Goal: Task Accomplishment & Management: Complete application form

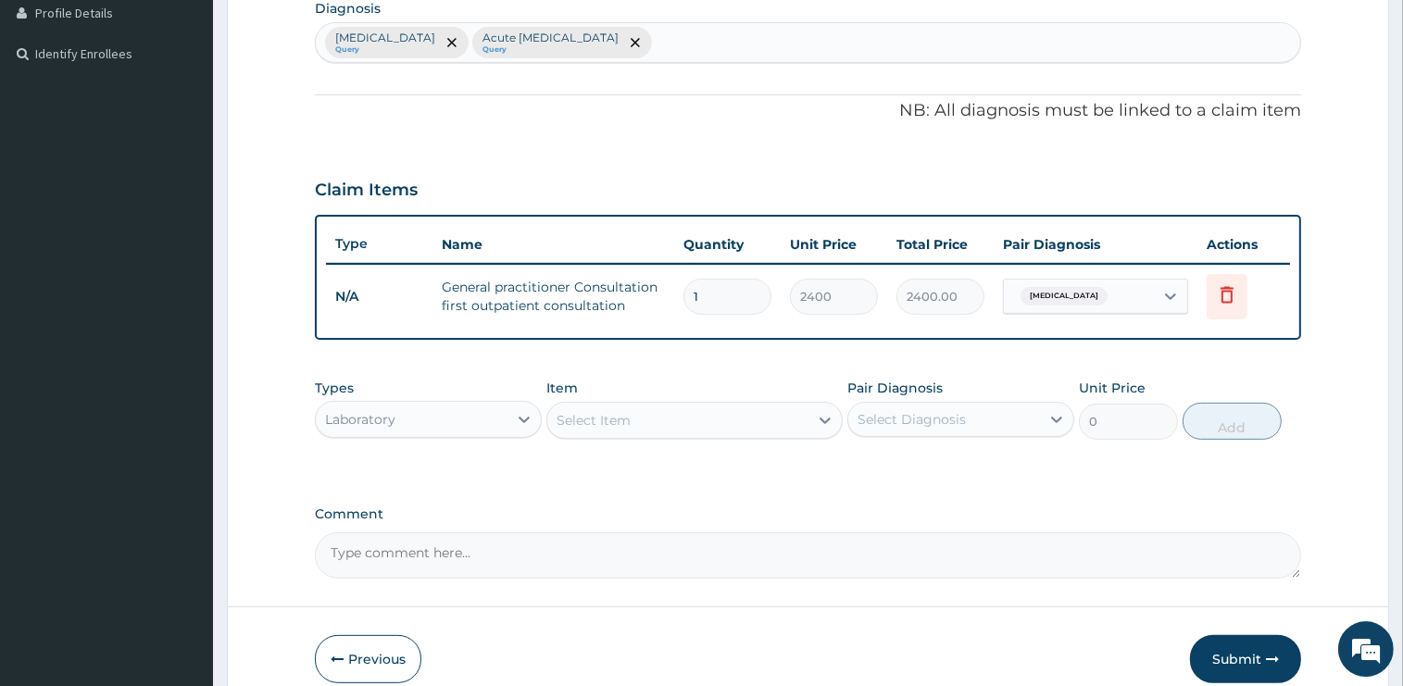
scroll to position [558, 0]
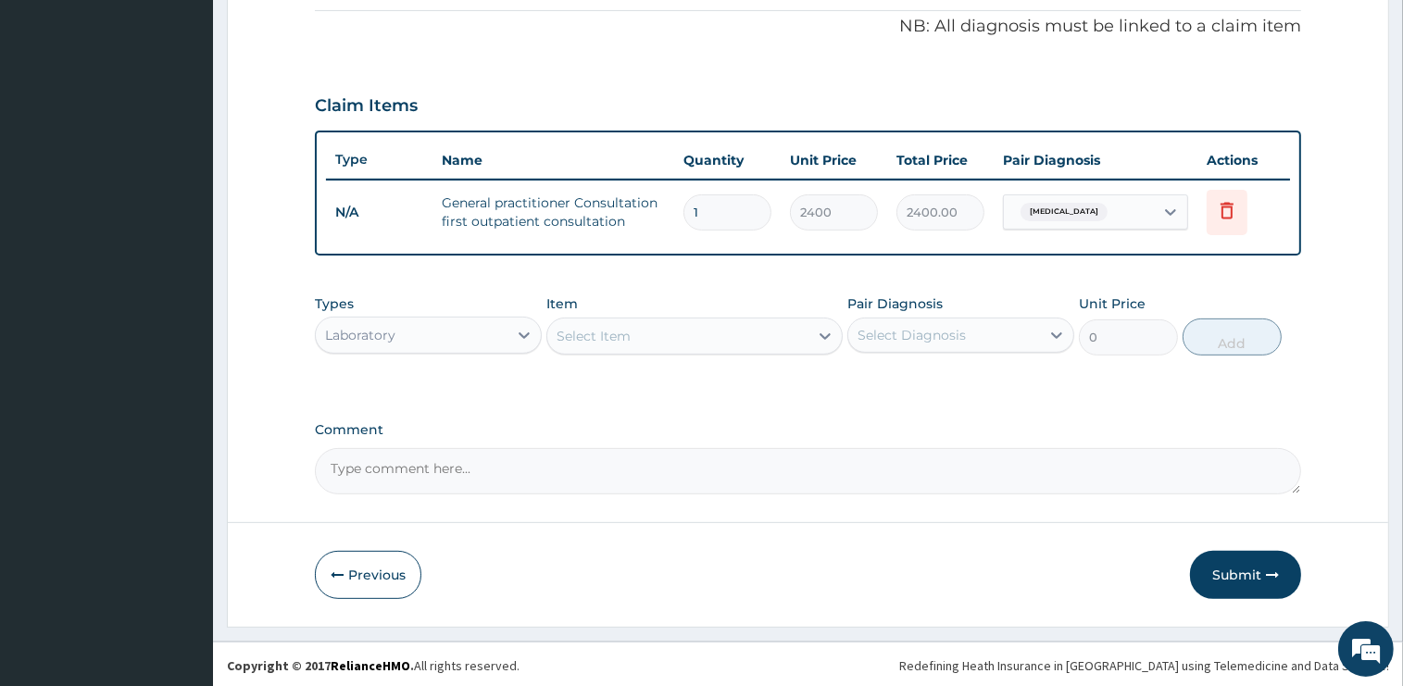
click at [646, 336] on div "Select Item" at bounding box center [677, 336] width 261 height 30
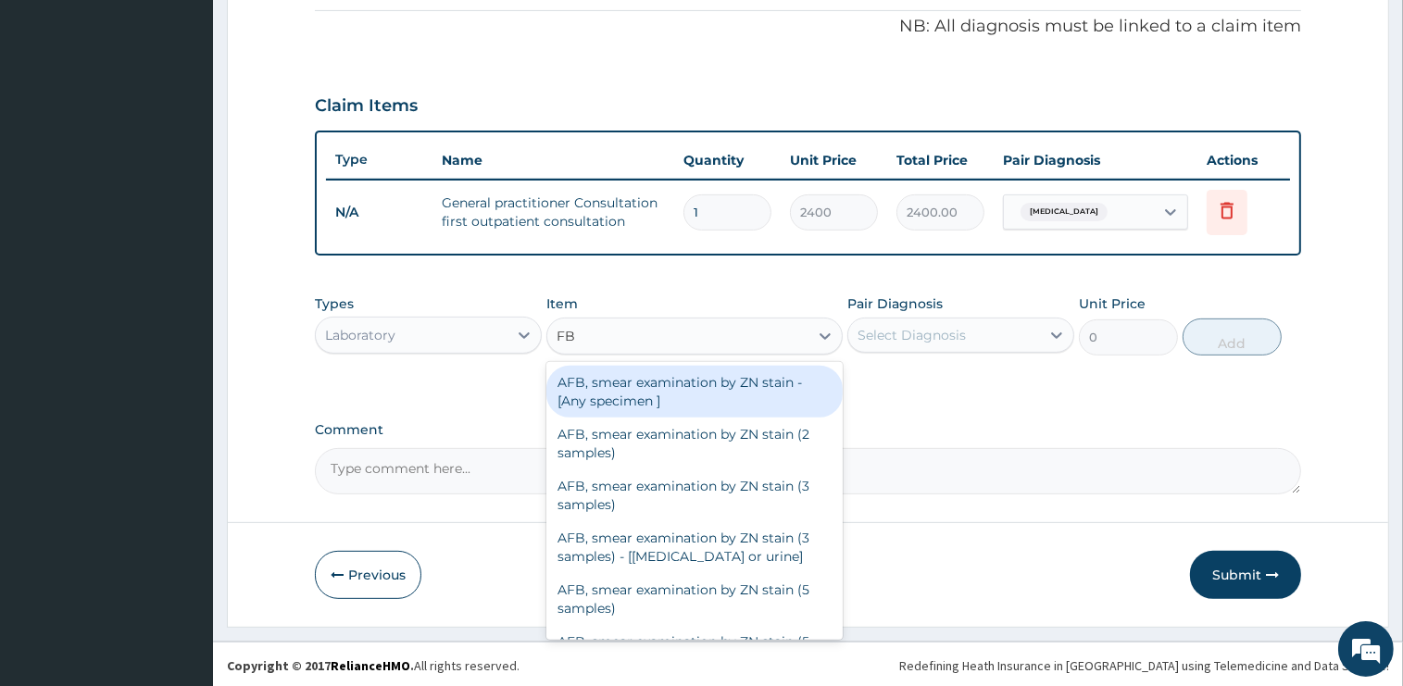
type input "FBC"
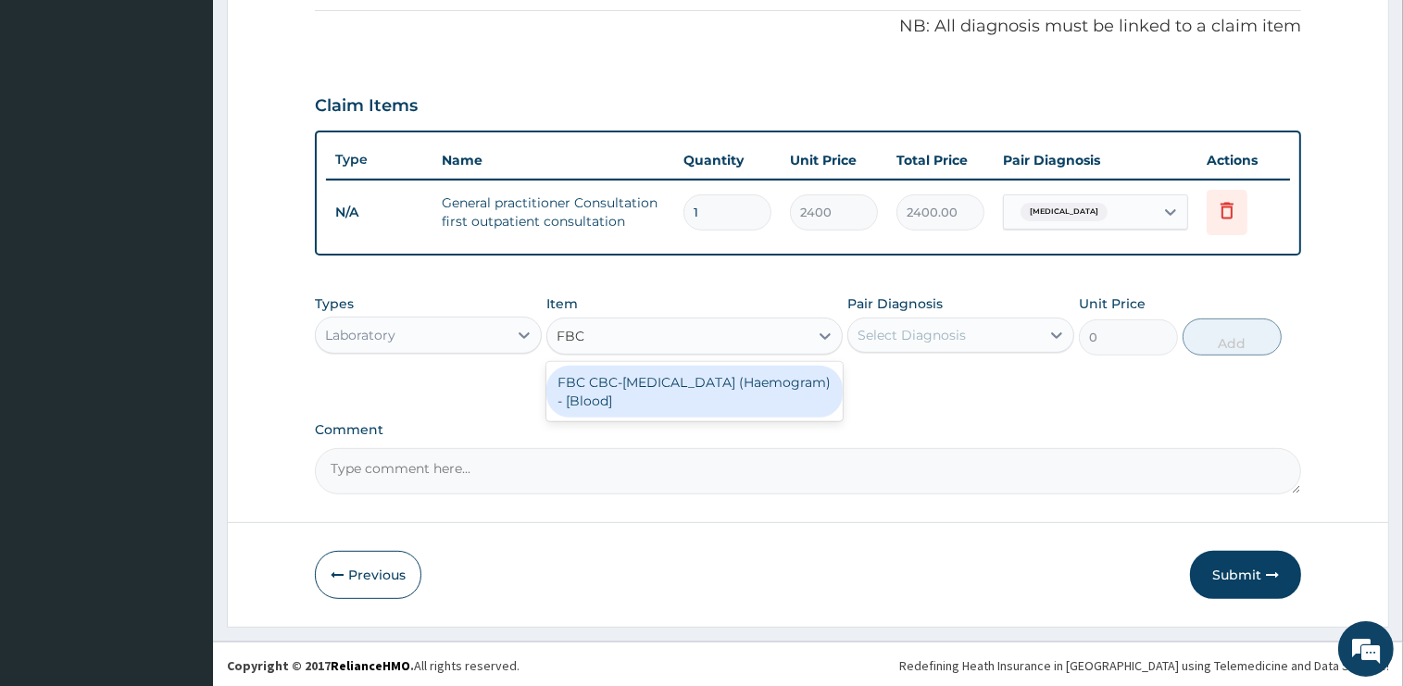
click at [673, 397] on div "FBC CBC-Complete Blood Count (Haemogram) - [Blood]" at bounding box center [694, 392] width 296 height 52
type input "3000"
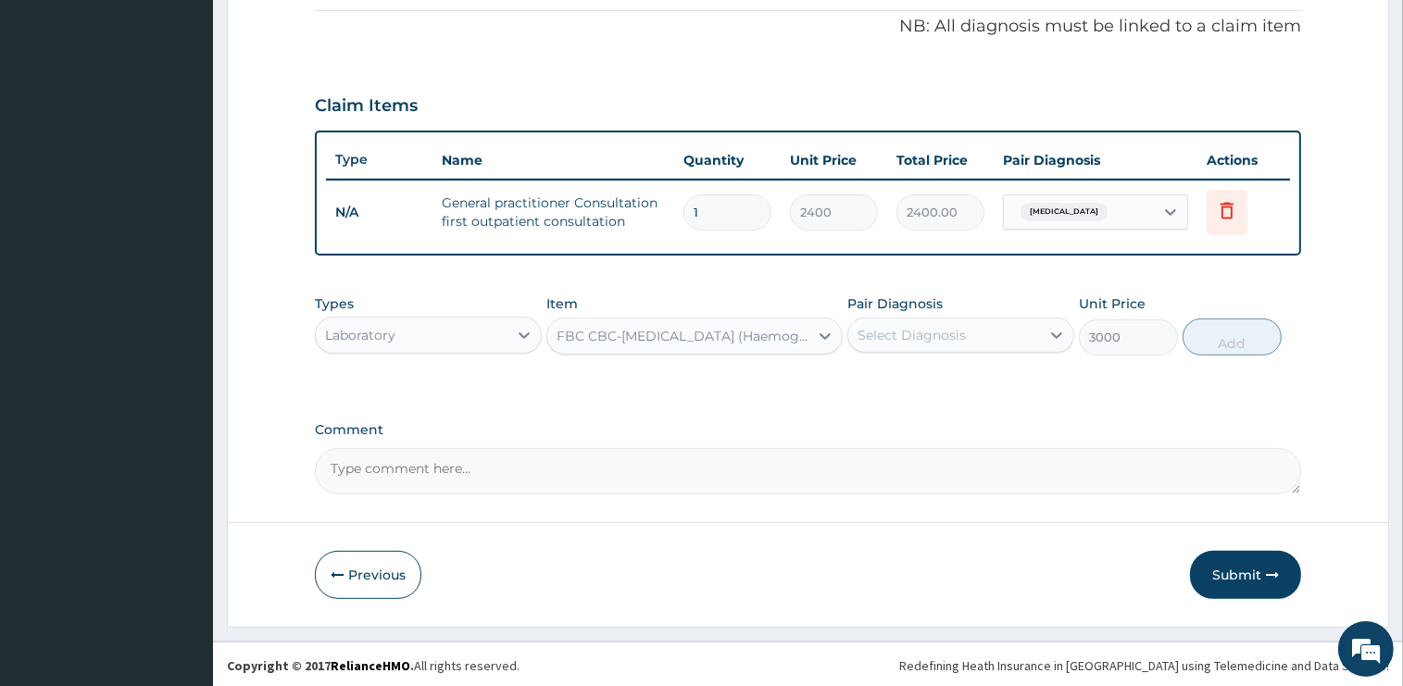
click at [927, 342] on div "Select Diagnosis" at bounding box center [911, 335] width 108 height 19
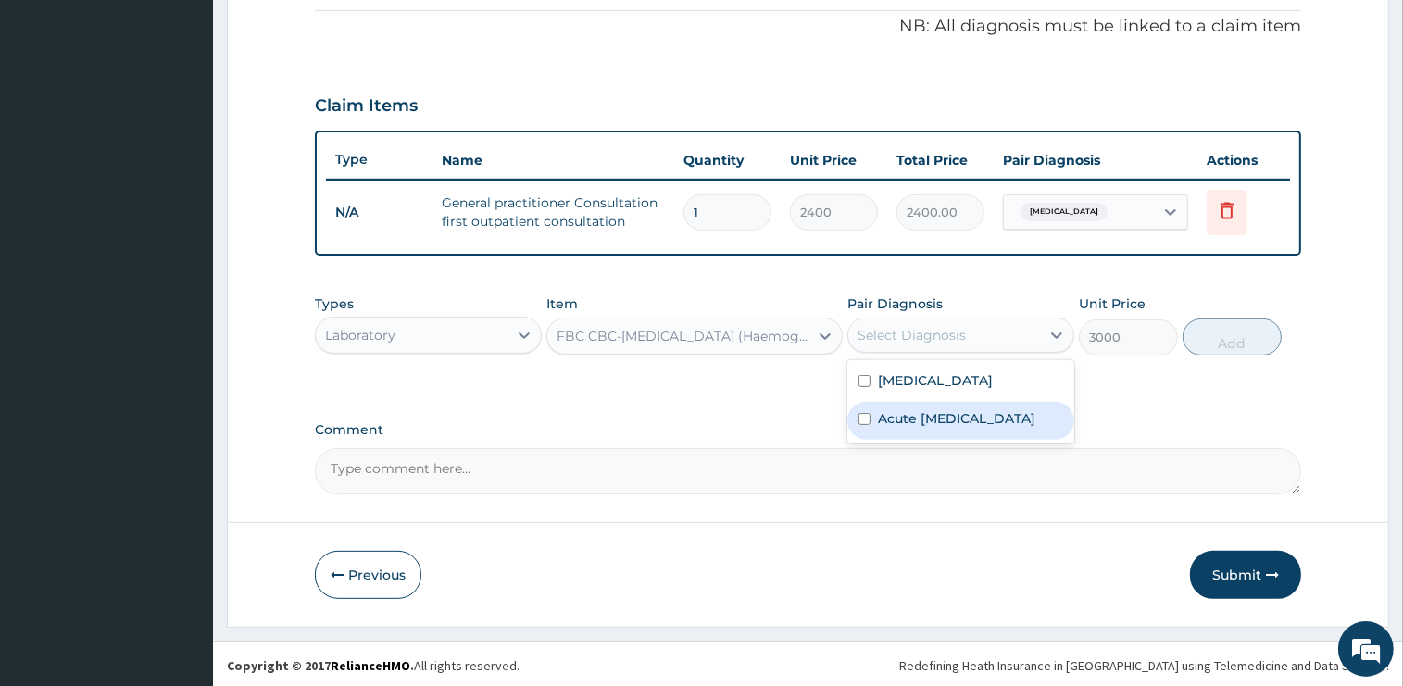
drag, startPoint x: 950, startPoint y: 421, endPoint x: 1269, endPoint y: 395, distance: 319.6
click at [950, 422] on label "Acute upper respiratory infection" at bounding box center [956, 418] width 157 height 19
checkbox input "true"
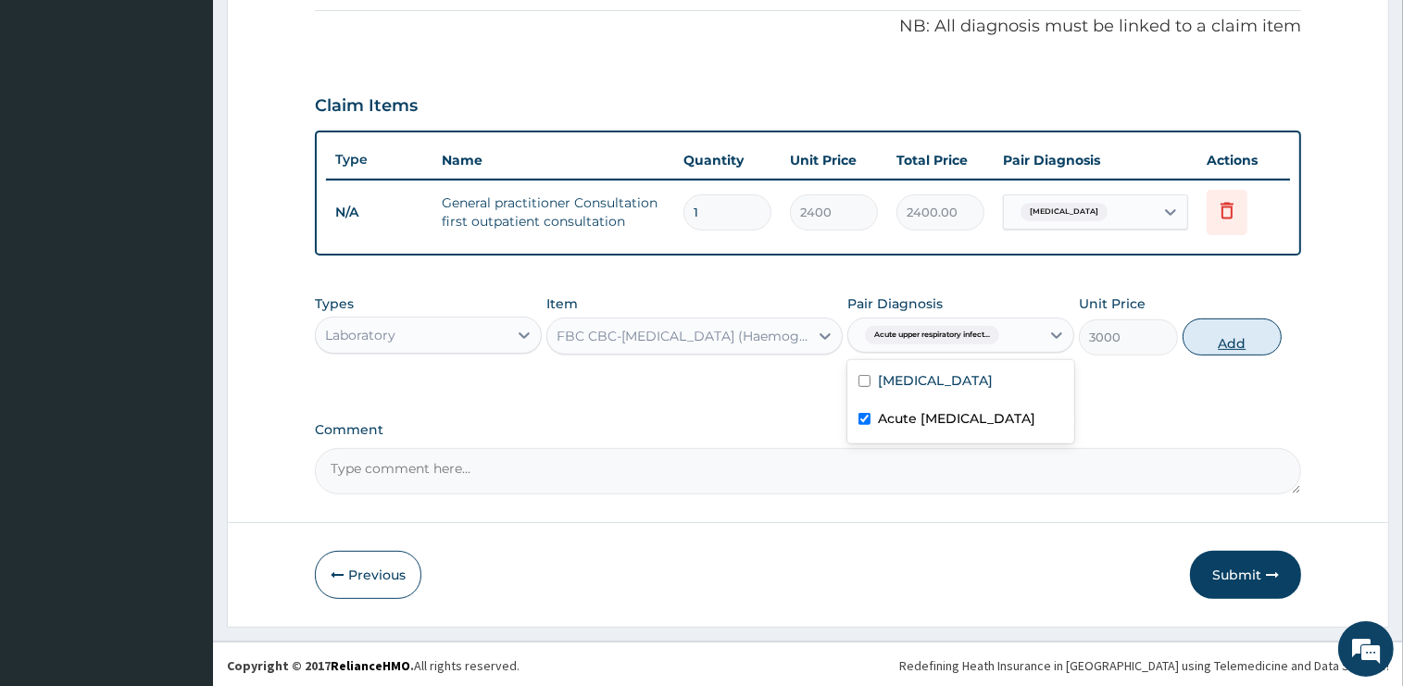
click at [1239, 331] on button "Add" at bounding box center [1231, 337] width 99 height 37
type input "0"
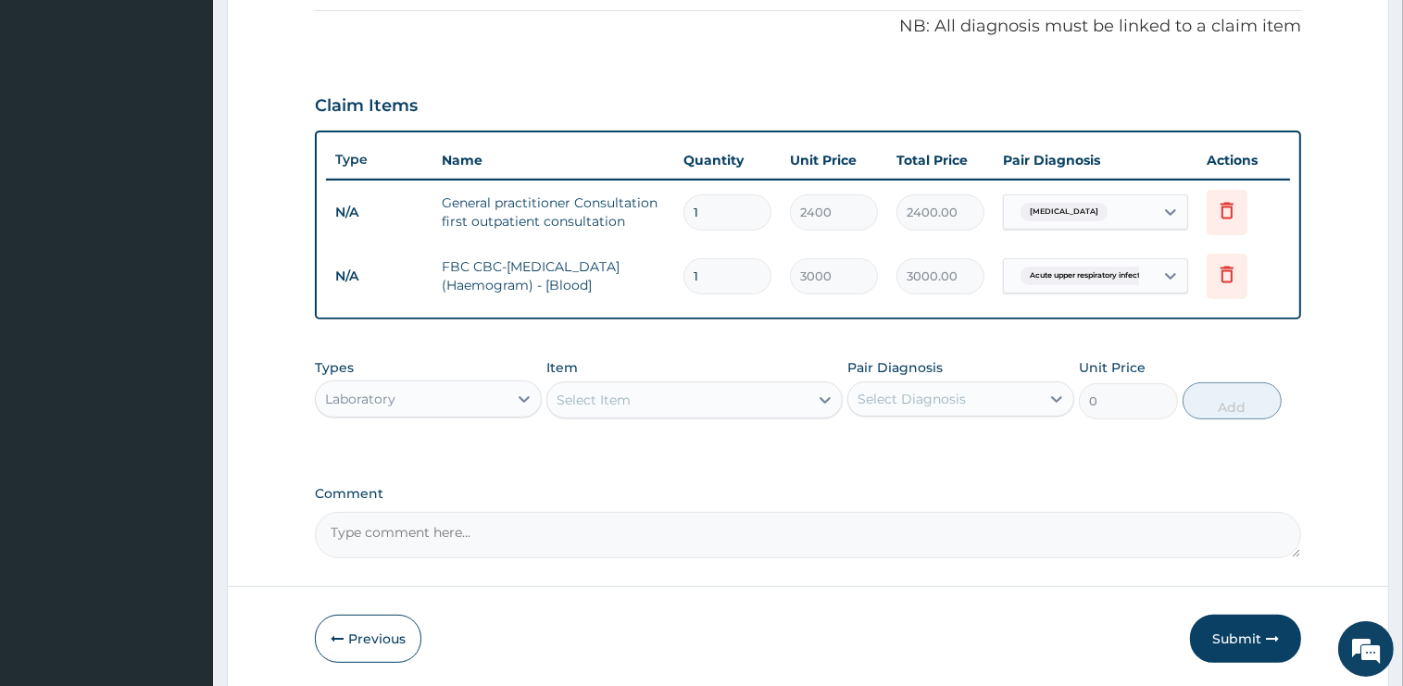
click at [666, 399] on div "Select Item" at bounding box center [677, 400] width 261 height 30
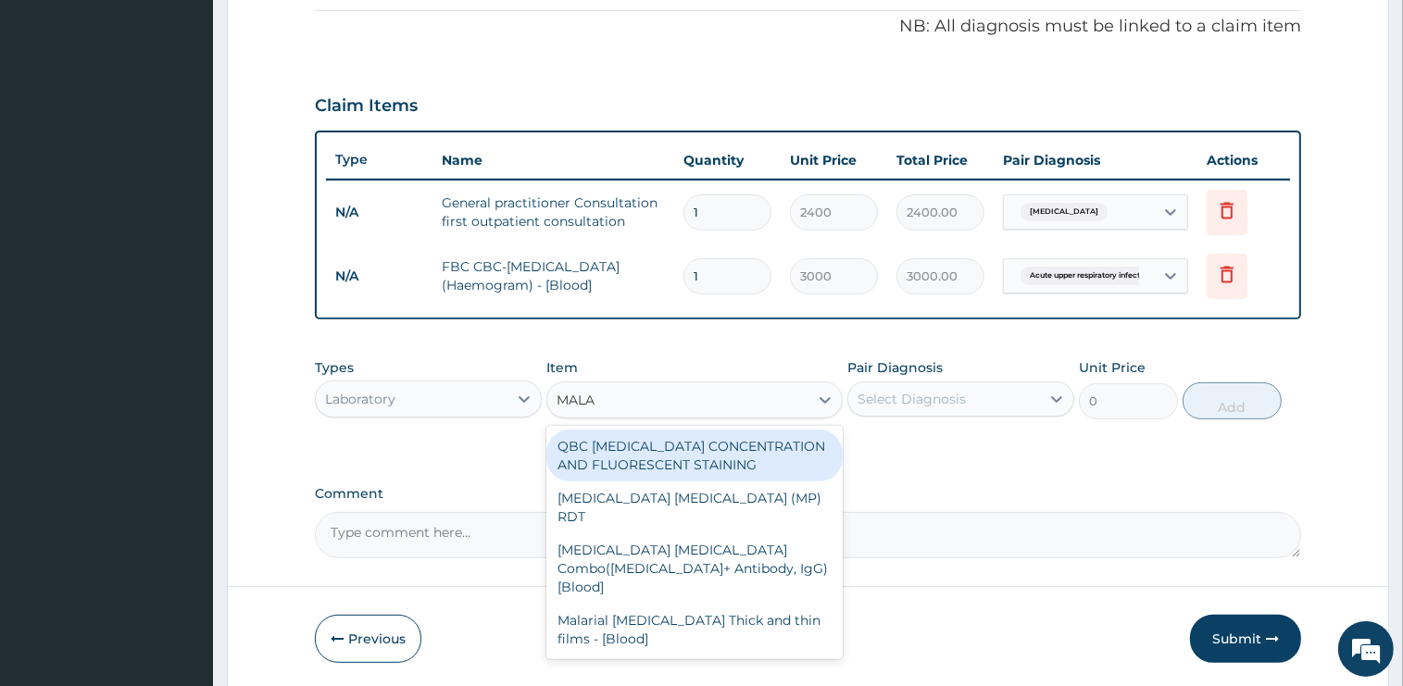
type input "MALAR"
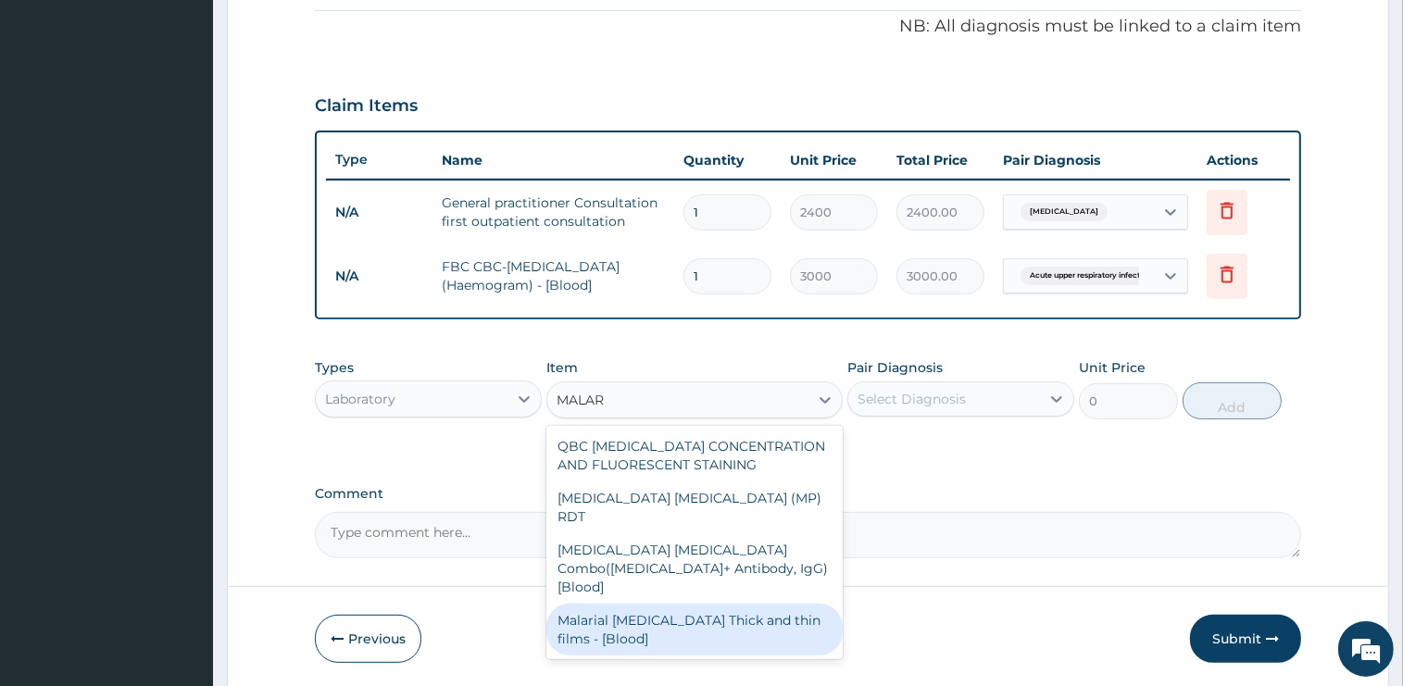
click at [667, 604] on div "Malarial Parasite Thick and thin films - [Blood]" at bounding box center [694, 630] width 296 height 52
type input "1500"
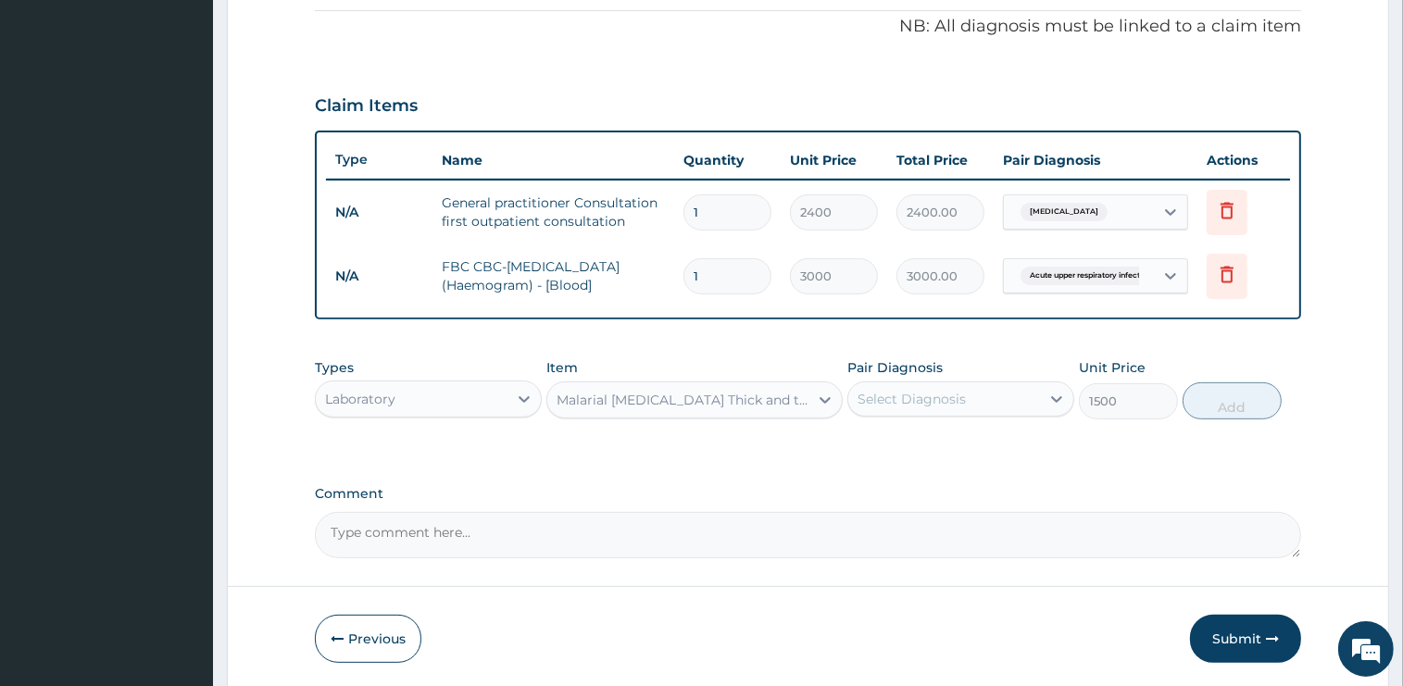
click at [945, 398] on div "Select Diagnosis" at bounding box center [911, 399] width 108 height 19
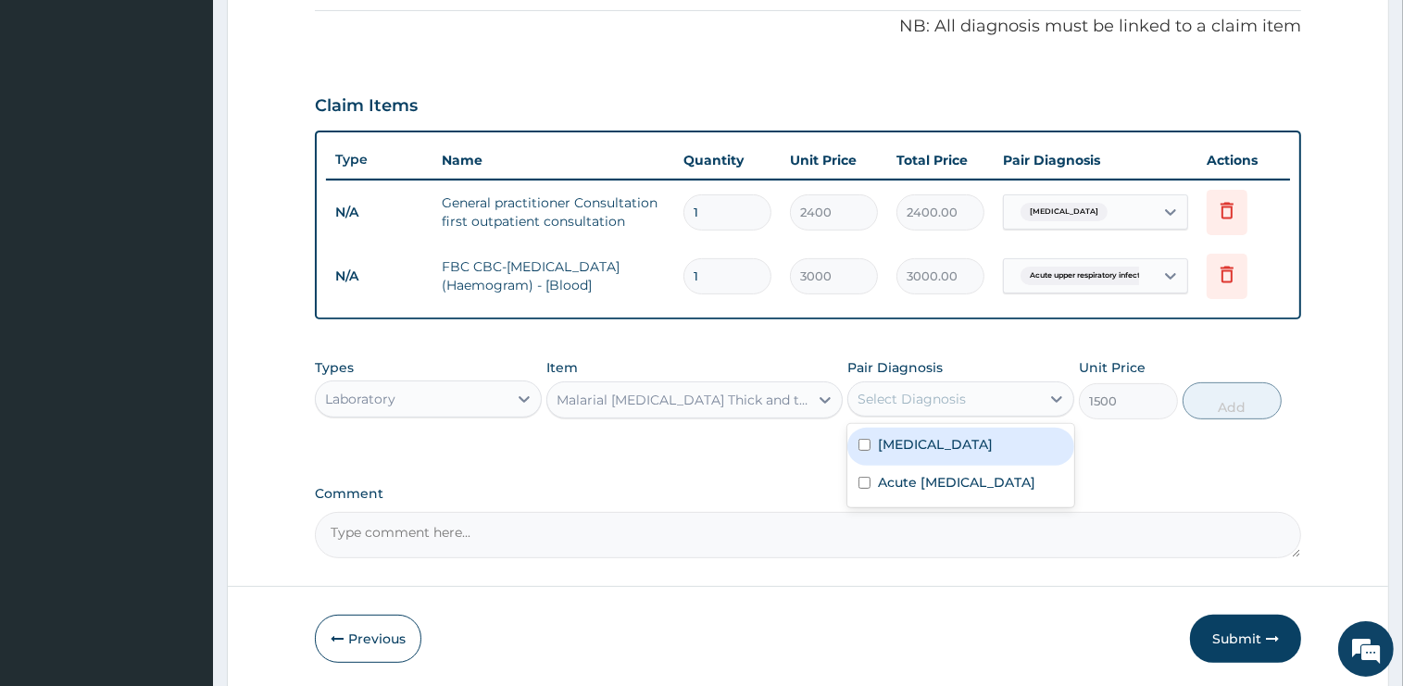
drag, startPoint x: 946, startPoint y: 438, endPoint x: 1276, endPoint y: 402, distance: 331.6
click at [946, 440] on div "Malaria" at bounding box center [960, 447] width 227 height 38
checkbox input "true"
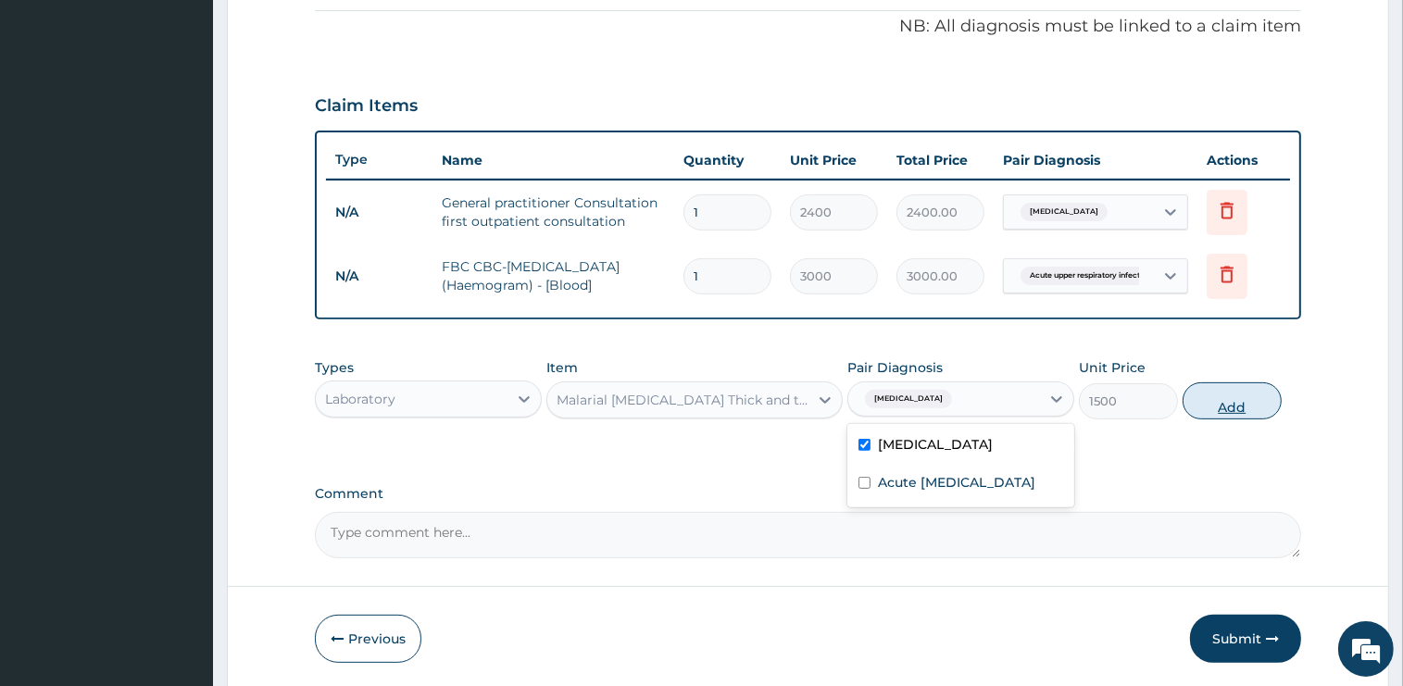
click at [1241, 391] on button "Add" at bounding box center [1231, 400] width 99 height 37
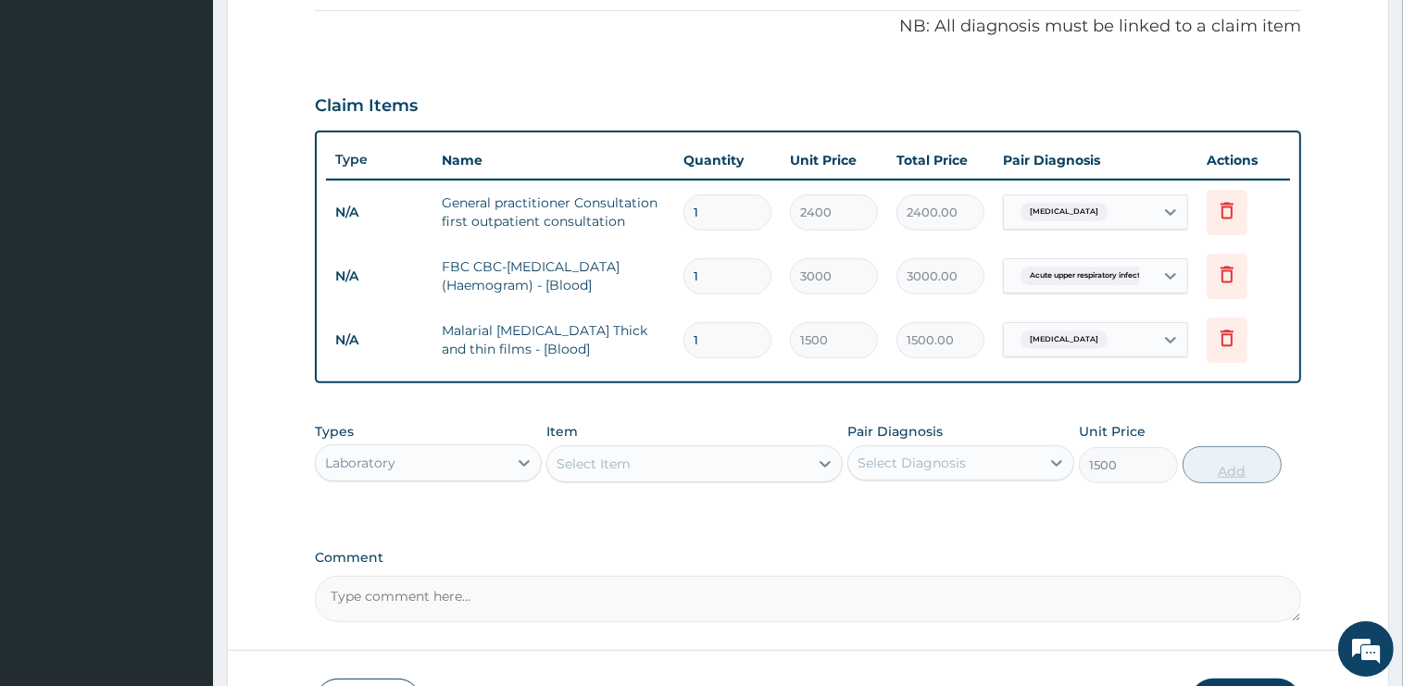
type input "0"
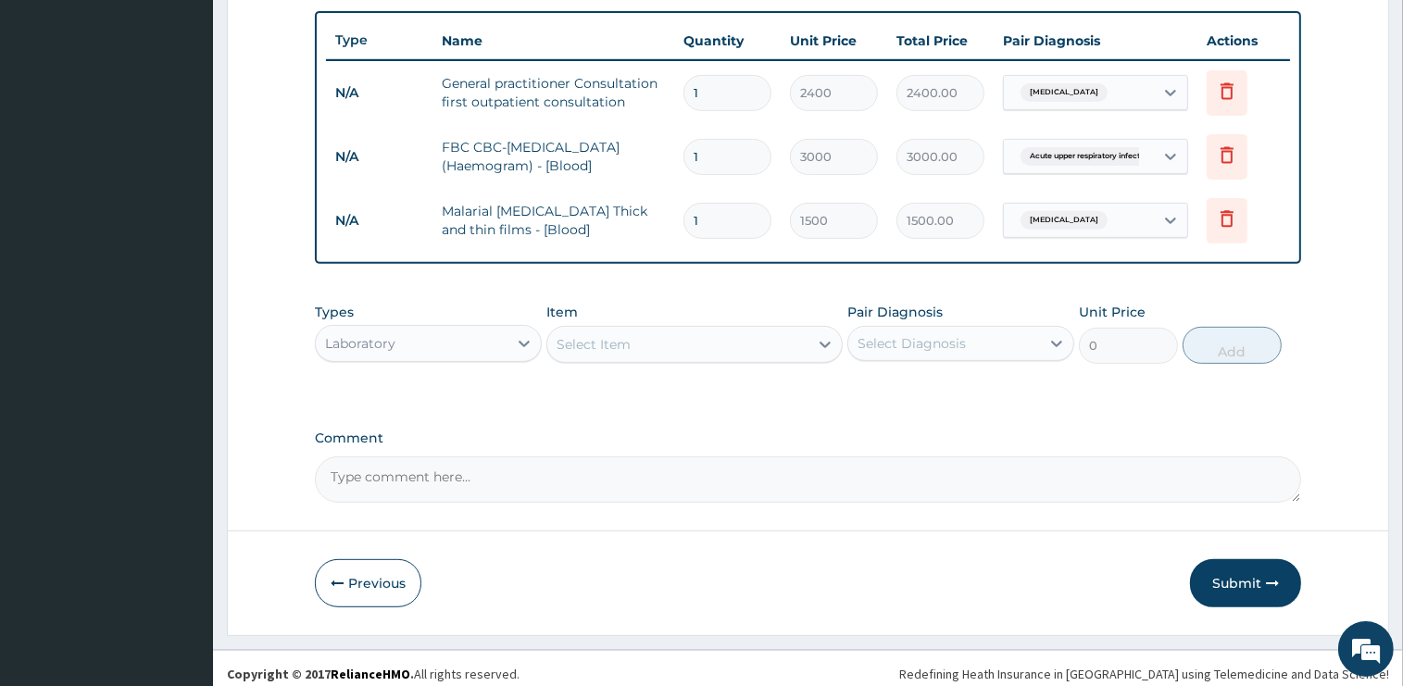
scroll to position [685, 0]
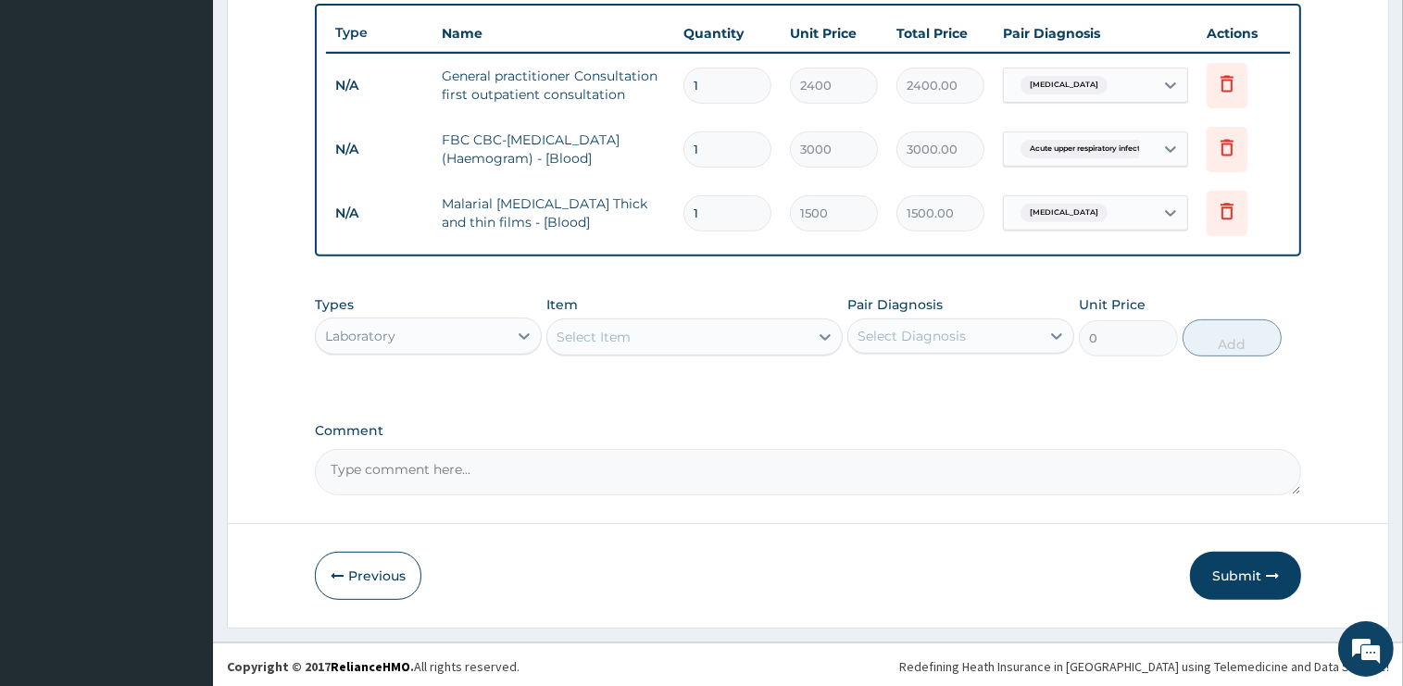
click at [428, 321] on div "Laboratory" at bounding box center [412, 336] width 192 height 30
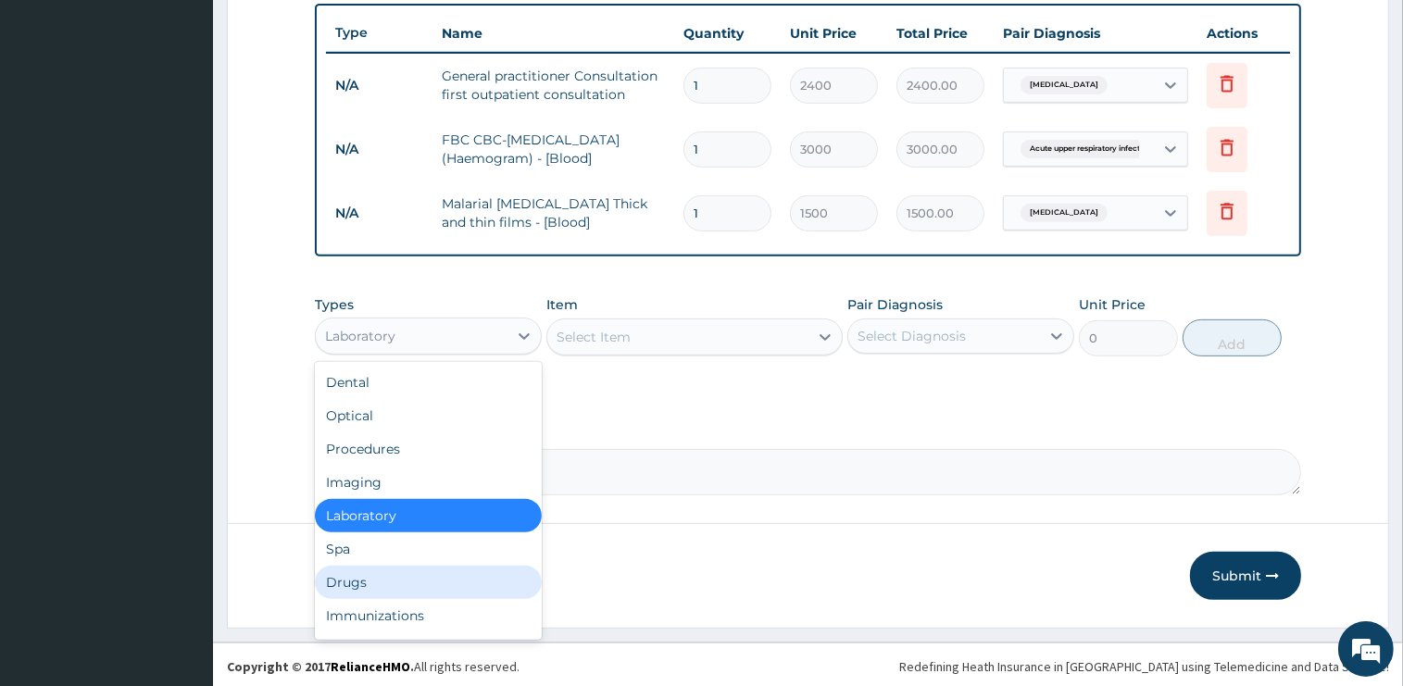
click at [346, 582] on div "Drugs" at bounding box center [428, 582] width 227 height 33
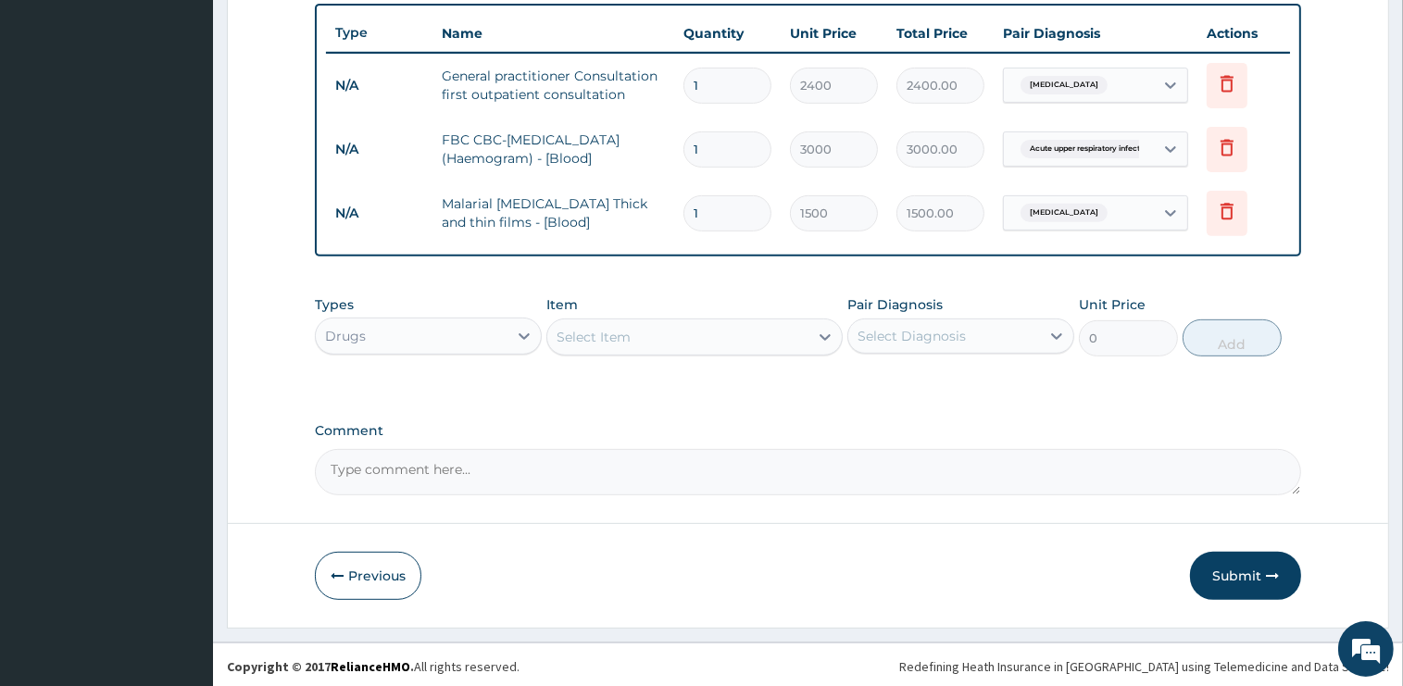
click at [643, 341] on div "Select Item" at bounding box center [677, 337] width 261 height 30
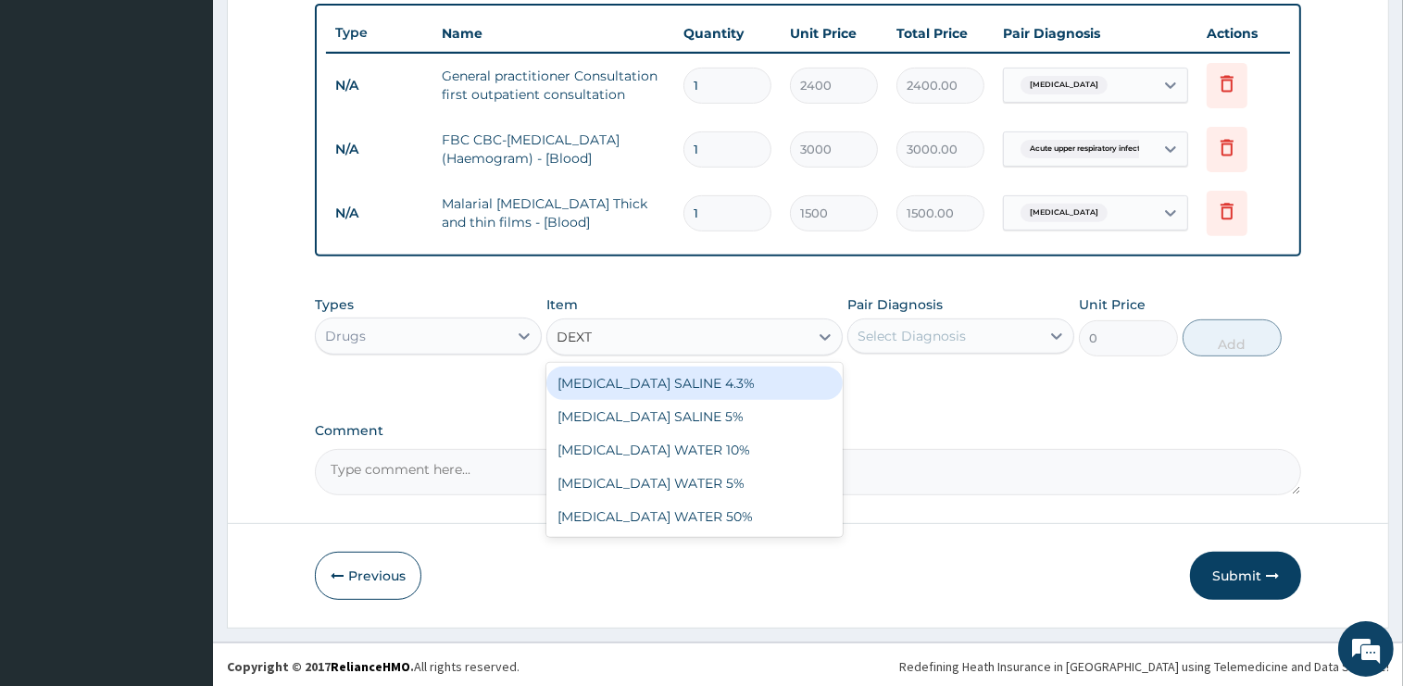
type input "DEXTR"
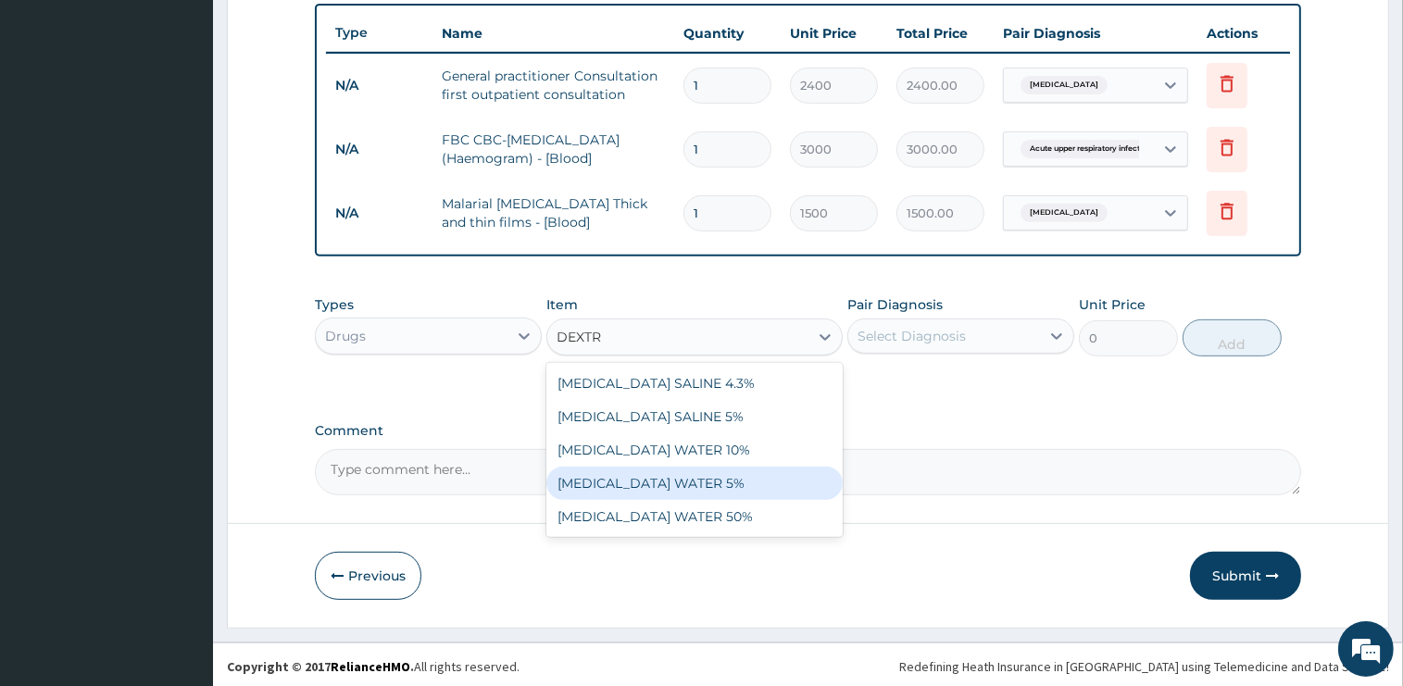
click at [743, 481] on div "DEXTROSE WATER 5%" at bounding box center [694, 483] width 296 height 33
type input "1875"
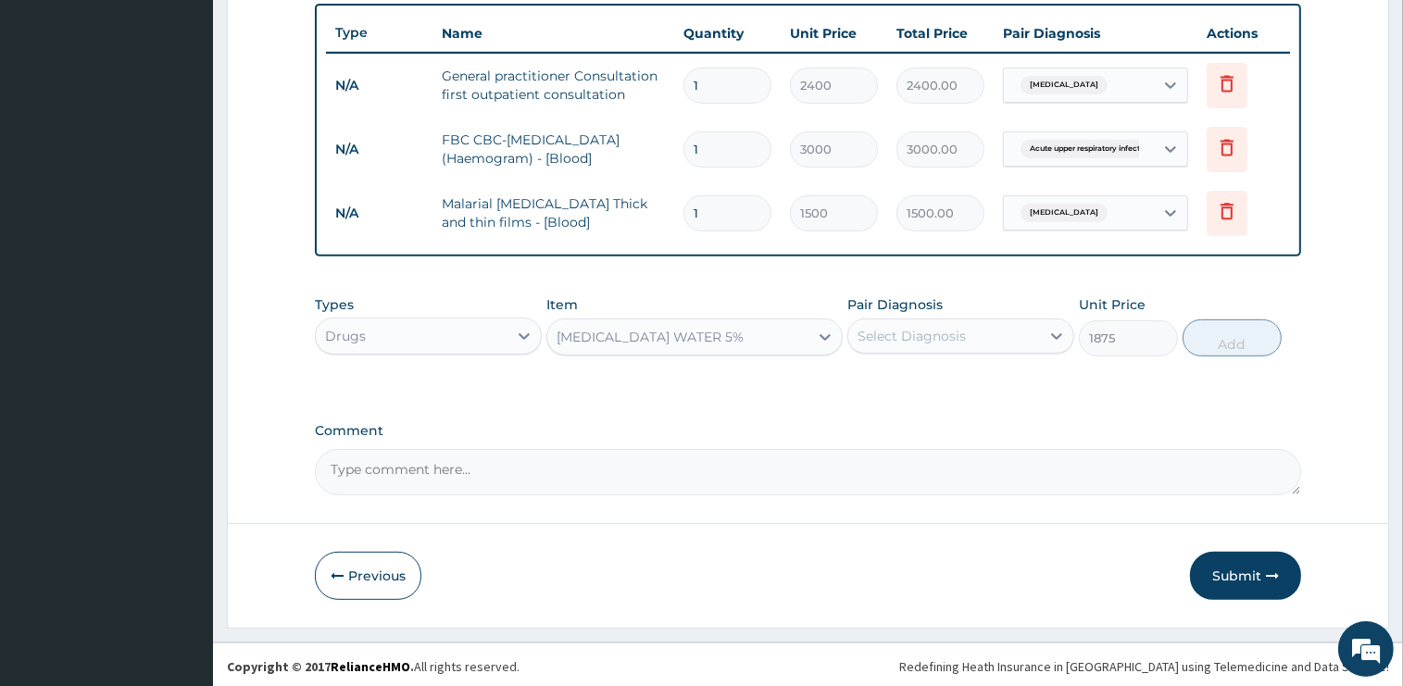
click at [927, 330] on div "Select Diagnosis" at bounding box center [911, 336] width 108 height 19
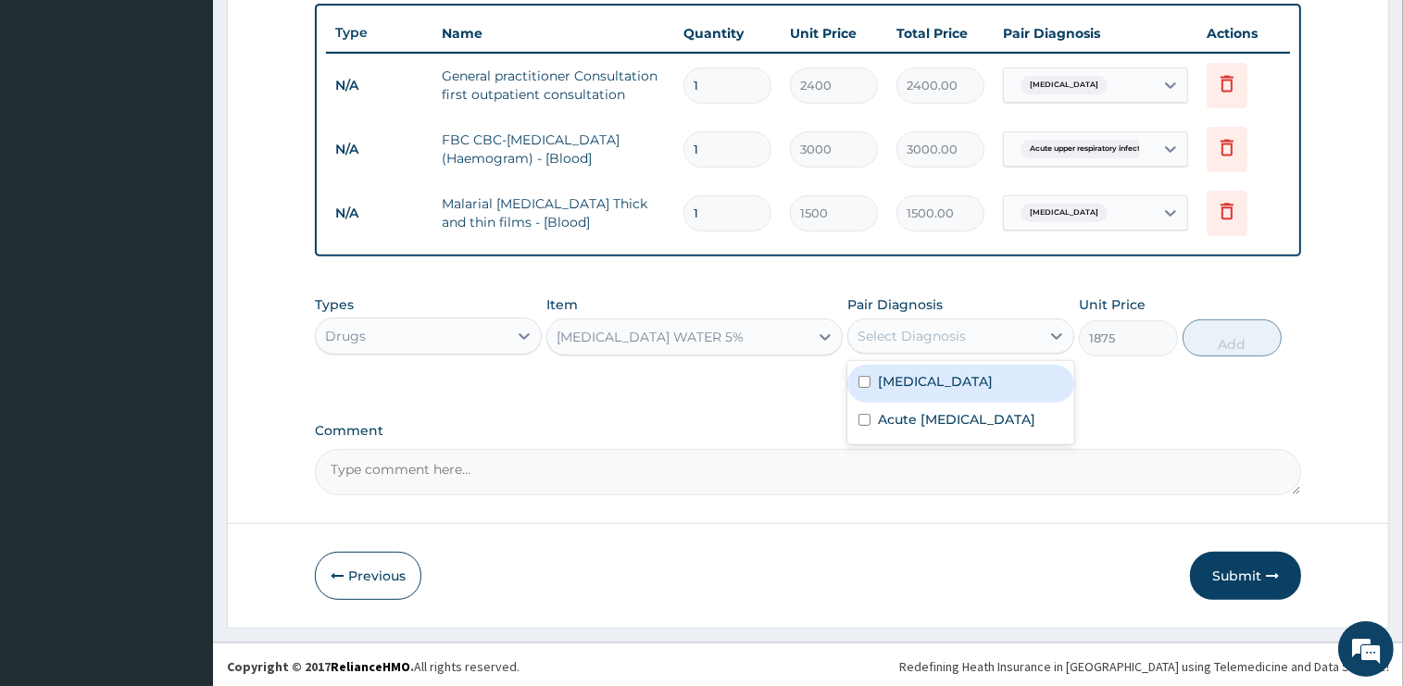
click at [922, 375] on label "Malaria" at bounding box center [935, 381] width 115 height 19
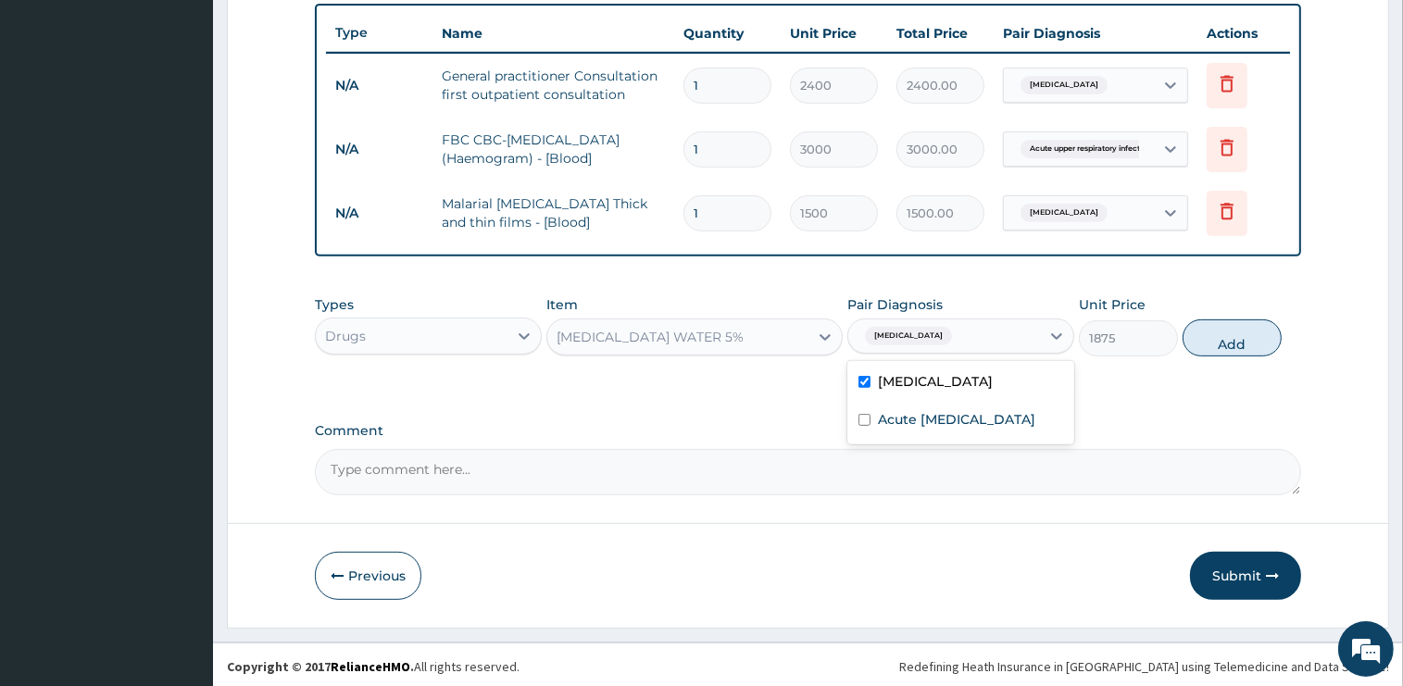
checkbox input "true"
click at [1233, 332] on button "Add" at bounding box center [1231, 337] width 99 height 37
type input "0"
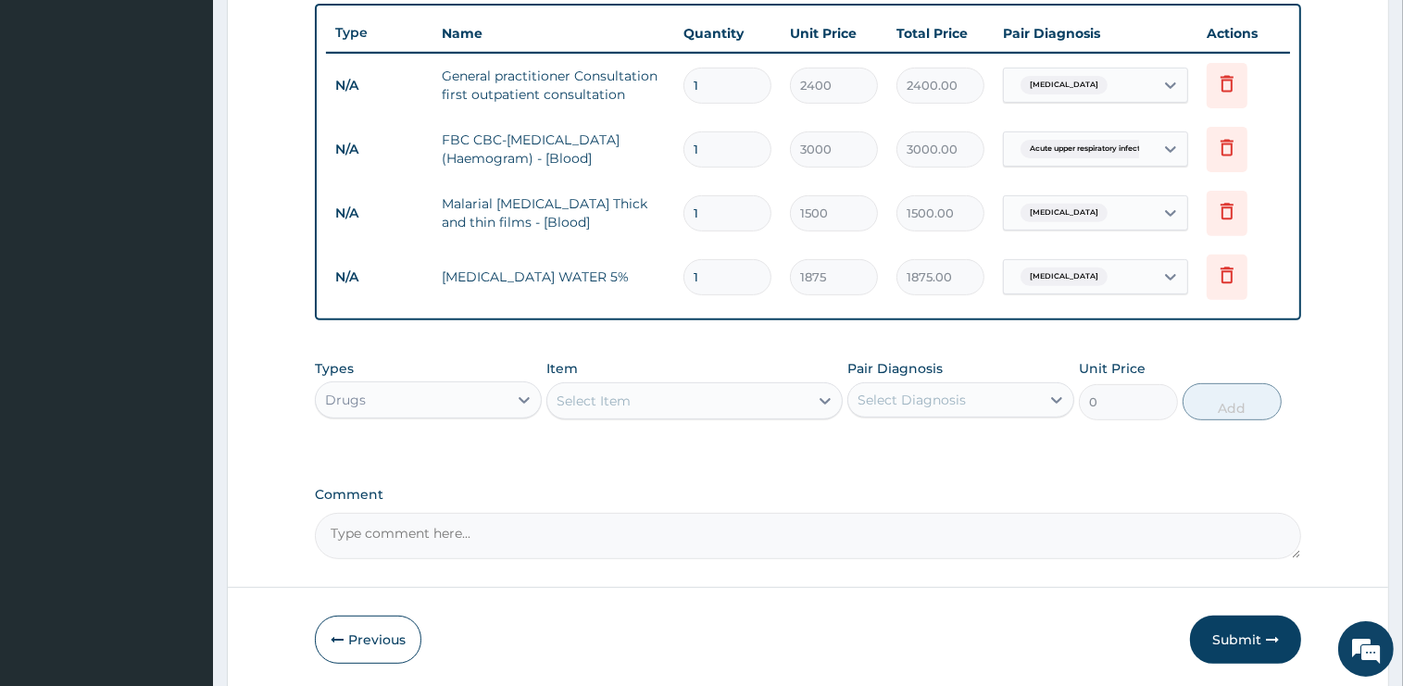
click at [676, 391] on div "Select Item" at bounding box center [677, 401] width 261 height 30
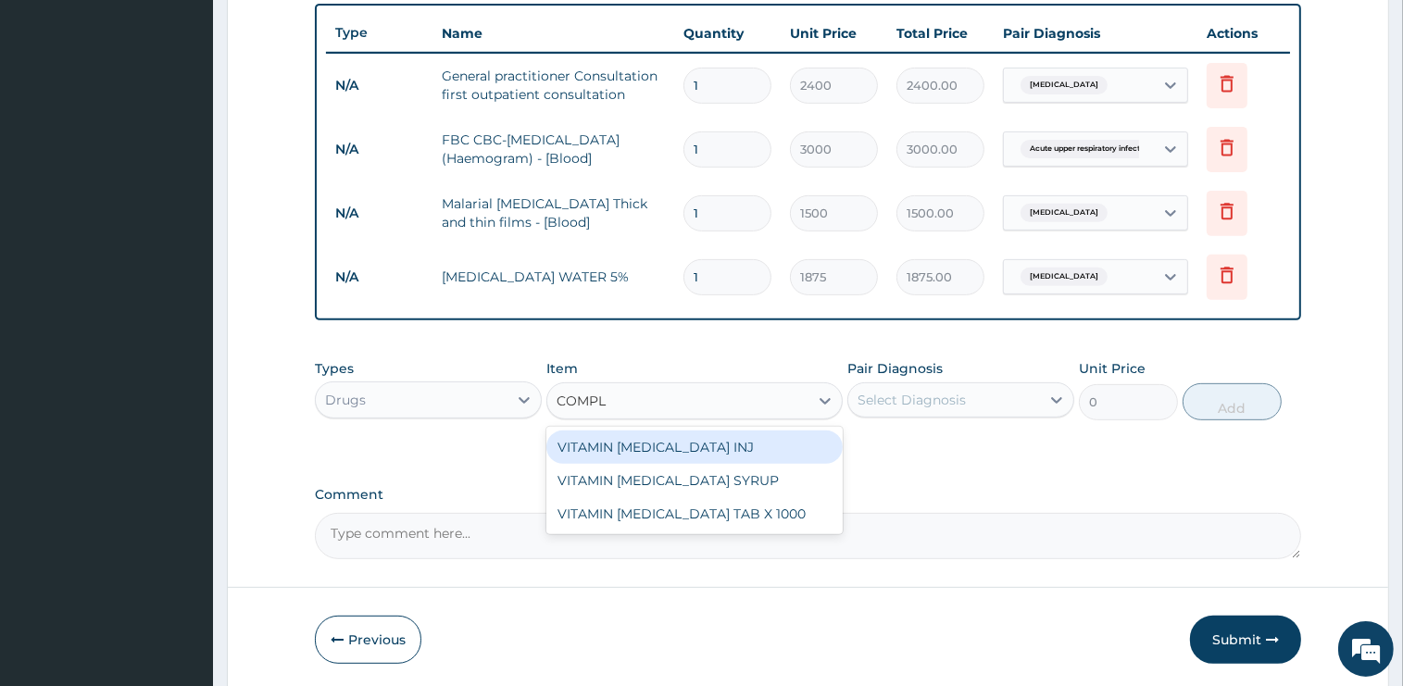
type input "COMPLE"
click at [726, 435] on div "VITAMIN B COMPLEX INJ" at bounding box center [694, 447] width 296 height 33
type input "1000"
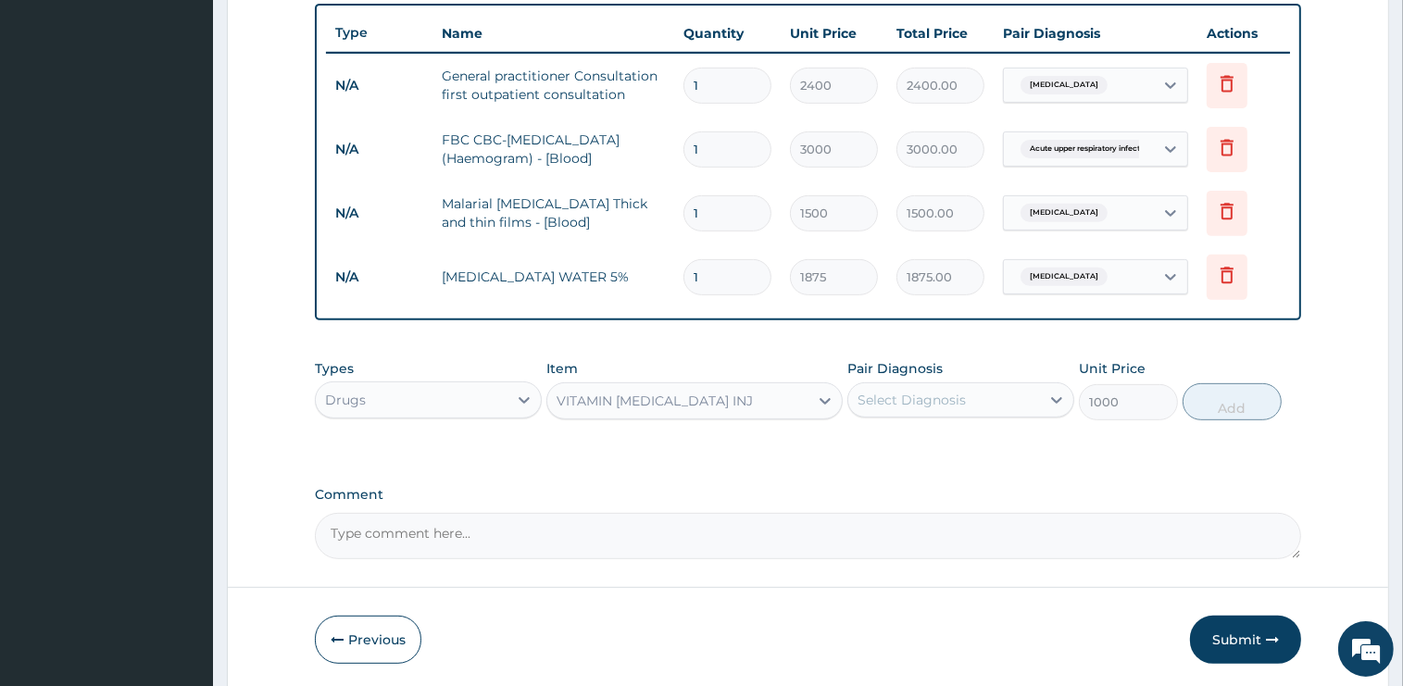
click at [906, 407] on div "Select Diagnosis" at bounding box center [944, 400] width 192 height 30
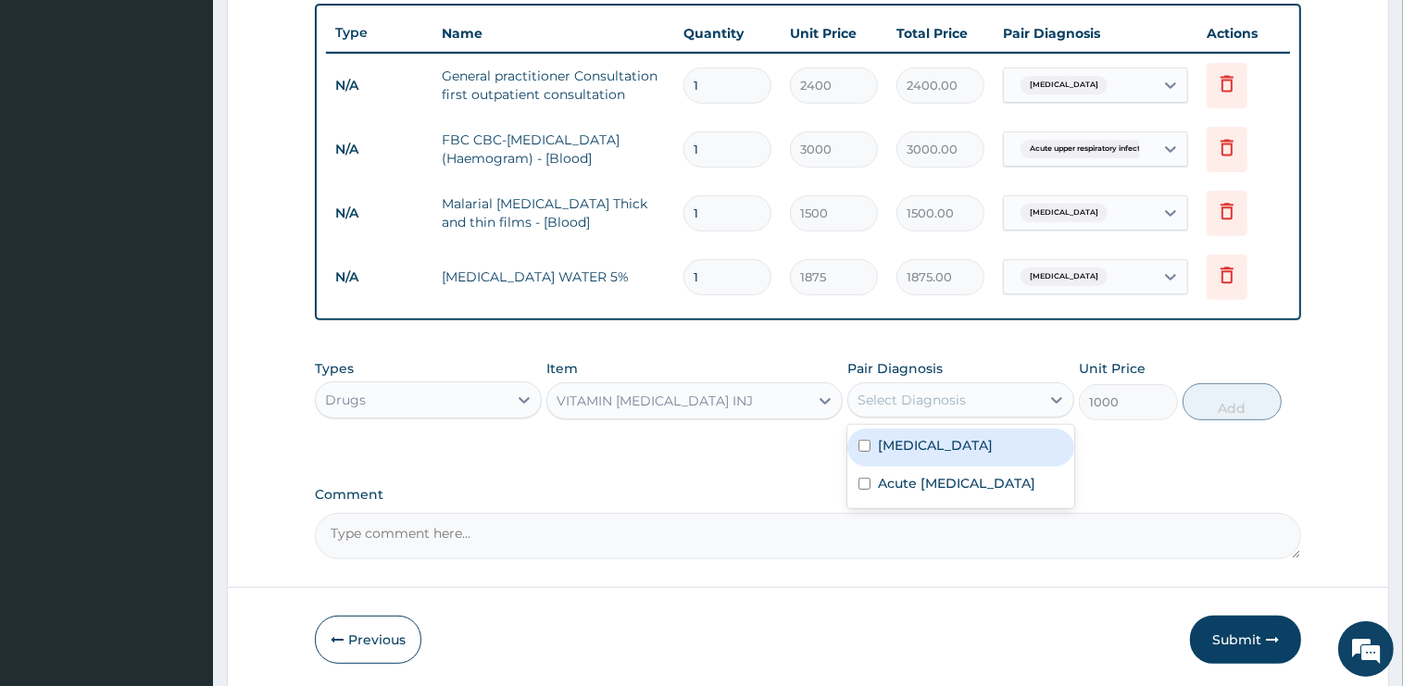
drag, startPoint x: 913, startPoint y: 442, endPoint x: 1204, endPoint y: 426, distance: 291.2
click at [914, 444] on label "Malaria" at bounding box center [935, 445] width 115 height 19
checkbox input "true"
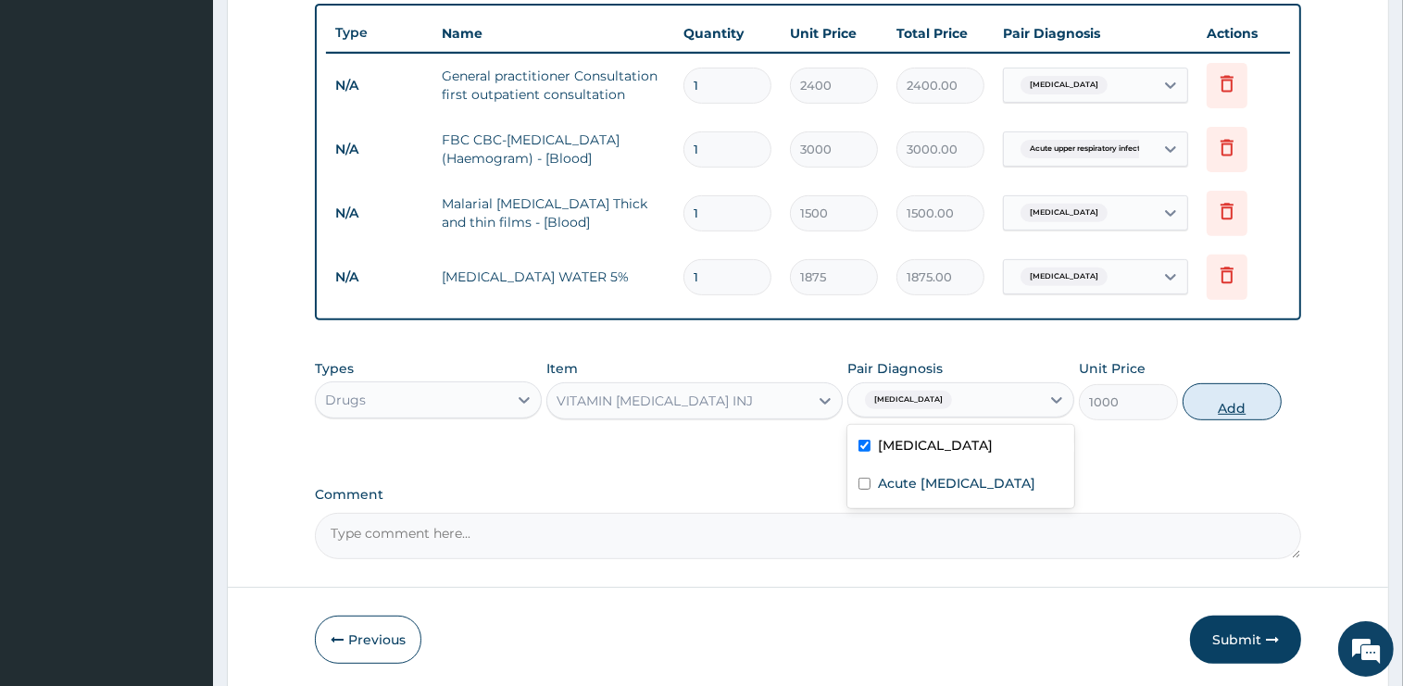
click at [1207, 402] on button "Add" at bounding box center [1231, 401] width 99 height 37
type input "0"
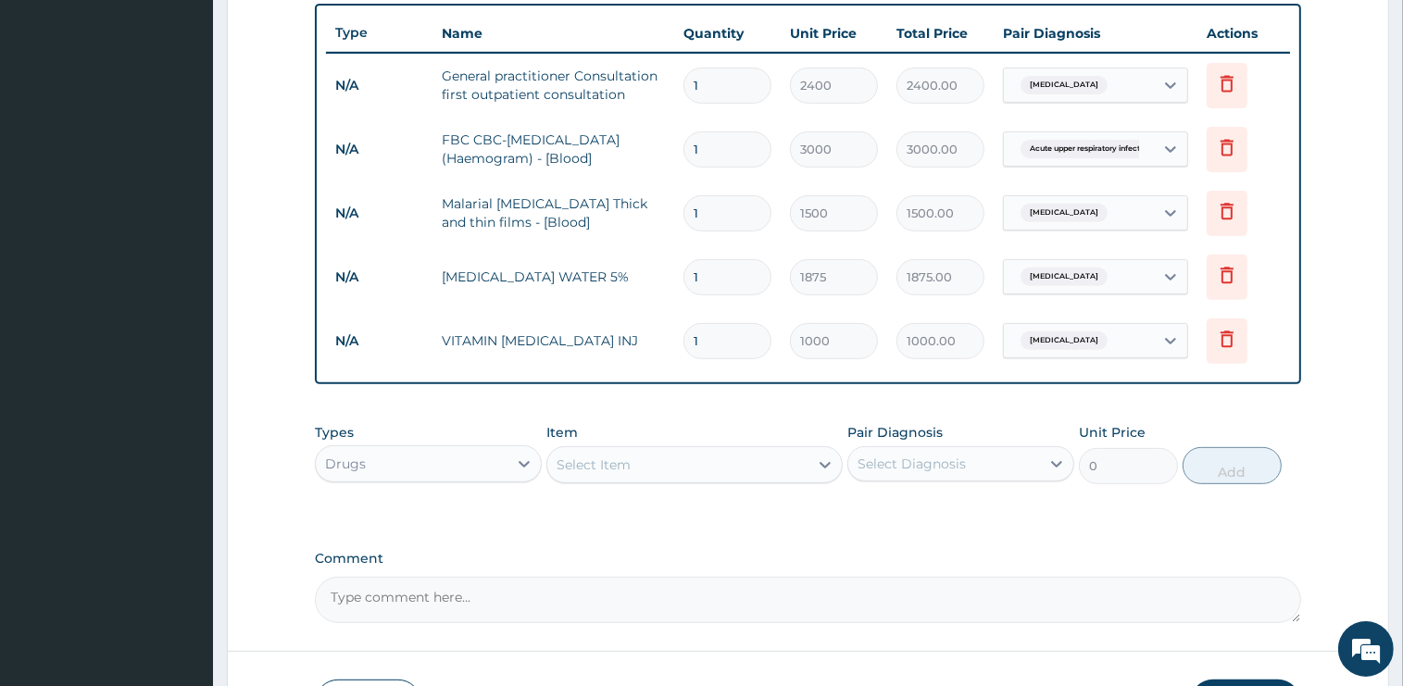
click at [631, 461] on div "Select Item" at bounding box center [677, 465] width 261 height 30
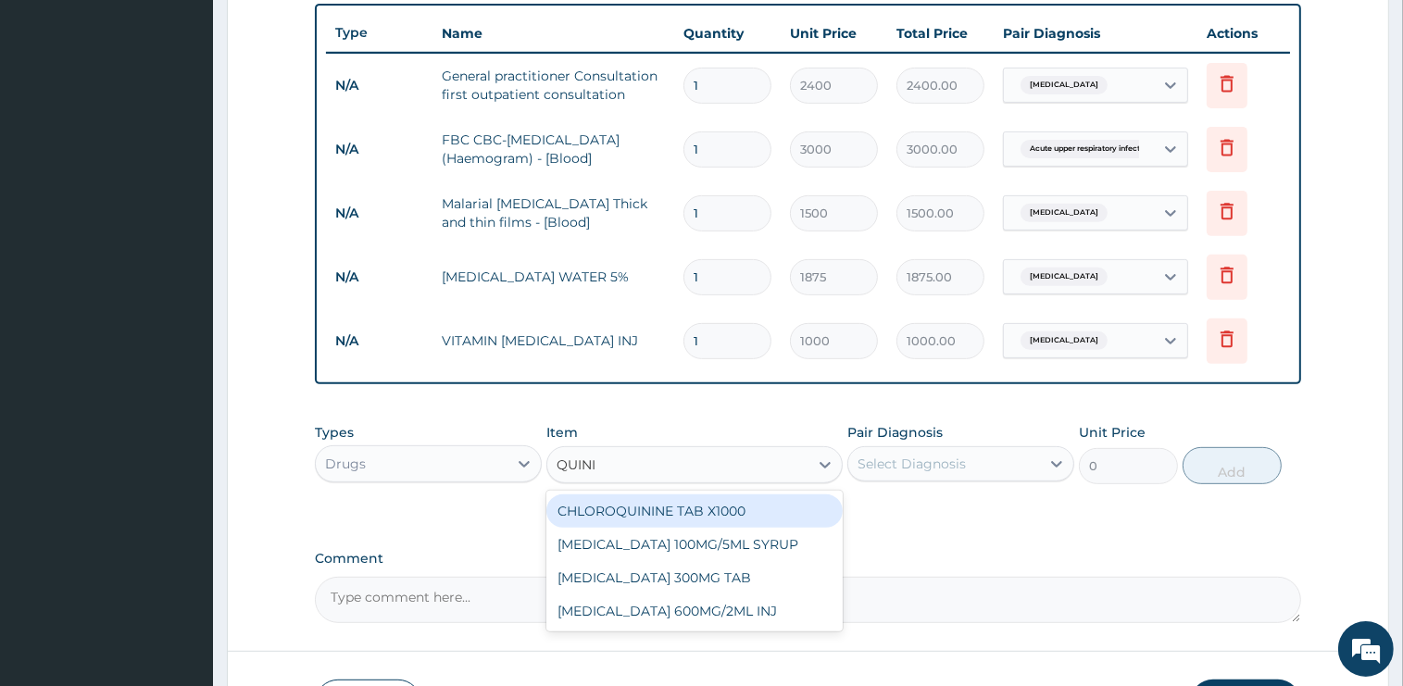
type input "QUININ"
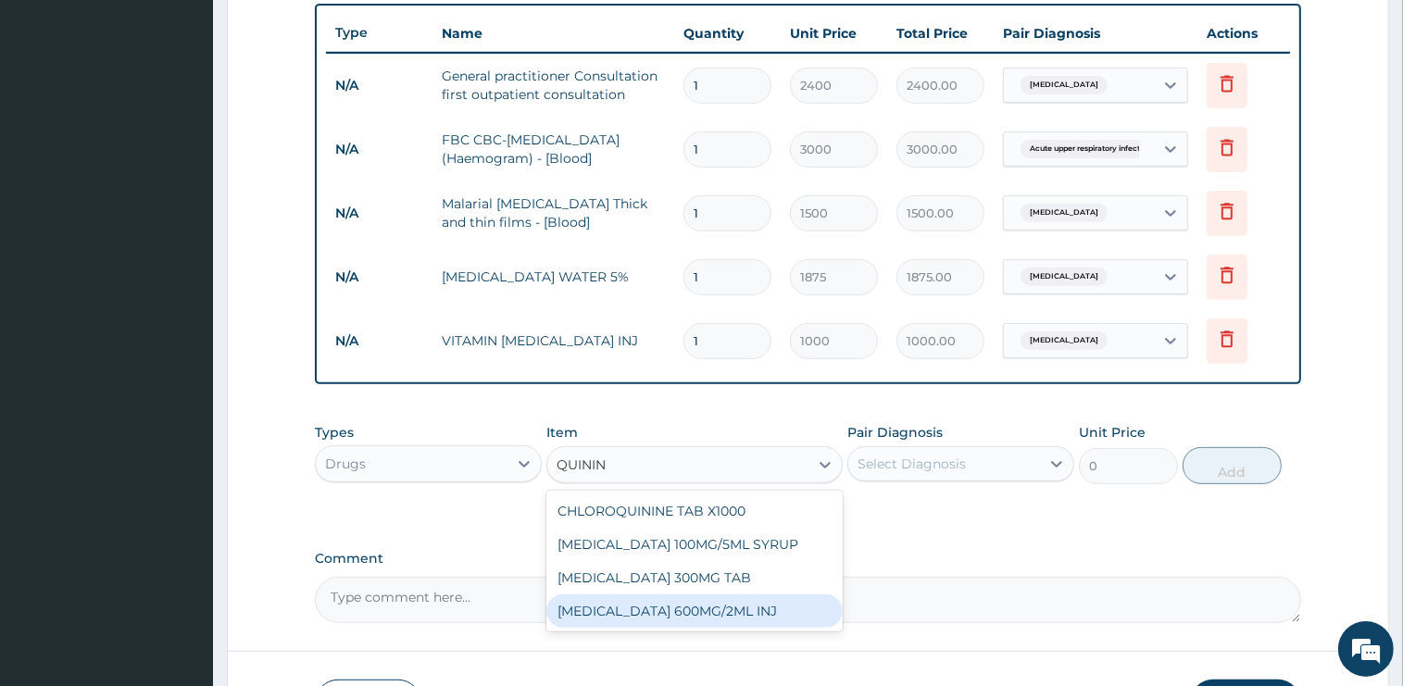
click at [682, 601] on div "[MEDICAL_DATA] 600MG/2ML INJ" at bounding box center [694, 610] width 296 height 33
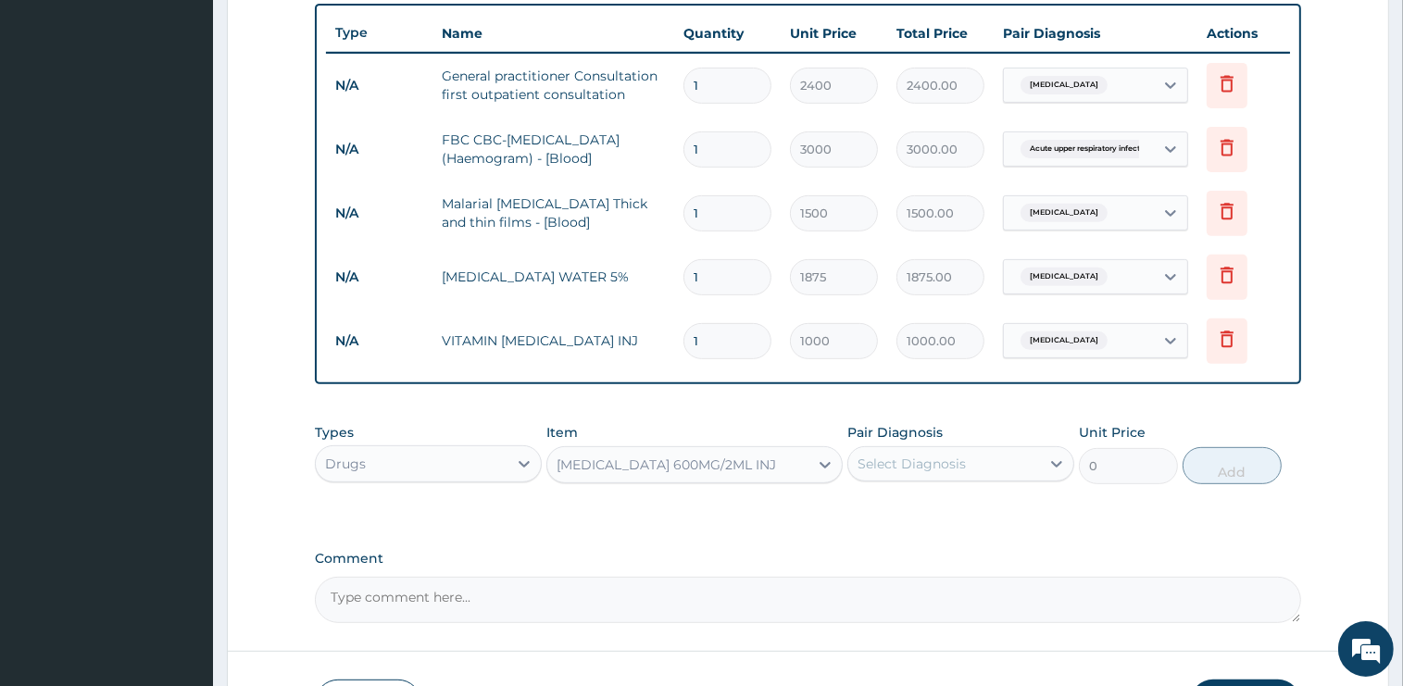
type input "3000"
click at [933, 468] on div "Select Diagnosis" at bounding box center [911, 464] width 108 height 19
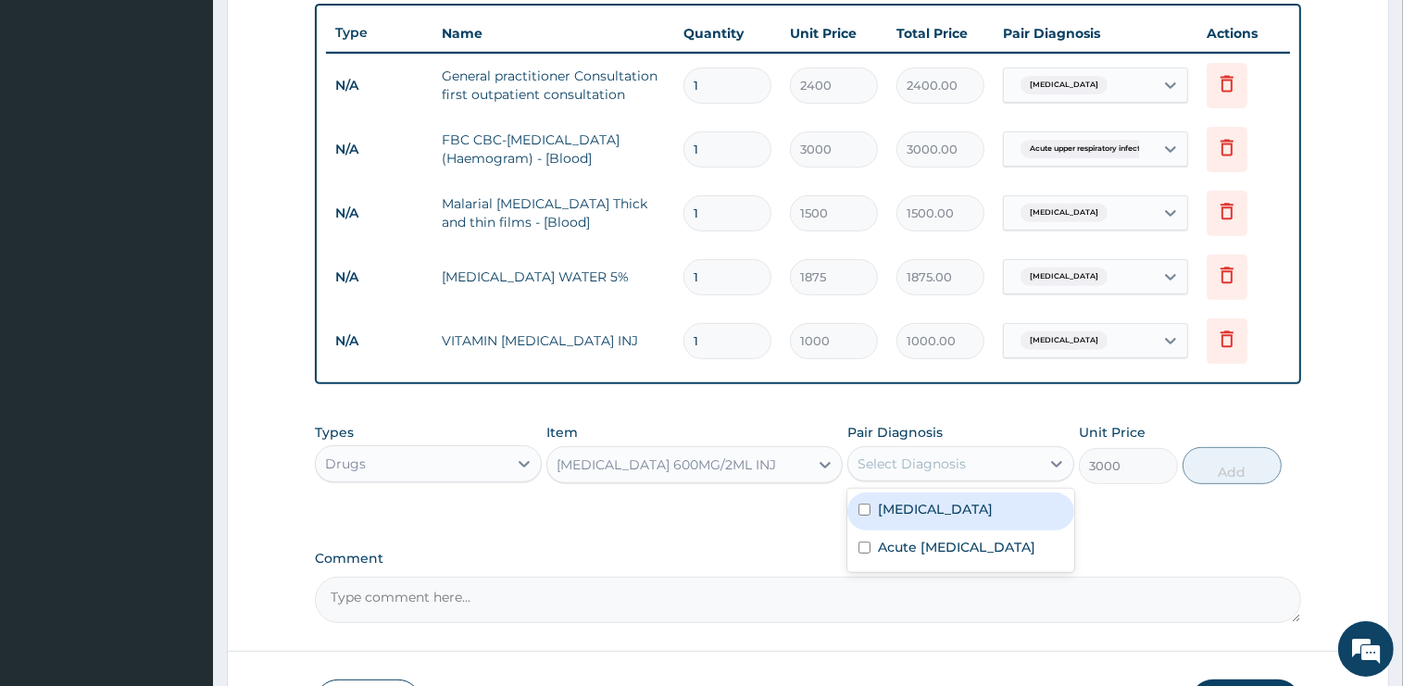
click at [920, 509] on label "[MEDICAL_DATA]" at bounding box center [935, 509] width 115 height 19
checkbox input "true"
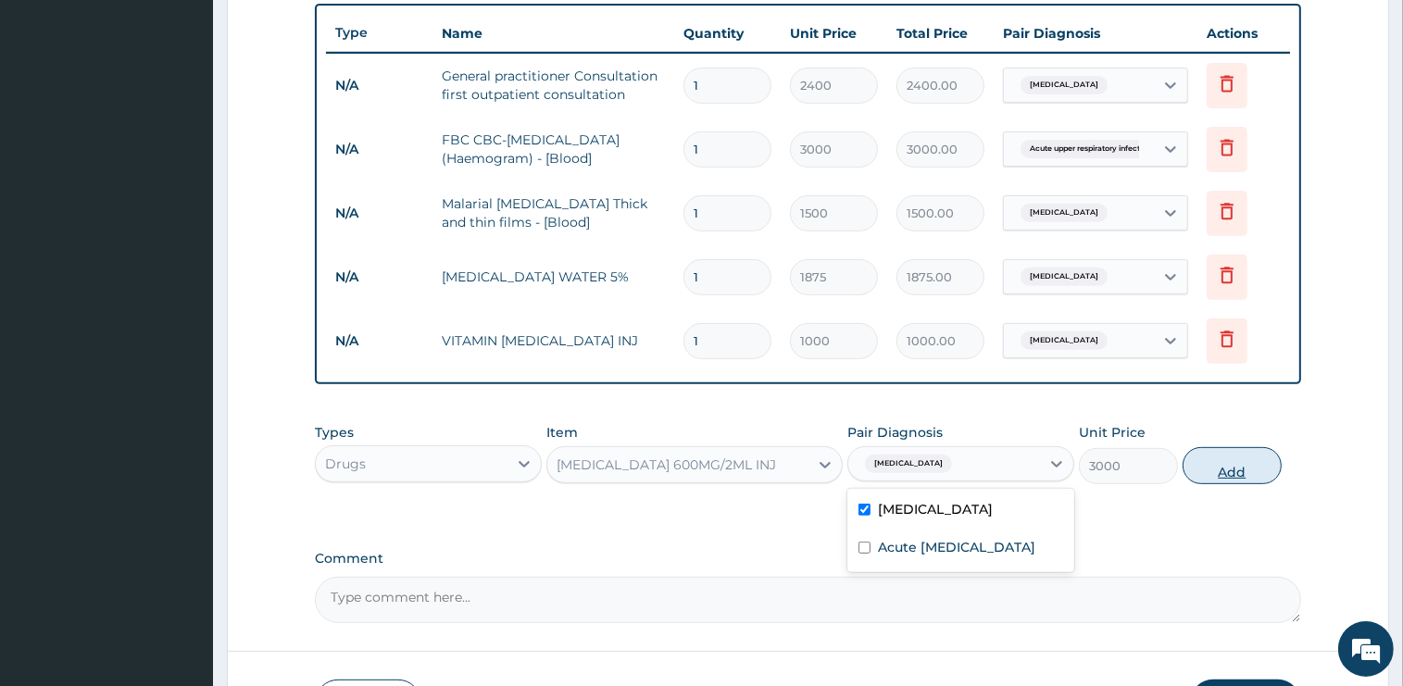
click at [1212, 468] on button "Add" at bounding box center [1231, 465] width 99 height 37
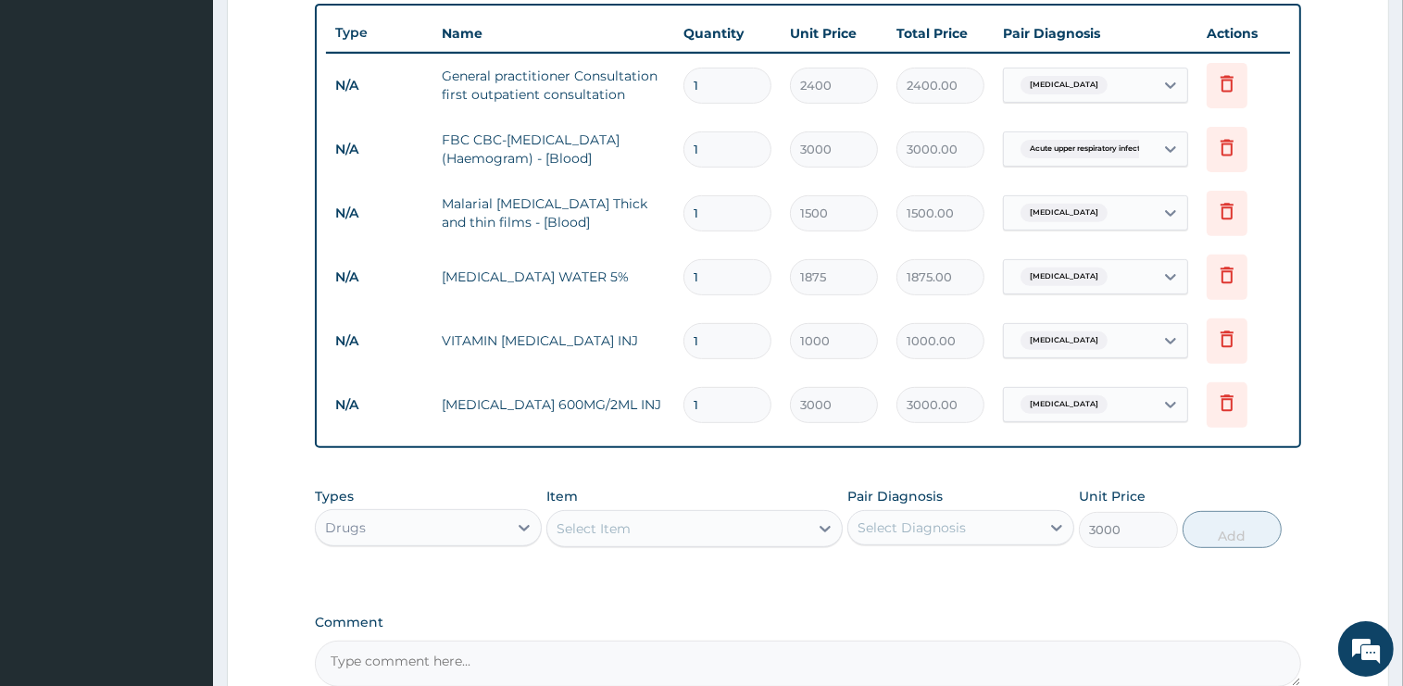
type input "0"
click at [643, 524] on div "Select Item" at bounding box center [677, 529] width 261 height 30
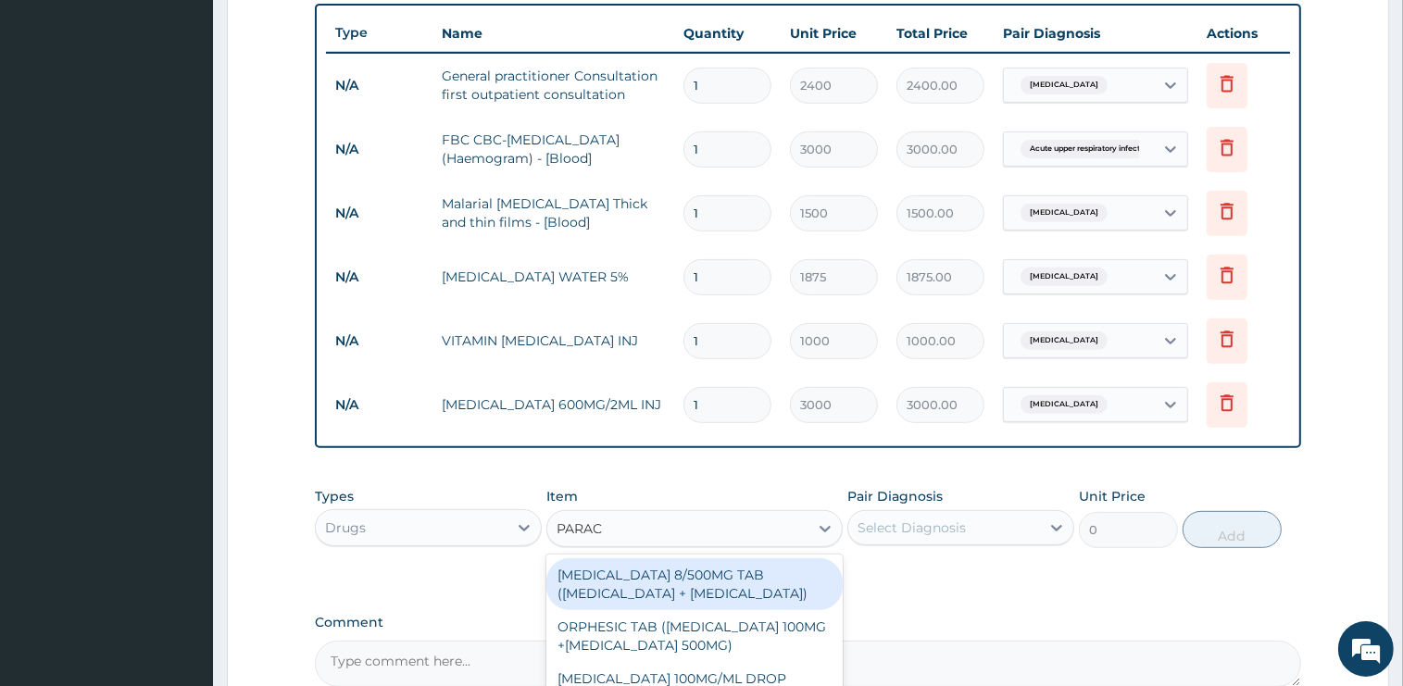
type input "PARACE"
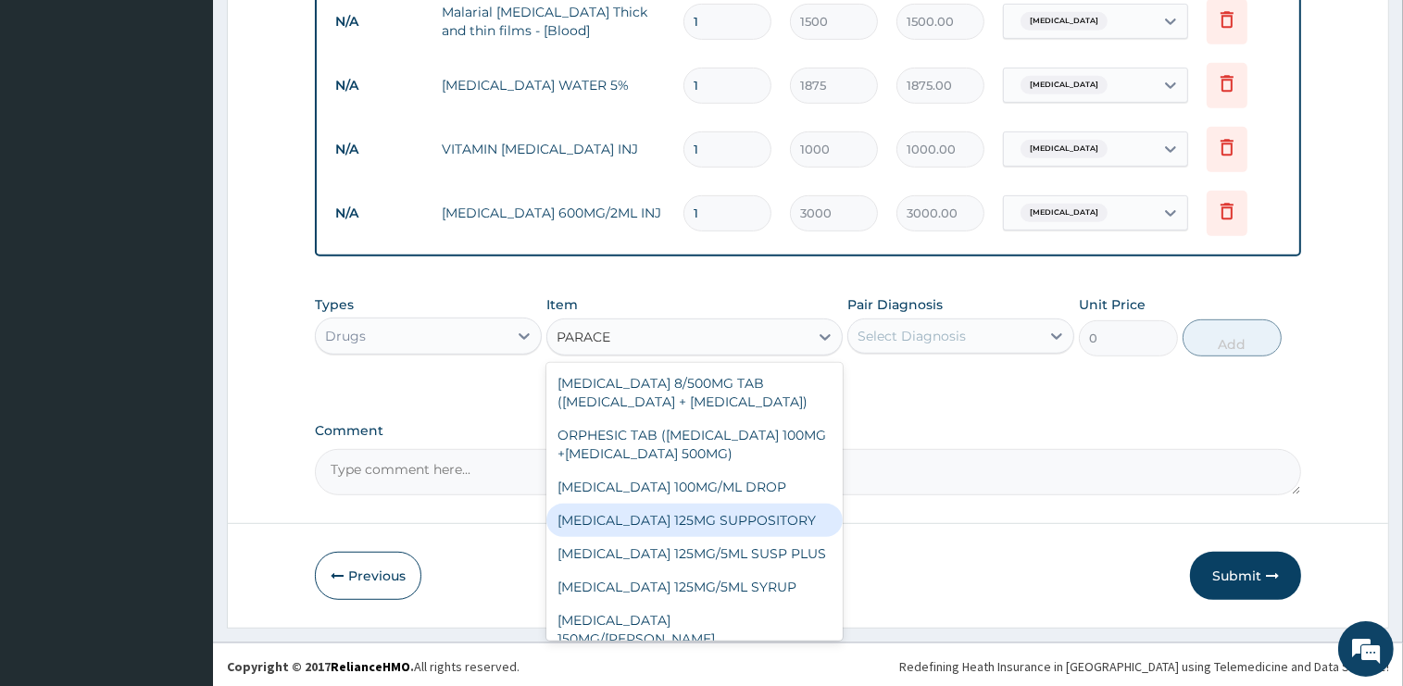
scroll to position [156, 0]
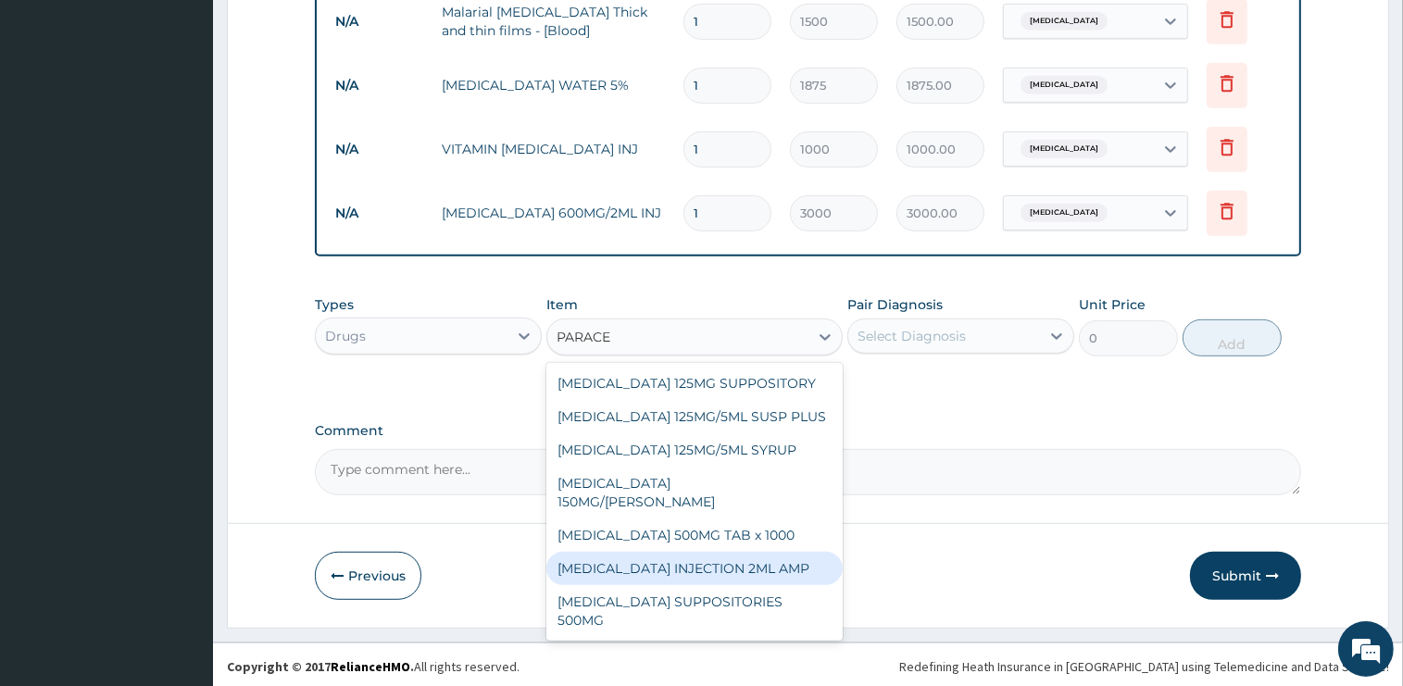
click at [723, 569] on div "[MEDICAL_DATA] INJECTION 2ML AMP" at bounding box center [694, 568] width 296 height 33
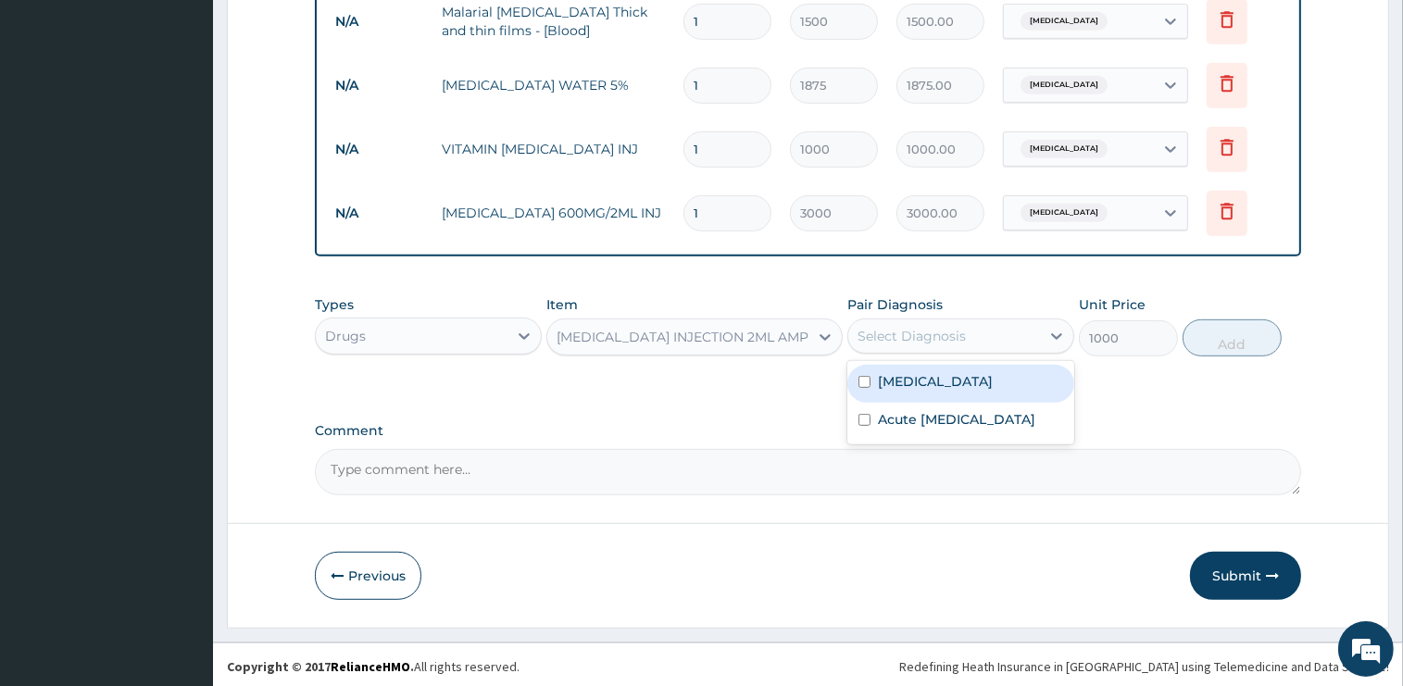
click at [994, 329] on div "Select Diagnosis" at bounding box center [944, 336] width 192 height 30
click at [774, 342] on div "[MEDICAL_DATA] INJECTION 2ML AMP" at bounding box center [682, 337] width 252 height 19
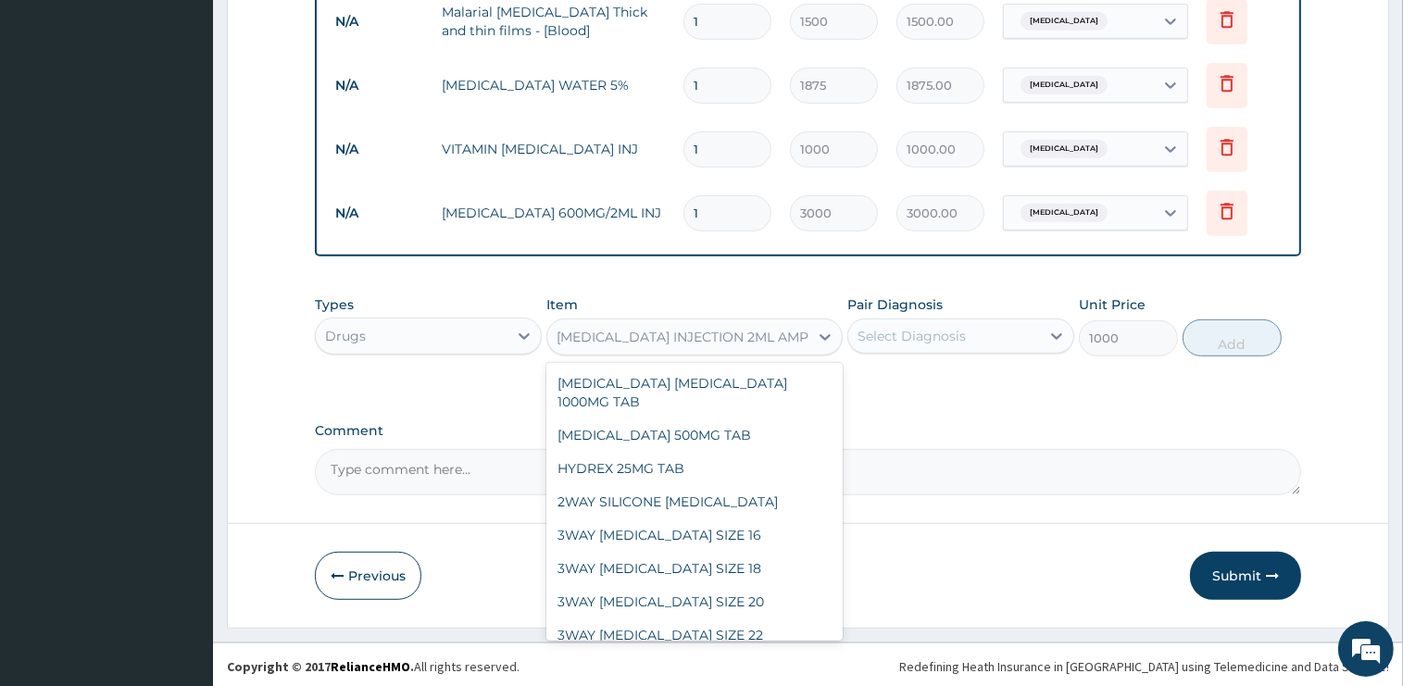
scroll to position [24826, 0]
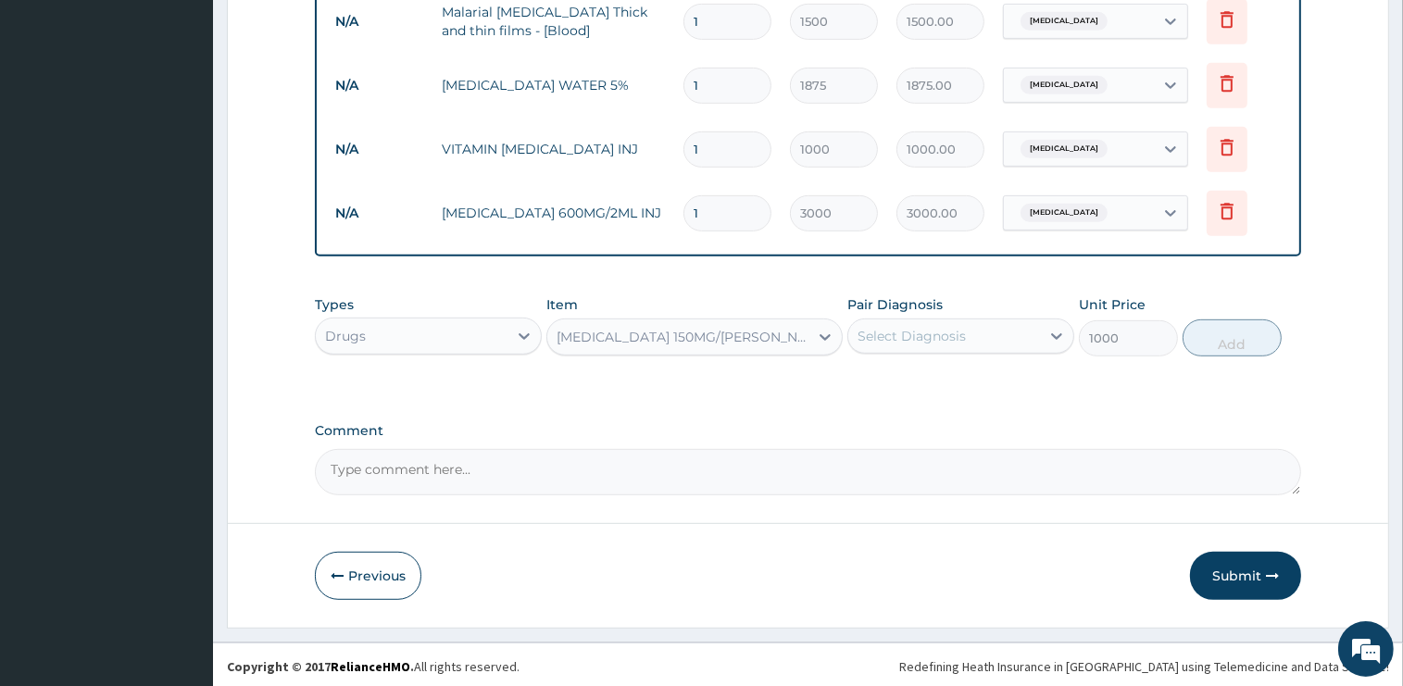
type input "1035"
click at [952, 341] on div "Select Diagnosis" at bounding box center [911, 336] width 108 height 19
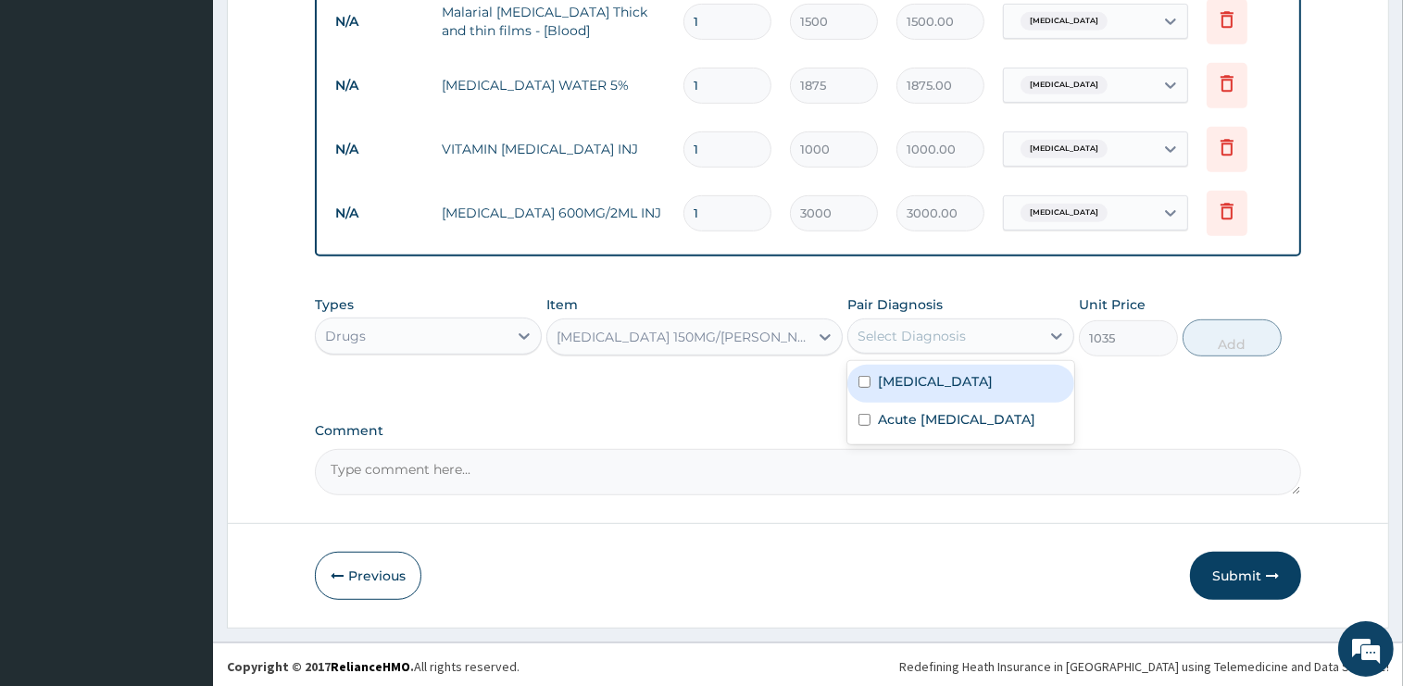
click at [931, 382] on div "[MEDICAL_DATA]" at bounding box center [960, 384] width 227 height 38
checkbox input "true"
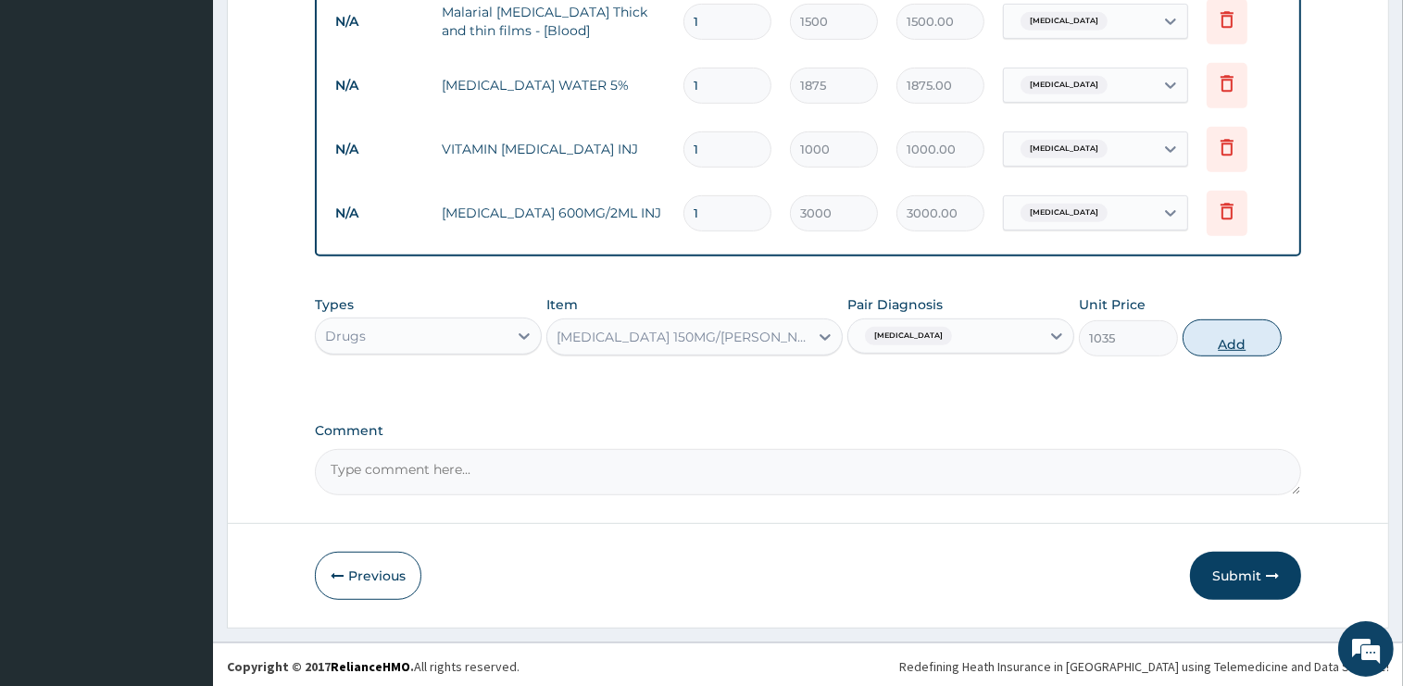
click at [1231, 338] on button "Add" at bounding box center [1231, 337] width 99 height 37
type input "0"
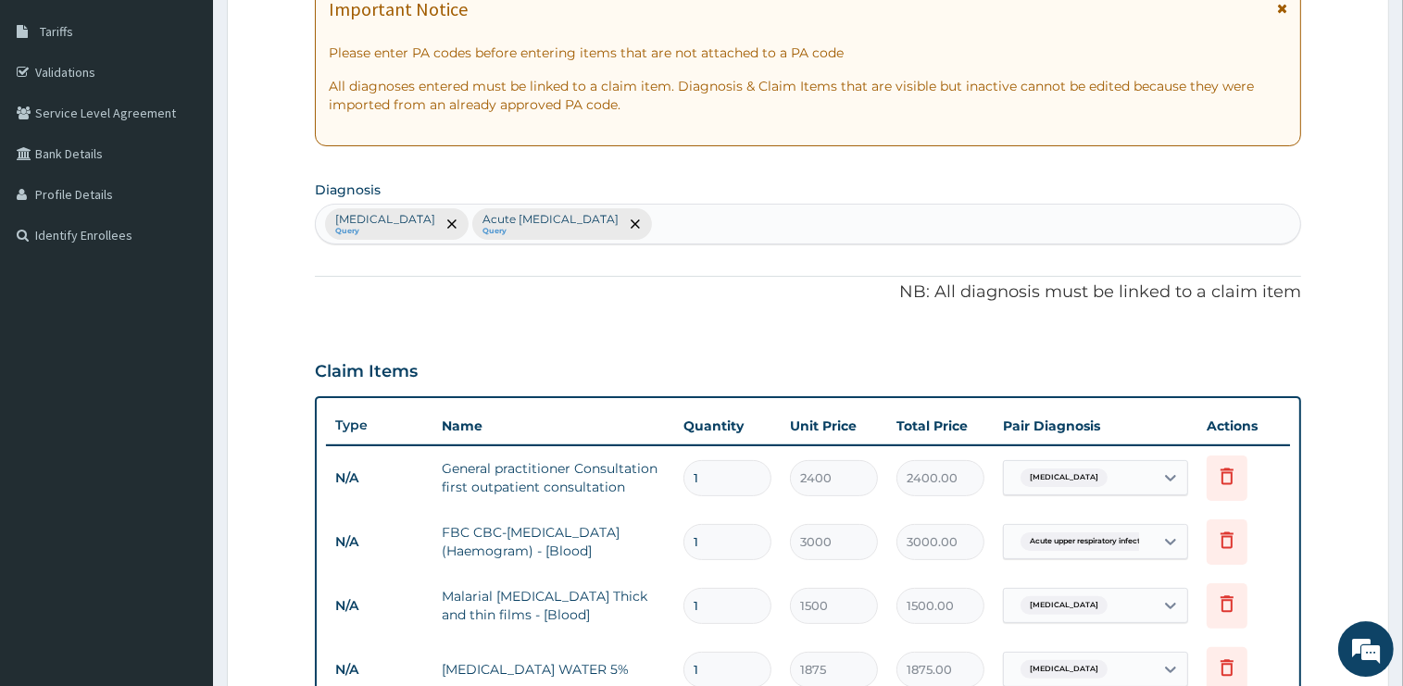
scroll to position [290, 0]
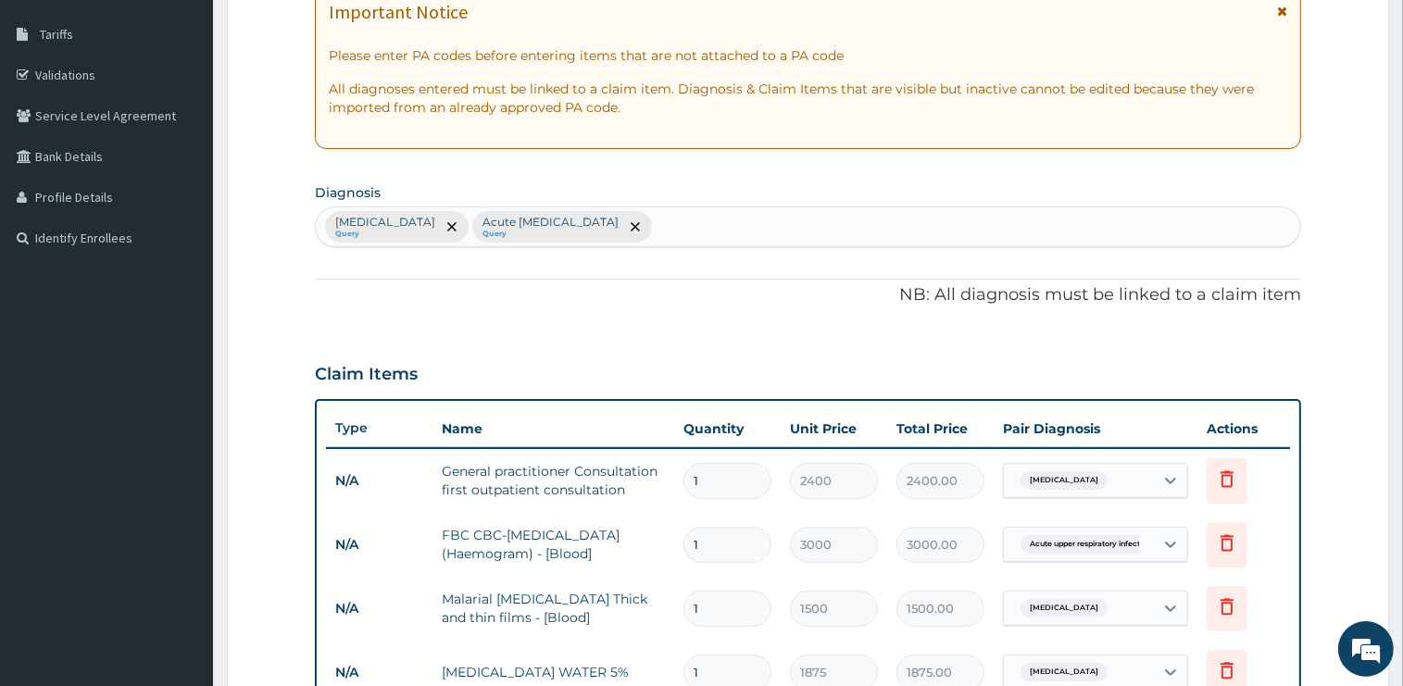
click at [676, 230] on div "Malaria Query Acute upper respiratory infection Query" at bounding box center [808, 226] width 984 height 39
type input "URINARY TRACT"
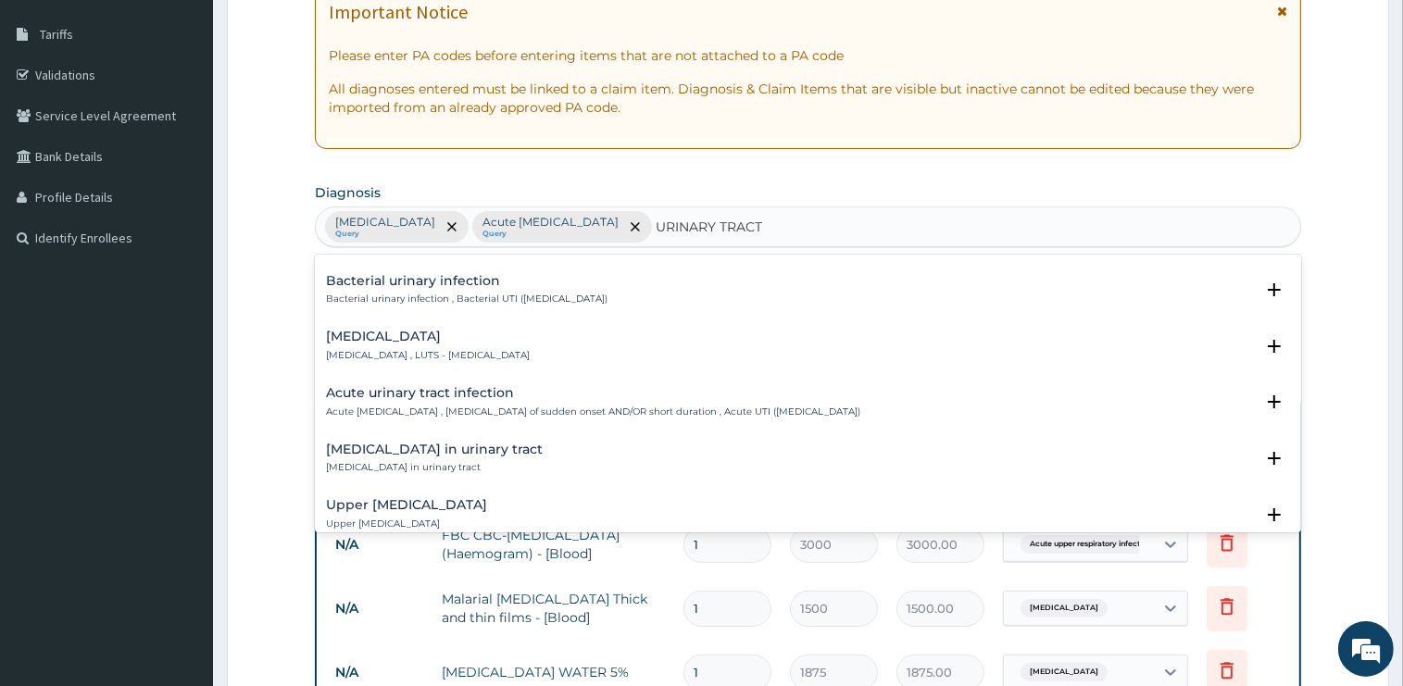
scroll to position [560, 0]
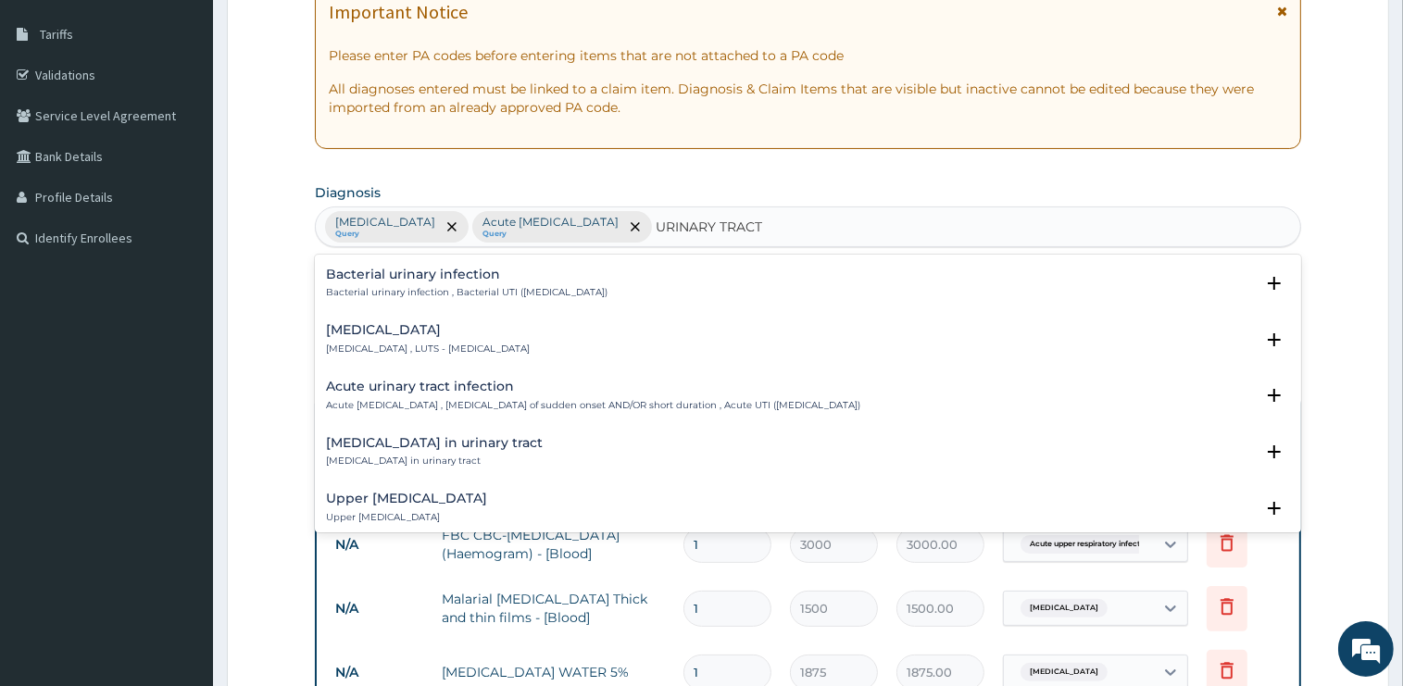
click at [396, 391] on h4 "Acute urinary tract infection" at bounding box center [593, 387] width 534 height 14
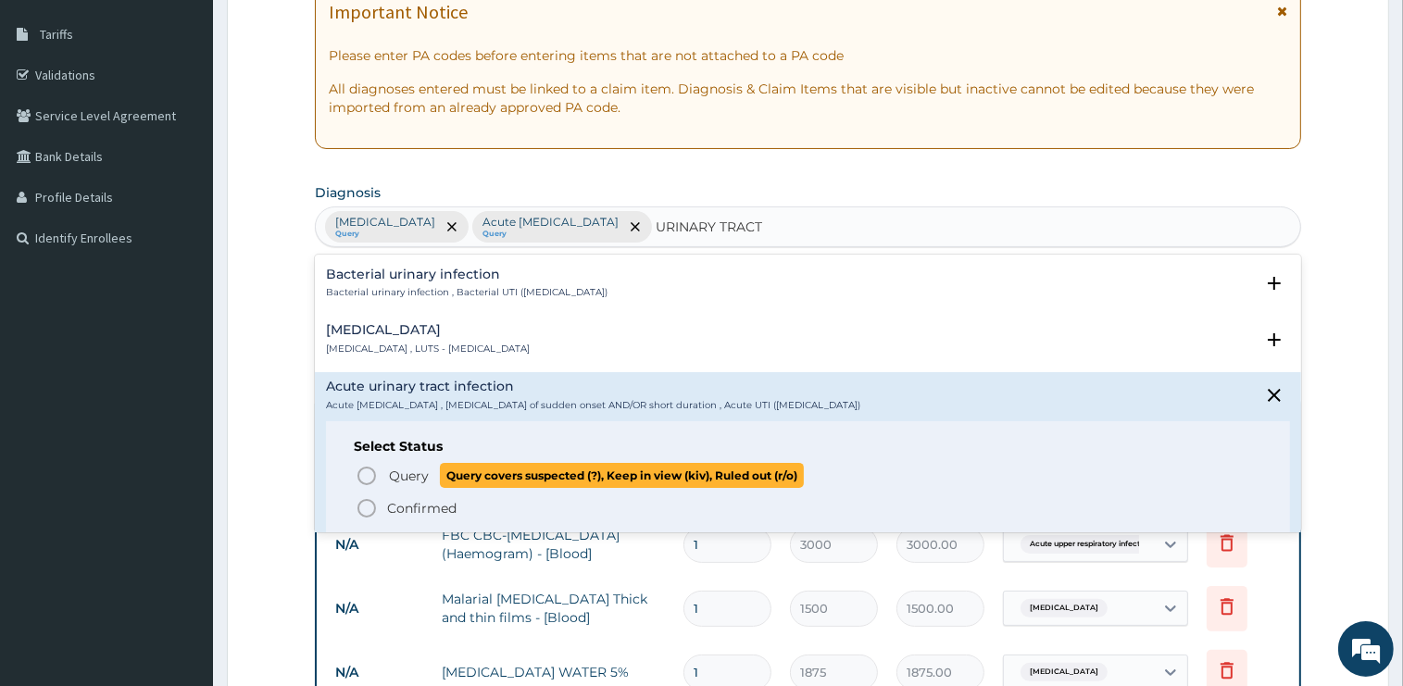
click at [413, 476] on span "Query" at bounding box center [409, 476] width 40 height 19
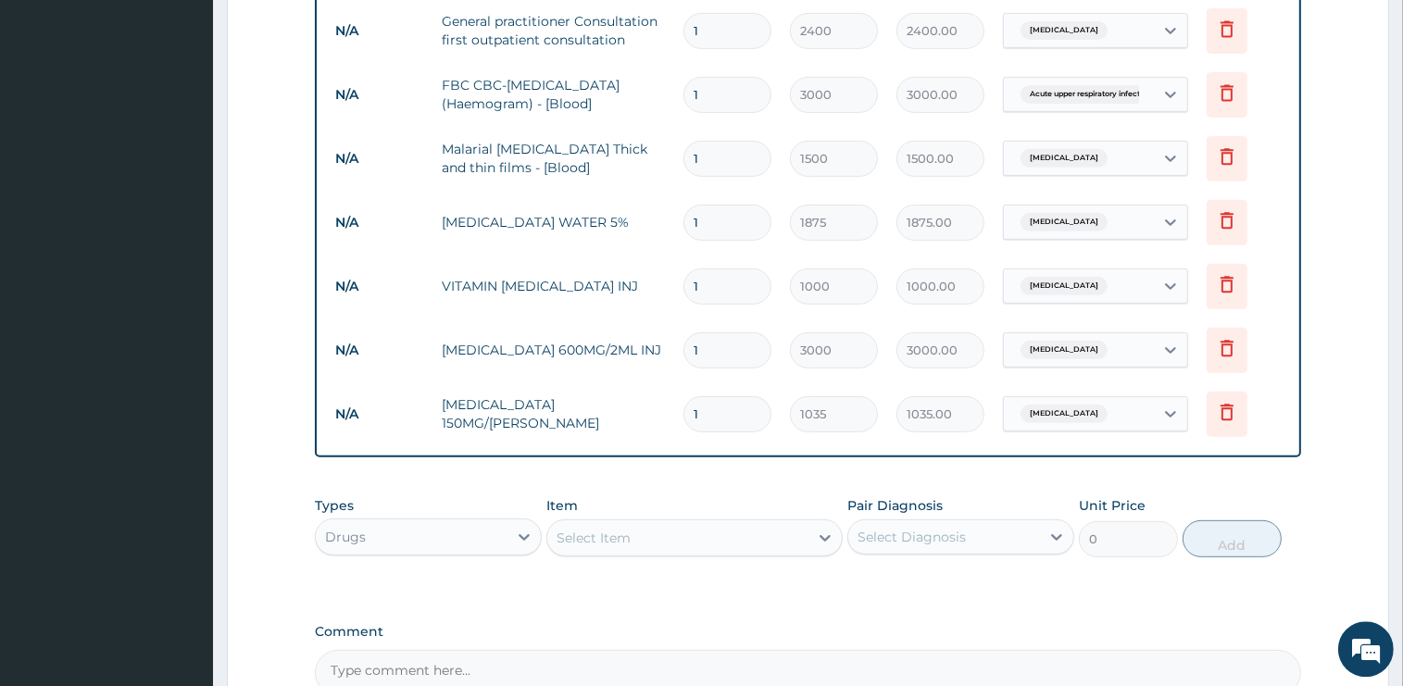
scroll to position [779, 0]
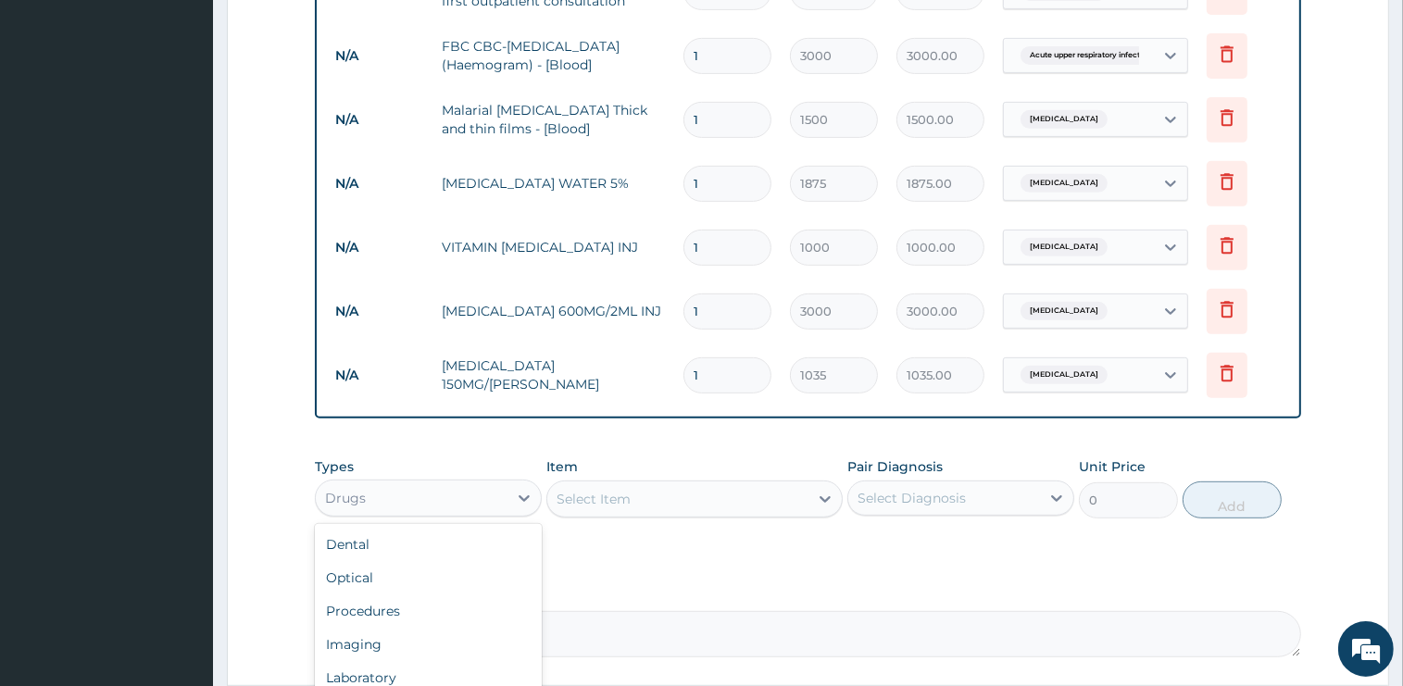
click at [427, 499] on div "Drugs" at bounding box center [412, 498] width 192 height 30
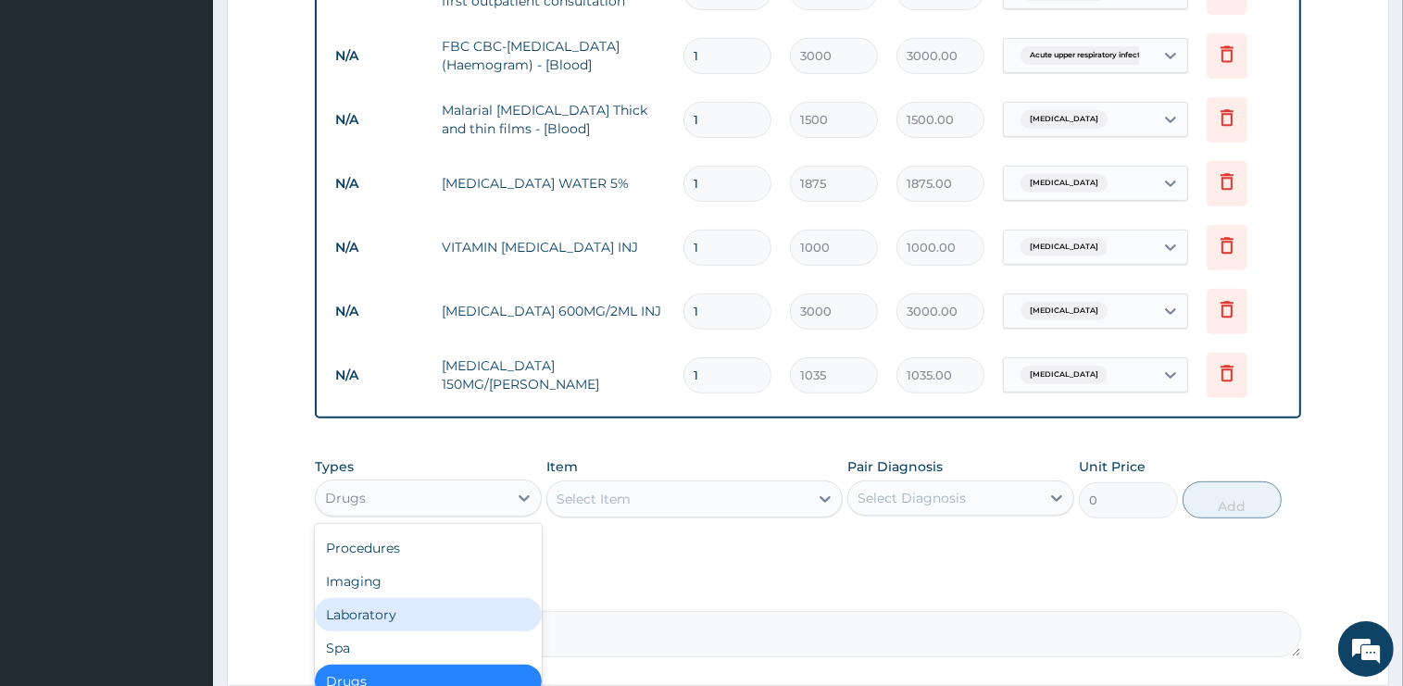
click at [398, 609] on div "Laboratory" at bounding box center [428, 614] width 227 height 33
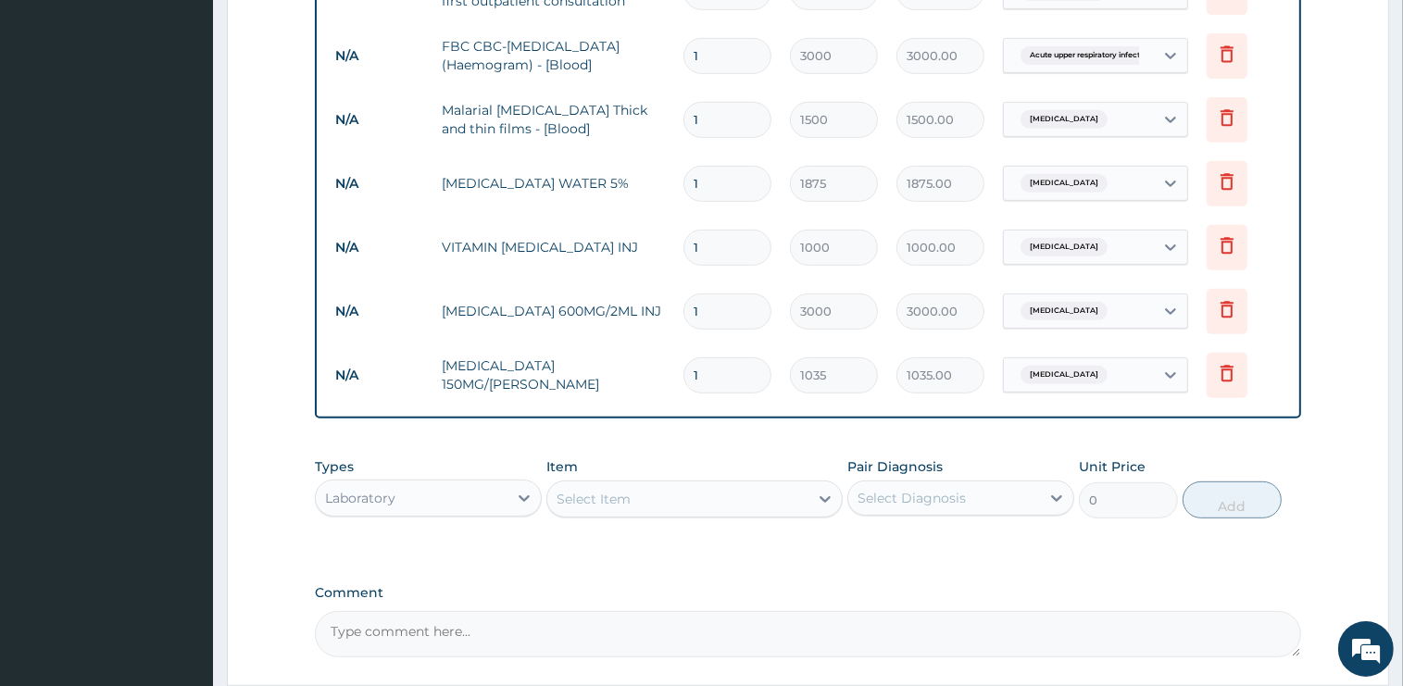
click at [684, 490] on div "Select Item" at bounding box center [677, 499] width 261 height 30
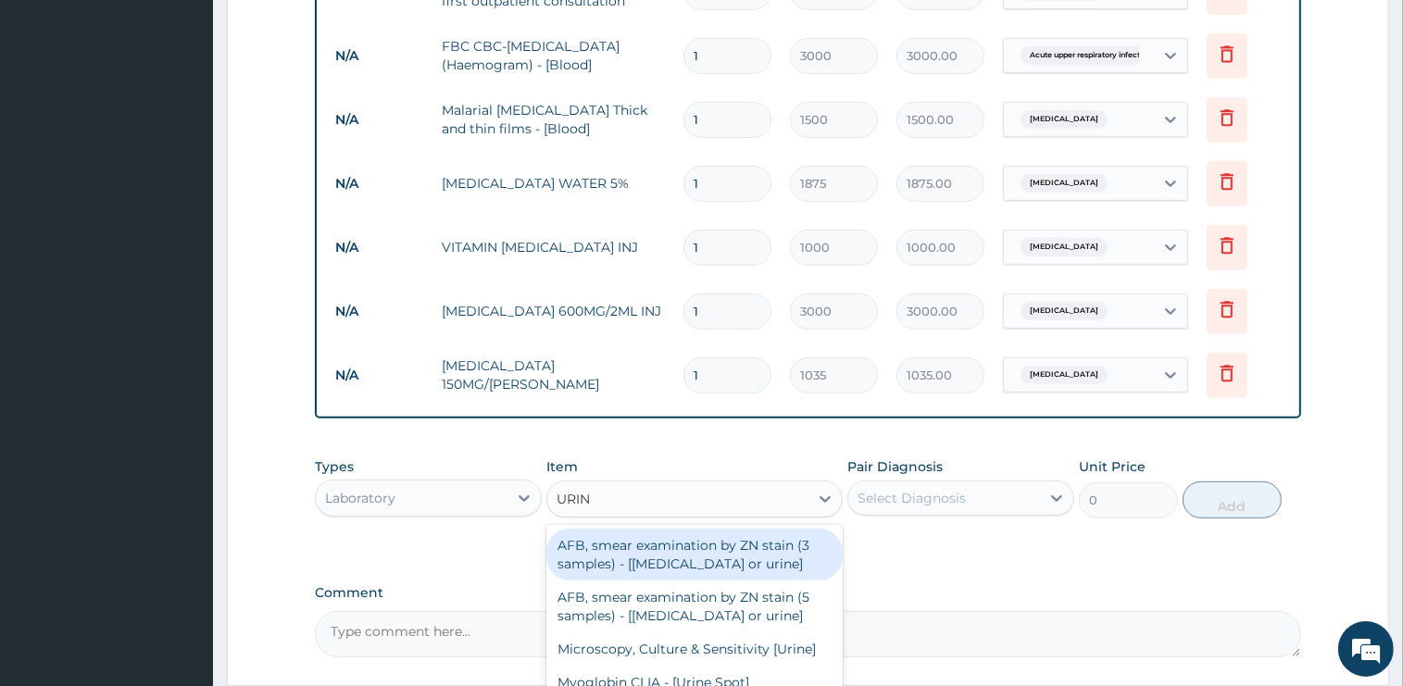
type input "URINA"
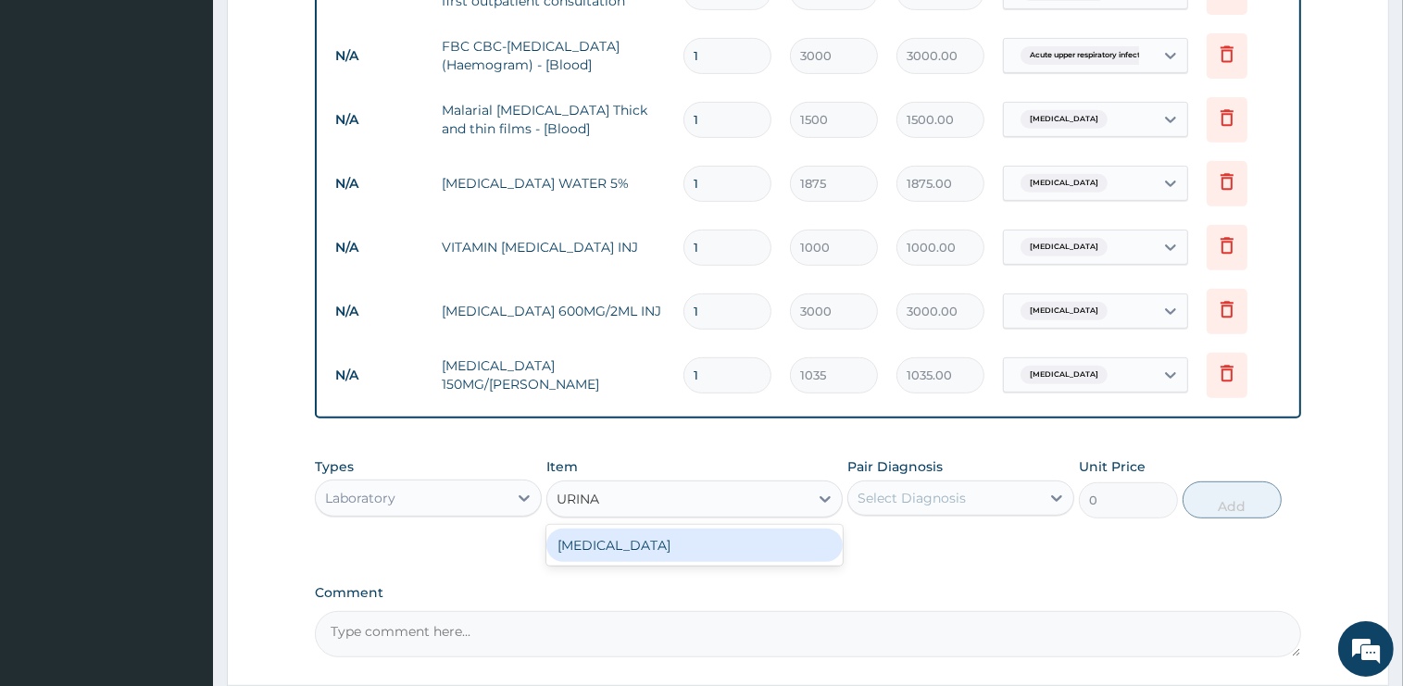
drag, startPoint x: 693, startPoint y: 544, endPoint x: 921, endPoint y: 535, distance: 228.9
click at [693, 545] on div "URINALYSIS" at bounding box center [694, 545] width 296 height 33
type input "2000"
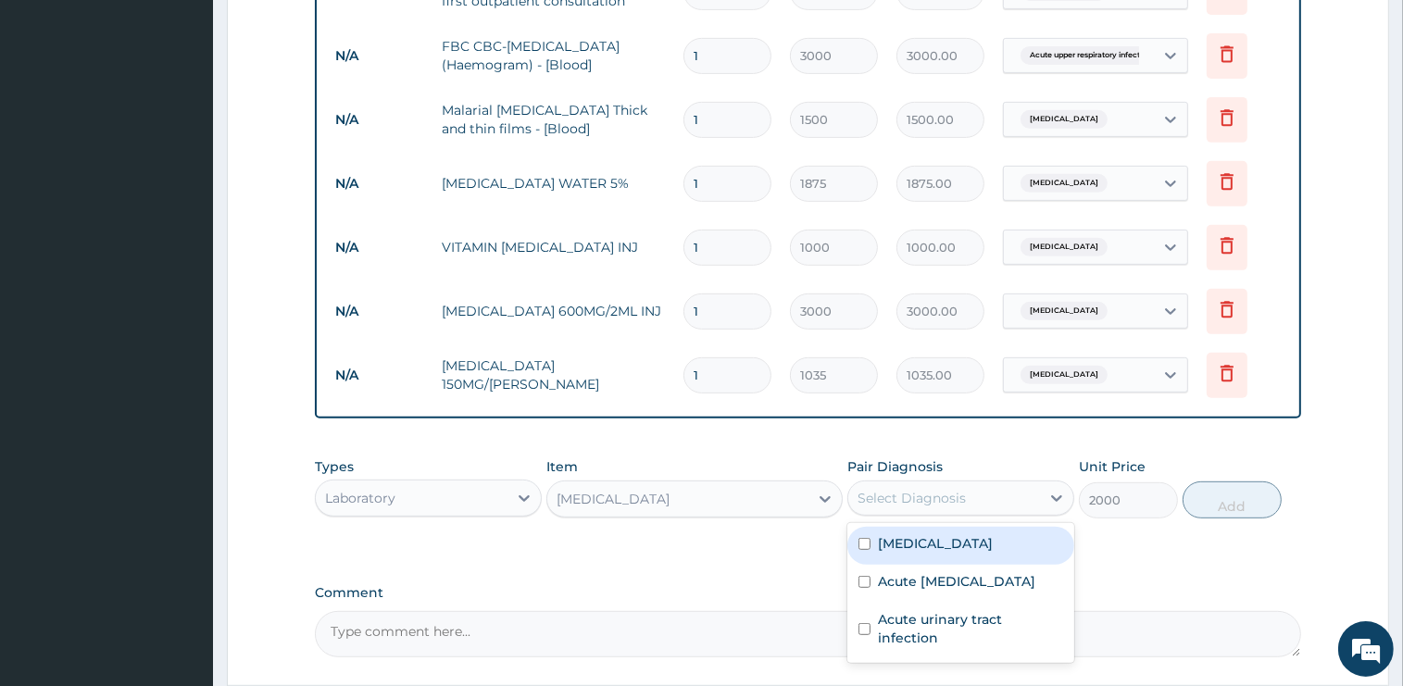
click at [928, 494] on div "Select Diagnosis" at bounding box center [911, 498] width 108 height 19
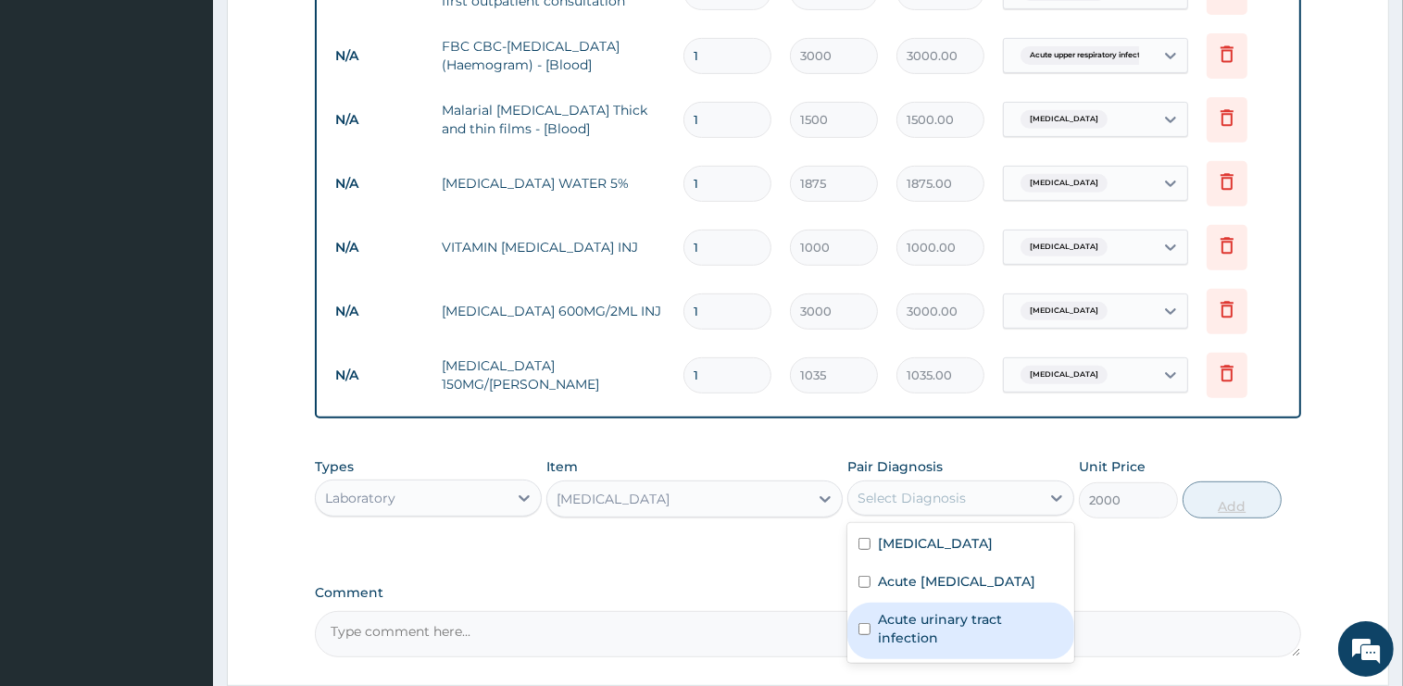
drag, startPoint x: 926, startPoint y: 635, endPoint x: 1219, endPoint y: 512, distance: 317.4
click at [927, 637] on label "Acute urinary tract infection" at bounding box center [970, 628] width 185 height 37
checkbox input "true"
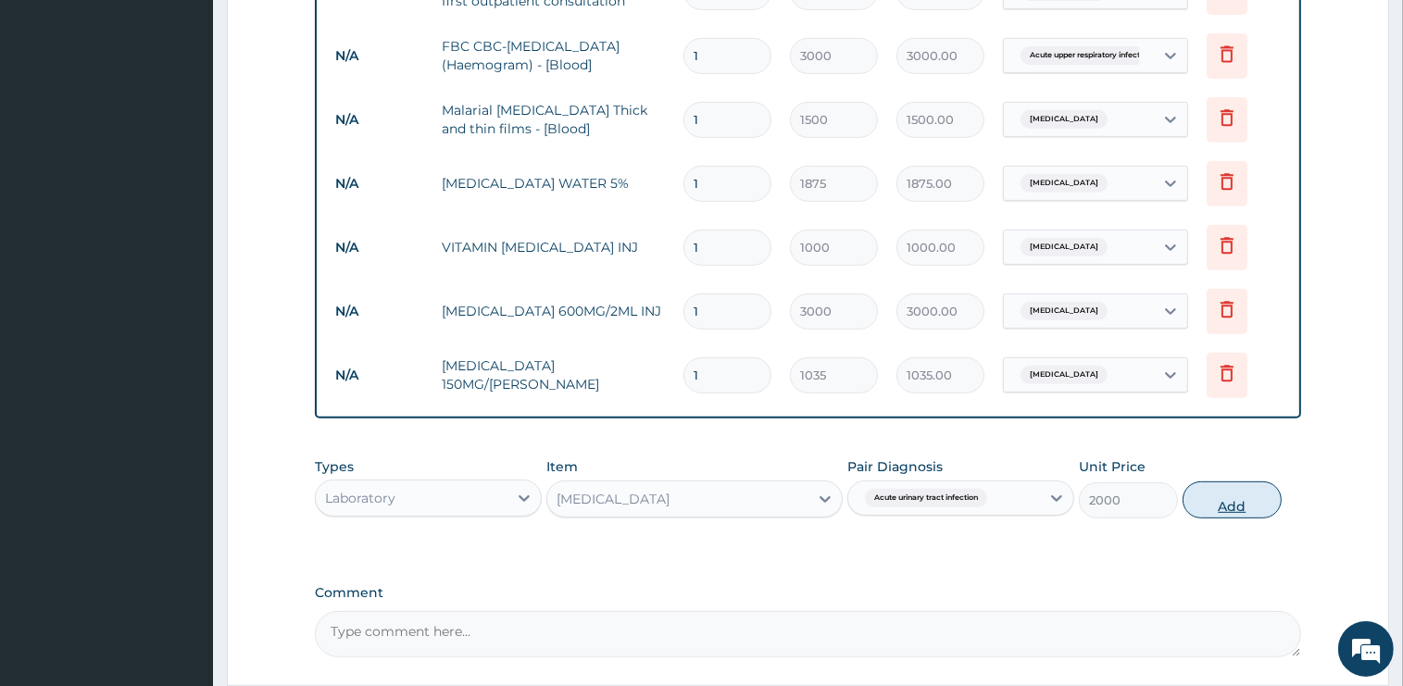
click at [1220, 506] on button "Add" at bounding box center [1231, 499] width 99 height 37
type input "0"
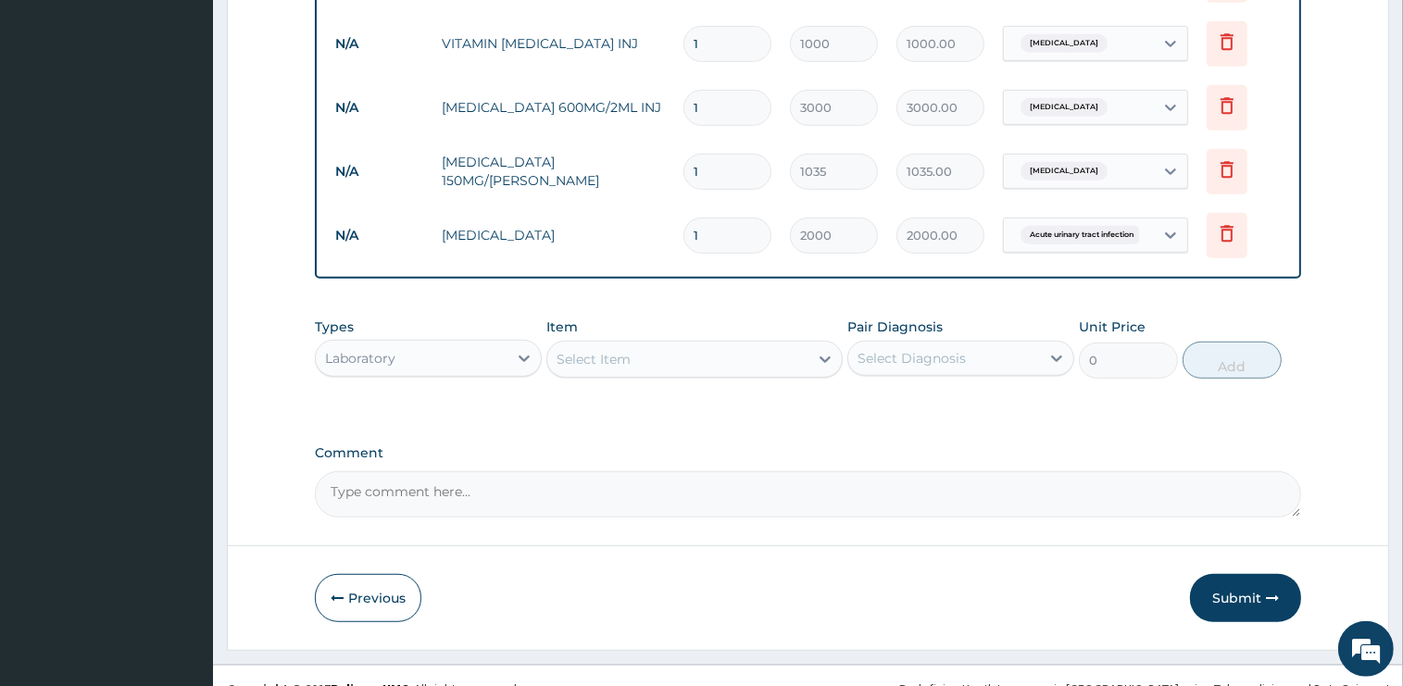
scroll to position [1004, 0]
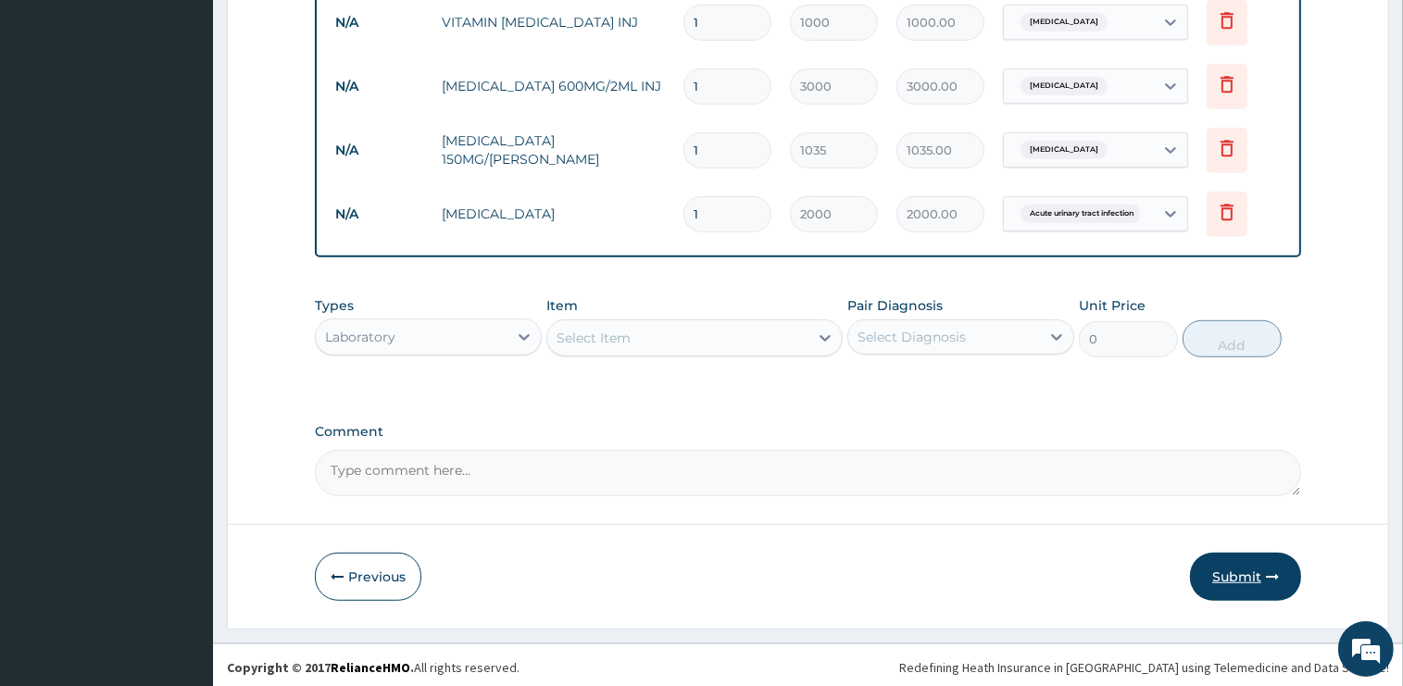
click at [1244, 571] on button "Submit" at bounding box center [1245, 577] width 111 height 48
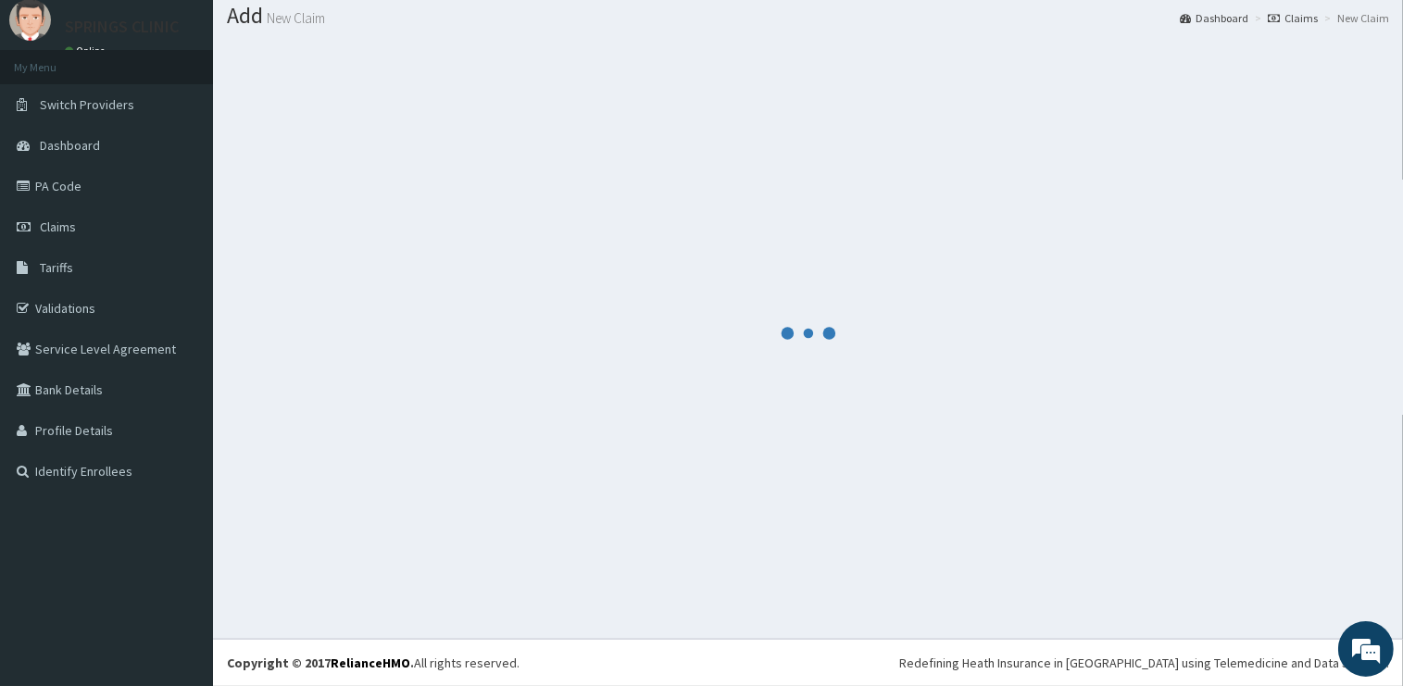
scroll to position [56, 0]
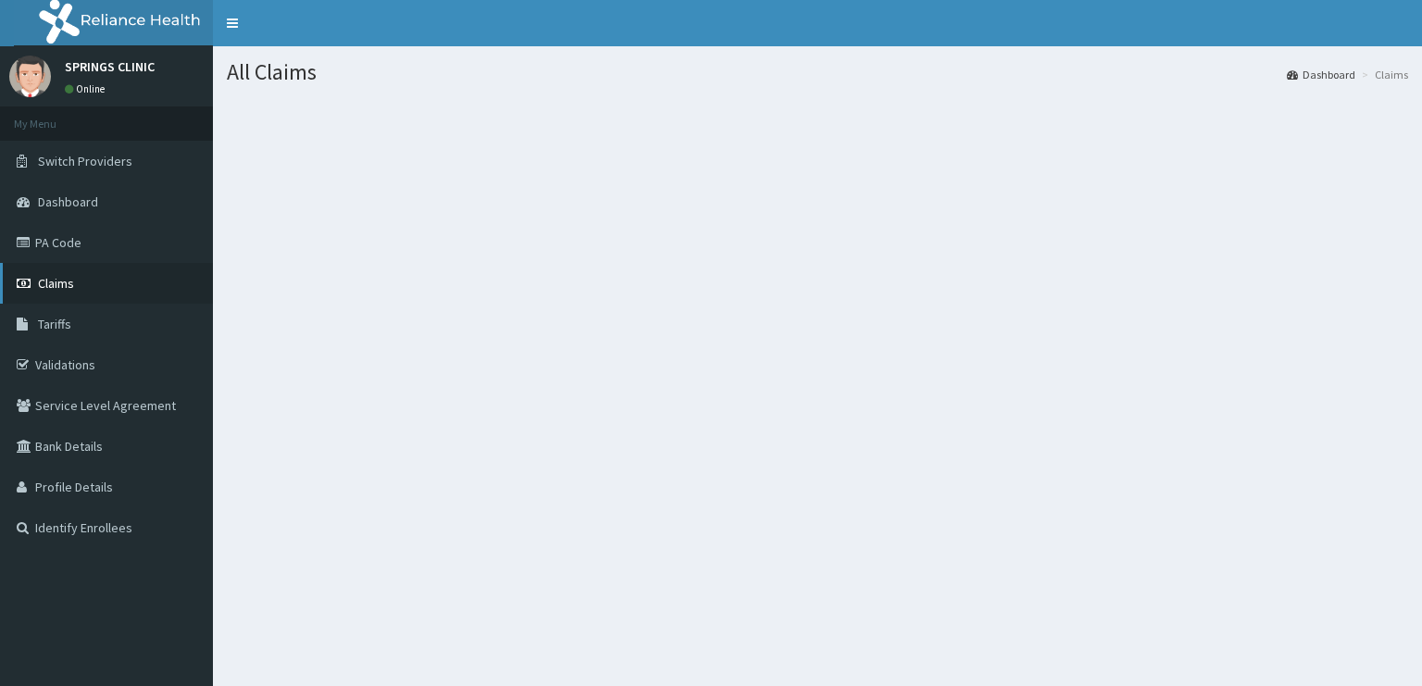
click at [80, 283] on link "Claims" at bounding box center [106, 283] width 213 height 41
click at [96, 280] on link "Claims" at bounding box center [106, 283] width 213 height 41
drag, startPoint x: 76, startPoint y: 282, endPoint x: 79, endPoint y: 265, distance: 17.8
click at [76, 283] on link "Claims" at bounding box center [106, 283] width 213 height 41
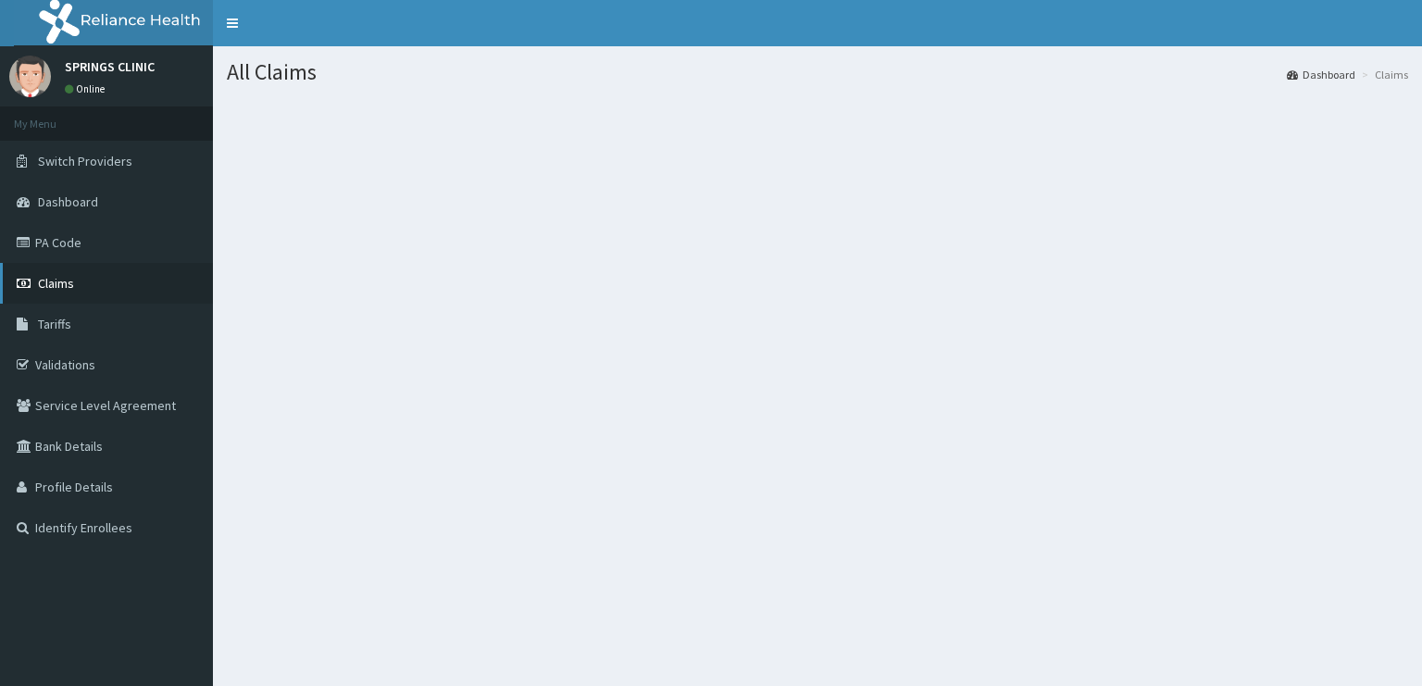
click at [67, 279] on span "Claims" at bounding box center [56, 283] width 36 height 17
click at [81, 280] on link "Claims" at bounding box center [106, 283] width 213 height 41
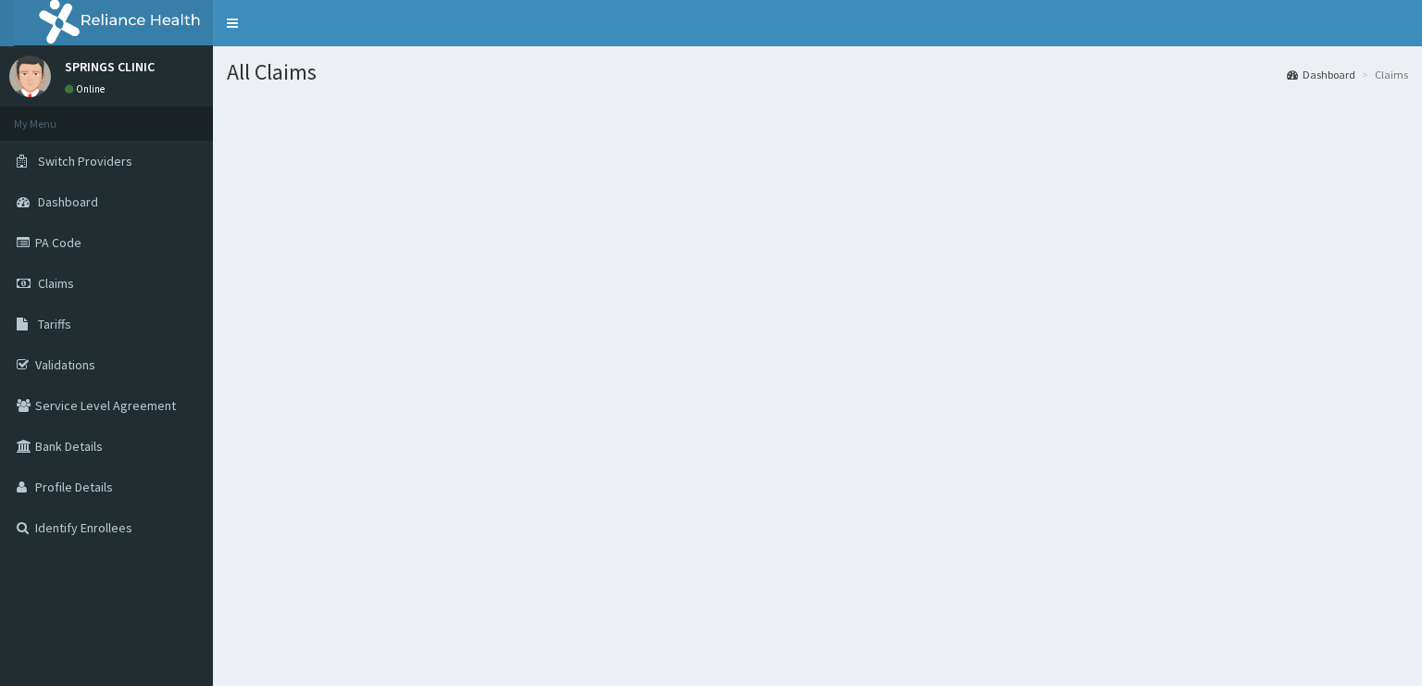
drag, startPoint x: 81, startPoint y: 280, endPoint x: 114, endPoint y: 14, distance: 267.7
click at [82, 280] on link "Claims" at bounding box center [106, 283] width 213 height 41
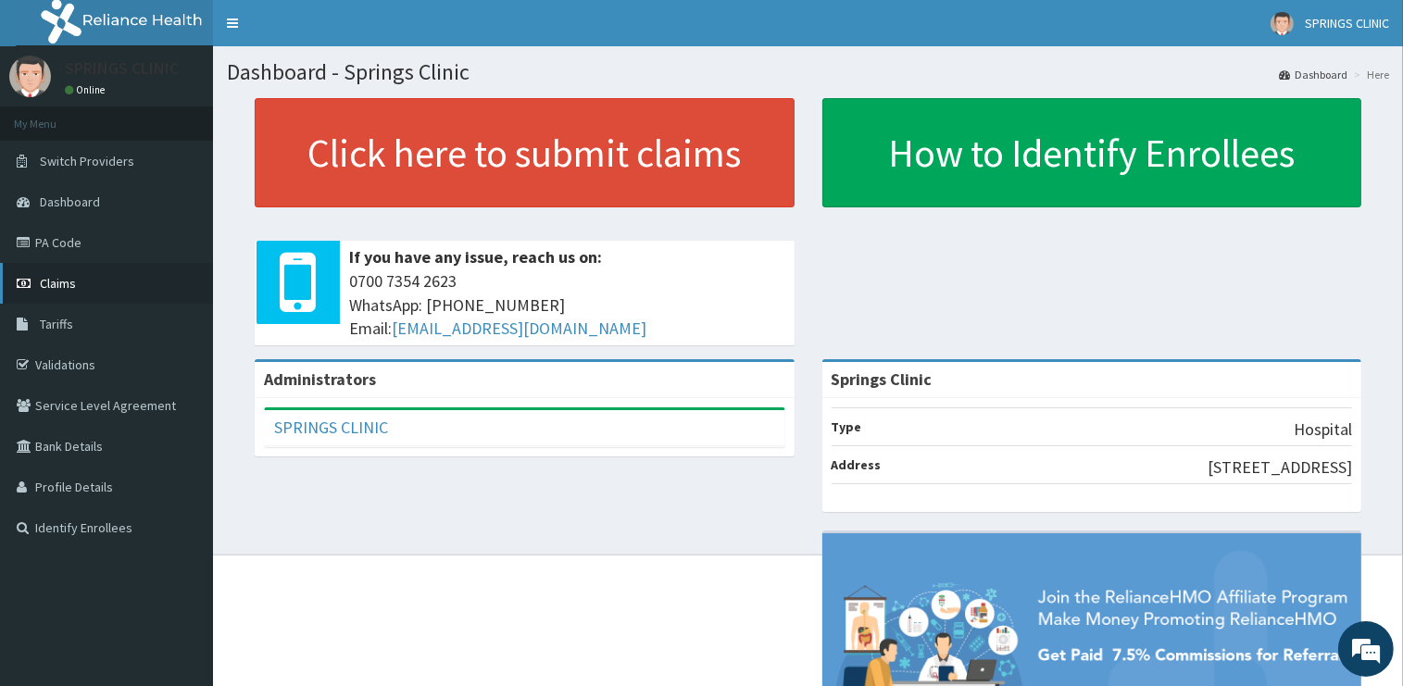
click at [74, 286] on span "Claims" at bounding box center [58, 283] width 36 height 17
click at [82, 275] on link "Claims" at bounding box center [106, 283] width 213 height 41
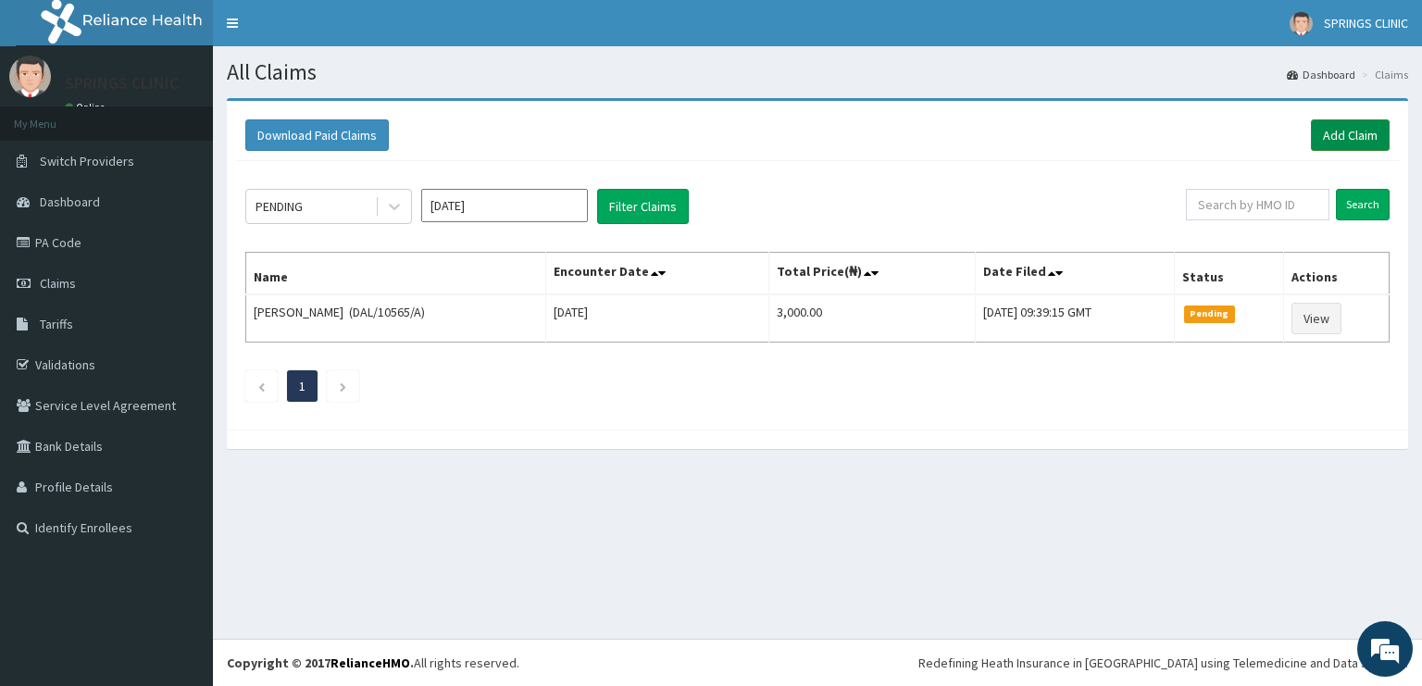
click at [1349, 139] on link "Add Claim" at bounding box center [1350, 134] width 79 height 31
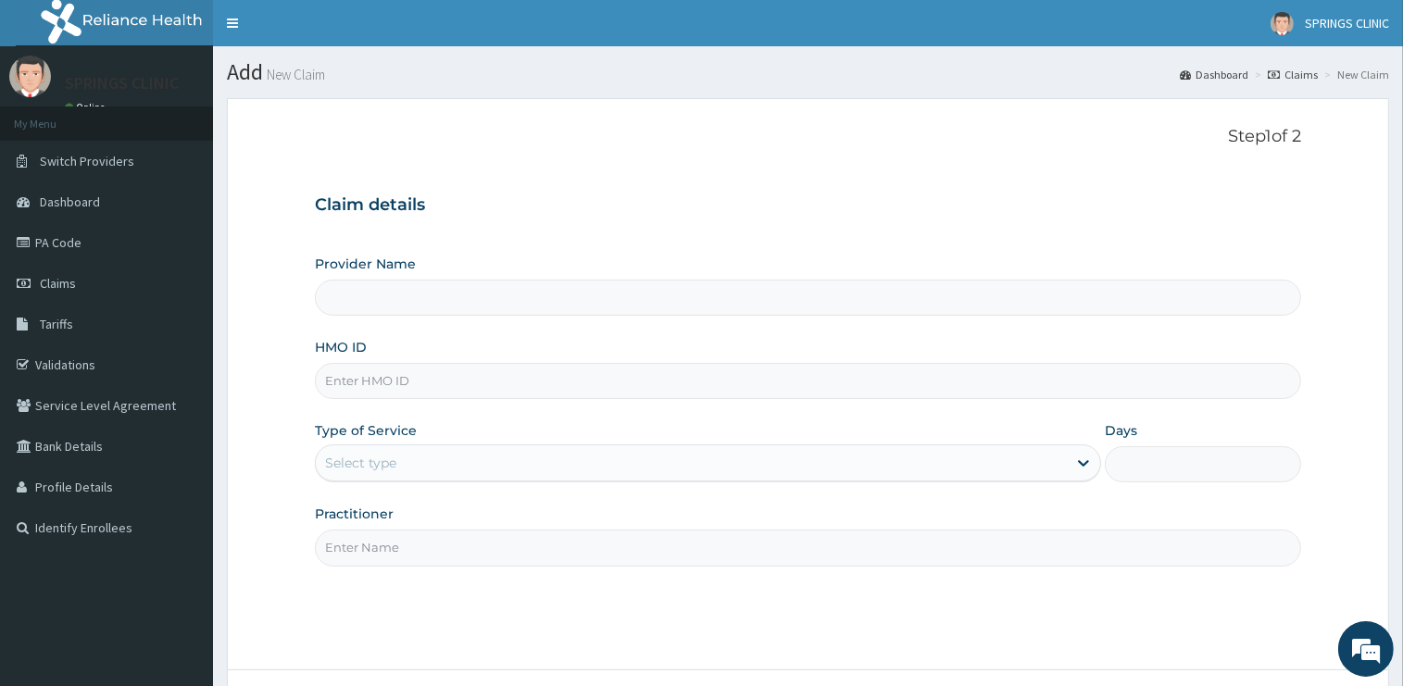
type input "Springs Clinic"
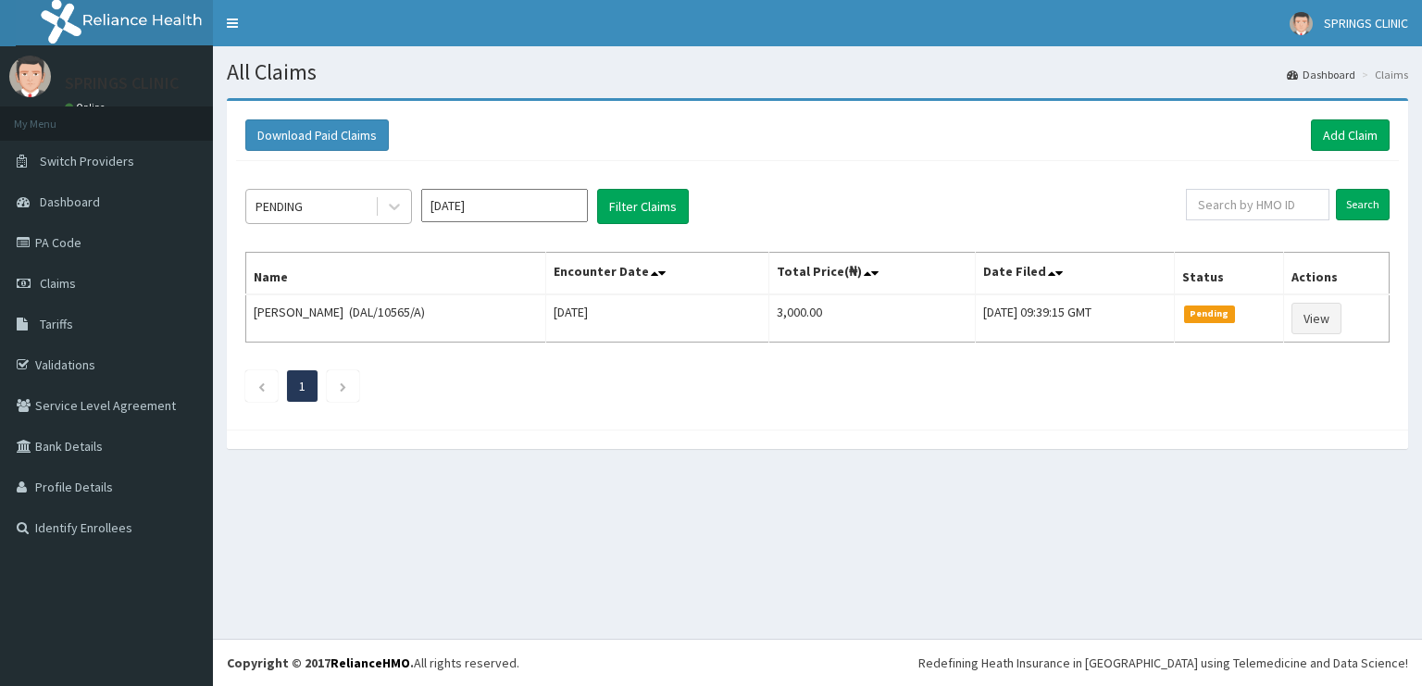
click at [328, 198] on div "PENDING" at bounding box center [310, 207] width 129 height 30
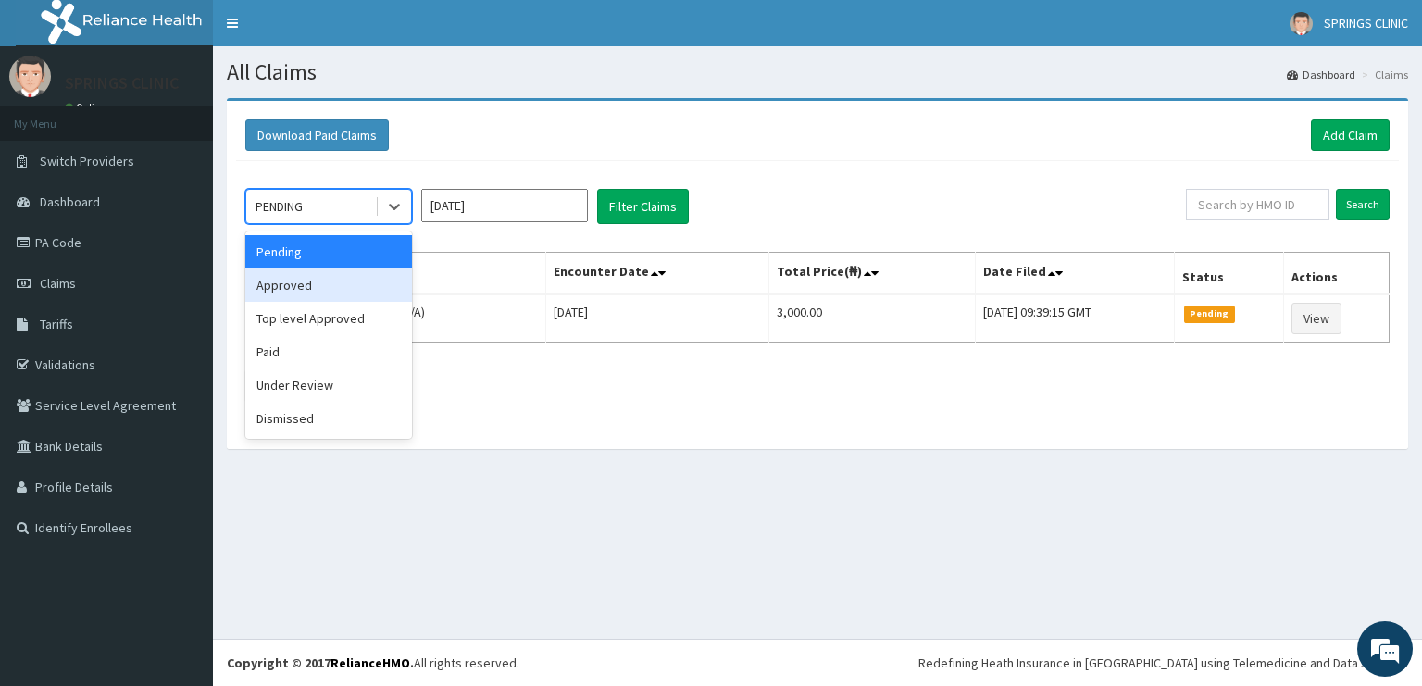
click at [317, 280] on div "Approved" at bounding box center [328, 285] width 167 height 33
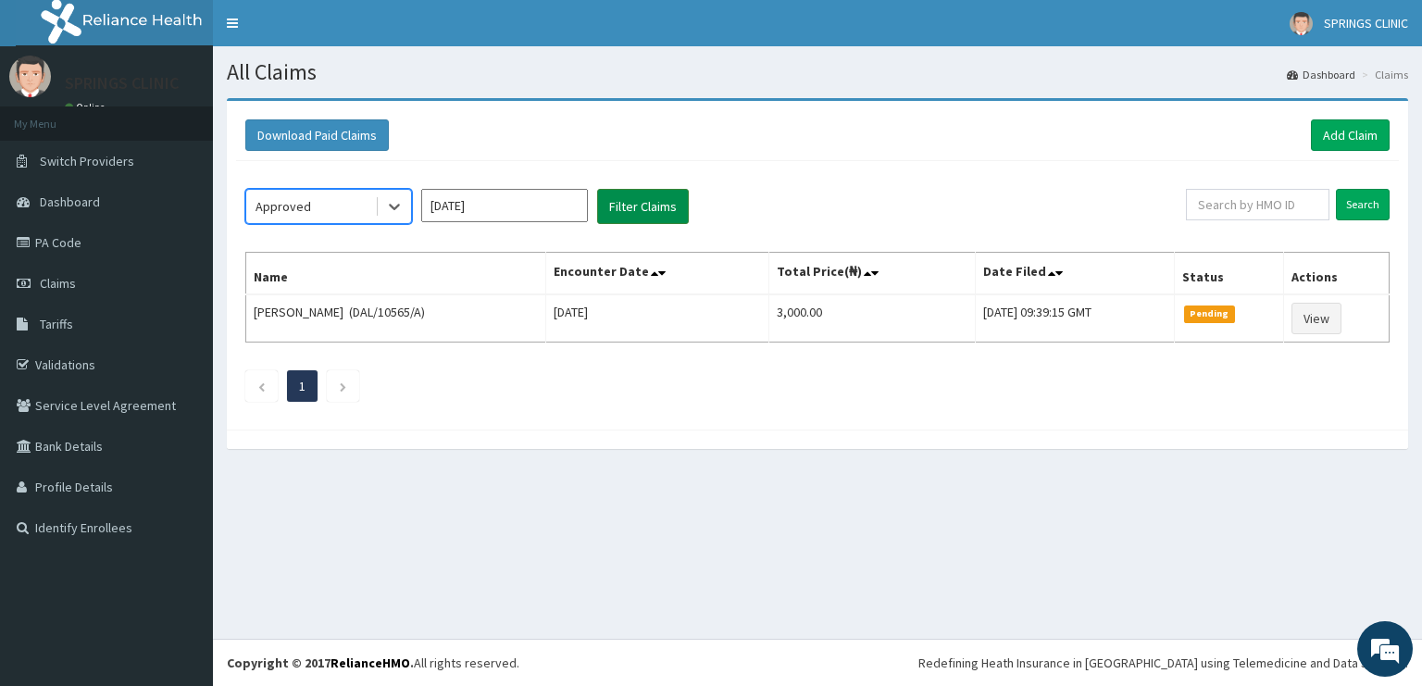
click at [630, 220] on button "Filter Claims" at bounding box center [643, 206] width 92 height 35
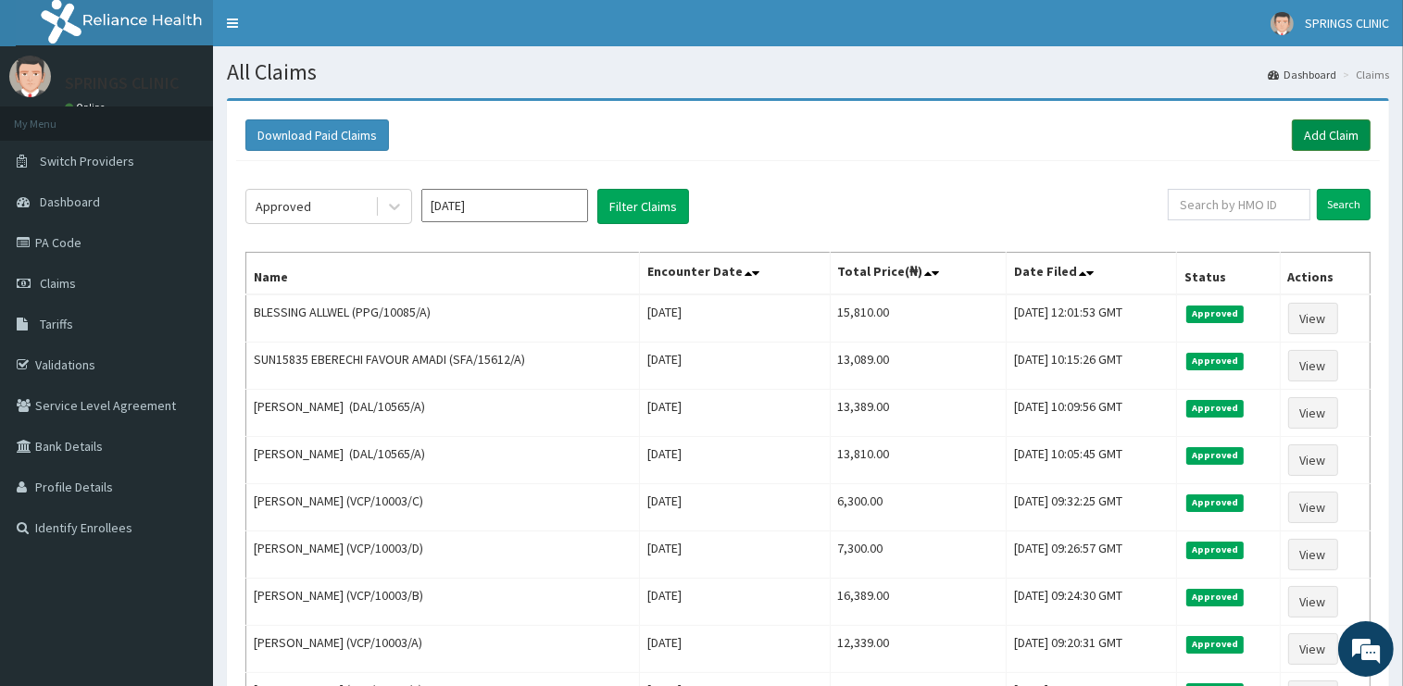
click at [1337, 133] on link "Add Claim" at bounding box center [1331, 134] width 79 height 31
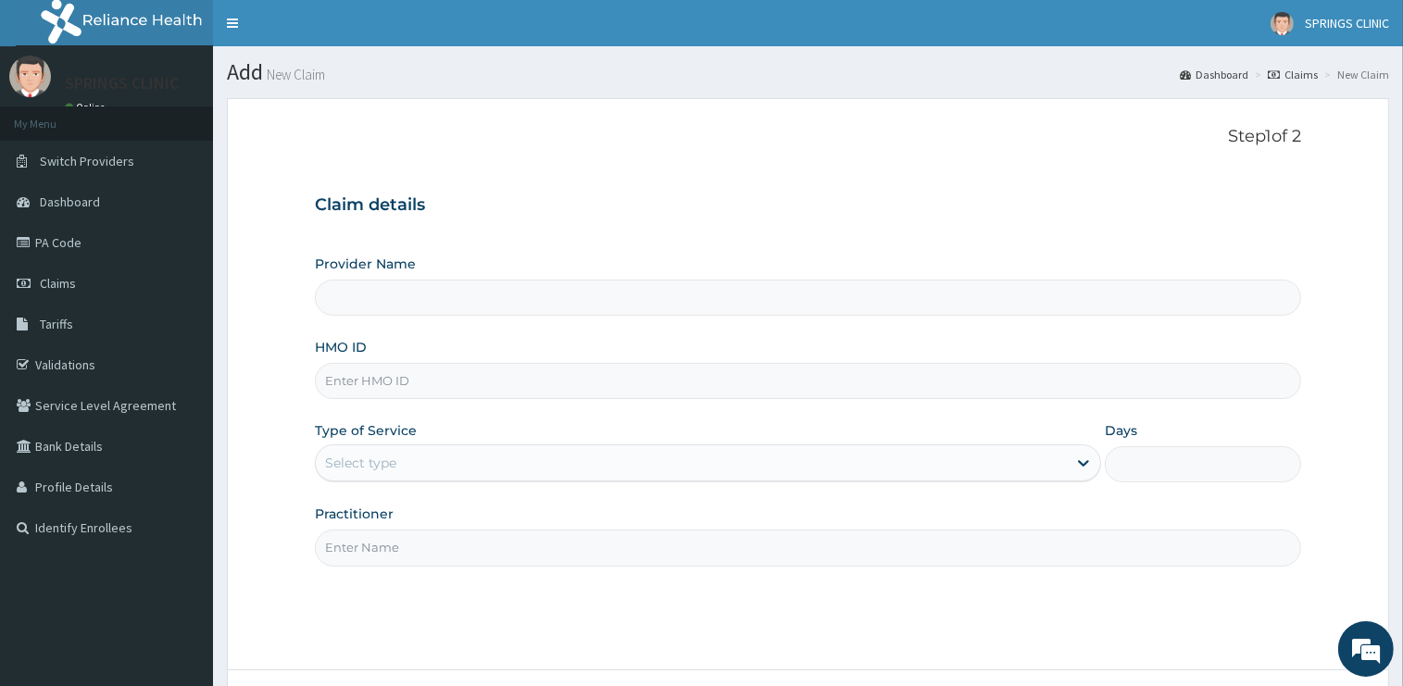
type input "Springs Clinic"
click at [394, 380] on input "HMO ID" at bounding box center [808, 381] width 986 height 36
type input "PPG/10085/A"
click at [364, 465] on div "Select type" at bounding box center [360, 463] width 71 height 19
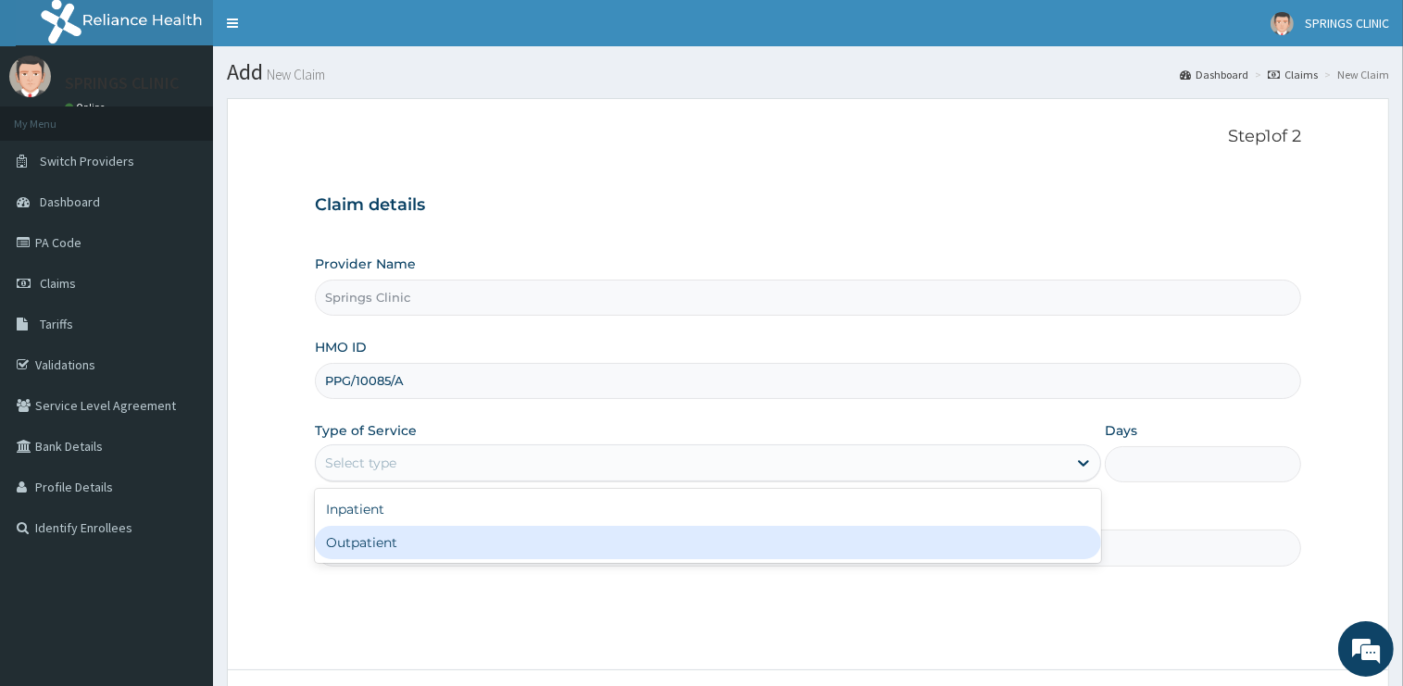
click at [364, 551] on div "Outpatient" at bounding box center [708, 542] width 786 height 33
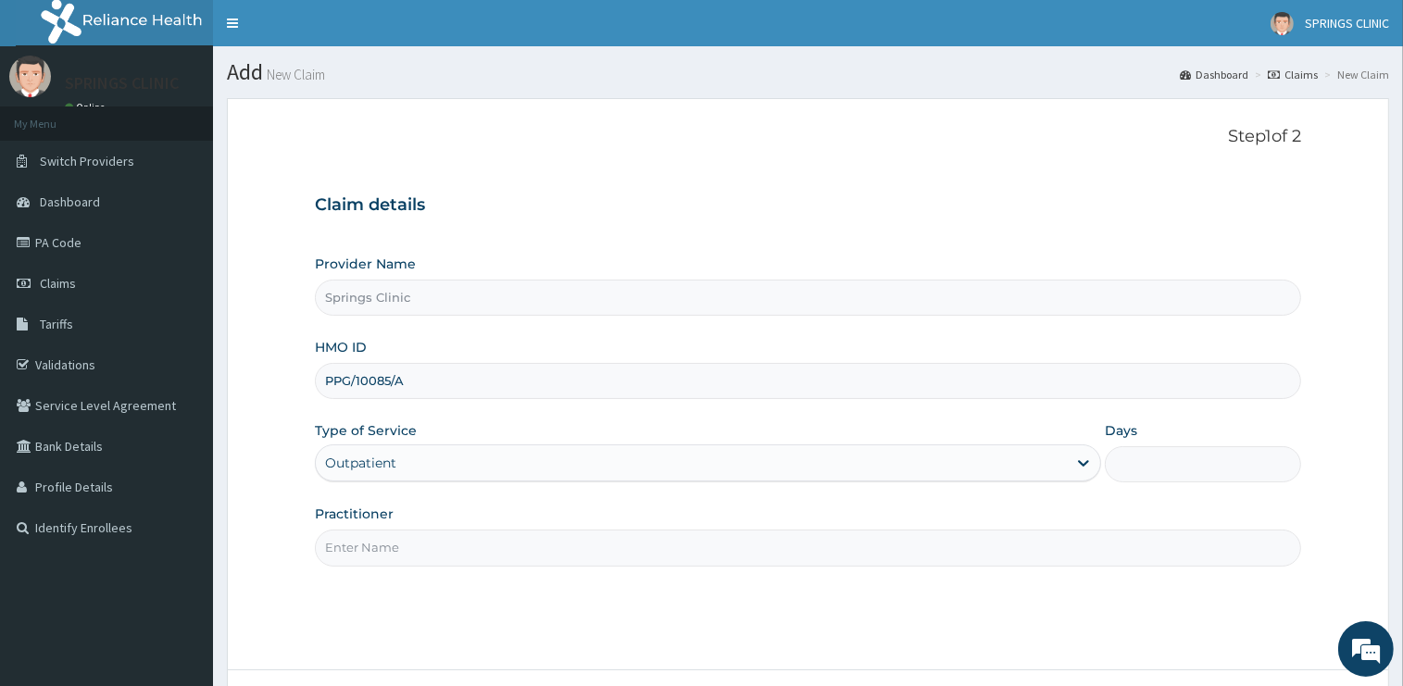
type input "1"
click at [363, 550] on input "Practitioner" at bounding box center [808, 548] width 986 height 36
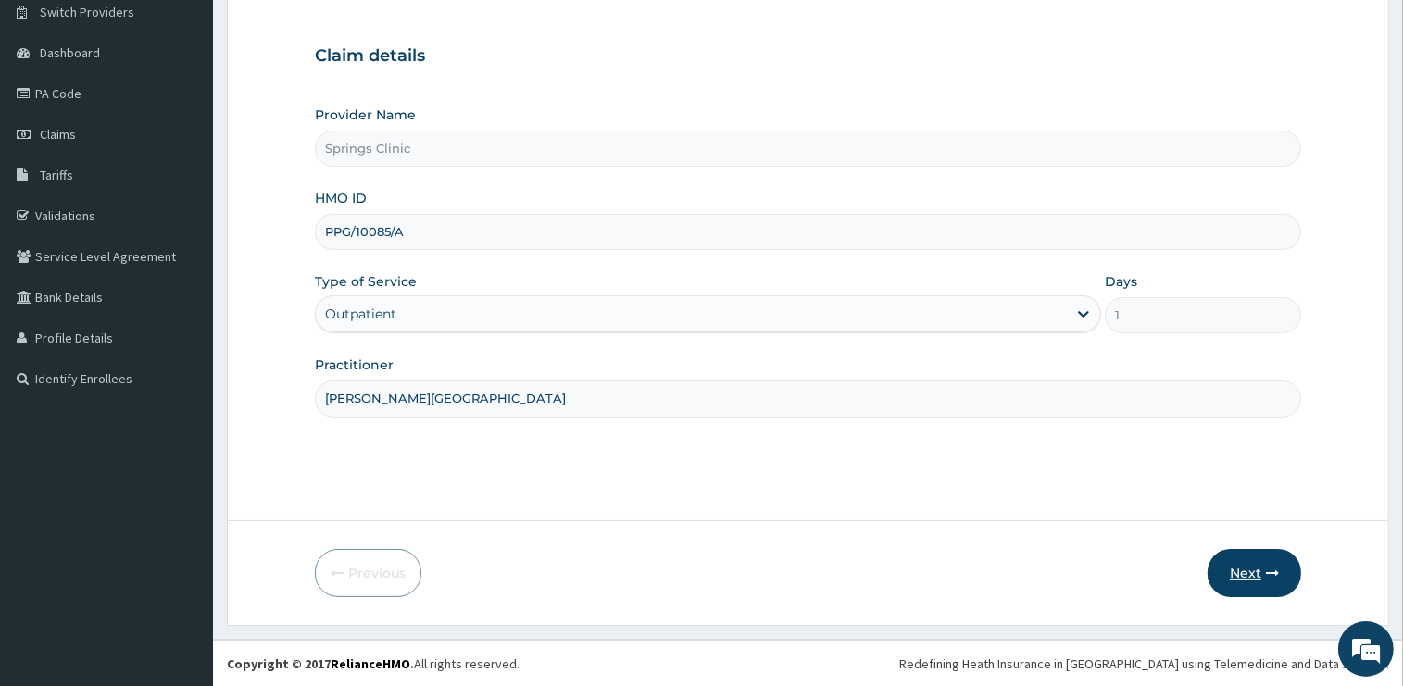
type input "DR BEN KUBA"
click at [1255, 567] on button "Next" at bounding box center [1254, 573] width 94 height 48
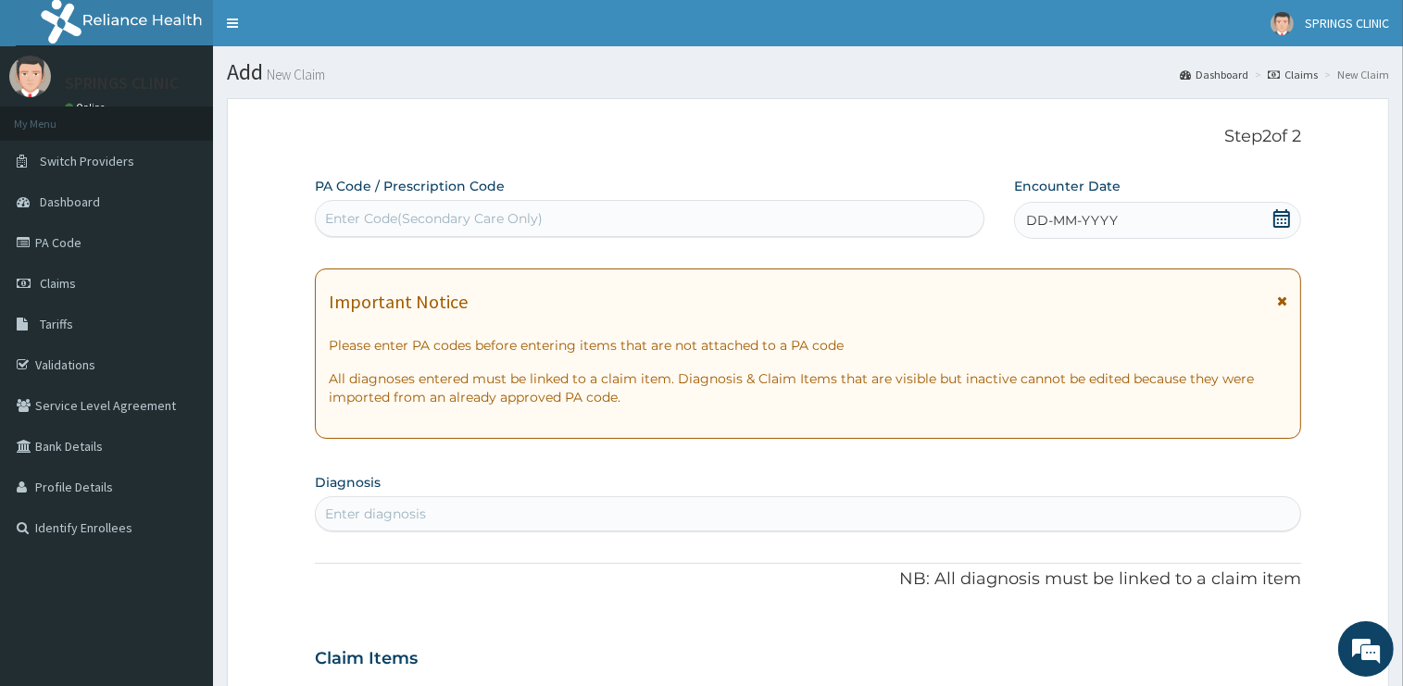
click at [1280, 222] on icon at bounding box center [1281, 218] width 19 height 19
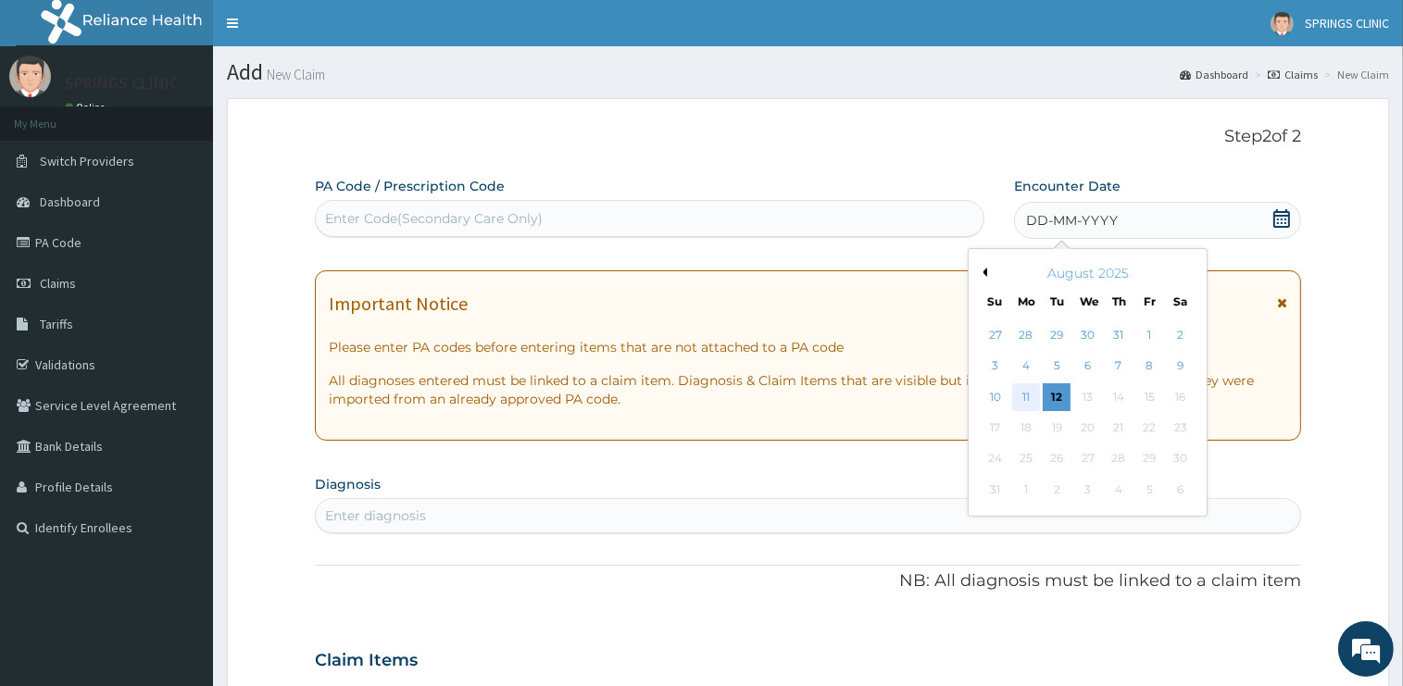
click at [1022, 394] on div "11" at bounding box center [1026, 397] width 28 height 28
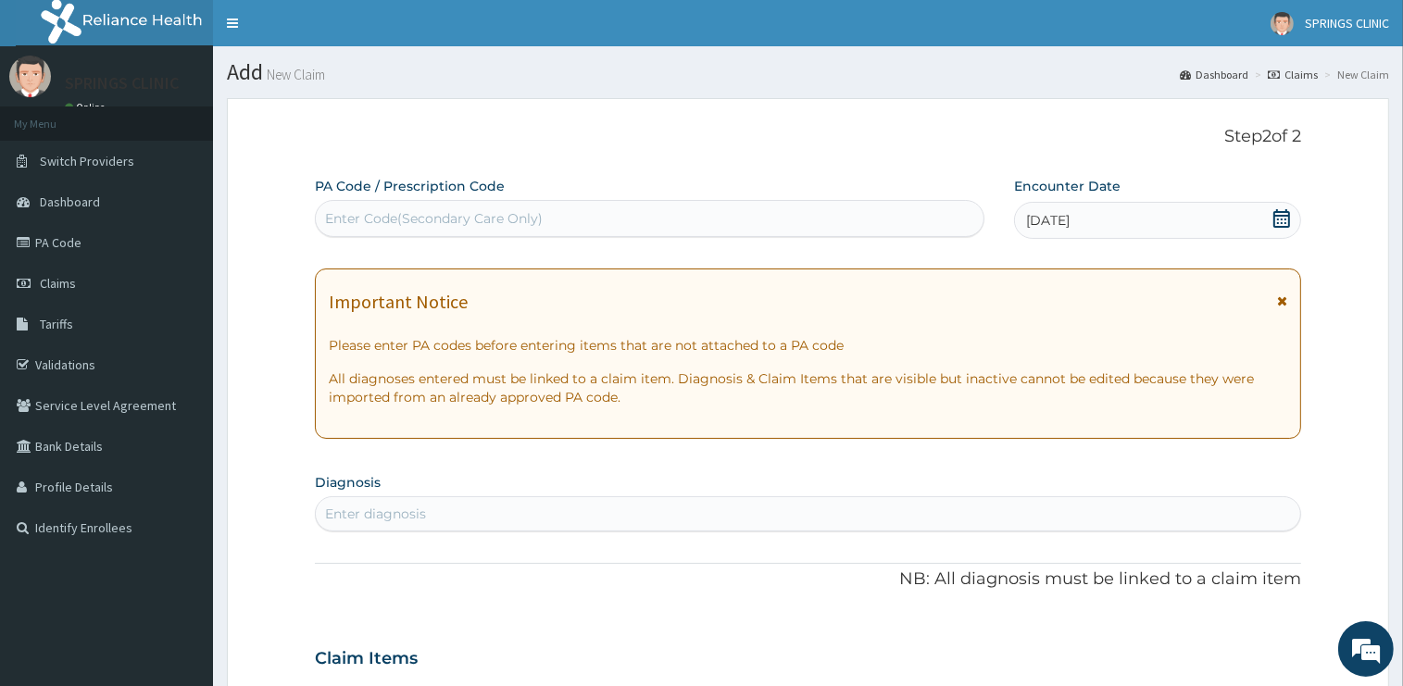
click at [401, 513] on div "Enter diagnosis" at bounding box center [375, 514] width 101 height 19
type input "[MEDICAL_DATA]"
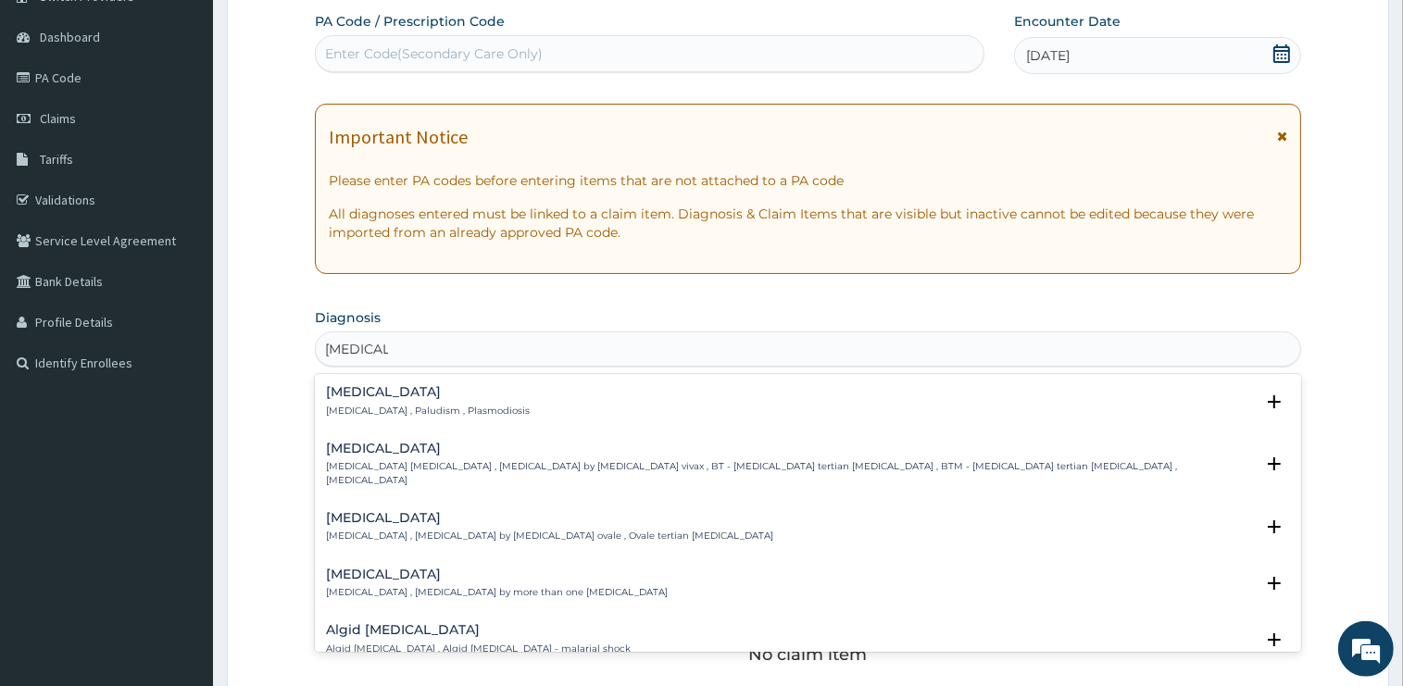
scroll to position [195, 0]
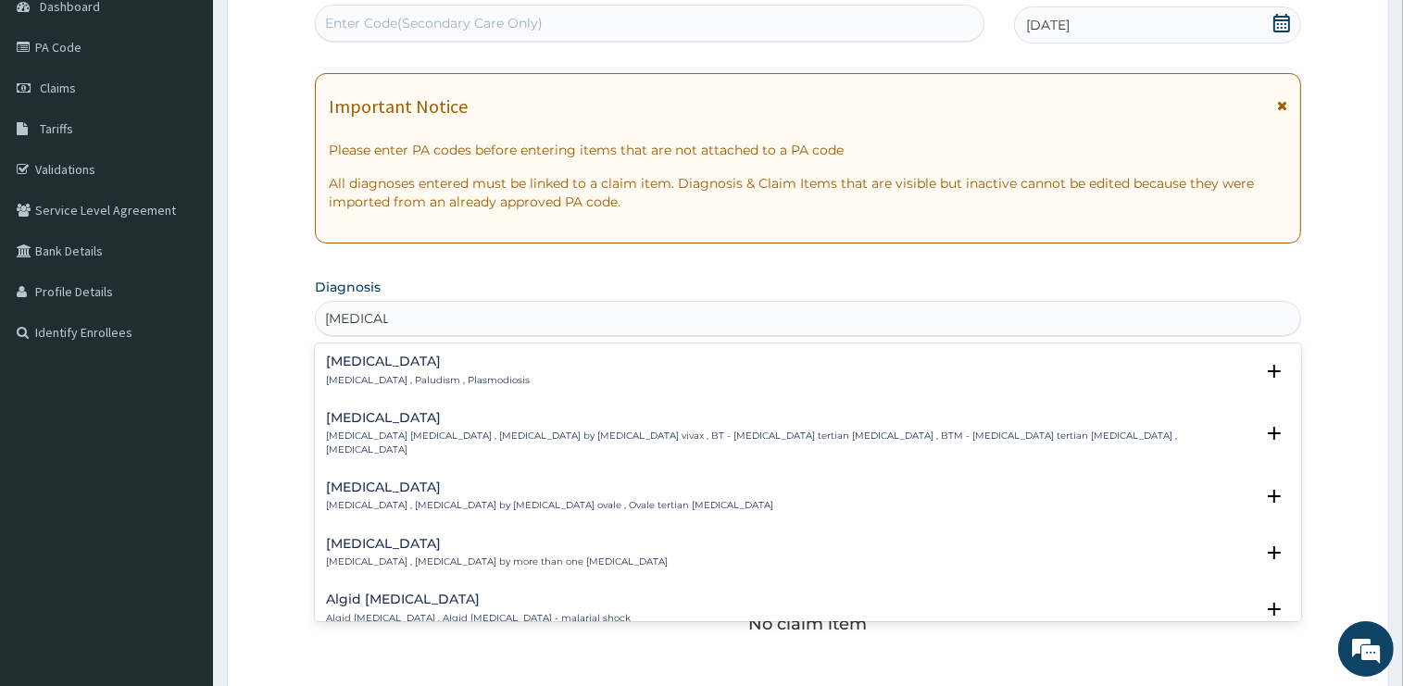
click at [357, 369] on h4 "[MEDICAL_DATA]" at bounding box center [428, 362] width 204 height 14
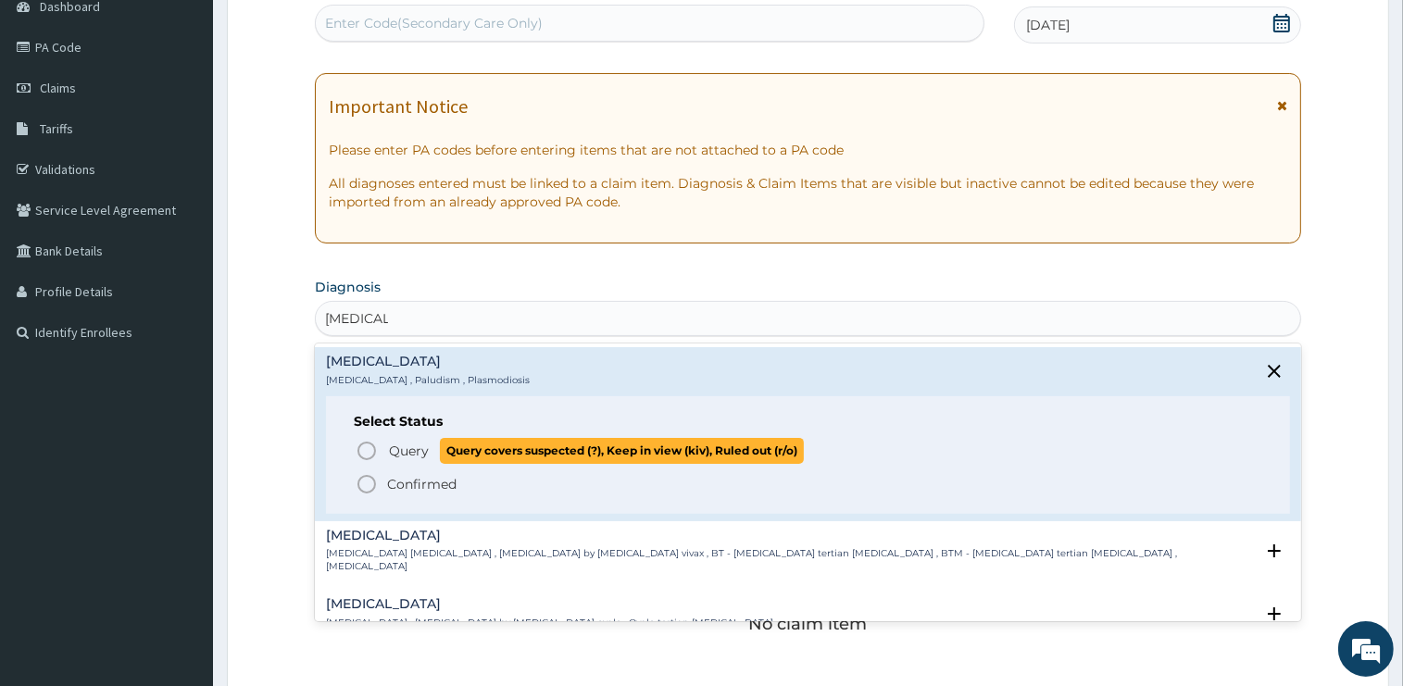
click at [396, 448] on span "Query" at bounding box center [409, 451] width 40 height 19
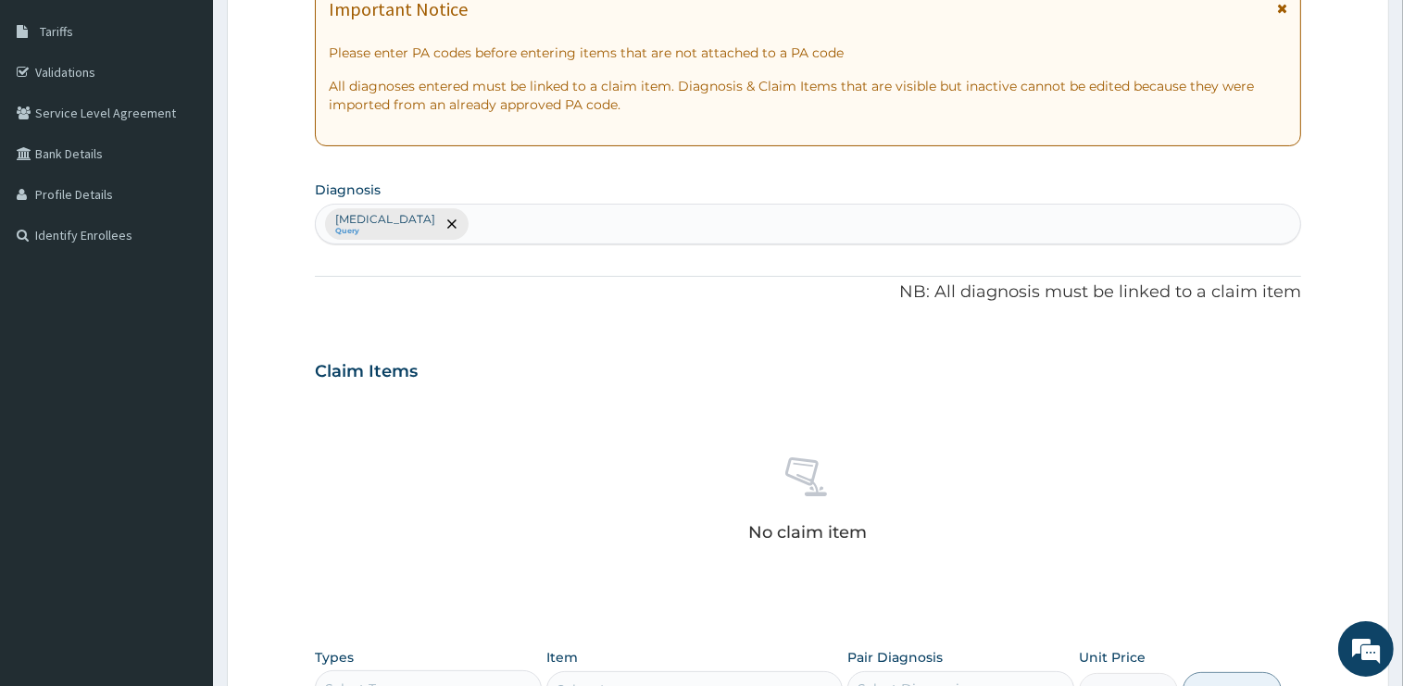
scroll to position [391, 0]
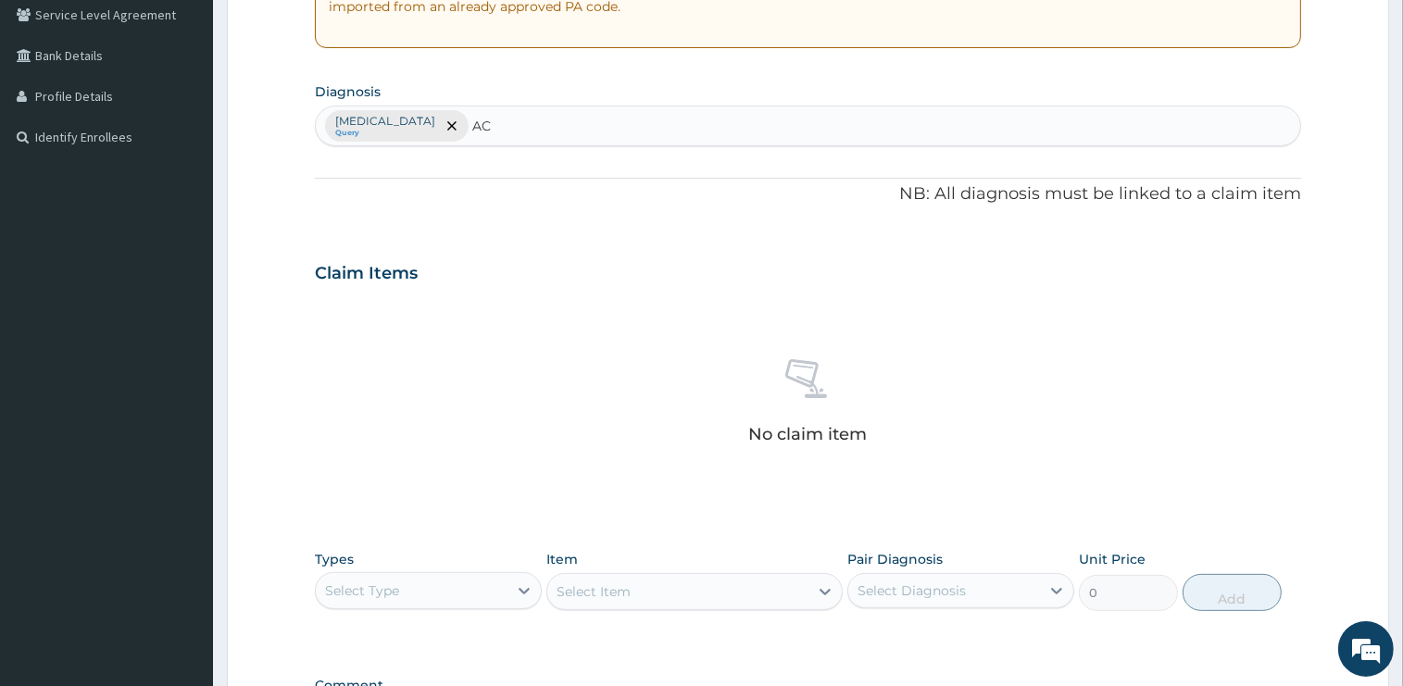
type input "A"
type input "URINARY TRACT"
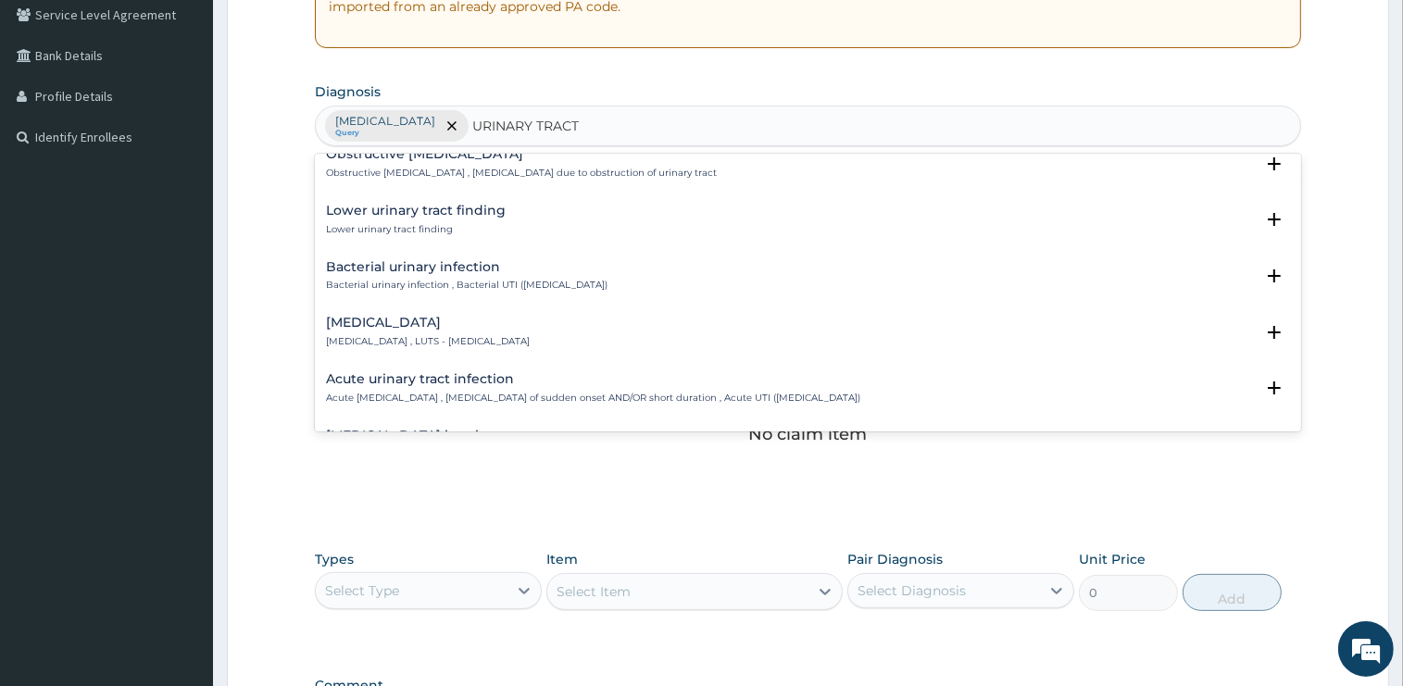
scroll to position [560, 0]
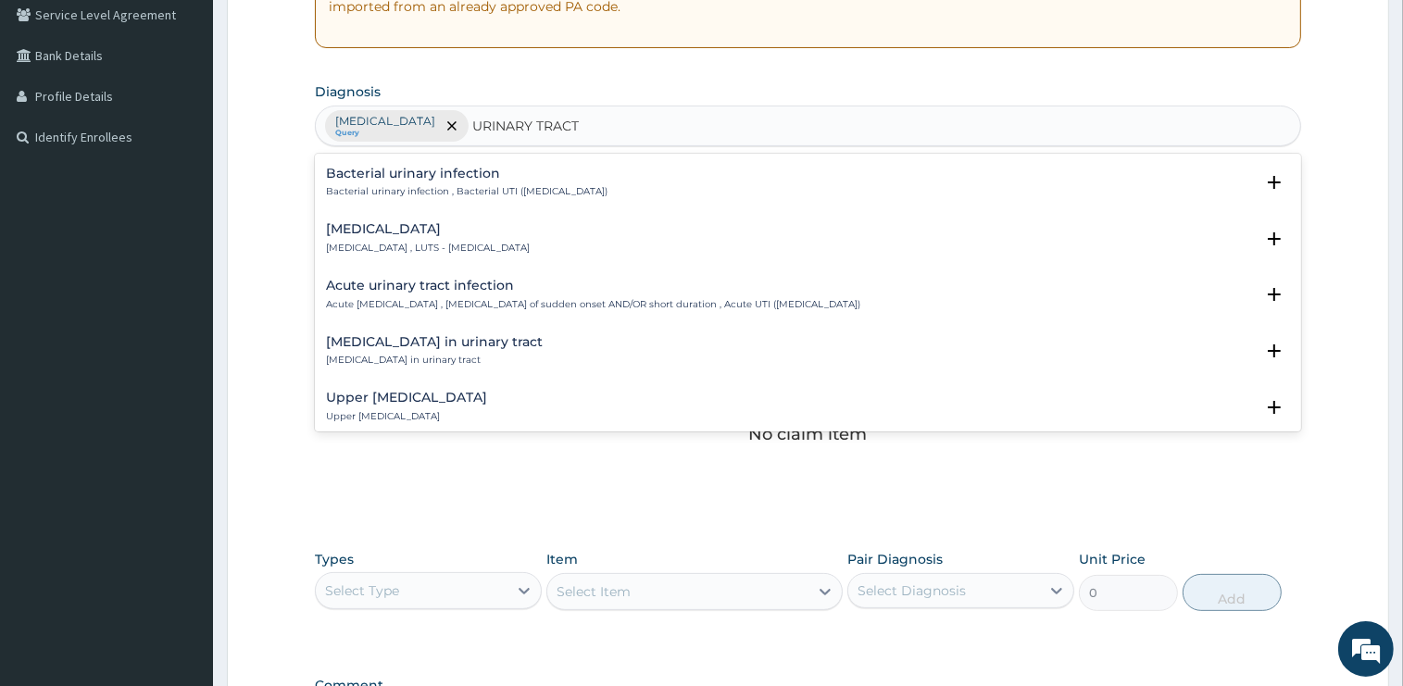
click at [391, 291] on h4 "Acute urinary tract infection" at bounding box center [593, 286] width 534 height 14
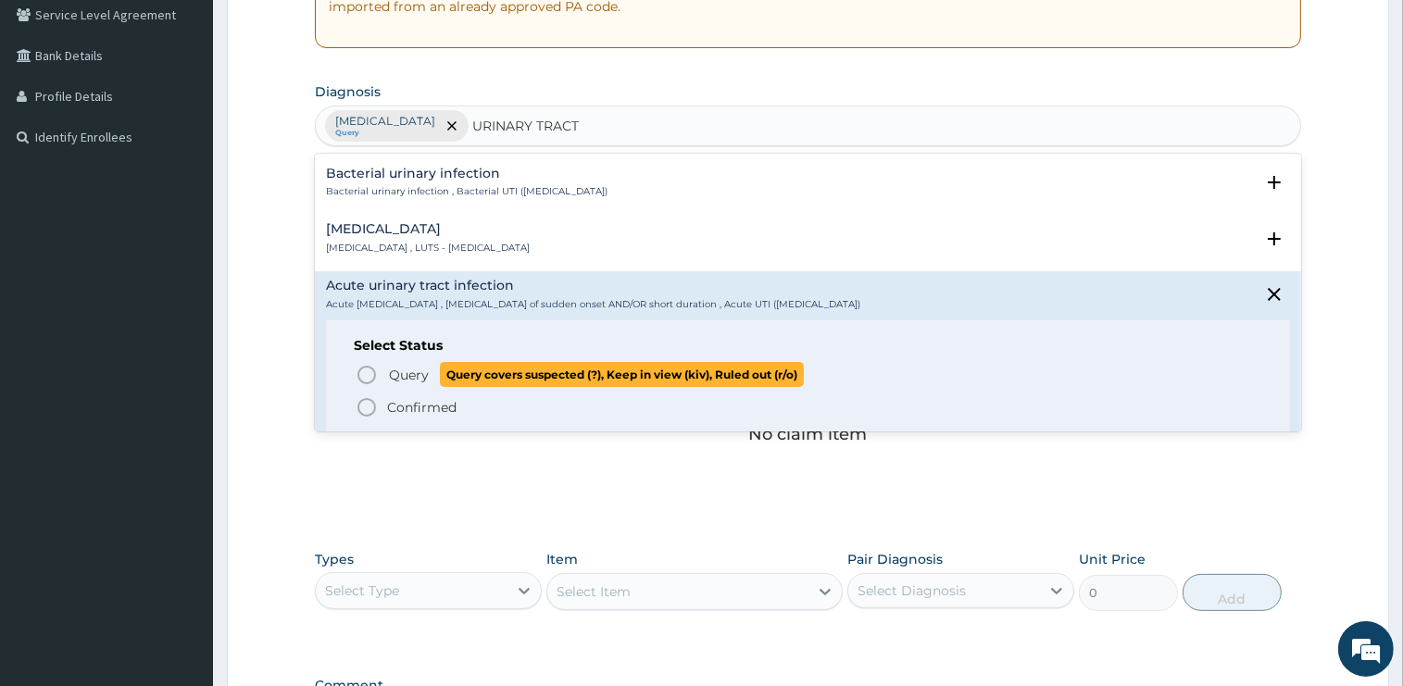
click at [406, 380] on span "Query" at bounding box center [409, 375] width 40 height 19
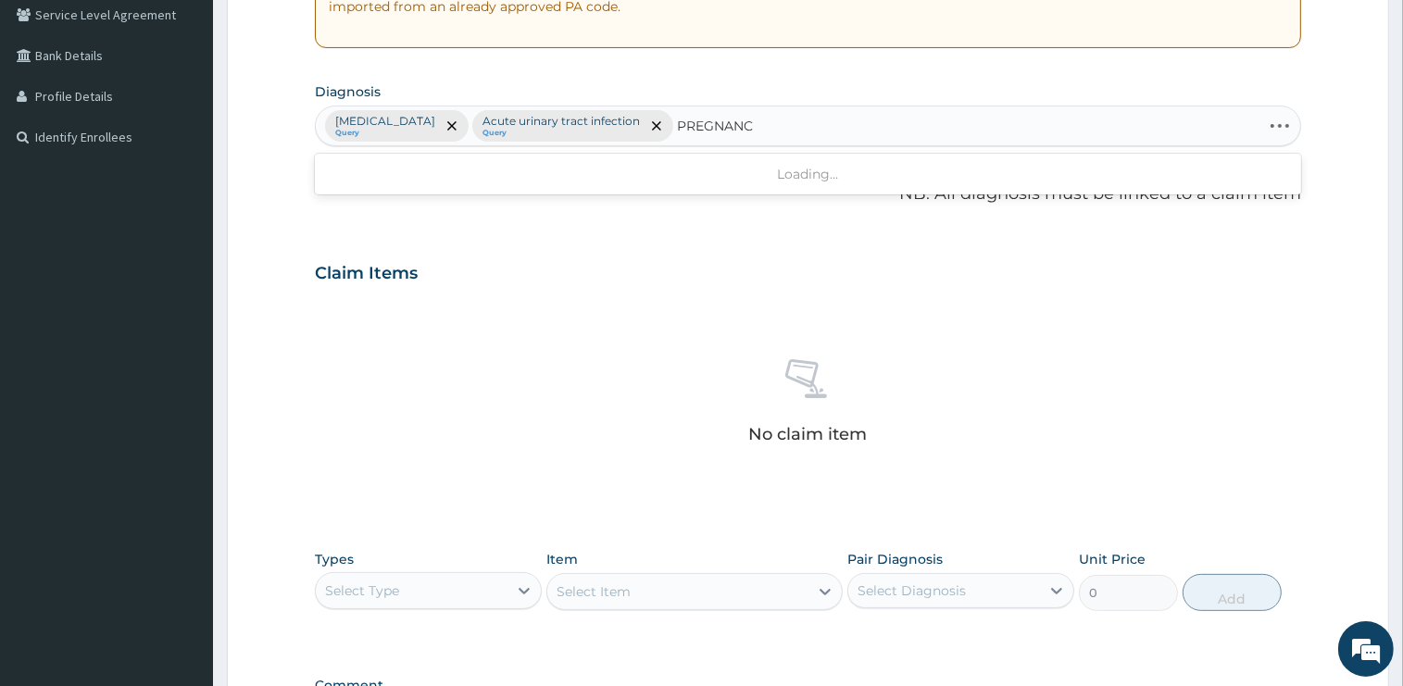
type input "PREGNANCY"
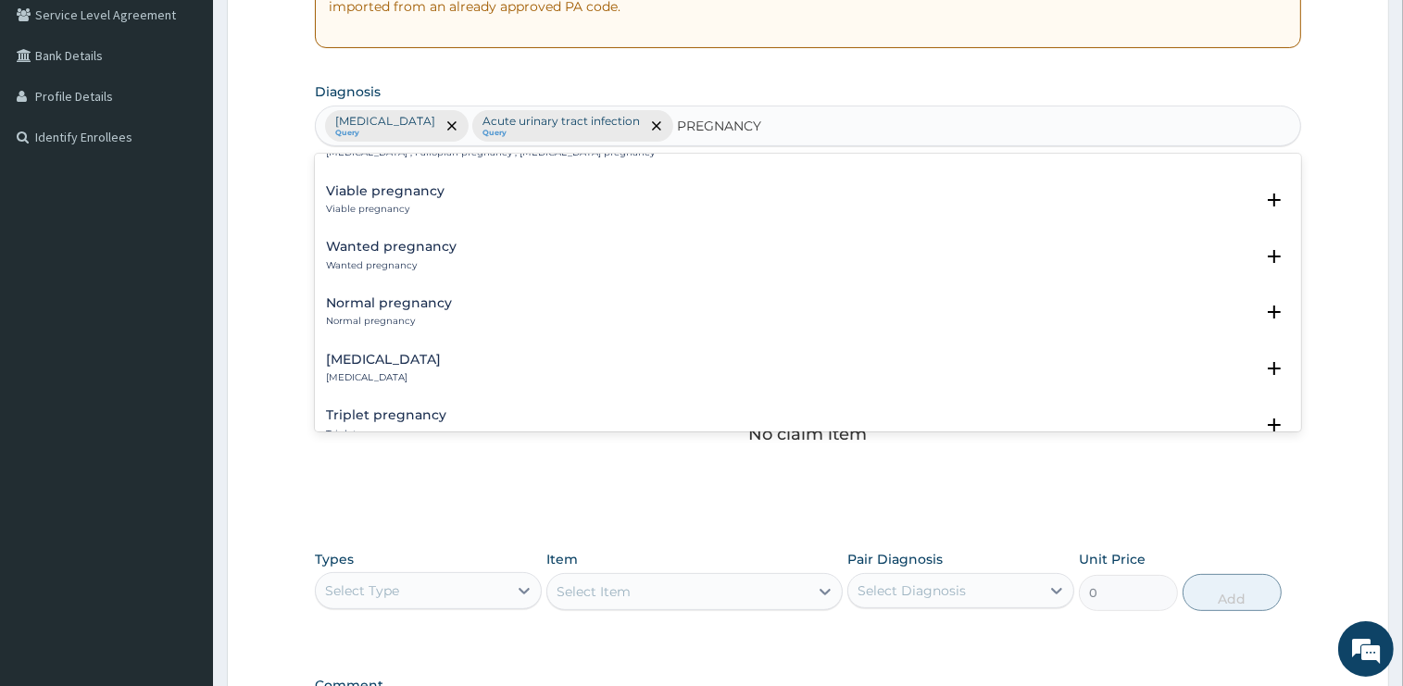
scroll to position [933, 0]
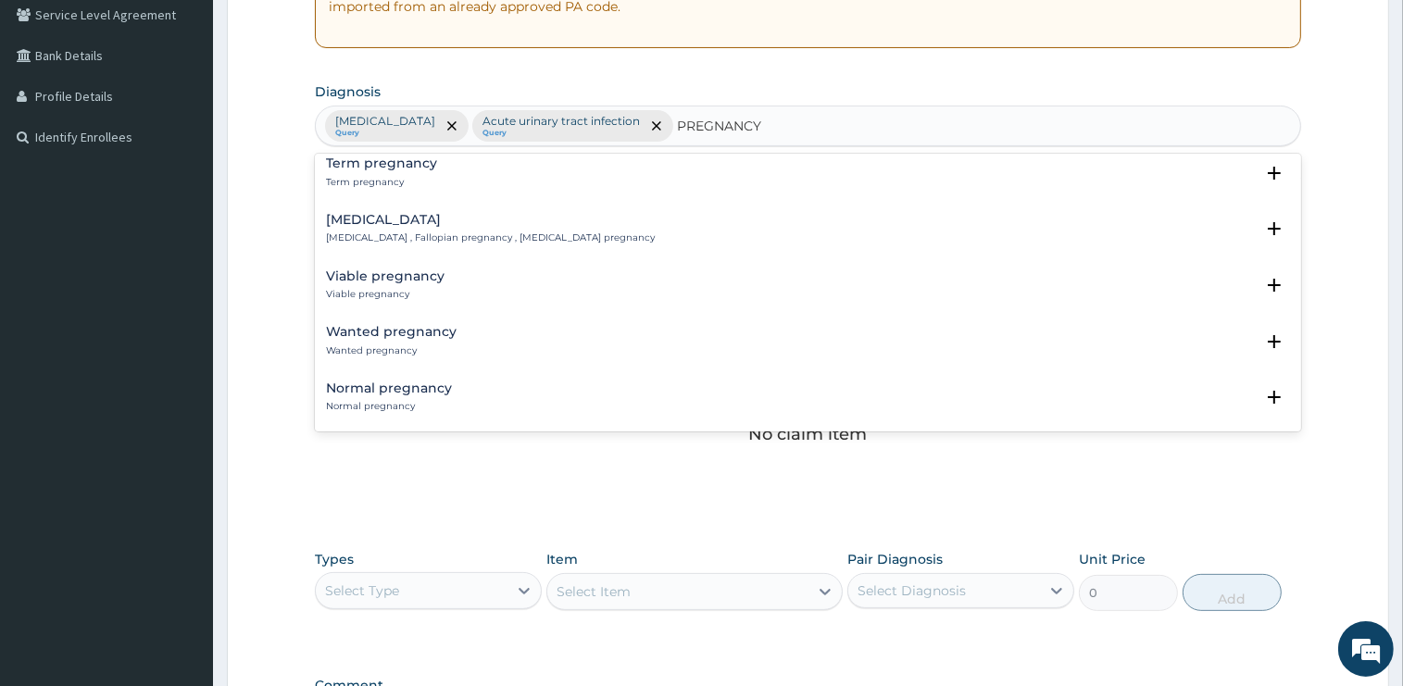
click at [358, 325] on h4 "Wanted pregnancy" at bounding box center [391, 332] width 131 height 14
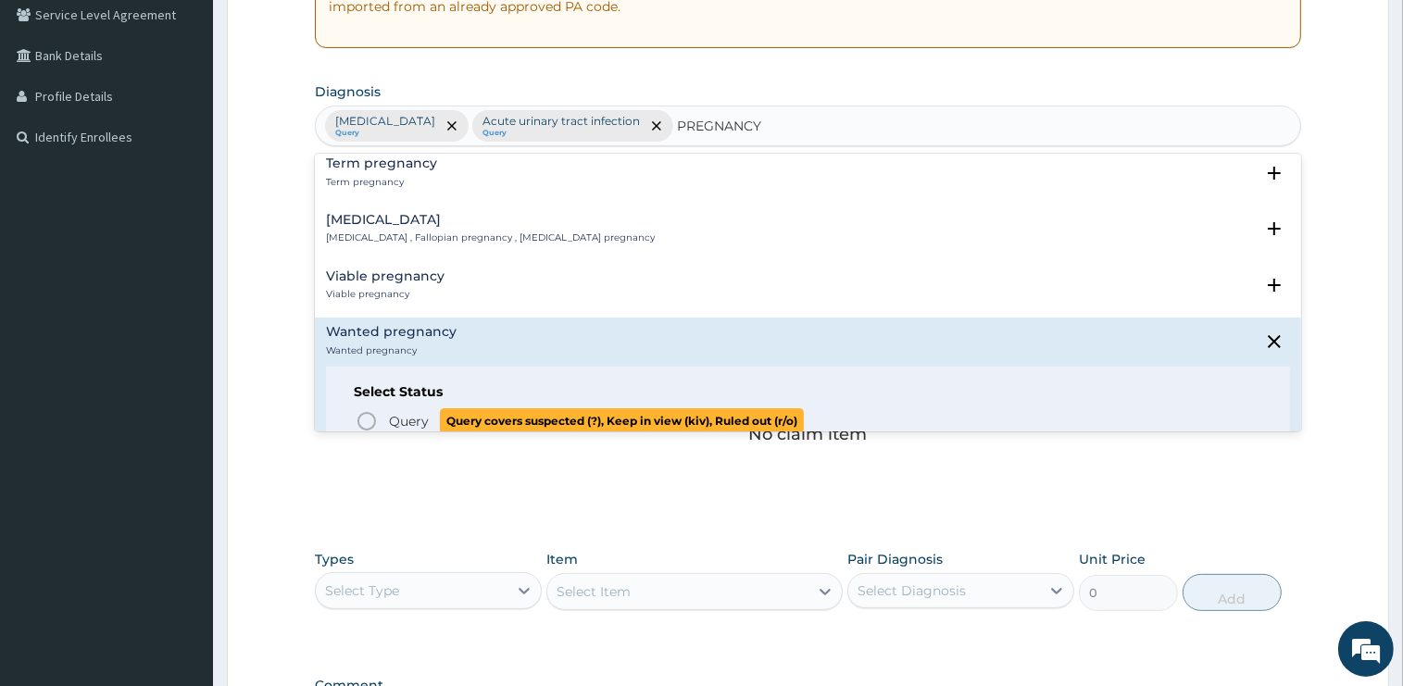
click at [394, 412] on span "Query" at bounding box center [409, 421] width 40 height 19
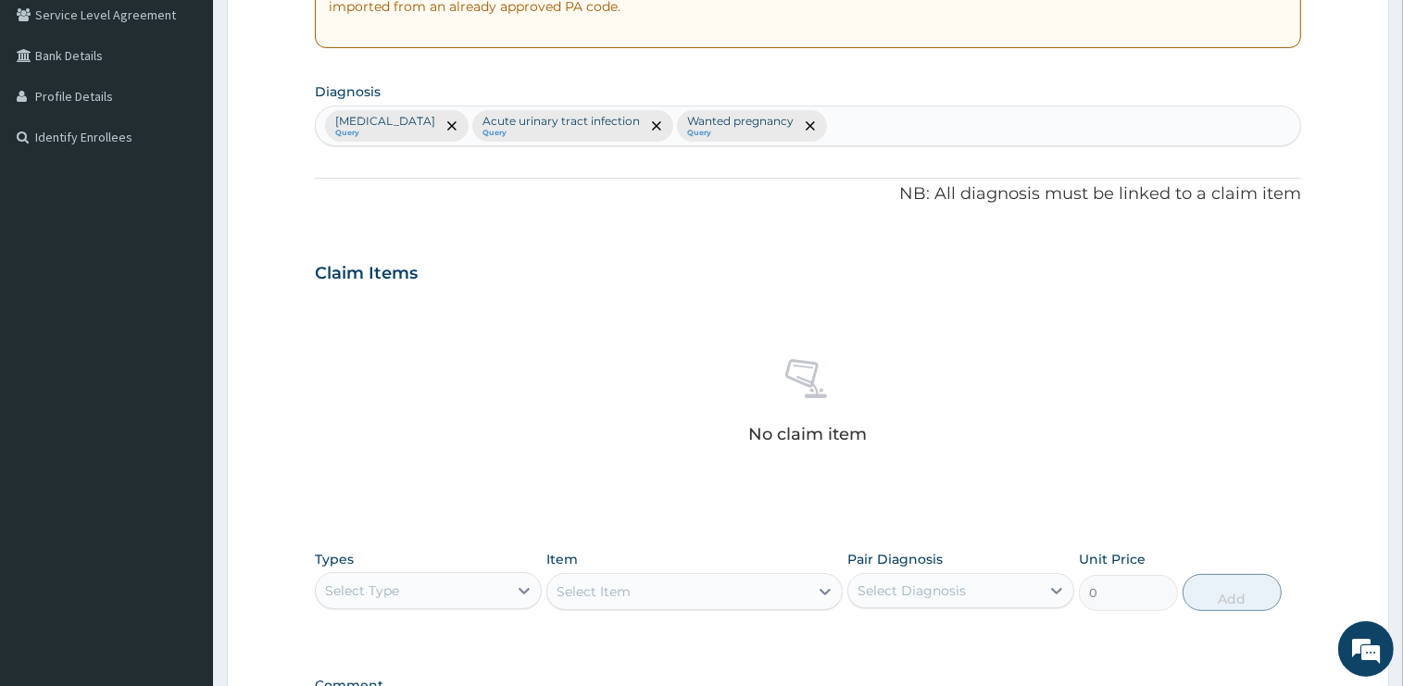
scroll to position [647, 0]
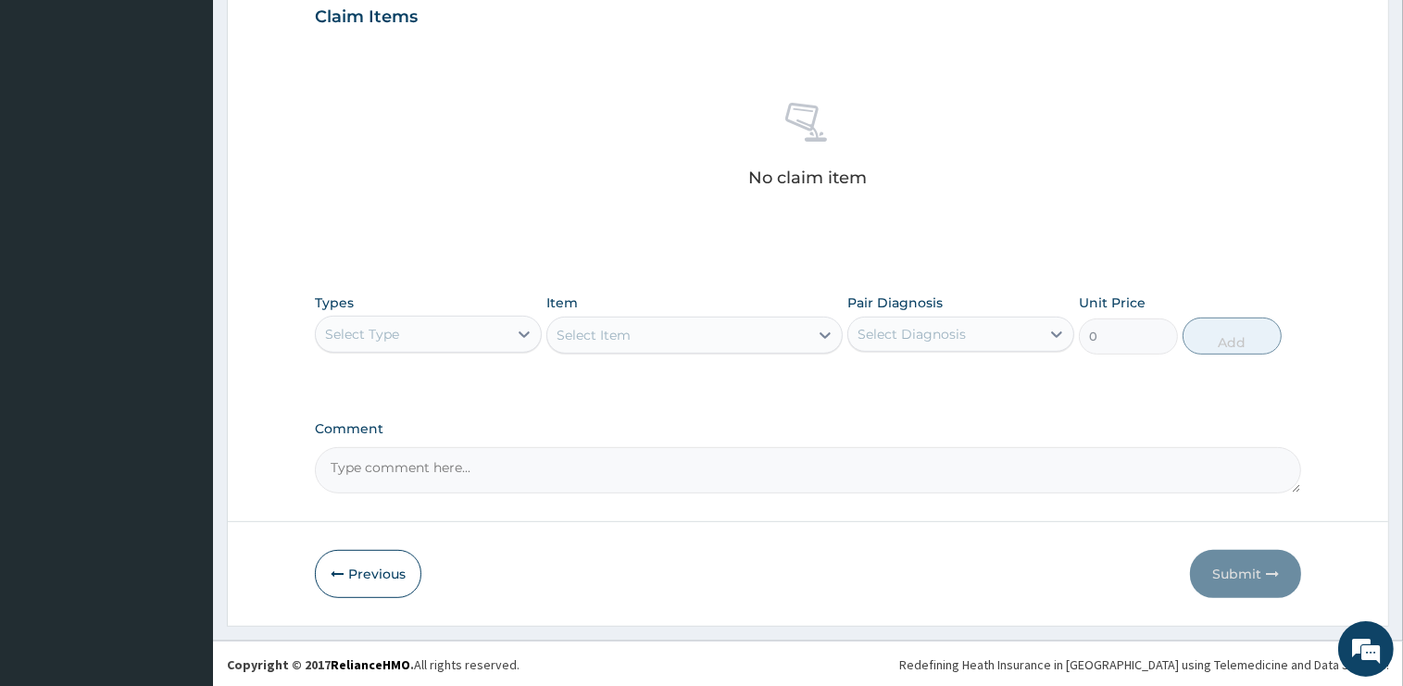
click at [402, 335] on div "Select Type" at bounding box center [412, 334] width 192 height 30
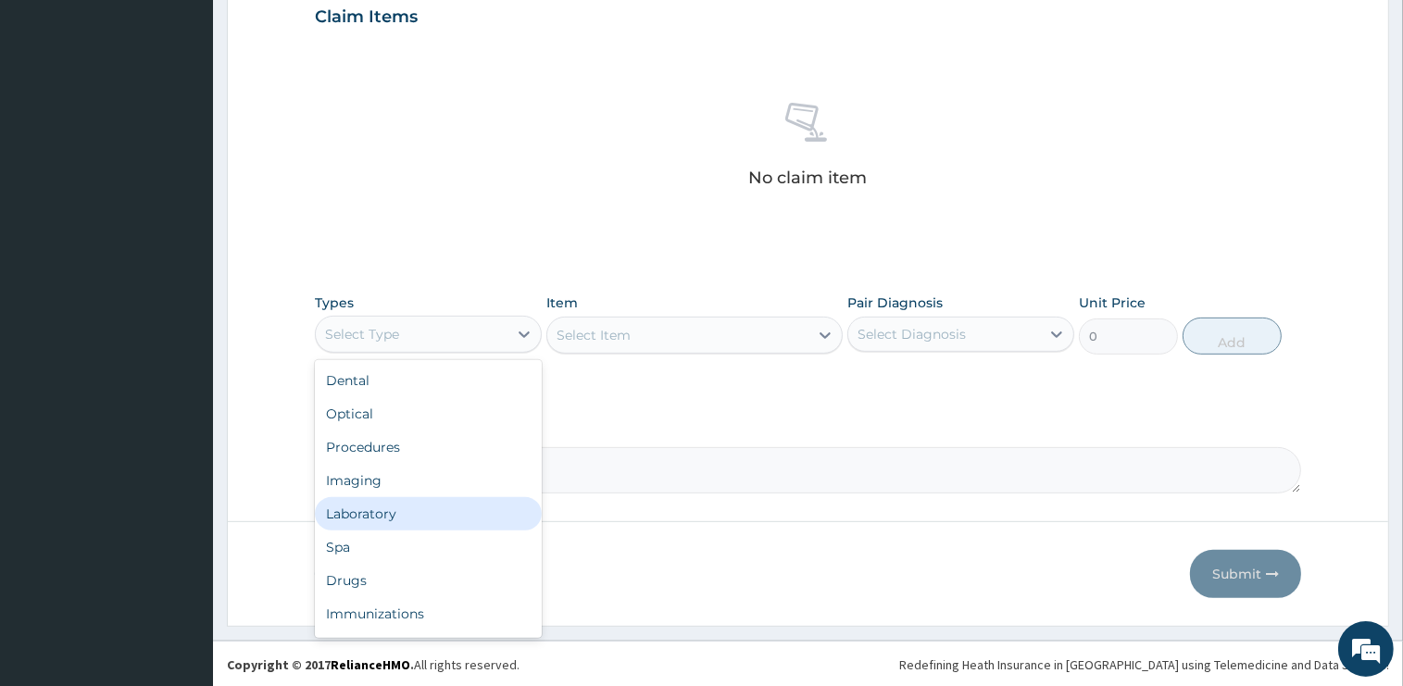
click at [369, 509] on div "Laboratory" at bounding box center [428, 513] width 227 height 33
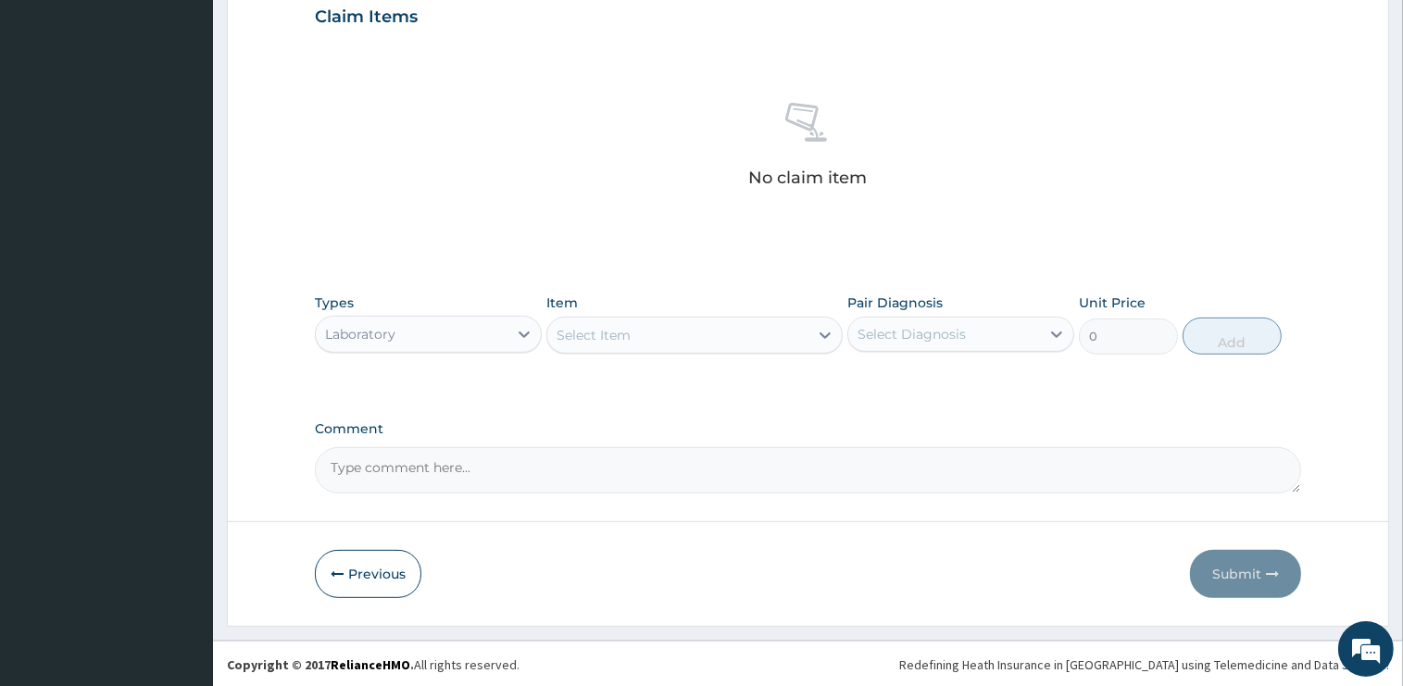
click at [681, 339] on div "Select Item" at bounding box center [677, 335] width 261 height 30
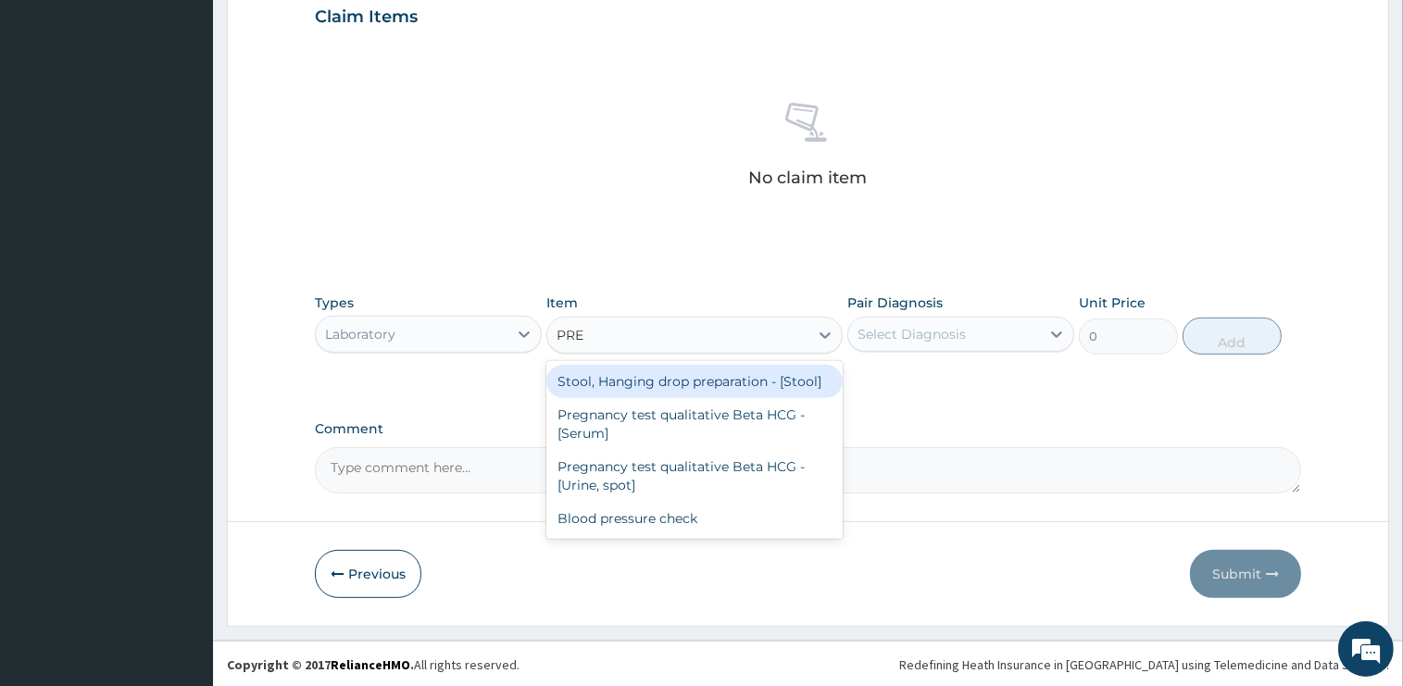
type input "PREG"
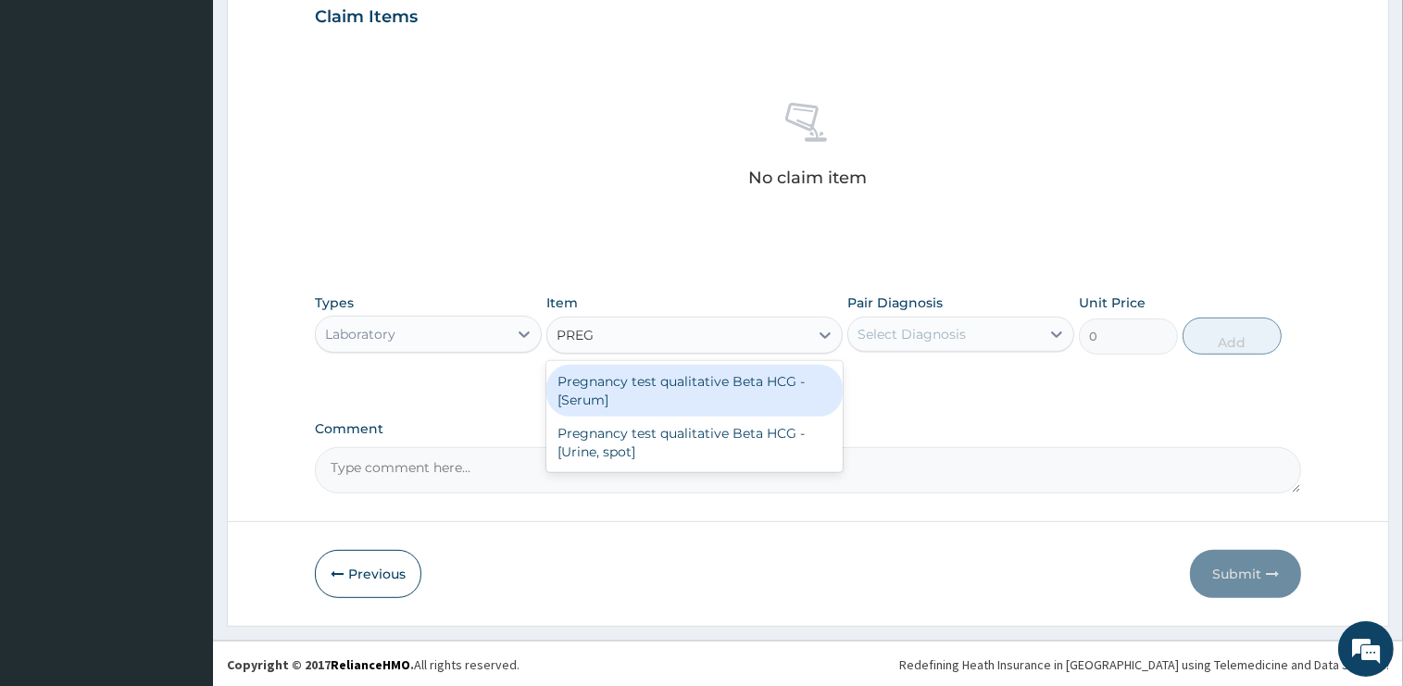
click at [703, 387] on div "Pregnancy test qualitative Beta HCG - [Serum]" at bounding box center [694, 391] width 296 height 52
type input "1200"
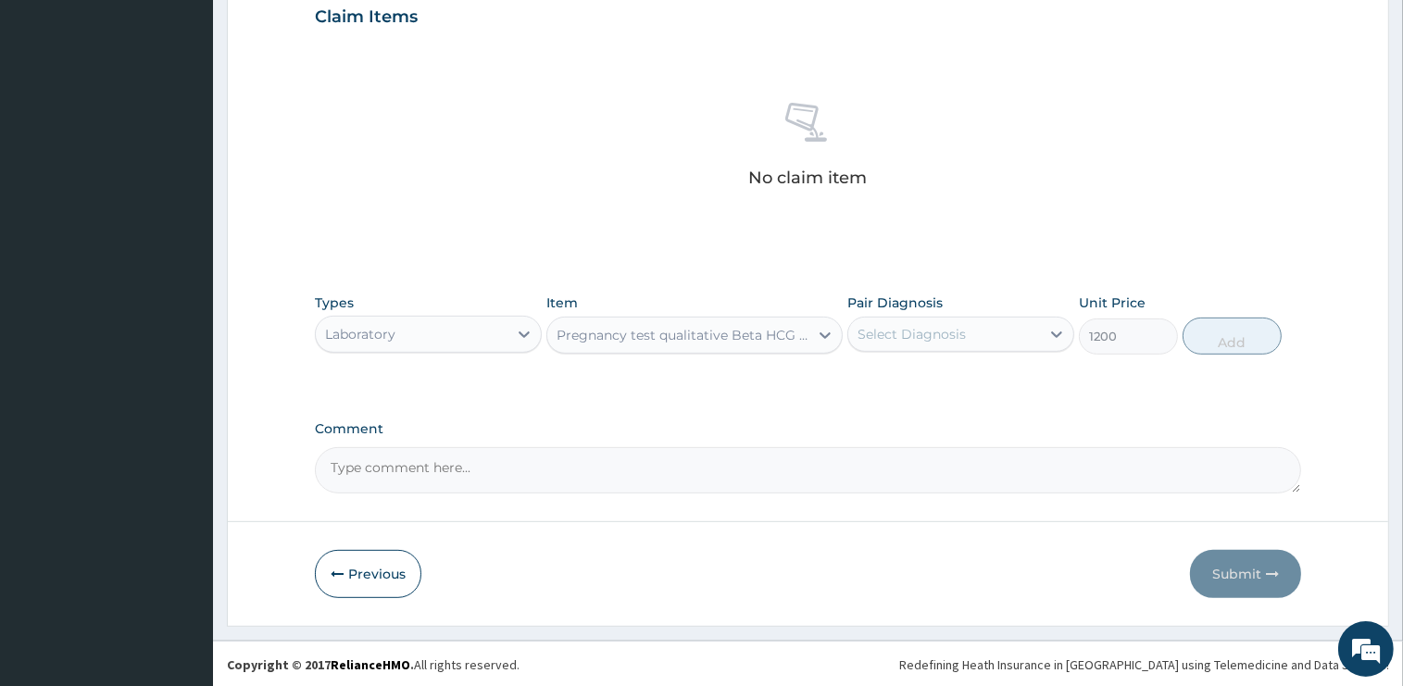
click at [1031, 331] on div "Select Diagnosis" at bounding box center [944, 334] width 192 height 30
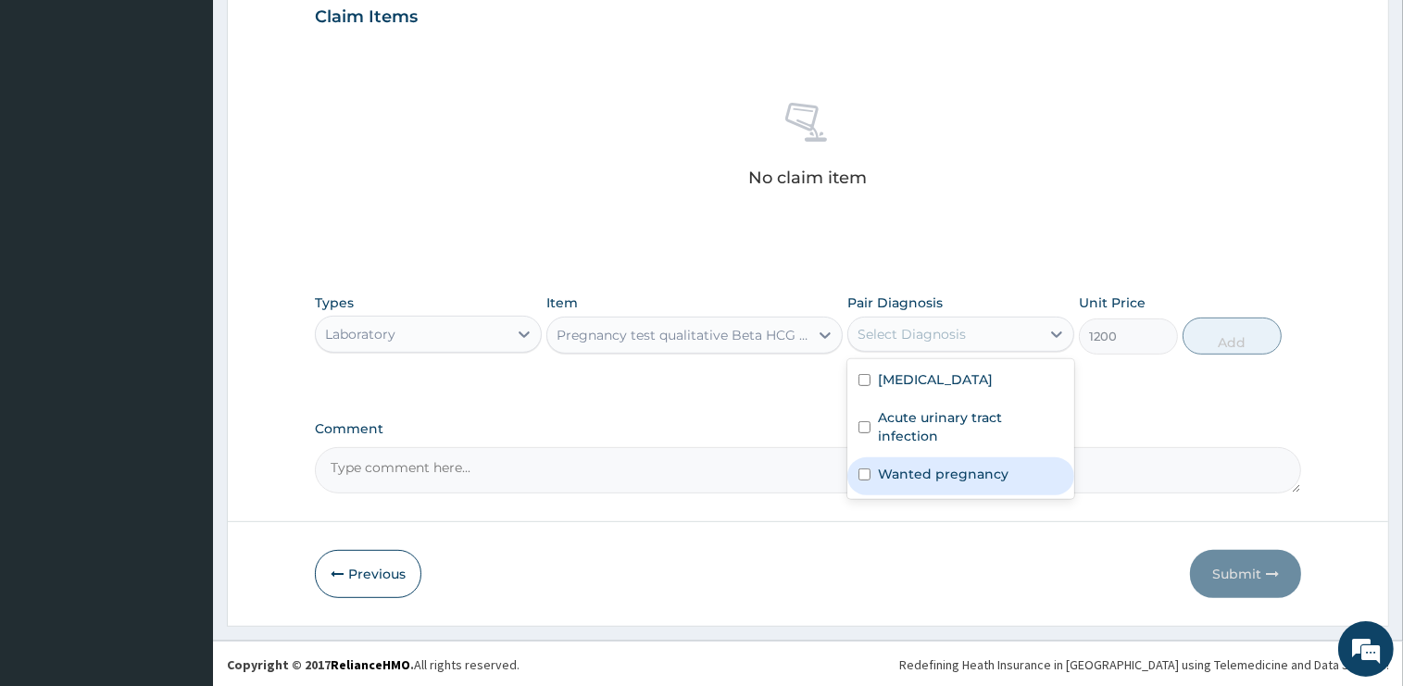
click at [944, 465] on label "Wanted pregnancy" at bounding box center [943, 474] width 131 height 19
checkbox input "true"
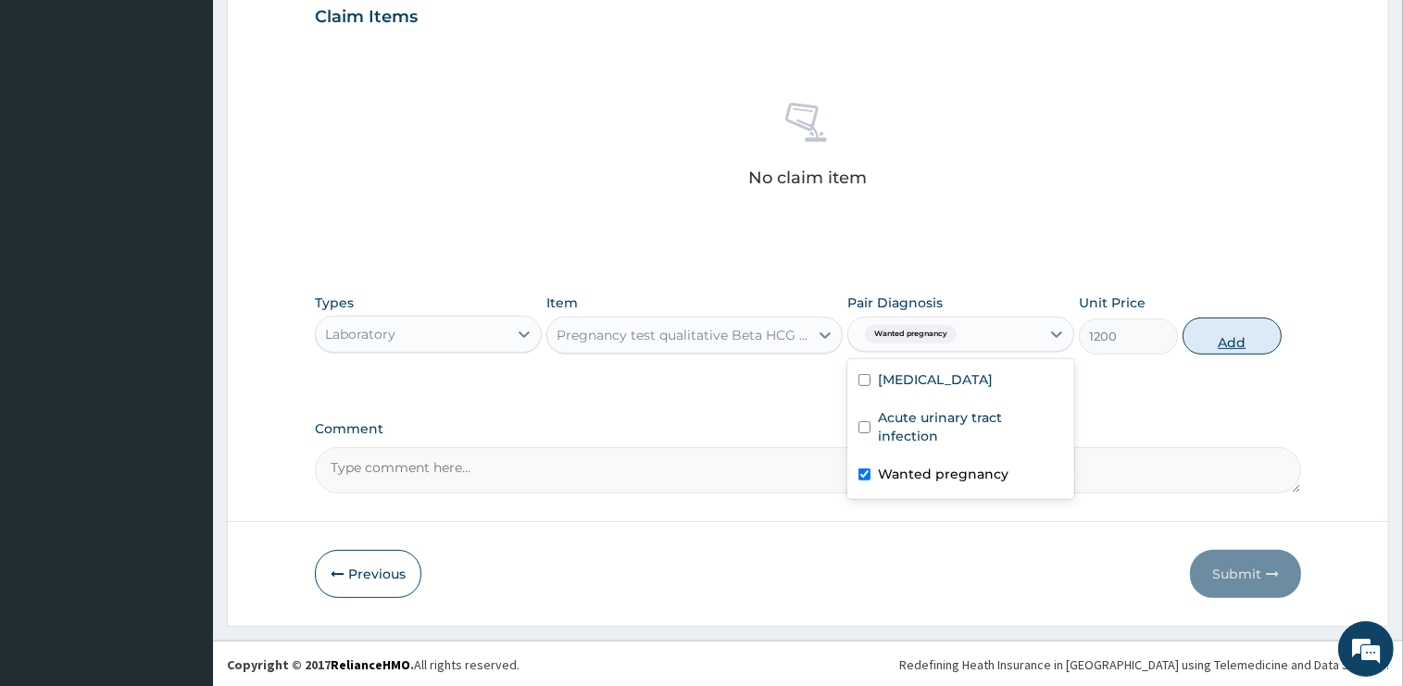
click at [1260, 343] on button "Add" at bounding box center [1231, 336] width 99 height 37
type input "0"
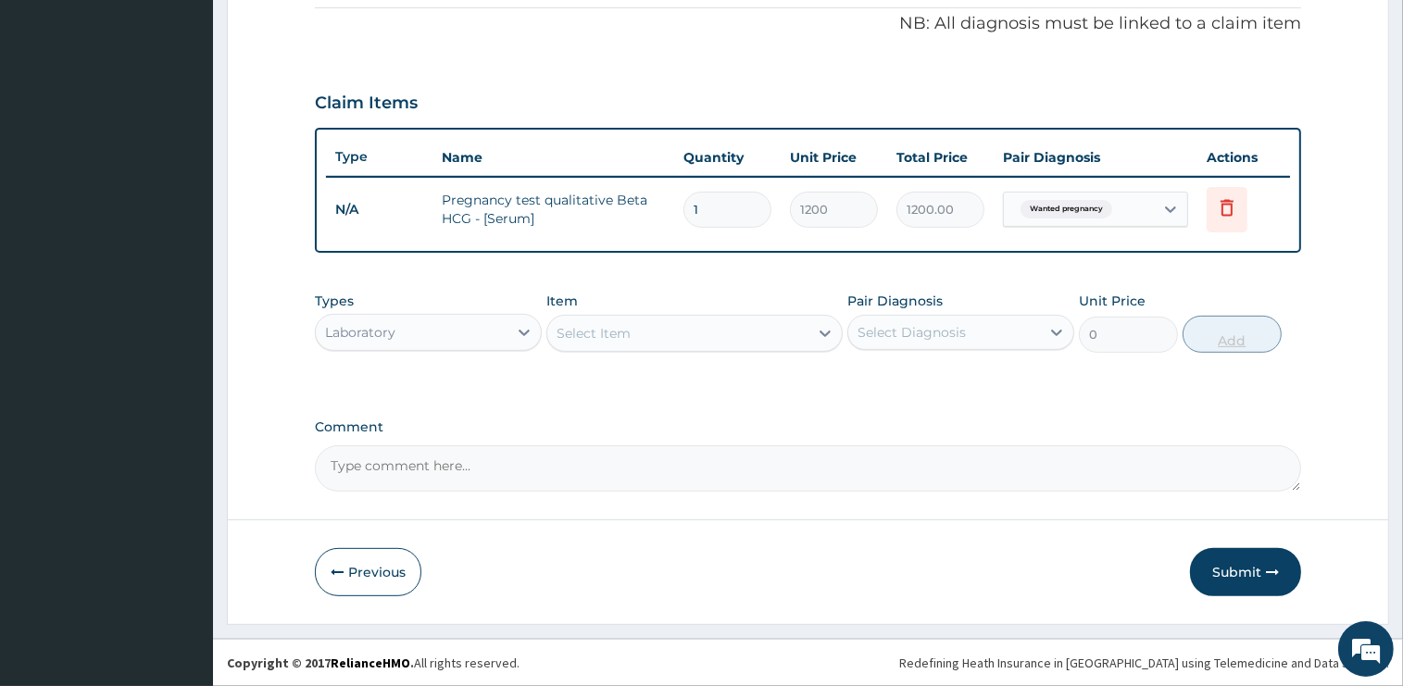
scroll to position [558, 0]
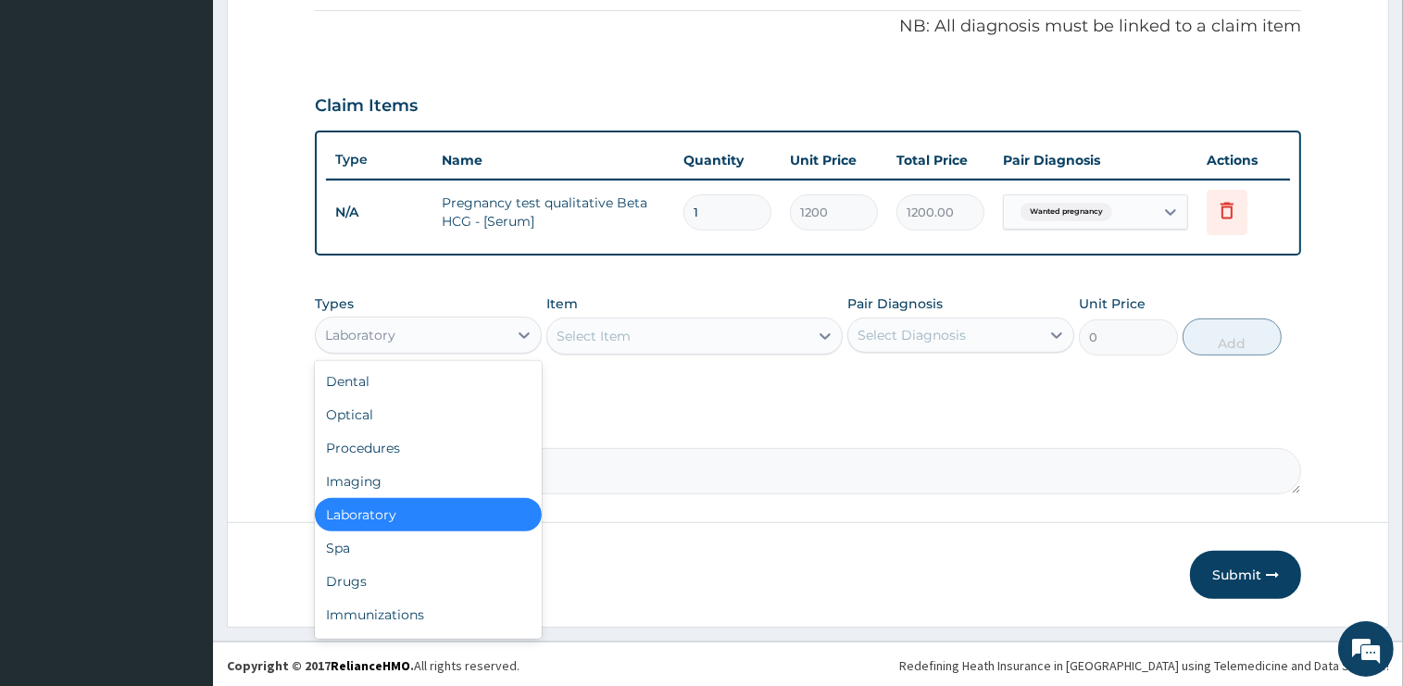
click at [406, 336] on div "Laboratory" at bounding box center [412, 335] width 192 height 30
click at [356, 582] on div "Drugs" at bounding box center [428, 581] width 227 height 33
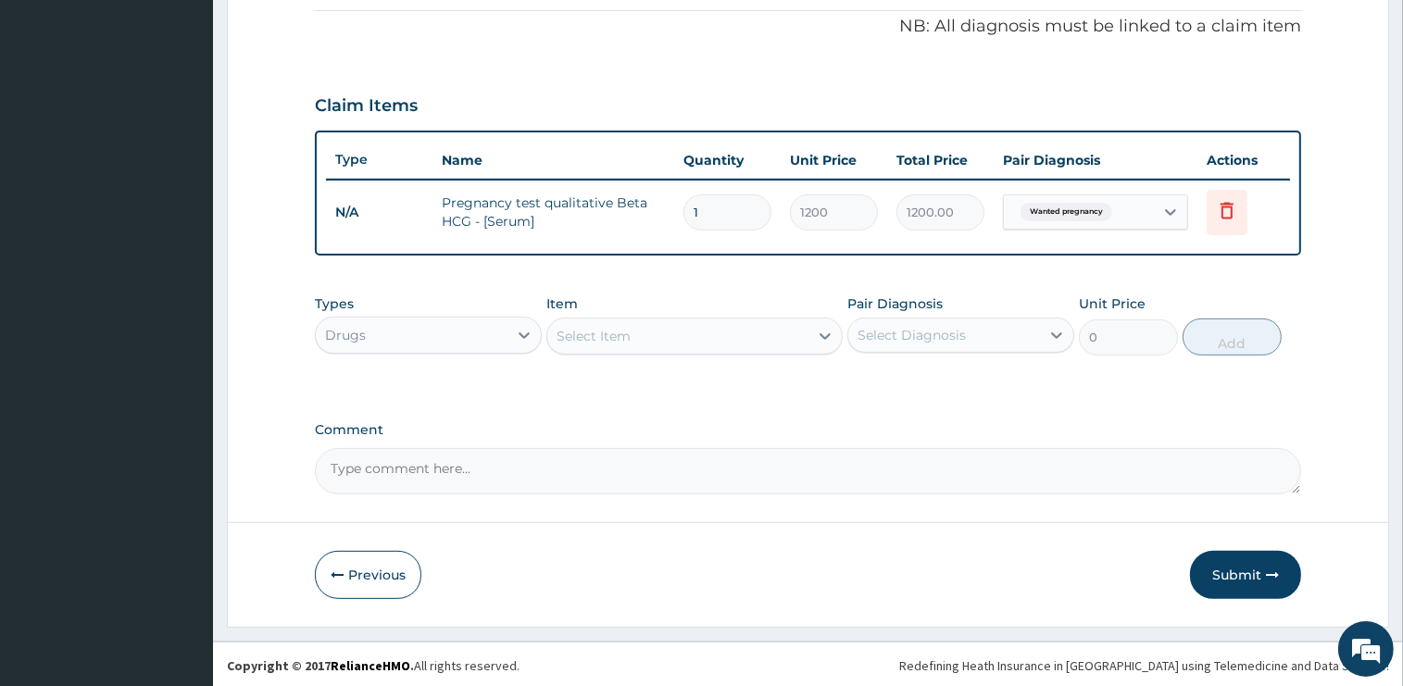
click at [620, 343] on div "Select Item" at bounding box center [593, 336] width 74 height 19
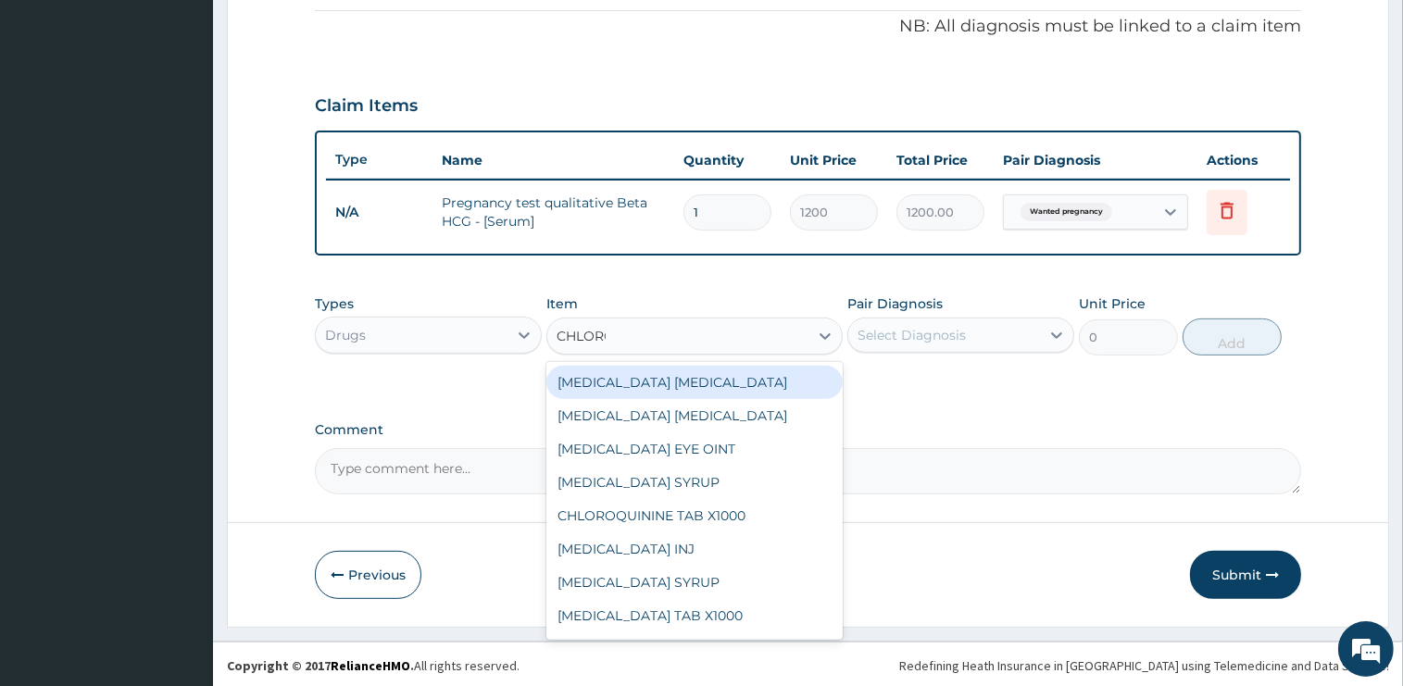
type input "CHLOROQ"
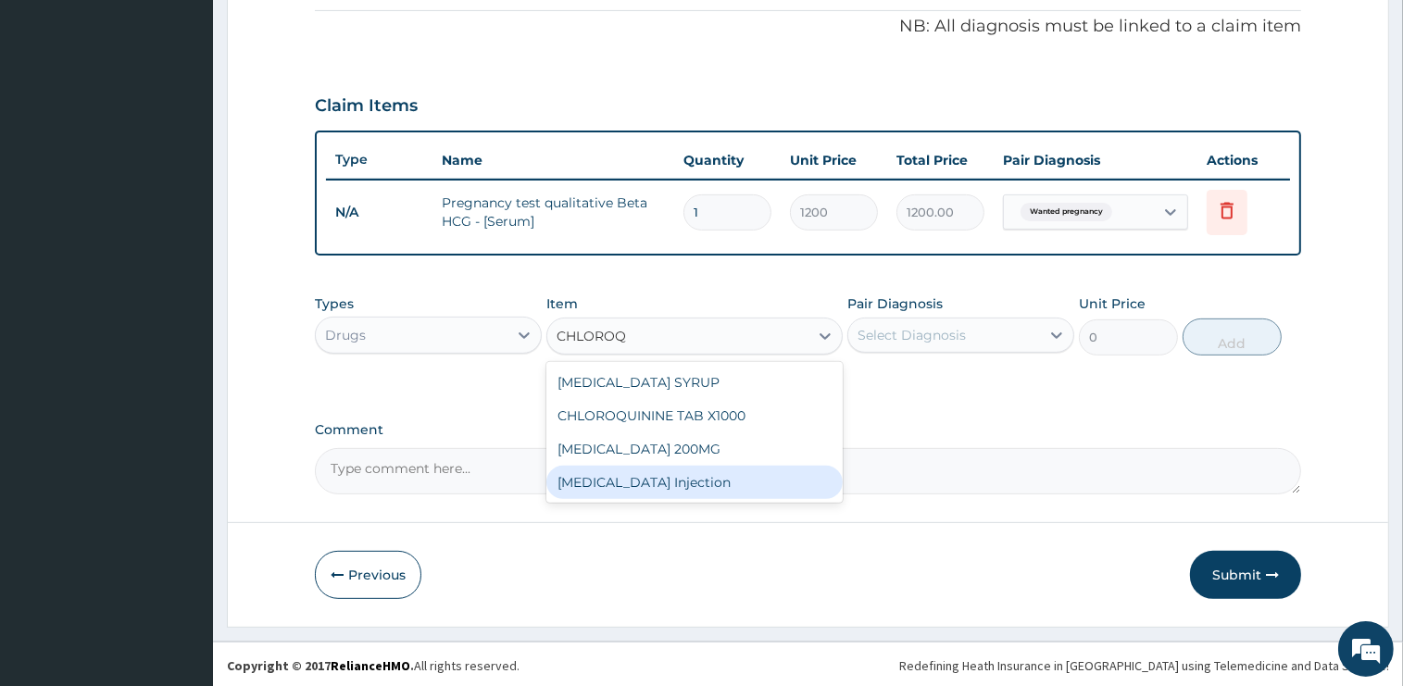
click at [648, 487] on div "[MEDICAL_DATA] Injection" at bounding box center [694, 482] width 296 height 33
type input "800"
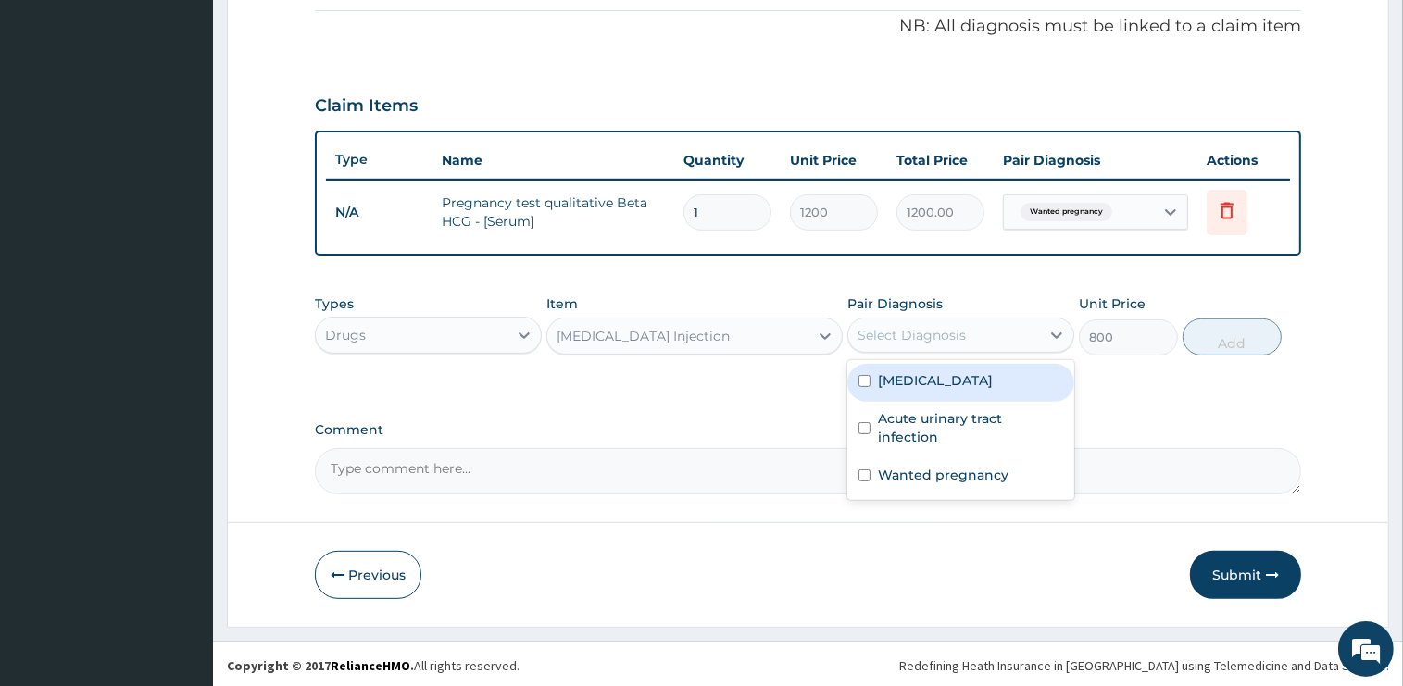
click at [877, 341] on div "Select Diagnosis" at bounding box center [911, 335] width 108 height 19
click at [910, 379] on label "[MEDICAL_DATA]" at bounding box center [935, 380] width 115 height 19
checkbox input "true"
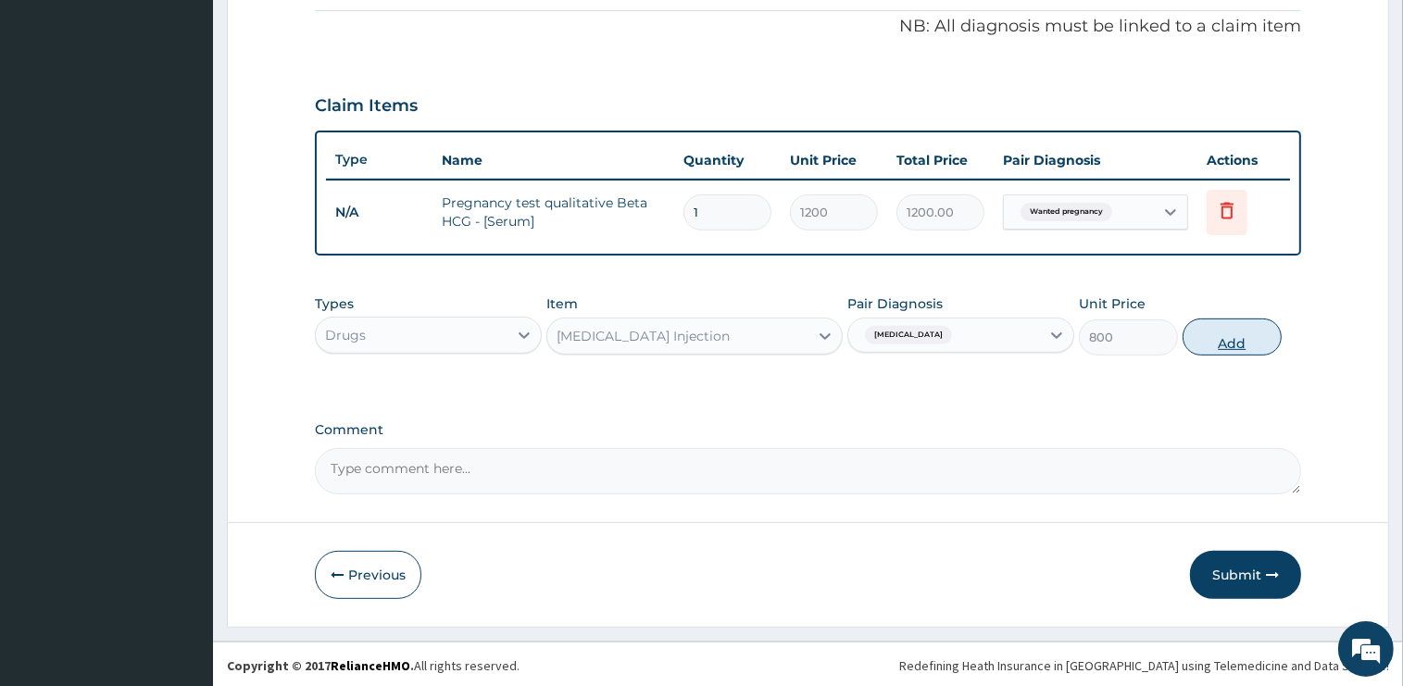
click at [1213, 335] on button "Add" at bounding box center [1231, 337] width 99 height 37
type input "0"
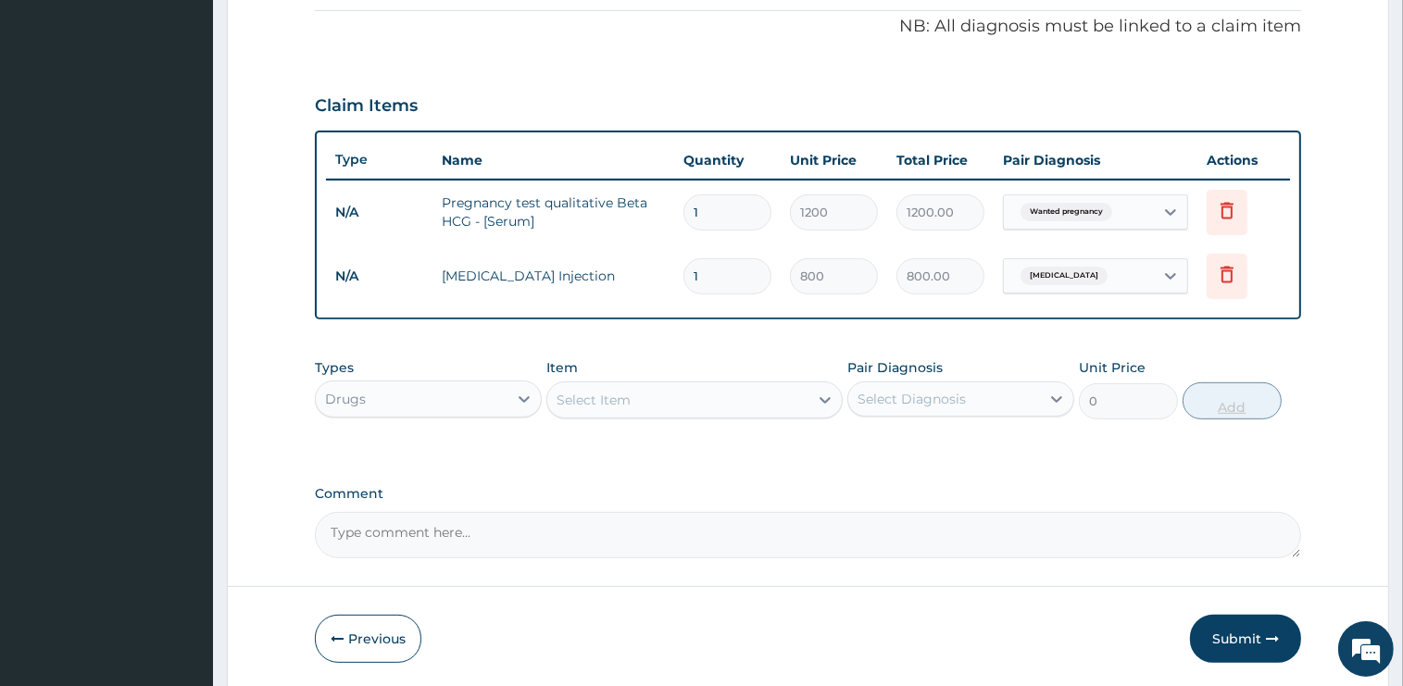
type input "0.00"
type input "3"
type input "2400.00"
type input "3"
click at [656, 404] on div "Select Item" at bounding box center [677, 400] width 261 height 30
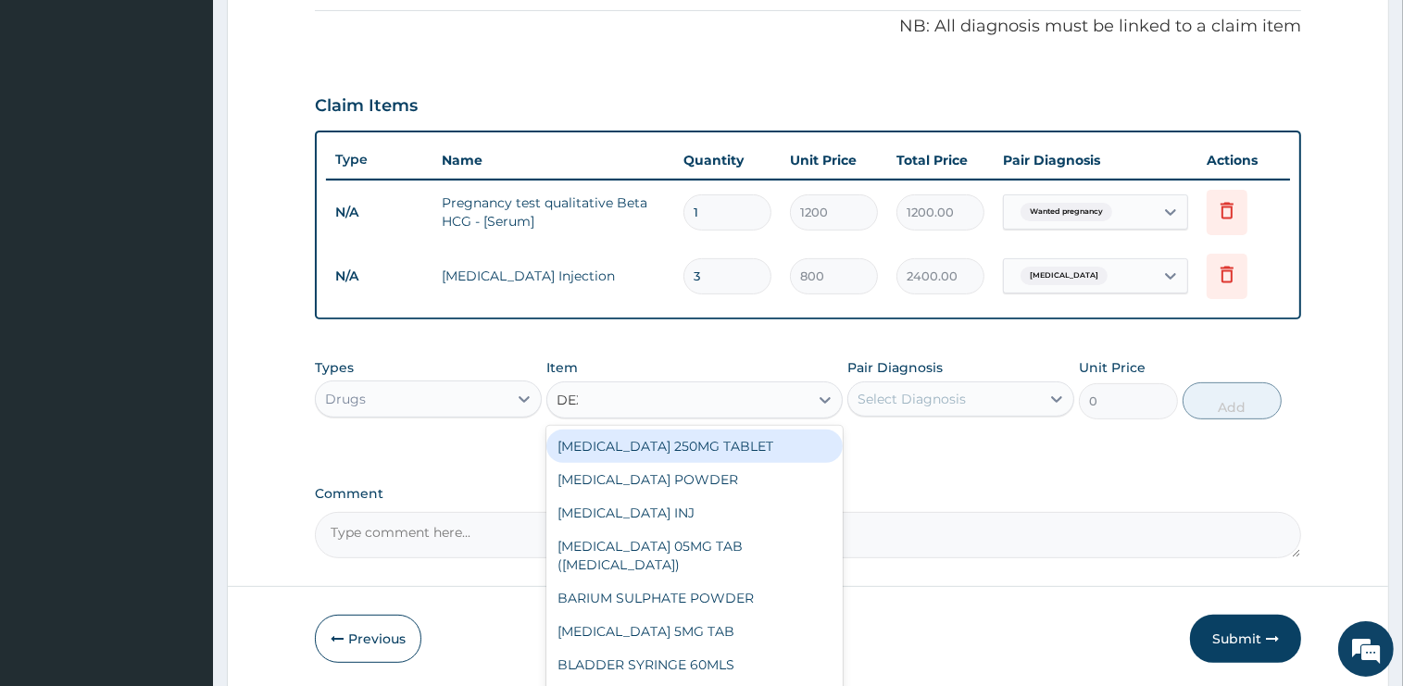
type input "DEXA"
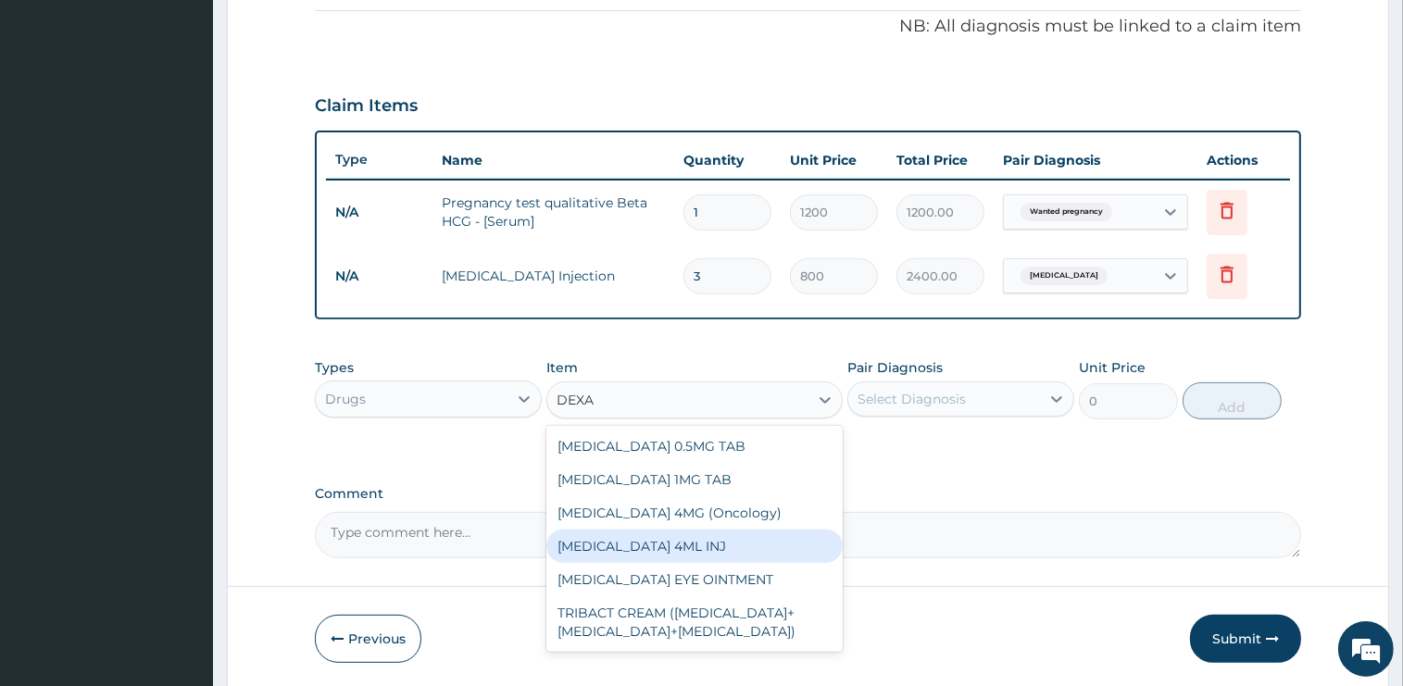
click at [694, 543] on div "[MEDICAL_DATA] 4ML INJ" at bounding box center [694, 546] width 296 height 33
type input "1000"
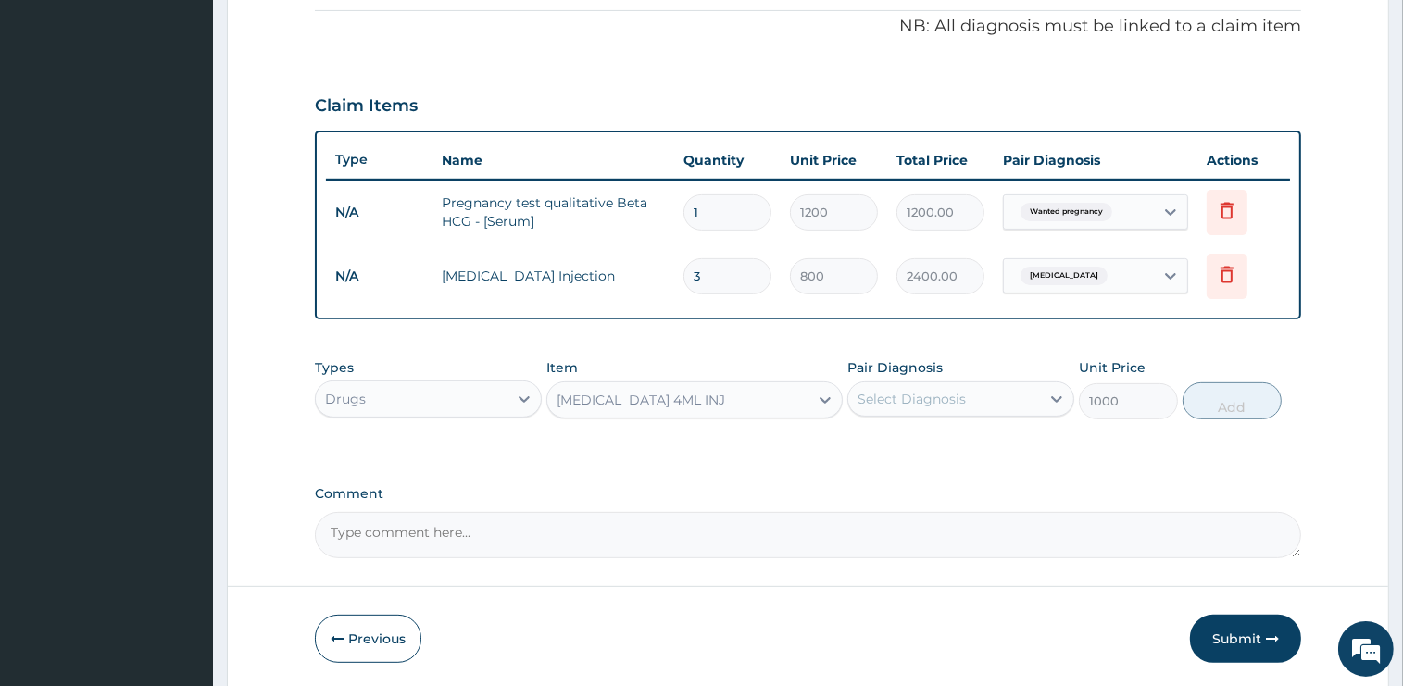
click at [885, 397] on div "Select Diagnosis" at bounding box center [911, 399] width 108 height 19
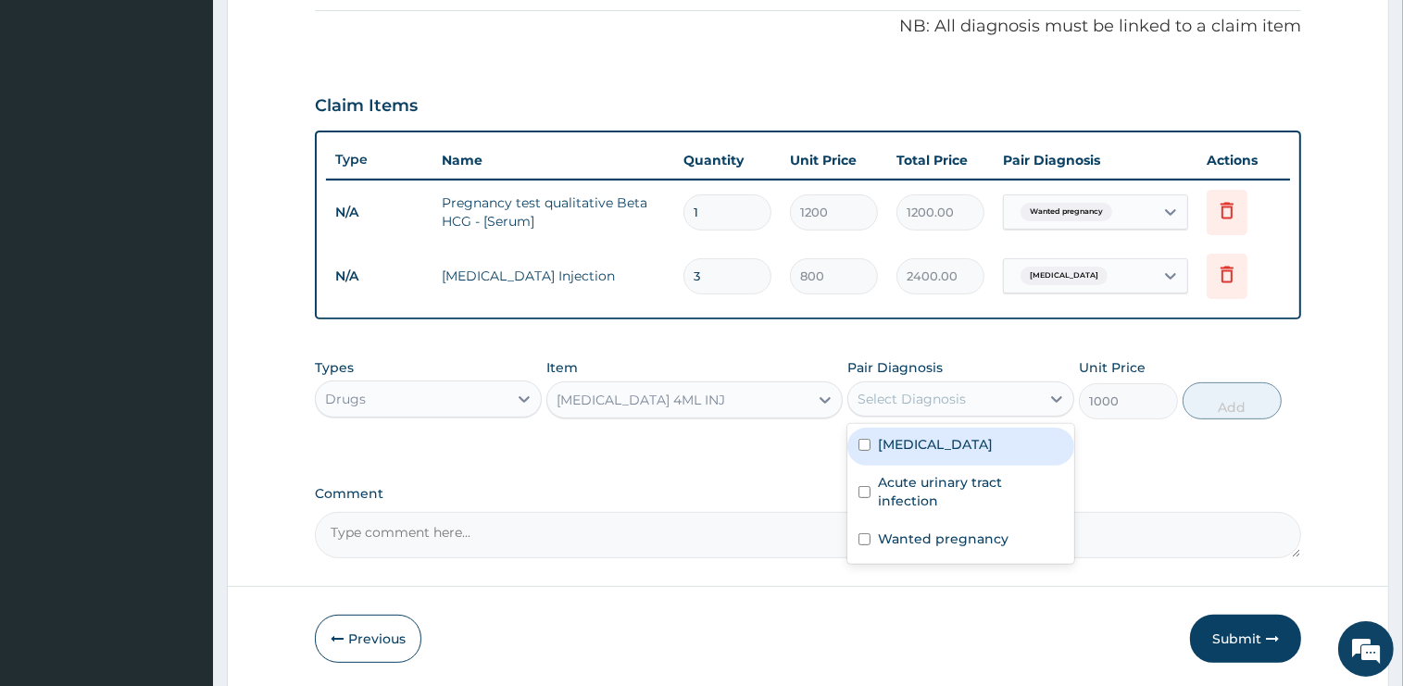
click at [921, 443] on label "[MEDICAL_DATA]" at bounding box center [935, 444] width 115 height 19
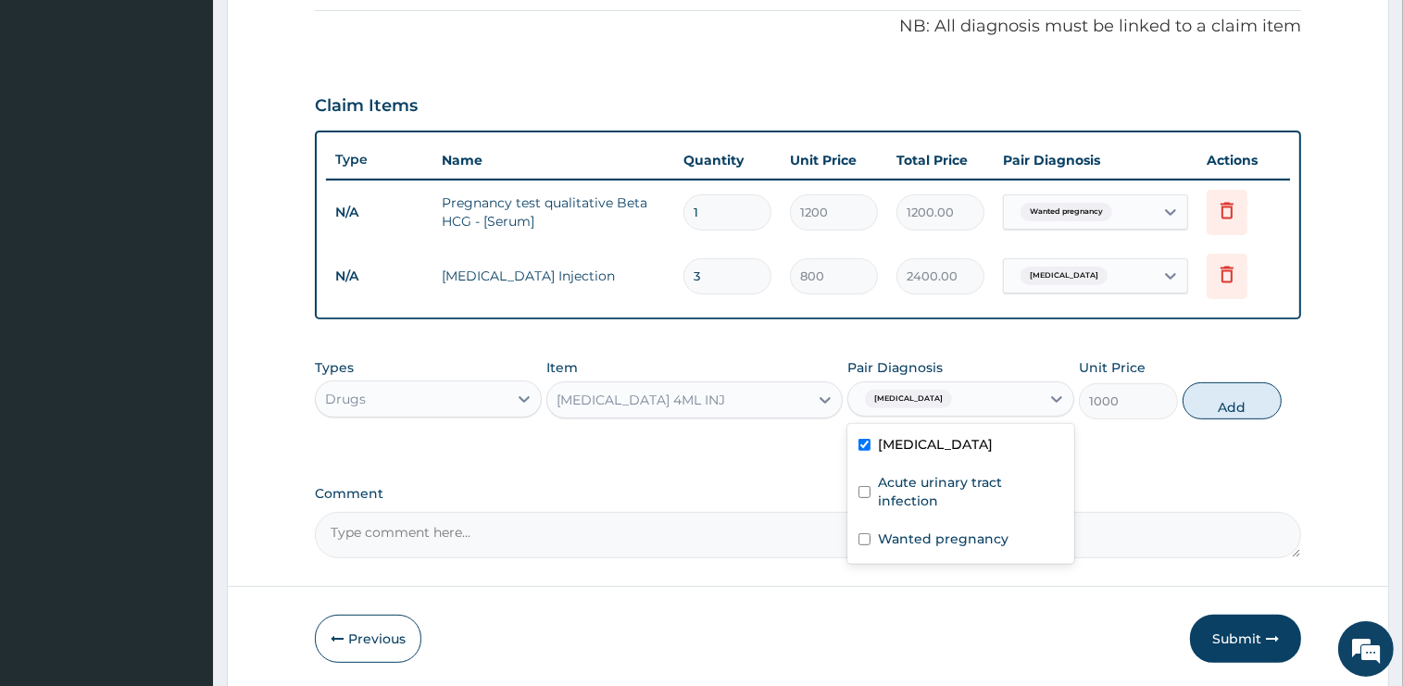
checkbox input "true"
click at [1209, 404] on button "Add" at bounding box center [1231, 400] width 99 height 37
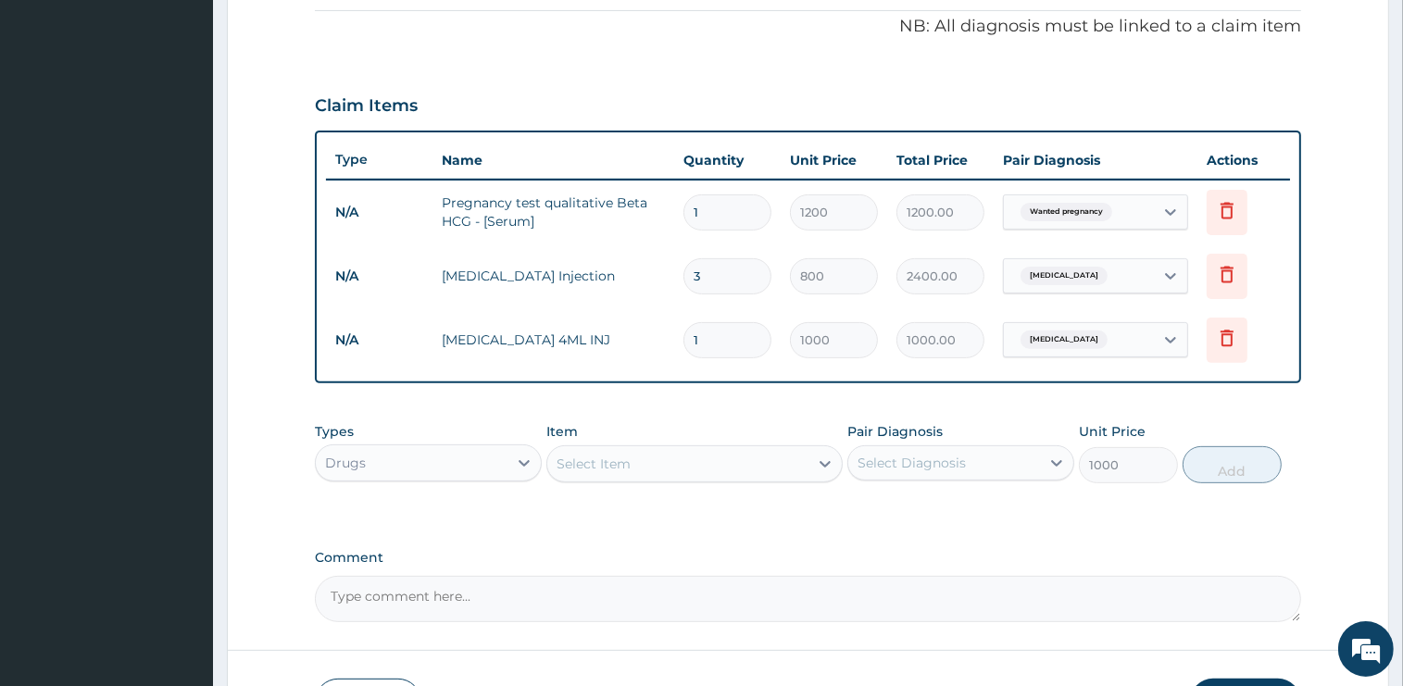
type input "0"
type input "0.00"
type input "3"
type input "3000.00"
type input "3"
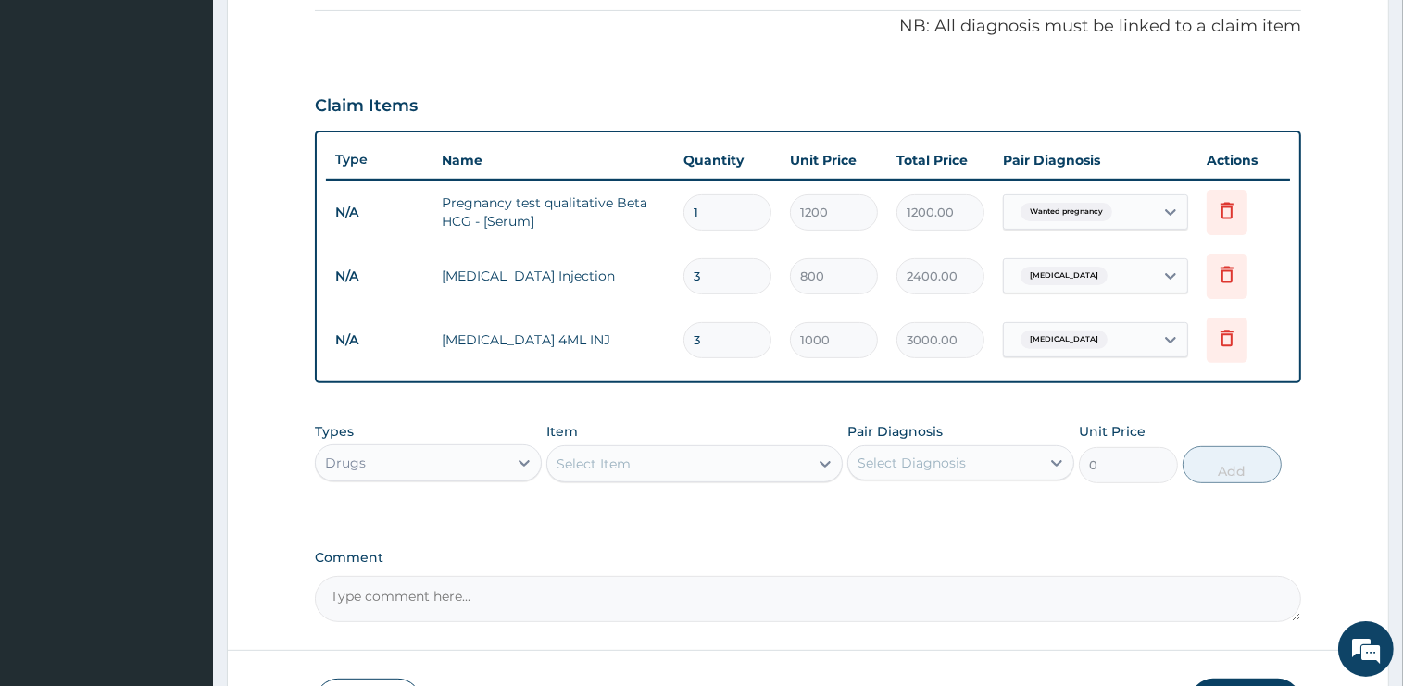
click at [689, 458] on div "Select Item" at bounding box center [677, 464] width 261 height 30
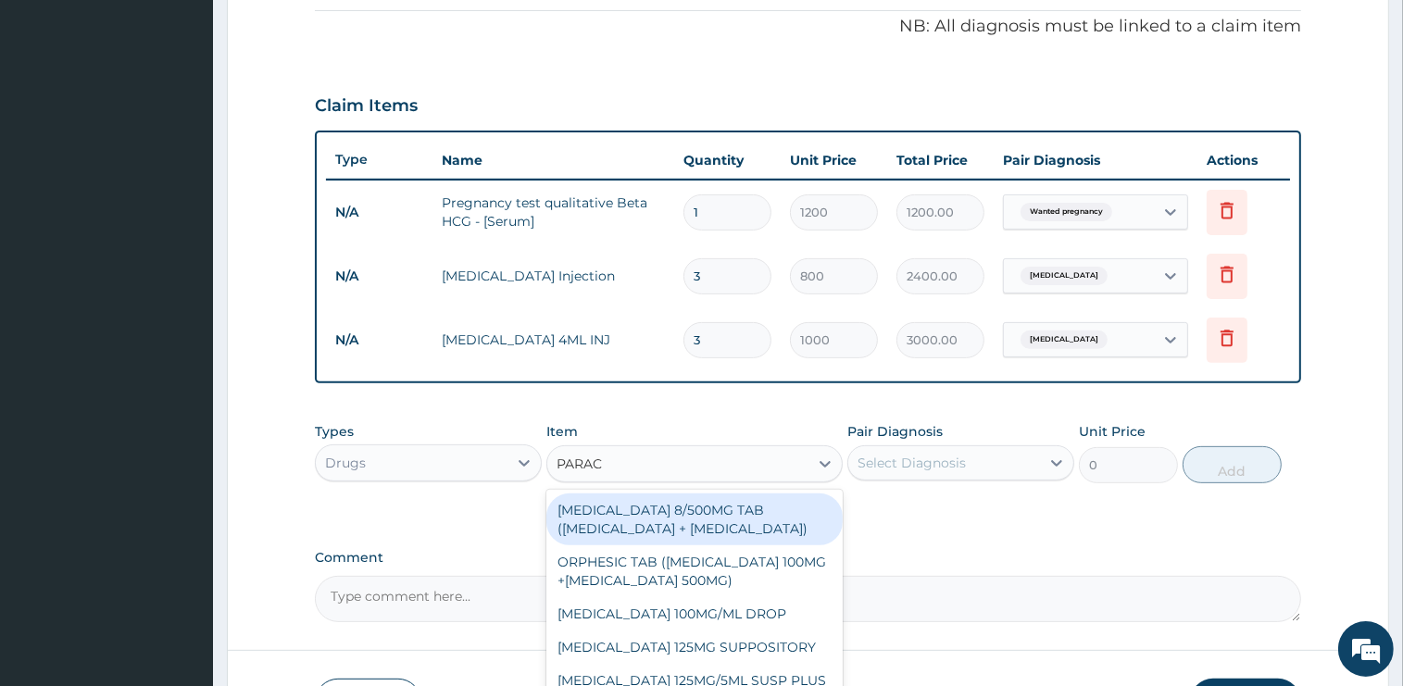
type input "PARACE"
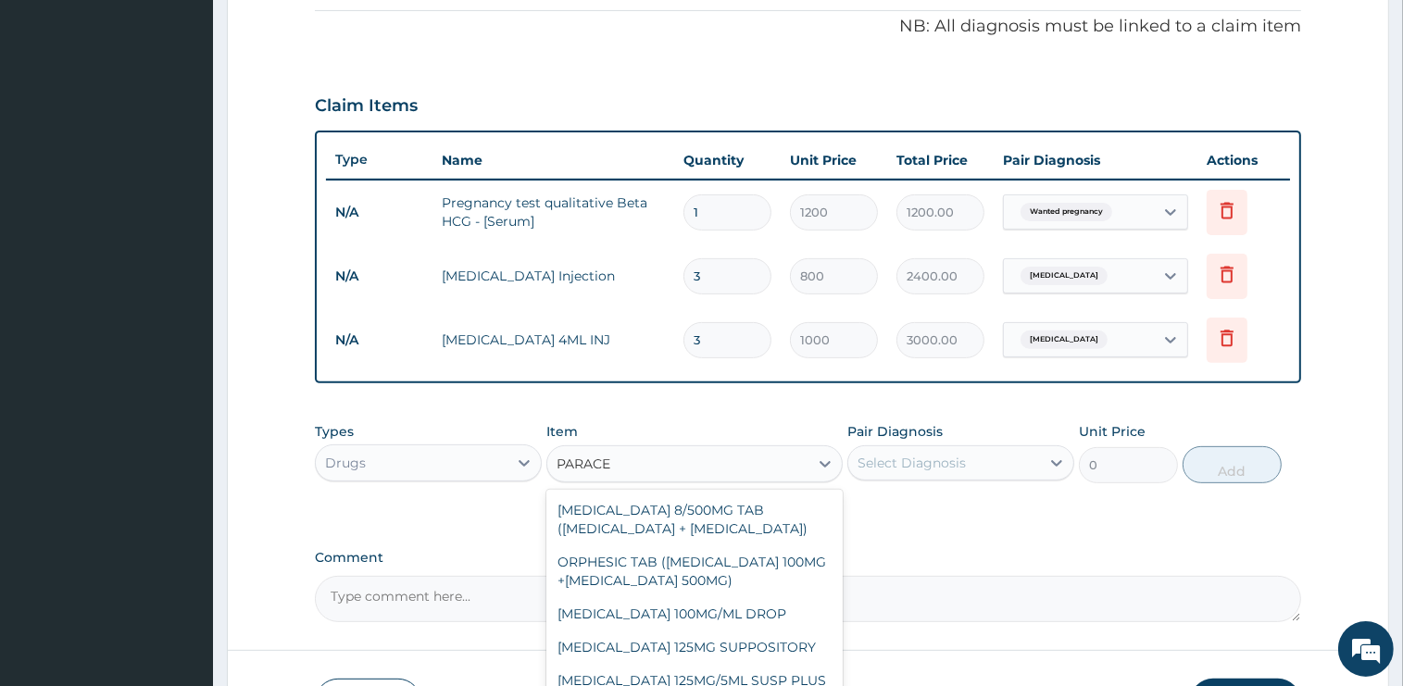
scroll to position [156, 0]
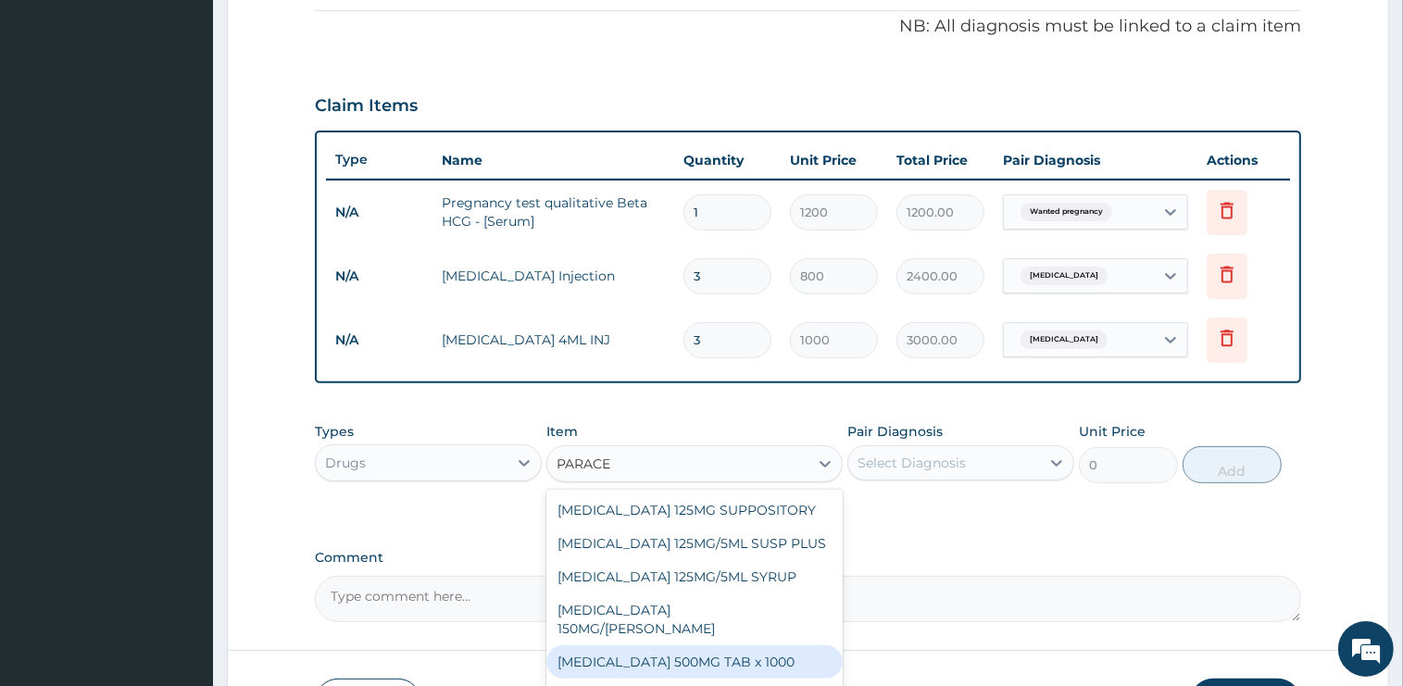
click at [701, 658] on div "[MEDICAL_DATA] 500MG TAB x 1000" at bounding box center [694, 661] width 296 height 33
type input "15.75"
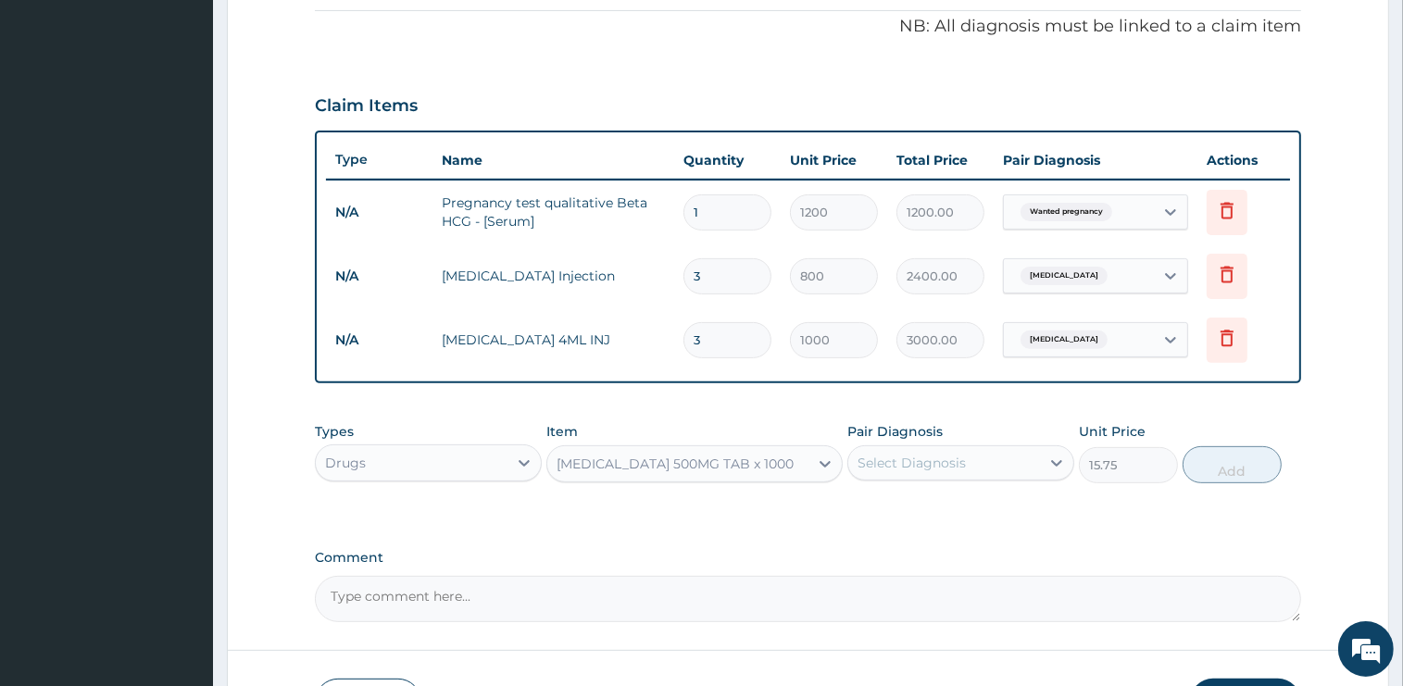
click at [923, 468] on div "Select Diagnosis" at bounding box center [911, 463] width 108 height 19
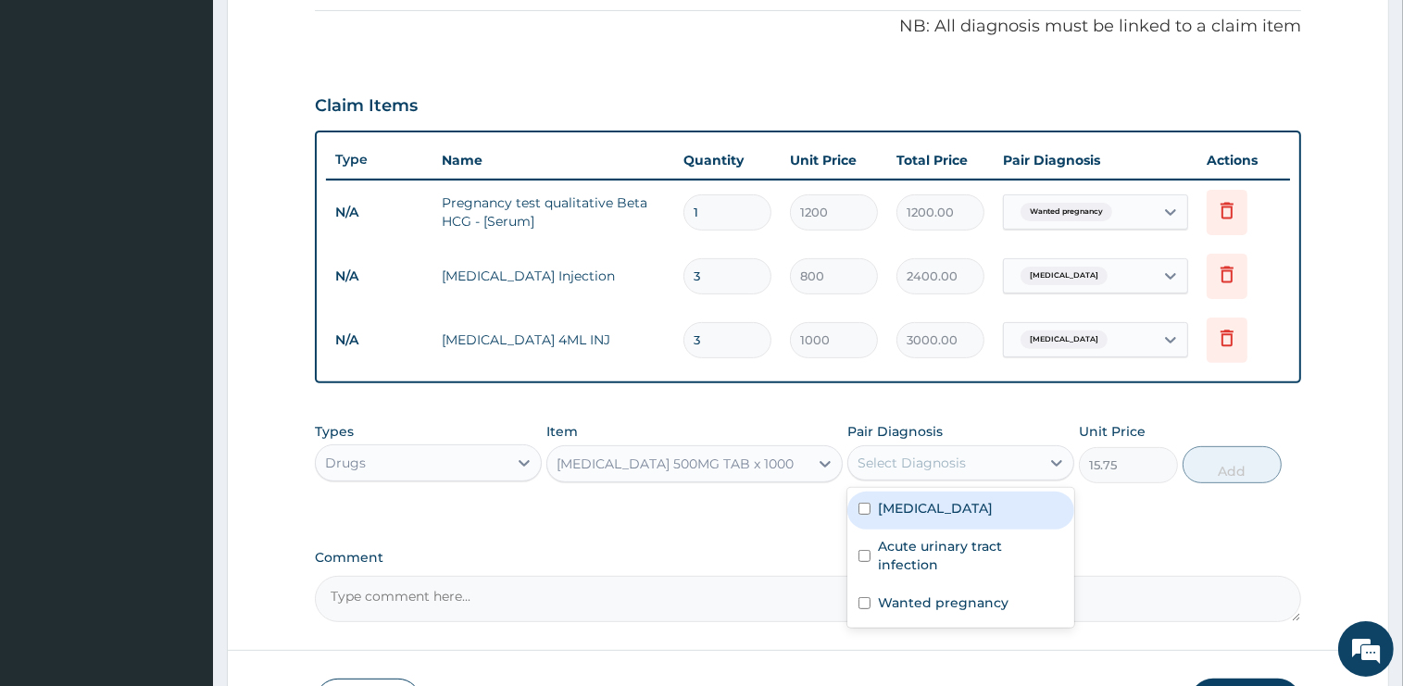
click at [924, 504] on label "[MEDICAL_DATA]" at bounding box center [935, 508] width 115 height 19
checkbox input "true"
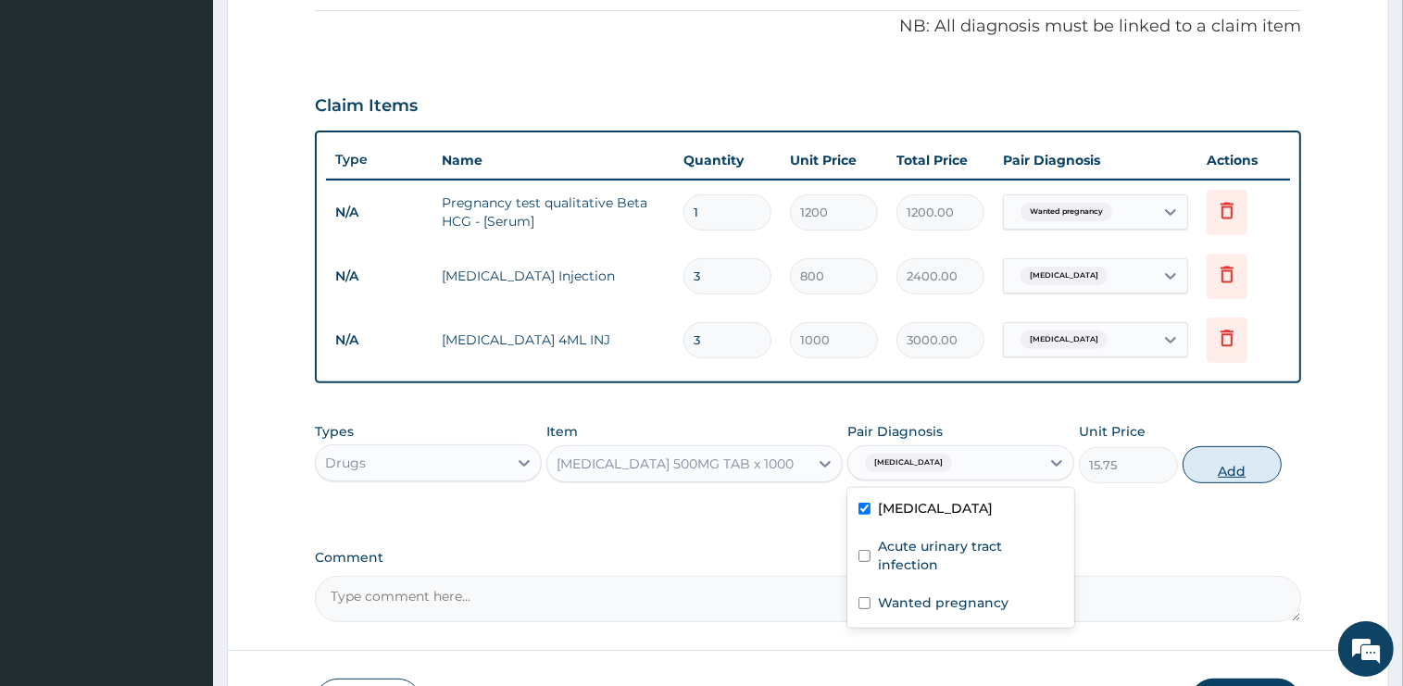
click at [1220, 463] on button "Add" at bounding box center [1231, 464] width 99 height 37
type input "0"
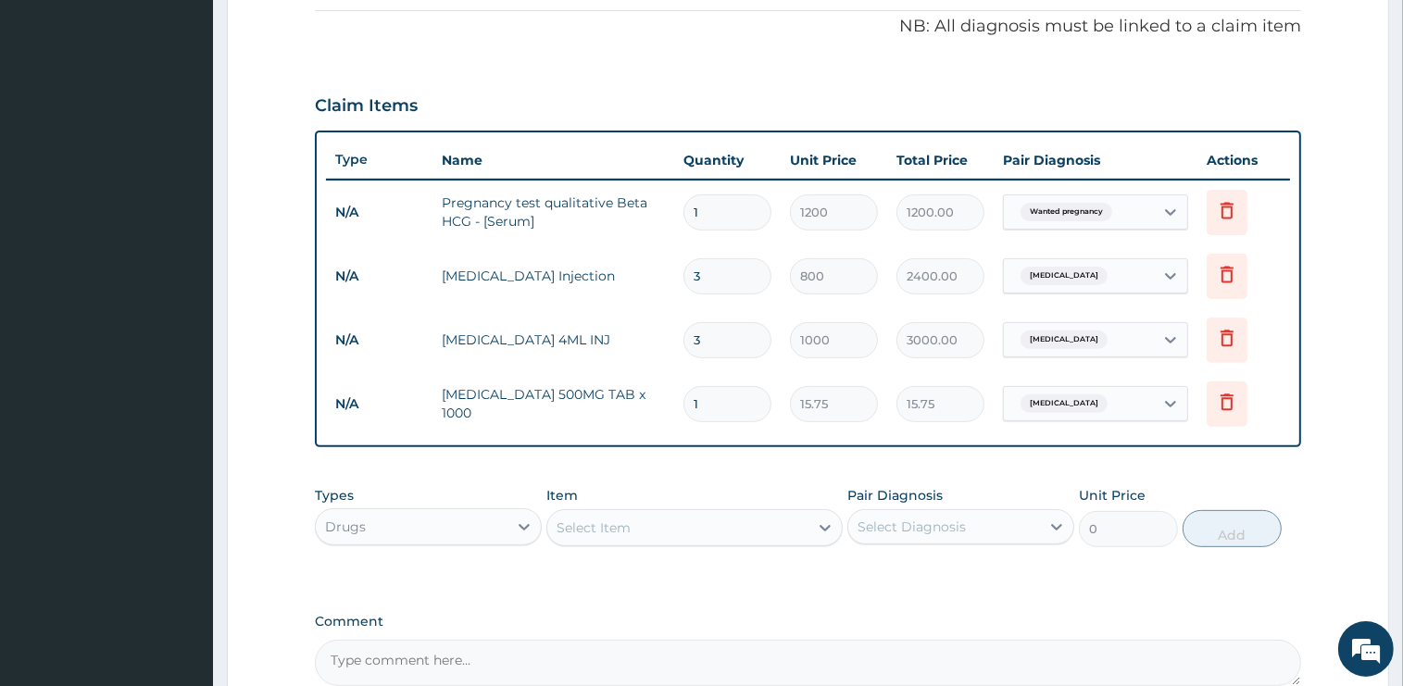
type input "12"
type input "189.00"
type input "1"
type input "15.75"
type input "18"
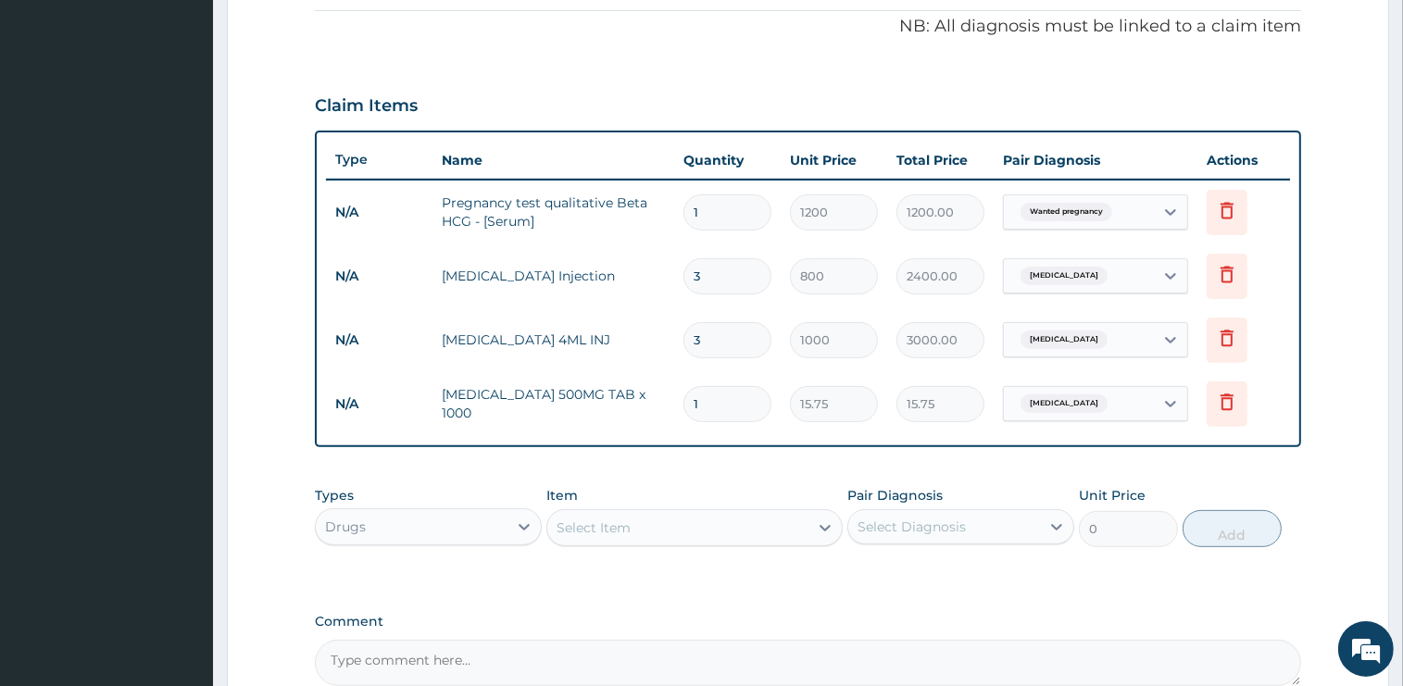
type input "283.50"
type input "18"
click at [639, 526] on div "Select Item" at bounding box center [677, 528] width 261 height 30
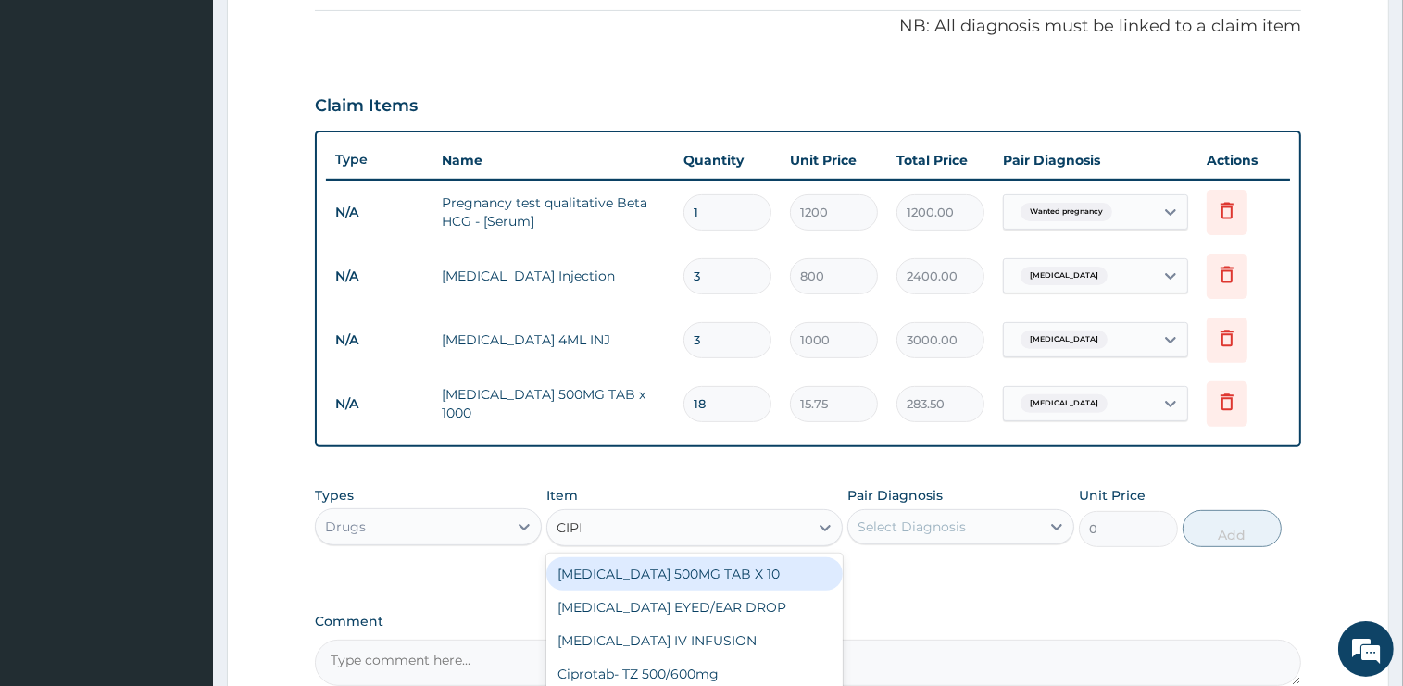
type input "CIPRO"
click at [665, 564] on div "[MEDICAL_DATA] 500MG TAB X 10" at bounding box center [694, 573] width 296 height 33
type input "90"
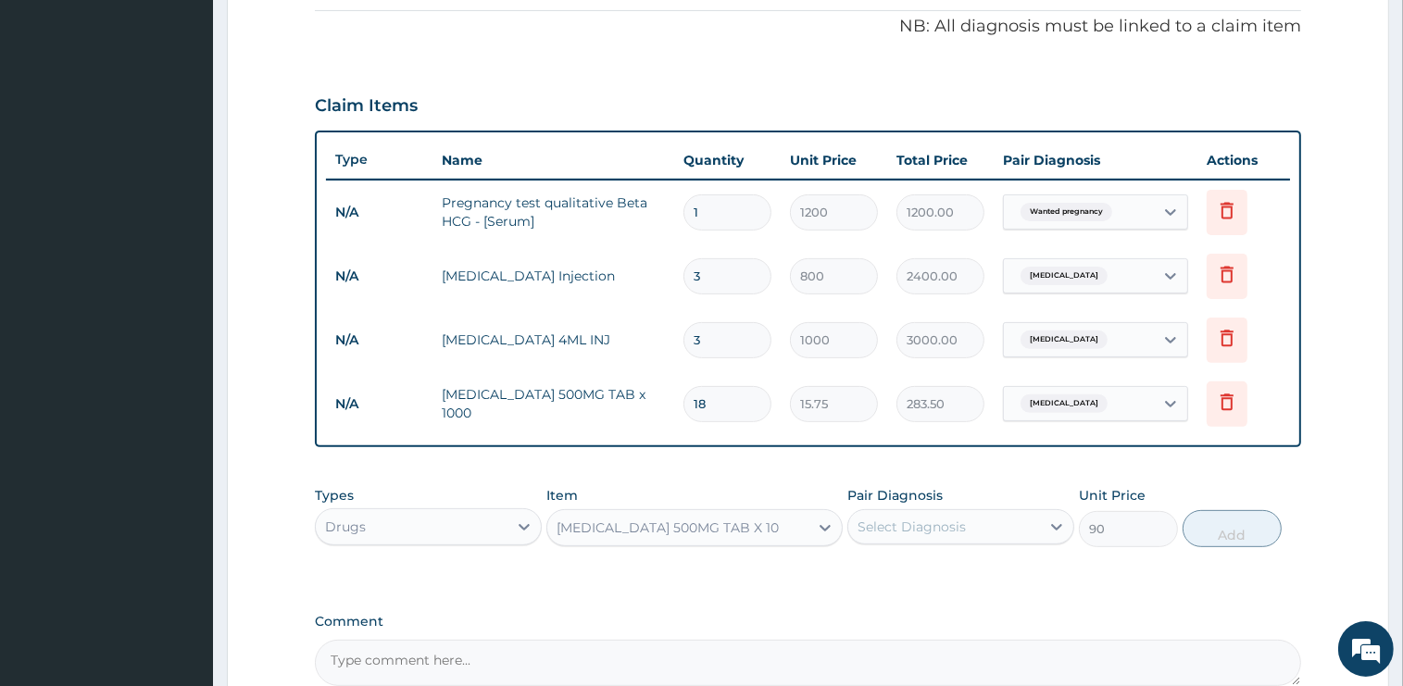
click at [972, 523] on div "Select Diagnosis" at bounding box center [944, 527] width 192 height 30
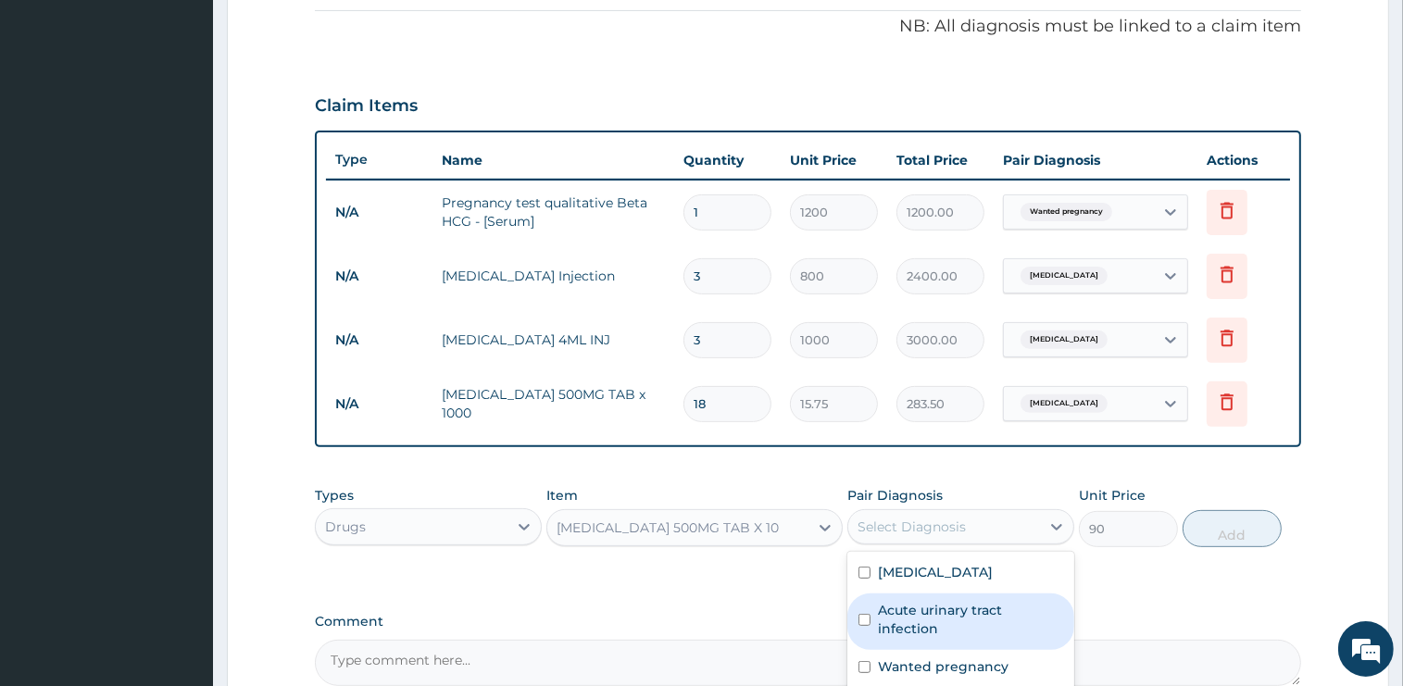
click at [944, 612] on label "Acute urinary tract infection" at bounding box center [970, 619] width 185 height 37
checkbox input "true"
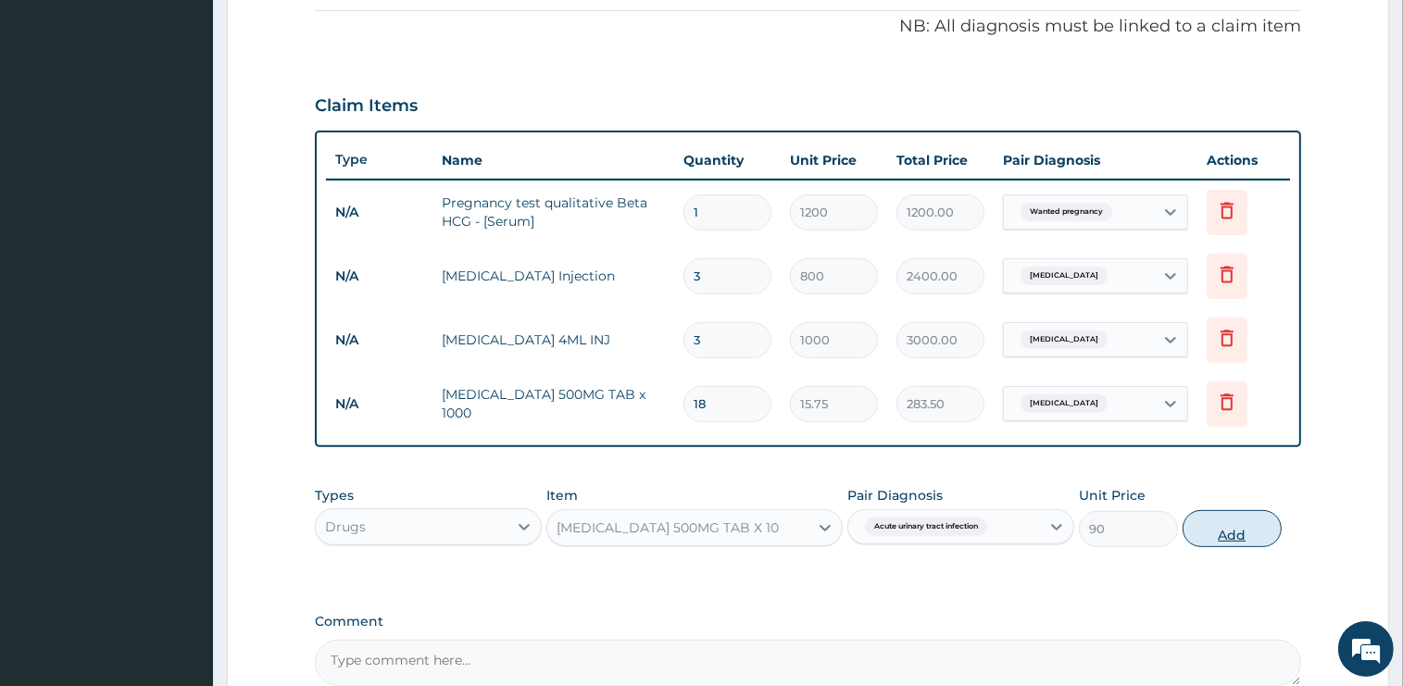
click at [1239, 537] on button "Add" at bounding box center [1231, 528] width 99 height 37
type input "0"
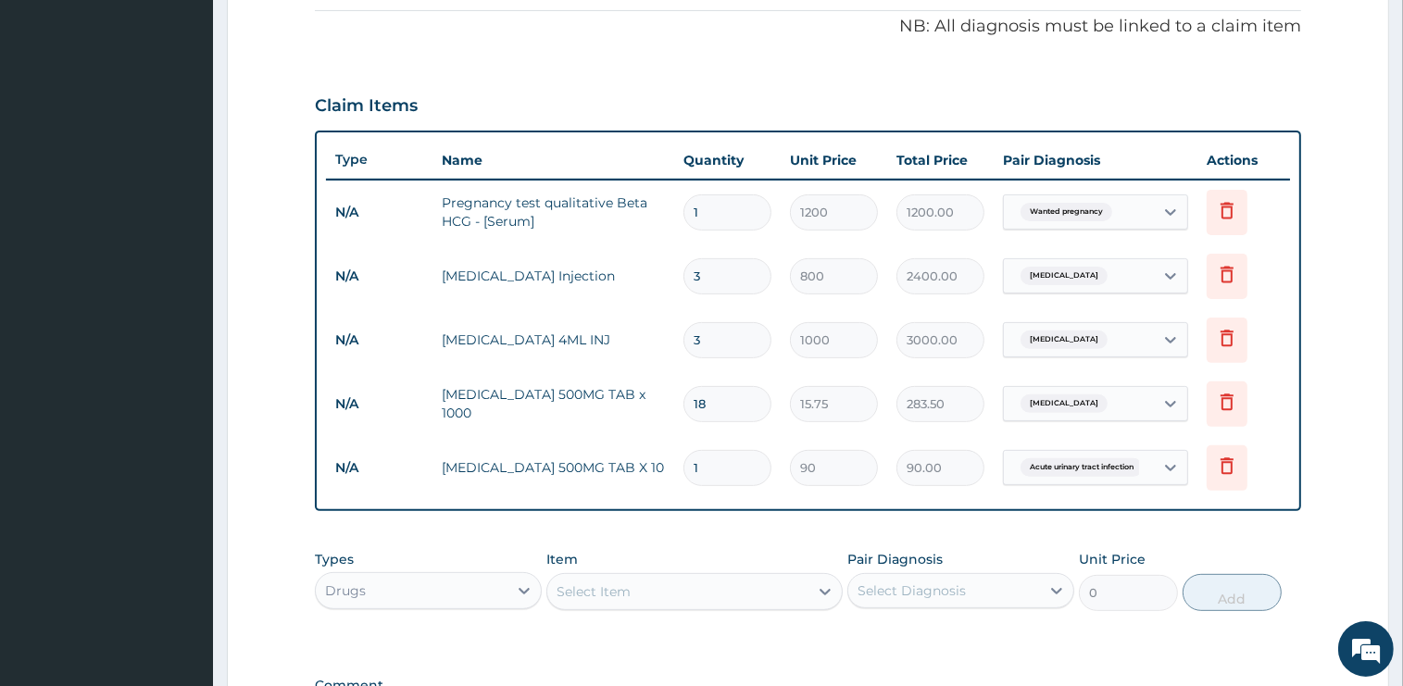
type input "10"
type input "900.00"
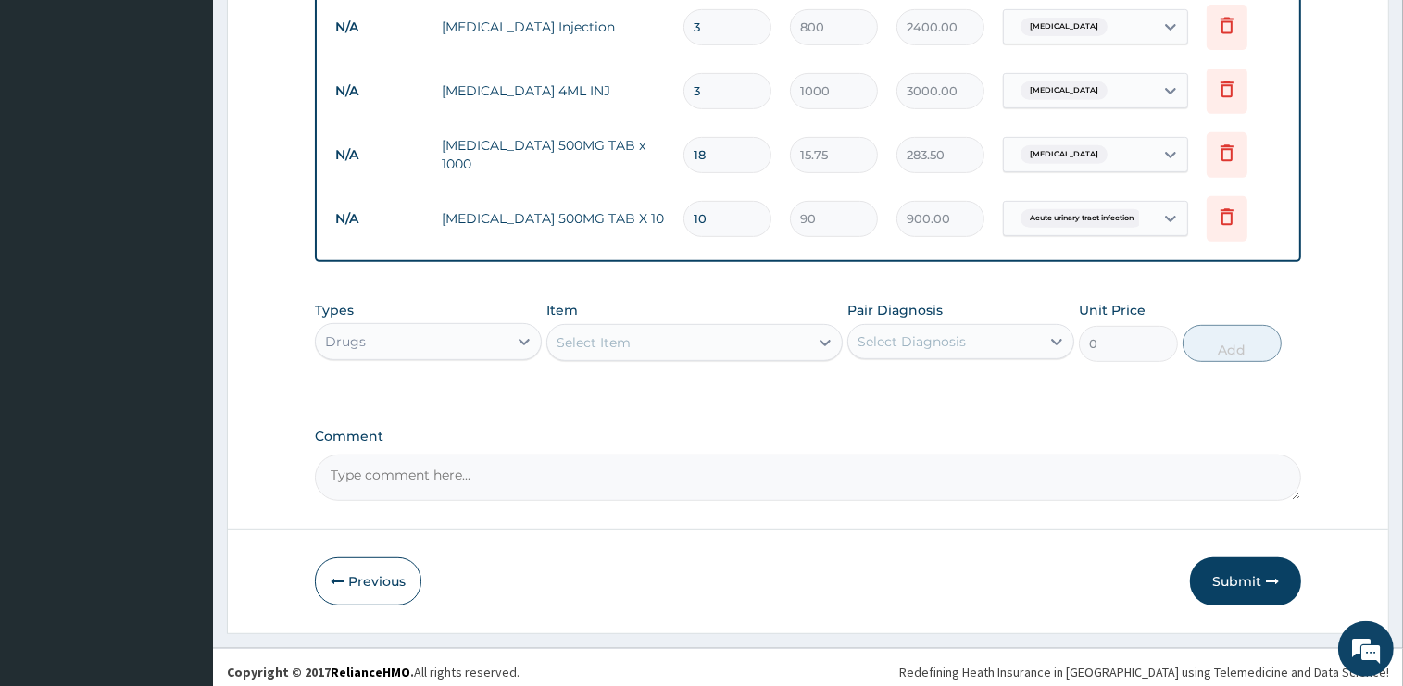
scroll to position [813, 0]
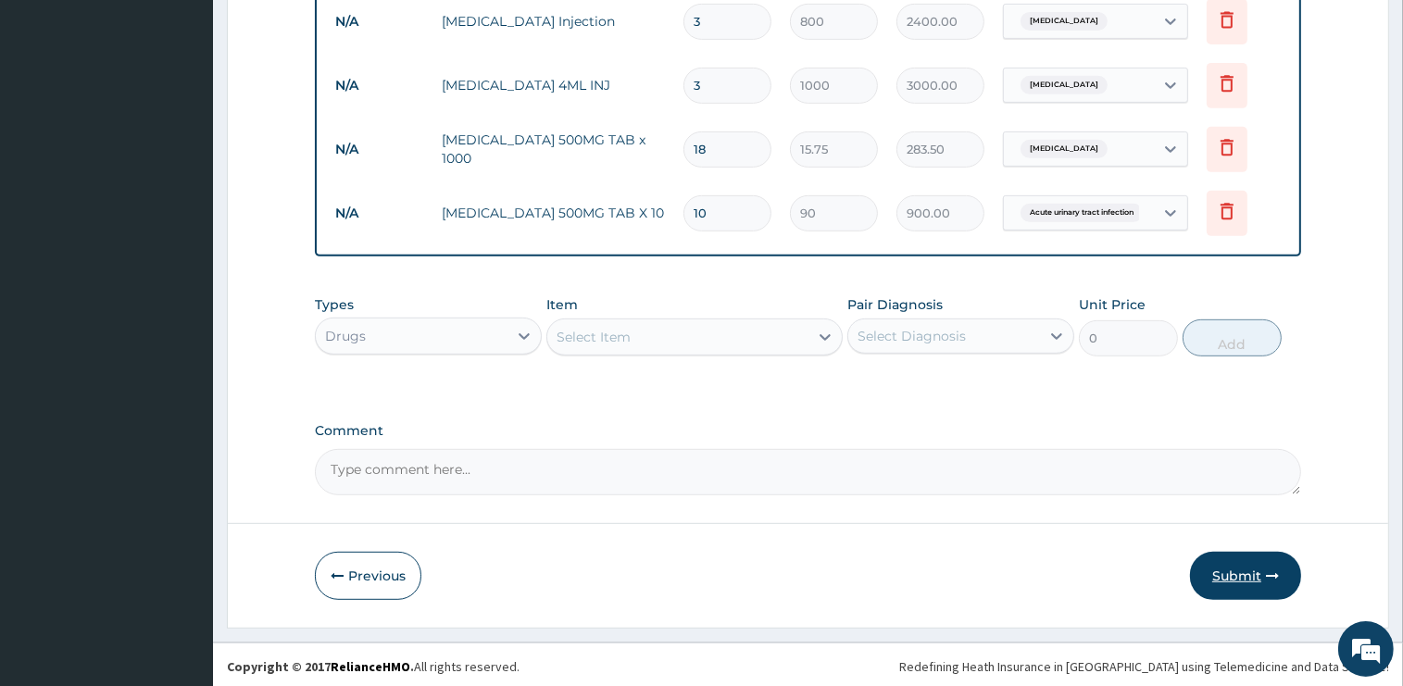
type input "10"
click at [1239, 571] on button "Submit" at bounding box center [1245, 576] width 111 height 48
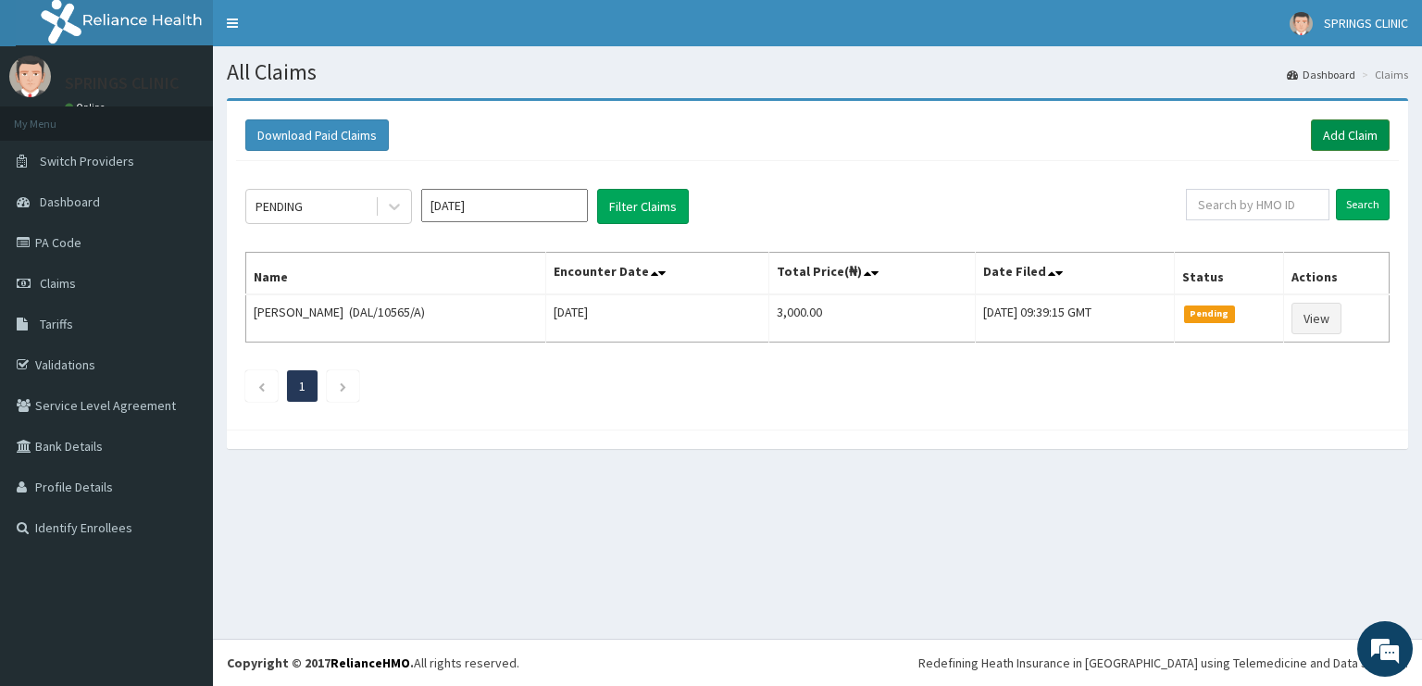
click at [1363, 129] on link "Add Claim" at bounding box center [1350, 134] width 79 height 31
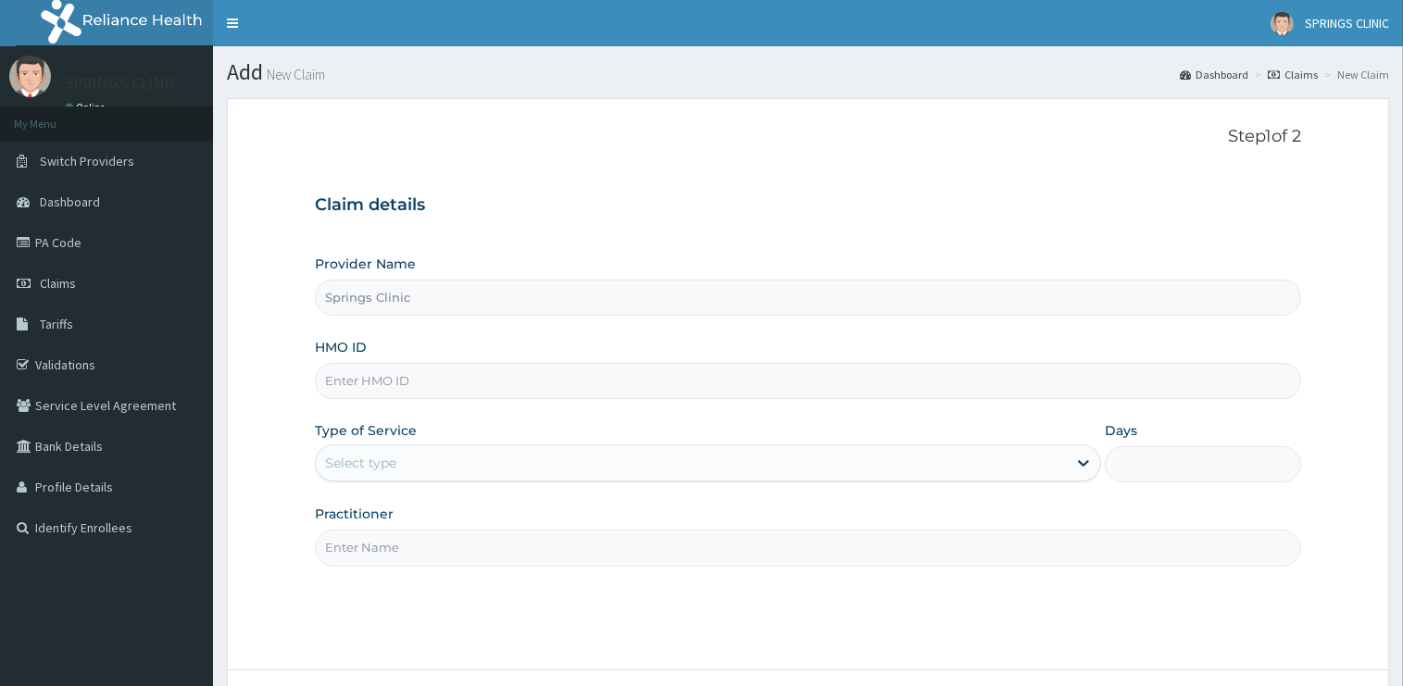
click at [363, 383] on input "HMO ID" at bounding box center [808, 381] width 986 height 36
type input "RBA/10019/A"
click at [387, 451] on div "Select type" at bounding box center [691, 463] width 751 height 30
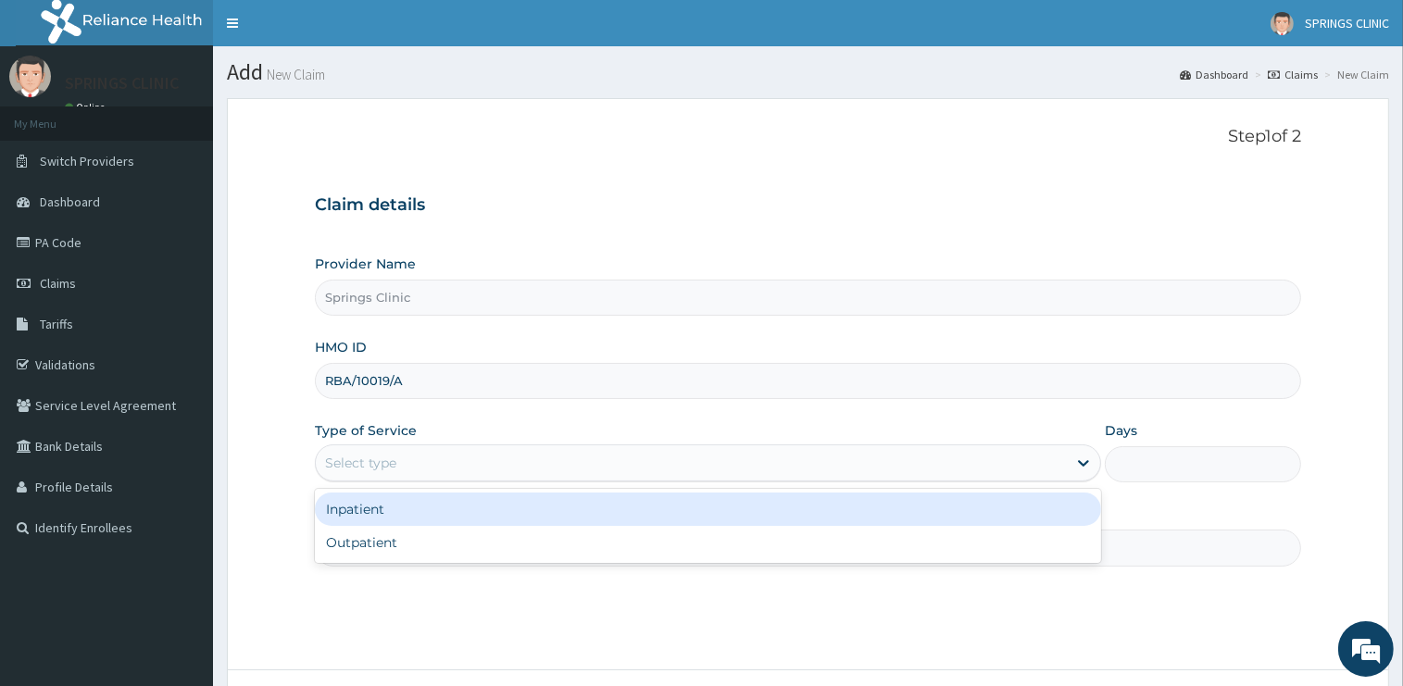
click at [388, 541] on div "Outpatient" at bounding box center [708, 542] width 786 height 33
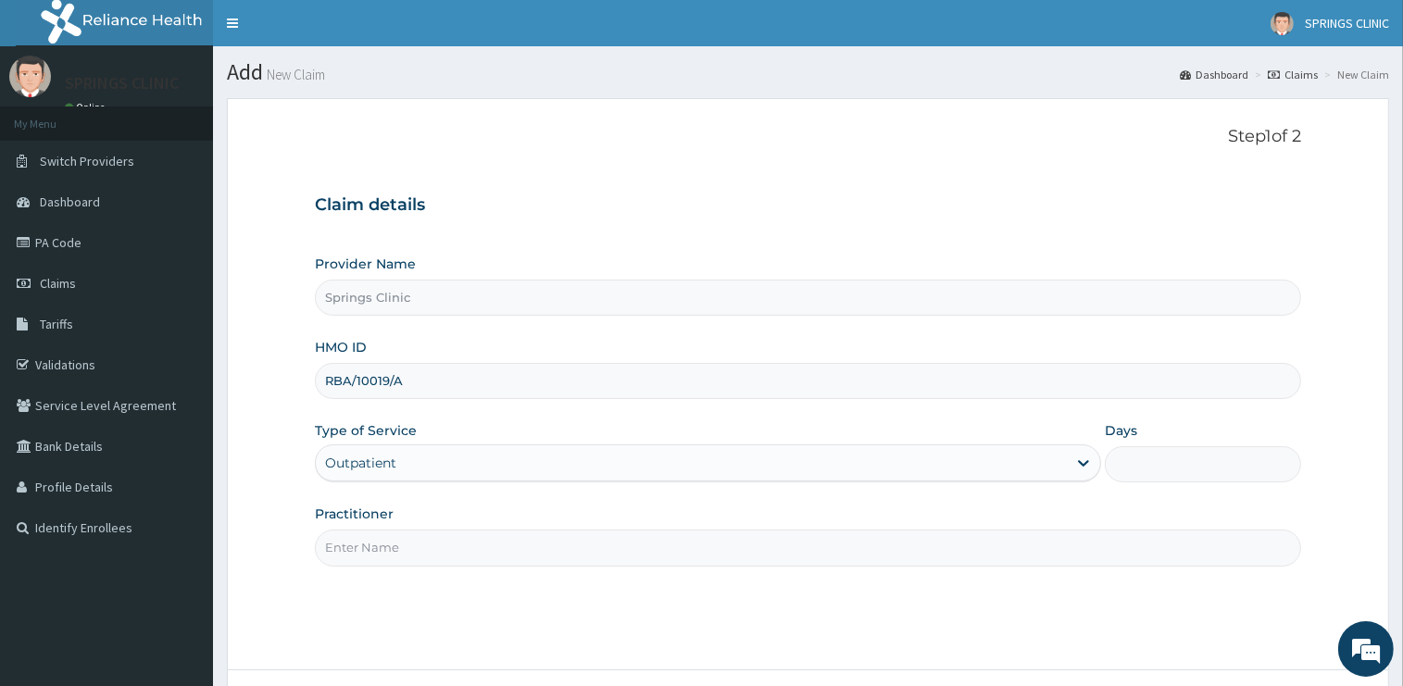
type input "1"
click at [386, 542] on input "Practitioner" at bounding box center [808, 548] width 986 height 36
drag, startPoint x: 386, startPoint y: 542, endPoint x: 382, endPoint y: 556, distance: 15.3
click at [386, 544] on input "Practitioner" at bounding box center [808, 548] width 986 height 36
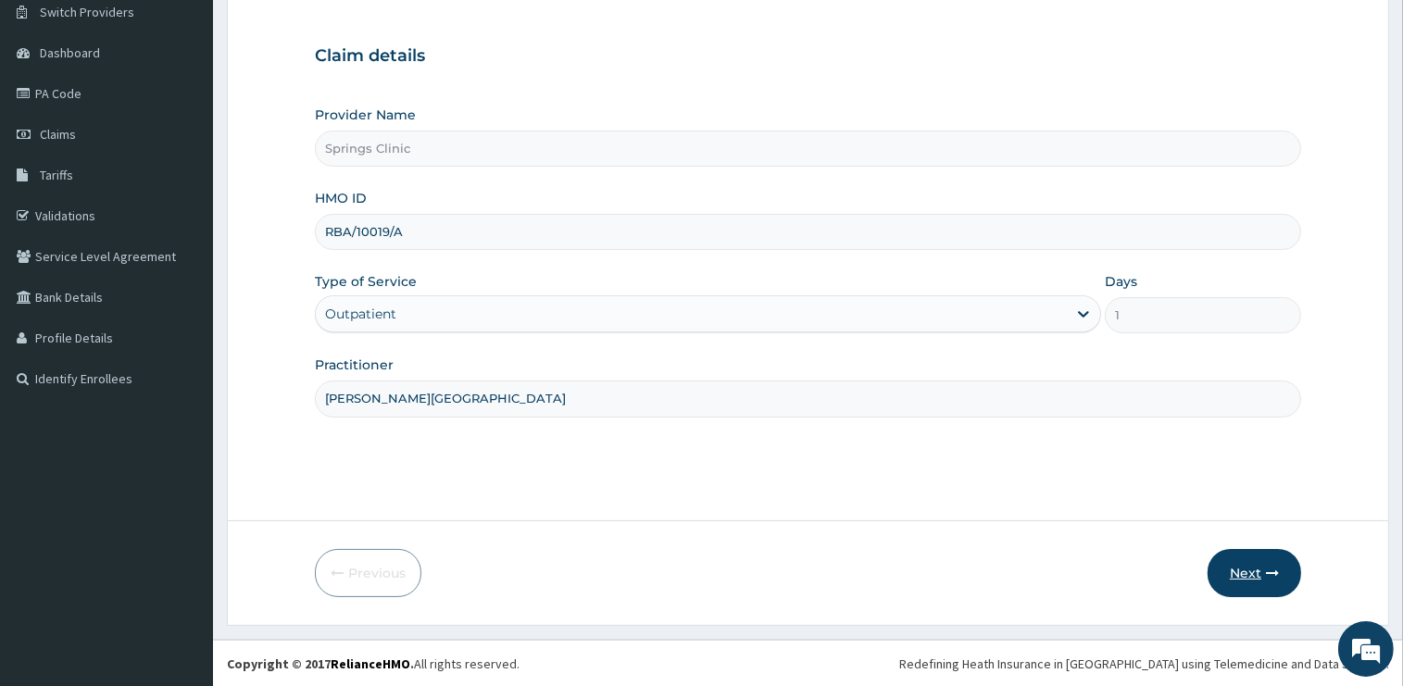
type input "[PERSON_NAME][GEOGRAPHIC_DATA]"
click at [1265, 579] on button "Next" at bounding box center [1254, 573] width 94 height 48
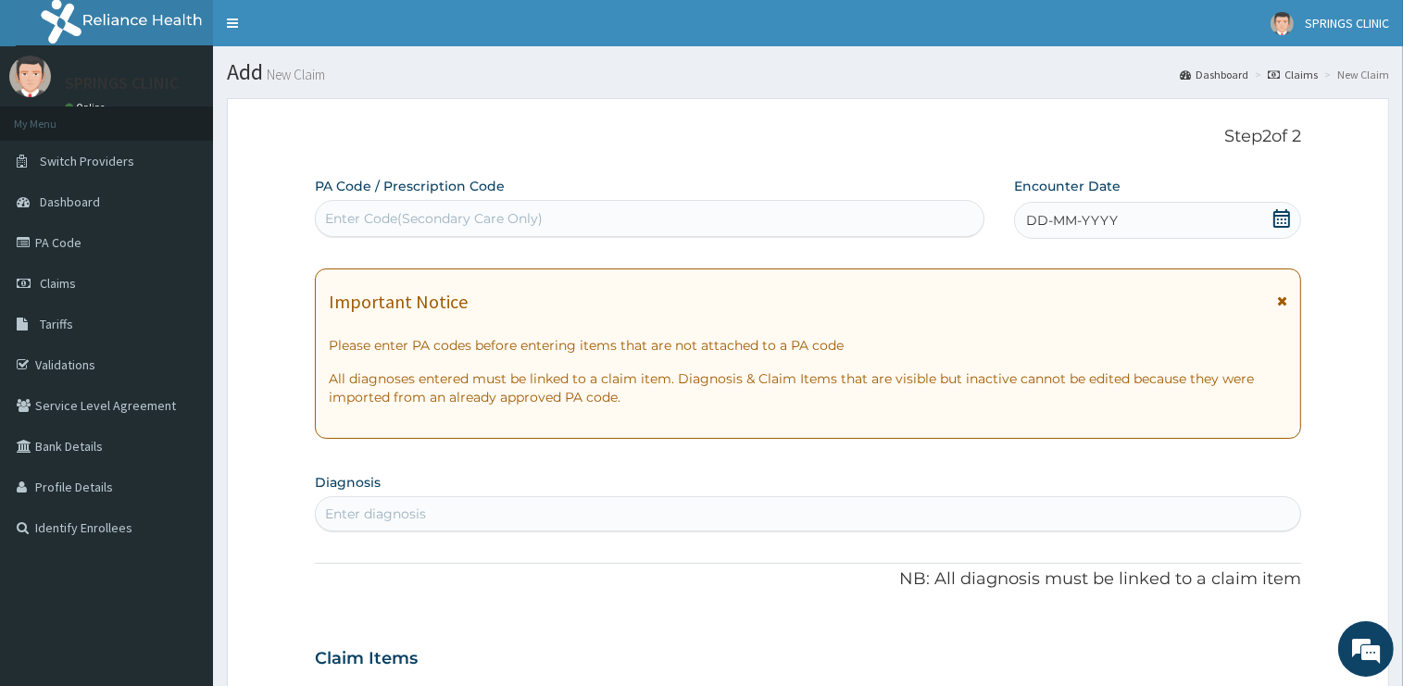
click at [1280, 224] on icon at bounding box center [1281, 218] width 19 height 19
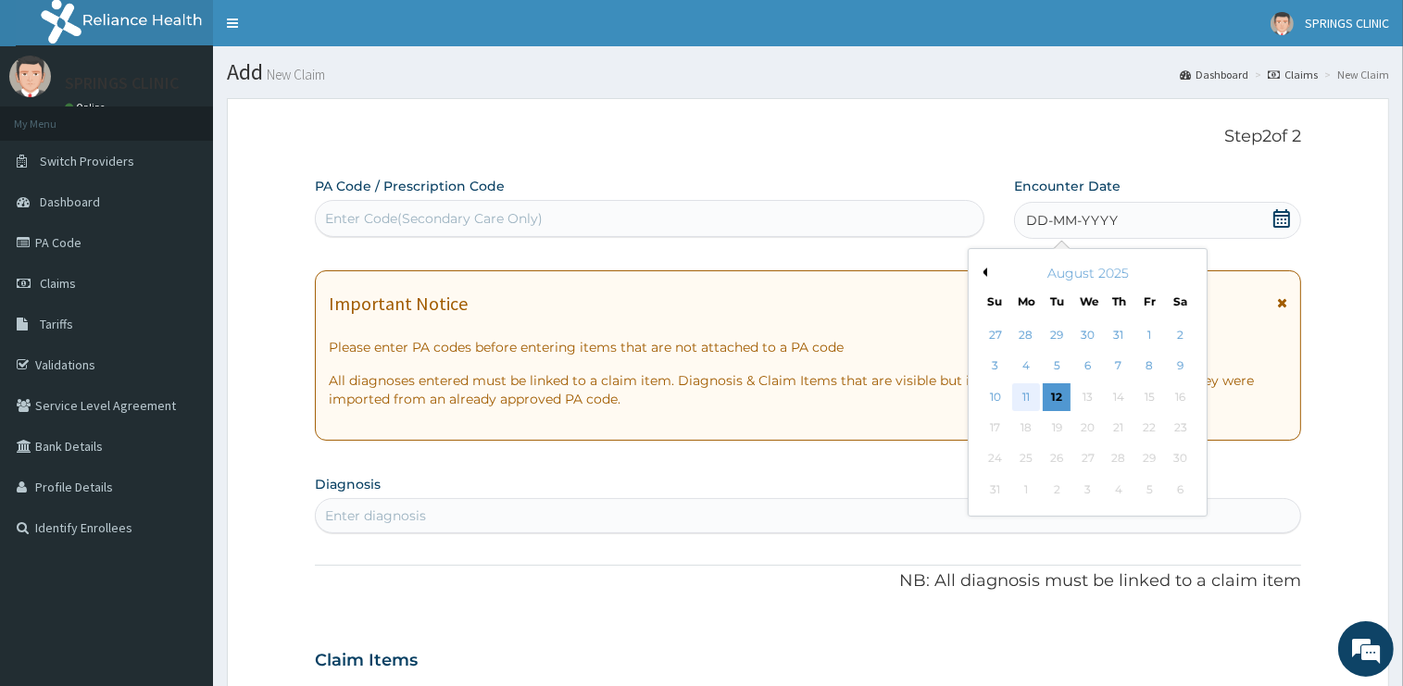
click at [1021, 392] on div "11" at bounding box center [1026, 397] width 28 height 28
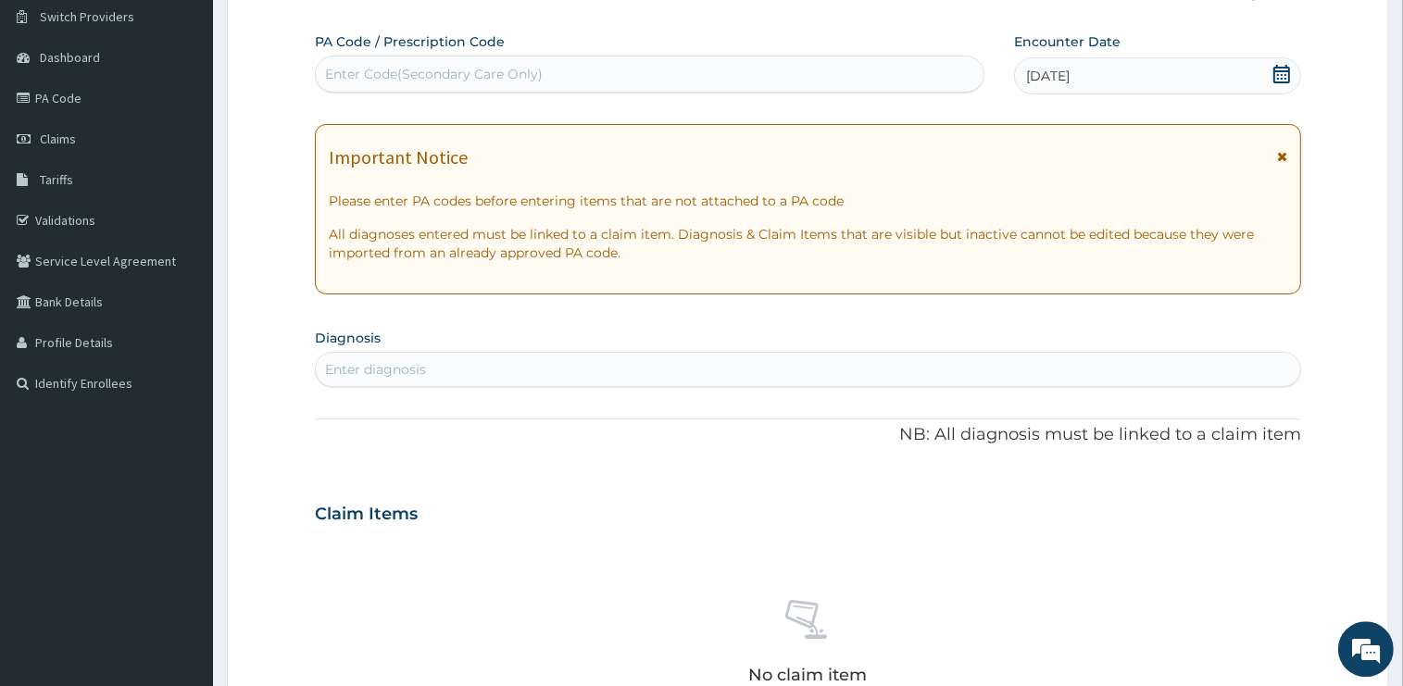
scroll to position [195, 0]
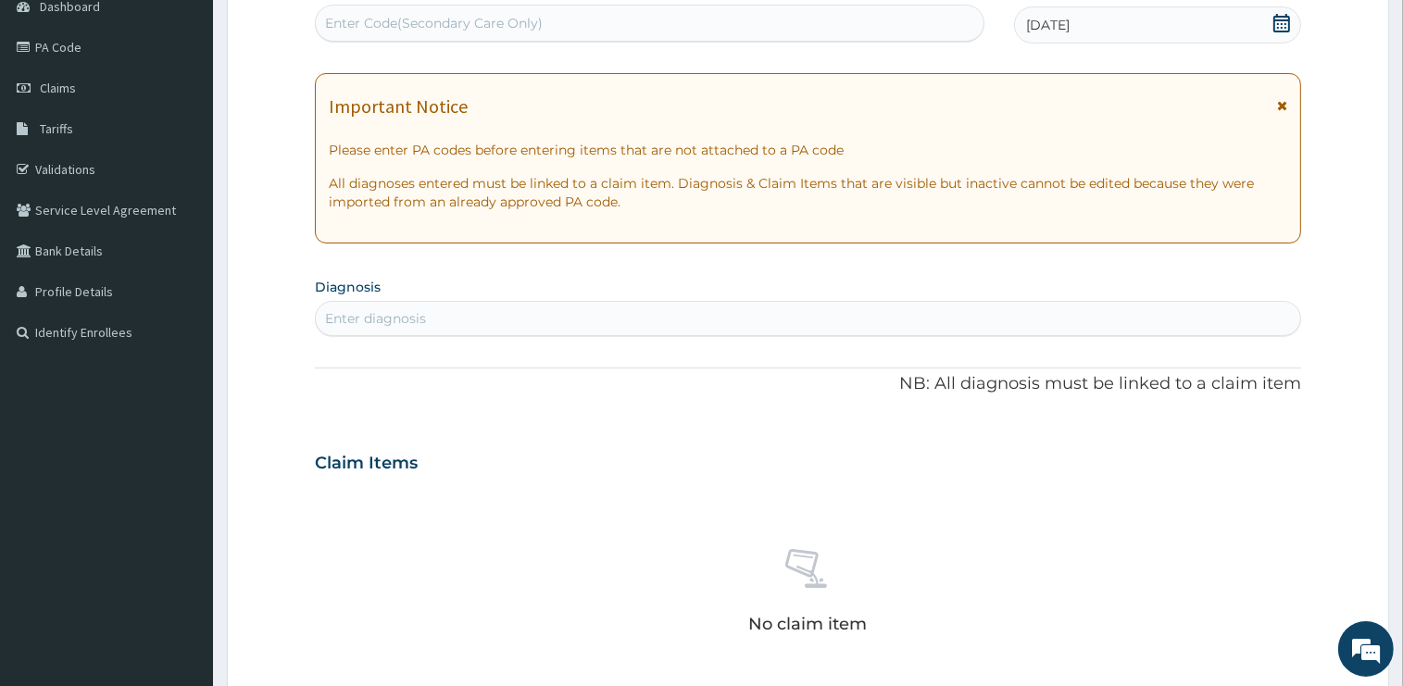
click at [431, 323] on div "Enter diagnosis" at bounding box center [808, 319] width 984 height 30
type input "MALARIA"
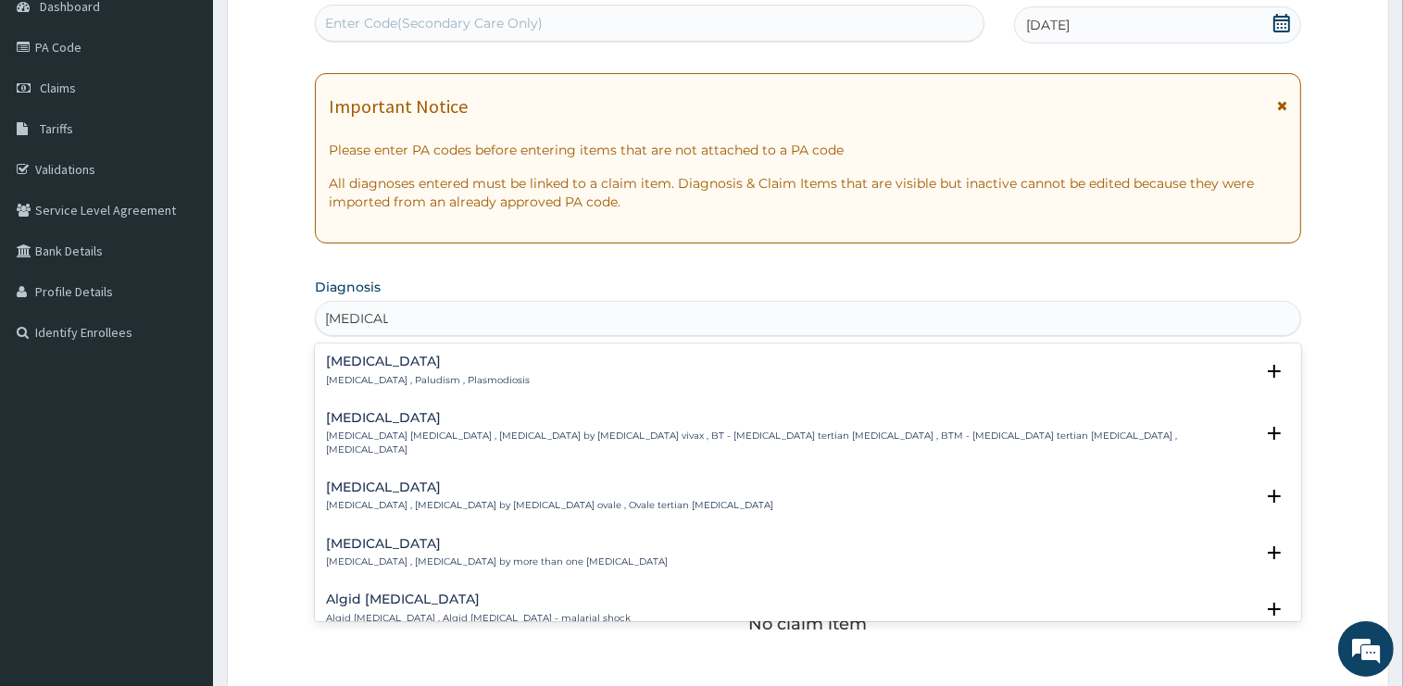
click at [343, 358] on h4 "Malaria" at bounding box center [428, 362] width 204 height 14
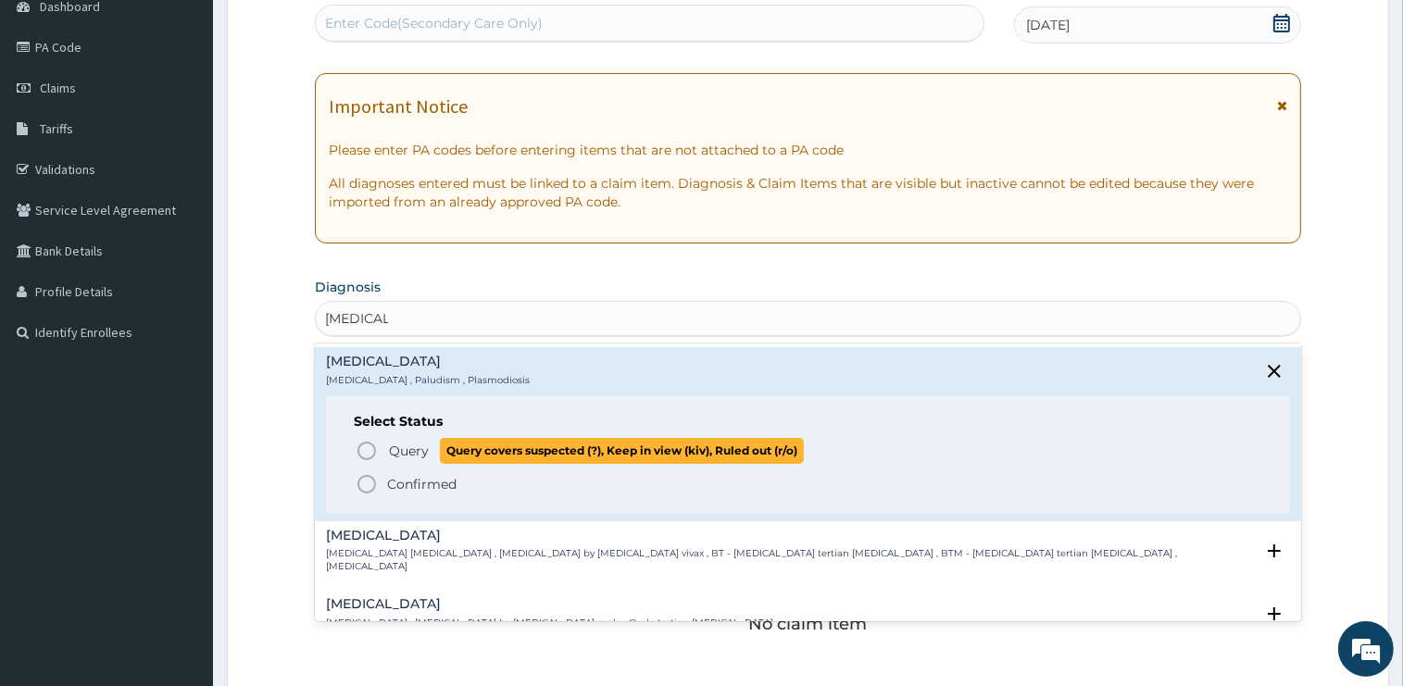
click at [393, 444] on span "Query" at bounding box center [409, 451] width 40 height 19
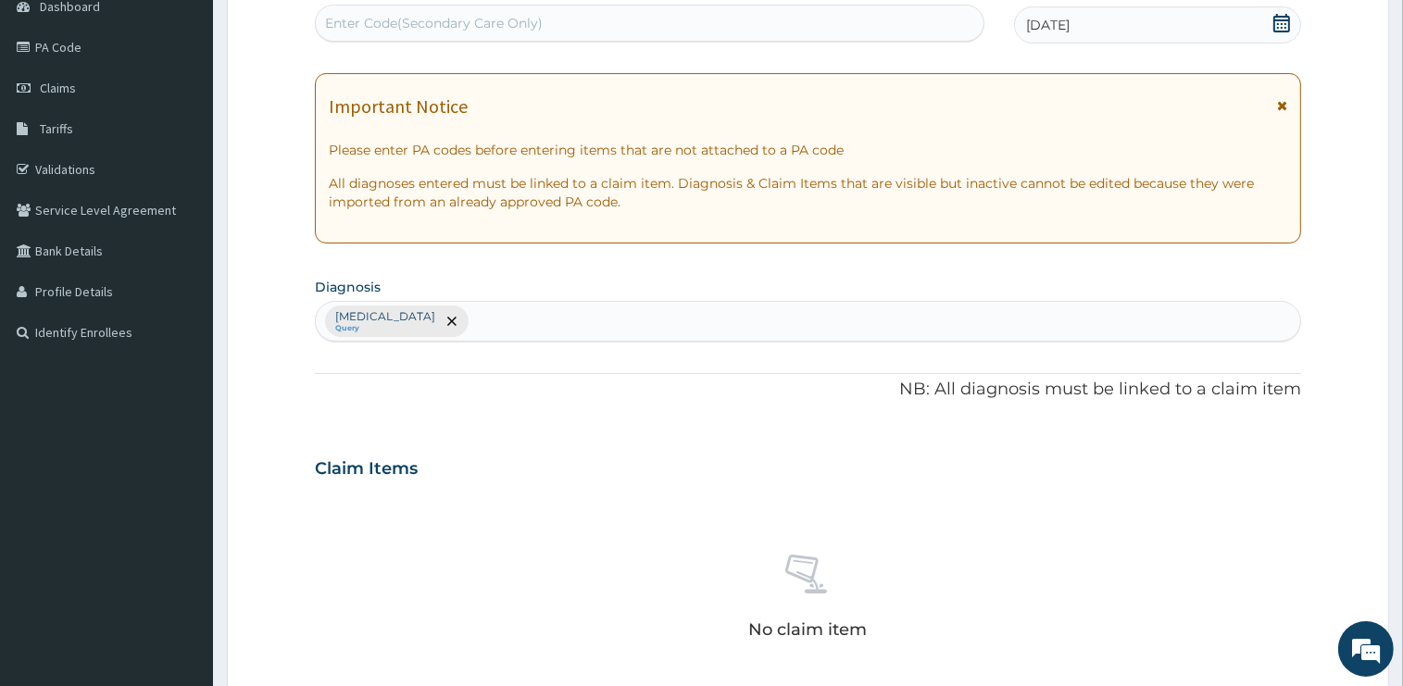
scroll to position [647, 0]
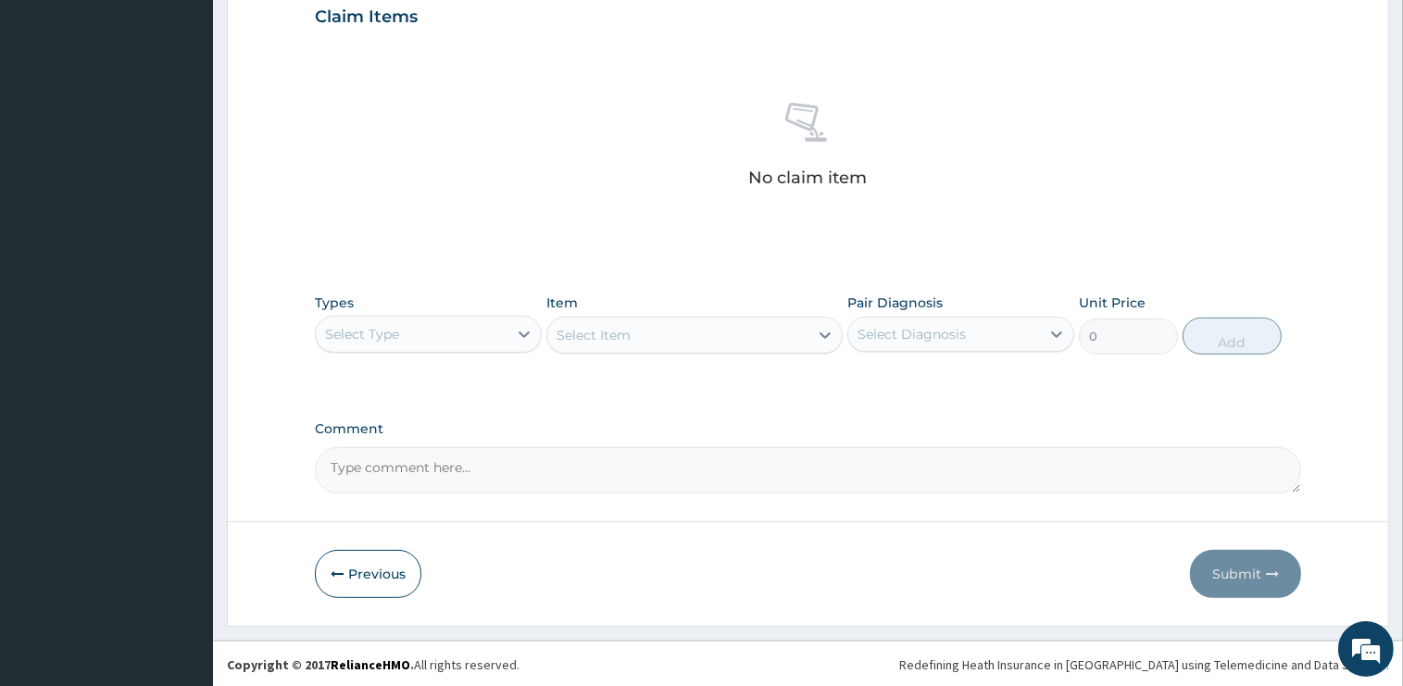
click at [417, 331] on div "Select Type" at bounding box center [412, 334] width 192 height 30
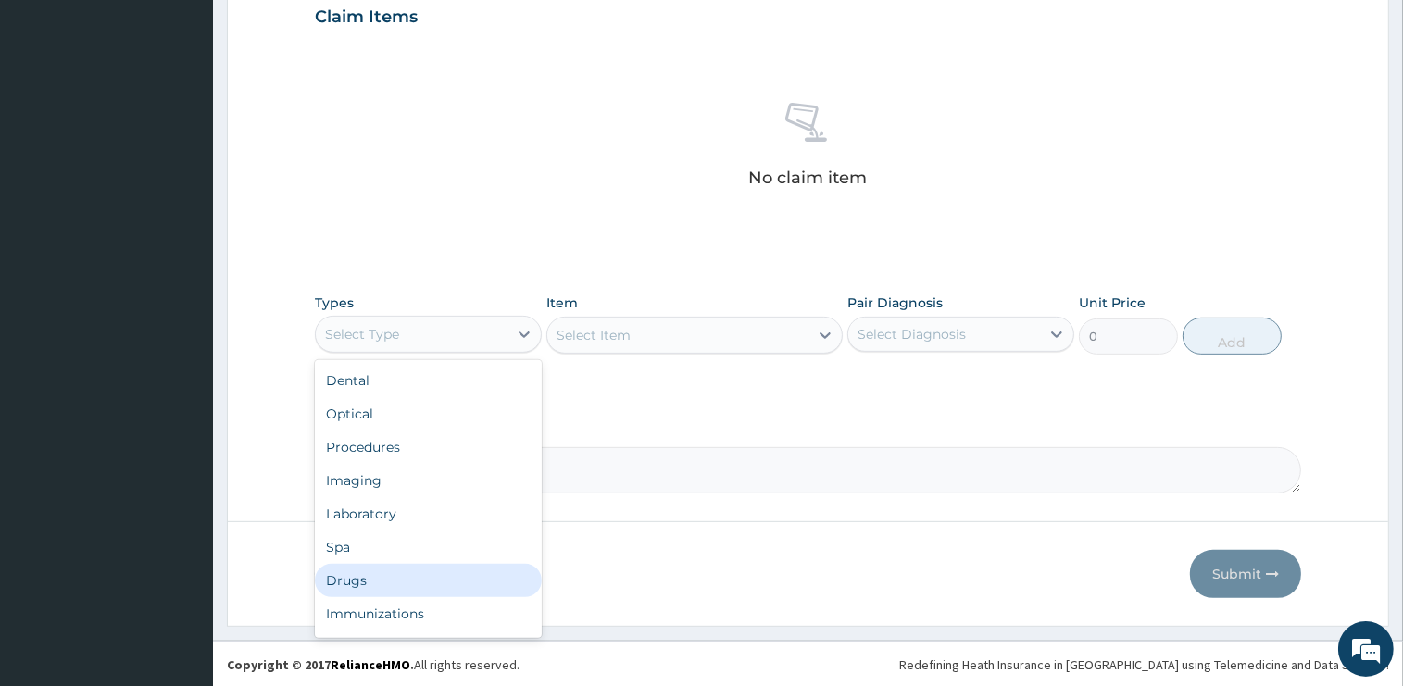
click at [361, 573] on div "Drugs" at bounding box center [428, 580] width 227 height 33
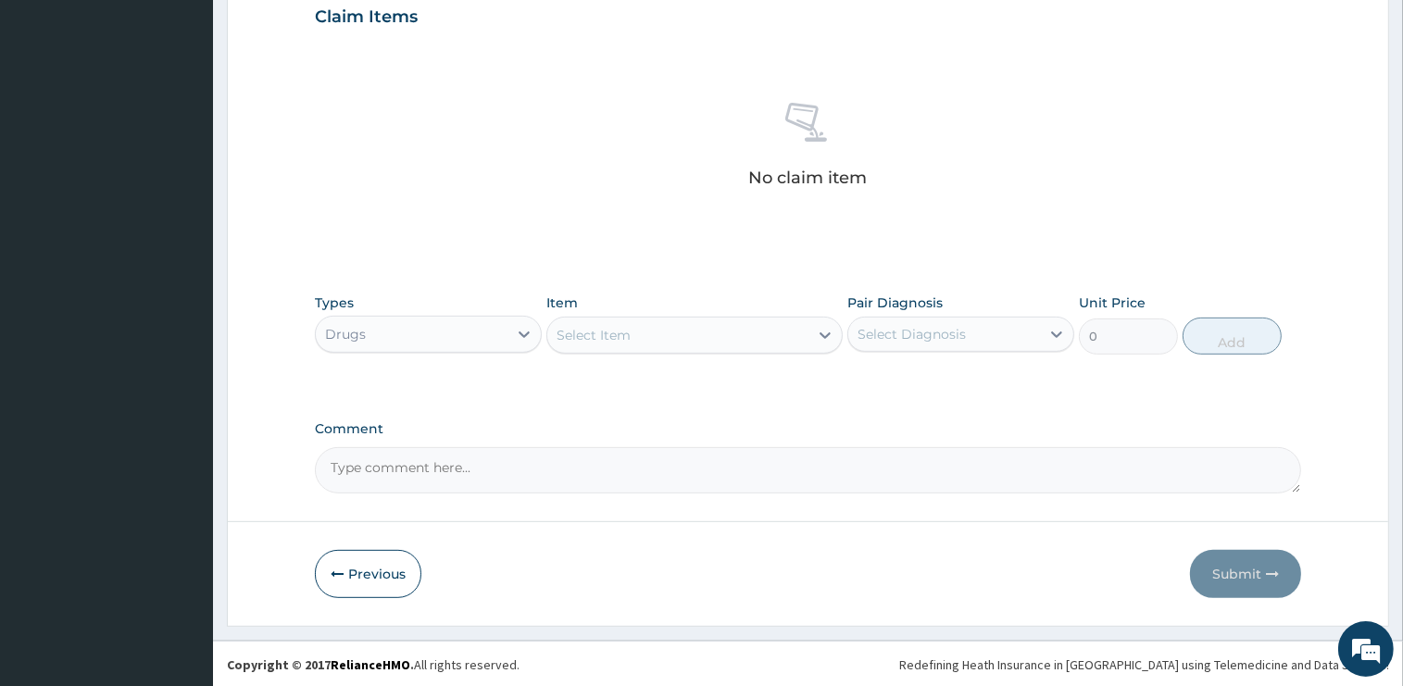
click at [612, 335] on div "Select Item" at bounding box center [593, 335] width 74 height 19
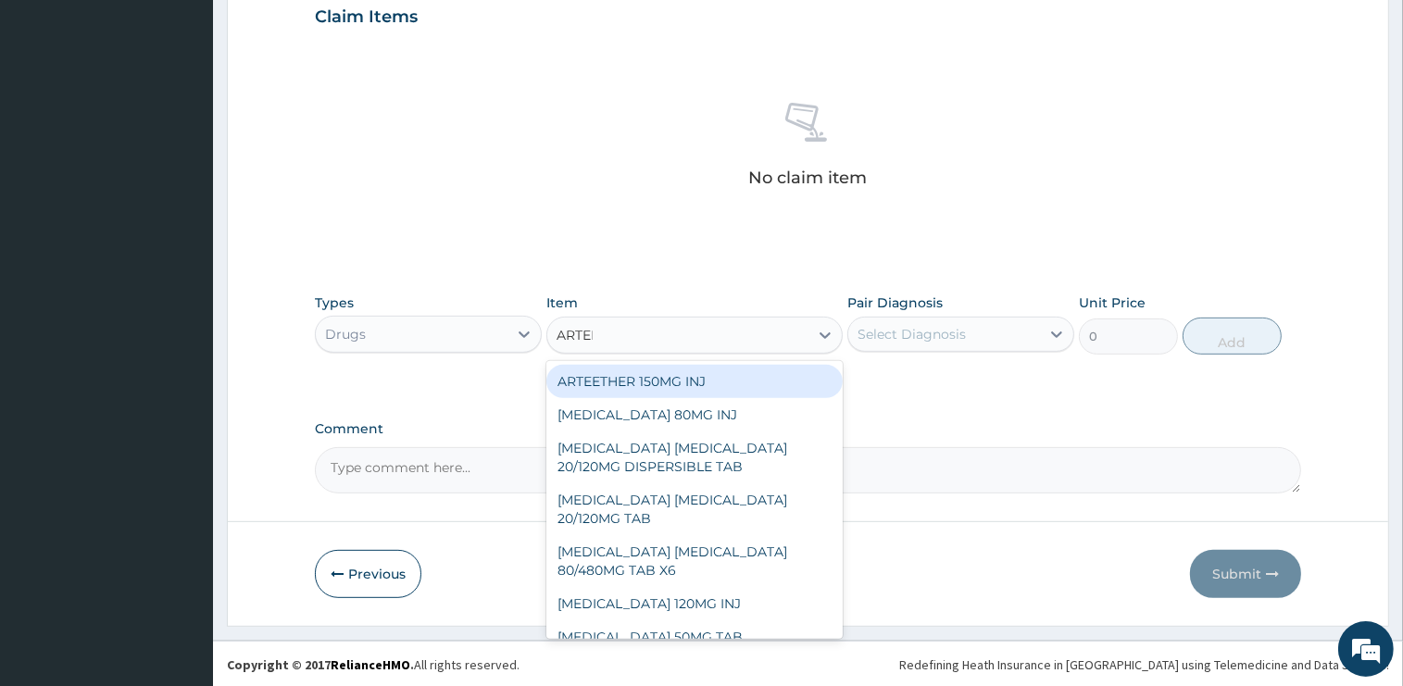
type input "ARTEME"
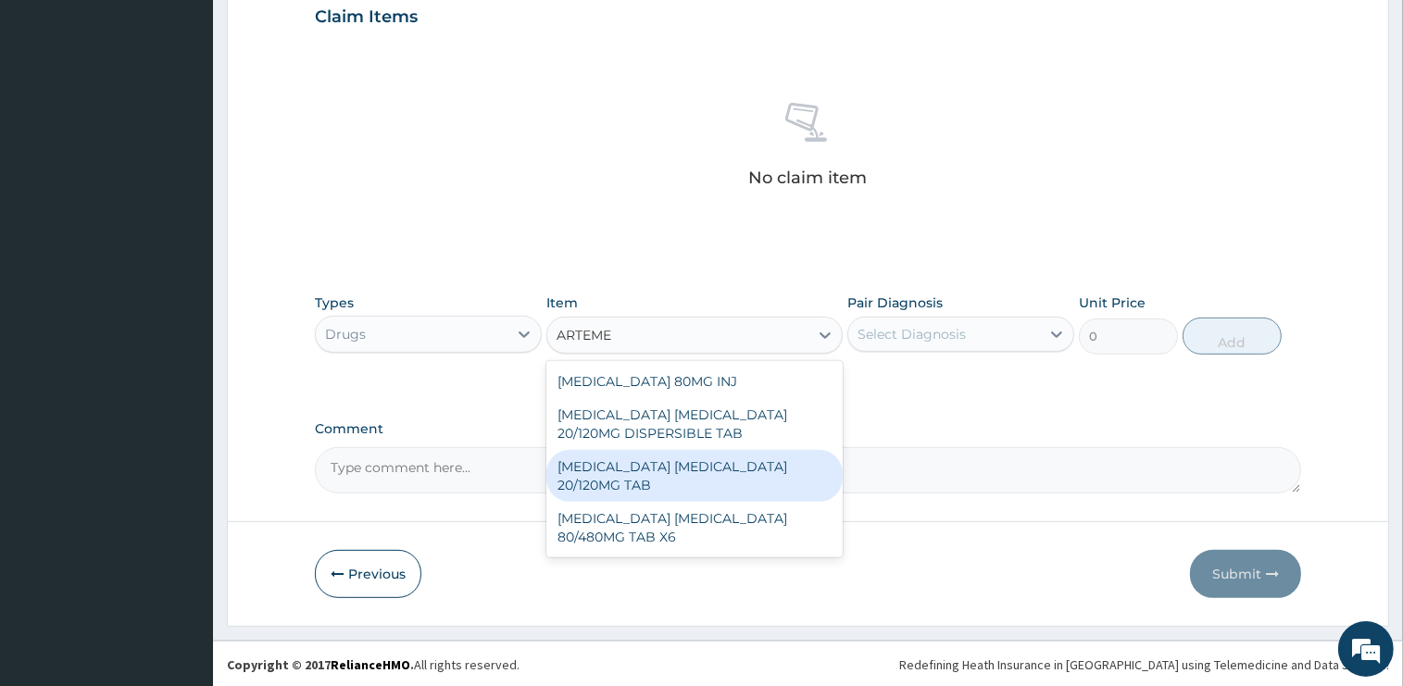
click at [763, 509] on div "[MEDICAL_DATA] [MEDICAL_DATA] 80/480MG TAB X6" at bounding box center [694, 528] width 296 height 52
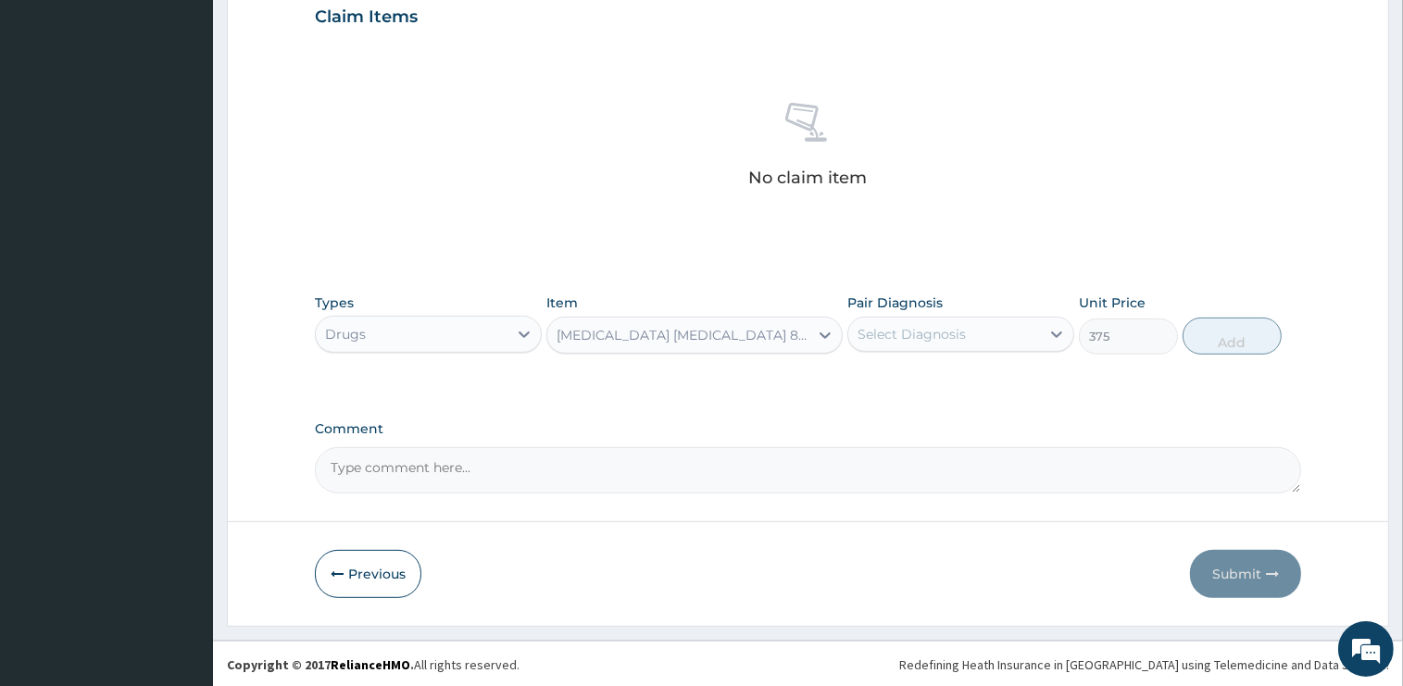
type input "375"
click at [915, 343] on div "Select Diagnosis" at bounding box center [944, 334] width 192 height 30
click at [917, 392] on div "[MEDICAL_DATA]" at bounding box center [960, 382] width 227 height 38
checkbox input "true"
click at [1215, 339] on button "Add" at bounding box center [1231, 336] width 99 height 37
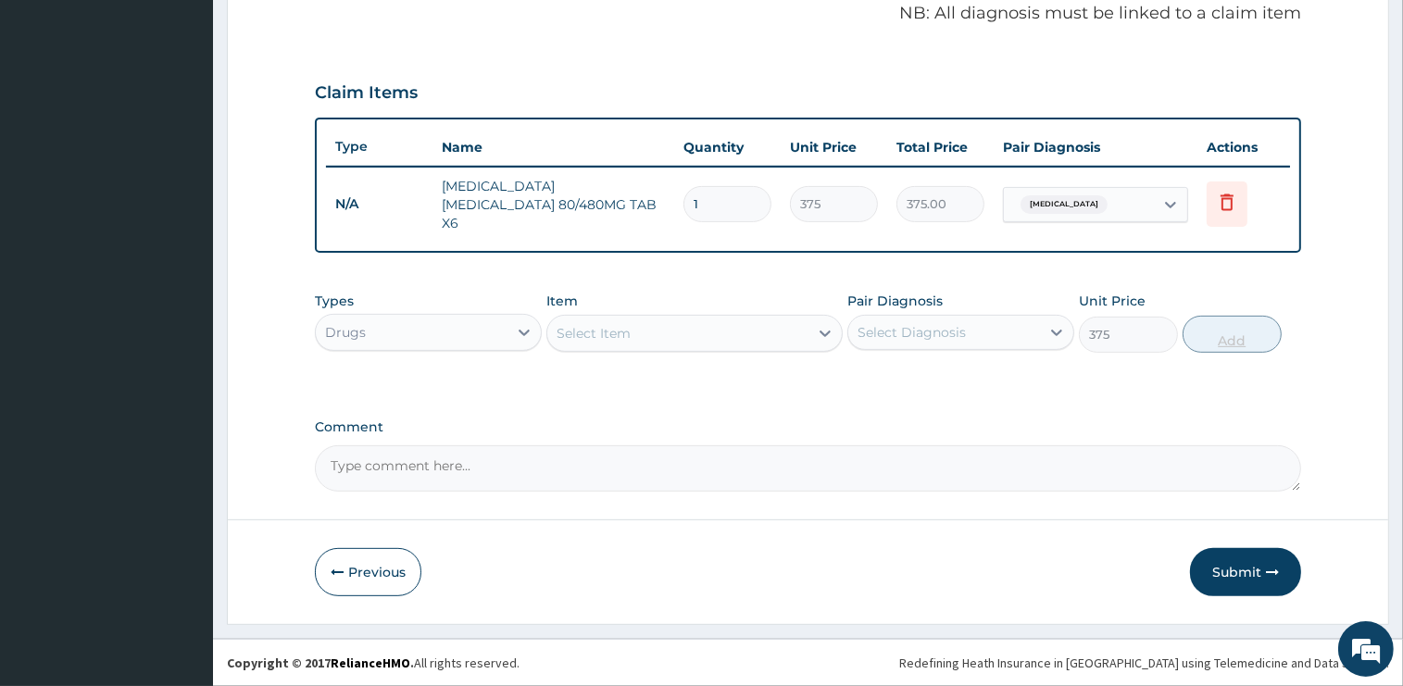
type input "0"
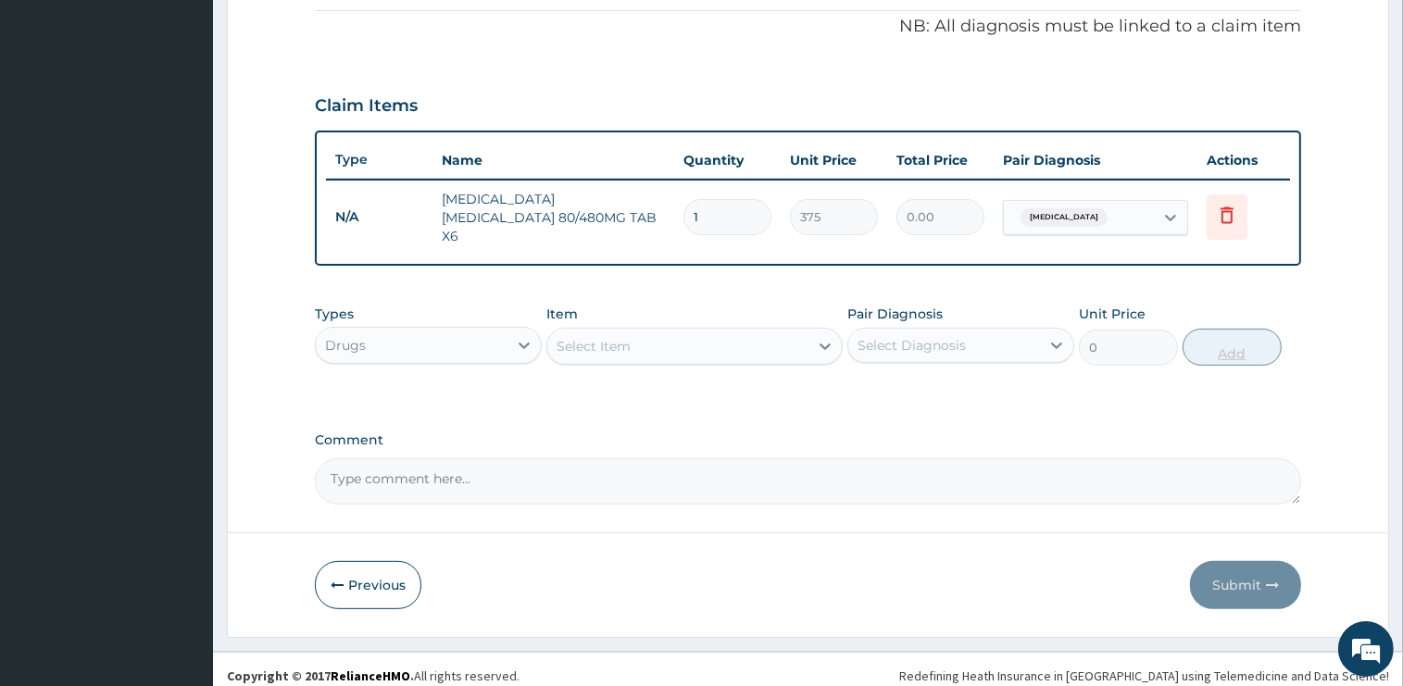
type input "0.00"
type input "6"
type input "2250.00"
type input "6"
click at [683, 339] on div "Select Item" at bounding box center [677, 346] width 261 height 30
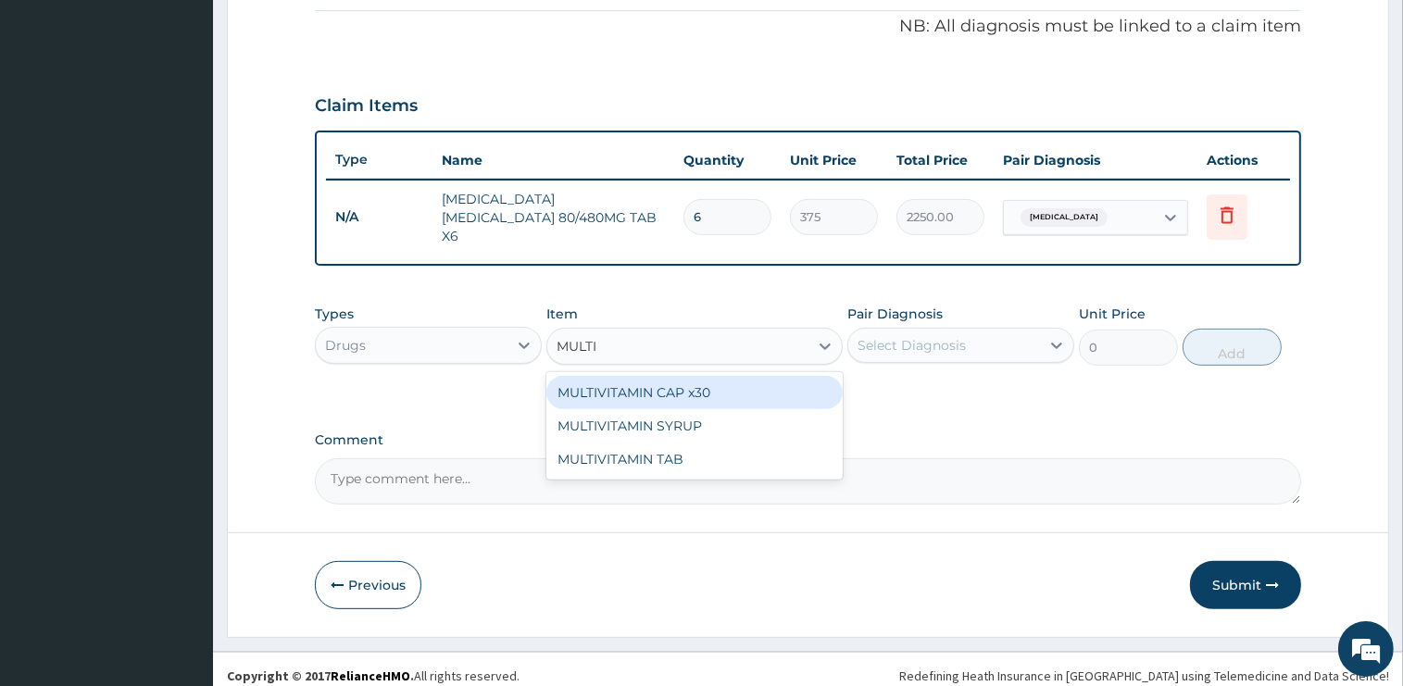
type input "MULTIV"
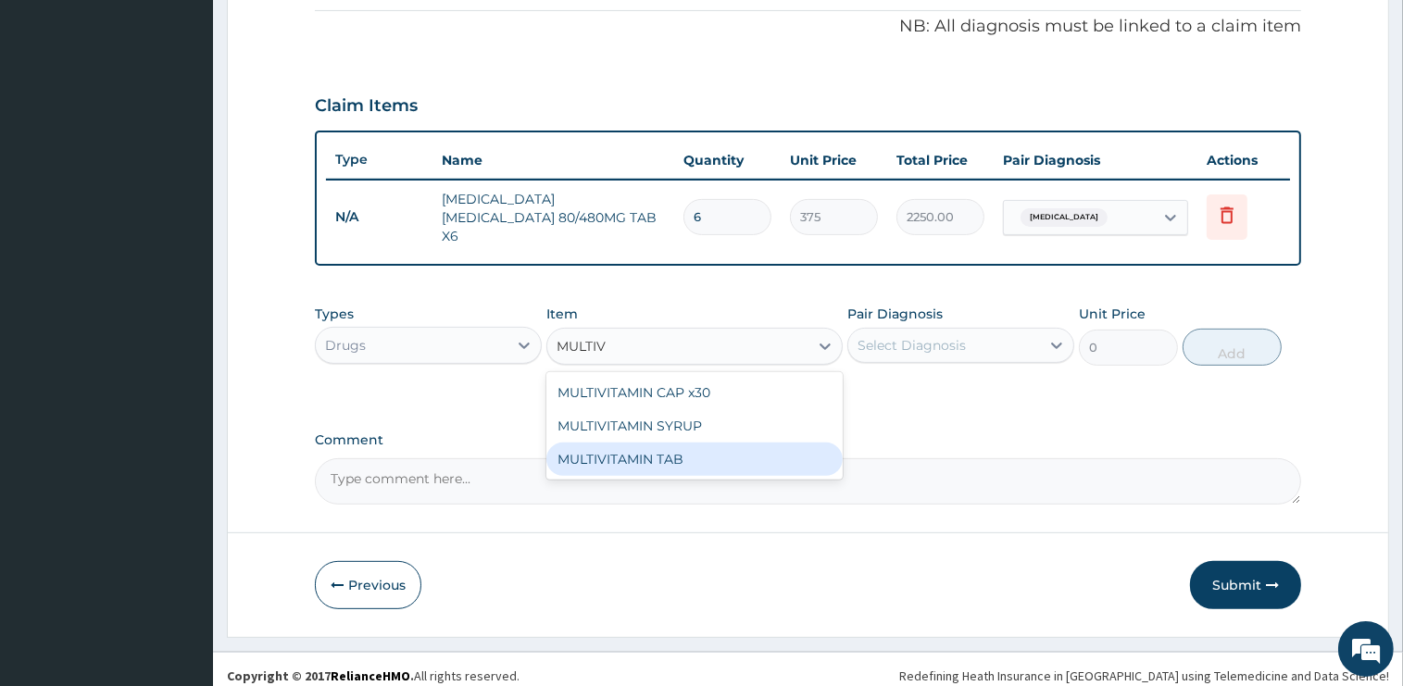
click at [704, 450] on div "MULTIVITAMIN TAB" at bounding box center [694, 459] width 296 height 33
type input "45"
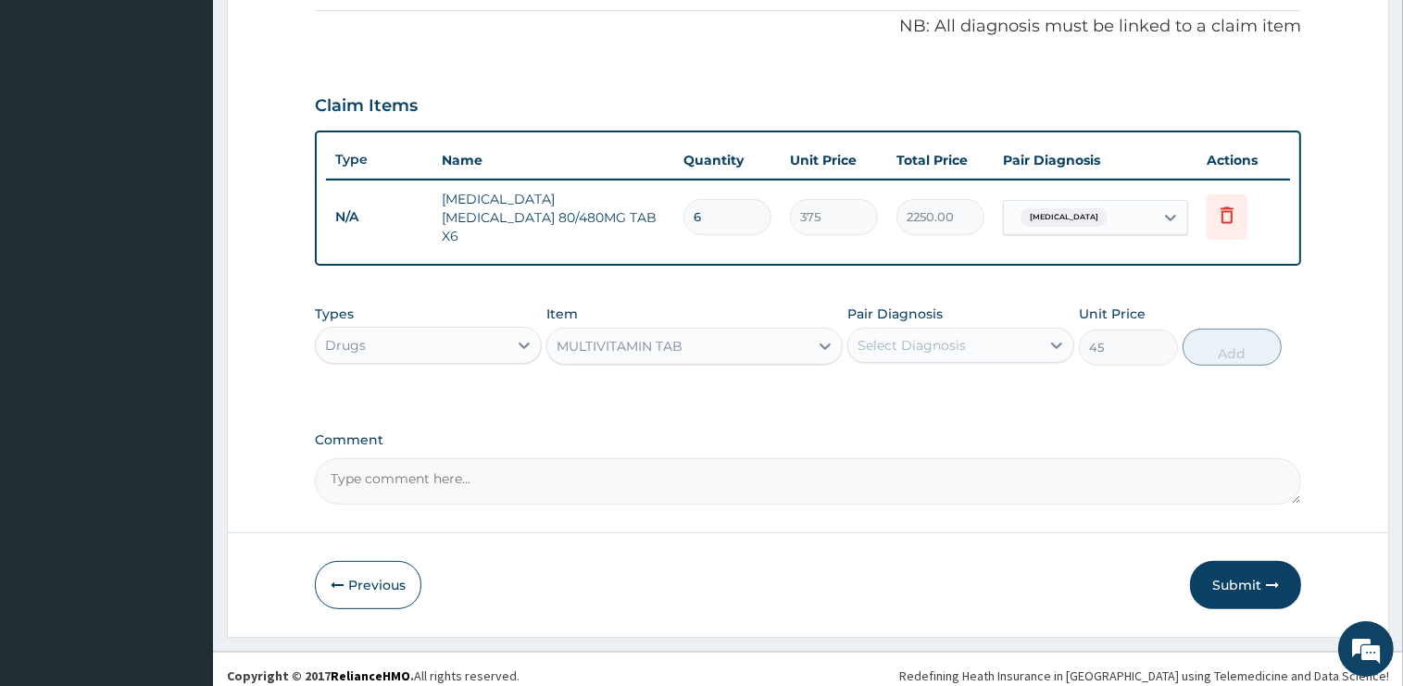
click at [913, 331] on div "Select Diagnosis" at bounding box center [944, 346] width 192 height 30
click at [908, 381] on label "[MEDICAL_DATA]" at bounding box center [935, 390] width 115 height 19
checkbox input "true"
click at [1220, 335] on button "Add" at bounding box center [1231, 347] width 99 height 37
type input "0"
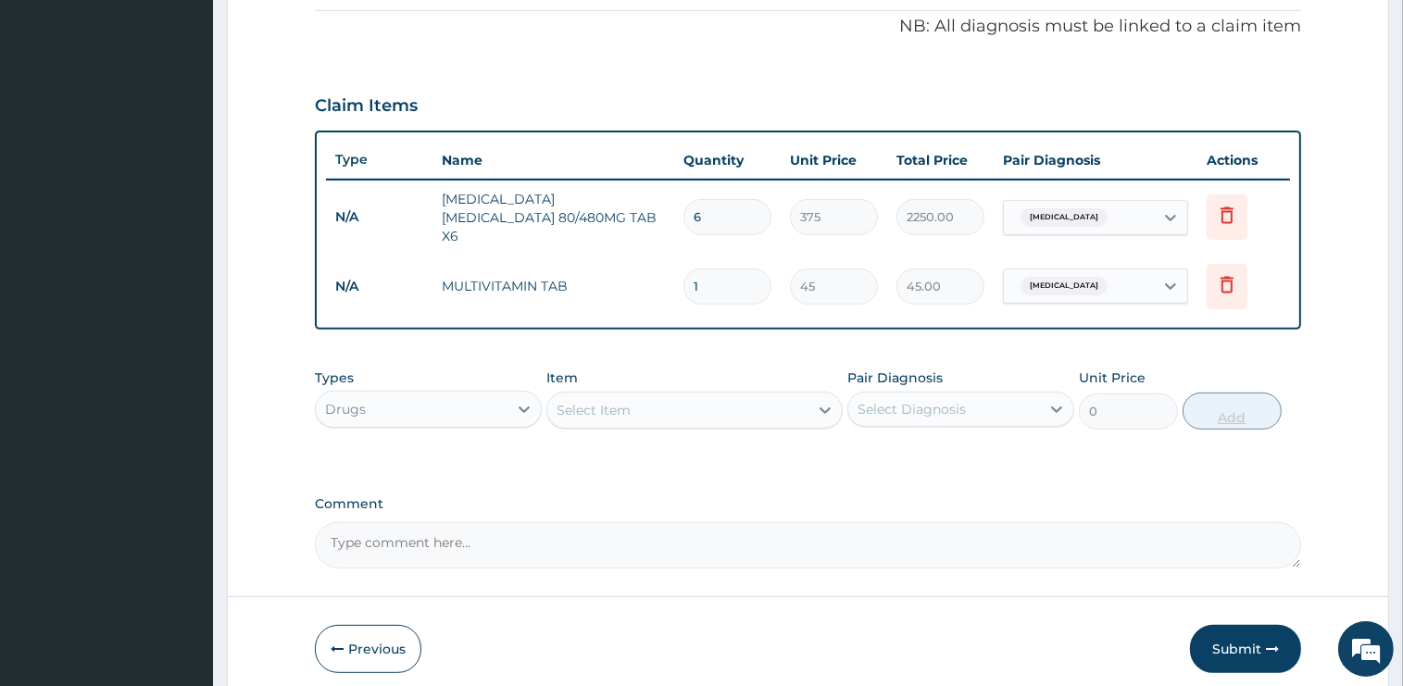
type input "10"
type input "450.00"
type input "10"
click at [381, 398] on div "Drugs" at bounding box center [412, 409] width 192 height 30
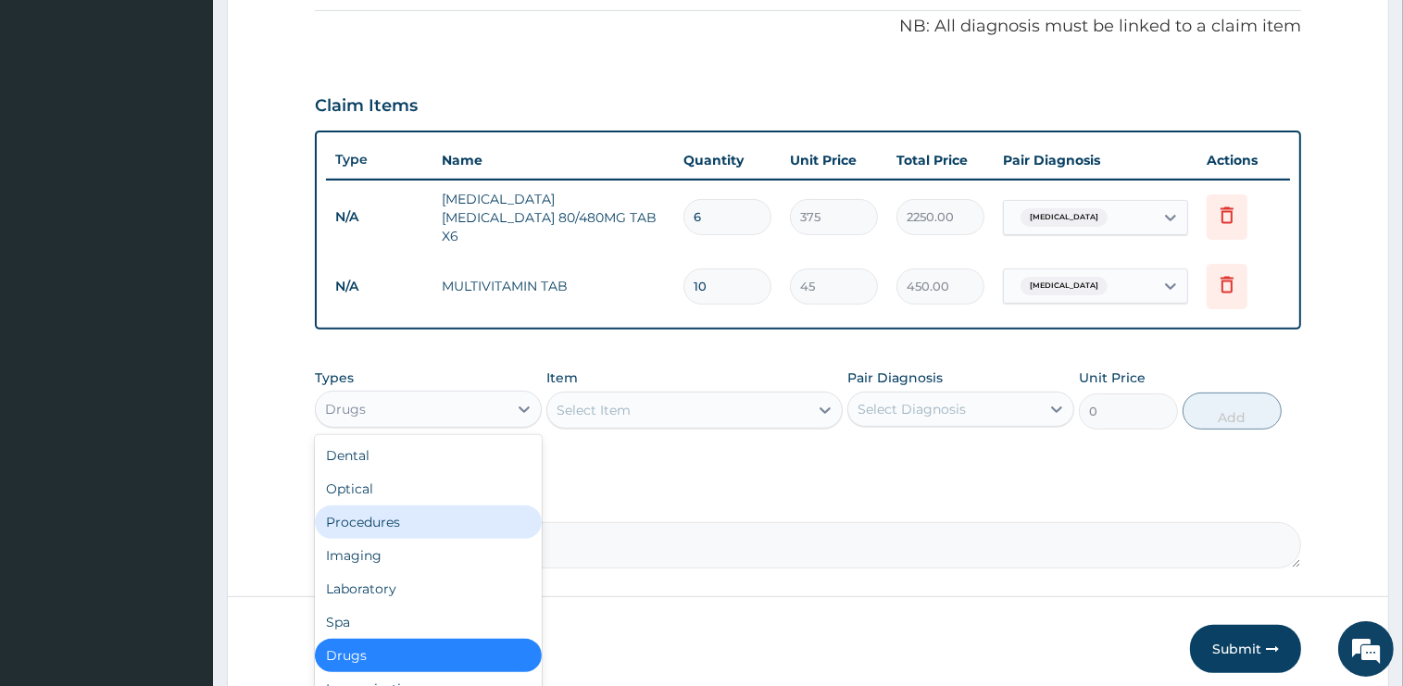
click at [387, 517] on div "Procedures" at bounding box center [428, 522] width 227 height 33
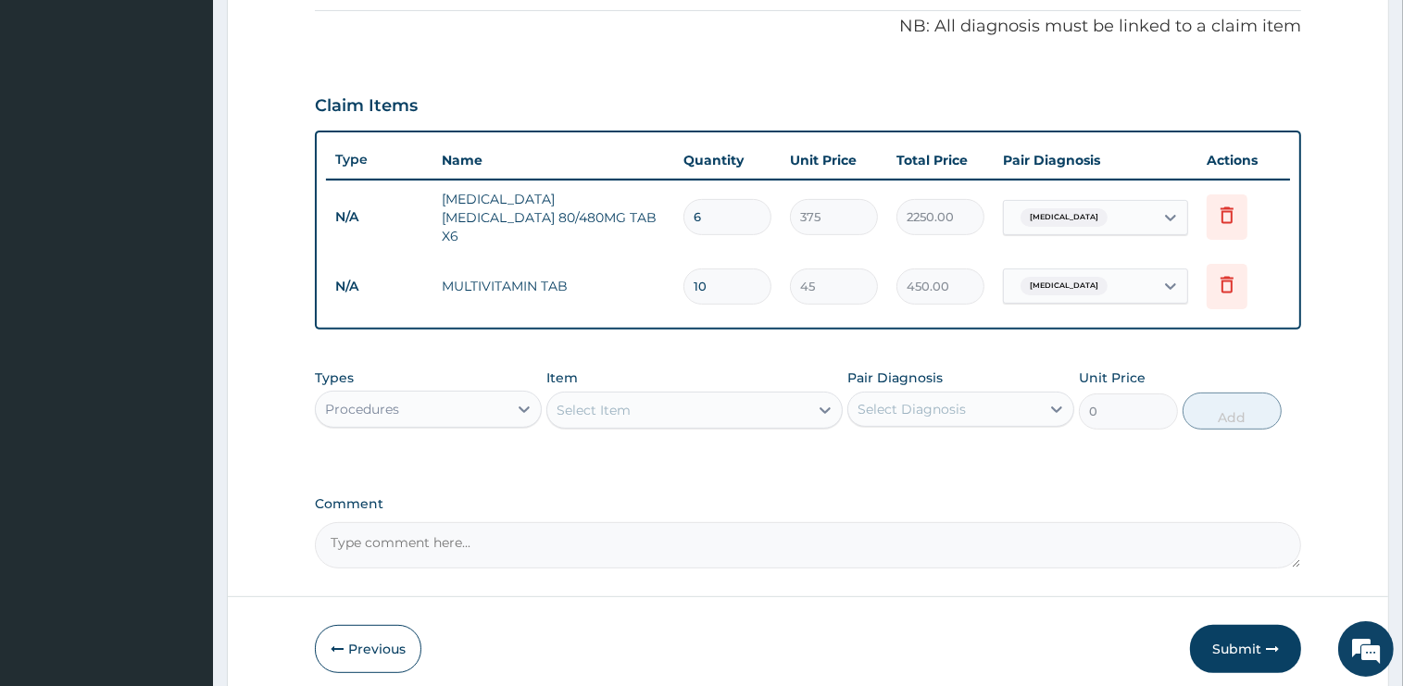
click at [652, 403] on div "Select Item" at bounding box center [677, 410] width 261 height 30
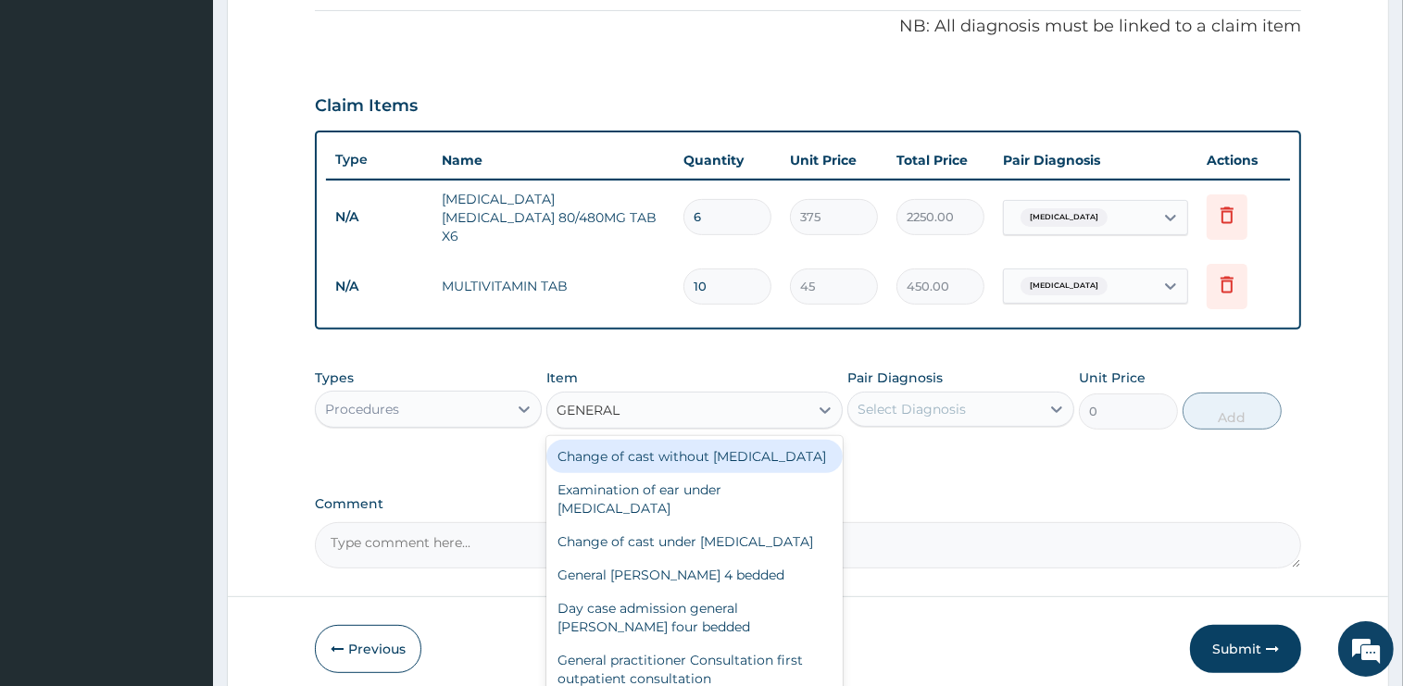
type input "GENERAL P"
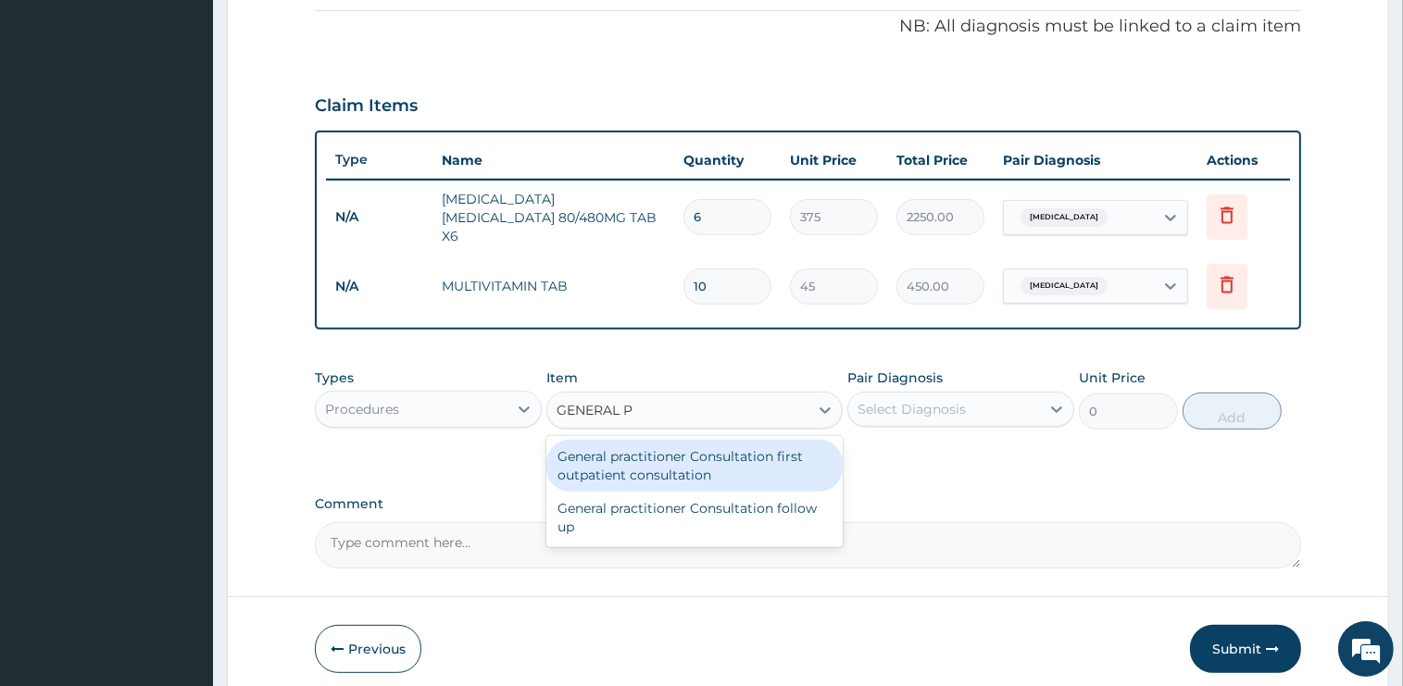
click at [731, 457] on div "General practitioner Consultation first outpatient consultation" at bounding box center [694, 466] width 296 height 52
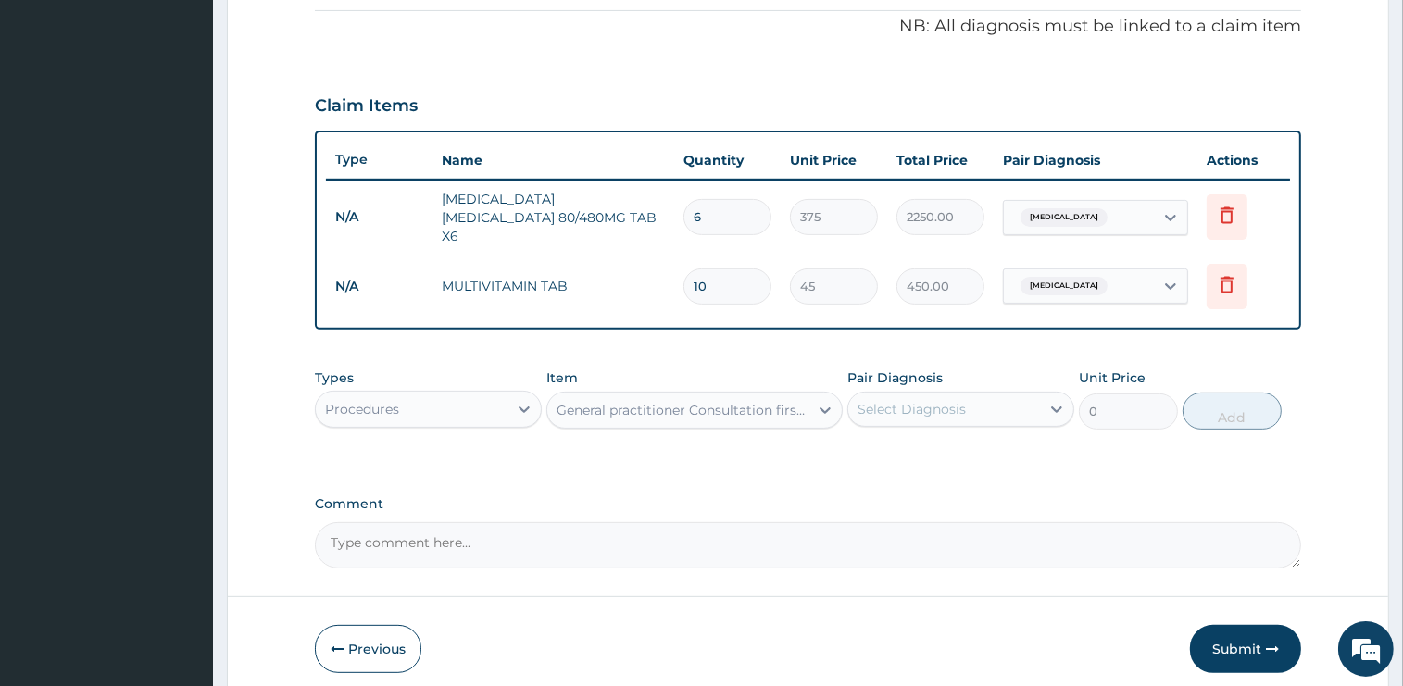
type input "2400"
drag, startPoint x: 948, startPoint y: 394, endPoint x: 952, endPoint y: 419, distance: 24.4
click at [949, 400] on div "Select Diagnosis" at bounding box center [911, 409] width 108 height 19
click at [952, 446] on div "[MEDICAL_DATA]" at bounding box center [960, 457] width 227 height 38
checkbox input "true"
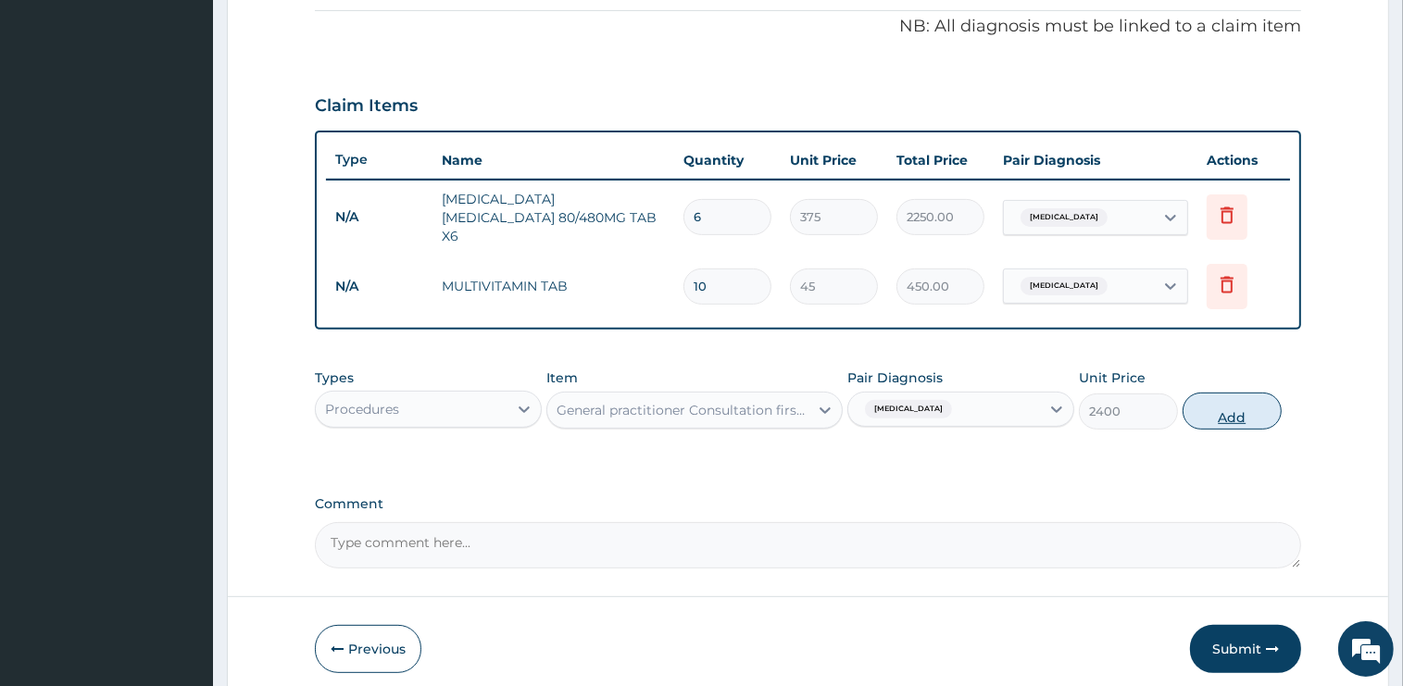
click at [1232, 409] on button "Add" at bounding box center [1231, 411] width 99 height 37
type input "0"
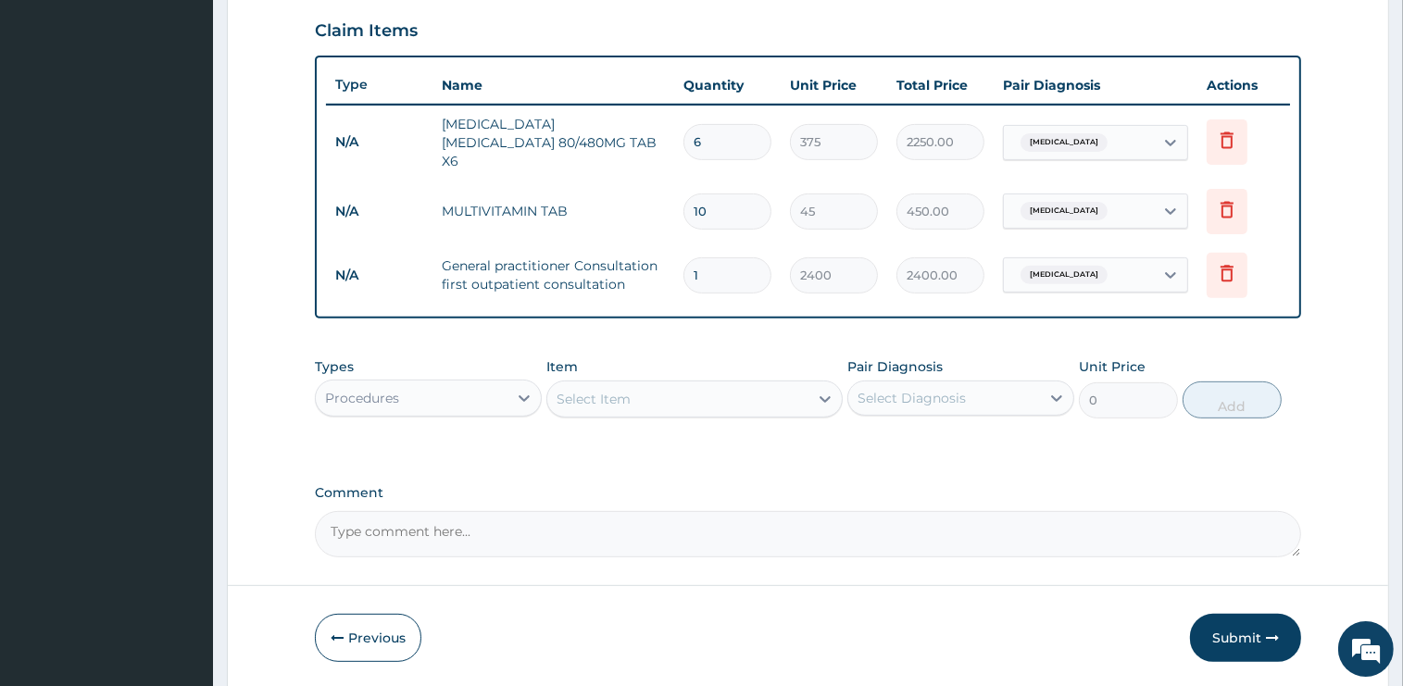
scroll to position [685, 0]
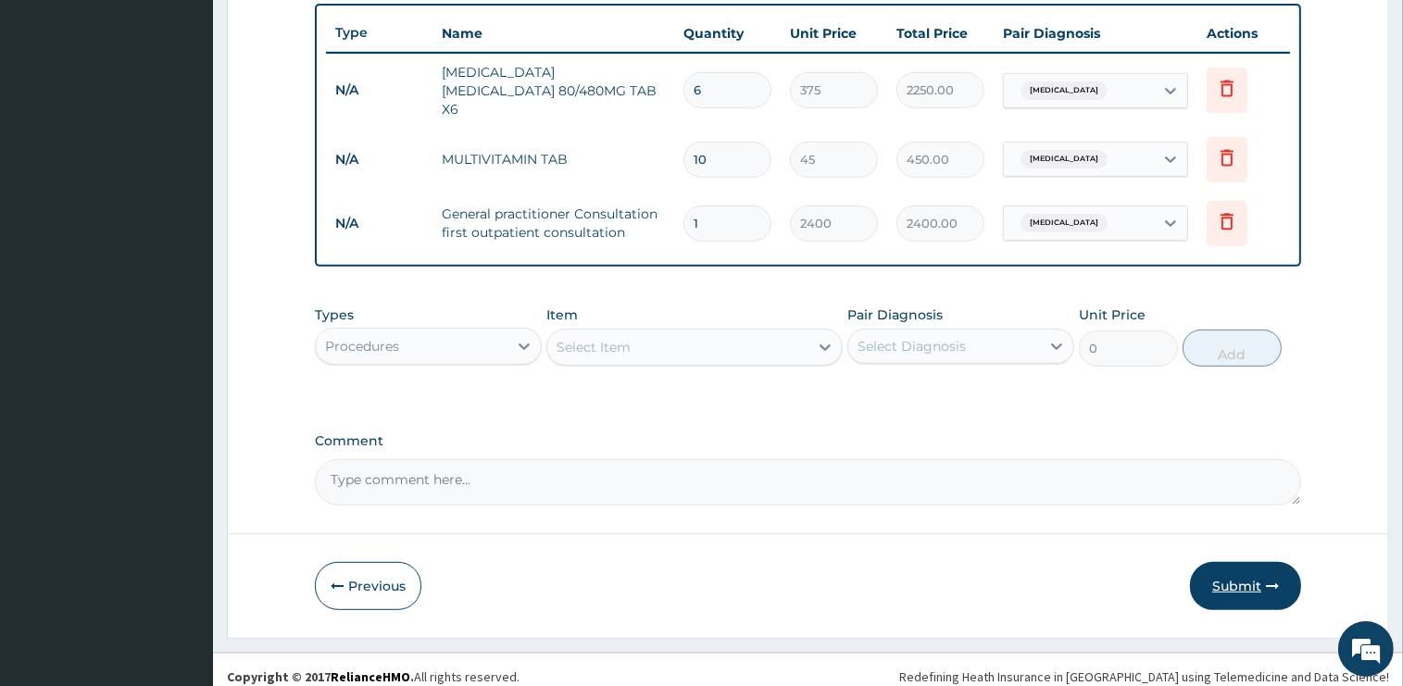
click at [1222, 584] on button "Submit" at bounding box center [1245, 586] width 111 height 48
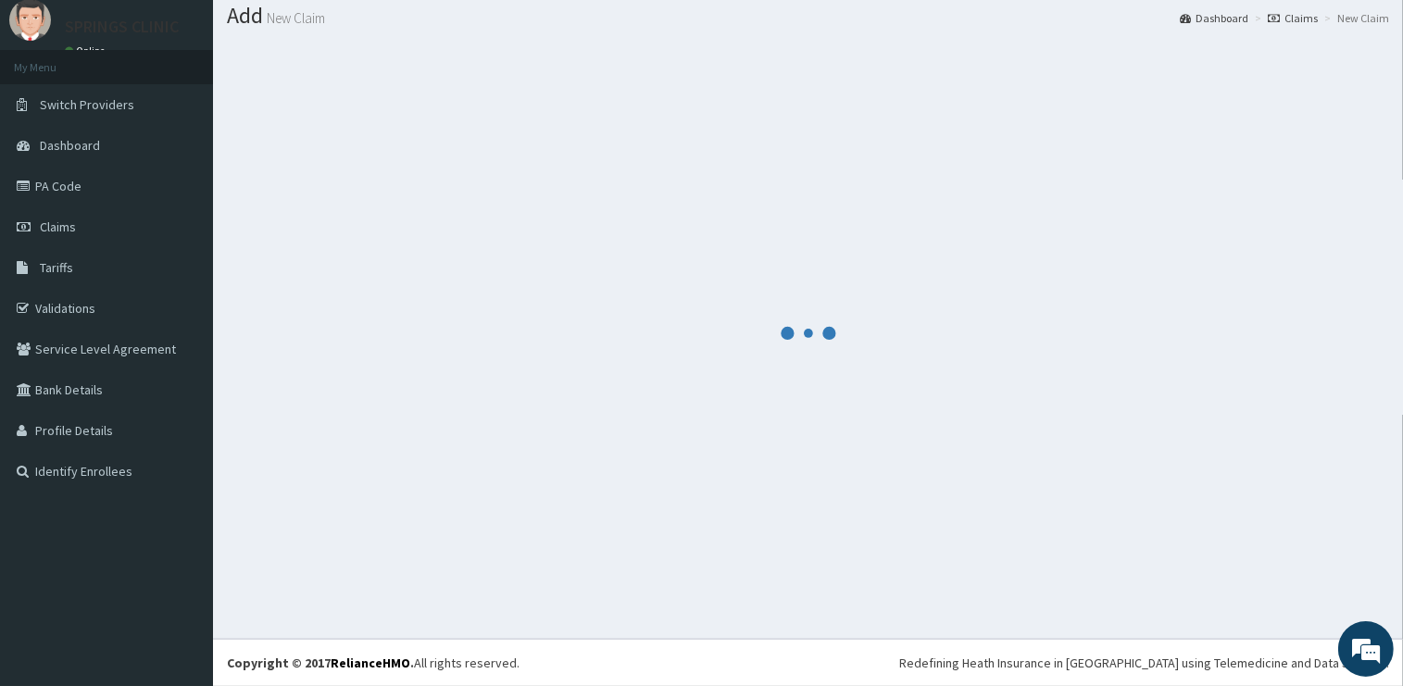
scroll to position [56, 0]
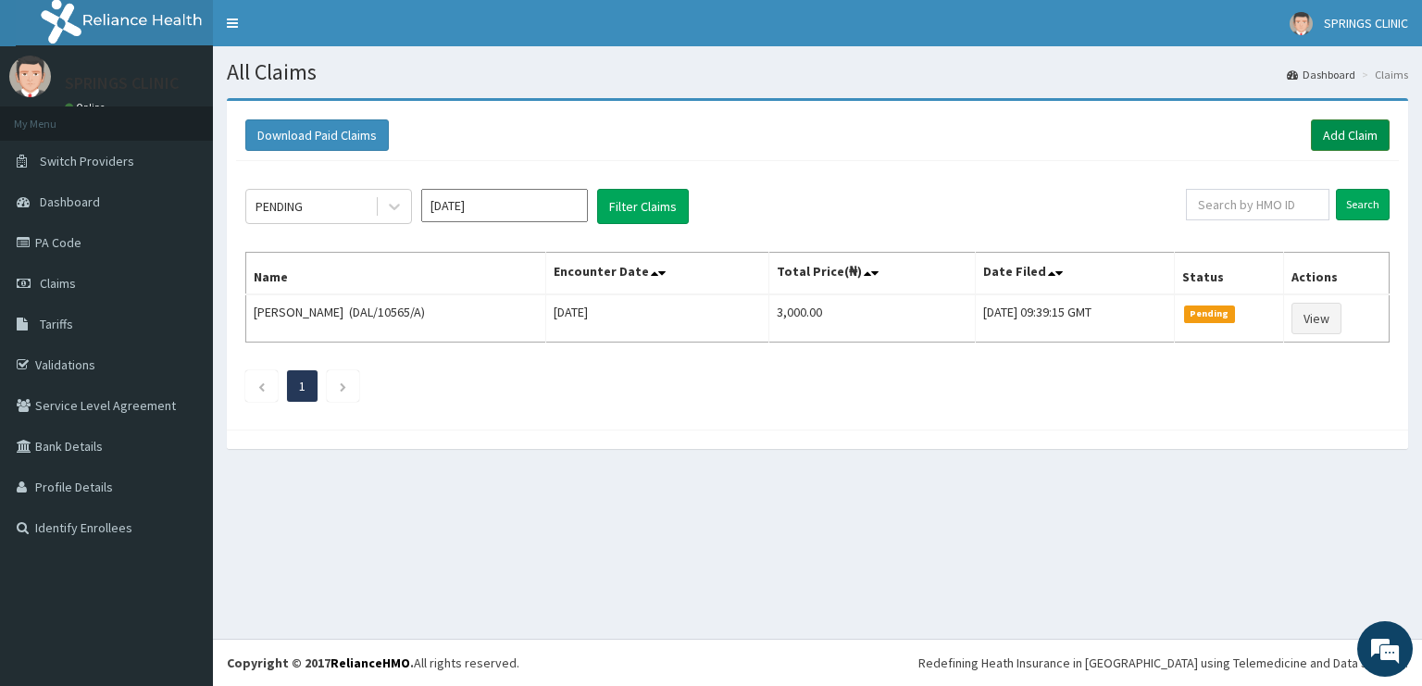
click at [1355, 135] on link "Add Claim" at bounding box center [1350, 134] width 79 height 31
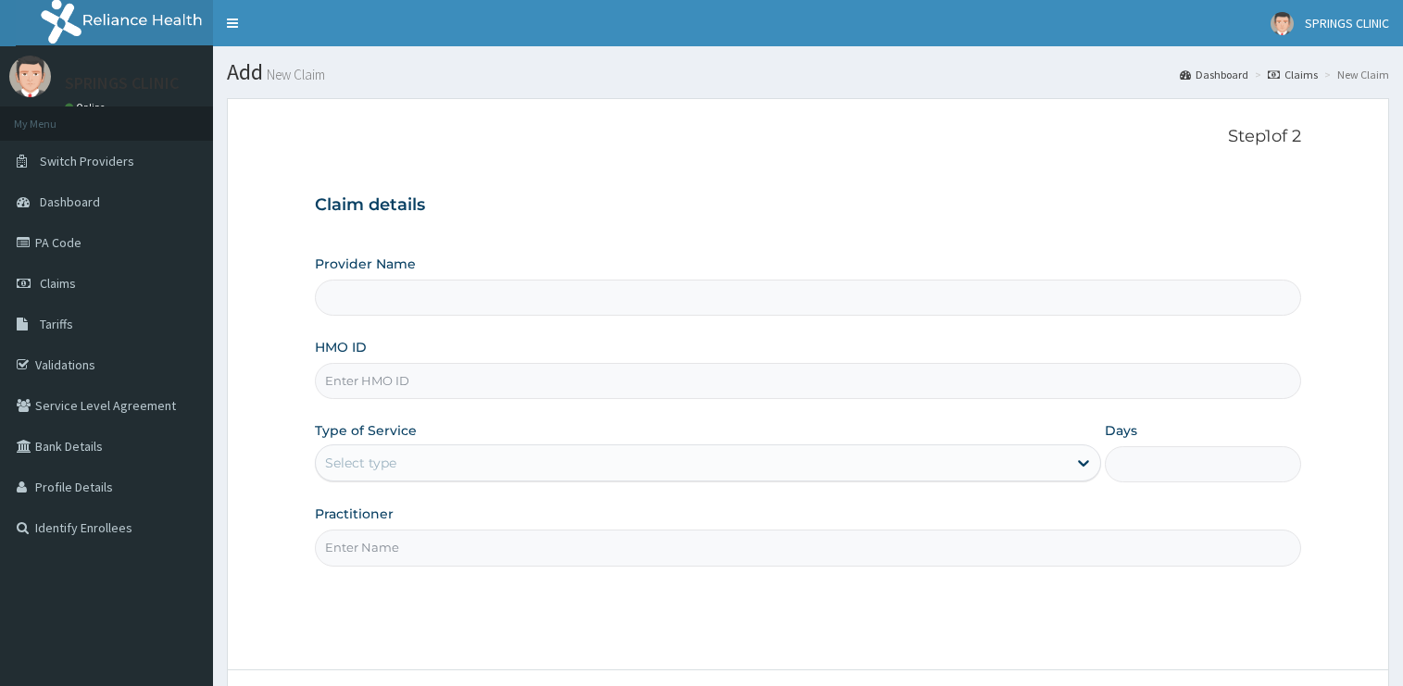
type input "Springs Clinic"
click at [380, 392] on input "HMO ID" at bounding box center [808, 381] width 986 height 36
type input "ENP/10548/E"
click at [404, 463] on div "Select type" at bounding box center [691, 463] width 751 height 30
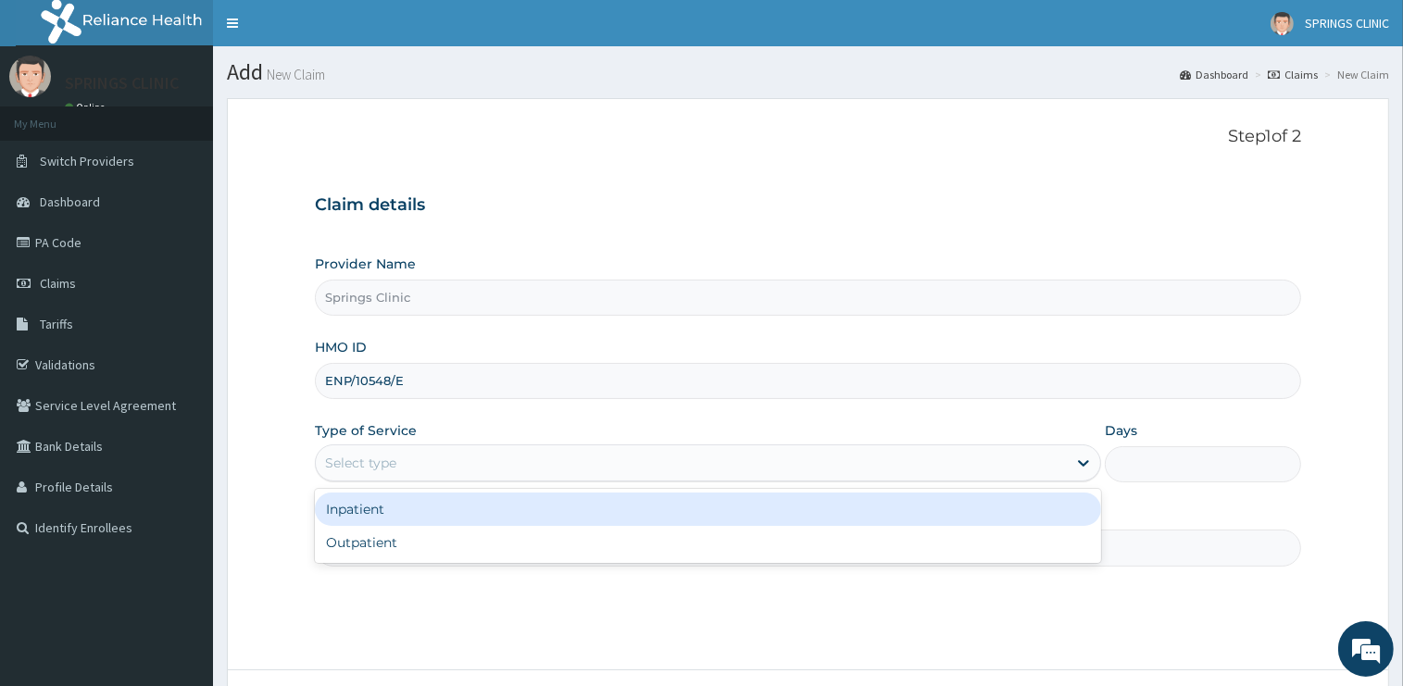
click at [383, 504] on div "Inpatient" at bounding box center [708, 509] width 786 height 33
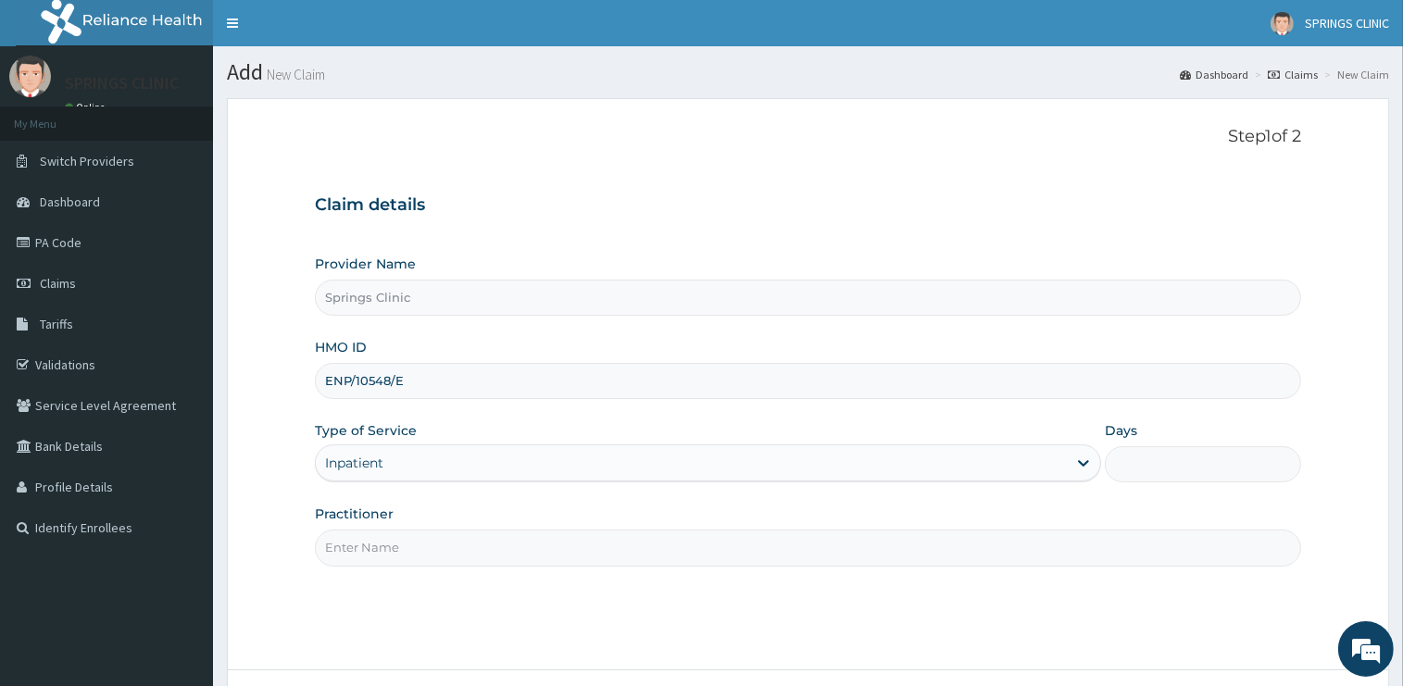
click at [381, 550] on input "Practitioner" at bounding box center [808, 548] width 986 height 36
click at [381, 553] on input "Practitioner" at bounding box center [808, 548] width 986 height 36
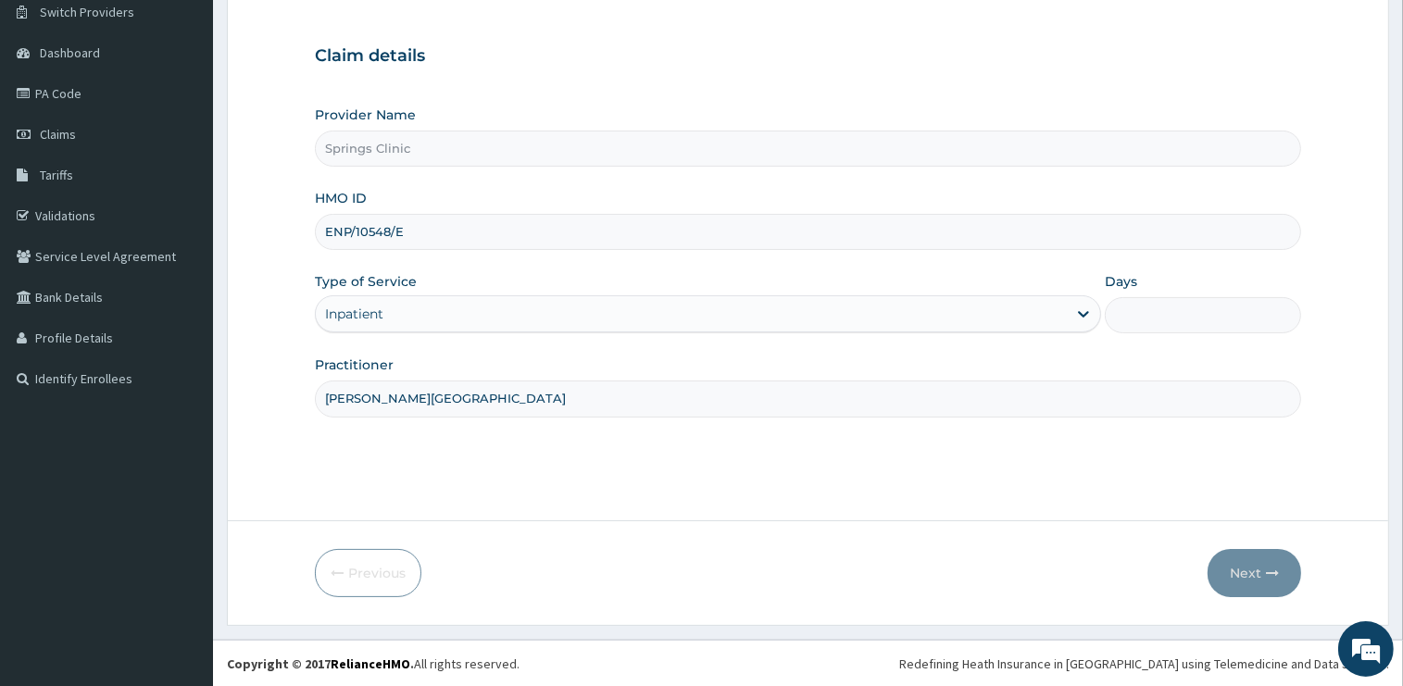
type input "[PERSON_NAME][GEOGRAPHIC_DATA]"
click at [1157, 306] on input "Days" at bounding box center [1203, 315] width 196 height 36
type input "2"
click at [1256, 574] on button "Next" at bounding box center [1254, 573] width 94 height 48
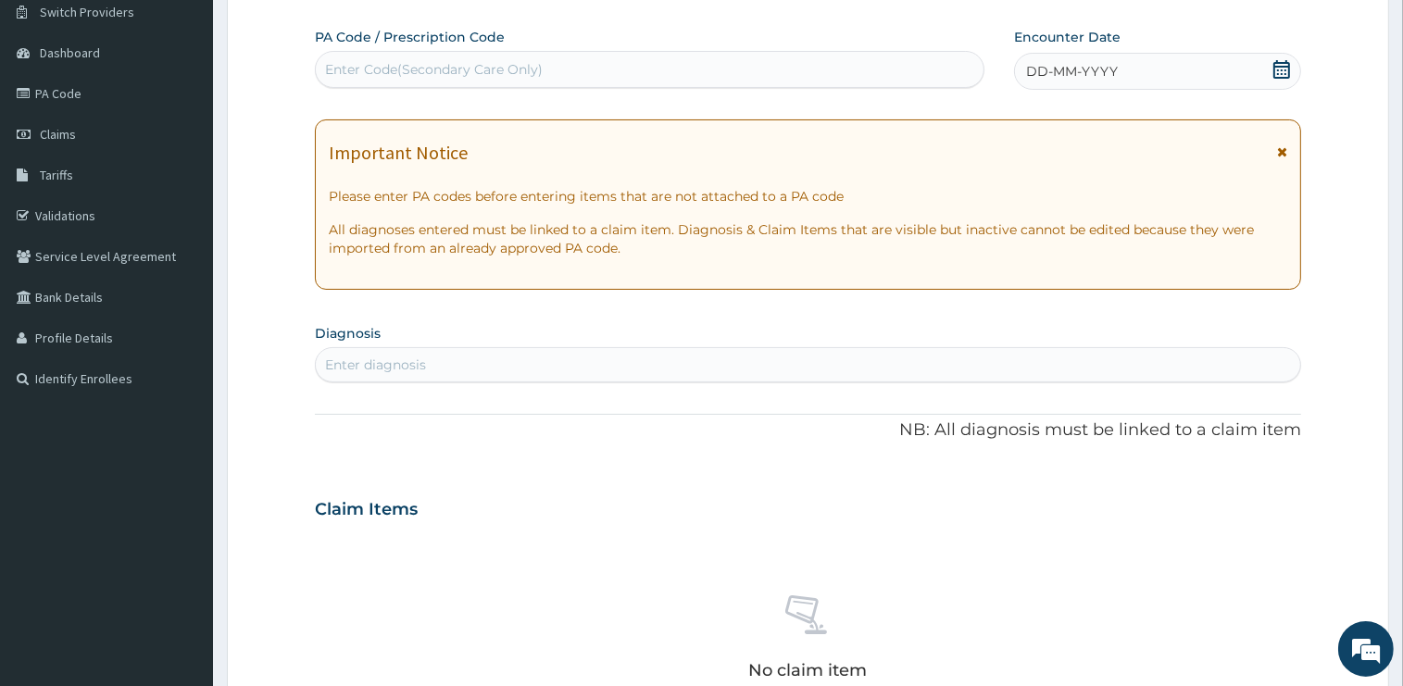
click at [414, 364] on div "Enter diagnosis" at bounding box center [375, 365] width 101 height 19
click at [397, 350] on div "[MEDICAL_DATA] [MEDICAL_DATA]" at bounding box center [788, 365] width 945 height 30
type input "[MEDICAL_DATA]"
click at [394, 329] on section "Diagnosis Select is focused ,type to refine list, press Down to open the menu, …" at bounding box center [808, 350] width 986 height 63
click at [385, 369] on div "Enter diagnosis" at bounding box center [375, 365] width 101 height 19
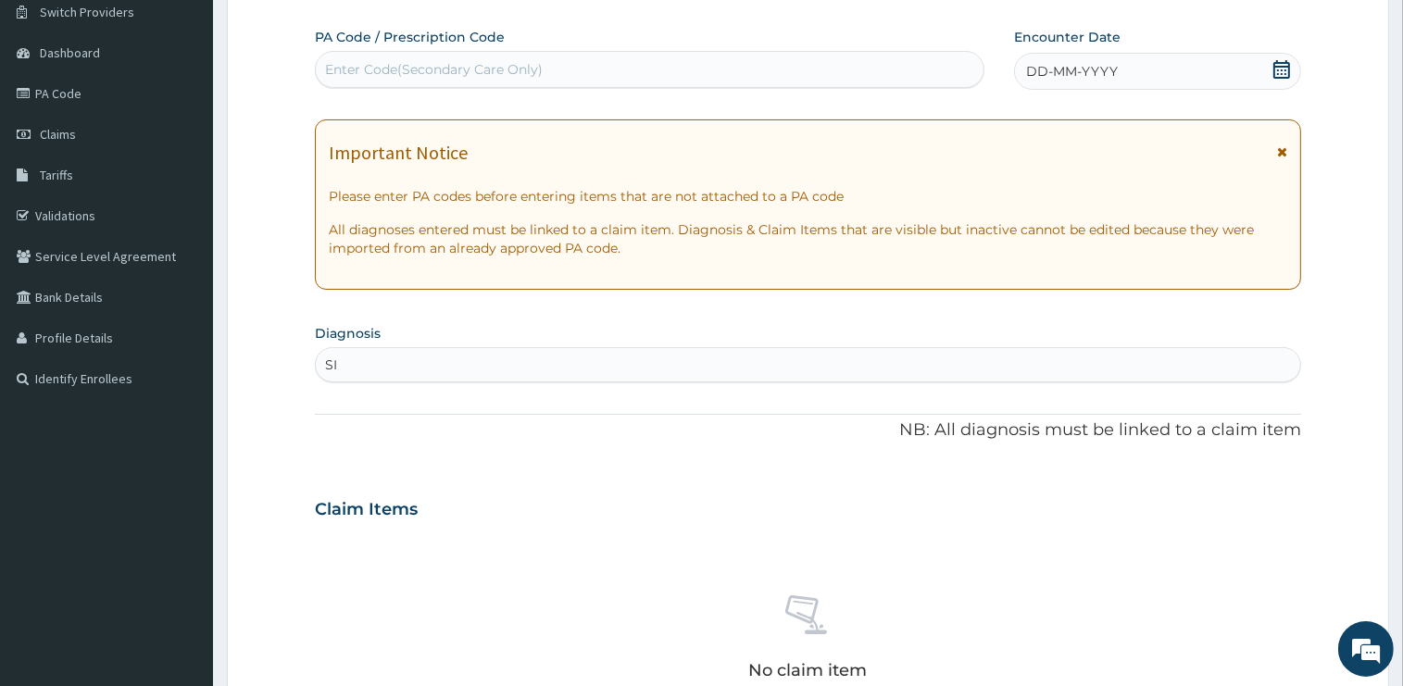
type input "S"
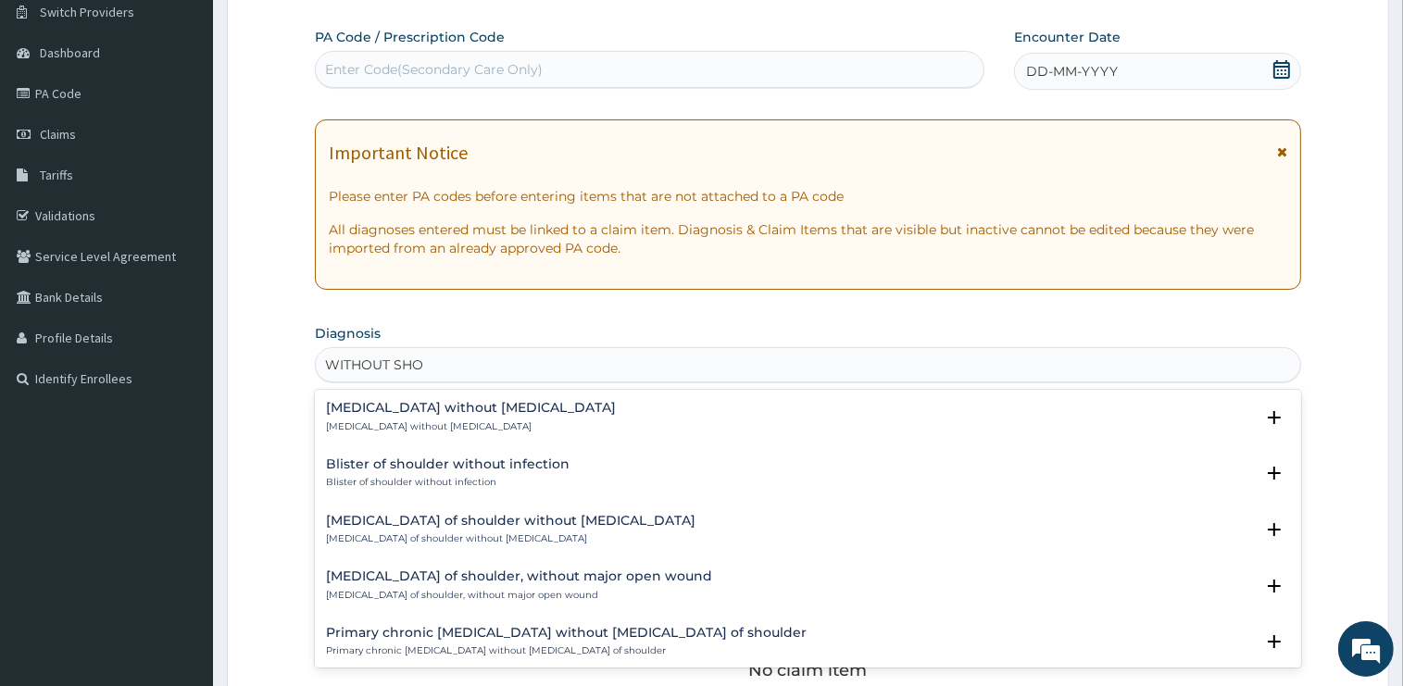
type input "WITHOUT SHOC"
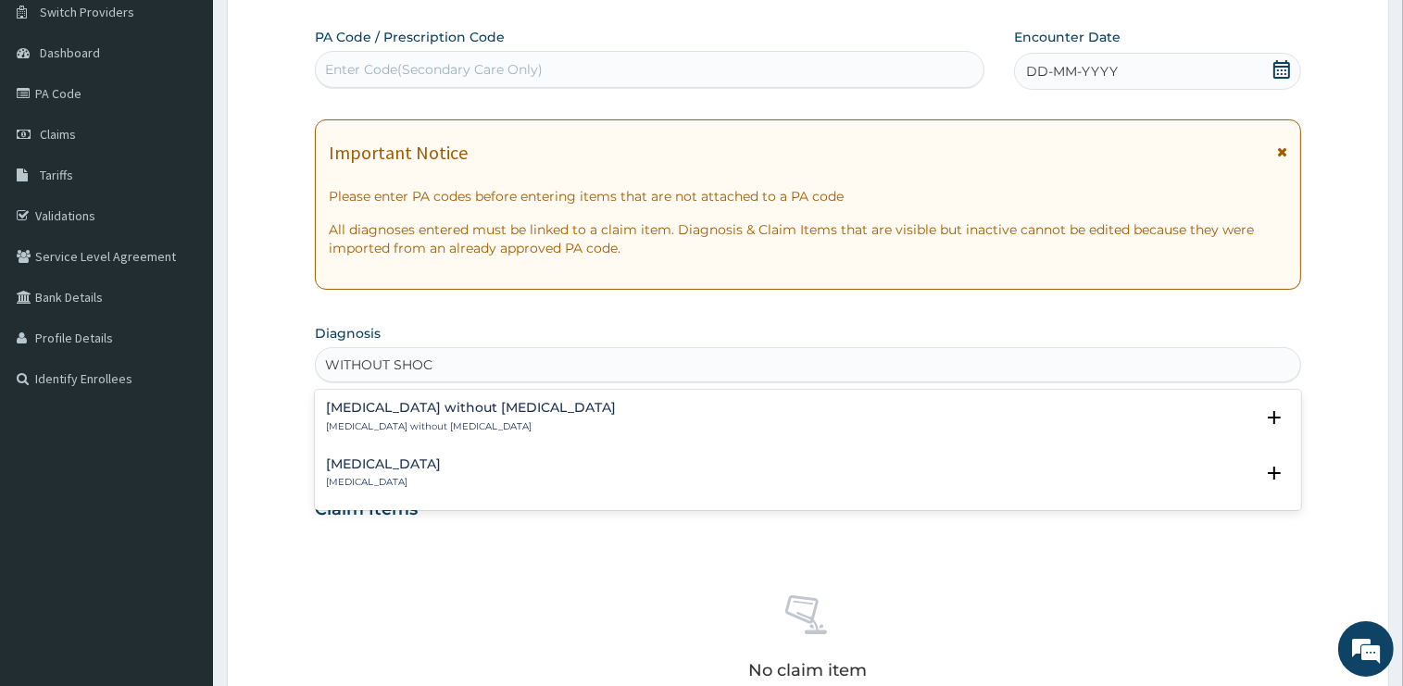
click at [420, 406] on h4 "[MEDICAL_DATA] without [MEDICAL_DATA]" at bounding box center [471, 408] width 290 height 14
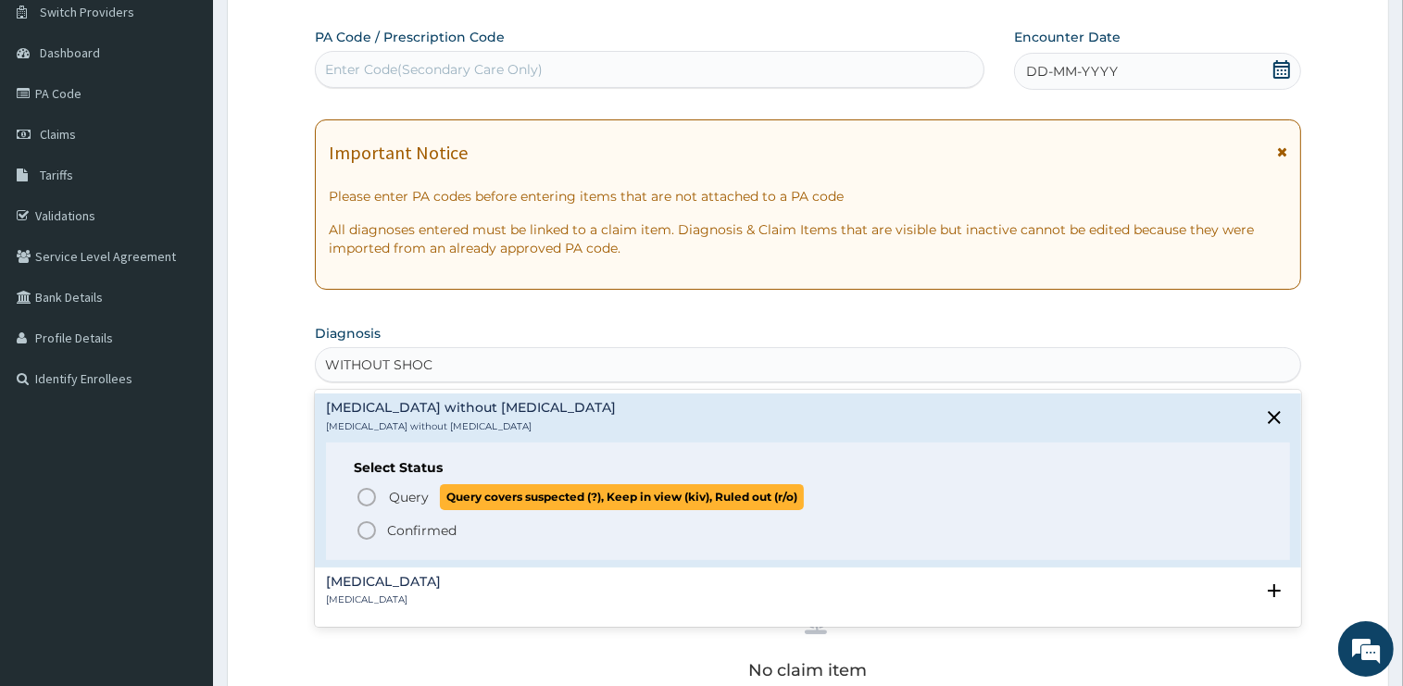
click at [410, 500] on span "Query" at bounding box center [409, 497] width 40 height 19
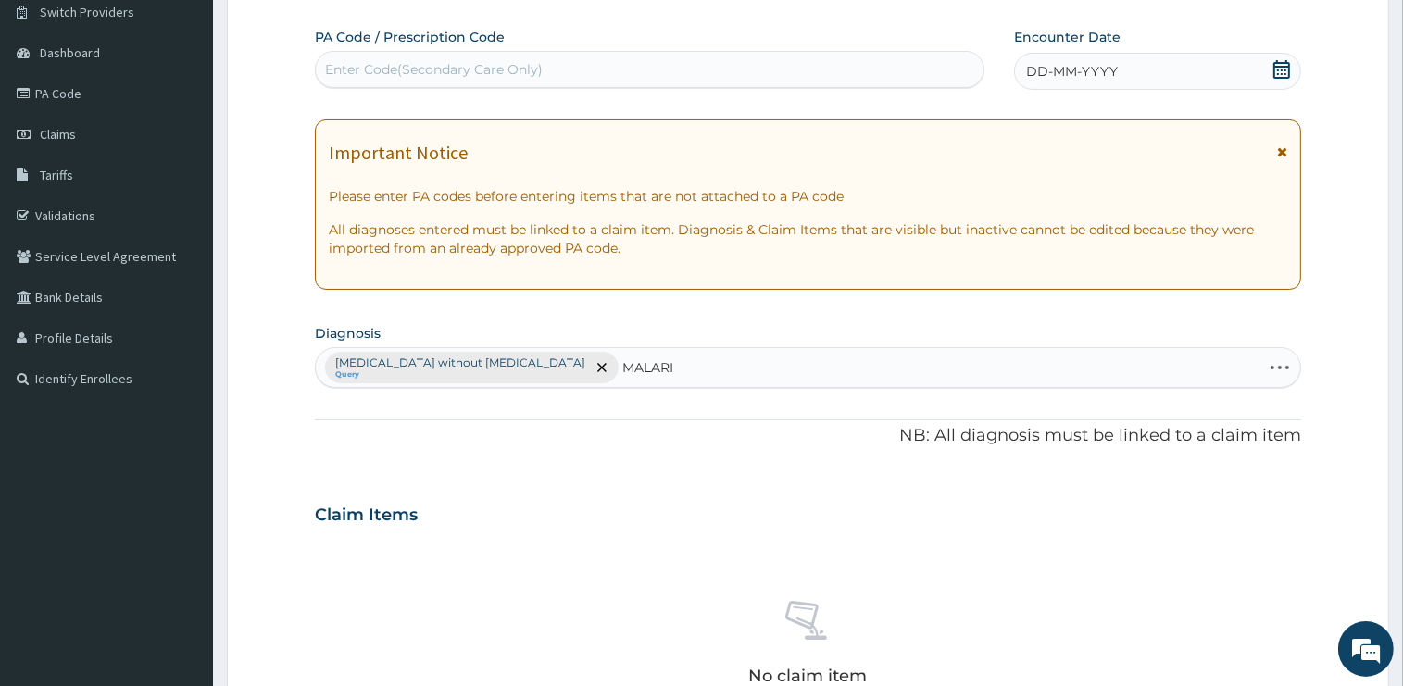
type input "[MEDICAL_DATA]"
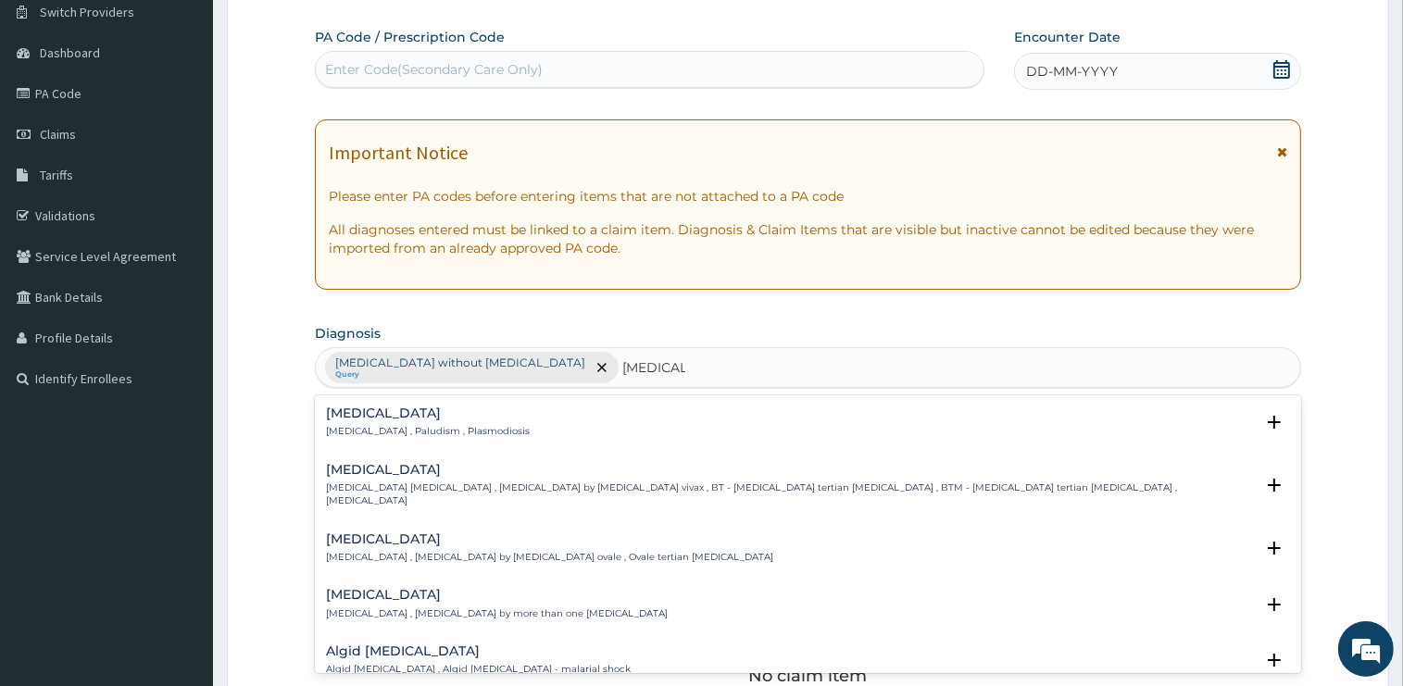
click at [365, 417] on h4 "[MEDICAL_DATA]" at bounding box center [428, 413] width 204 height 14
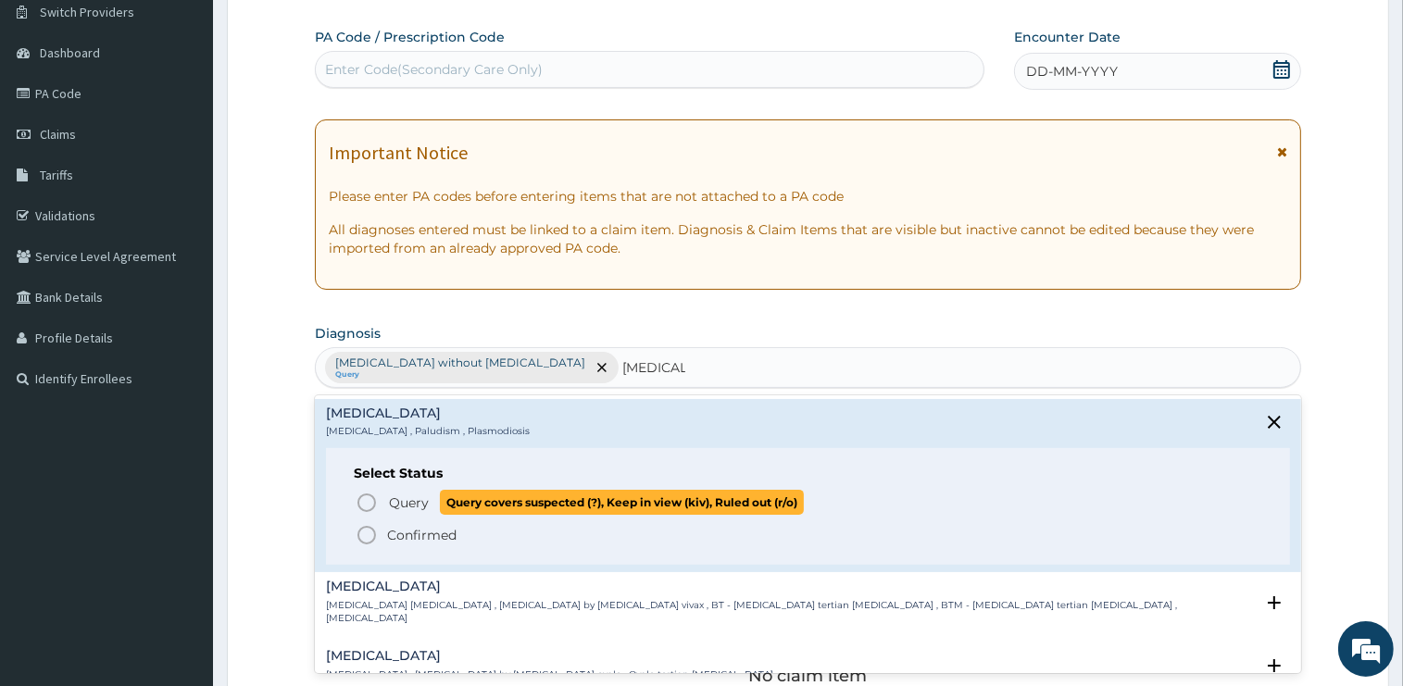
click at [412, 503] on span "Query" at bounding box center [409, 503] width 40 height 19
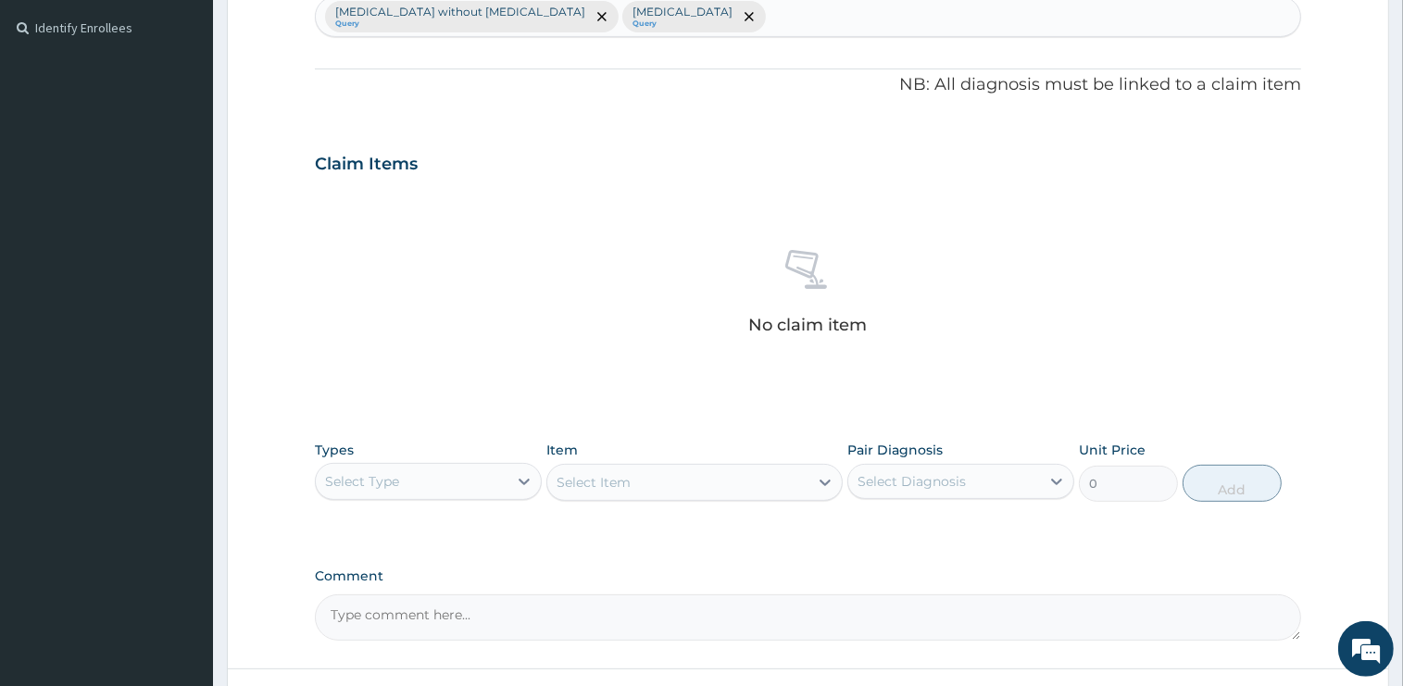
scroll to position [638, 0]
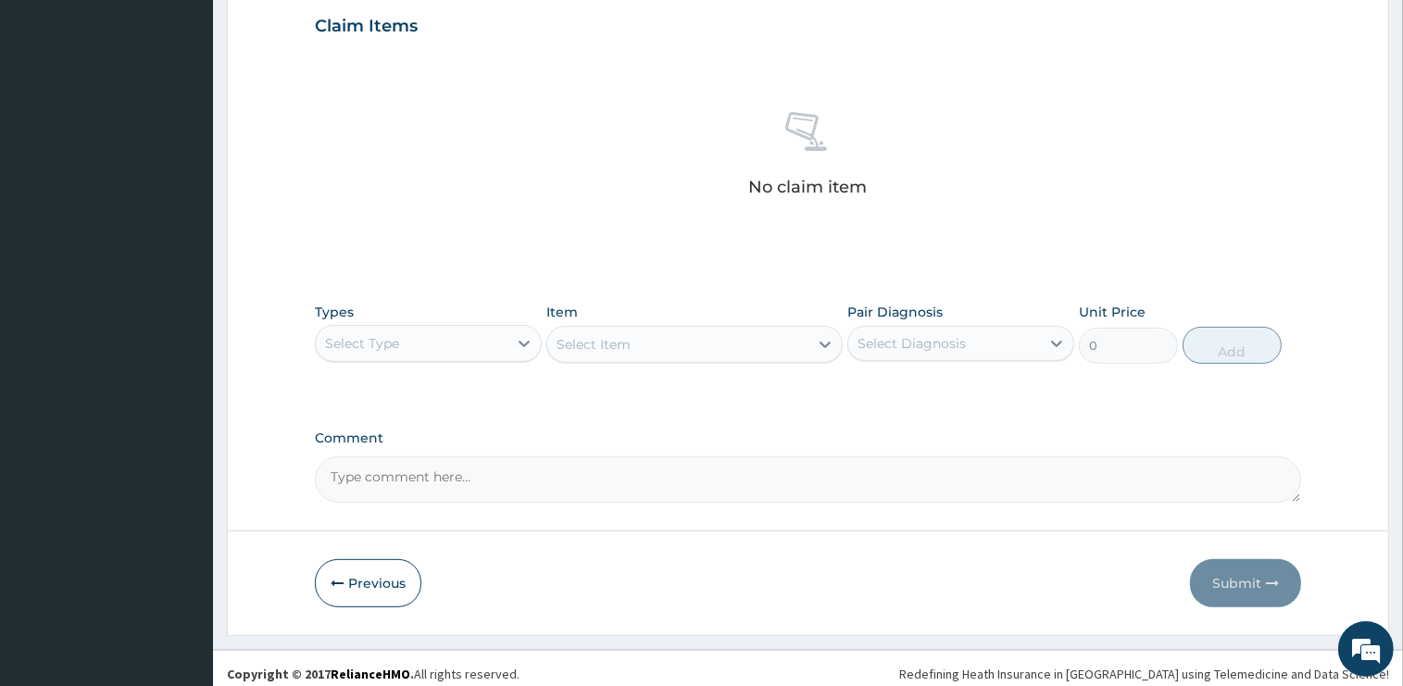
click at [401, 343] on div "Select Type" at bounding box center [412, 344] width 192 height 30
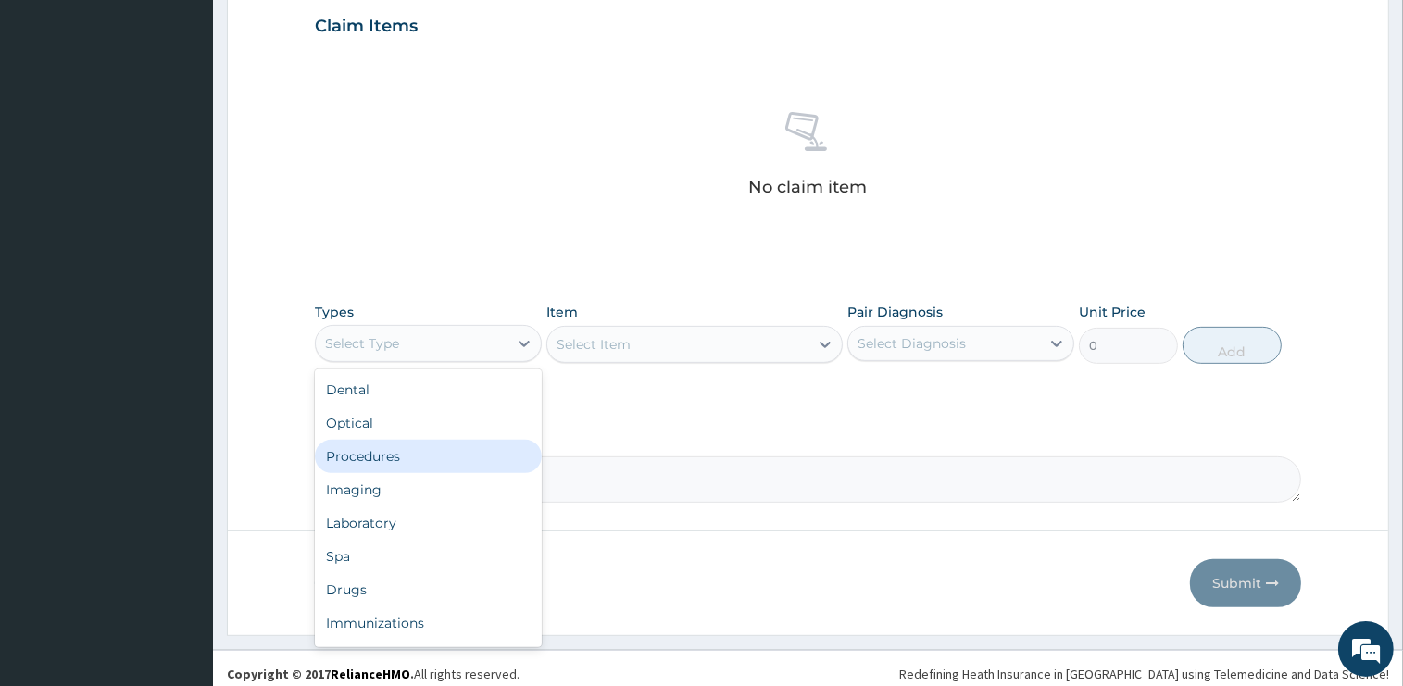
click at [409, 462] on div "Procedures" at bounding box center [428, 456] width 227 height 33
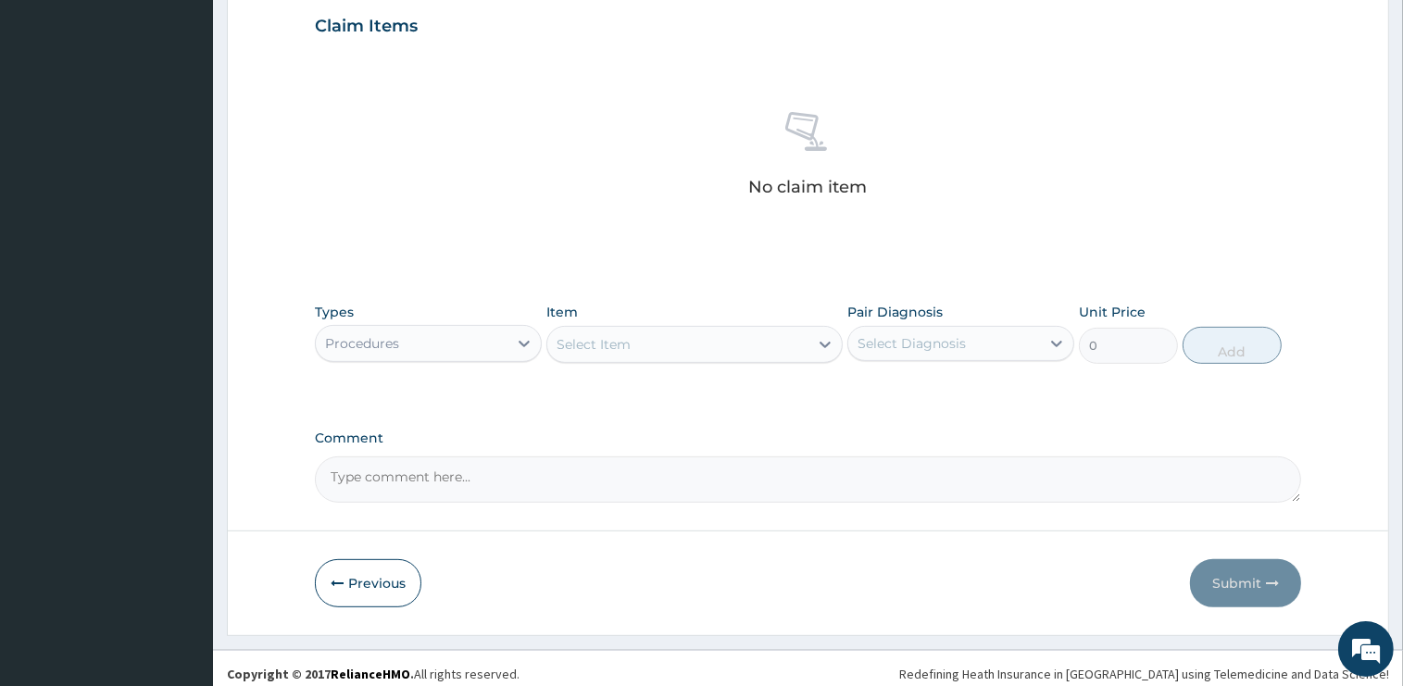
click at [646, 346] on div "Select Item" at bounding box center [677, 345] width 261 height 30
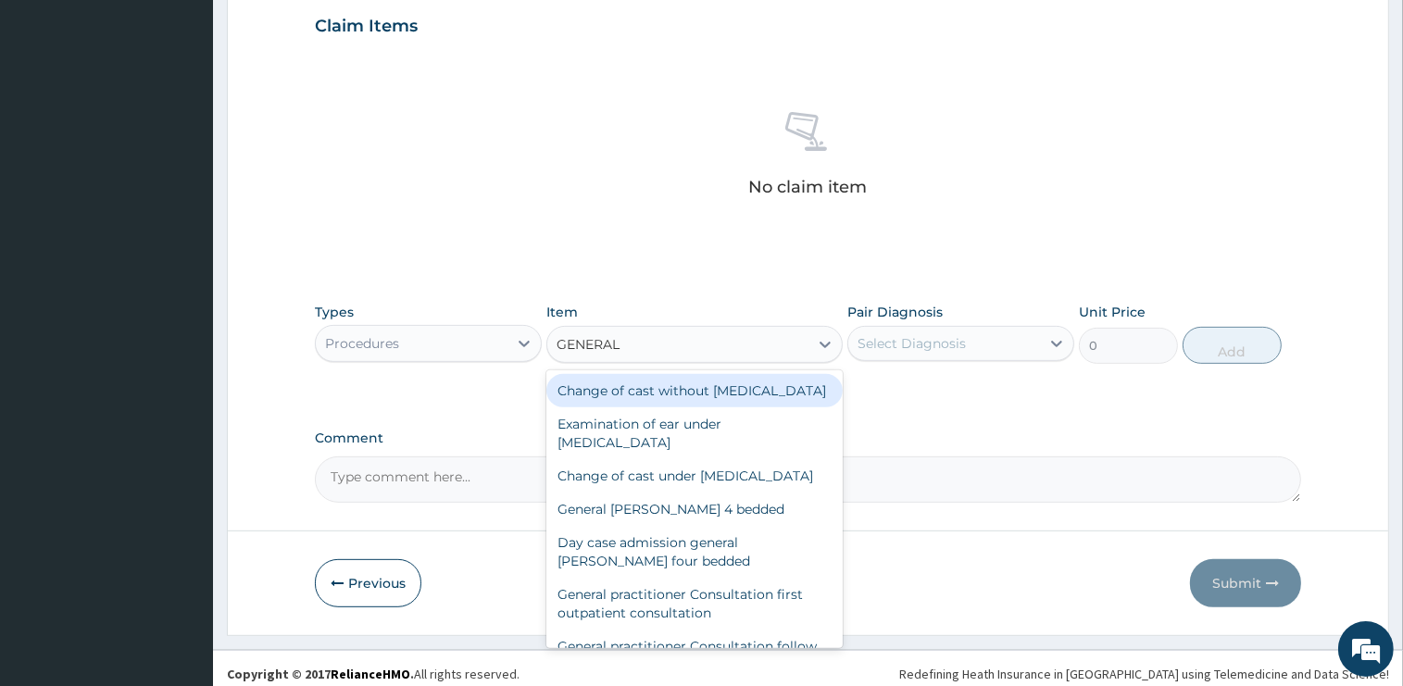
type input "GENERAL P"
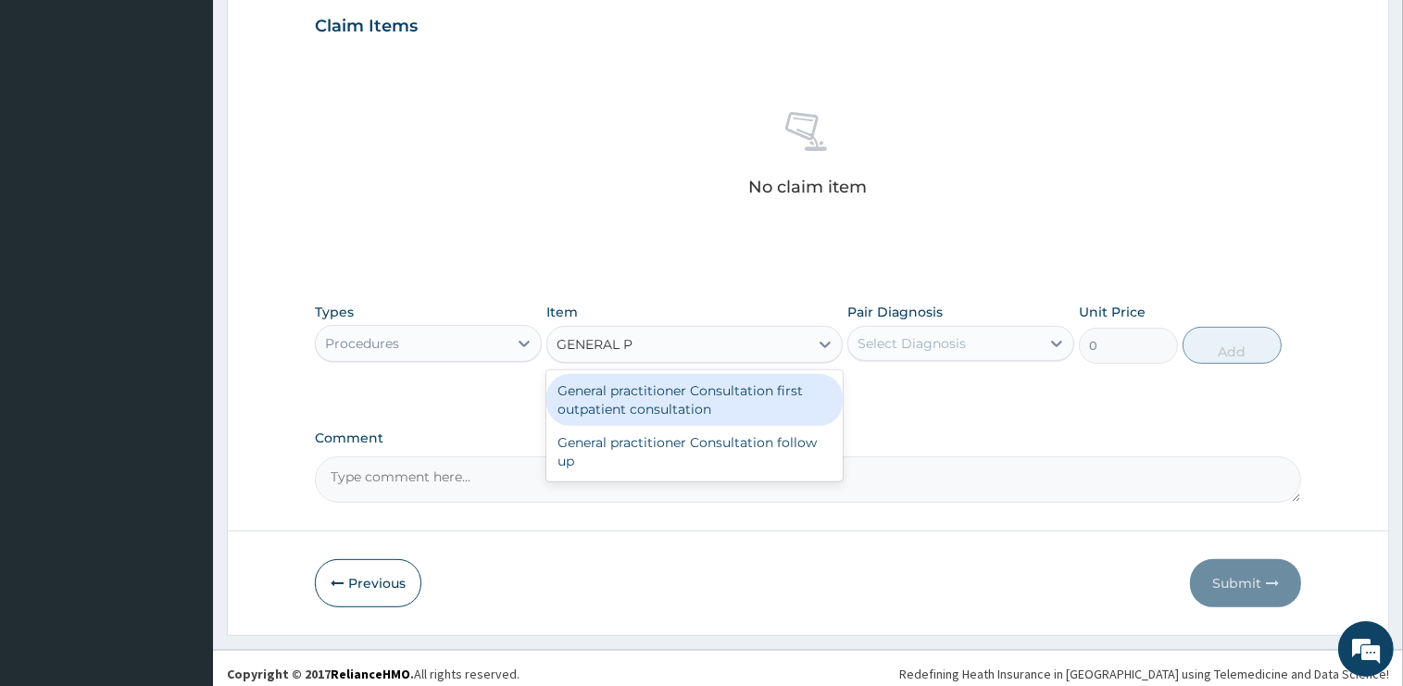
click at [706, 400] on div "General practitioner Consultation first outpatient consultation" at bounding box center [694, 400] width 296 height 52
type input "2400"
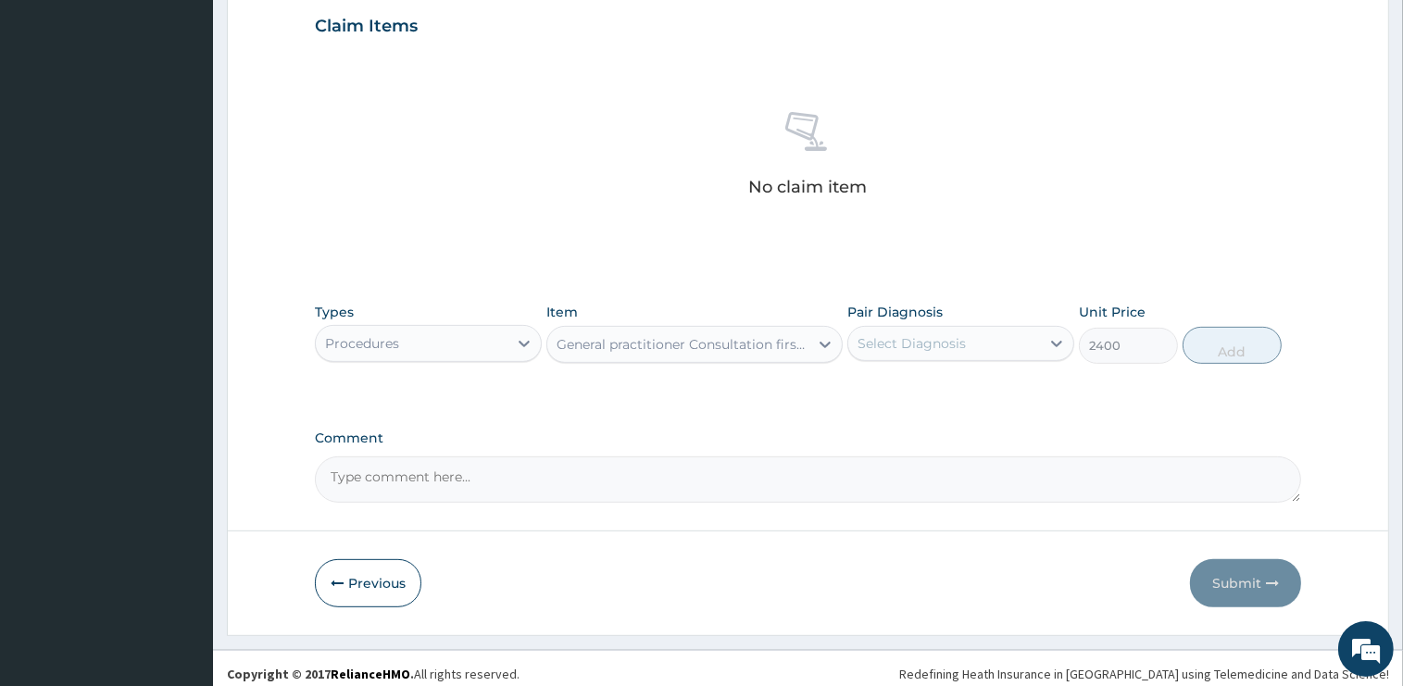
click at [897, 344] on div "Select Diagnosis" at bounding box center [911, 343] width 108 height 19
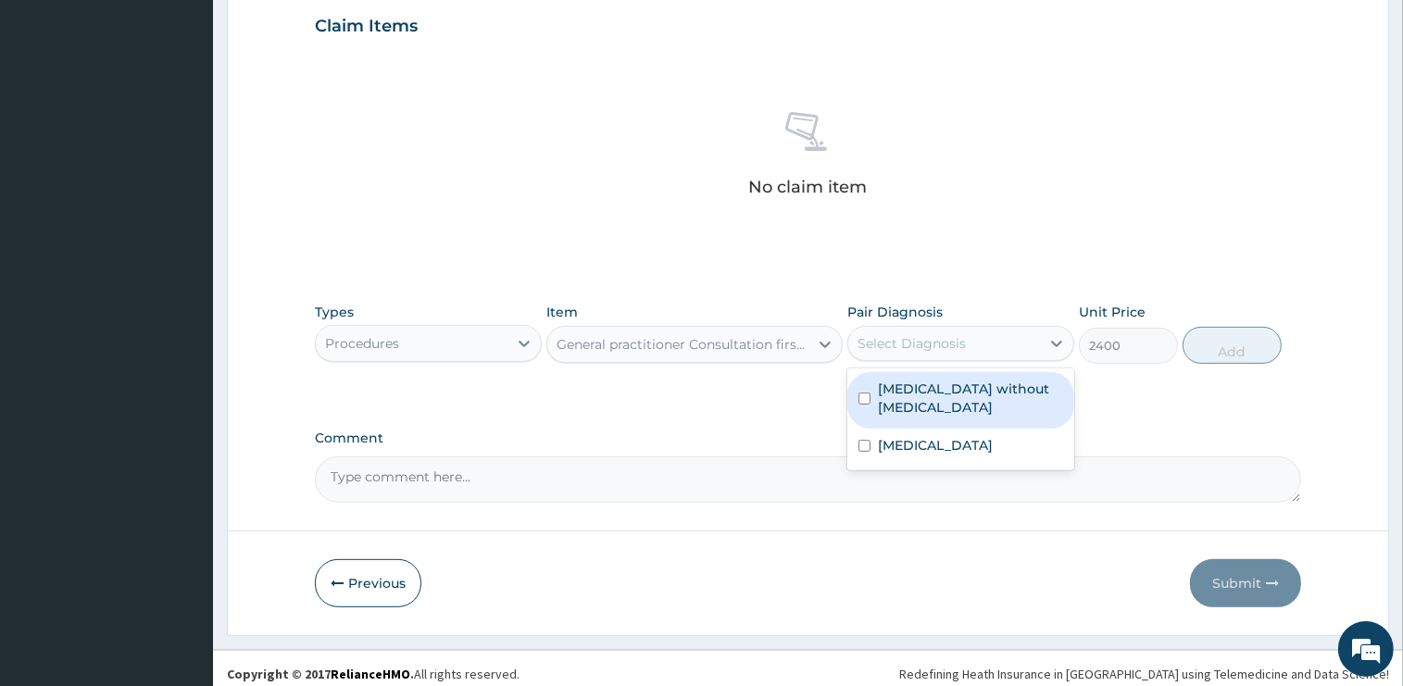
click at [918, 394] on label "Sepsis without septic shock" at bounding box center [970, 398] width 185 height 37
checkbox input "true"
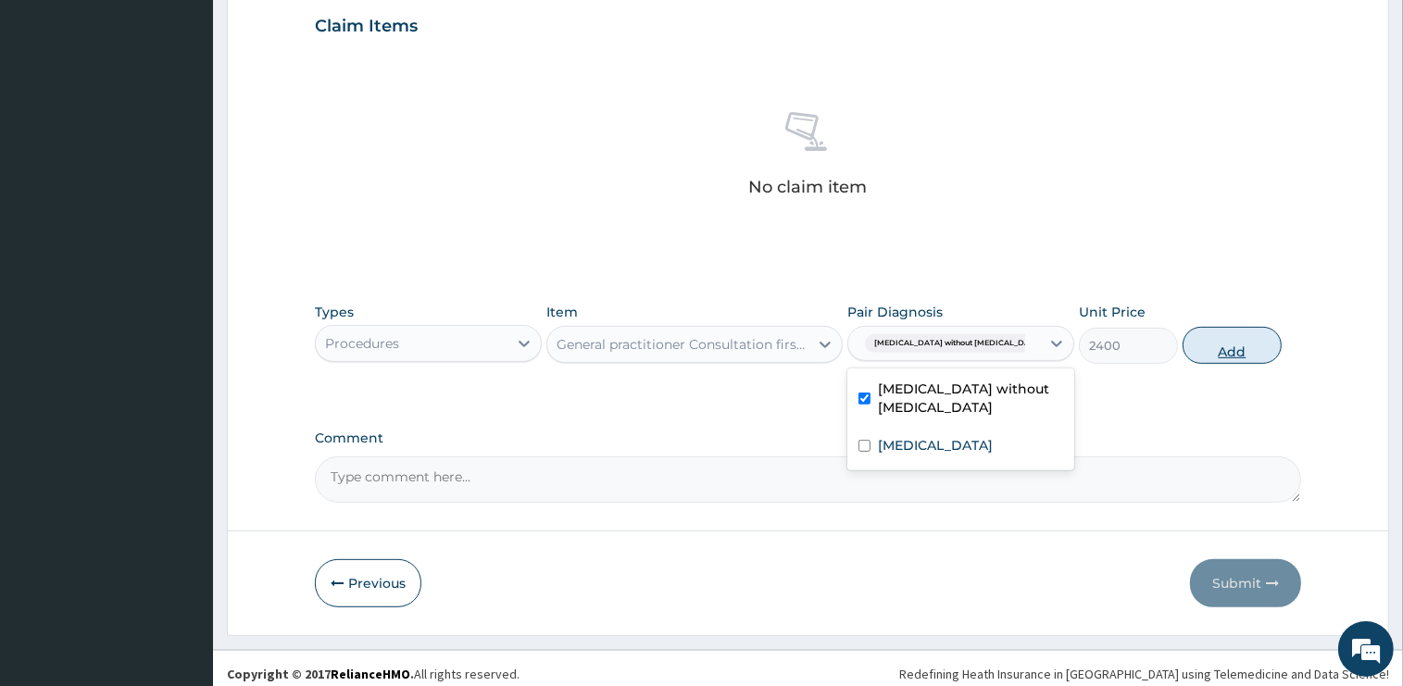
click at [1201, 345] on button "Add" at bounding box center [1231, 345] width 99 height 37
type input "0"
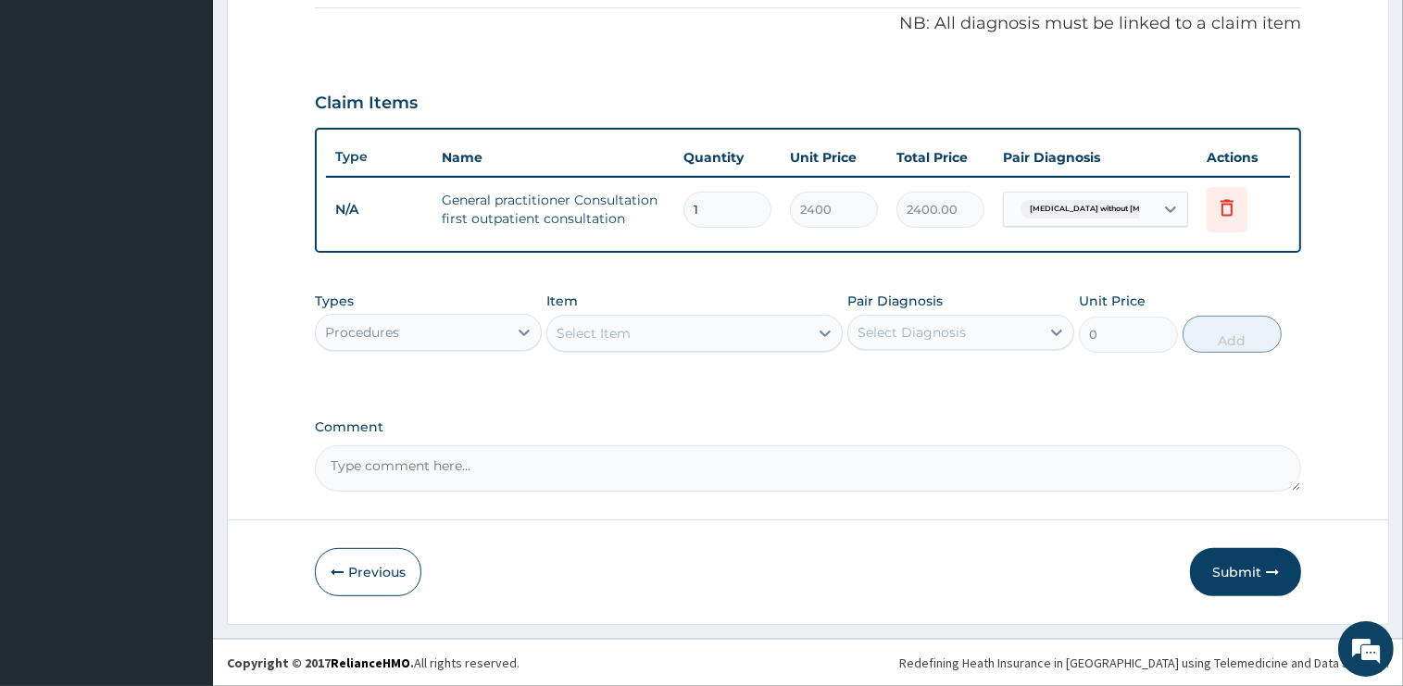
scroll to position [558, 0]
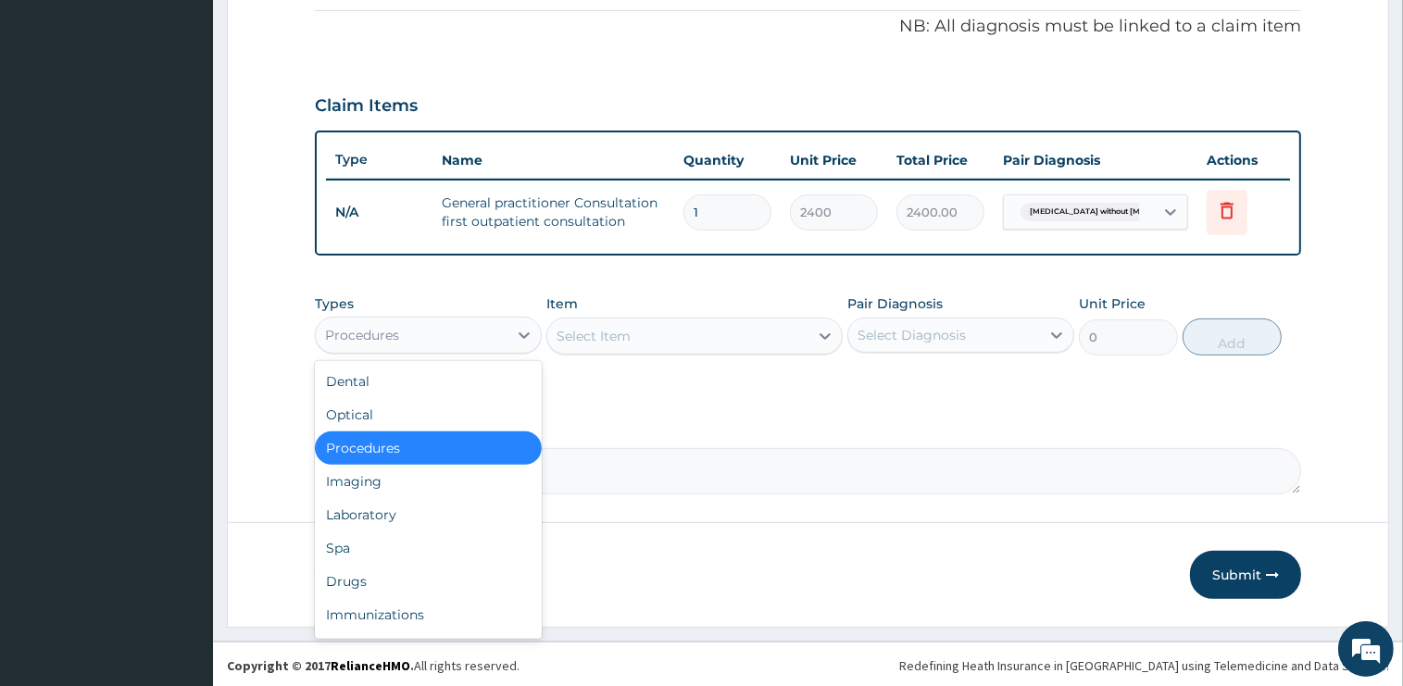
click at [439, 333] on div "Procedures" at bounding box center [412, 335] width 192 height 30
click at [431, 446] on div "Procedures" at bounding box center [428, 447] width 227 height 33
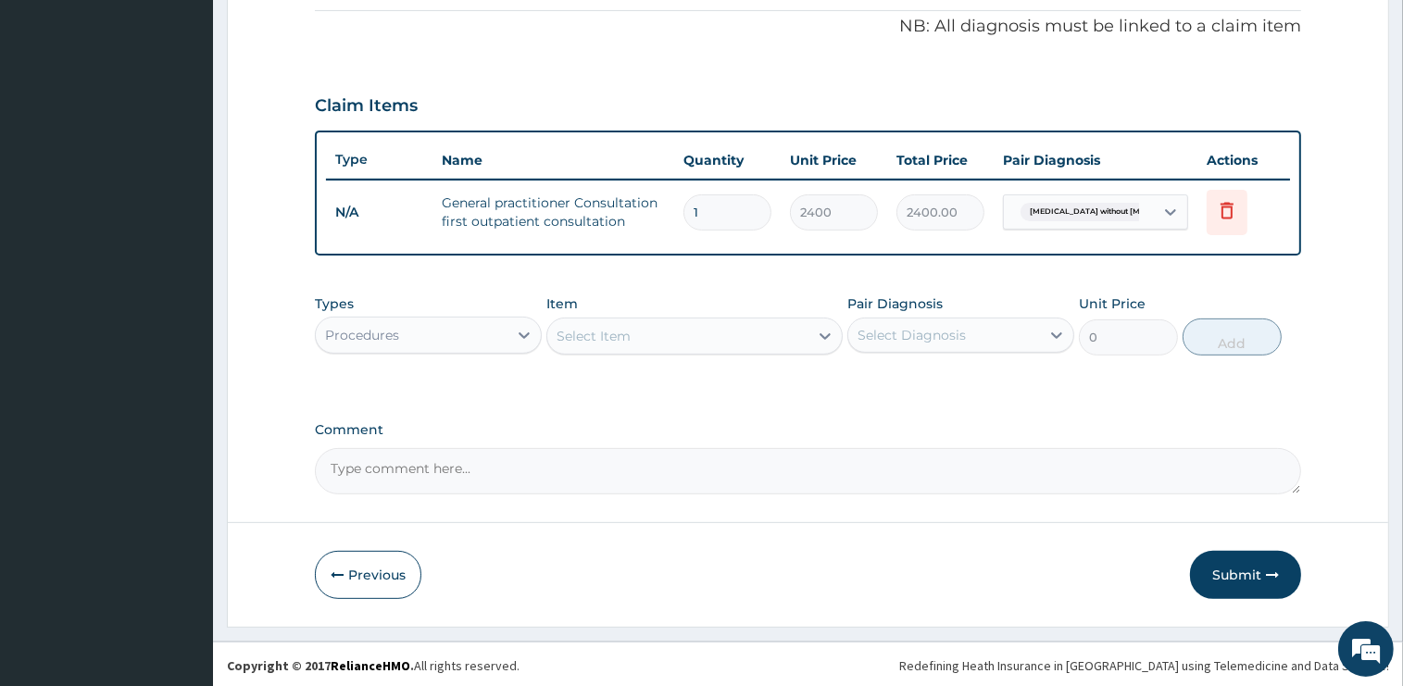
click at [626, 340] on div "Select Item" at bounding box center [593, 336] width 74 height 19
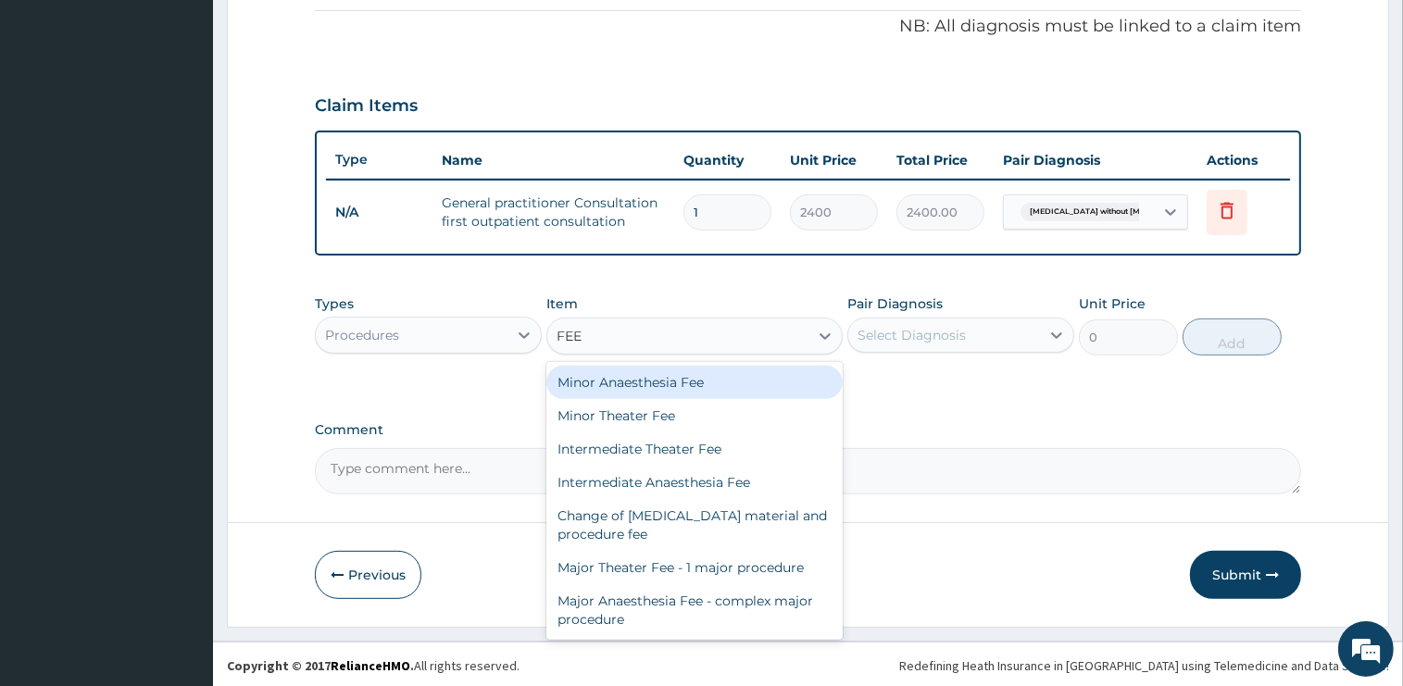
type input "FEED"
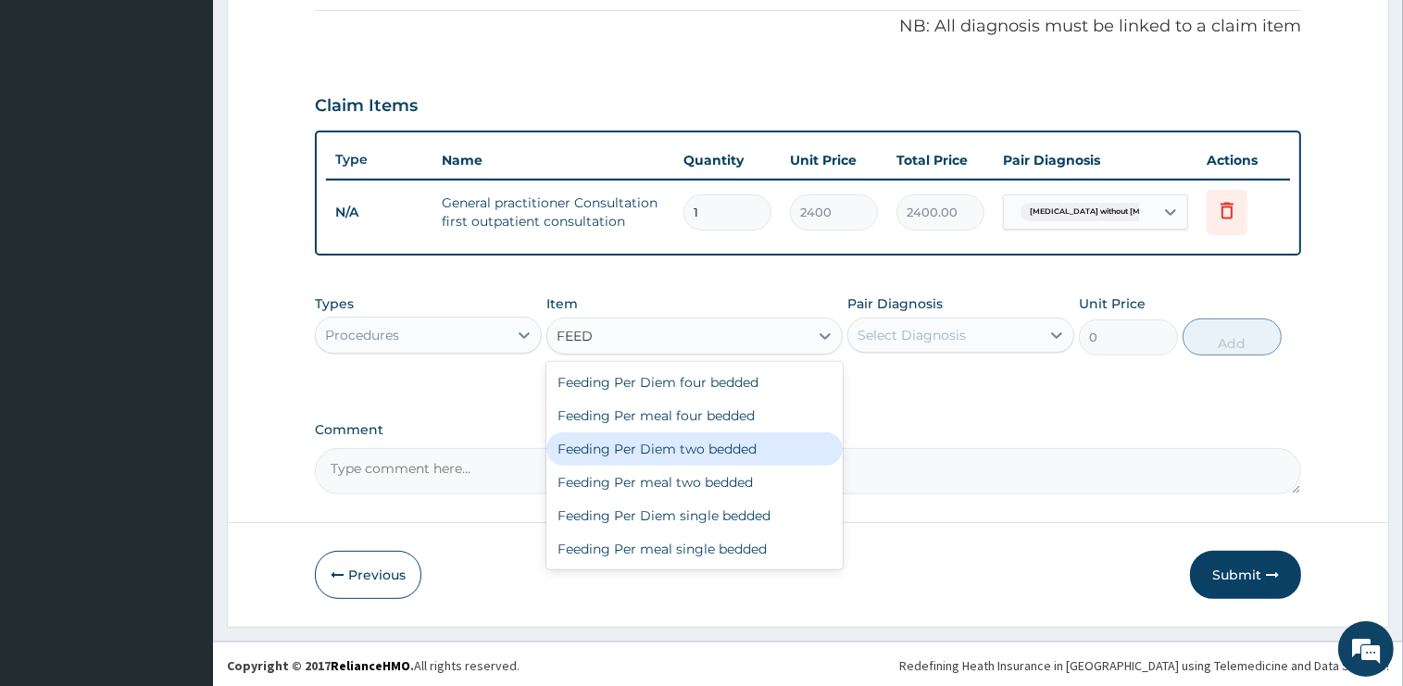
click at [681, 446] on div "Feeding Per Diem two bedded" at bounding box center [694, 448] width 296 height 33
type input "5000"
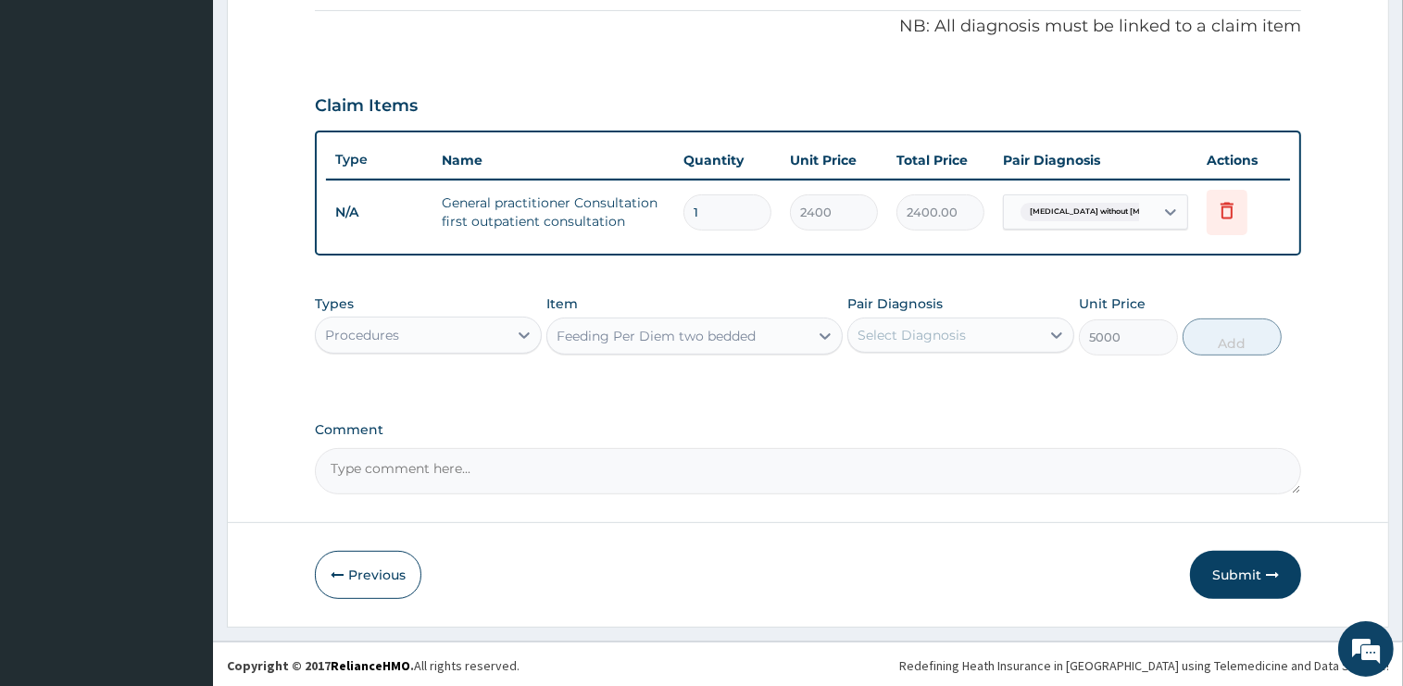
click at [913, 338] on div "Select Diagnosis" at bounding box center [911, 335] width 108 height 19
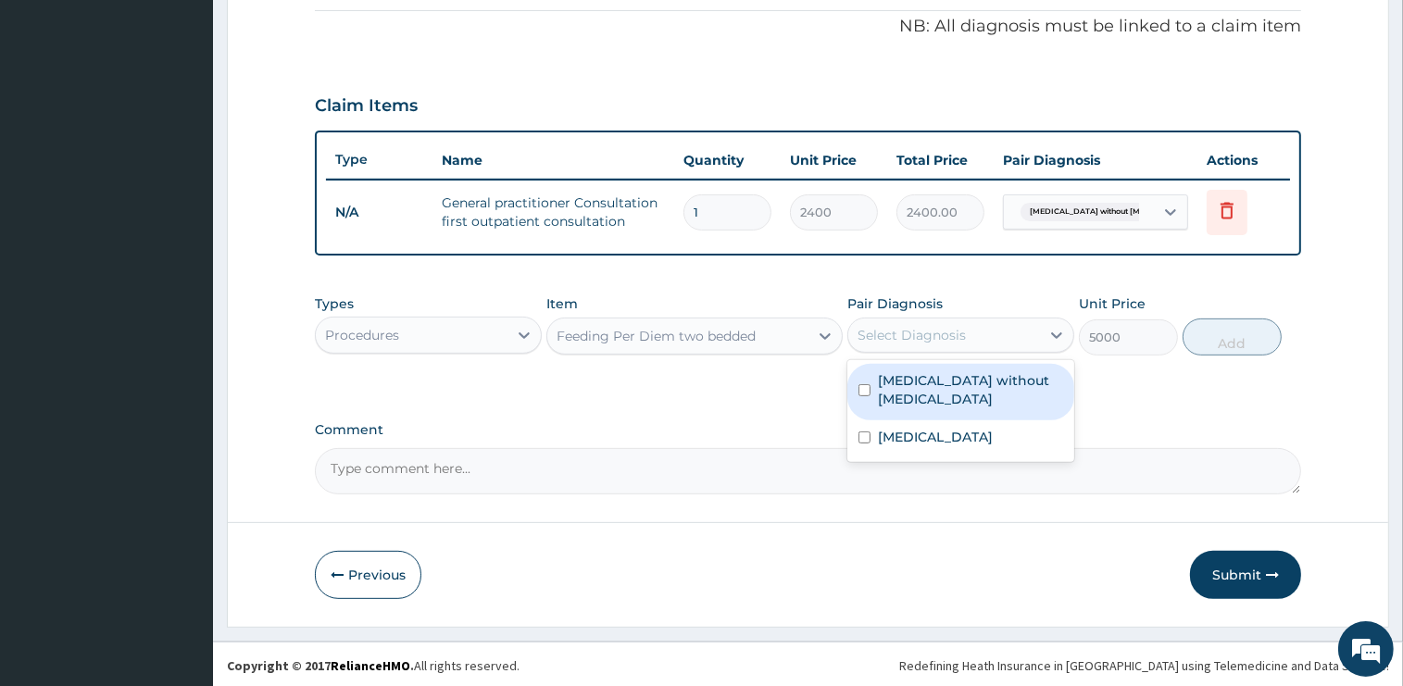
click at [916, 387] on label "Sepsis without septic shock" at bounding box center [970, 389] width 185 height 37
checkbox input "true"
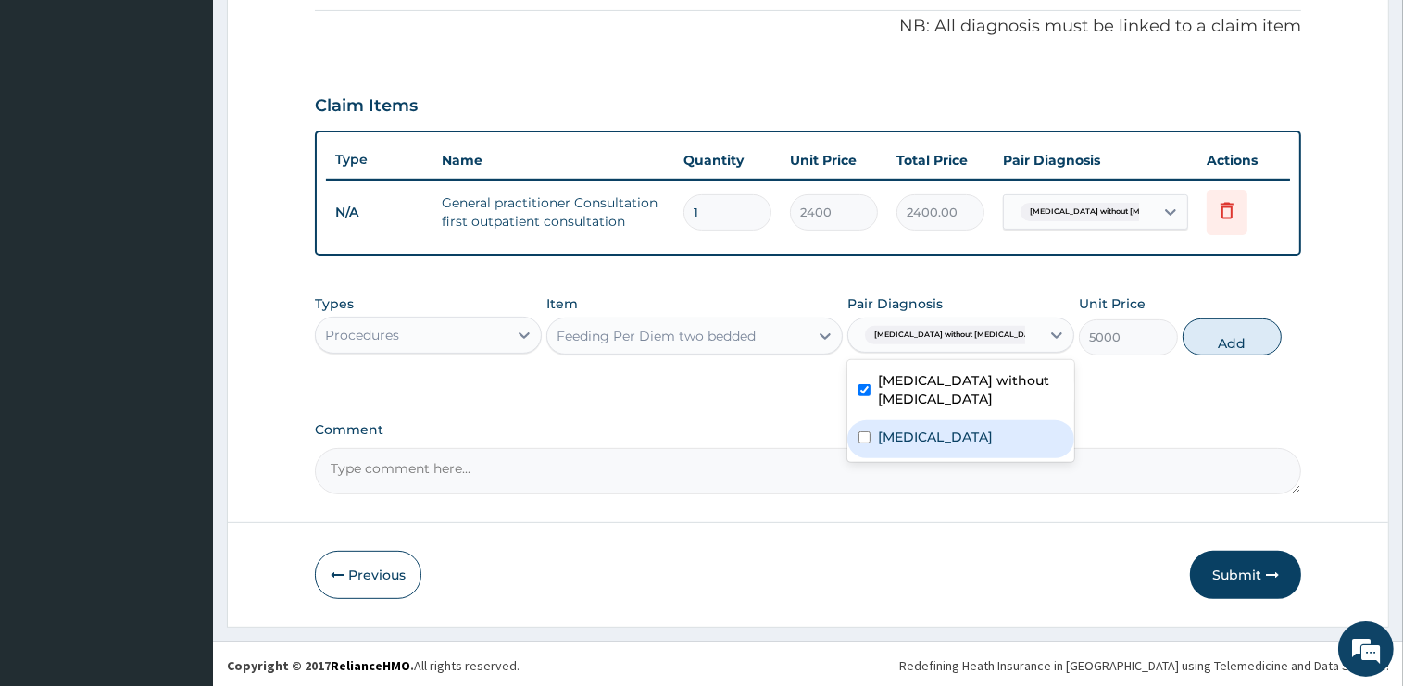
click at [869, 431] on input "checkbox" at bounding box center [864, 437] width 12 height 12
checkbox input "true"
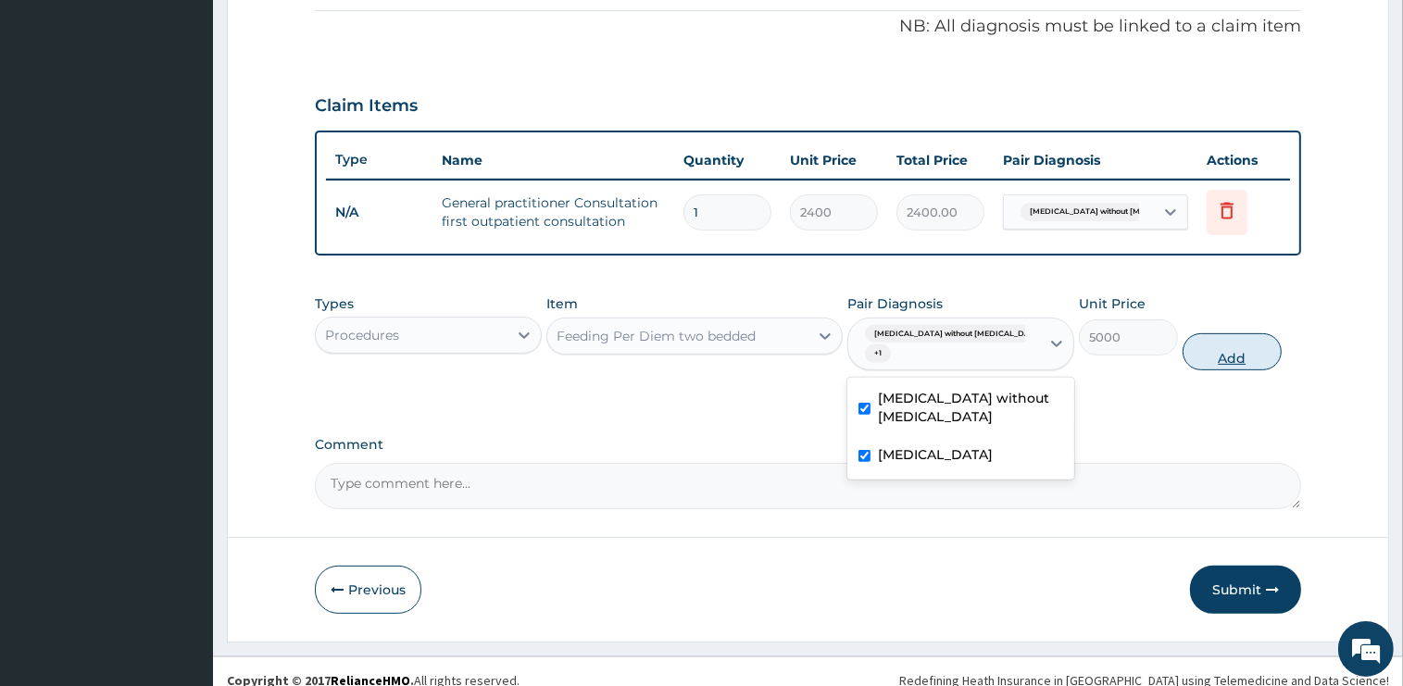
click at [1196, 339] on button "Add" at bounding box center [1231, 351] width 99 height 37
type input "0"
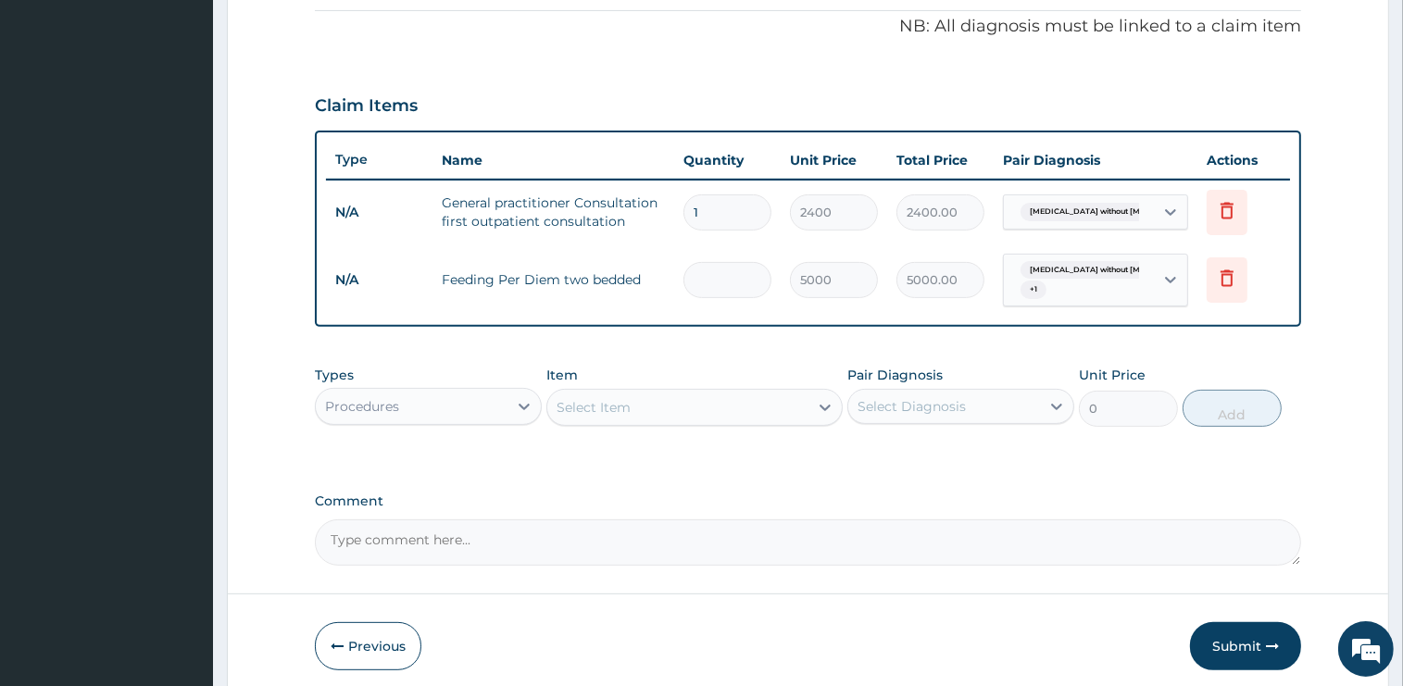
type input "0.00"
type input "2"
type input "10000.00"
type input "2"
click at [643, 410] on div "Select Item" at bounding box center [677, 408] width 261 height 30
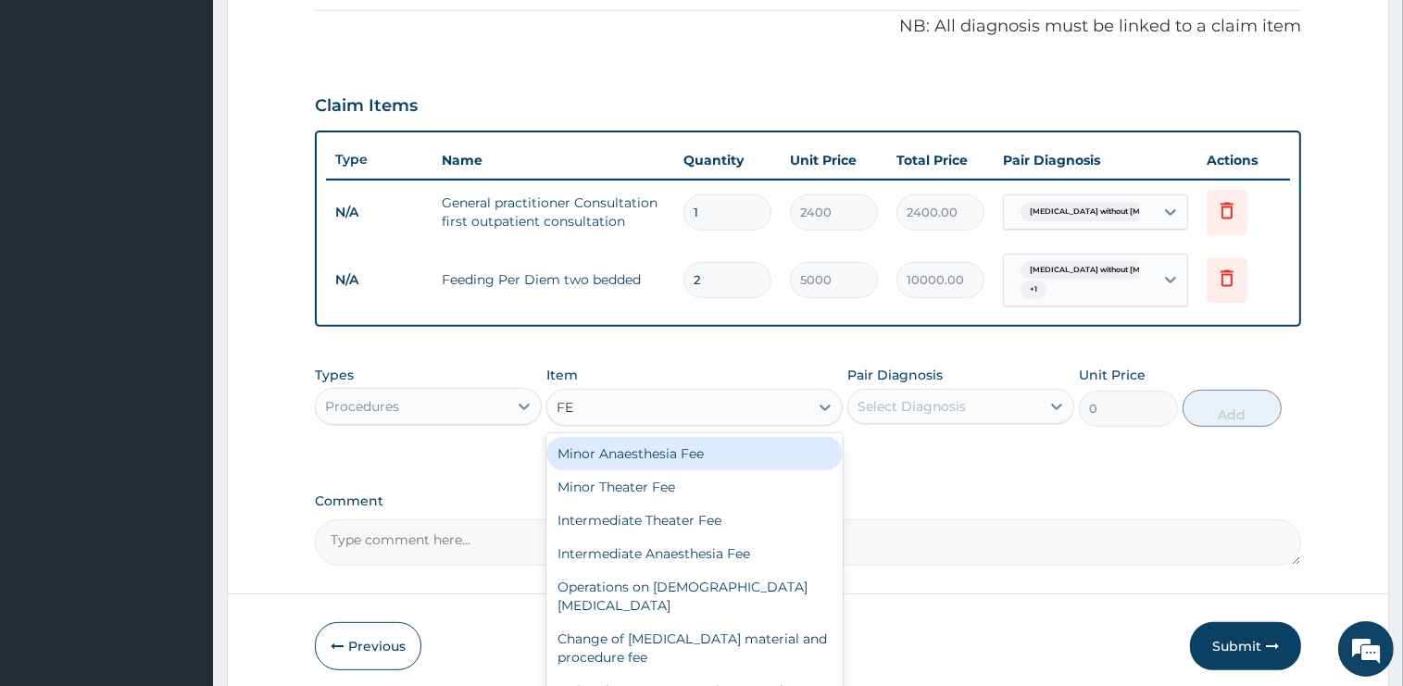
type input "F"
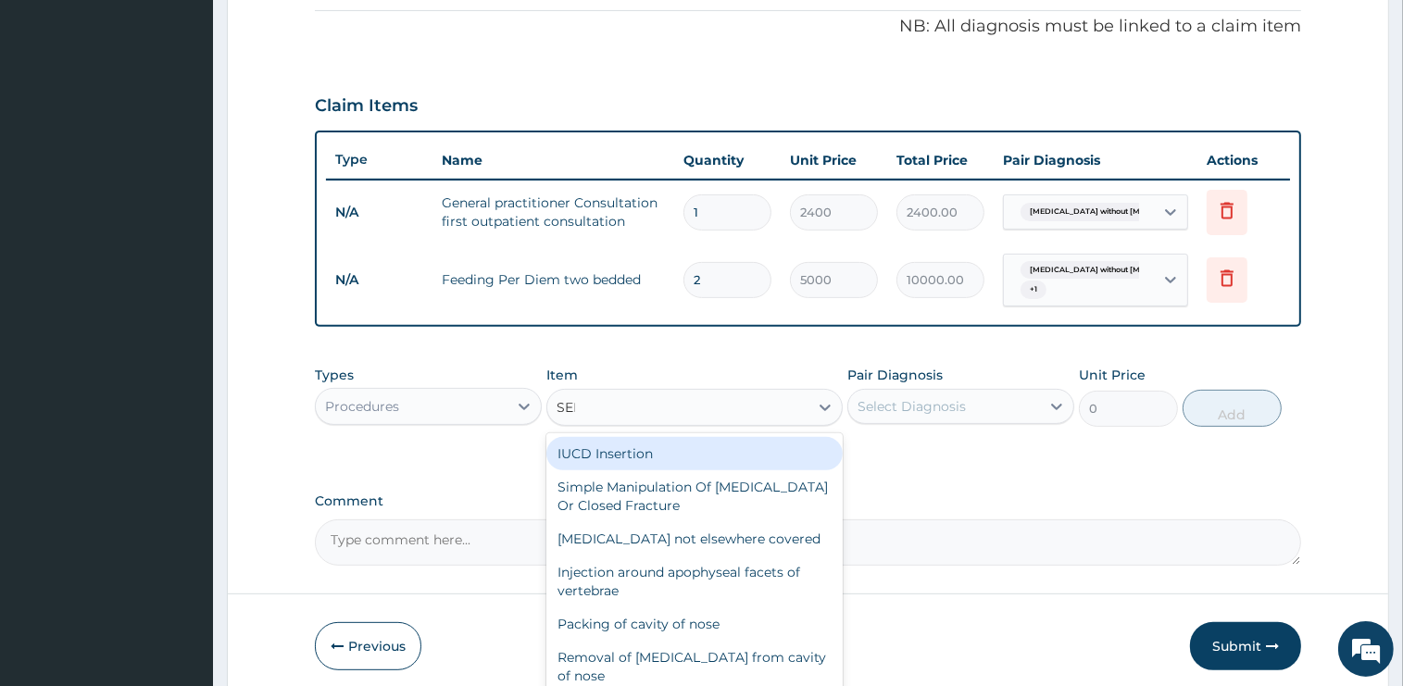
type input "SEMI"
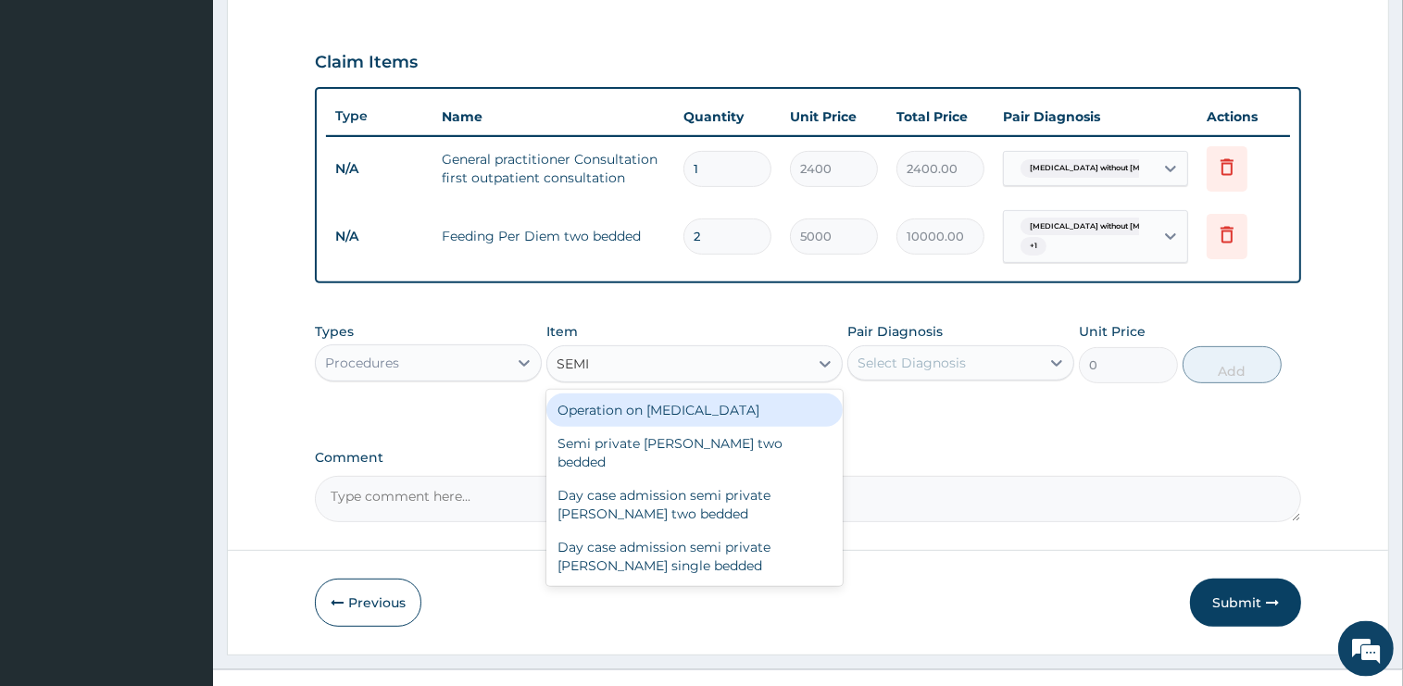
scroll to position [630, 0]
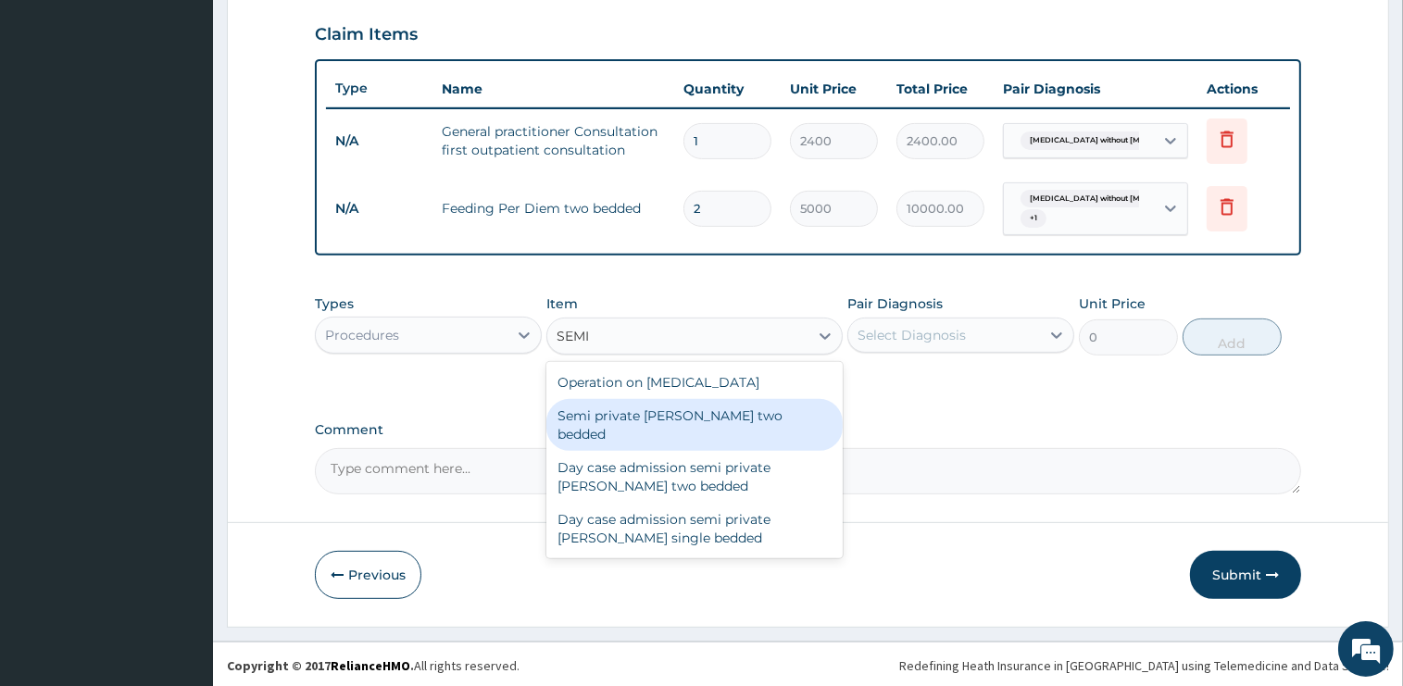
click at [717, 417] on div "Semi private ward two bedded" at bounding box center [694, 425] width 296 height 52
type input "5500"
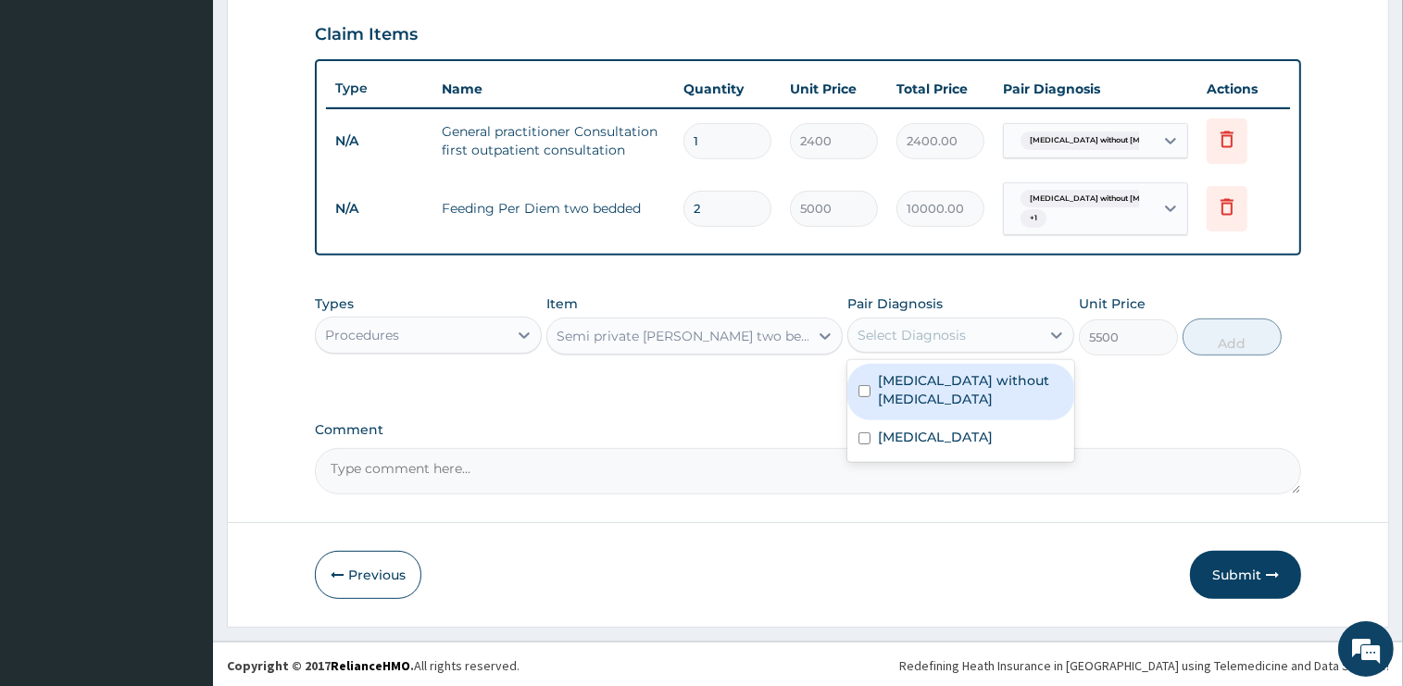
click at [957, 341] on div "Select Diagnosis" at bounding box center [911, 335] width 108 height 19
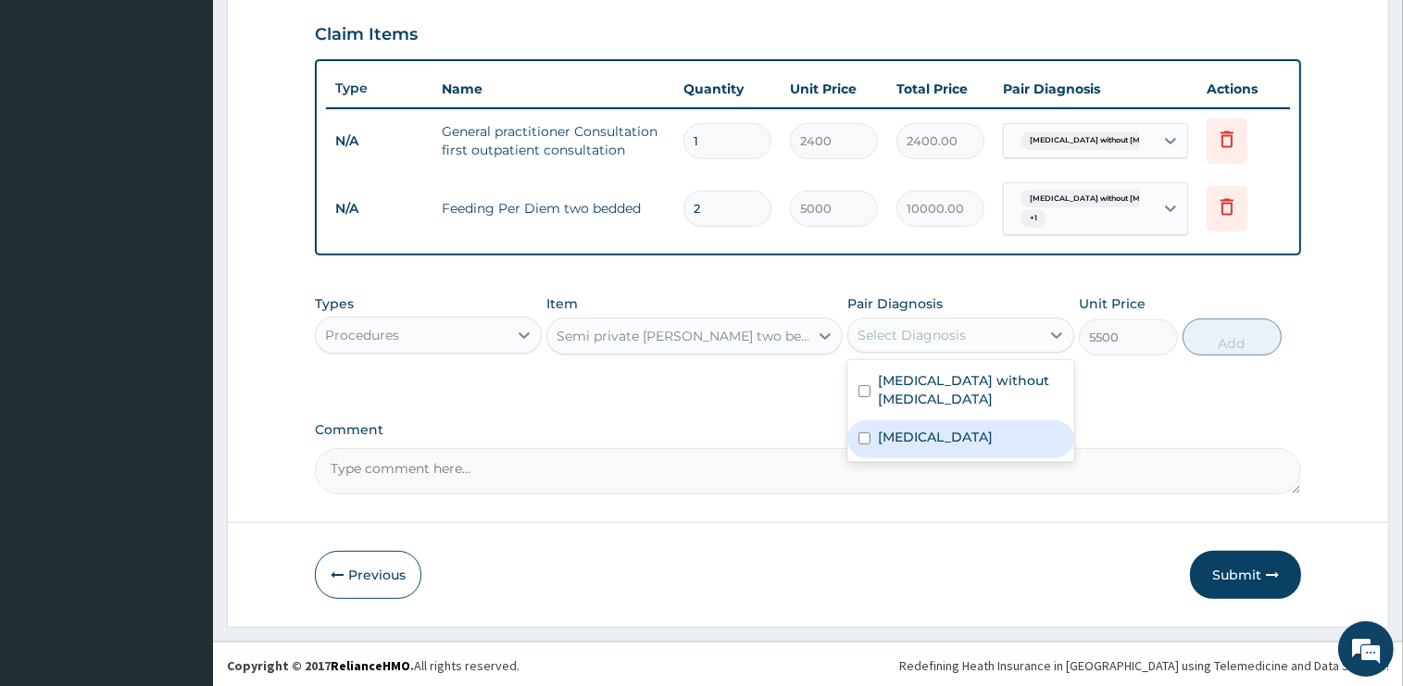
click at [865, 432] on input "checkbox" at bounding box center [864, 438] width 12 height 12
checkbox input "true"
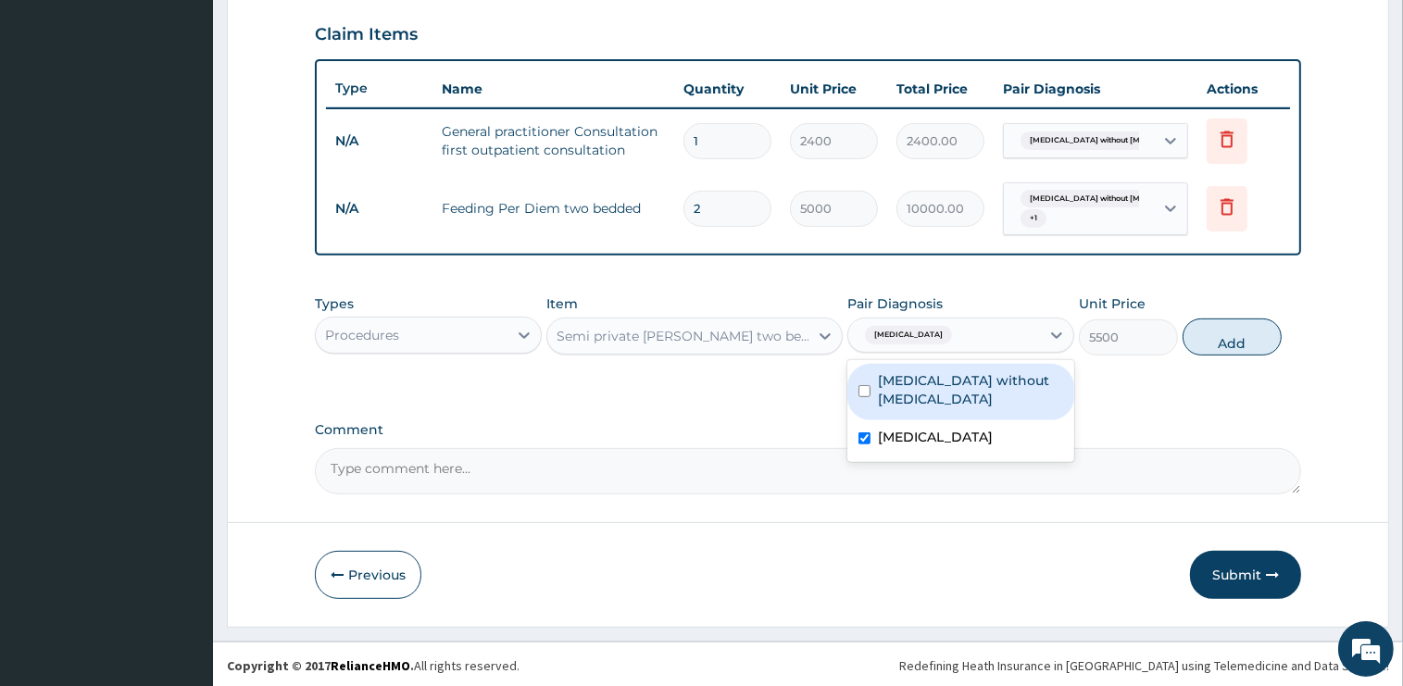
drag, startPoint x: 865, startPoint y: 380, endPoint x: 846, endPoint y: 380, distance: 18.5
click at [865, 385] on input "checkbox" at bounding box center [864, 391] width 12 height 12
checkbox input "true"
click at [1223, 331] on button "Add" at bounding box center [1231, 337] width 99 height 37
type input "0"
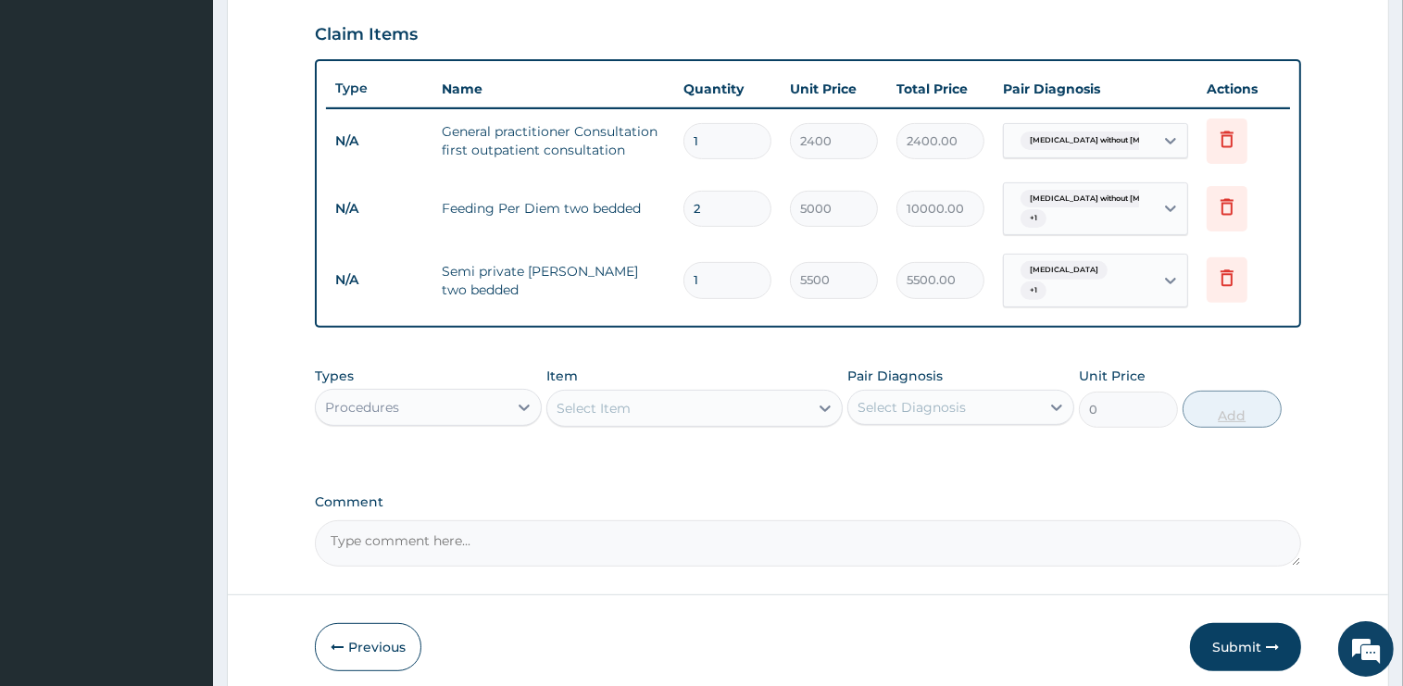
type input "0.00"
type input "2"
type input "11000.00"
type input "2"
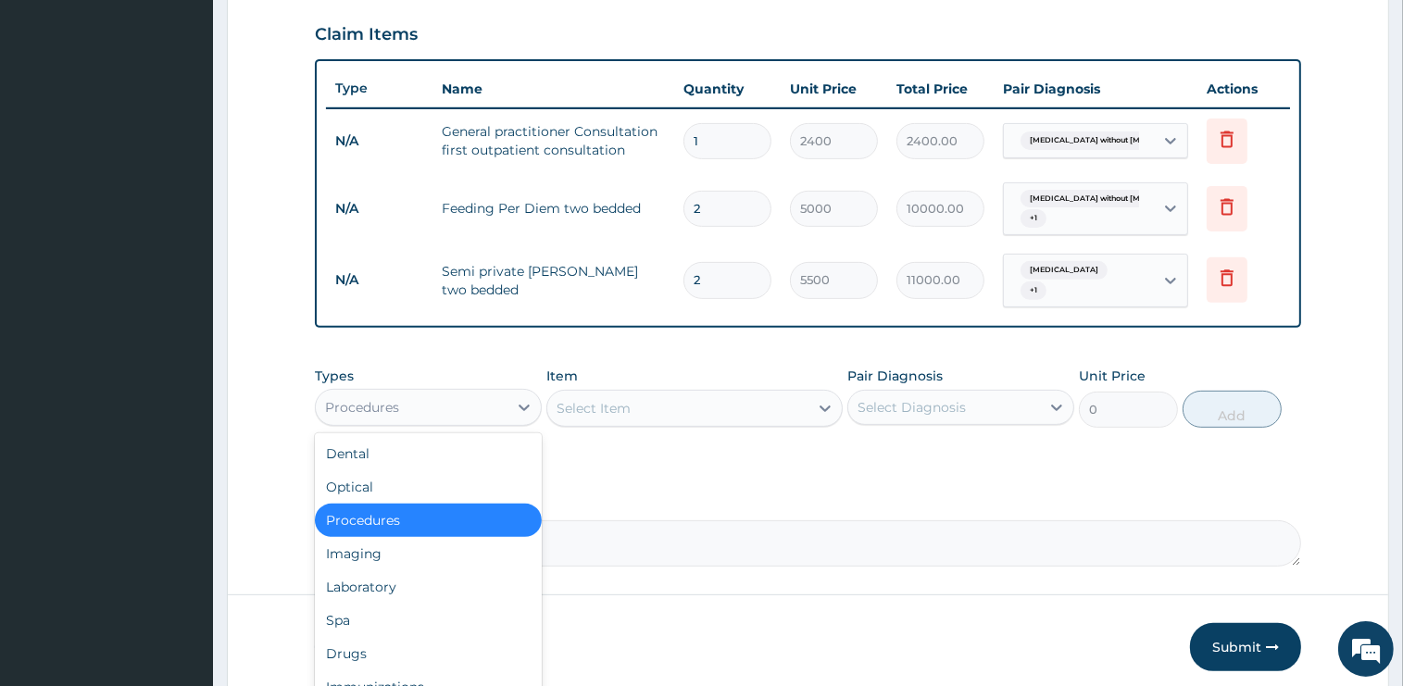
click at [420, 393] on div "Procedures" at bounding box center [412, 408] width 192 height 30
click at [371, 576] on div "Laboratory" at bounding box center [428, 586] width 227 height 33
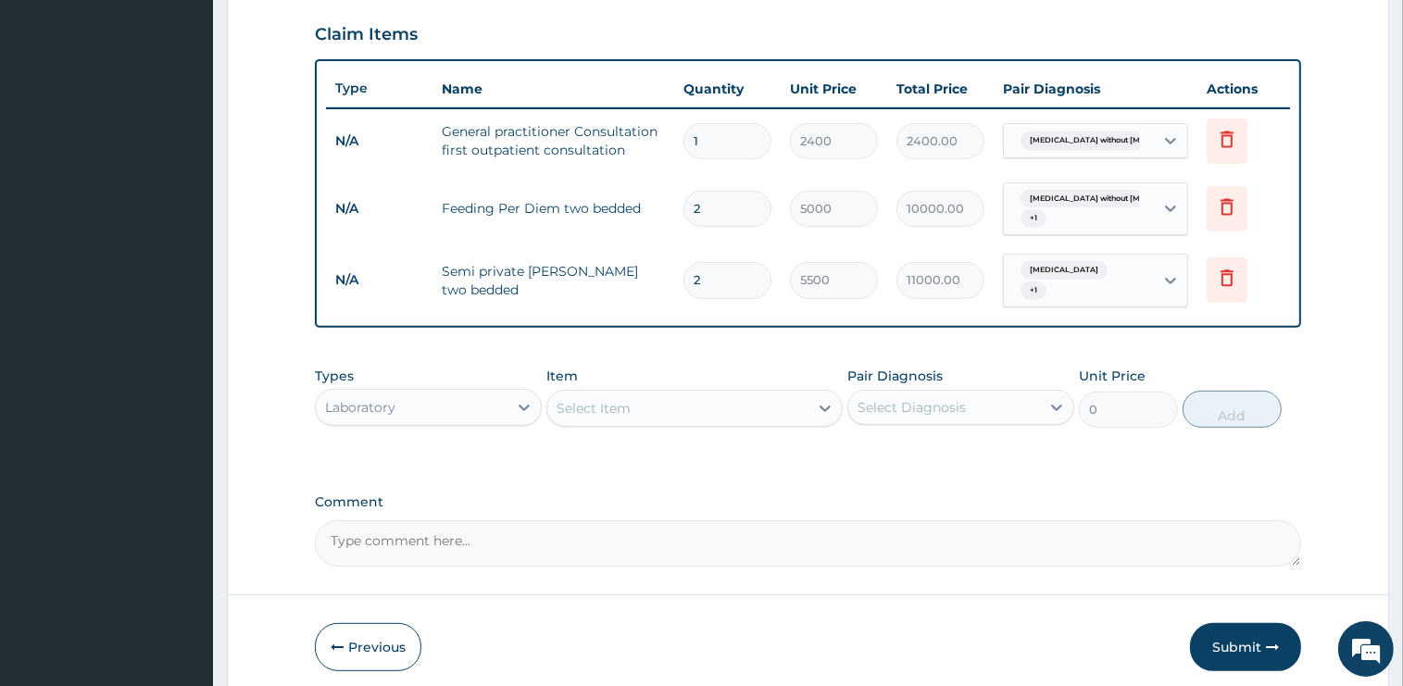
click at [608, 400] on div "Select Item" at bounding box center [593, 408] width 74 height 19
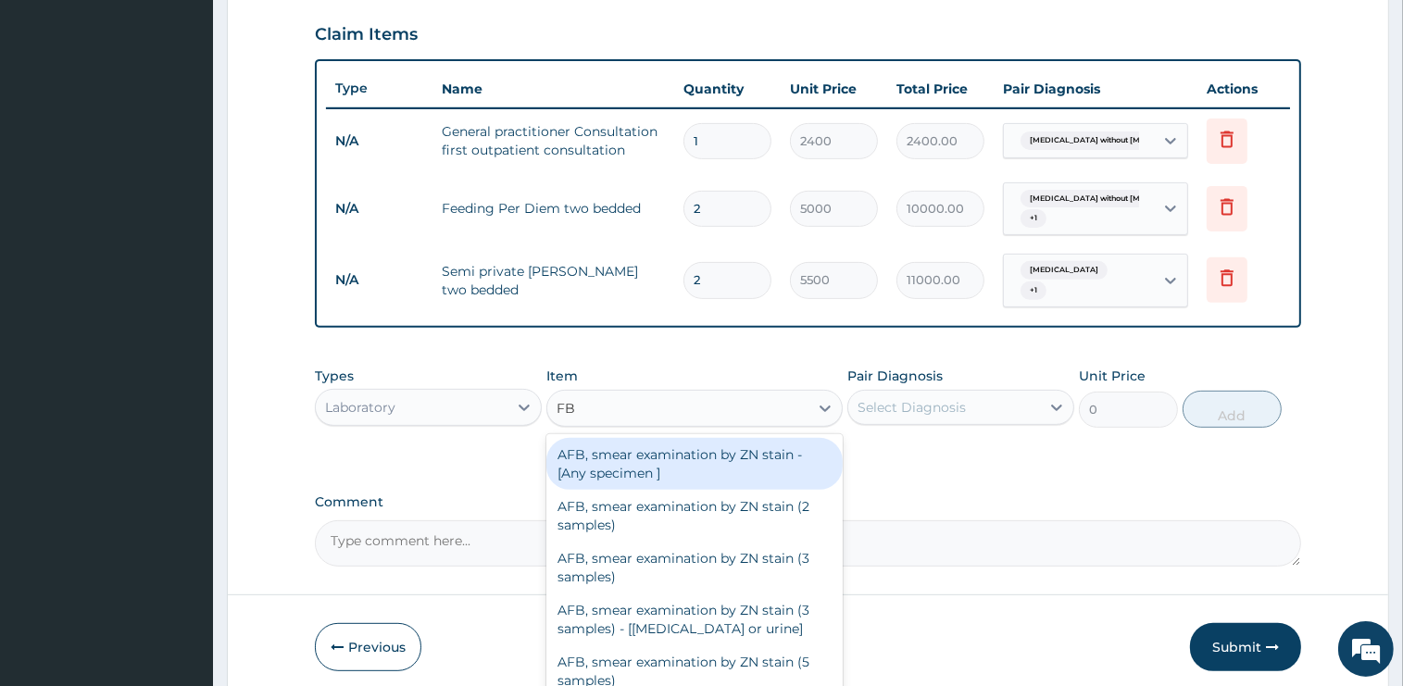
type input "FBC"
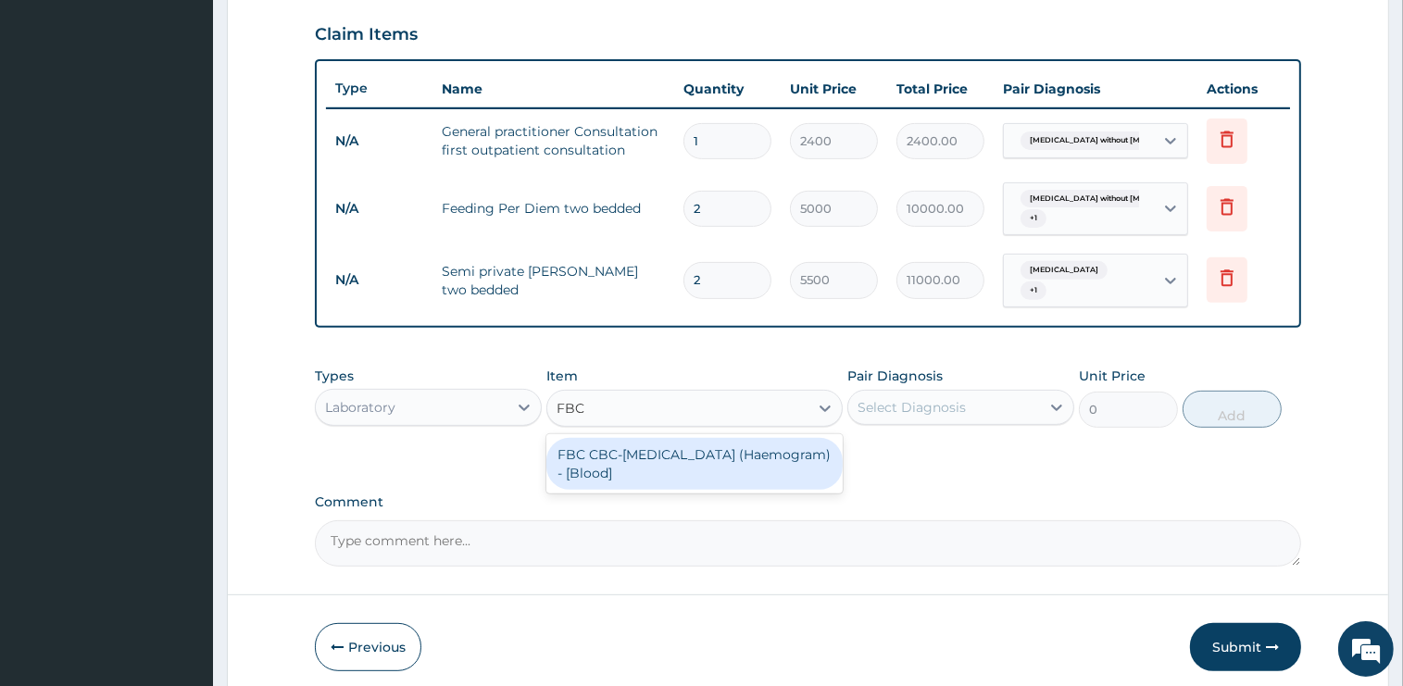
drag, startPoint x: 636, startPoint y: 465, endPoint x: 922, endPoint y: 415, distance: 290.4
click at [643, 465] on div "FBC CBC-Complete Blood Count (Haemogram) - [Blood]" at bounding box center [694, 464] width 296 height 52
type input "3000"
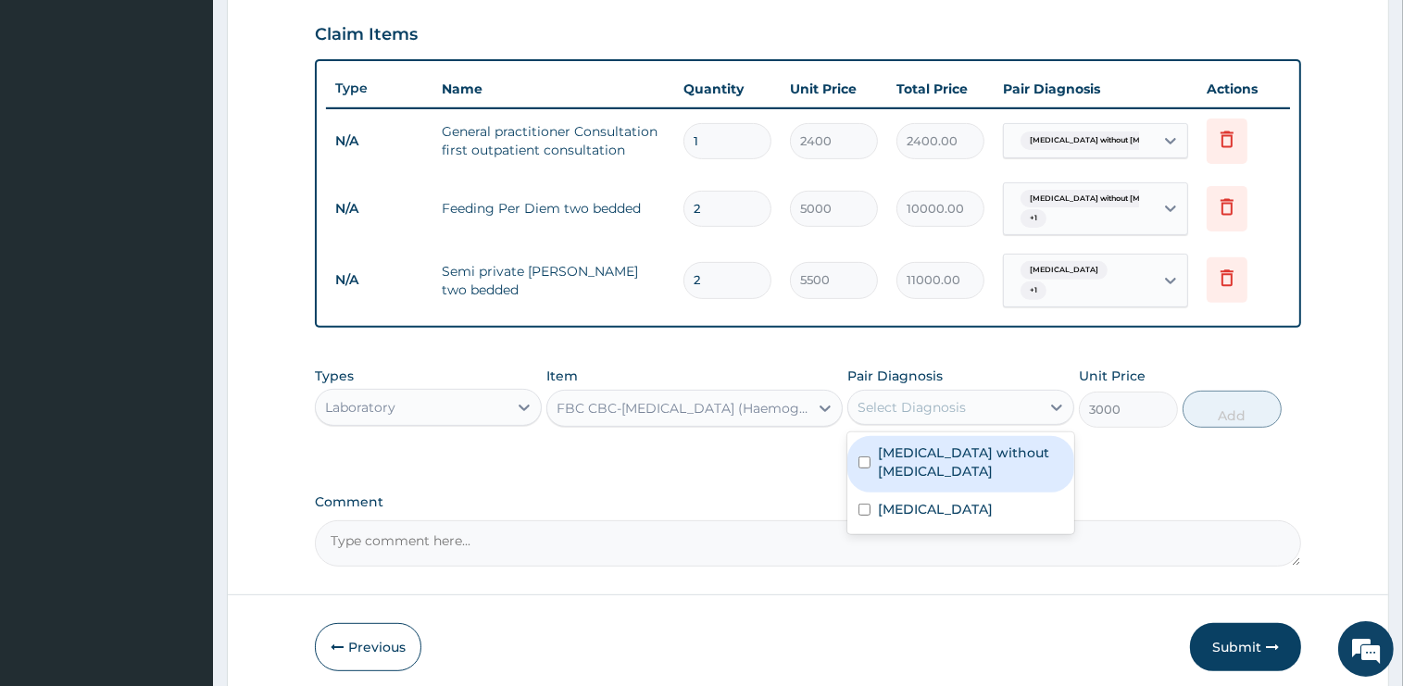
click at [918, 403] on div "Select Diagnosis" at bounding box center [911, 407] width 108 height 19
click at [917, 444] on label "Sepsis without septic shock" at bounding box center [970, 462] width 185 height 37
checkbox input "true"
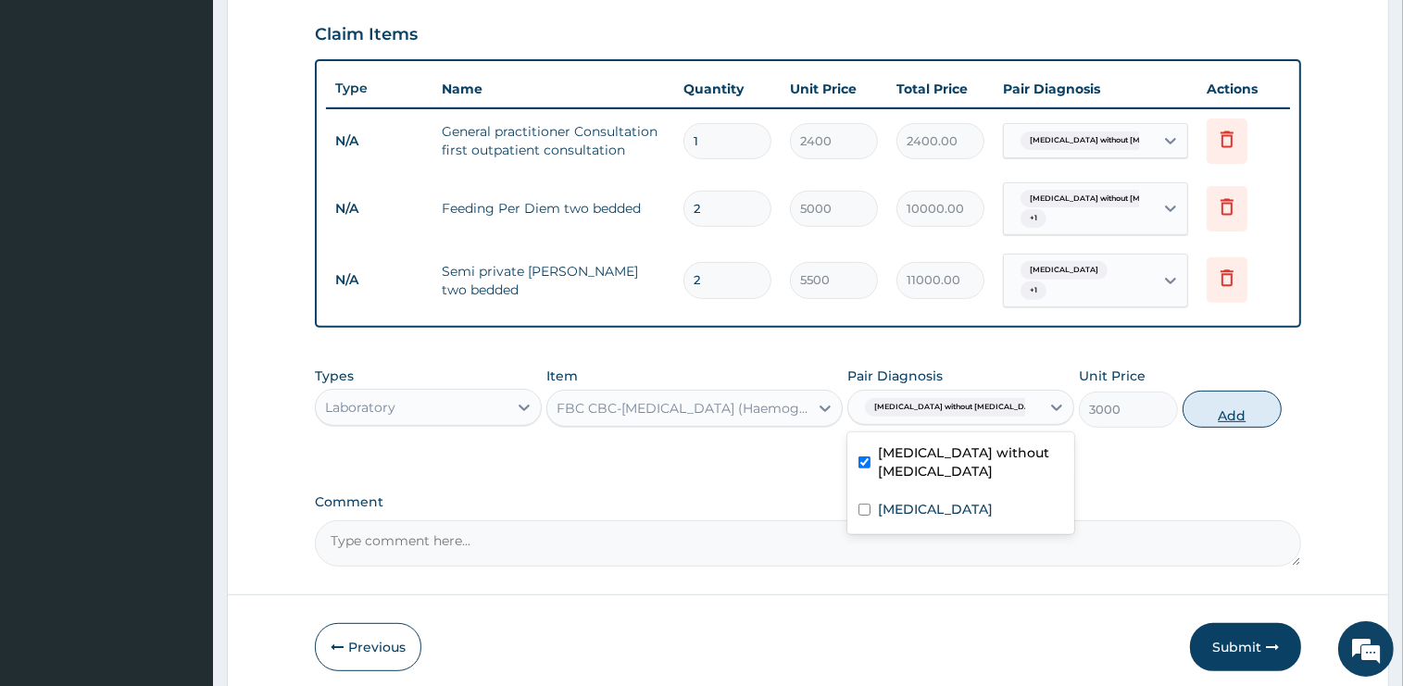
click at [1227, 395] on button "Add" at bounding box center [1231, 409] width 99 height 37
type input "0"
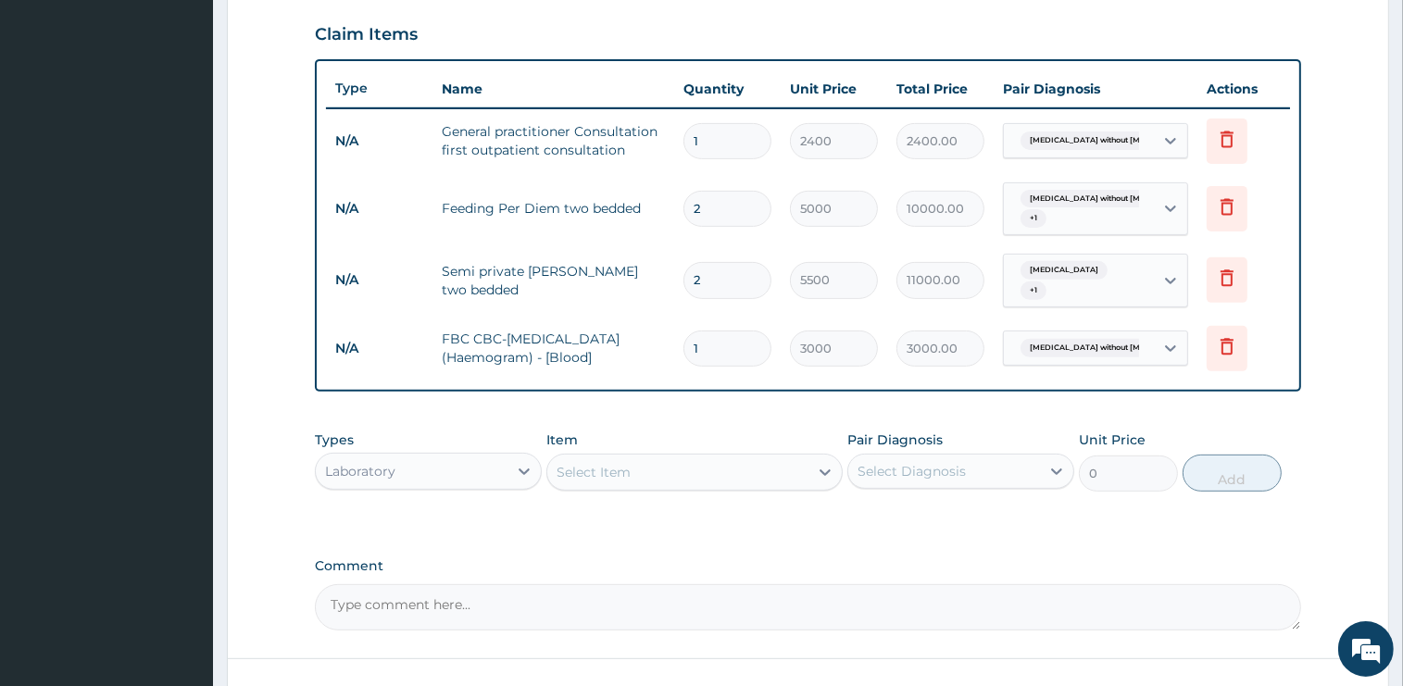
click at [655, 464] on div "Select Item" at bounding box center [677, 472] width 261 height 30
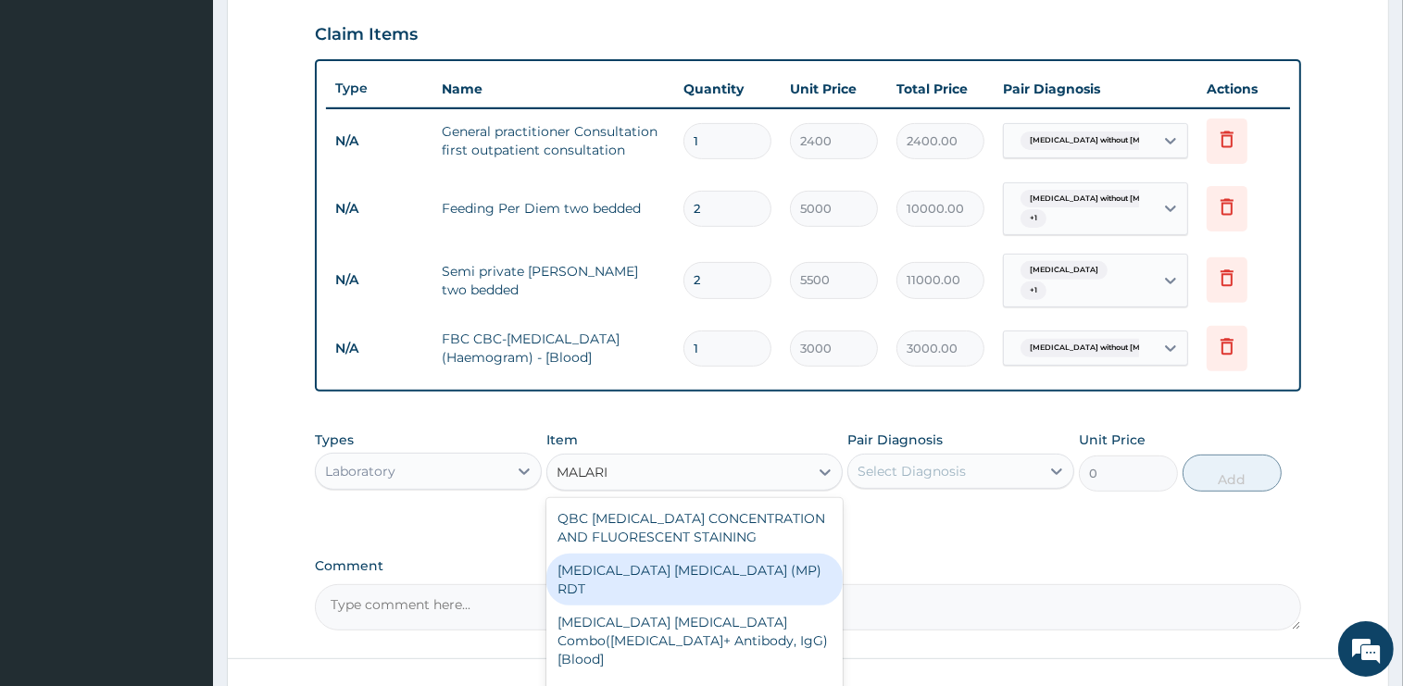
type input "[MEDICAL_DATA]"
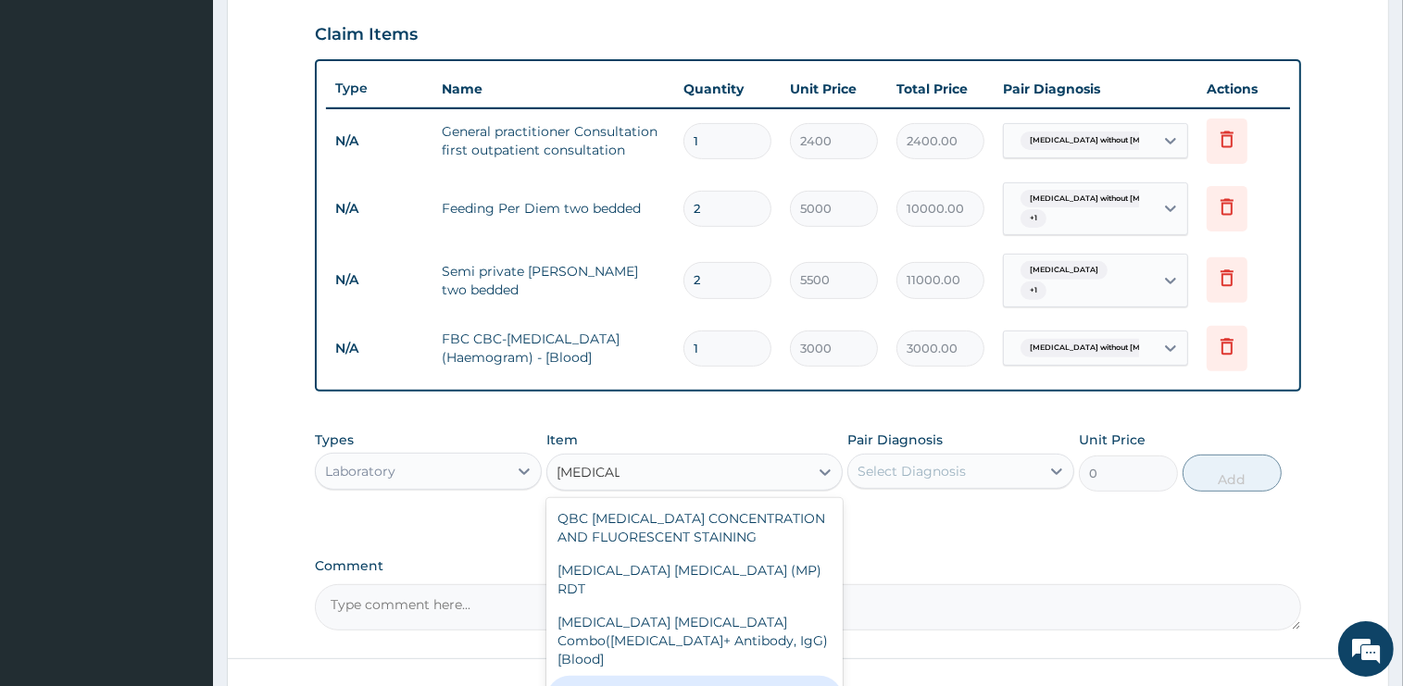
type input "1500"
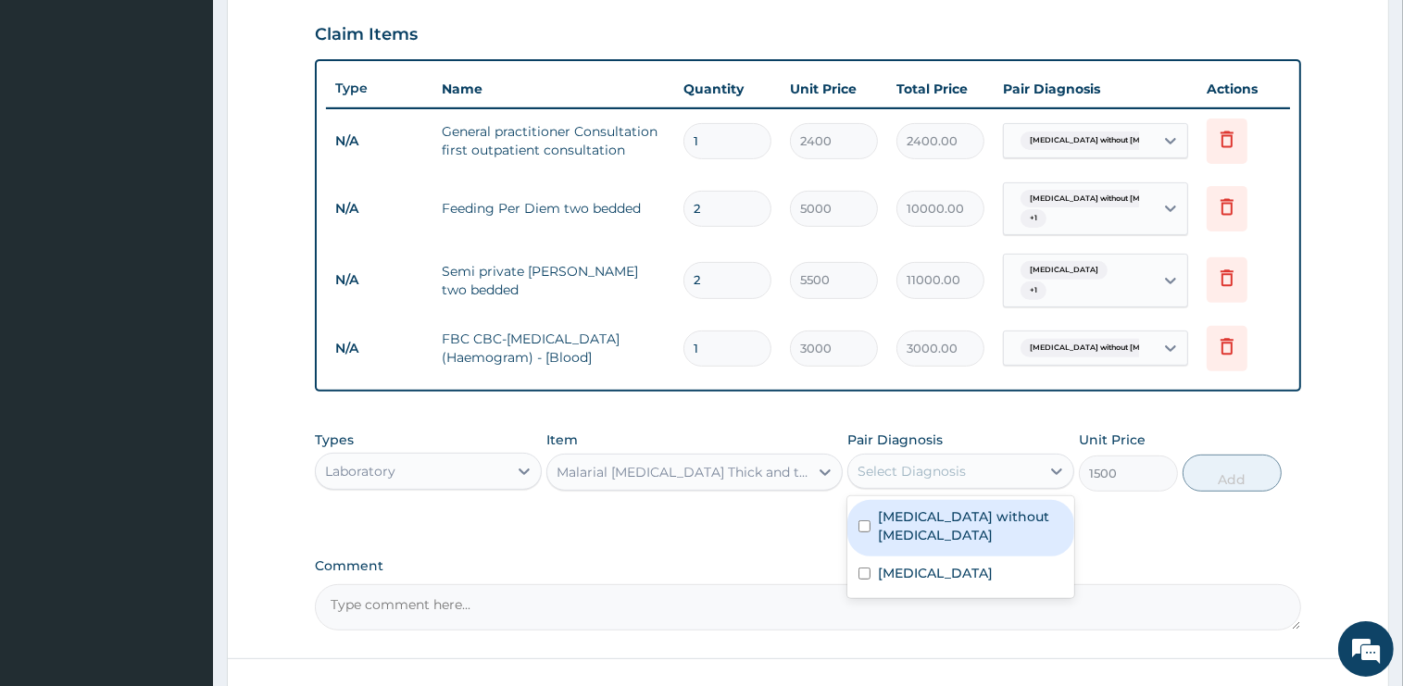
click at [939, 478] on div "Select Diagnosis" at bounding box center [960, 471] width 227 height 35
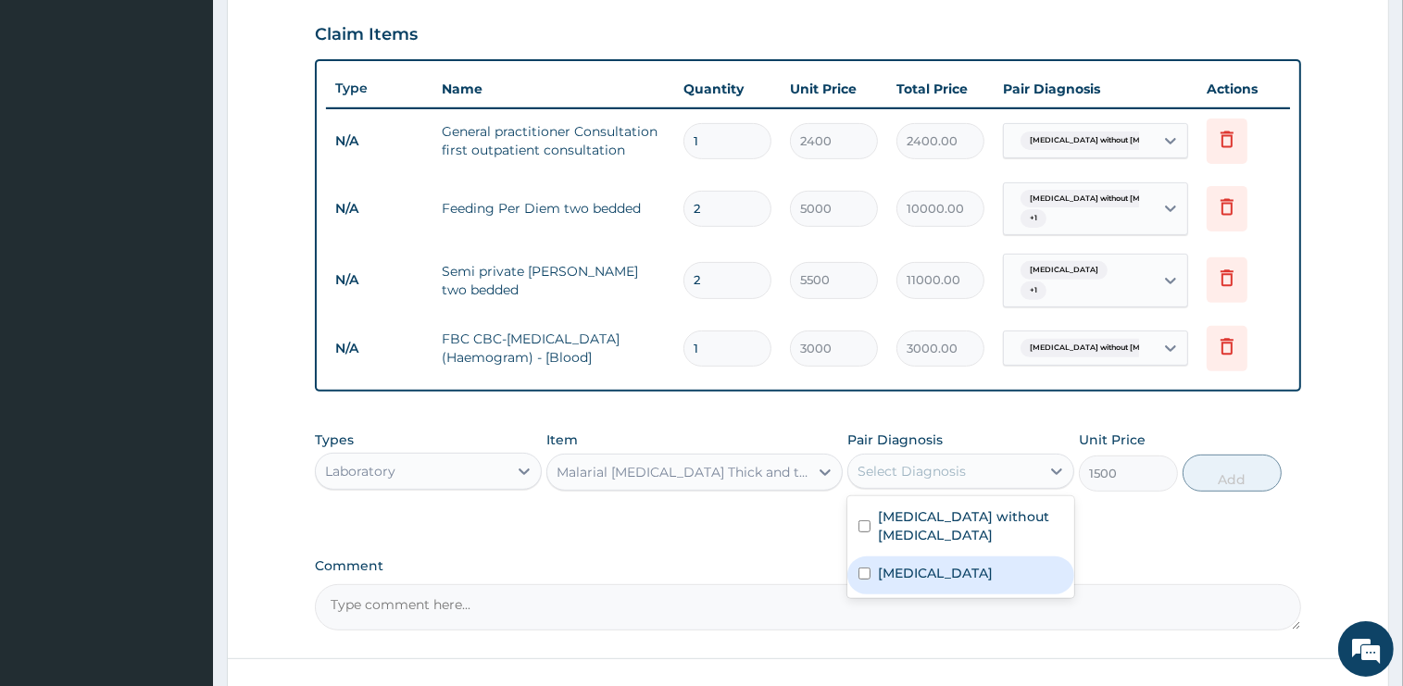
drag, startPoint x: 869, startPoint y: 544, endPoint x: 909, endPoint y: 545, distance: 40.8
click at [869, 568] on input "checkbox" at bounding box center [864, 574] width 12 height 12
checkbox input "true"
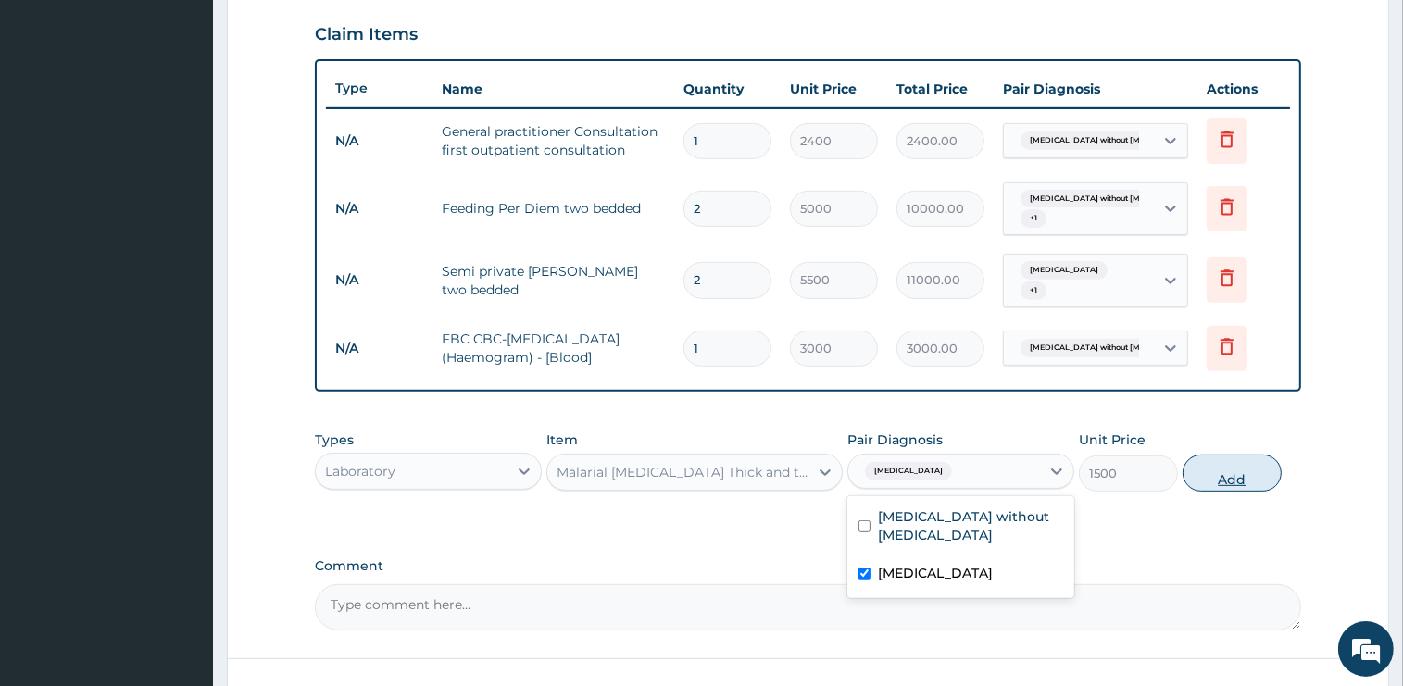
click at [1220, 462] on button "Add" at bounding box center [1231, 473] width 99 height 37
type input "0"
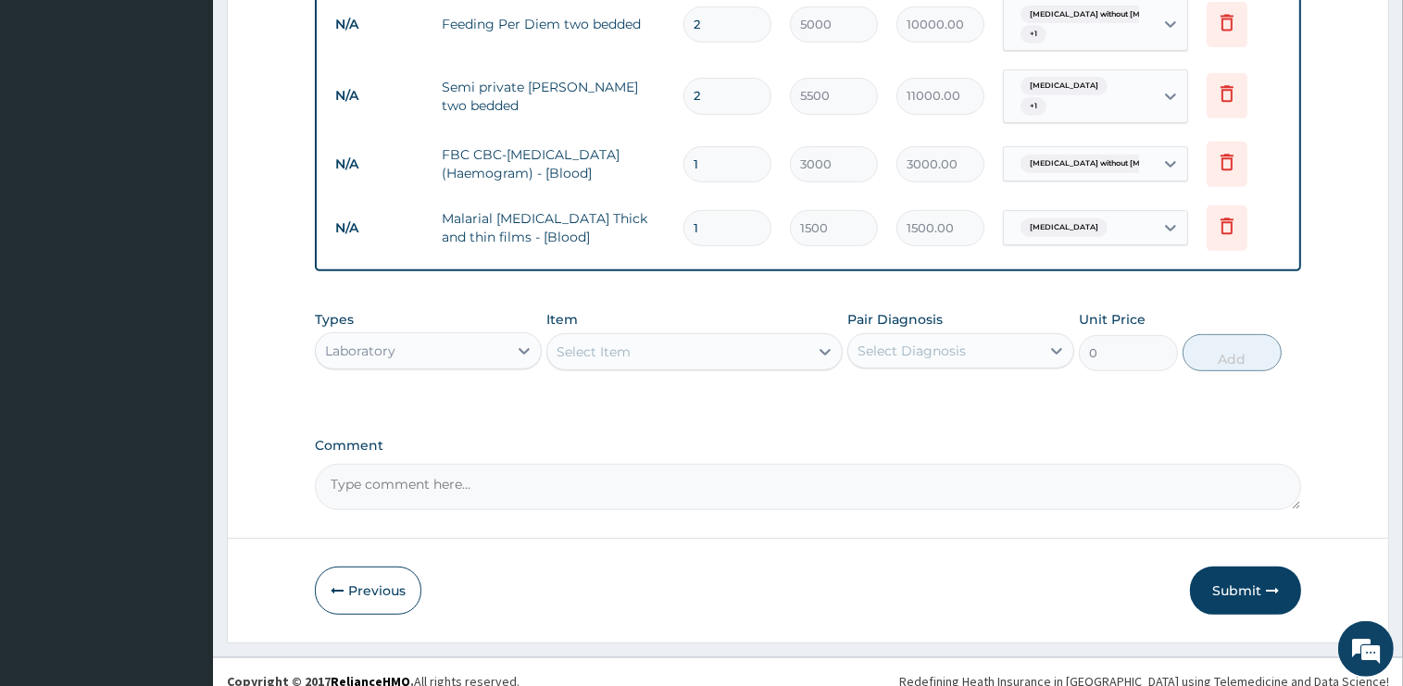
scroll to position [820, 0]
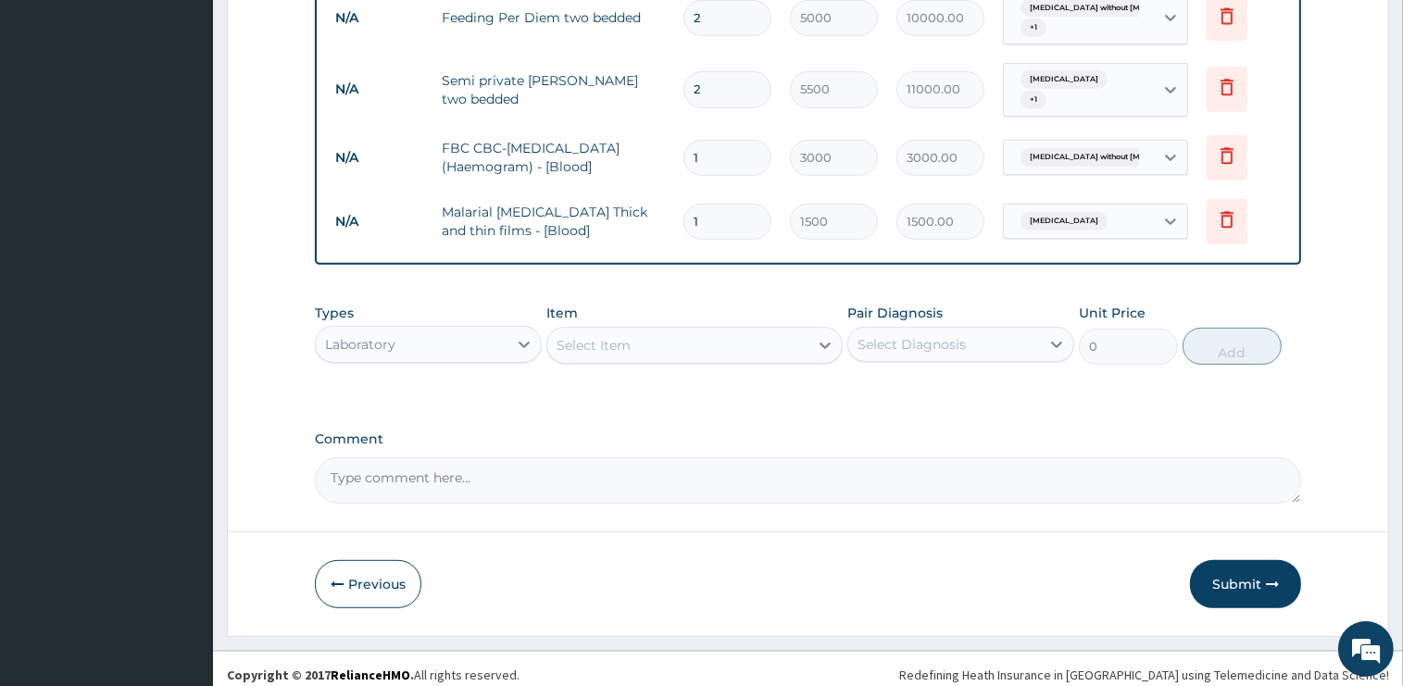
click at [630, 336] on div "Select Item" at bounding box center [593, 345] width 74 height 19
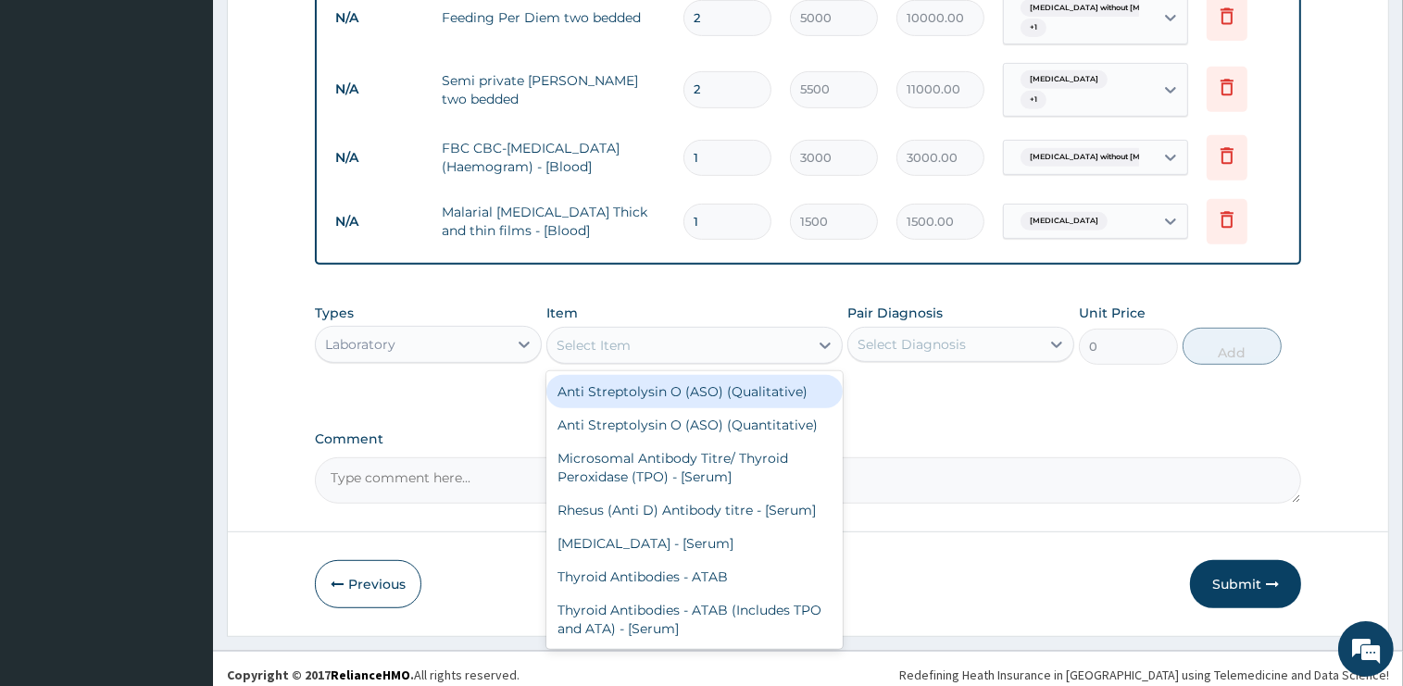
click at [386, 335] on div "Laboratory" at bounding box center [360, 344] width 70 height 19
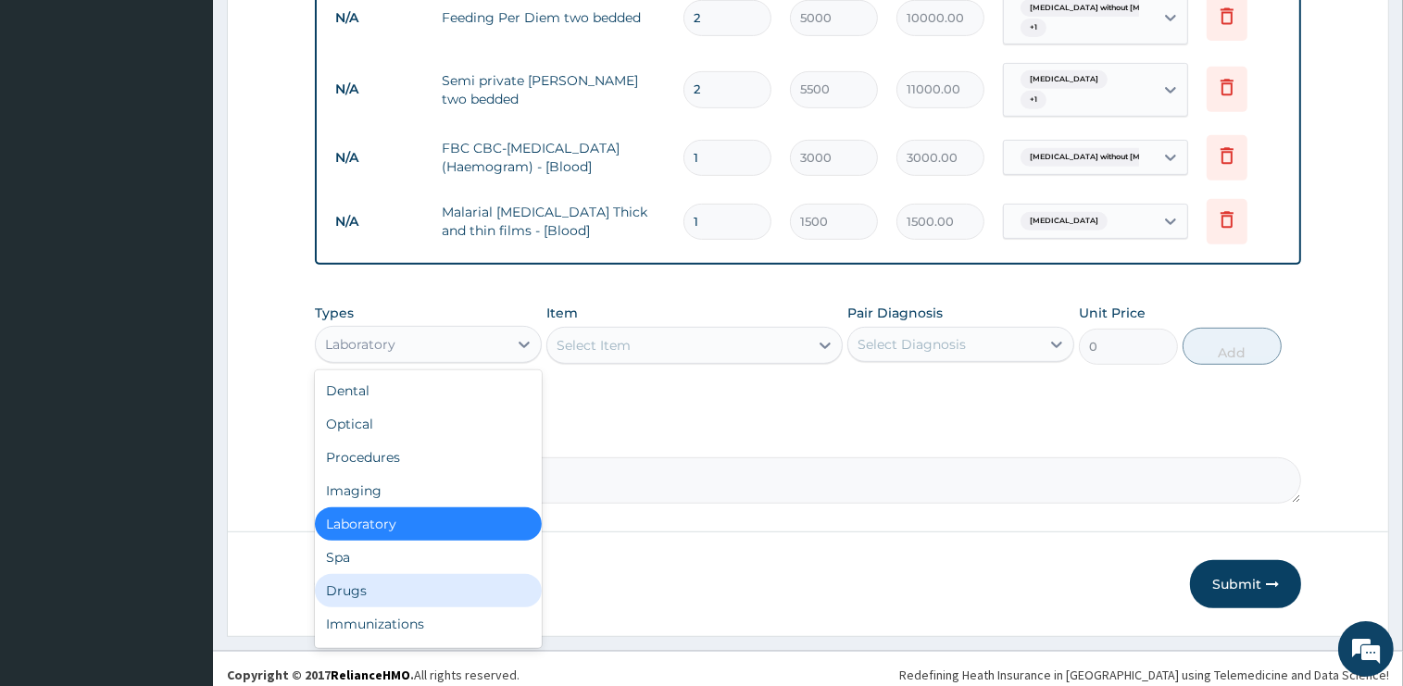
click at [363, 582] on div "Drugs" at bounding box center [428, 590] width 227 height 33
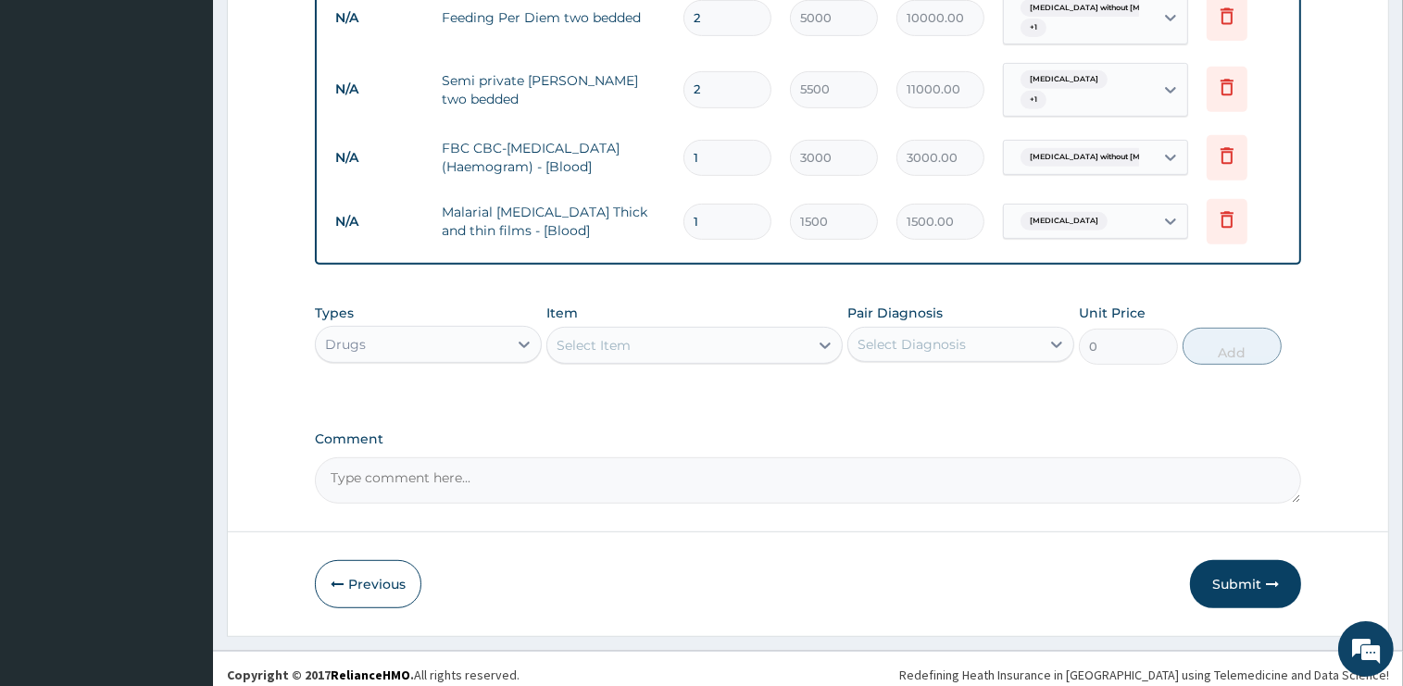
click at [659, 338] on div "Select Item" at bounding box center [677, 346] width 261 height 30
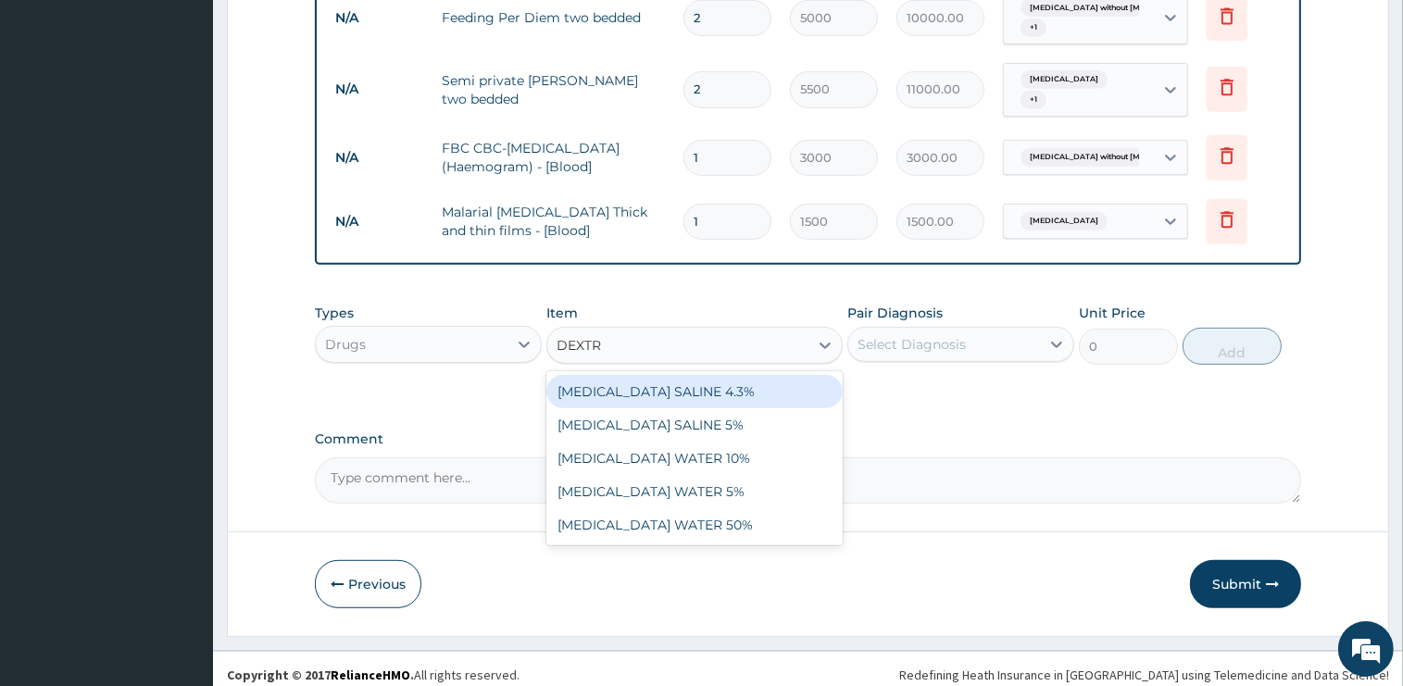
type input "DEXTRO"
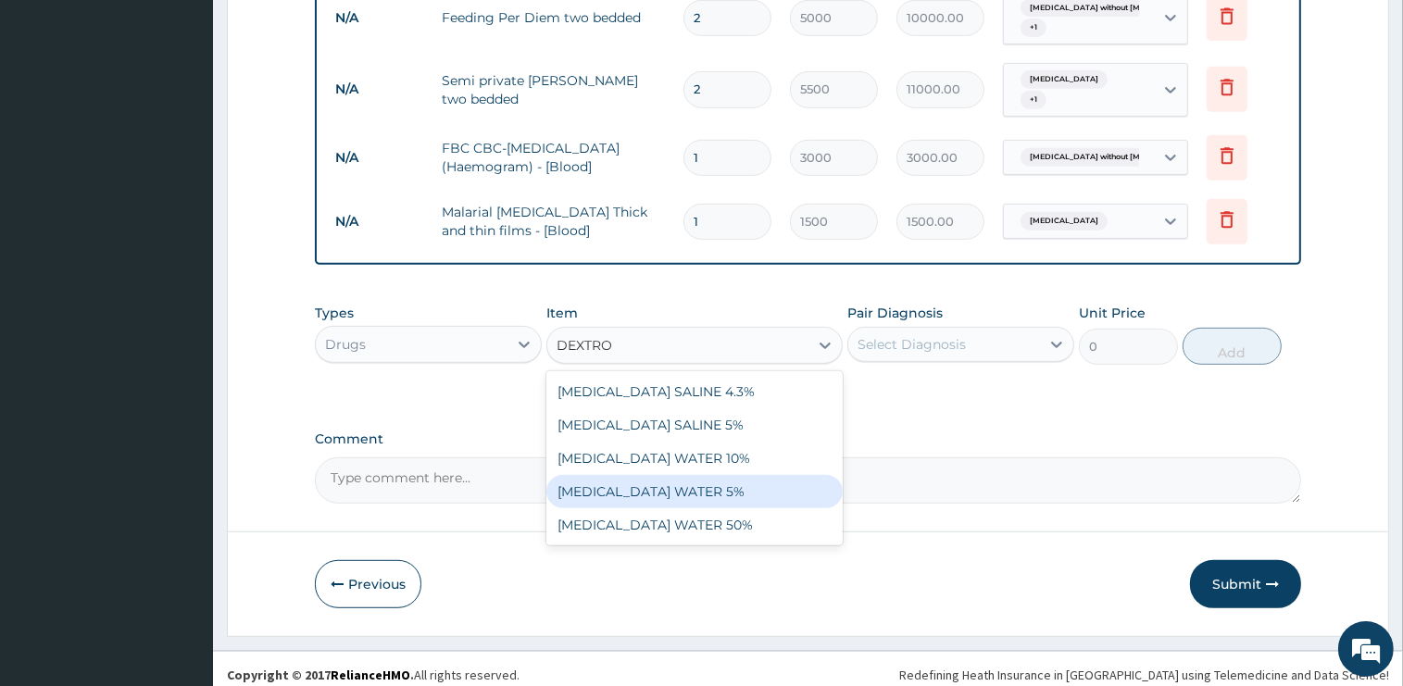
click at [679, 479] on div "[MEDICAL_DATA] WATER 5%" at bounding box center [694, 491] width 296 height 33
type input "1875"
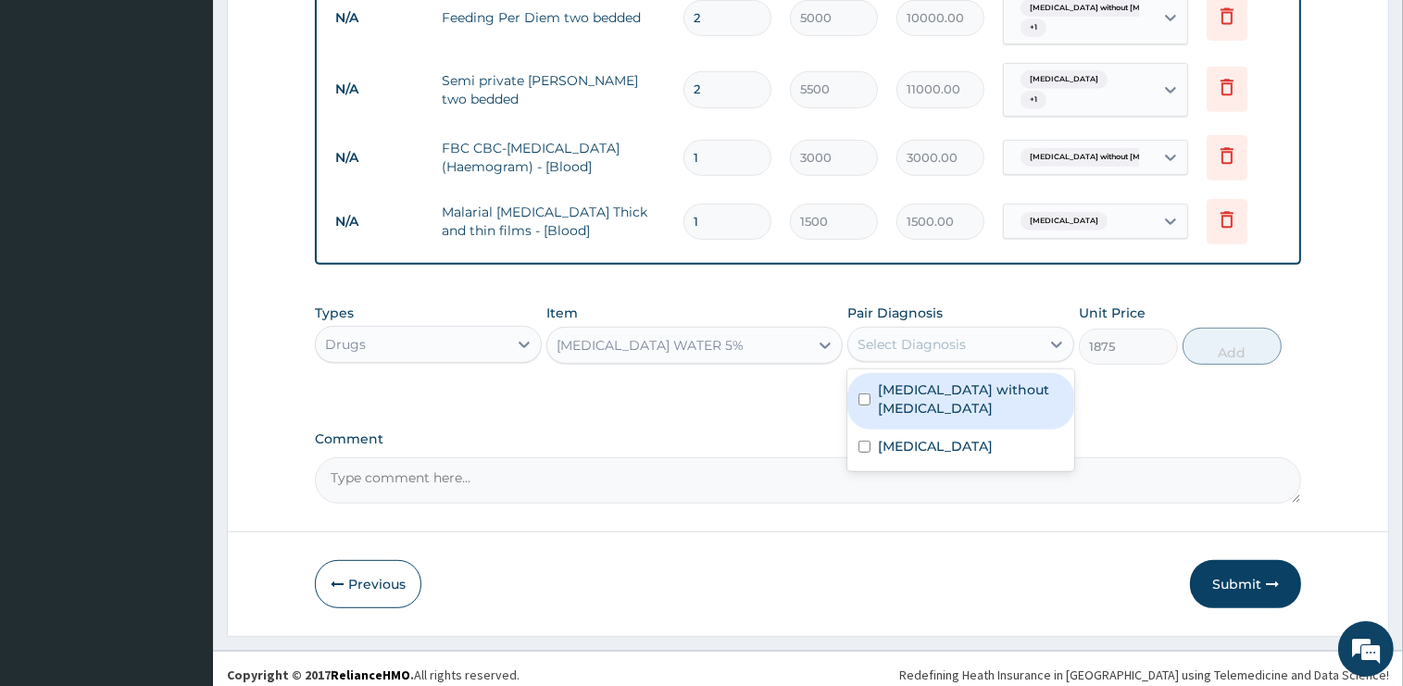
click at [949, 330] on div "Select Diagnosis" at bounding box center [944, 345] width 192 height 30
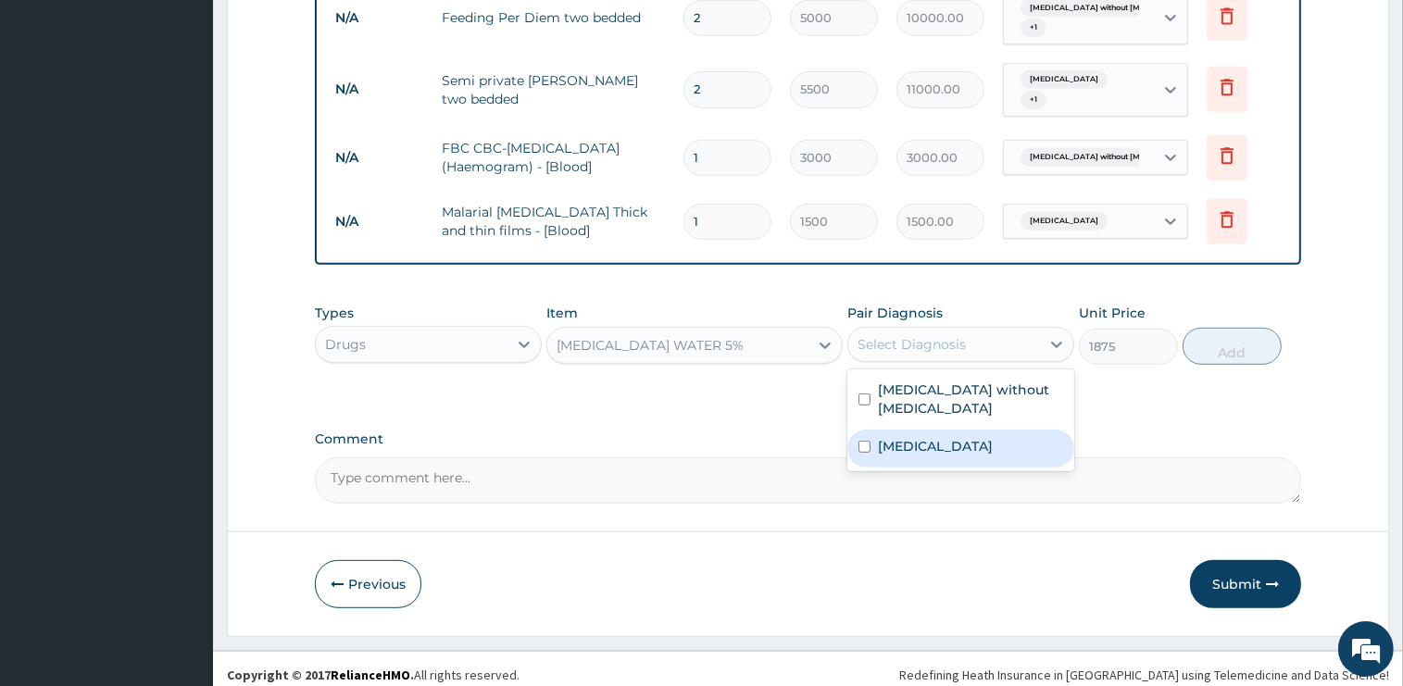
click at [904, 430] on div "[MEDICAL_DATA]" at bounding box center [960, 449] width 227 height 38
checkbox input "true"
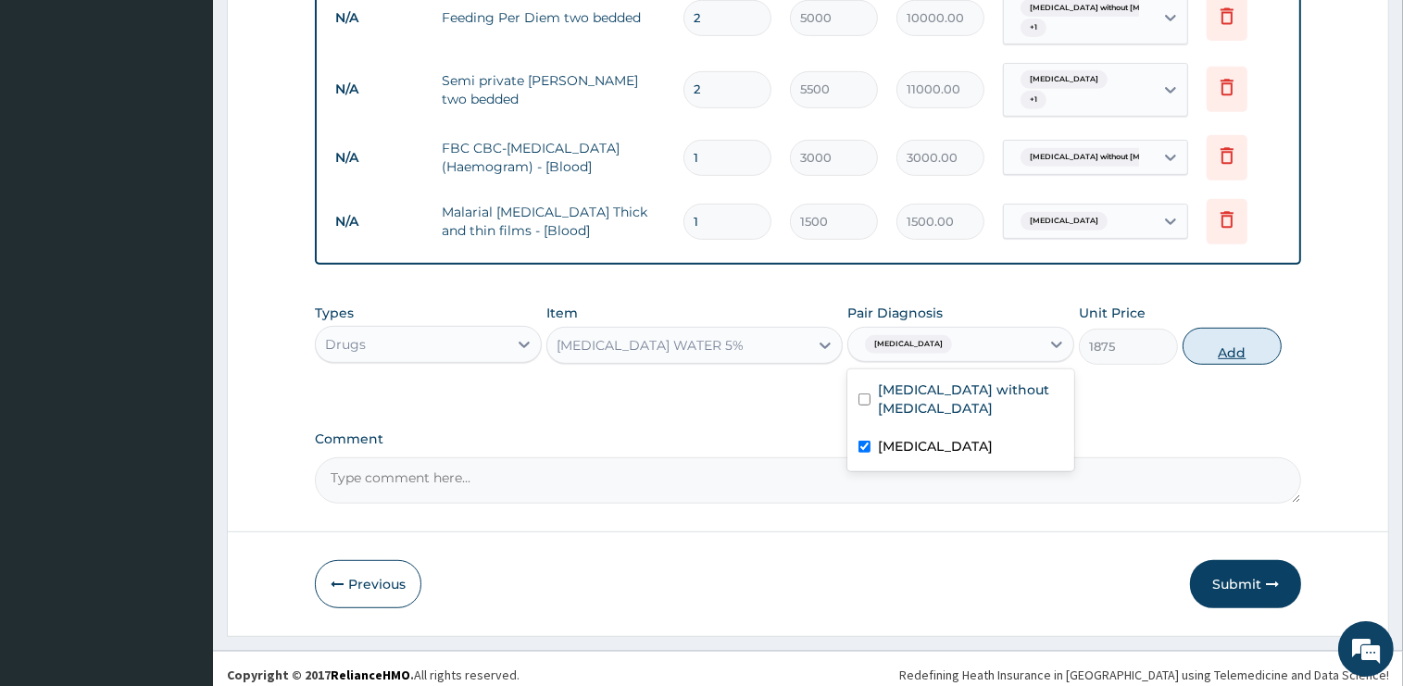
click at [1224, 334] on button "Add" at bounding box center [1231, 346] width 99 height 37
type input "0"
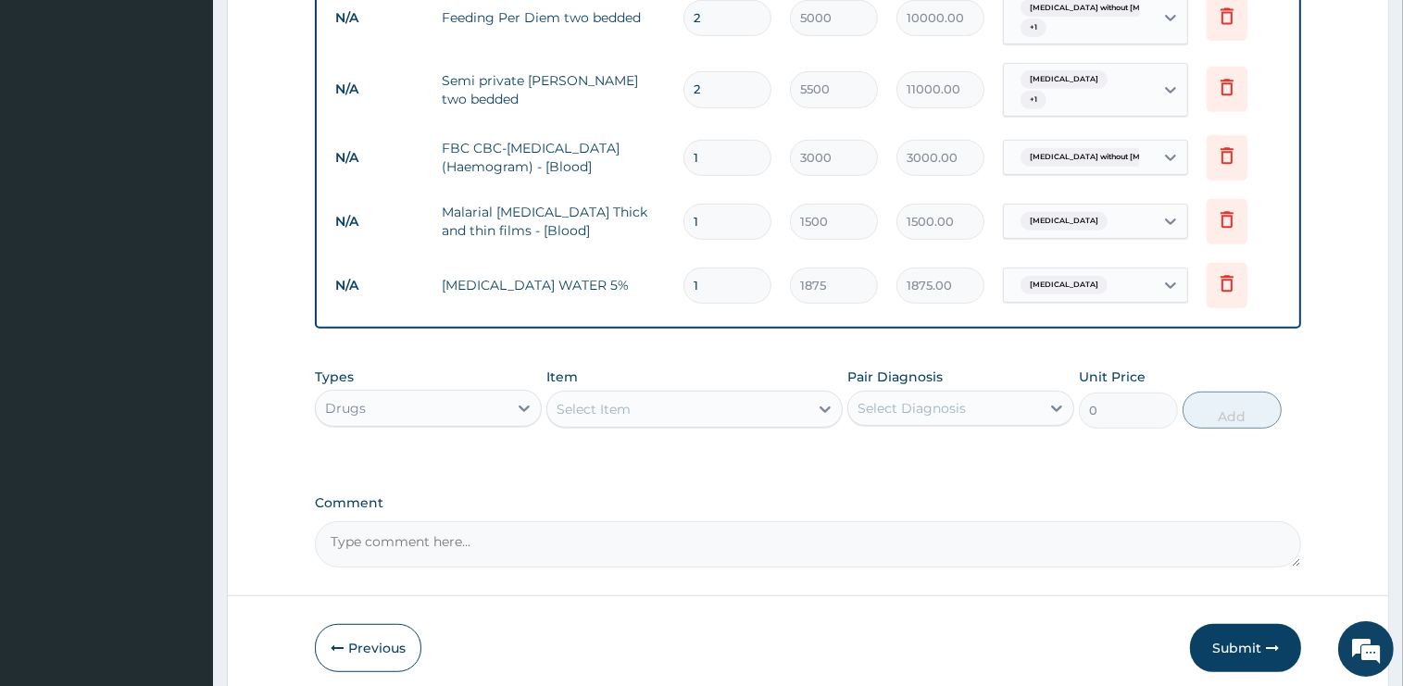
click at [646, 409] on div "Select Item" at bounding box center [677, 409] width 261 height 30
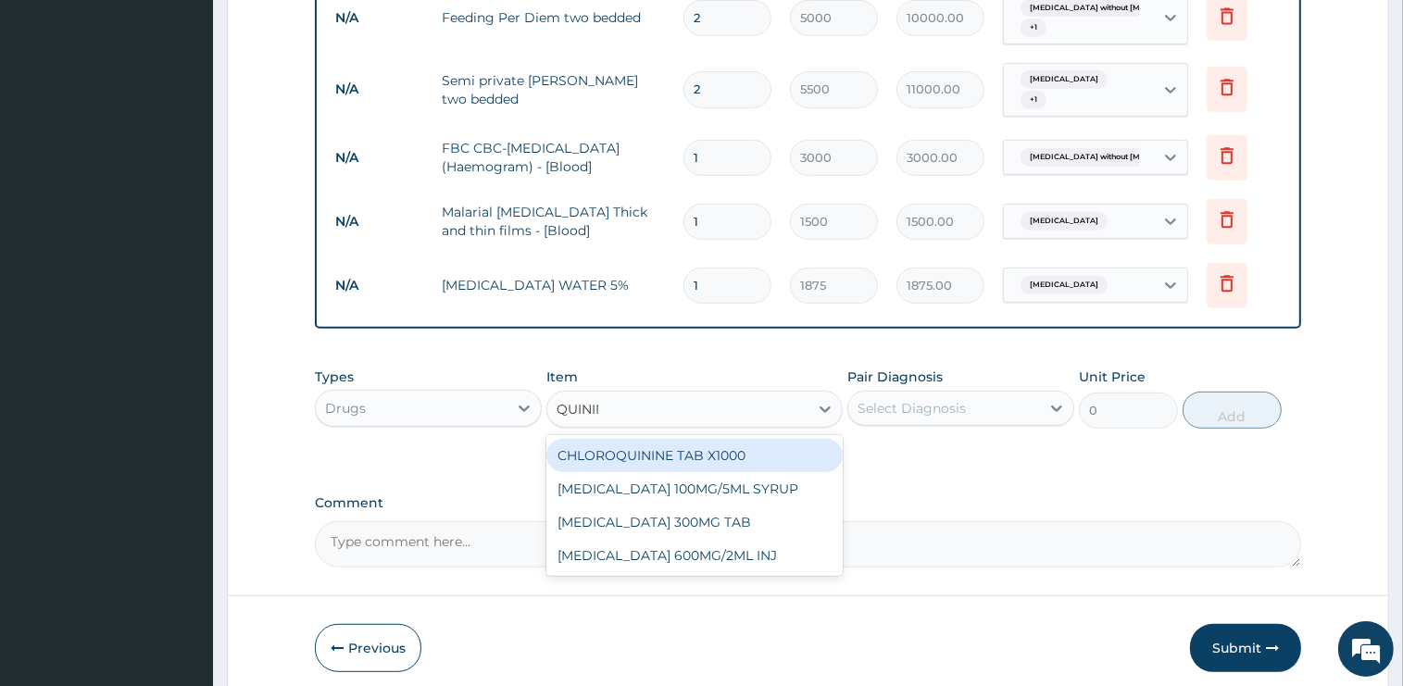
type input "QUININE"
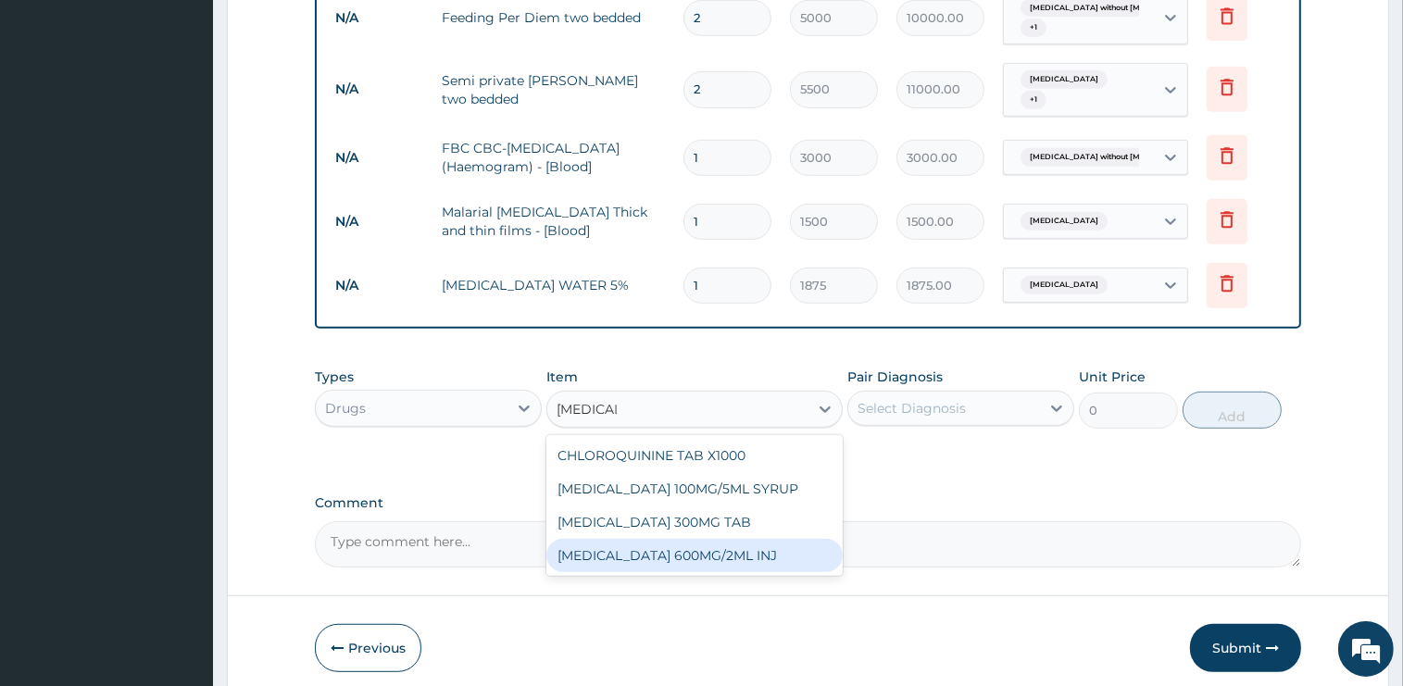
click at [656, 541] on div "[MEDICAL_DATA] 600MG/2ML INJ" at bounding box center [694, 555] width 296 height 33
type input "3000"
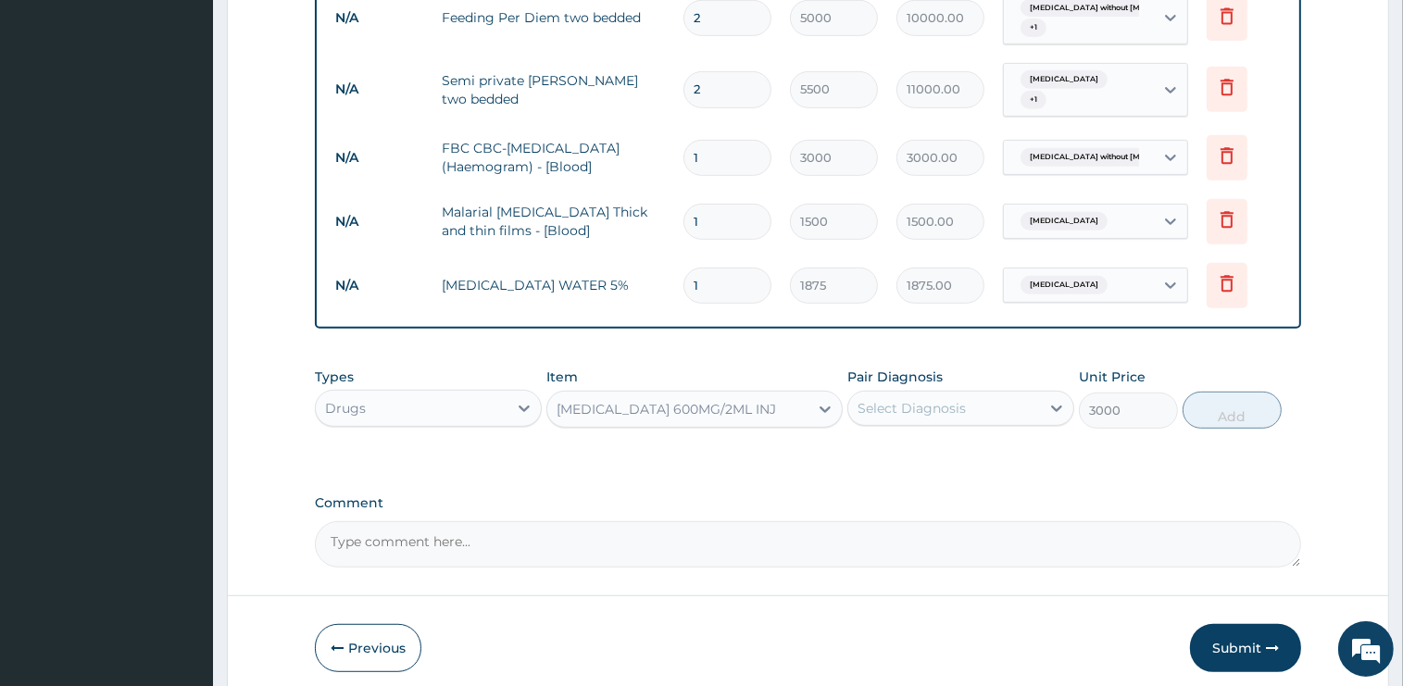
click at [911, 406] on div "Select Diagnosis" at bounding box center [911, 408] width 108 height 19
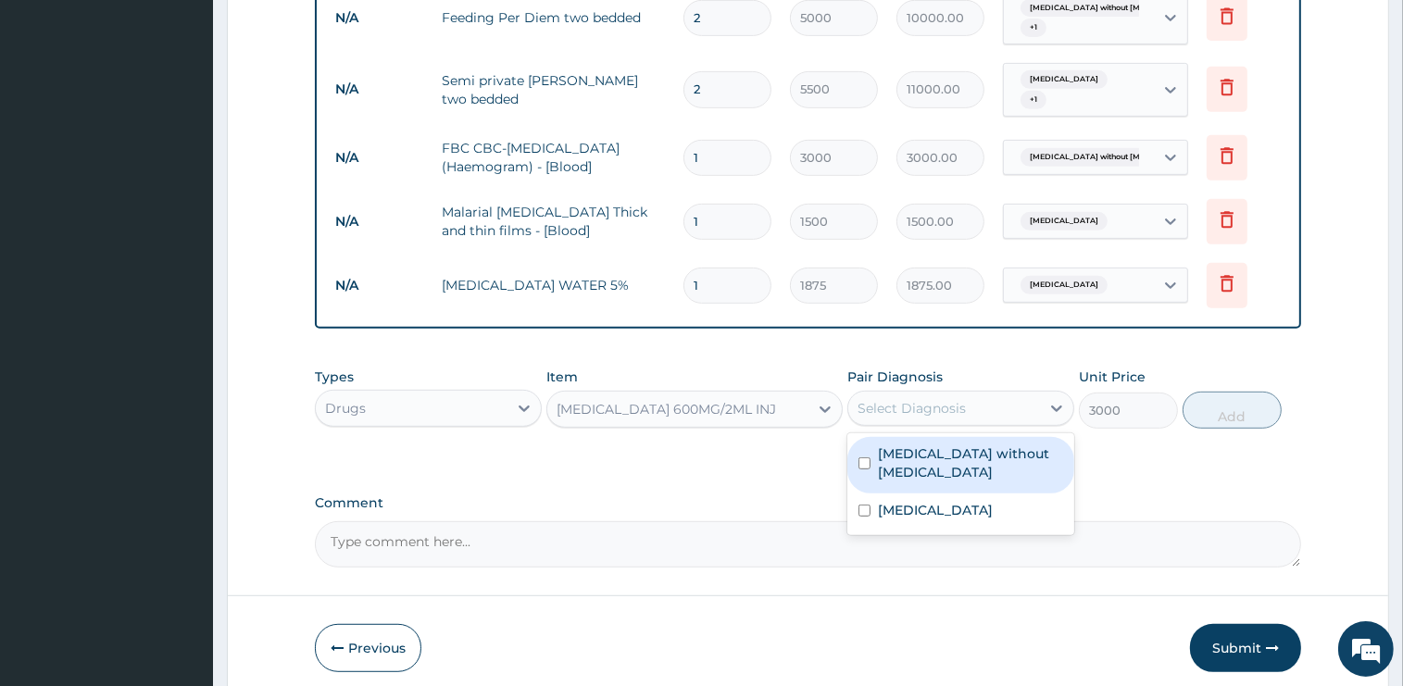
click at [913, 444] on label "Sepsis without septic shock" at bounding box center [970, 462] width 185 height 37
checkbox input "true"
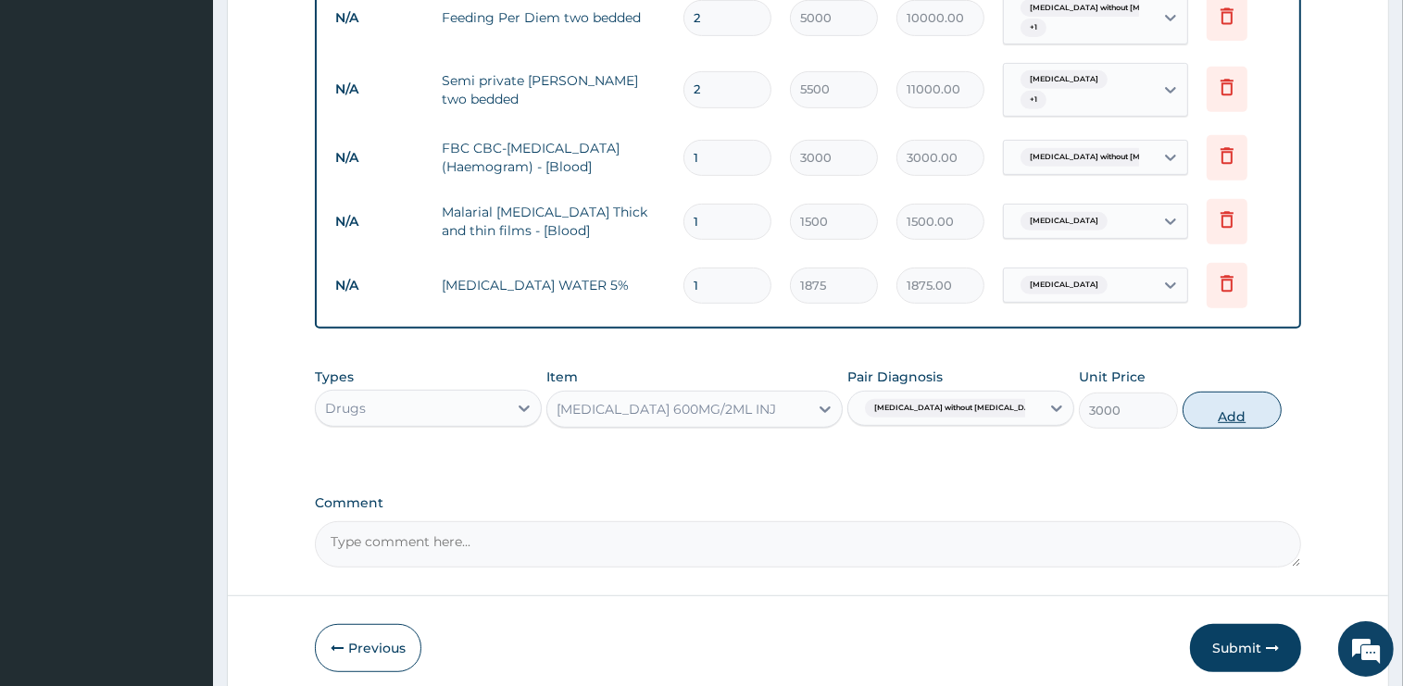
click at [1222, 403] on button "Add" at bounding box center [1231, 410] width 99 height 37
type input "0"
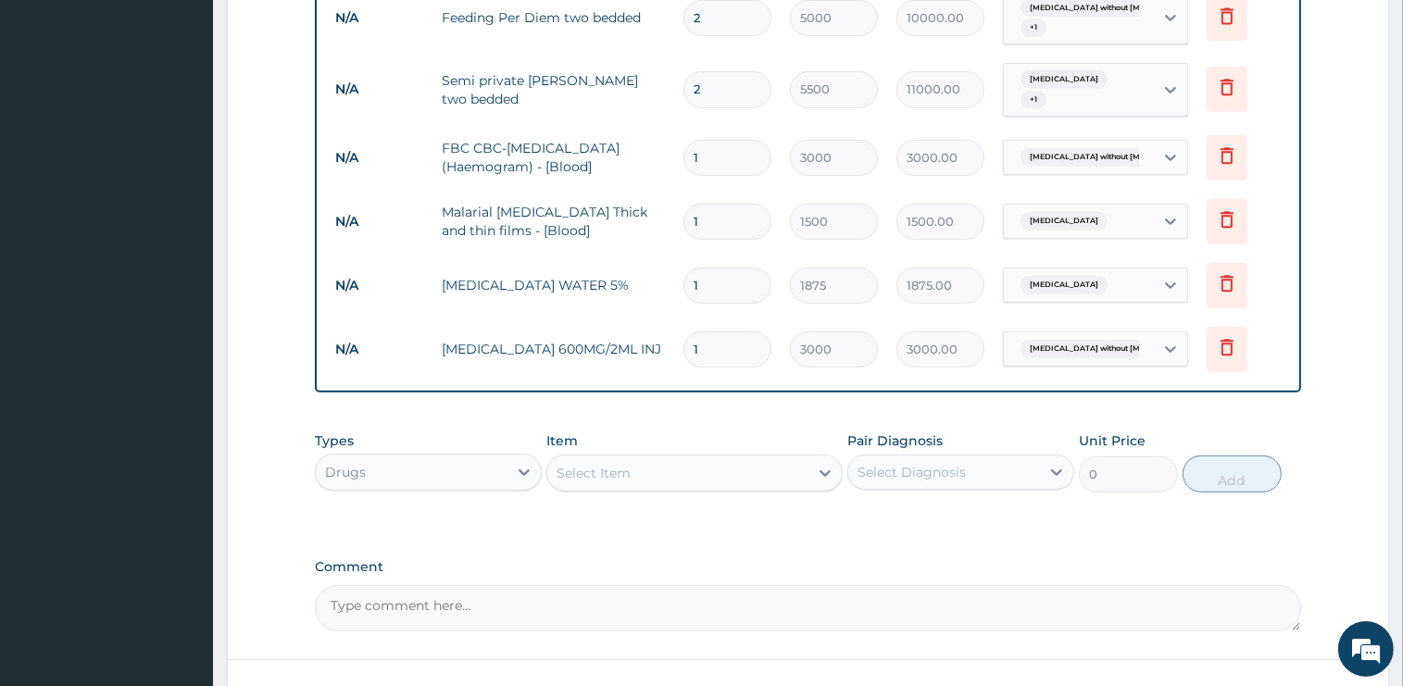
click at [662, 479] on div "Select Item" at bounding box center [694, 473] width 296 height 37
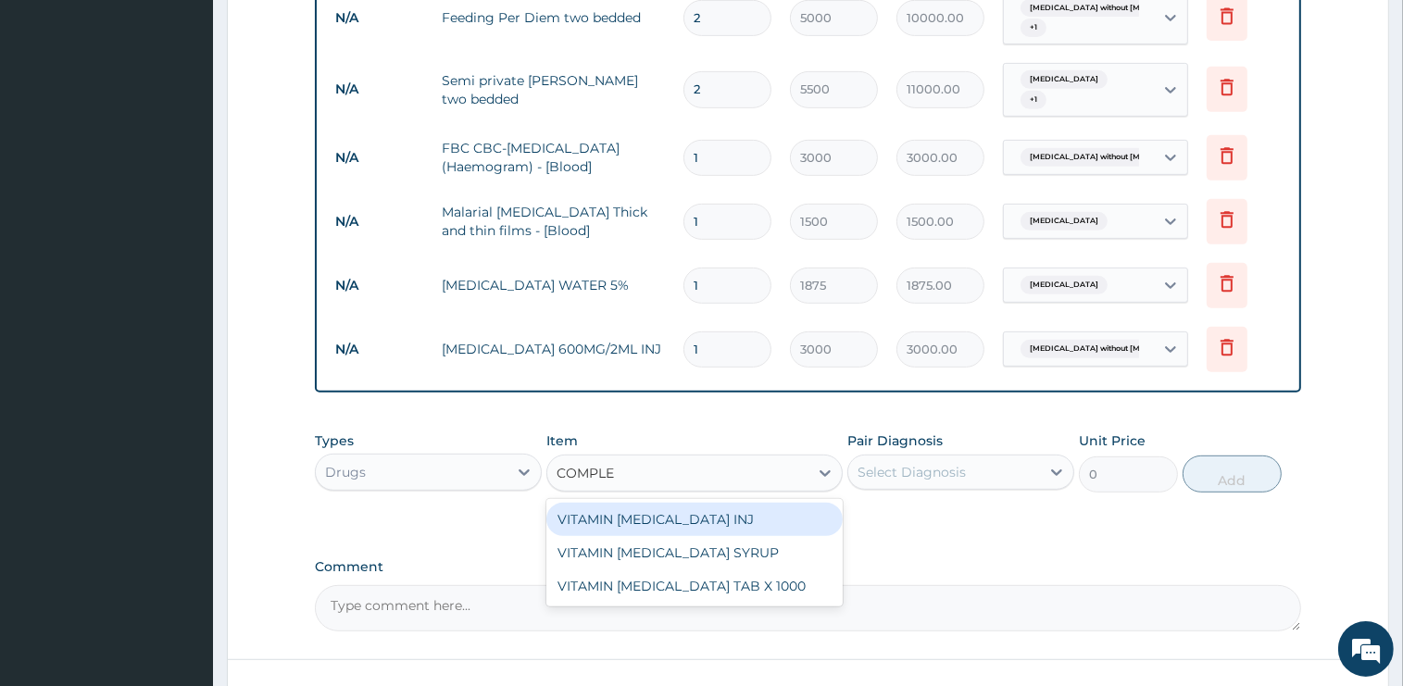
type input "COMPLEX"
drag, startPoint x: 683, startPoint y: 509, endPoint x: 894, endPoint y: 491, distance: 211.9
click at [702, 516] on div "VITAMIN [MEDICAL_DATA] INJ" at bounding box center [694, 519] width 296 height 33
type input "1000"
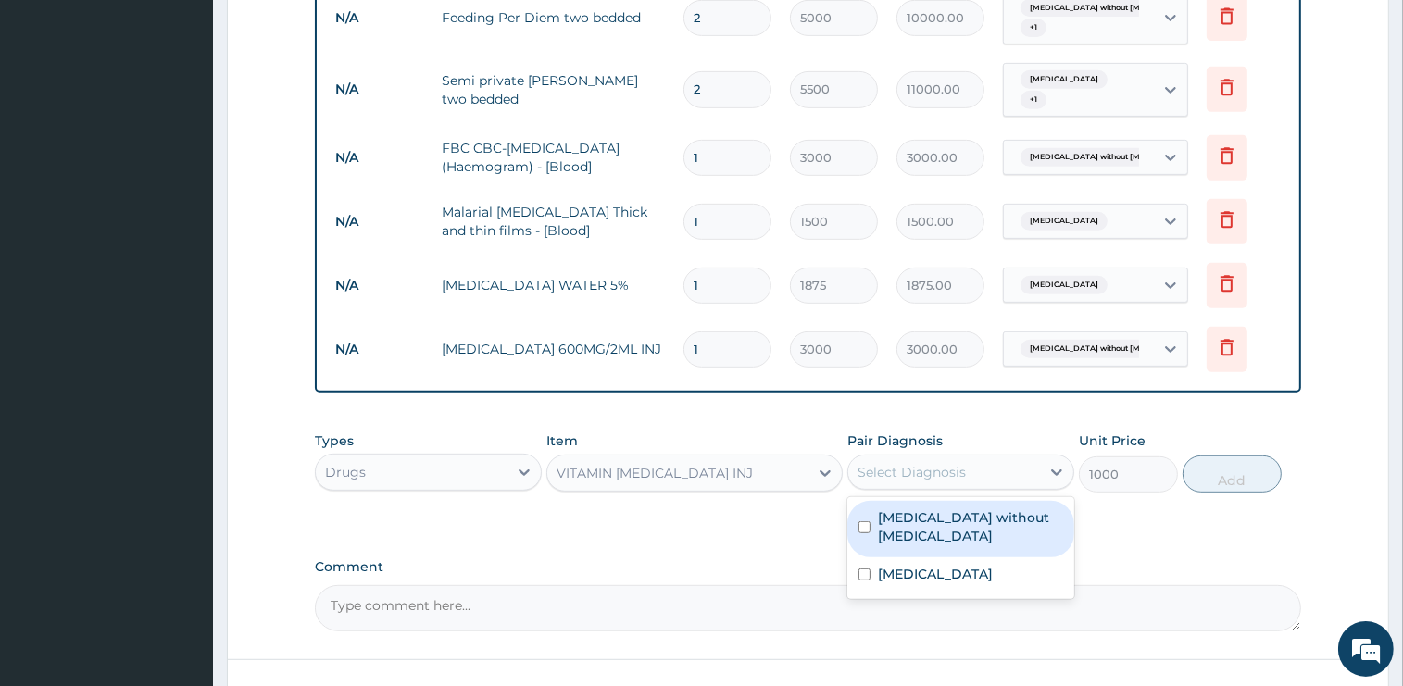
drag, startPoint x: 913, startPoint y: 469, endPoint x: 918, endPoint y: 492, distance: 23.6
click at [915, 469] on div "Select Diagnosis" at bounding box center [911, 472] width 108 height 19
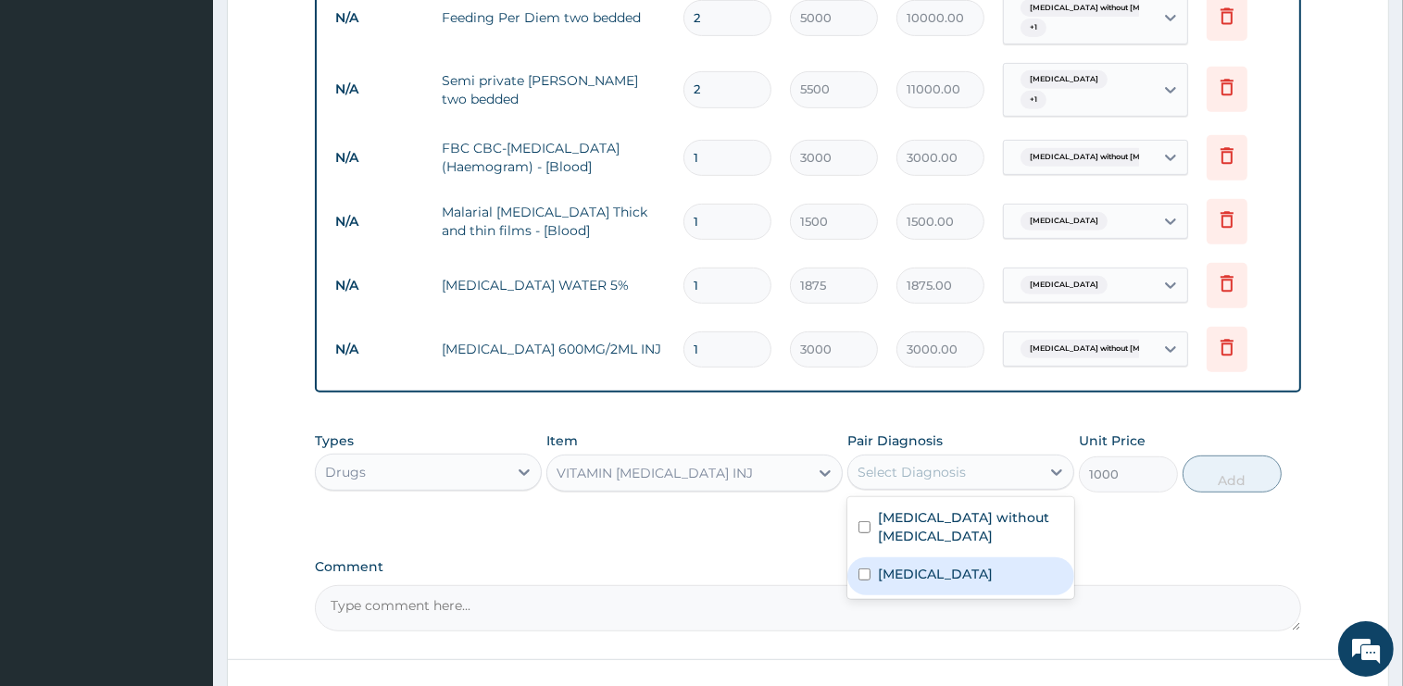
drag, startPoint x: 902, startPoint y: 545, endPoint x: 1083, endPoint y: 548, distance: 181.5
click at [902, 565] on label "[MEDICAL_DATA]" at bounding box center [935, 574] width 115 height 19
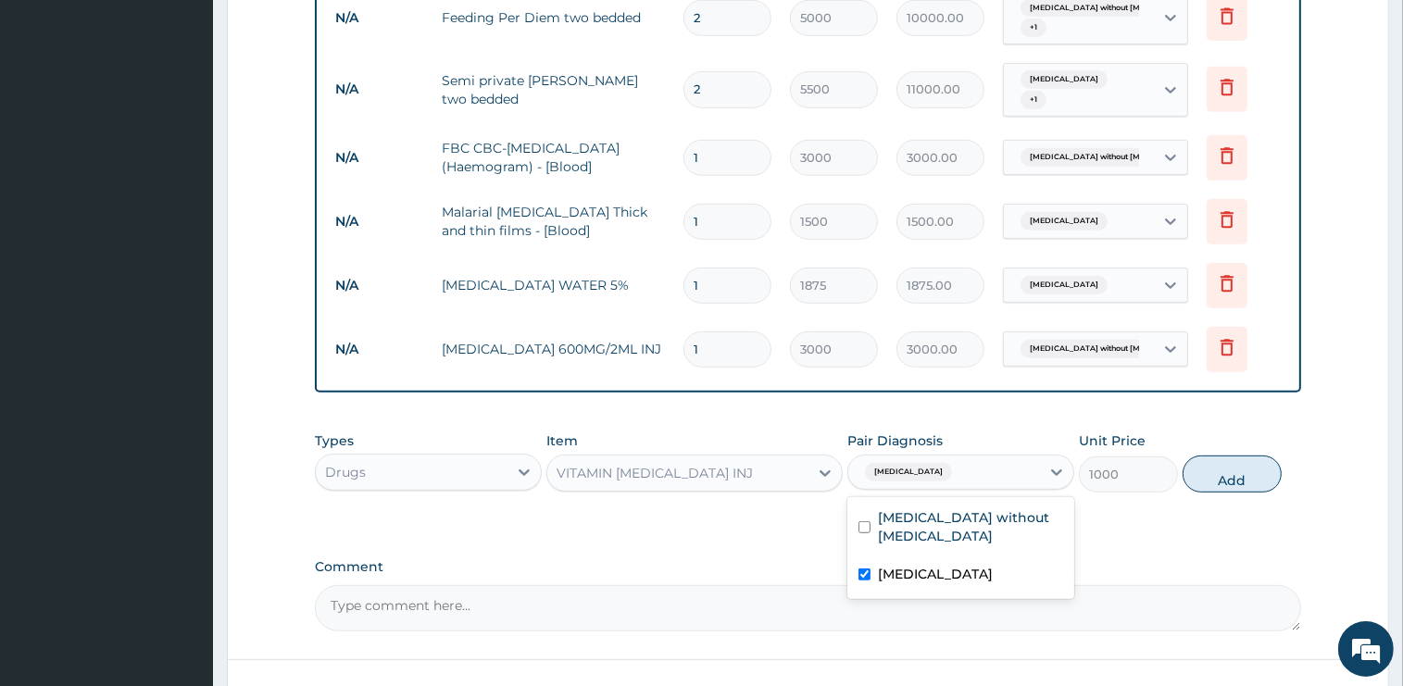
checkbox input "true"
click at [1208, 468] on button "Add" at bounding box center [1231, 474] width 99 height 37
type input "0"
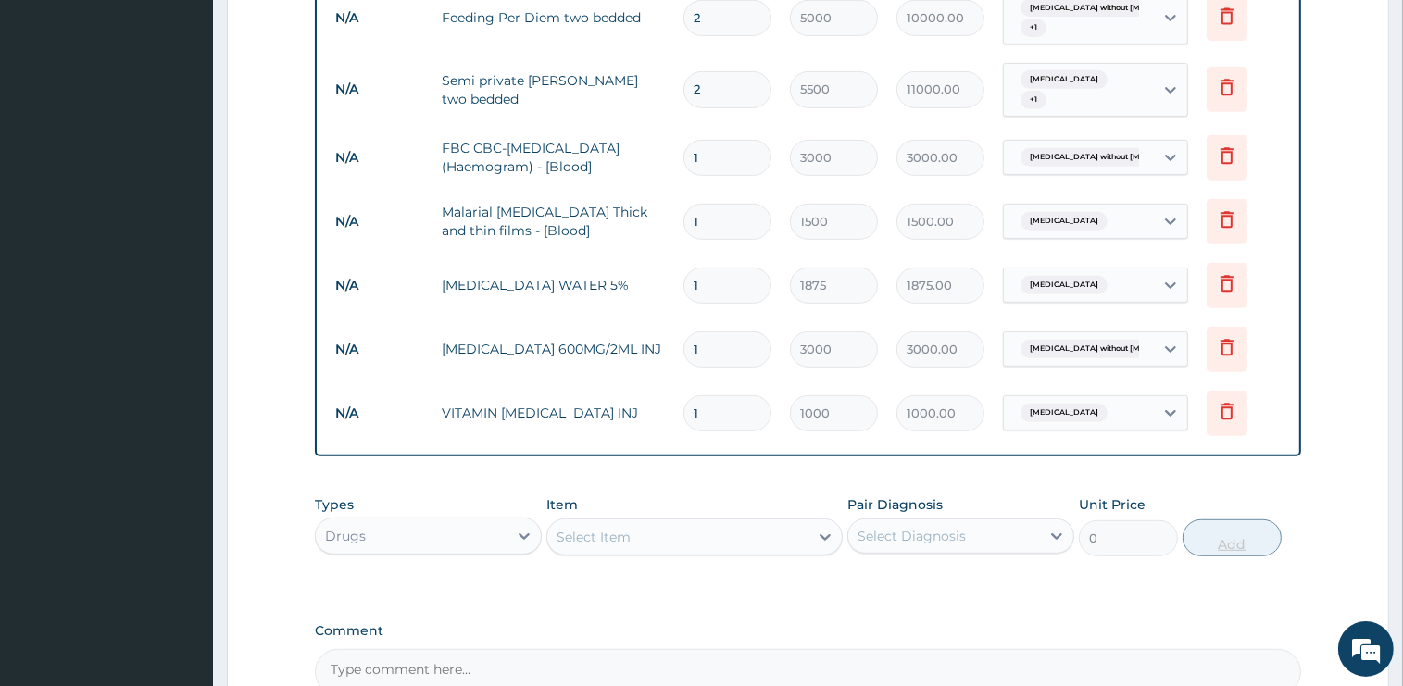
type input "0.00"
type input "2"
type input "2000.00"
type input "2"
drag, startPoint x: 702, startPoint y: 332, endPoint x: 681, endPoint y: 332, distance: 20.4
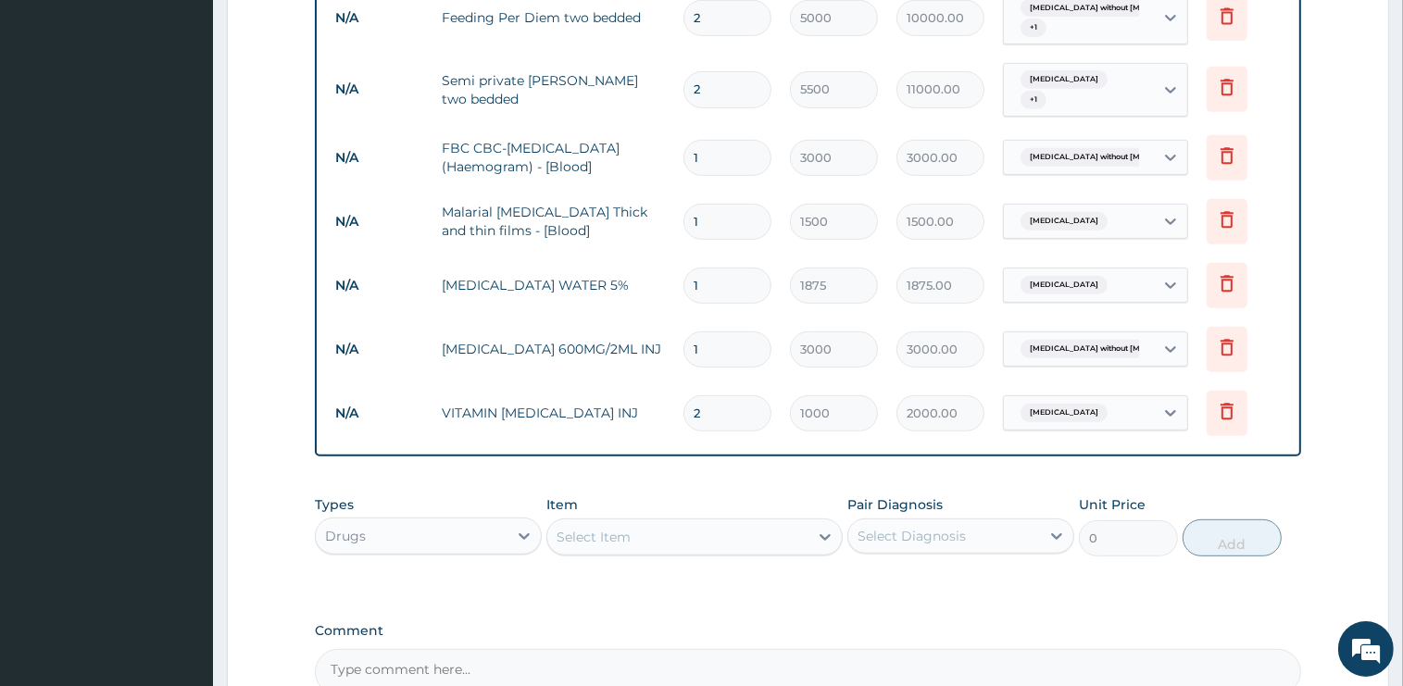
click at [683, 332] on input "1" at bounding box center [727, 349] width 88 height 36
drag, startPoint x: 711, startPoint y: 279, endPoint x: 671, endPoint y: 272, distance: 40.3
click at [683, 272] on input "1" at bounding box center [727, 286] width 88 height 36
type input "2"
type input "3750.00"
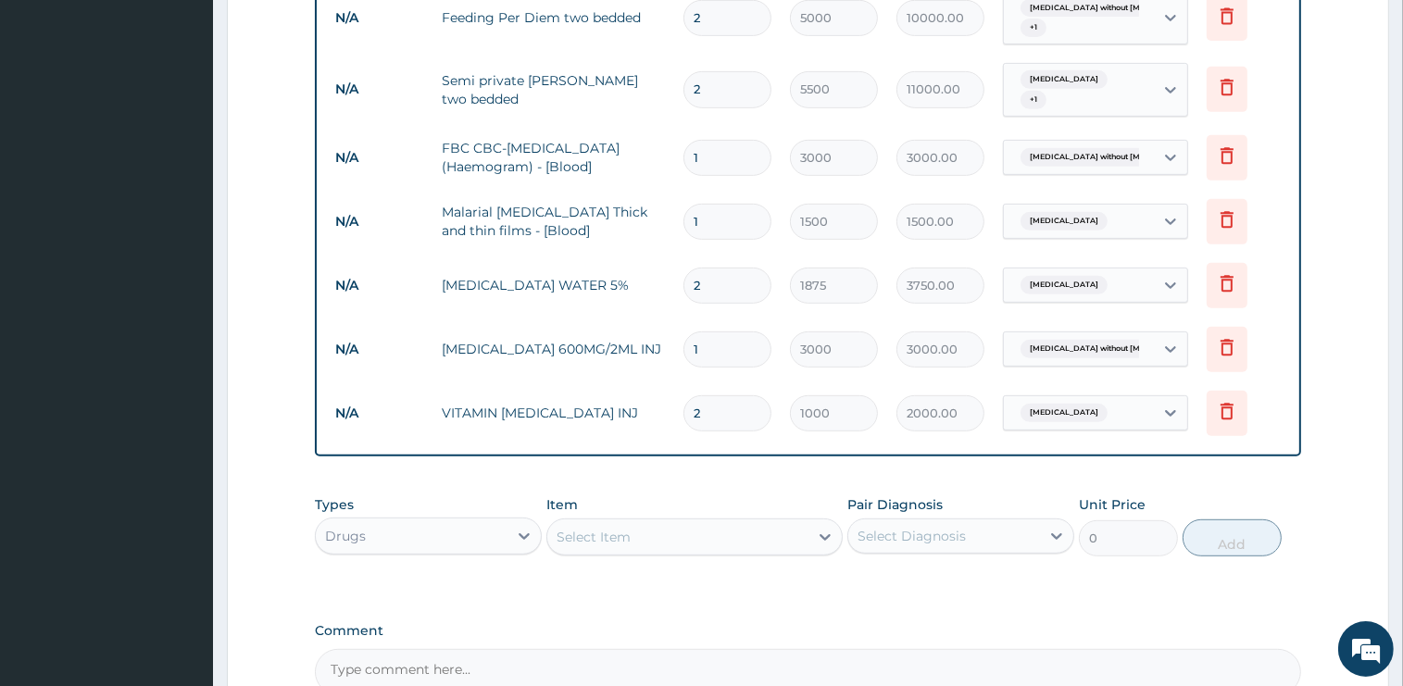
type input "2"
click at [687, 528] on div "Select Item" at bounding box center [677, 537] width 261 height 30
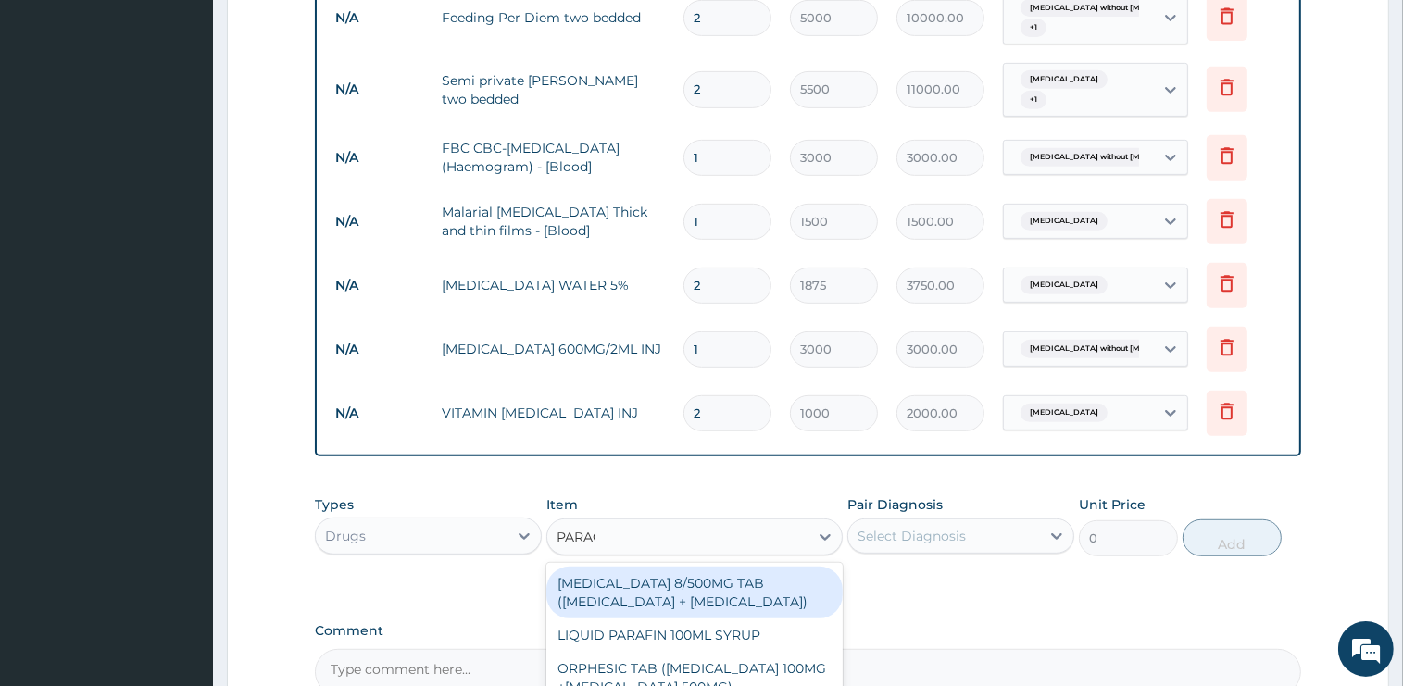
type input "PARACE"
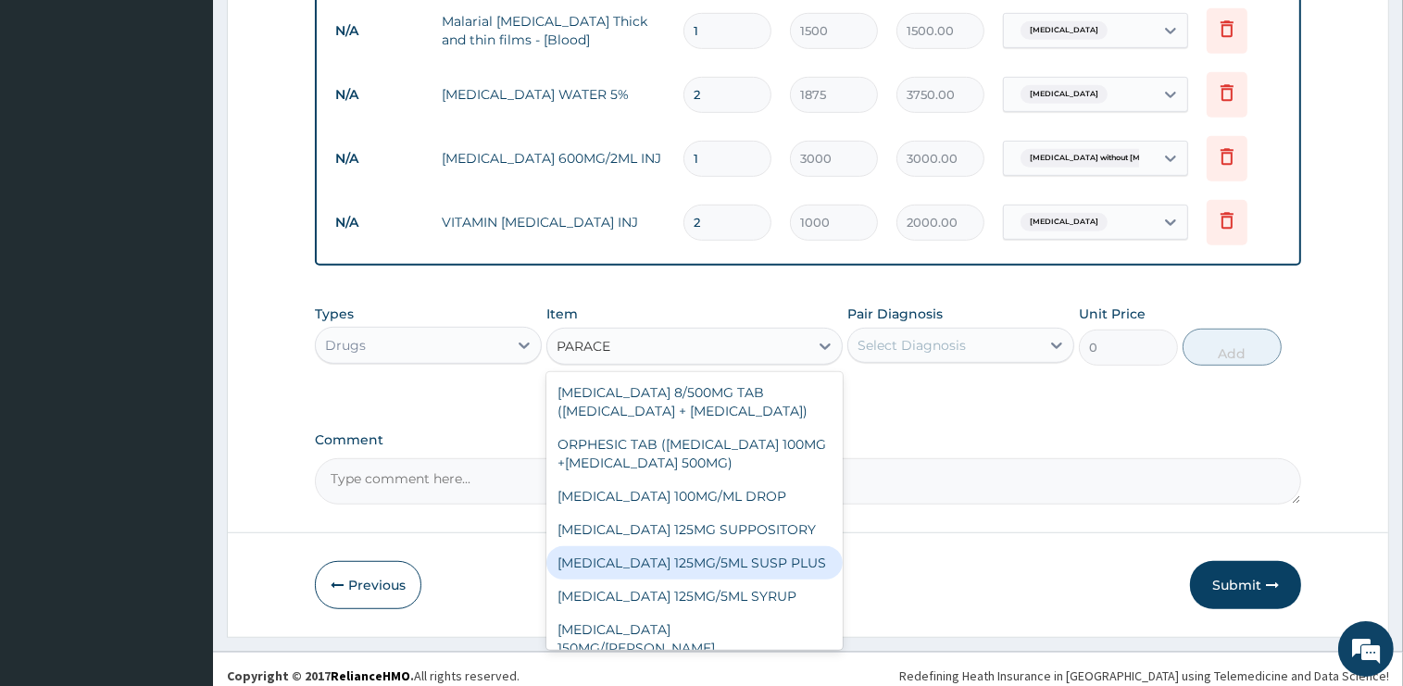
scroll to position [156, 0]
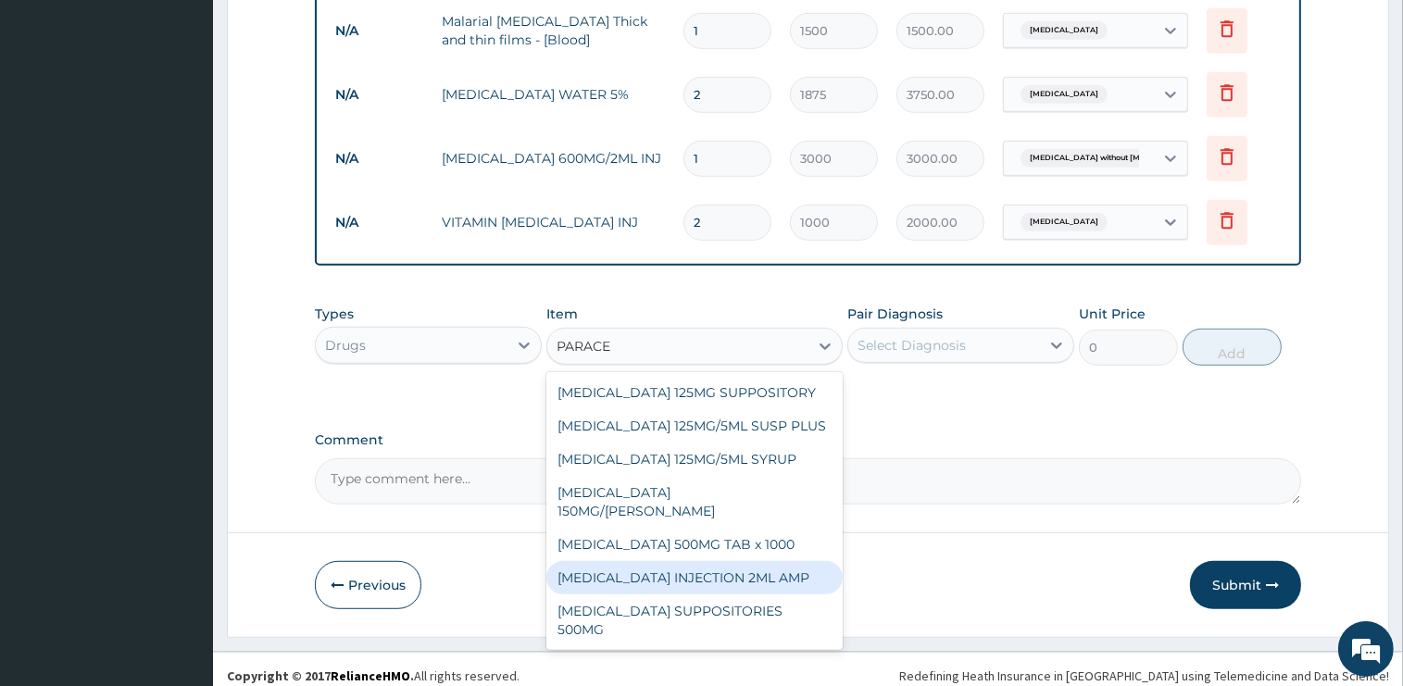
click at [744, 571] on div "[MEDICAL_DATA] INJECTION 2ML AMP" at bounding box center [694, 577] width 296 height 33
type input "1000"
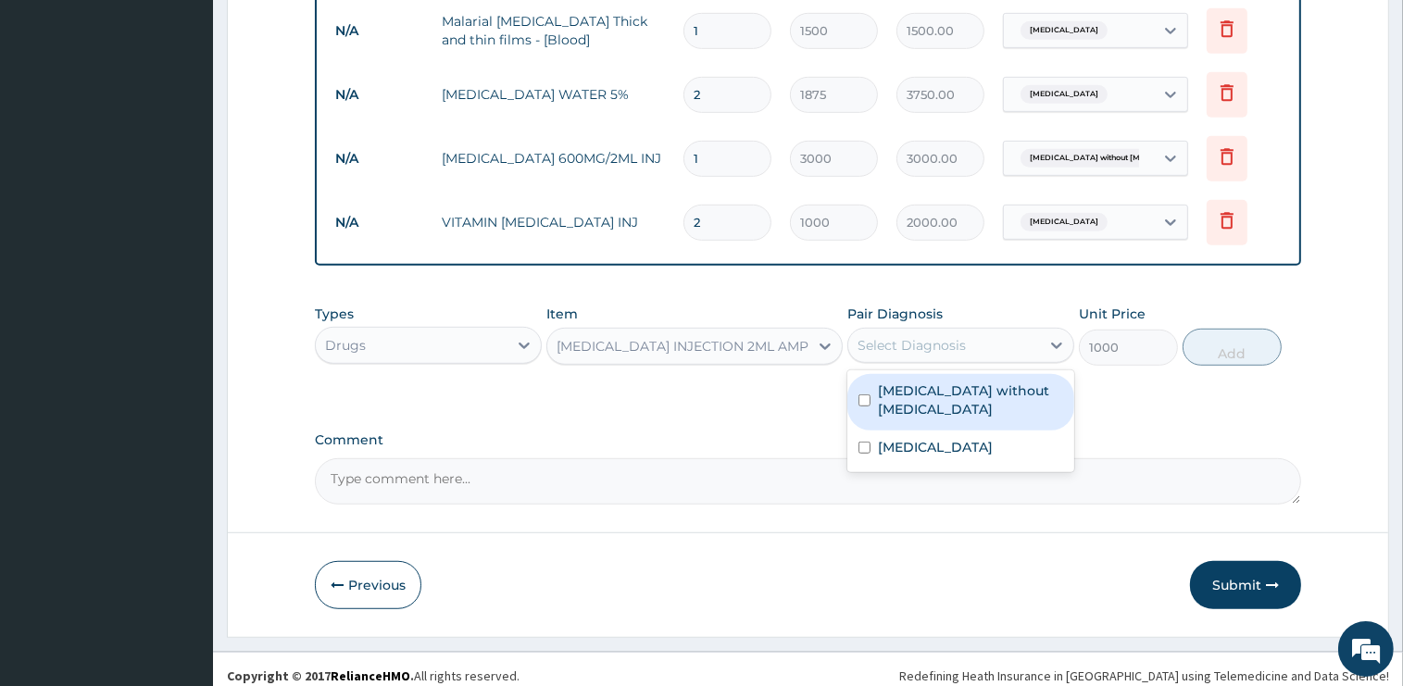
click at [921, 336] on div "Select Diagnosis" at bounding box center [911, 345] width 108 height 19
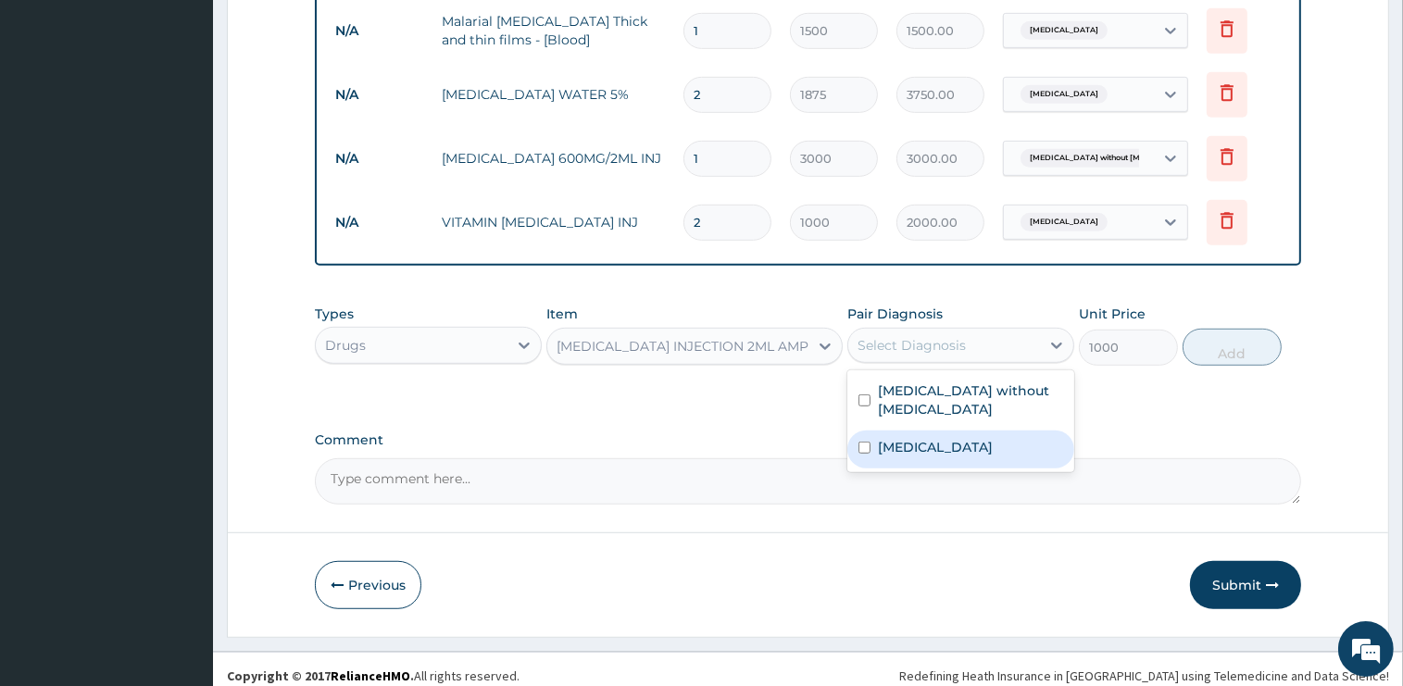
click at [915, 438] on label "Malaria" at bounding box center [935, 447] width 115 height 19
checkbox input "true"
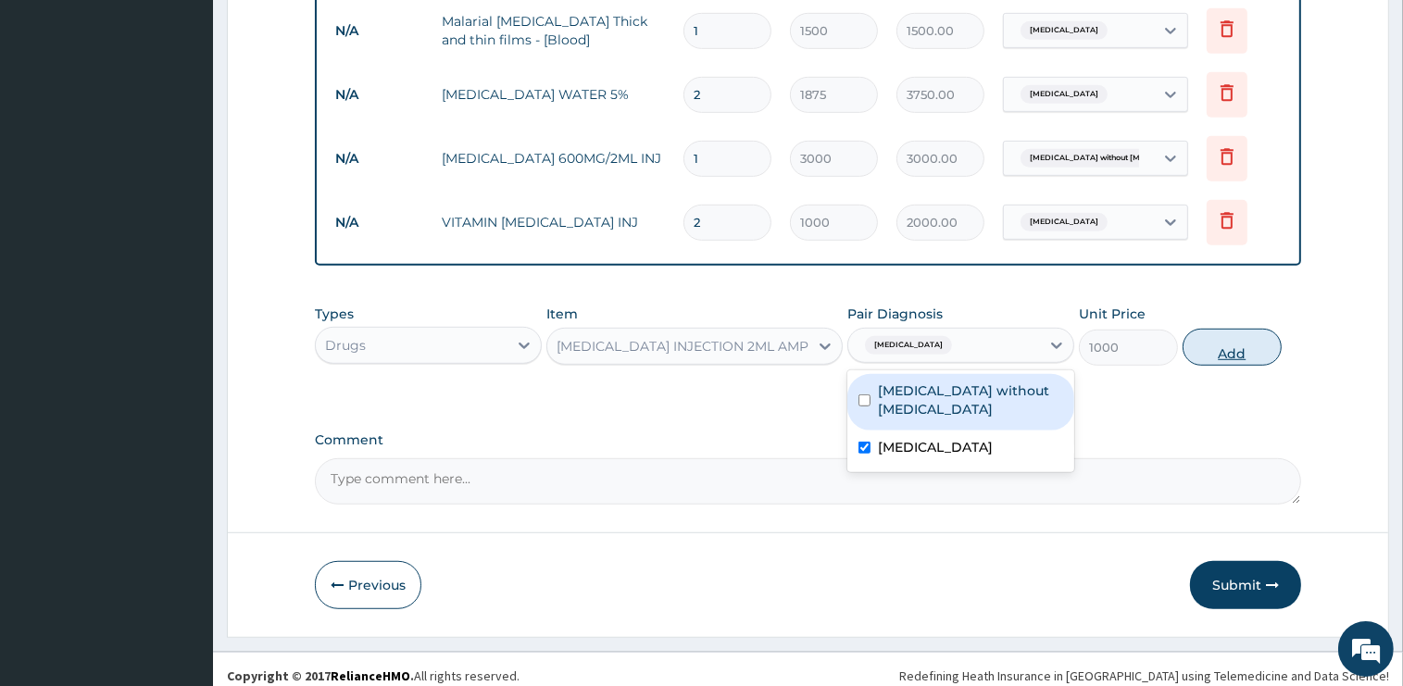
click at [1199, 343] on button "Add" at bounding box center [1231, 347] width 99 height 37
type input "0"
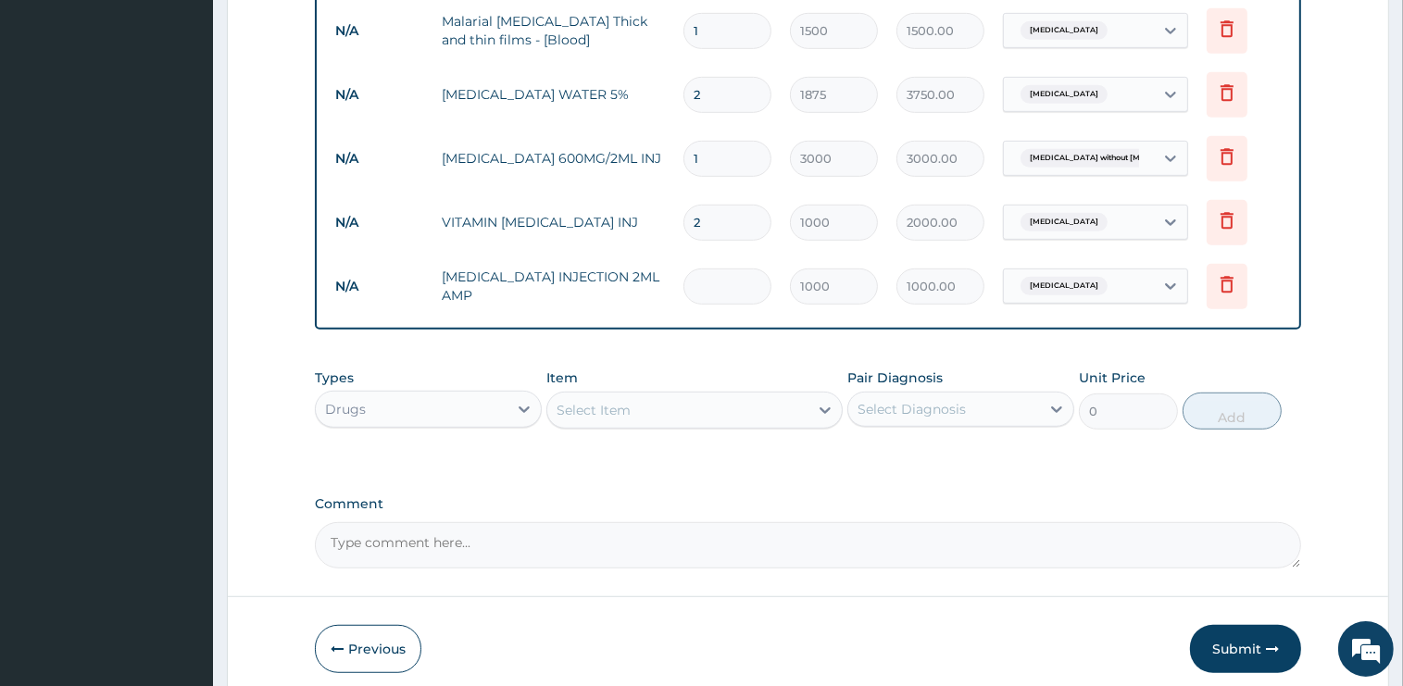
type input "0.00"
type input "2"
type input "2000.00"
type input "2"
click at [654, 395] on div "Select Item" at bounding box center [677, 410] width 261 height 30
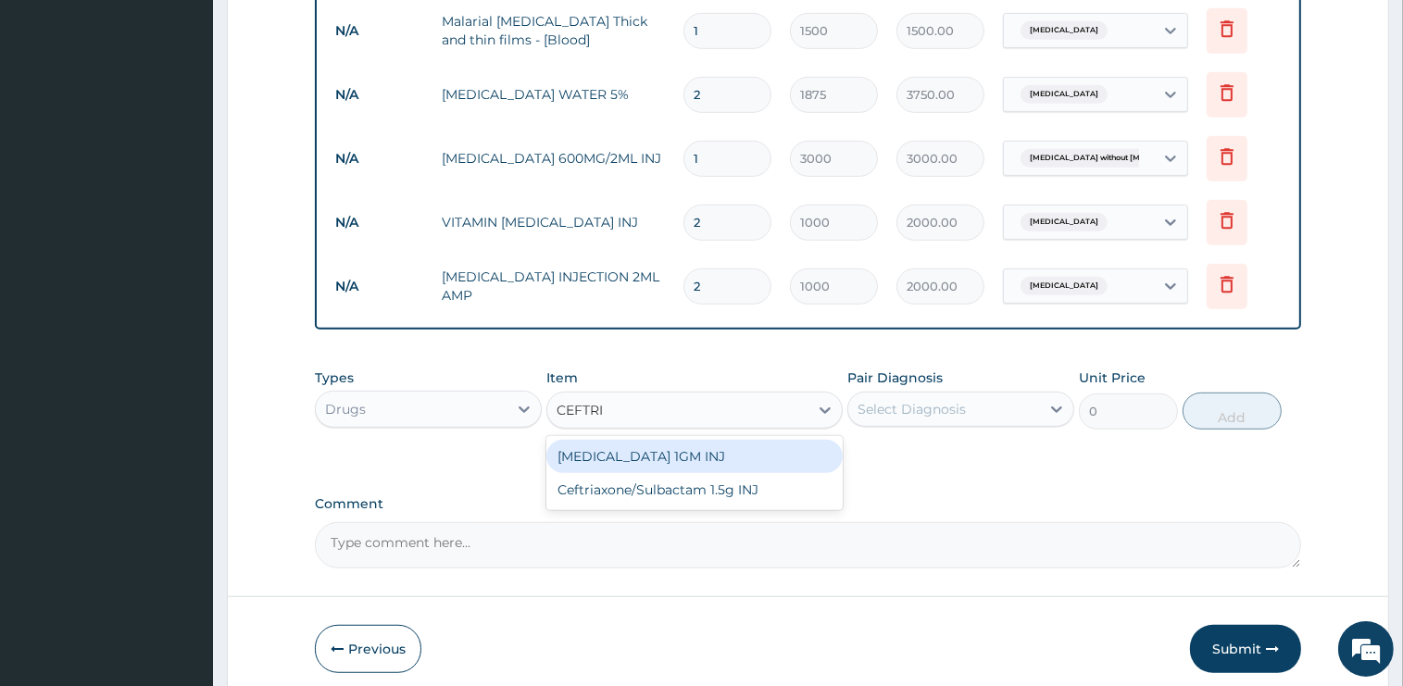
type input "CEFTRIA"
click at [687, 441] on div "CEFTRIAXONE 1GM INJ" at bounding box center [694, 456] width 296 height 33
type input "2000"
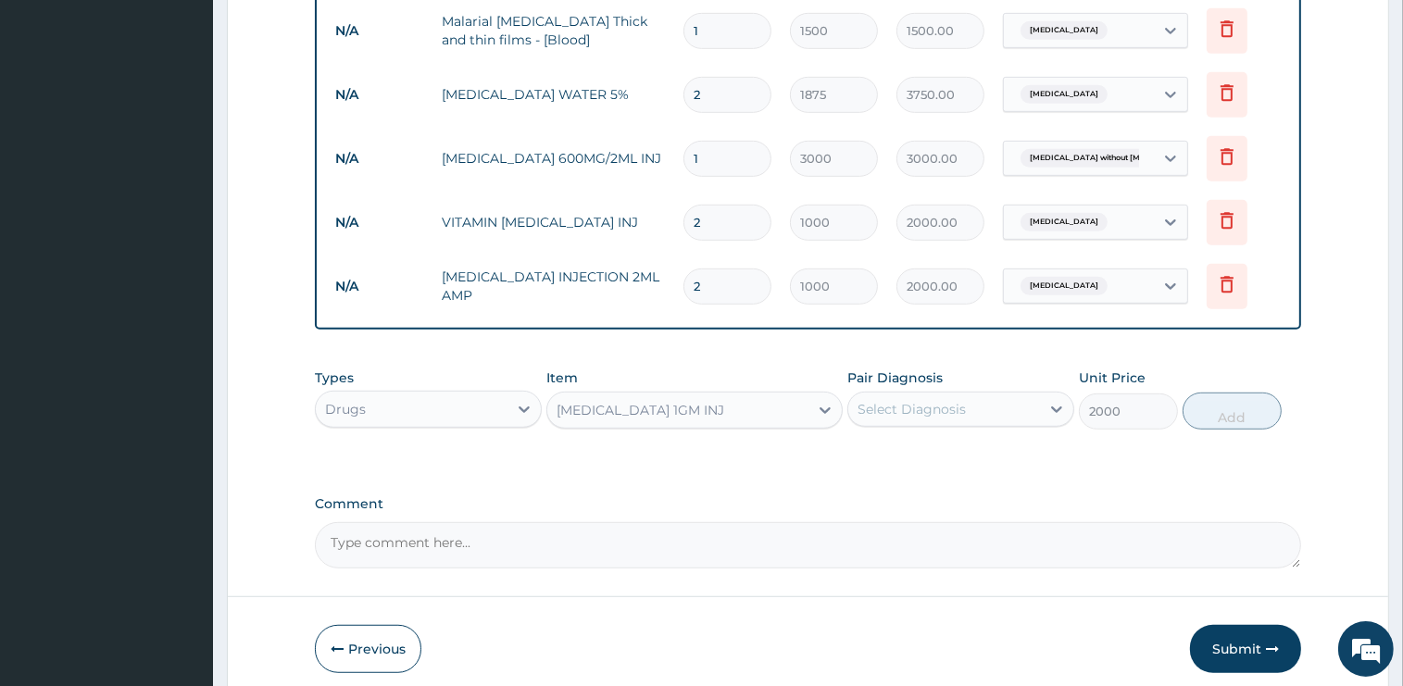
click at [921, 400] on div "Select Diagnosis" at bounding box center [911, 409] width 108 height 19
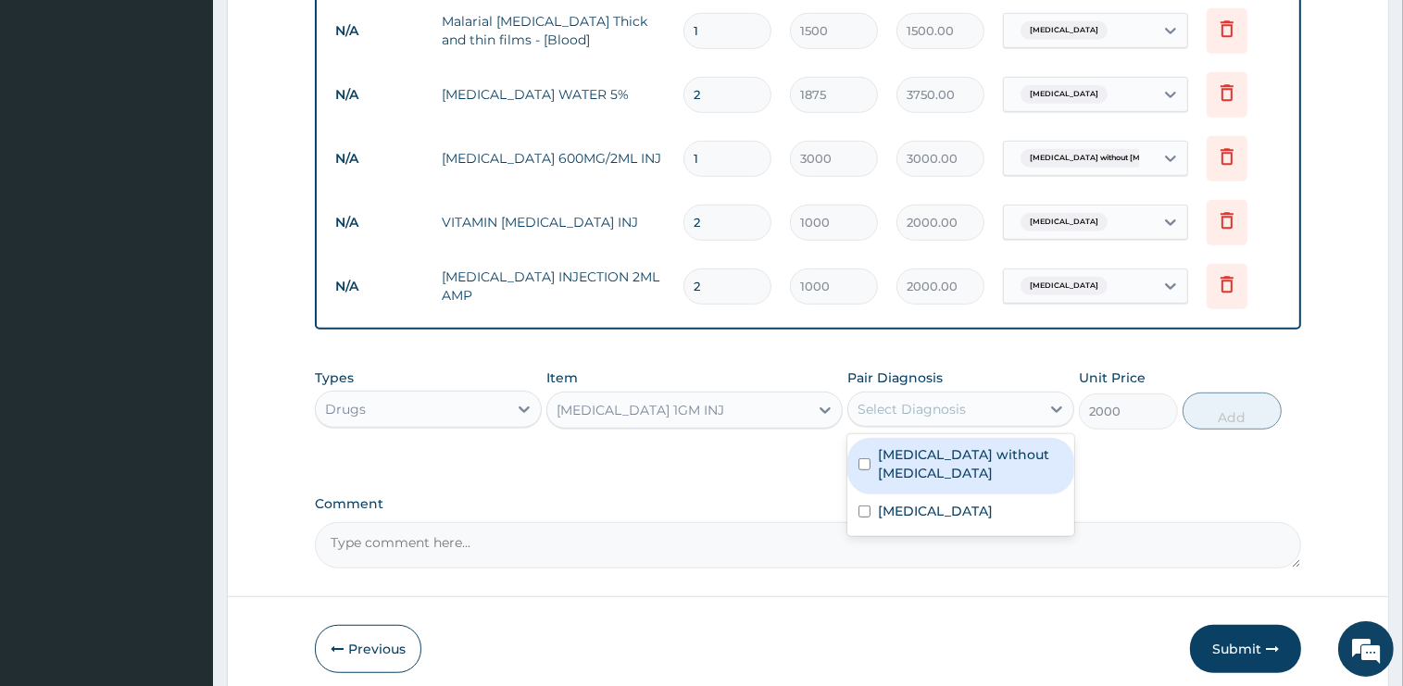
click at [924, 448] on label "Sepsis without septic shock" at bounding box center [970, 463] width 185 height 37
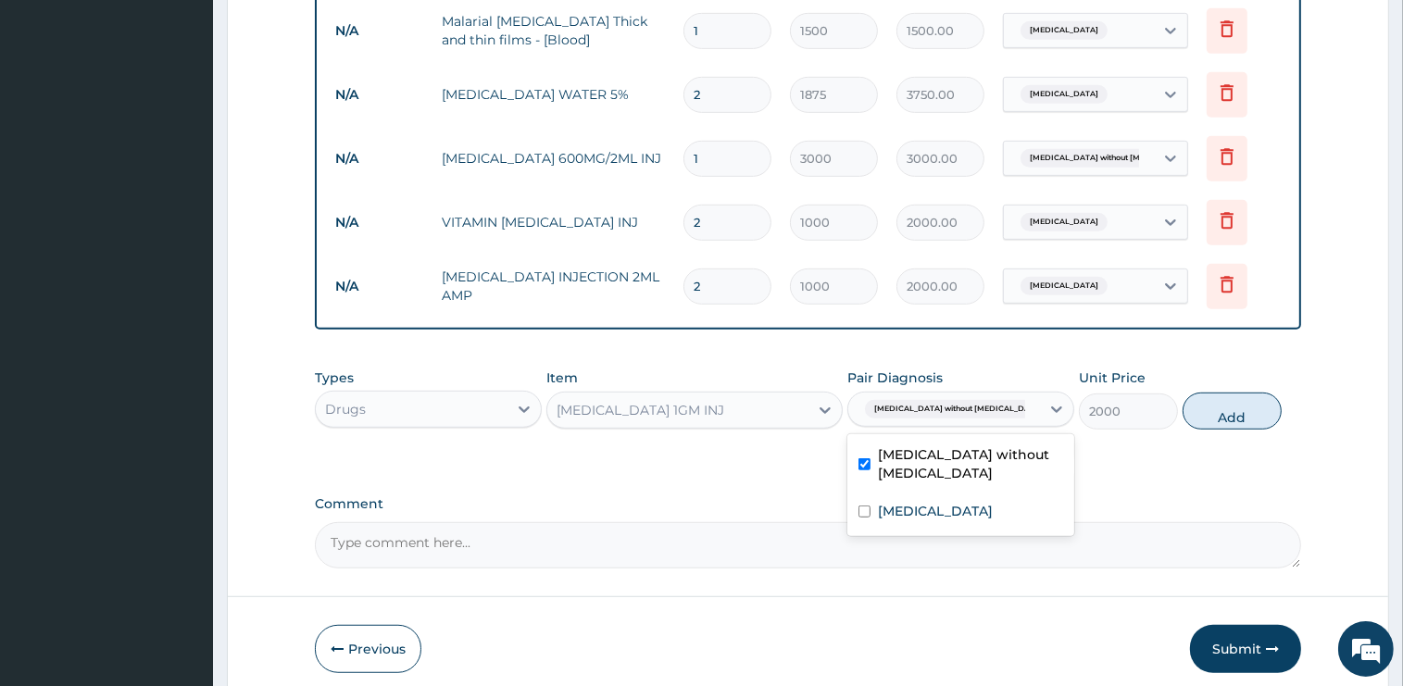
checkbox input "true"
click at [1233, 404] on button "Add" at bounding box center [1231, 411] width 99 height 37
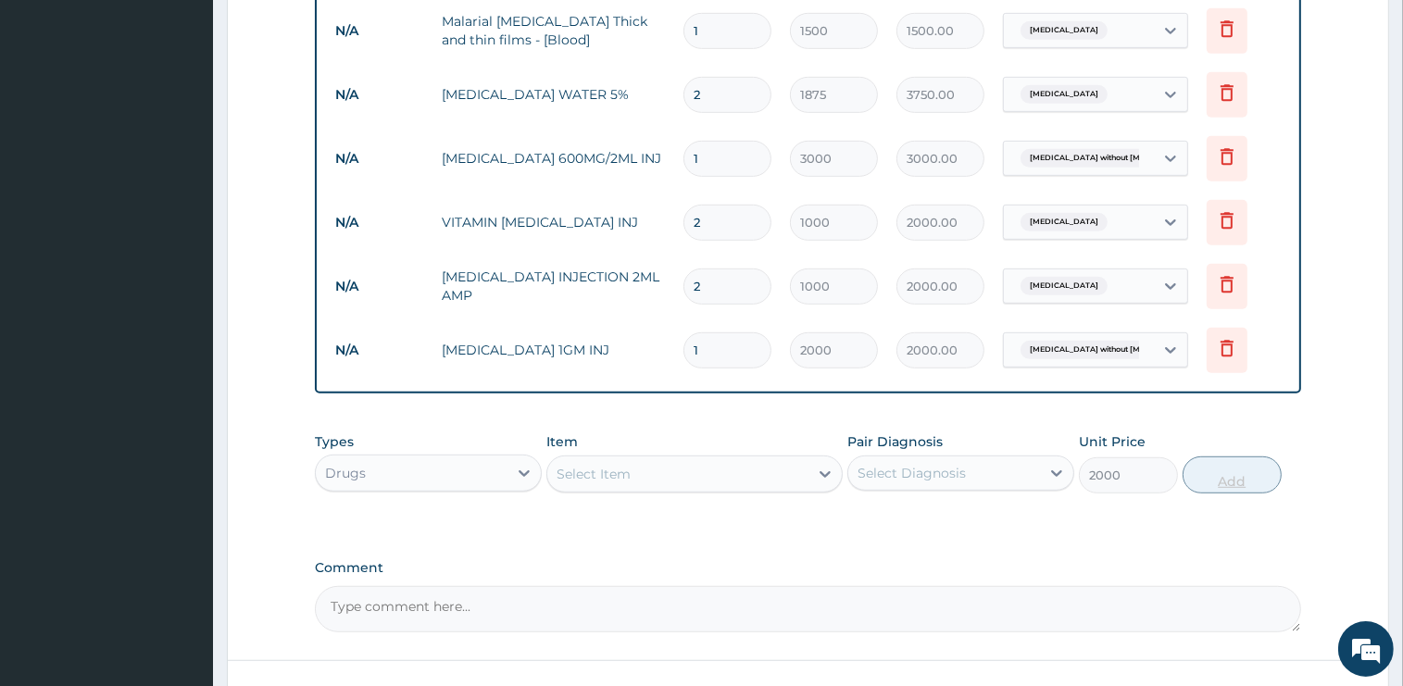
type input "0"
type input "0.00"
type input "5"
type input "10000.00"
type input "5"
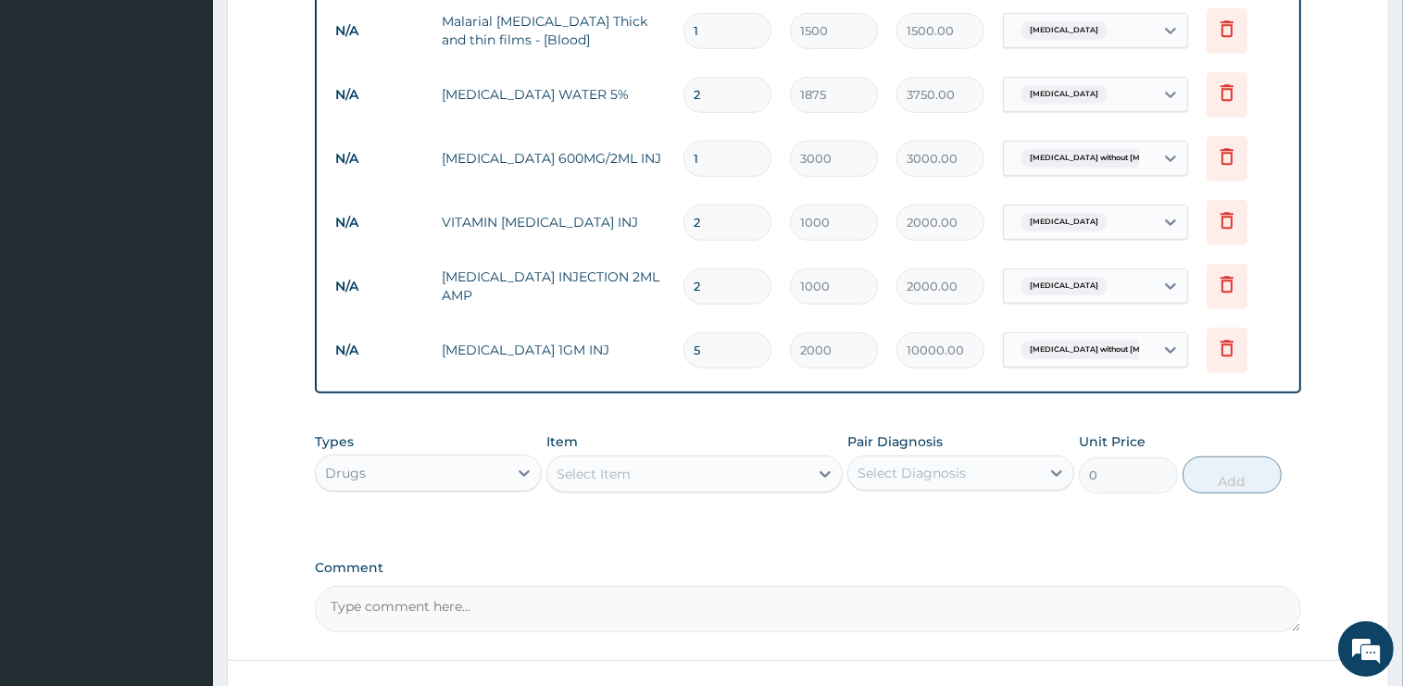
click at [627, 459] on div "Select Item" at bounding box center [677, 474] width 261 height 30
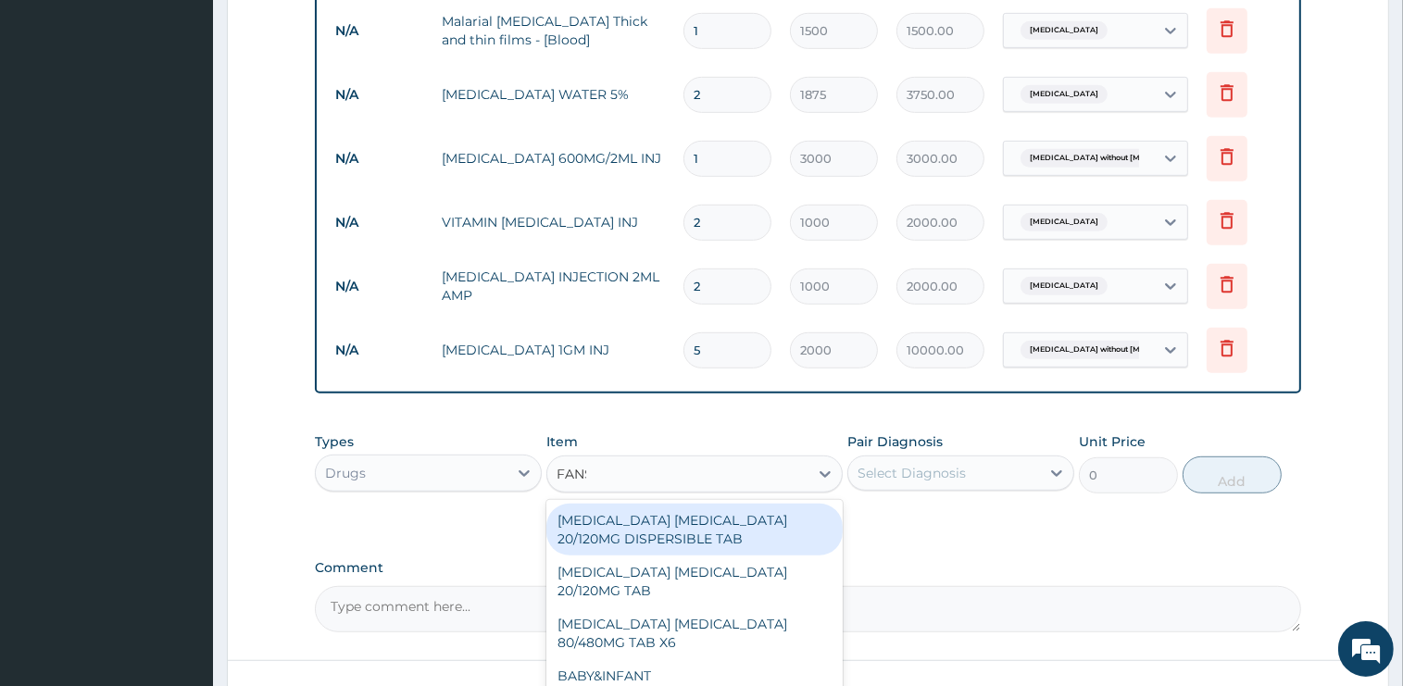
type input "FANSI"
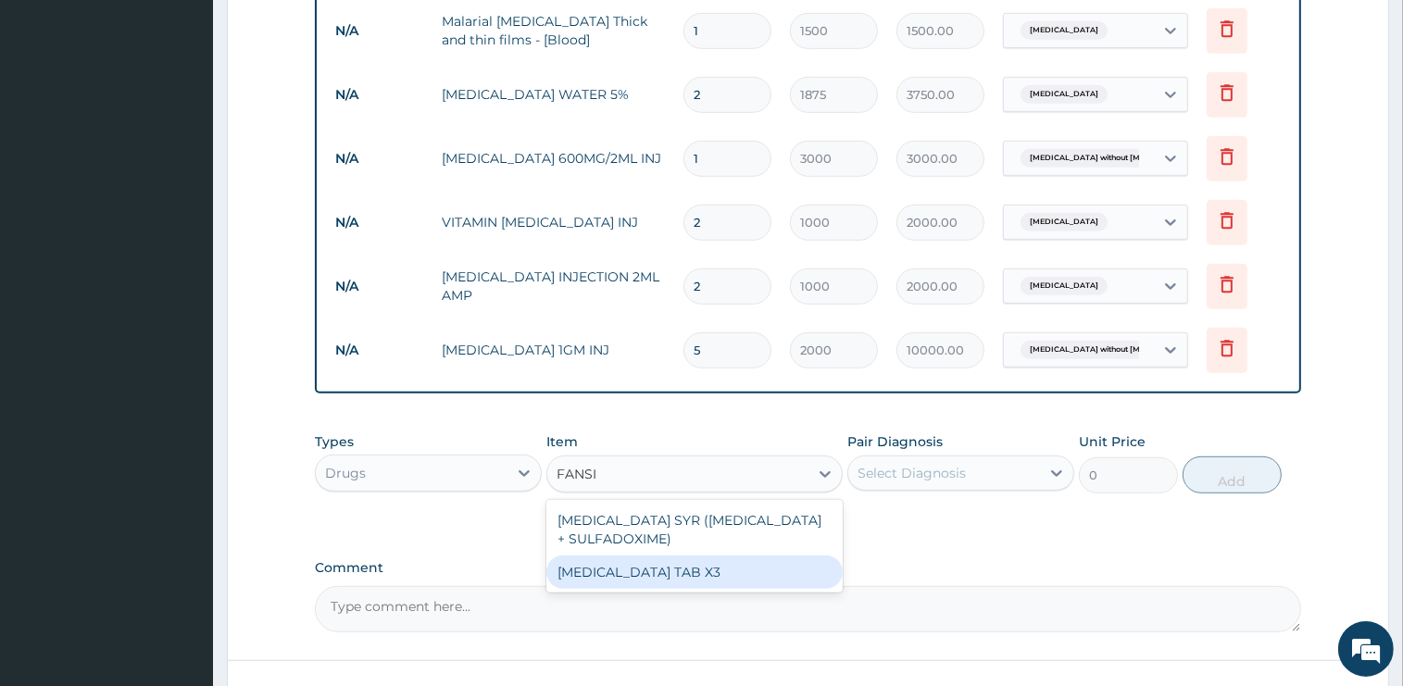
click at [660, 557] on div "FANSIDAR TAB X3" at bounding box center [694, 572] width 296 height 33
type input "300"
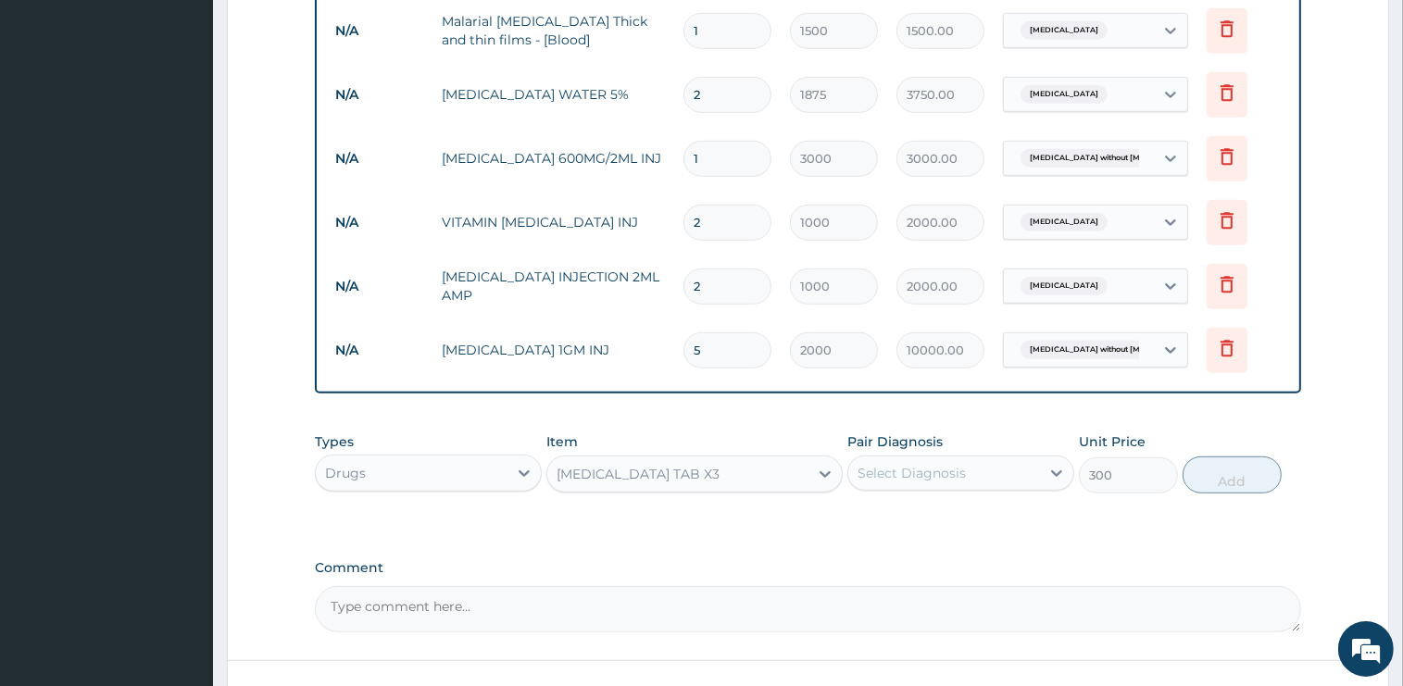
click at [998, 462] on div "Select Diagnosis" at bounding box center [944, 473] width 192 height 30
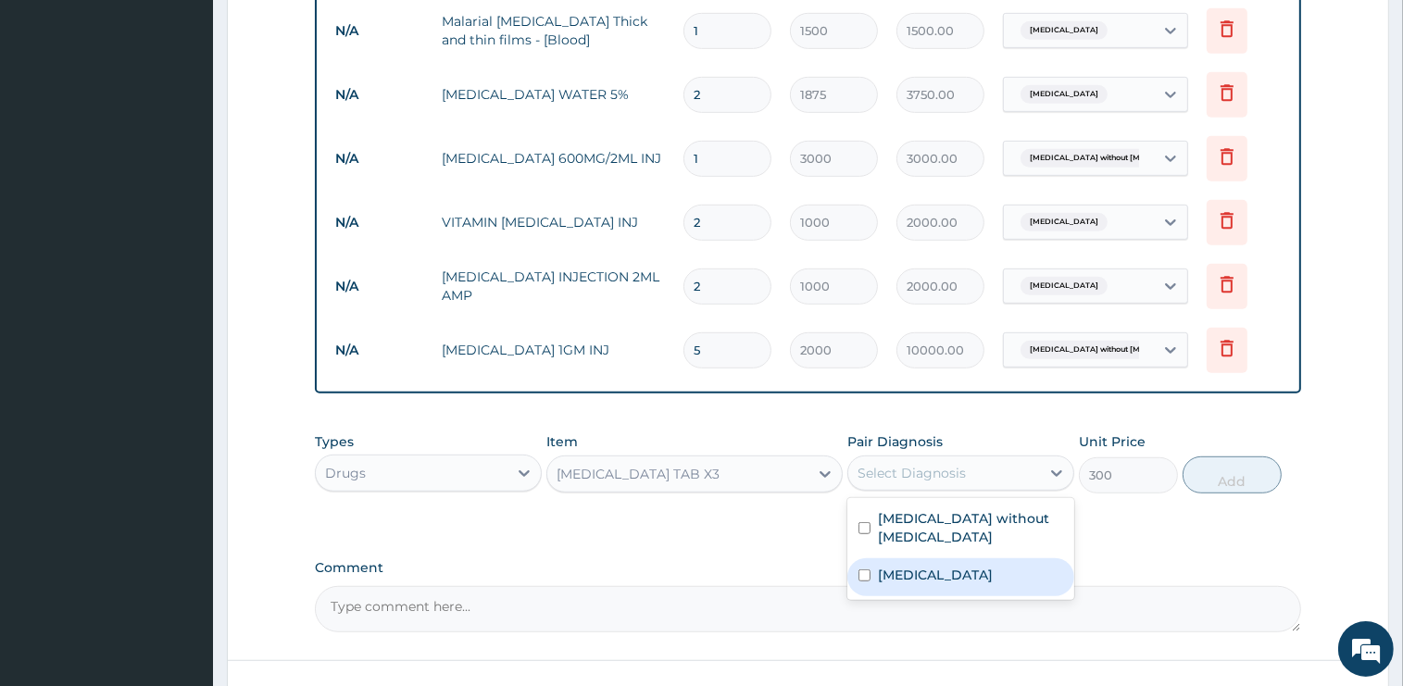
click at [941, 558] on div "Malaria" at bounding box center [960, 577] width 227 height 38
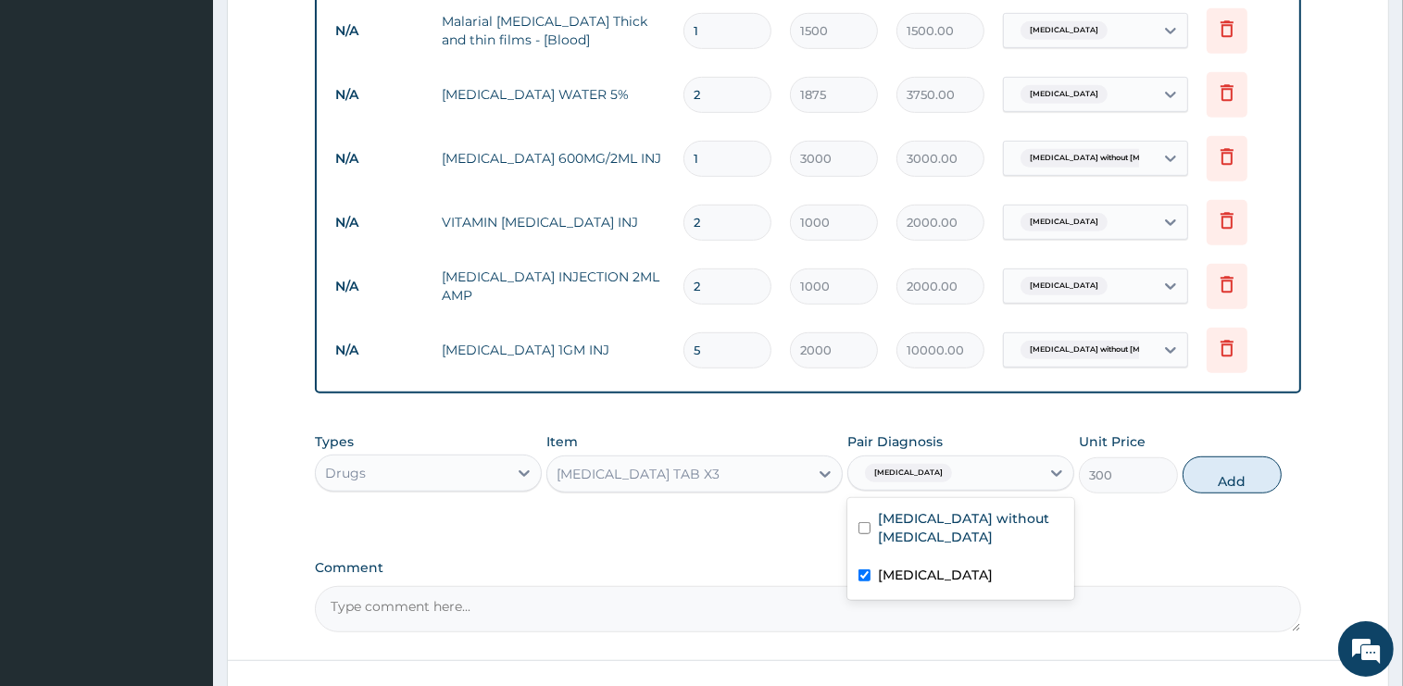
checkbox input "true"
click at [1229, 463] on button "Add" at bounding box center [1231, 474] width 99 height 37
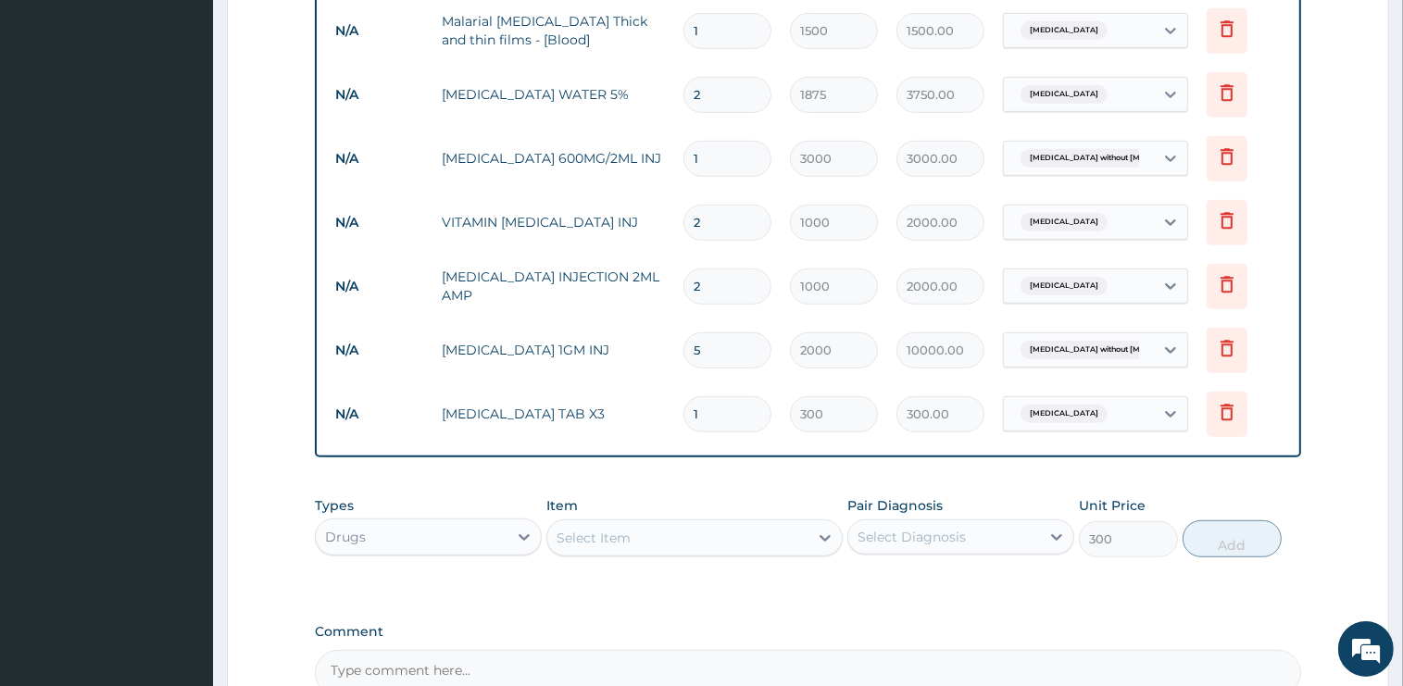
type input "0"
click at [657, 525] on div "Select Item" at bounding box center [677, 538] width 261 height 30
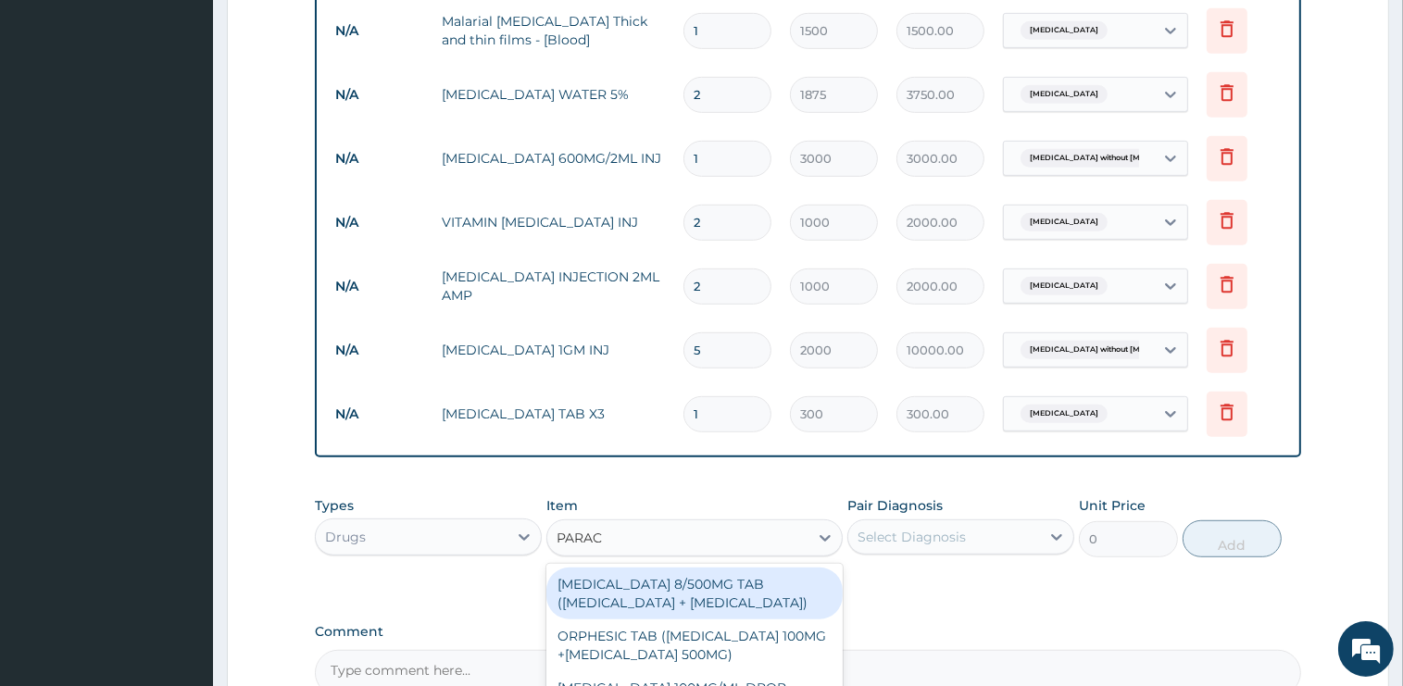
type input "PARACE"
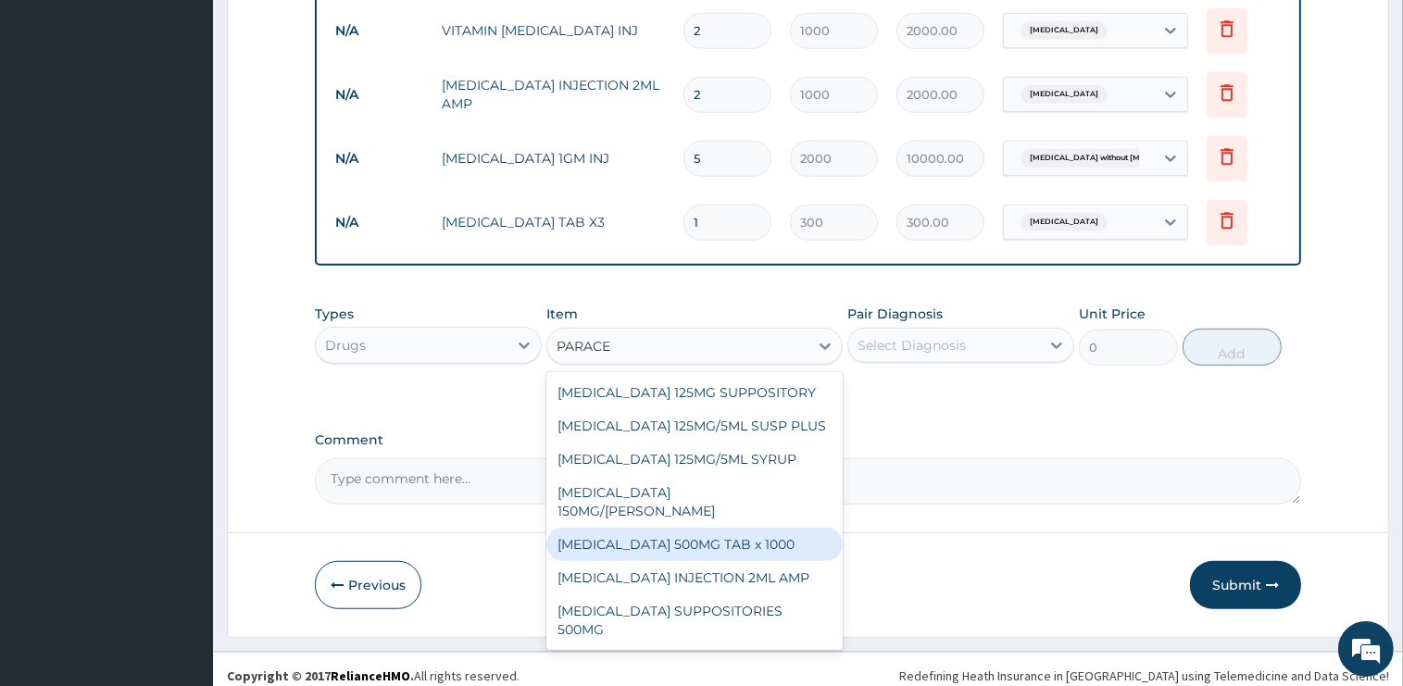
click at [755, 534] on div "PARACETAMOL 500MG TAB x 1000" at bounding box center [694, 544] width 296 height 33
click at [949, 336] on div "Select Diagnosis" at bounding box center [911, 345] width 108 height 19
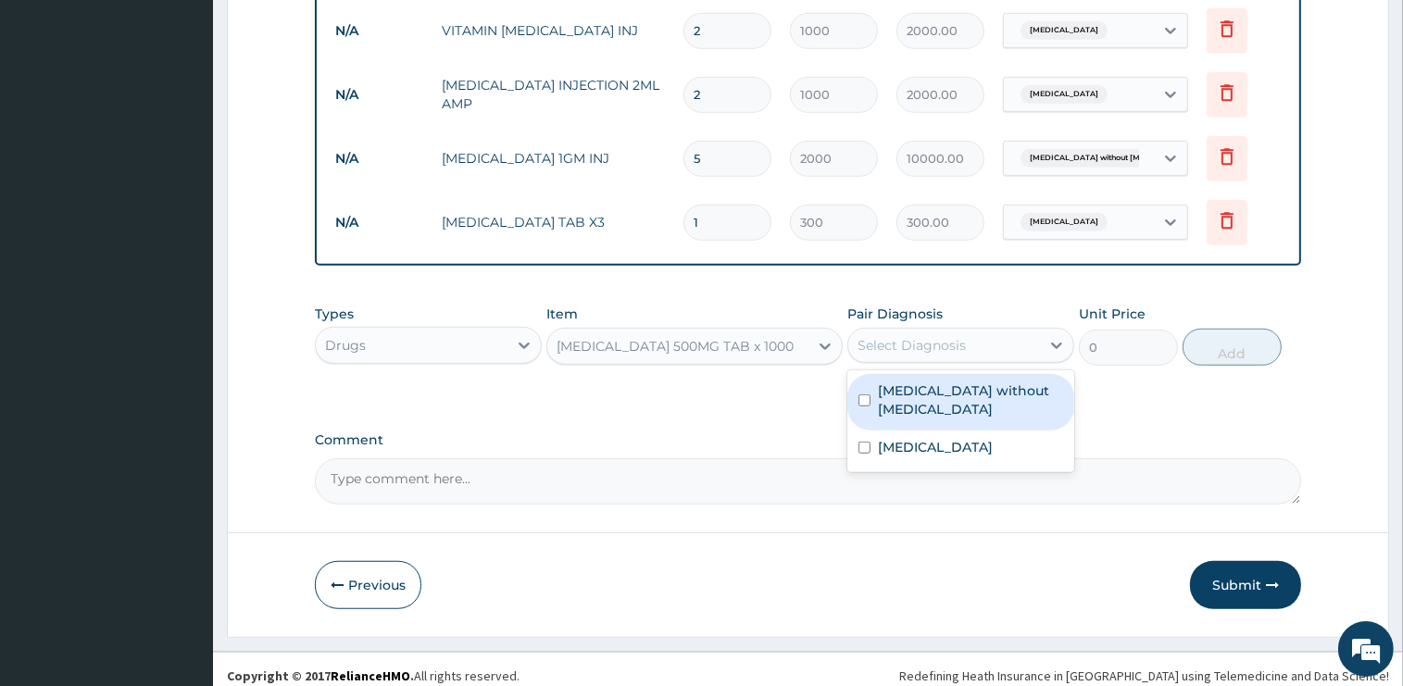
type input "15.75"
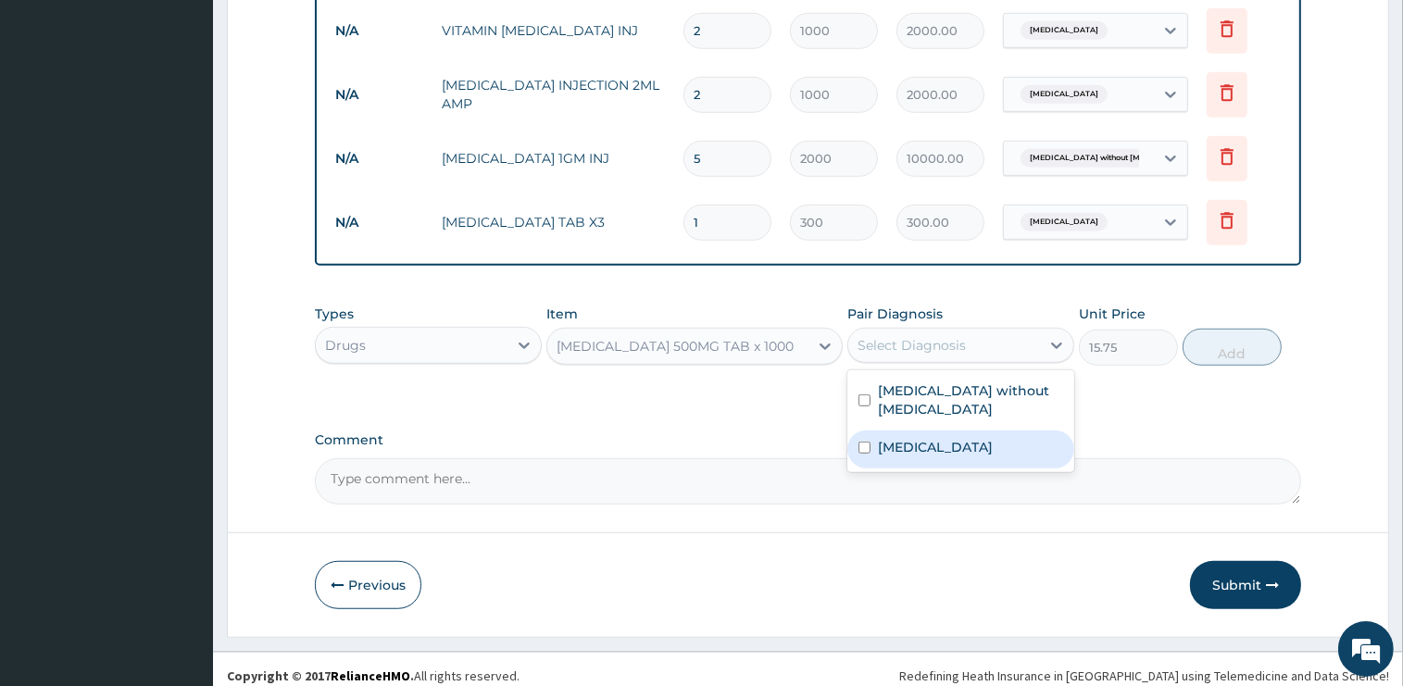
click at [927, 431] on div "Malaria" at bounding box center [960, 450] width 227 height 38
checkbox input "true"
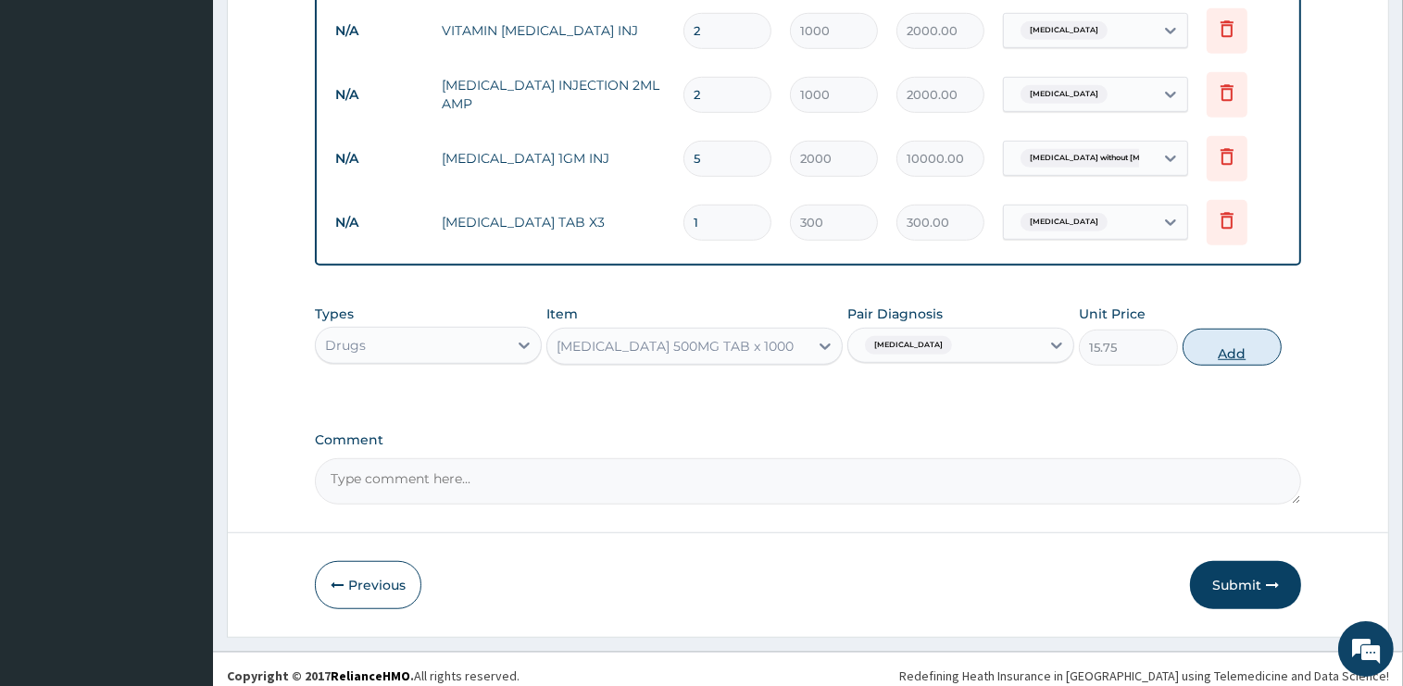
click at [1215, 337] on button "Add" at bounding box center [1231, 347] width 99 height 37
type input "0"
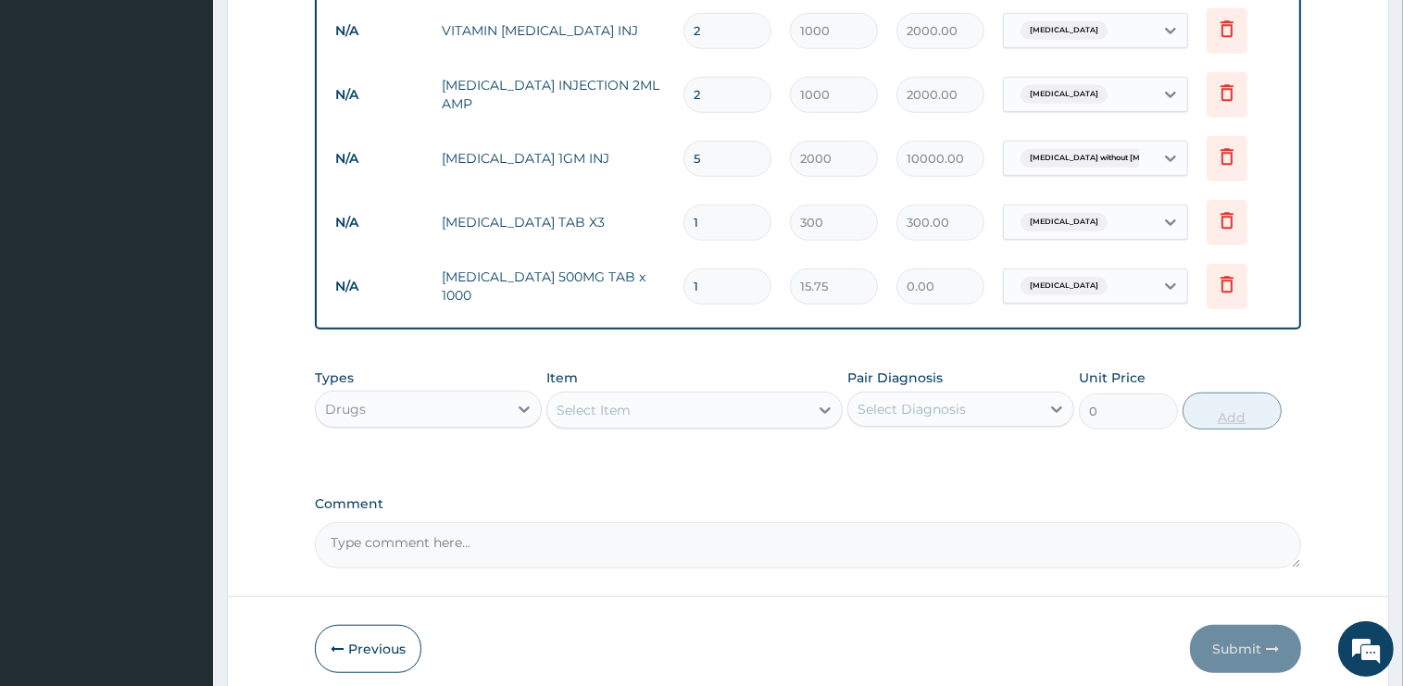
type input "0.00"
type input "9"
type input "141.75"
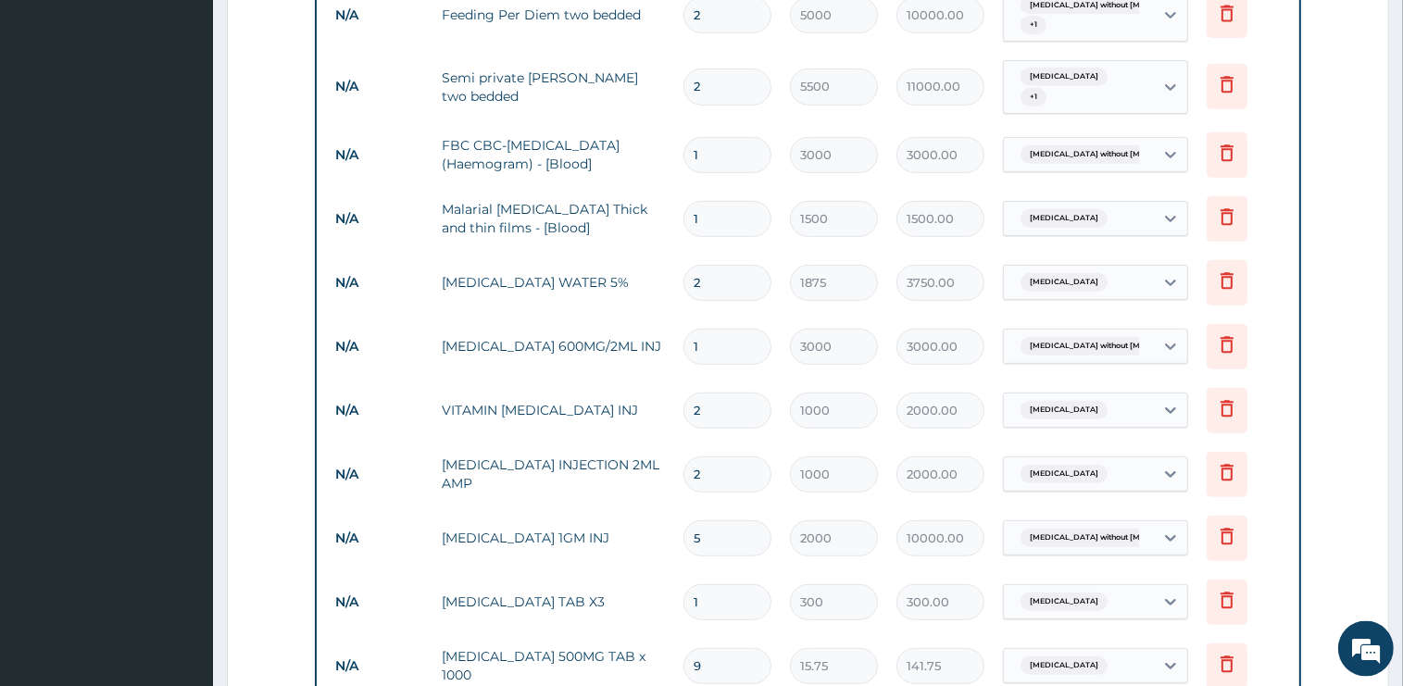
scroll to position [811, 0]
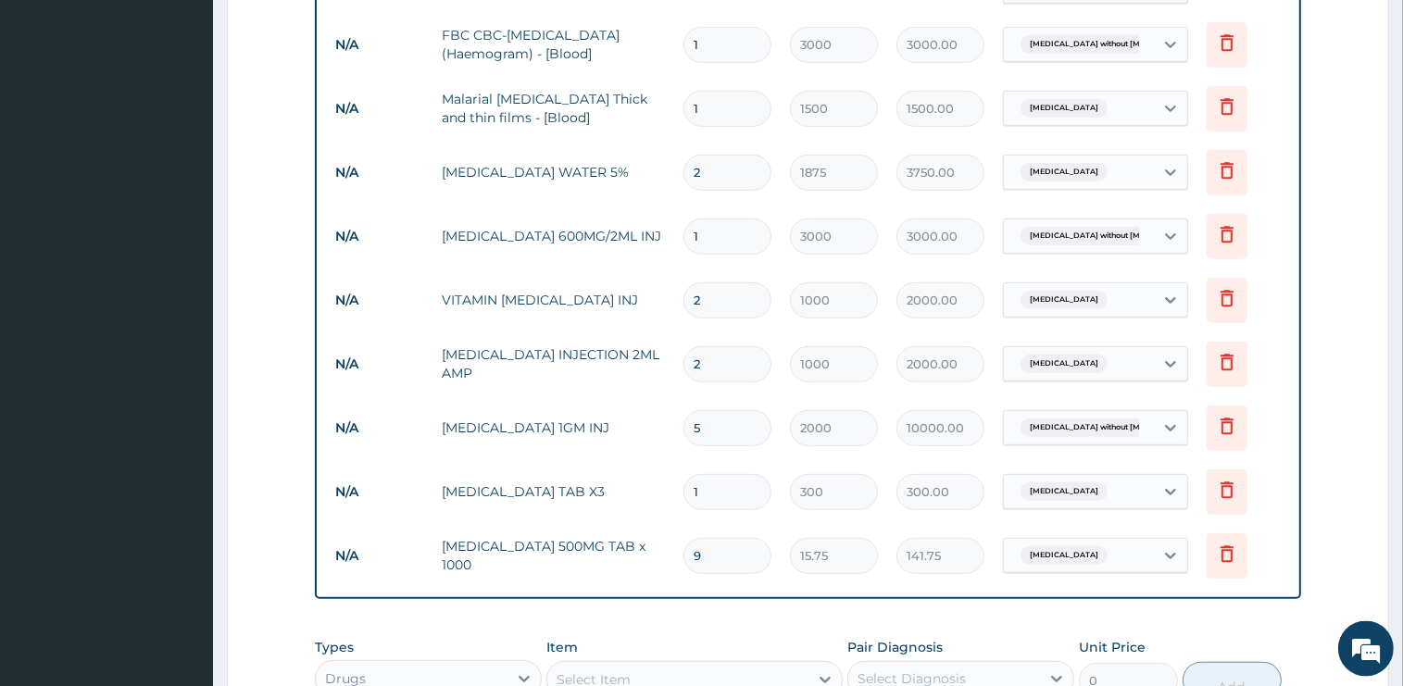
type input "8"
type input "126.00"
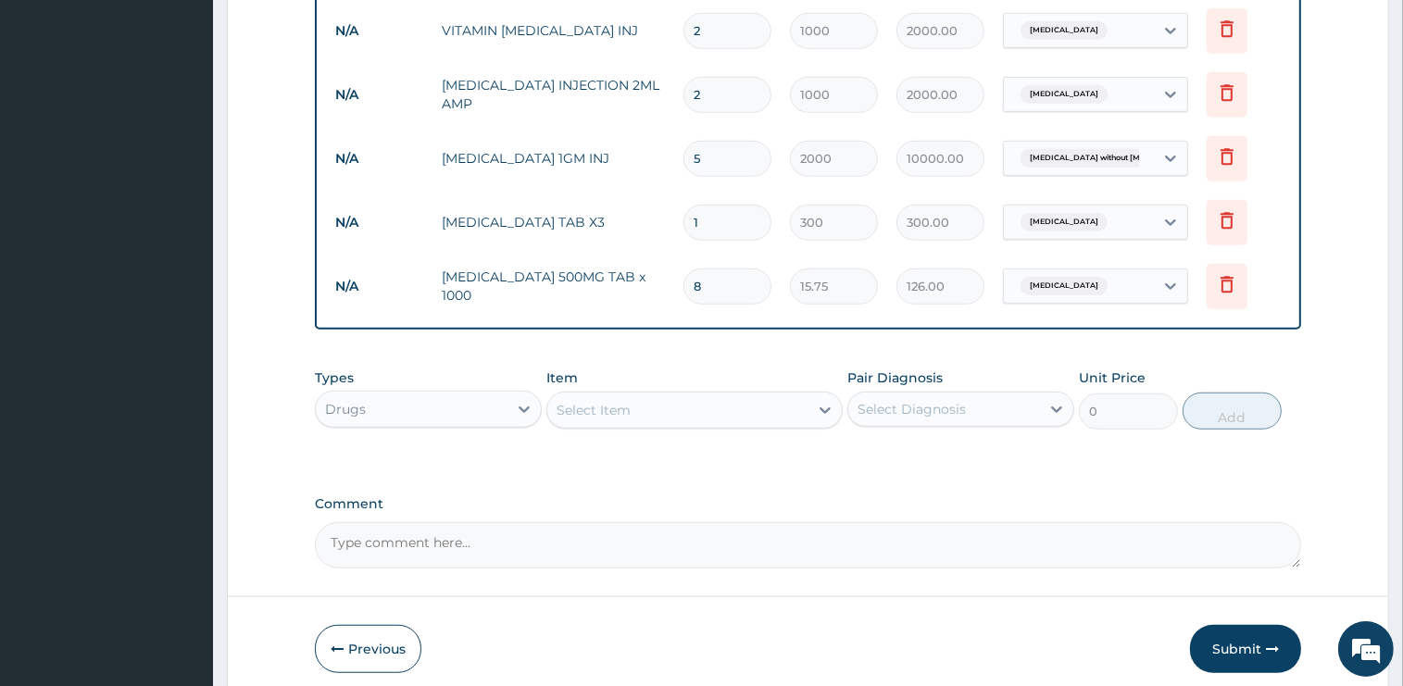
type input "9"
type input "141.75"
click at [712, 508] on div "Comment" at bounding box center [808, 532] width 986 height 72
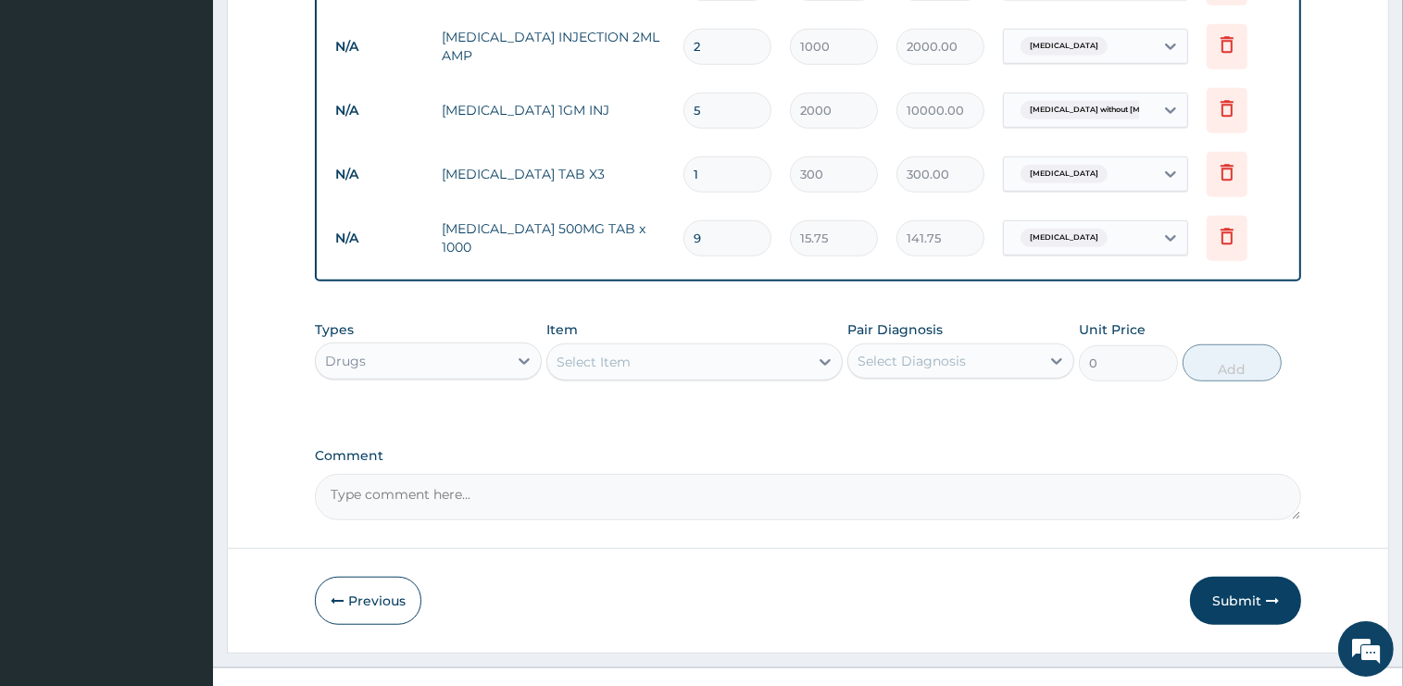
scroll to position [1267, 0]
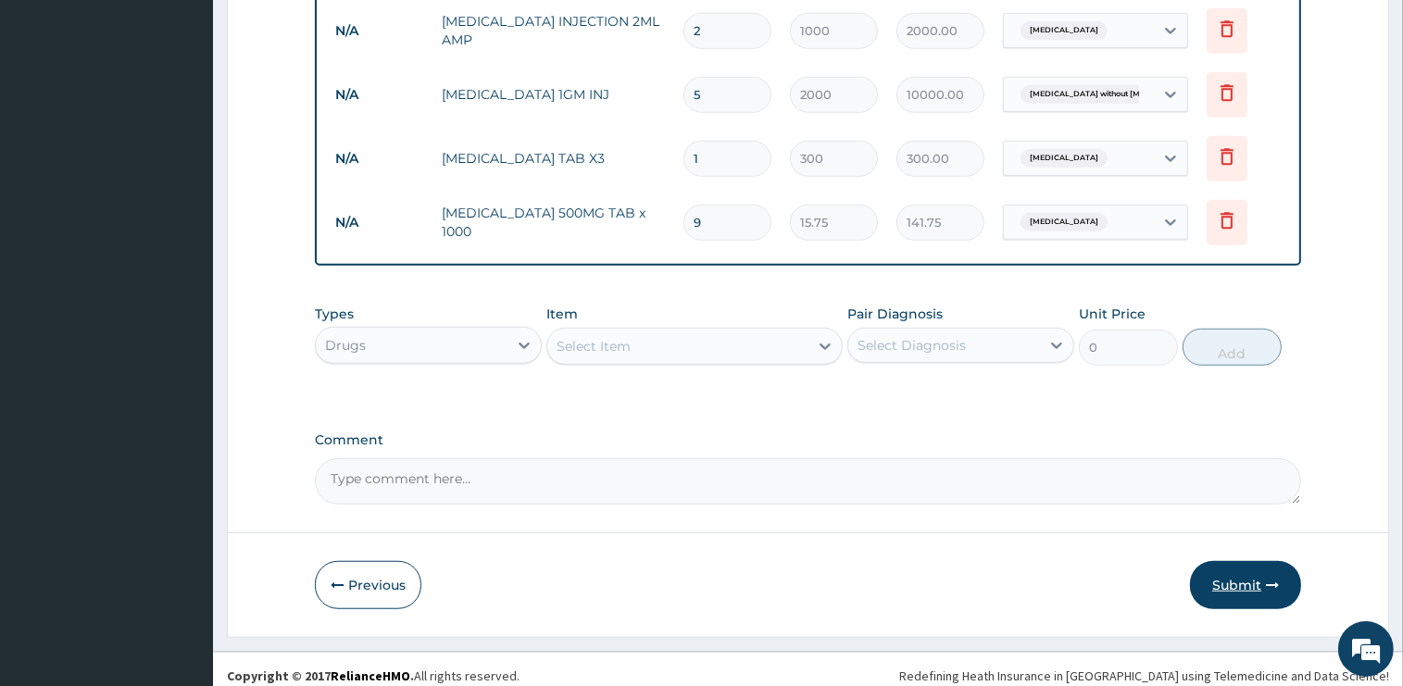
click at [1223, 575] on button "Submit" at bounding box center [1245, 585] width 111 height 48
click at [1235, 575] on button "Submit" at bounding box center [1245, 585] width 111 height 48
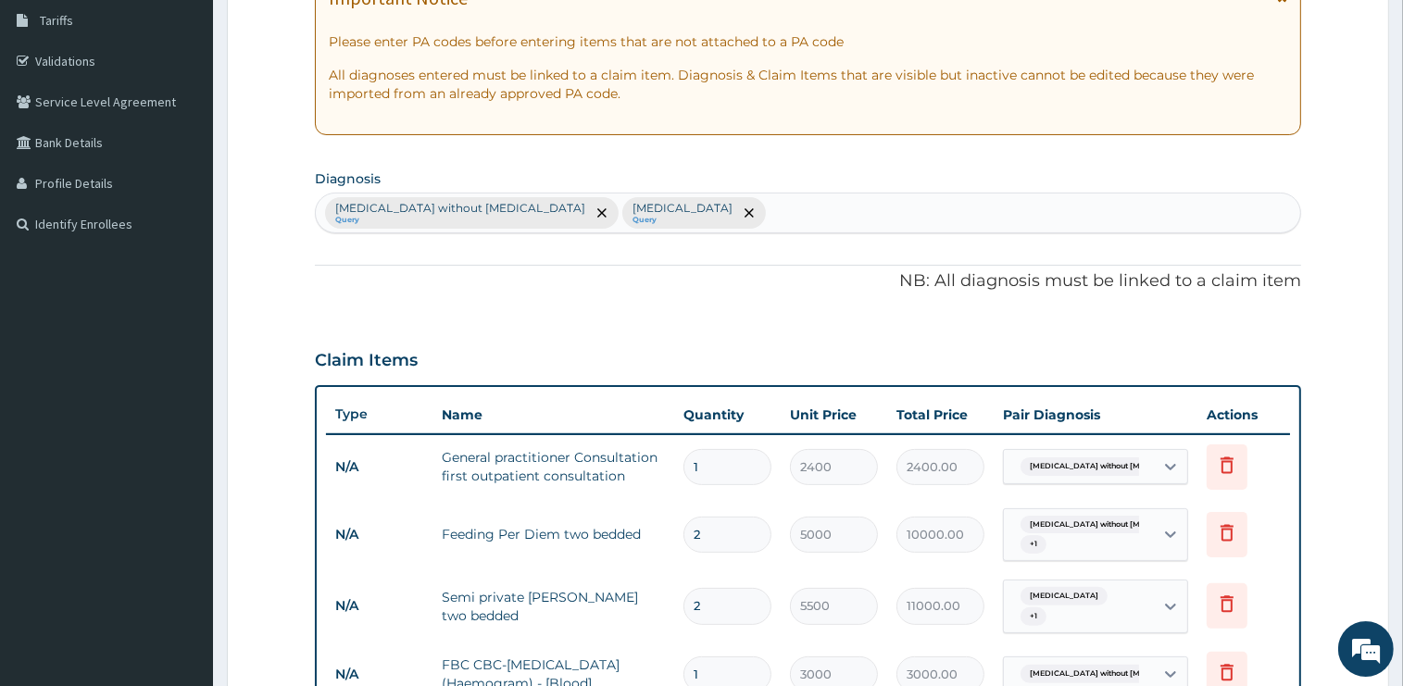
scroll to position [93, 0]
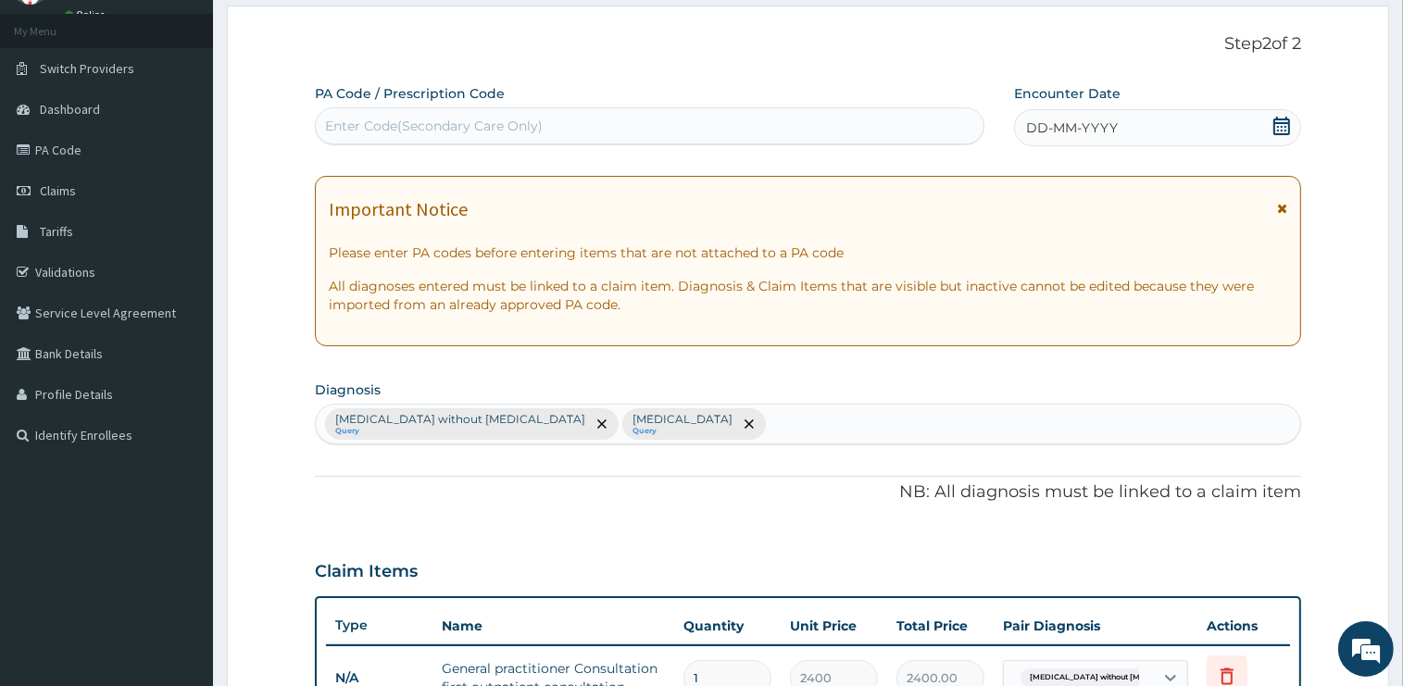
click at [1281, 127] on icon at bounding box center [1281, 126] width 17 height 19
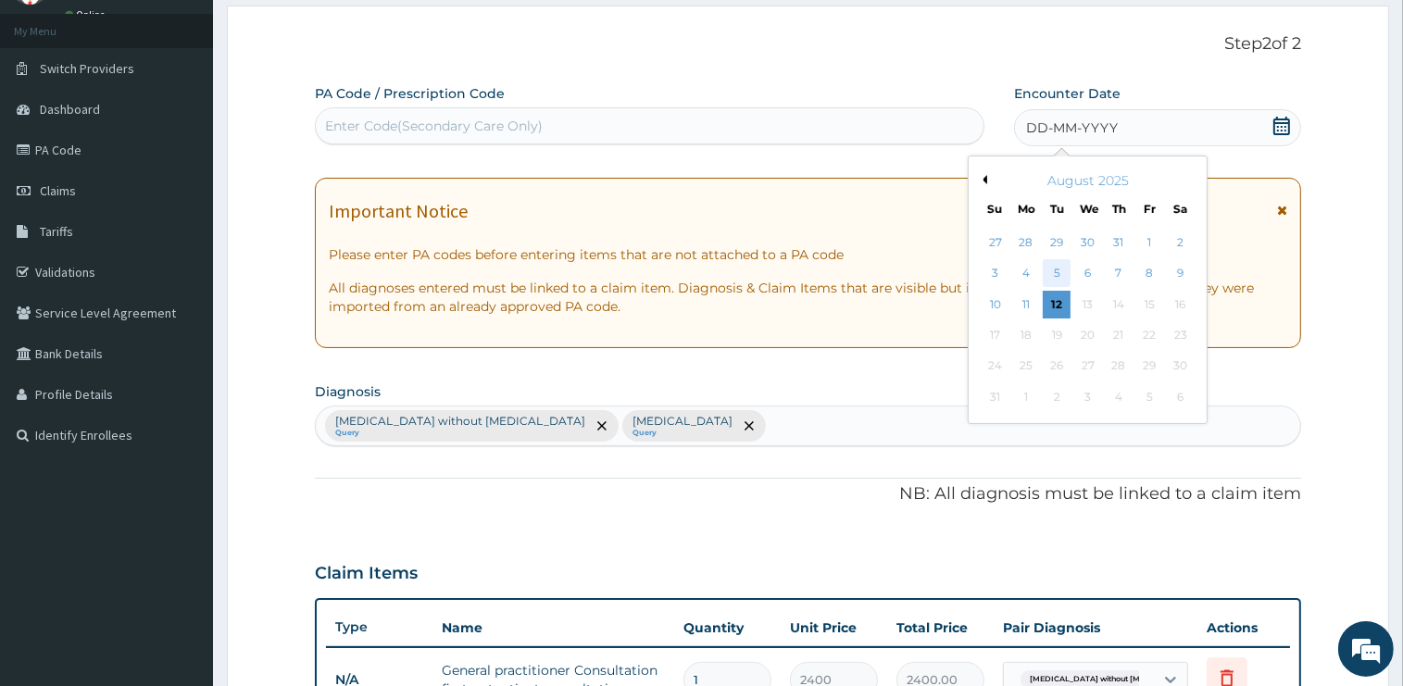
click at [1061, 272] on div "5" at bounding box center [1057, 274] width 28 height 28
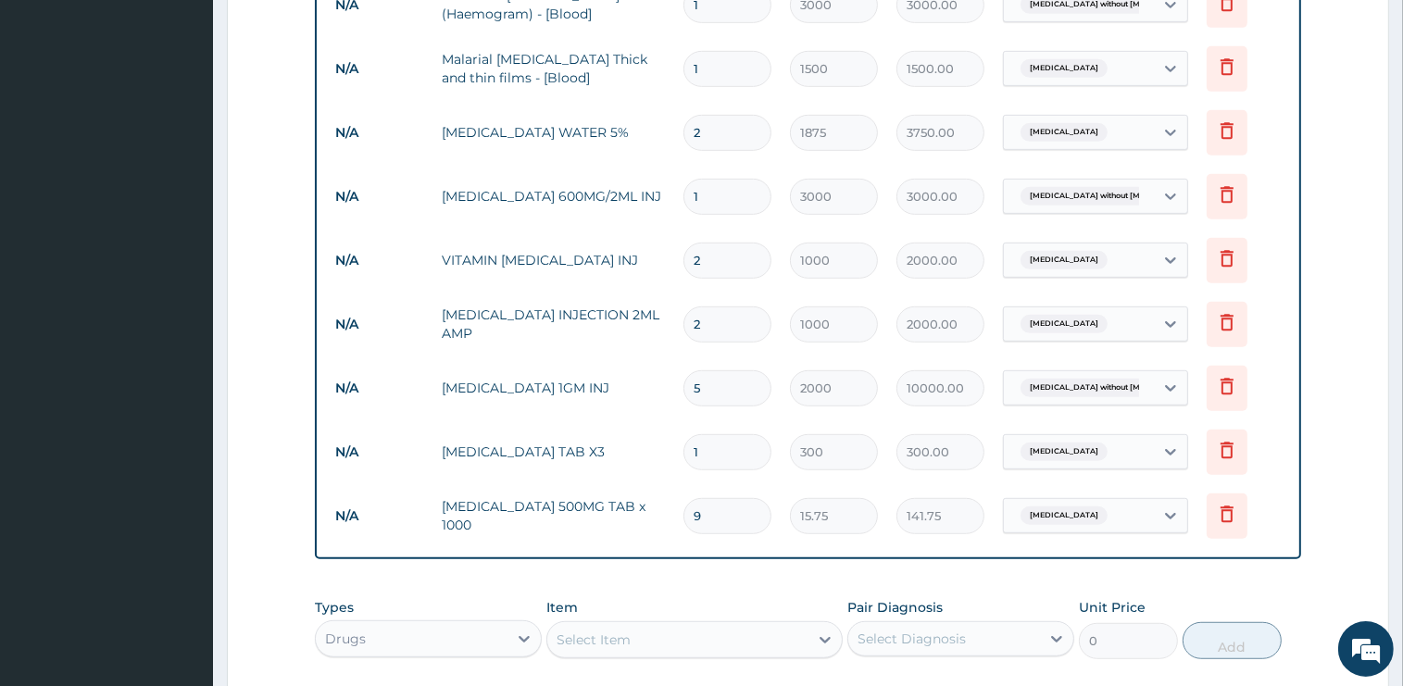
scroll to position [1267, 0]
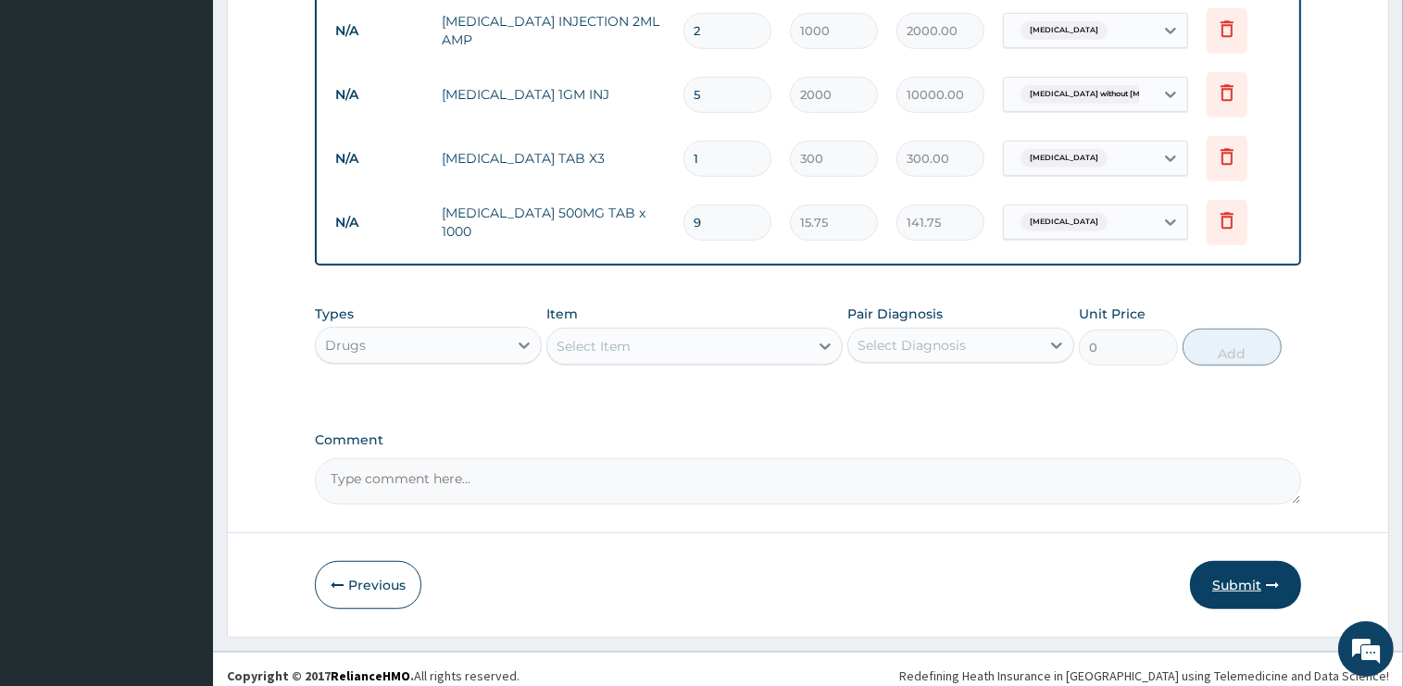
click at [1235, 582] on button "Submit" at bounding box center [1245, 585] width 111 height 48
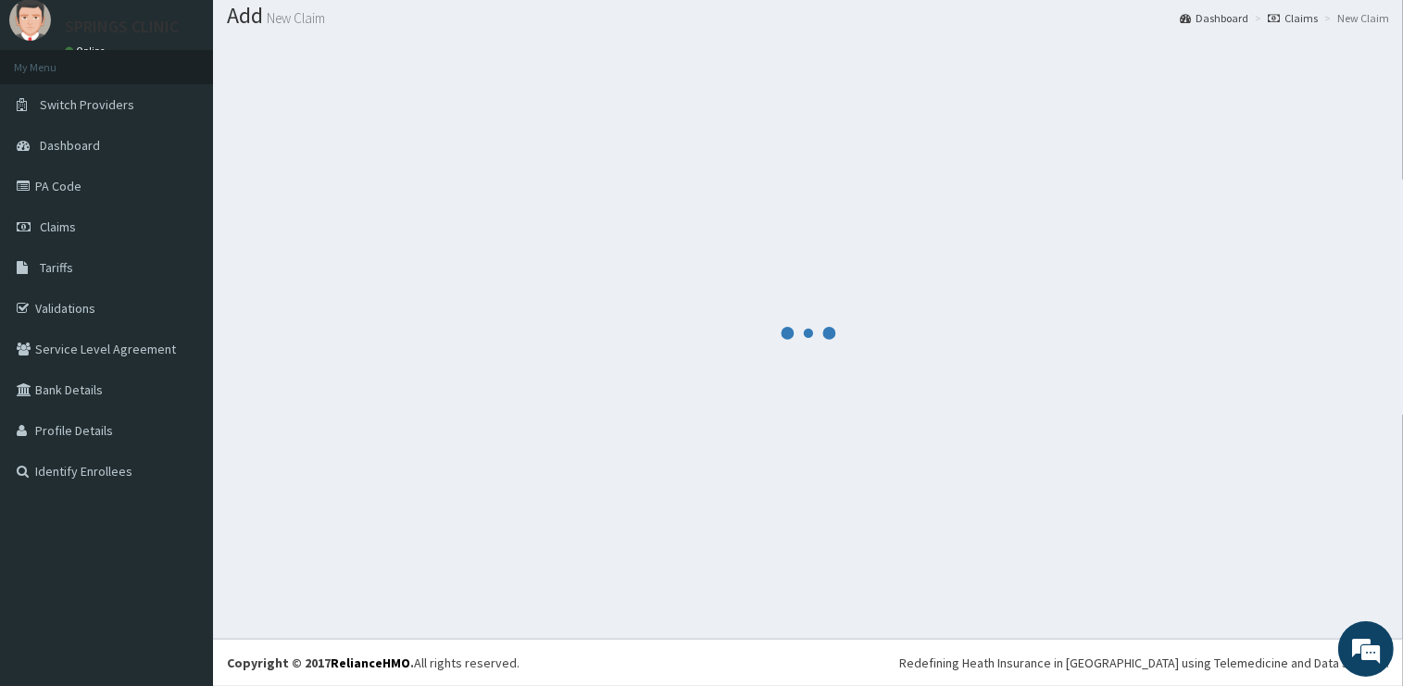
scroll to position [56, 0]
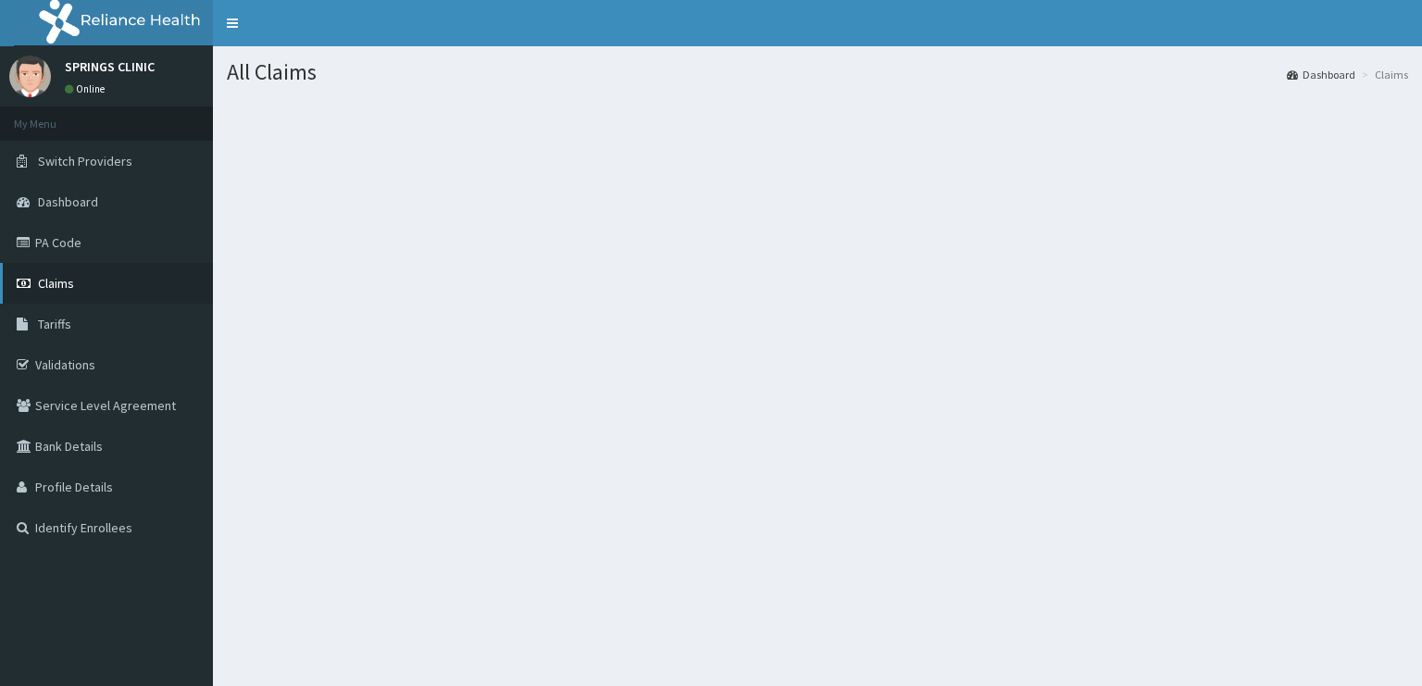
click at [87, 282] on link "Claims" at bounding box center [106, 283] width 213 height 41
click at [66, 294] on link "Claims" at bounding box center [106, 283] width 213 height 41
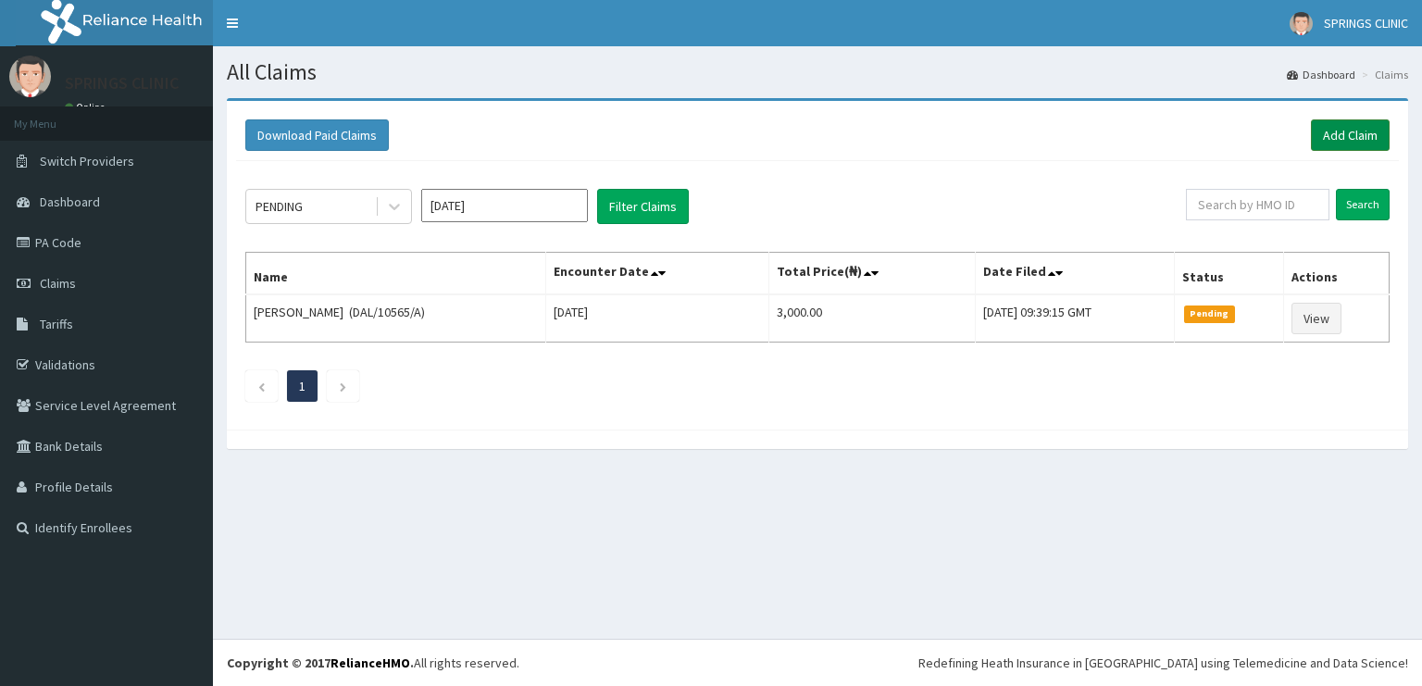
click at [1351, 142] on link "Add Claim" at bounding box center [1350, 134] width 79 height 31
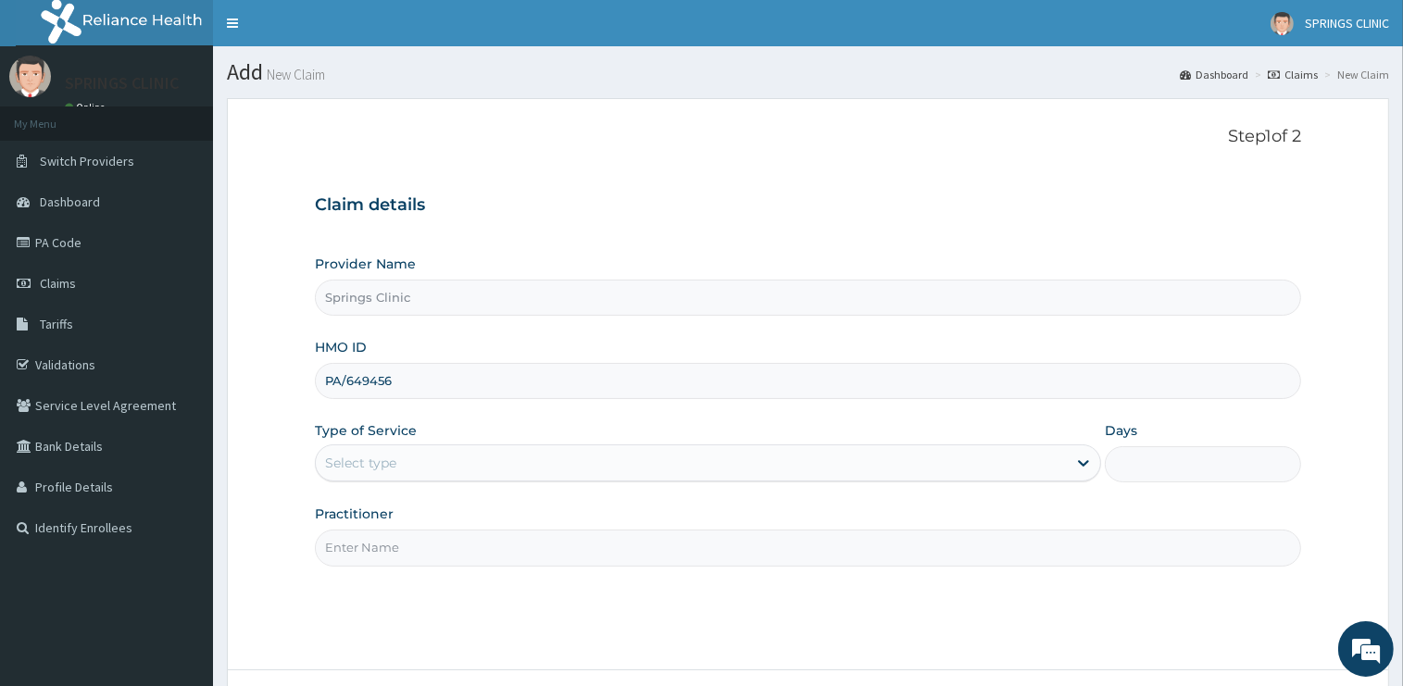
drag, startPoint x: 401, startPoint y: 386, endPoint x: 291, endPoint y: 383, distance: 110.2
click at [315, 383] on input "PA/649456" at bounding box center [808, 381] width 986 height 36
type input "ENP/10548/D"
click at [411, 466] on div "Select type" at bounding box center [691, 463] width 751 height 30
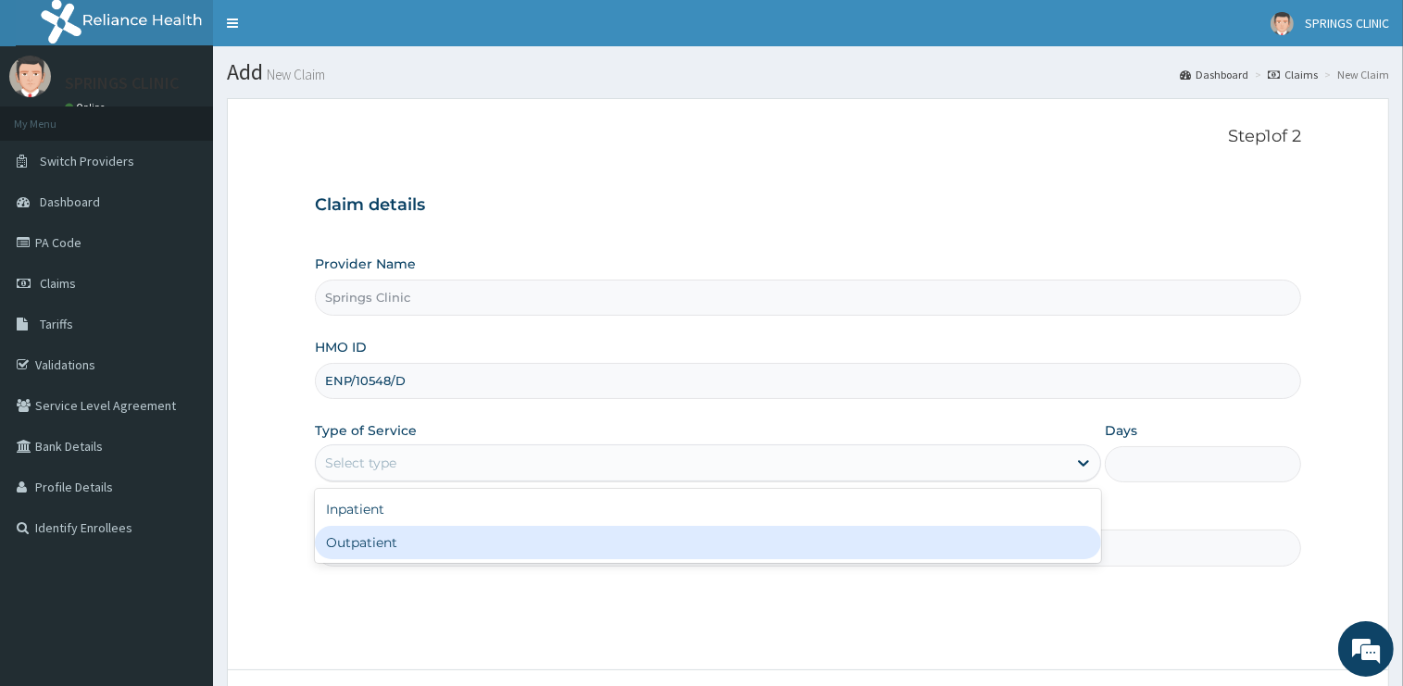
click at [413, 544] on div "Outpatient" at bounding box center [708, 542] width 786 height 33
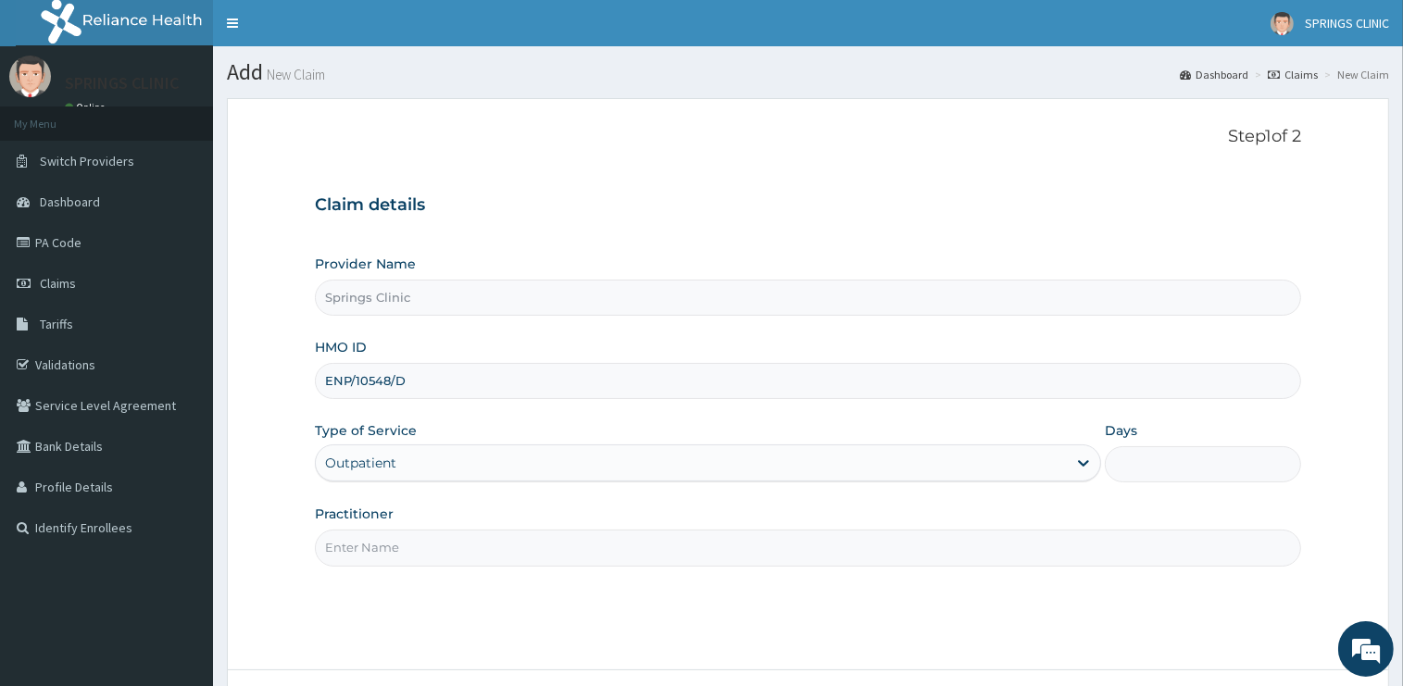
type input "1"
click at [412, 547] on input "Practitioner" at bounding box center [808, 548] width 986 height 36
drag, startPoint x: 412, startPoint y: 547, endPoint x: 413, endPoint y: 556, distance: 9.3
click at [413, 546] on input "Practitioner" at bounding box center [808, 548] width 986 height 36
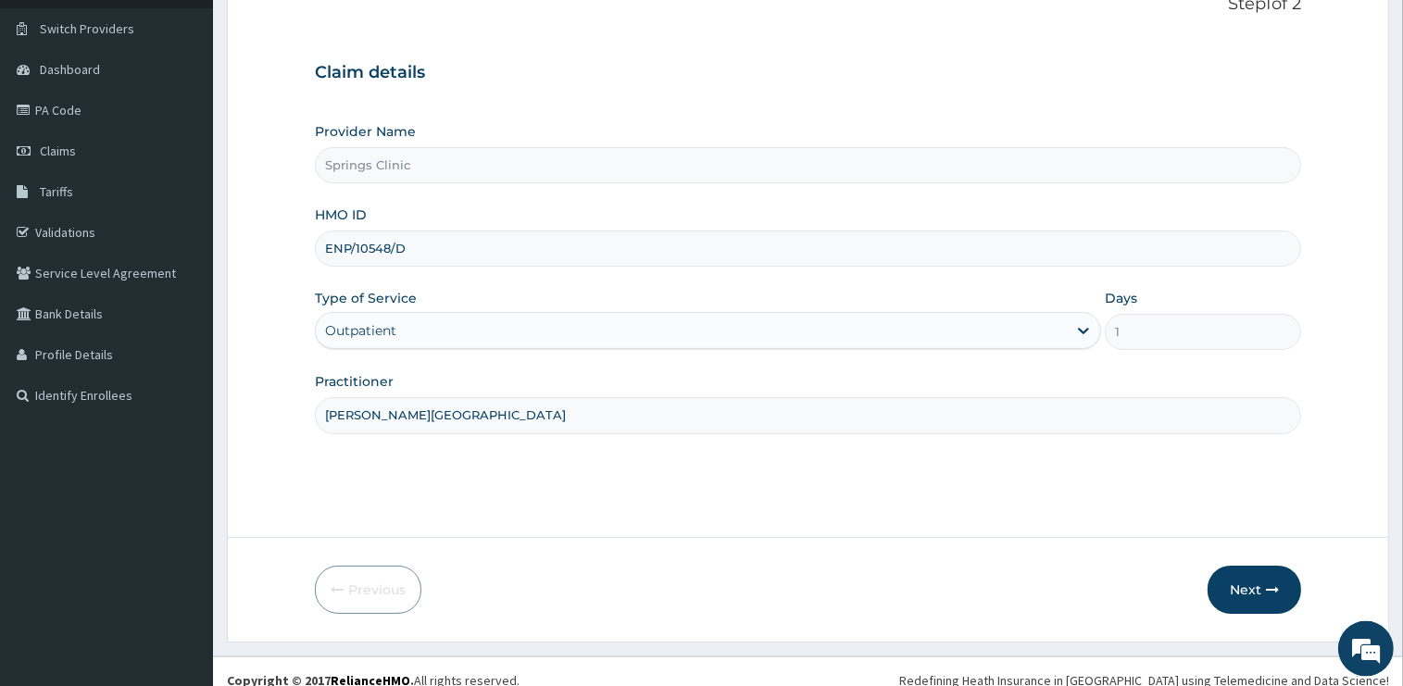
scroll to position [149, 0]
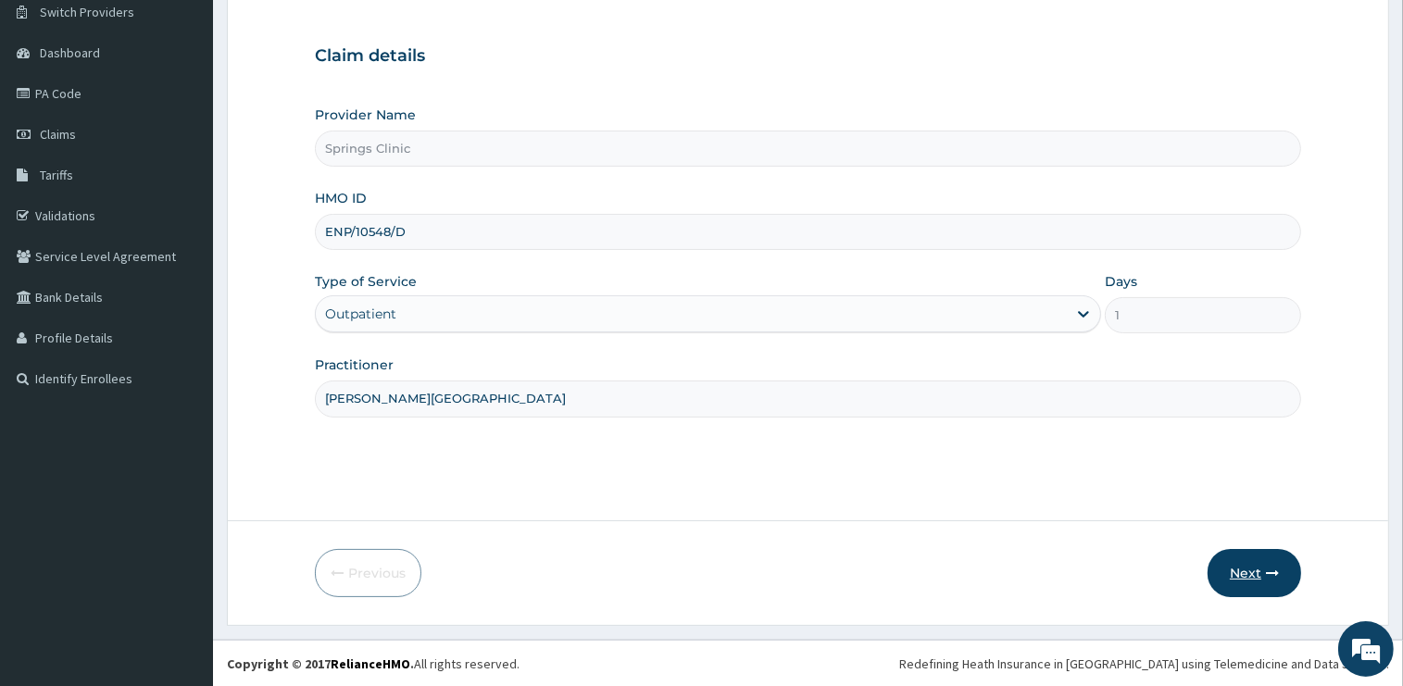
type input "[PERSON_NAME][GEOGRAPHIC_DATA]"
click at [1239, 572] on button "Next" at bounding box center [1254, 573] width 94 height 48
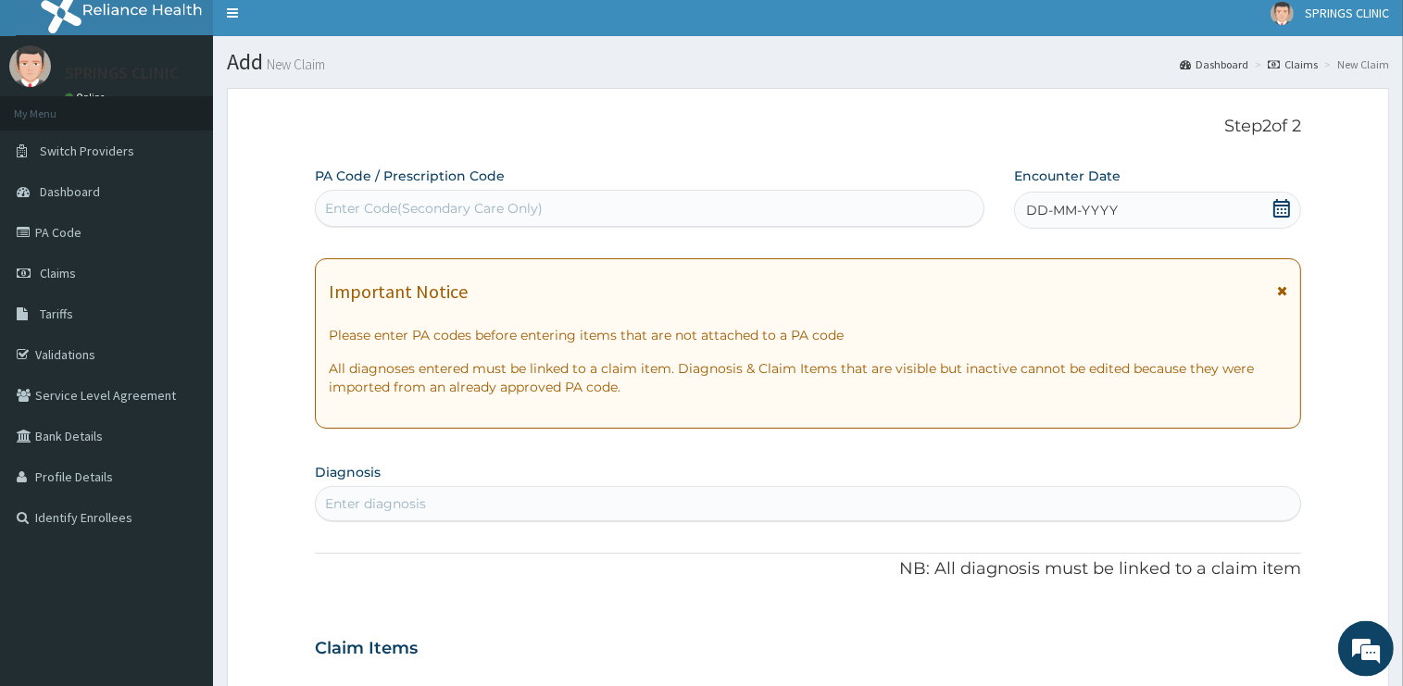
scroll to position [0, 0]
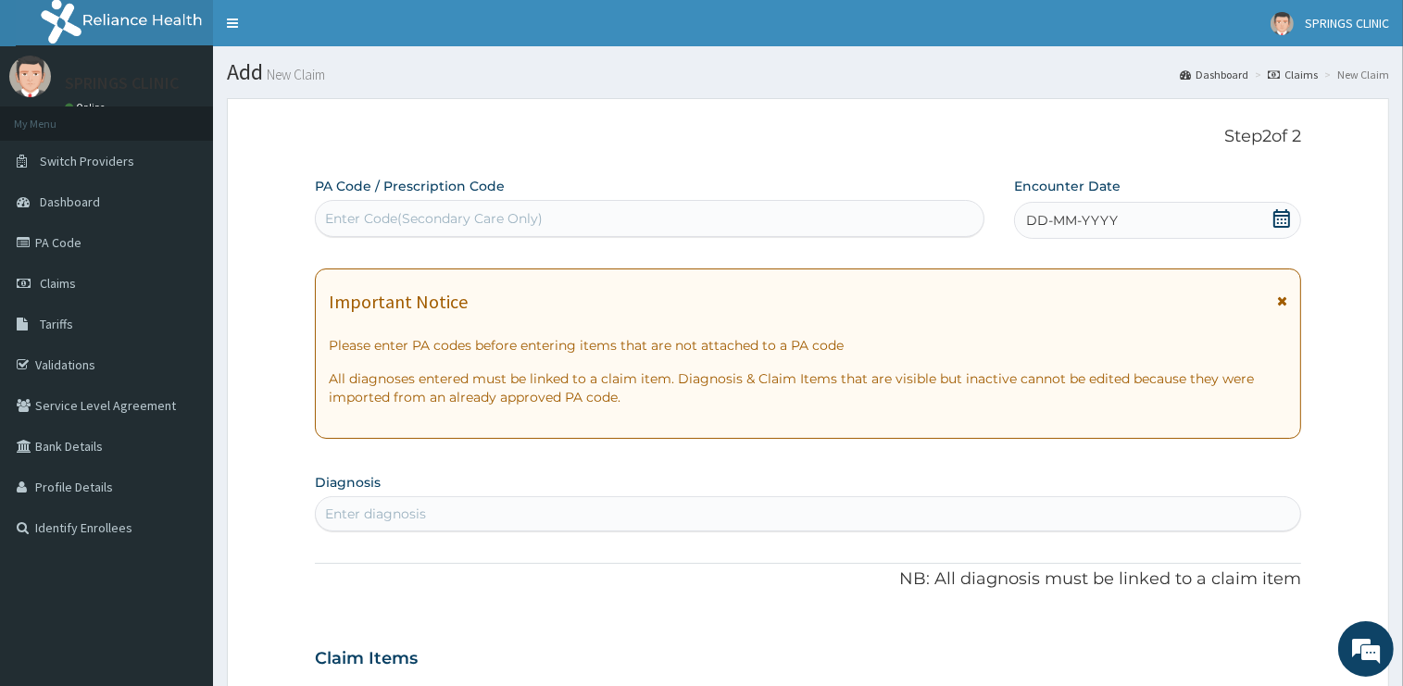
click at [1282, 220] on icon at bounding box center [1281, 218] width 19 height 19
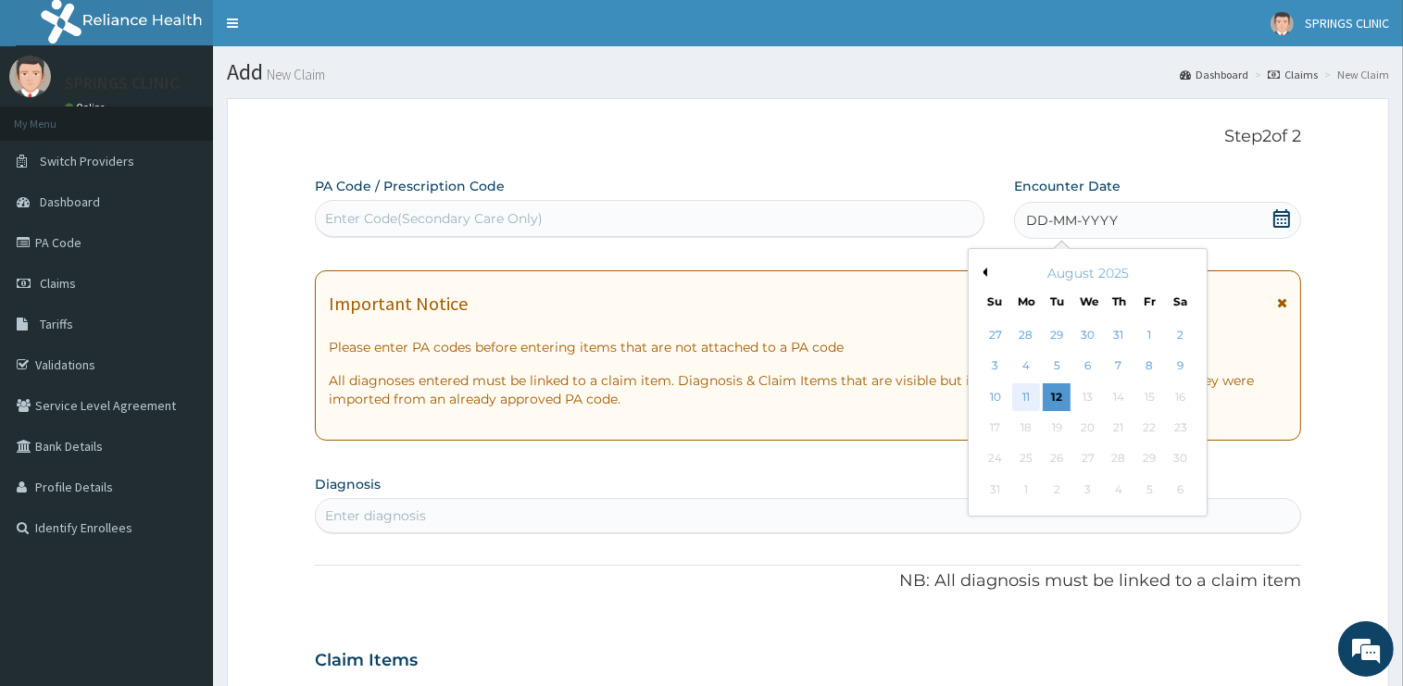
click at [1021, 398] on div "11" at bounding box center [1026, 397] width 28 height 28
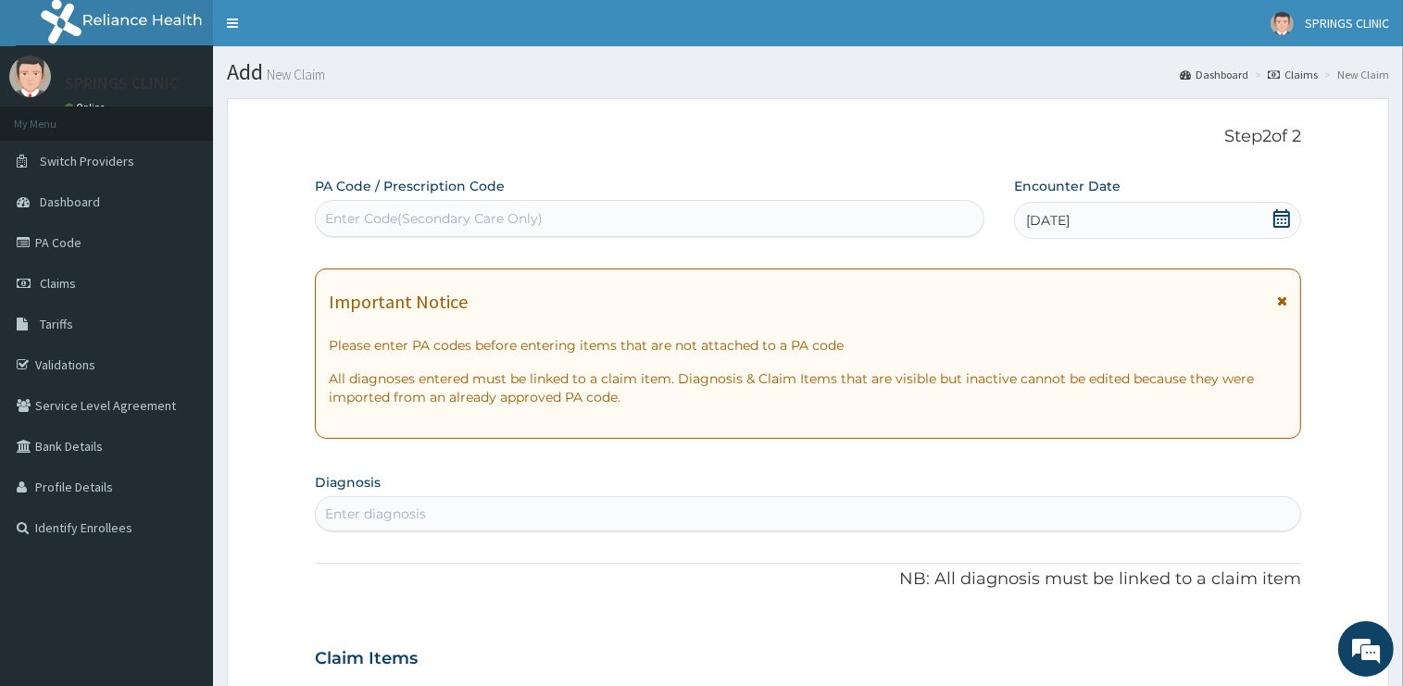
click at [517, 514] on div "Enter diagnosis" at bounding box center [808, 514] width 984 height 30
type input "[MEDICAL_DATA]"
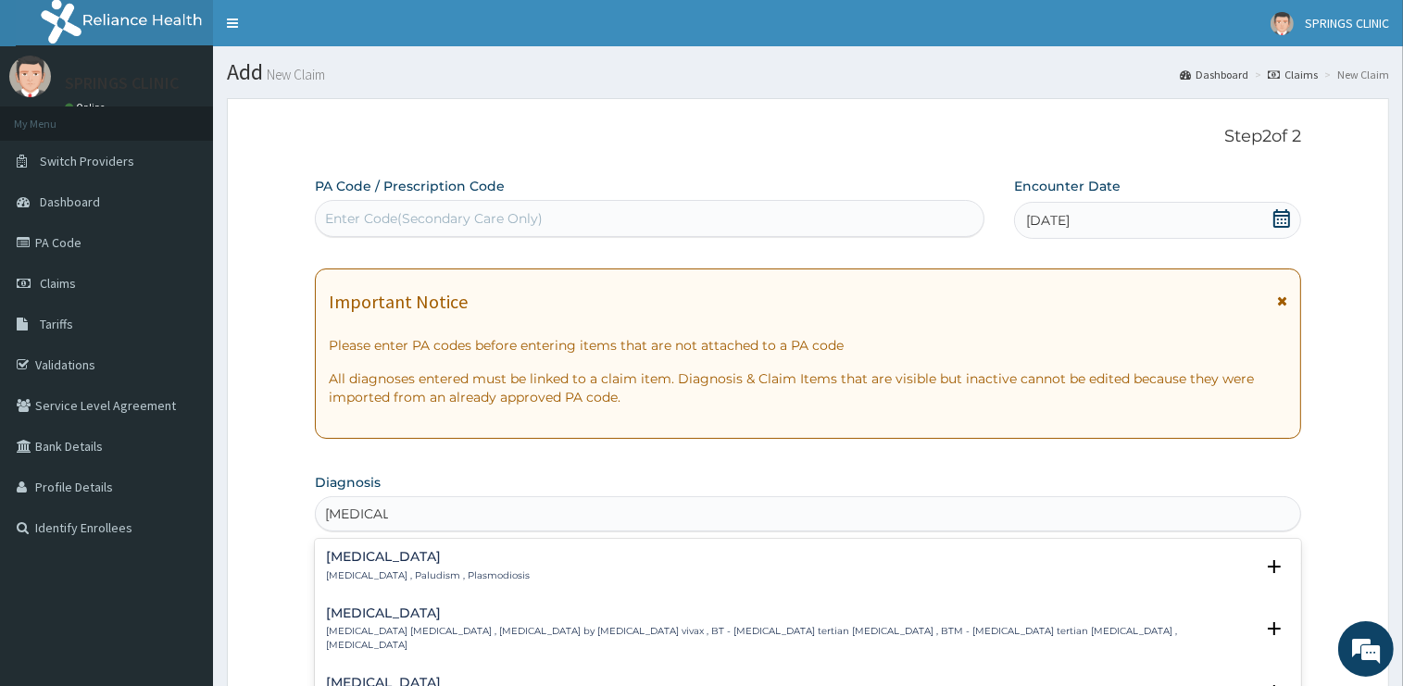
click at [362, 560] on h4 "[MEDICAL_DATA]" at bounding box center [428, 557] width 204 height 14
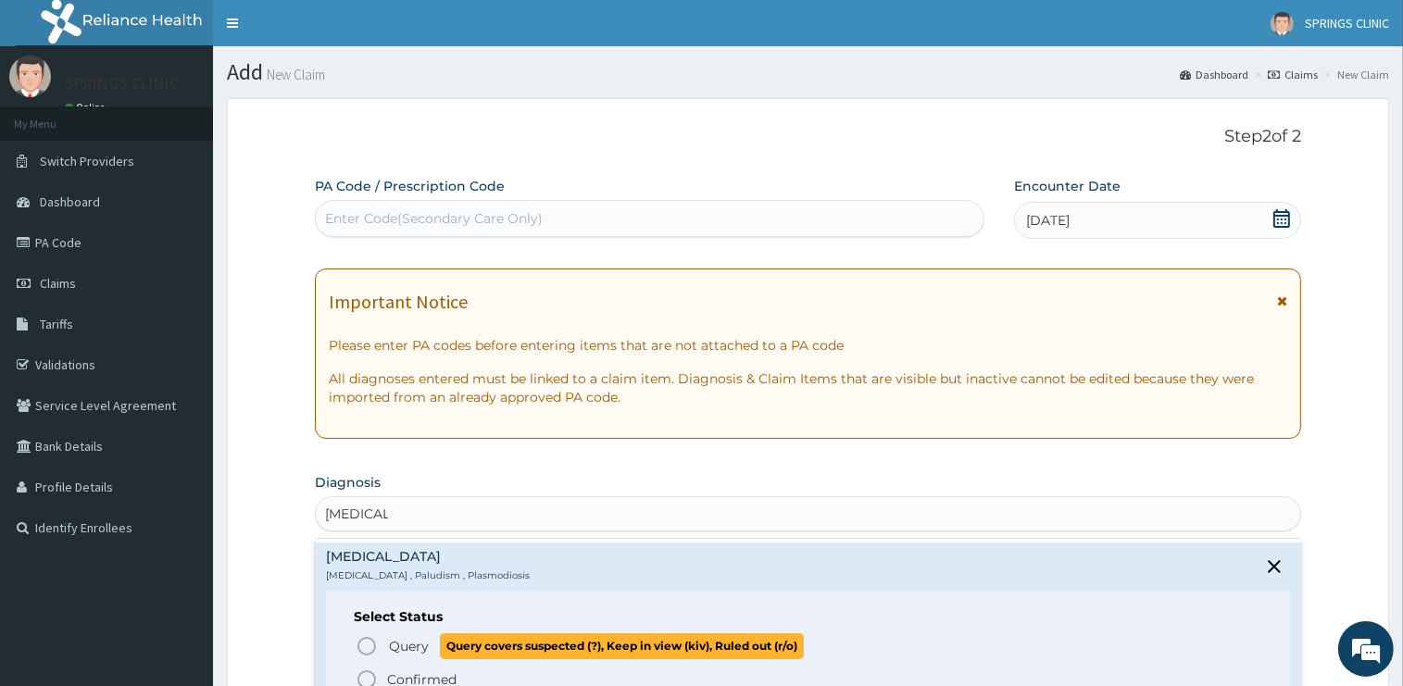
drag, startPoint x: 404, startPoint y: 648, endPoint x: 587, endPoint y: 347, distance: 352.4
click at [404, 649] on span "Query" at bounding box center [409, 646] width 40 height 19
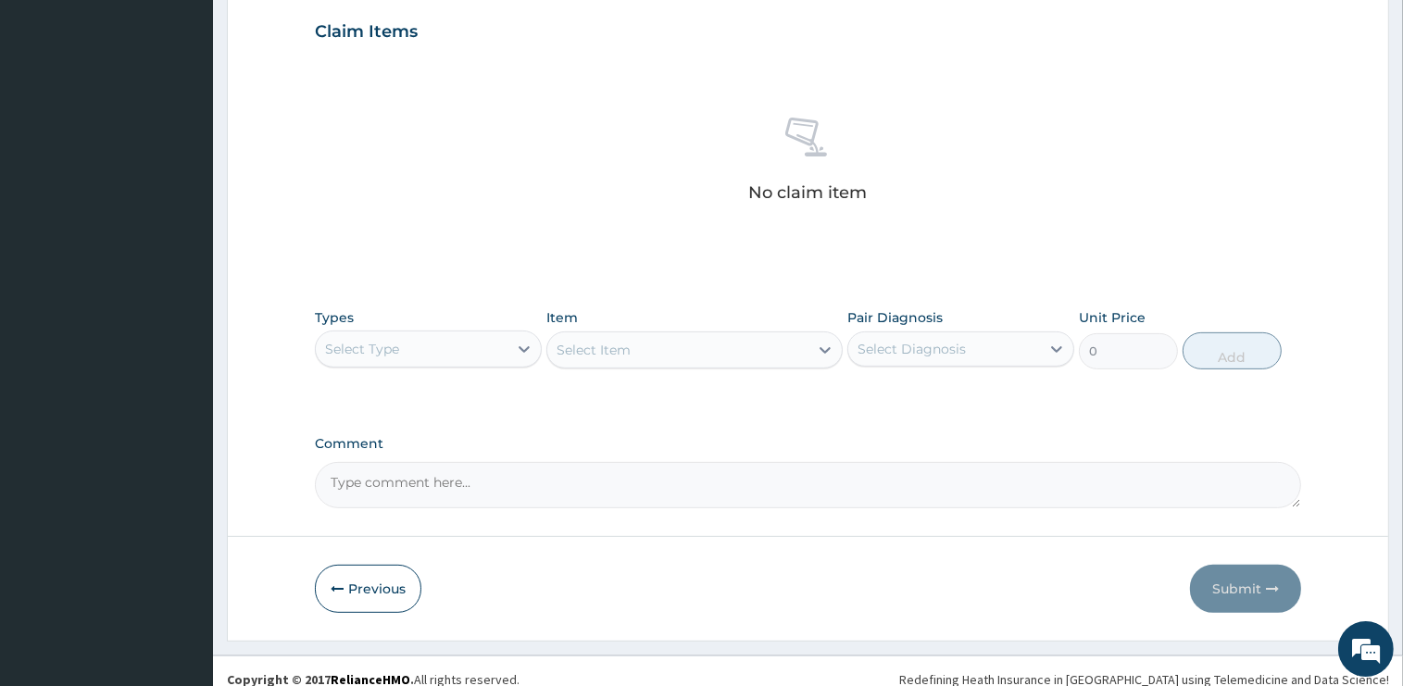
scroll to position [647, 0]
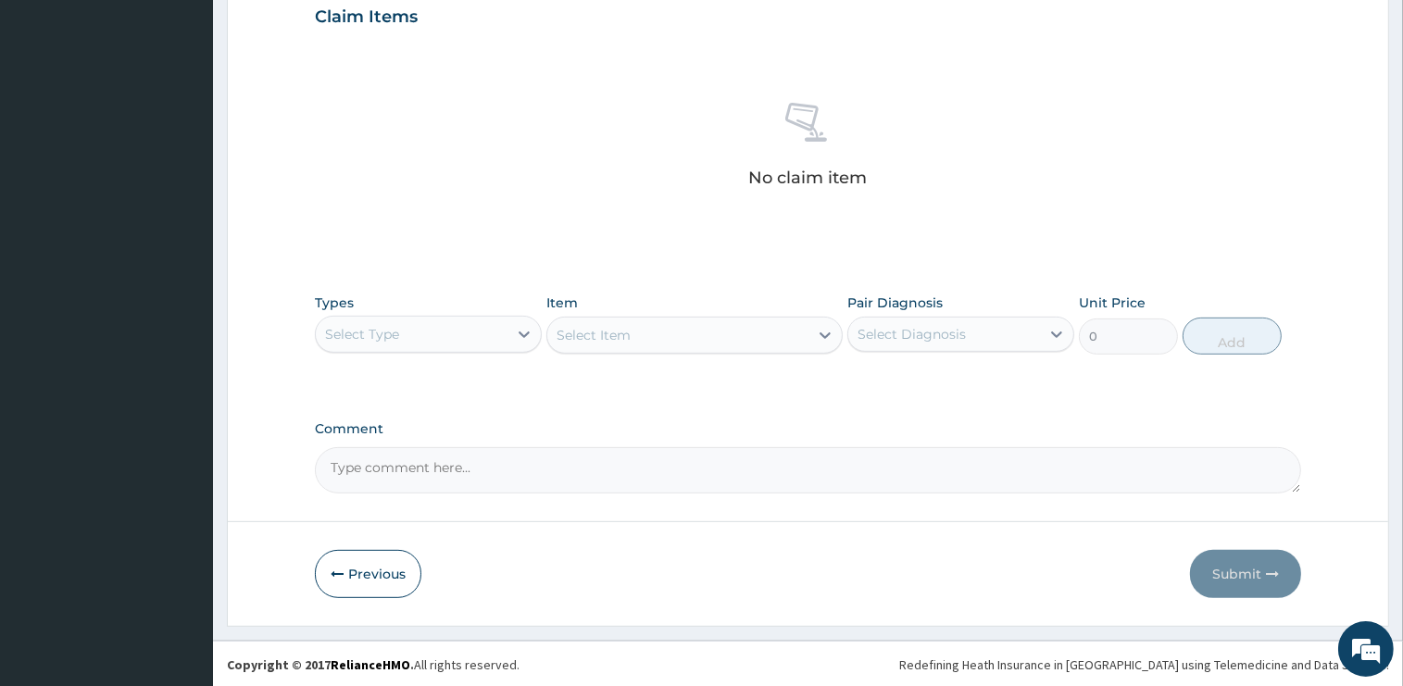
click at [379, 332] on div "Select Type" at bounding box center [362, 334] width 74 height 19
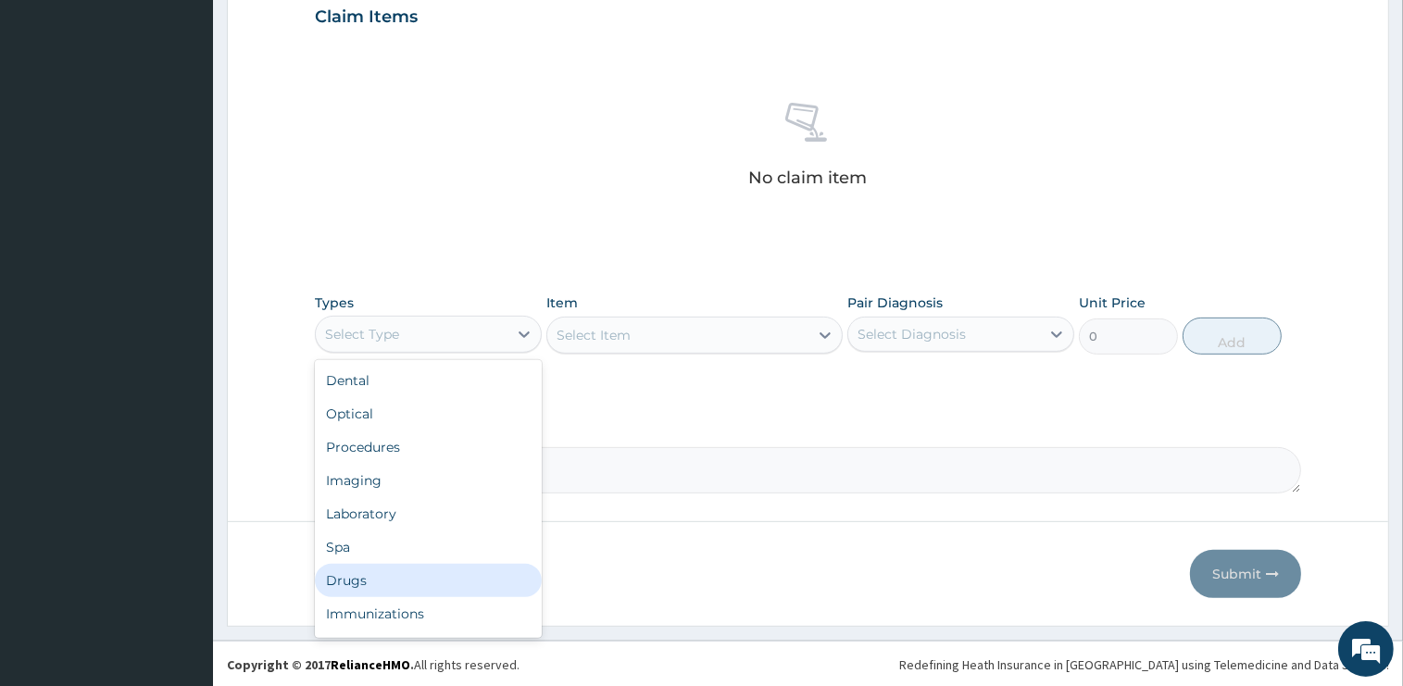
click at [384, 581] on div "Drugs" at bounding box center [428, 580] width 227 height 33
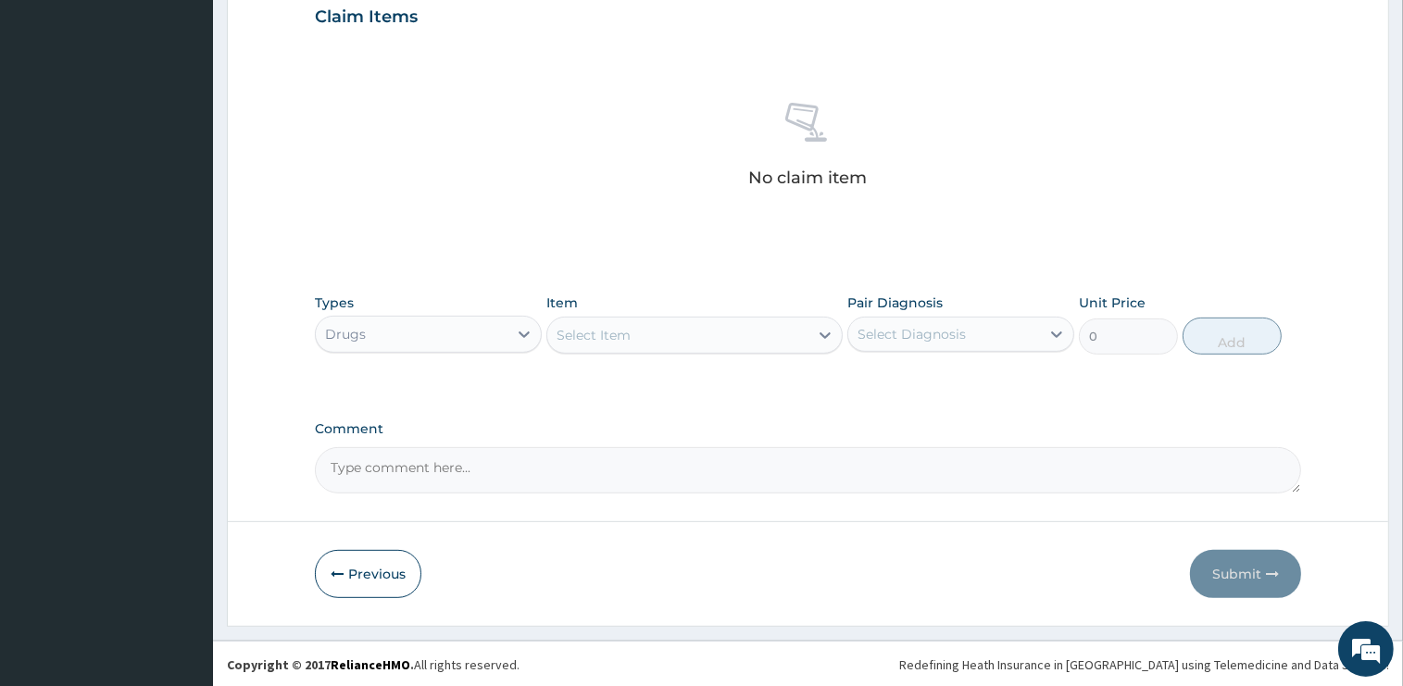
click at [653, 344] on div "Select Item" at bounding box center [677, 335] width 261 height 30
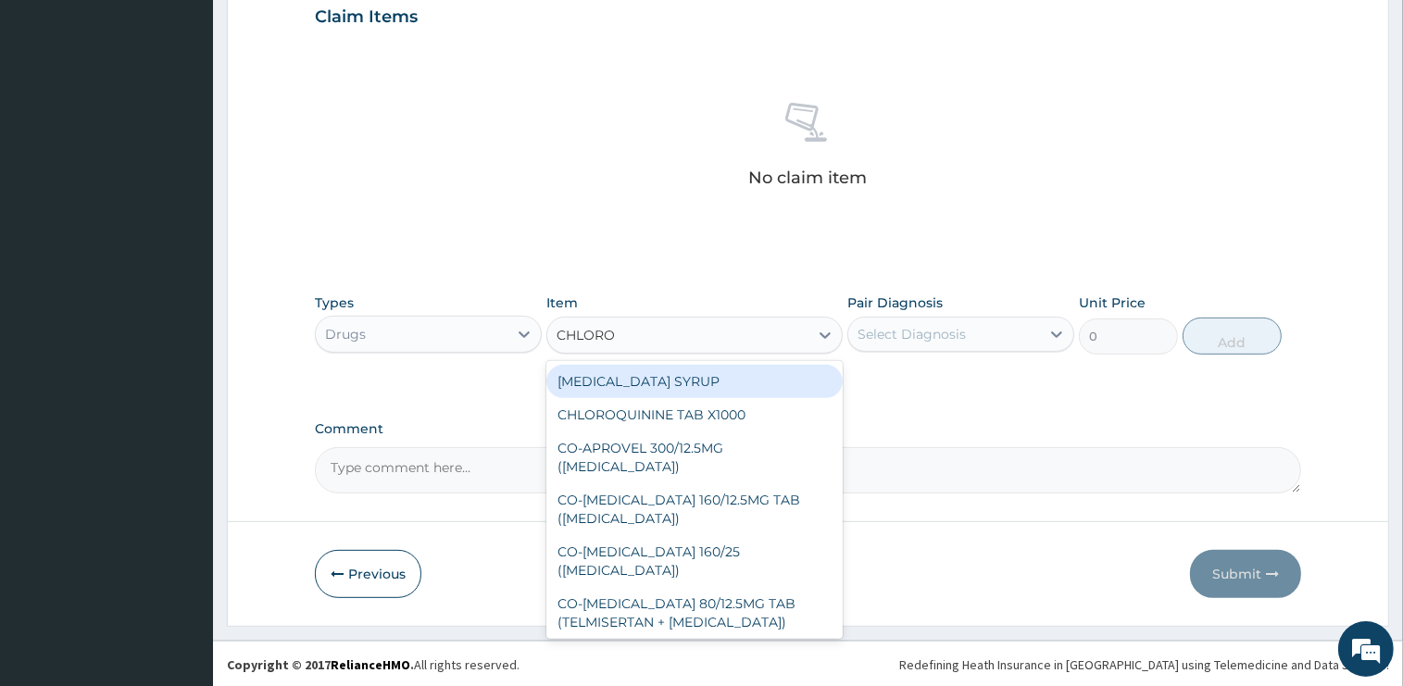
type input "CHLOROQ"
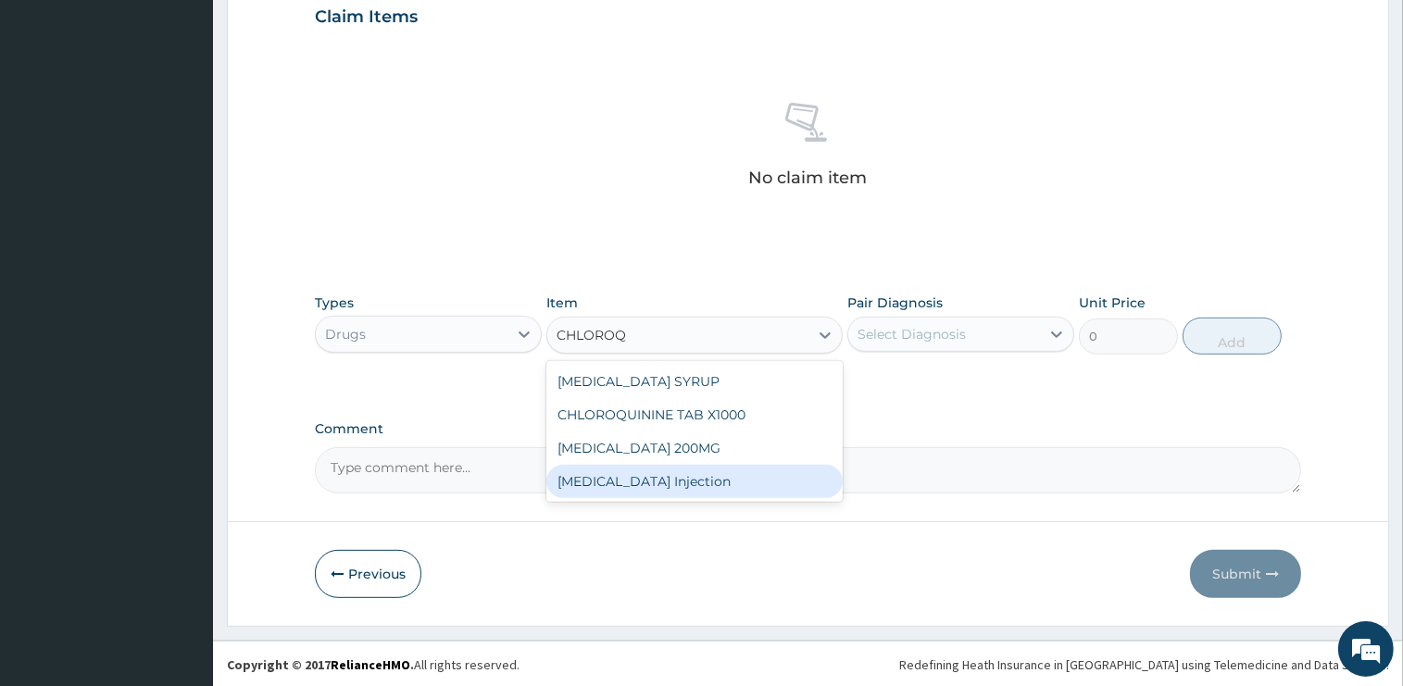
click at [706, 487] on div "[MEDICAL_DATA] Injection" at bounding box center [694, 481] width 296 height 33
type input "800"
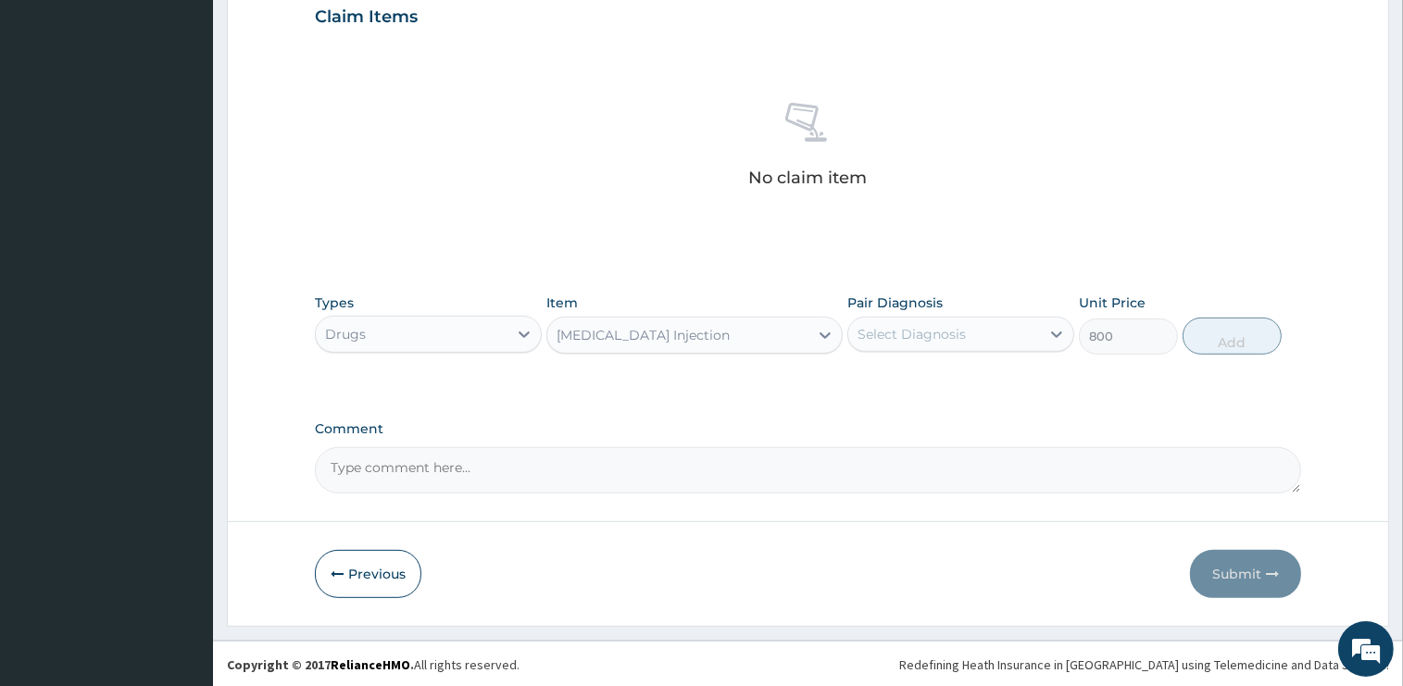
click at [978, 328] on div "Select Diagnosis" at bounding box center [944, 334] width 192 height 30
click at [940, 387] on div "[MEDICAL_DATA]" at bounding box center [960, 382] width 227 height 38
checkbox input "true"
click at [1192, 338] on button "Add" at bounding box center [1231, 336] width 99 height 37
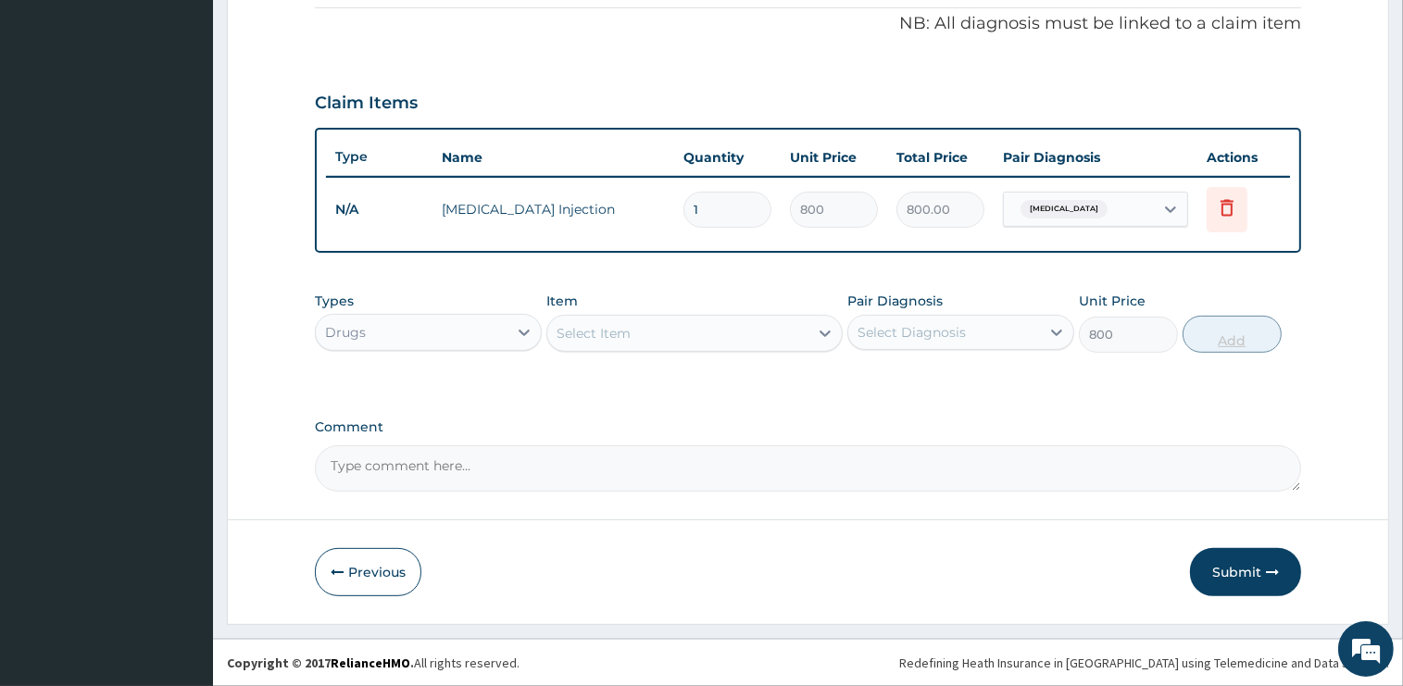
type input "0"
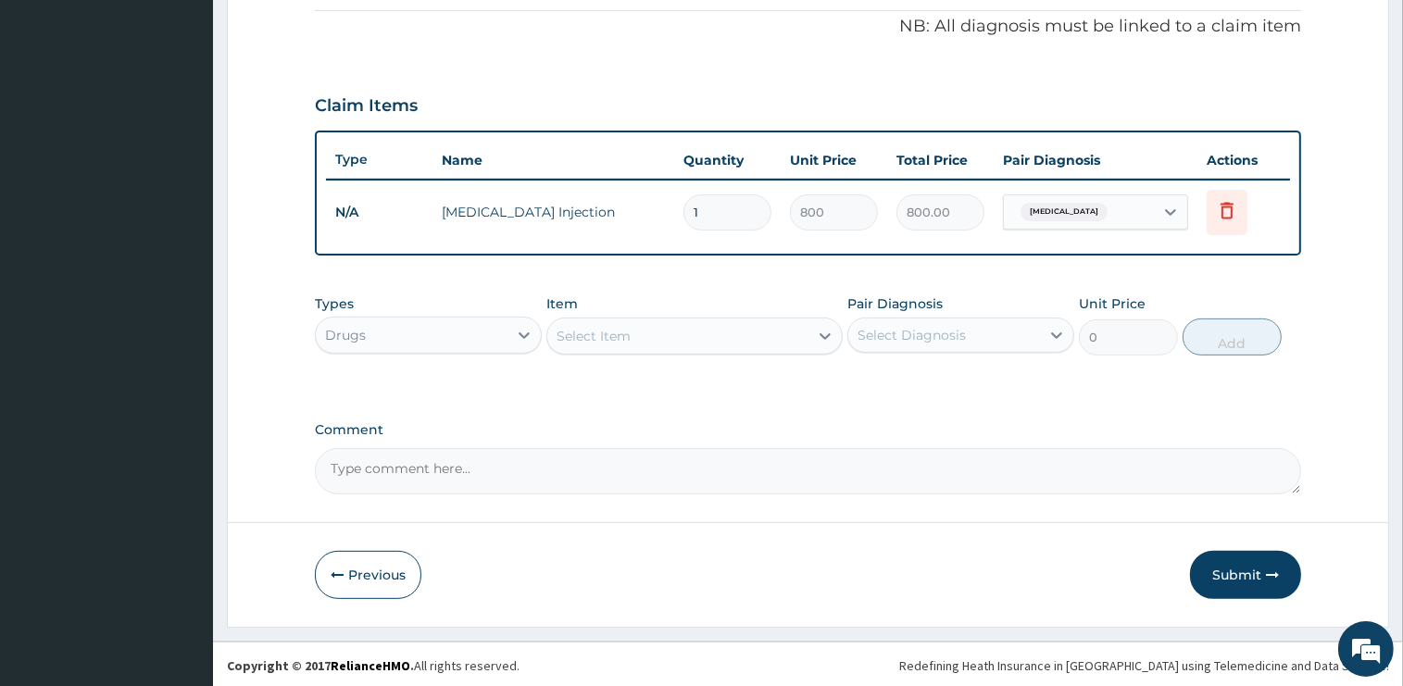
type input "0.00"
type input "3"
type input "2400.00"
type input "3"
click at [683, 344] on div "Select Item" at bounding box center [677, 336] width 261 height 30
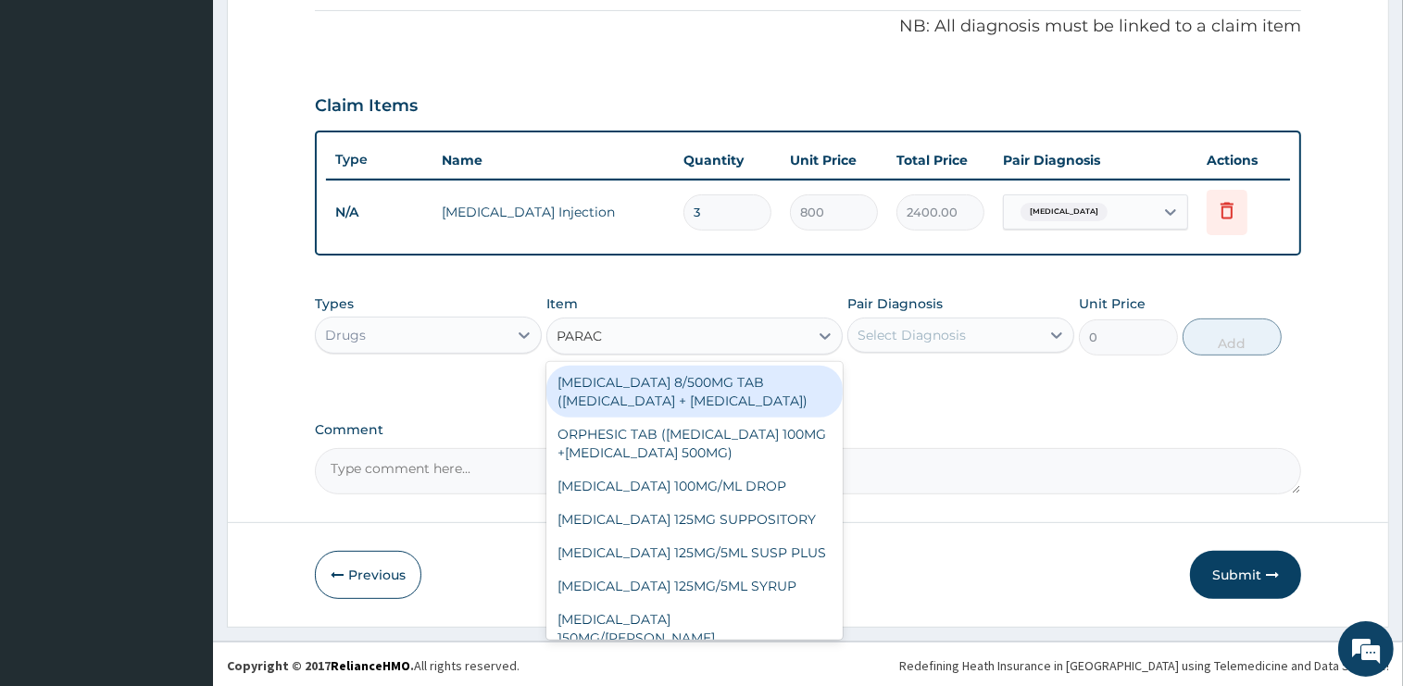
type input "PARACE"
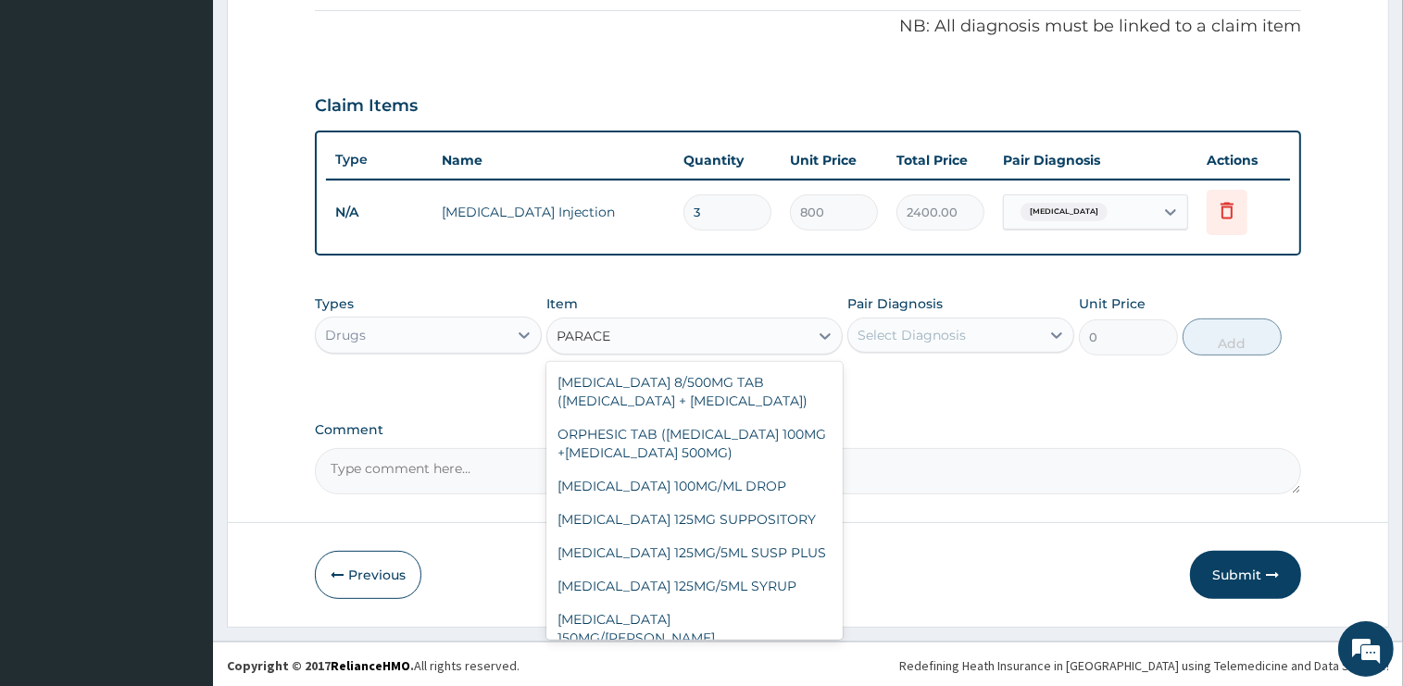
scroll to position [156, 0]
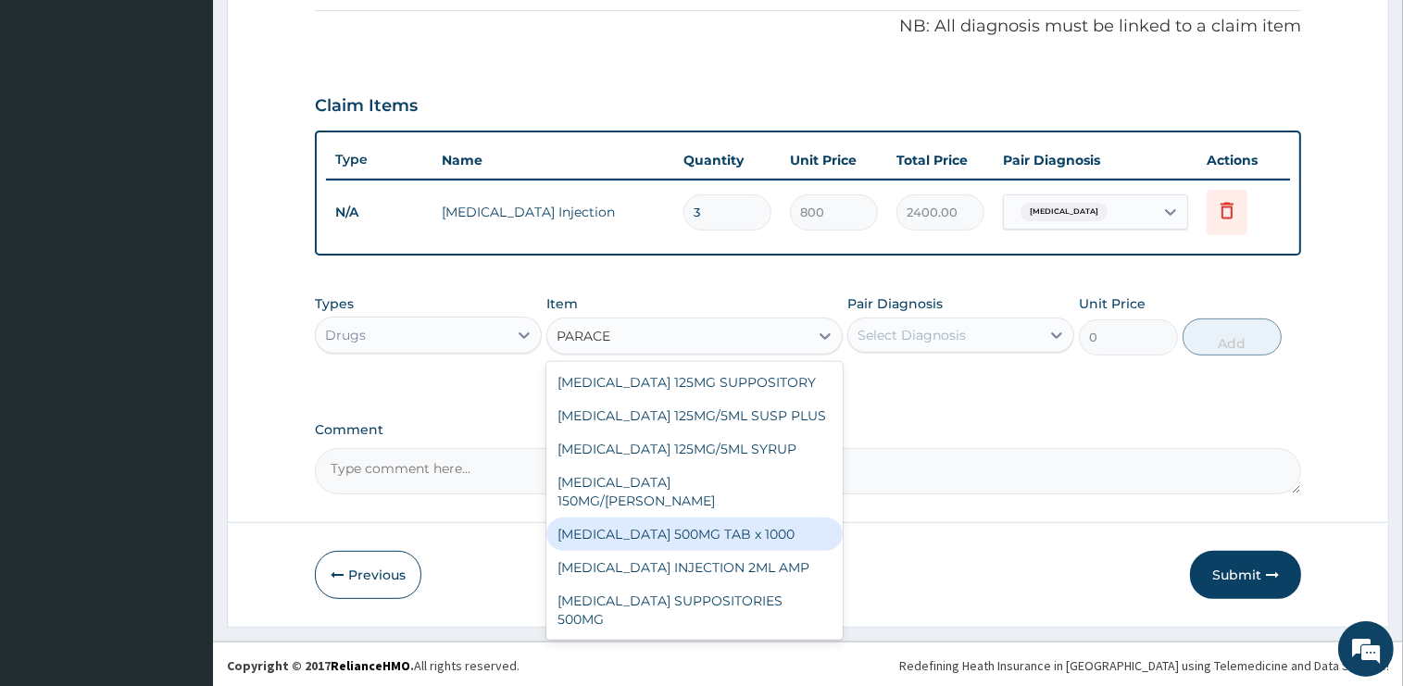
click at [721, 531] on div "[MEDICAL_DATA] 500MG TAB x 1000" at bounding box center [694, 534] width 296 height 33
type input "15.75"
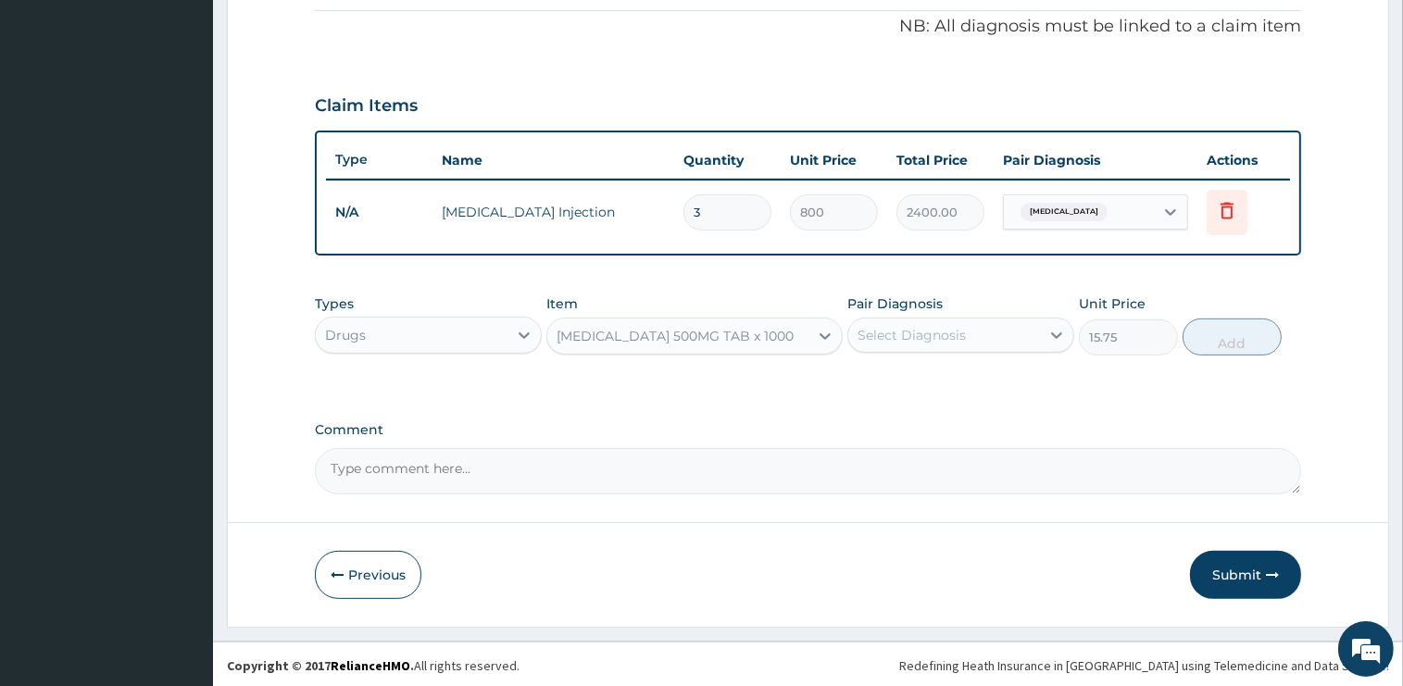
click at [908, 339] on div "Select Diagnosis" at bounding box center [911, 335] width 108 height 19
click at [918, 379] on label "[MEDICAL_DATA]" at bounding box center [935, 380] width 115 height 19
checkbox input "true"
click at [1207, 344] on button "Add" at bounding box center [1231, 337] width 99 height 37
type input "0"
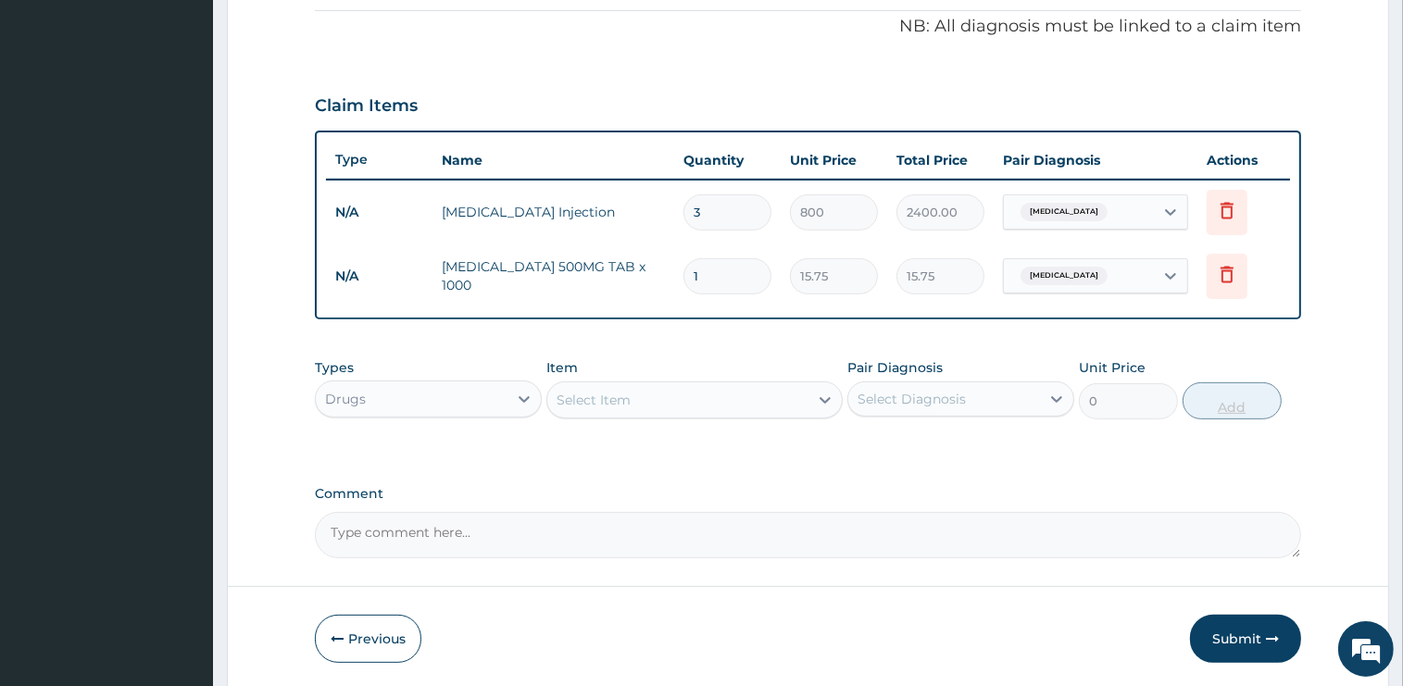
type input "11"
type input "173.25"
type input "1"
type input "15.75"
type input "0.00"
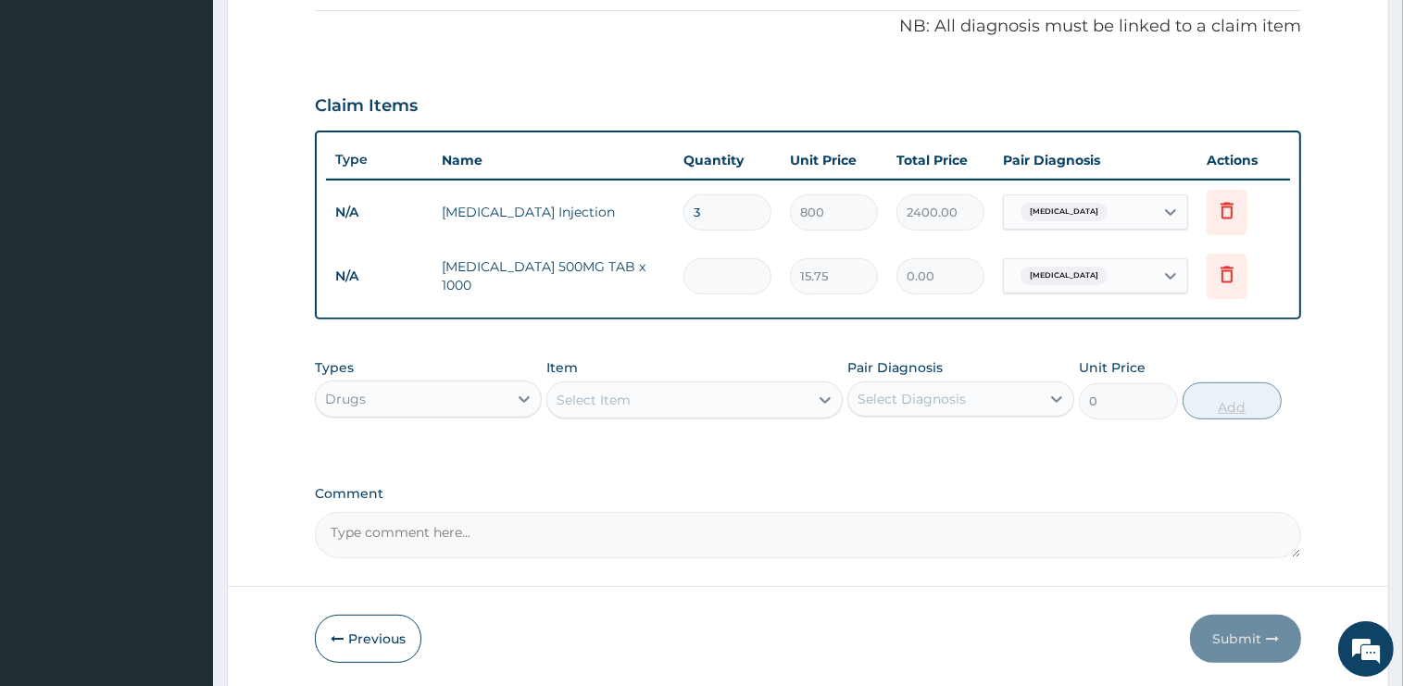
type input "9"
type input "141.75"
type input "9"
click at [635, 393] on div "Select Item" at bounding box center [677, 400] width 261 height 30
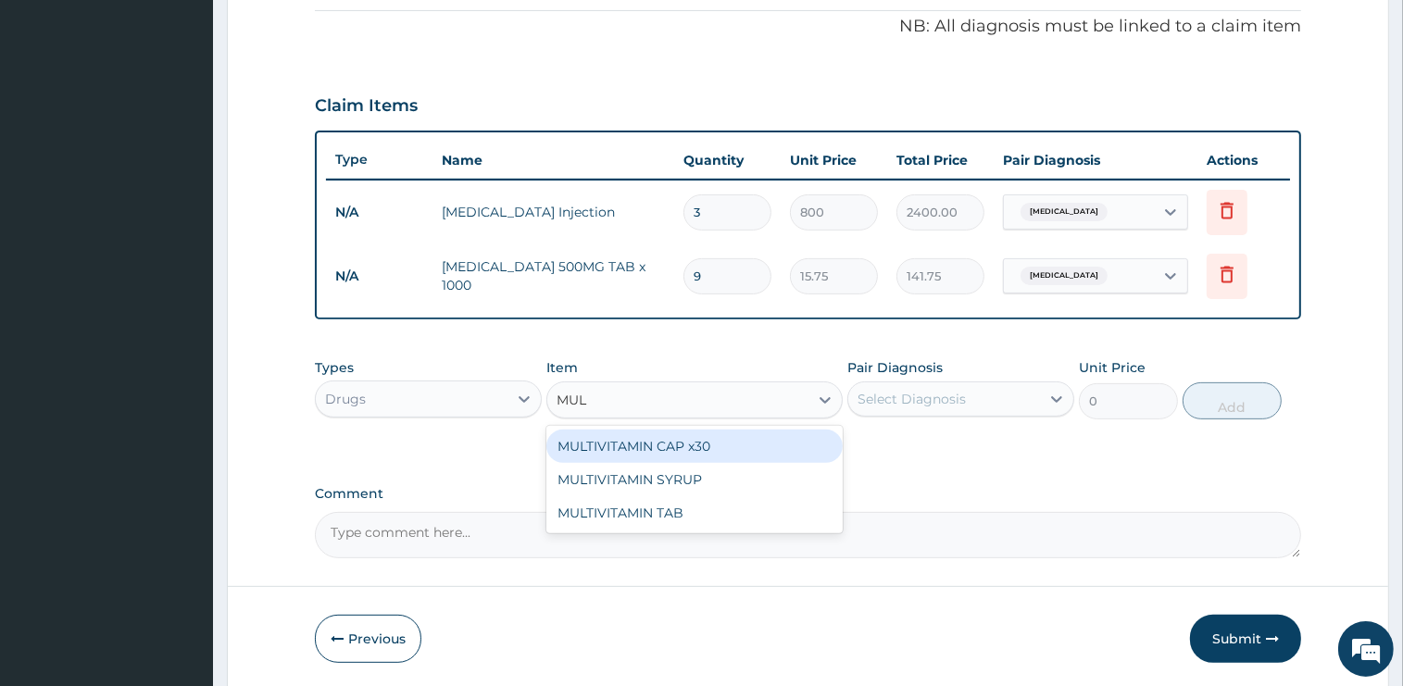
type input "MULT"
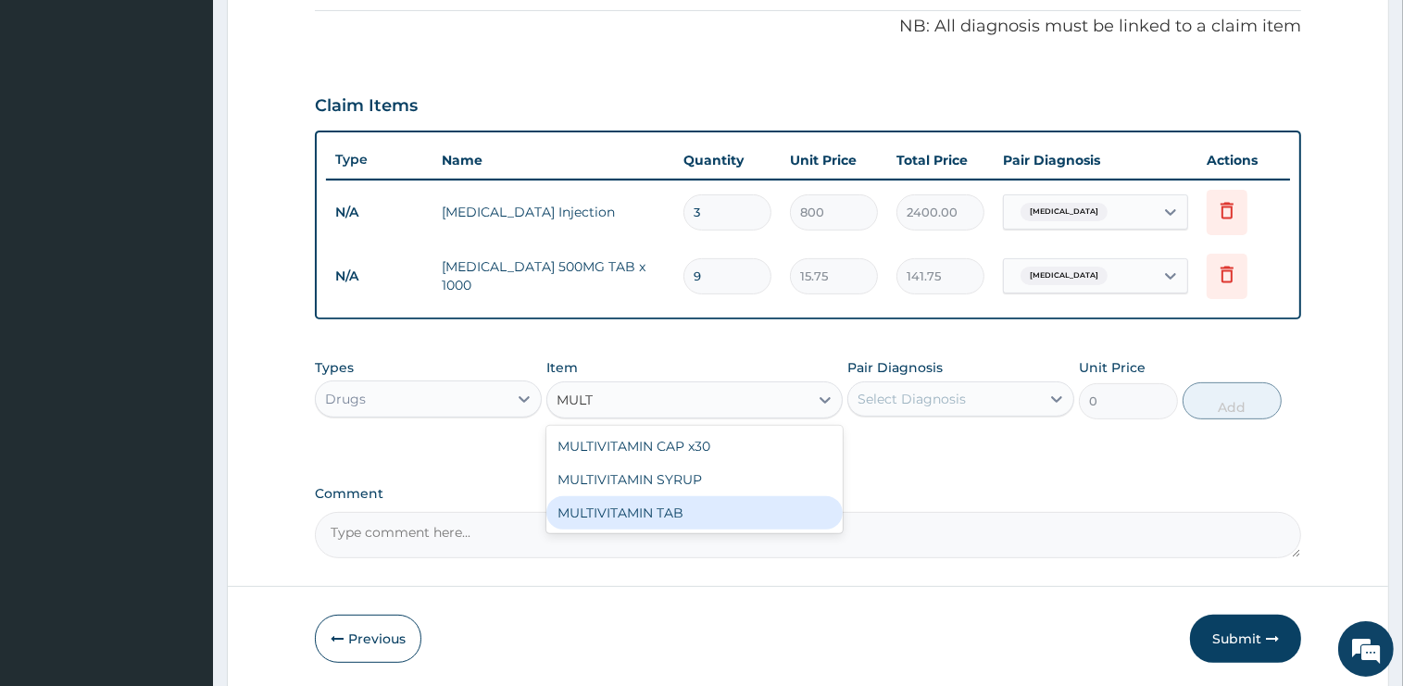
click at [709, 503] on div "MULTIVITAMIN TAB" at bounding box center [694, 512] width 296 height 33
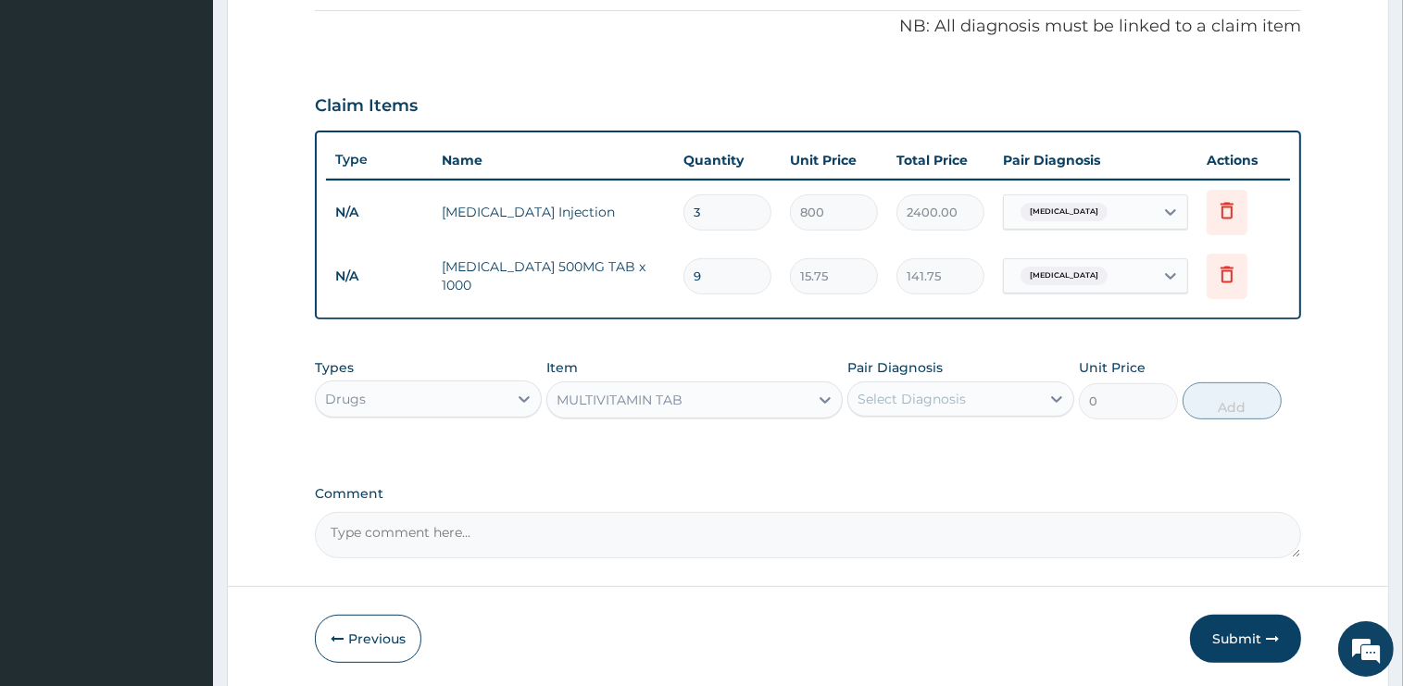
type input "45"
click at [941, 395] on div "Select Diagnosis" at bounding box center [911, 399] width 108 height 19
click at [935, 449] on div "[MEDICAL_DATA]" at bounding box center [960, 447] width 227 height 38
checkbox input "true"
click at [1213, 403] on button "Add" at bounding box center [1231, 400] width 99 height 37
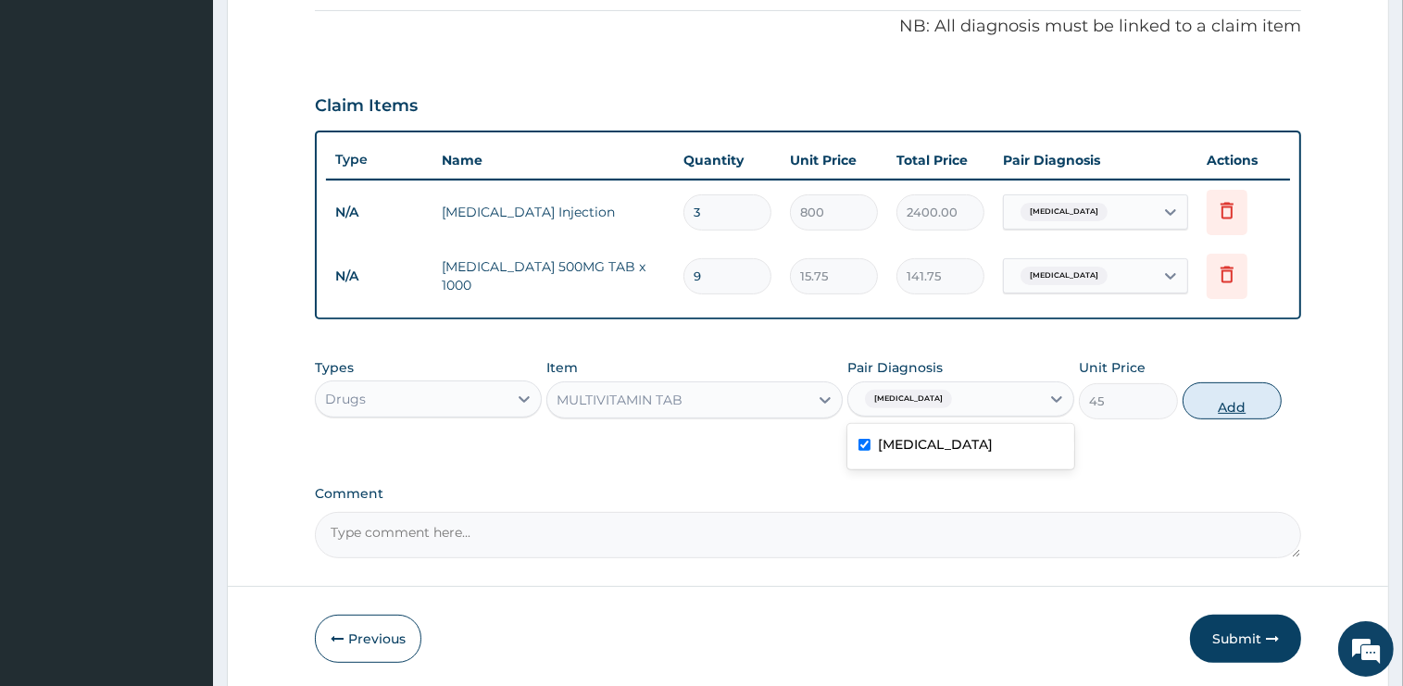
type input "0"
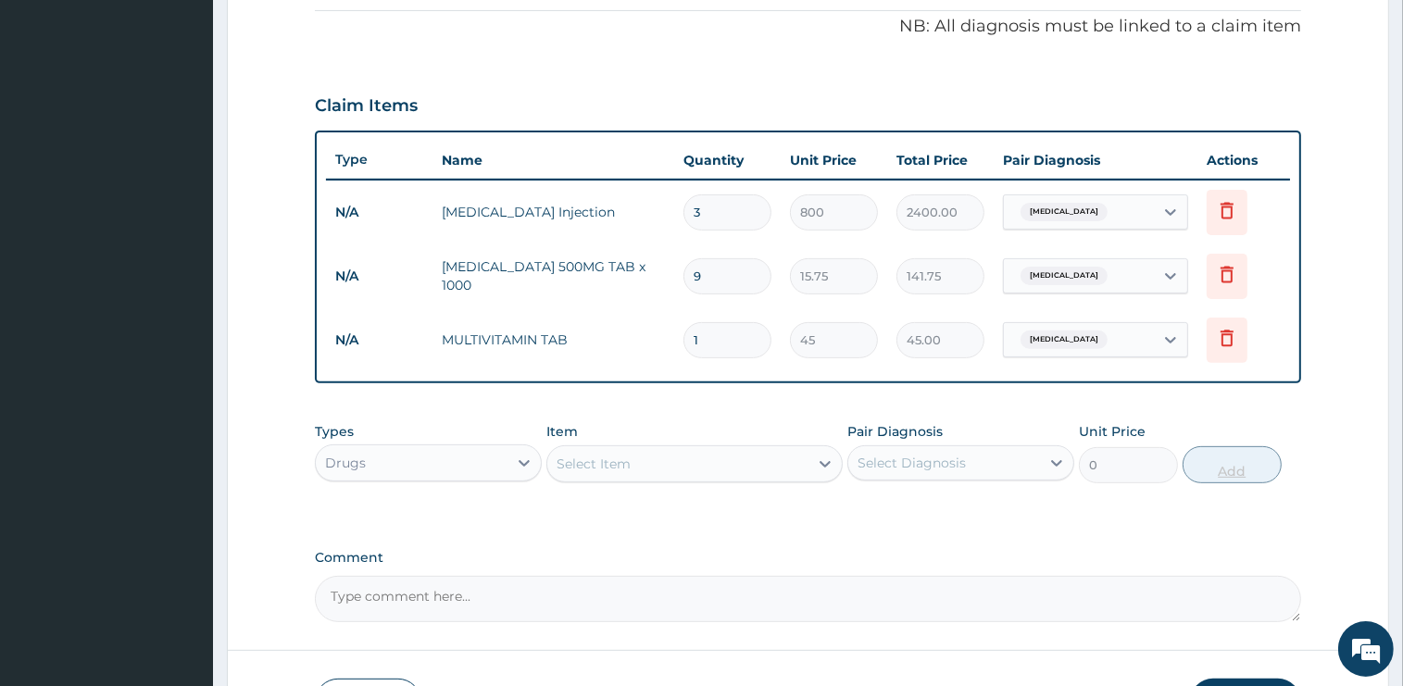
type input "10"
type input "450.00"
type input "10"
click at [694, 545] on div "PA Code / Prescription Code Enter Code(Secondary Care Only) Encounter Date 11-0…" at bounding box center [808, 121] width 986 height 1004
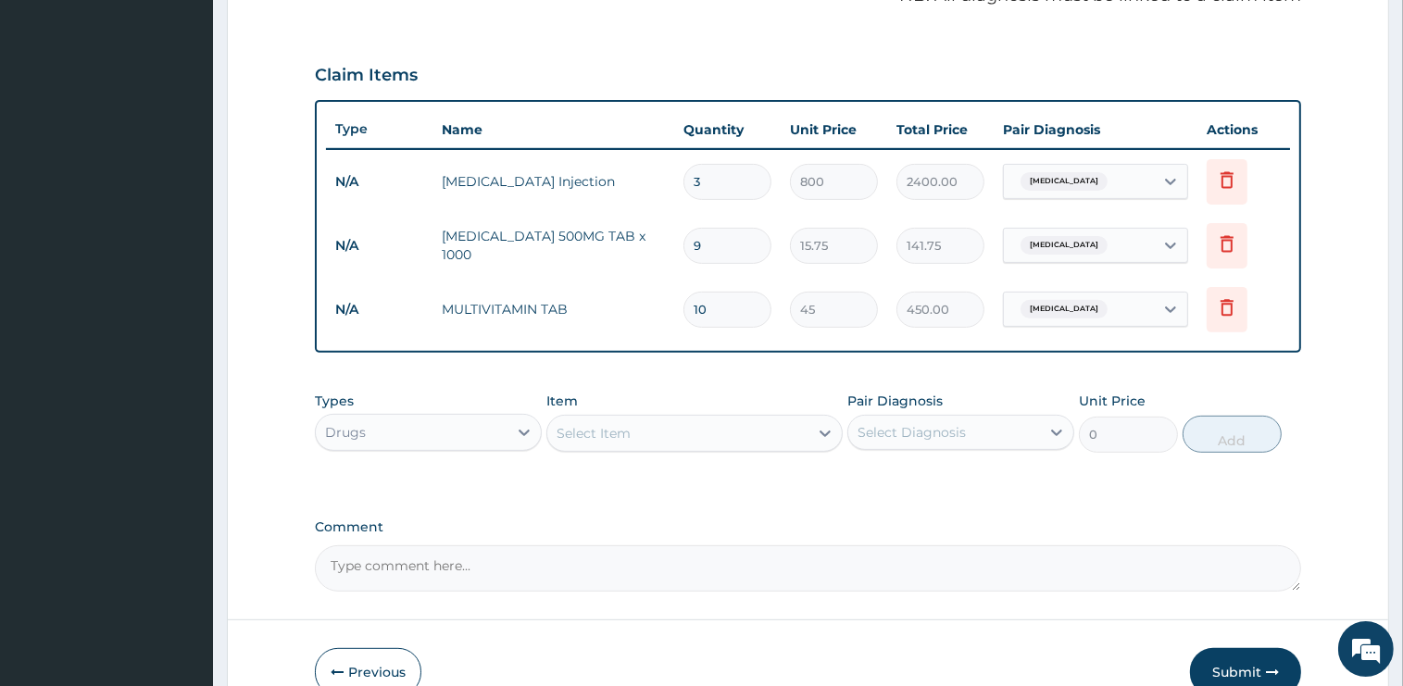
scroll to position [588, 0]
click at [428, 435] on div "Drugs" at bounding box center [412, 434] width 192 height 30
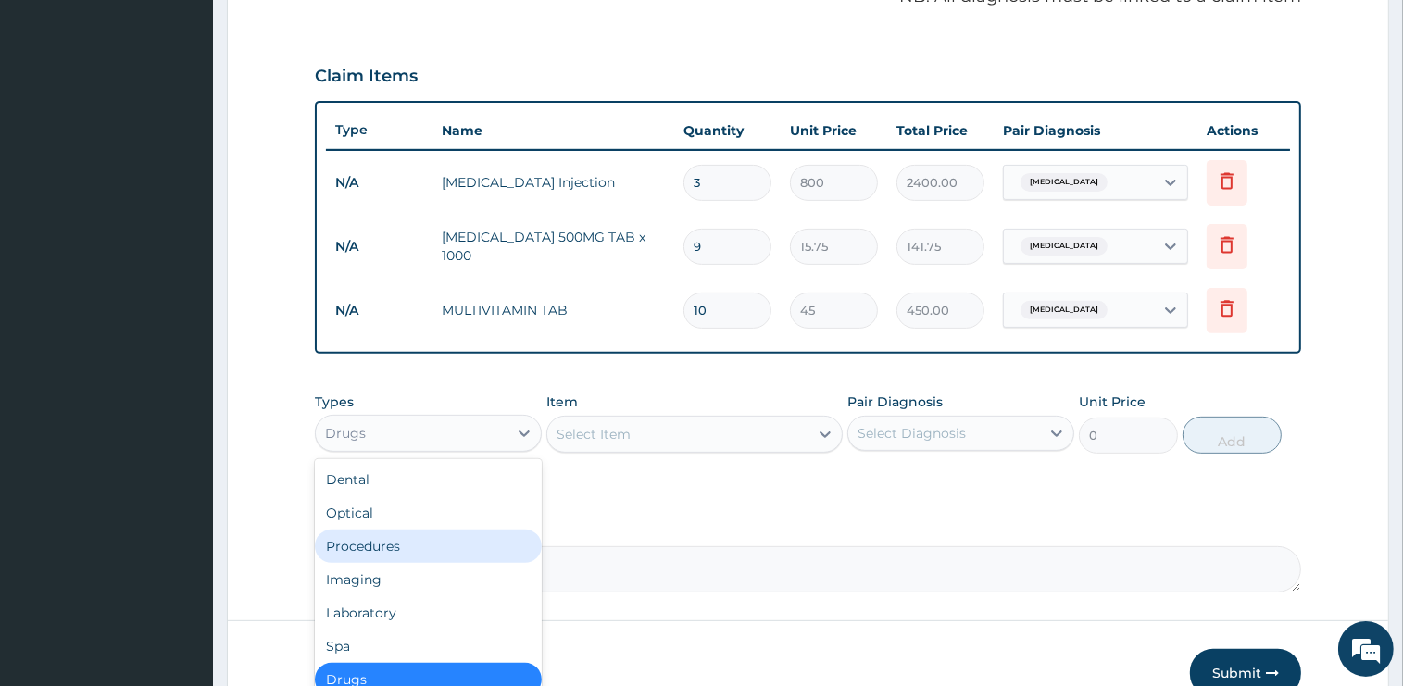
click at [394, 543] on div "Procedures" at bounding box center [428, 546] width 227 height 33
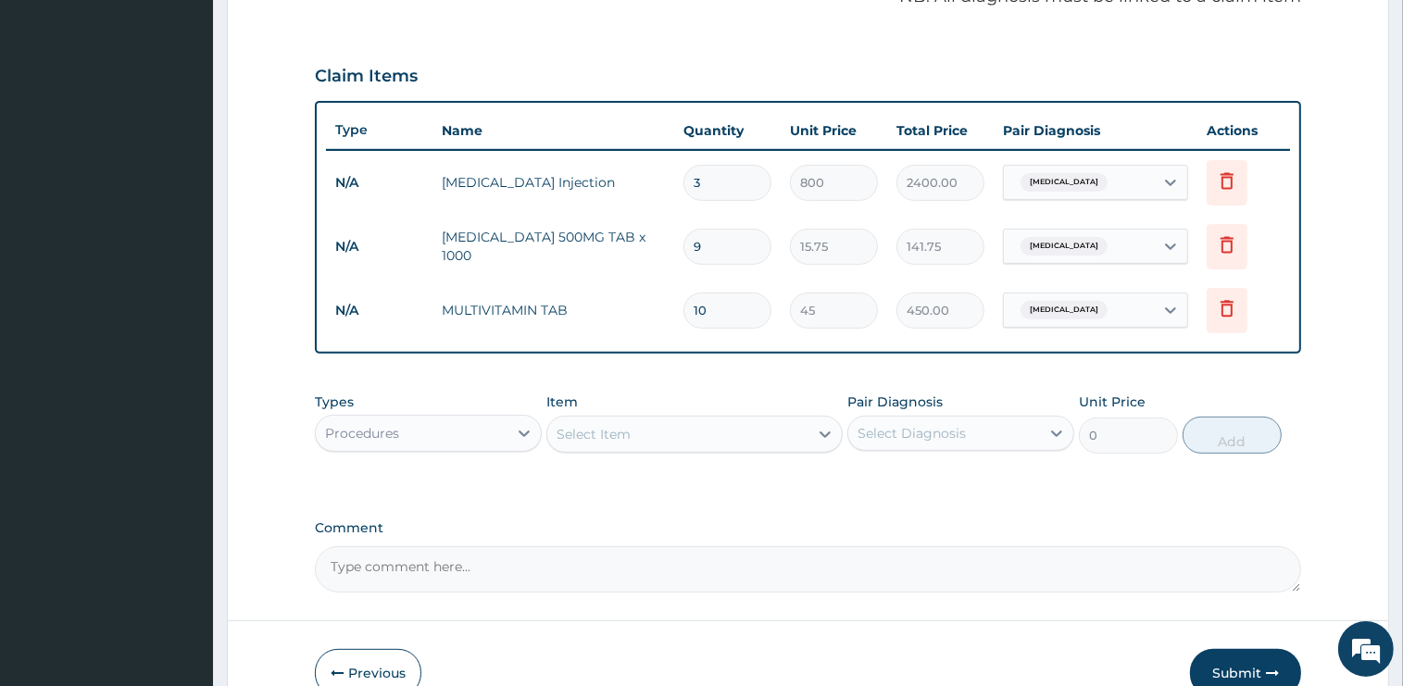
click at [624, 431] on div "Select Item" at bounding box center [593, 434] width 74 height 19
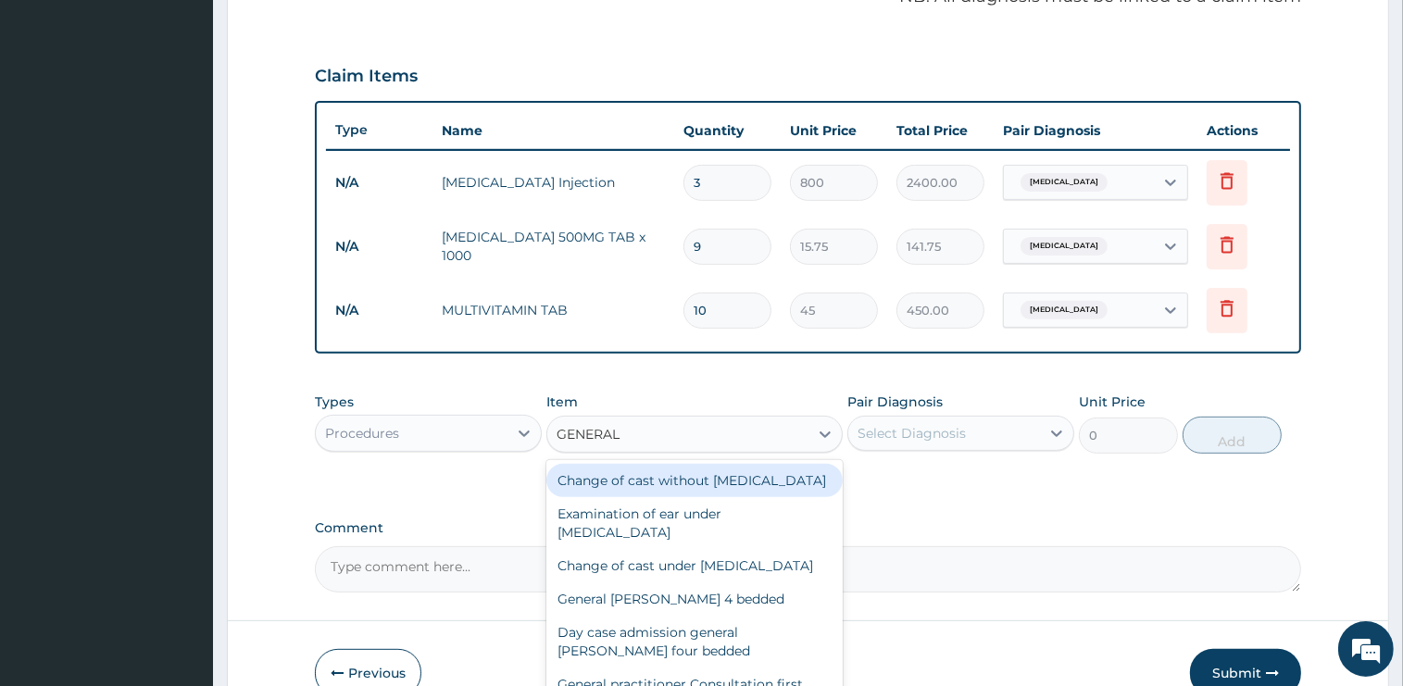
type input "GENERAL P"
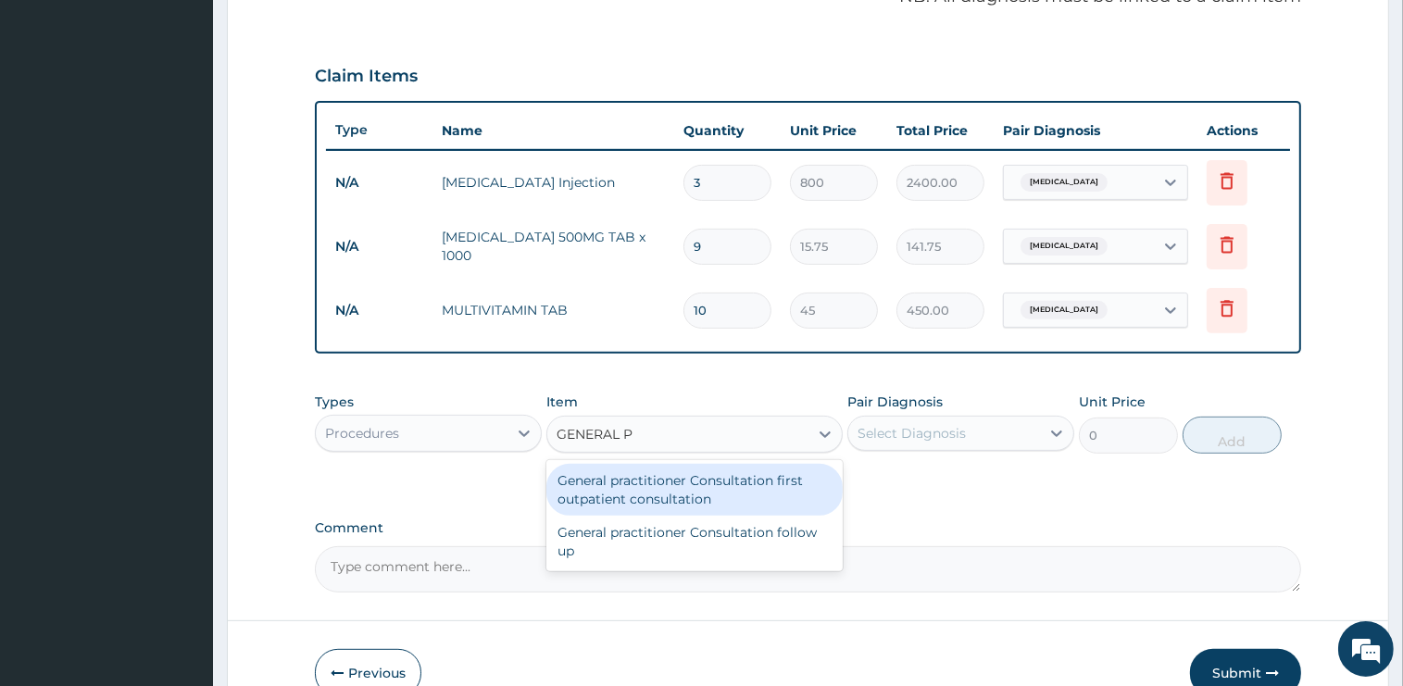
click at [819, 482] on div "General practitioner Consultation first outpatient consultation" at bounding box center [694, 490] width 296 height 52
type input "2400"
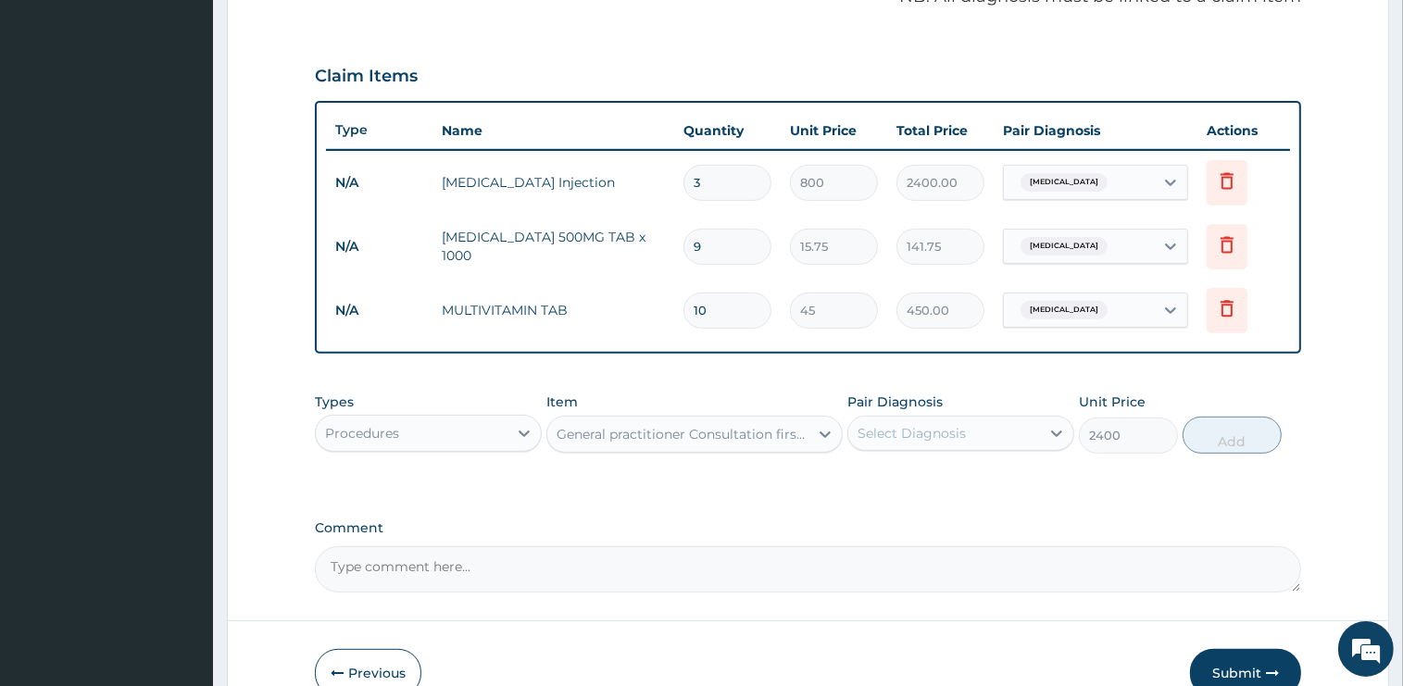
click at [907, 436] on div "Select Diagnosis" at bounding box center [911, 433] width 108 height 19
click at [922, 474] on label "[MEDICAL_DATA]" at bounding box center [935, 478] width 115 height 19
checkbox input "true"
click at [1224, 444] on button "Add" at bounding box center [1231, 435] width 99 height 37
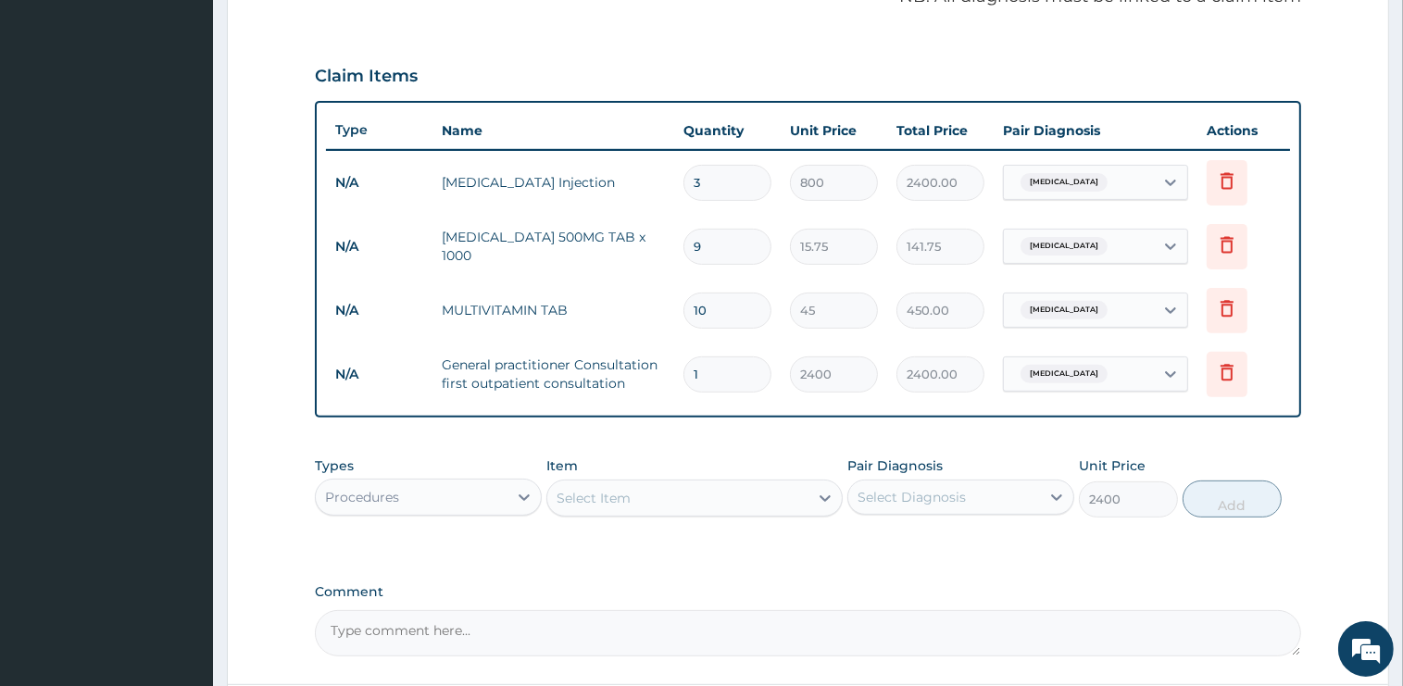
type input "0"
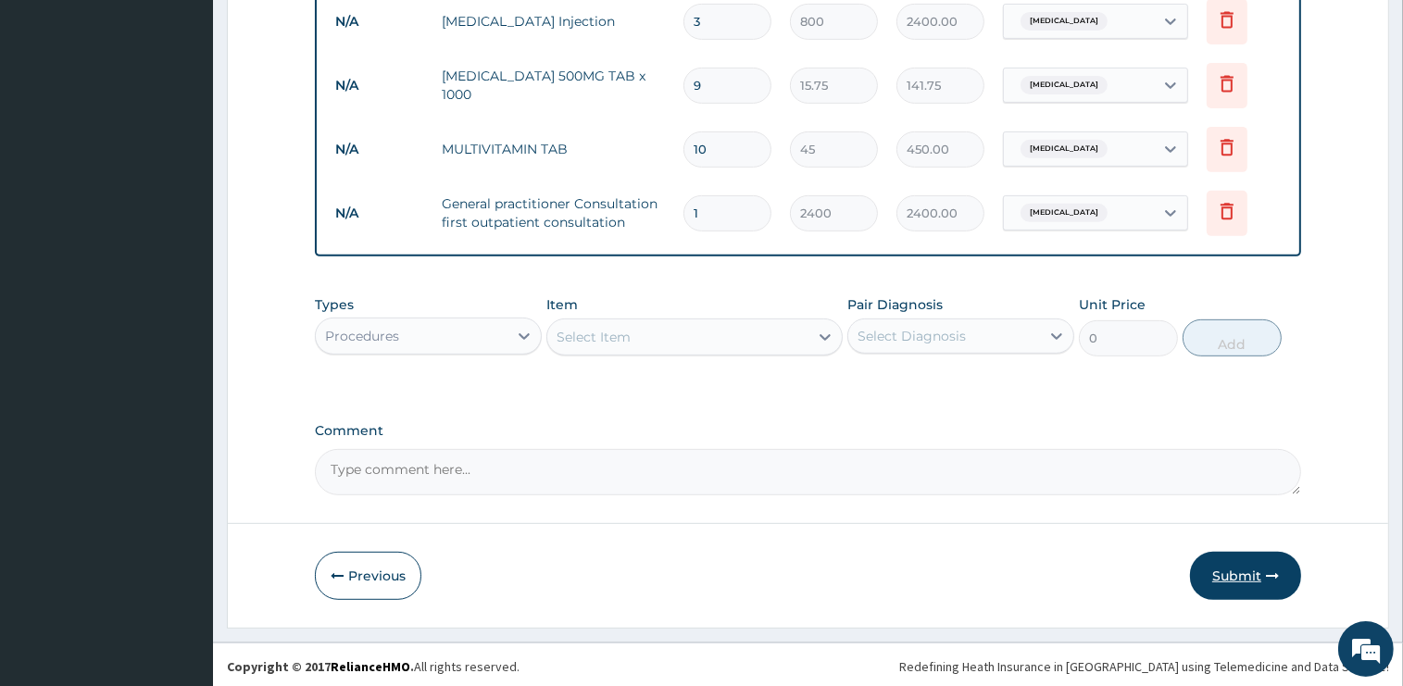
click at [1239, 578] on button "Submit" at bounding box center [1245, 576] width 111 height 48
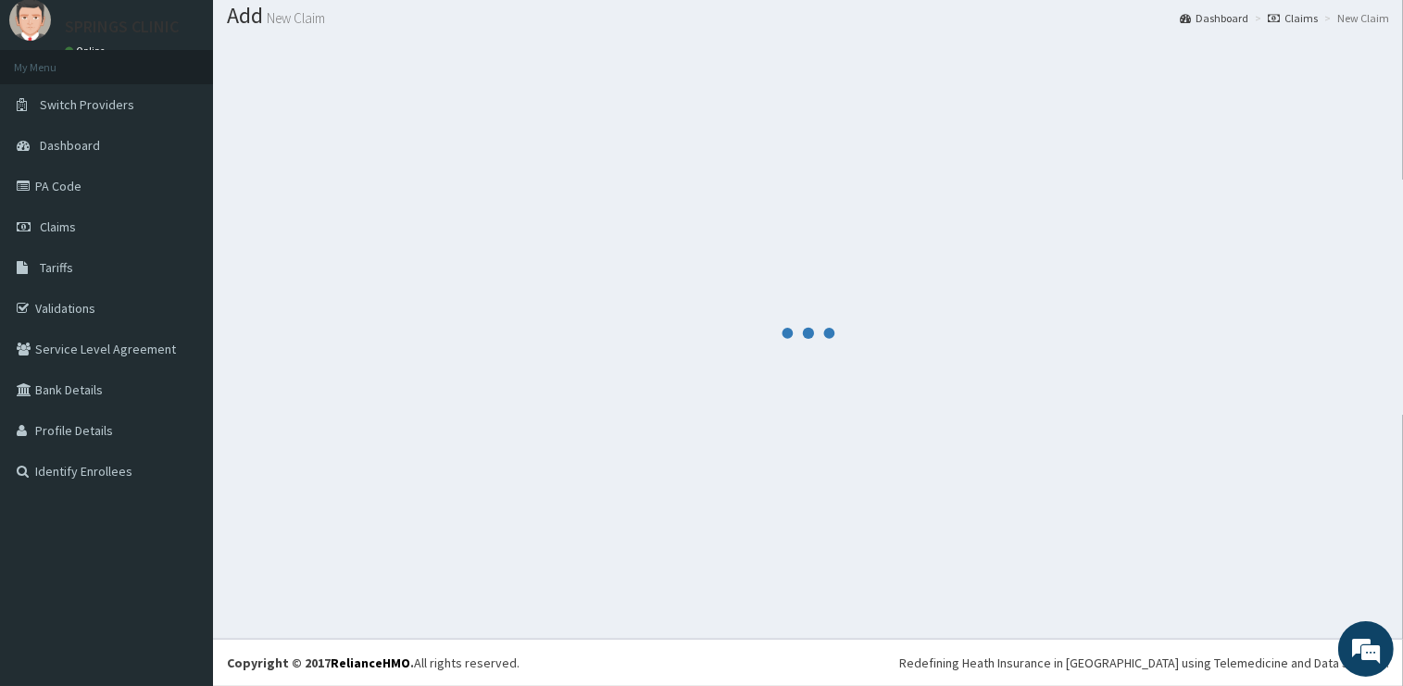
scroll to position [56, 0]
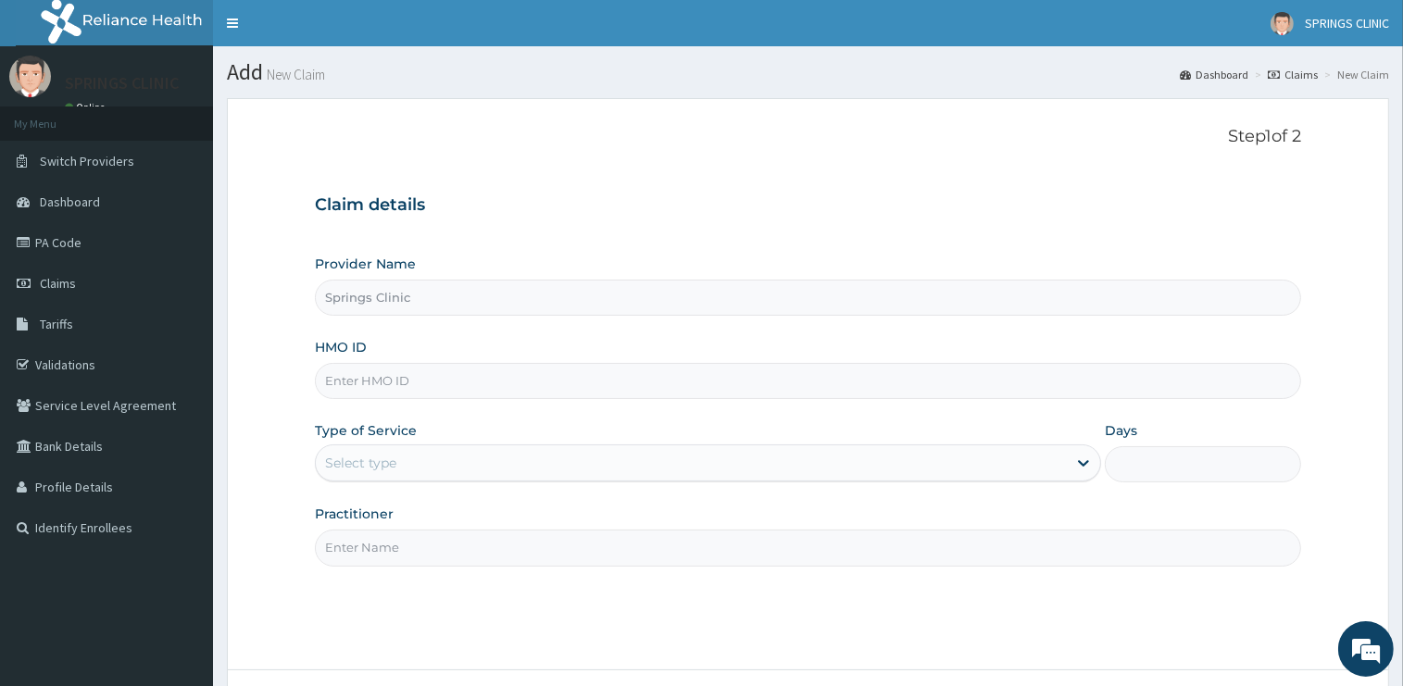
click at [542, 383] on input "HMO ID" at bounding box center [808, 381] width 986 height 36
type input "SFA/10147/A"
click at [490, 472] on div "Select type" at bounding box center [691, 463] width 751 height 30
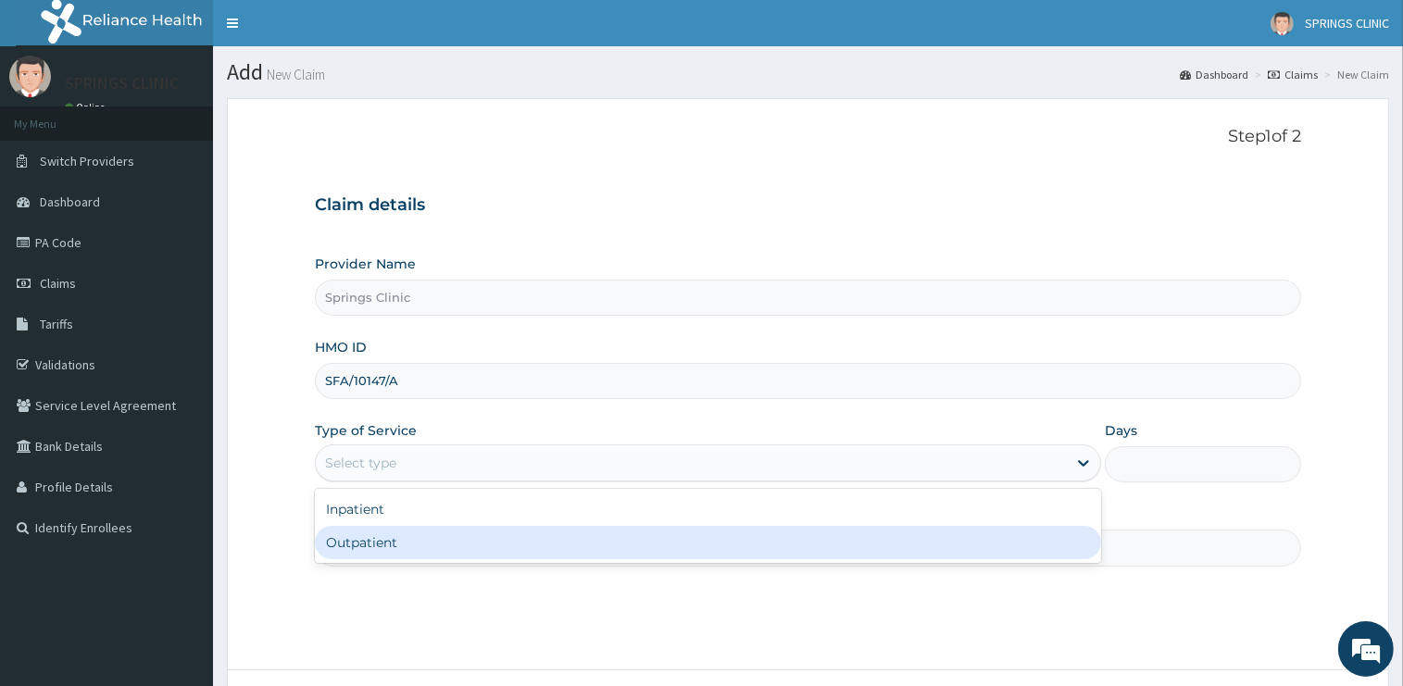
click at [444, 543] on div "Outpatient" at bounding box center [708, 542] width 786 height 33
type input "1"
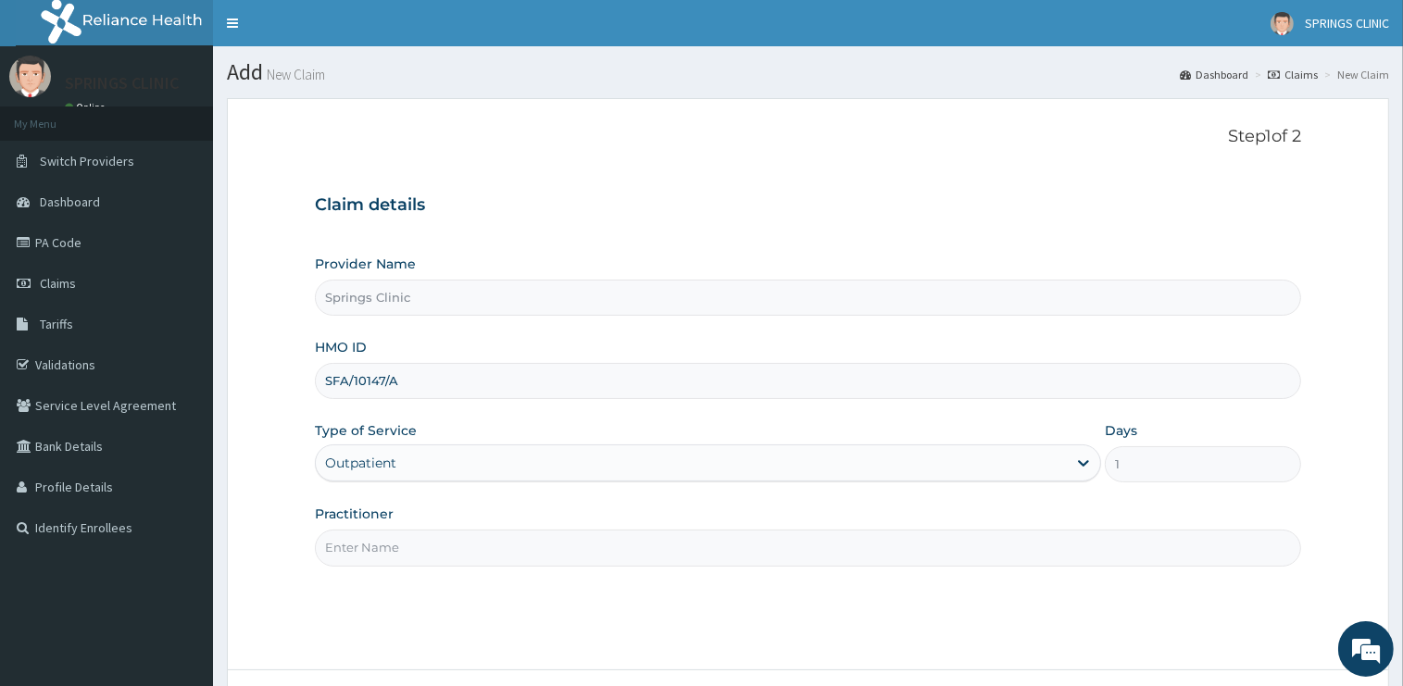
click at [446, 553] on input "Practitioner" at bounding box center [808, 548] width 986 height 36
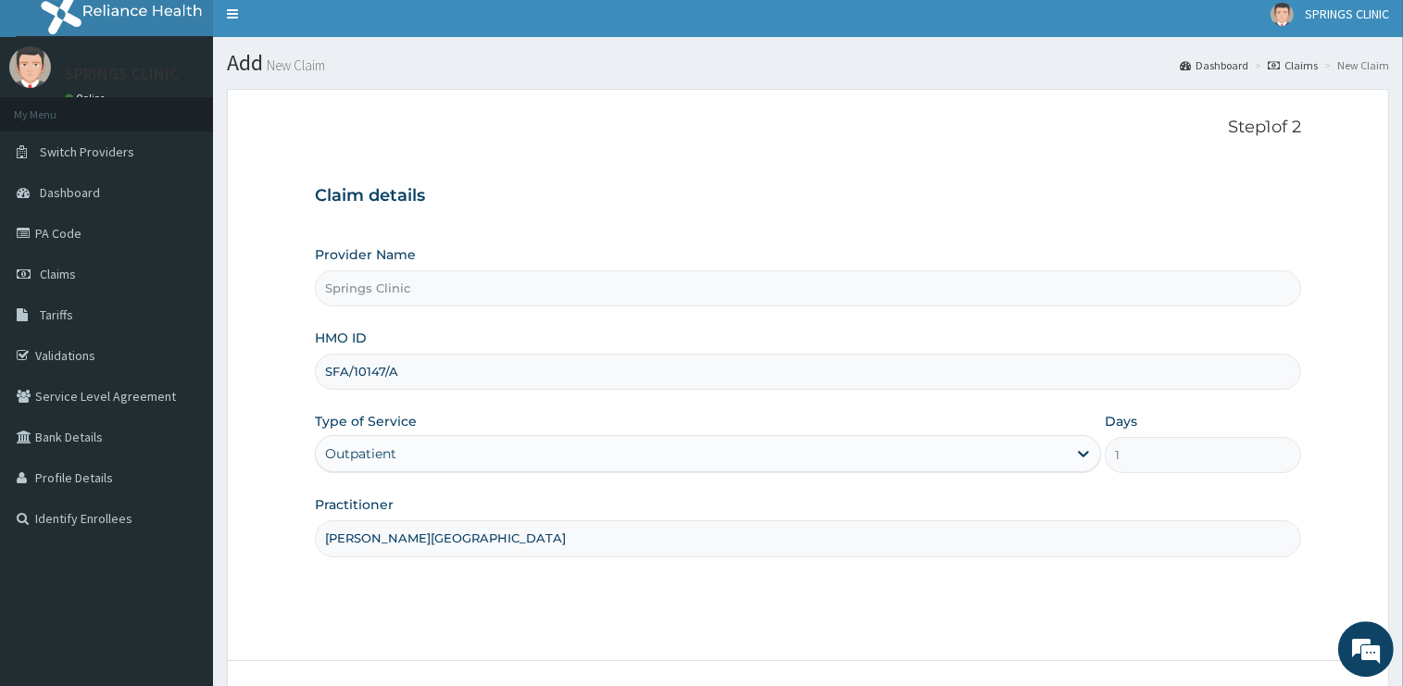
scroll to position [149, 0]
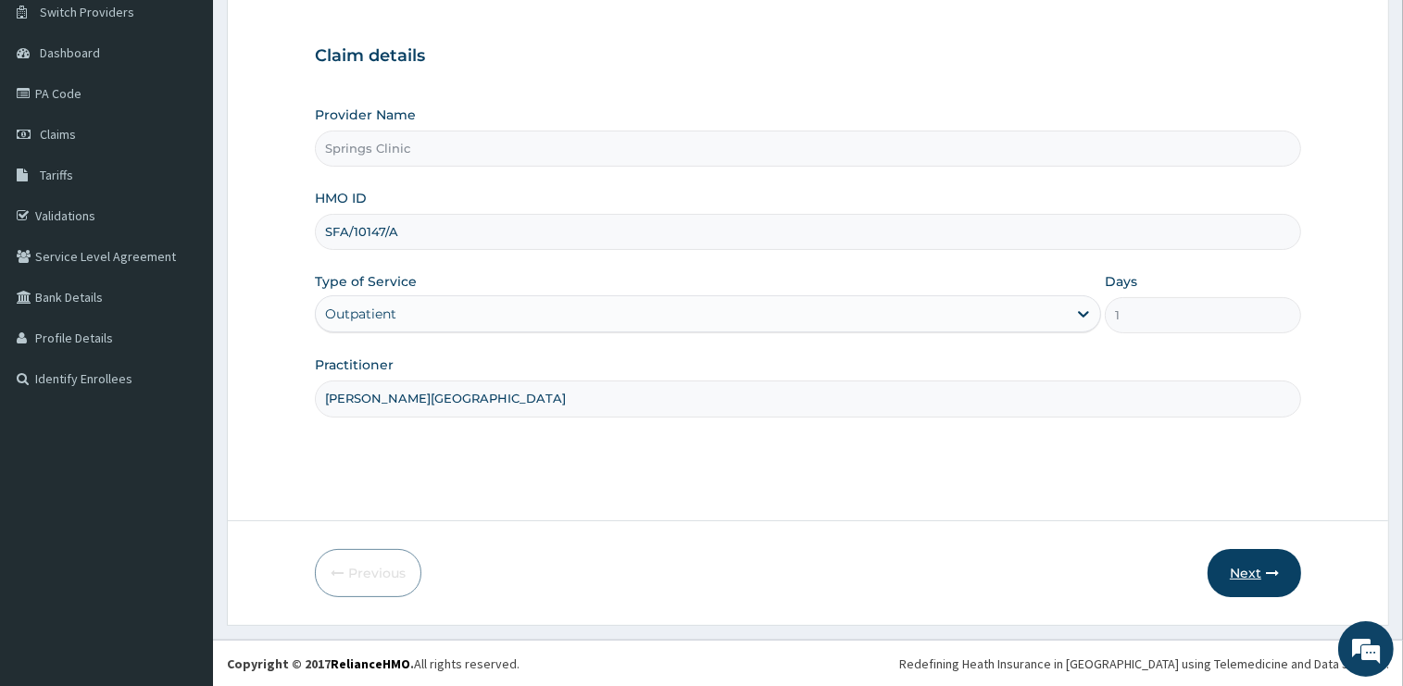
type input "[PERSON_NAME][GEOGRAPHIC_DATA]"
click at [1243, 577] on button "Next" at bounding box center [1254, 573] width 94 height 48
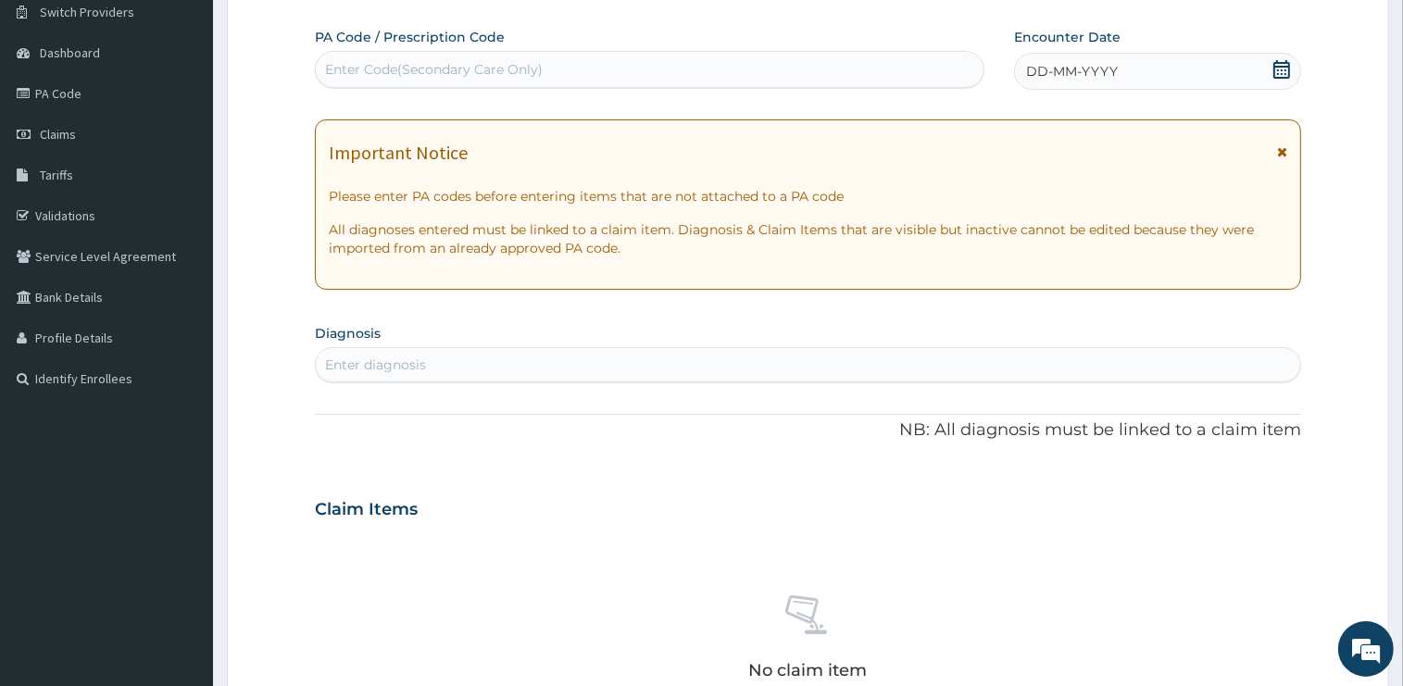
scroll to position [0, 0]
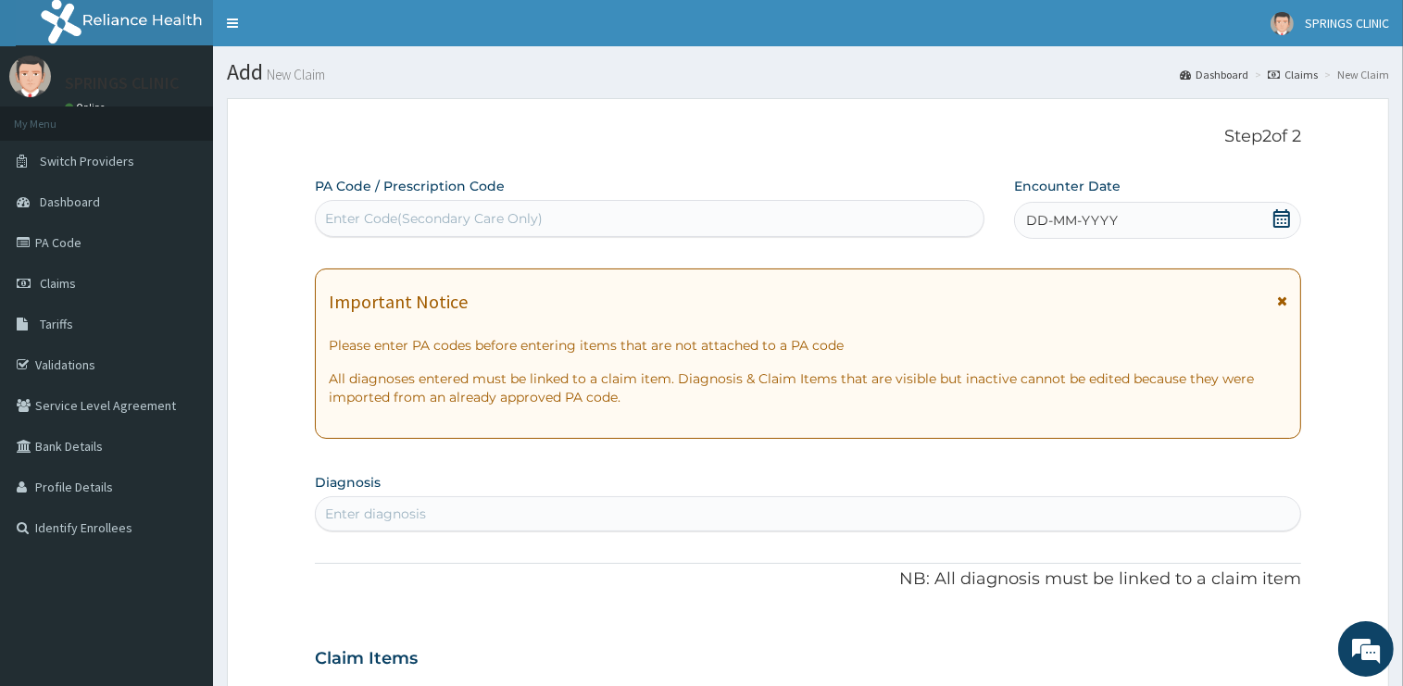
click at [1282, 225] on icon at bounding box center [1281, 218] width 19 height 19
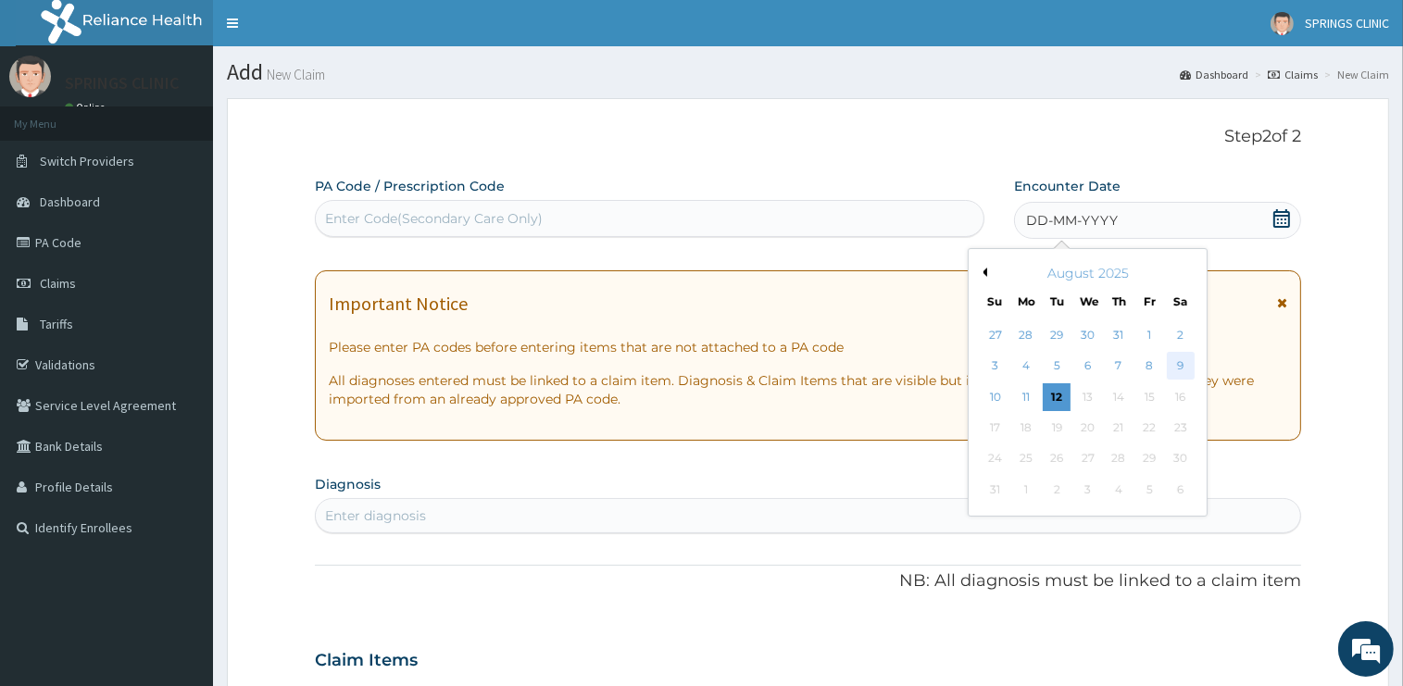
click at [1174, 365] on div "9" at bounding box center [1181, 367] width 28 height 28
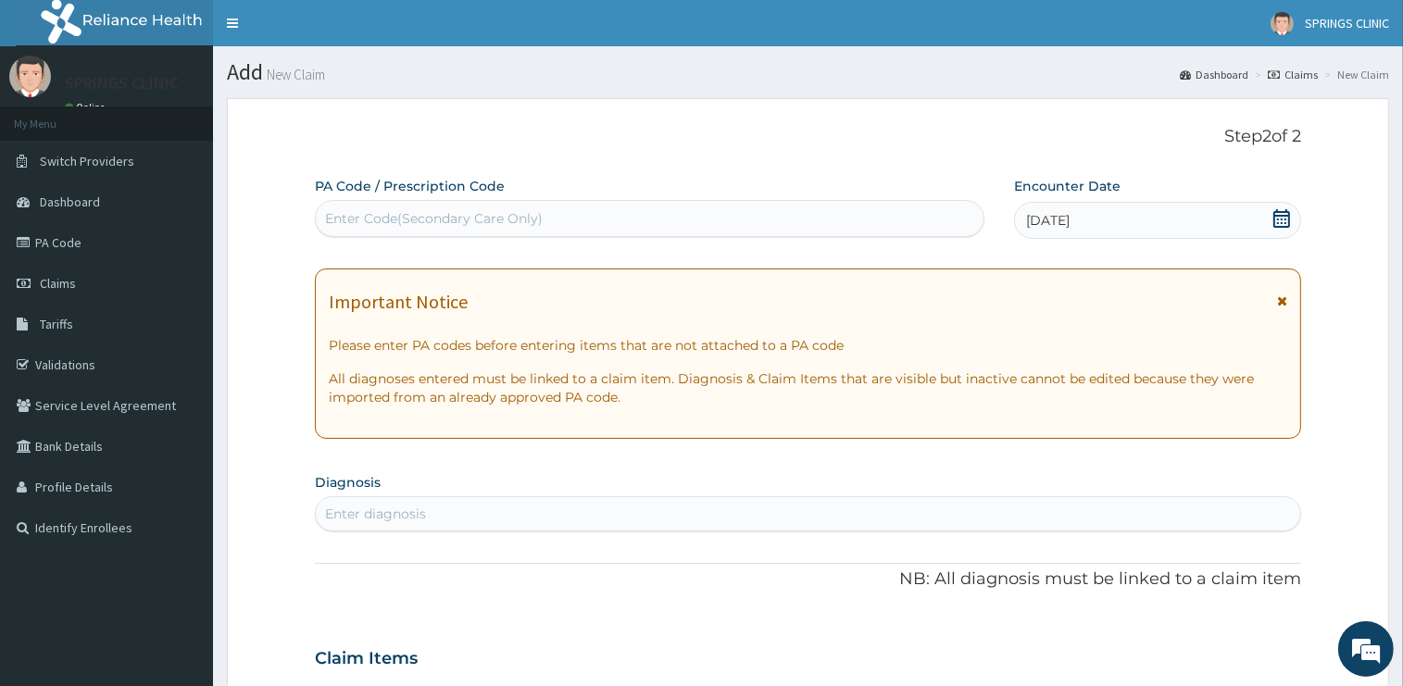
click at [409, 513] on div "Enter diagnosis" at bounding box center [375, 514] width 101 height 19
type input "[MEDICAL_DATA]"
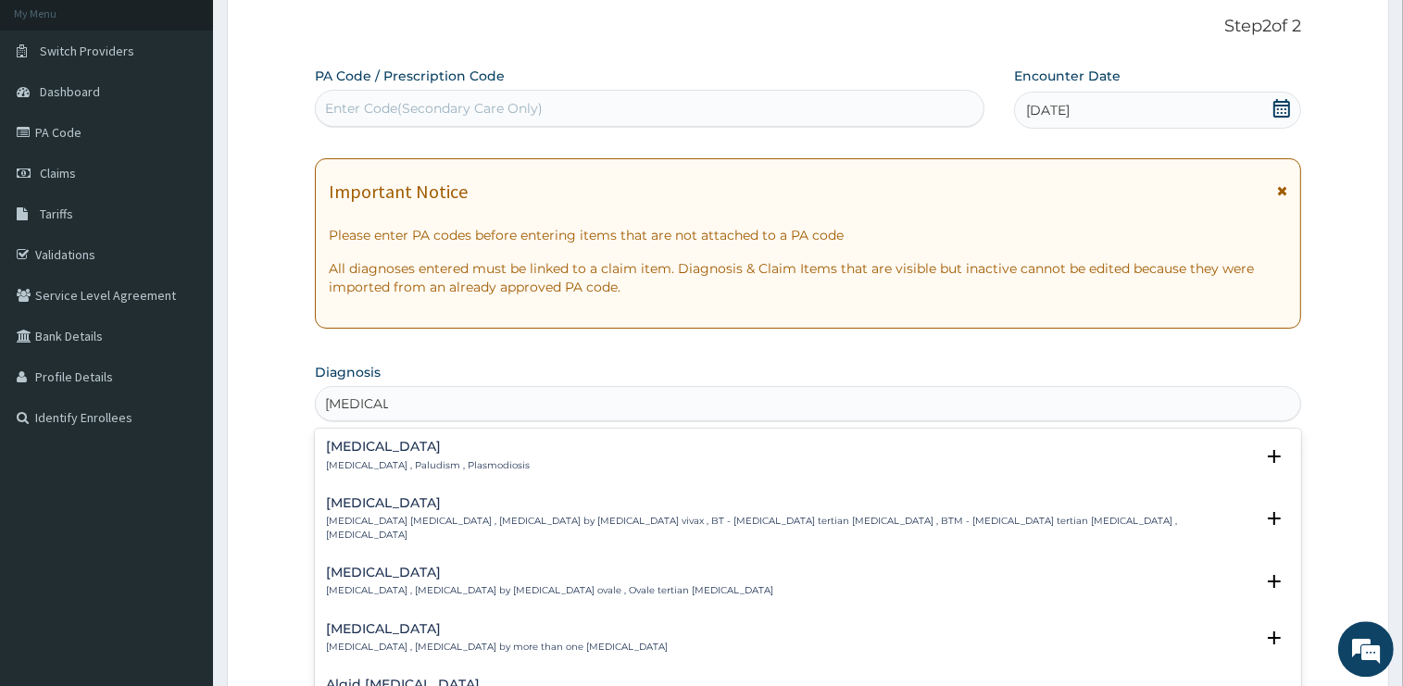
scroll to position [293, 0]
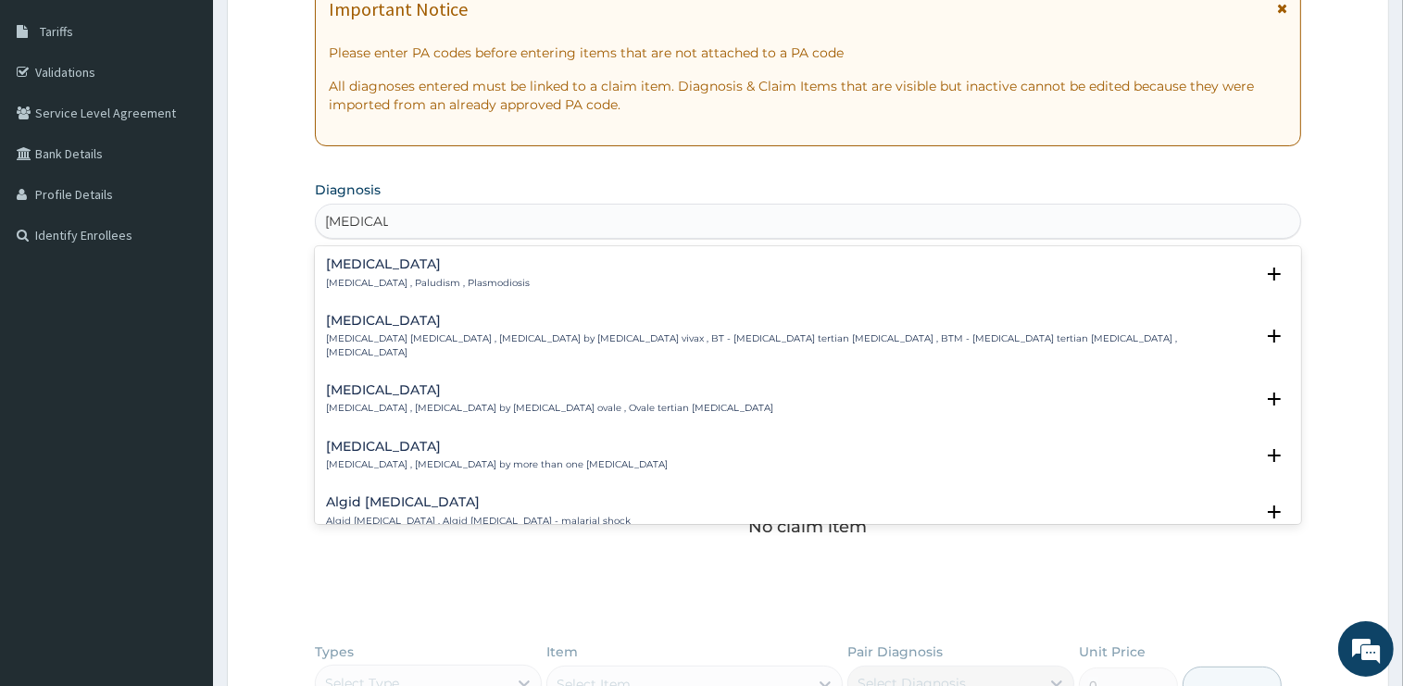
click at [386, 277] on p "[MEDICAL_DATA] , Paludism , Plasmodiosis" at bounding box center [428, 283] width 204 height 13
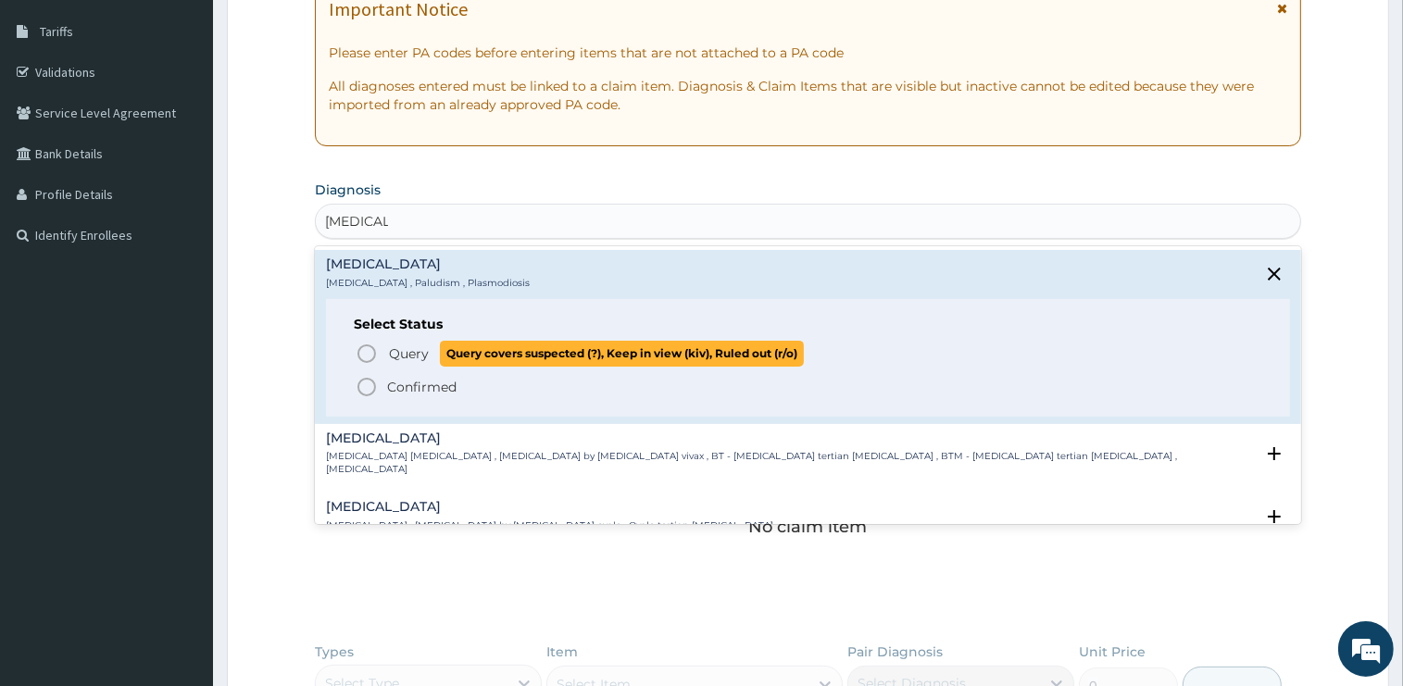
click at [406, 349] on span "Query" at bounding box center [409, 353] width 40 height 19
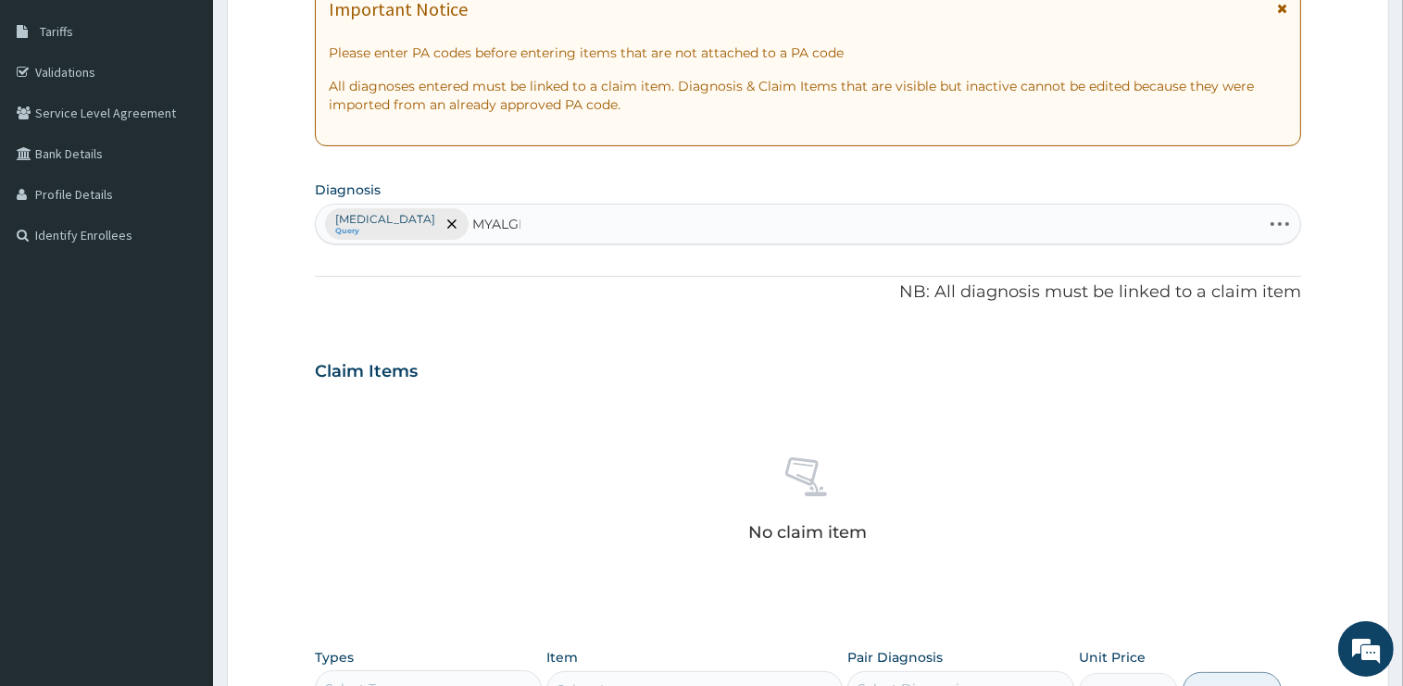
type input "MYALGIA"
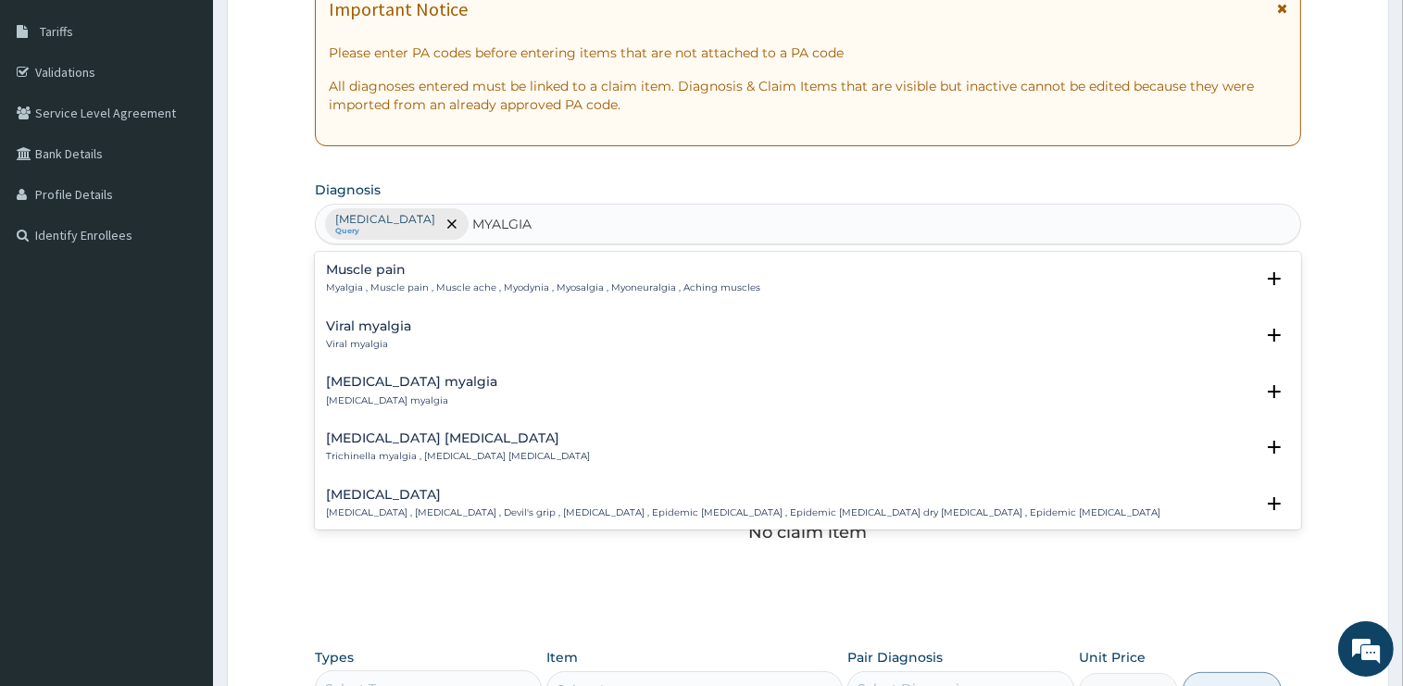
click at [348, 272] on h4 "Muscle pain" at bounding box center [543, 270] width 434 height 14
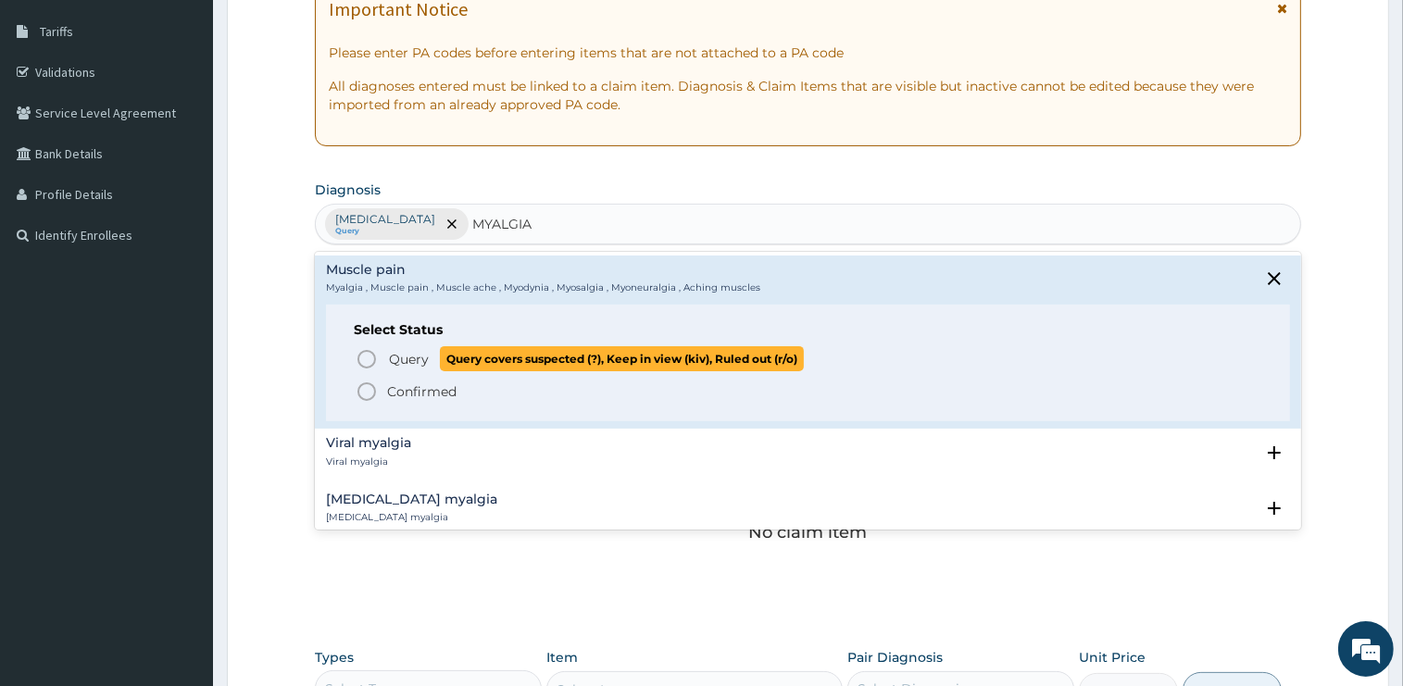
click at [400, 353] on span "Query" at bounding box center [409, 359] width 40 height 19
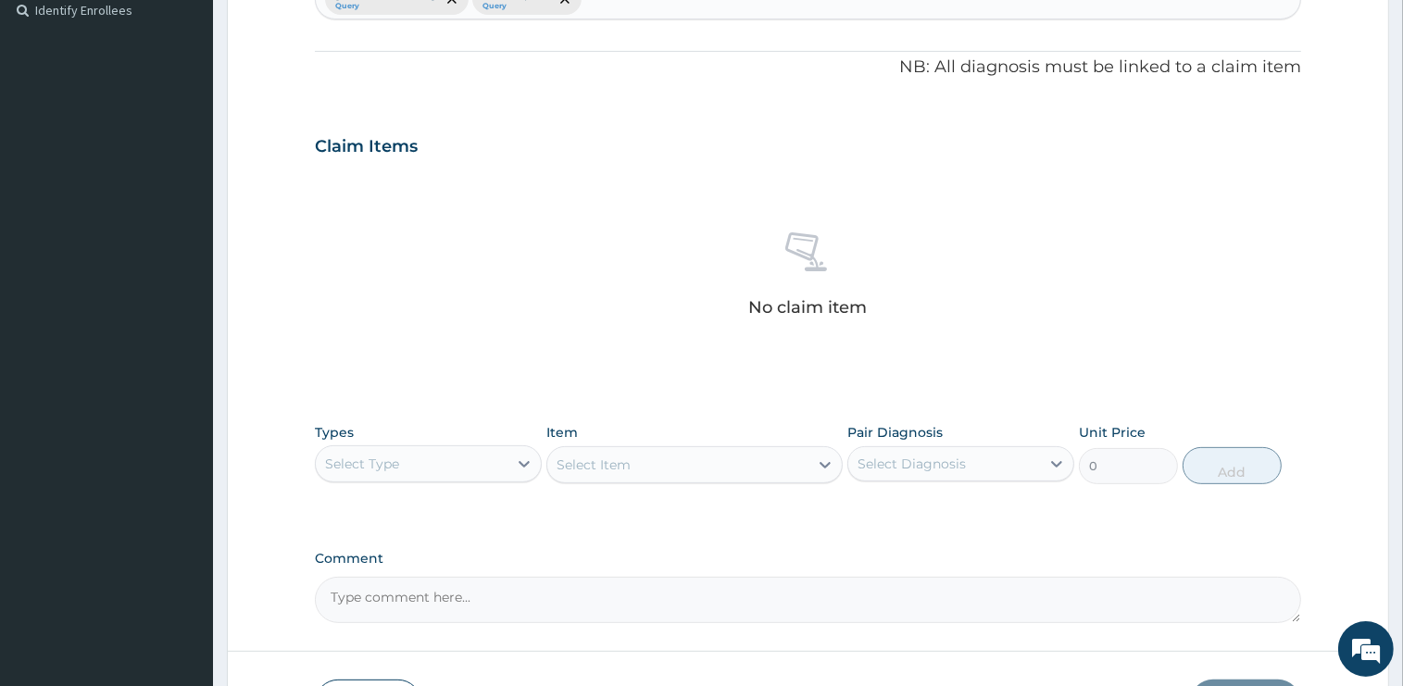
scroll to position [647, 0]
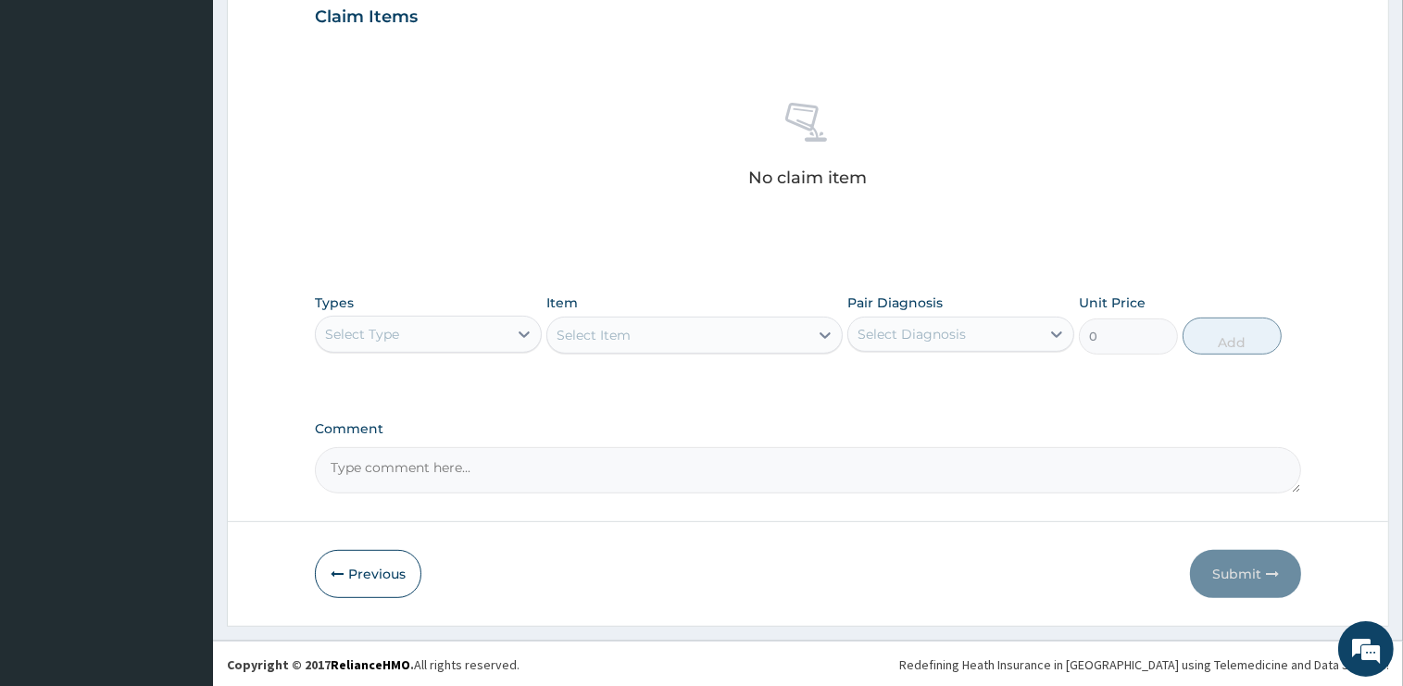
click at [438, 328] on div "Select Type" at bounding box center [412, 334] width 192 height 30
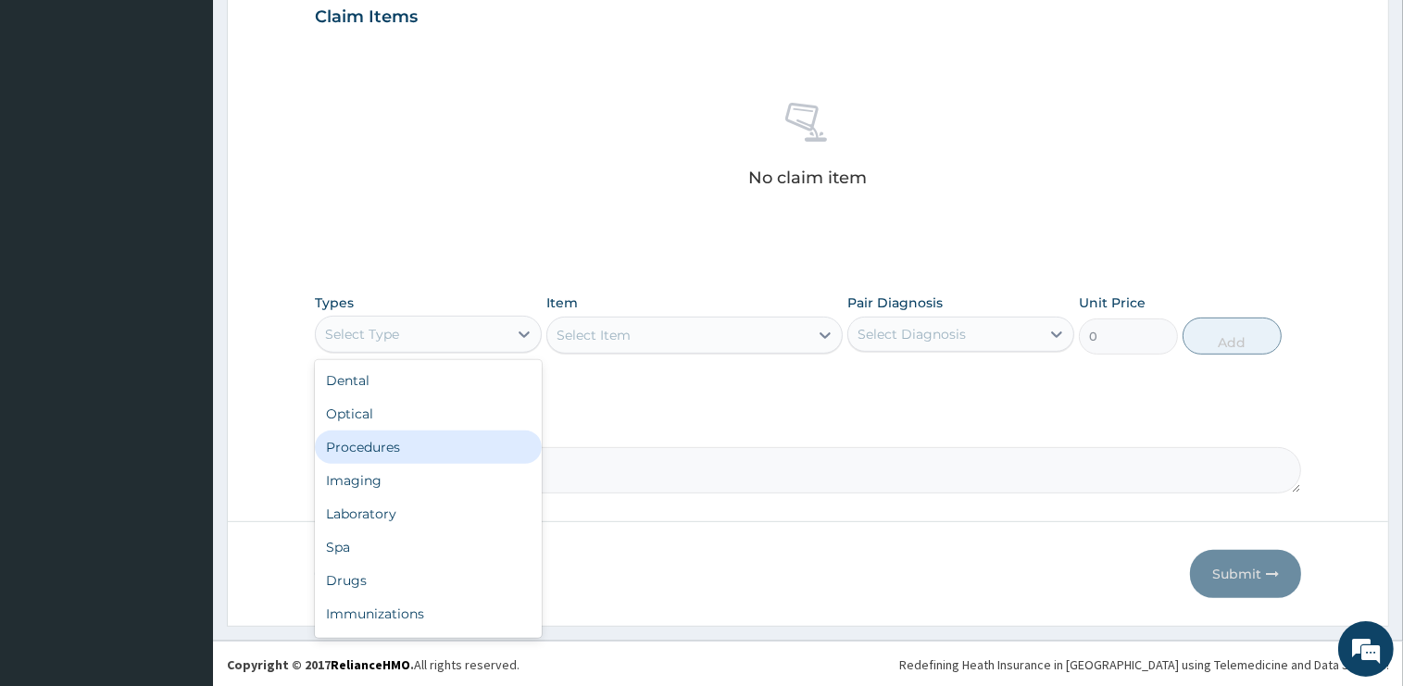
click at [387, 450] on div "Procedures" at bounding box center [428, 447] width 227 height 33
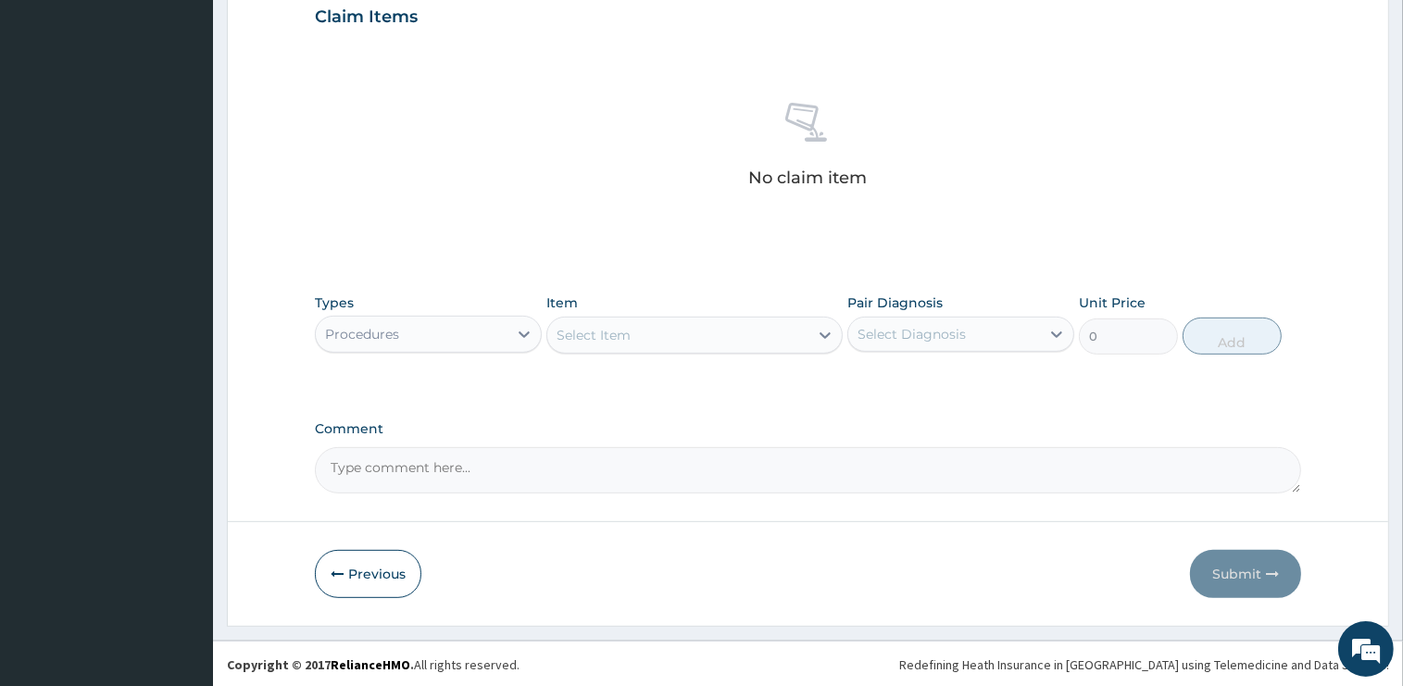
click at [665, 342] on div "Select Item" at bounding box center [677, 335] width 261 height 30
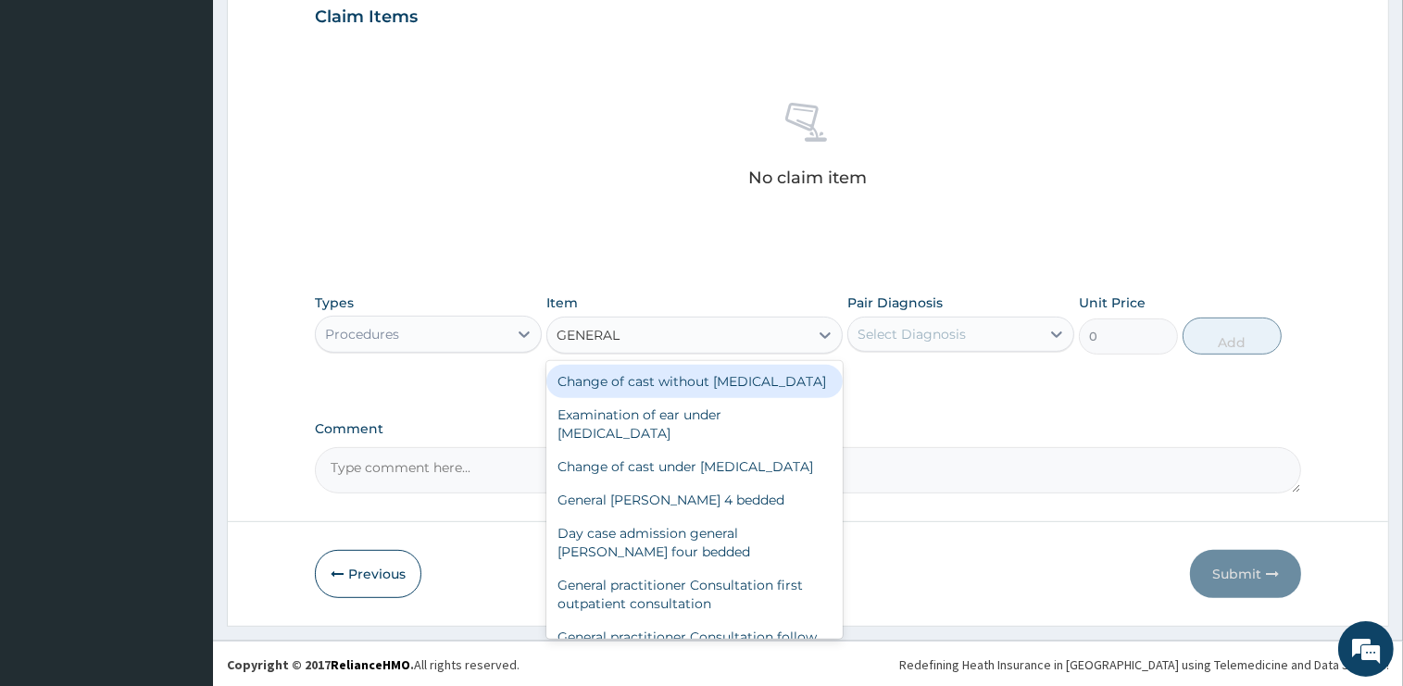
type input "GENERAL P"
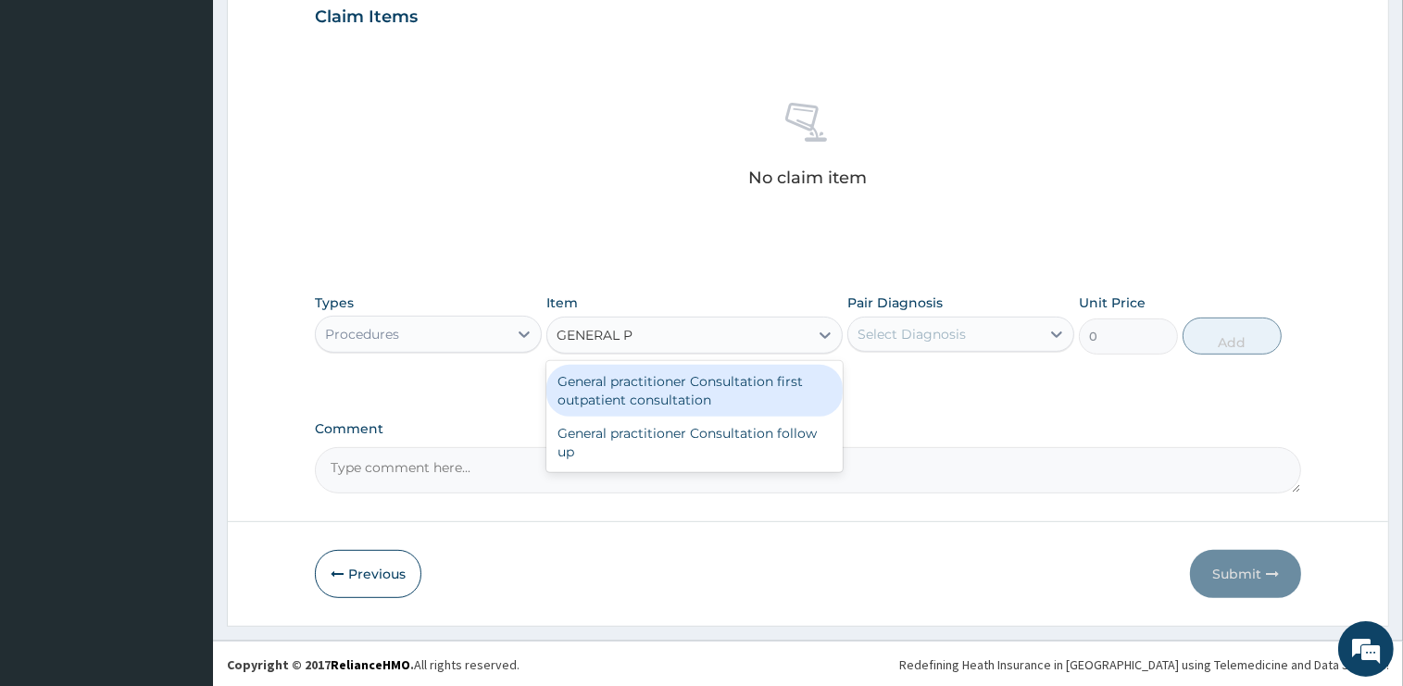
click at [714, 388] on div "General practitioner Consultation first outpatient consultation" at bounding box center [694, 391] width 296 height 52
type input "2400"
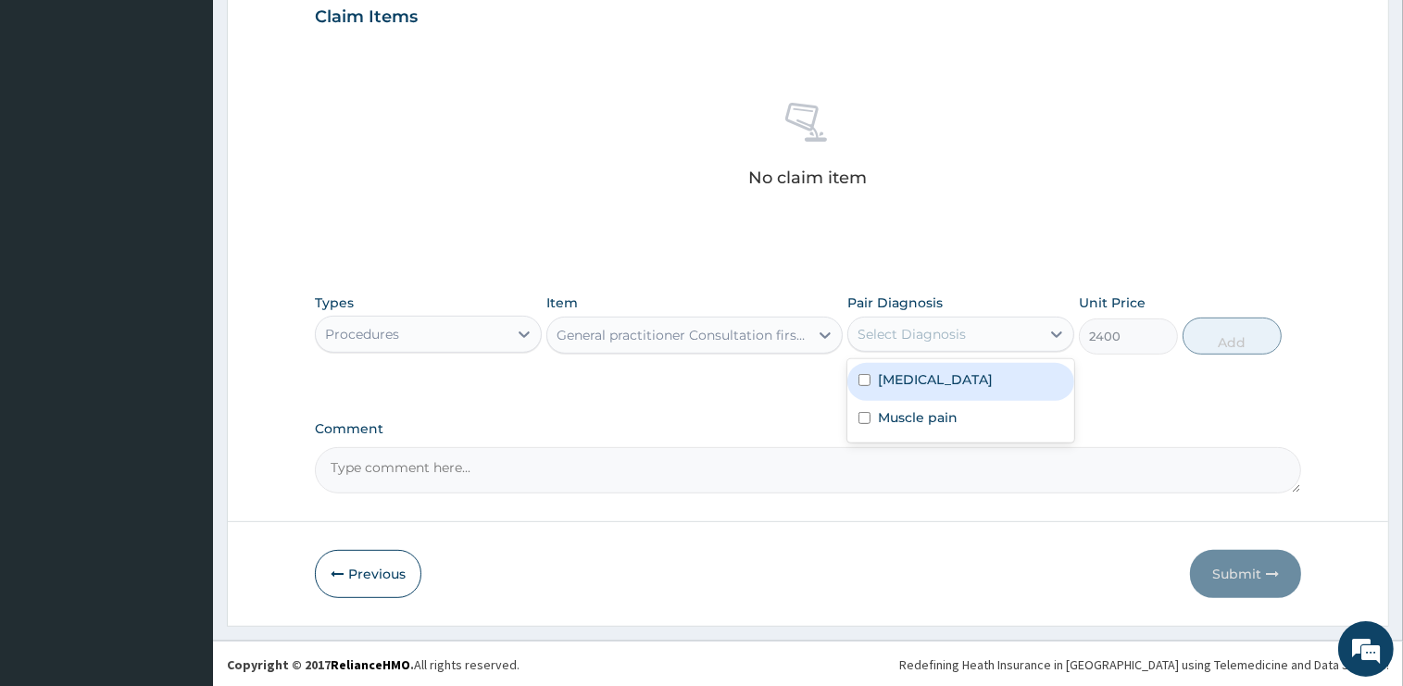
click at [950, 331] on div "Select Diagnosis" at bounding box center [911, 334] width 108 height 19
drag, startPoint x: 953, startPoint y: 369, endPoint x: 1070, endPoint y: 380, distance: 118.0
click at [953, 370] on div "[MEDICAL_DATA]" at bounding box center [960, 382] width 227 height 38
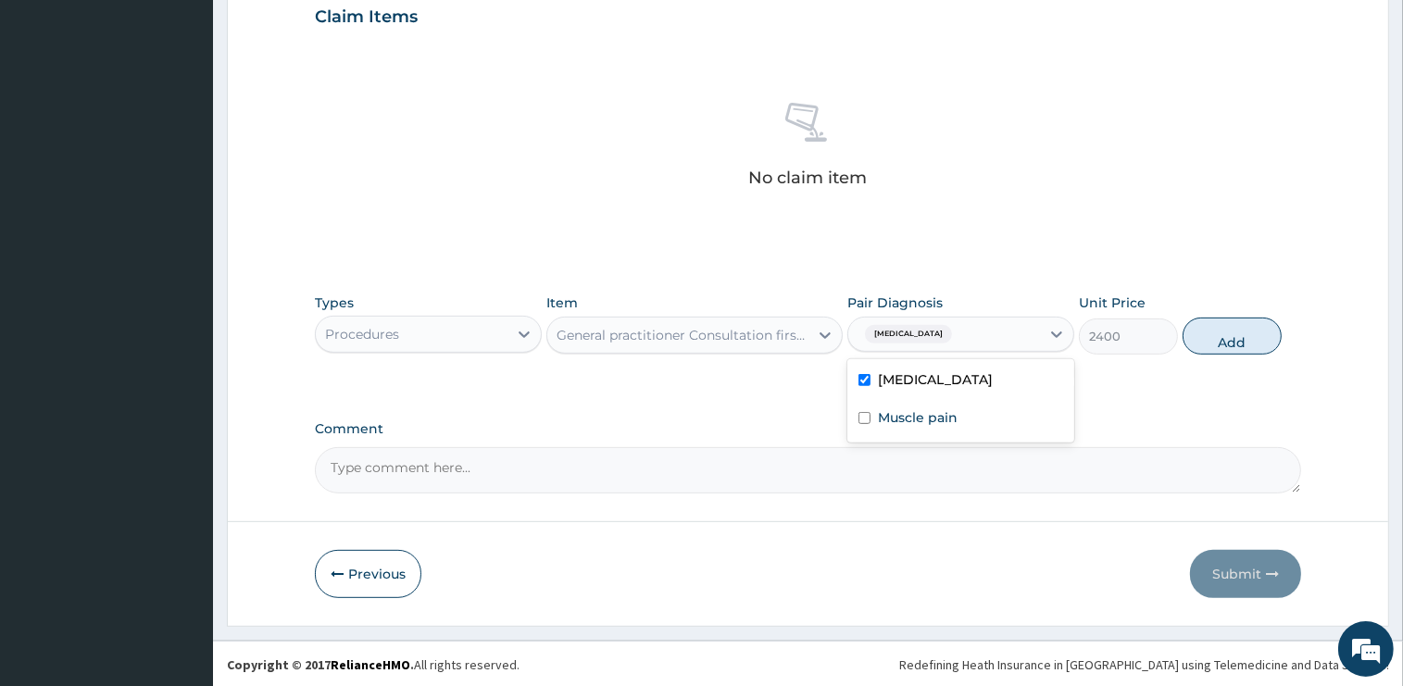
checkbox input "true"
click at [1216, 331] on button "Add" at bounding box center [1231, 336] width 99 height 37
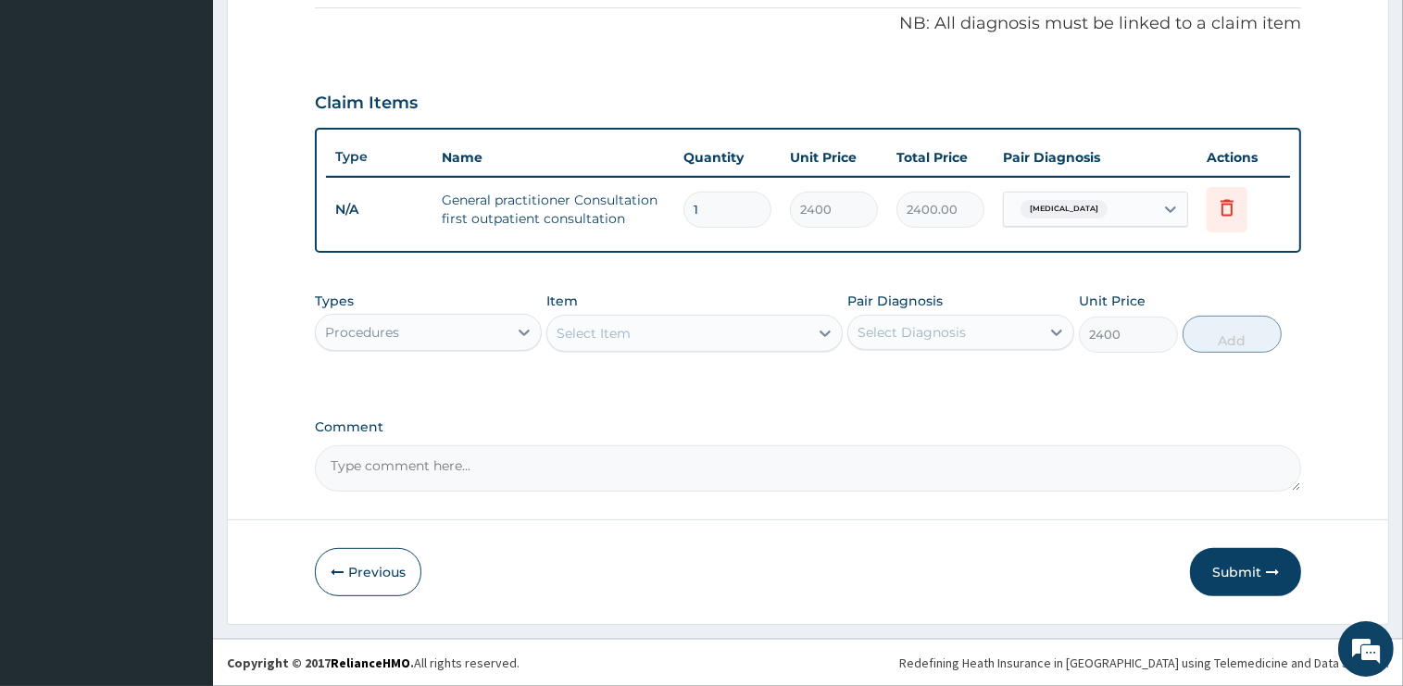
type input "0"
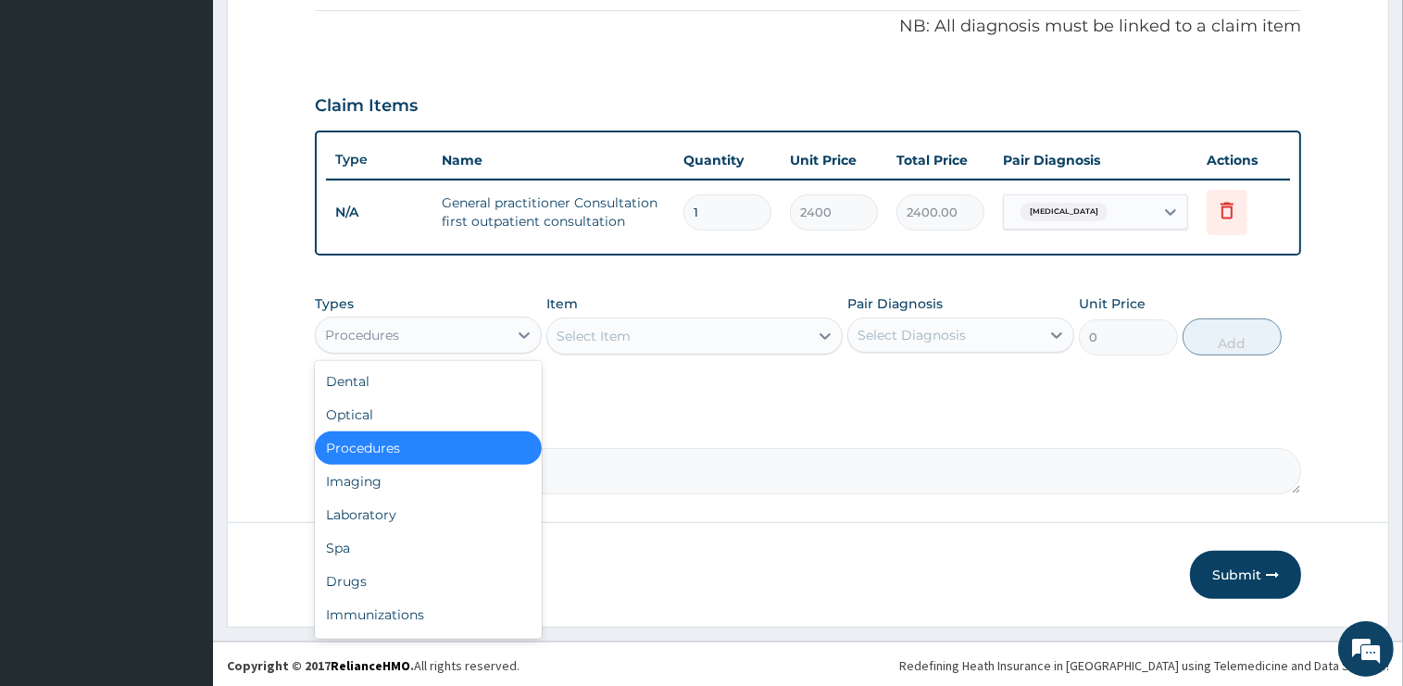
click at [457, 342] on div "Procedures" at bounding box center [412, 335] width 192 height 30
click at [394, 581] on div "Drugs" at bounding box center [428, 581] width 227 height 33
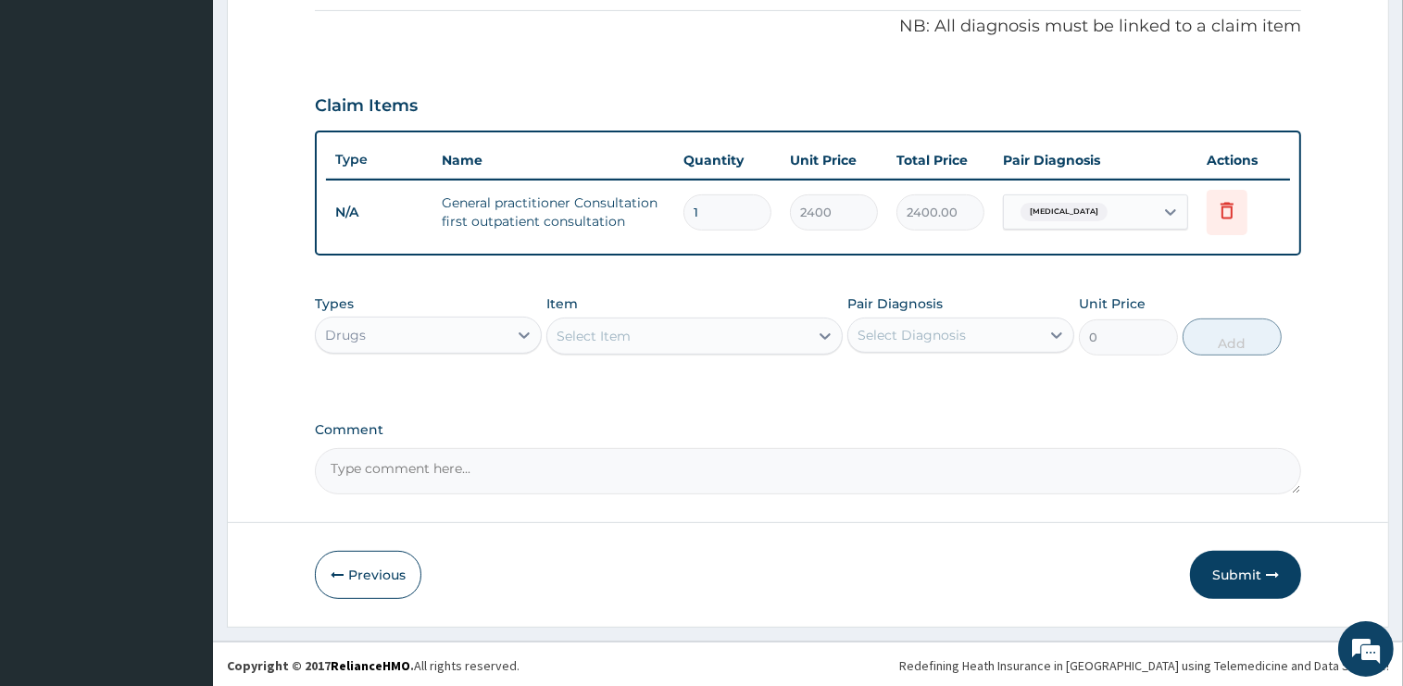
click at [697, 329] on div "Select Item" at bounding box center [677, 336] width 261 height 30
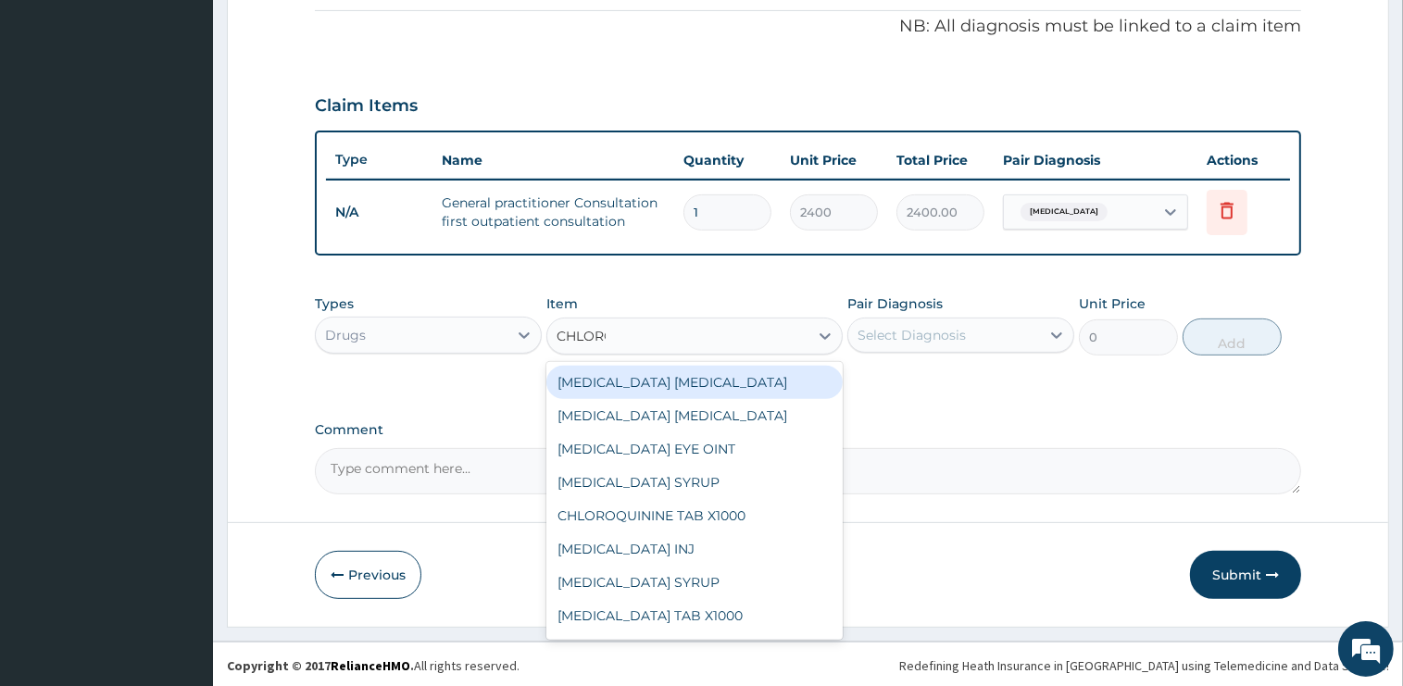
type input "CHLOROQ"
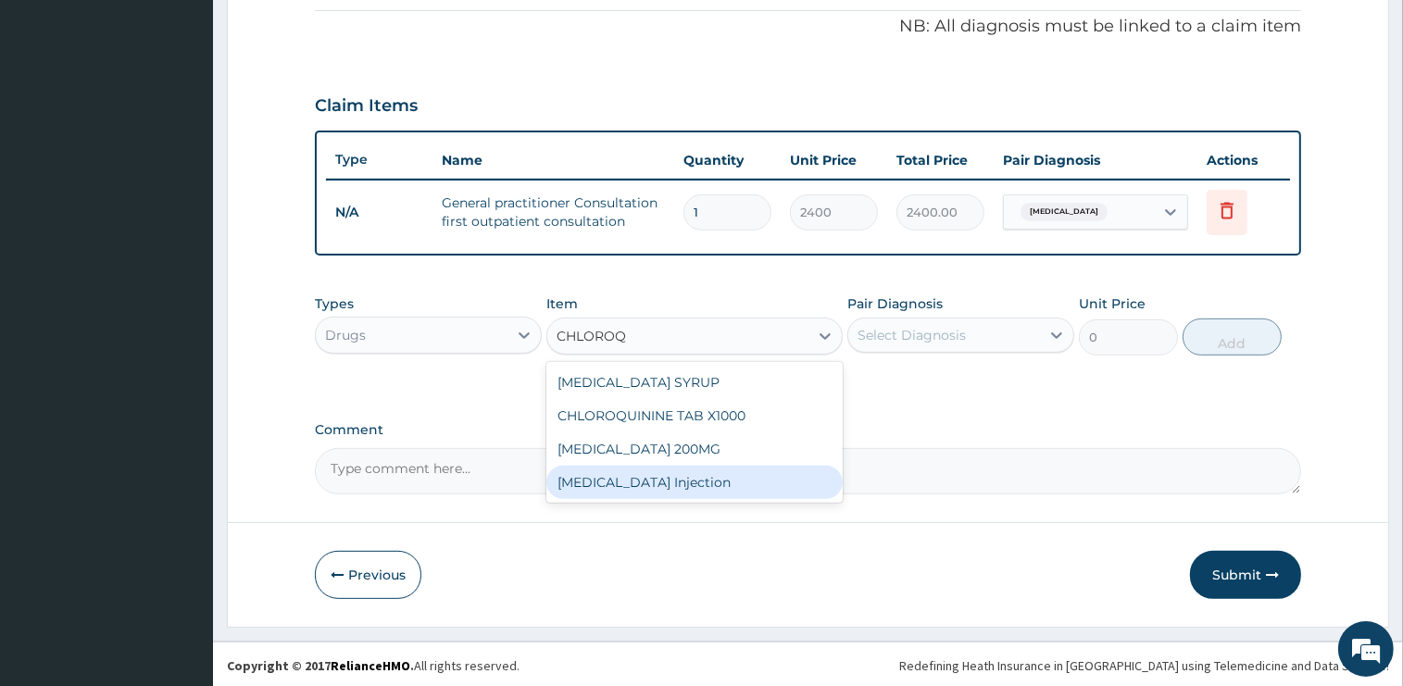
click at [665, 476] on div "[MEDICAL_DATA] Injection" at bounding box center [694, 482] width 296 height 33
type input "800"
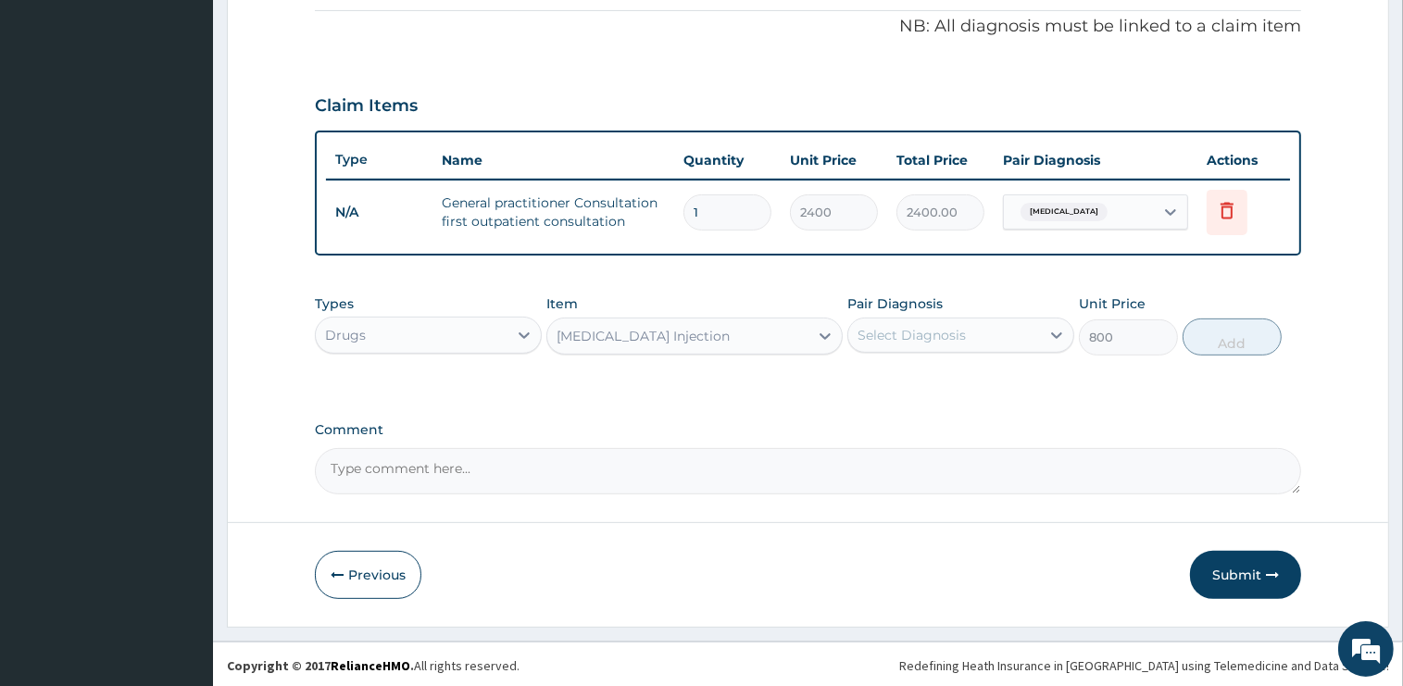
click at [971, 346] on div "Select Diagnosis" at bounding box center [944, 335] width 192 height 30
click at [938, 372] on div "[MEDICAL_DATA]" at bounding box center [960, 383] width 227 height 38
checkbox input "true"
click at [1200, 332] on button "Add" at bounding box center [1231, 337] width 99 height 37
type input "0"
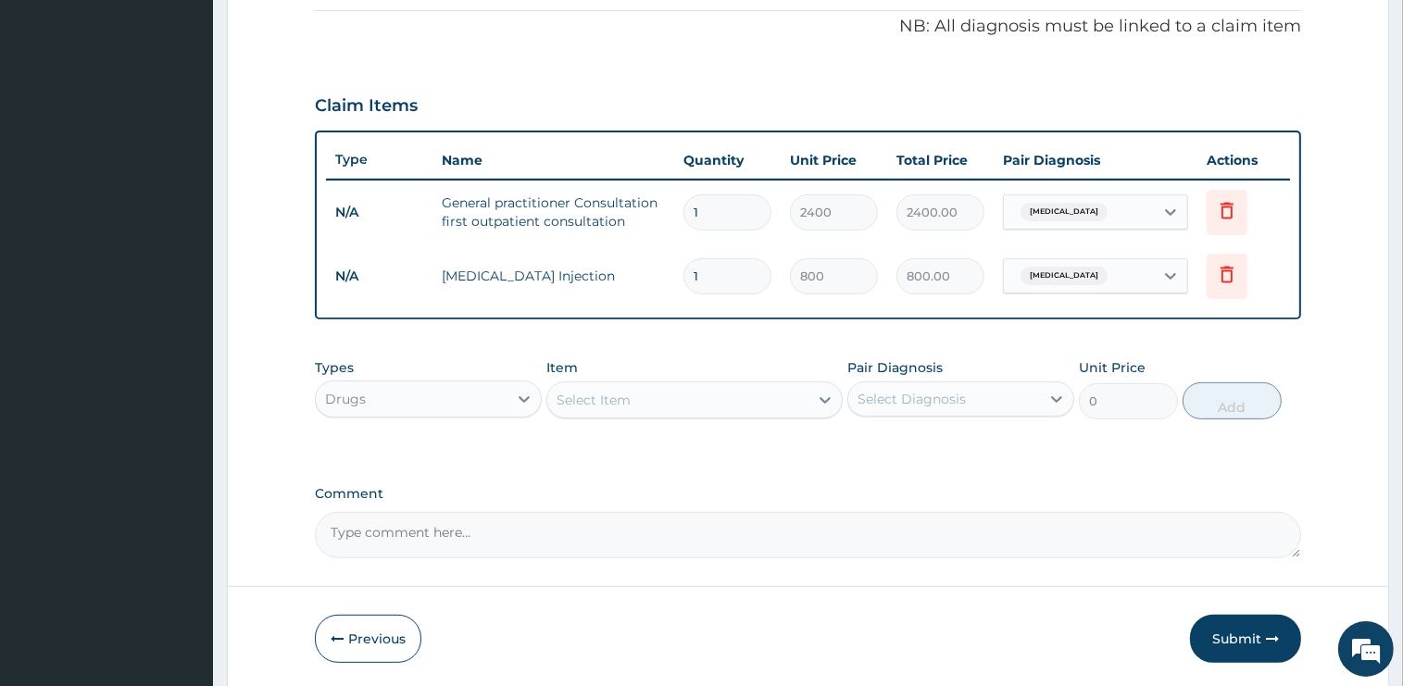
type input "0.00"
type input "3"
type input "2400.00"
type input "3"
click at [694, 400] on div "Select Item" at bounding box center [677, 400] width 261 height 30
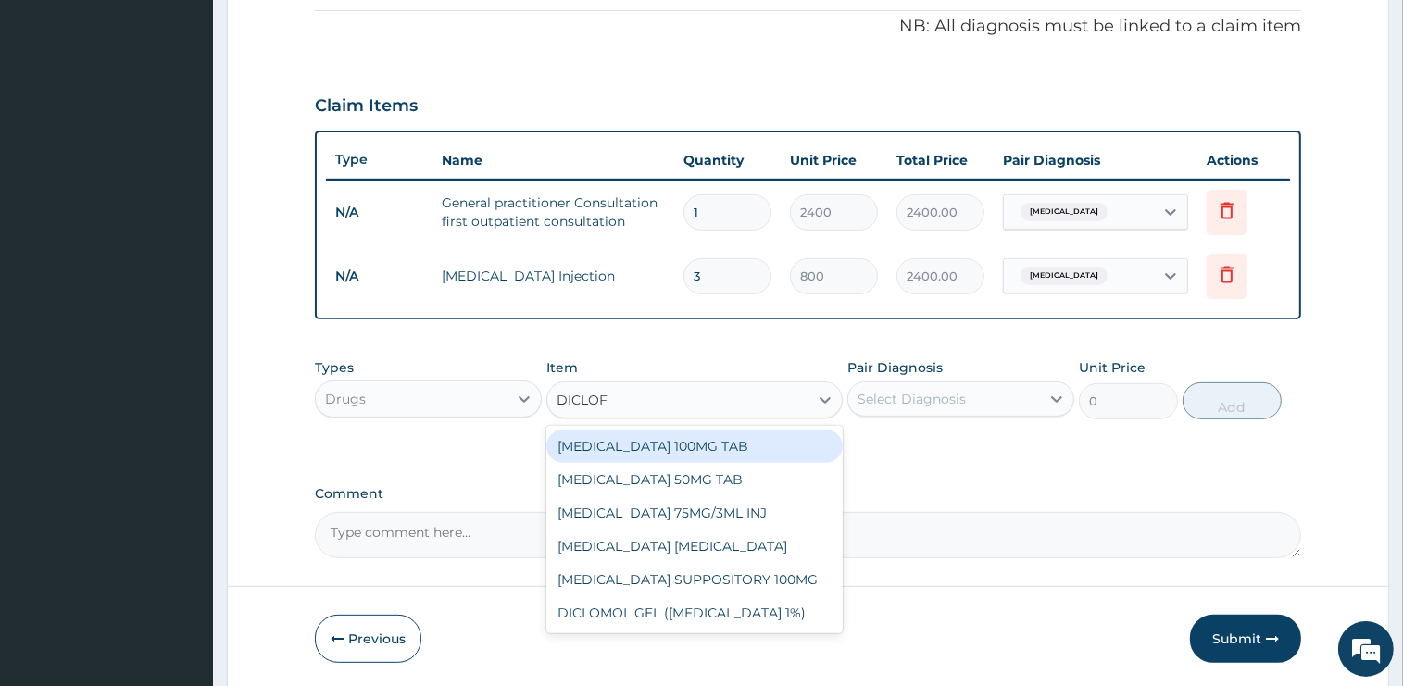
type input "DICLOFE"
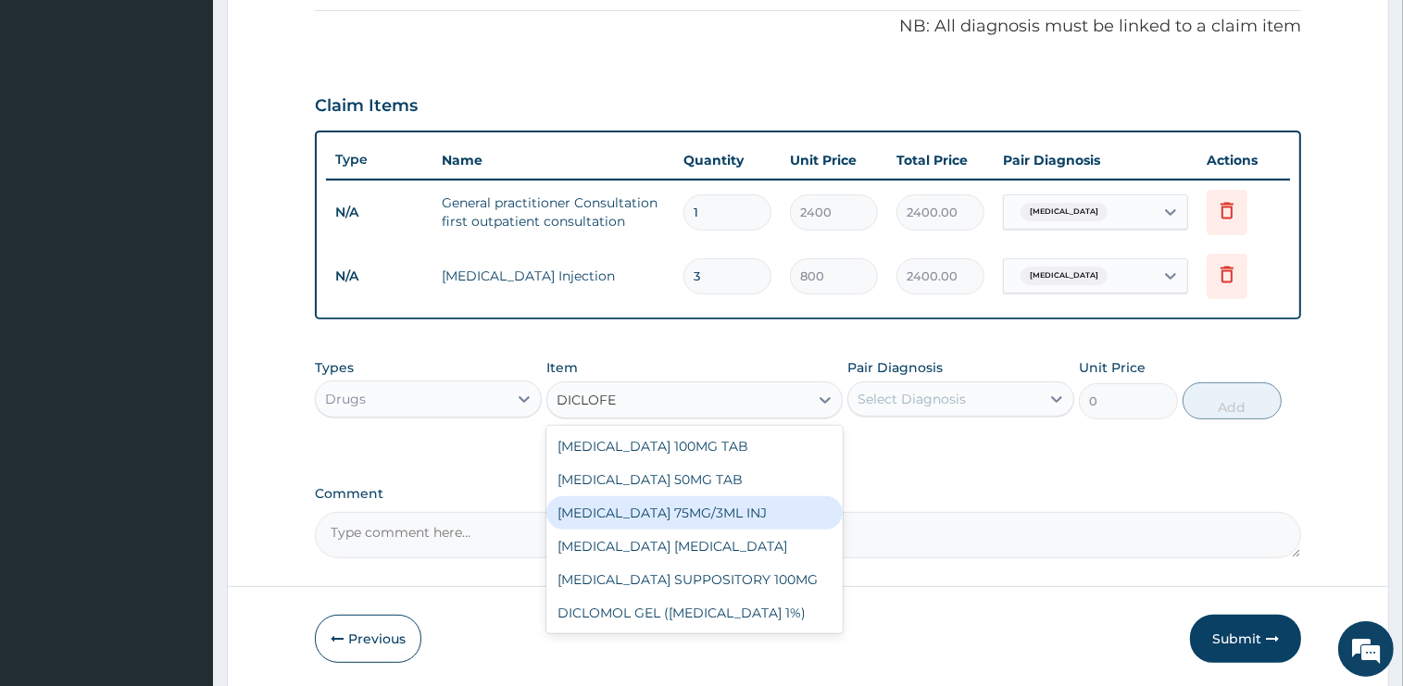
click at [737, 506] on div "[MEDICAL_DATA] 75MG/3ML INJ" at bounding box center [694, 512] width 296 height 33
type input "1000"
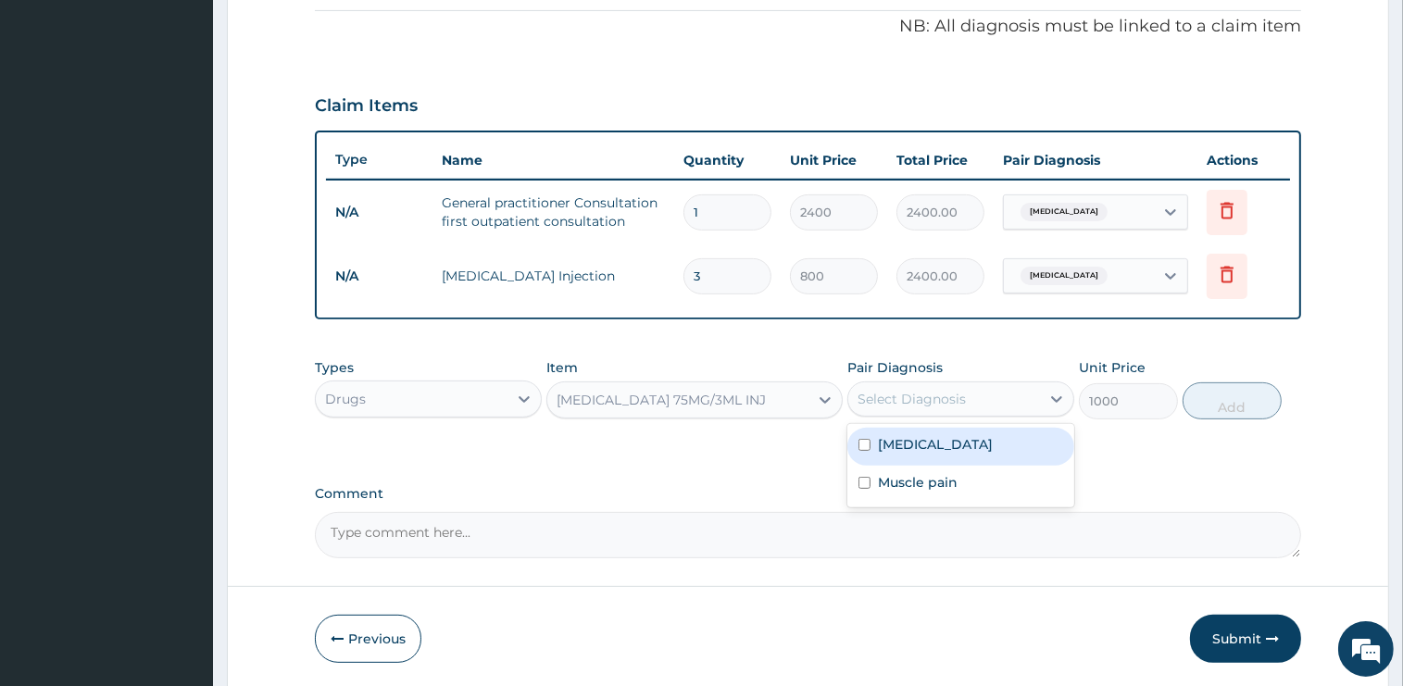
click at [883, 394] on div "Select Diagnosis" at bounding box center [911, 399] width 108 height 19
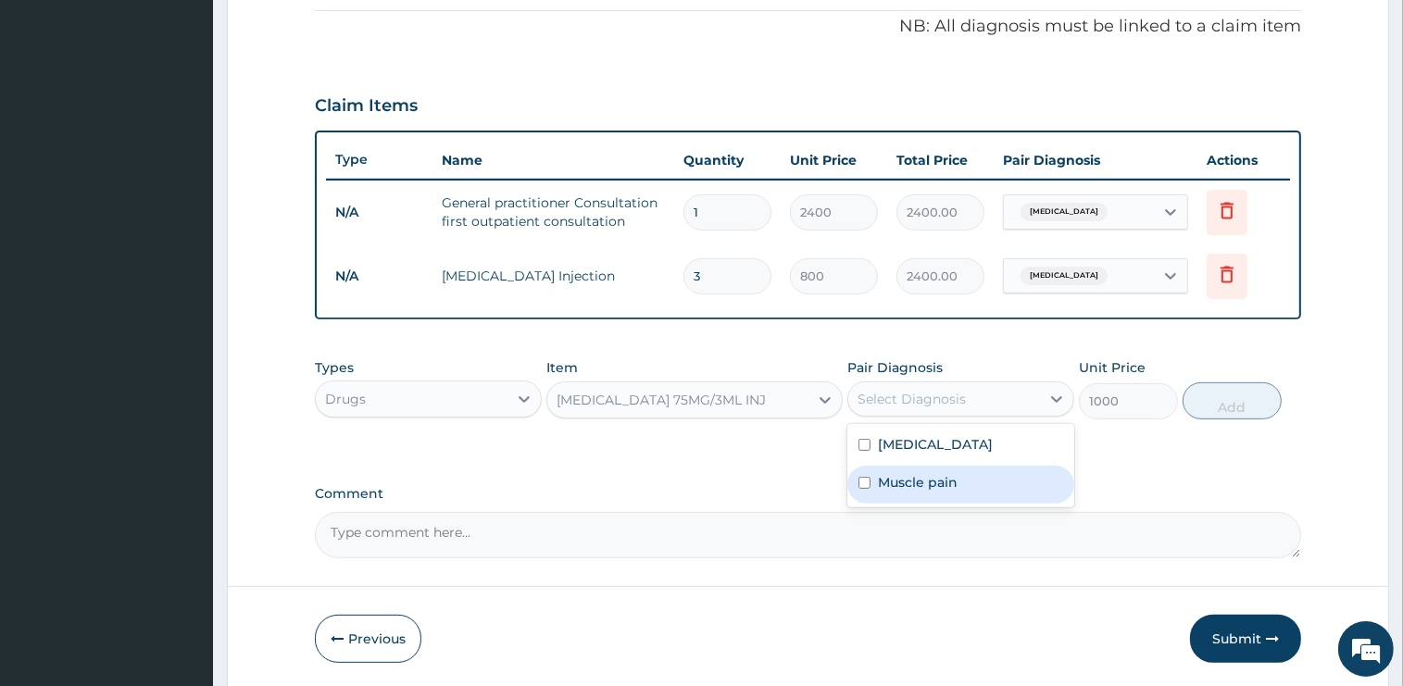
drag, startPoint x: 892, startPoint y: 440, endPoint x: 892, endPoint y: 480, distance: 39.8
click at [892, 480] on label "Muscle pain" at bounding box center [918, 482] width 80 height 19
checkbox input "true"
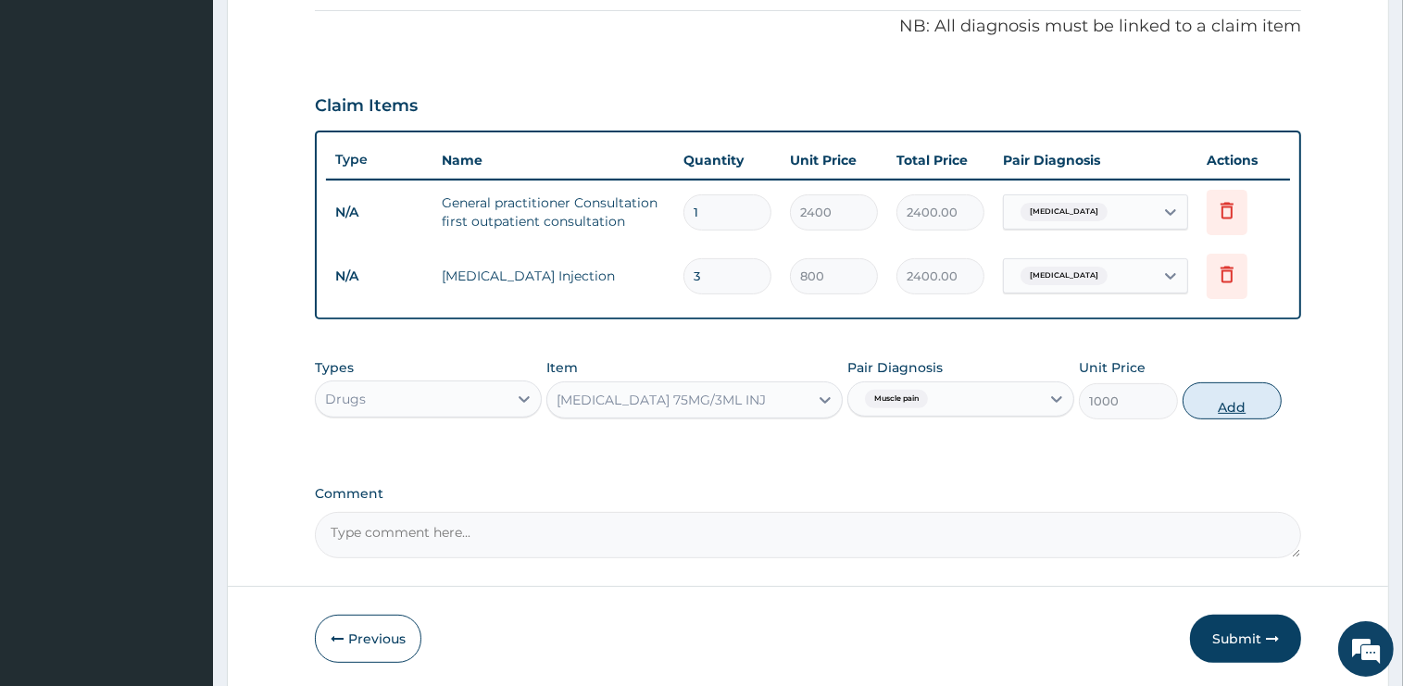
click at [1213, 394] on button "Add" at bounding box center [1231, 400] width 99 height 37
type input "0"
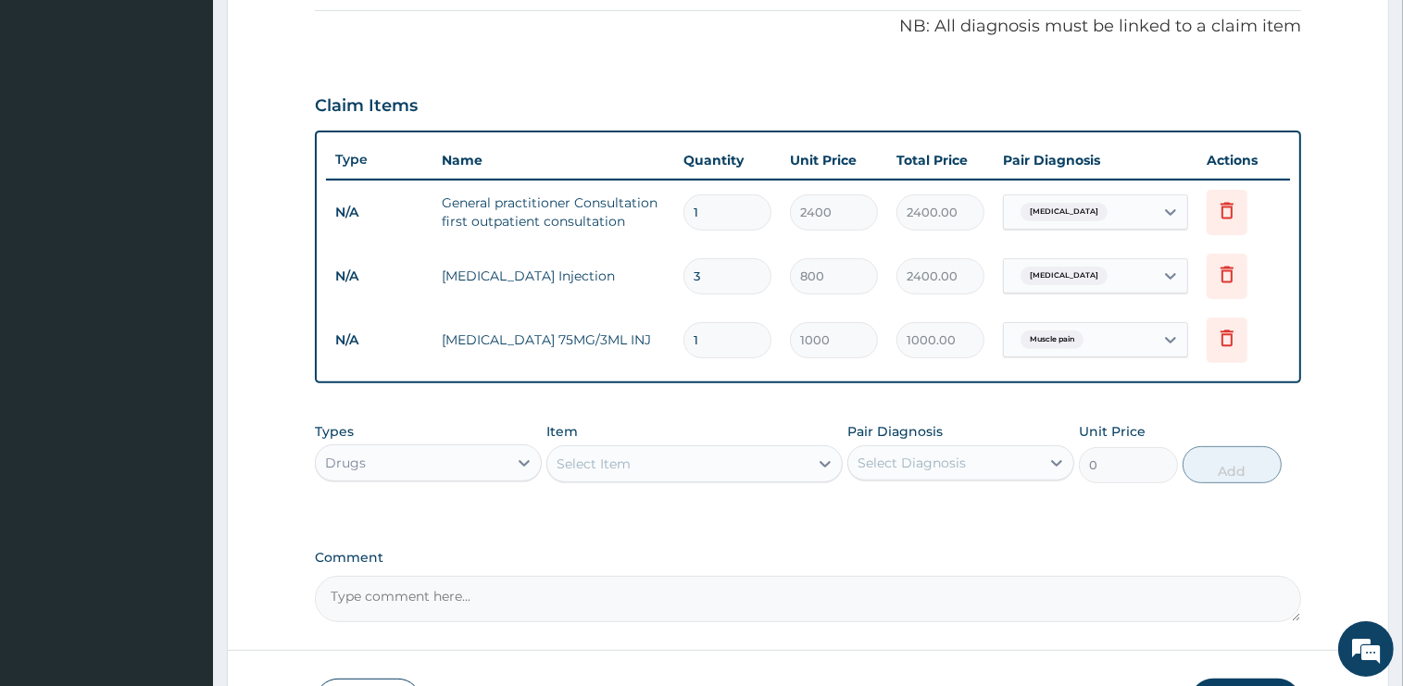
type input "0.00"
type input "2"
type input "2000.00"
type input "2"
click at [720, 456] on div "Select Item" at bounding box center [677, 464] width 261 height 30
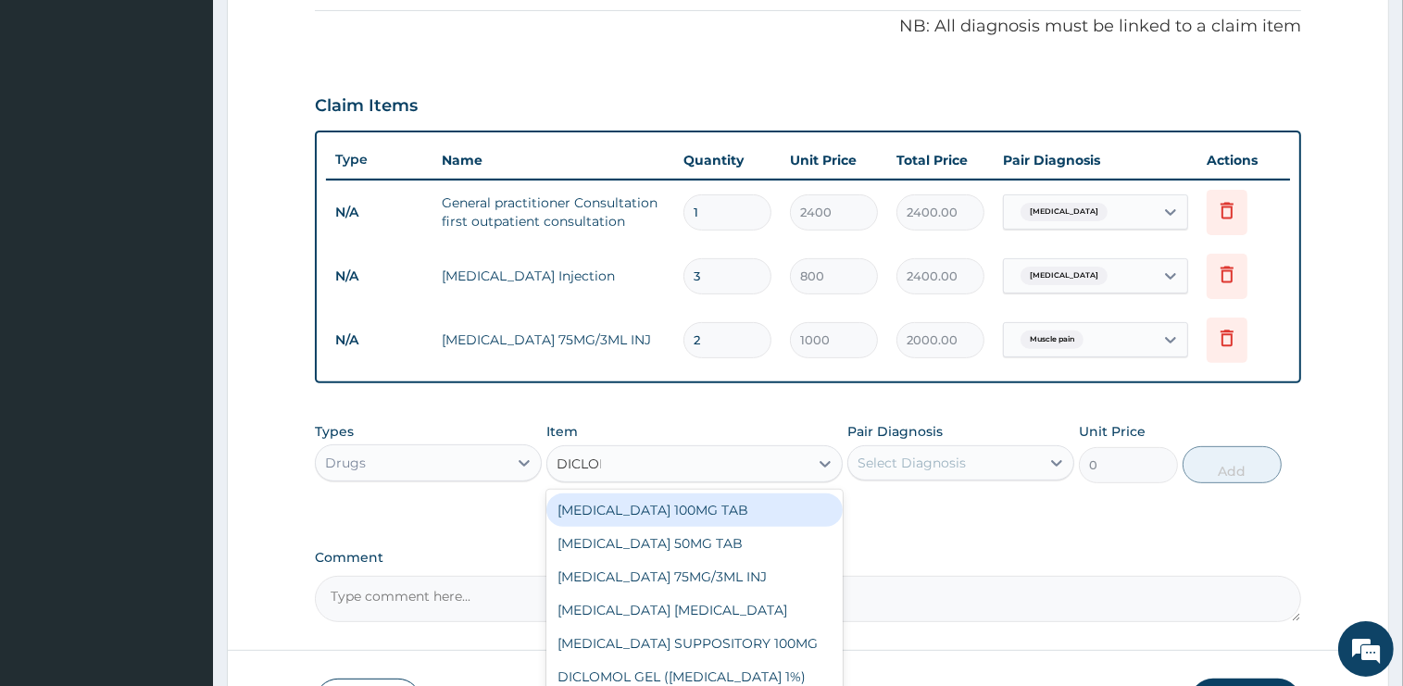
type input "DICLOFE"
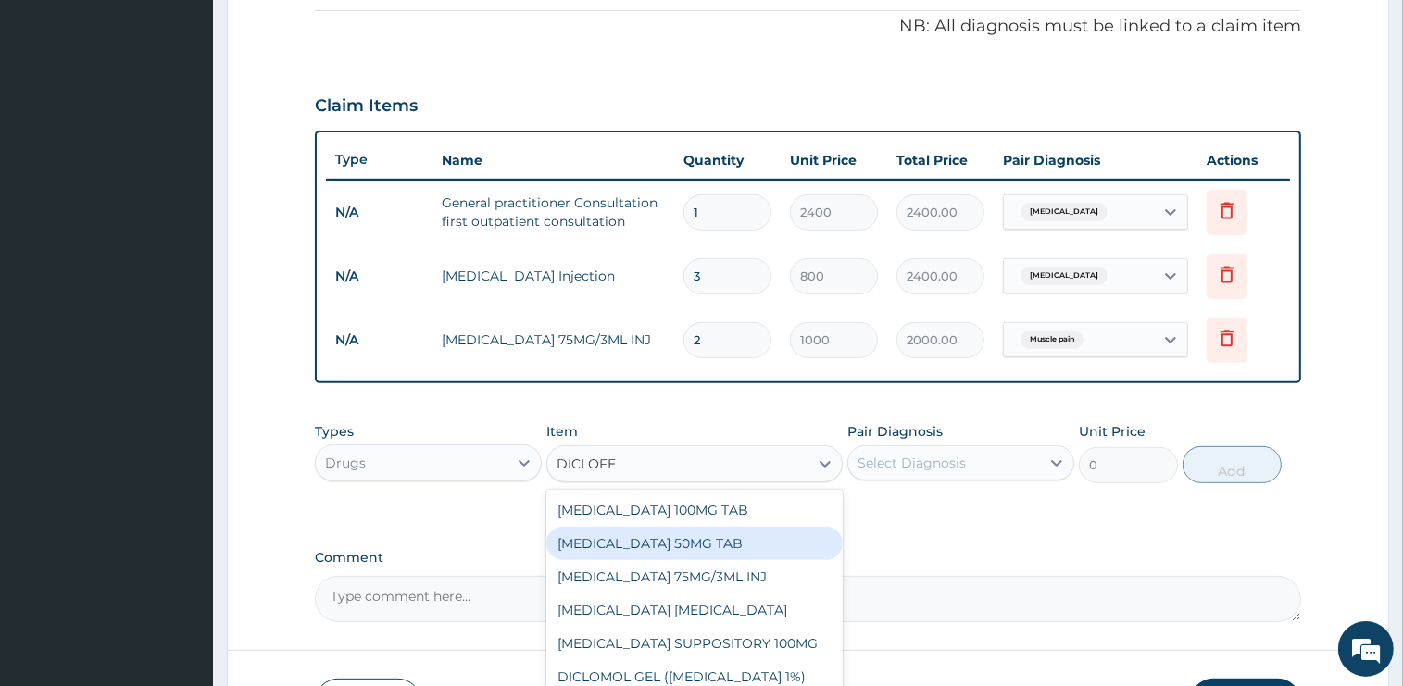
click at [757, 550] on div "[MEDICAL_DATA] 50MG TAB" at bounding box center [694, 543] width 296 height 33
type input "75"
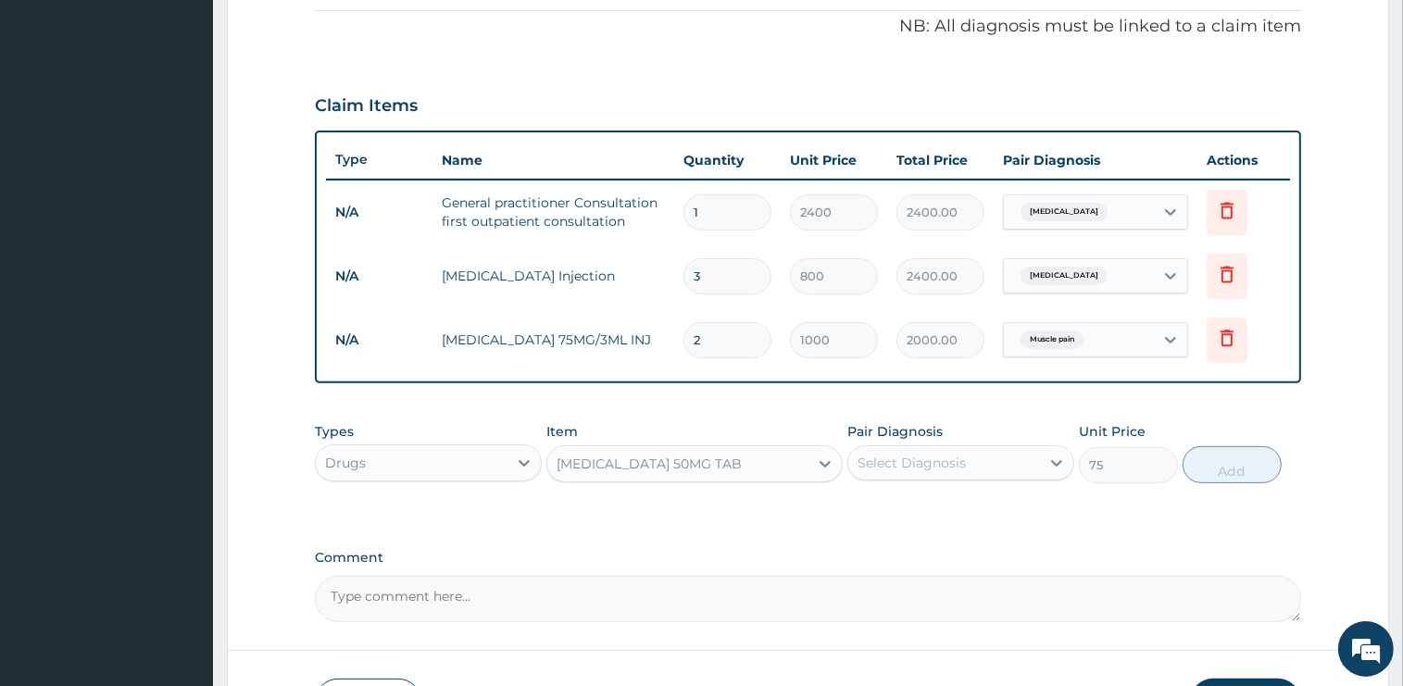
click at [974, 467] on div "Select Diagnosis" at bounding box center [944, 463] width 192 height 30
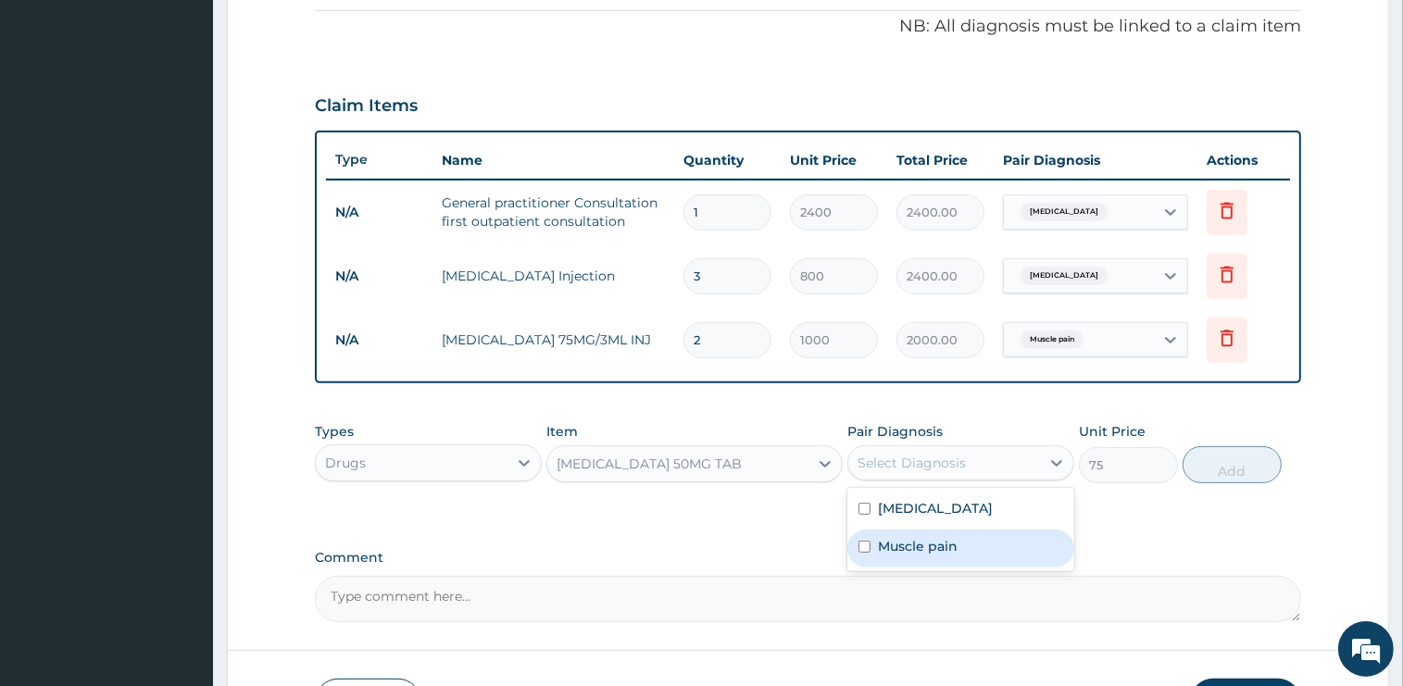
click at [954, 543] on label "Muscle pain" at bounding box center [918, 546] width 80 height 19
checkbox input "true"
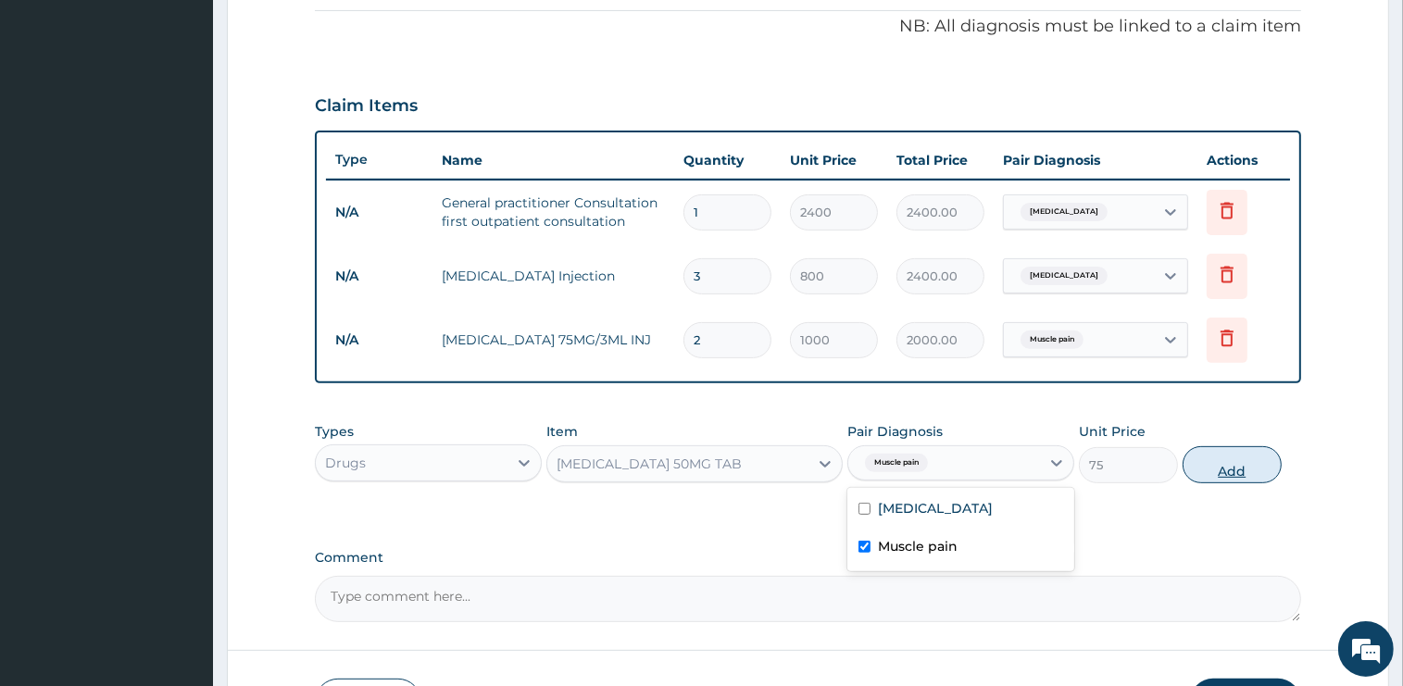
click at [1243, 470] on button "Add" at bounding box center [1231, 464] width 99 height 37
type input "0"
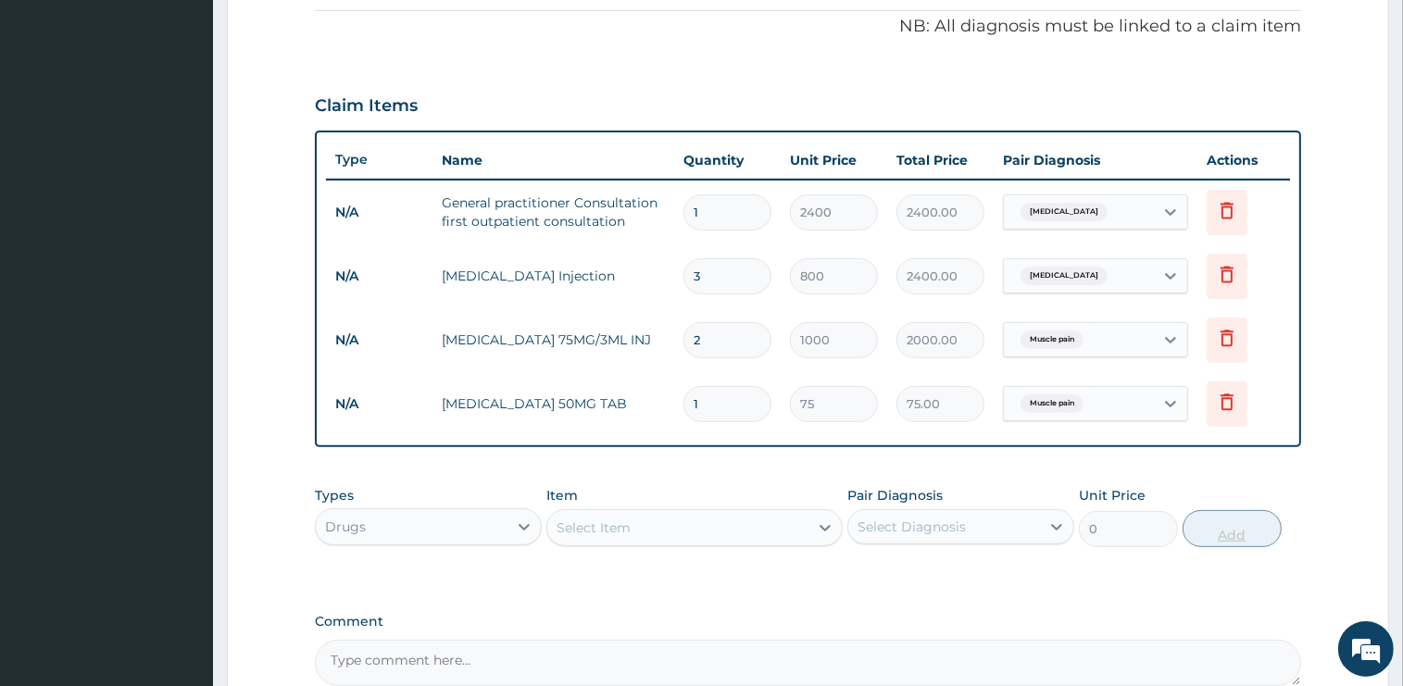
type input "10"
type input "750.00"
type input "10"
click at [693, 523] on div "Select Item" at bounding box center [677, 528] width 261 height 30
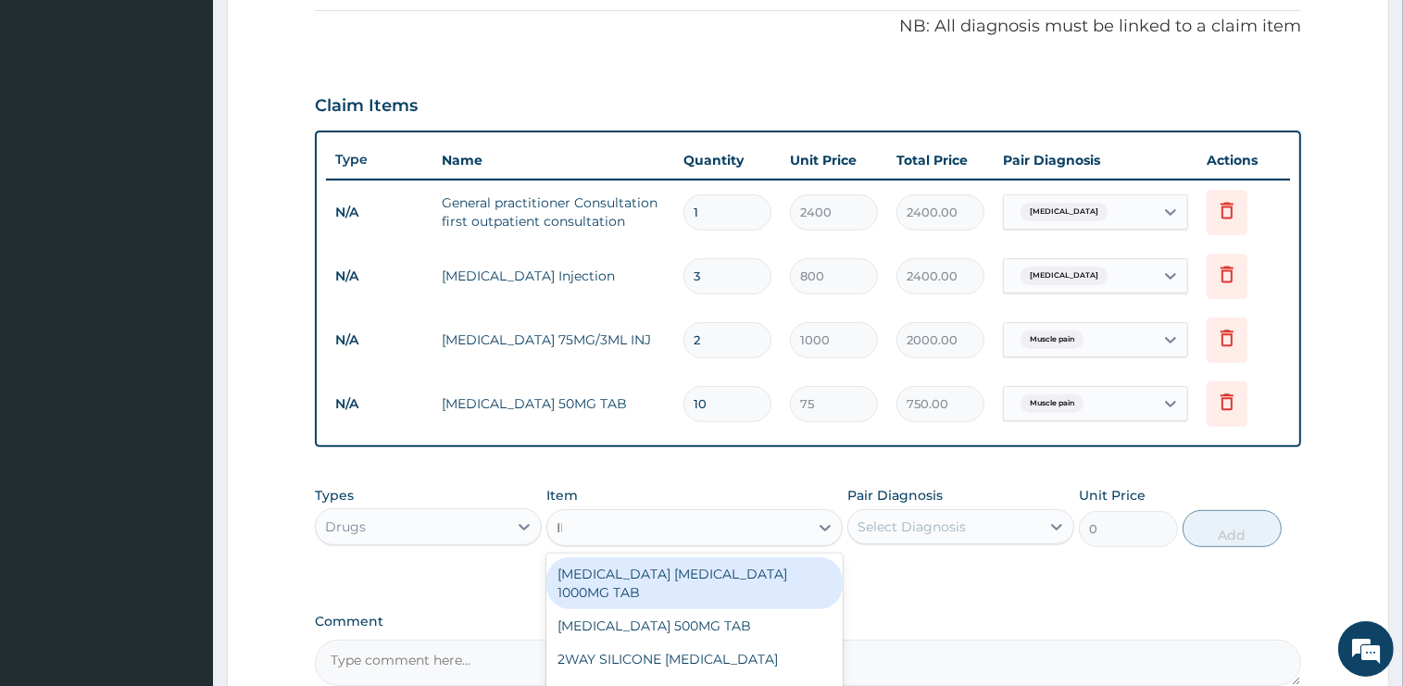
type input "IBU"
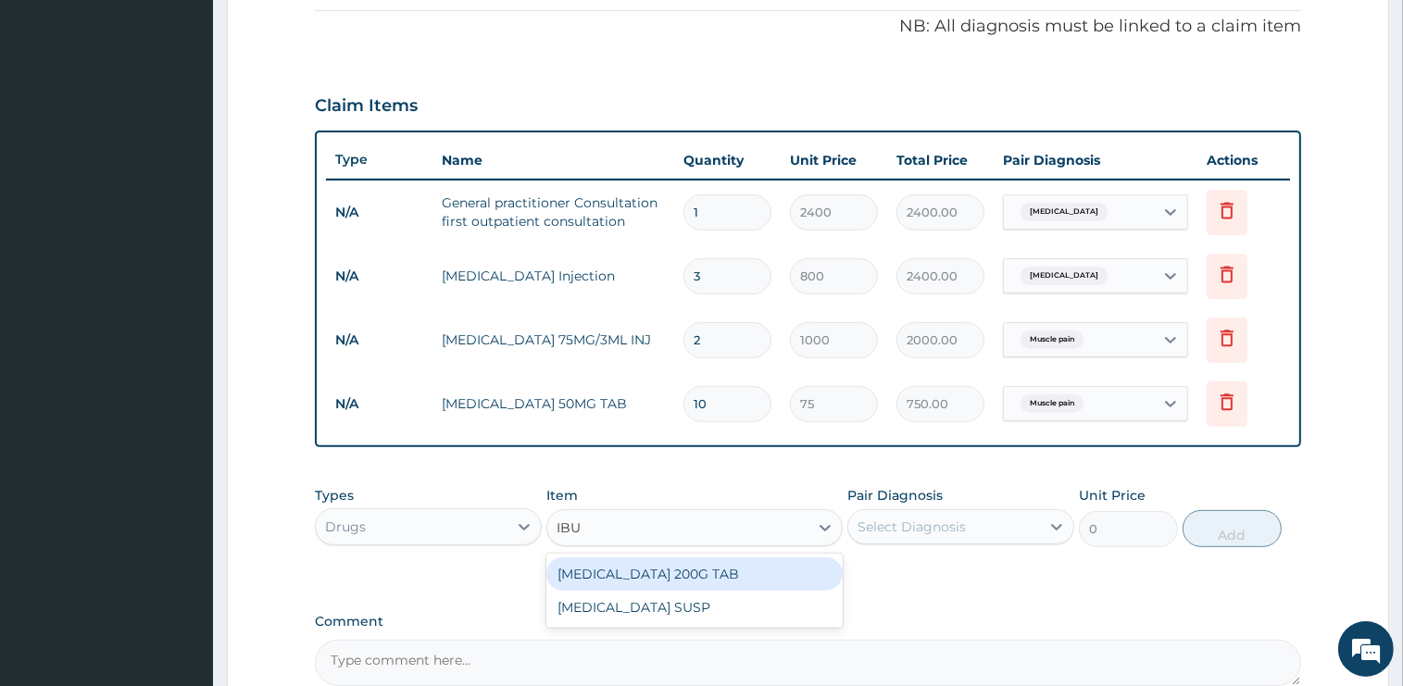
click at [698, 576] on div "[MEDICAL_DATA] 200G TAB" at bounding box center [694, 573] width 296 height 33
type input "75"
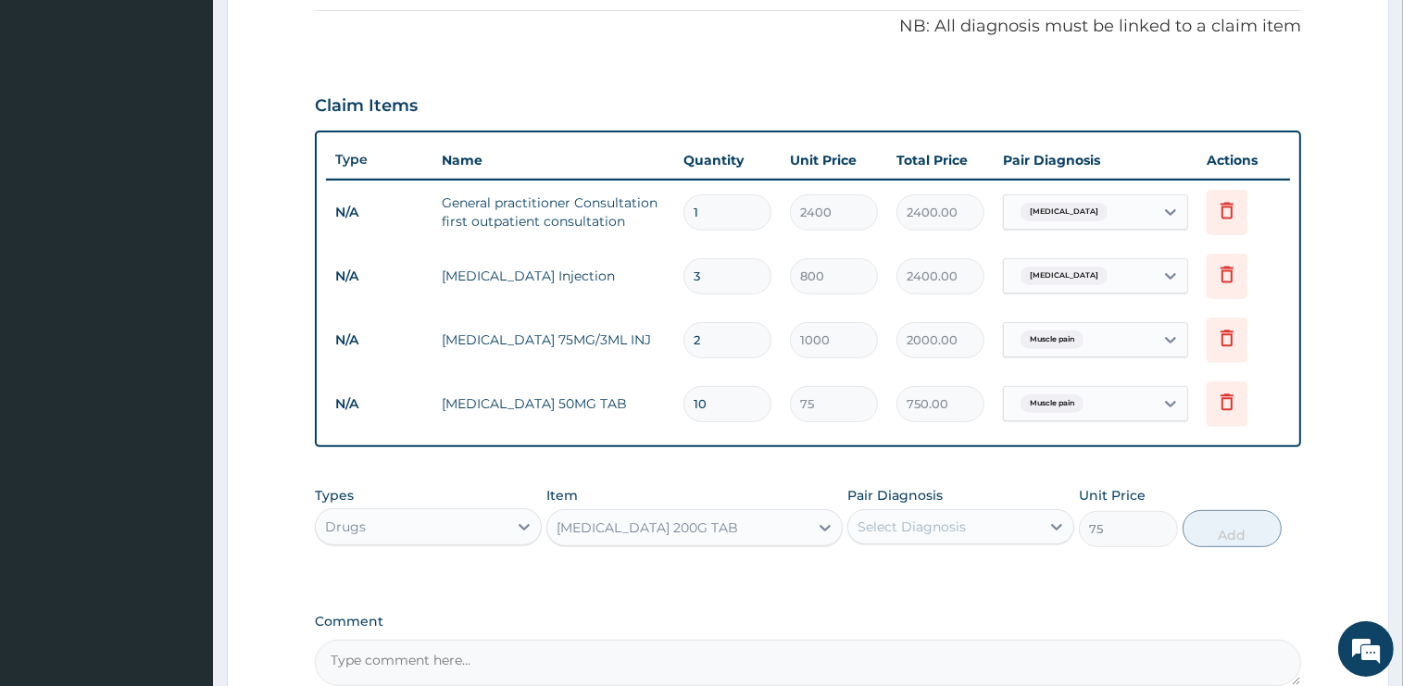
click at [642, 524] on div "[MEDICAL_DATA] 200G TAB" at bounding box center [646, 528] width 181 height 19
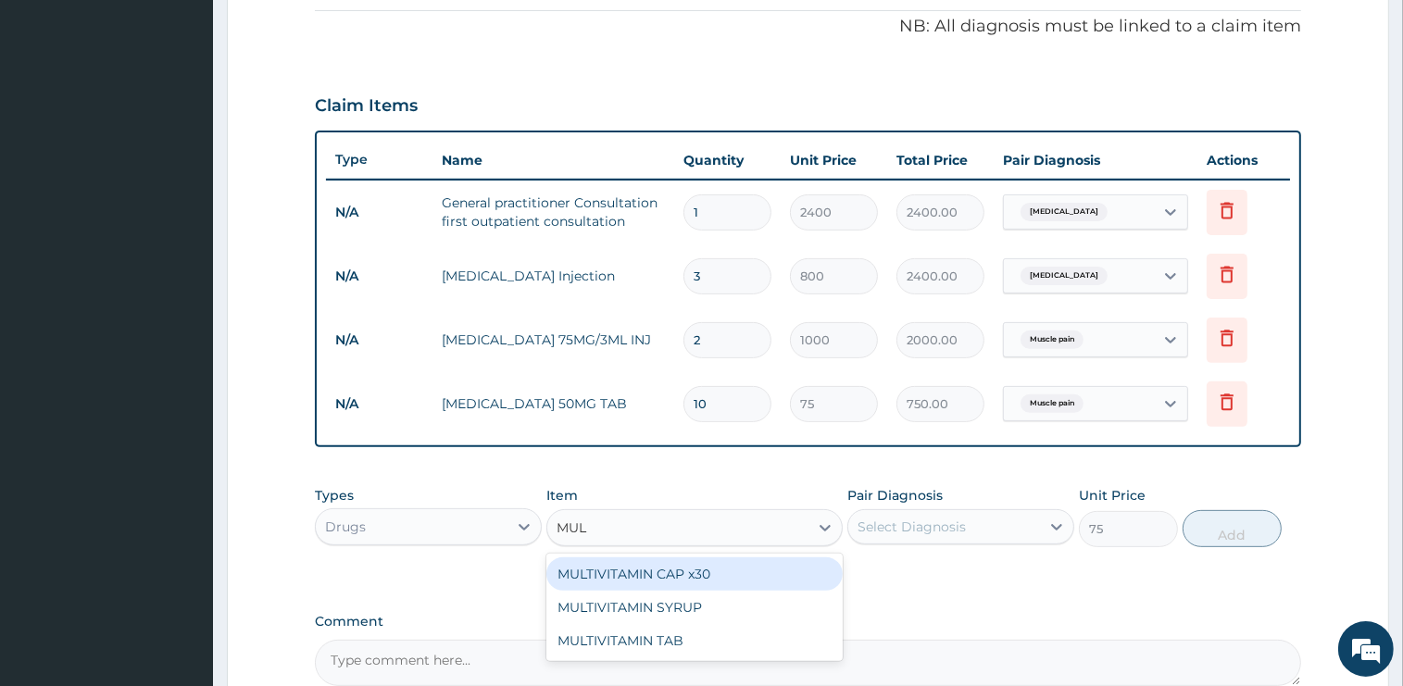
scroll to position [0, 0]
type input "MULTI"
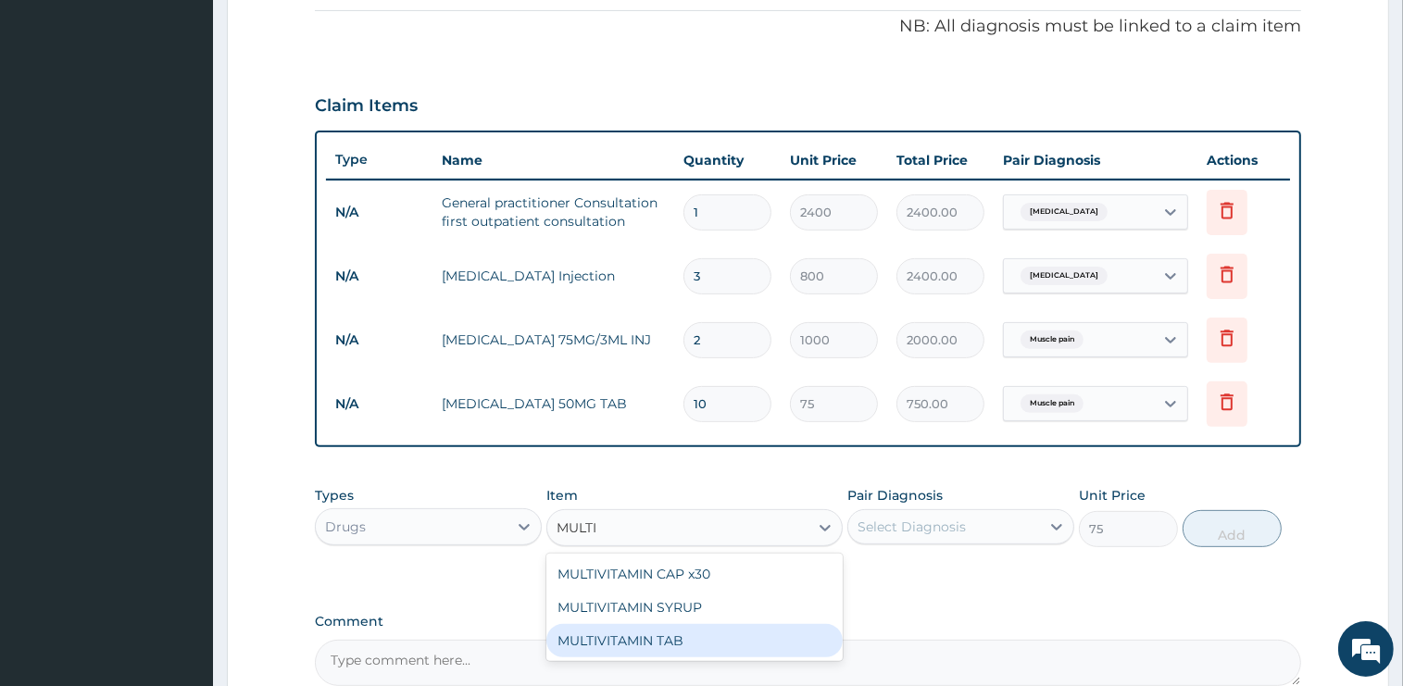
click at [706, 635] on div "MULTIVITAMIN TAB" at bounding box center [694, 640] width 296 height 33
type input "45"
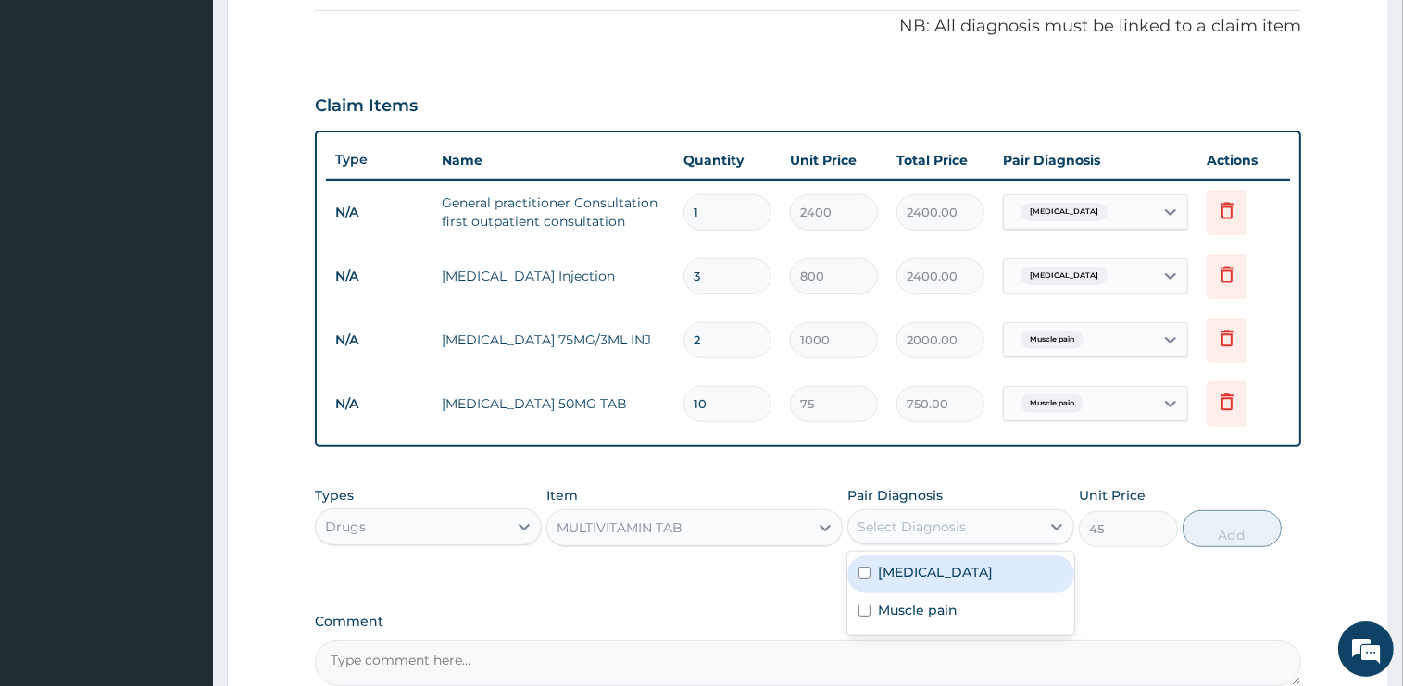
click at [898, 528] on div "Select Diagnosis" at bounding box center [911, 527] width 108 height 19
click at [898, 569] on label "[MEDICAL_DATA]" at bounding box center [935, 572] width 115 height 19
checkbox input "true"
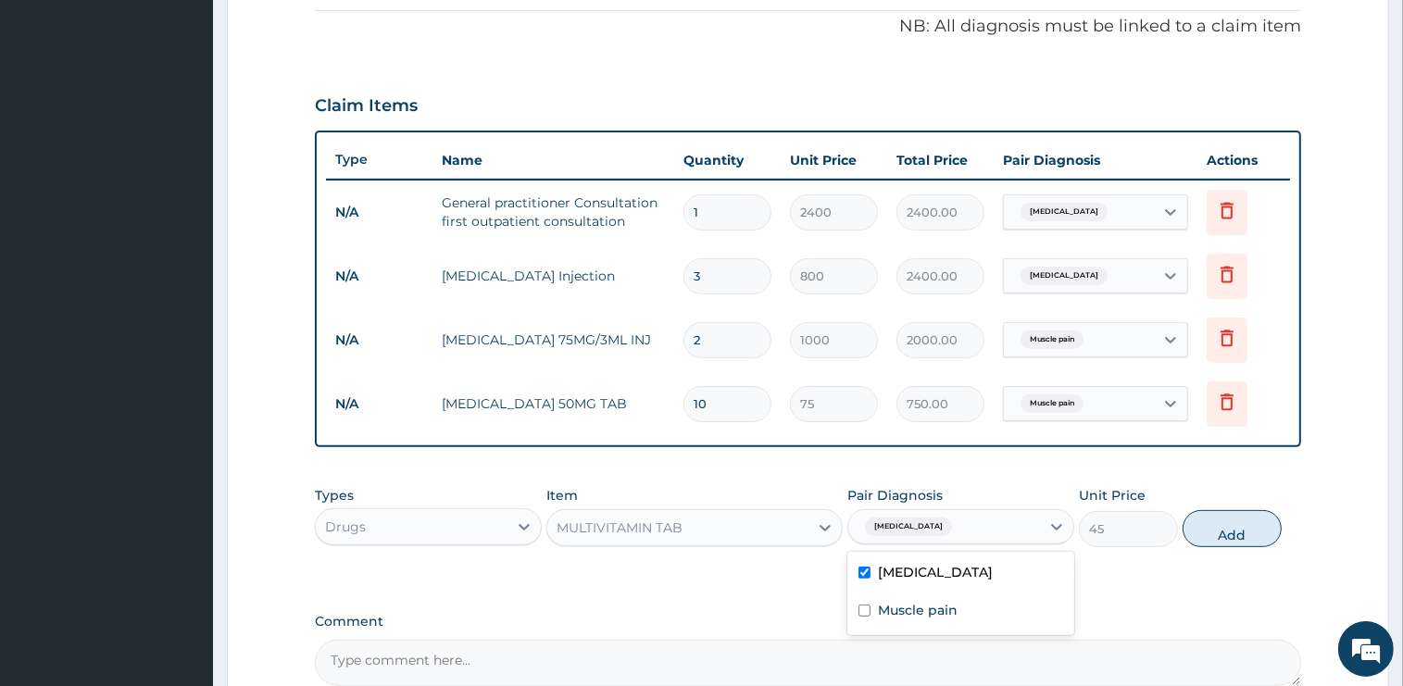
click at [1219, 546] on div "Types Drugs Item MULTIVITAMIN TAB Pair Diagnosis option Malaria, selected. opti…" at bounding box center [808, 517] width 986 height 80
click at [1220, 533] on button "Add" at bounding box center [1231, 528] width 99 height 37
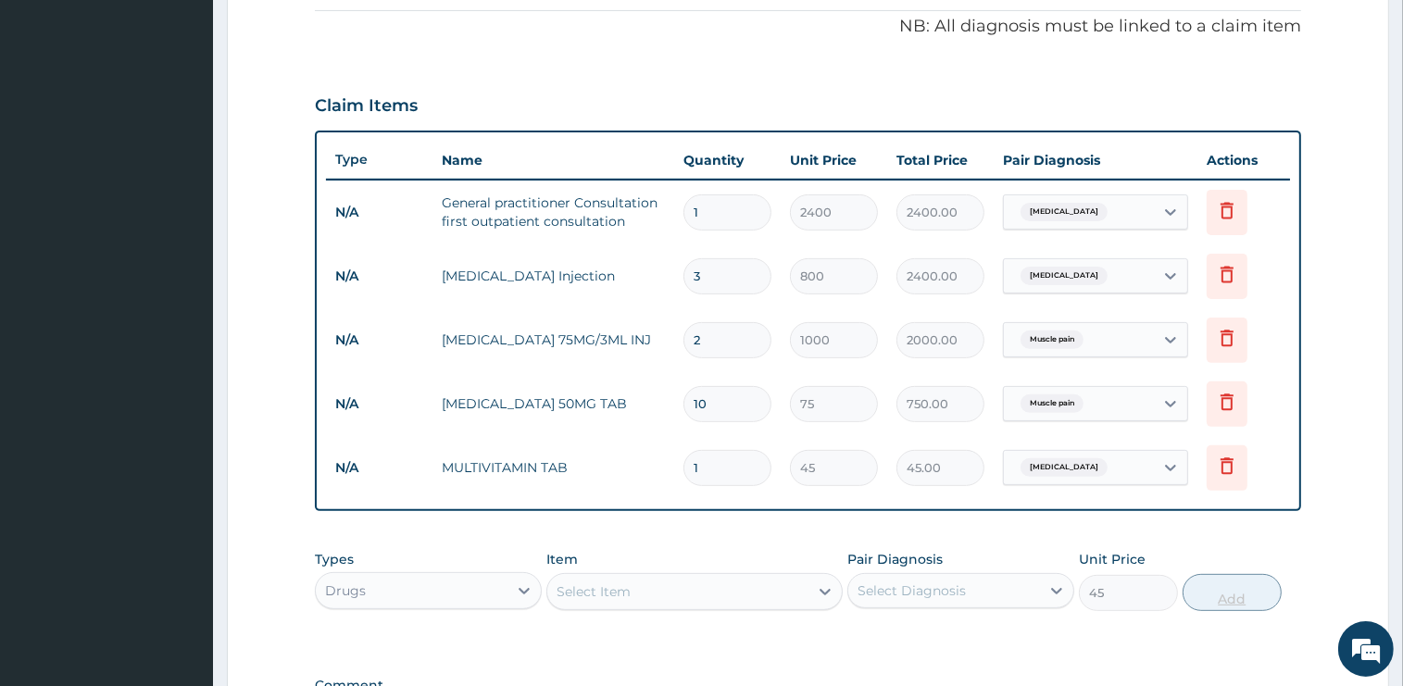
type input "0"
type input "10"
type input "450.00"
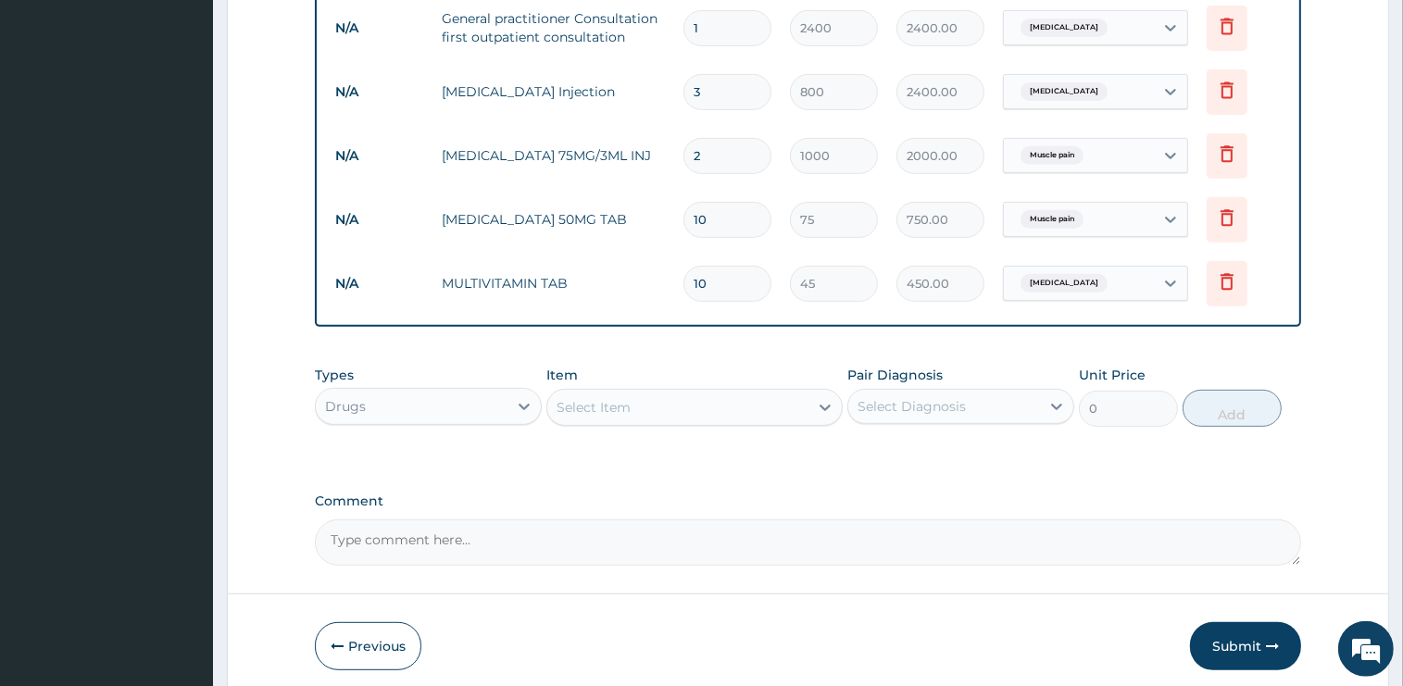
scroll to position [813, 0]
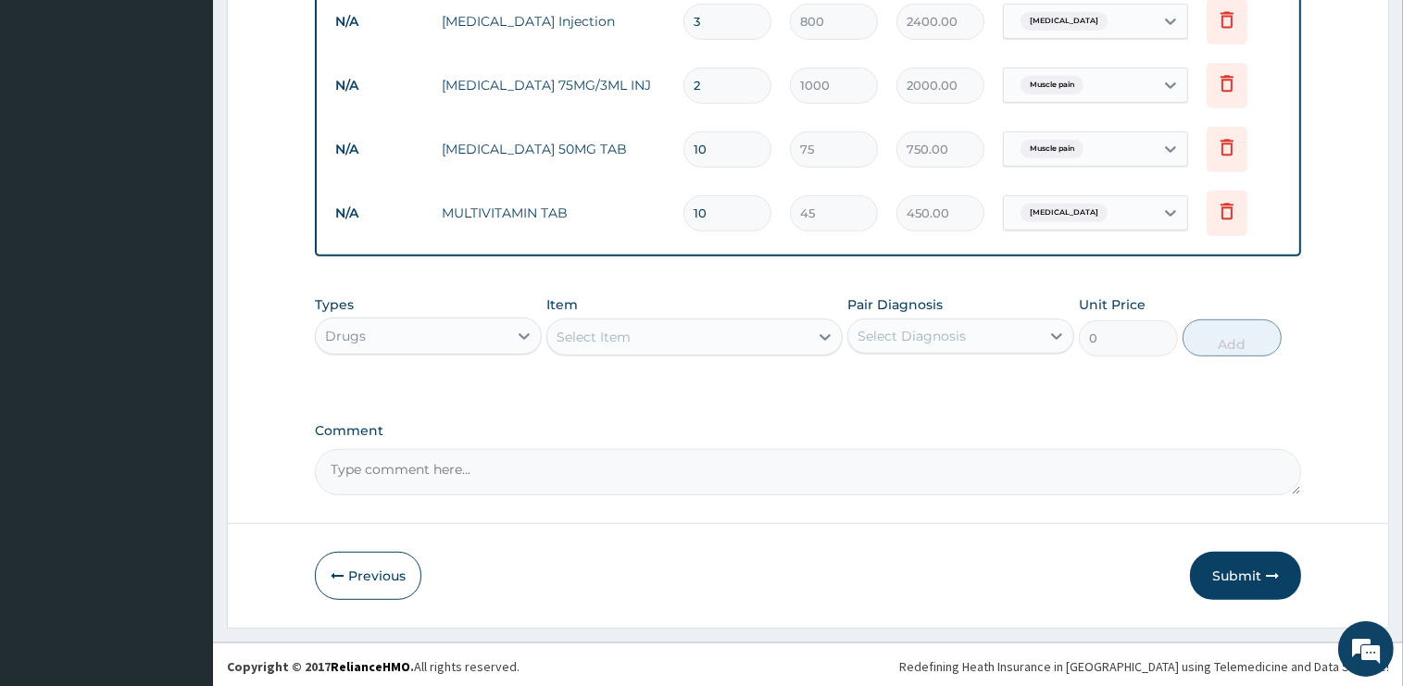
type input "10"
click at [1244, 576] on button "Submit" at bounding box center [1245, 576] width 111 height 48
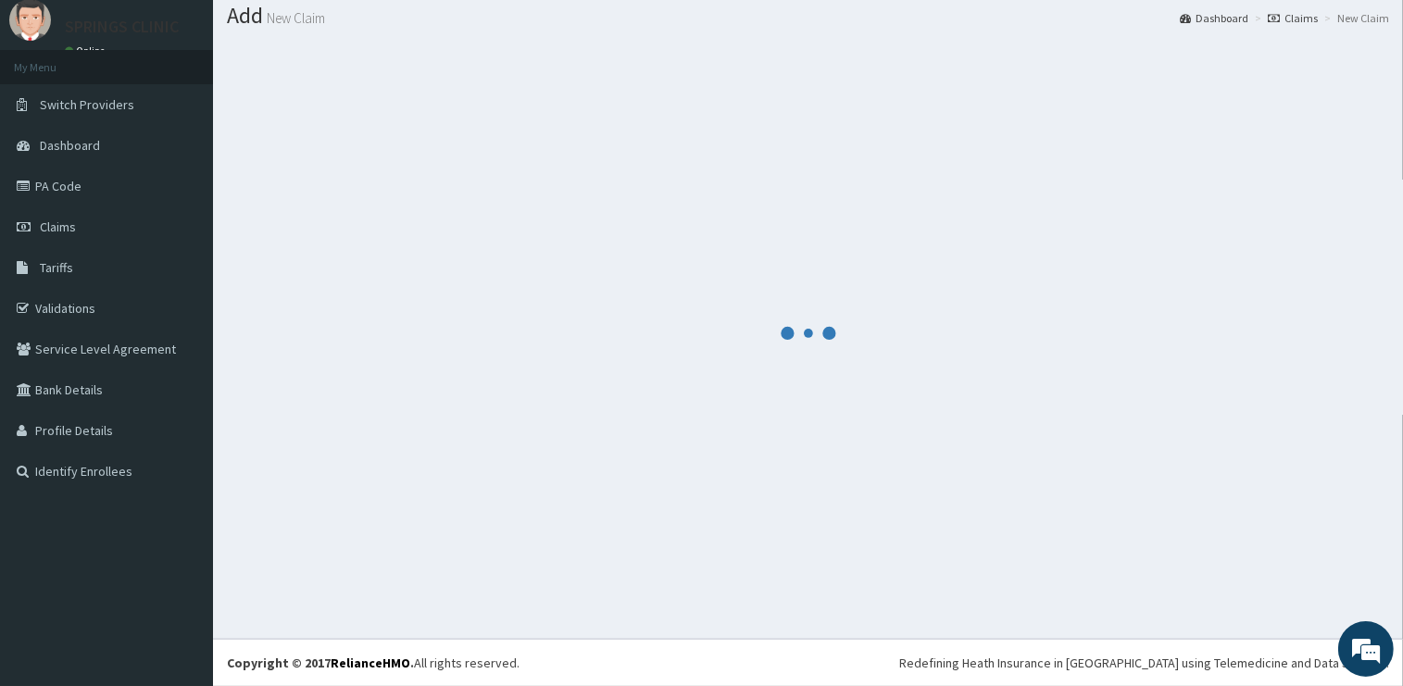
scroll to position [56, 0]
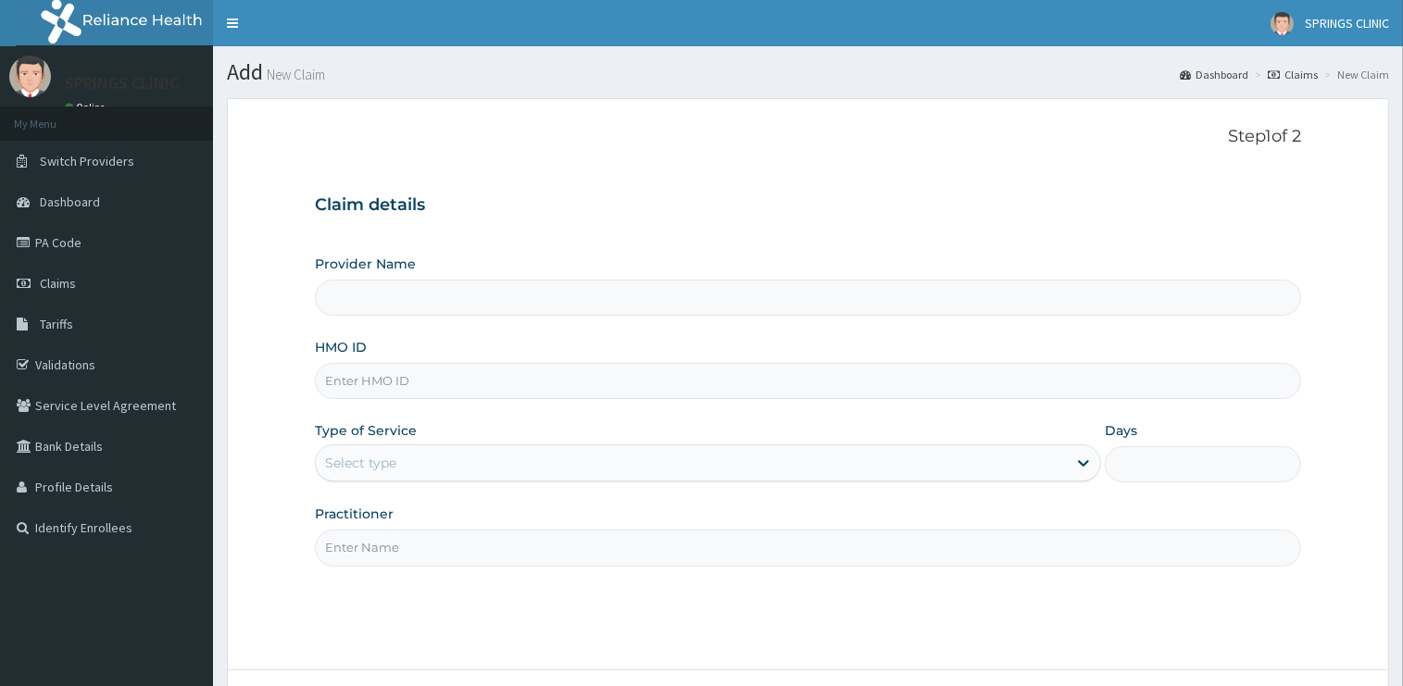
type input "Springs Clinic"
click at [398, 392] on input "HMO ID" at bounding box center [808, 381] width 986 height 36
drag, startPoint x: 429, startPoint y: 380, endPoint x: 327, endPoint y: 390, distance: 102.4
click at [315, 382] on input "ITX/10337/D" at bounding box center [808, 381] width 986 height 36
type input "ITX/10337/D"
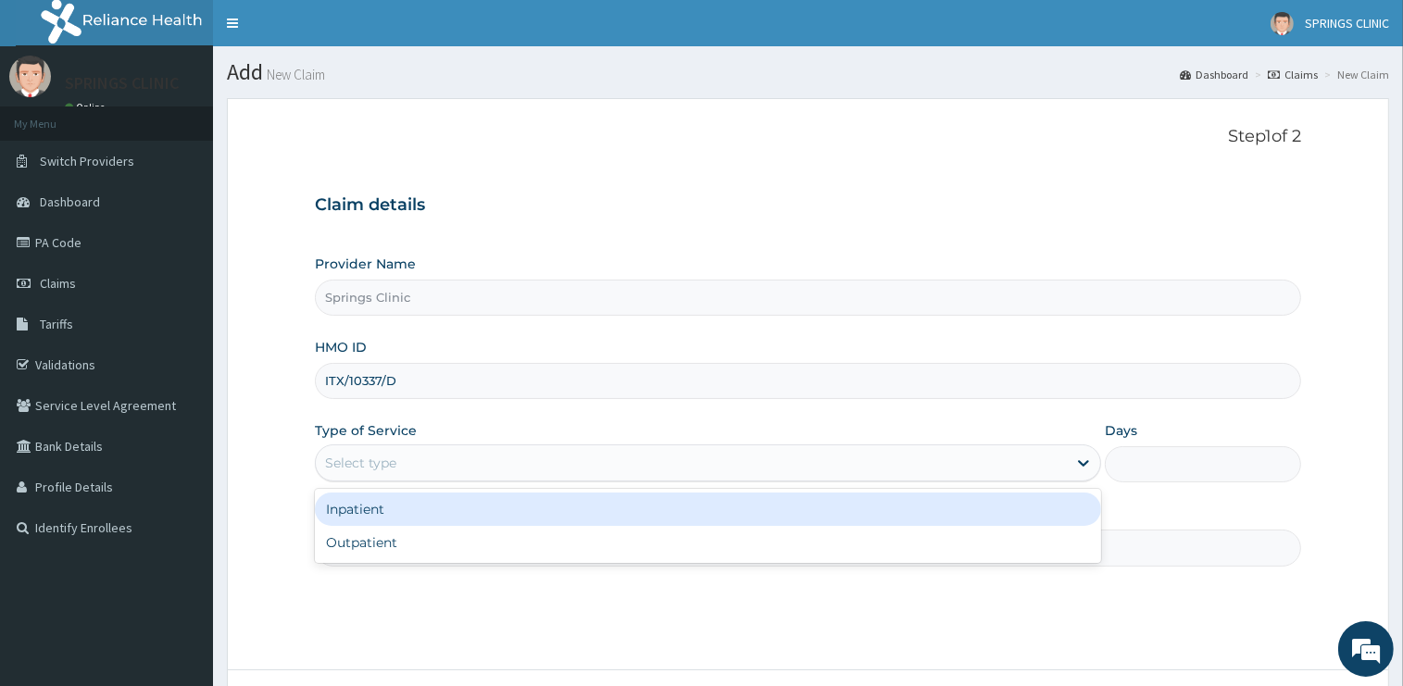
click at [375, 464] on div "Select type" at bounding box center [360, 463] width 71 height 19
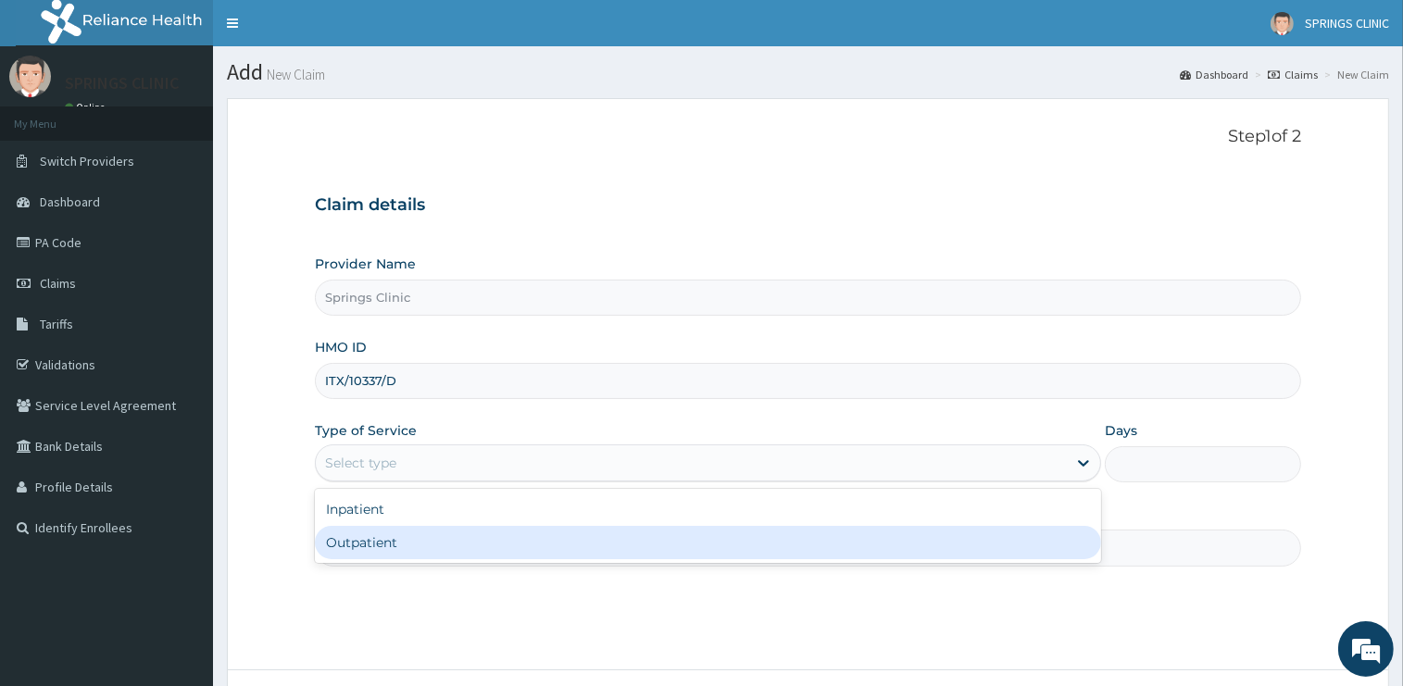
click at [369, 538] on div "Outpatient" at bounding box center [708, 542] width 786 height 33
type input "1"
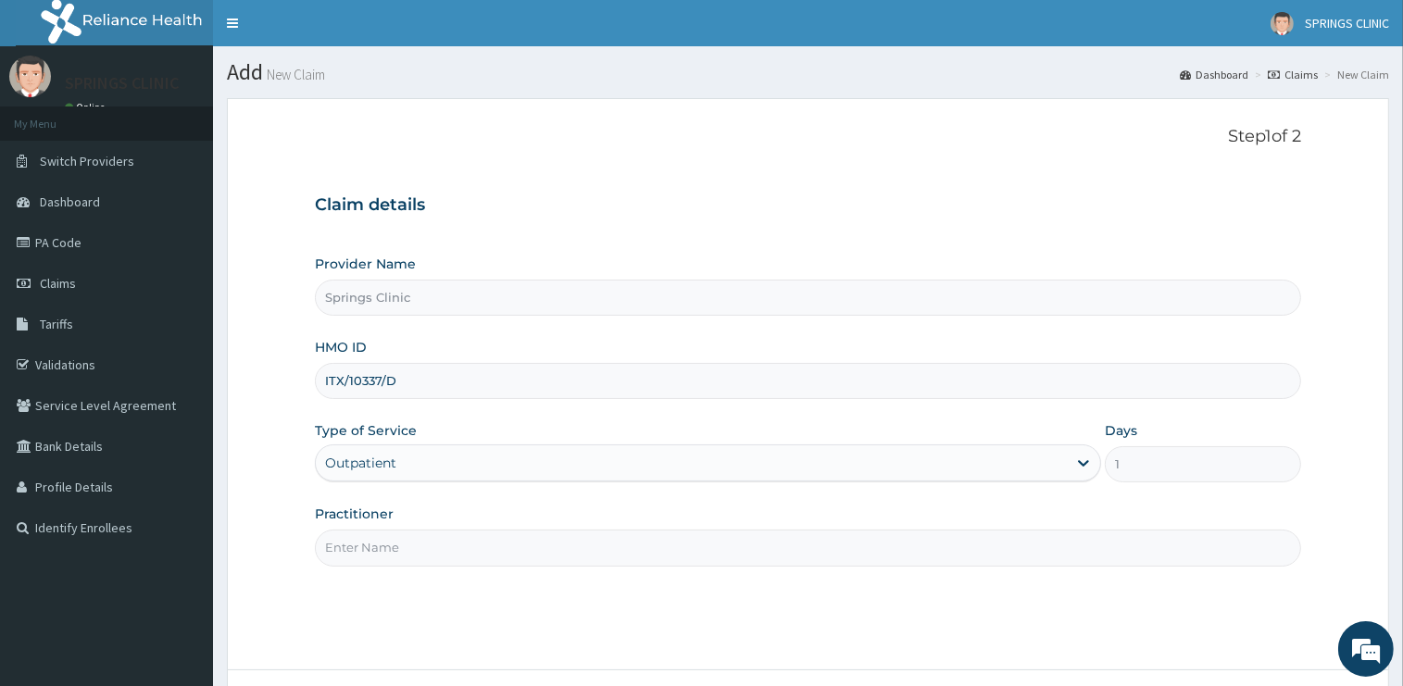
click at [366, 546] on input "Practitioner" at bounding box center [808, 548] width 986 height 36
drag, startPoint x: 366, startPoint y: 546, endPoint x: 366, endPoint y: 558, distance: 12.0
click at [366, 550] on input "Practitioner" at bounding box center [808, 548] width 986 height 36
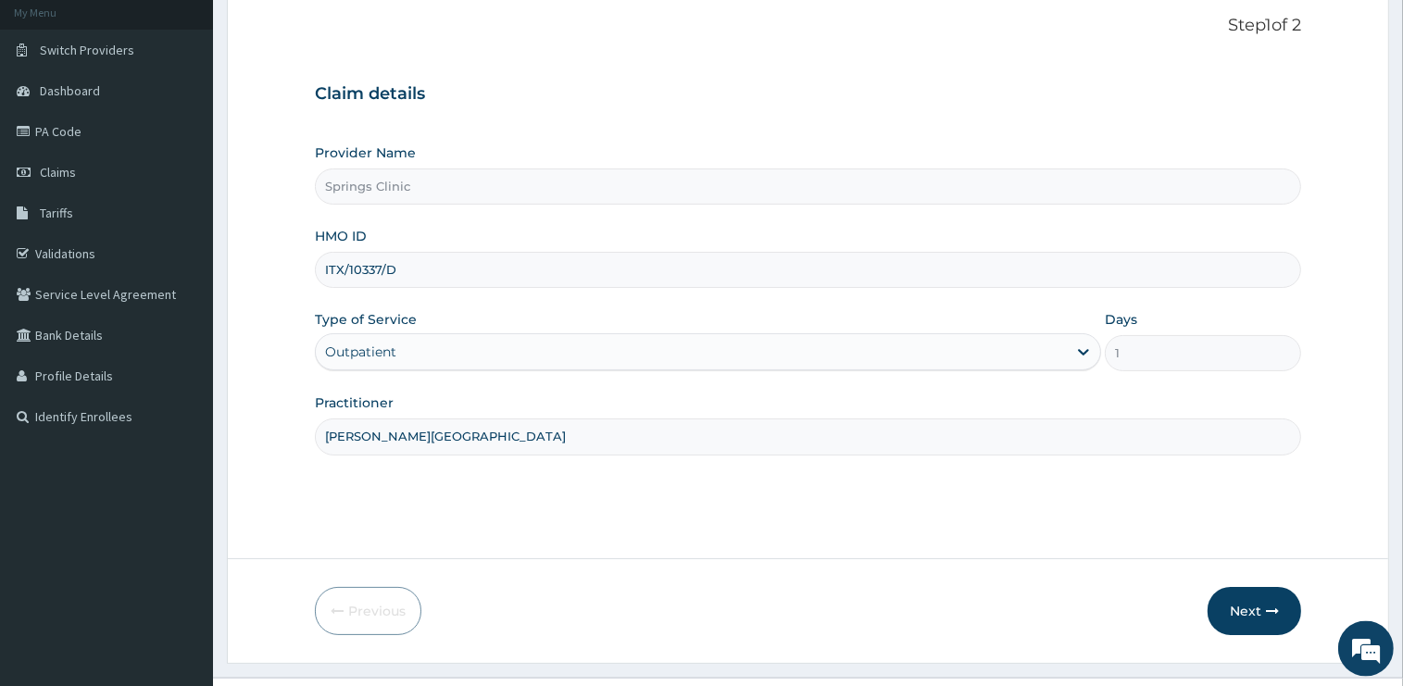
scroll to position [149, 0]
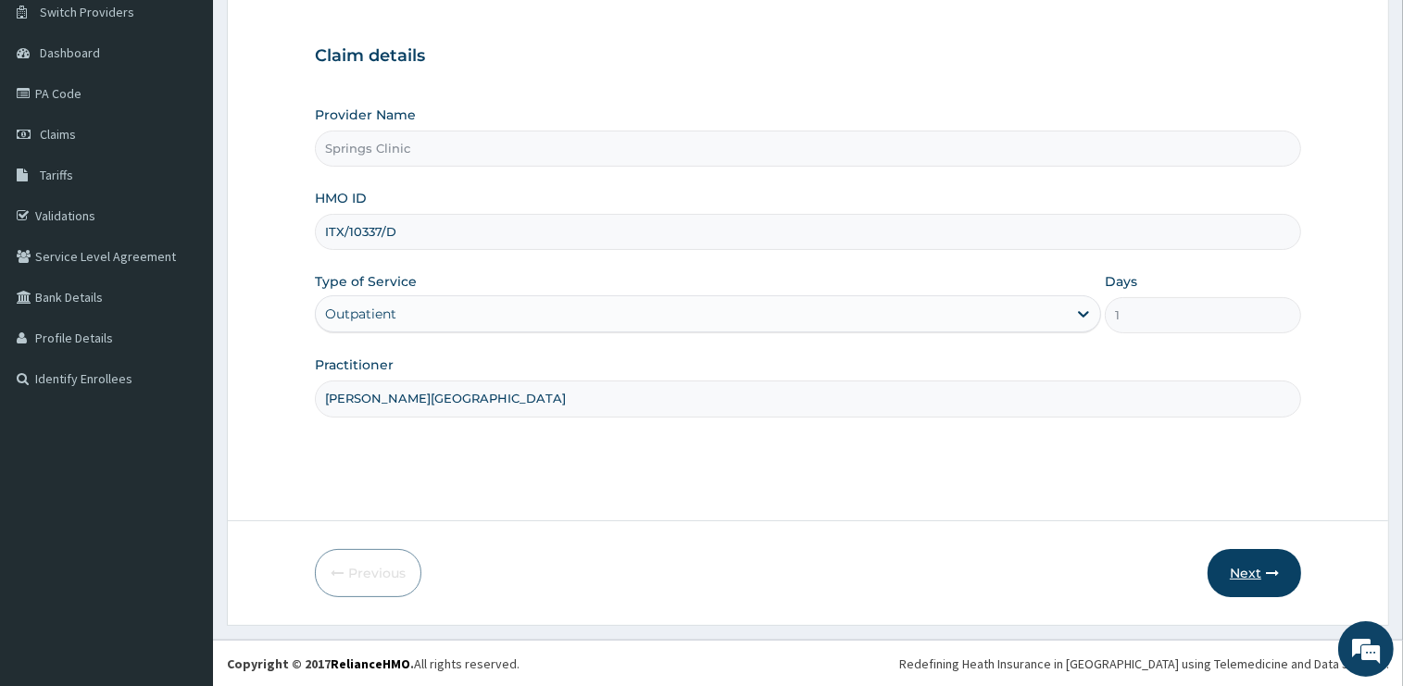
type input "[PERSON_NAME][GEOGRAPHIC_DATA]"
click at [1242, 574] on button "Next" at bounding box center [1254, 573] width 94 height 48
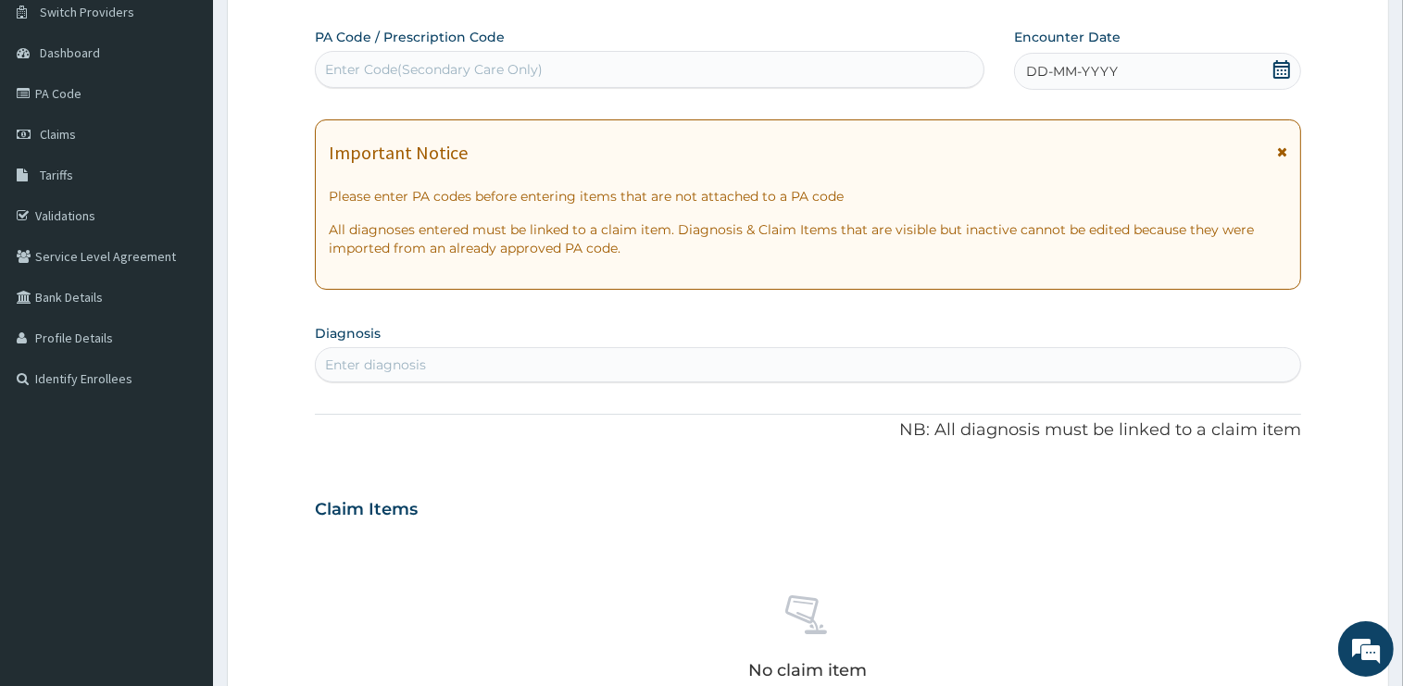
click at [1285, 76] on icon at bounding box center [1281, 69] width 19 height 19
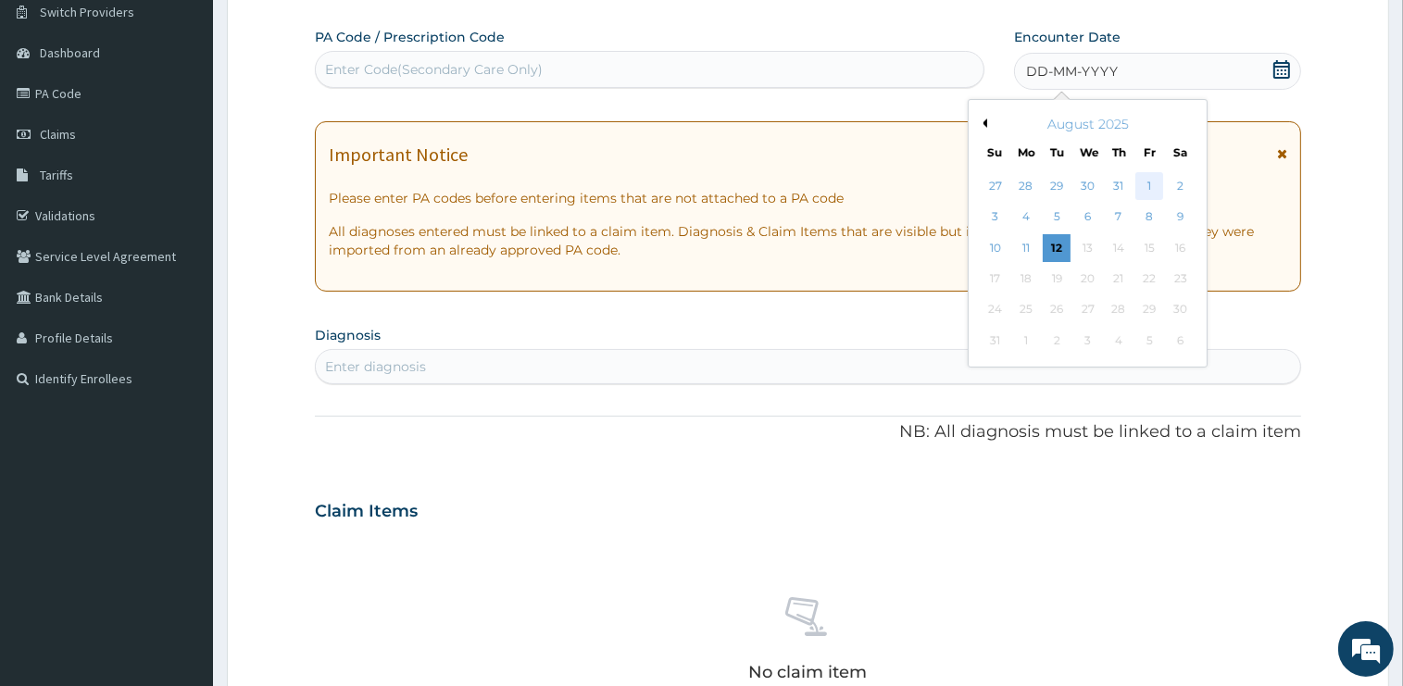
scroll to position [0, 0]
click at [1148, 183] on div "1" at bounding box center [1149, 186] width 28 height 28
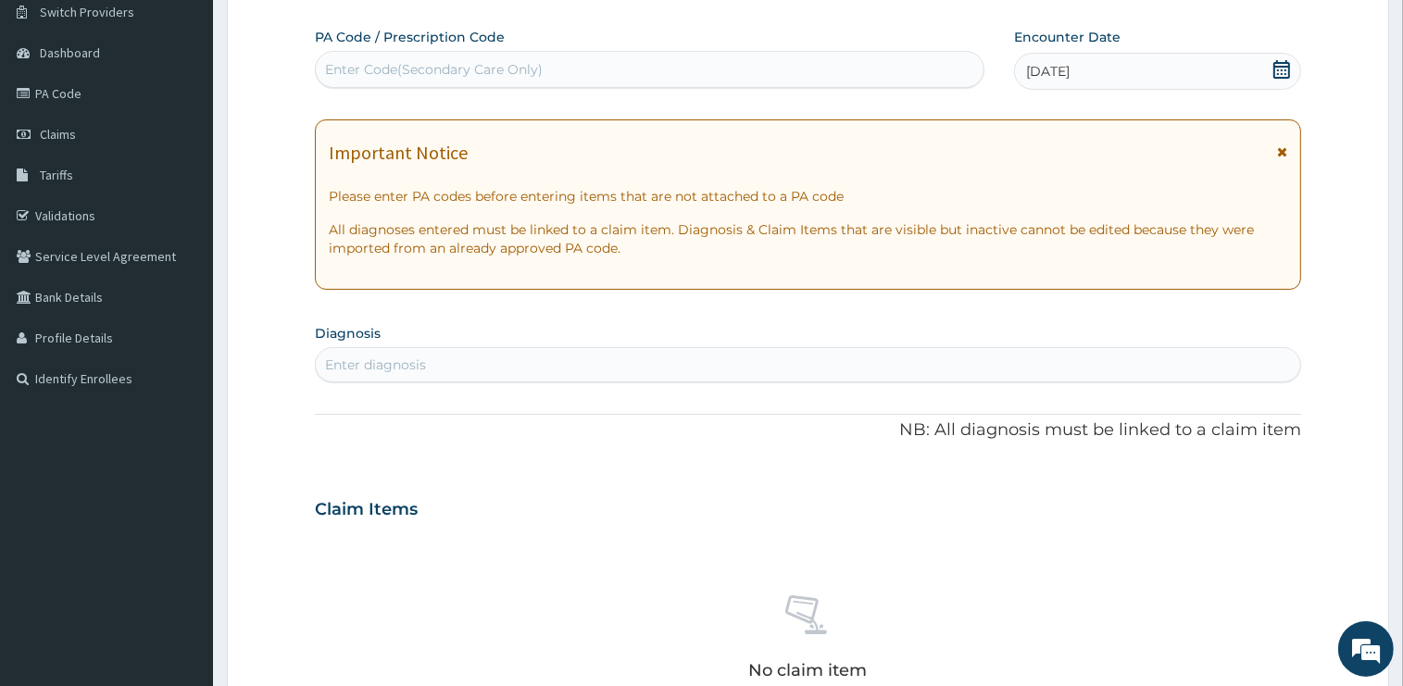
click at [376, 361] on div "Enter diagnosis" at bounding box center [375, 365] width 101 height 19
type input "D"
type input "[MEDICAL_DATA]"
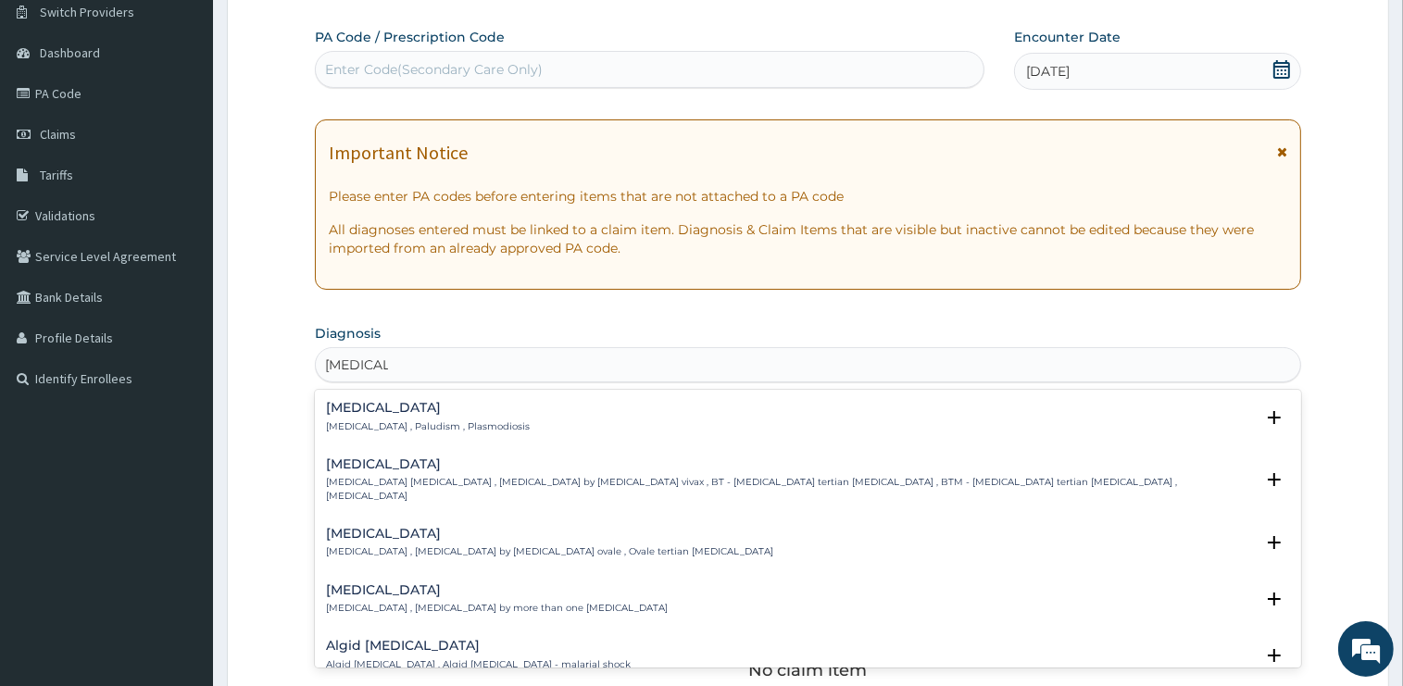
click at [352, 409] on h4 "[MEDICAL_DATA]" at bounding box center [428, 408] width 204 height 14
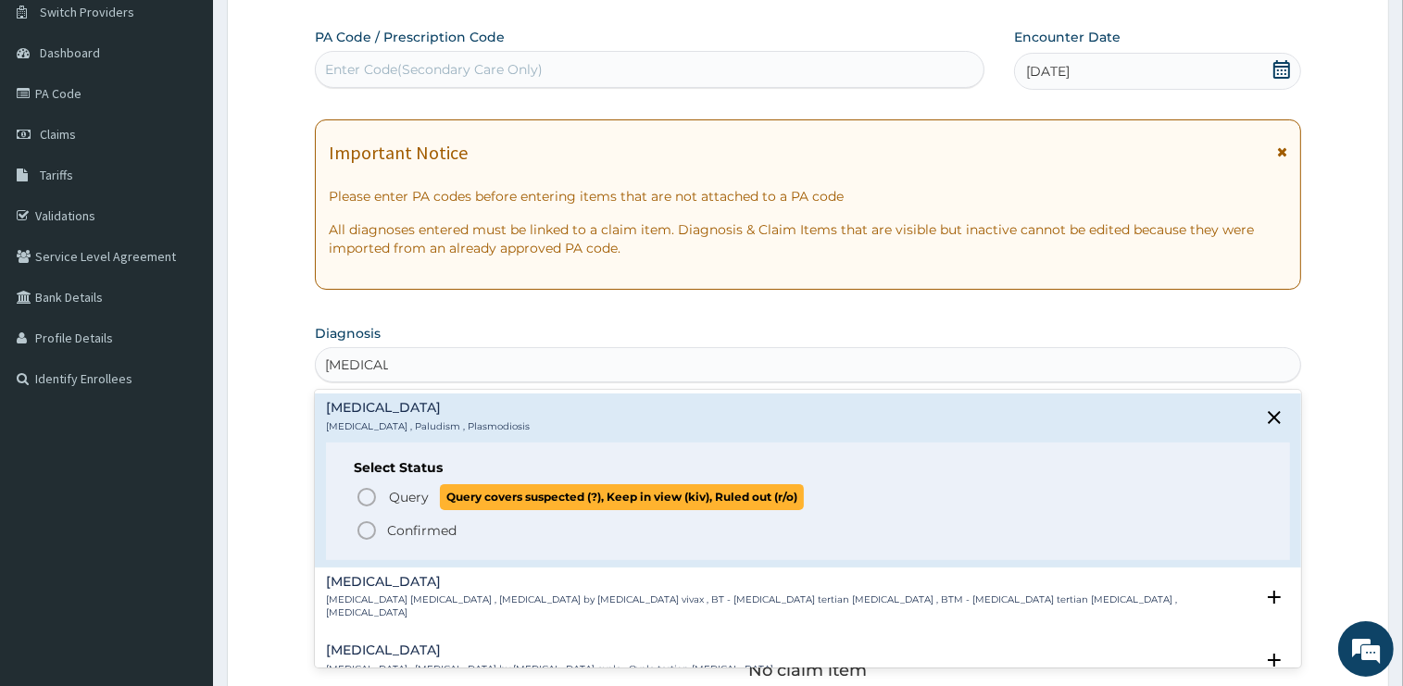
click at [402, 494] on span "Query" at bounding box center [409, 497] width 40 height 19
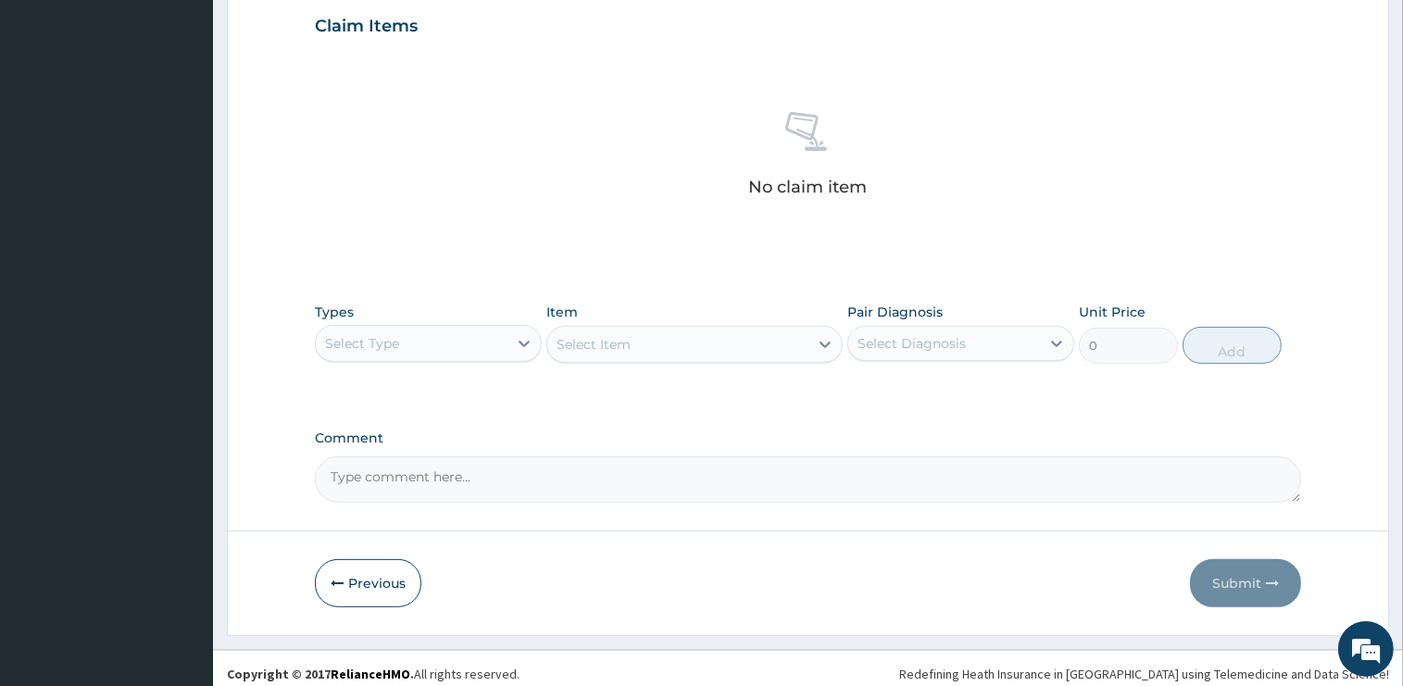
scroll to position [344, 0]
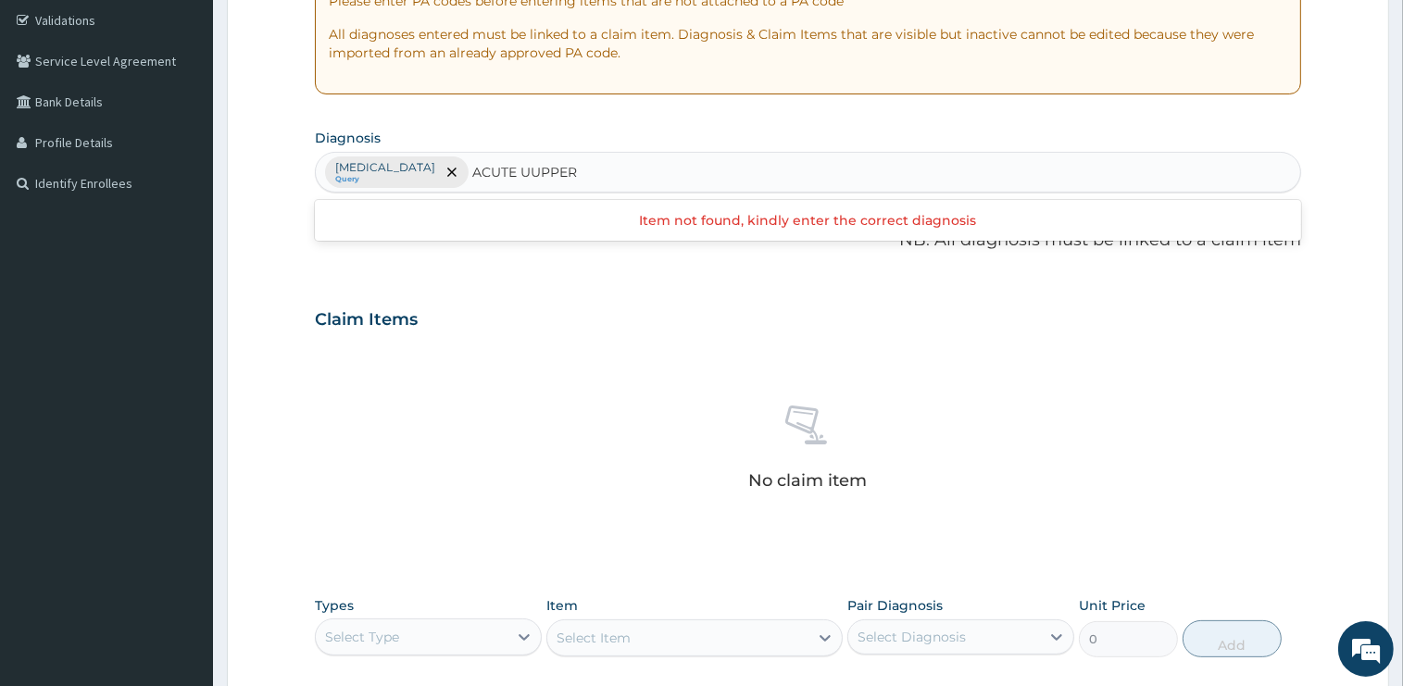
click at [475, 177] on input "ACUTE UUPPER" at bounding box center [525, 172] width 106 height 19
type input "ACUTE UPPER"
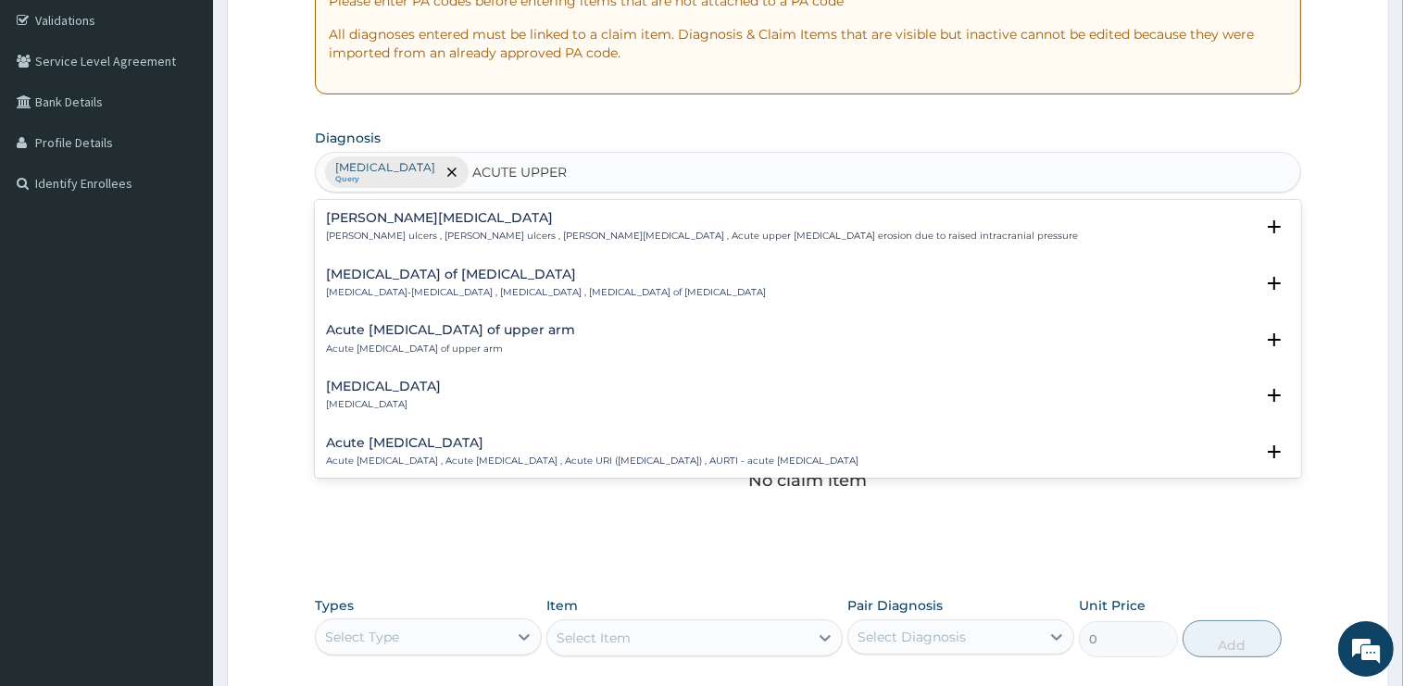
click at [394, 440] on h4 "Acute [MEDICAL_DATA]" at bounding box center [592, 443] width 532 height 14
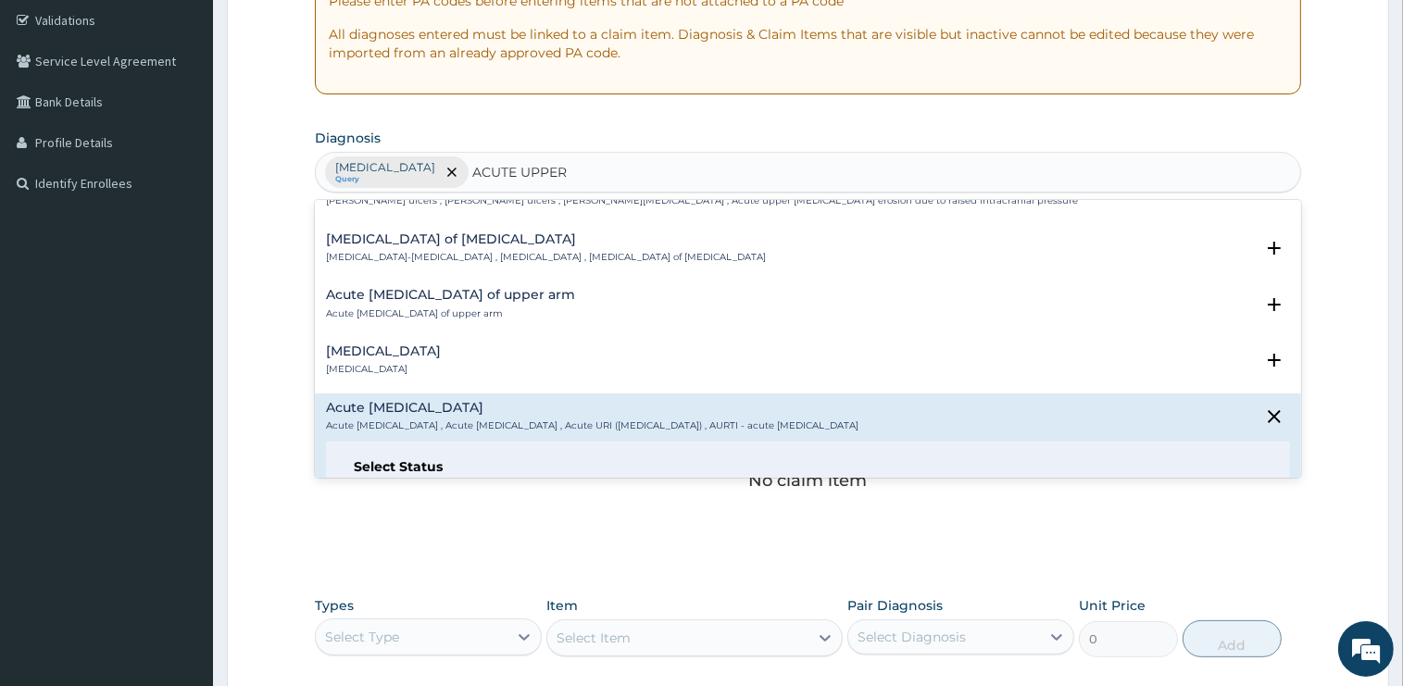
scroll to position [94, 0]
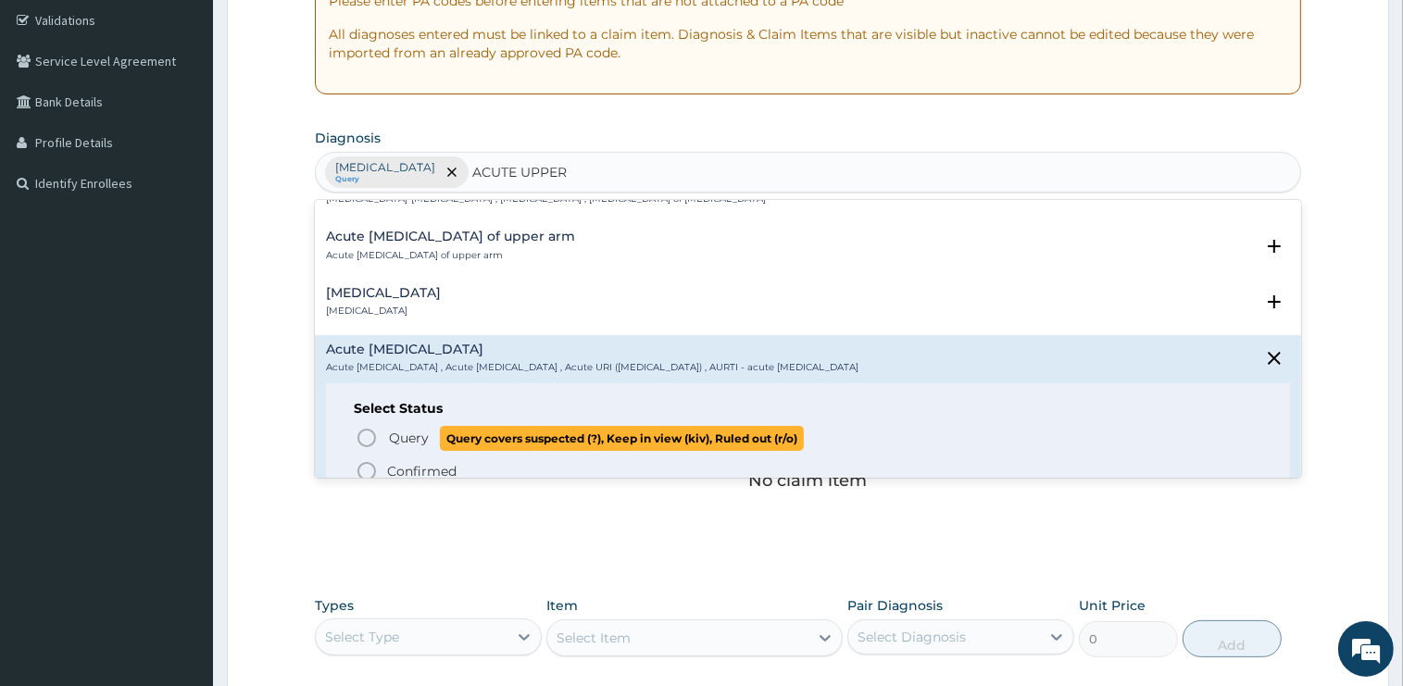
click at [405, 439] on span "Query" at bounding box center [409, 438] width 40 height 19
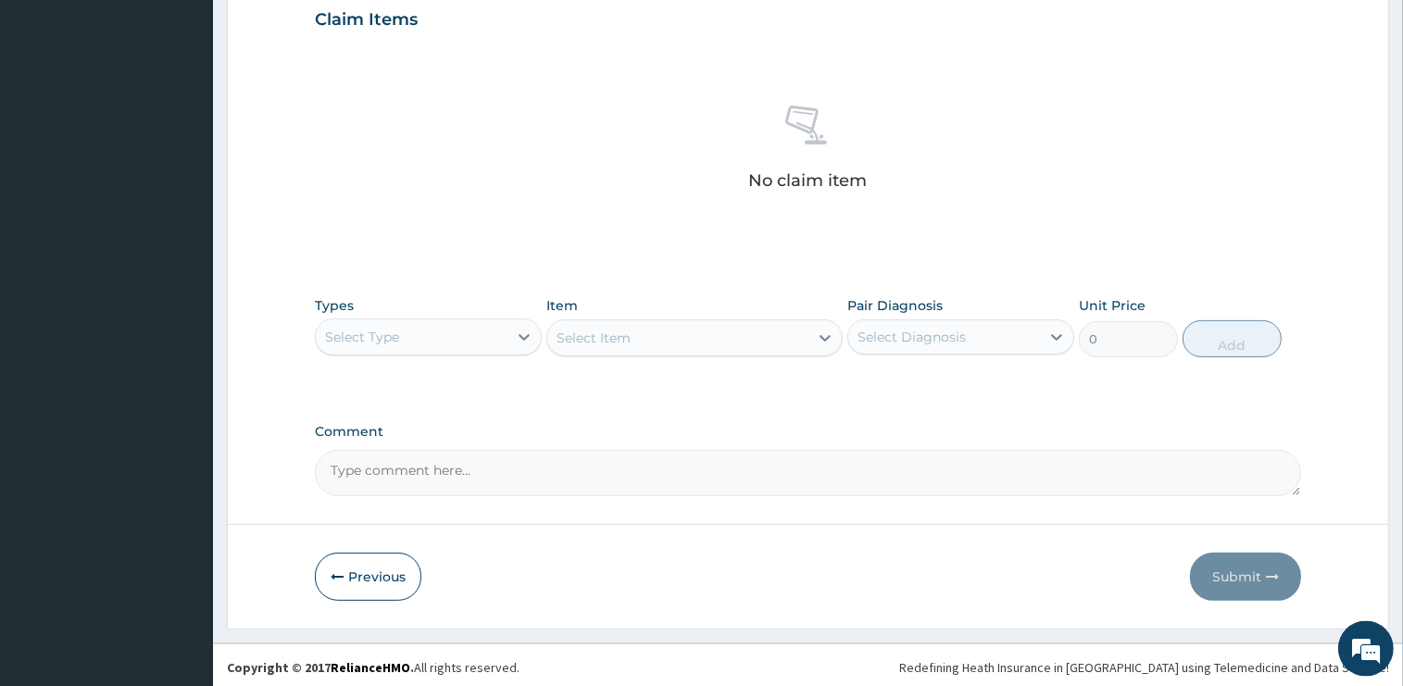
scroll to position [647, 0]
click at [417, 338] on div "Select Type" at bounding box center [412, 334] width 192 height 30
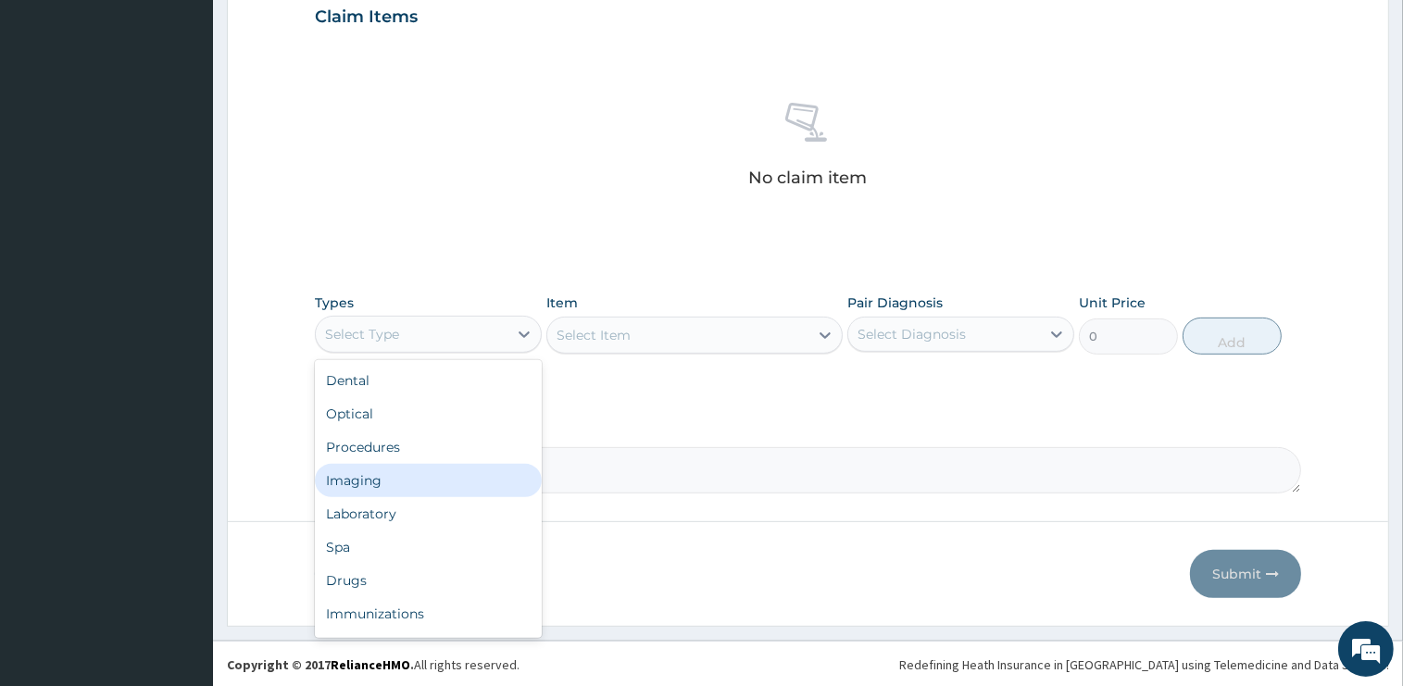
click at [406, 441] on div "Procedures" at bounding box center [428, 447] width 227 height 33
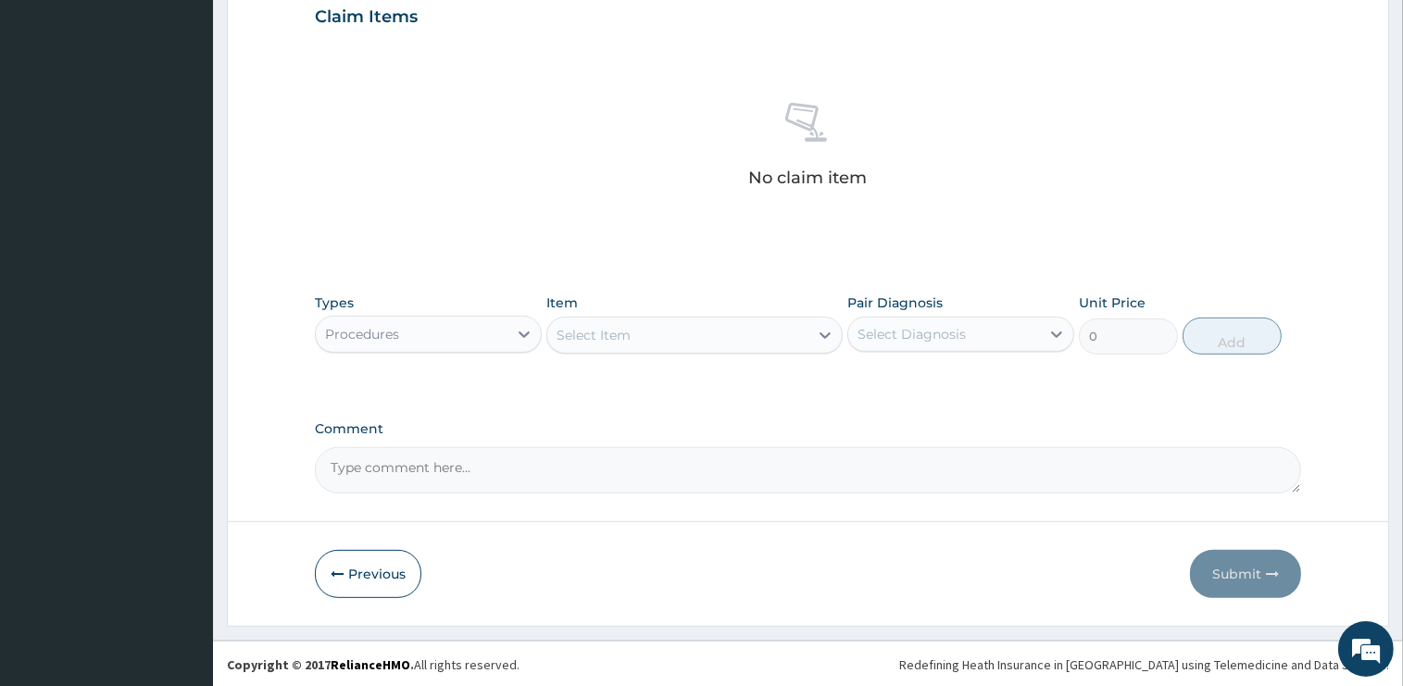
click at [646, 340] on div "Select Item" at bounding box center [677, 335] width 261 height 30
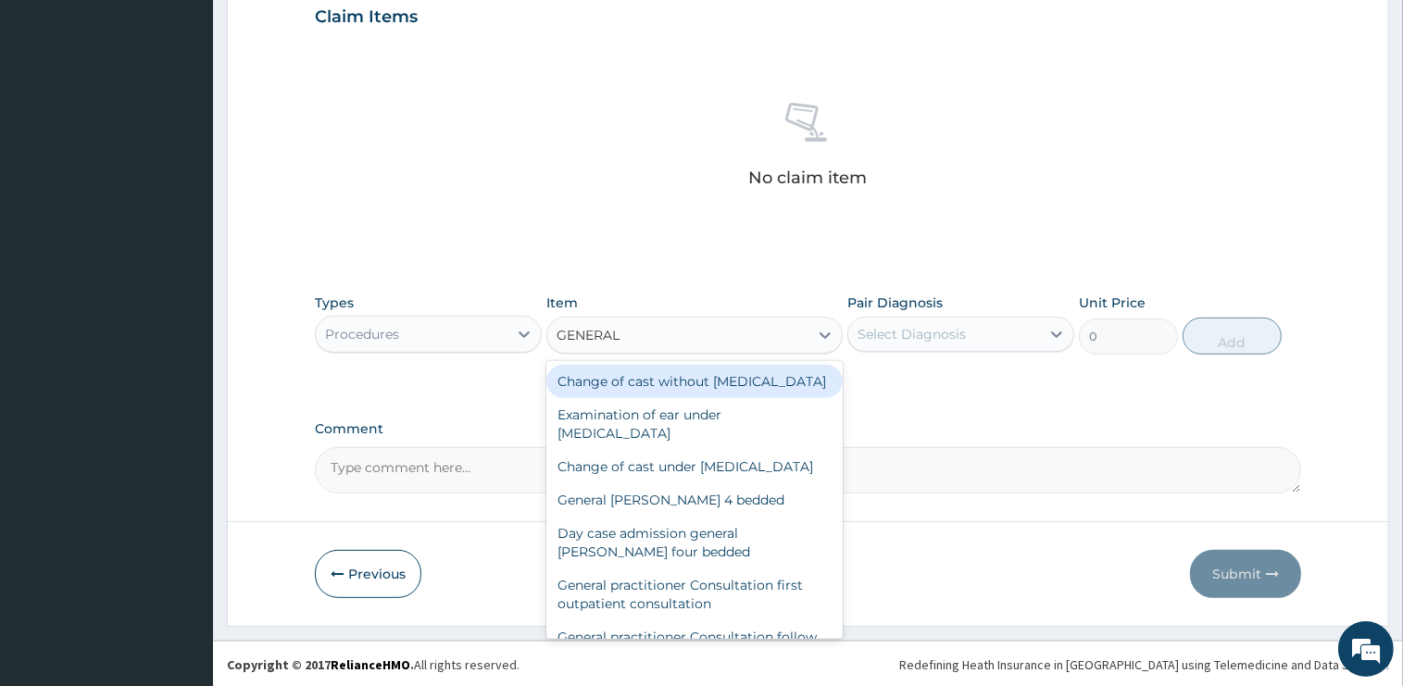
type input "GENERAL P"
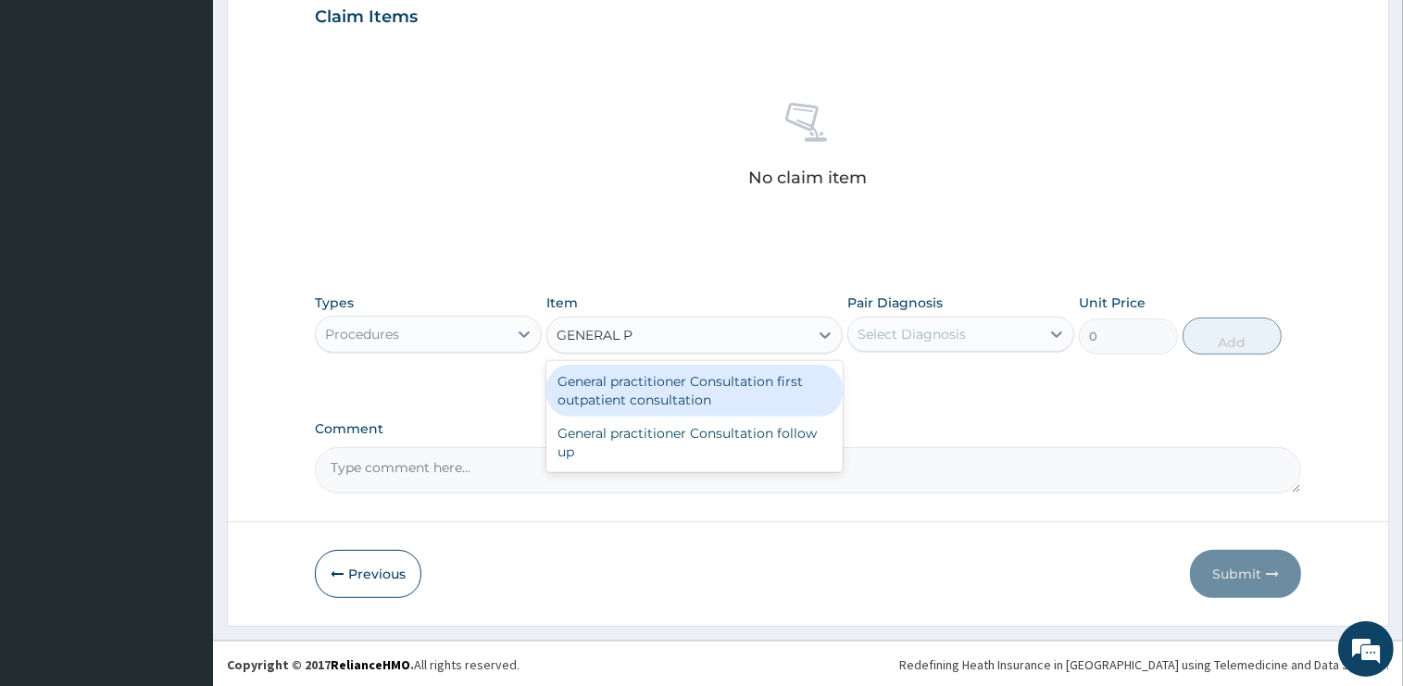
click at [688, 387] on div "General practitioner Consultation first outpatient consultation" at bounding box center [694, 391] width 296 height 52
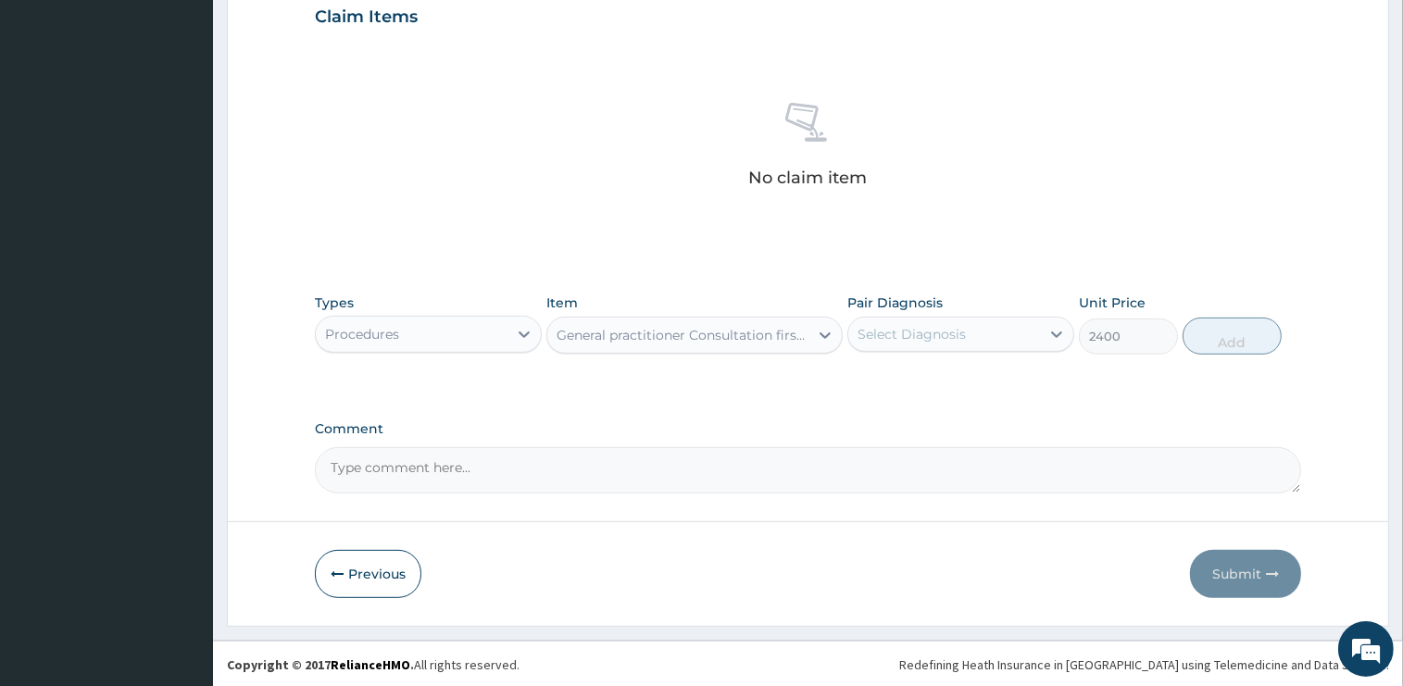
type input "2400"
click at [923, 332] on div "Select Diagnosis" at bounding box center [911, 334] width 108 height 19
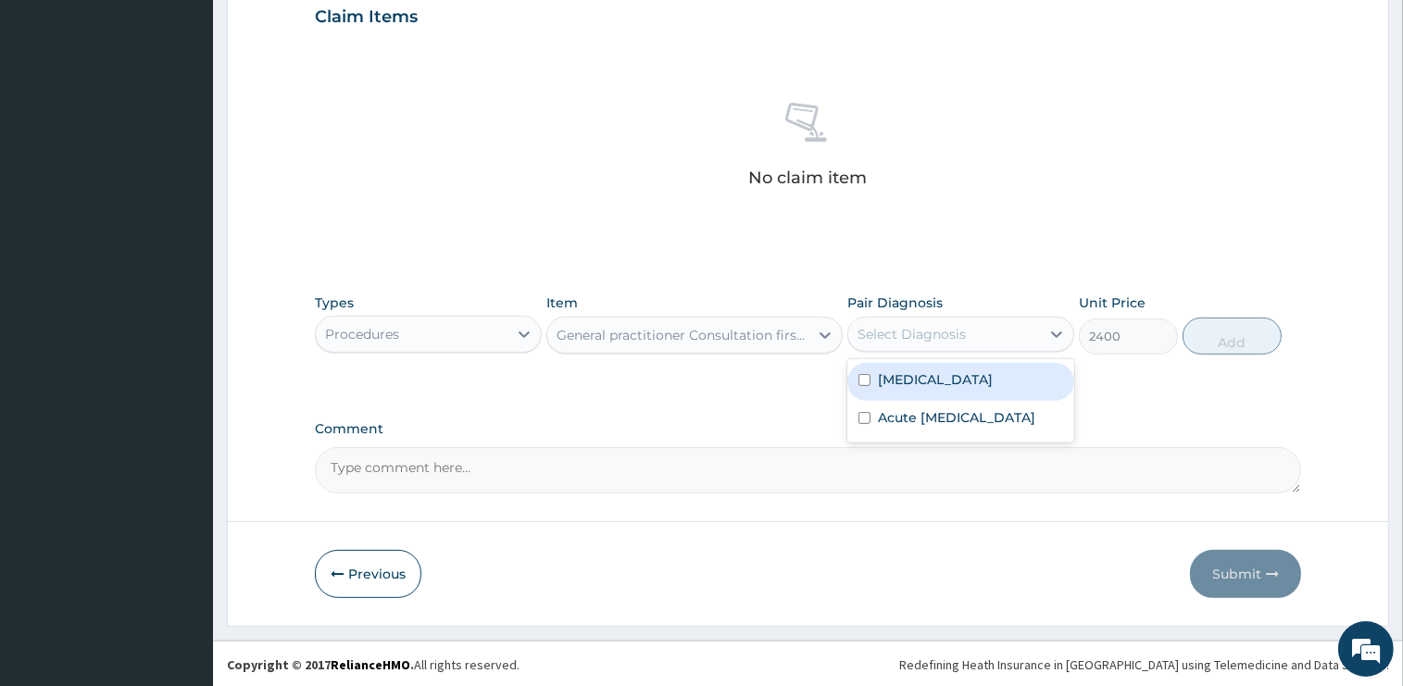
click at [918, 376] on label "[MEDICAL_DATA]" at bounding box center [935, 379] width 115 height 19
checkbox input "true"
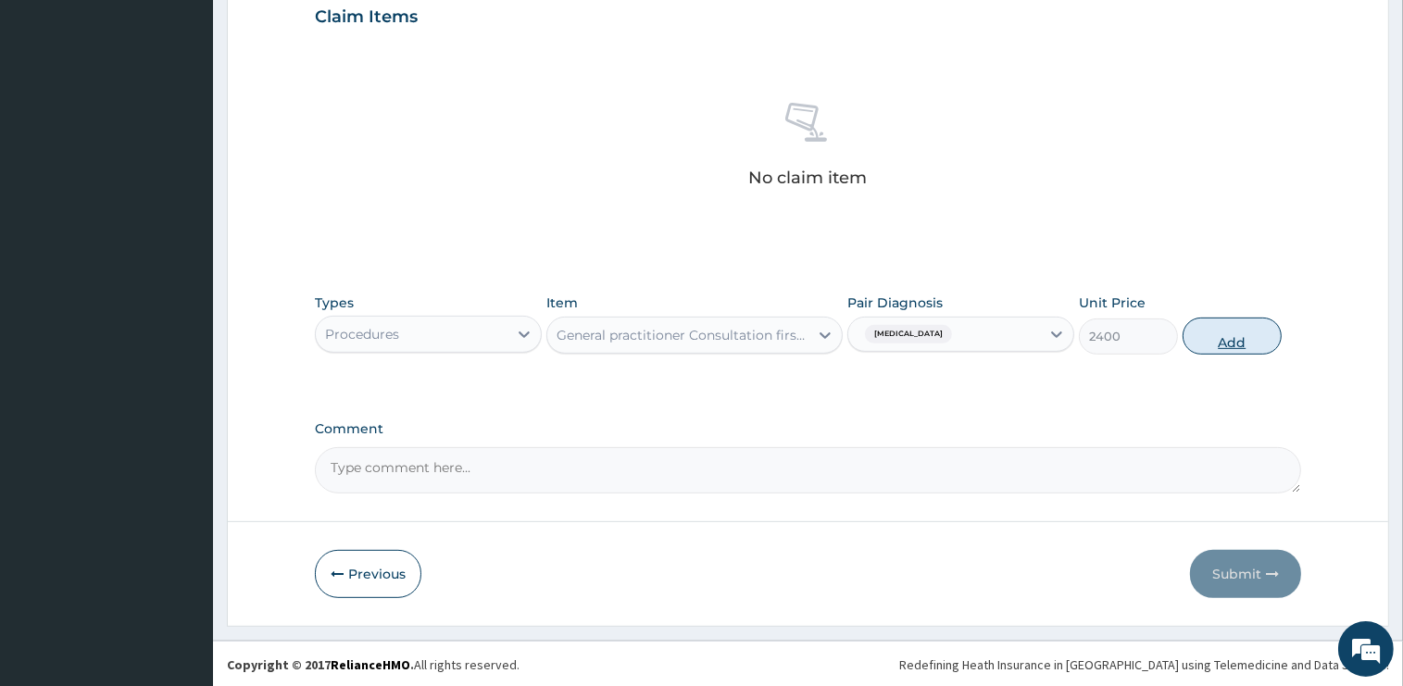
click at [1194, 338] on button "Add" at bounding box center [1231, 336] width 99 height 37
type input "0"
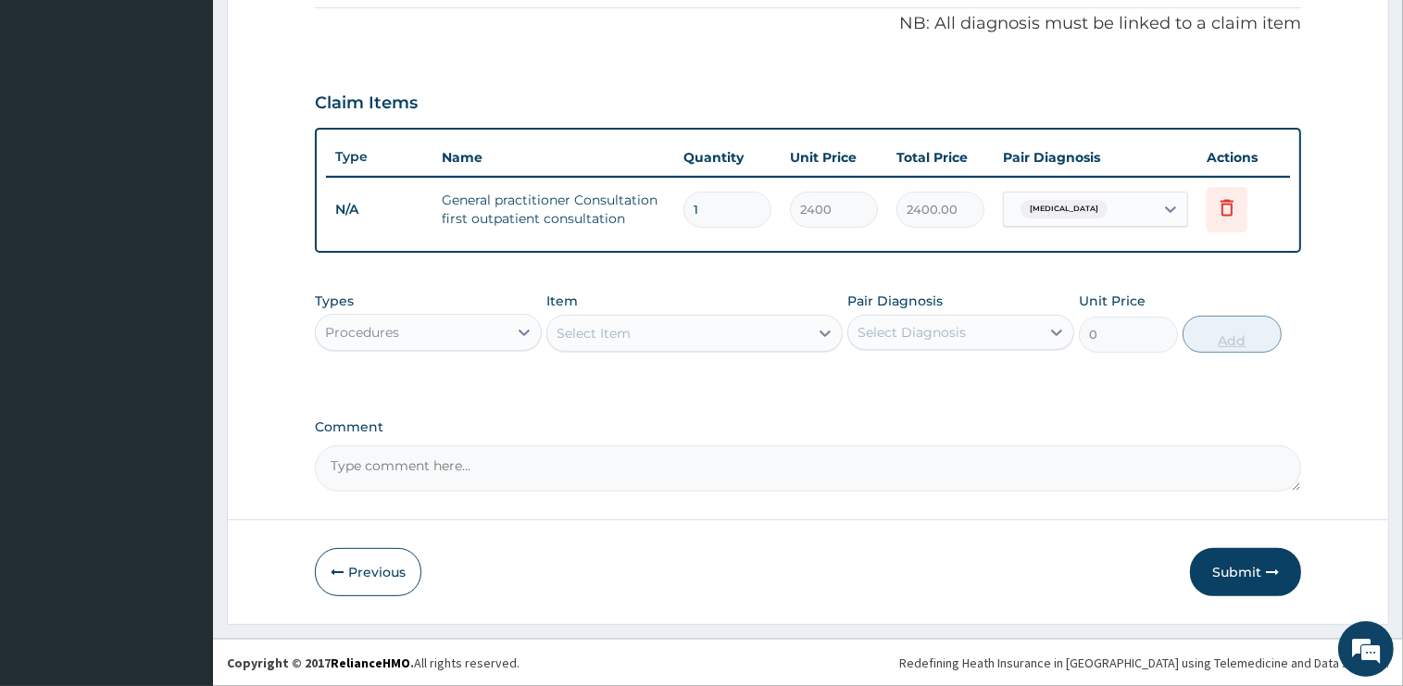
scroll to position [558, 0]
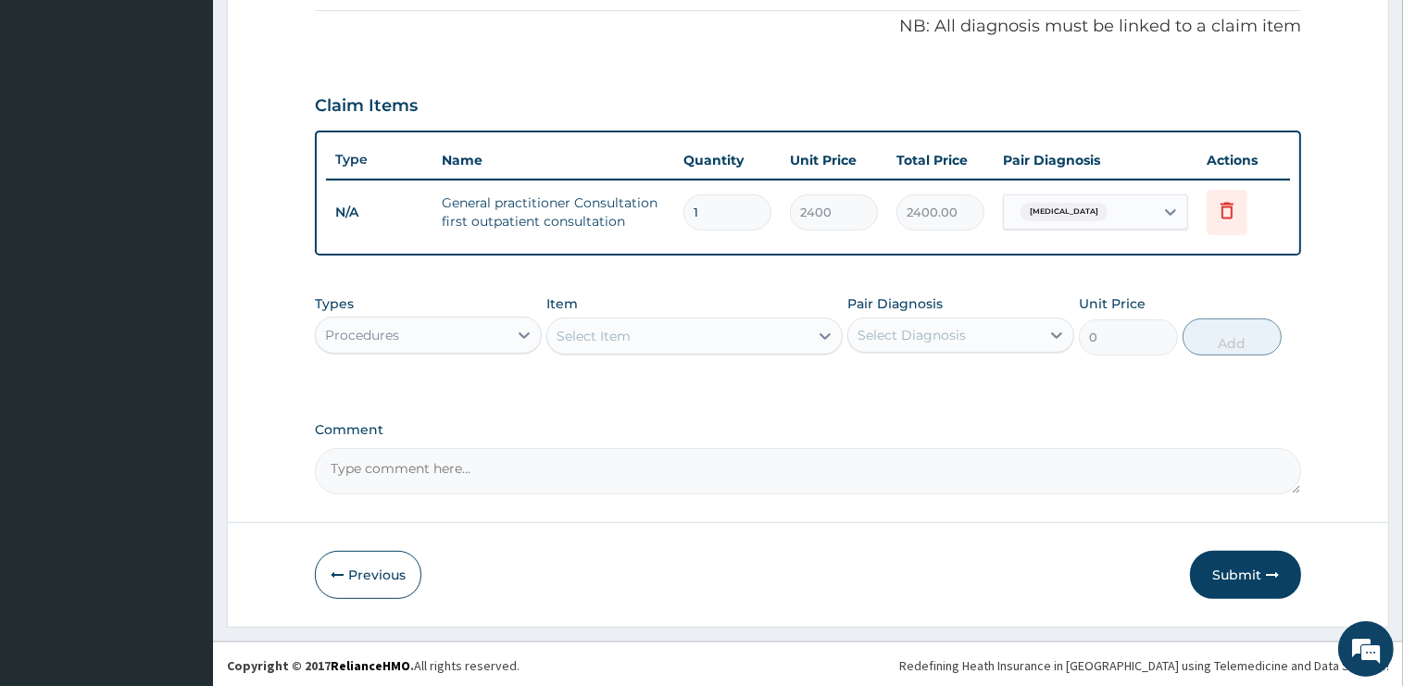
click at [406, 331] on div "Procedures" at bounding box center [412, 335] width 192 height 30
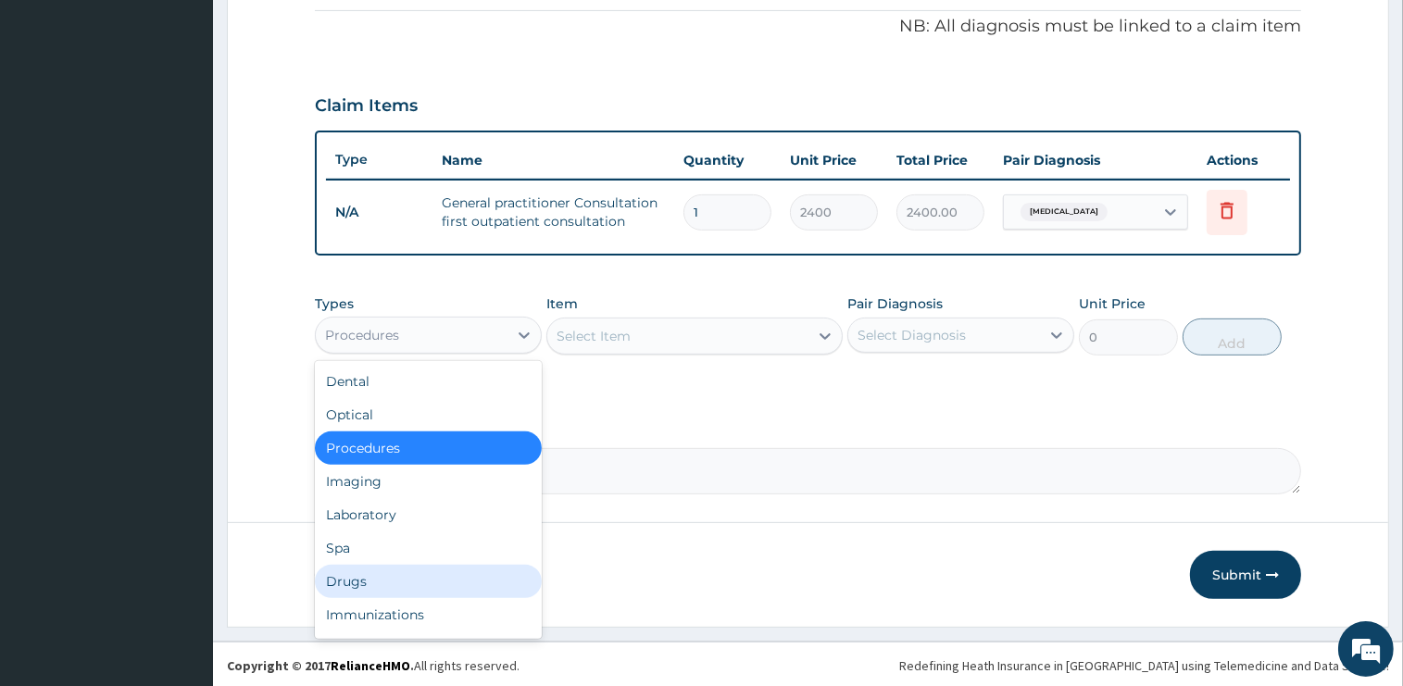
click at [364, 575] on div "Drugs" at bounding box center [428, 581] width 227 height 33
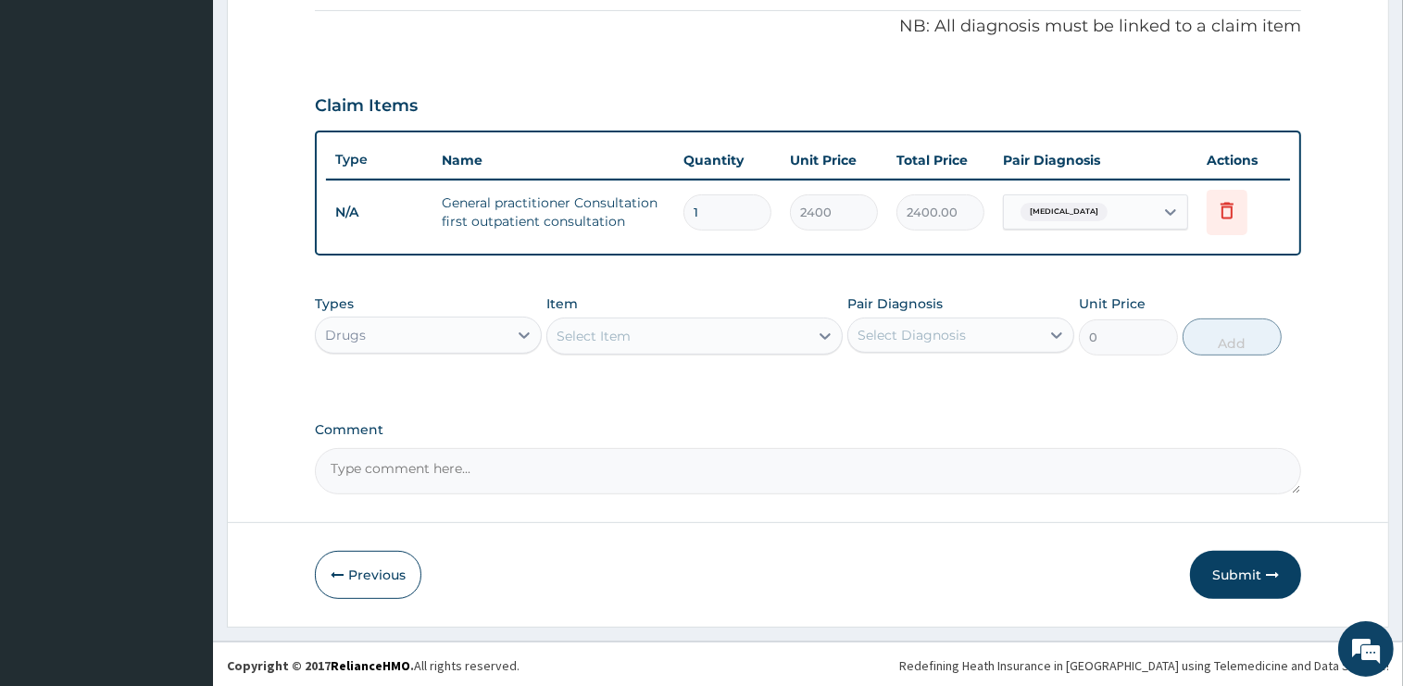
click at [662, 340] on div "Select Item" at bounding box center [677, 336] width 261 height 30
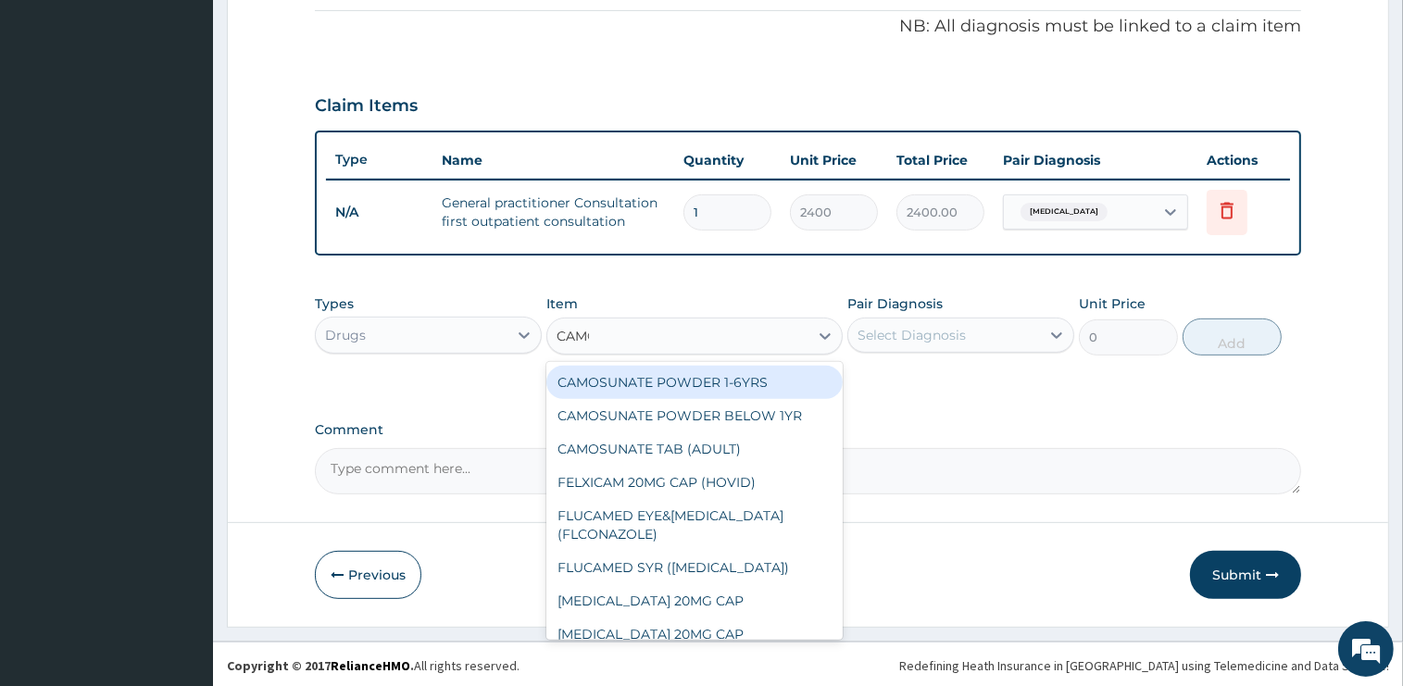
type input "CAMOS"
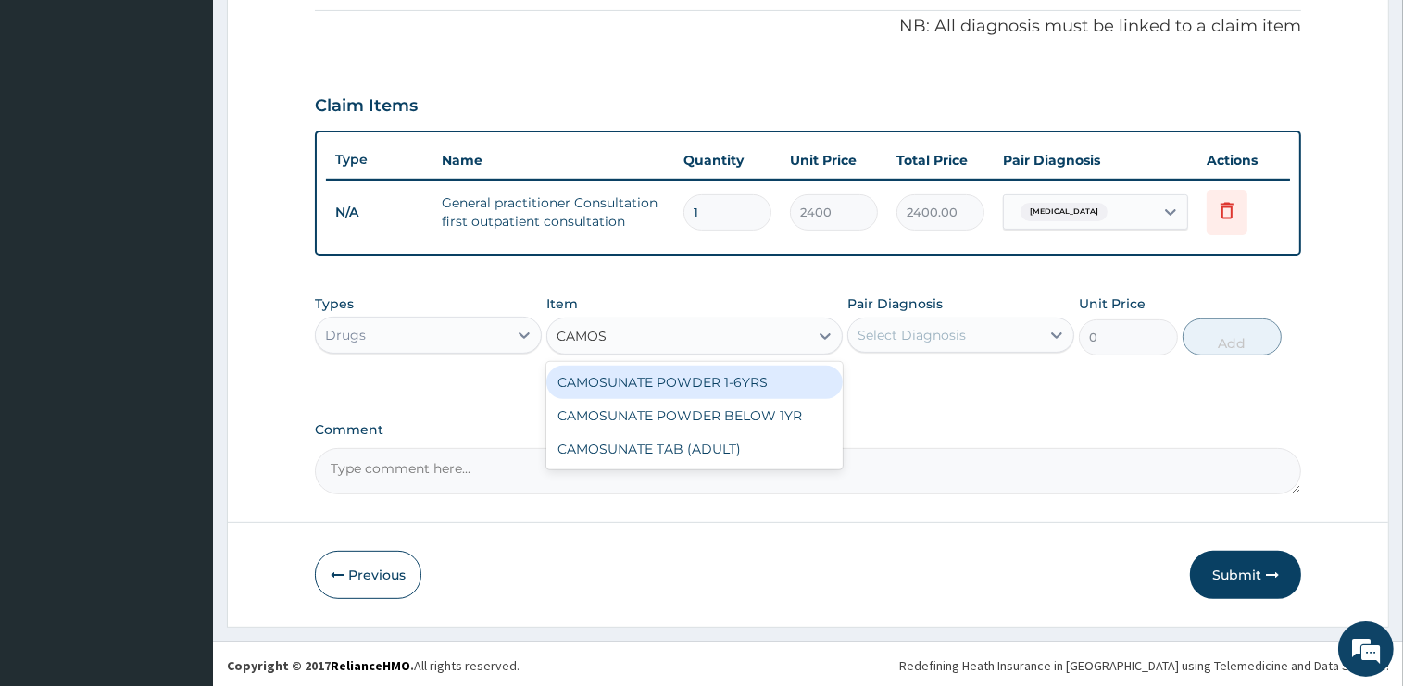
click at [728, 381] on div "CAMOSUNATE POWDER 1-6YRS" at bounding box center [694, 382] width 296 height 33
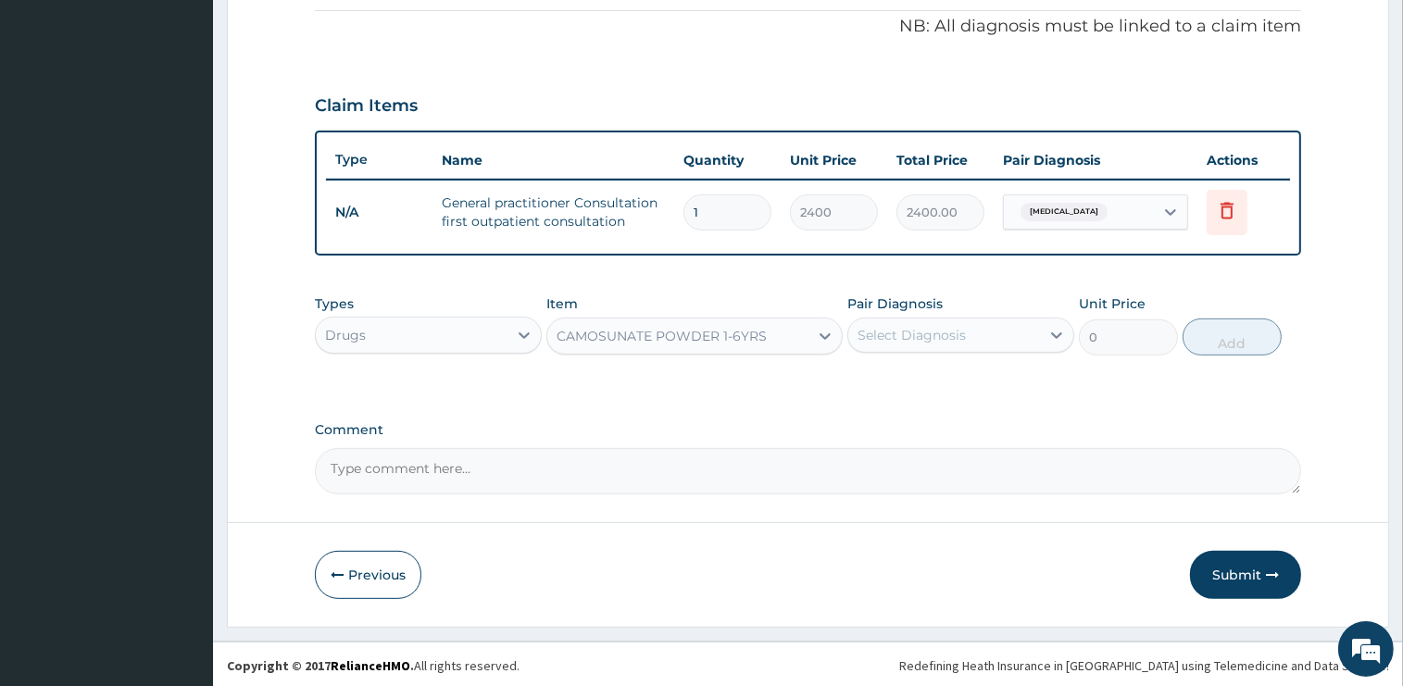
type input "607.5"
click at [939, 326] on div "Select Diagnosis" at bounding box center [911, 335] width 108 height 19
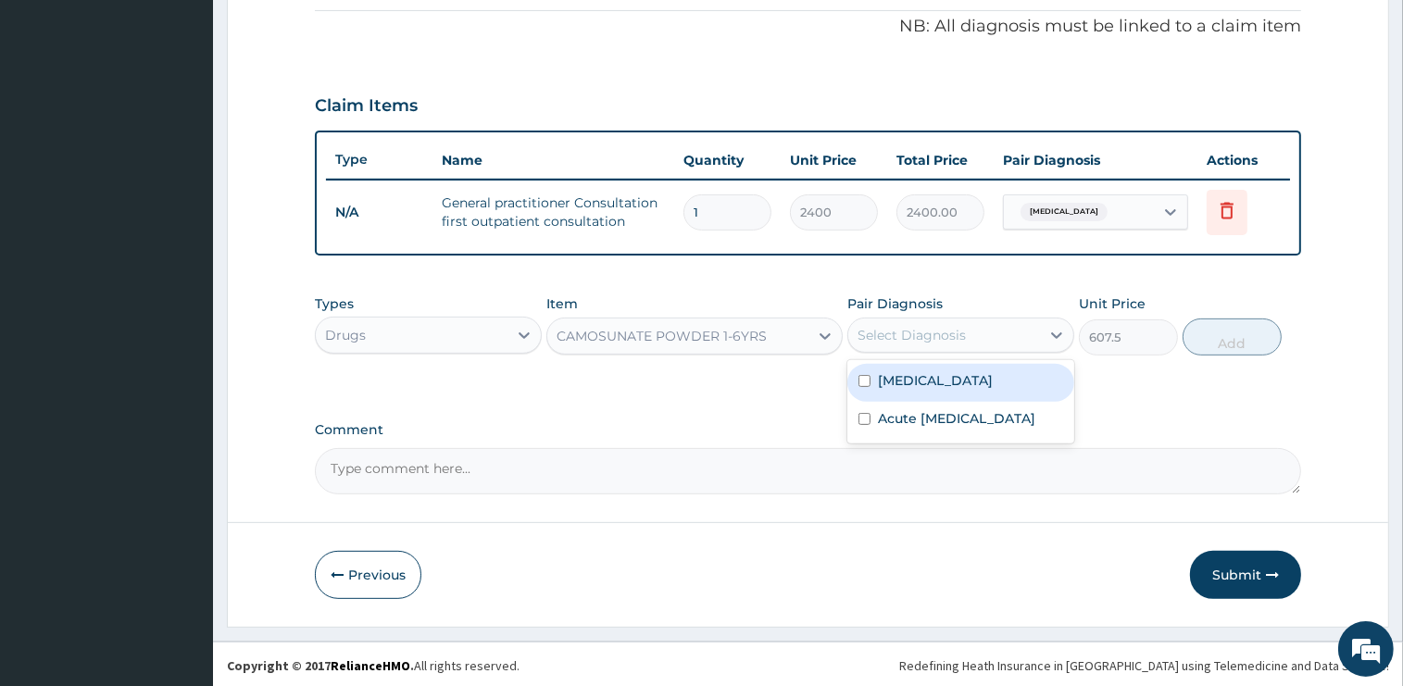
click at [928, 385] on div "[MEDICAL_DATA]" at bounding box center [960, 383] width 227 height 38
checkbox input "true"
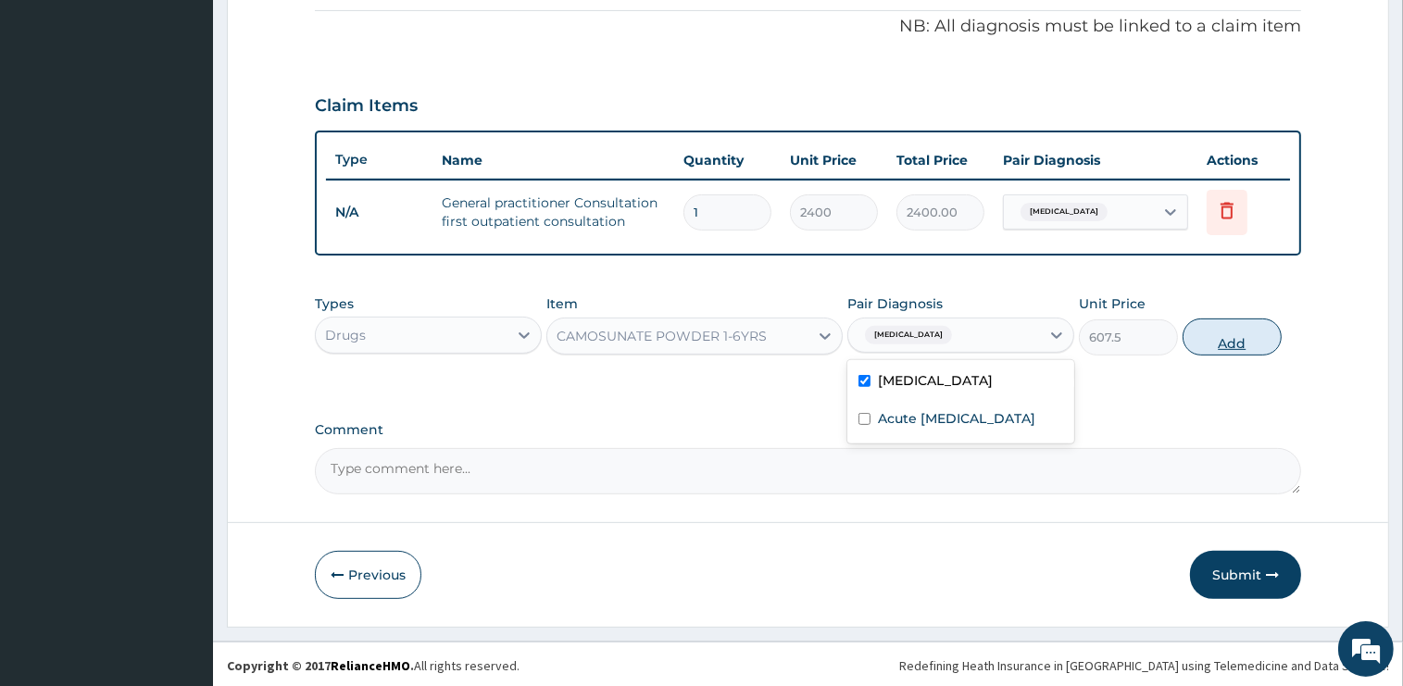
click at [1235, 329] on button "Add" at bounding box center [1231, 337] width 99 height 37
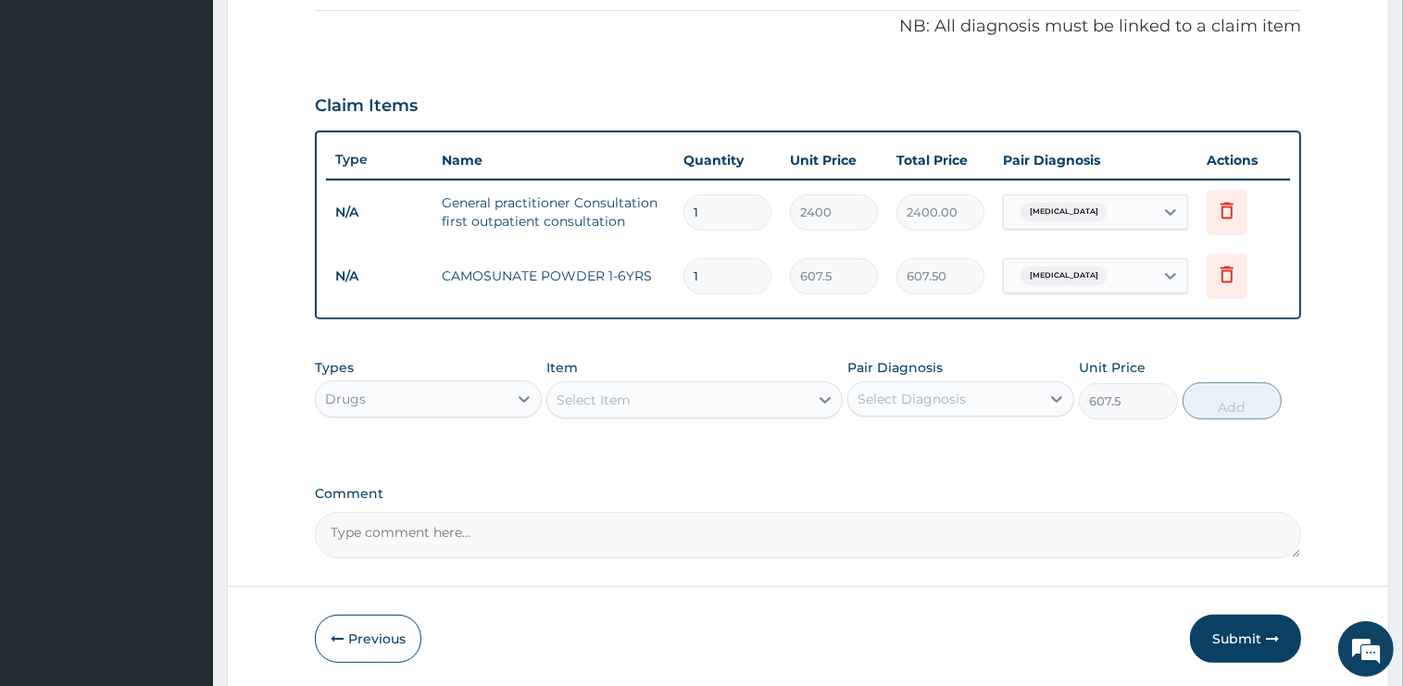
type input "0"
type input "0.00"
type input "6"
type input "3645.00"
type input "6"
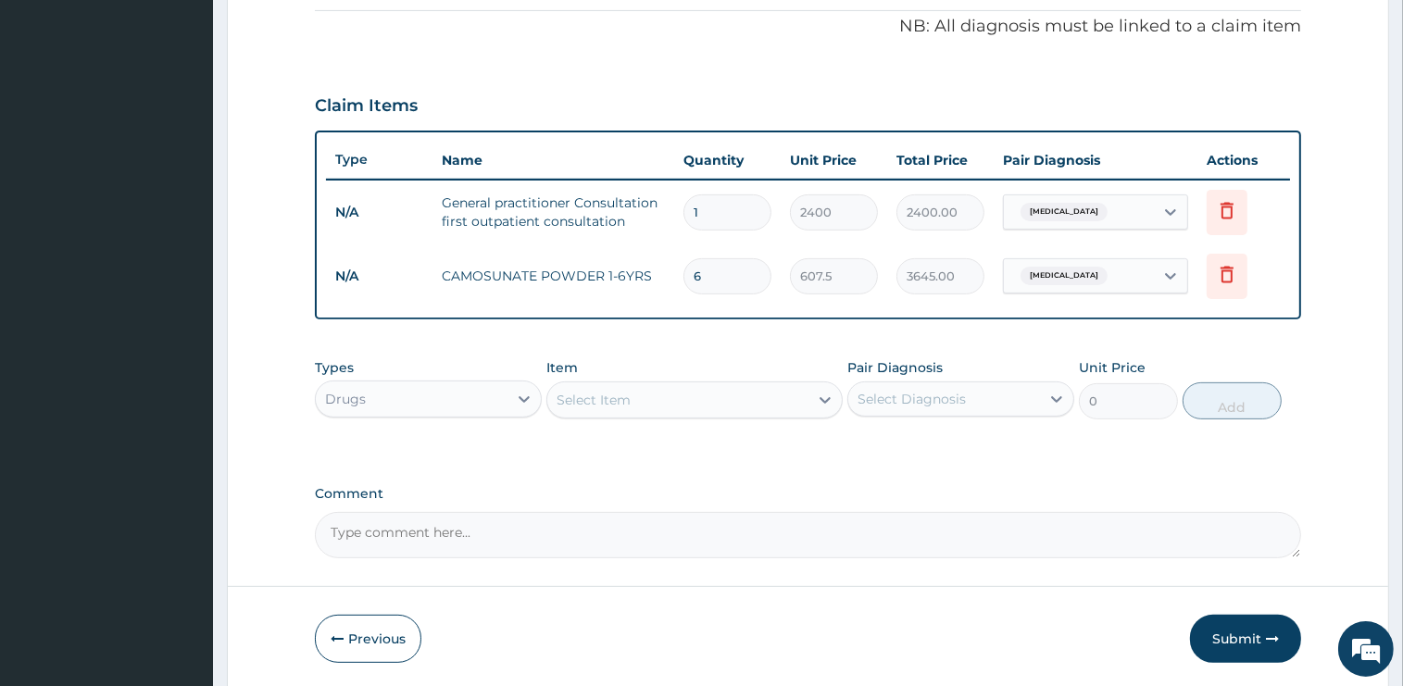
click at [700, 395] on div "Select Item" at bounding box center [677, 400] width 261 height 30
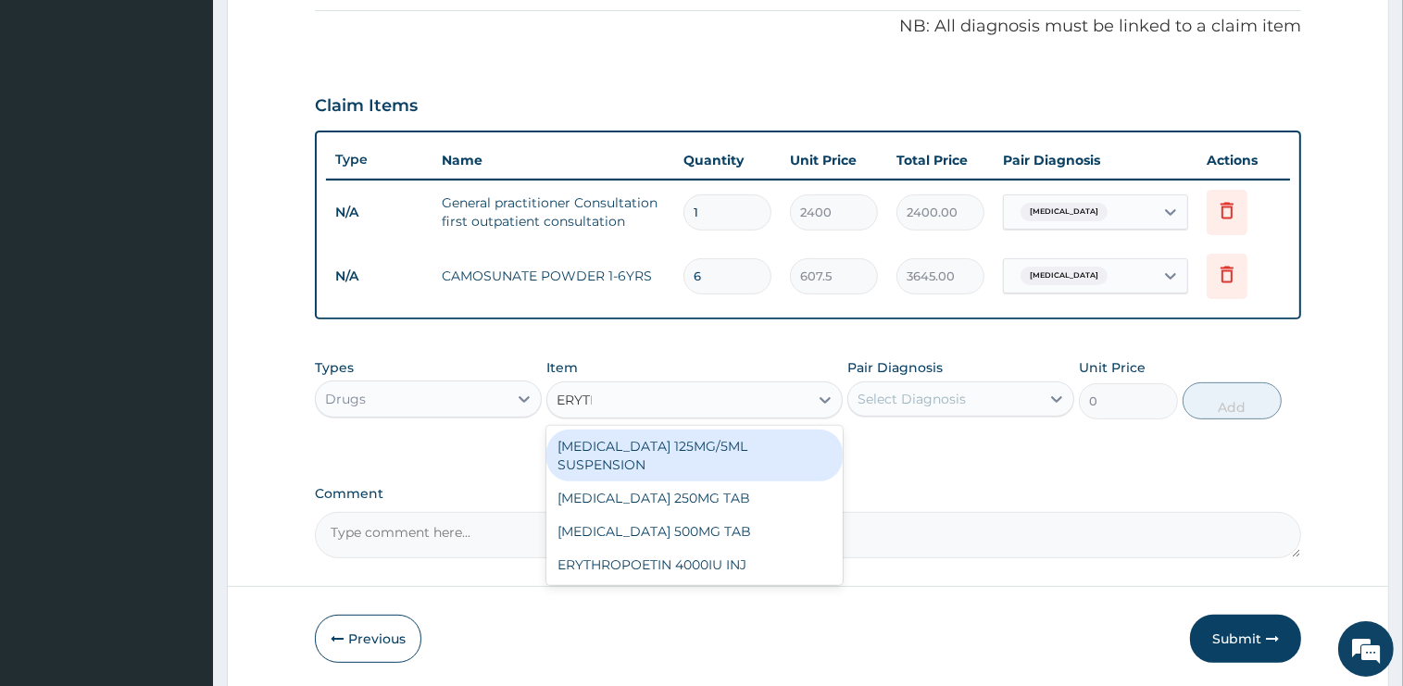
type input "ERYTHR"
click at [713, 450] on div "[MEDICAL_DATA] 125MG/5ML SUSPENSION" at bounding box center [694, 456] width 296 height 52
type input "1125"
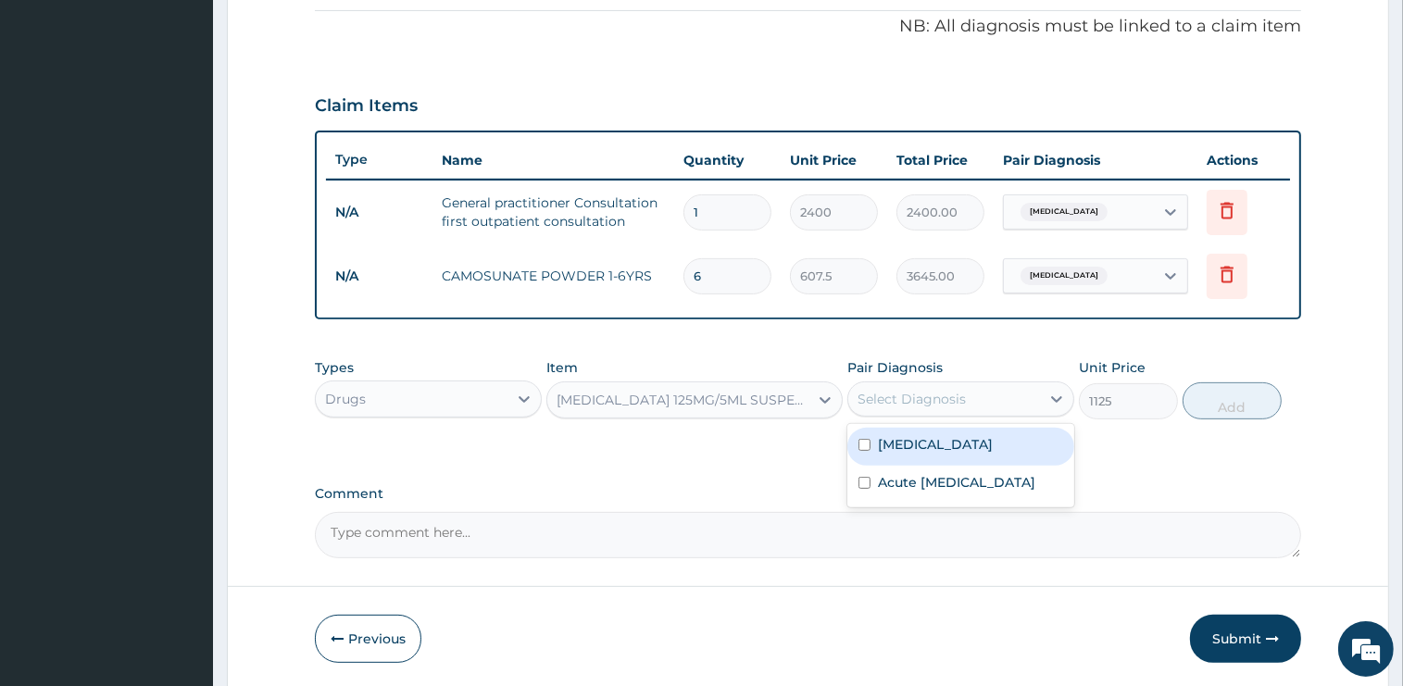
click at [959, 399] on div "Select Diagnosis" at bounding box center [911, 399] width 108 height 19
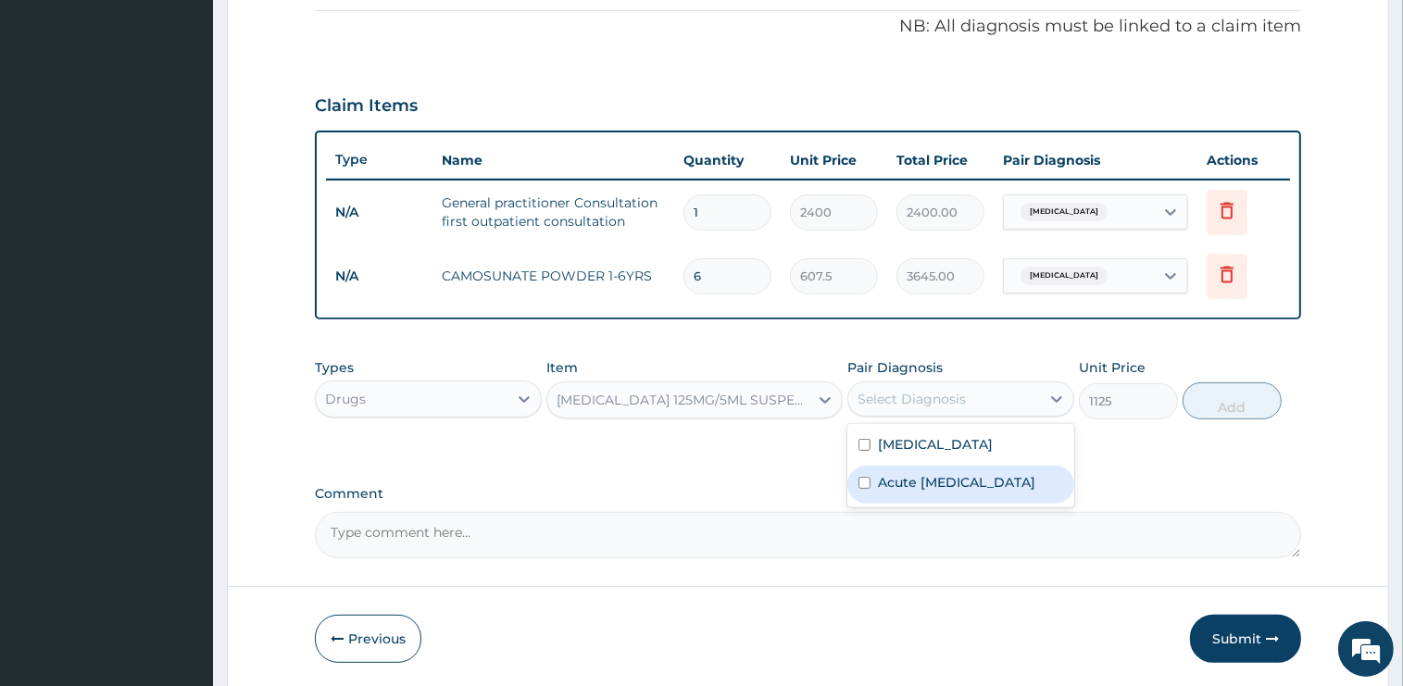
click at [932, 488] on label "Acute upper respiratory infection" at bounding box center [956, 482] width 157 height 19
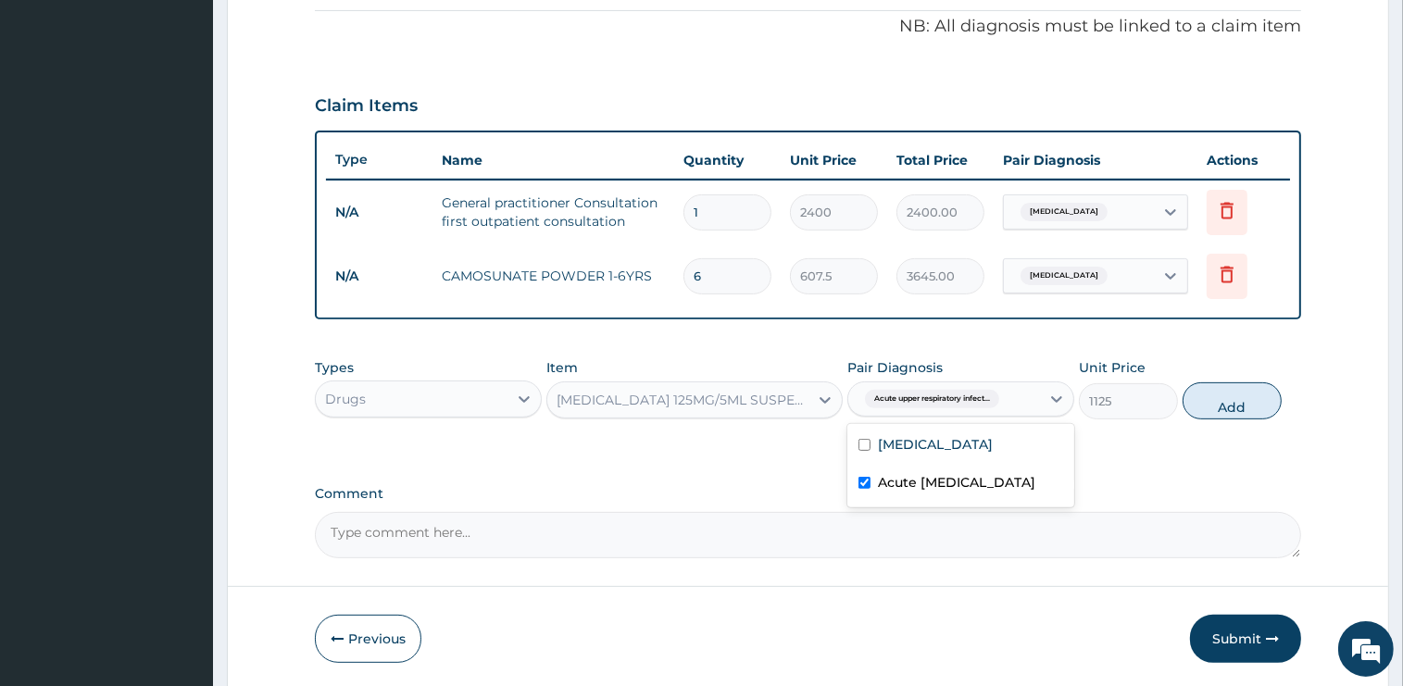
checkbox input "true"
drag, startPoint x: 1229, startPoint y: 408, endPoint x: 745, endPoint y: 423, distance: 483.6
click at [1228, 407] on button "Add" at bounding box center [1231, 400] width 99 height 37
type input "0"
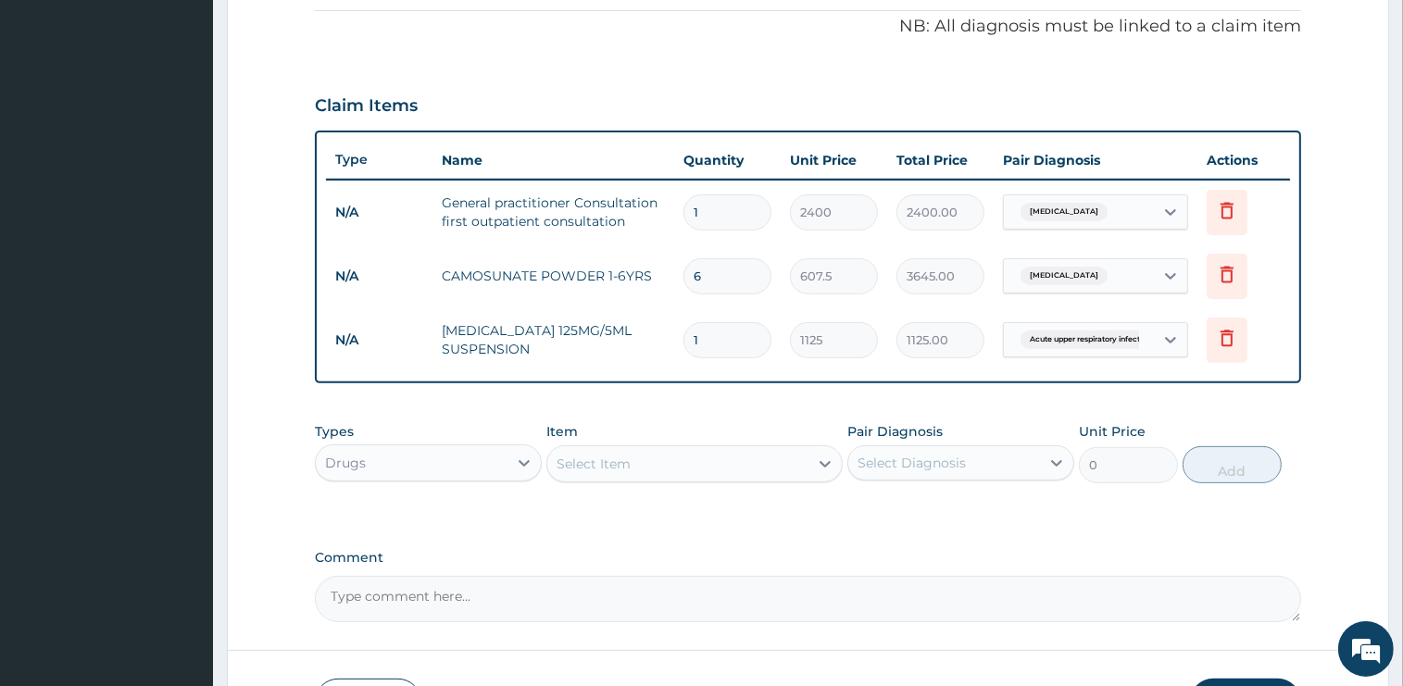
click at [636, 461] on div "Select Item" at bounding box center [677, 464] width 261 height 30
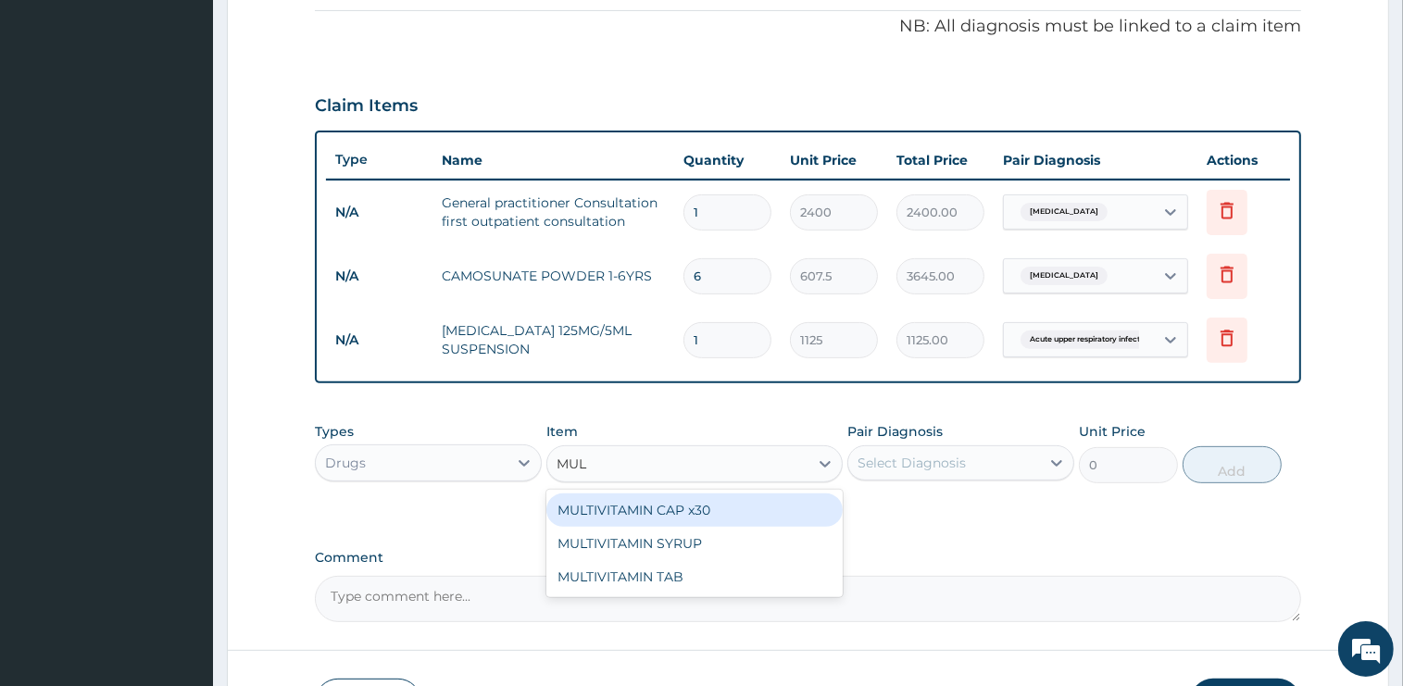
type input "MULT"
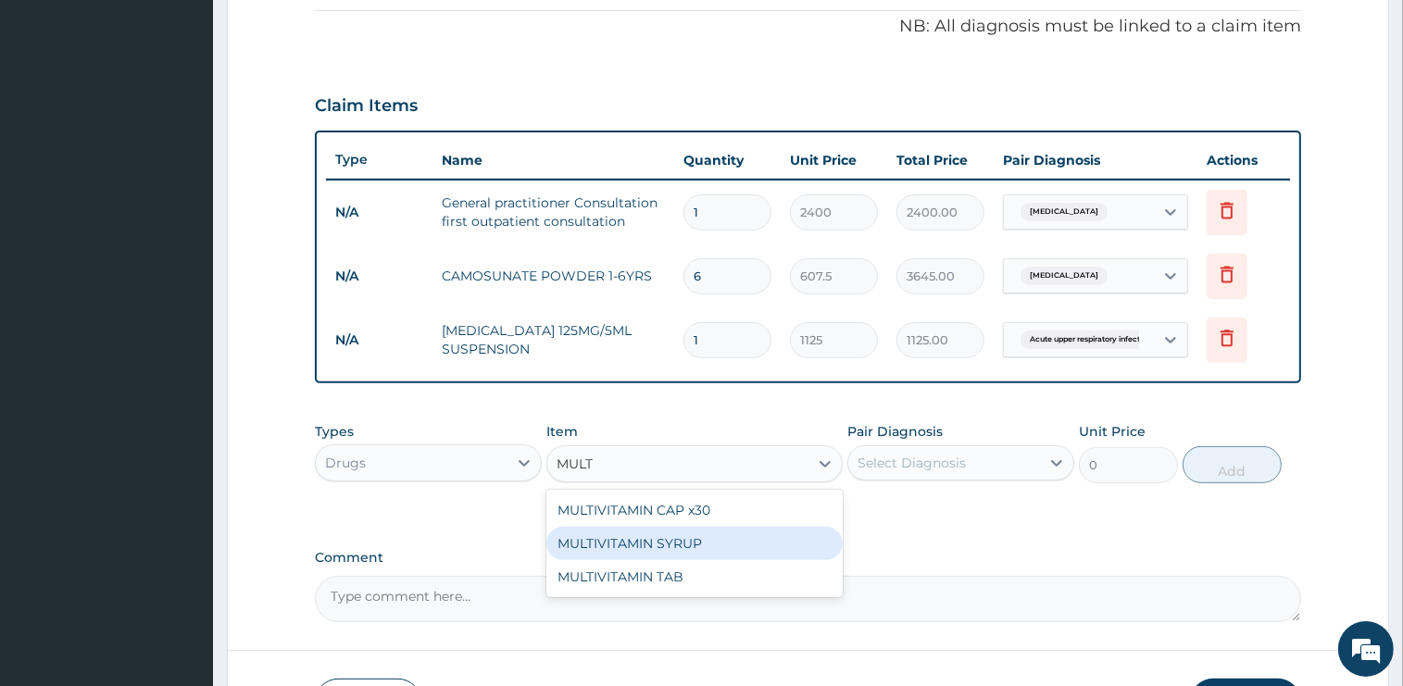
click at [676, 540] on div "MULTIVITAMIN SYRUP" at bounding box center [694, 543] width 296 height 33
type input "750"
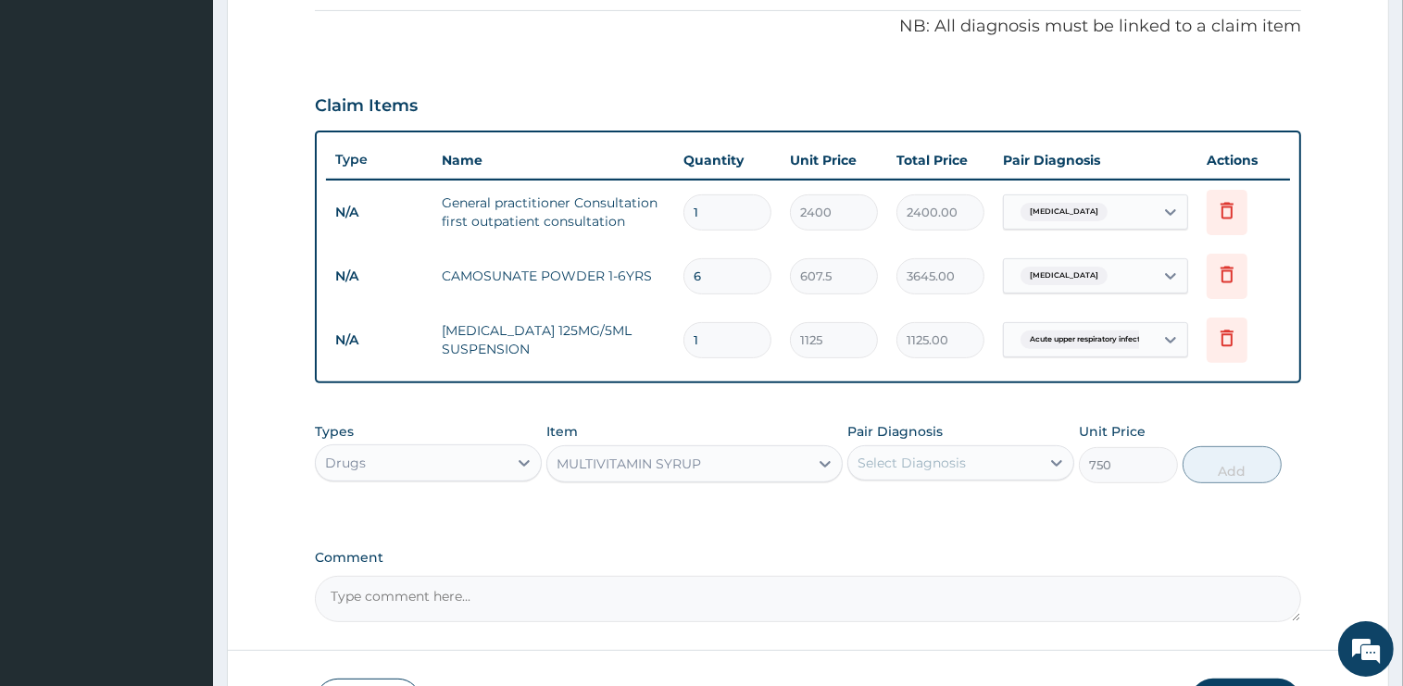
click at [972, 469] on div "Select Diagnosis" at bounding box center [944, 463] width 192 height 30
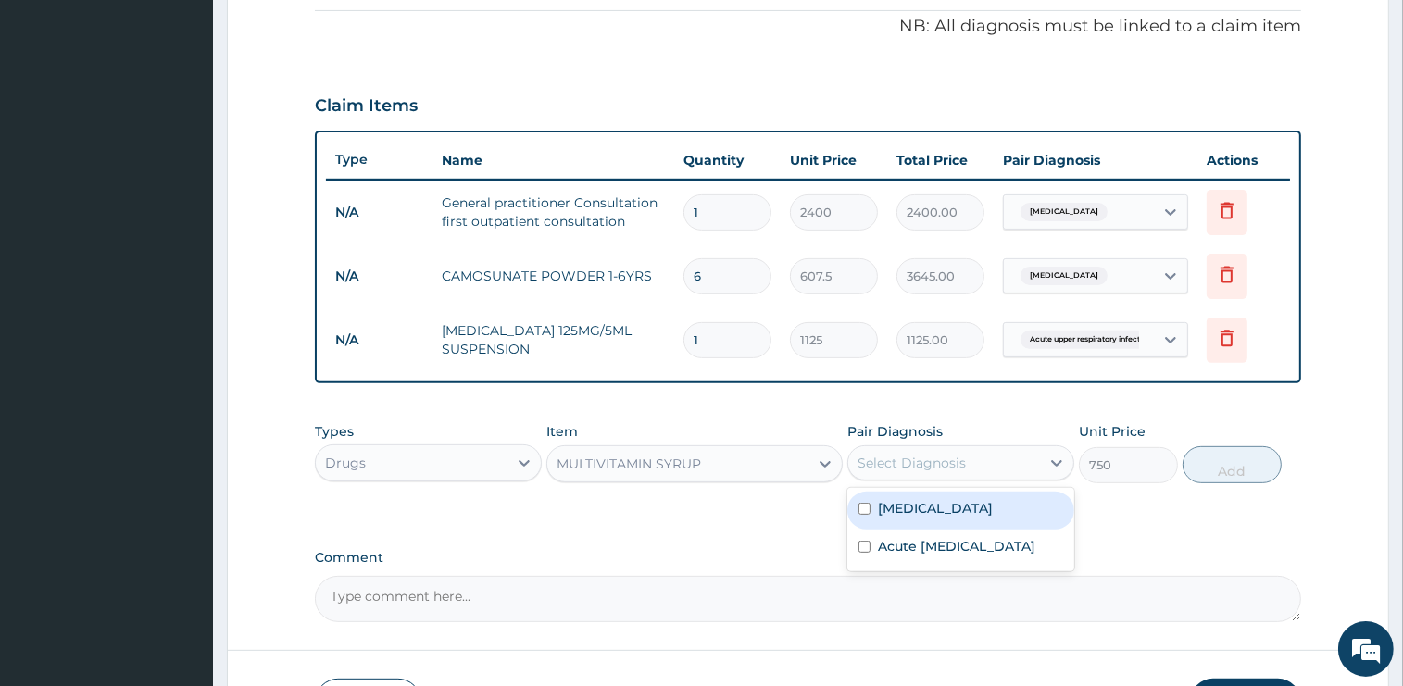
click at [949, 464] on div "Select Diagnosis" at bounding box center [911, 463] width 108 height 19
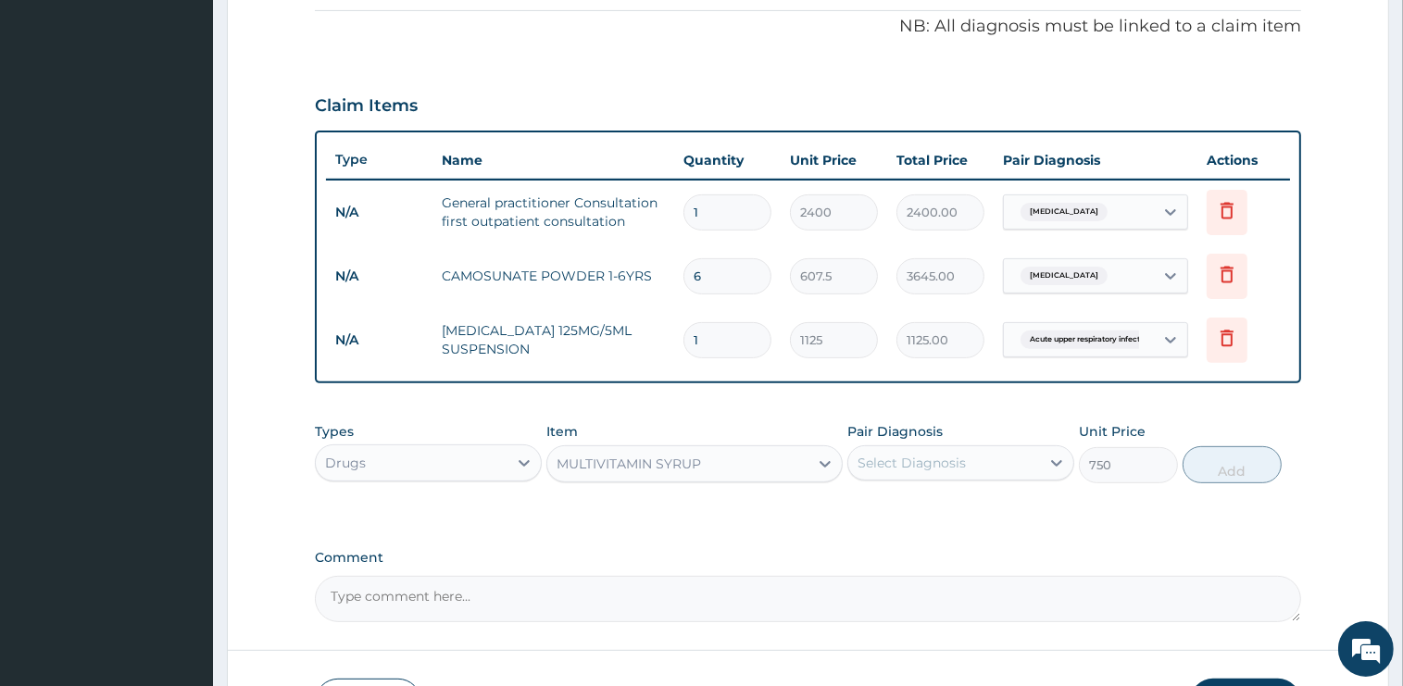
click at [947, 465] on div "Select Diagnosis" at bounding box center [911, 463] width 108 height 19
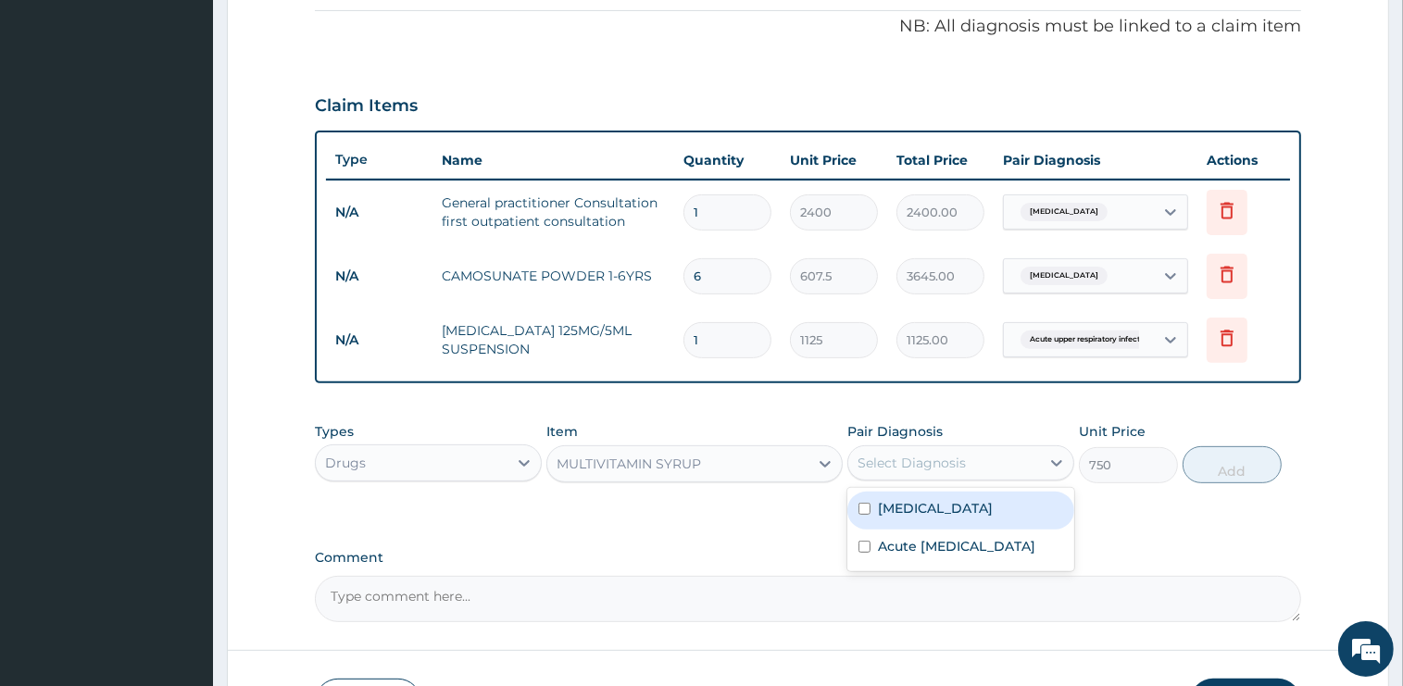
click at [935, 513] on div "Malaria" at bounding box center [960, 511] width 227 height 38
checkbox input "true"
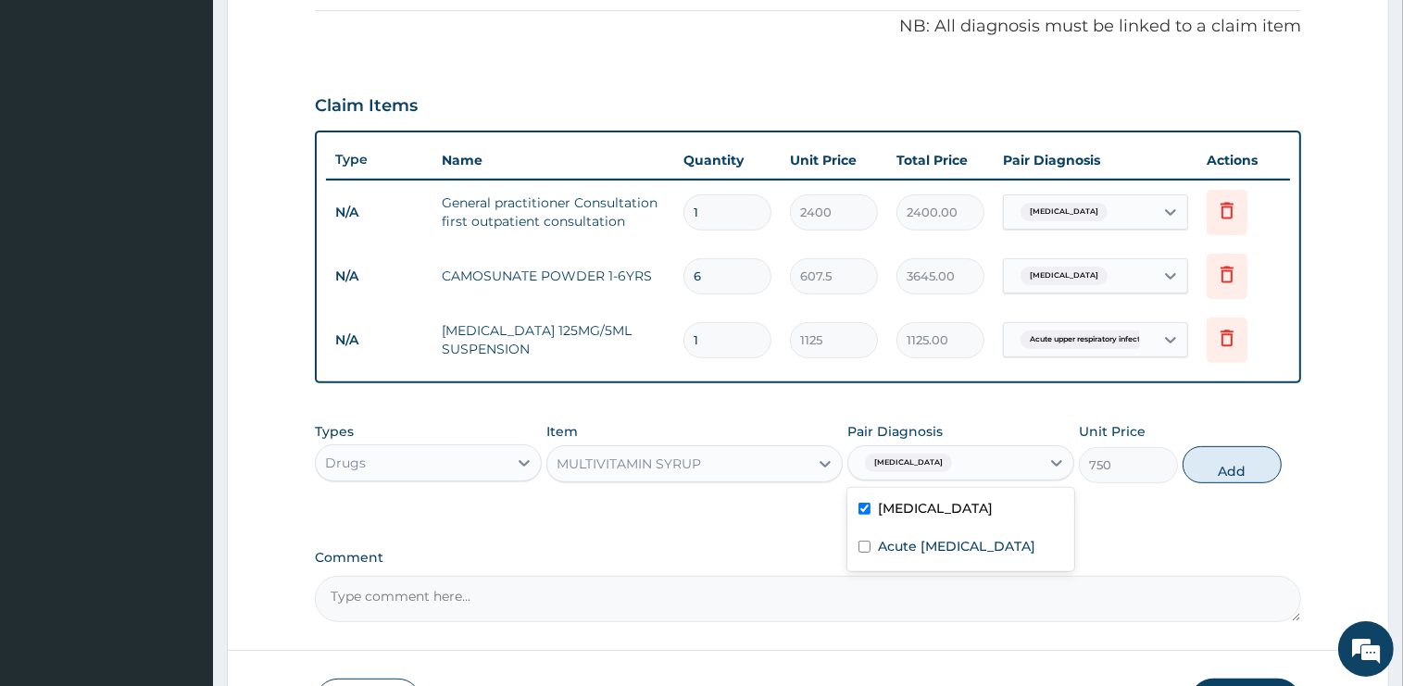
drag, startPoint x: 1241, startPoint y: 472, endPoint x: 1230, endPoint y: 481, distance: 13.9
click at [1242, 472] on button "Add" at bounding box center [1231, 464] width 99 height 37
type input "0"
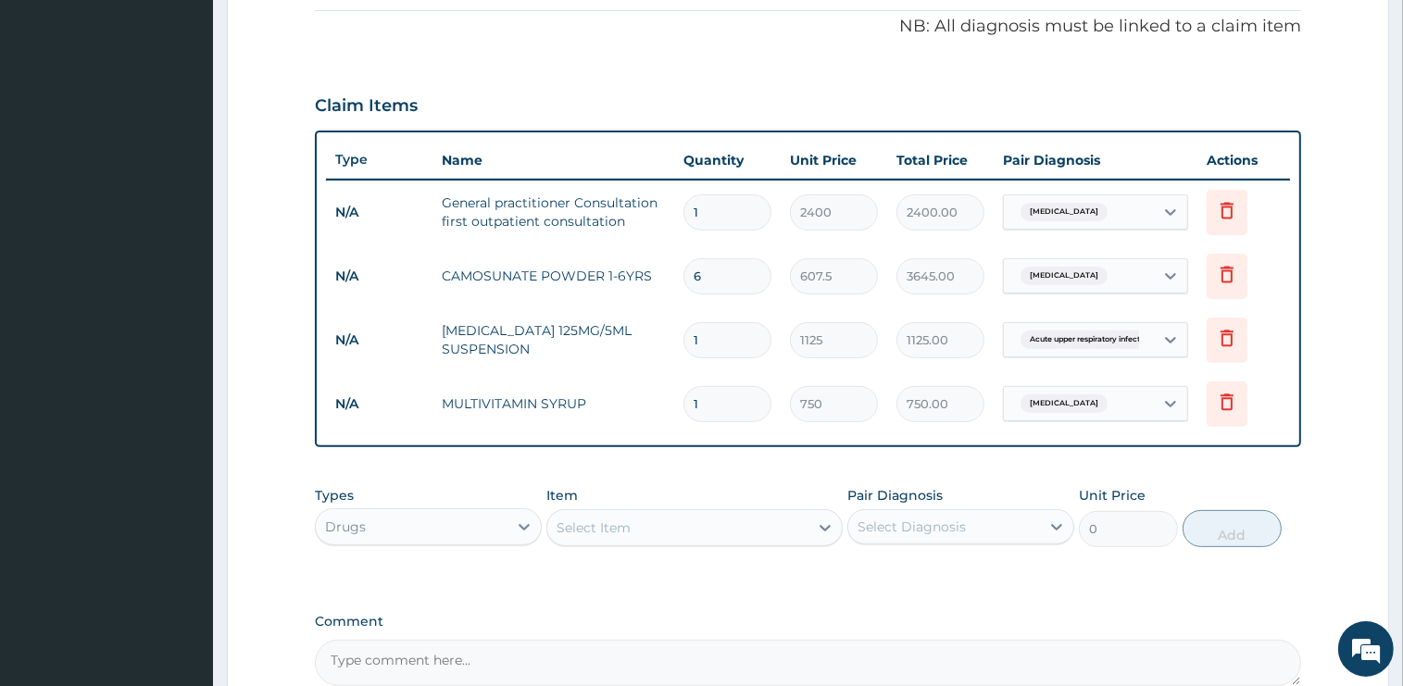
click at [673, 535] on div "Select Item" at bounding box center [677, 528] width 261 height 30
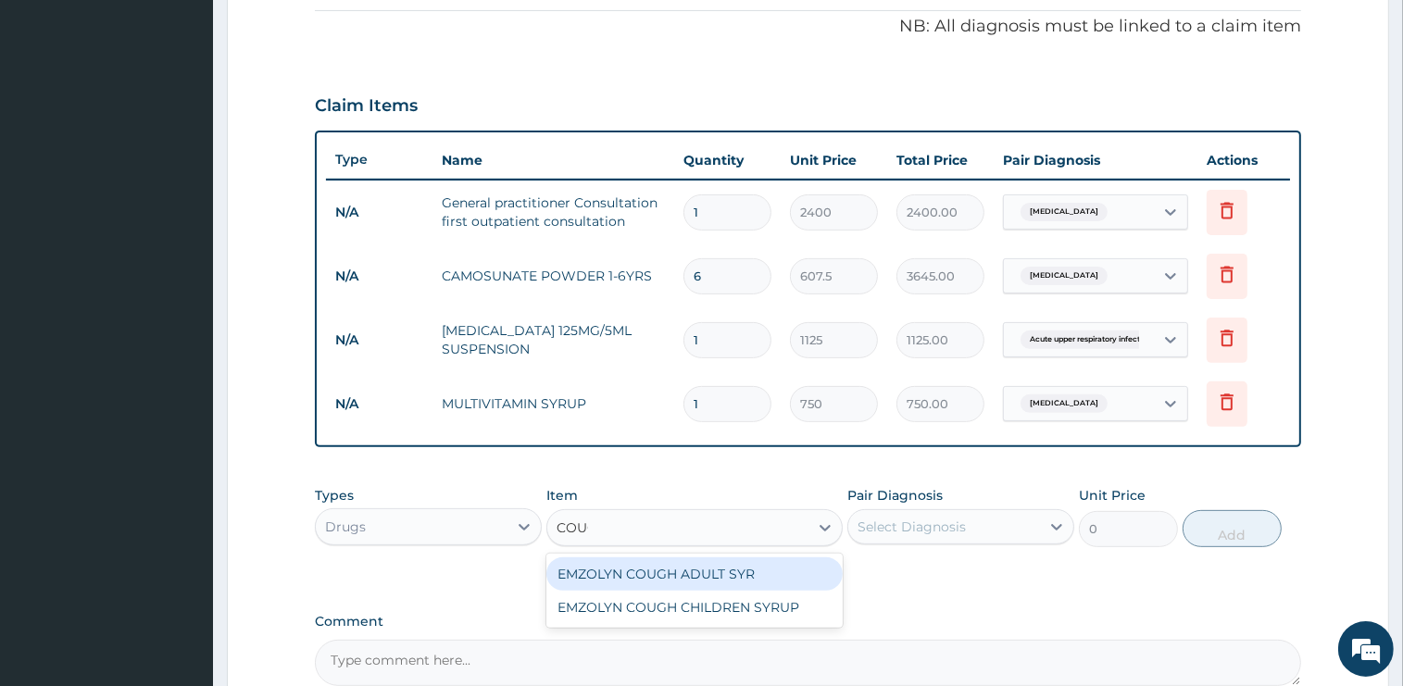
type input "COUGH"
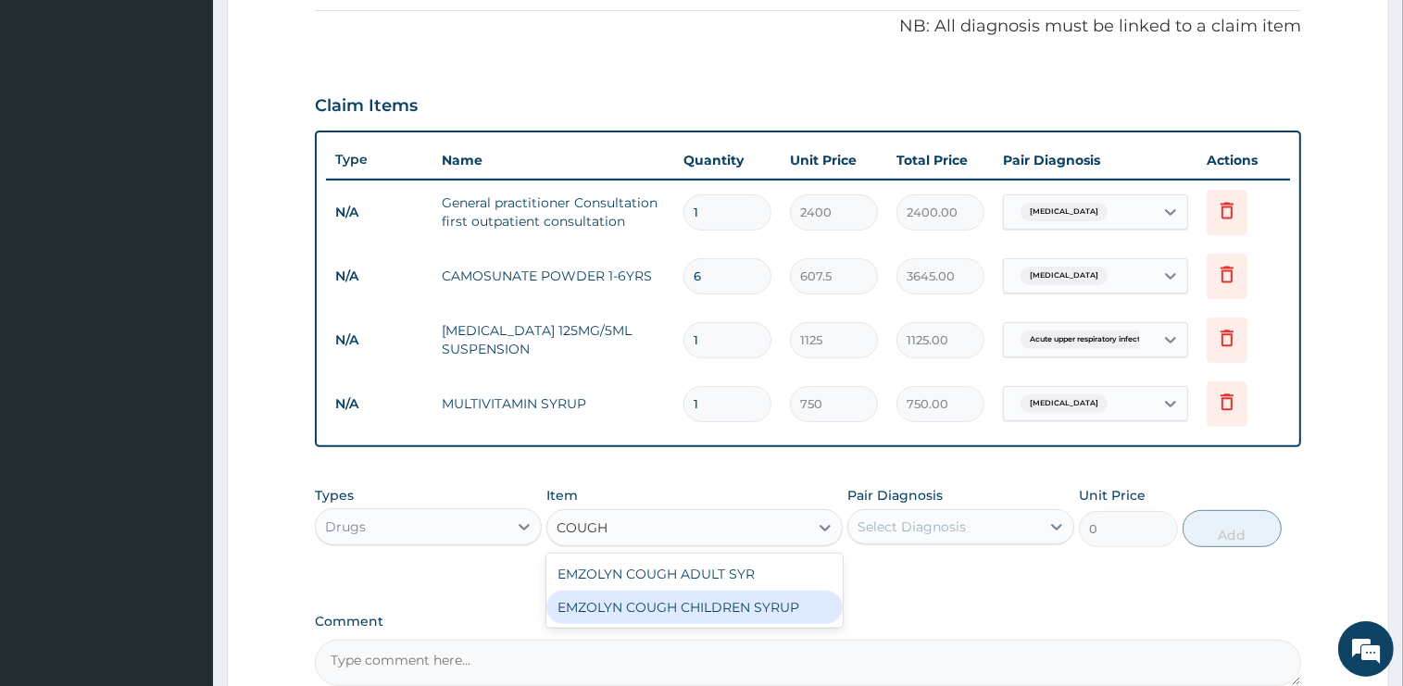
click at [732, 594] on div "EMZOLYN COUGH CHILDREN SYRUP" at bounding box center [694, 607] width 296 height 33
type input "750"
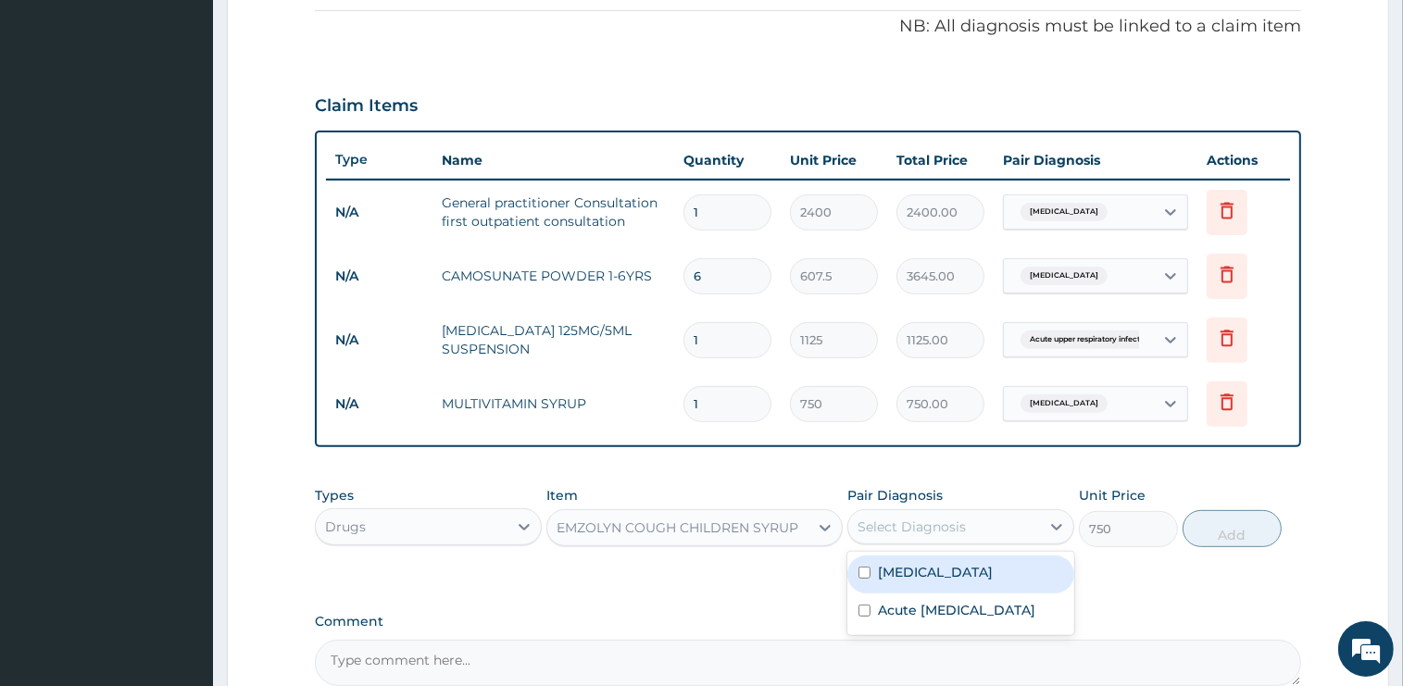
click at [924, 527] on div "Select Diagnosis" at bounding box center [911, 527] width 108 height 19
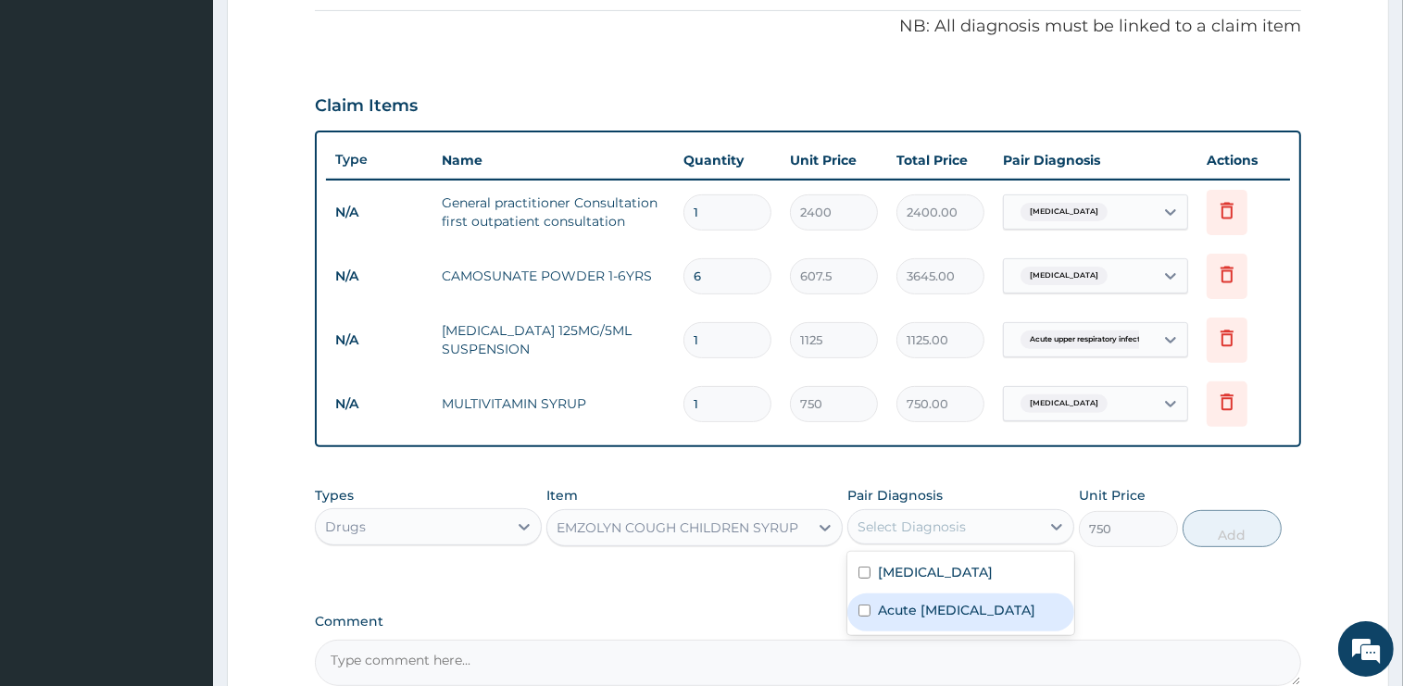
drag, startPoint x: 919, startPoint y: 575, endPoint x: 919, endPoint y: 631, distance: 56.5
click at [919, 619] on label "Acute upper respiratory infection" at bounding box center [956, 610] width 157 height 19
checkbox input "true"
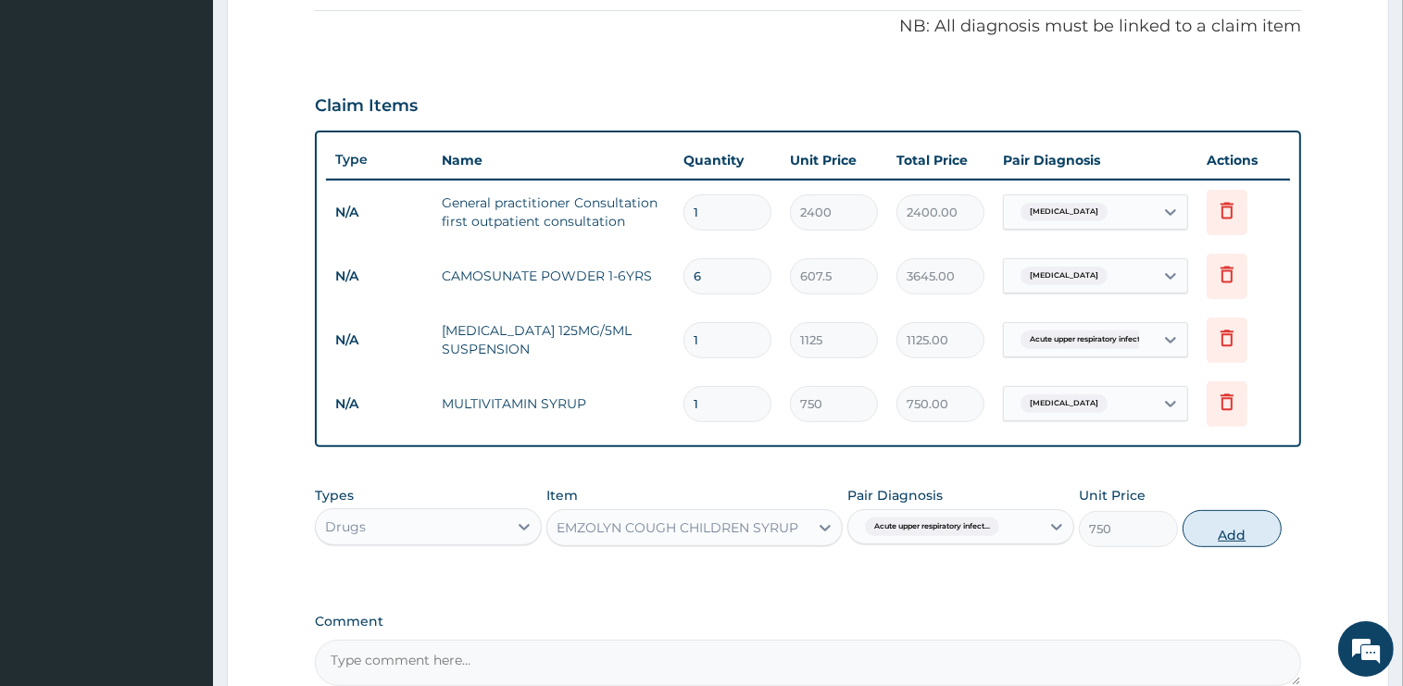
click at [1251, 531] on button "Add" at bounding box center [1231, 528] width 99 height 37
type input "0"
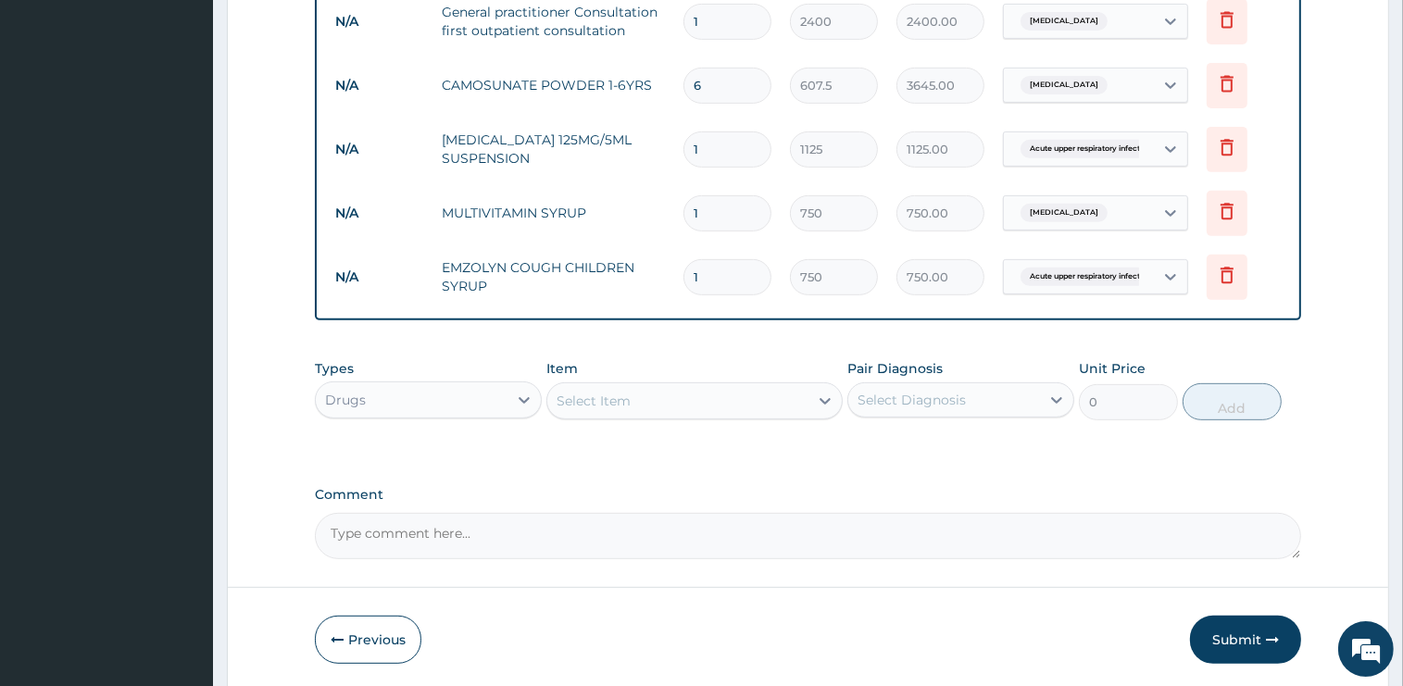
scroll to position [754, 0]
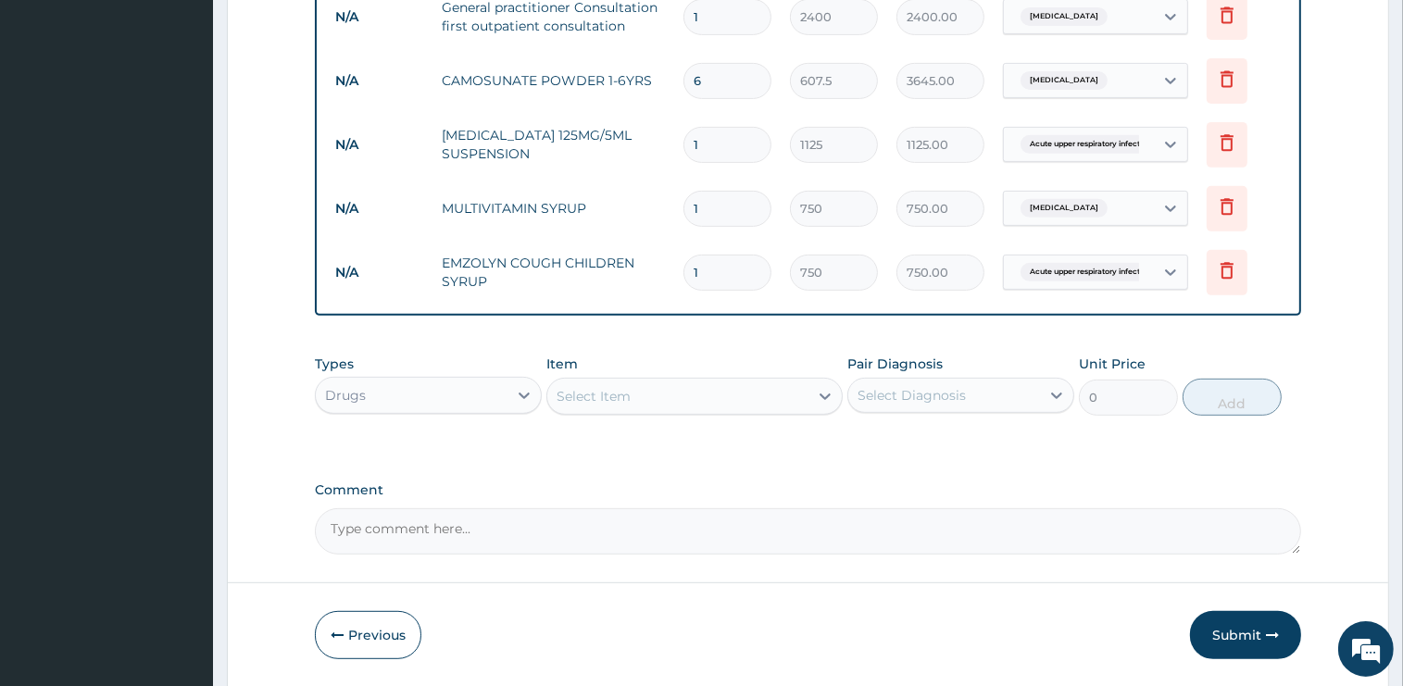
click at [642, 393] on div "Select Item" at bounding box center [677, 396] width 261 height 30
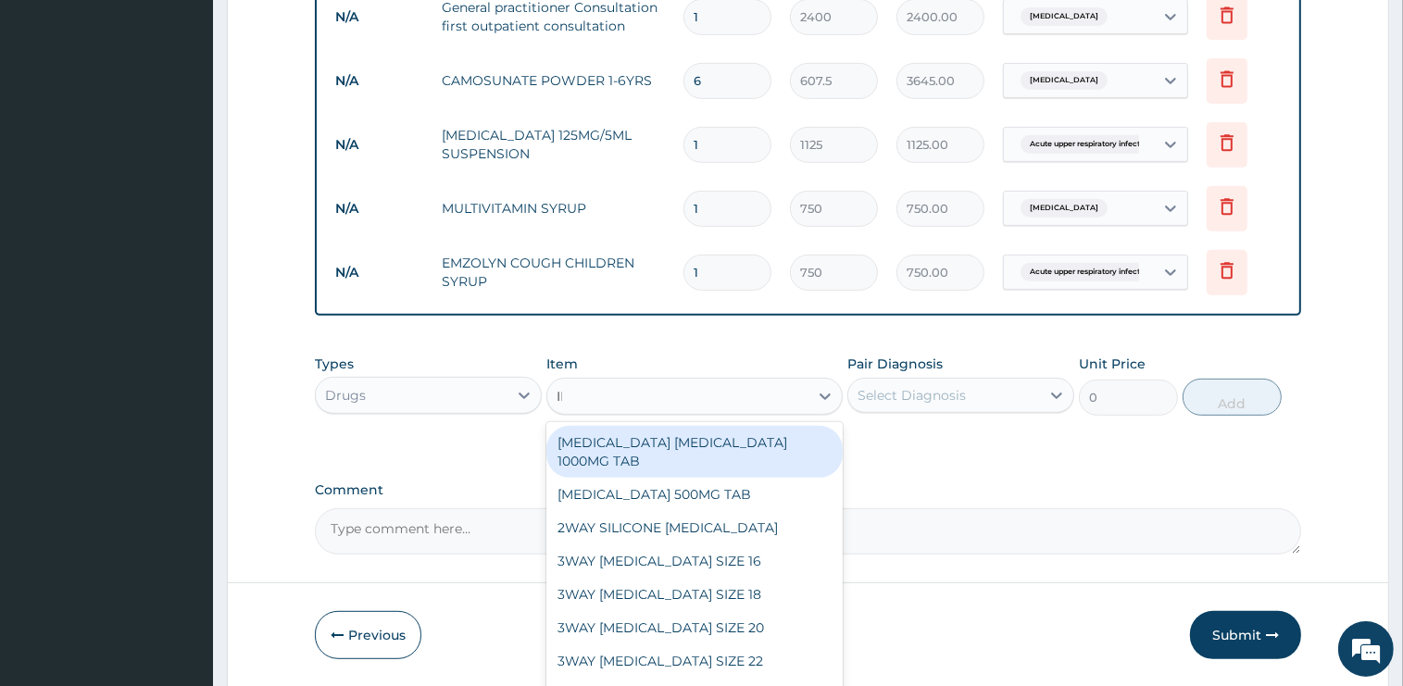
type input "IBU"
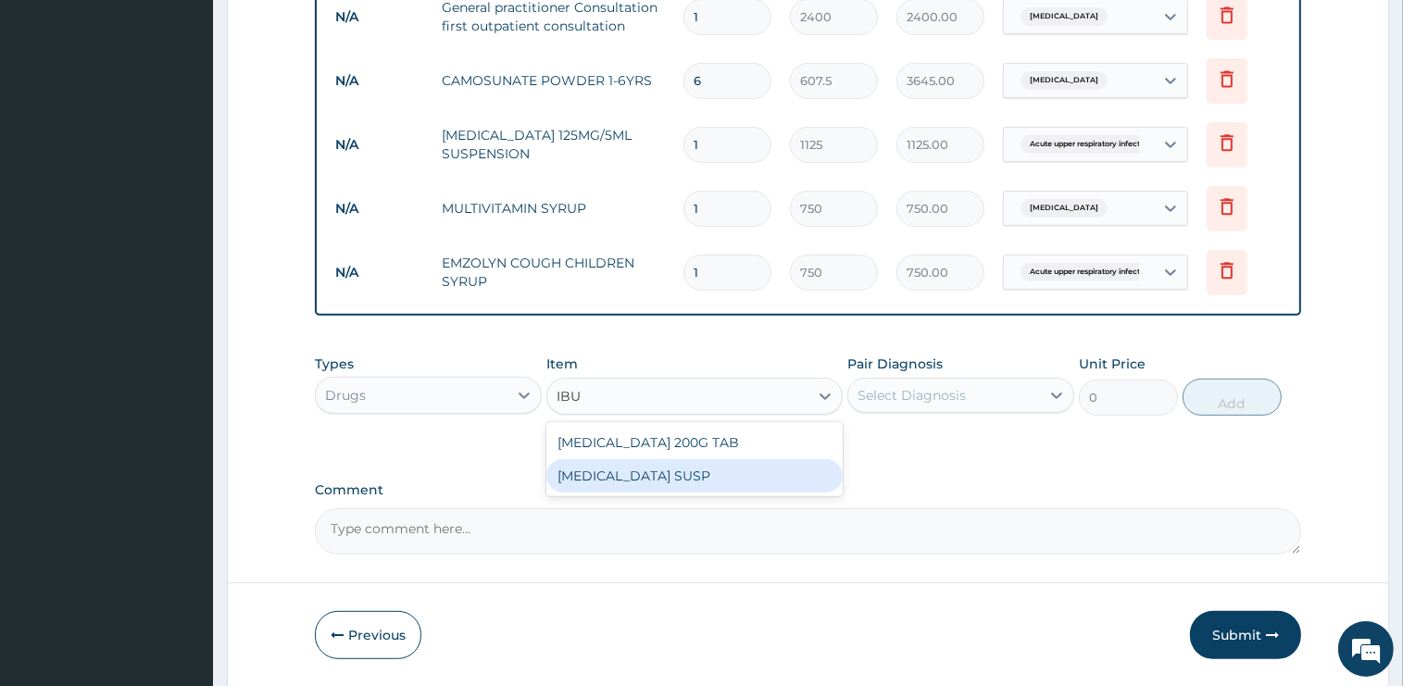
click at [709, 469] on div "IBUPROFEN SUSP" at bounding box center [694, 475] width 296 height 33
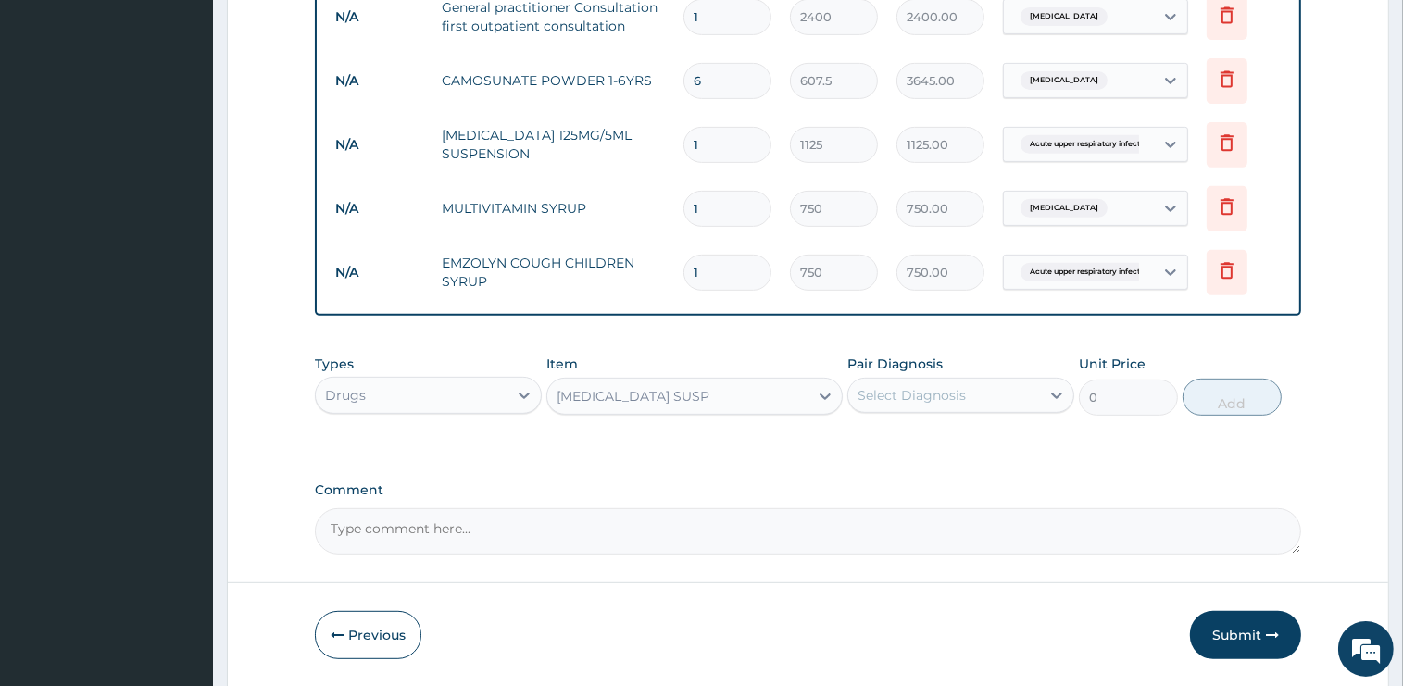
type input "750"
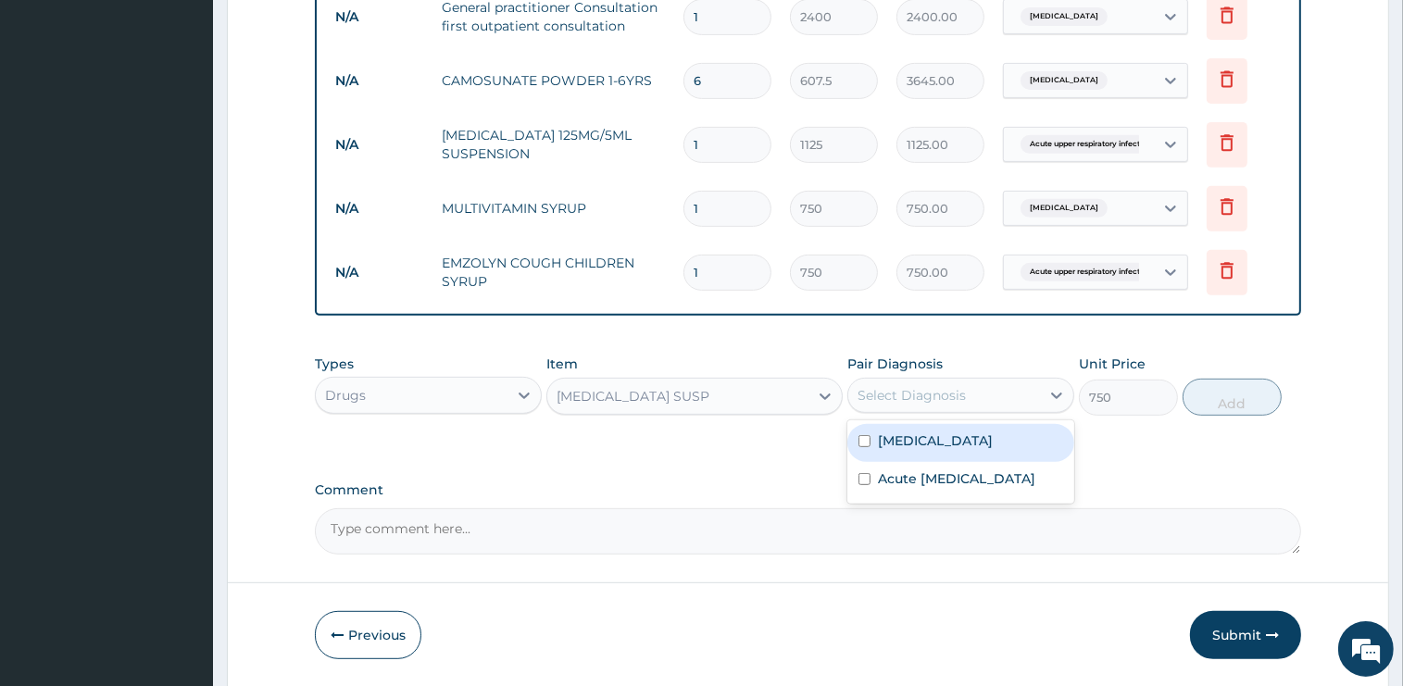
click at [921, 397] on div "Select Diagnosis" at bounding box center [911, 395] width 108 height 19
click at [917, 440] on label "Malaria" at bounding box center [935, 440] width 115 height 19
checkbox input "true"
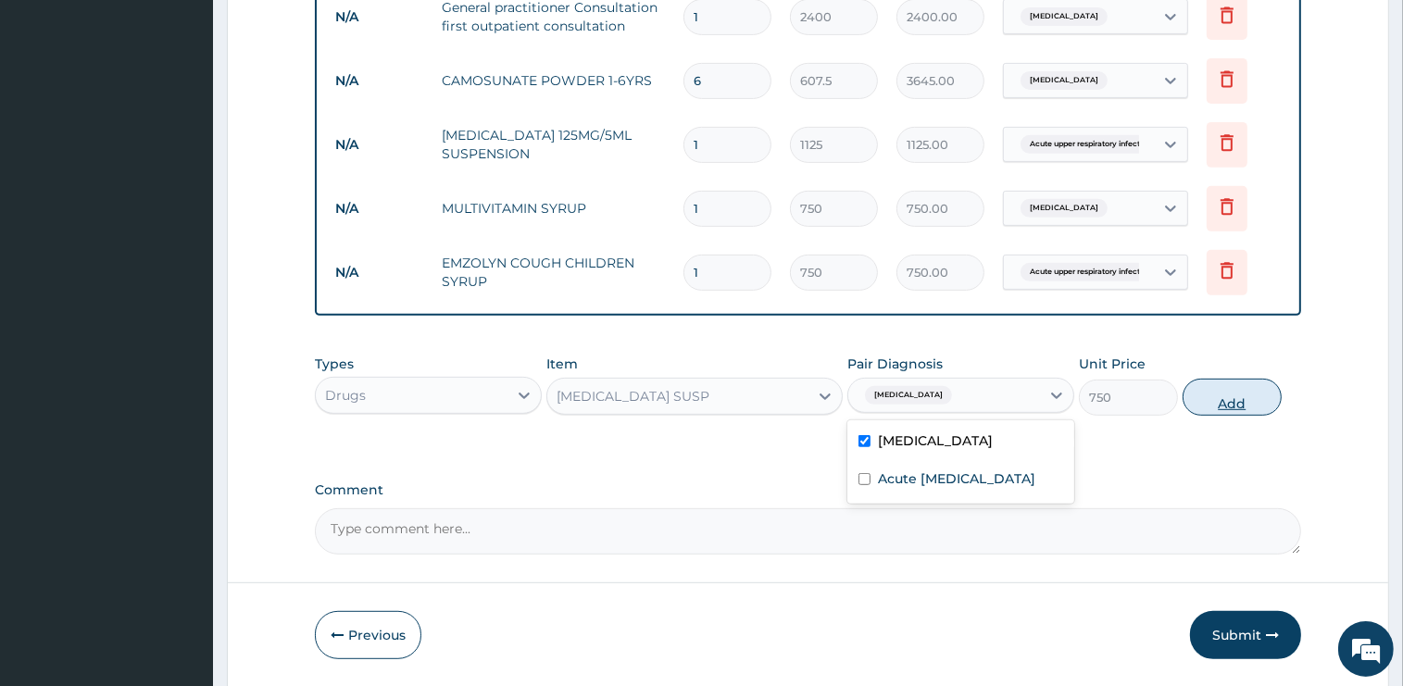
click at [1196, 406] on button "Add" at bounding box center [1231, 397] width 99 height 37
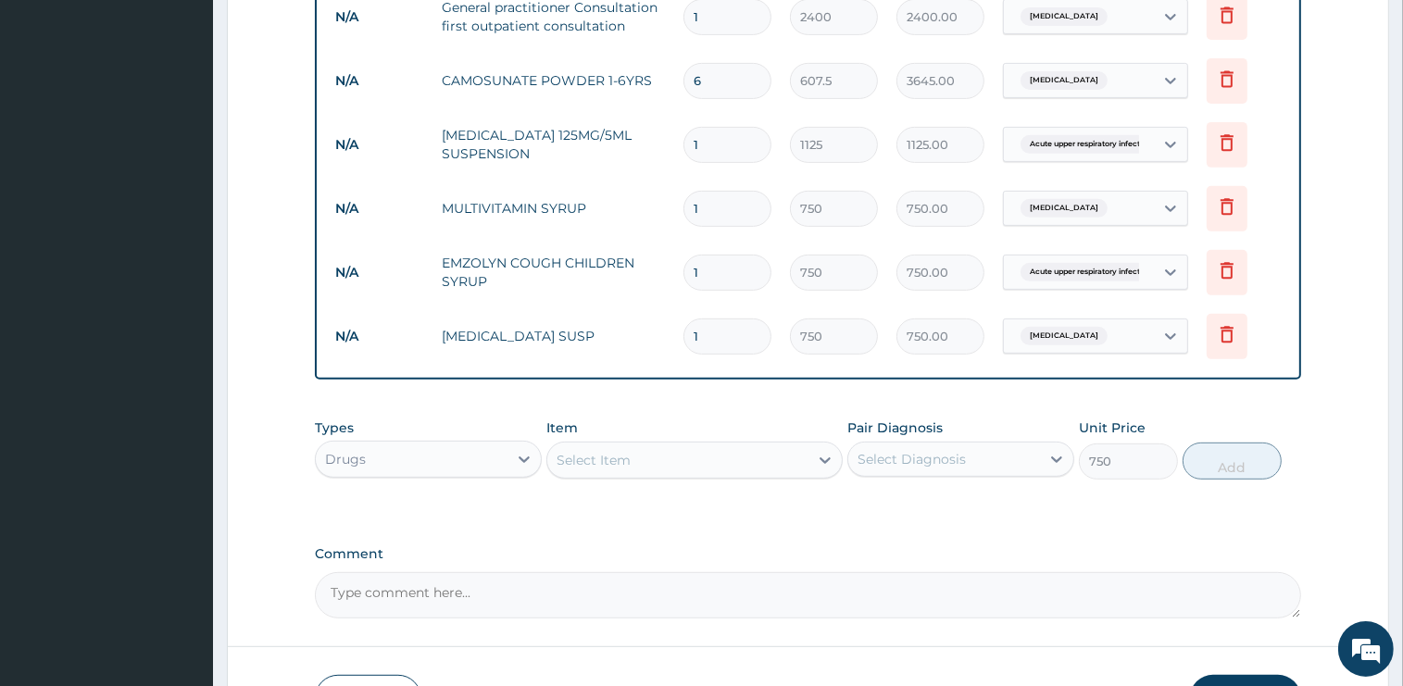
type input "0"
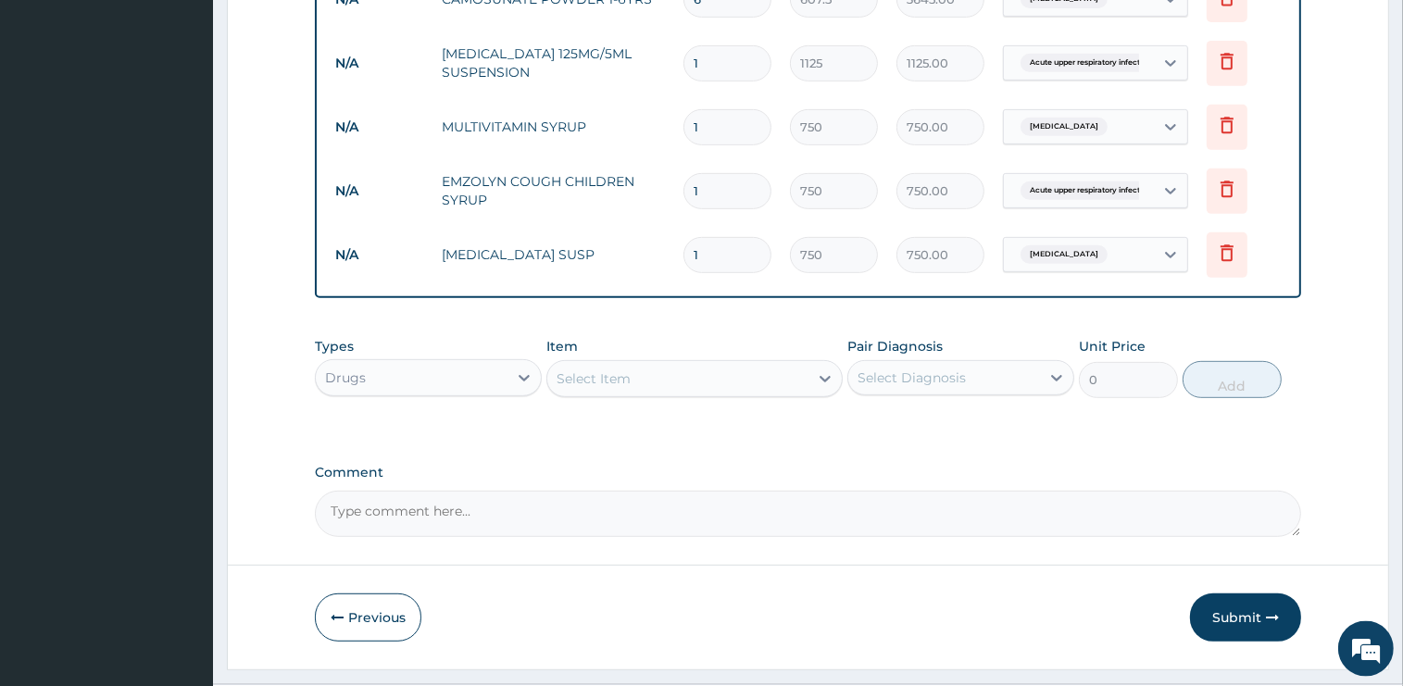
scroll to position [877, 0]
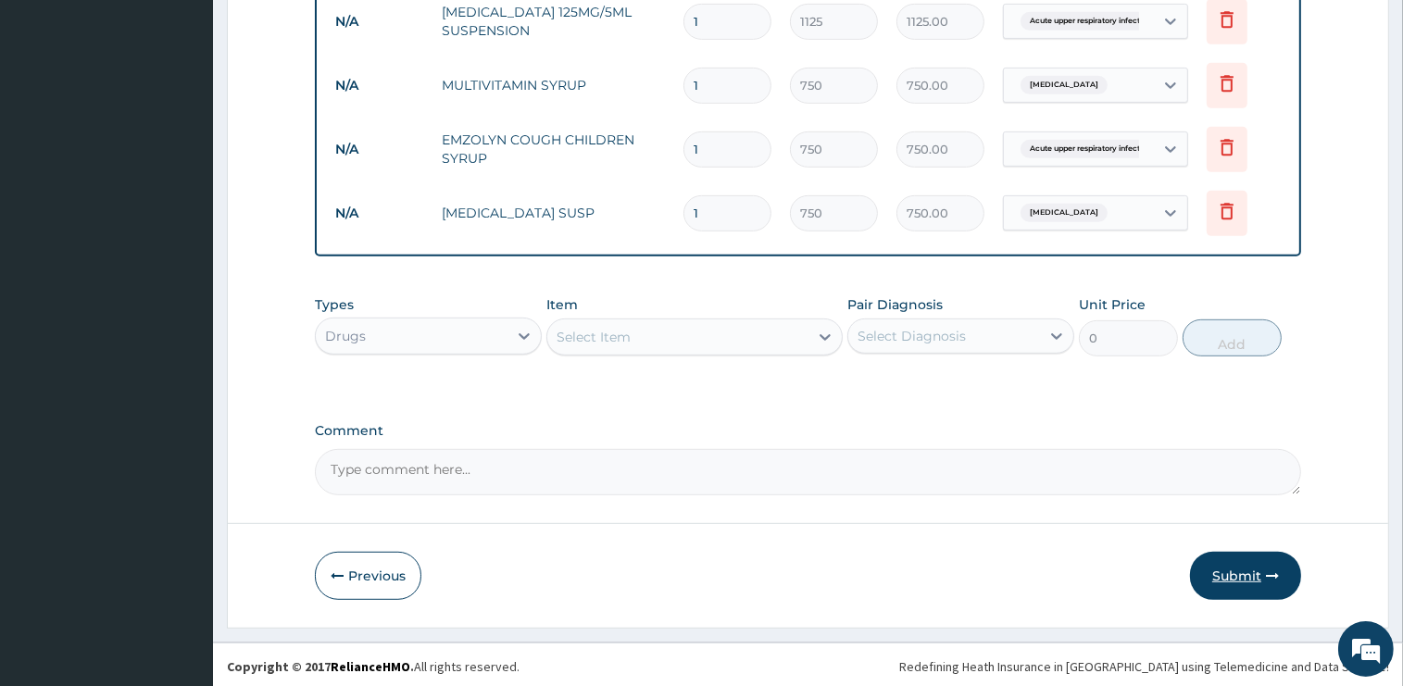
click at [1224, 574] on button "Submit" at bounding box center [1245, 576] width 111 height 48
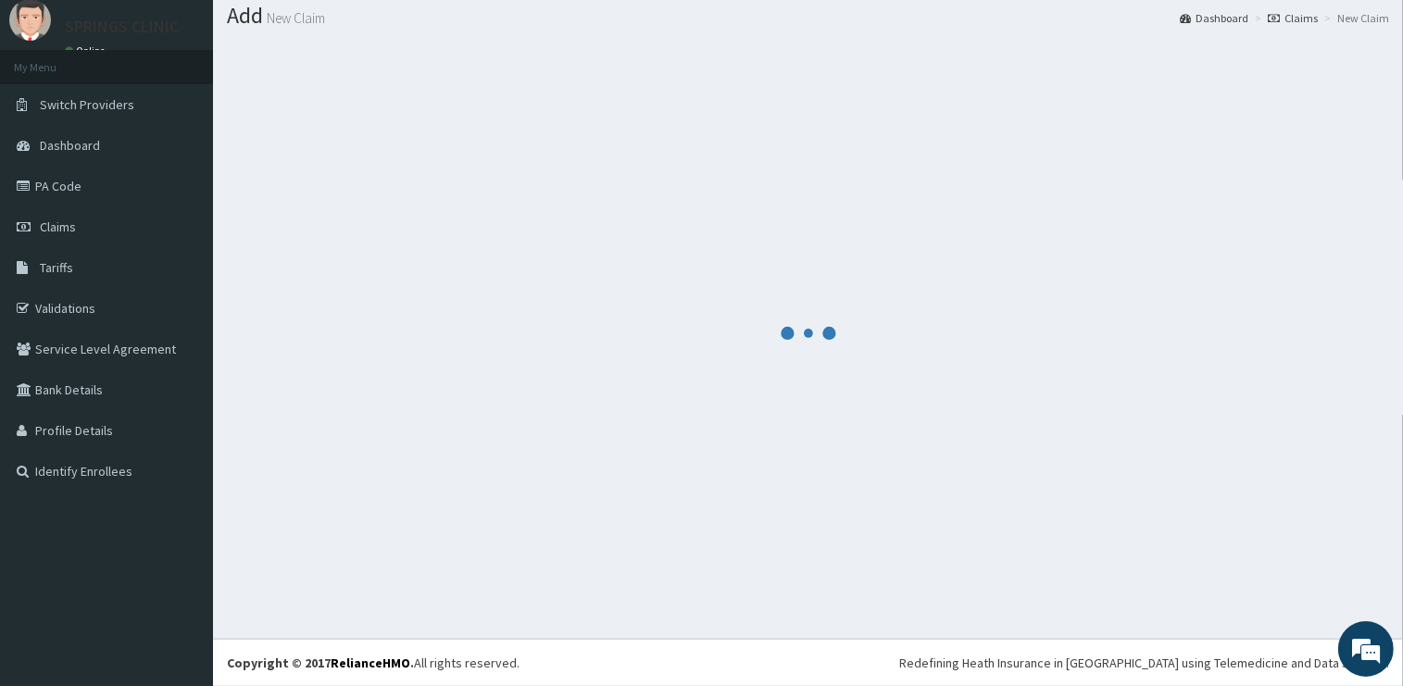
scroll to position [56, 0]
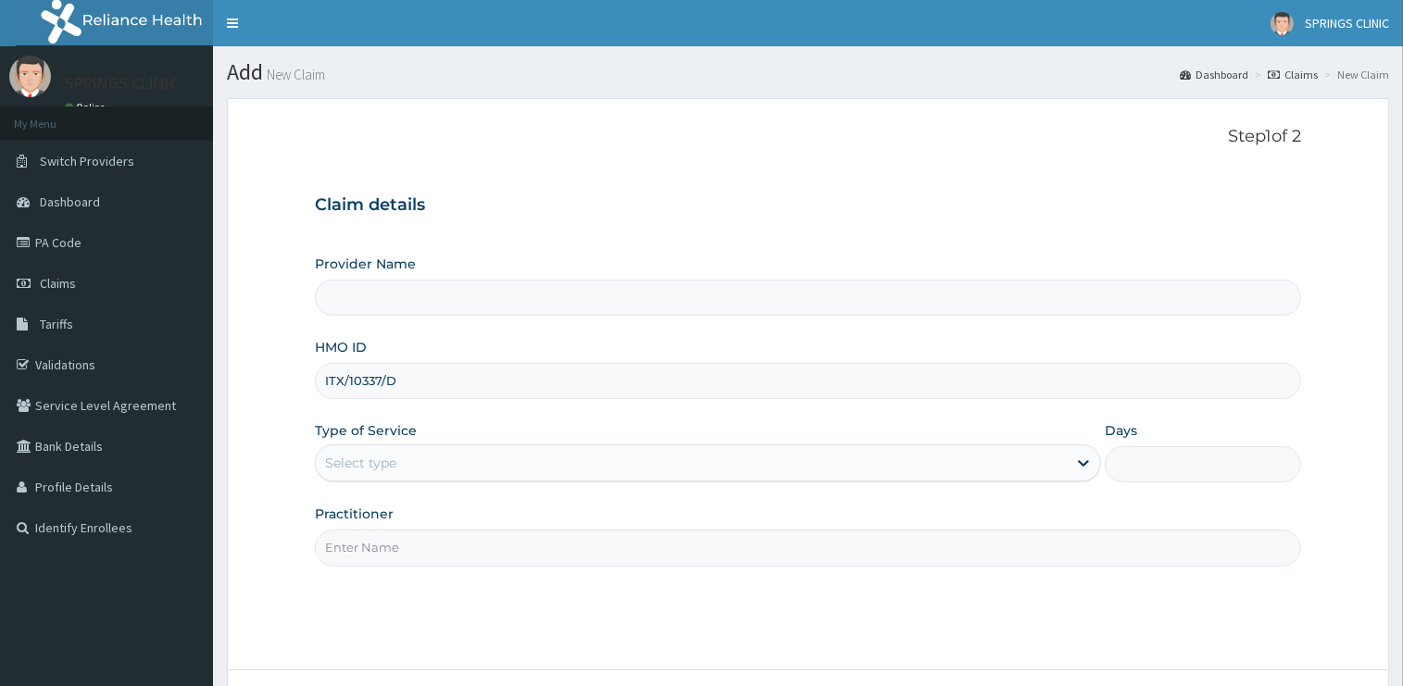
type input "ITX/10337/"
type input "Springs Clinic"
type input "ITX/10337/B"
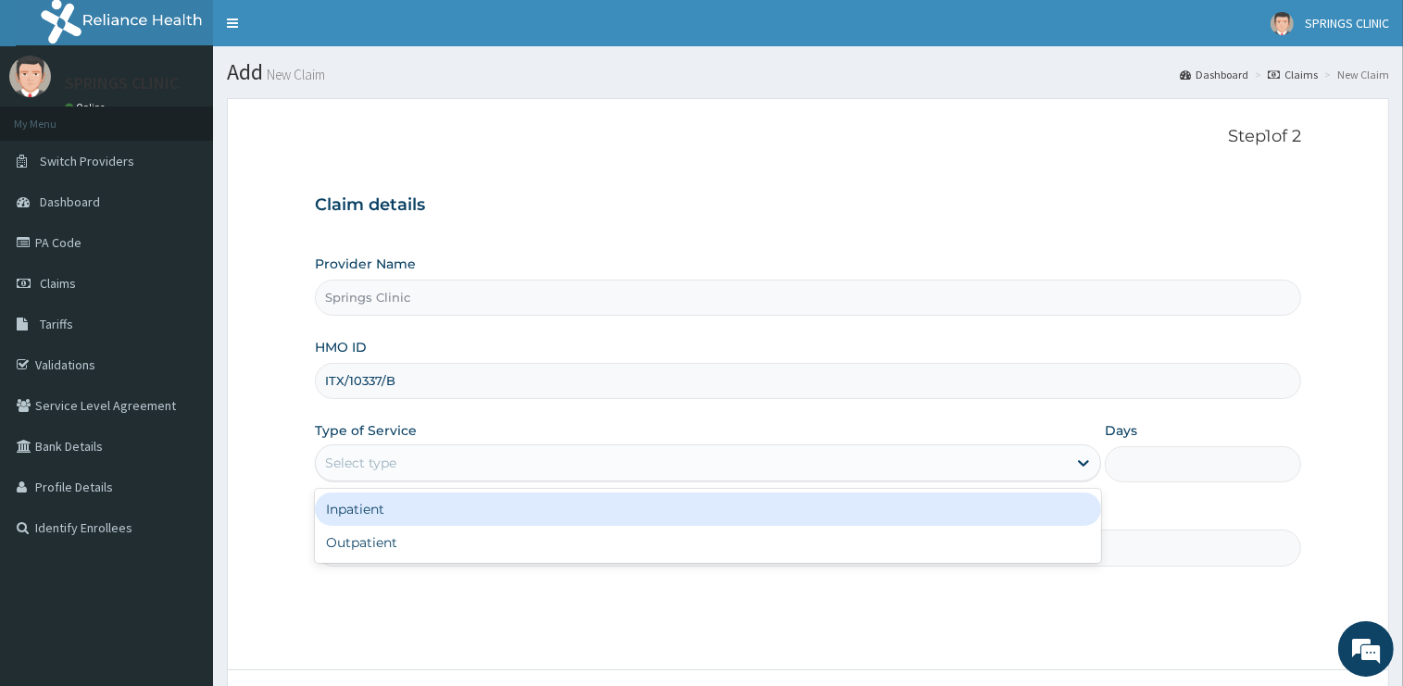
click at [449, 464] on div "Select type" at bounding box center [691, 463] width 751 height 30
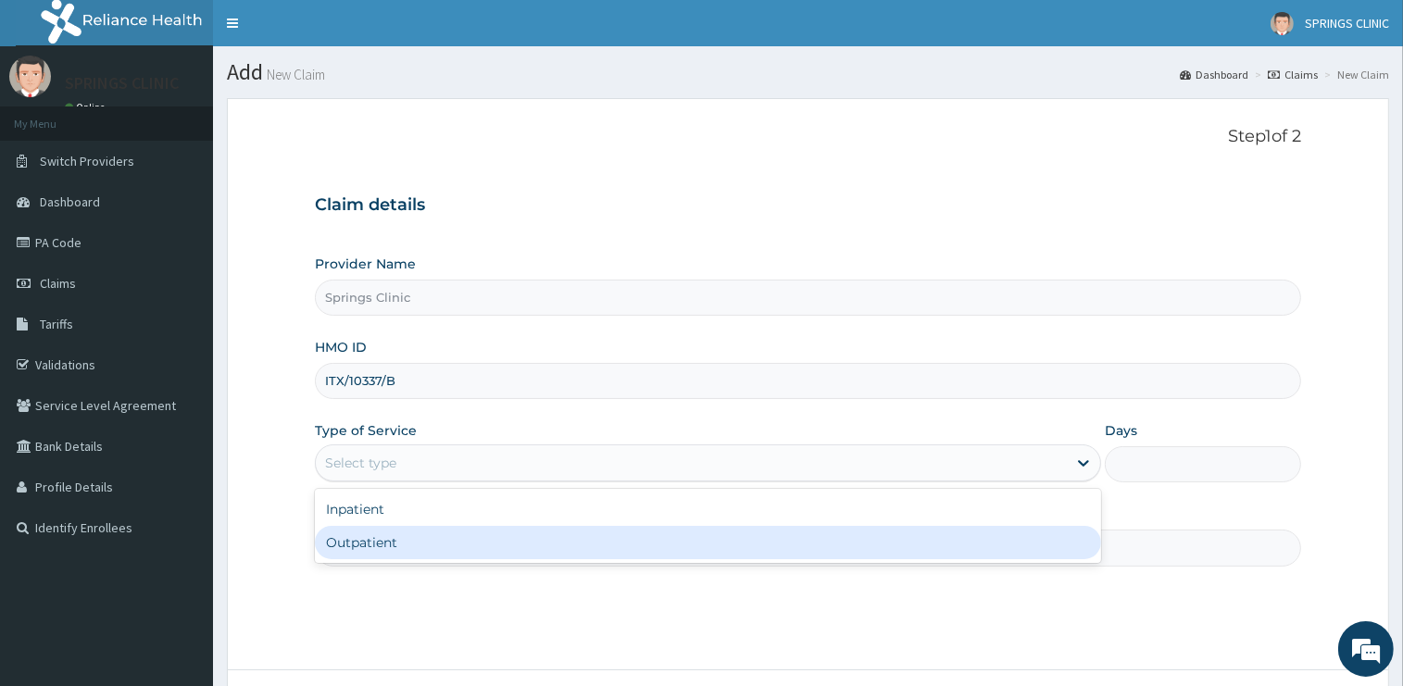
click at [401, 543] on div "Outpatient" at bounding box center [708, 542] width 786 height 33
type input "1"
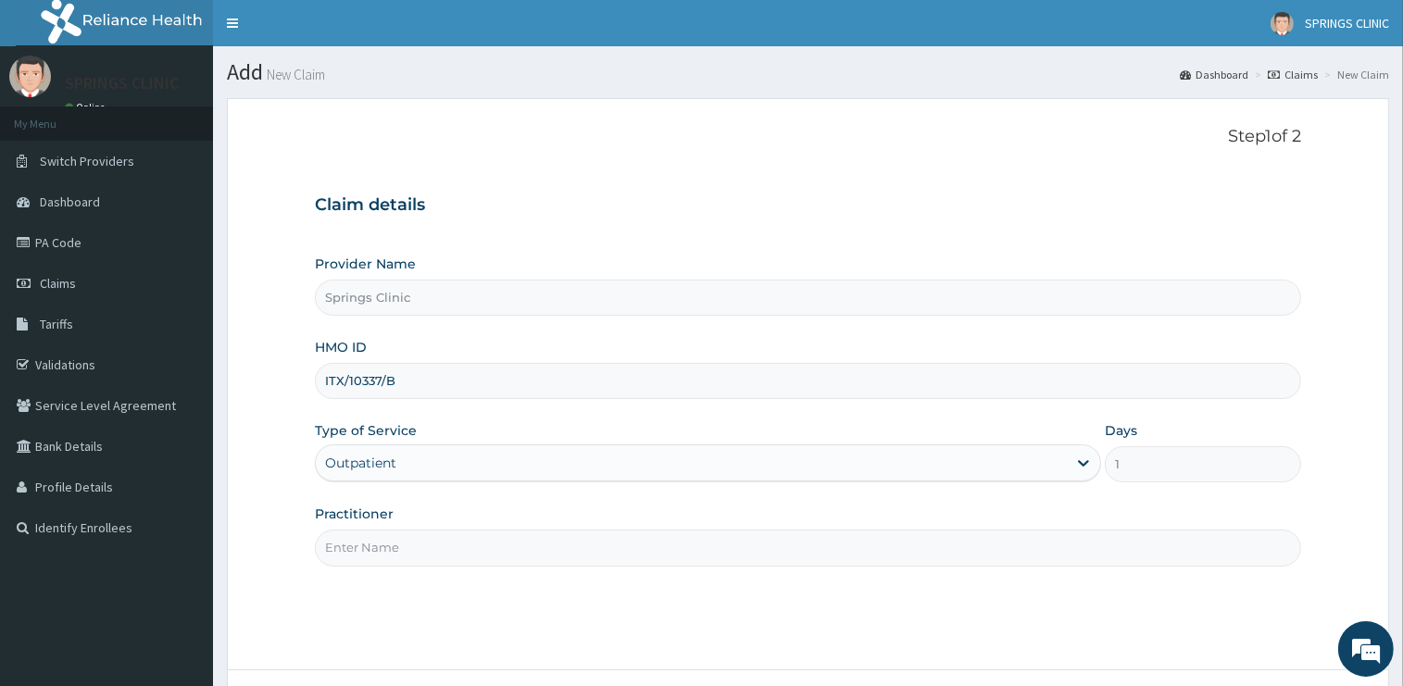
click at [399, 546] on input "Practitioner" at bounding box center [808, 548] width 986 height 36
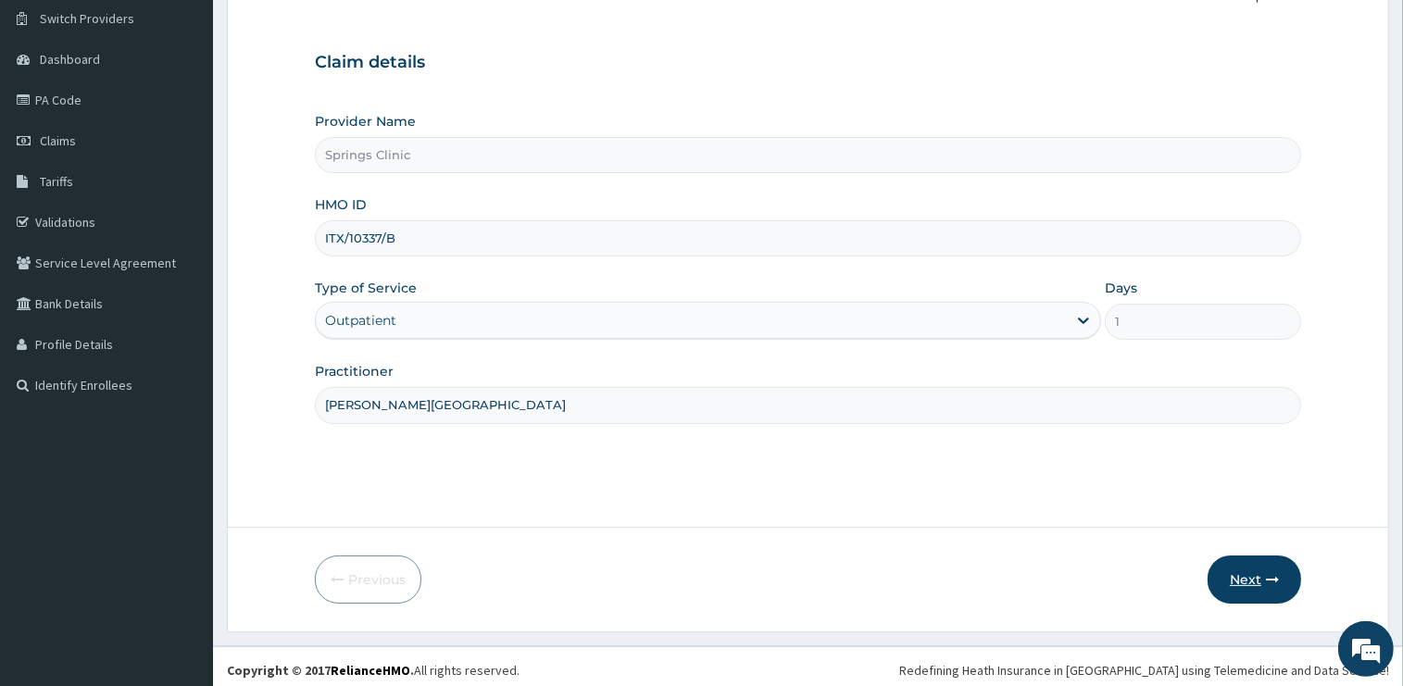
scroll to position [149, 0]
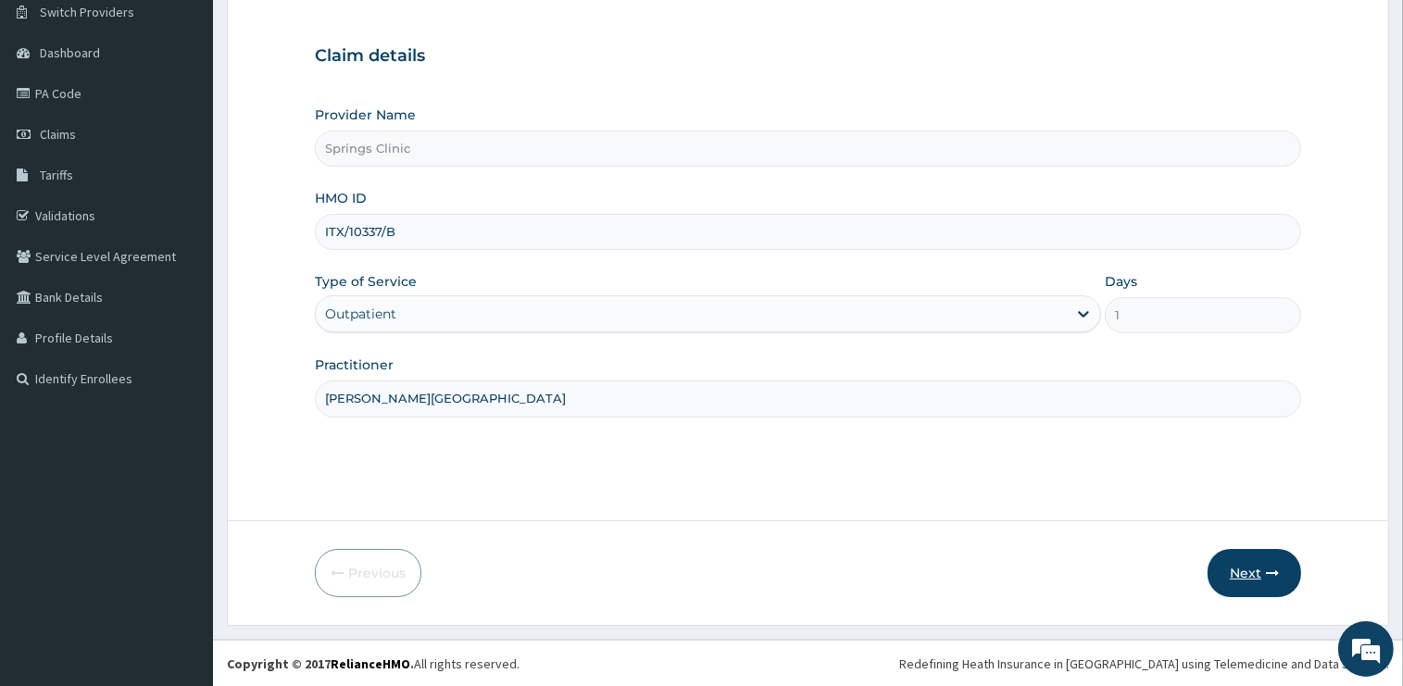
type input "[PERSON_NAME][GEOGRAPHIC_DATA]"
click at [1248, 573] on button "Next" at bounding box center [1254, 573] width 94 height 48
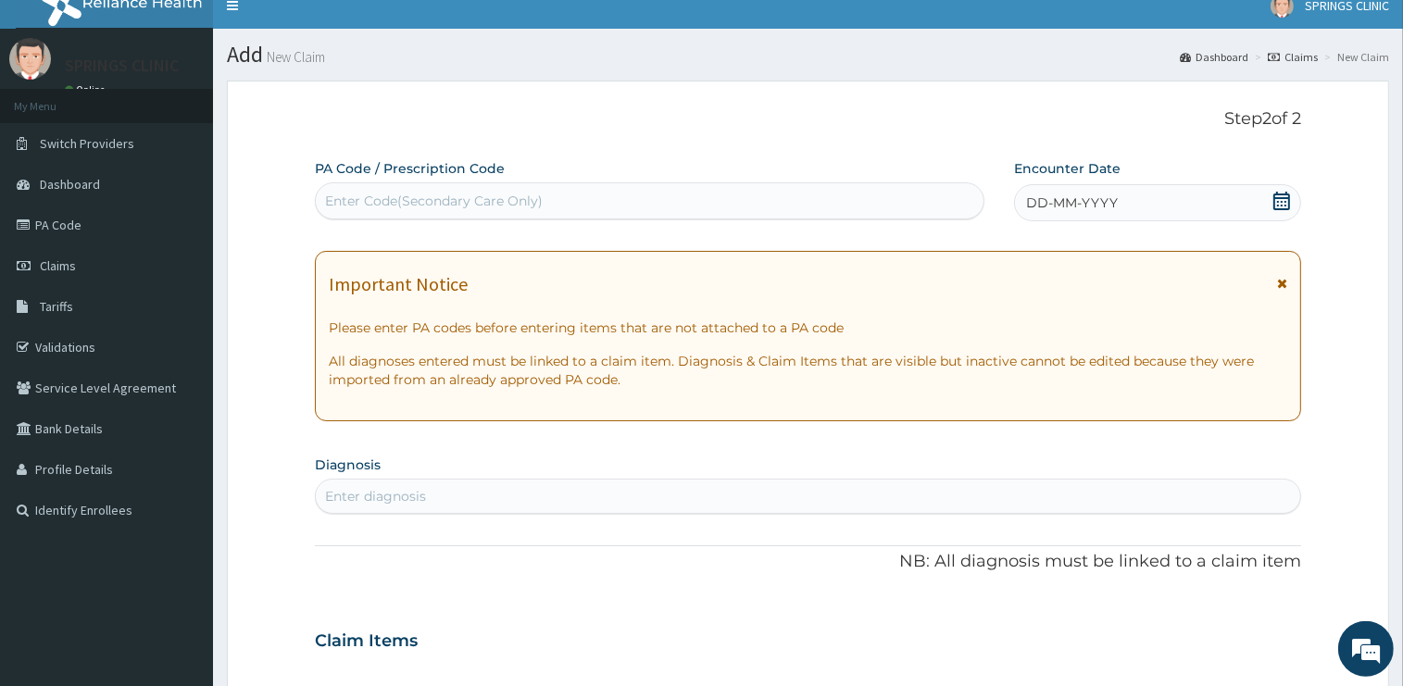
scroll to position [0, 0]
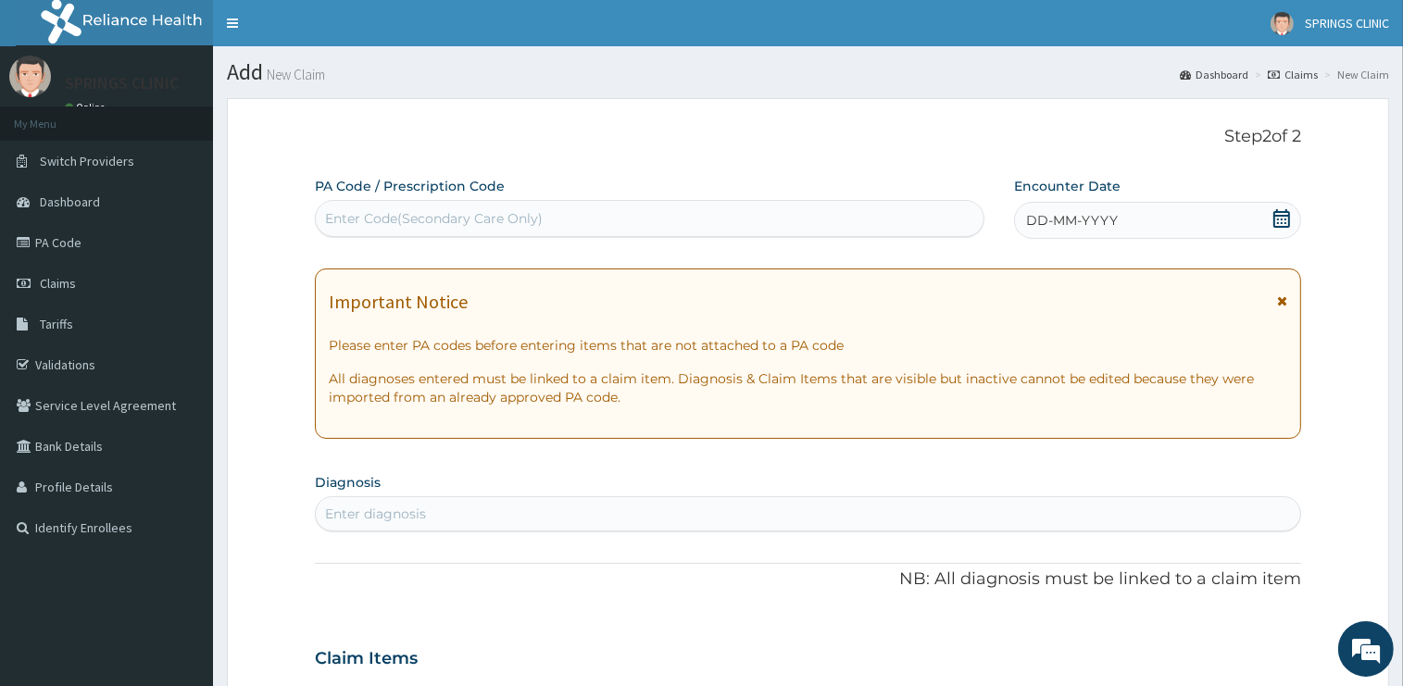
click at [1287, 220] on icon at bounding box center [1281, 218] width 19 height 19
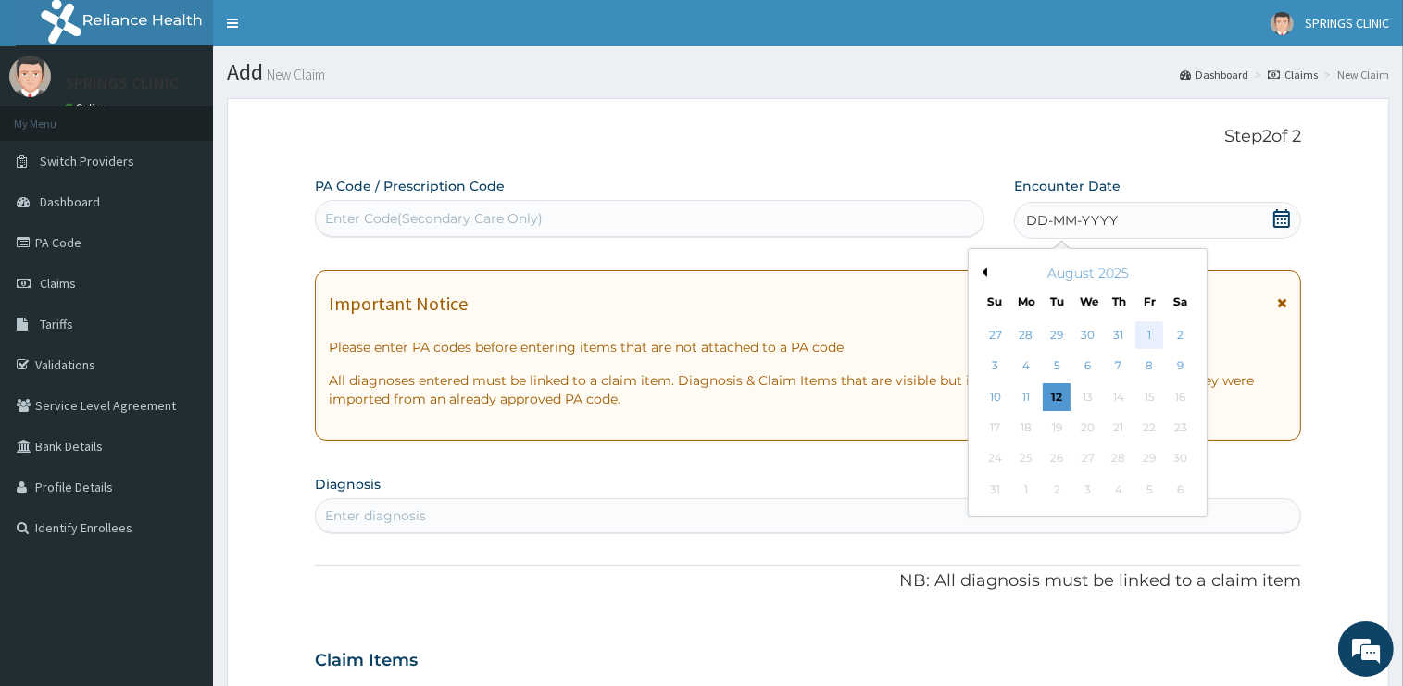
click at [1153, 335] on div "1" at bounding box center [1149, 335] width 28 height 28
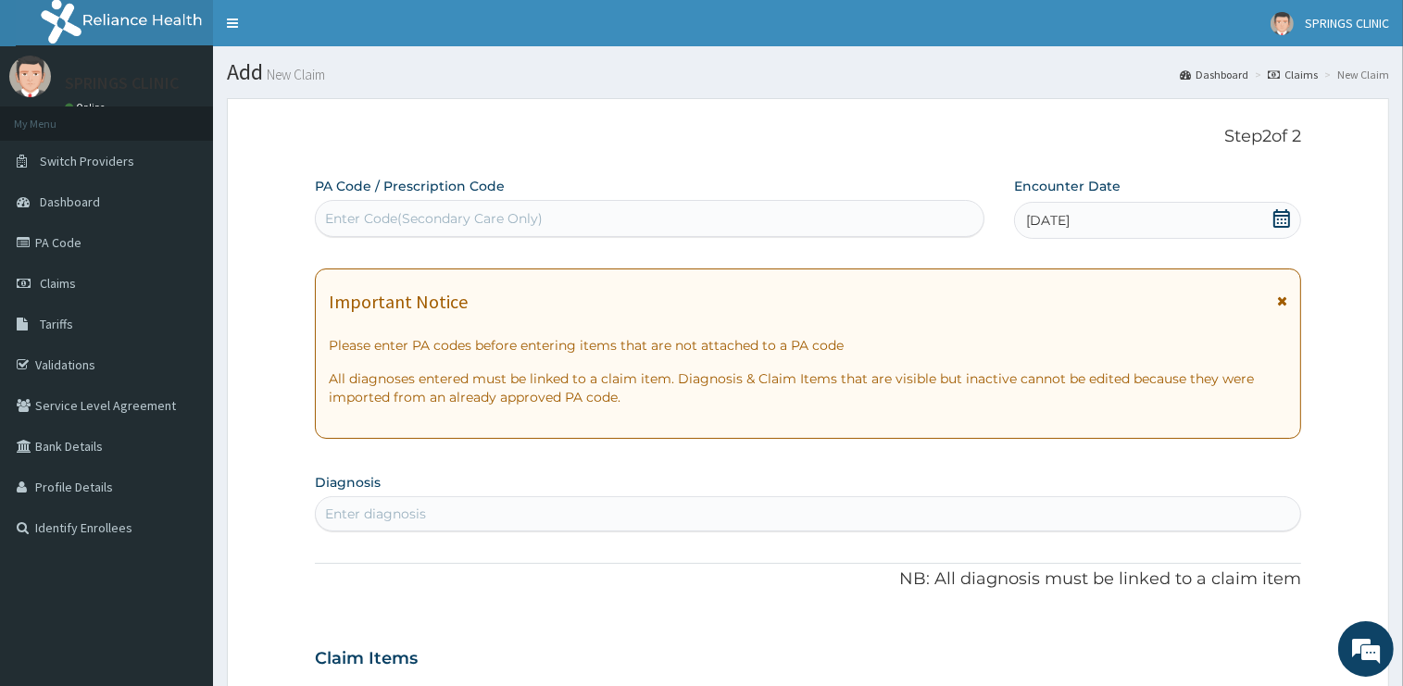
scroll to position [293, 0]
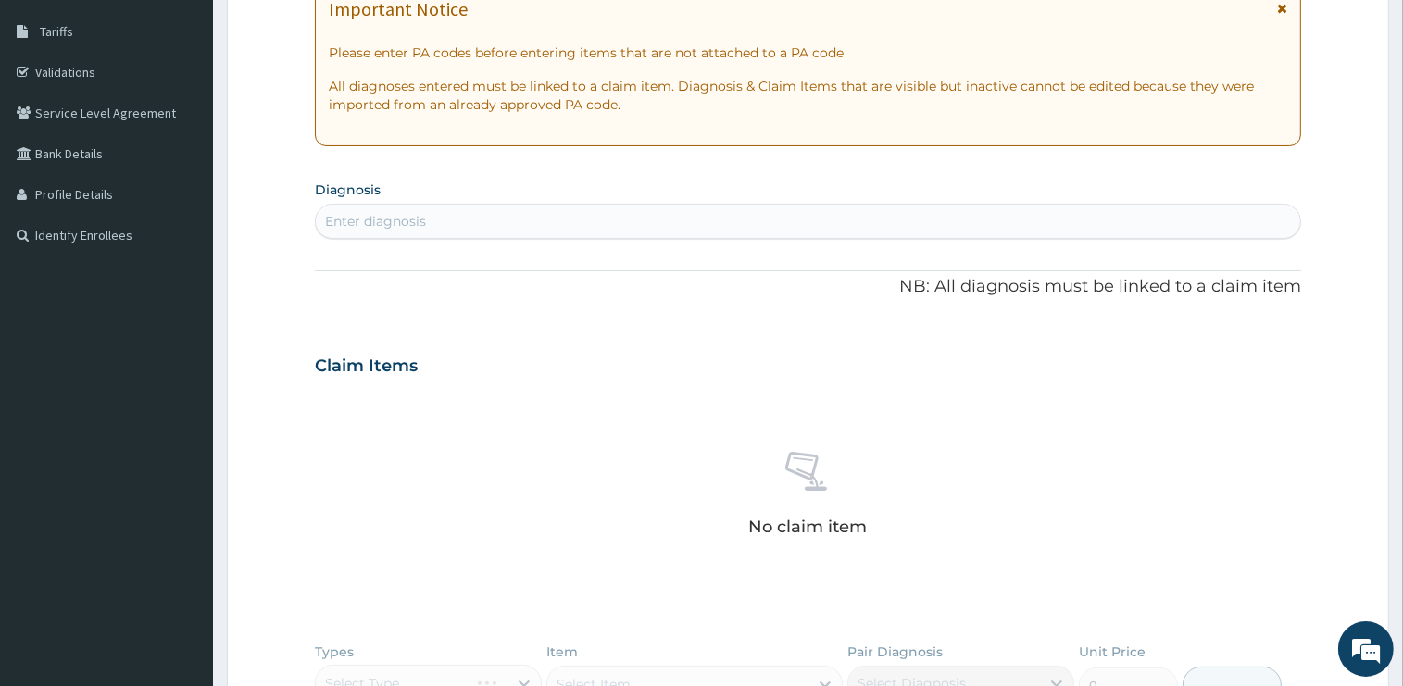
click at [394, 212] on div "Enter diagnosis" at bounding box center [375, 221] width 101 height 19
type input "MALARIA"
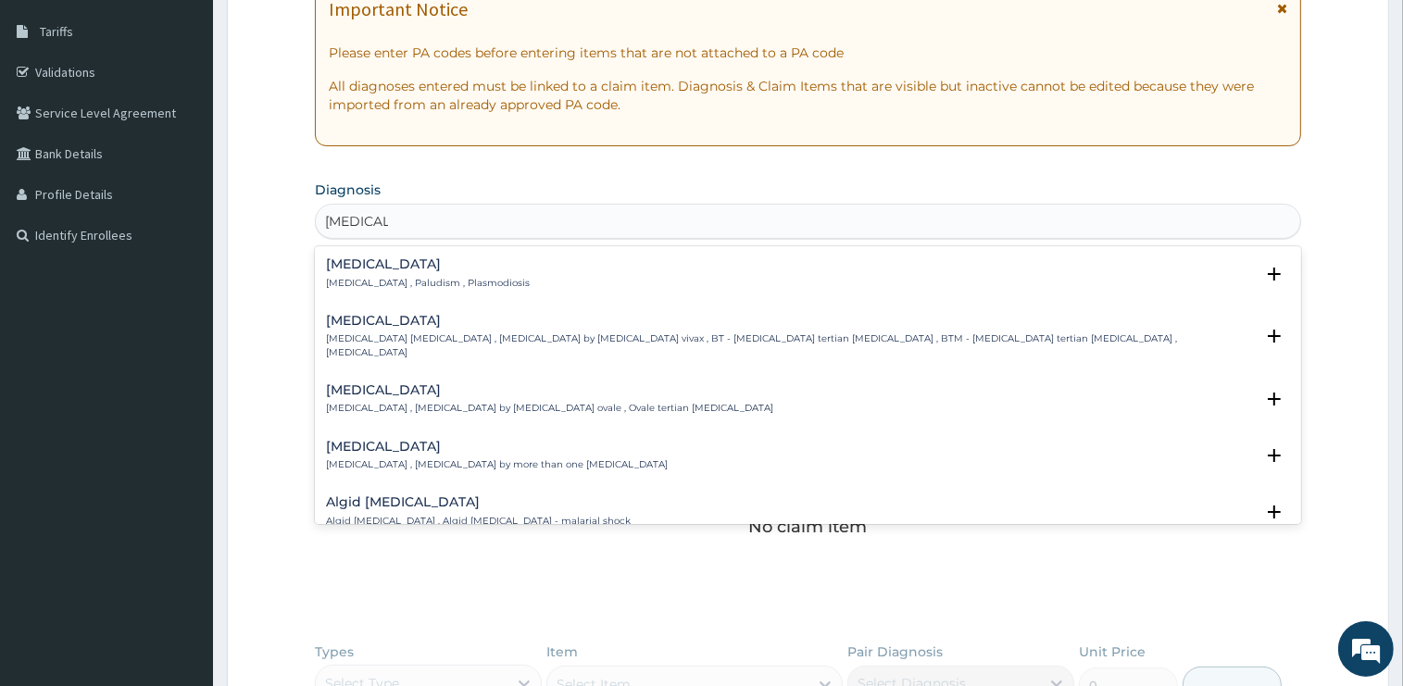
click at [359, 268] on h4 "Malaria" at bounding box center [428, 264] width 204 height 14
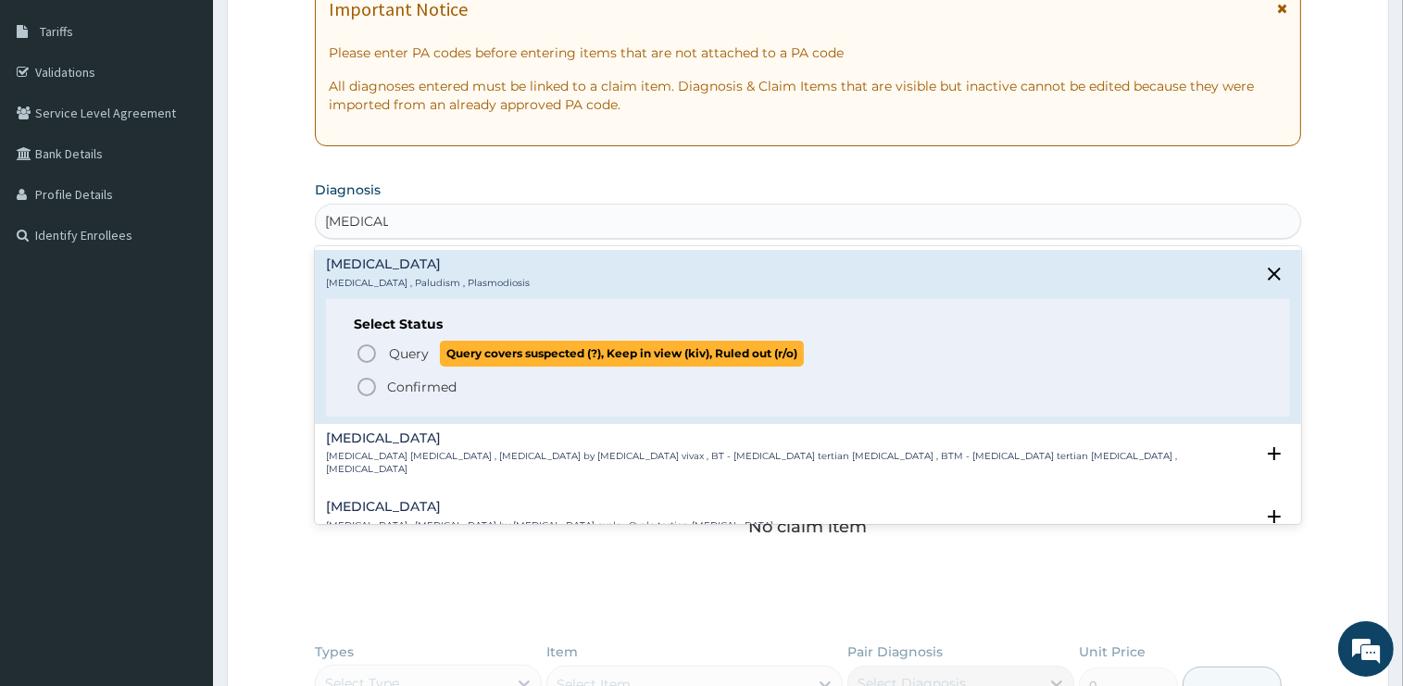
click at [420, 356] on span "Query" at bounding box center [409, 353] width 40 height 19
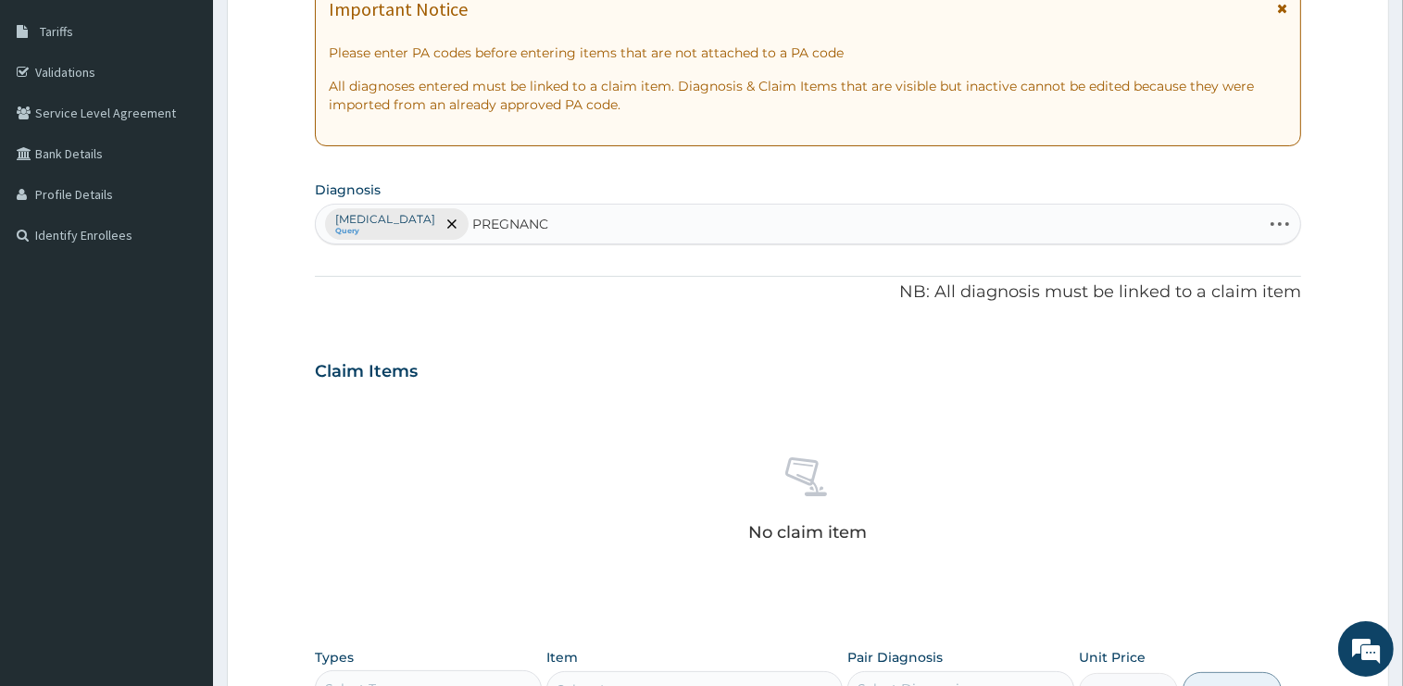
type input "PREGNANCY"
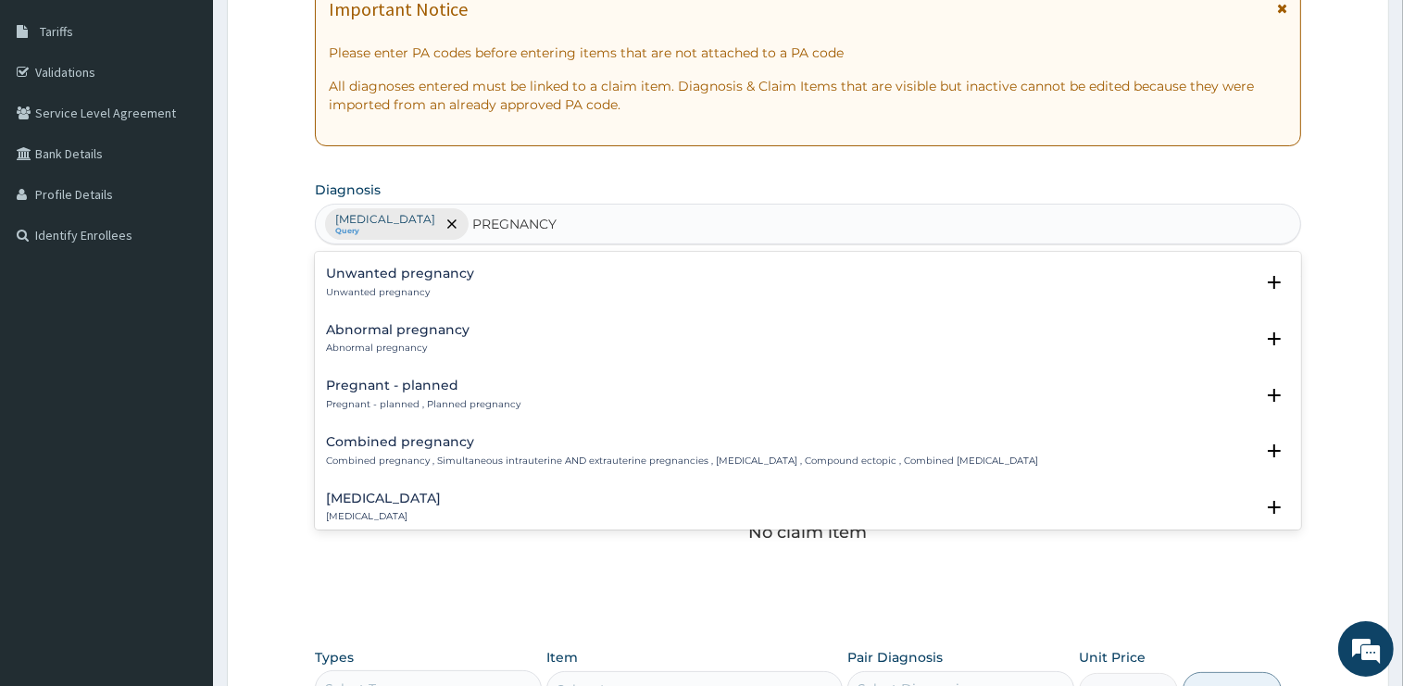
scroll to position [1806, 0]
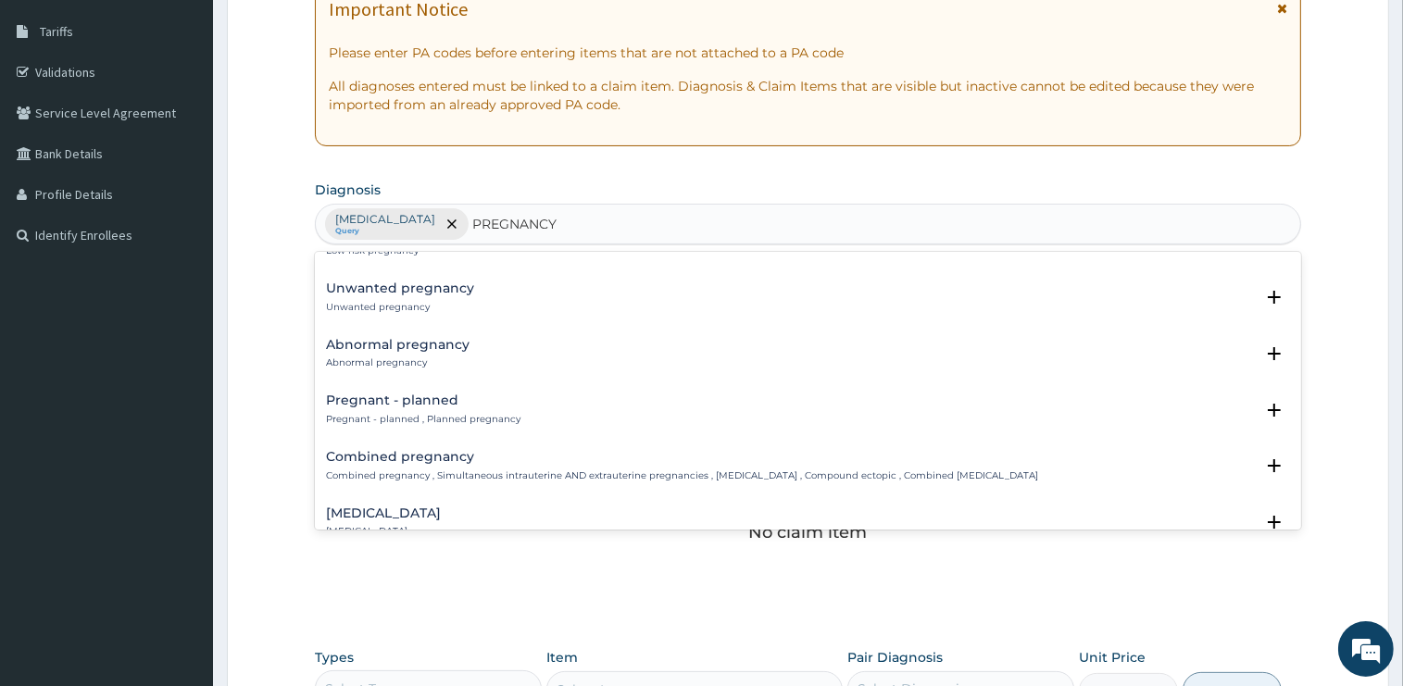
click at [420, 394] on h4 "Pregnant - planned" at bounding box center [423, 401] width 194 height 14
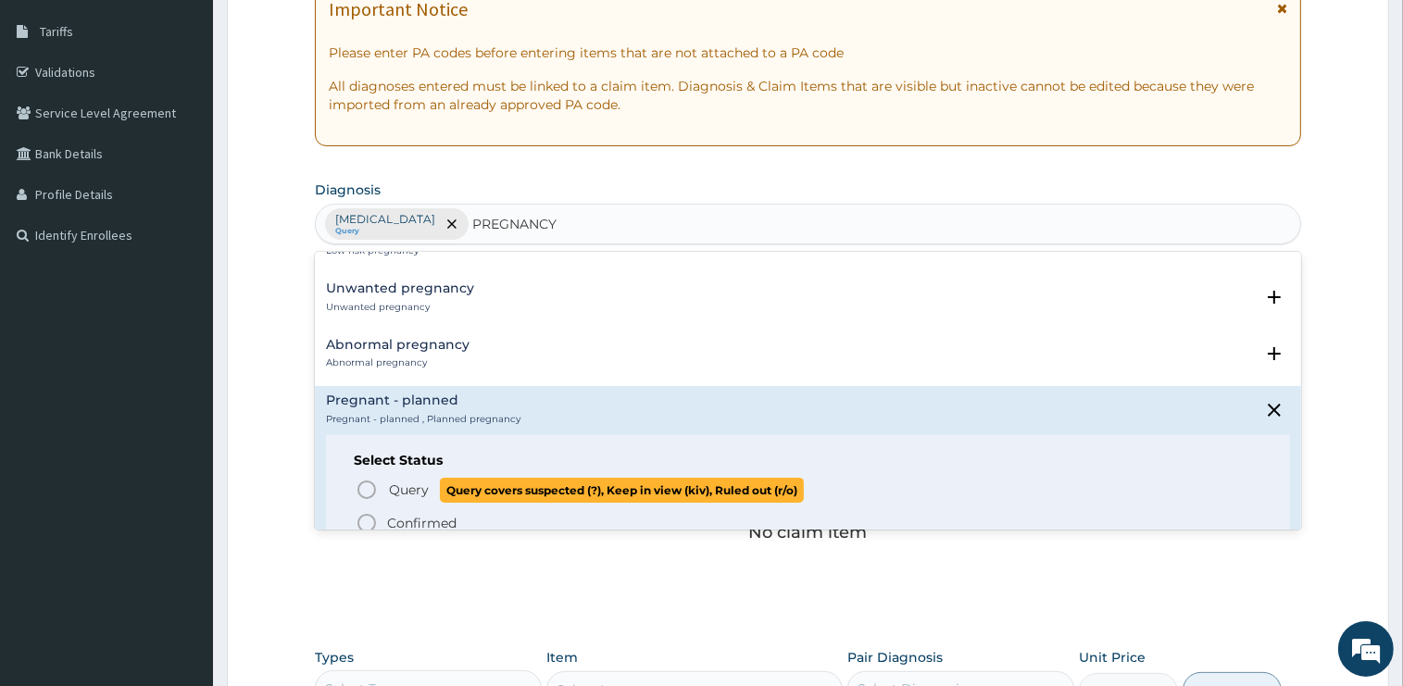
click at [402, 481] on span "Query" at bounding box center [409, 490] width 40 height 19
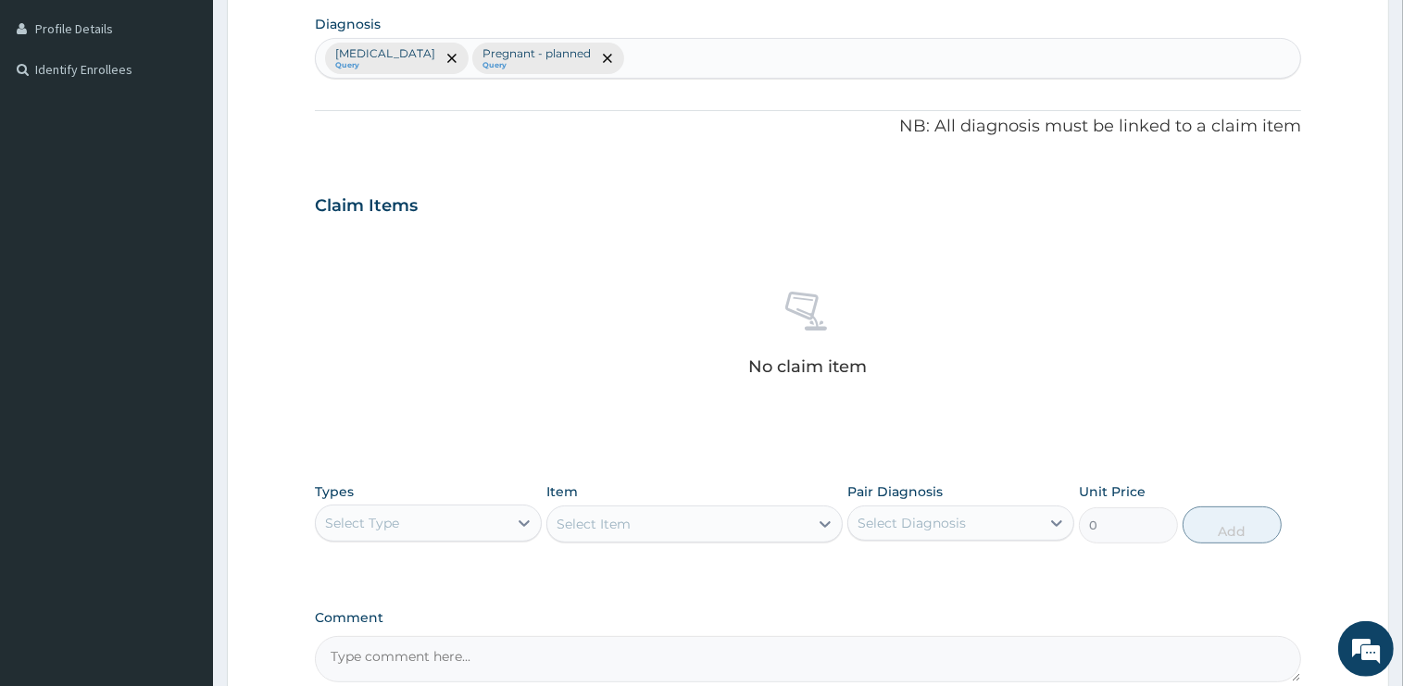
scroll to position [647, 0]
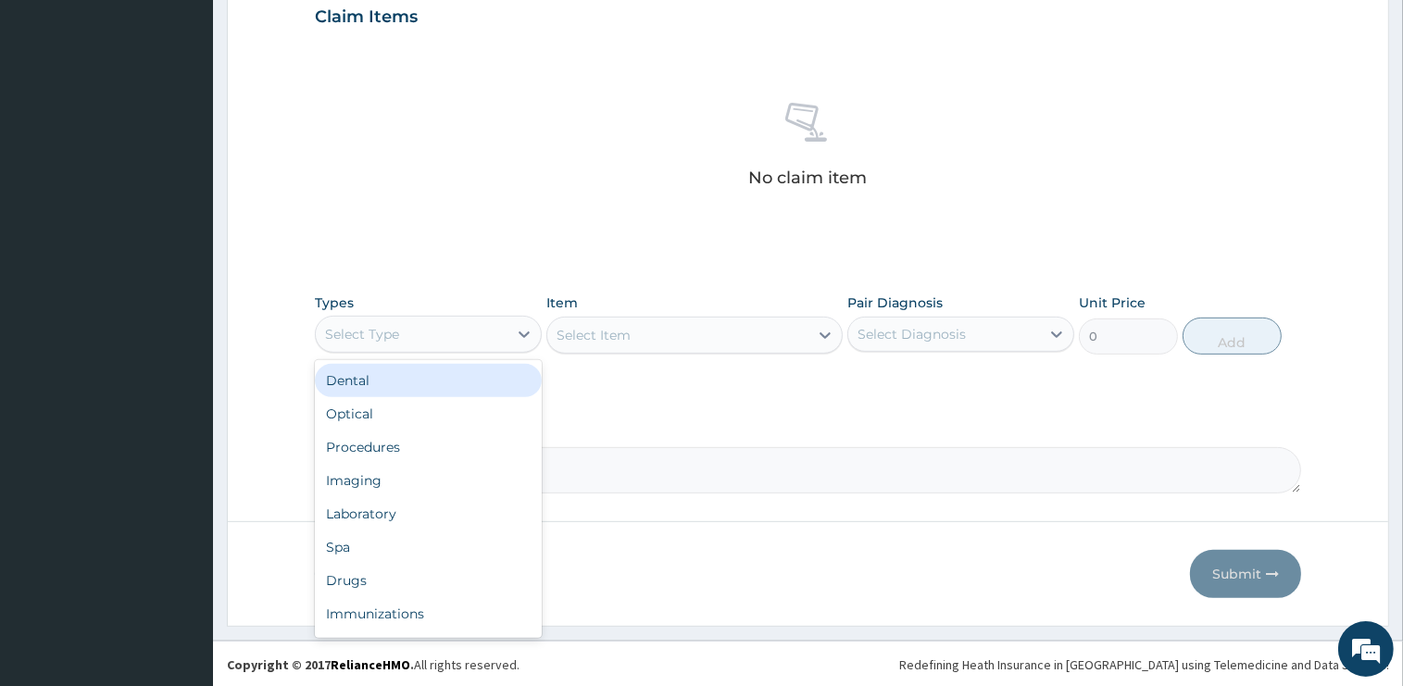
click at [402, 335] on div "Select Type" at bounding box center [412, 334] width 192 height 30
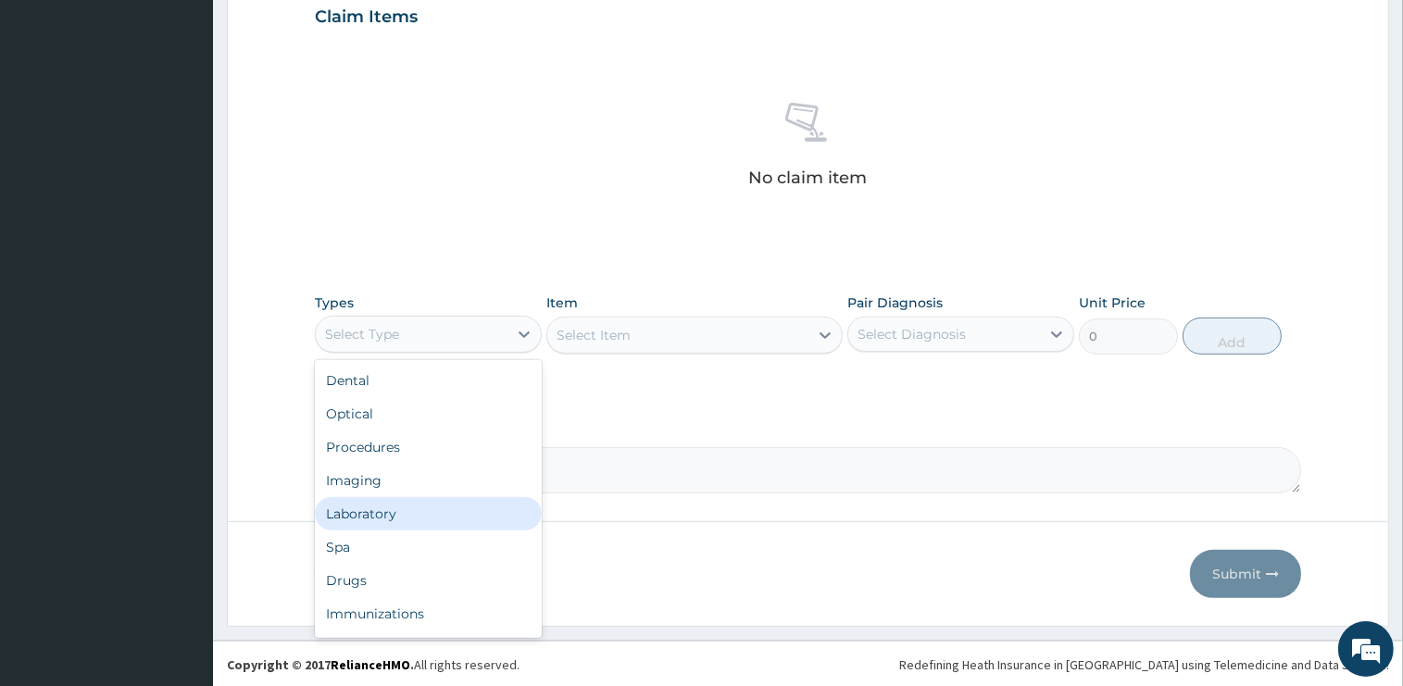
click at [383, 509] on div "Laboratory" at bounding box center [428, 513] width 227 height 33
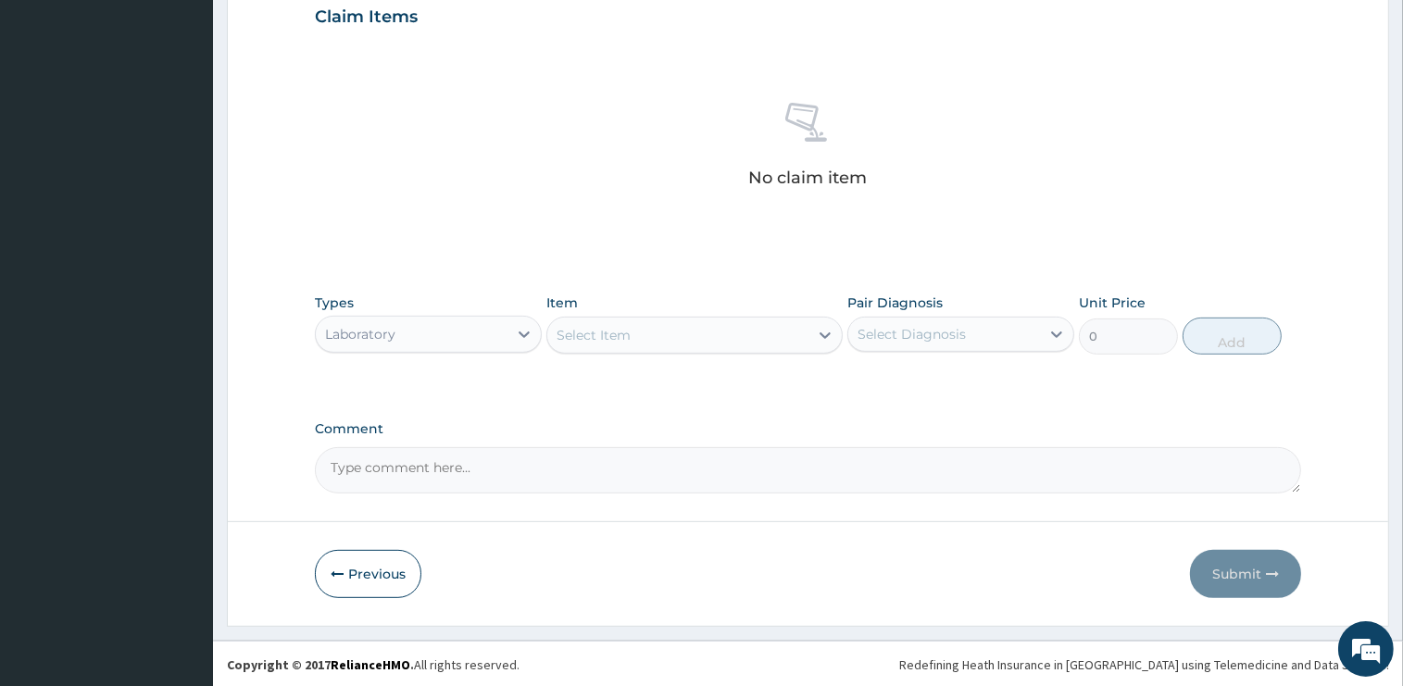
click at [659, 338] on div "Select Item" at bounding box center [677, 335] width 261 height 30
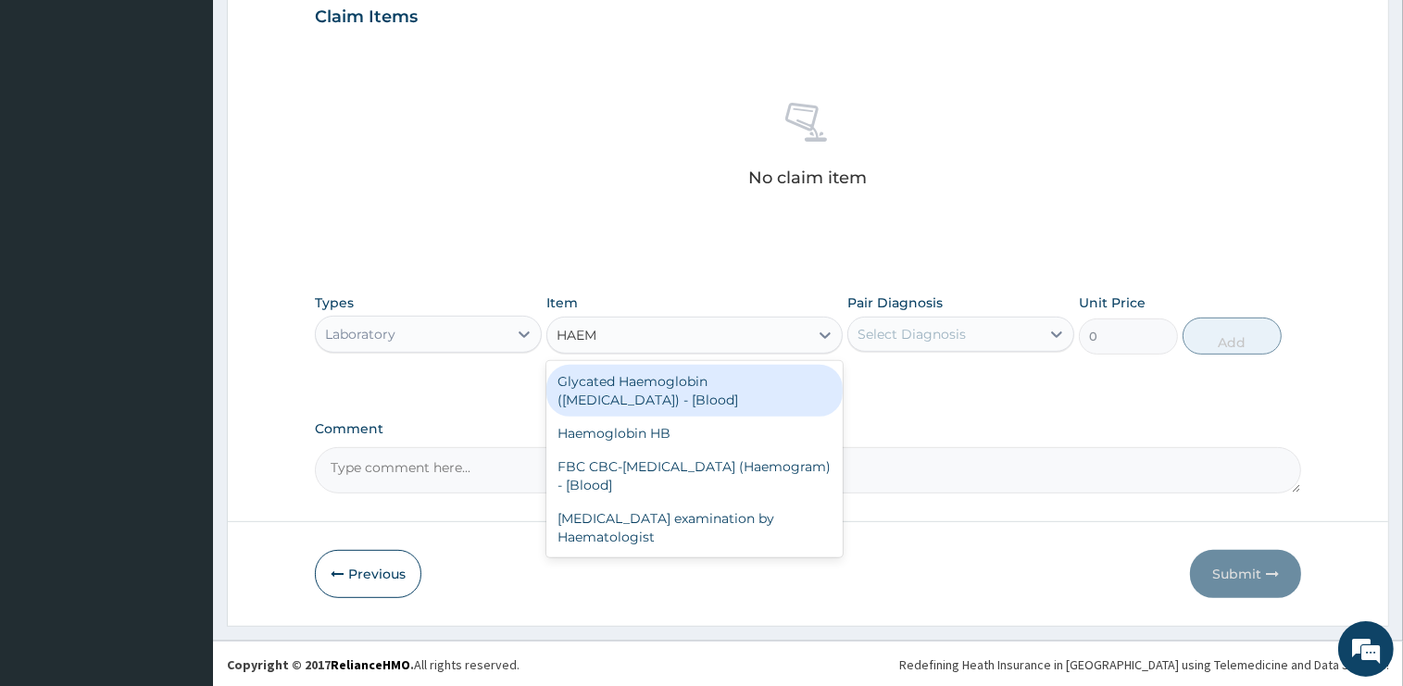
type input "HAEMO"
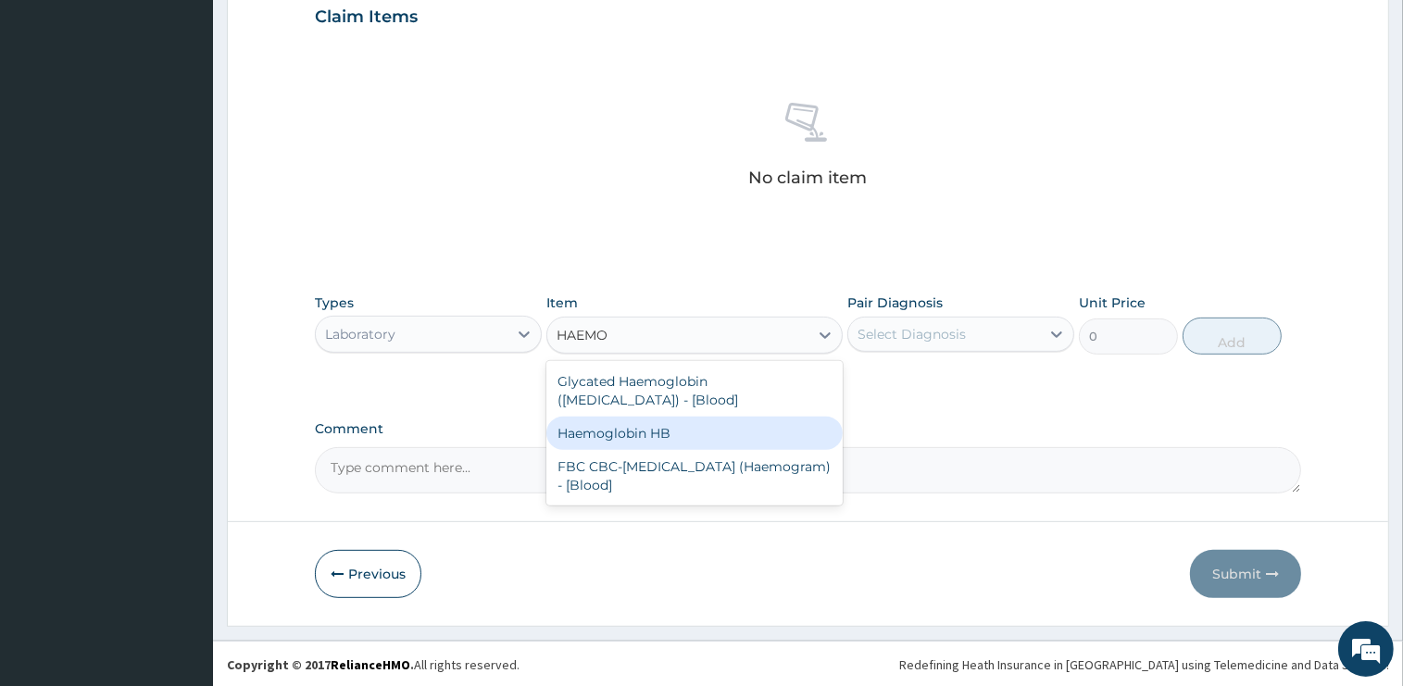
click at [717, 421] on div "Haemoglobin HB" at bounding box center [694, 433] width 296 height 33
type input "1500"
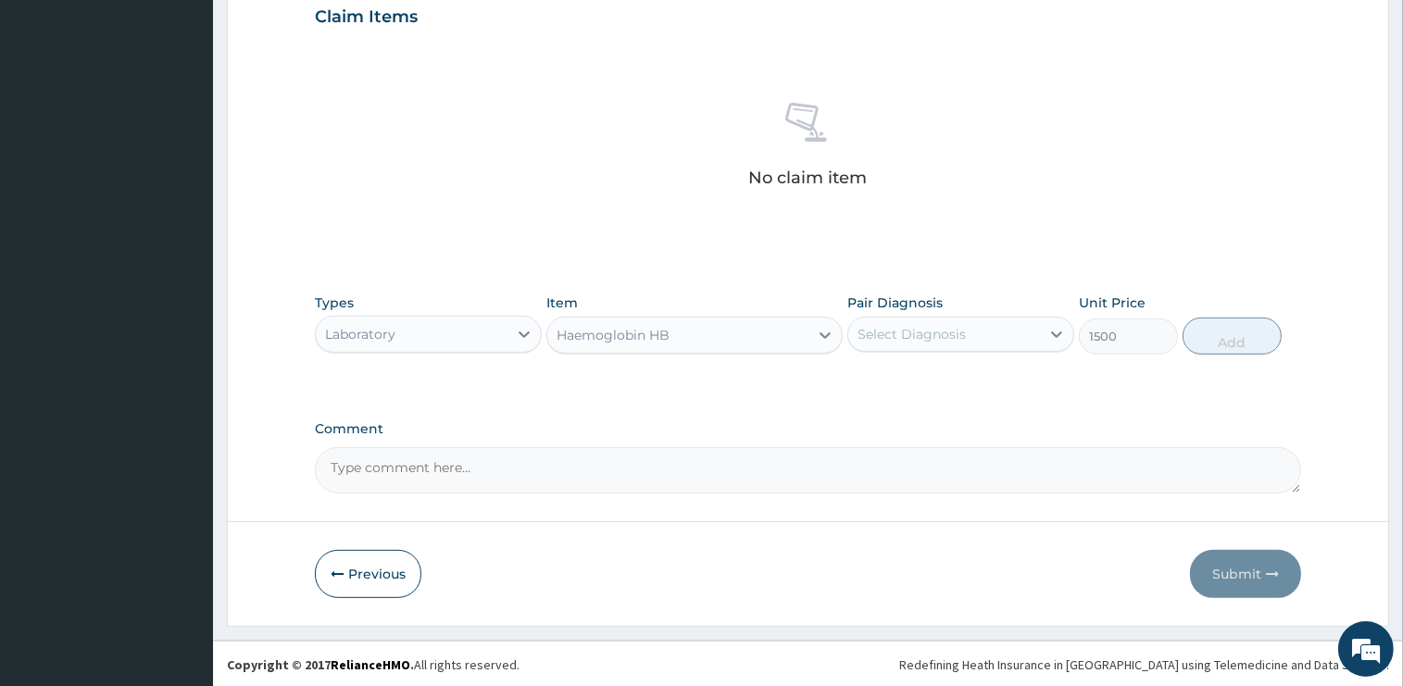
click at [916, 330] on div "Select Diagnosis" at bounding box center [911, 334] width 108 height 19
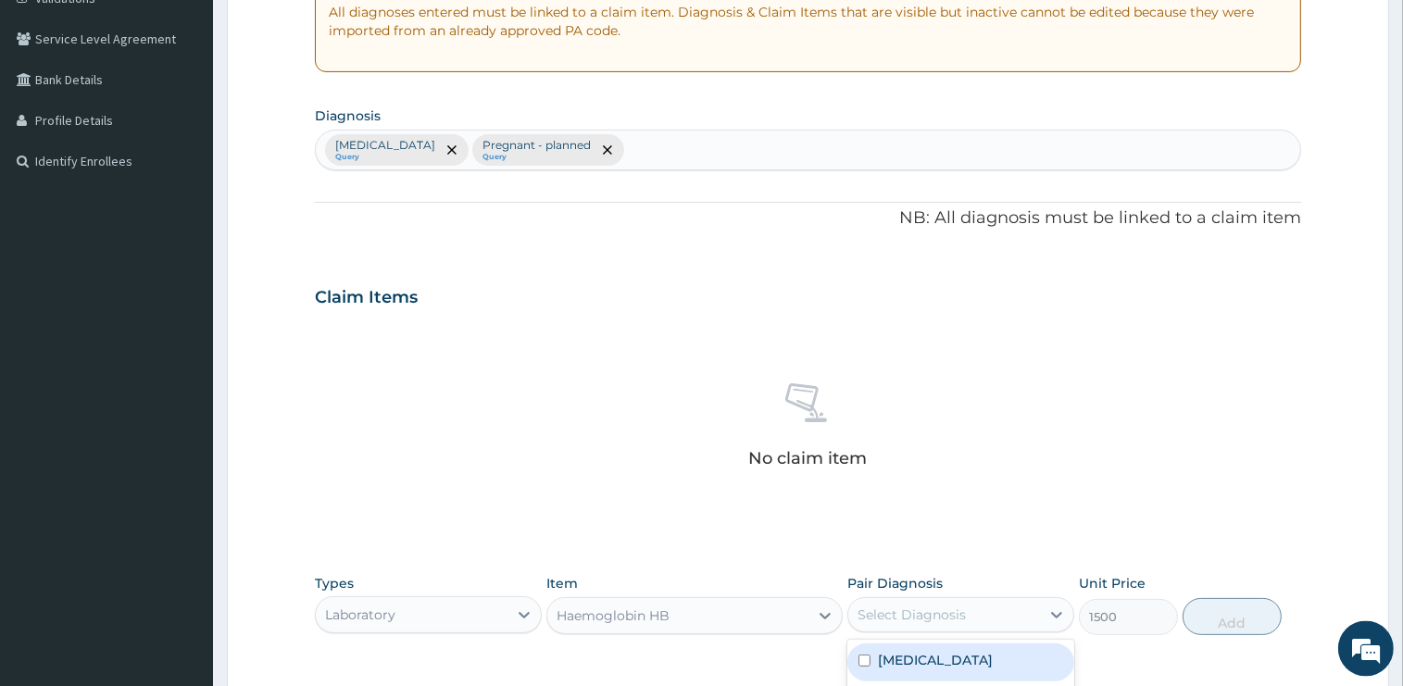
scroll to position [354, 0]
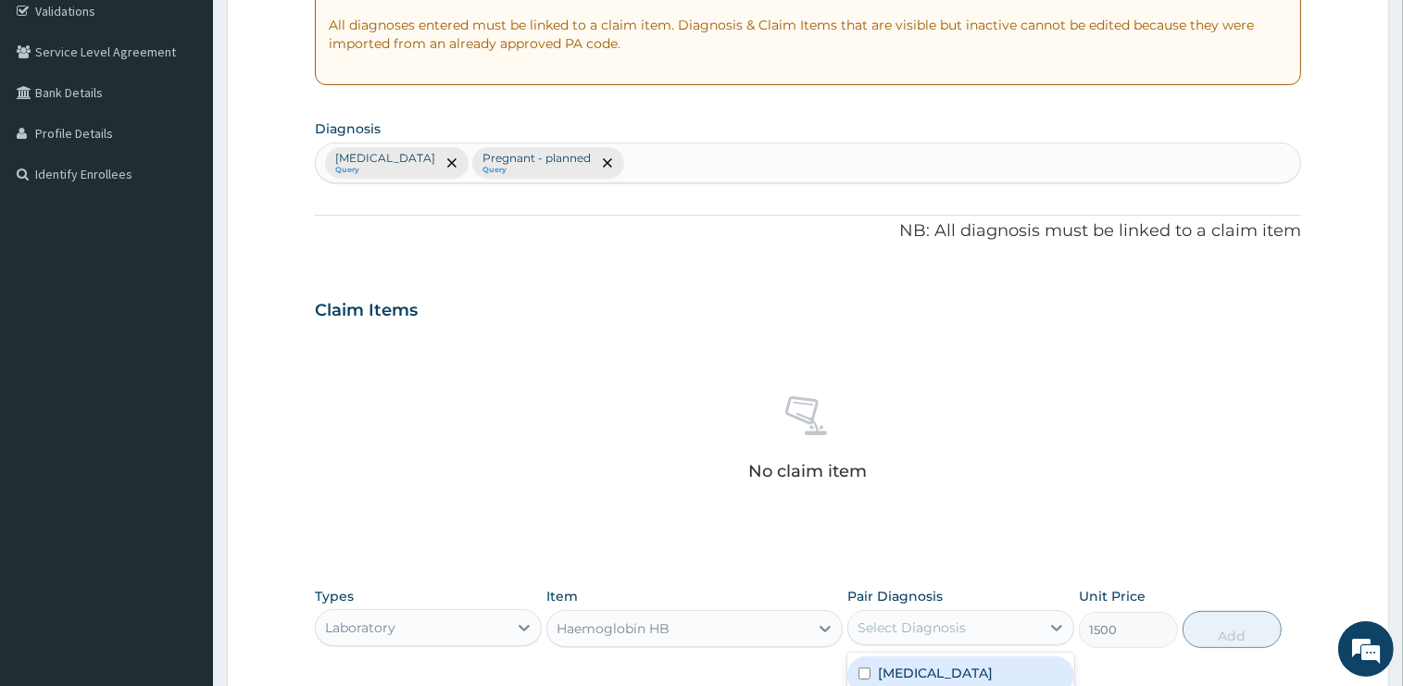
click at [652, 168] on div "Malaria Query Pregnant - planned Query" at bounding box center [808, 163] width 984 height 39
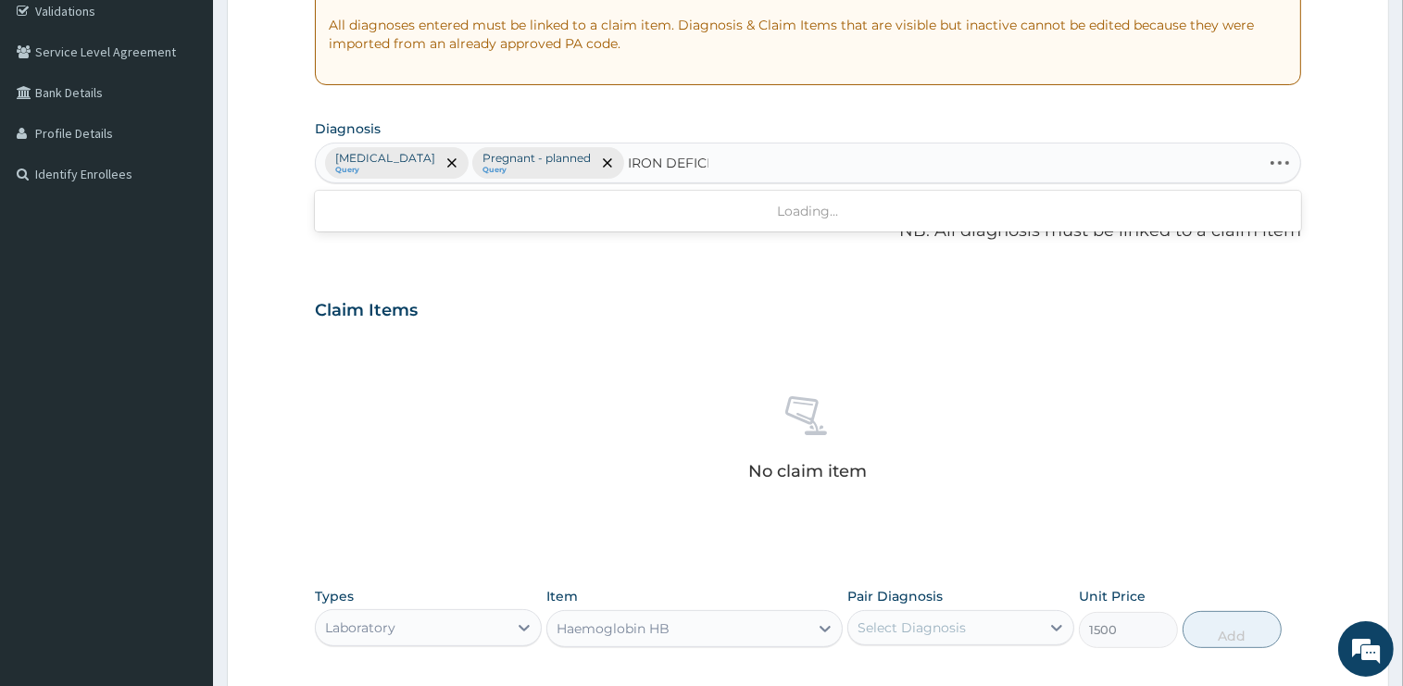
type input "IRON DEFICIE"
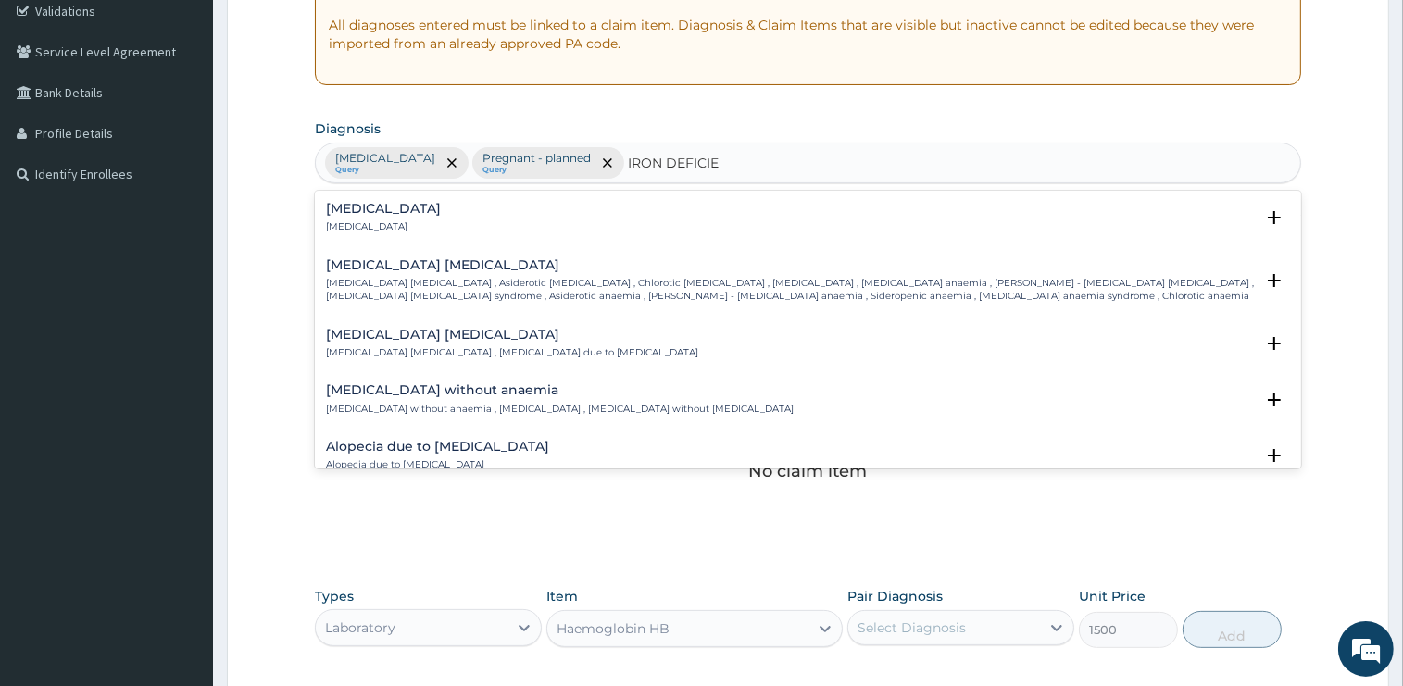
click at [365, 265] on h4 "Iron deficiency anemia" at bounding box center [790, 265] width 928 height 14
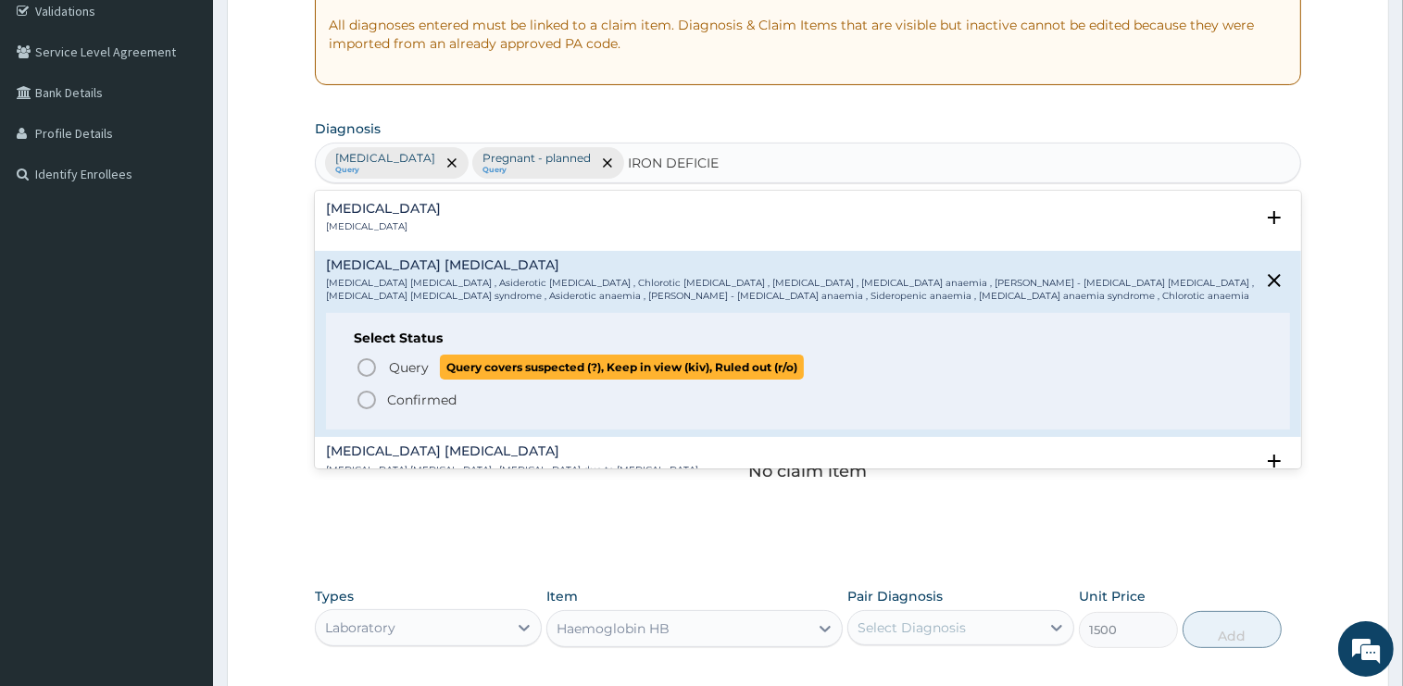
click at [410, 369] on span "Query" at bounding box center [409, 367] width 40 height 19
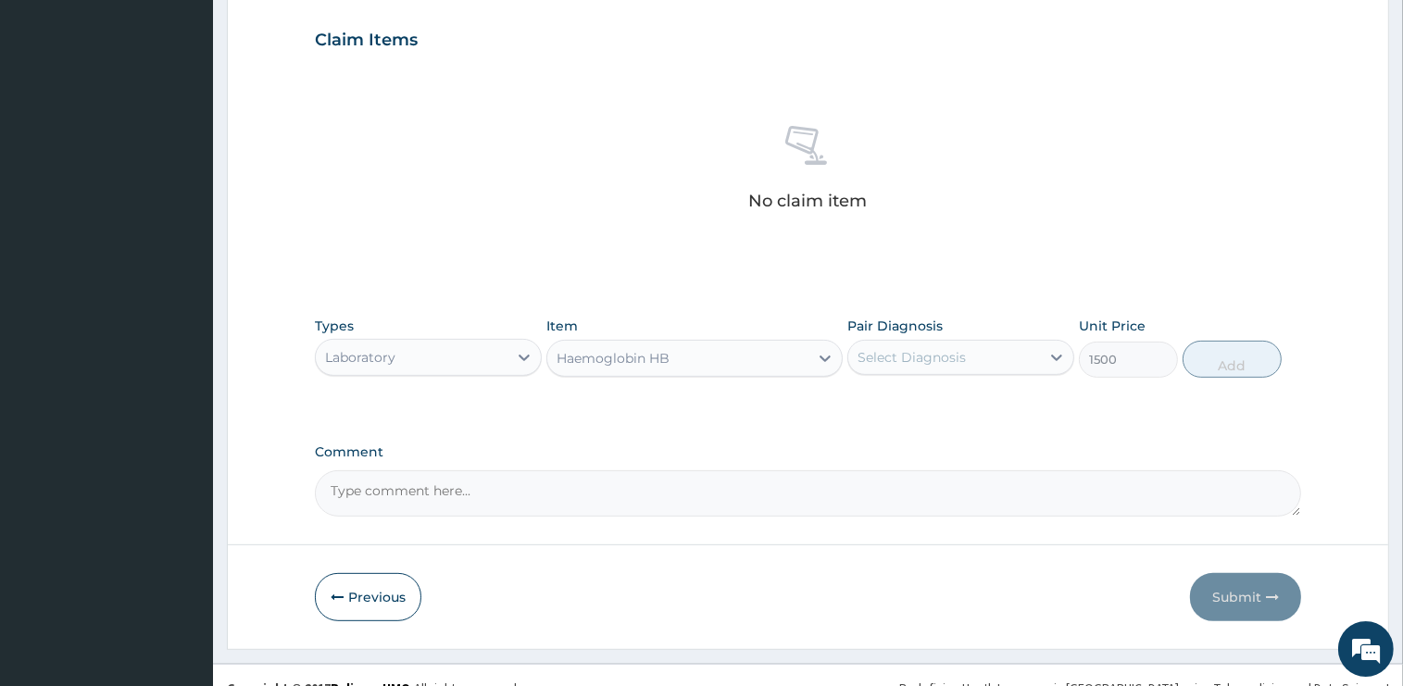
scroll to position [647, 0]
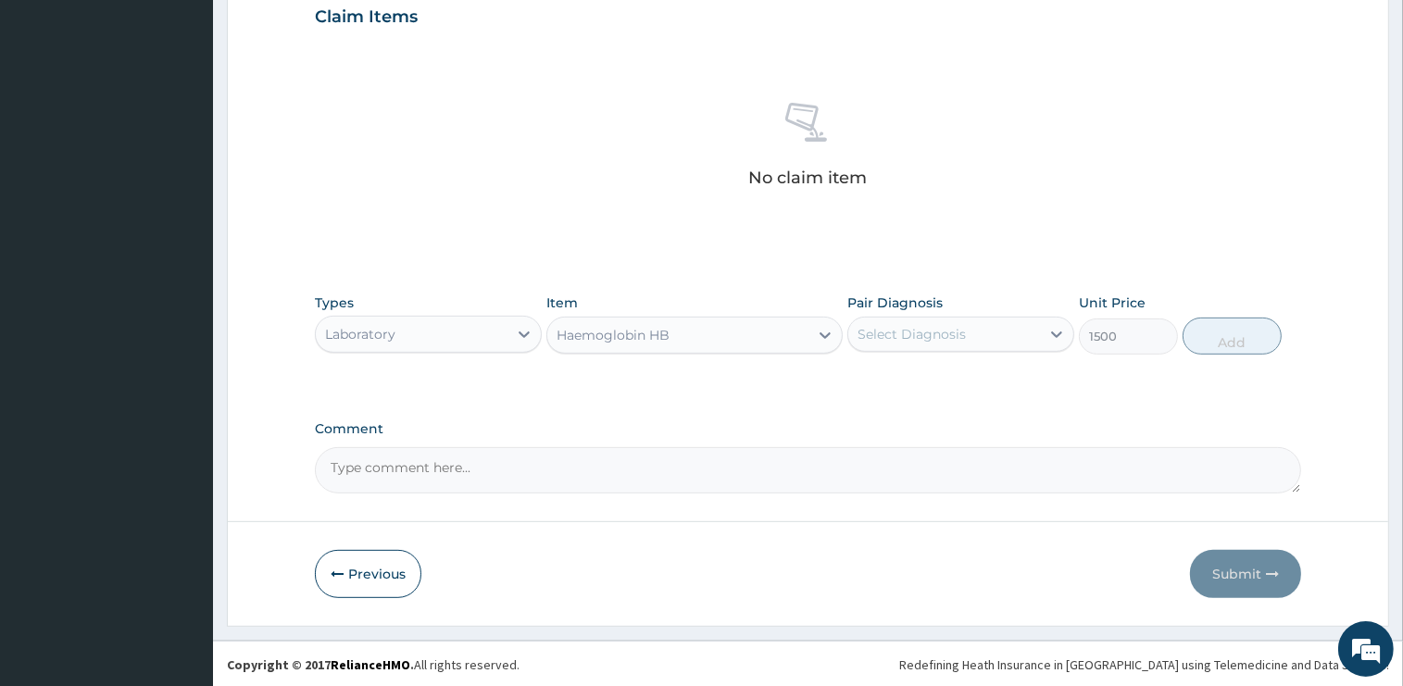
click at [921, 341] on div "Select Diagnosis" at bounding box center [911, 334] width 108 height 19
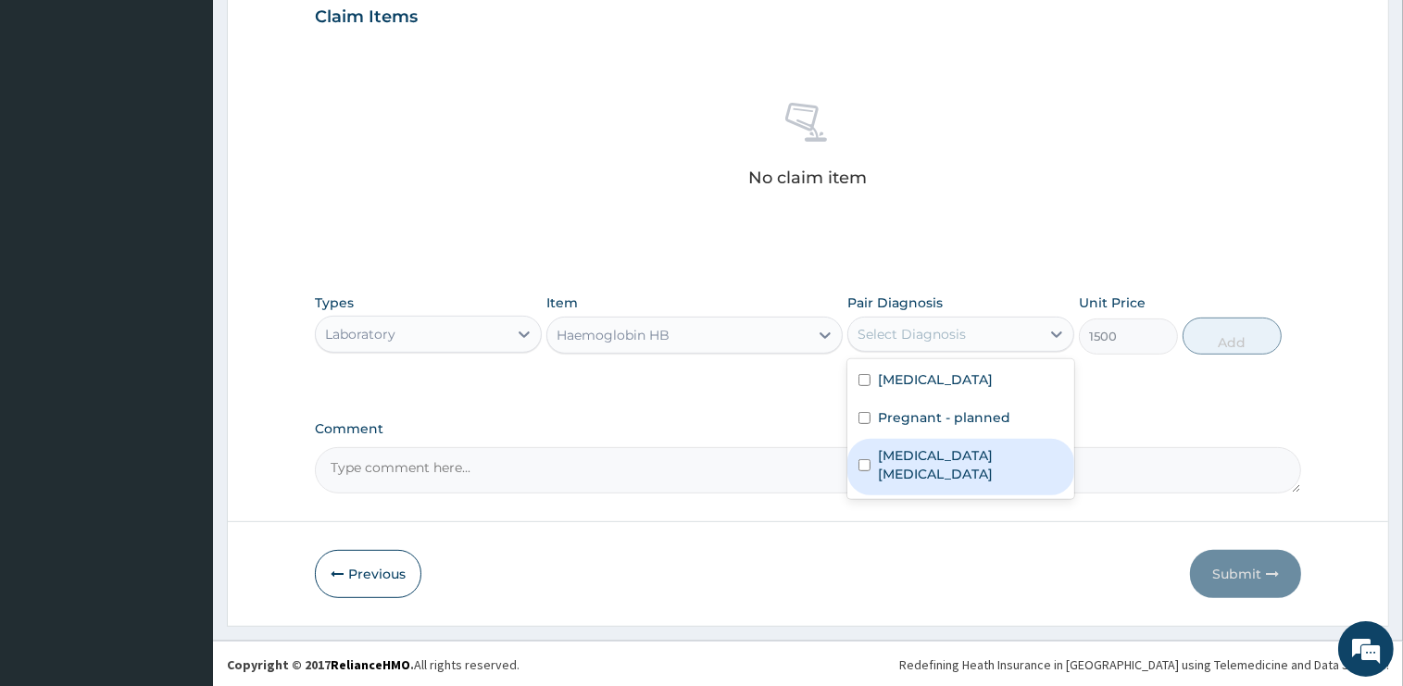
click at [934, 460] on label "Iron deficiency anemia" at bounding box center [970, 464] width 185 height 37
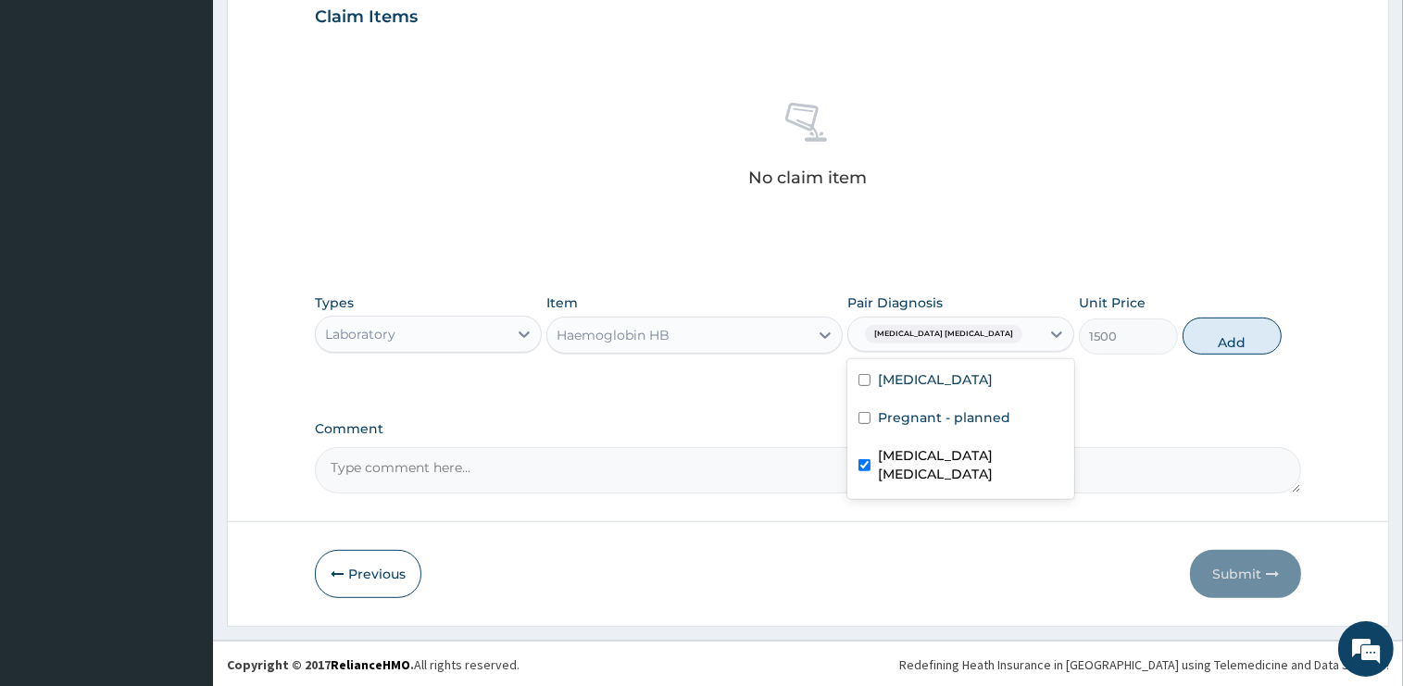
checkbox input "true"
click at [1202, 327] on button "Add" at bounding box center [1231, 336] width 99 height 37
type input "0"
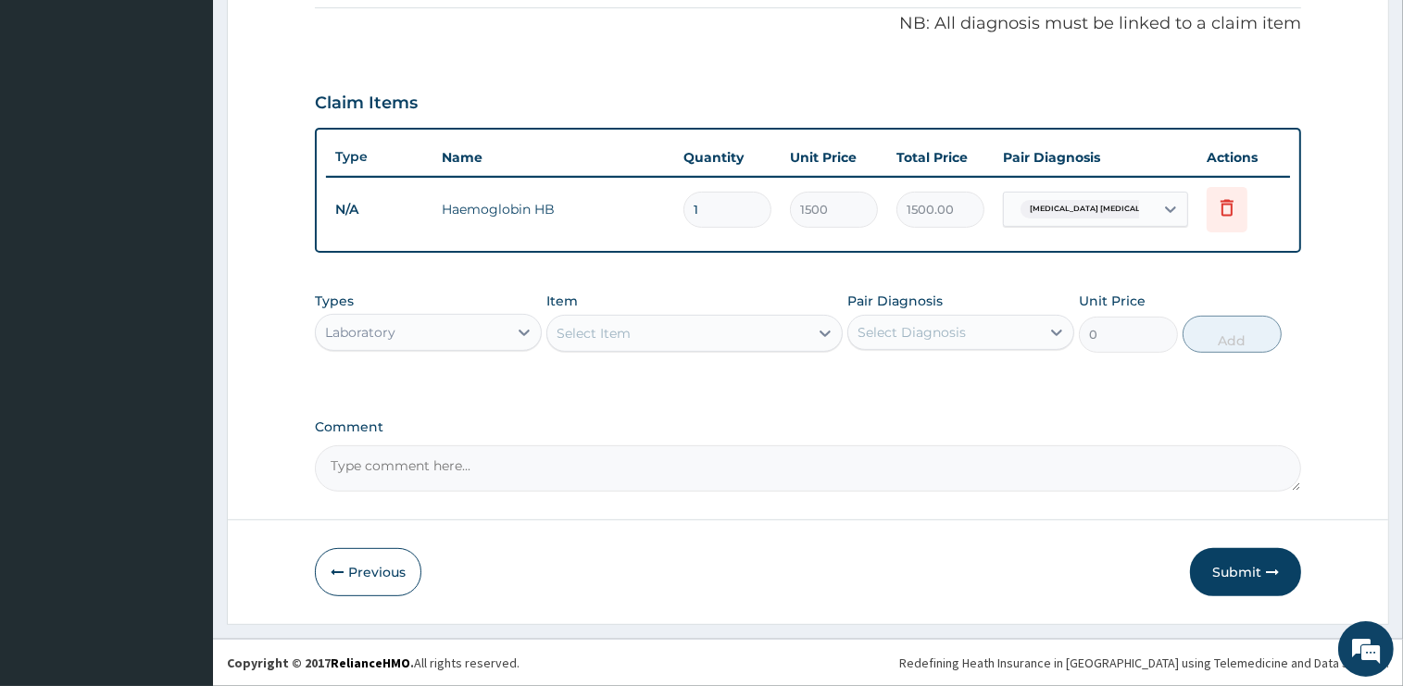
scroll to position [558, 0]
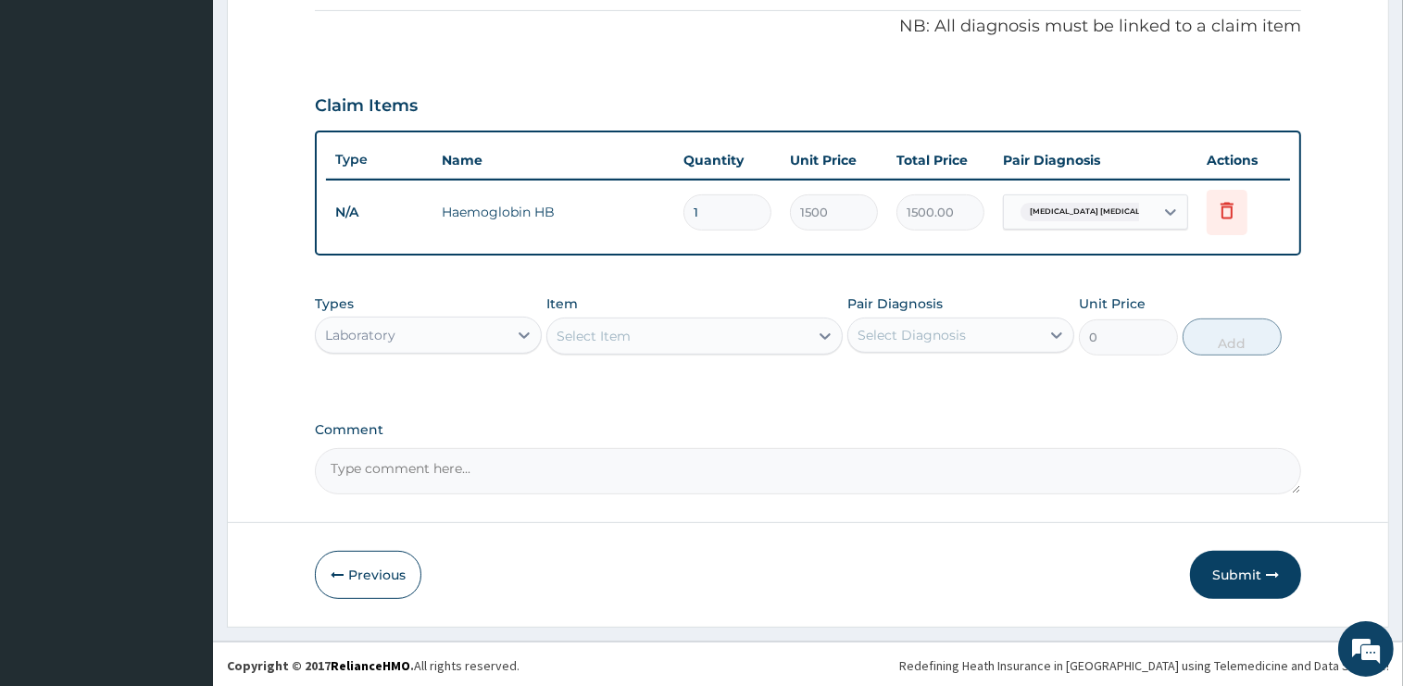
click at [612, 340] on div "Select Item" at bounding box center [593, 336] width 74 height 19
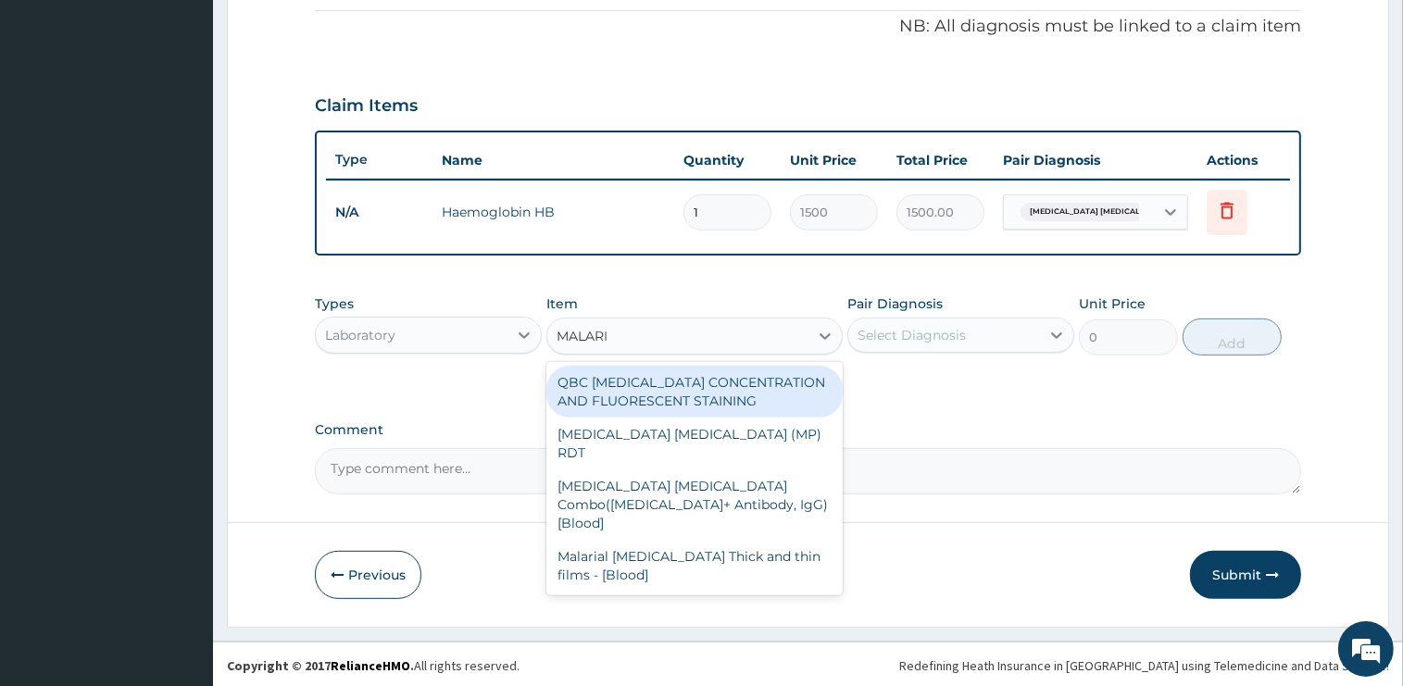
type input "MALARIA"
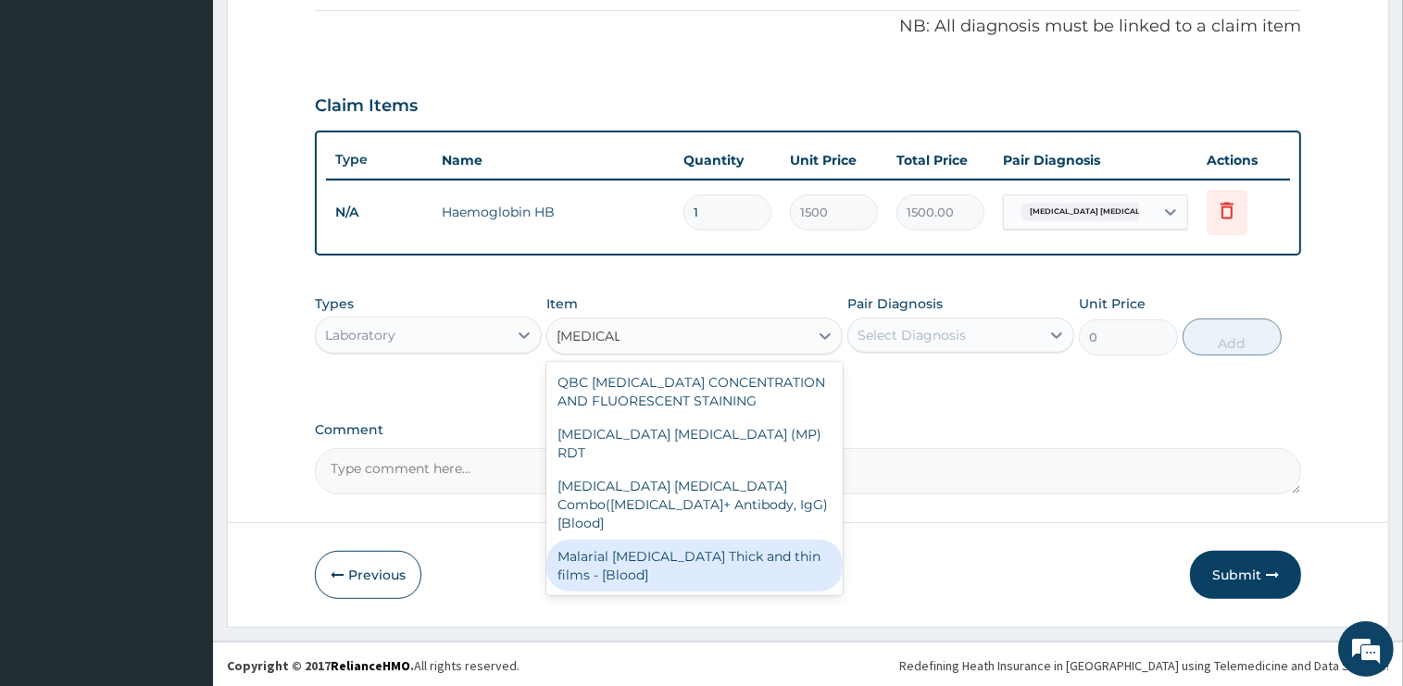
click at [706, 540] on div "Malarial Parasite Thick and thin films - [Blood]" at bounding box center [694, 566] width 296 height 52
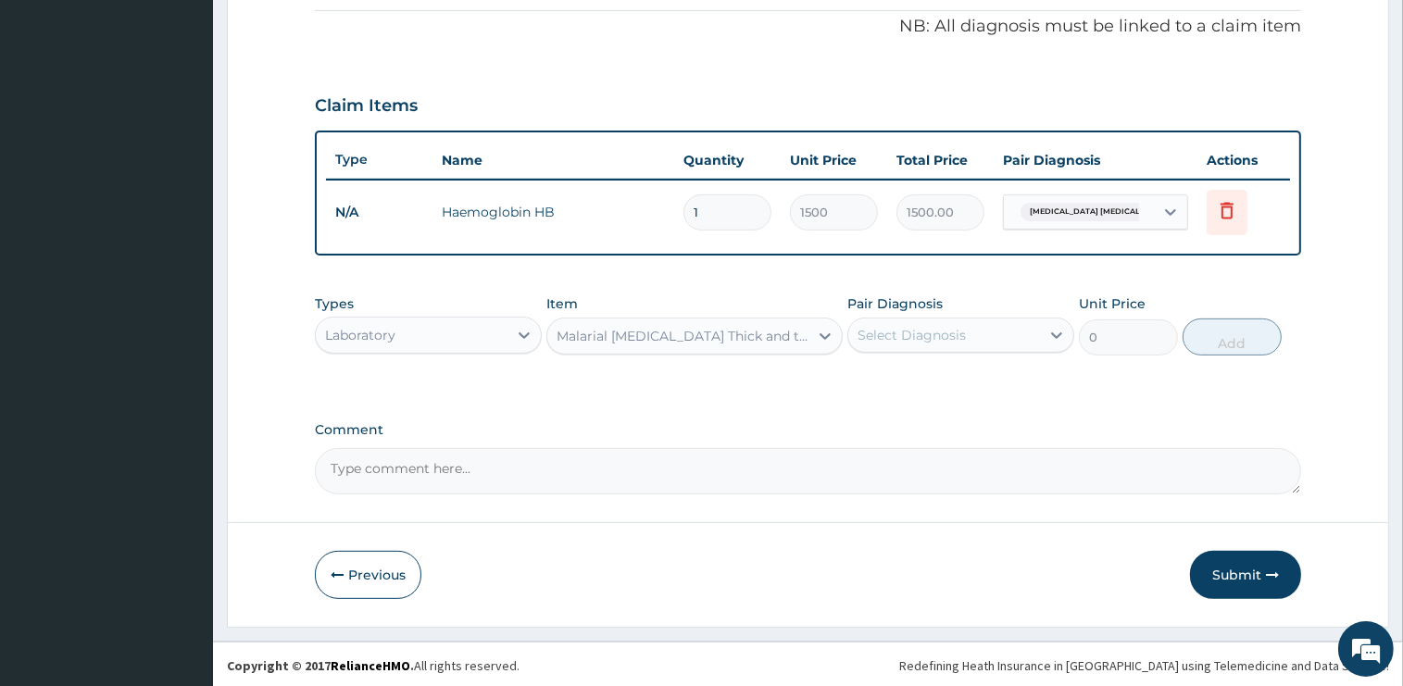
type input "1500"
click at [935, 331] on div "Select Diagnosis" at bounding box center [911, 335] width 108 height 19
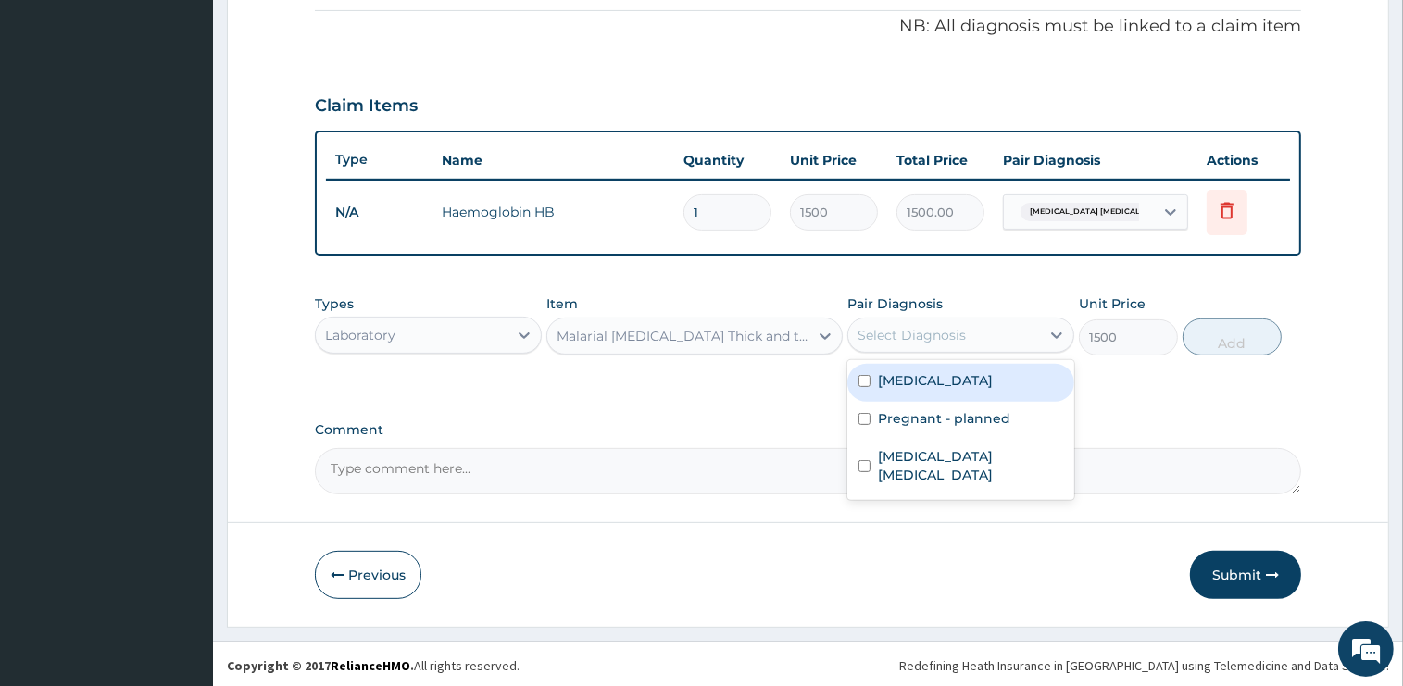
click at [929, 391] on div "Malaria" at bounding box center [960, 383] width 227 height 38
checkbox input "true"
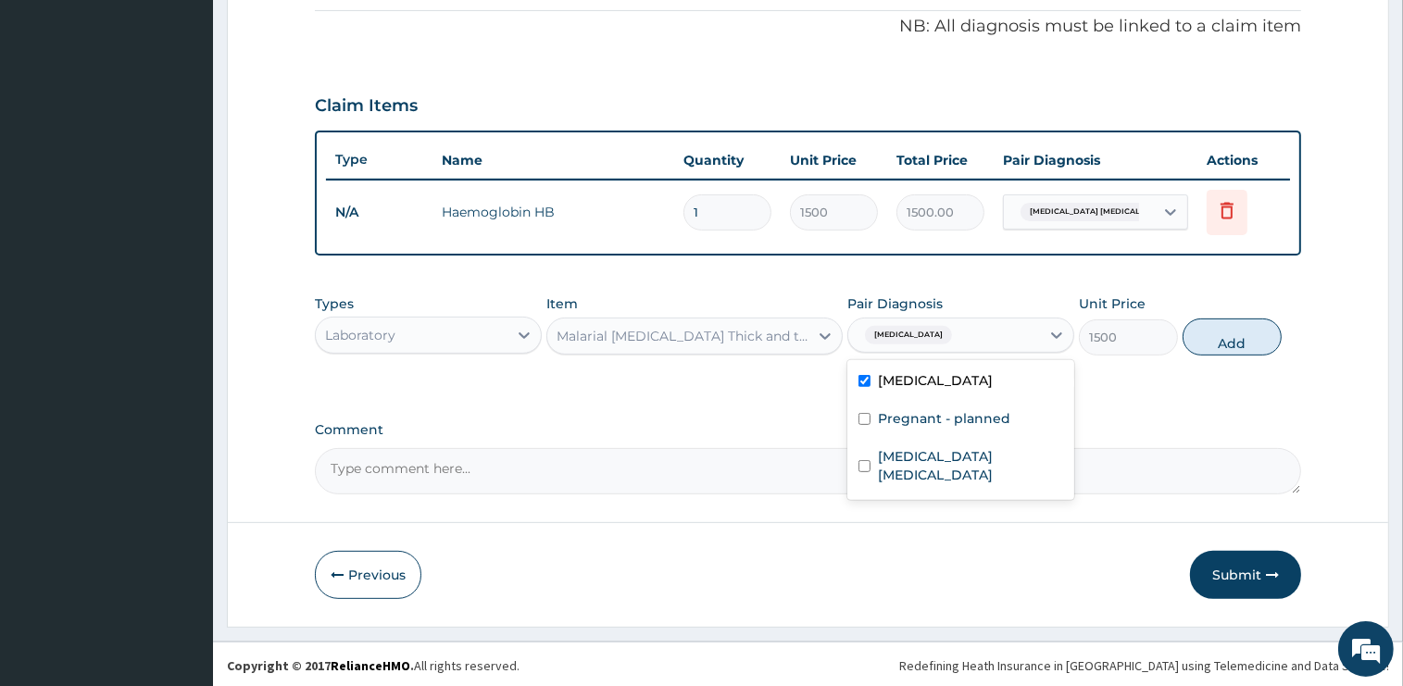
click at [1220, 344] on button "Add" at bounding box center [1231, 337] width 99 height 37
type input "0"
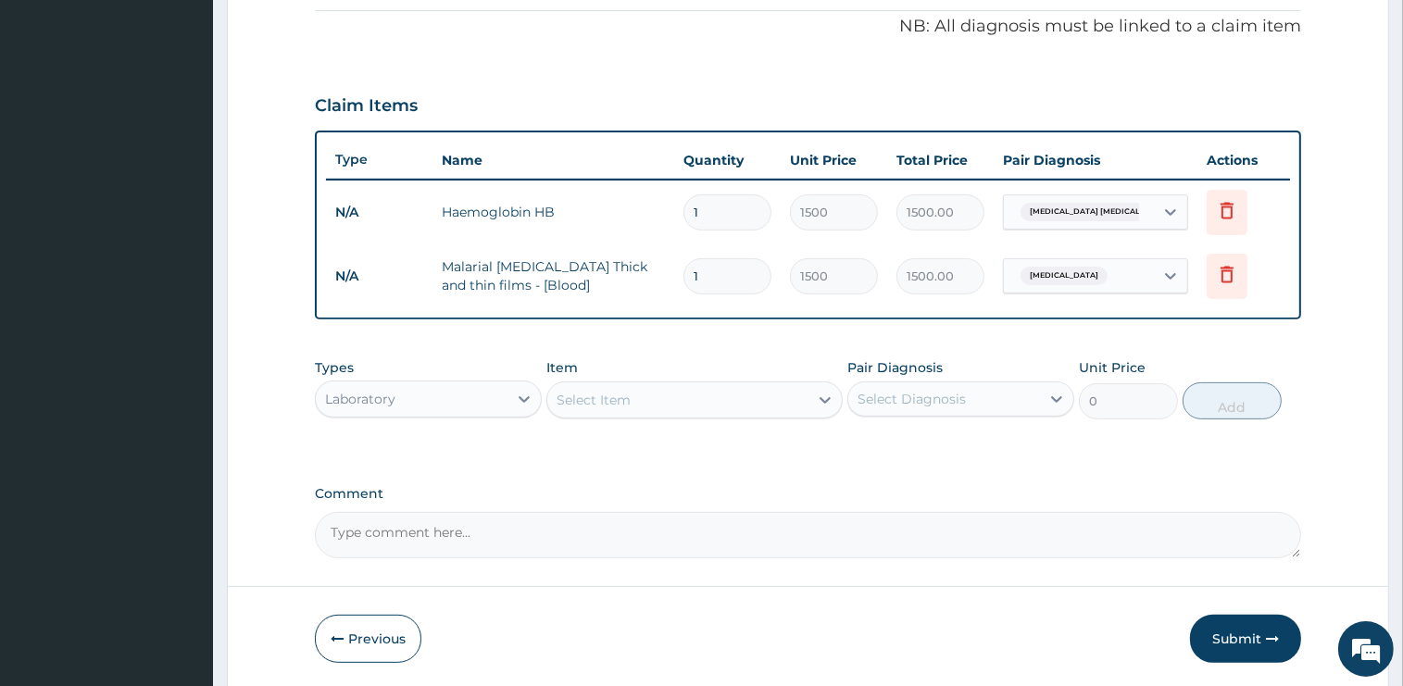
click at [618, 399] on div "Select Item" at bounding box center [593, 400] width 74 height 19
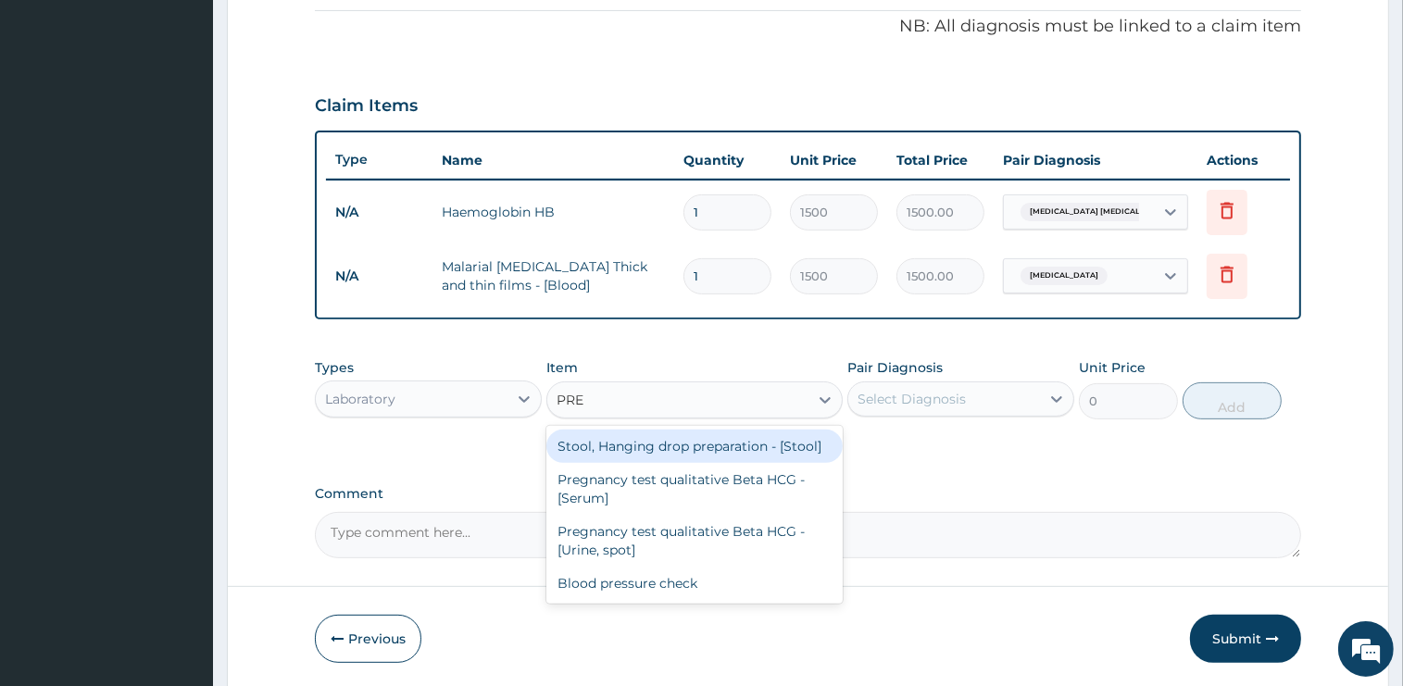
type input "PREG"
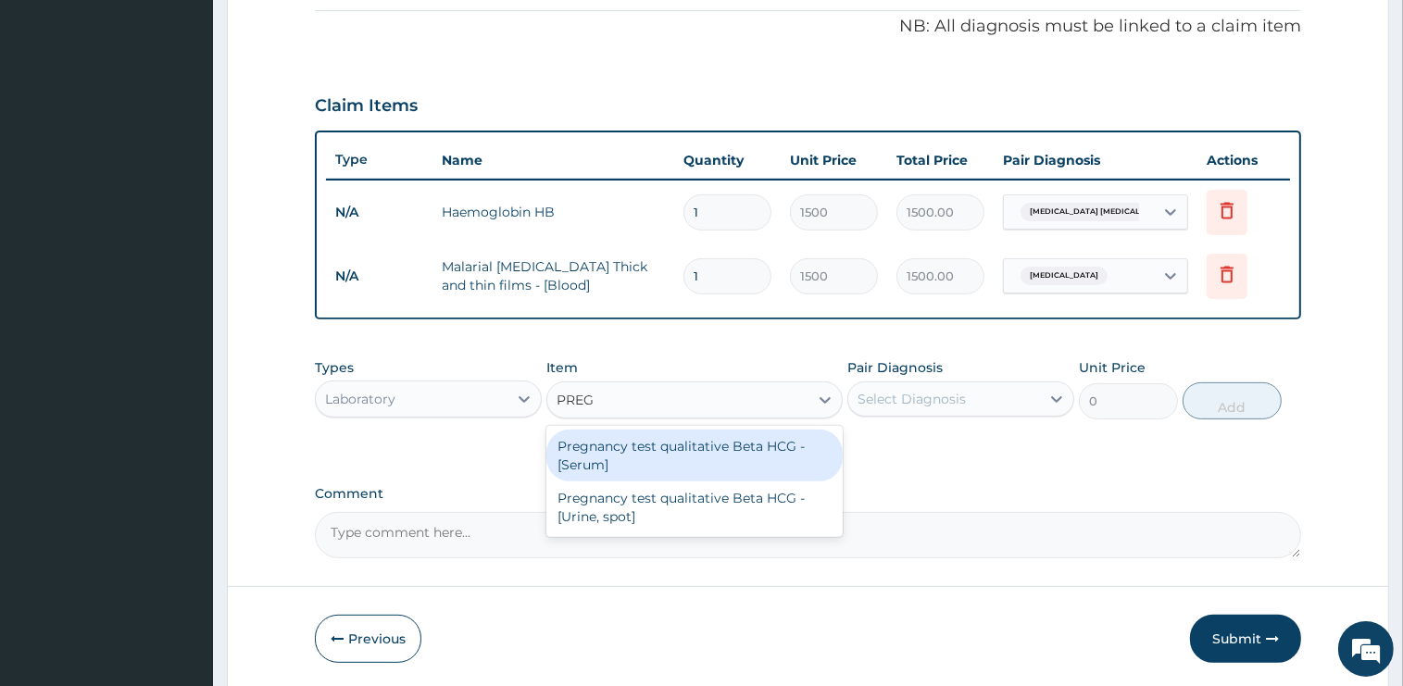
click at [722, 455] on div "Pregnancy test qualitative Beta HCG - [Serum]" at bounding box center [694, 456] width 296 height 52
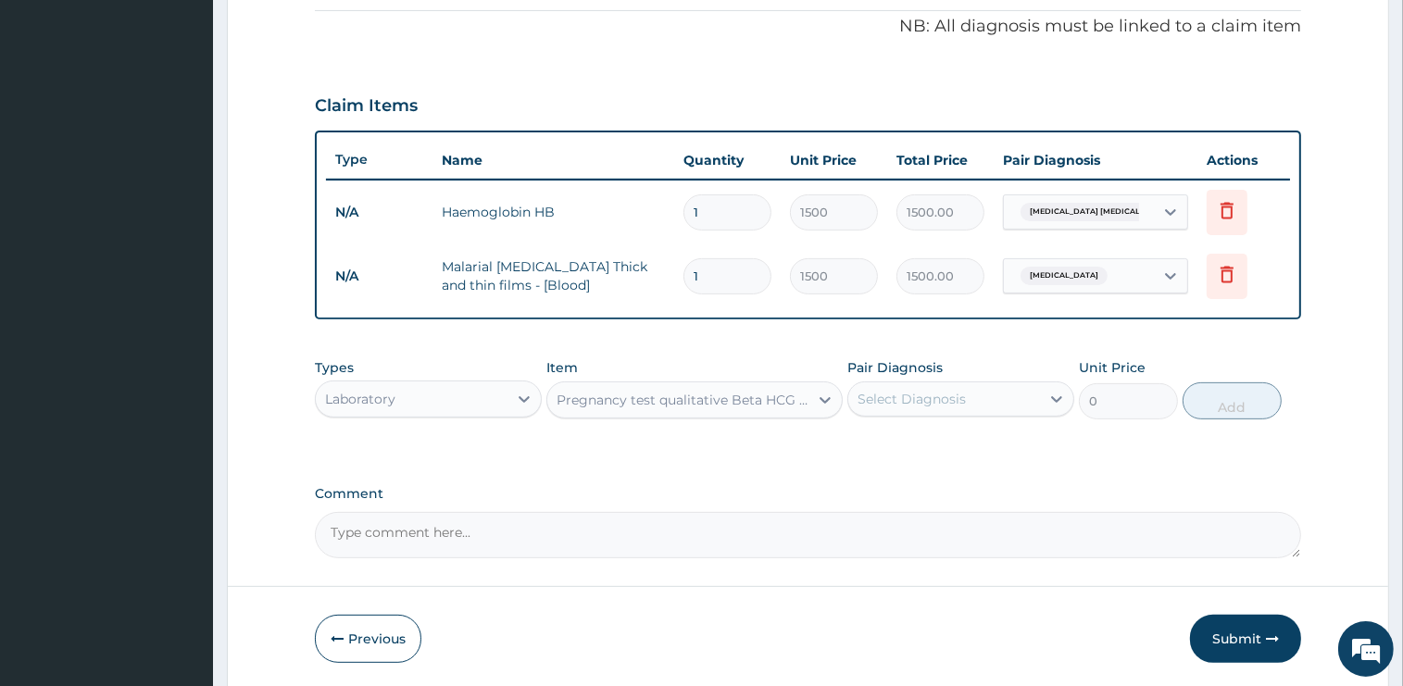
type input "1200"
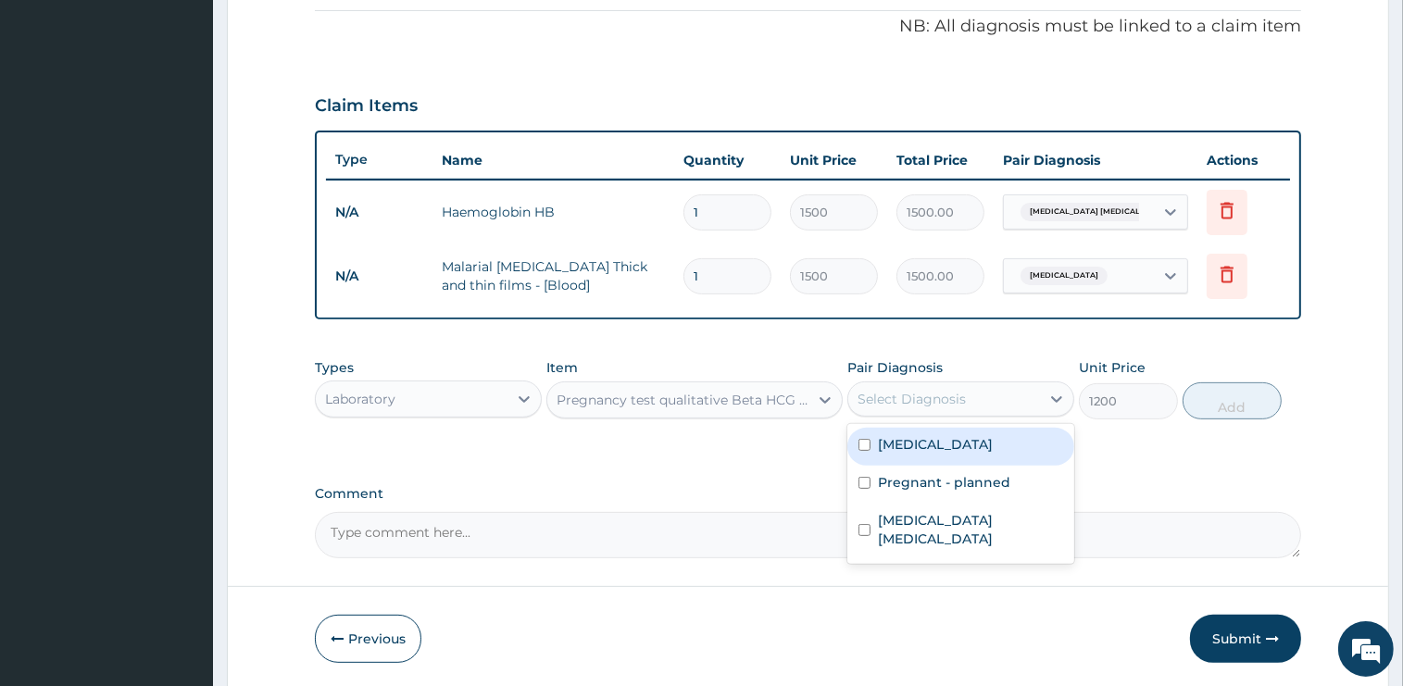
click at [936, 401] on div "Select Diagnosis" at bounding box center [911, 399] width 108 height 19
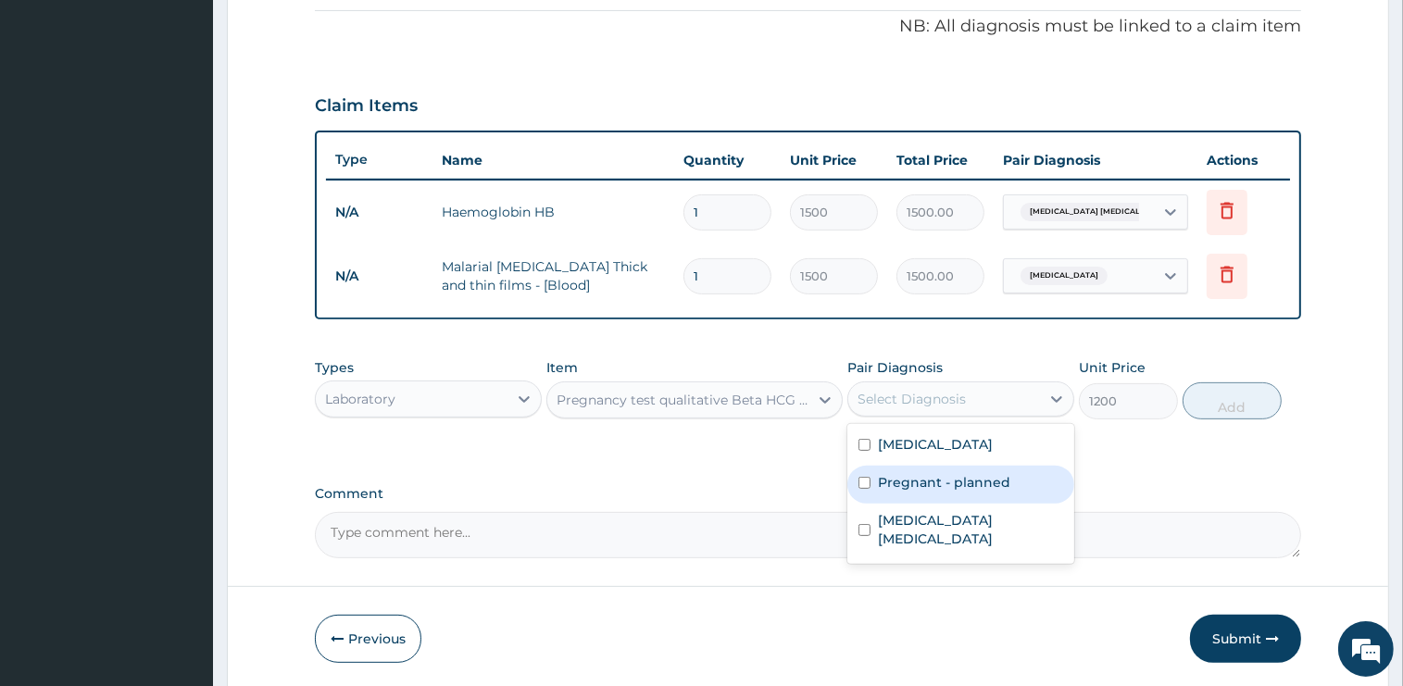
click at [951, 479] on label "Pregnant - planned" at bounding box center [944, 482] width 132 height 19
checkbox input "true"
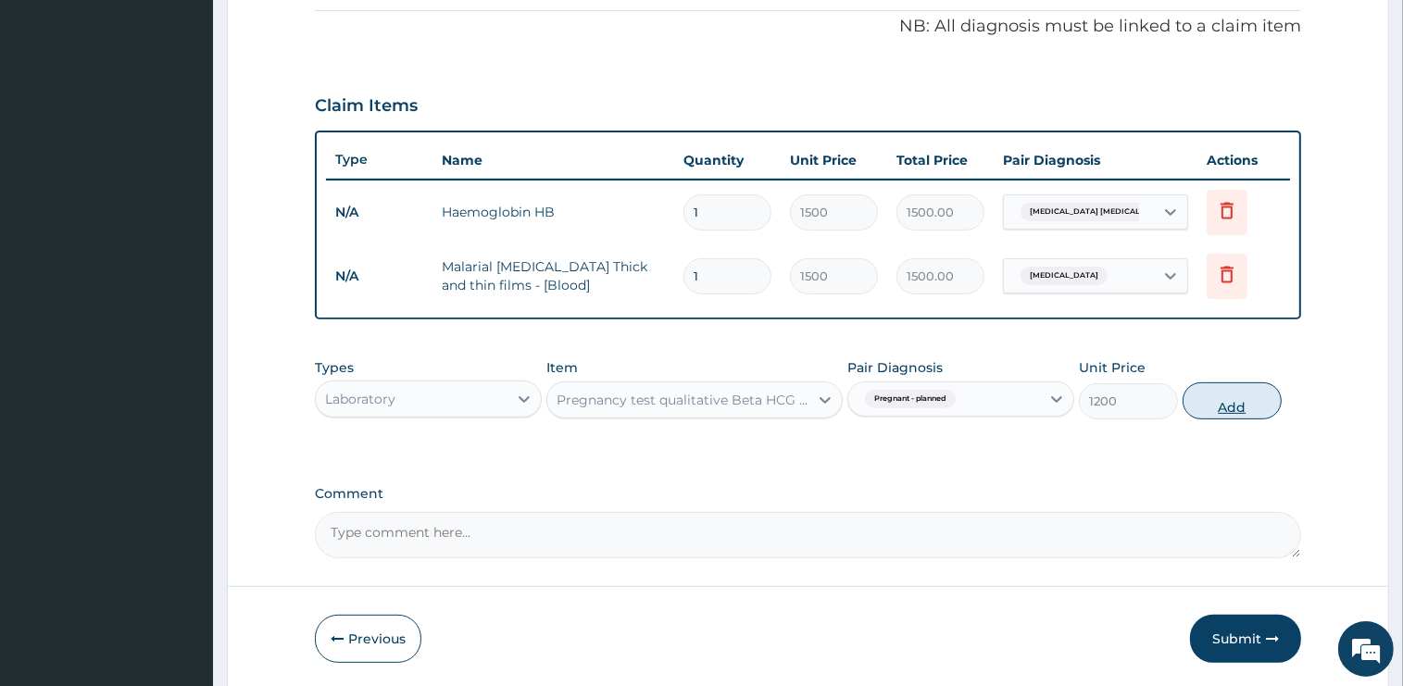
click at [1206, 408] on button "Add" at bounding box center [1231, 400] width 99 height 37
type input "0"
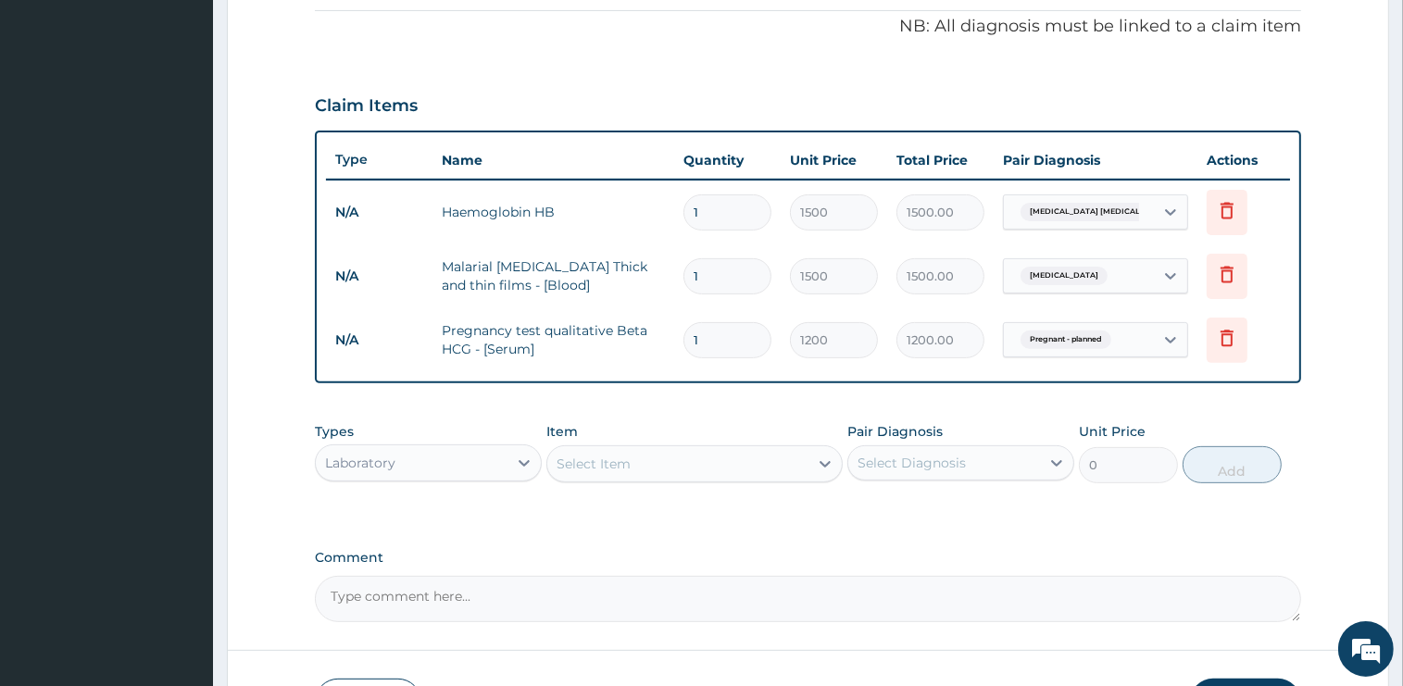
click at [427, 469] on div "Laboratory" at bounding box center [412, 463] width 192 height 30
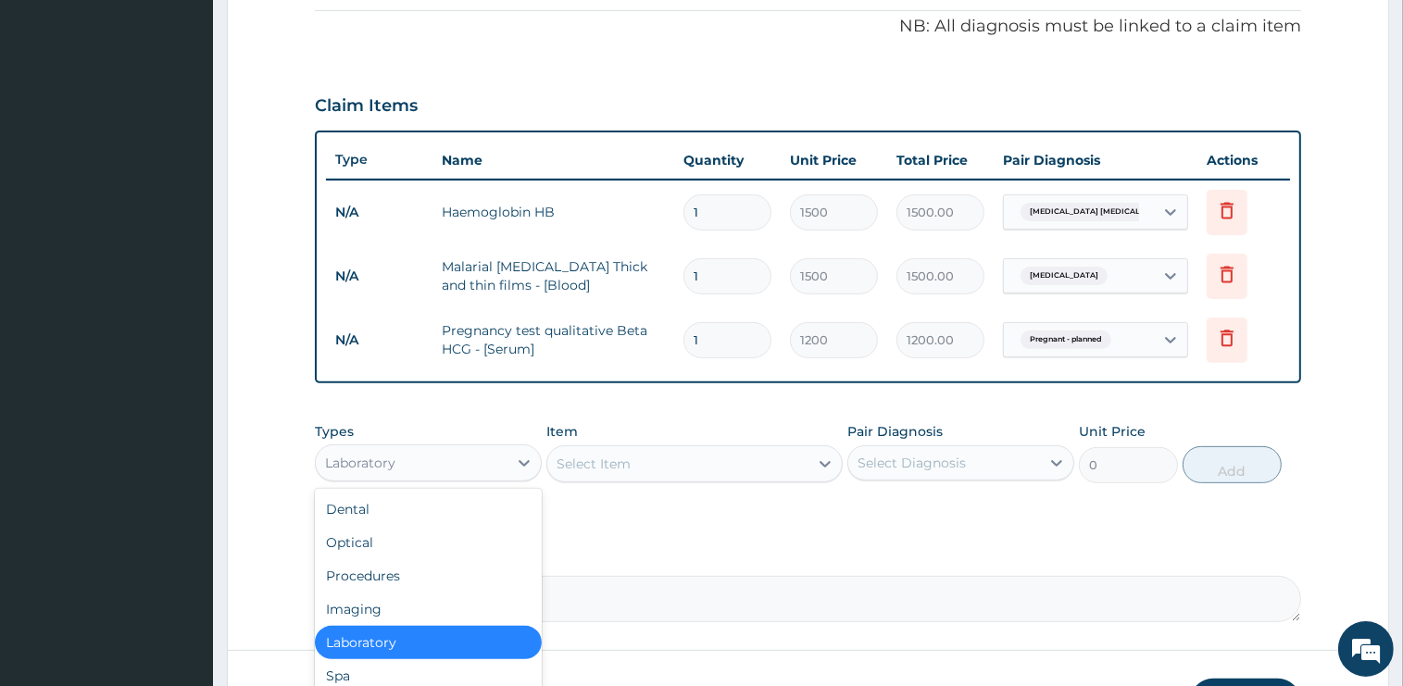
scroll to position [63, 0]
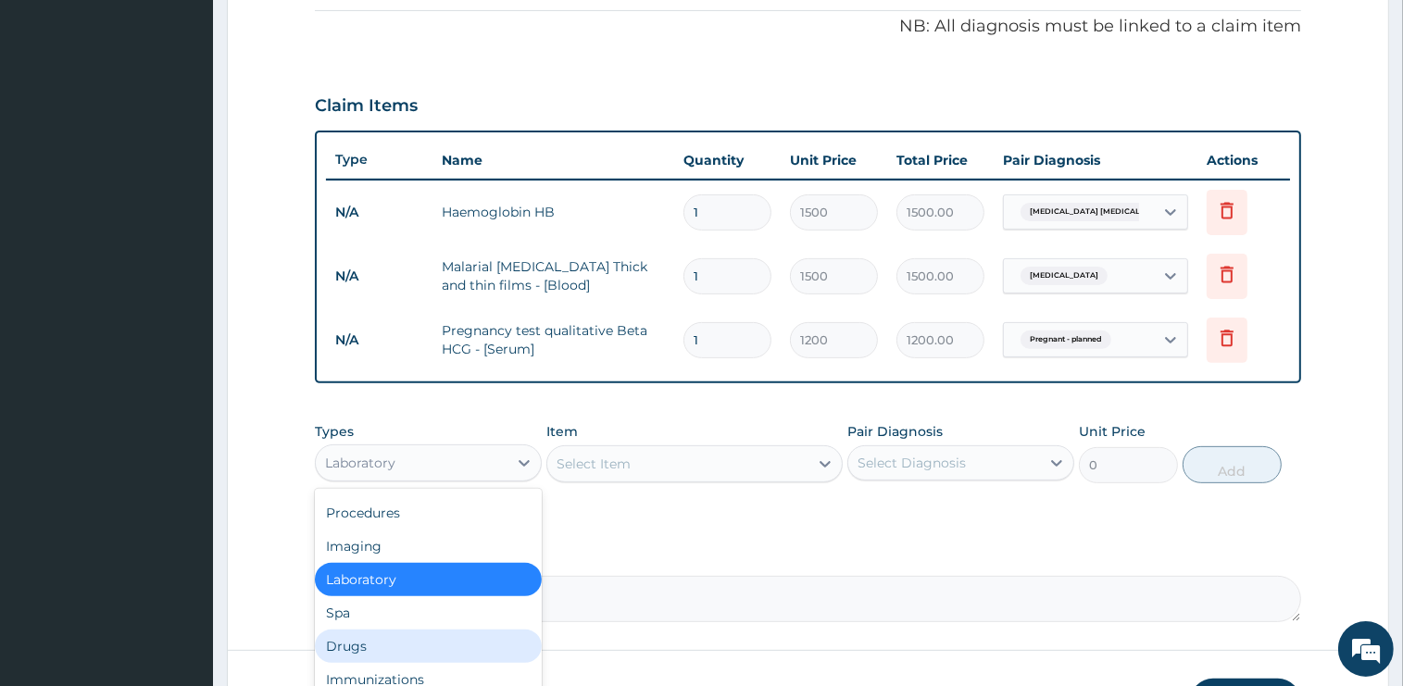
click at [365, 643] on div "Drugs" at bounding box center [428, 646] width 227 height 33
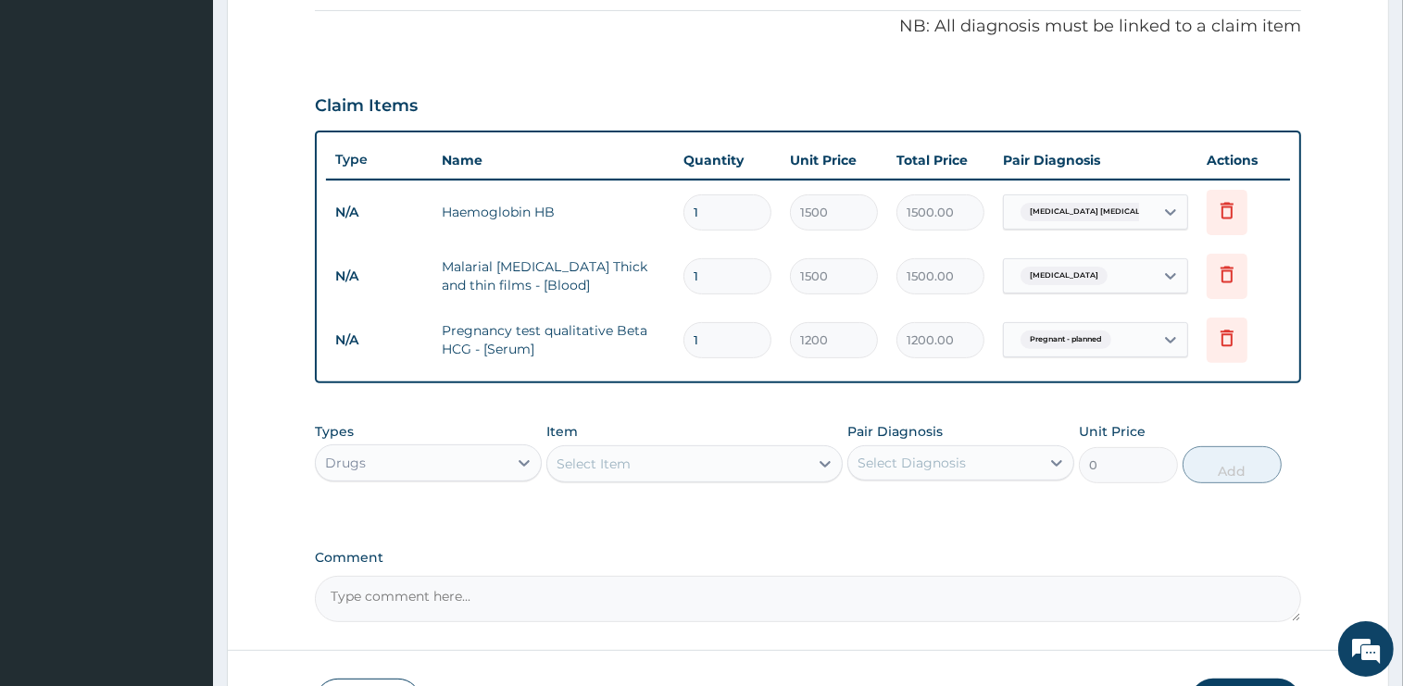
click at [676, 464] on div "Select Item" at bounding box center [677, 464] width 261 height 30
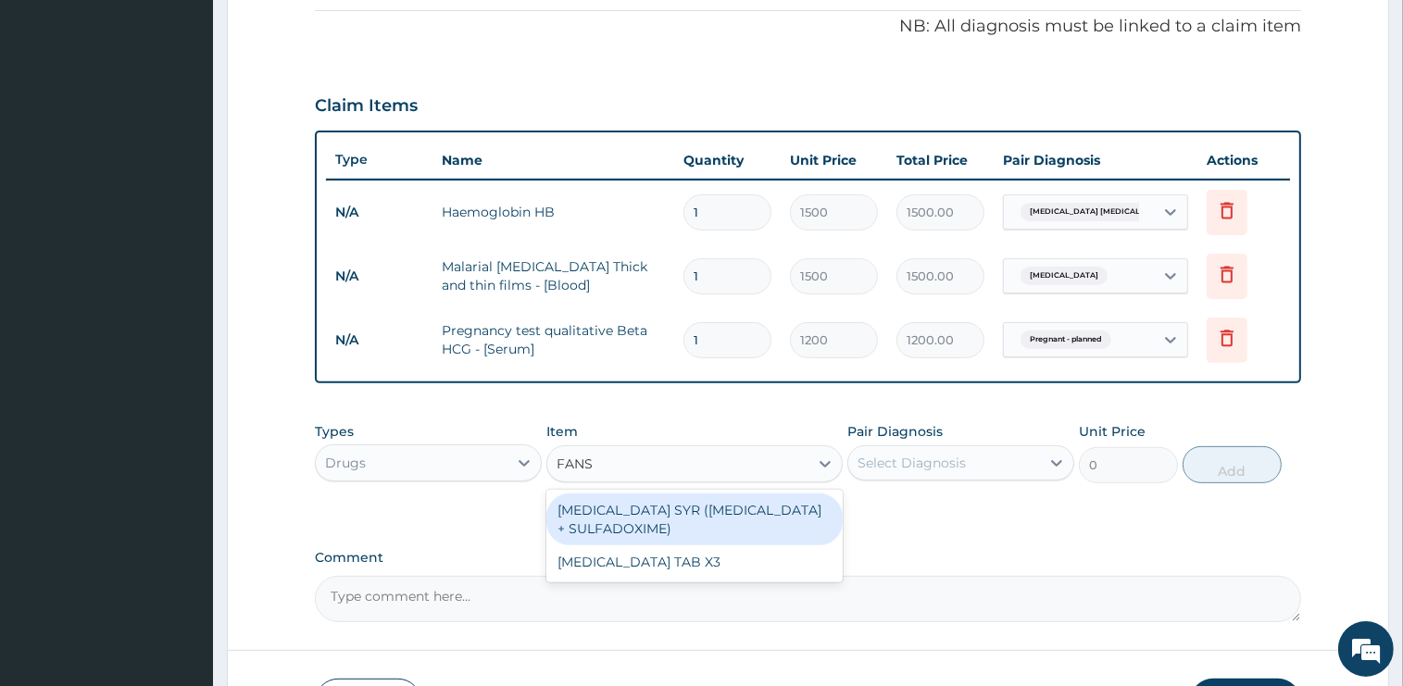
type input "FANSI"
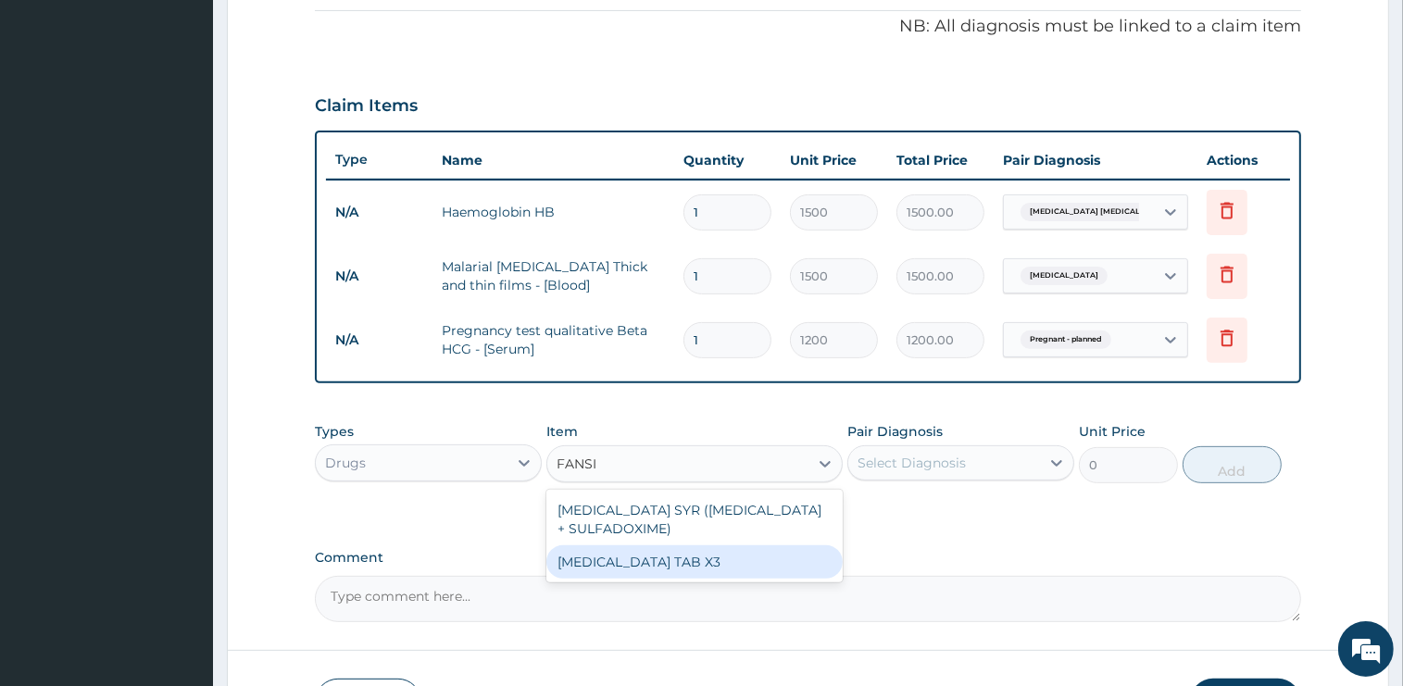
click at [684, 557] on div "FANSIDAR TAB X3" at bounding box center [694, 561] width 296 height 33
type input "300"
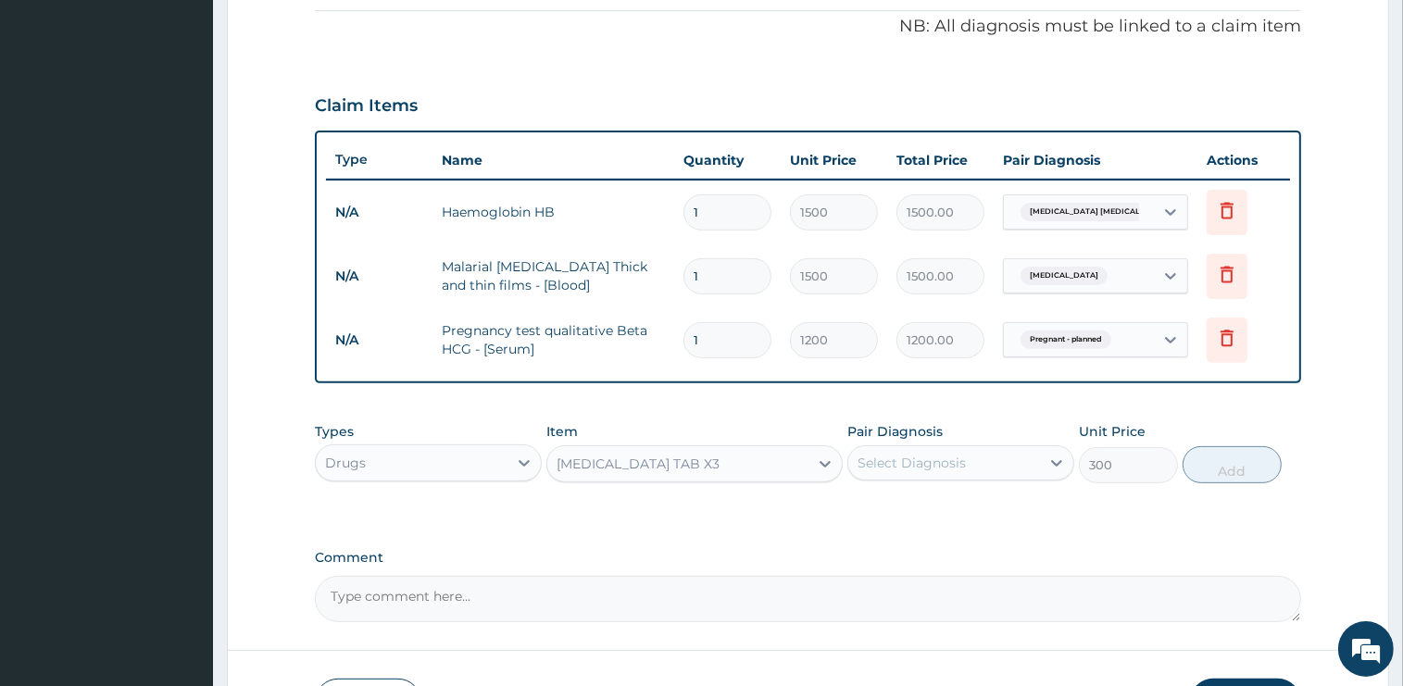
click at [930, 461] on div "Select Diagnosis" at bounding box center [911, 463] width 108 height 19
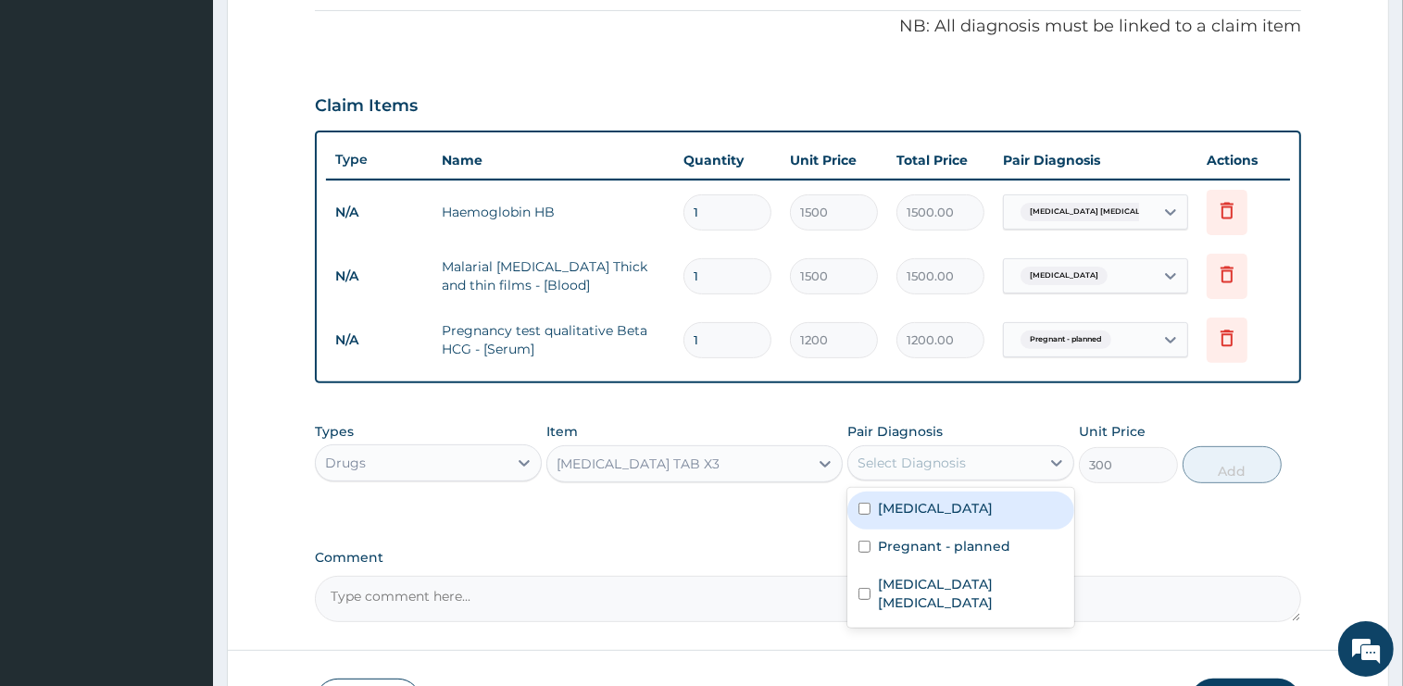
click at [929, 512] on div "Malaria" at bounding box center [960, 511] width 227 height 38
checkbox input "true"
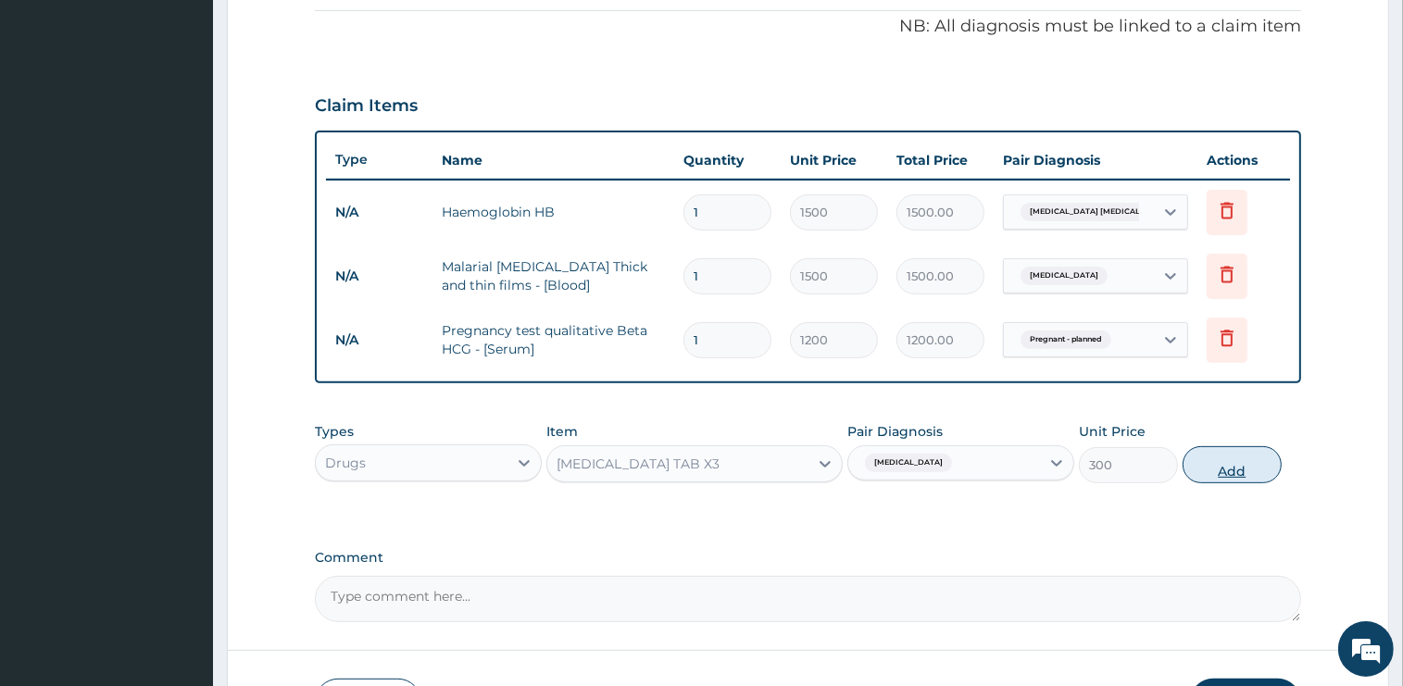
click at [1264, 458] on button "Add" at bounding box center [1231, 464] width 99 height 37
type input "0"
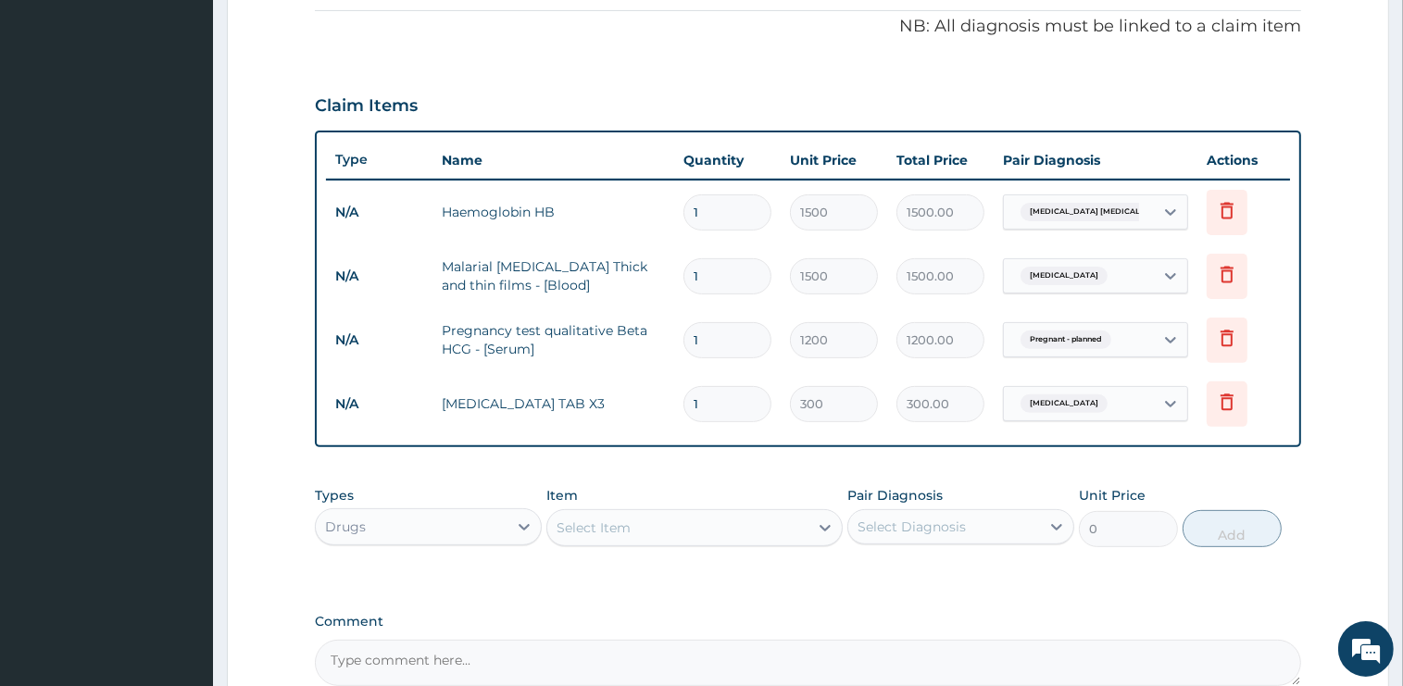
click at [694, 525] on div "Select Item" at bounding box center [677, 528] width 261 height 30
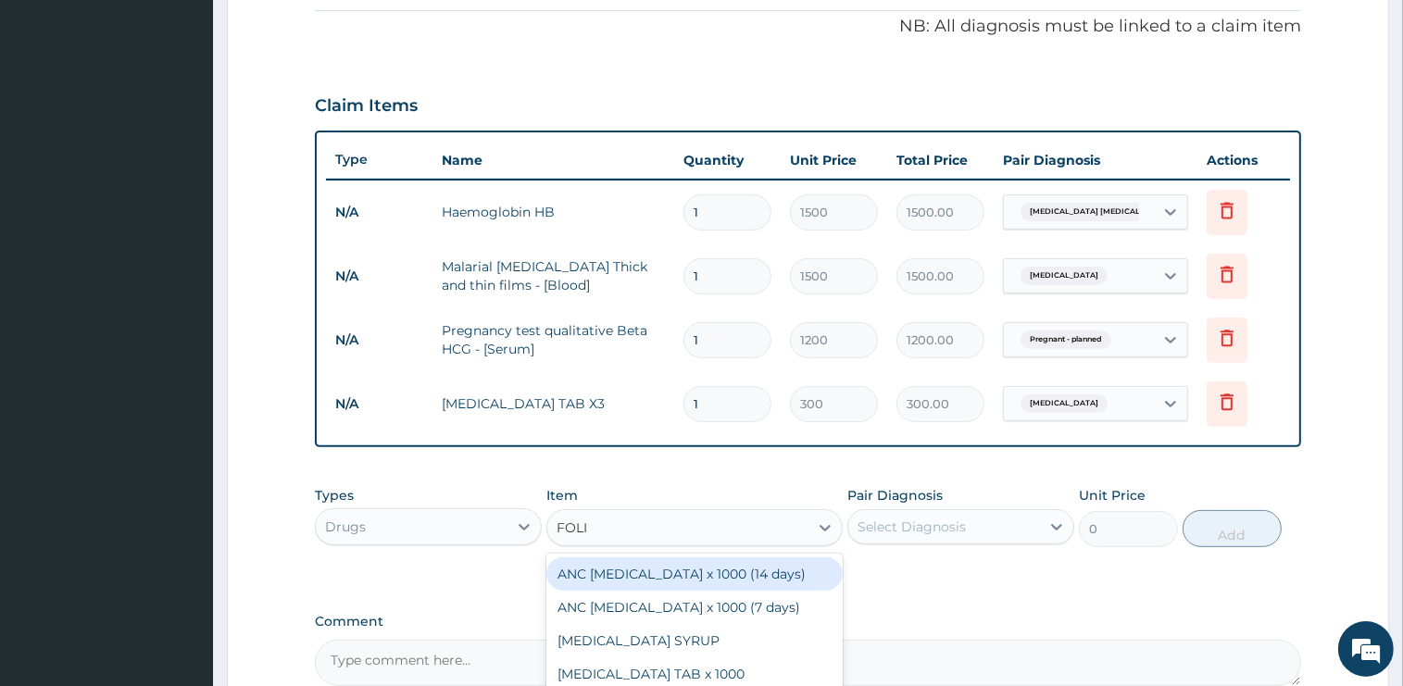
type input "FOLIC"
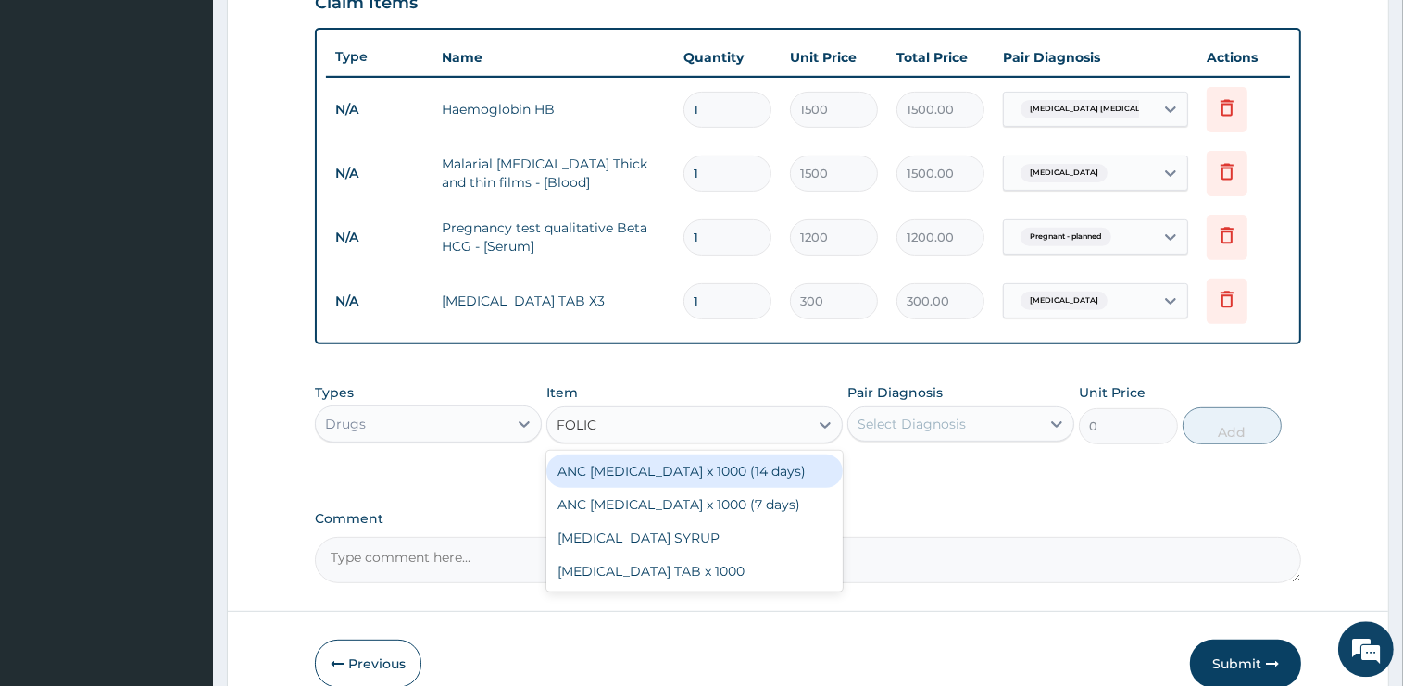
scroll to position [749, 0]
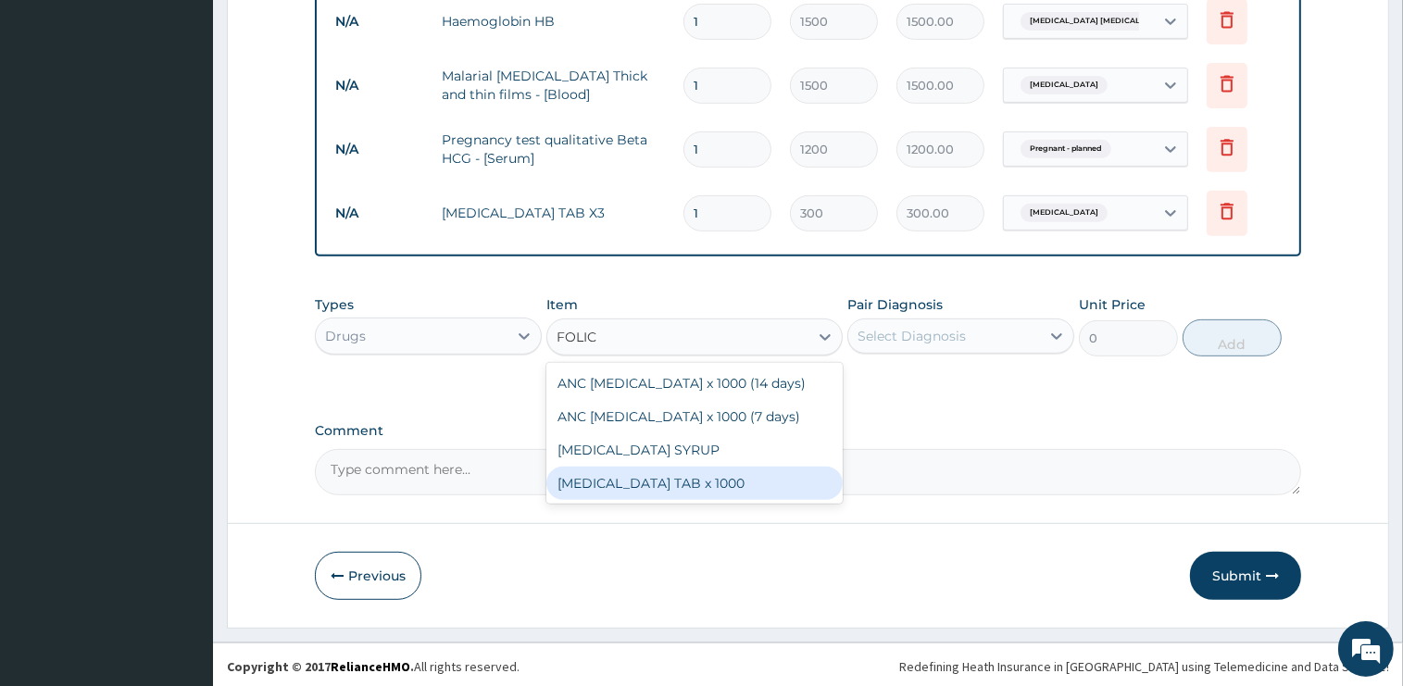
click at [699, 482] on div "[MEDICAL_DATA] TAB x 1000" at bounding box center [694, 483] width 296 height 33
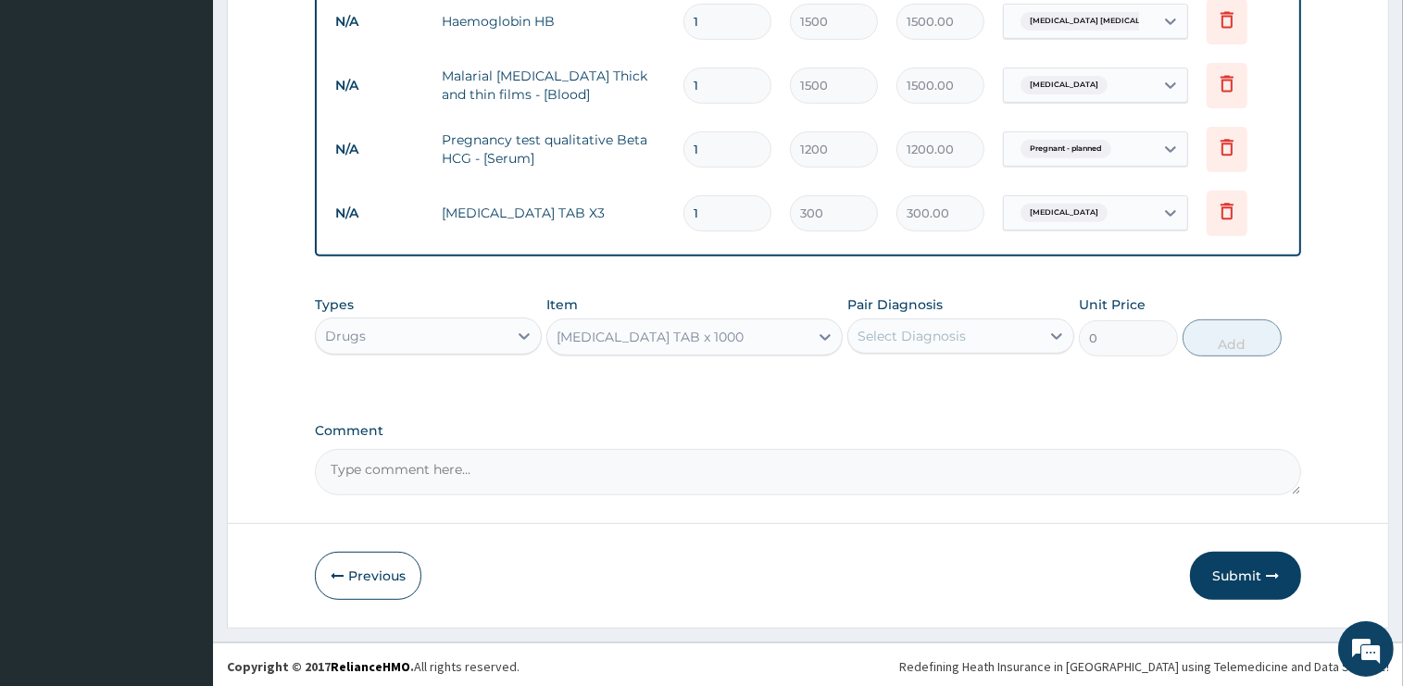
type input "45"
click at [680, 331] on div "[MEDICAL_DATA] TAB x 1000" at bounding box center [649, 337] width 187 height 19
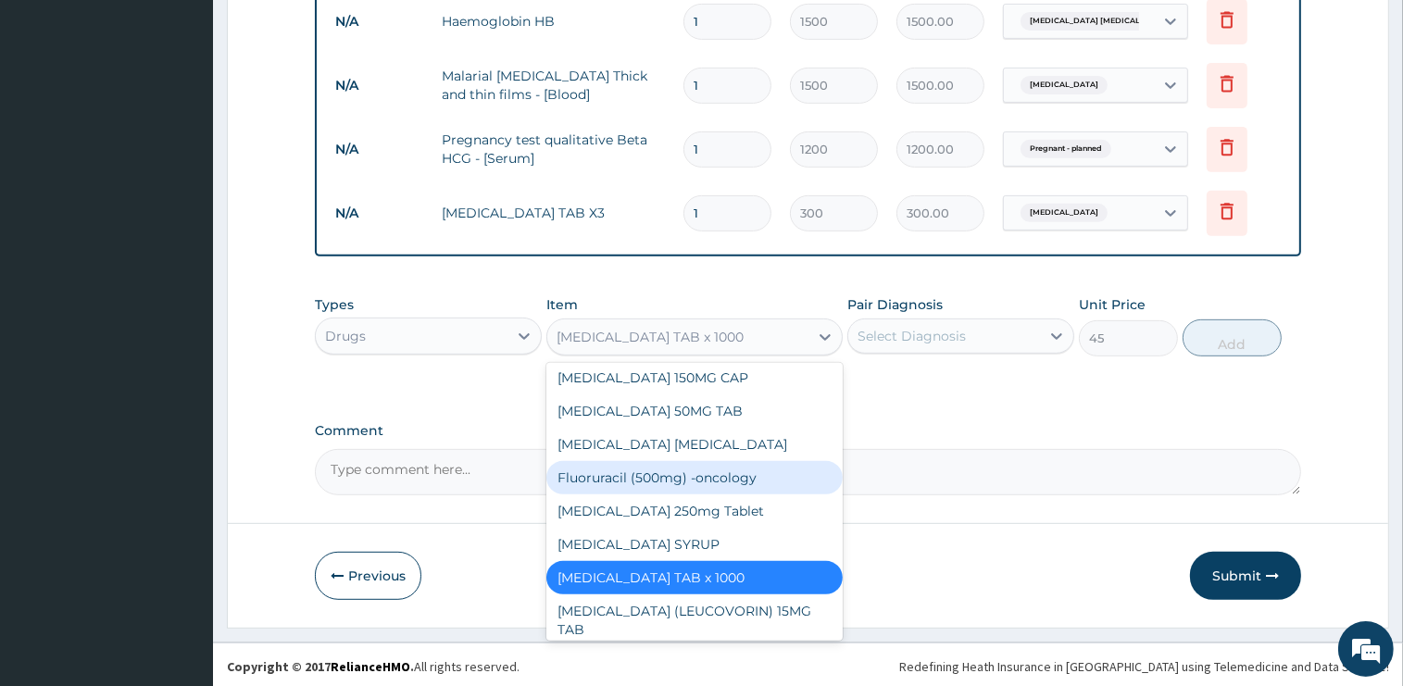
scroll to position [14872, 0]
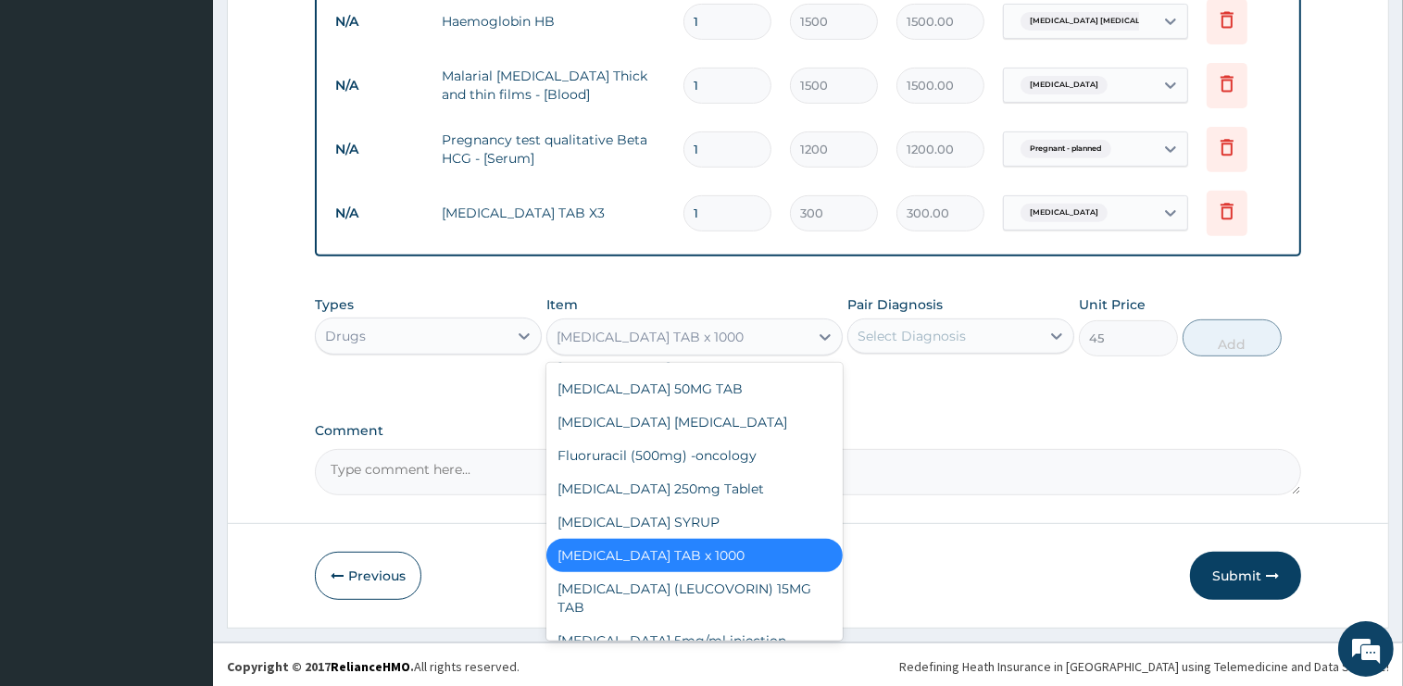
click at [694, 539] on div "[MEDICAL_DATA] TAB x 1000" at bounding box center [694, 555] width 296 height 33
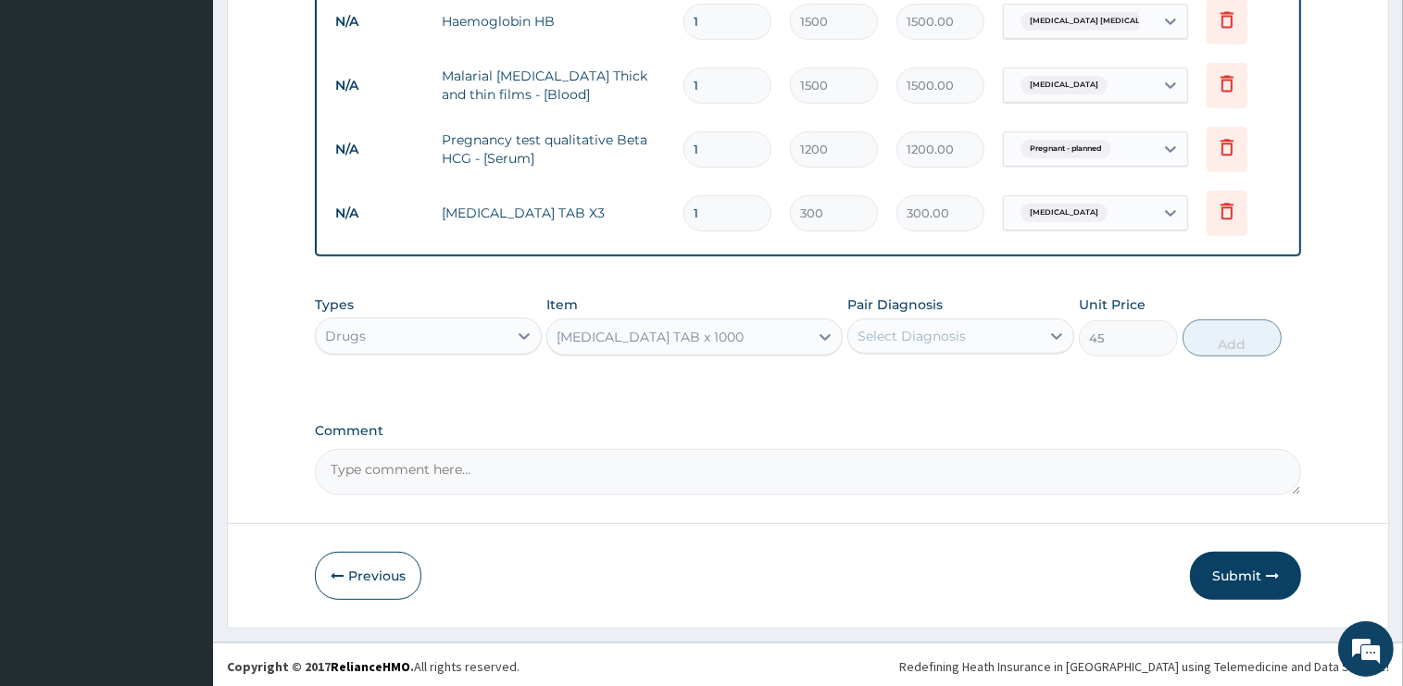
click at [887, 335] on div "Select Diagnosis" at bounding box center [911, 336] width 108 height 19
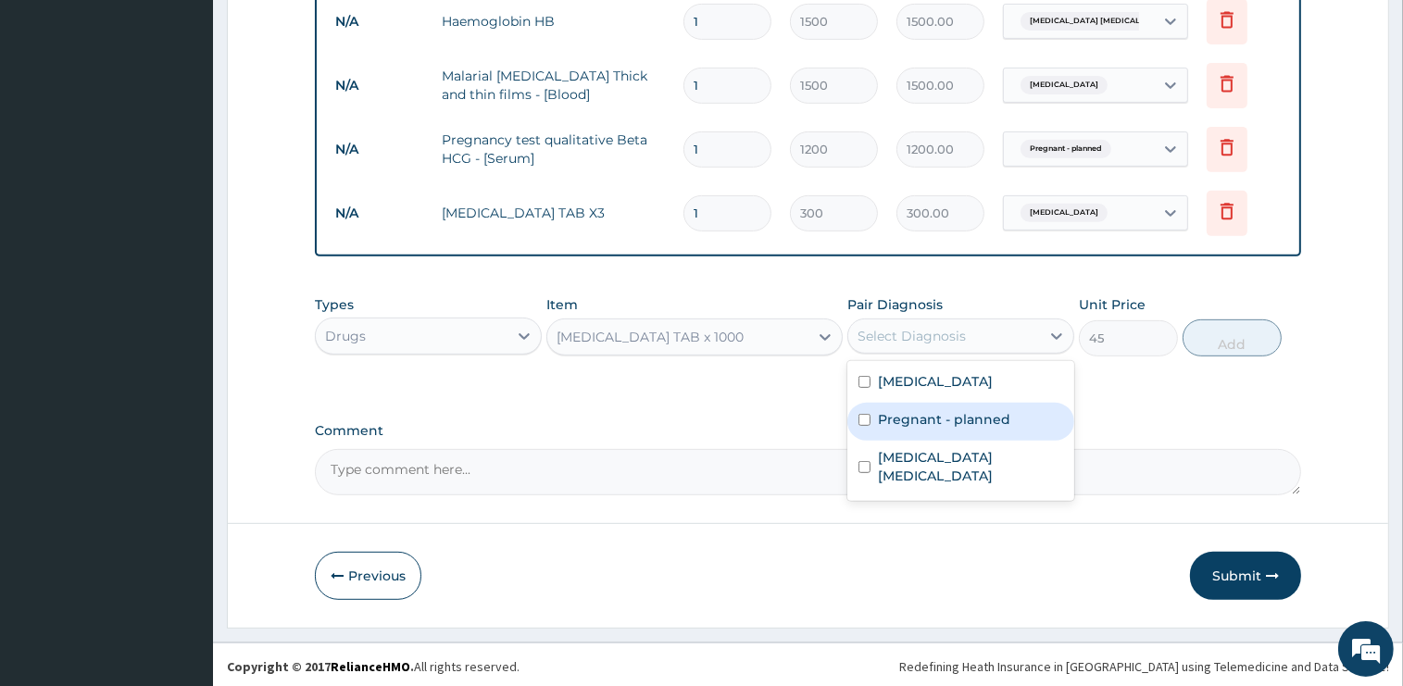
click at [953, 419] on label "Pregnant - planned" at bounding box center [944, 419] width 132 height 19
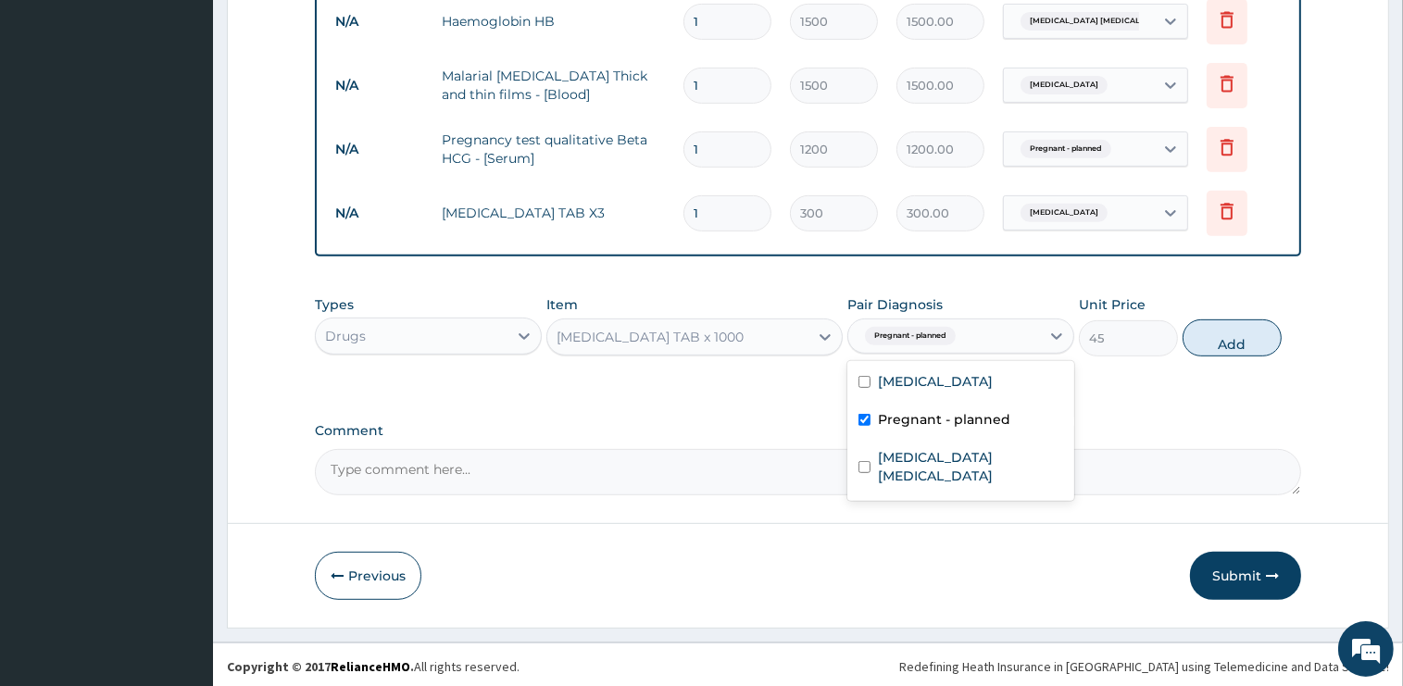
checkbox input "true"
click at [1210, 332] on button "Add" at bounding box center [1231, 337] width 99 height 37
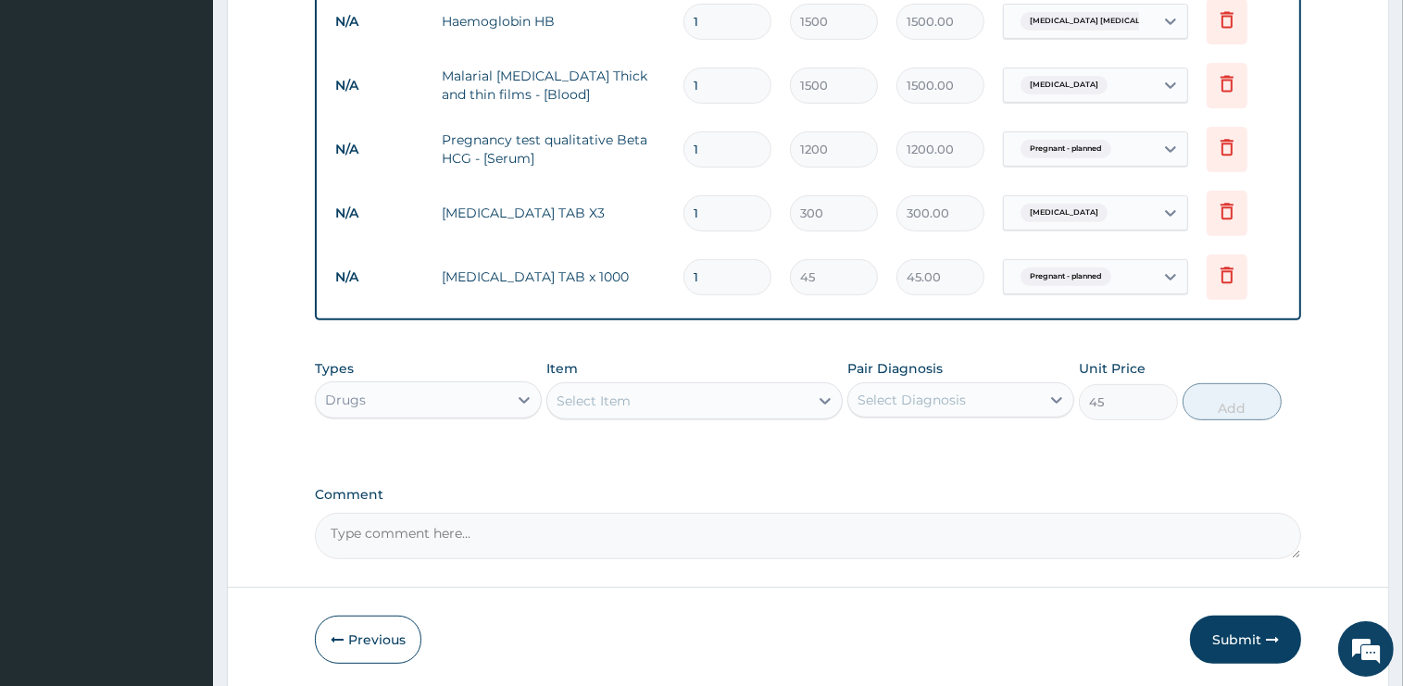
type input "0"
type input "14"
type input "630.00"
type input "14"
click at [640, 400] on div "Select Item" at bounding box center [677, 401] width 261 height 30
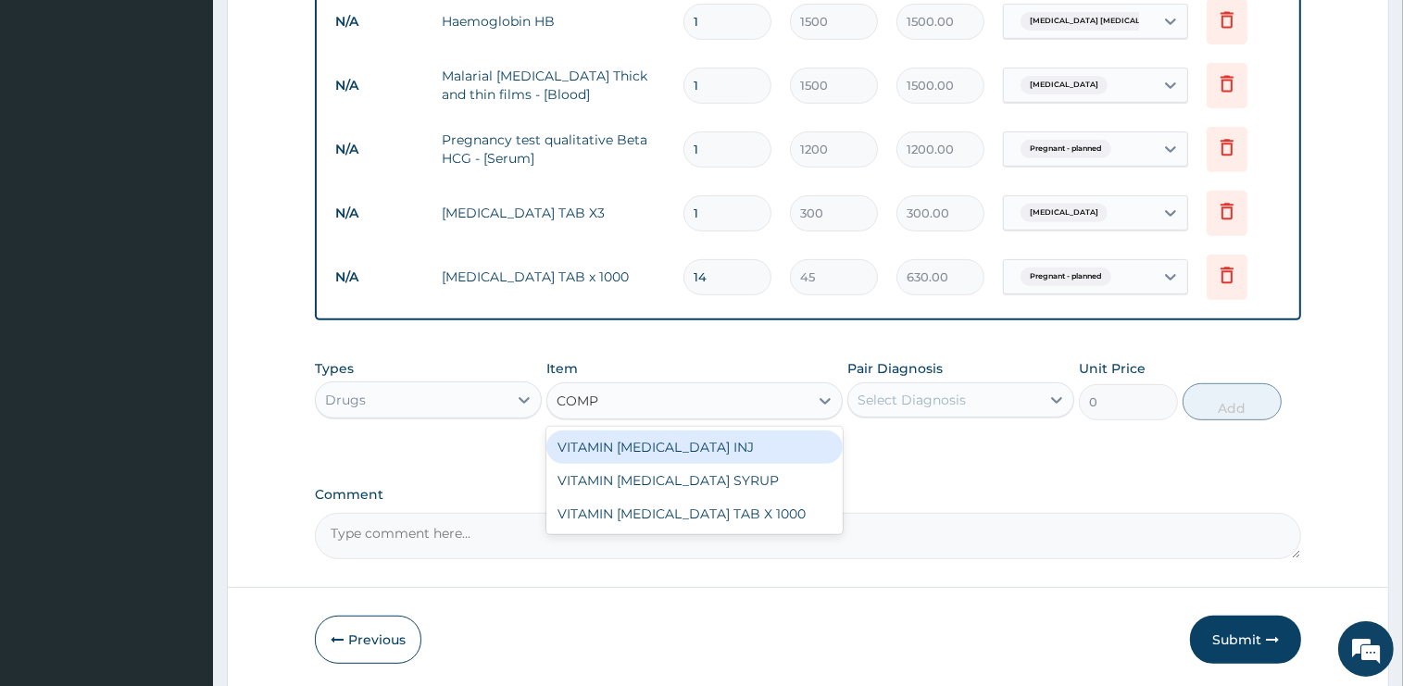
type input "COMPL"
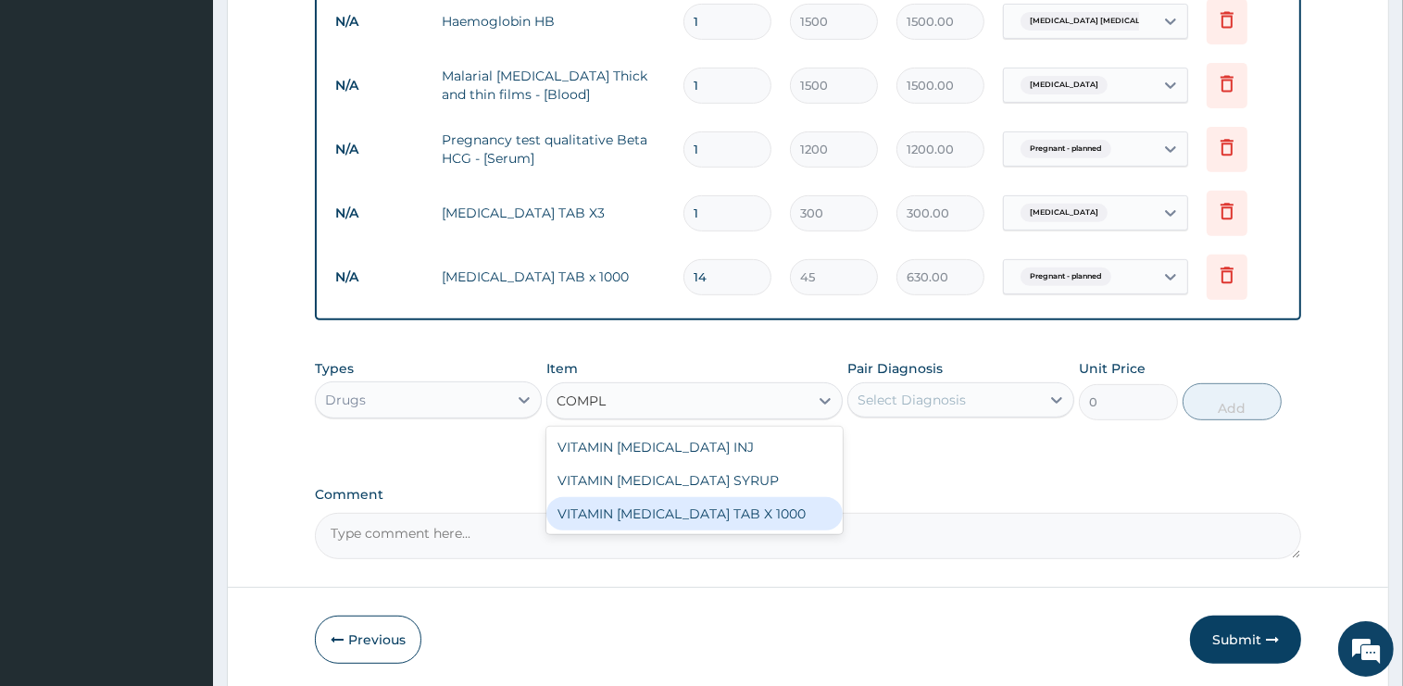
click at [735, 508] on div "VITAMIN [MEDICAL_DATA] TAB X 1000" at bounding box center [694, 513] width 296 height 33
type input "75"
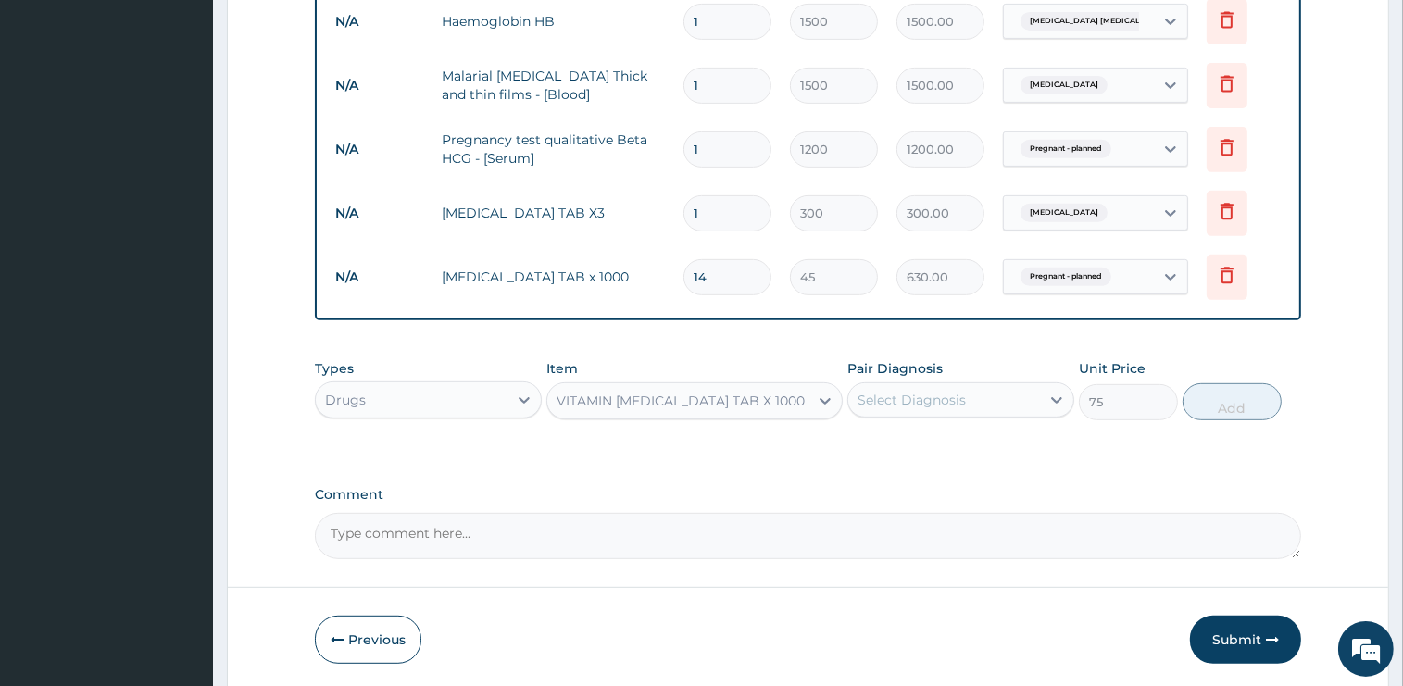
click at [948, 391] on div "Select Diagnosis" at bounding box center [911, 400] width 108 height 19
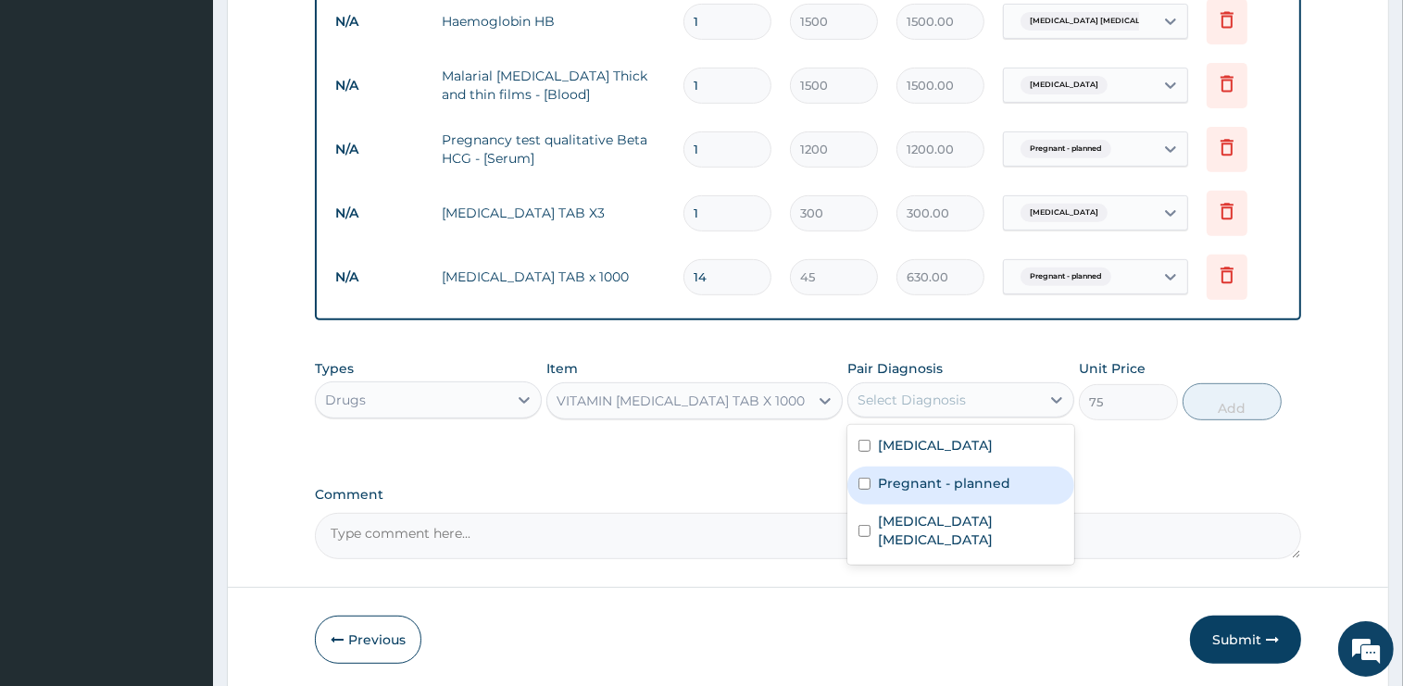
click at [946, 491] on div "Pregnant - planned" at bounding box center [960, 486] width 227 height 38
checkbox input "true"
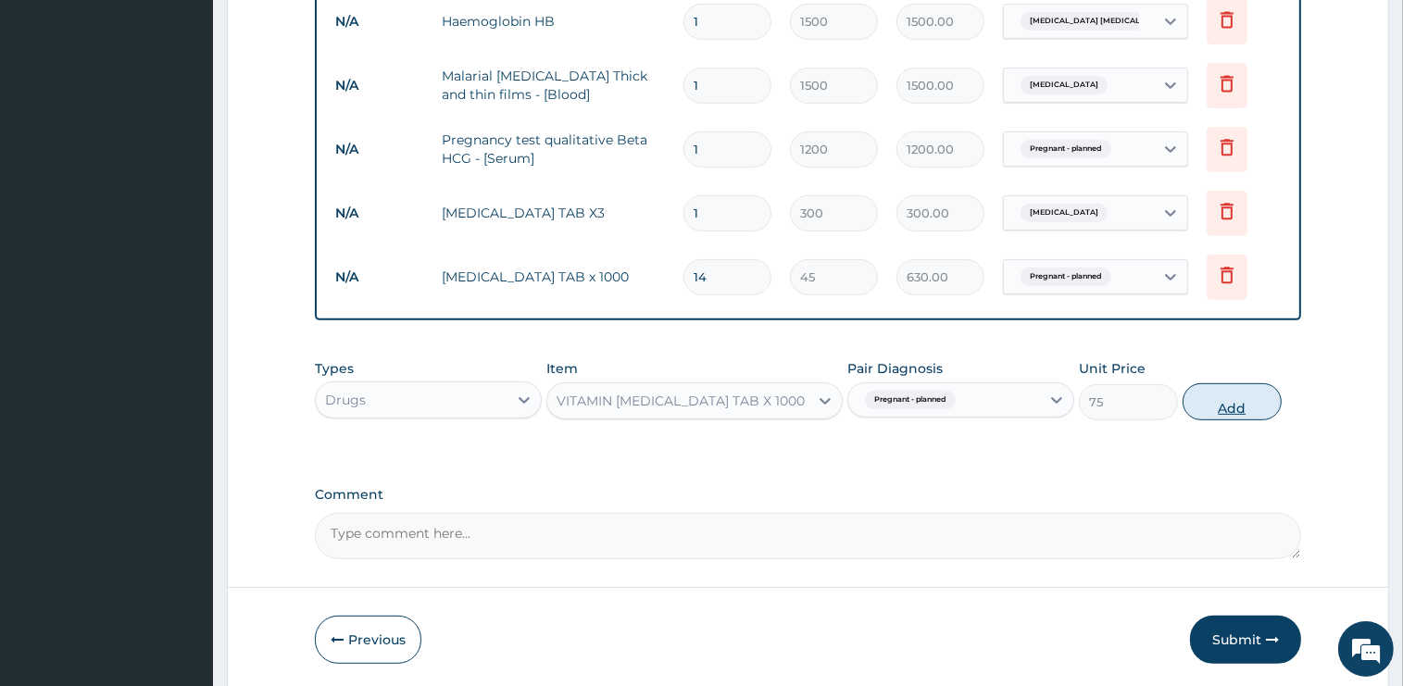
click at [1222, 398] on button "Add" at bounding box center [1231, 401] width 99 height 37
type input "0"
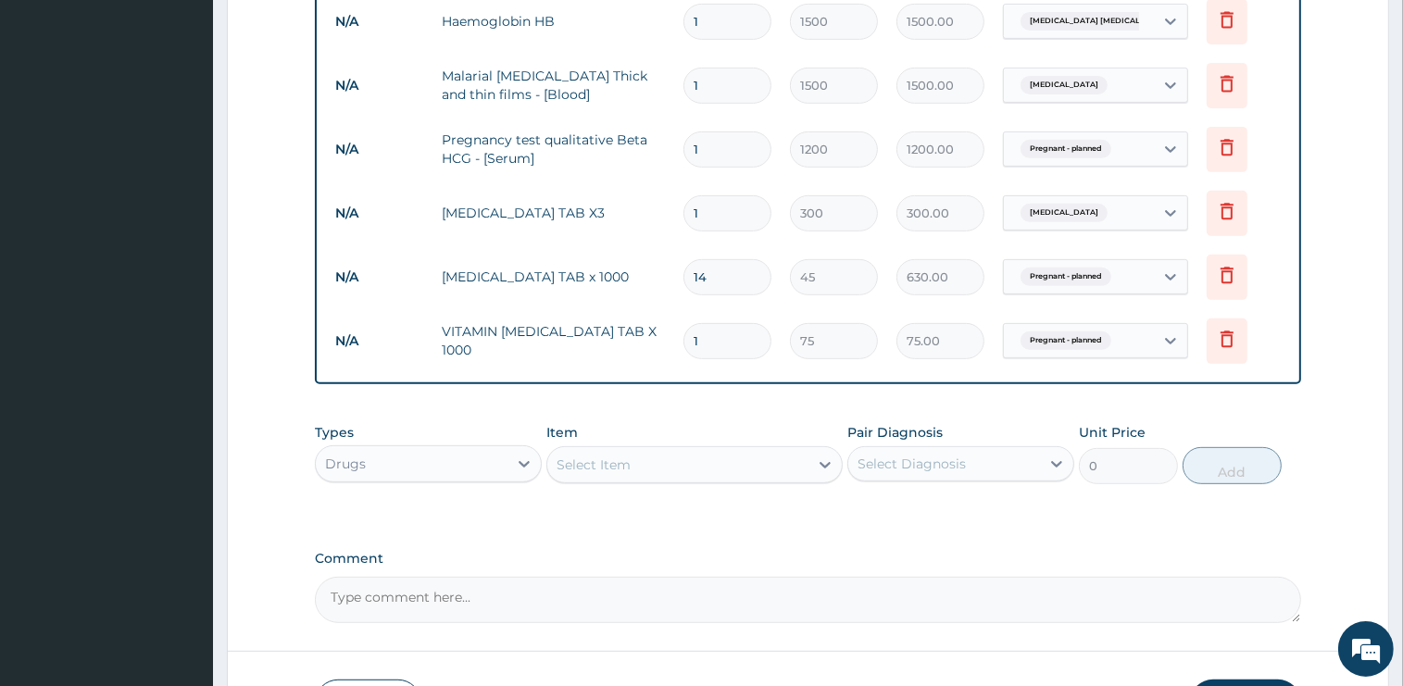
type input "14"
type input "1050.00"
type input "14"
click at [676, 461] on div "Select Item" at bounding box center [677, 465] width 261 height 30
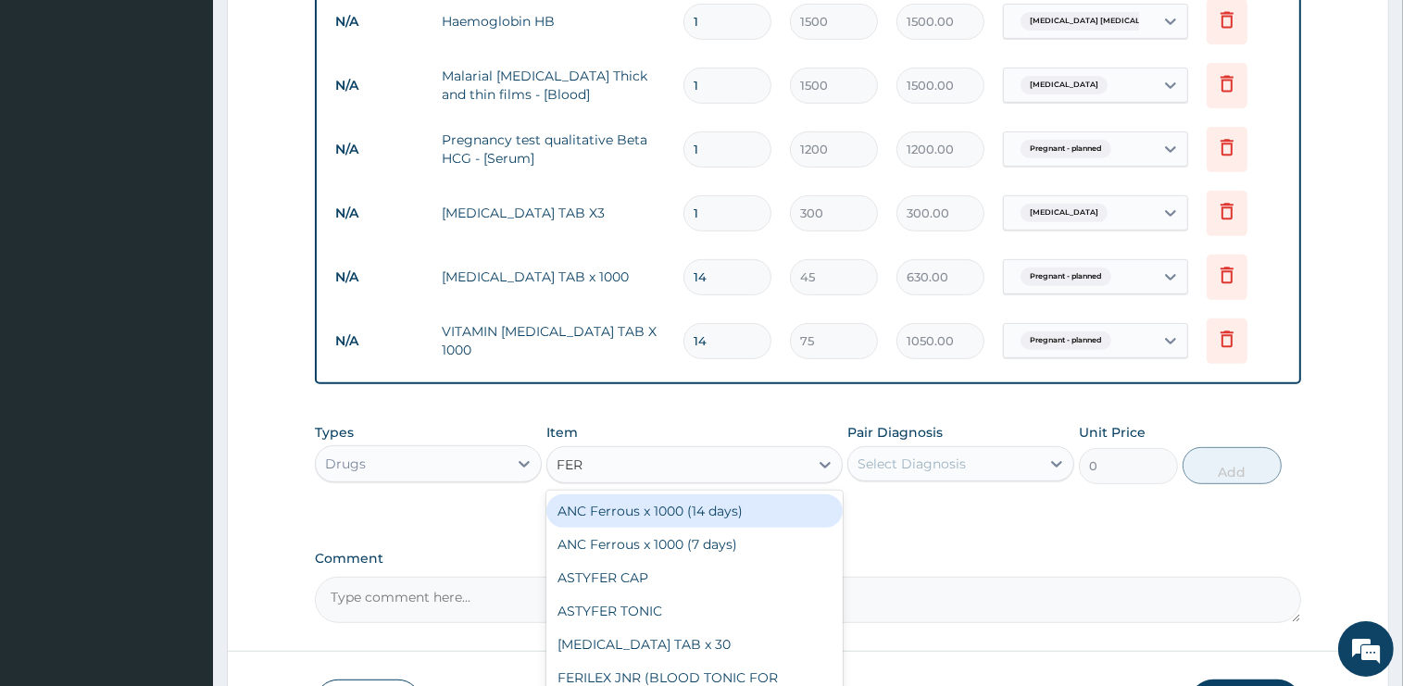
type input "FER"
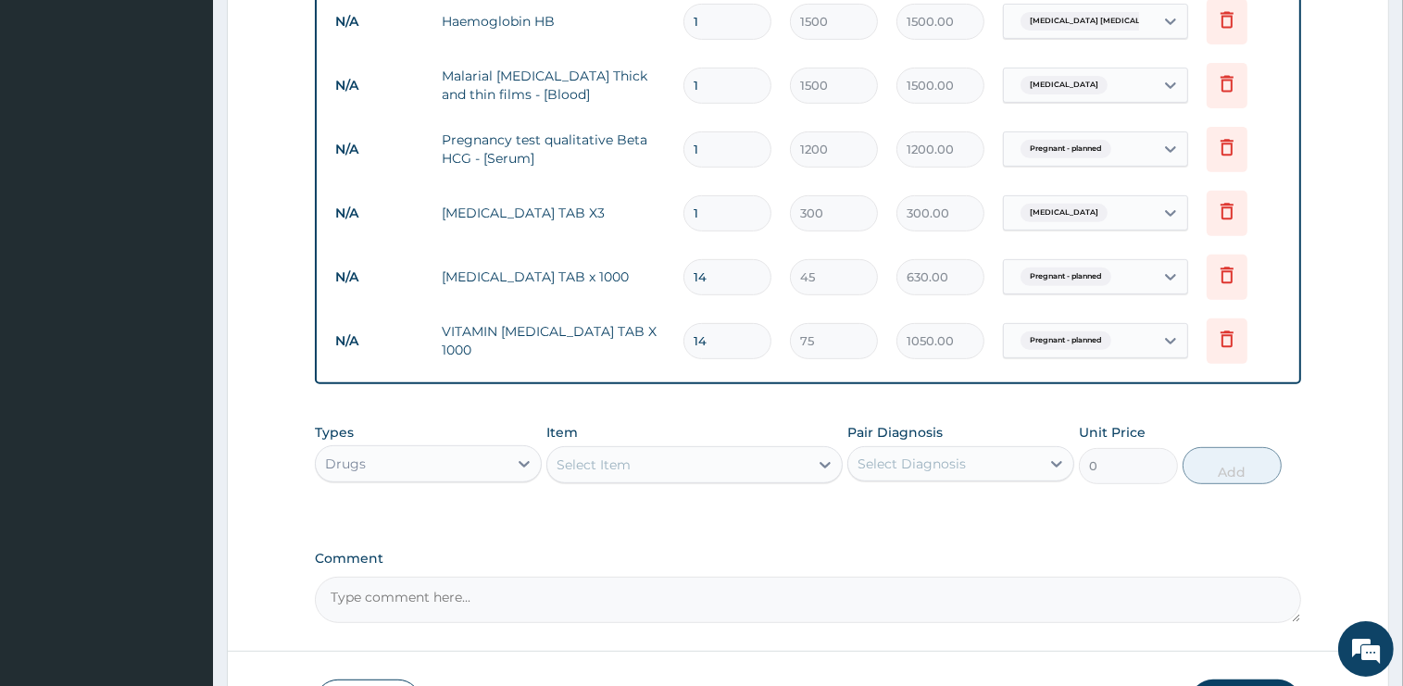
click at [675, 409] on div "PA Code / Prescription Code Enter Code(Secondary Care Only) Encounter Date 01-0…" at bounding box center [808, 25] width 986 height 1195
click at [650, 456] on div "Select Item" at bounding box center [677, 465] width 261 height 30
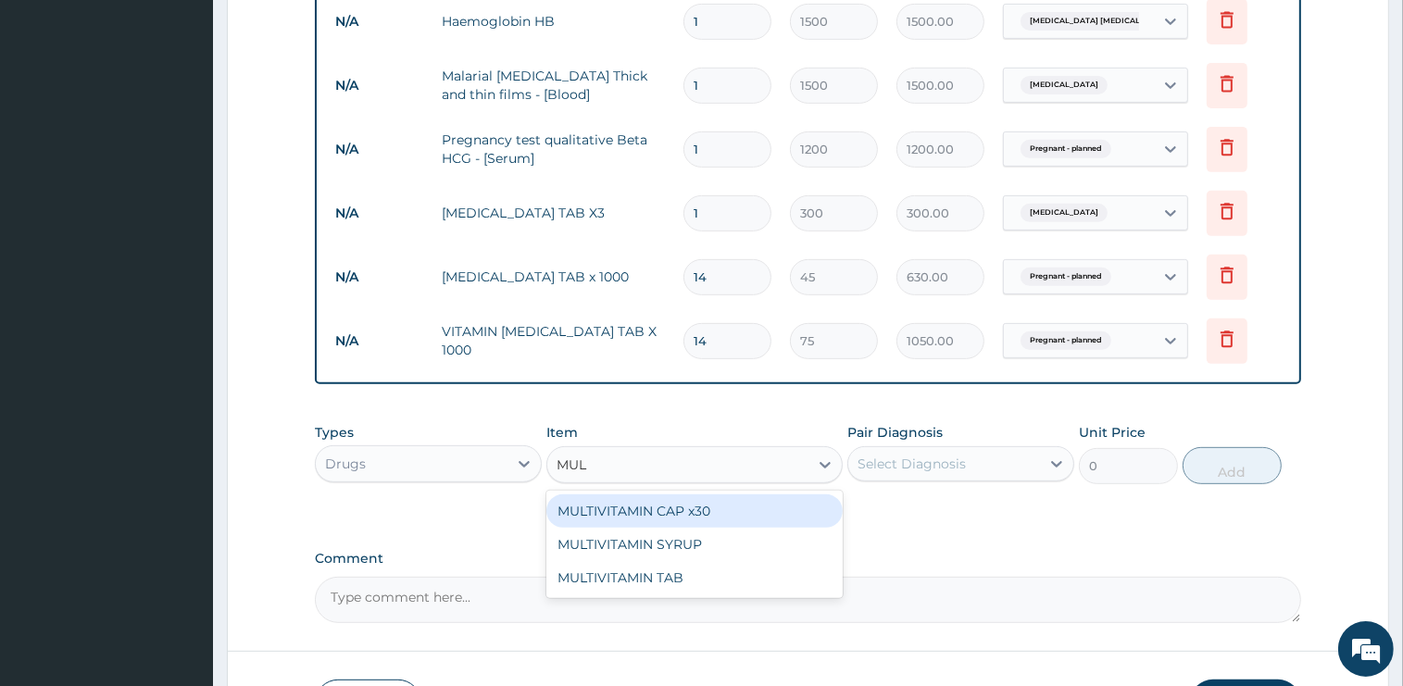
type input "MULT"
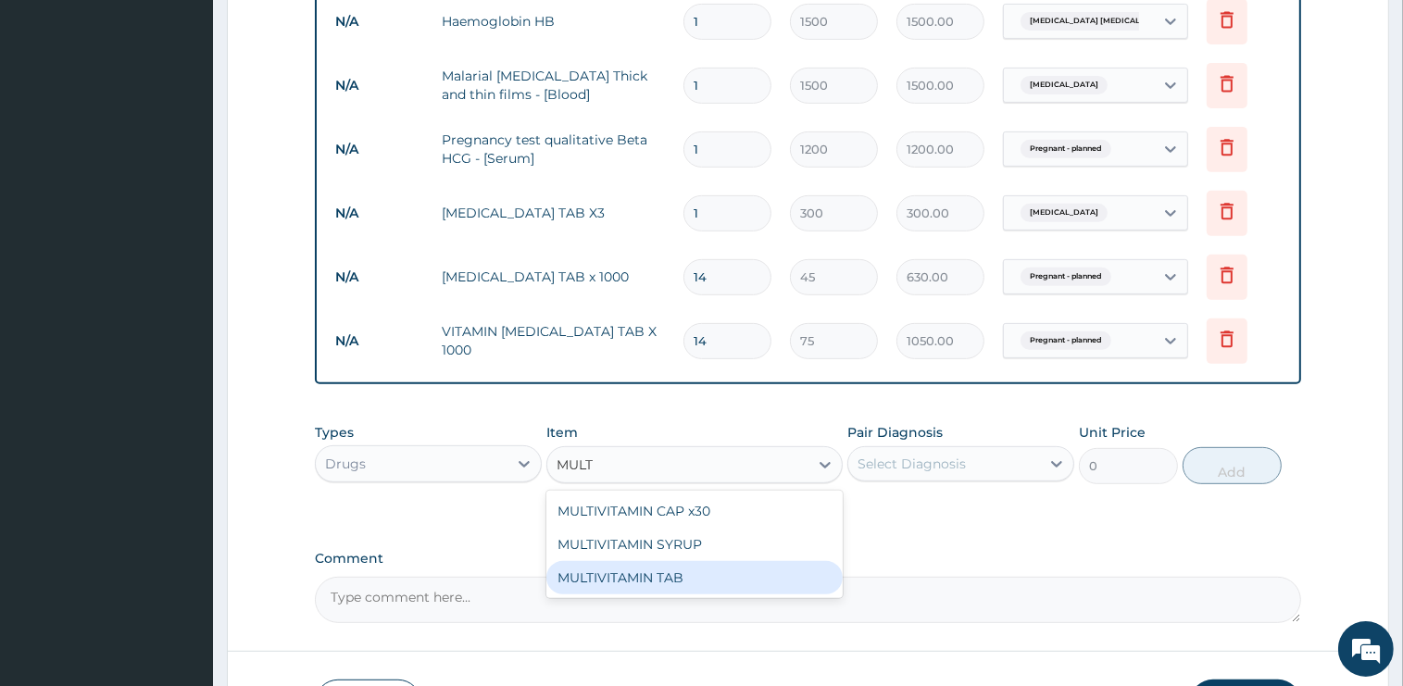
click at [664, 565] on div "MULTIVITAMIN TAB" at bounding box center [694, 577] width 296 height 33
type input "45"
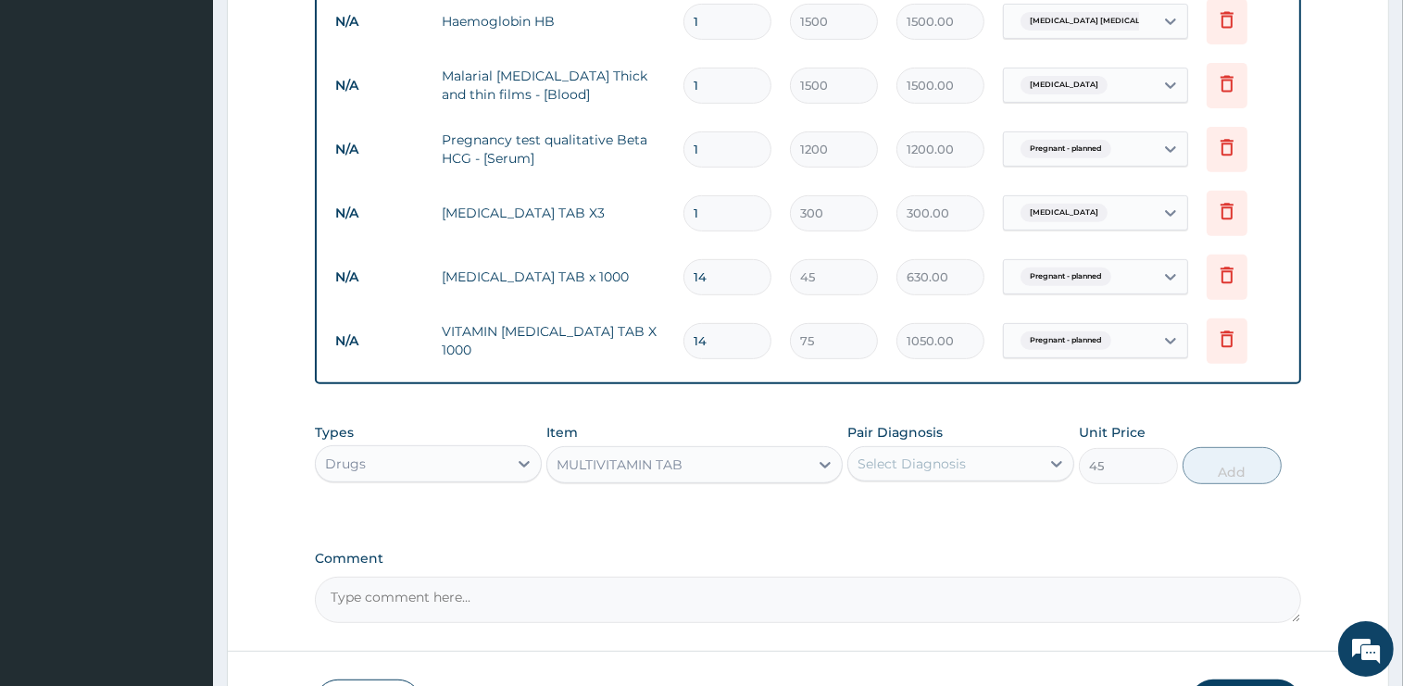
click at [901, 464] on div "Select Diagnosis" at bounding box center [911, 464] width 108 height 19
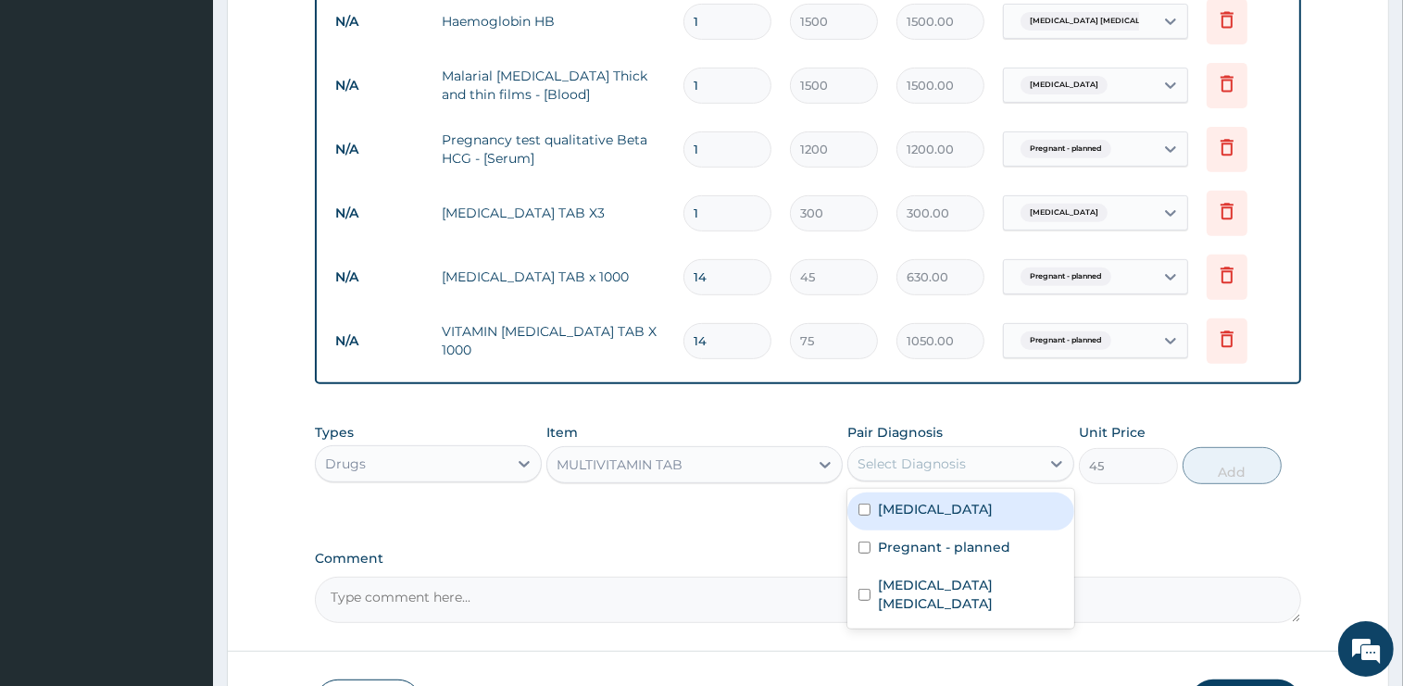
click at [906, 501] on label "Malaria" at bounding box center [935, 509] width 115 height 19
checkbox input "true"
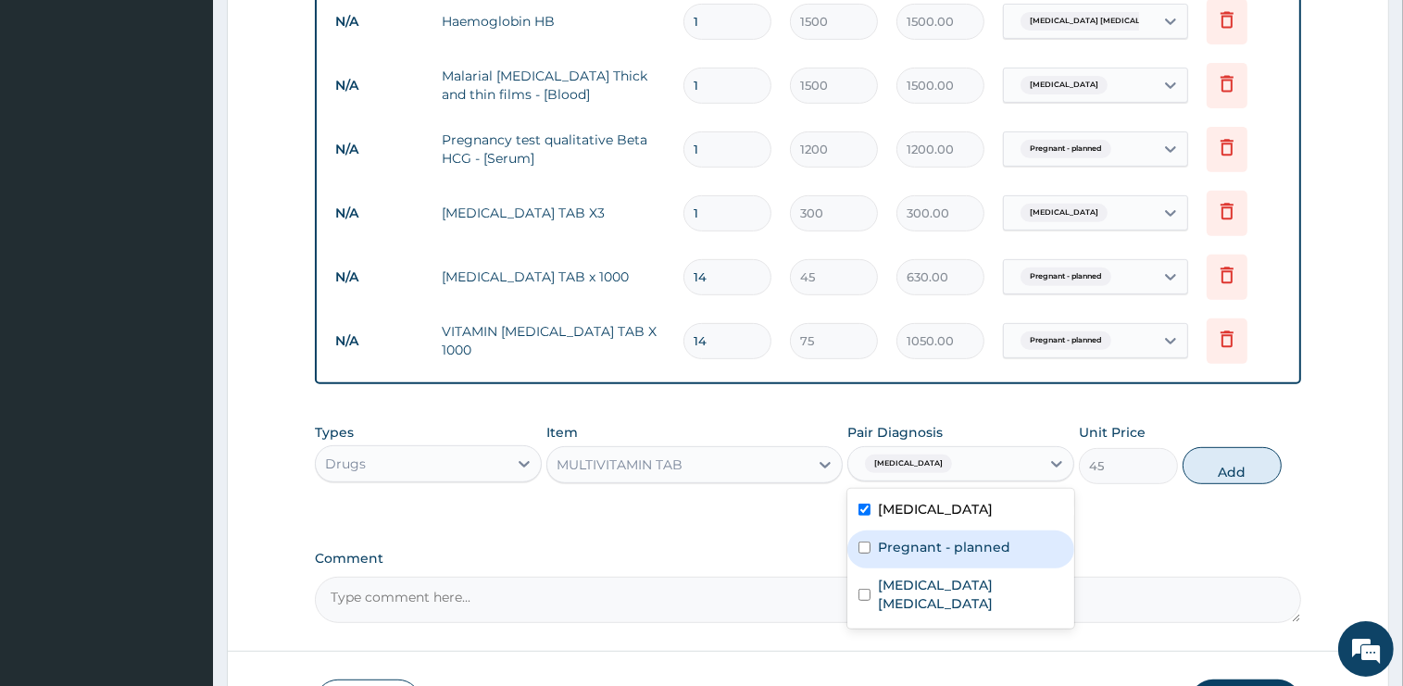
click at [938, 532] on div "Pregnant - planned" at bounding box center [960, 550] width 227 height 38
checkbox input "true"
click at [891, 464] on span "Malaria" at bounding box center [908, 464] width 87 height 19
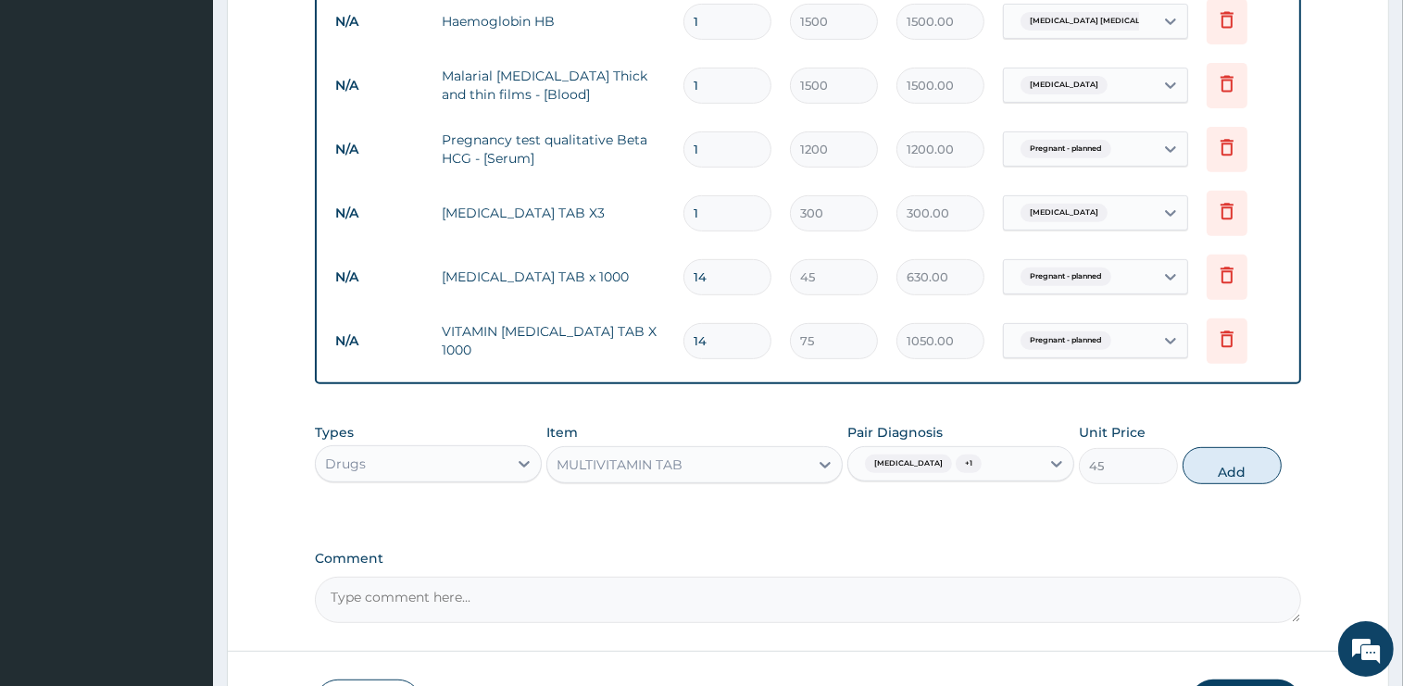
click at [956, 461] on span "+ 1" at bounding box center [969, 464] width 26 height 19
click at [912, 508] on label "Malaria" at bounding box center [935, 509] width 115 height 19
checkbox input "false"
click at [1219, 469] on button "Add" at bounding box center [1231, 465] width 99 height 37
type input "0"
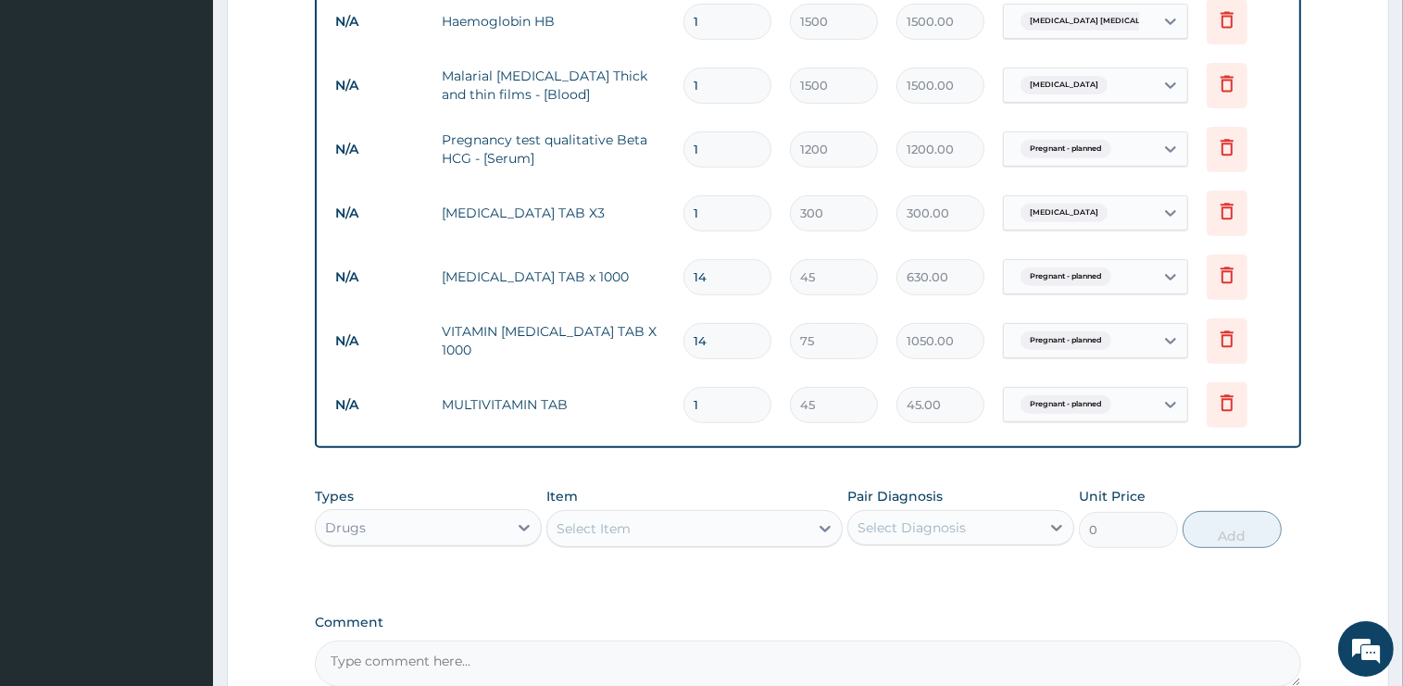
type input "14"
type input "630.00"
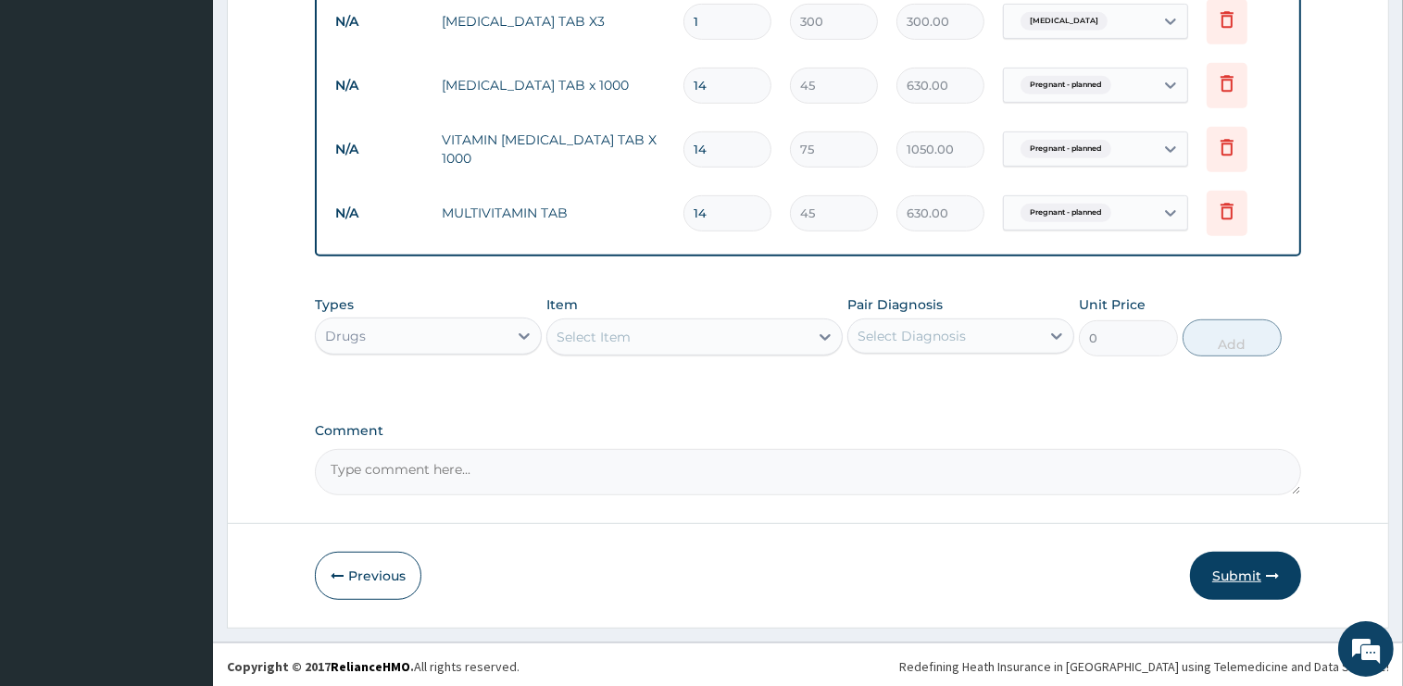
type input "14"
drag, startPoint x: 1228, startPoint y: 576, endPoint x: 776, endPoint y: 565, distance: 452.0
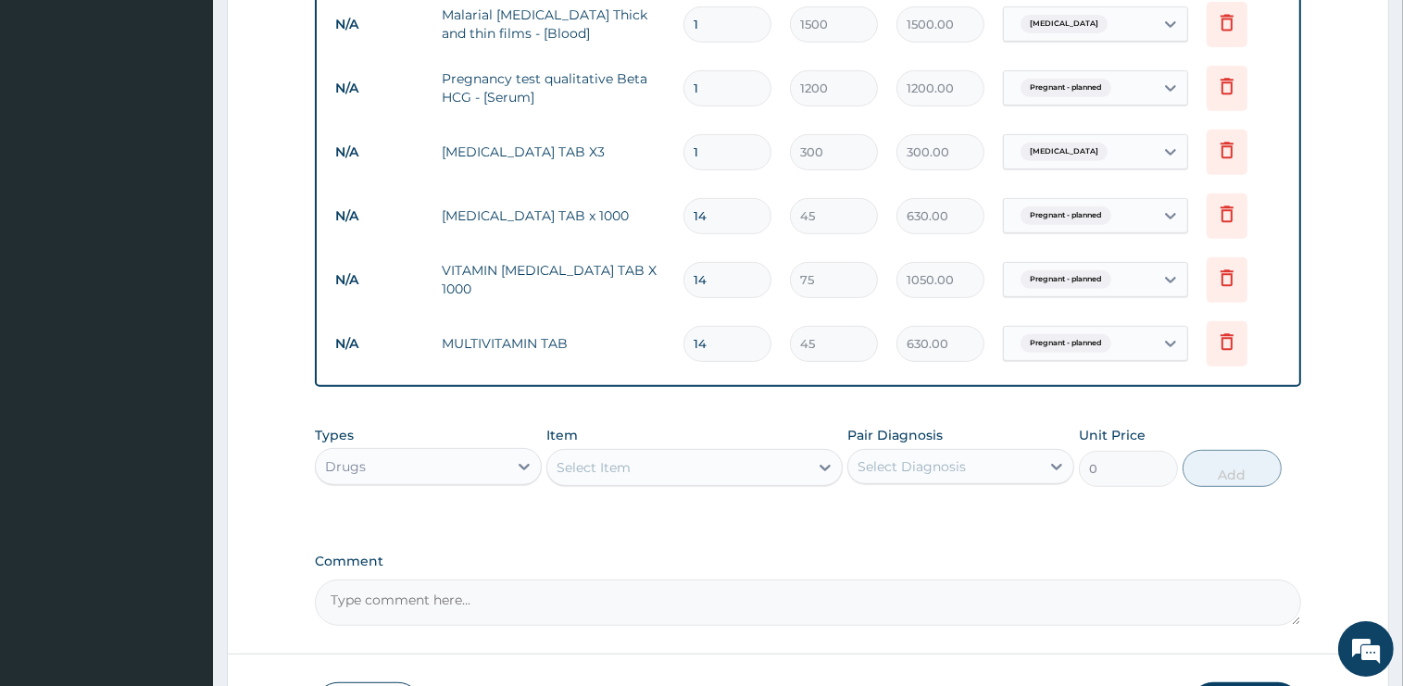
scroll to position [843, 0]
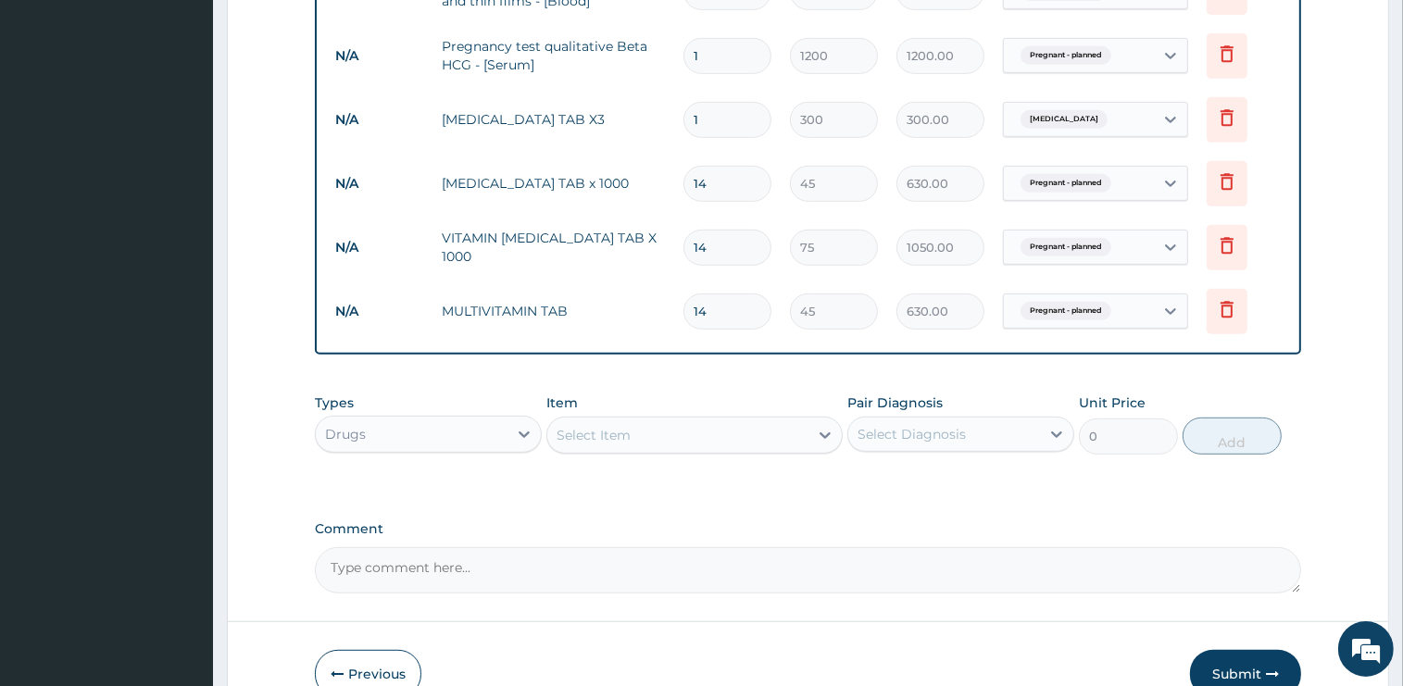
click at [444, 428] on div "Drugs" at bounding box center [412, 434] width 192 height 30
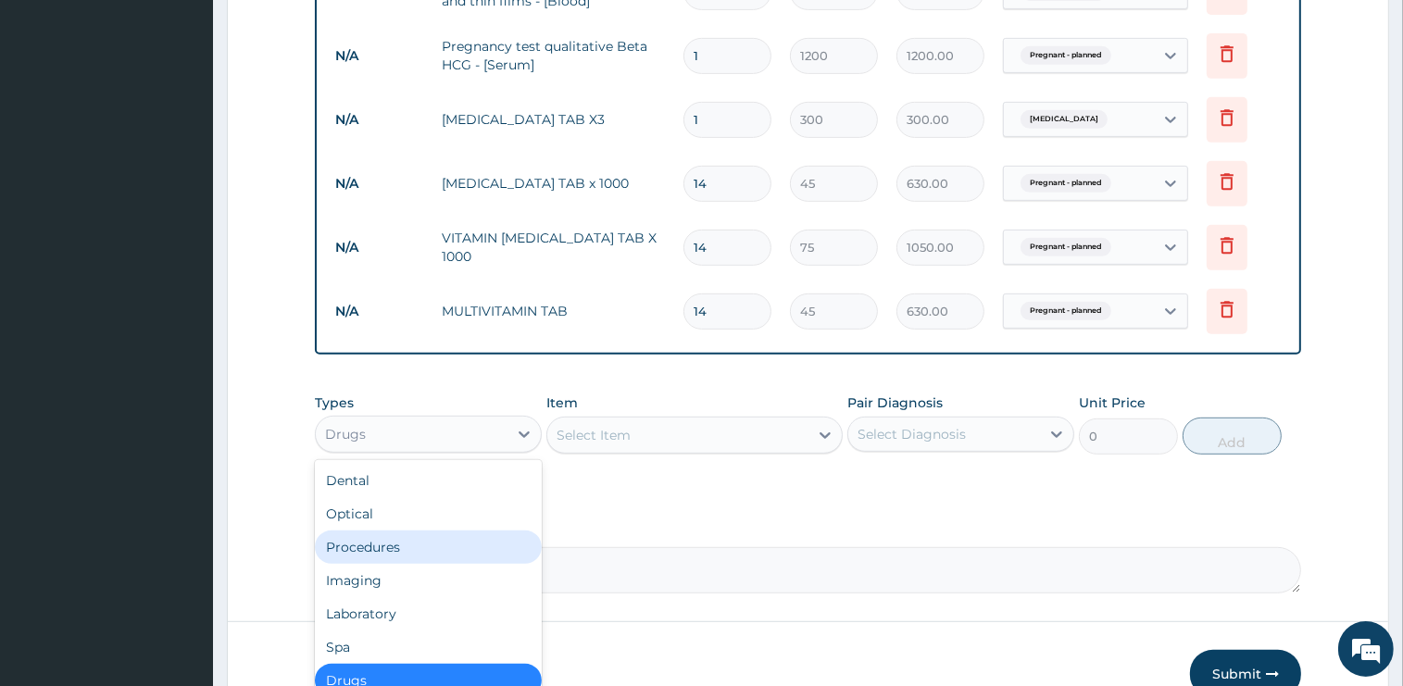
click at [393, 536] on div "Procedures" at bounding box center [428, 547] width 227 height 33
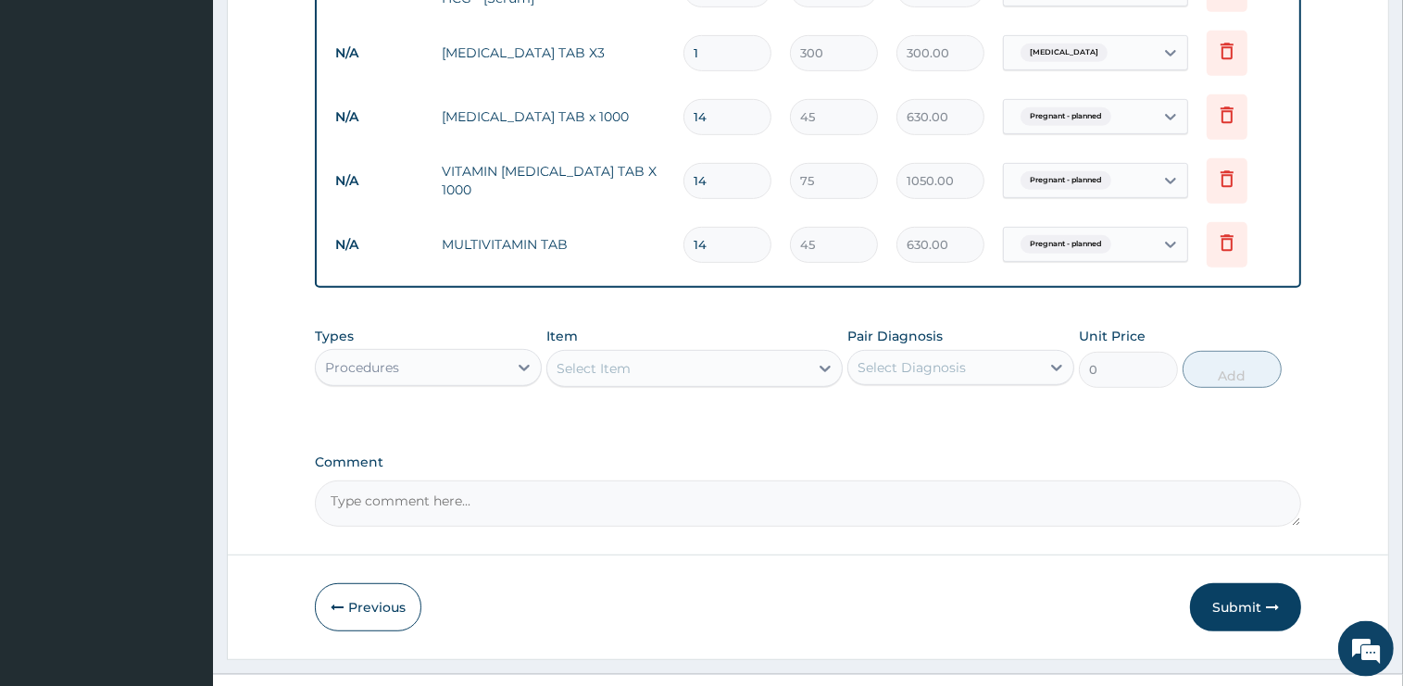
scroll to position [941, 0]
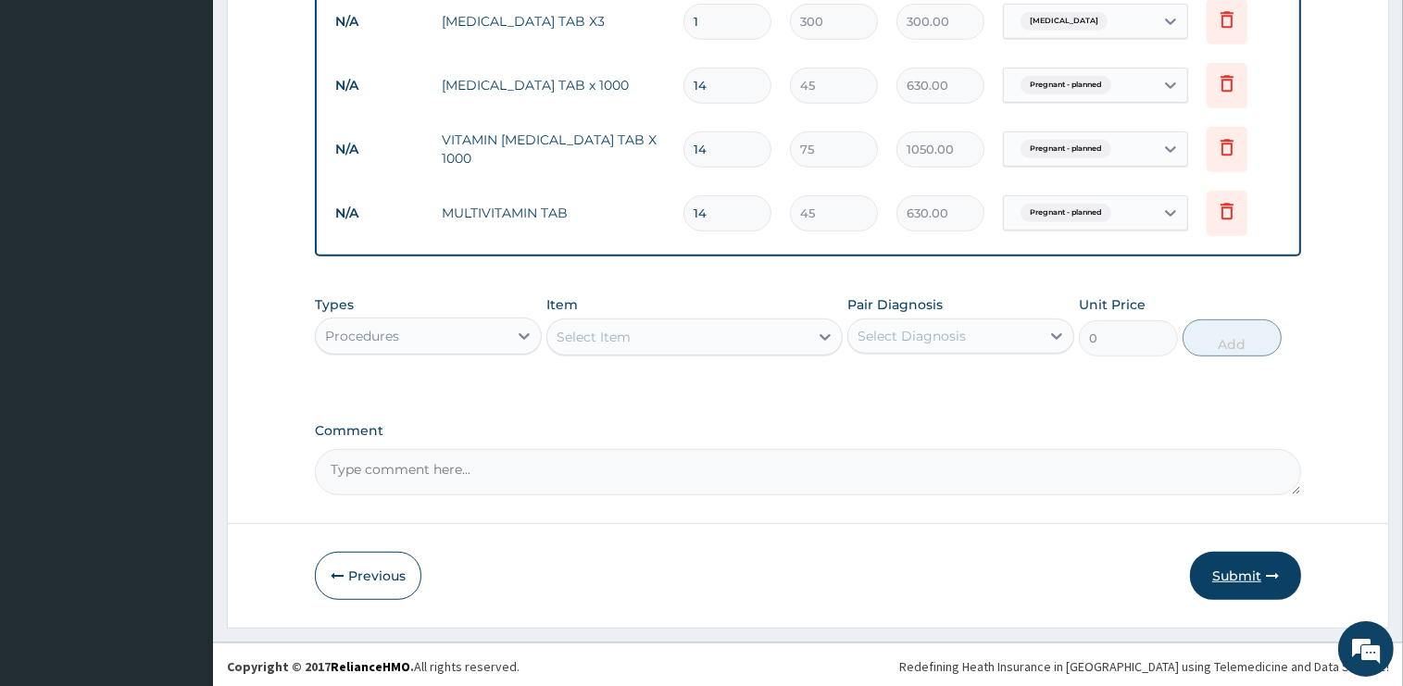
click at [1229, 576] on button "Submit" at bounding box center [1245, 576] width 111 height 48
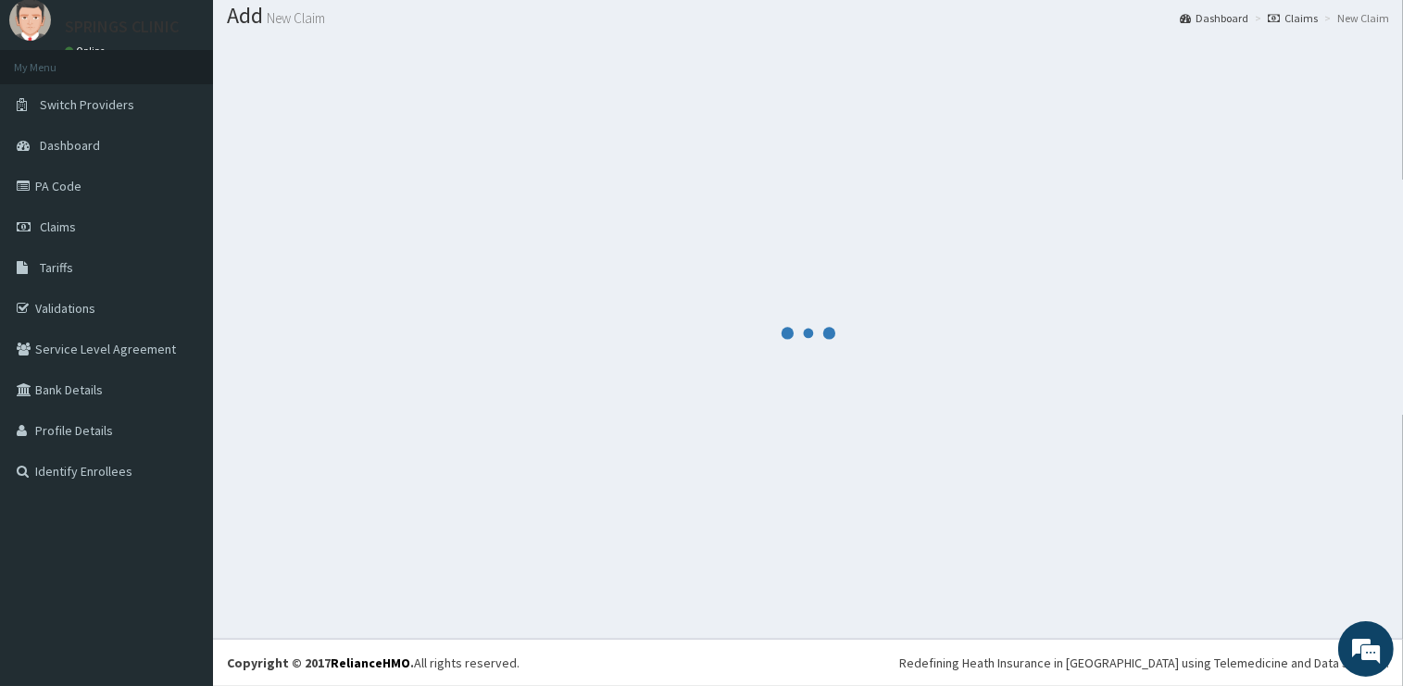
scroll to position [56, 0]
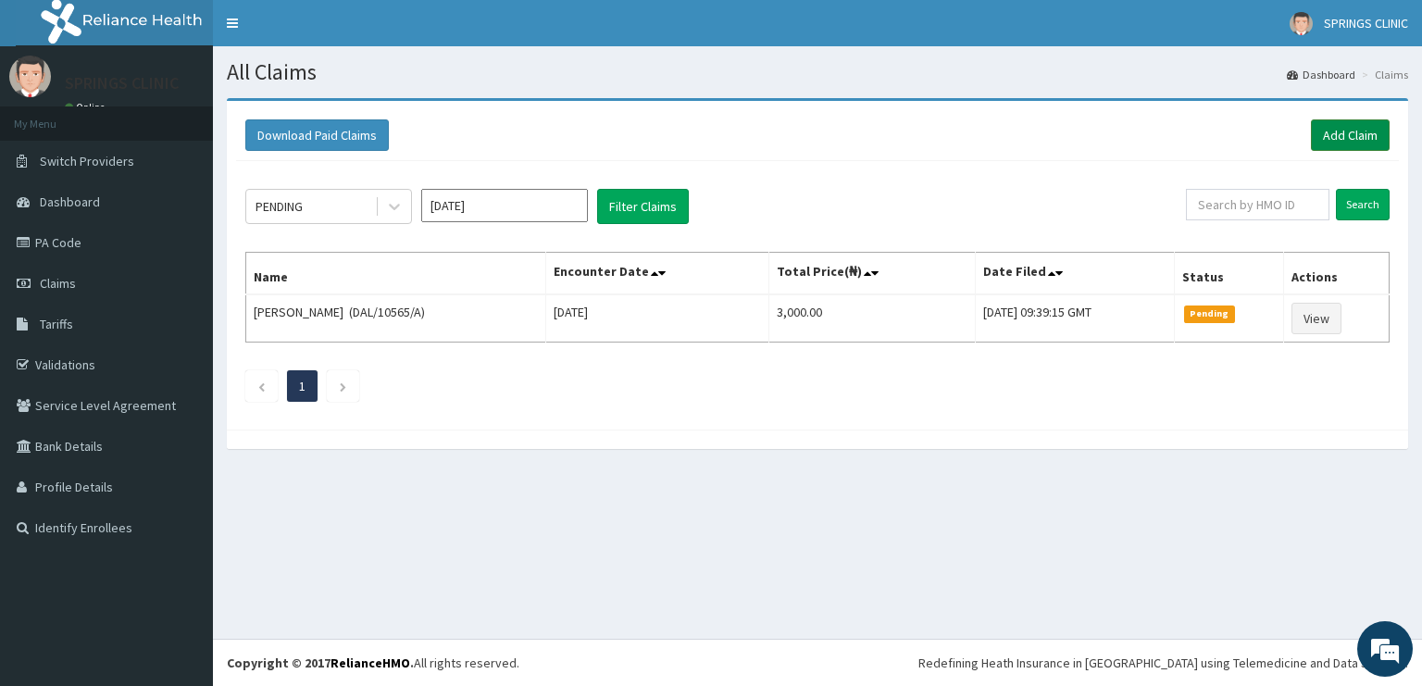
click at [1352, 135] on link "Add Claim" at bounding box center [1350, 134] width 79 height 31
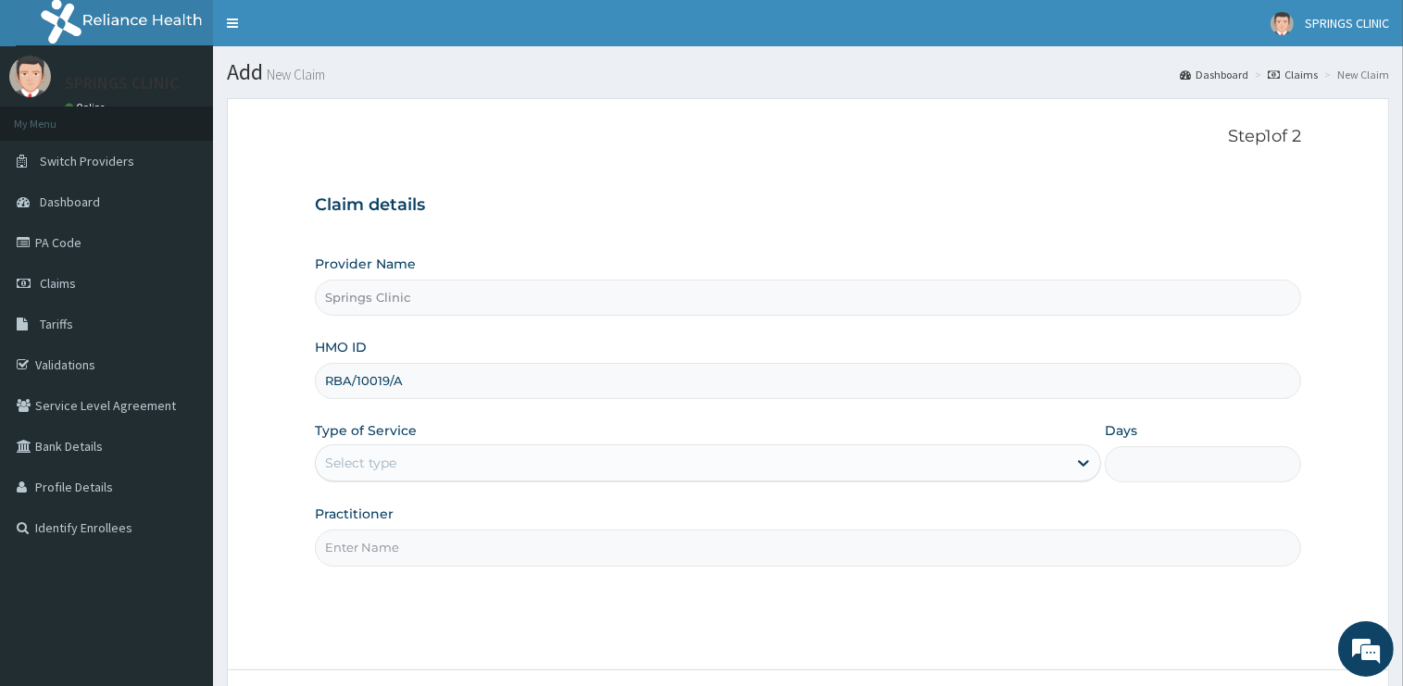
type input "RBA/10019/A"
click at [401, 471] on div "Select type" at bounding box center [691, 463] width 751 height 30
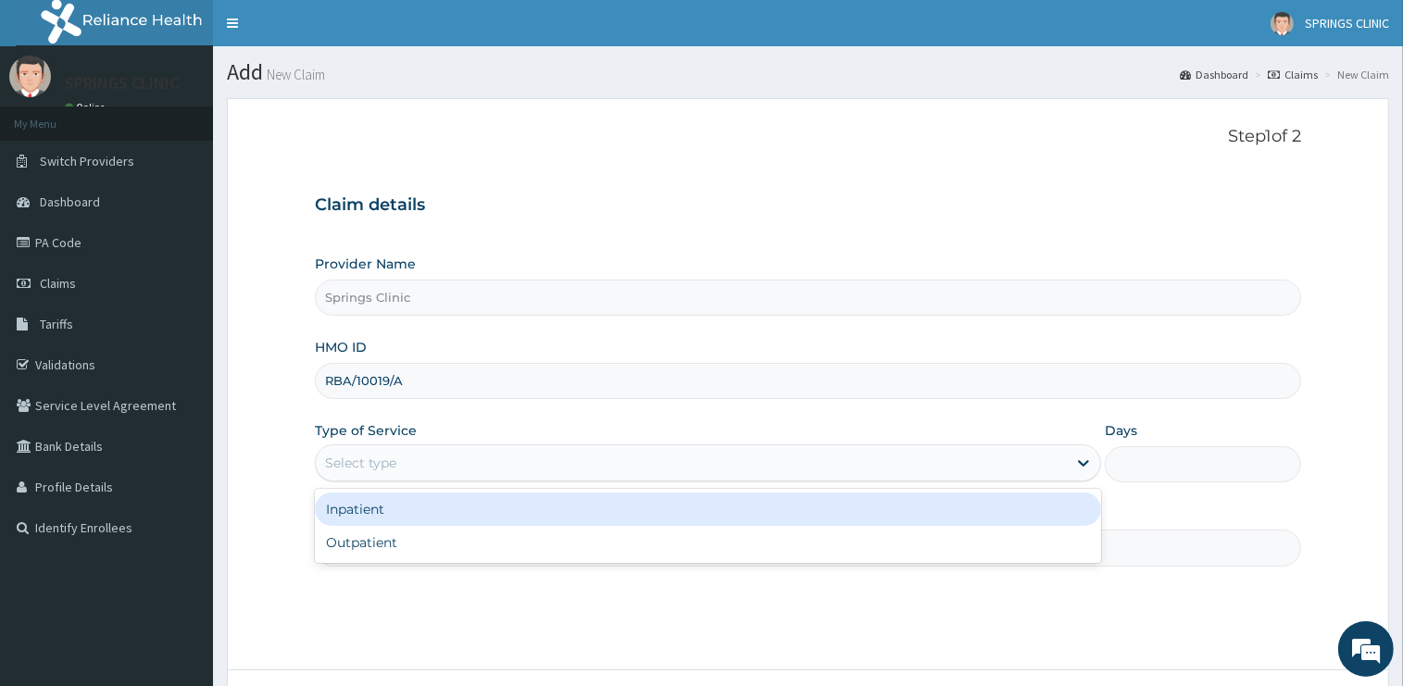
click at [398, 528] on div "Outpatient" at bounding box center [708, 542] width 786 height 33
type input "1"
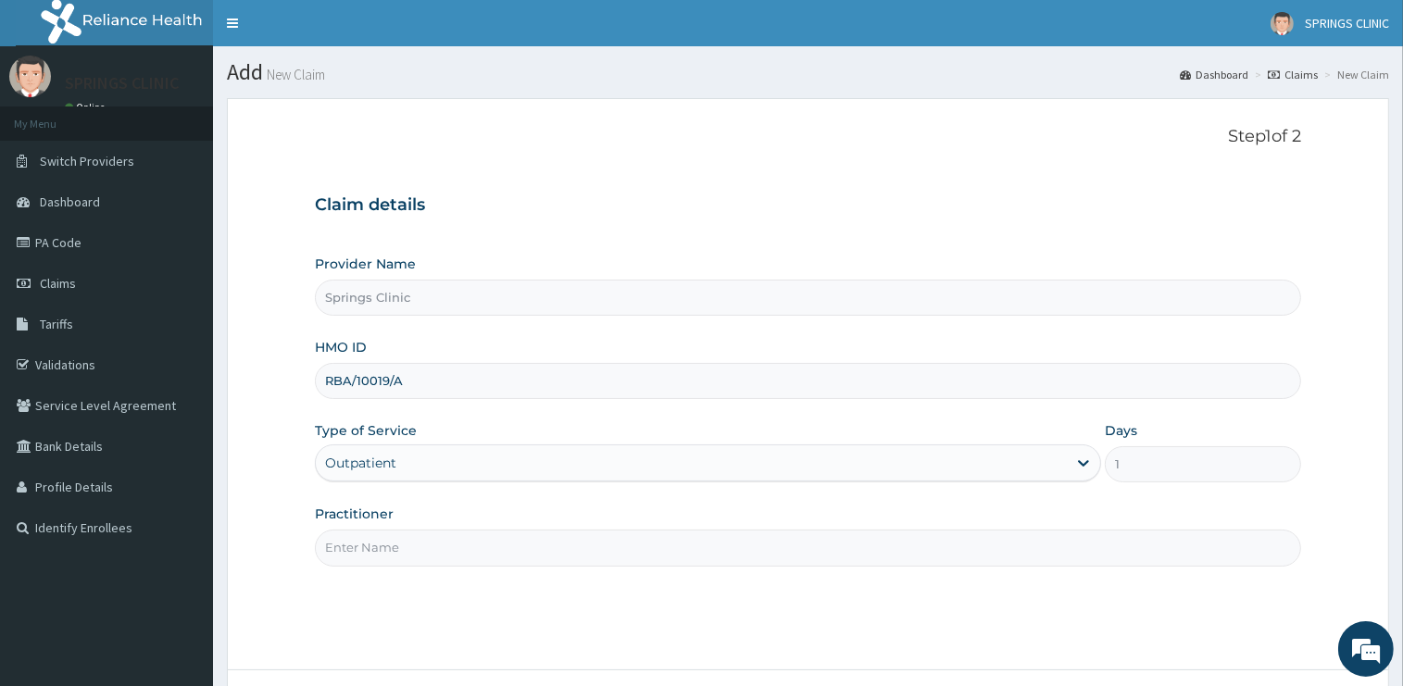
click at [398, 539] on input "Practitioner" at bounding box center [808, 548] width 986 height 36
drag, startPoint x: 398, startPoint y: 539, endPoint x: 398, endPoint y: 556, distance: 17.6
click at [398, 544] on input "Practitioner" at bounding box center [808, 548] width 986 height 36
type input "[PERSON_NAME][GEOGRAPHIC_DATA]"
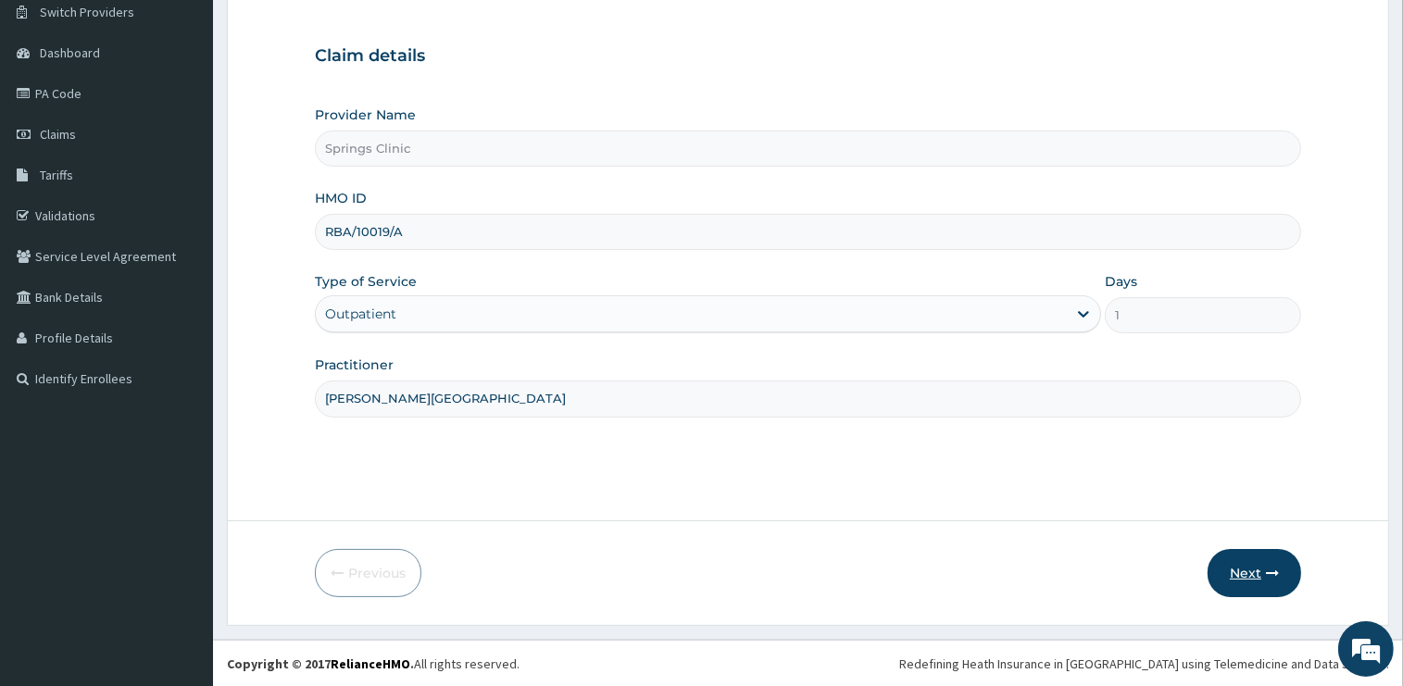
click at [1231, 572] on button "Next" at bounding box center [1254, 573] width 94 height 48
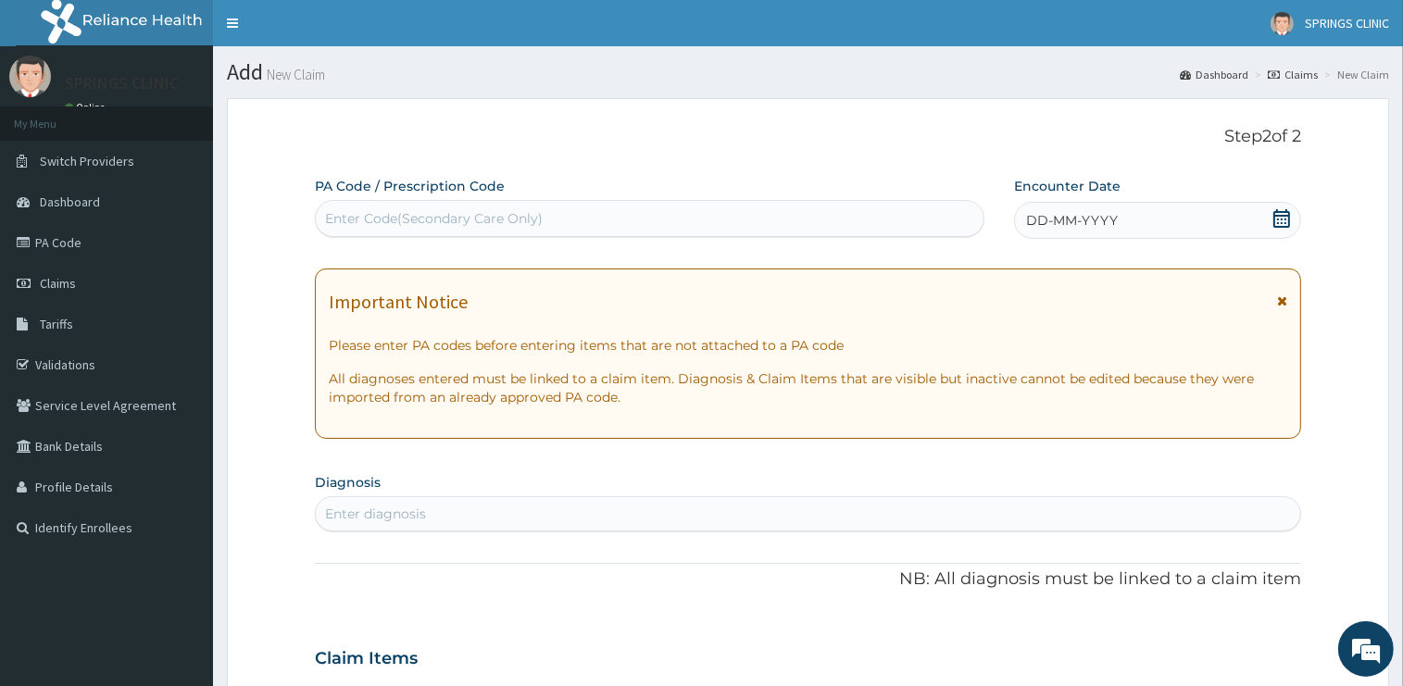
click at [1287, 224] on icon at bounding box center [1281, 218] width 19 height 19
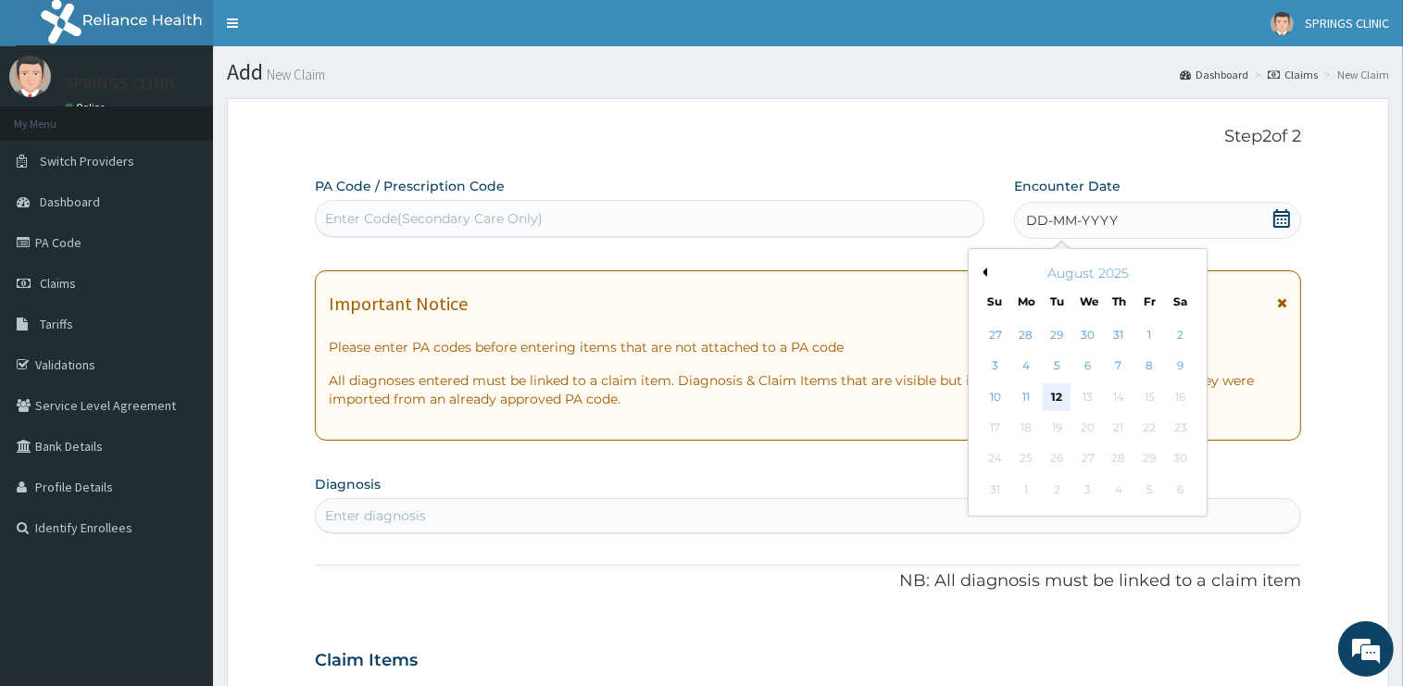
click at [1057, 399] on div "12" at bounding box center [1057, 397] width 28 height 28
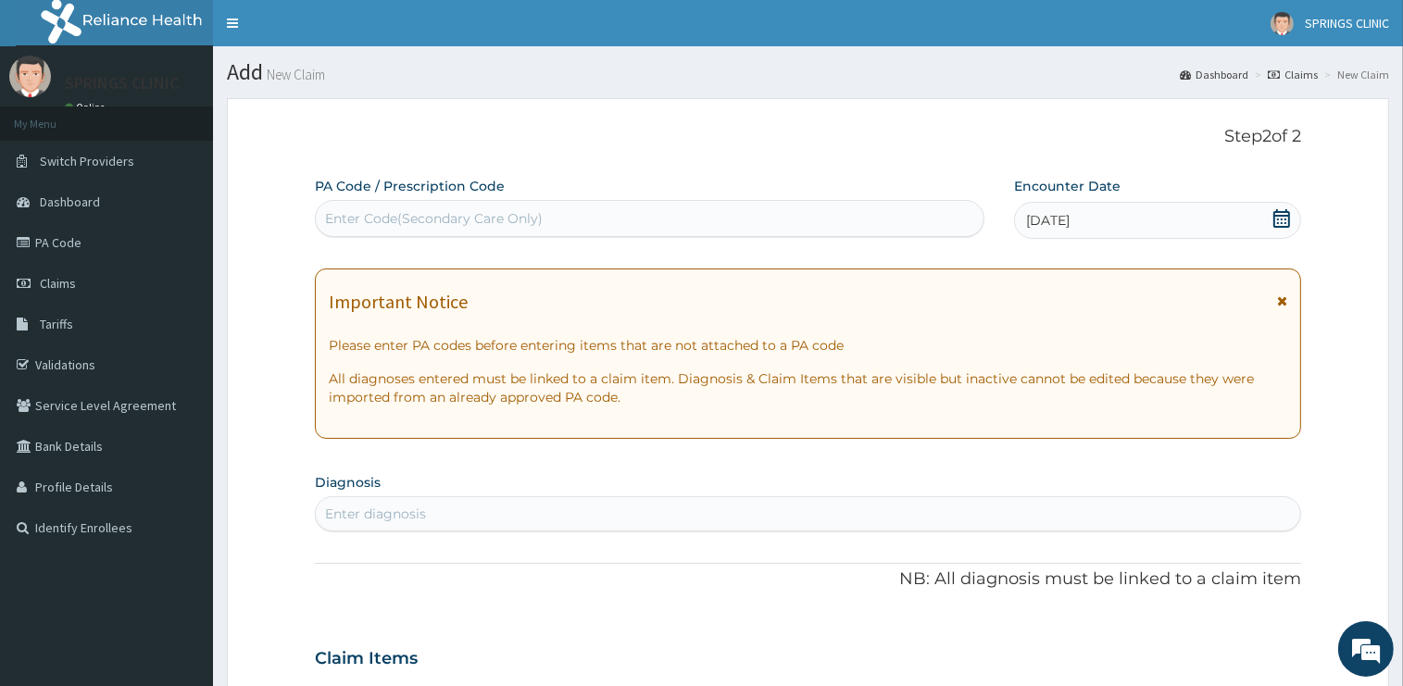
click at [433, 517] on div "Enter diagnosis" at bounding box center [808, 514] width 984 height 30
click at [406, 224] on div "Enter Code(Secondary Care Only)" at bounding box center [434, 218] width 218 height 19
paste input "PA/AF77E8"
type input "PA/AF77E8"
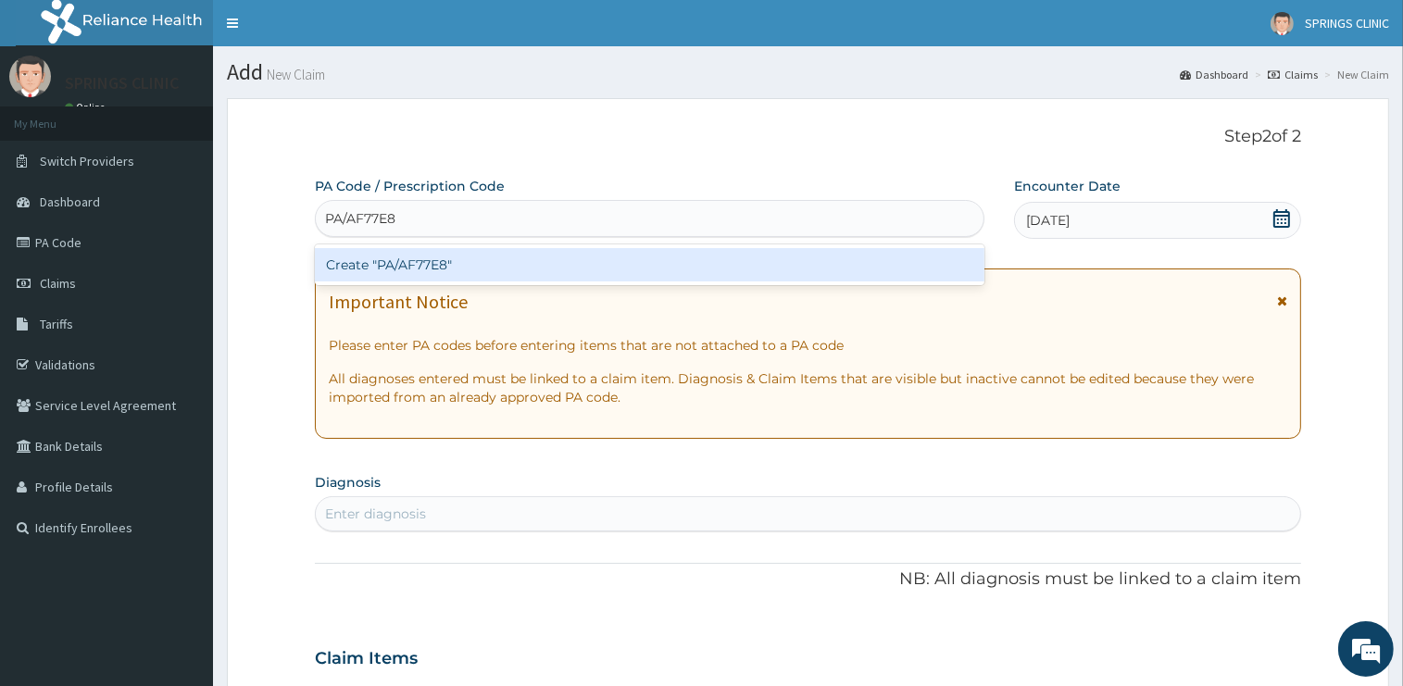
click at [430, 283] on div "Create "PA/AF77E8"" at bounding box center [649, 264] width 669 height 41
click at [431, 277] on div "Create "PA/AF77E8"" at bounding box center [649, 264] width 669 height 33
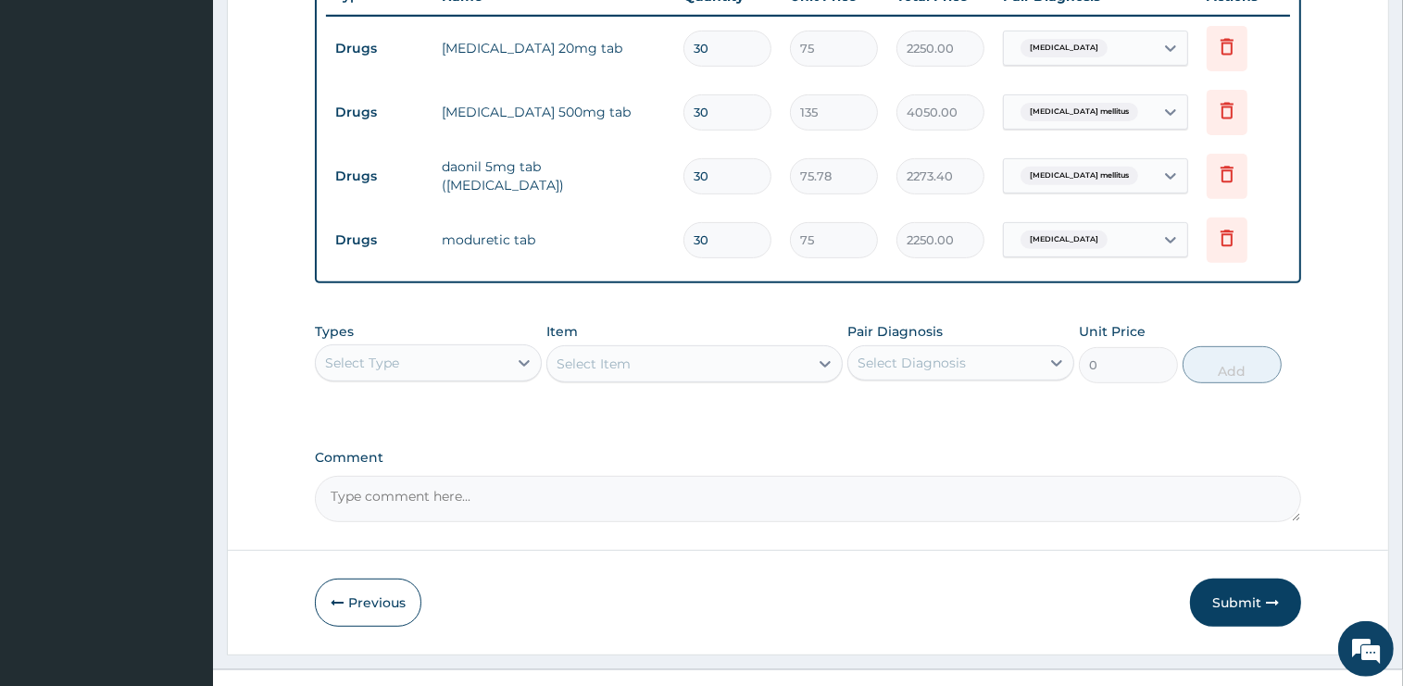
scroll to position [749, 0]
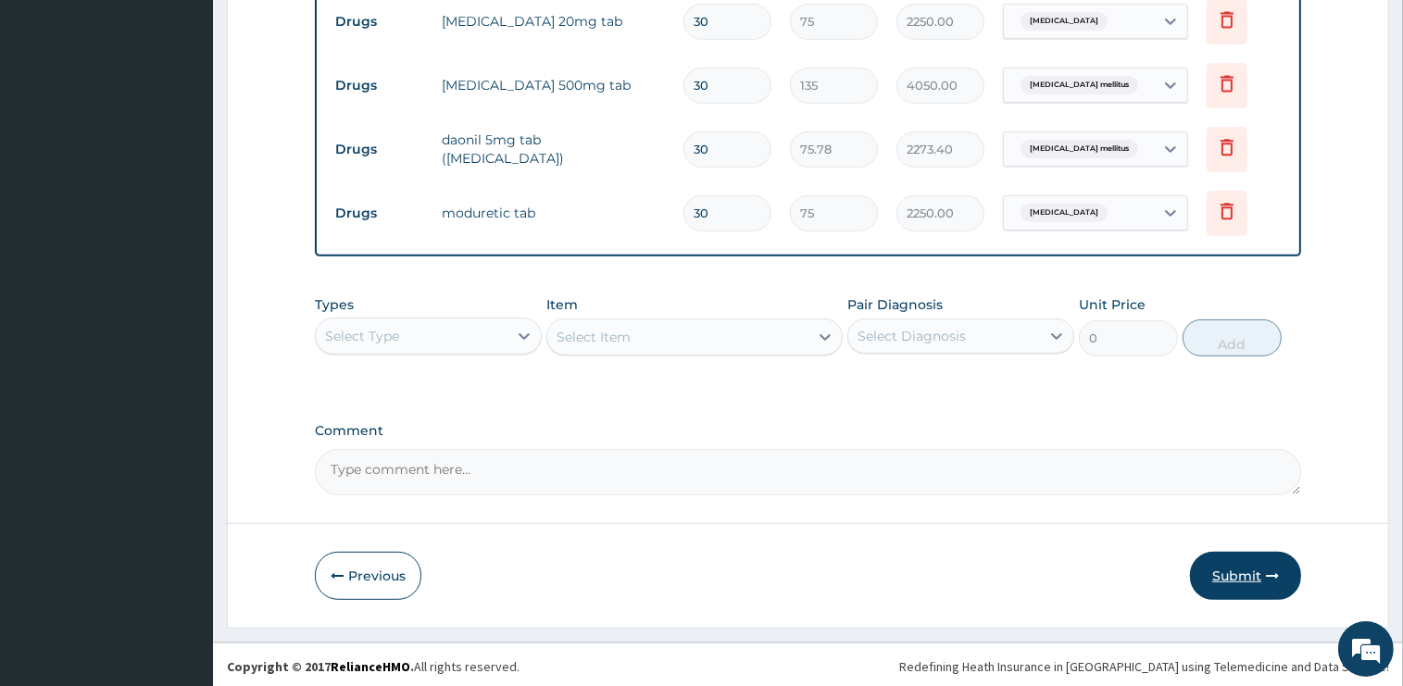
click at [1235, 579] on button "Submit" at bounding box center [1245, 576] width 111 height 48
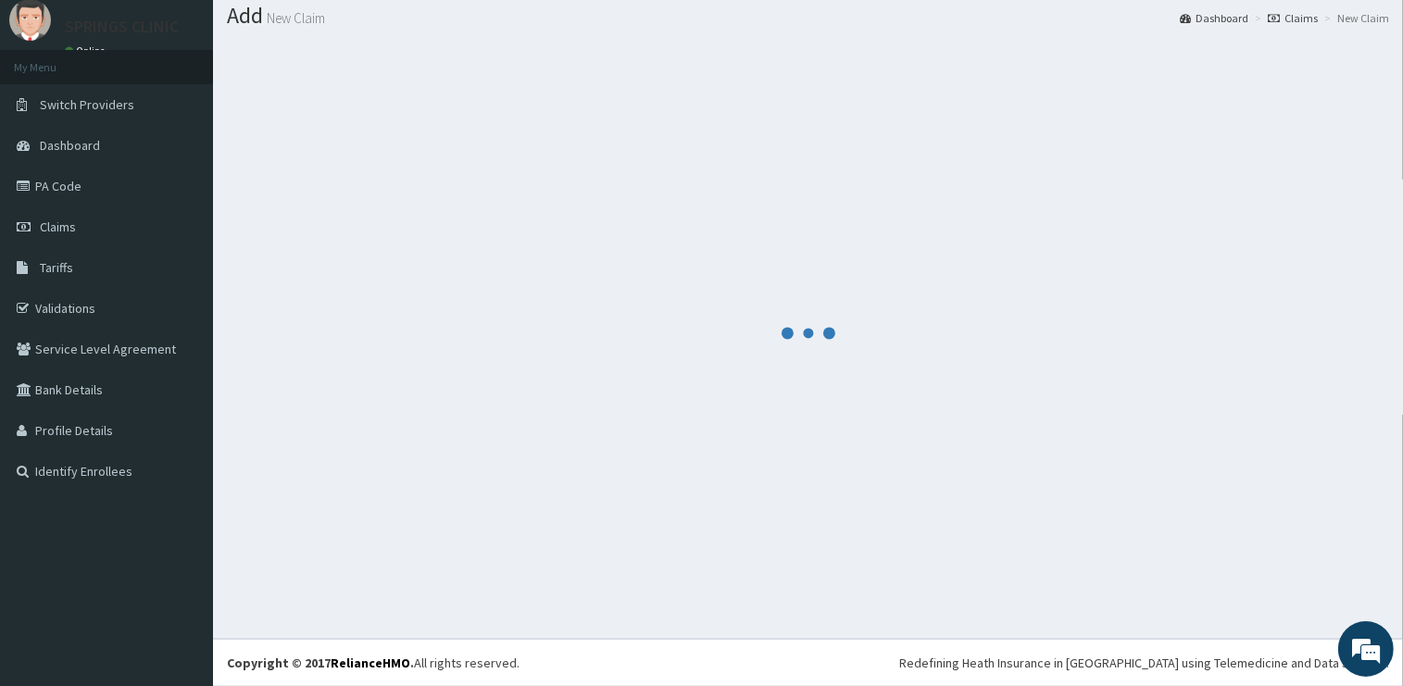
scroll to position [56, 0]
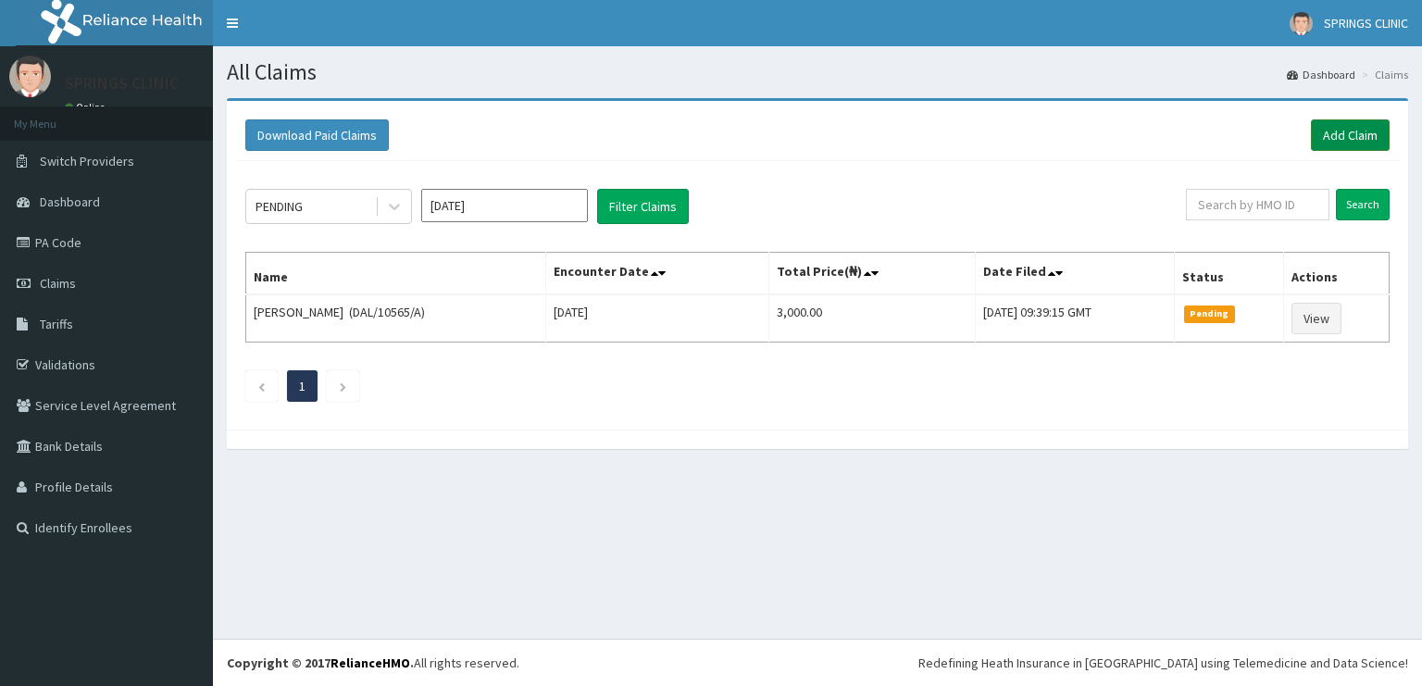
click at [1353, 127] on link "Add Claim" at bounding box center [1350, 134] width 79 height 31
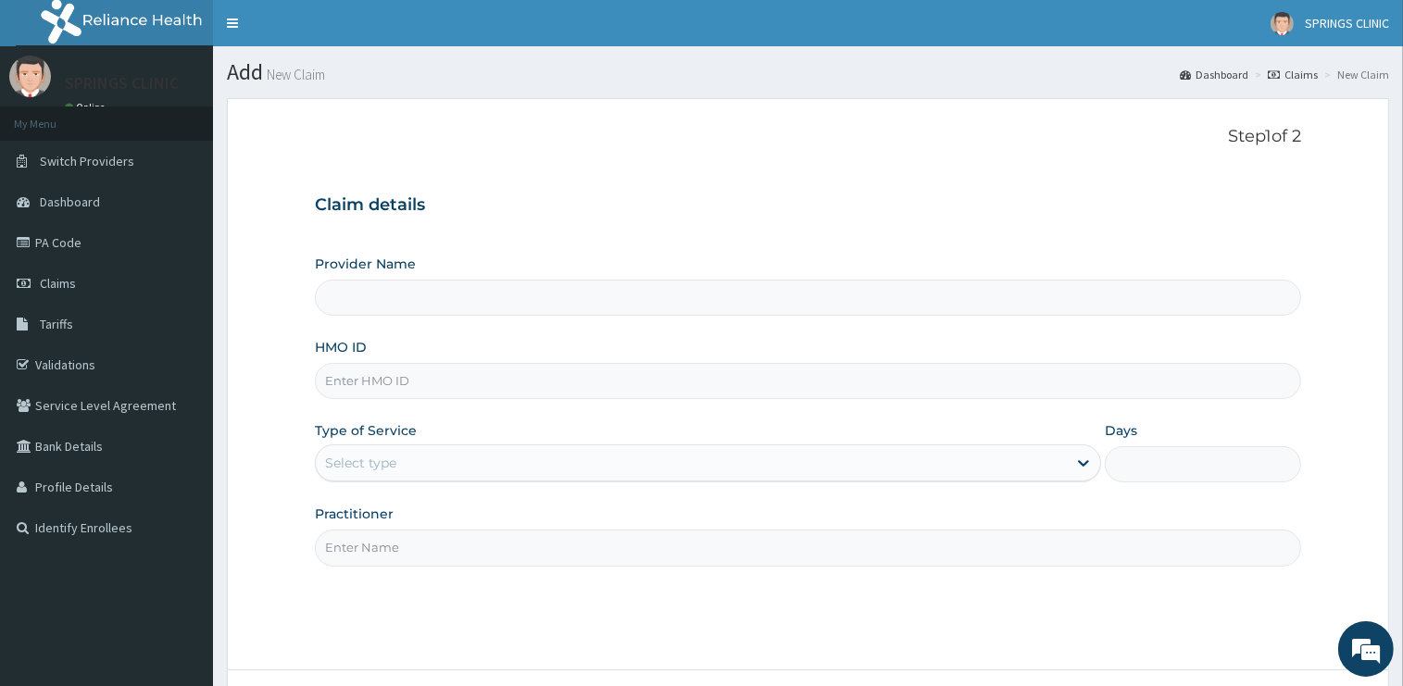
type input "PA/E731CA"
click at [315, 387] on input "PA/E731CA" at bounding box center [808, 381] width 986 height 36
type input "Springs Clinic"
drag, startPoint x: 347, startPoint y: 387, endPoint x: 294, endPoint y: 383, distance: 53.8
click at [315, 383] on input "KR" at bounding box center [808, 381] width 986 height 36
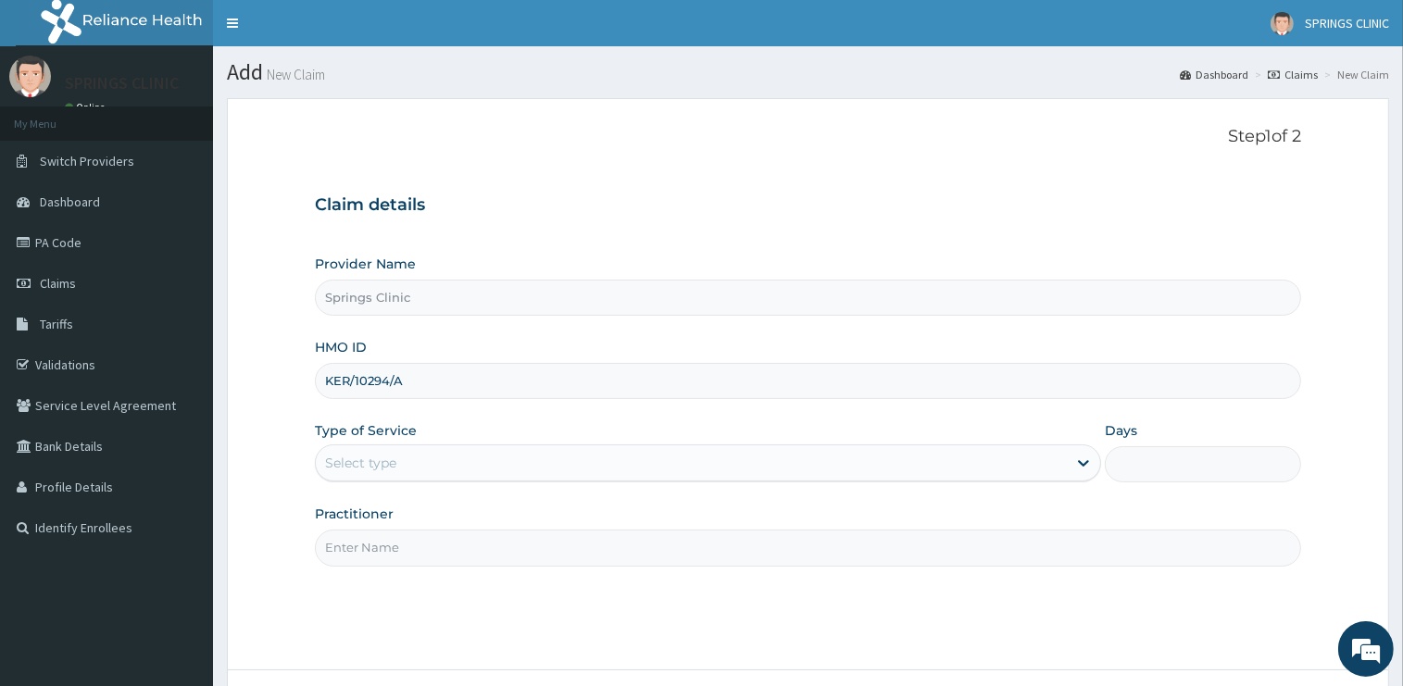
type input "KER/10294/A"
click at [365, 464] on div "Select type" at bounding box center [360, 463] width 71 height 19
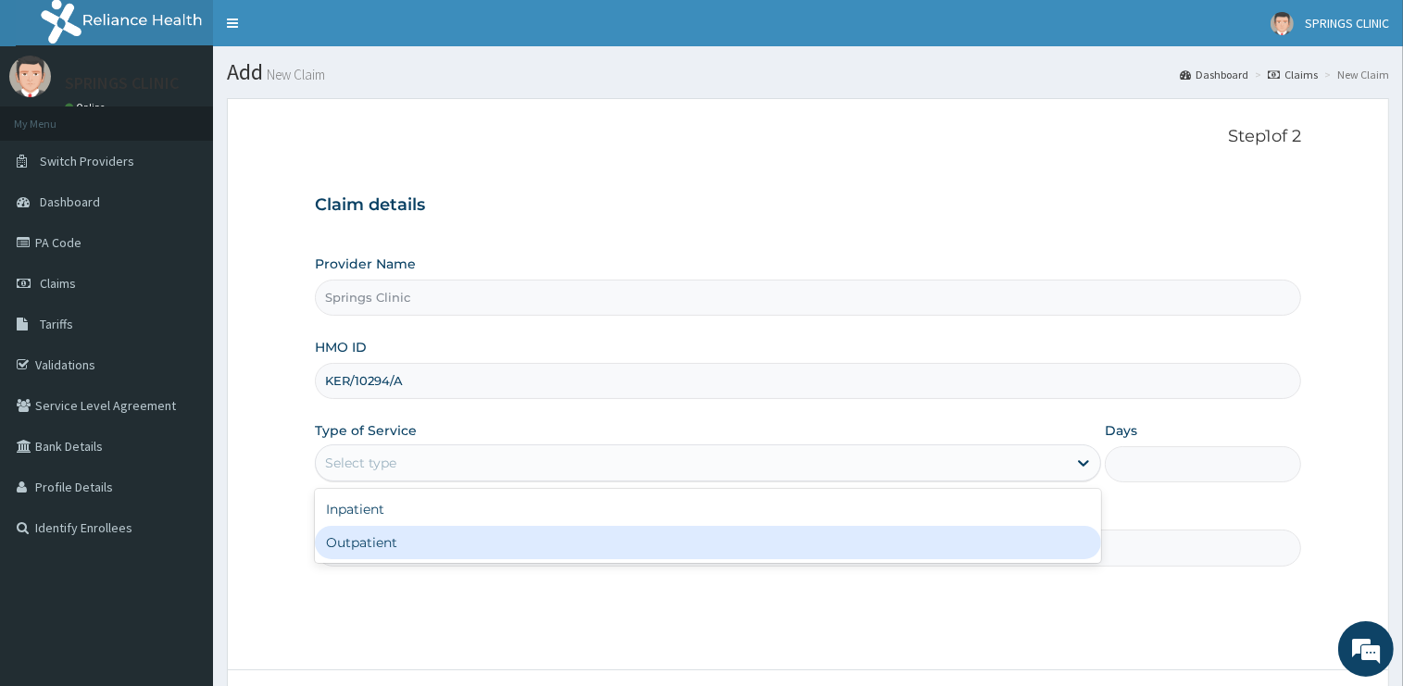
click at [373, 538] on div "Outpatient" at bounding box center [708, 542] width 786 height 33
type input "1"
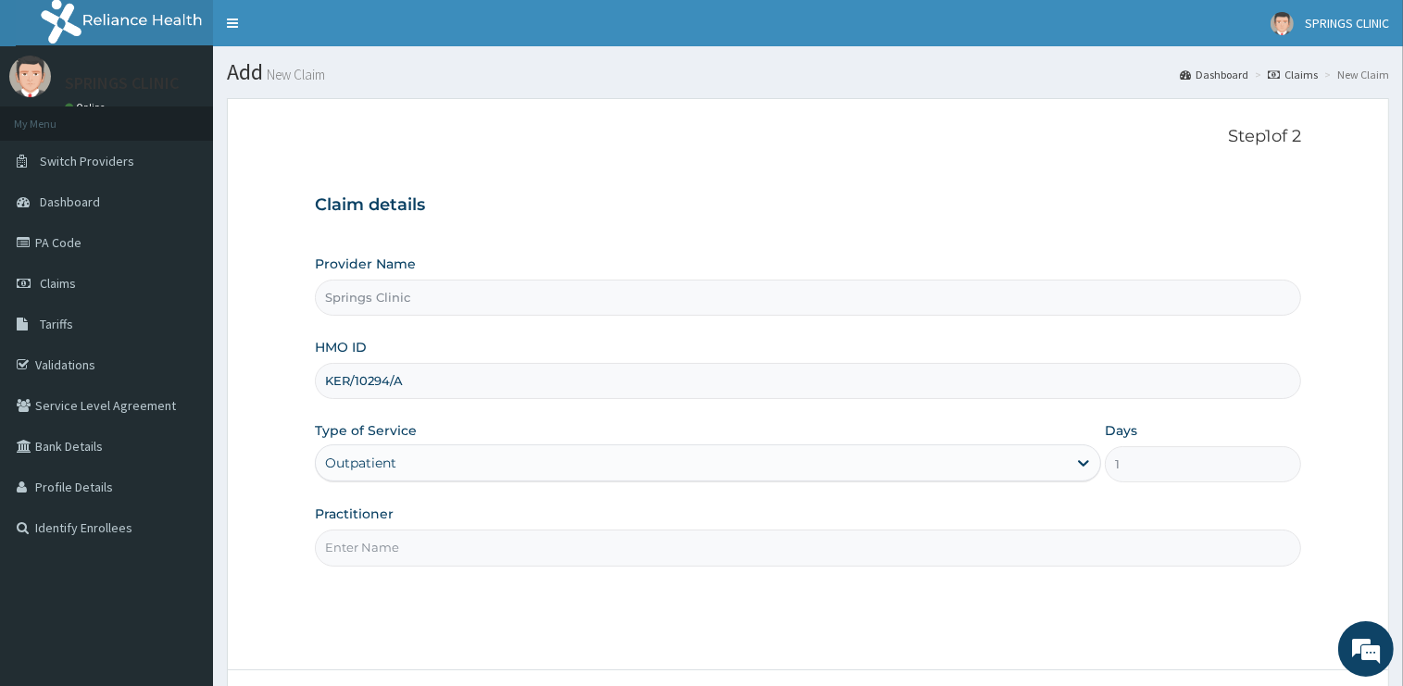
click at [368, 557] on input "Practitioner" at bounding box center [808, 548] width 986 height 36
click at [367, 553] on input "Practitioner" at bounding box center [808, 548] width 986 height 36
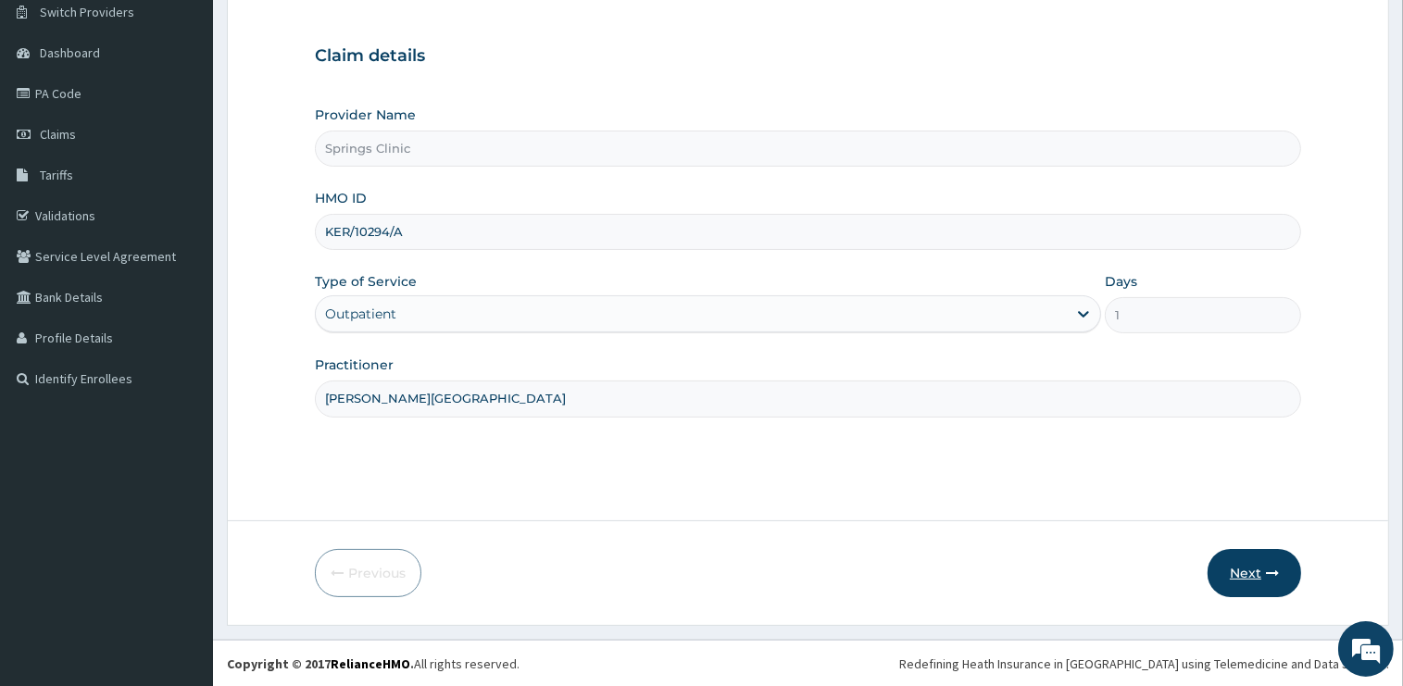
type input "[PERSON_NAME][GEOGRAPHIC_DATA]"
click at [1239, 572] on button "Next" at bounding box center [1254, 573] width 94 height 48
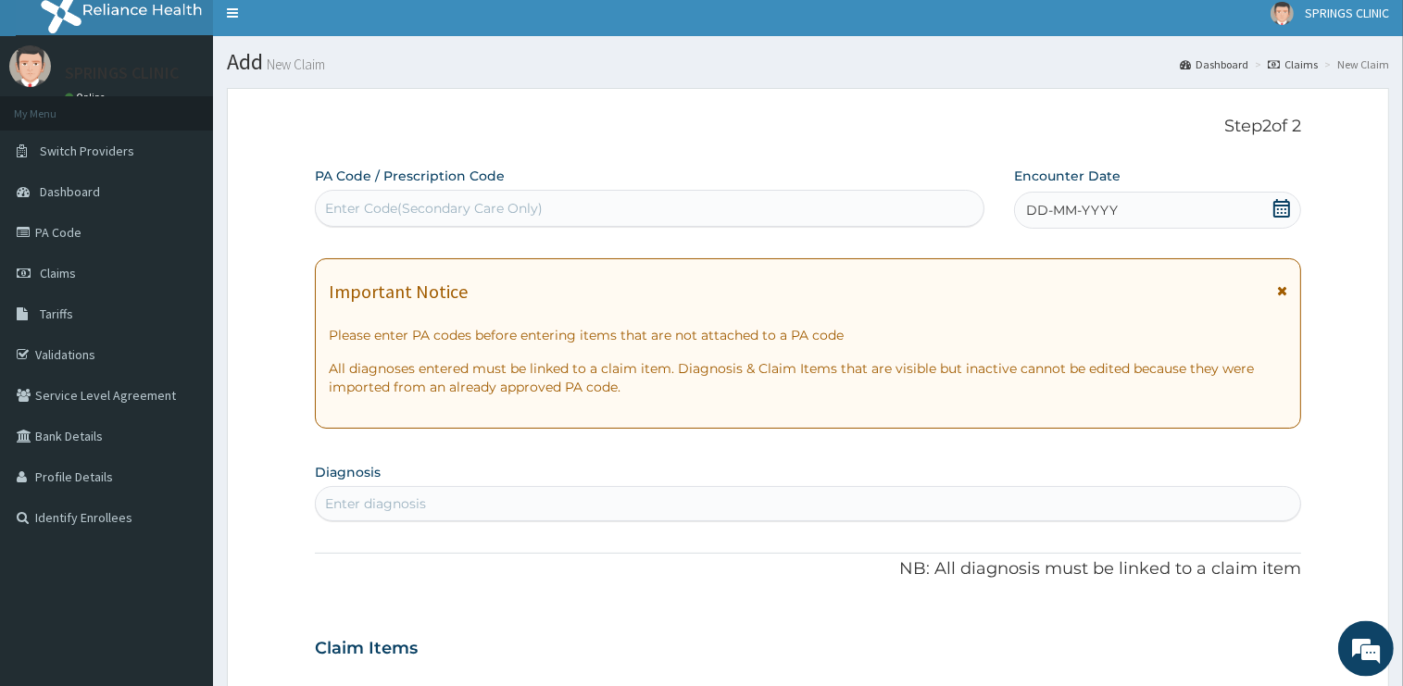
scroll to position [0, 0]
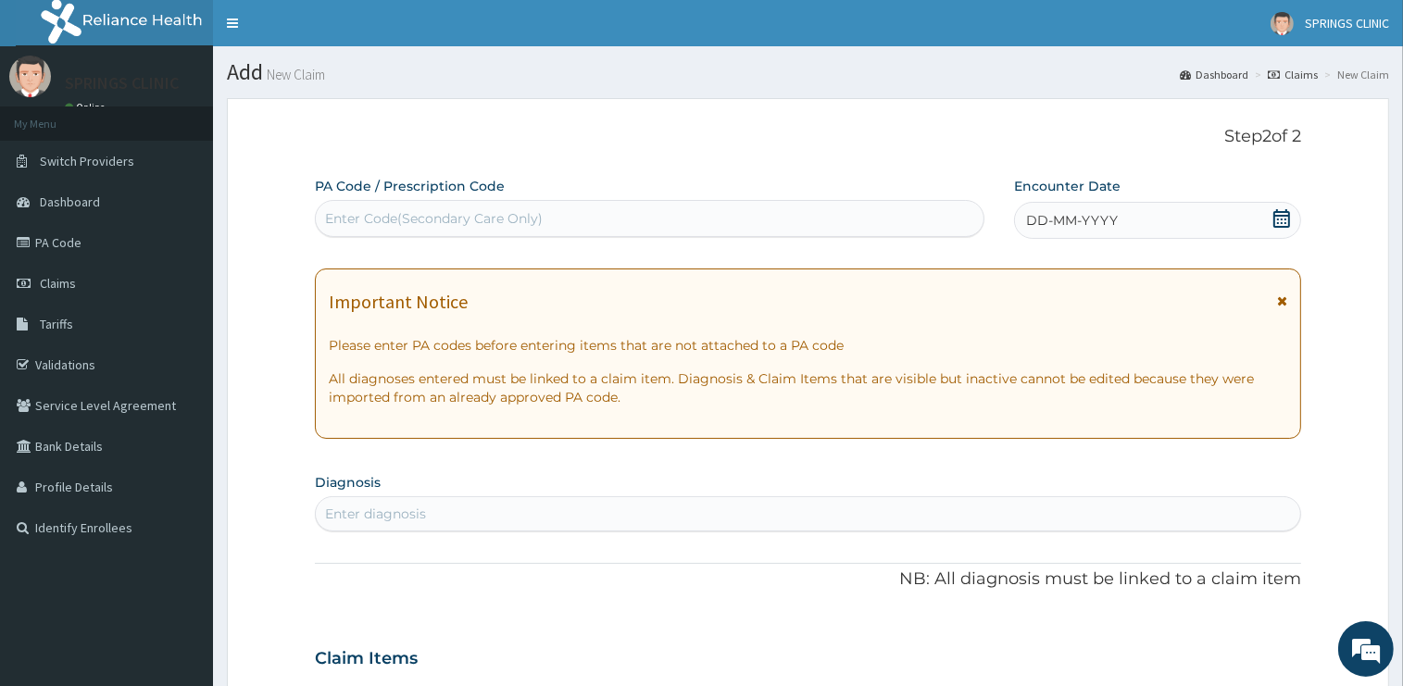
click at [686, 222] on div "Enter Code(Secondary Care Only)" at bounding box center [650, 219] width 668 height 30
paste input "PA/E731CA"
type input "PA/E731CA"
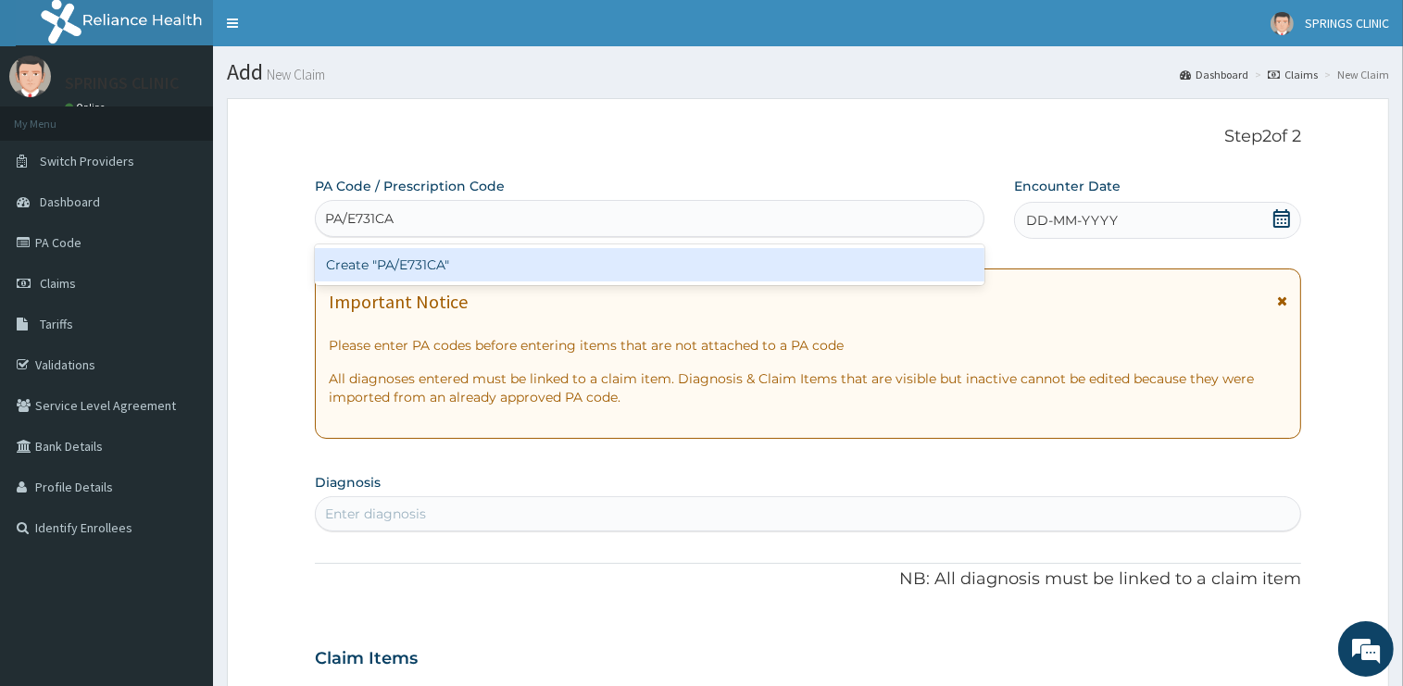
click at [687, 284] on div "Create "PA/E731CA"" at bounding box center [649, 264] width 669 height 41
click at [694, 266] on div "Create "PA/E731CA"" at bounding box center [649, 264] width 669 height 33
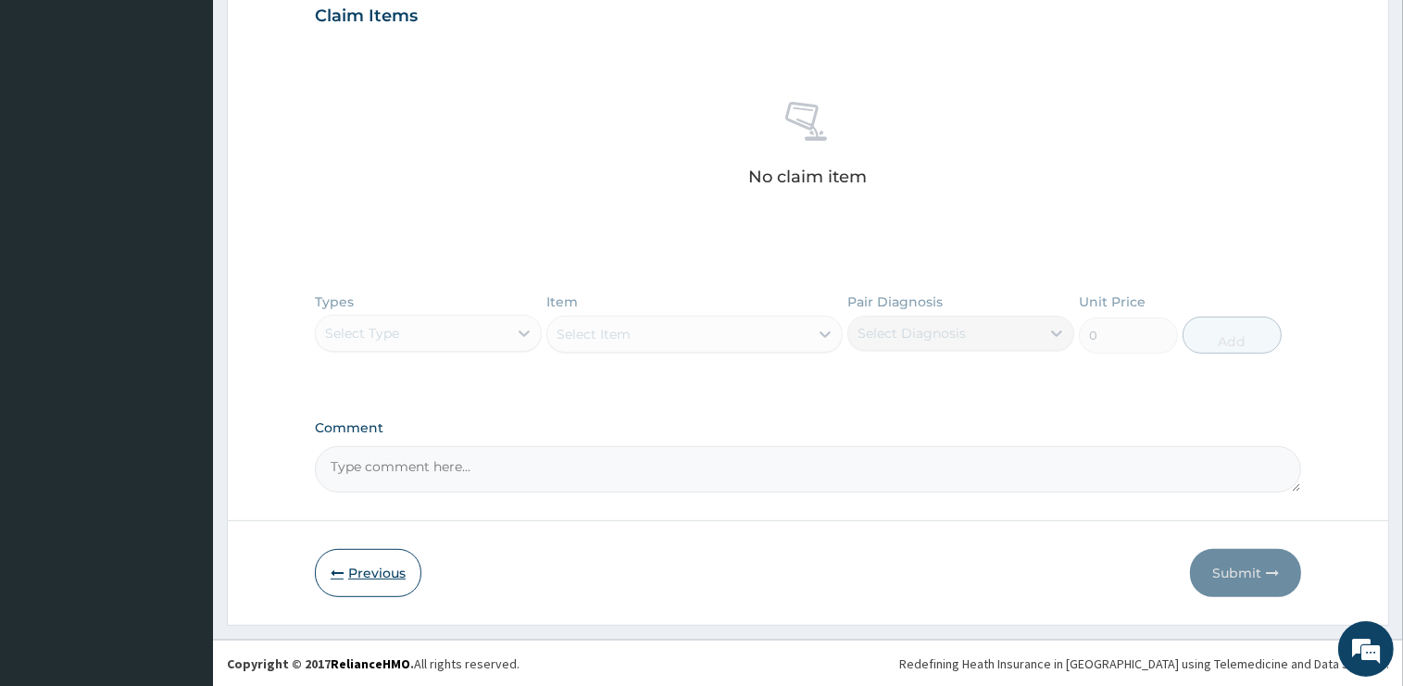
click at [375, 573] on button "Previous" at bounding box center [368, 573] width 106 height 48
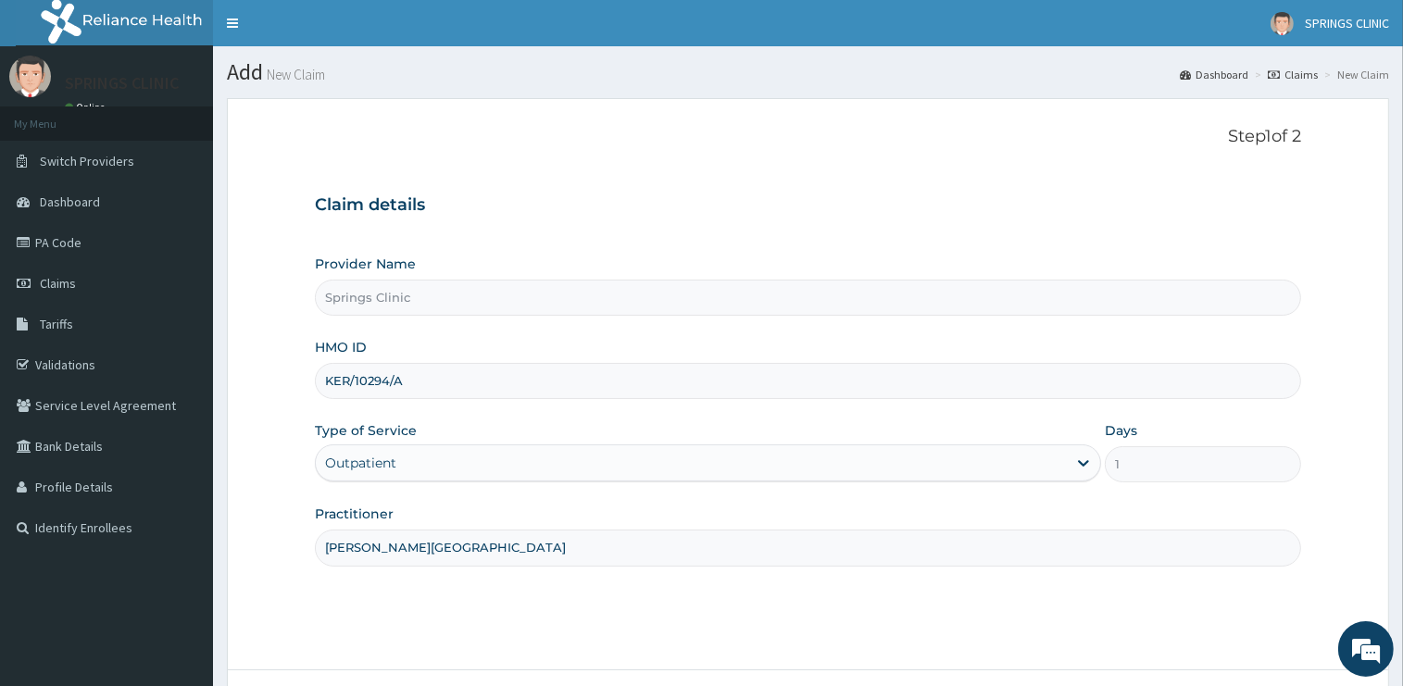
drag, startPoint x: 413, startPoint y: 382, endPoint x: 294, endPoint y: 382, distance: 119.4
click at [315, 382] on input "KER/10294/A" at bounding box center [808, 381] width 986 height 36
drag, startPoint x: 381, startPoint y: 435, endPoint x: 393, endPoint y: 420, distance: 18.5
click at [381, 435] on label "Type of Service" at bounding box center [366, 430] width 102 height 19
click at [397, 381] on input "STS/10364" at bounding box center [808, 381] width 986 height 36
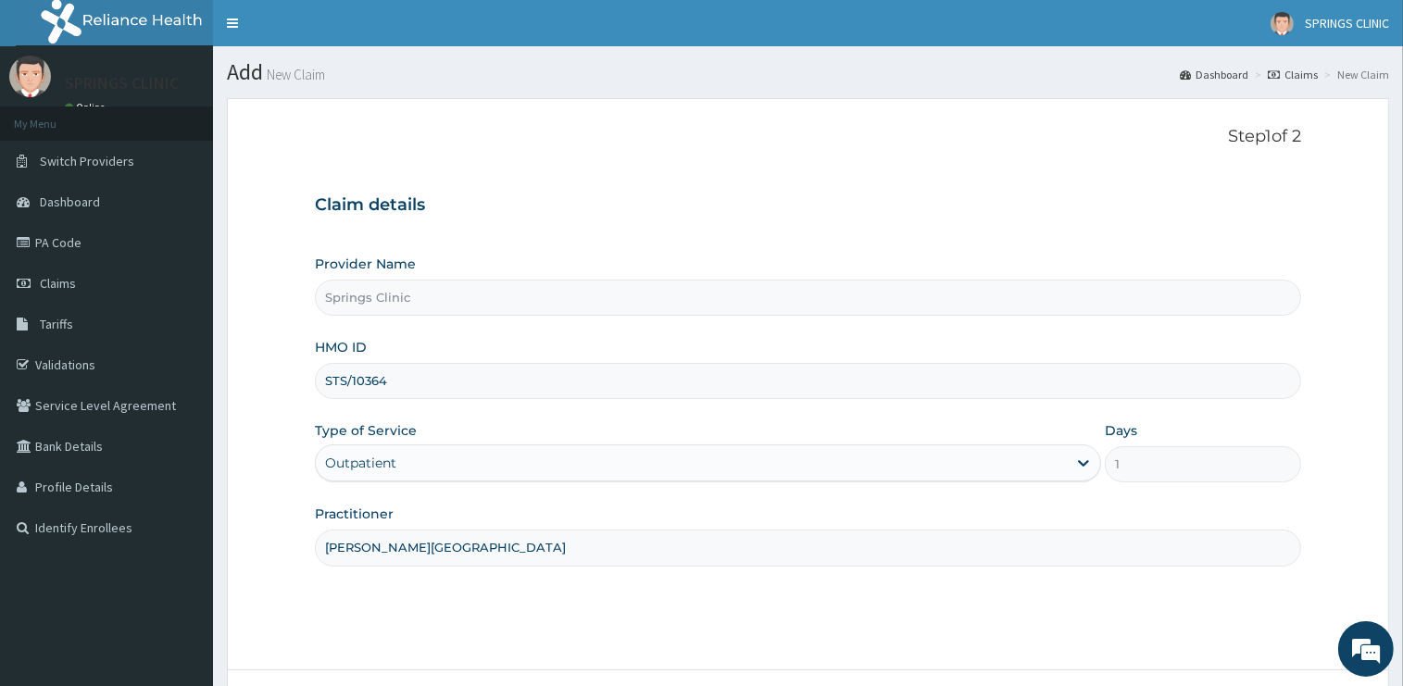
click at [397, 381] on input "STS/10364" at bounding box center [808, 381] width 986 height 36
type input "STS/10364/A"
click at [362, 472] on div "Outpatient" at bounding box center [691, 463] width 751 height 30
click at [365, 475] on div "Outpatient" at bounding box center [691, 463] width 751 height 30
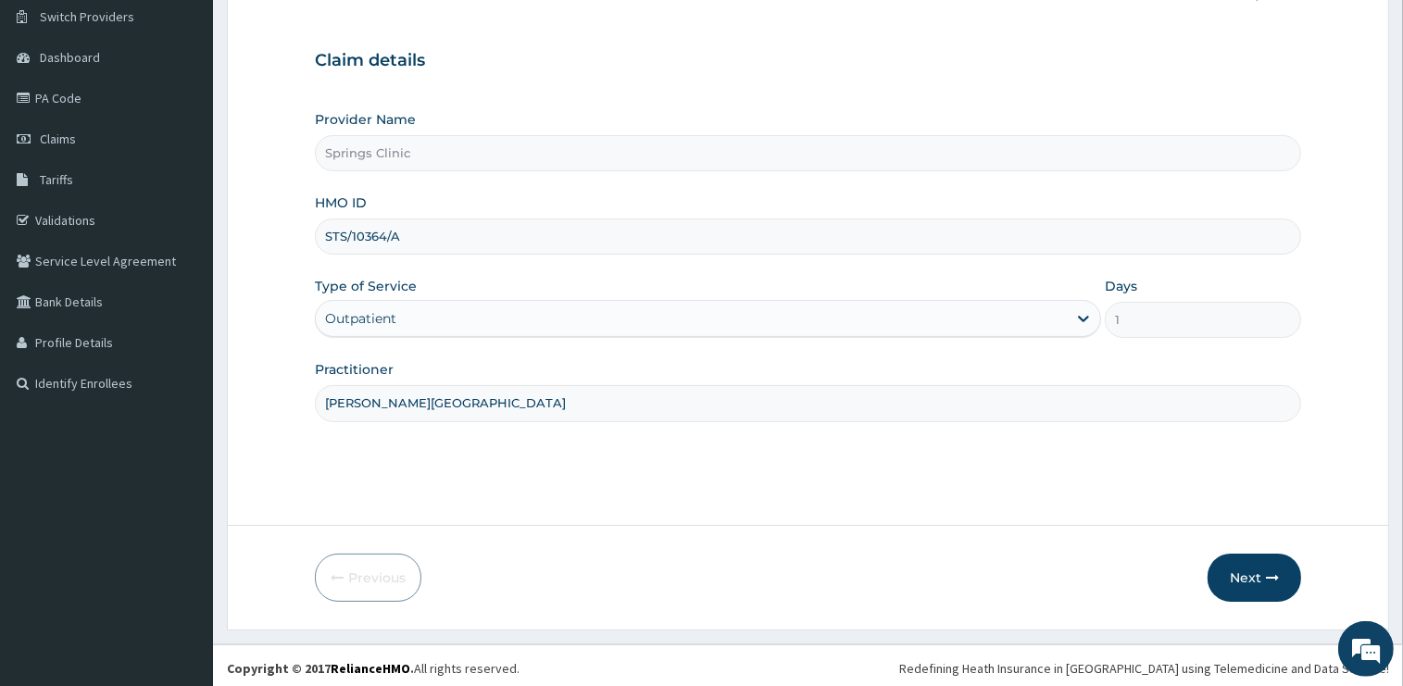
scroll to position [149, 0]
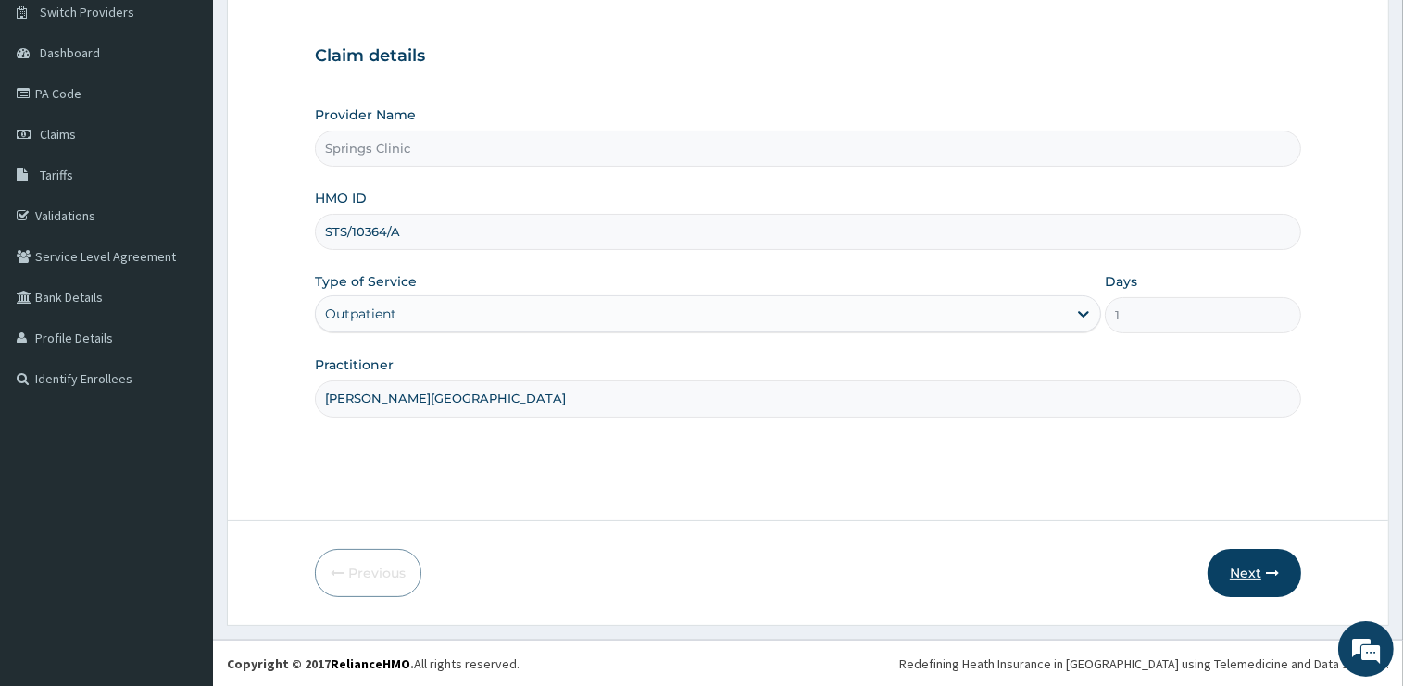
click at [1240, 573] on button "Next" at bounding box center [1254, 573] width 94 height 48
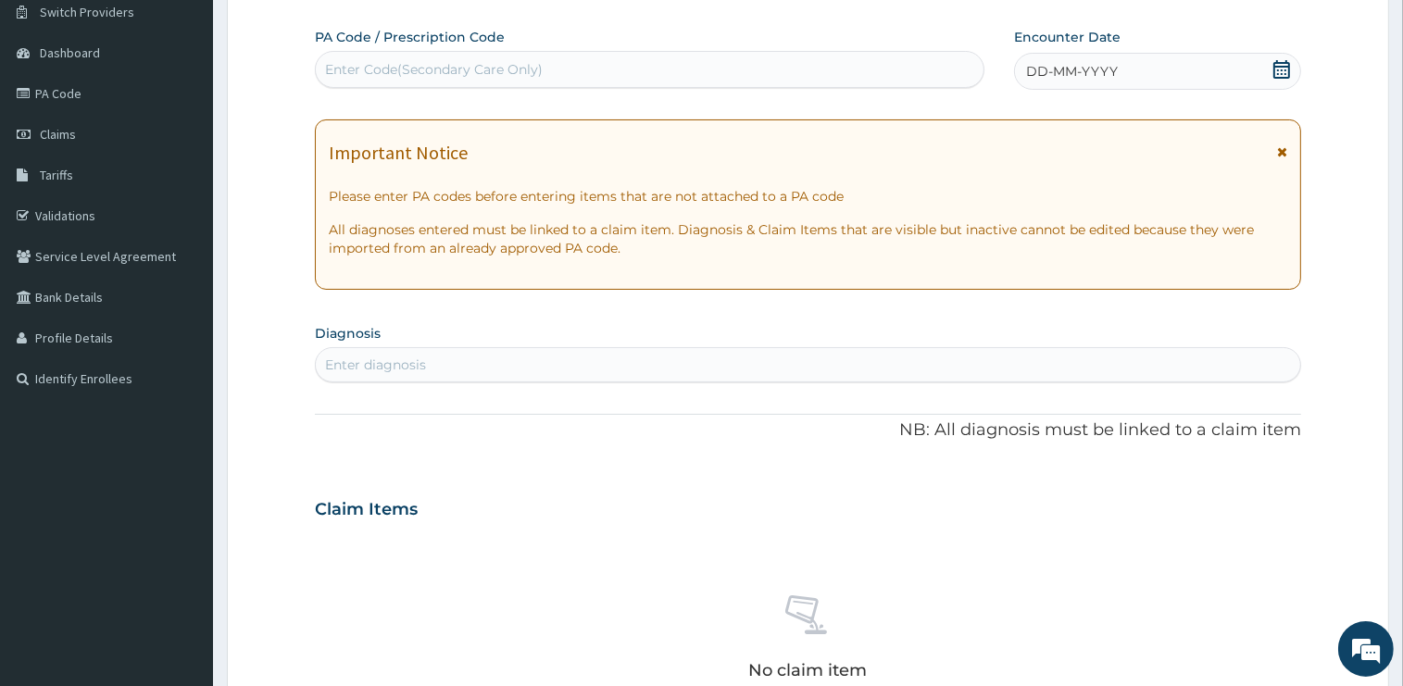
click at [1281, 69] on icon at bounding box center [1281, 69] width 17 height 19
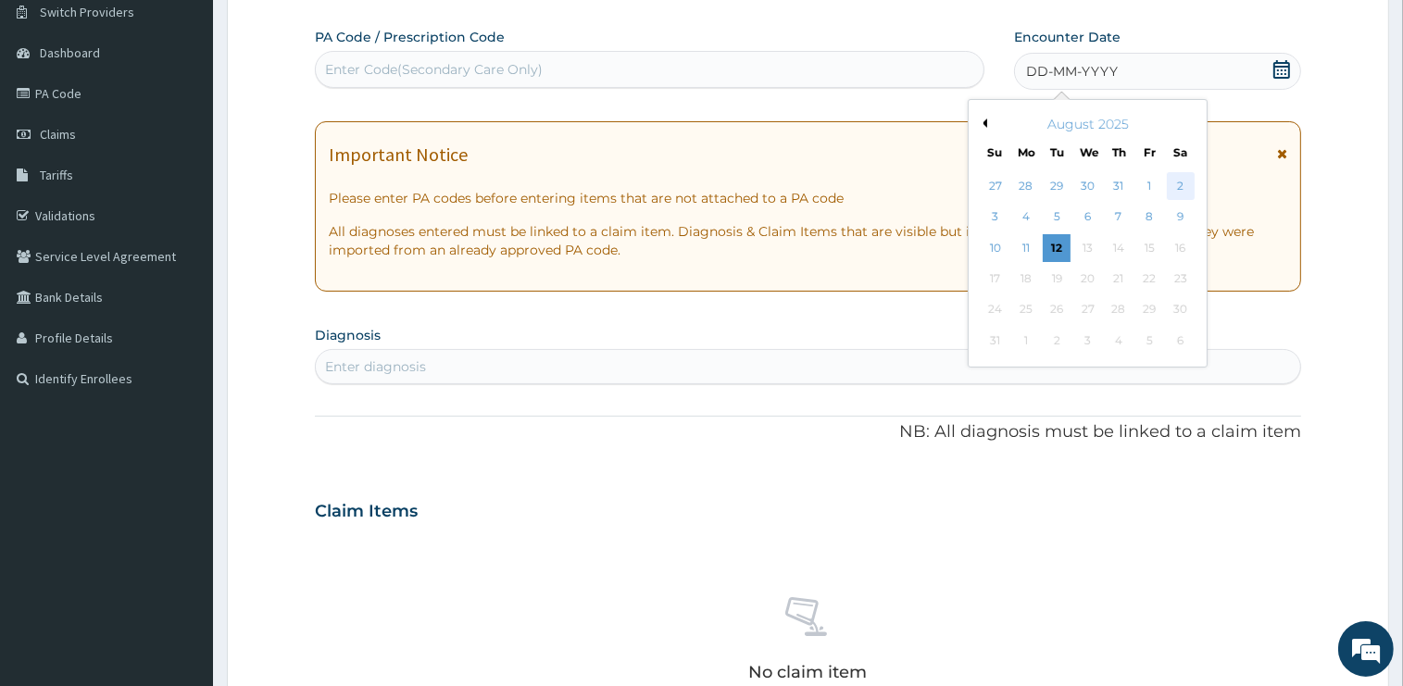
click at [1185, 182] on div "2" at bounding box center [1181, 186] width 28 height 28
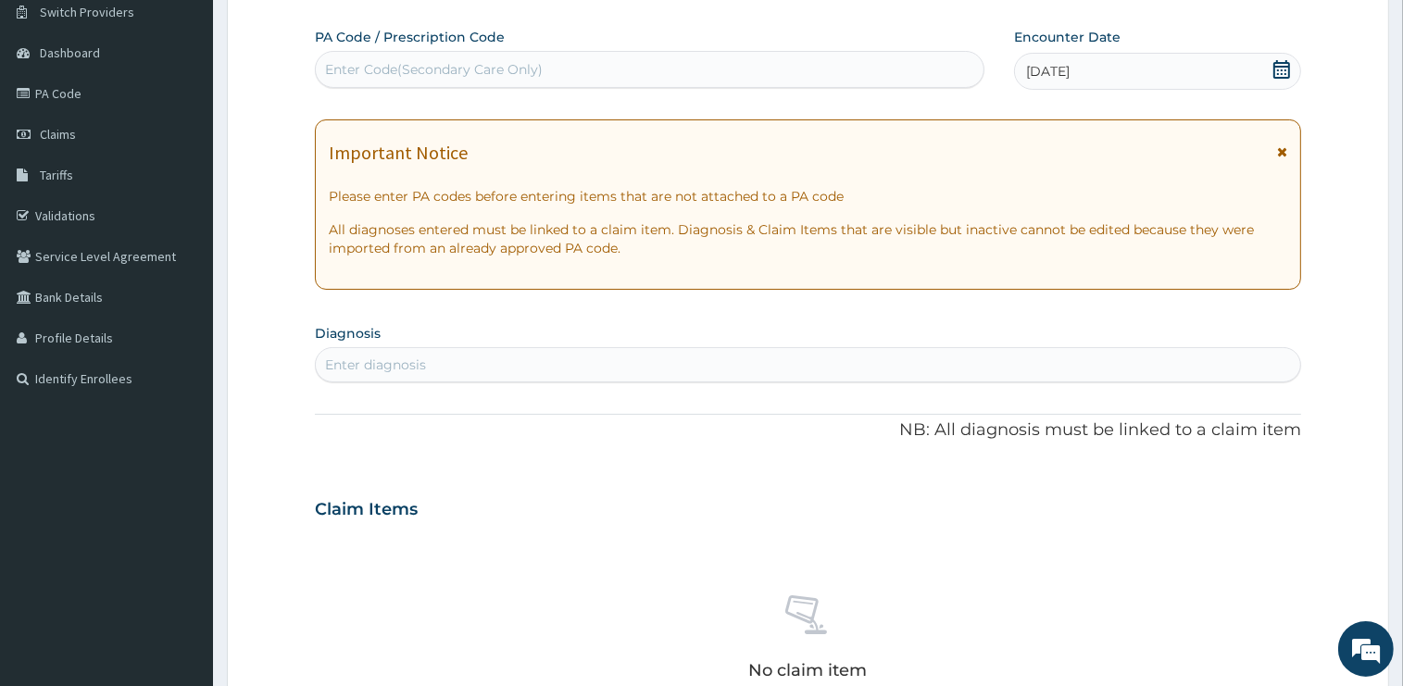
click at [394, 364] on div "Enter diagnosis" at bounding box center [375, 365] width 101 height 19
type input "A"
type input "MALARIA"
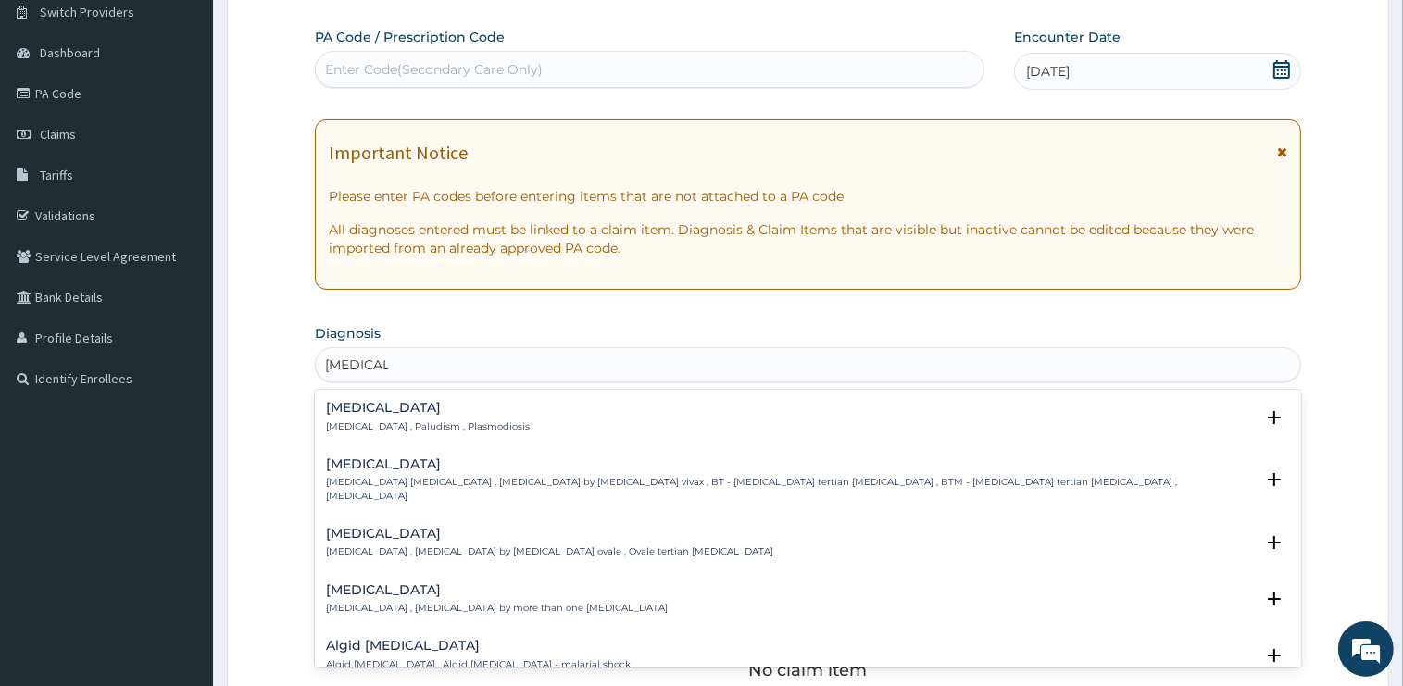
click at [348, 413] on h4 "Malaria" at bounding box center [428, 408] width 204 height 14
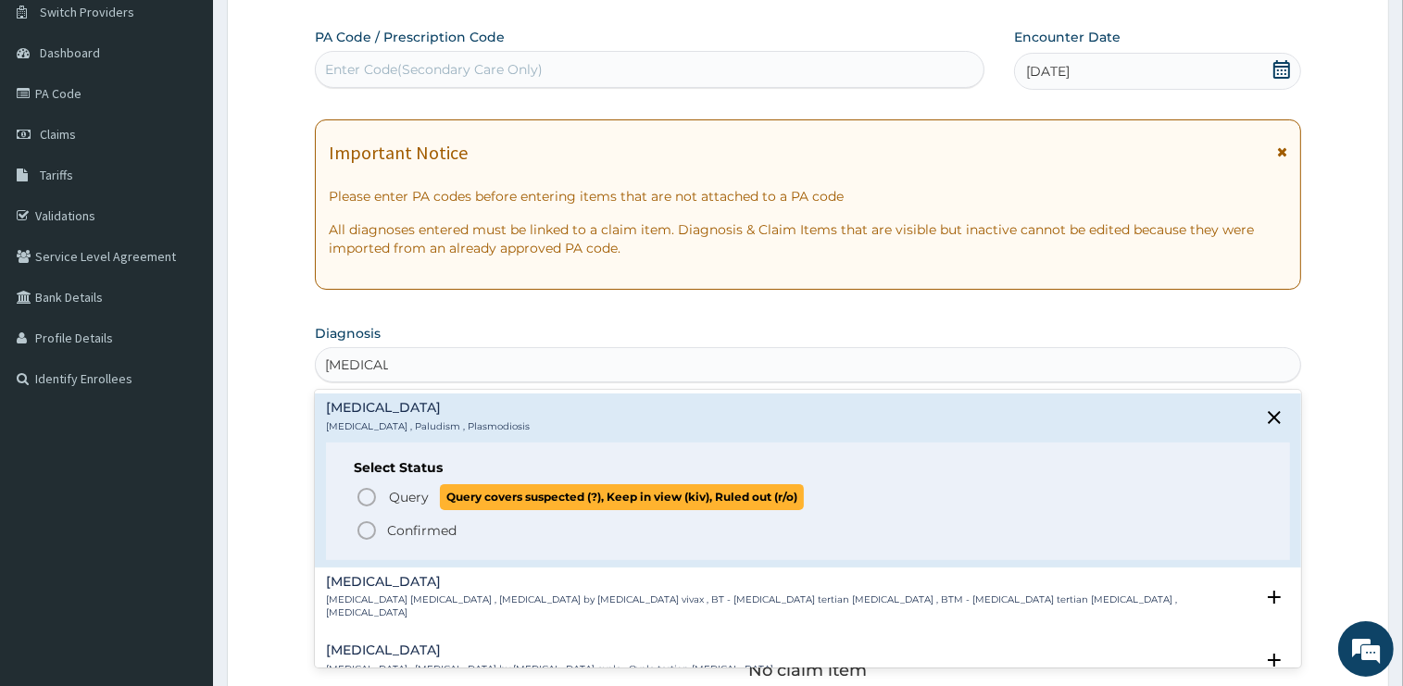
click at [398, 494] on span "Query" at bounding box center [409, 497] width 40 height 19
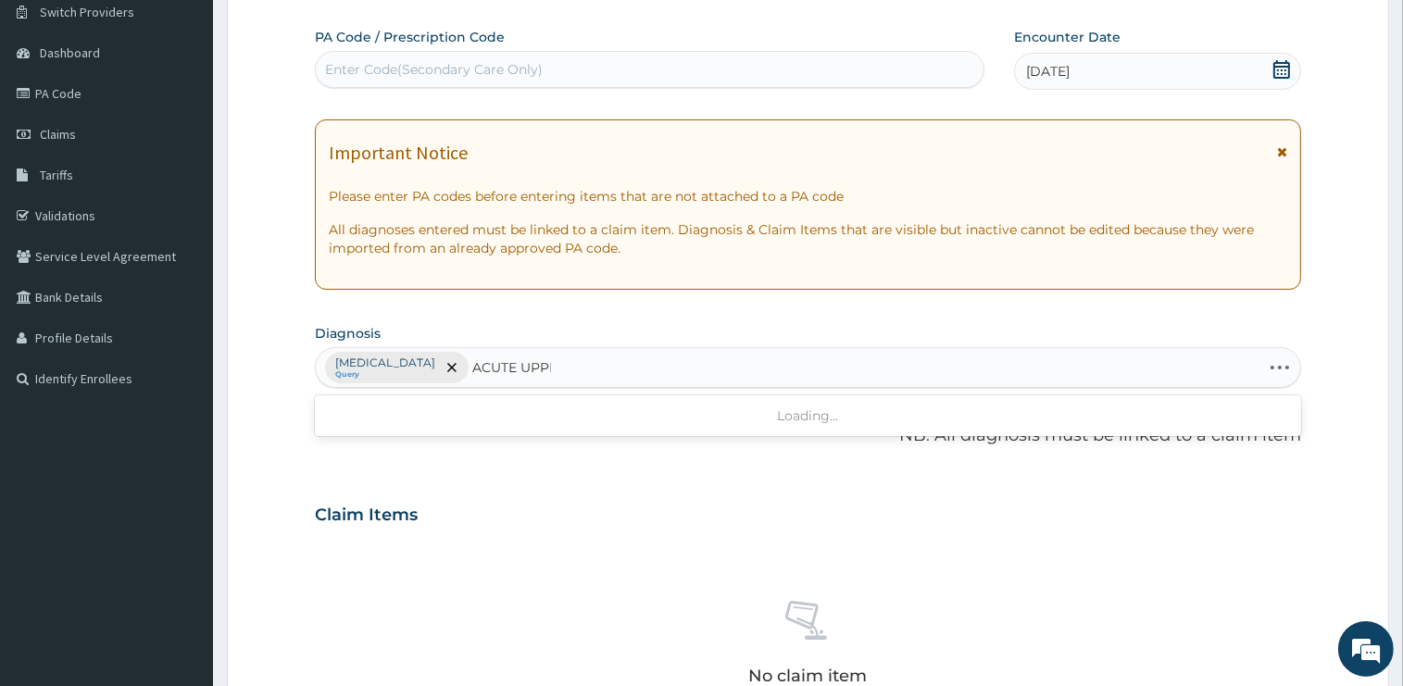
type input "ACUTE UPPER"
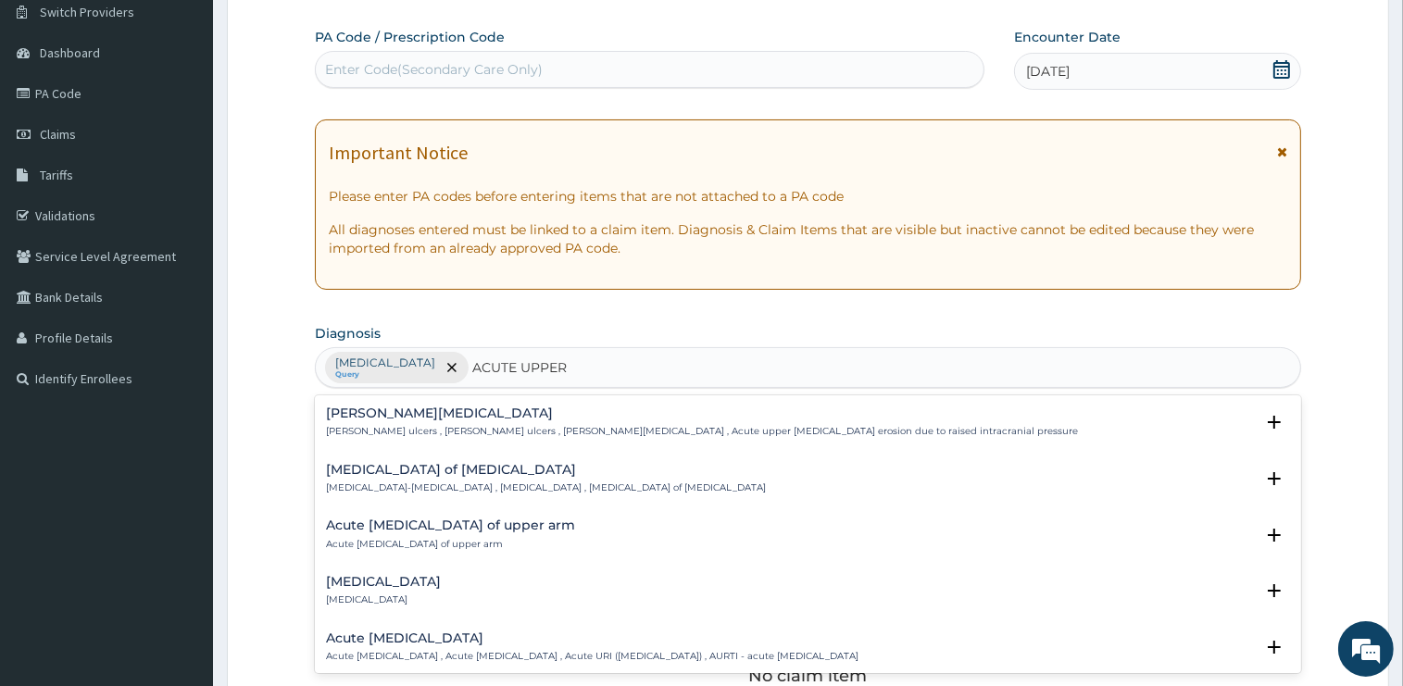
click at [435, 642] on h4 "Acute upper respiratory infection" at bounding box center [592, 638] width 532 height 14
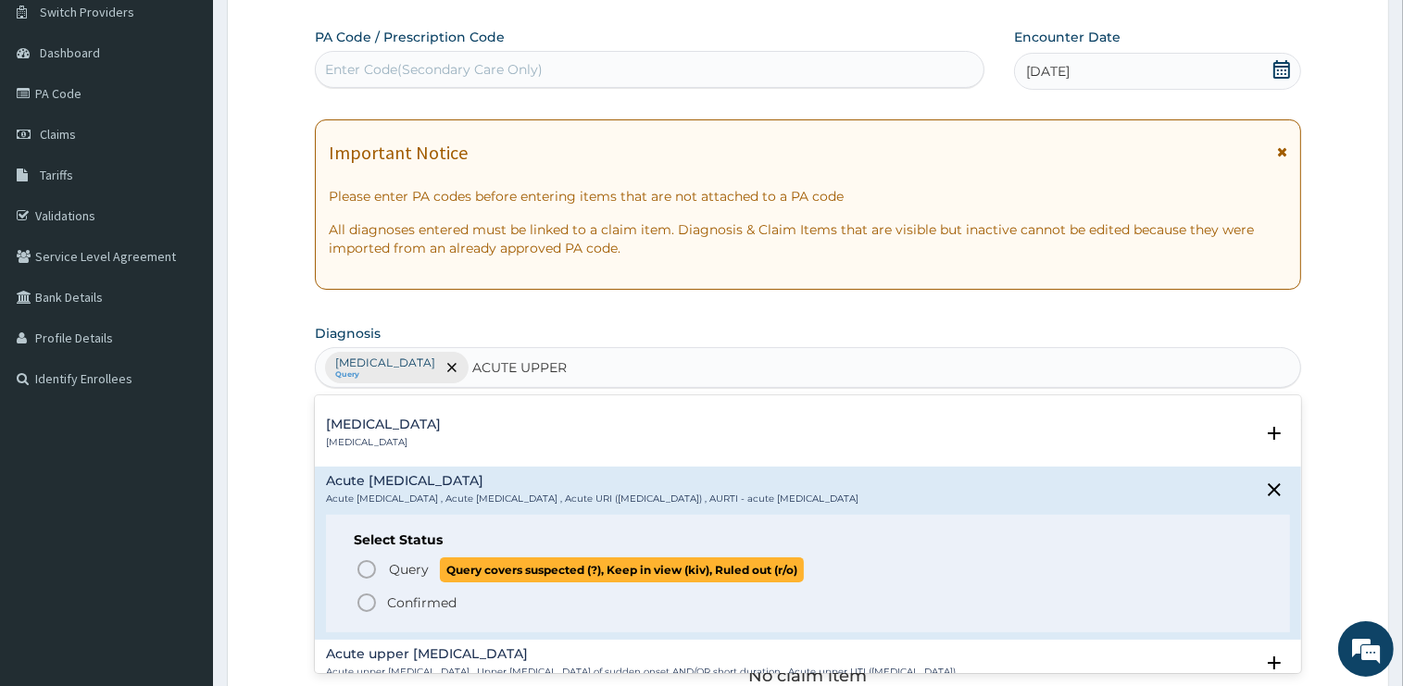
scroll to position [187, 0]
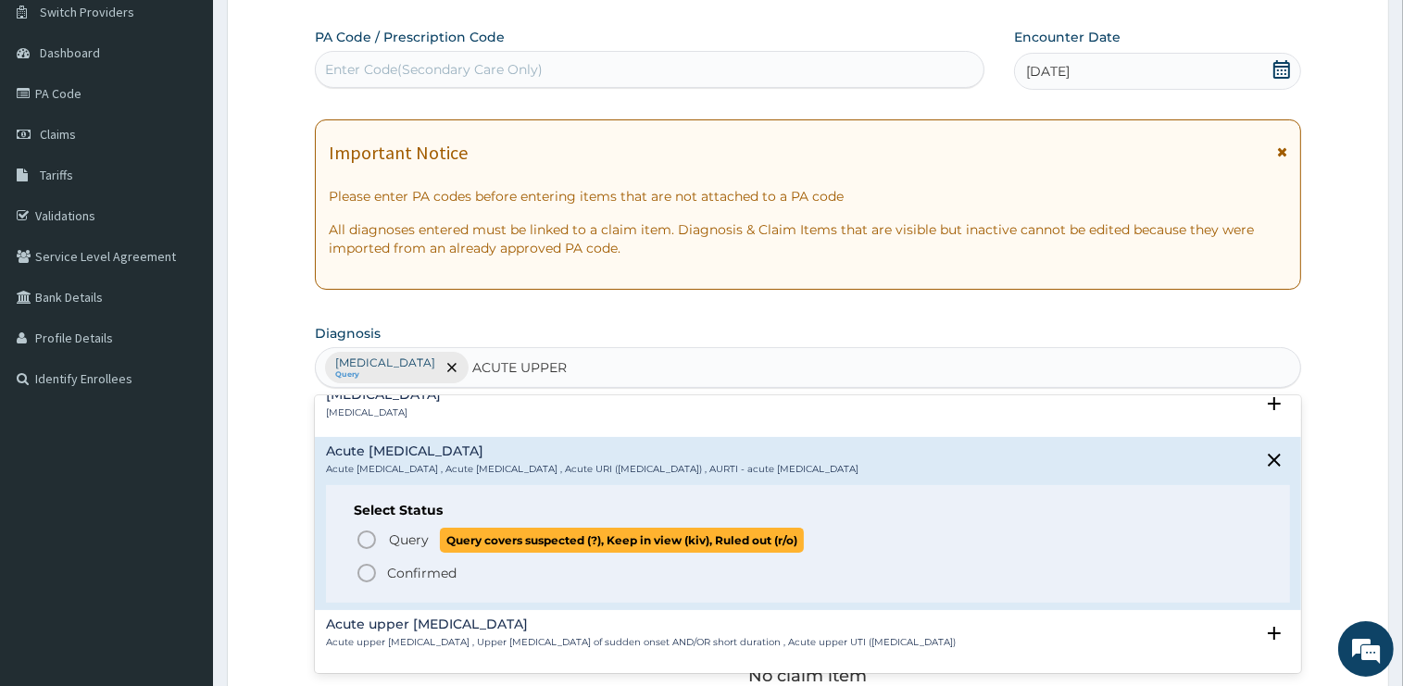
click at [406, 546] on span "Query" at bounding box center [409, 540] width 40 height 19
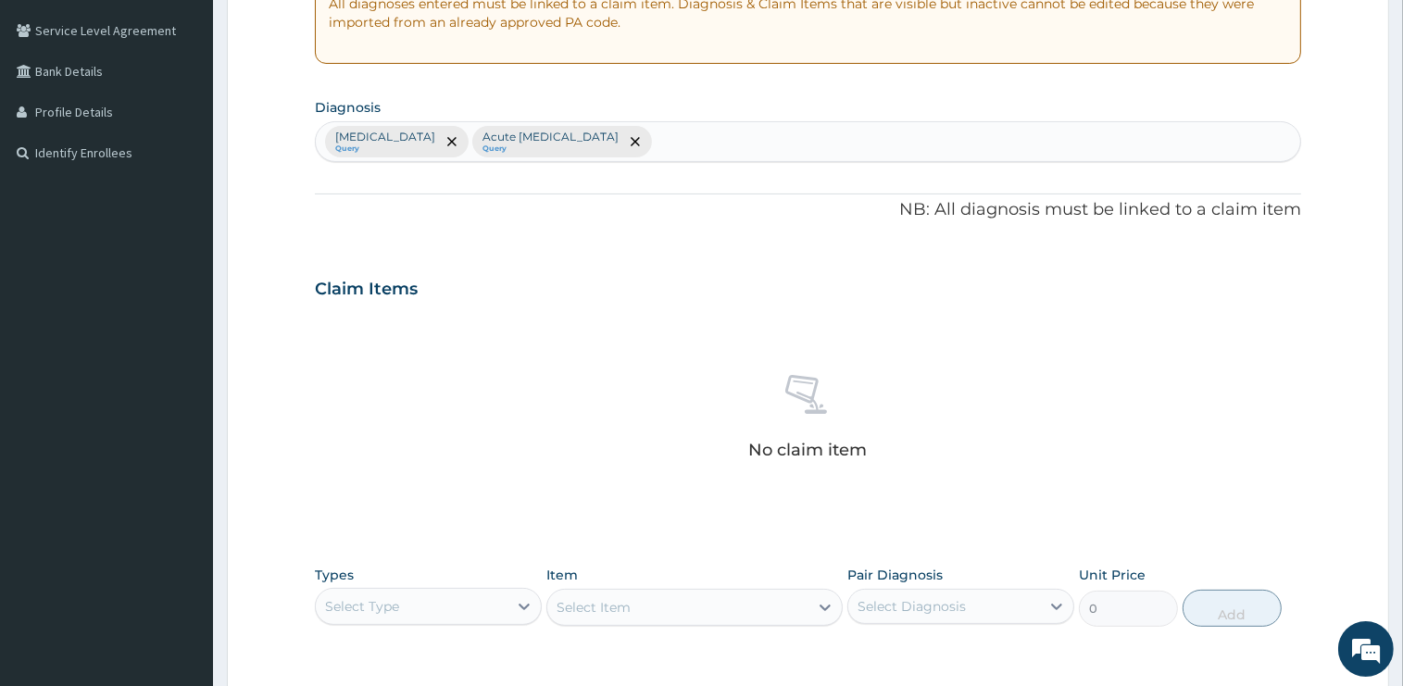
scroll to position [443, 0]
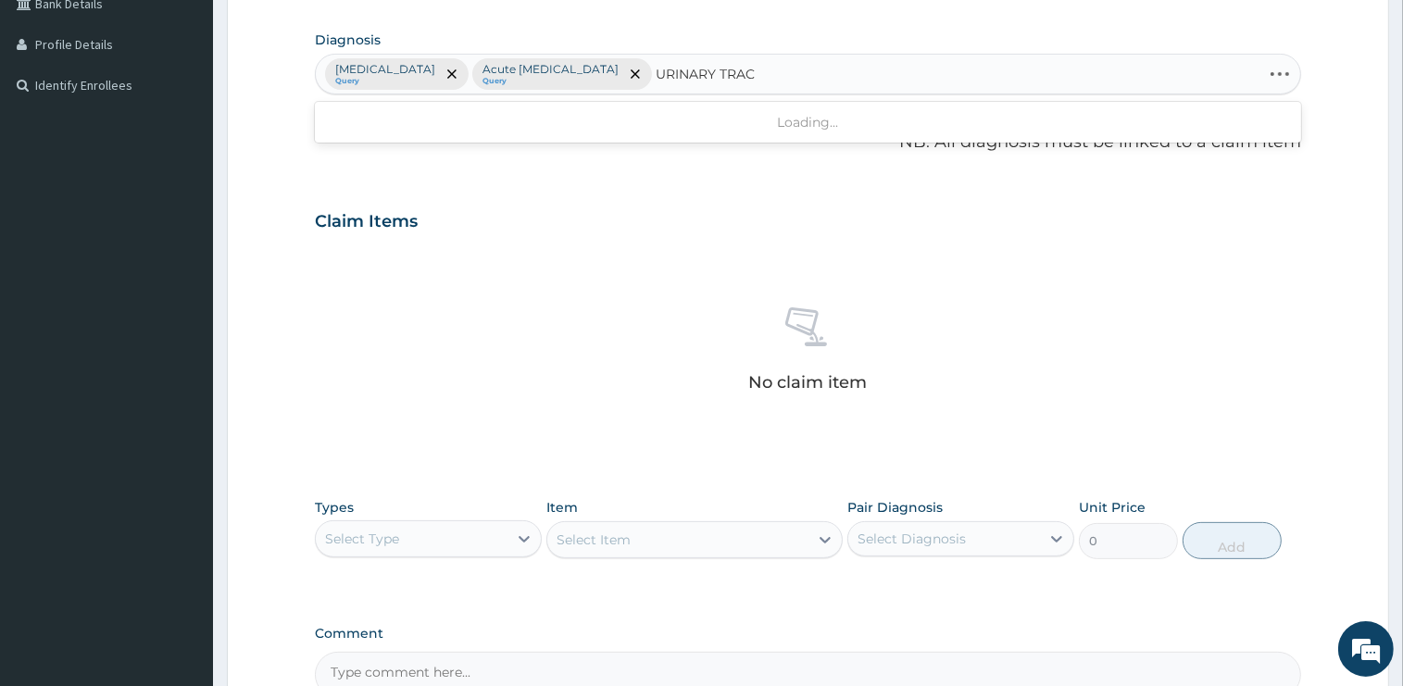
type input "URINARY TRACT"
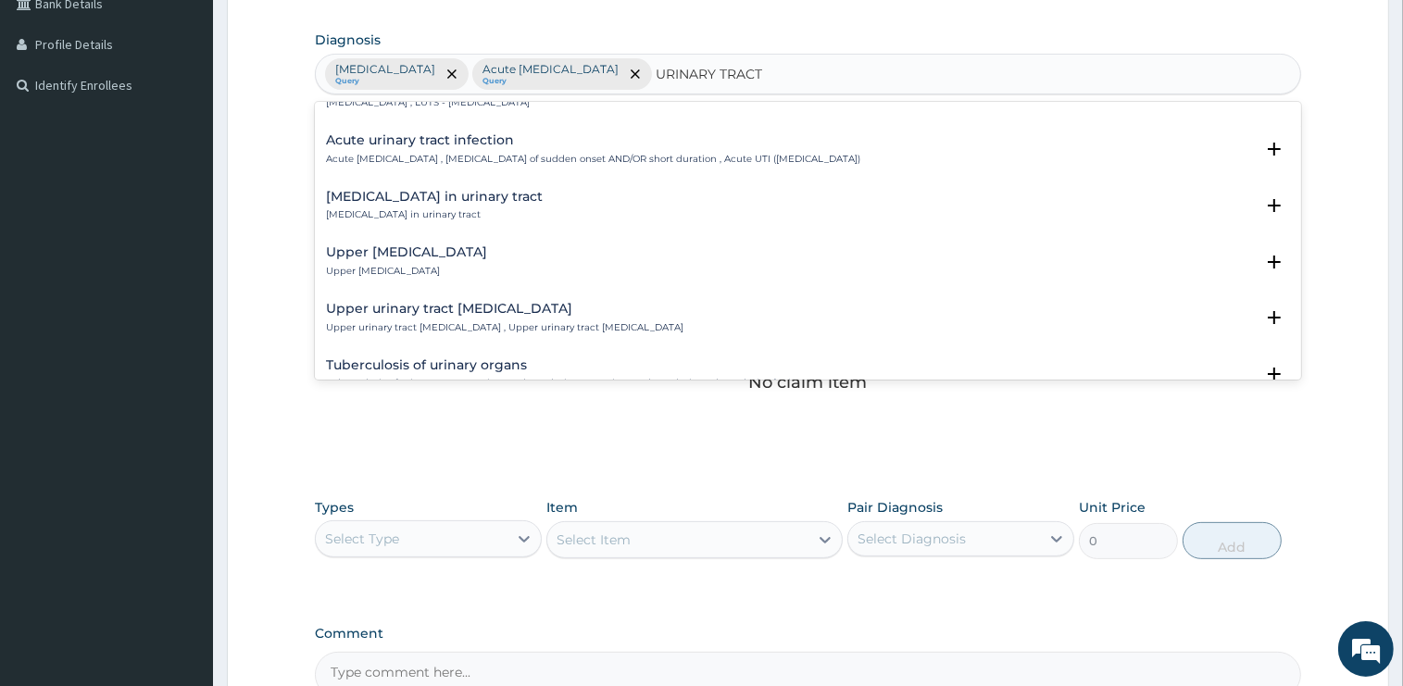
scroll to position [560, 0]
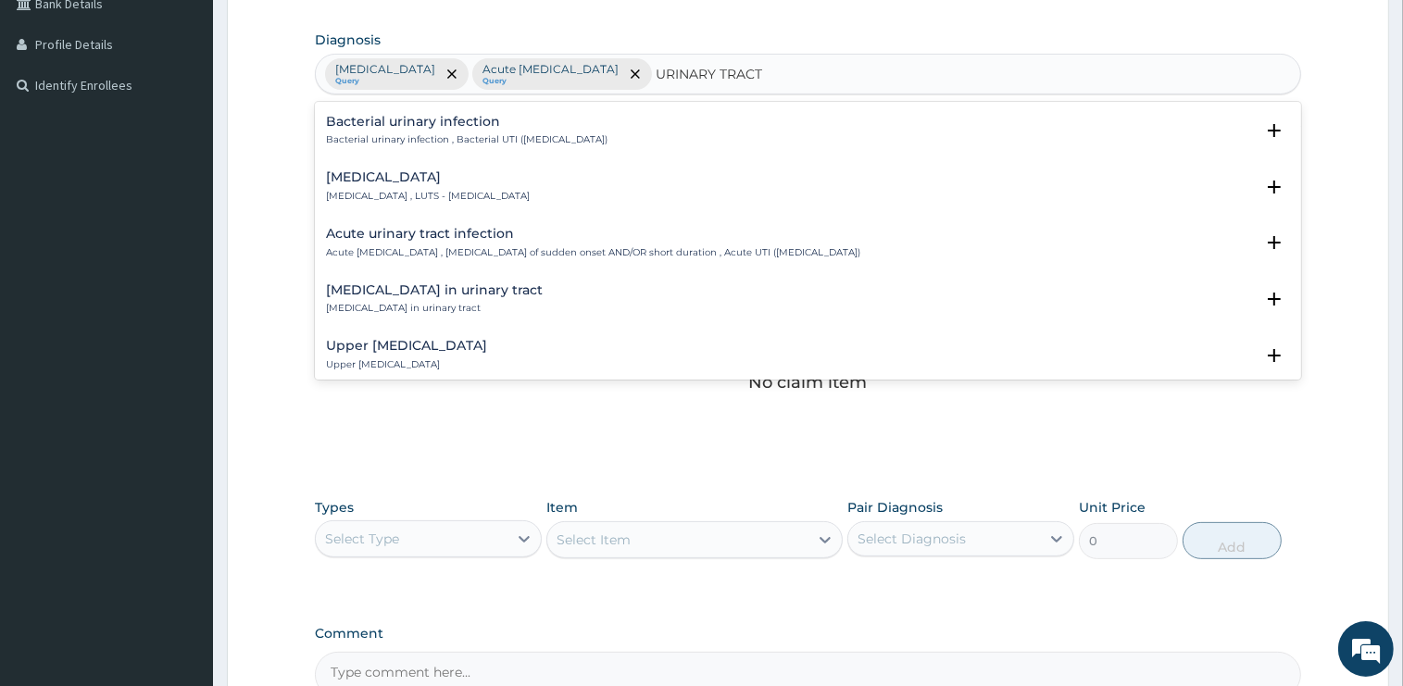
click at [405, 244] on div "Acute urinary tract infection Acute urinary tract infection , Urinary tract inf…" at bounding box center [593, 243] width 534 height 32
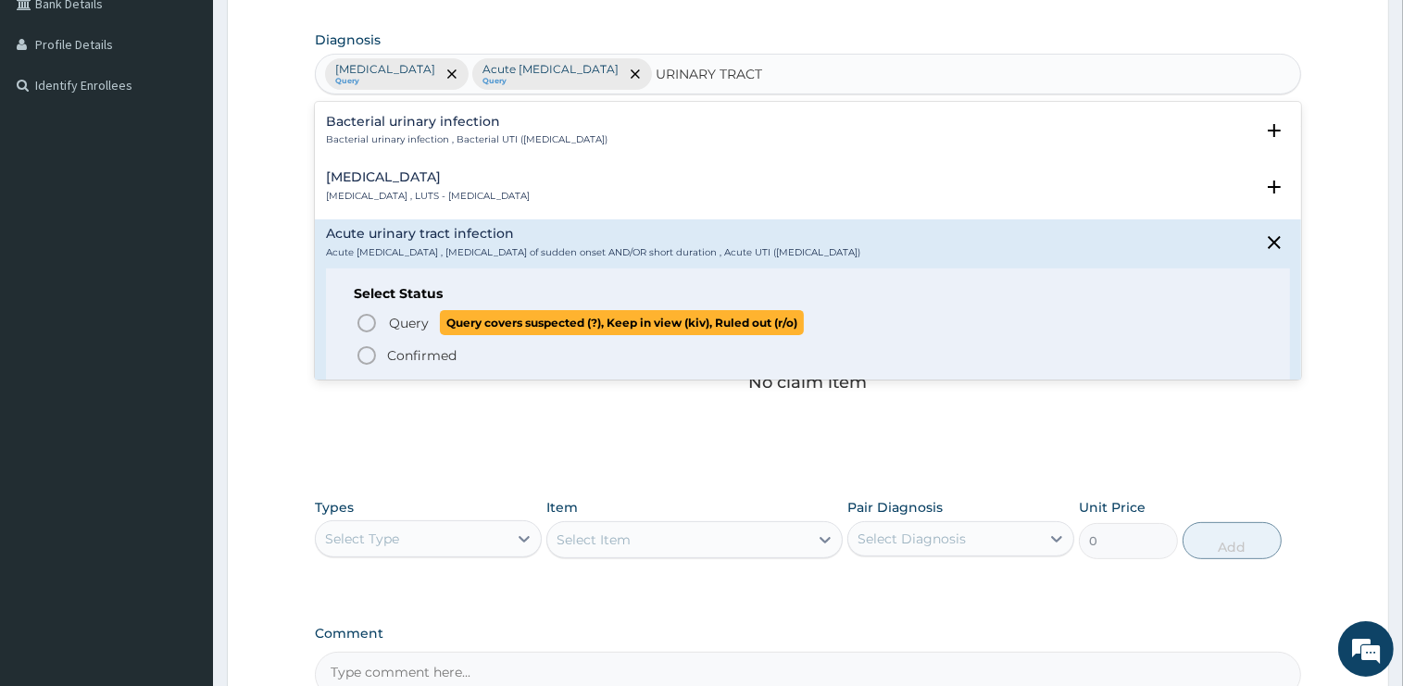
click at [414, 319] on span "Query" at bounding box center [409, 323] width 40 height 19
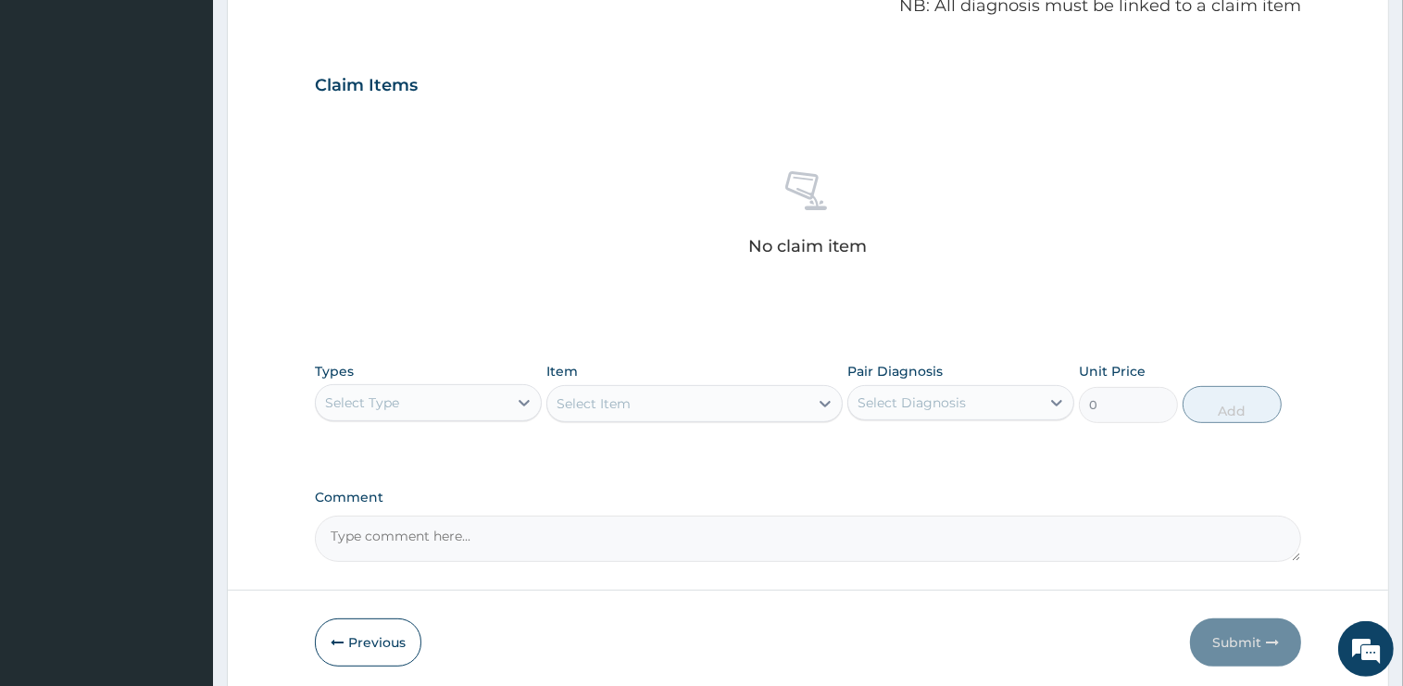
scroll to position [647, 0]
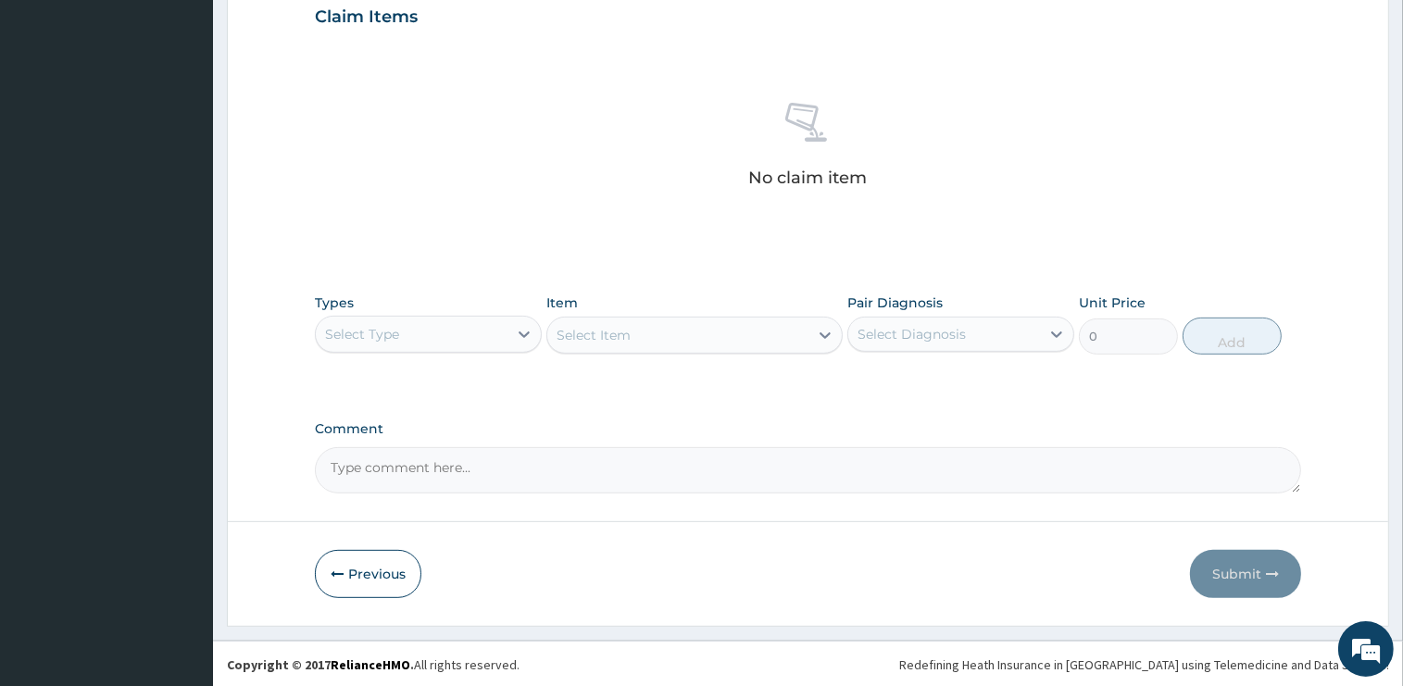
click at [433, 347] on div "Select Type" at bounding box center [428, 334] width 227 height 37
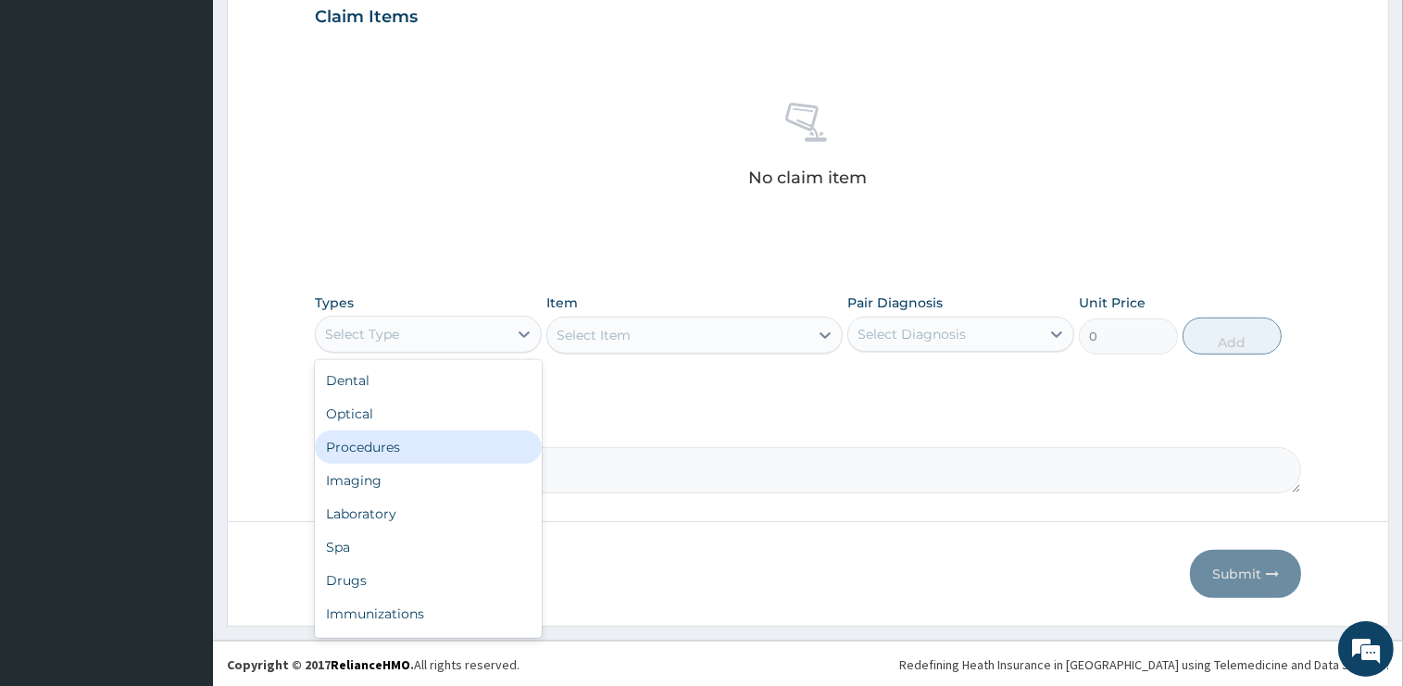
click at [383, 444] on div "Procedures" at bounding box center [428, 447] width 227 height 33
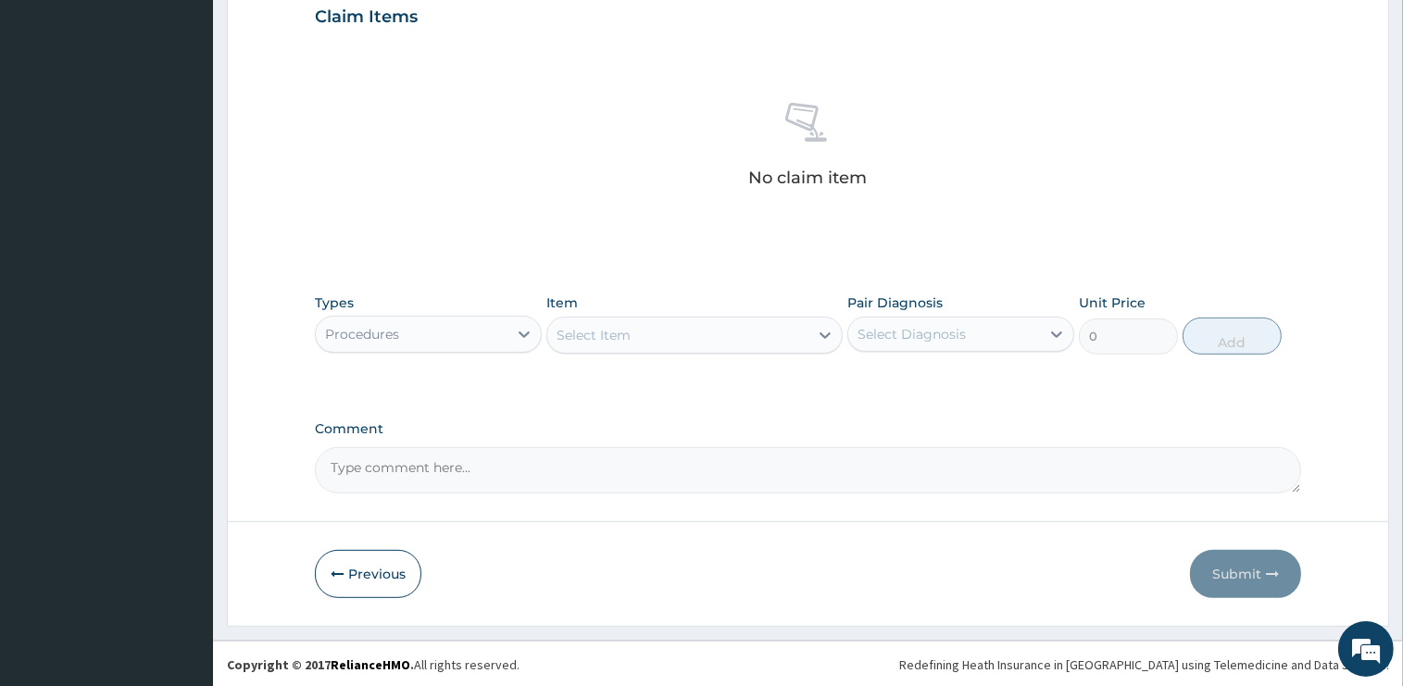
click at [657, 332] on div "Select Item" at bounding box center [677, 335] width 261 height 30
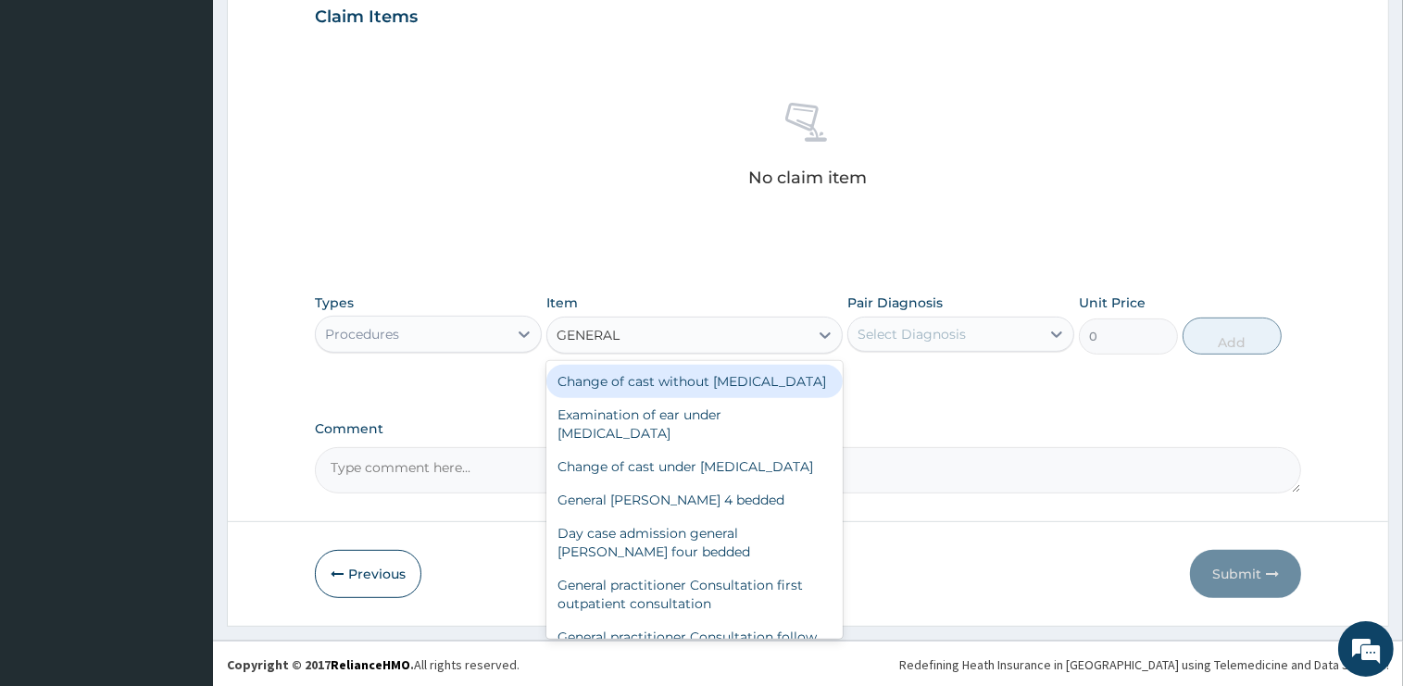
type input "GENERAL P"
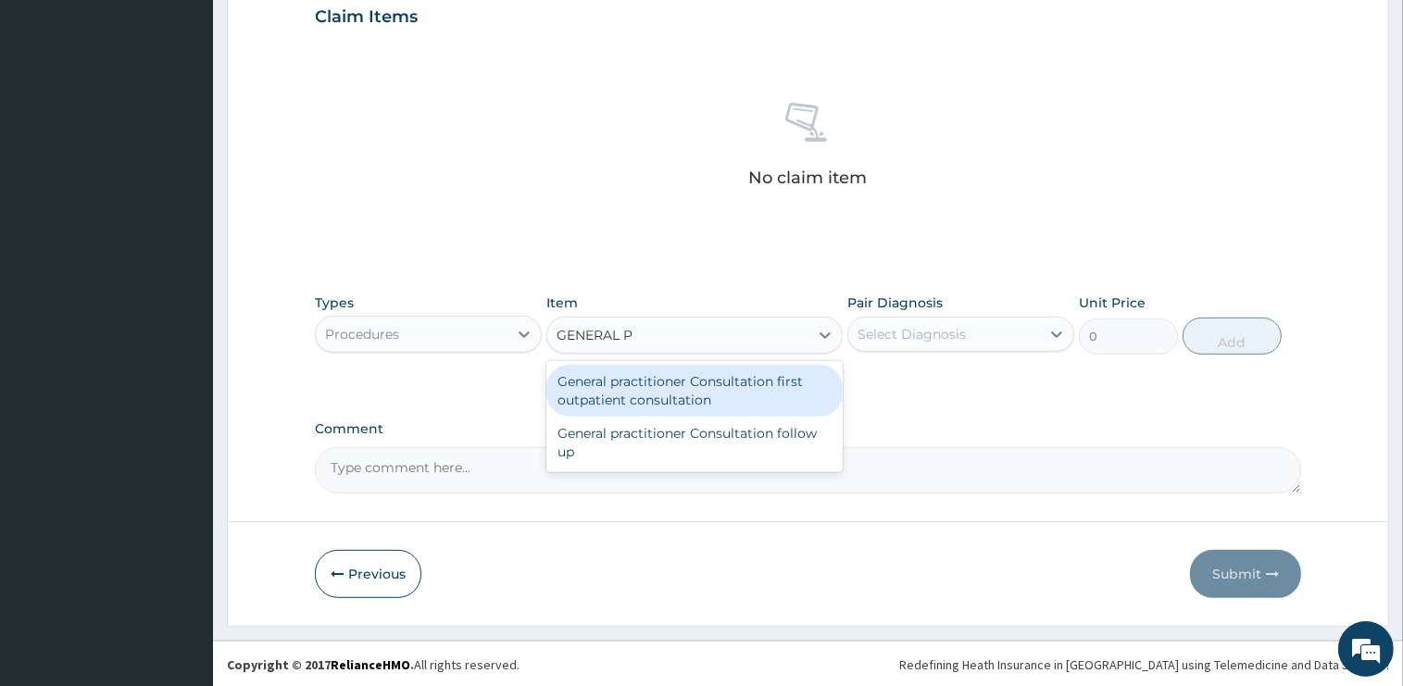
click at [717, 396] on div "General practitioner Consultation first outpatient consultation" at bounding box center [694, 391] width 296 height 52
type input "2400"
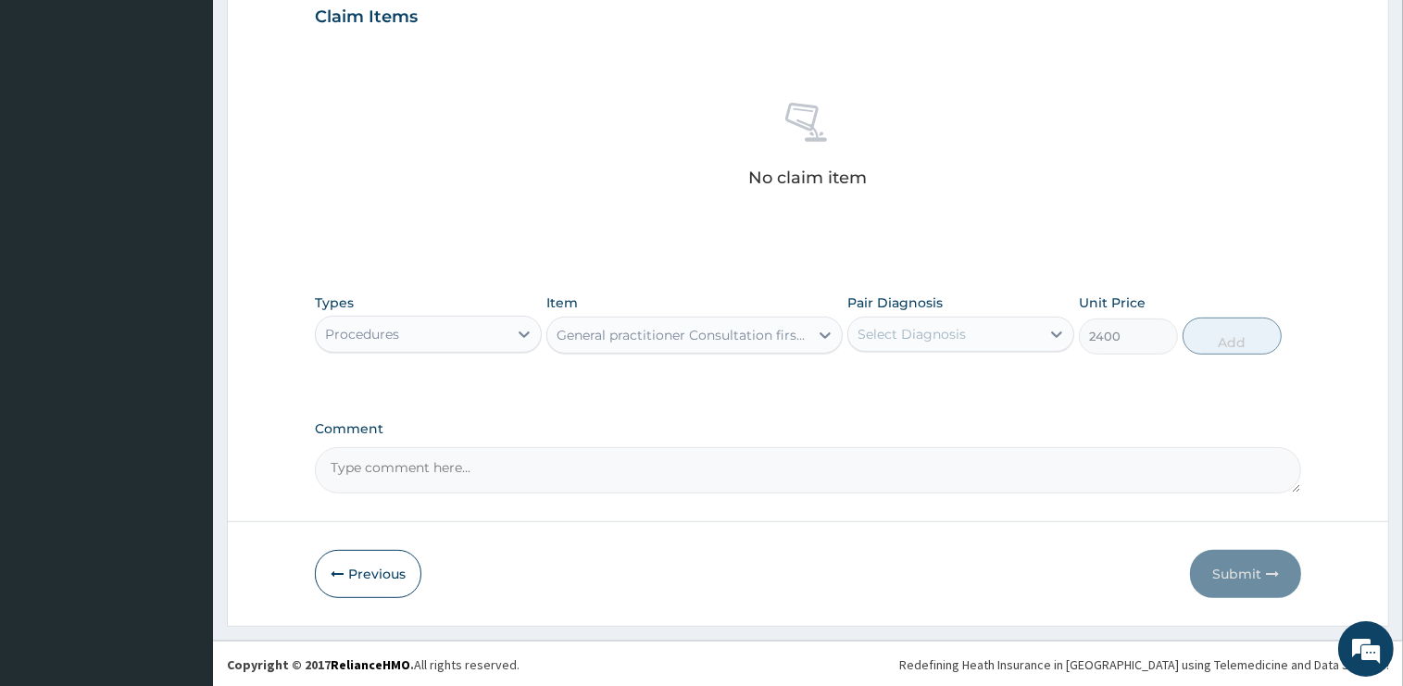
click at [941, 346] on div "Select Diagnosis" at bounding box center [944, 334] width 192 height 30
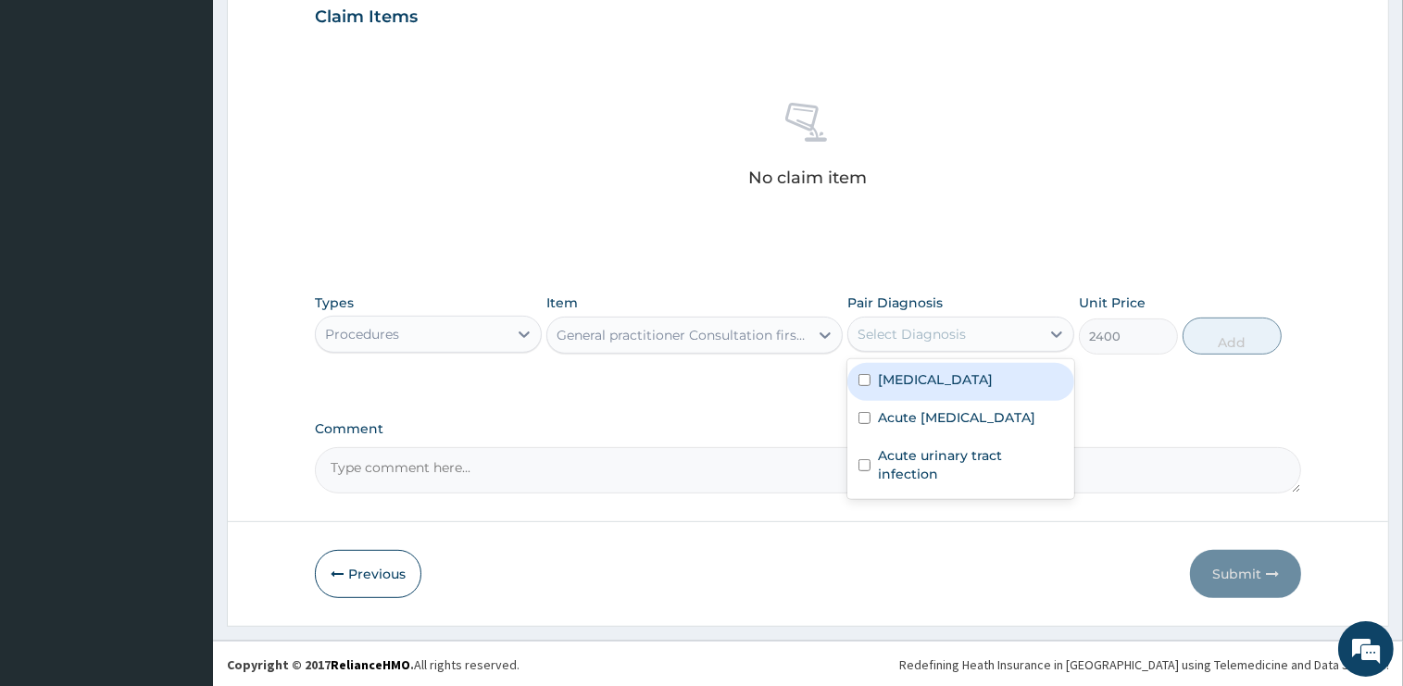
click at [931, 382] on div "Malaria" at bounding box center [960, 382] width 227 height 38
checkbox input "true"
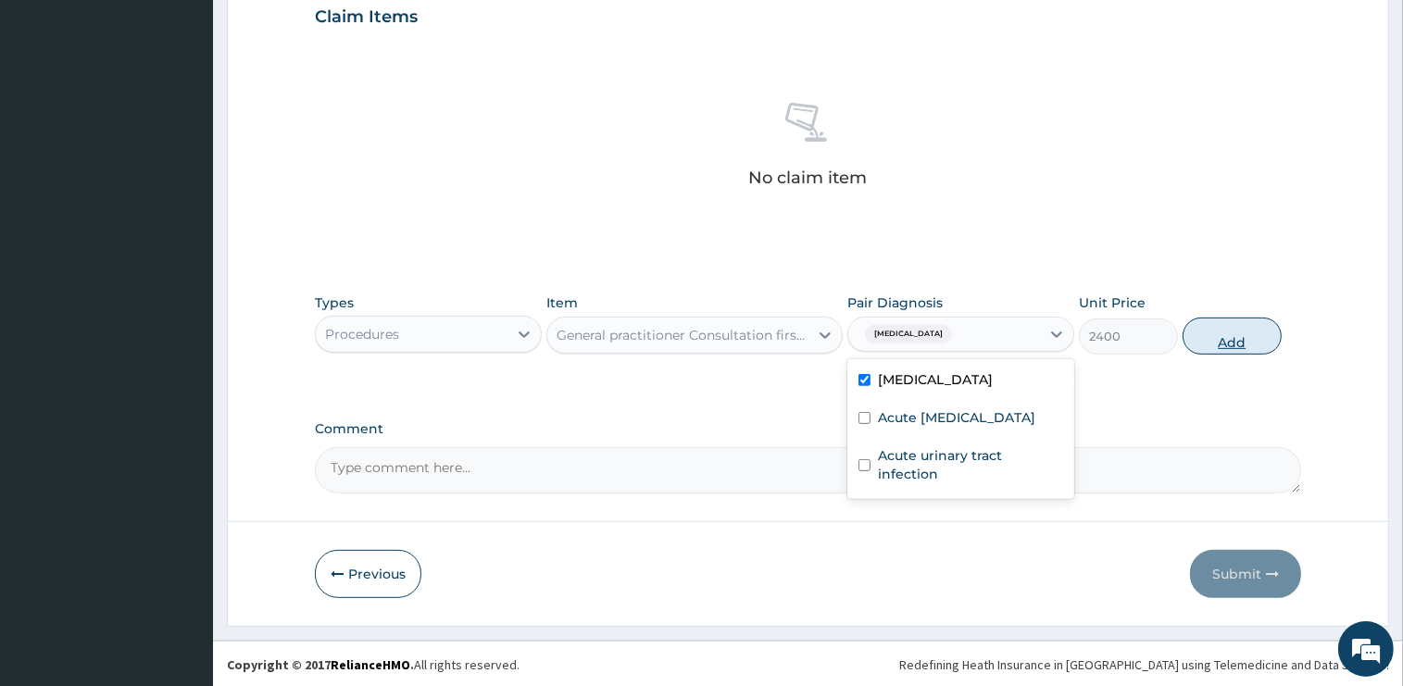
click at [1200, 339] on button "Add" at bounding box center [1231, 336] width 99 height 37
type input "0"
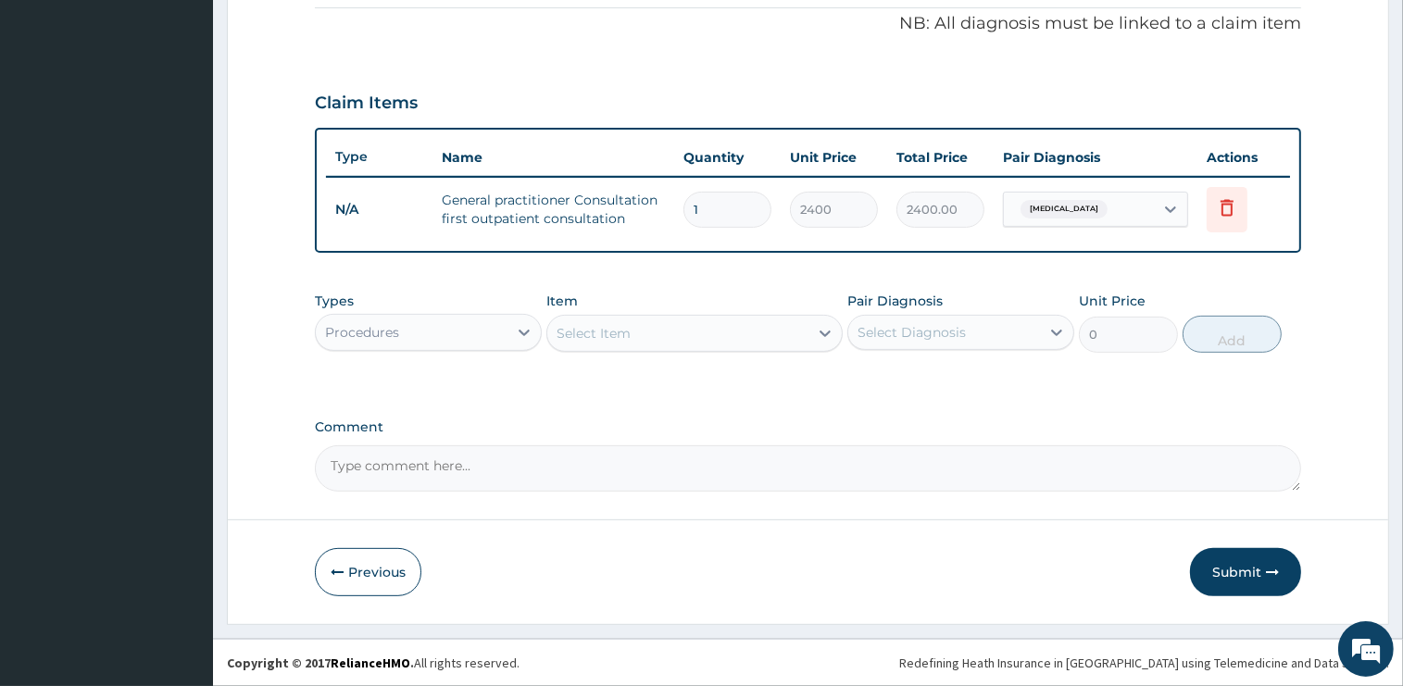
scroll to position [558, 0]
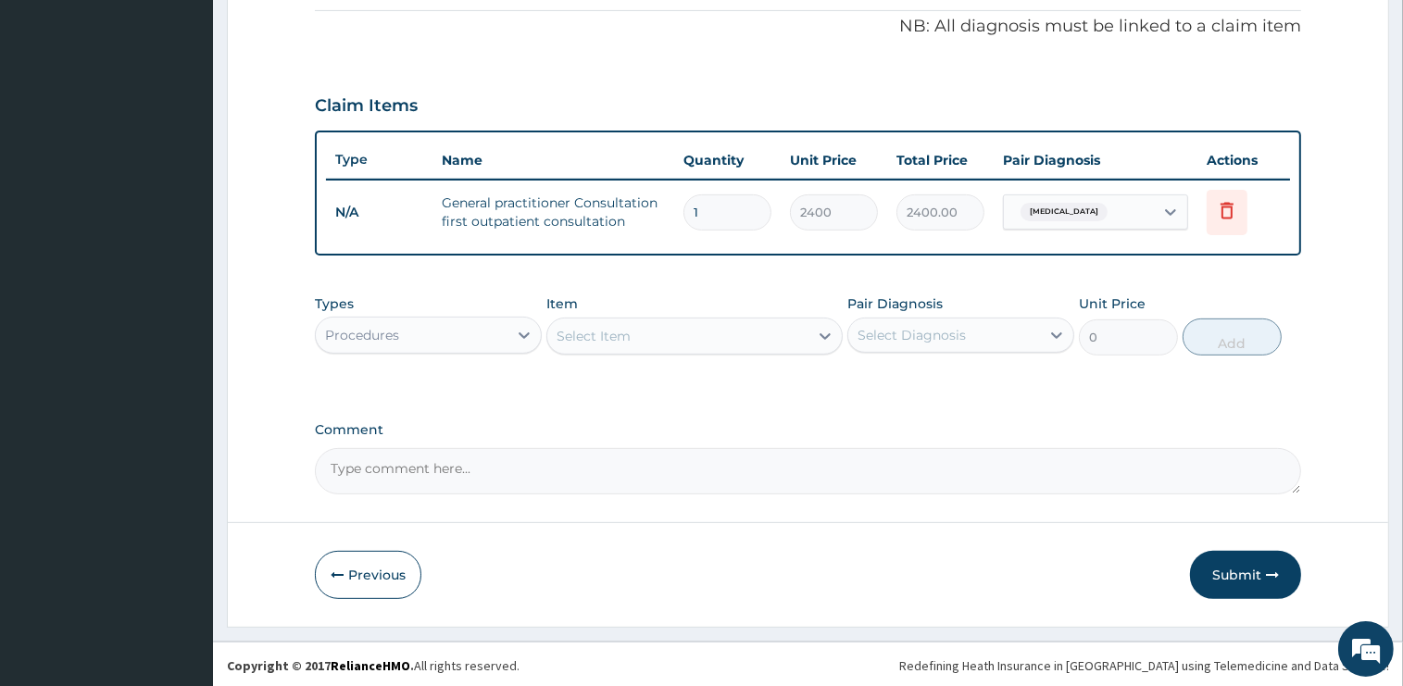
click at [394, 330] on div "Procedures" at bounding box center [362, 335] width 74 height 19
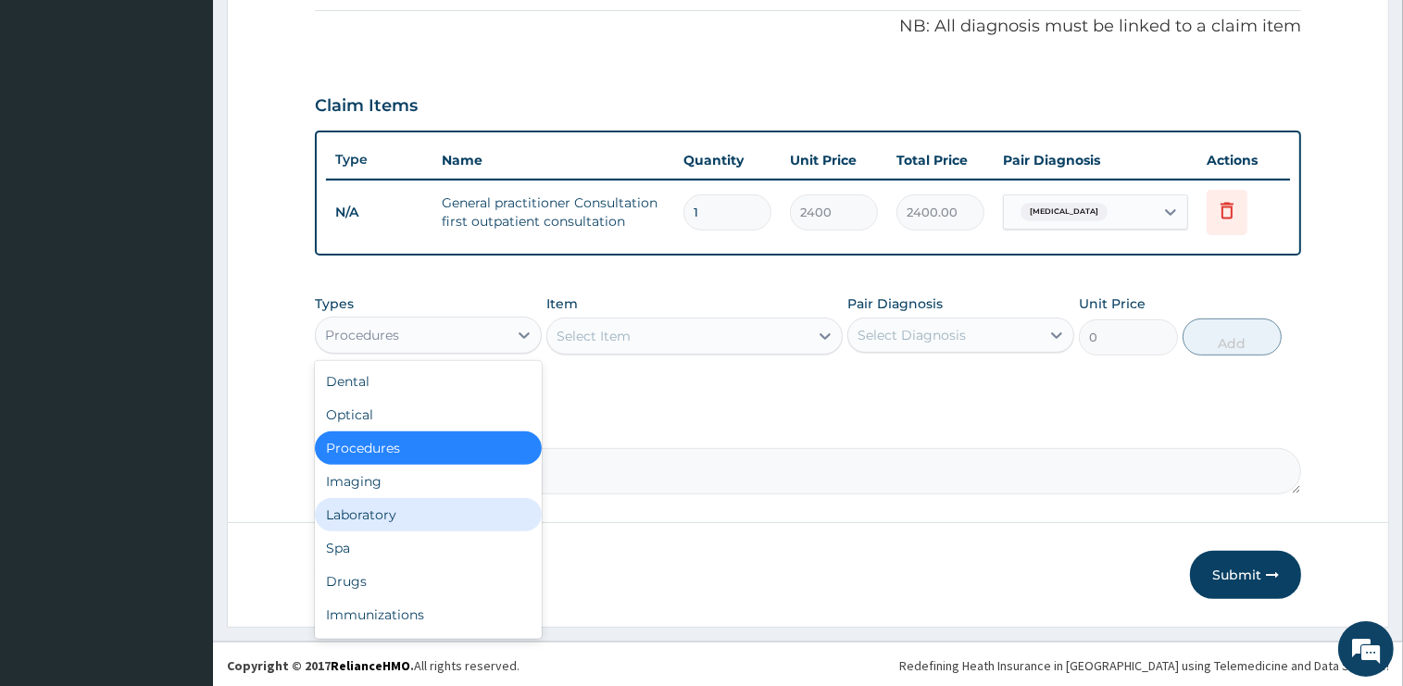
click at [372, 509] on div "Laboratory" at bounding box center [428, 514] width 227 height 33
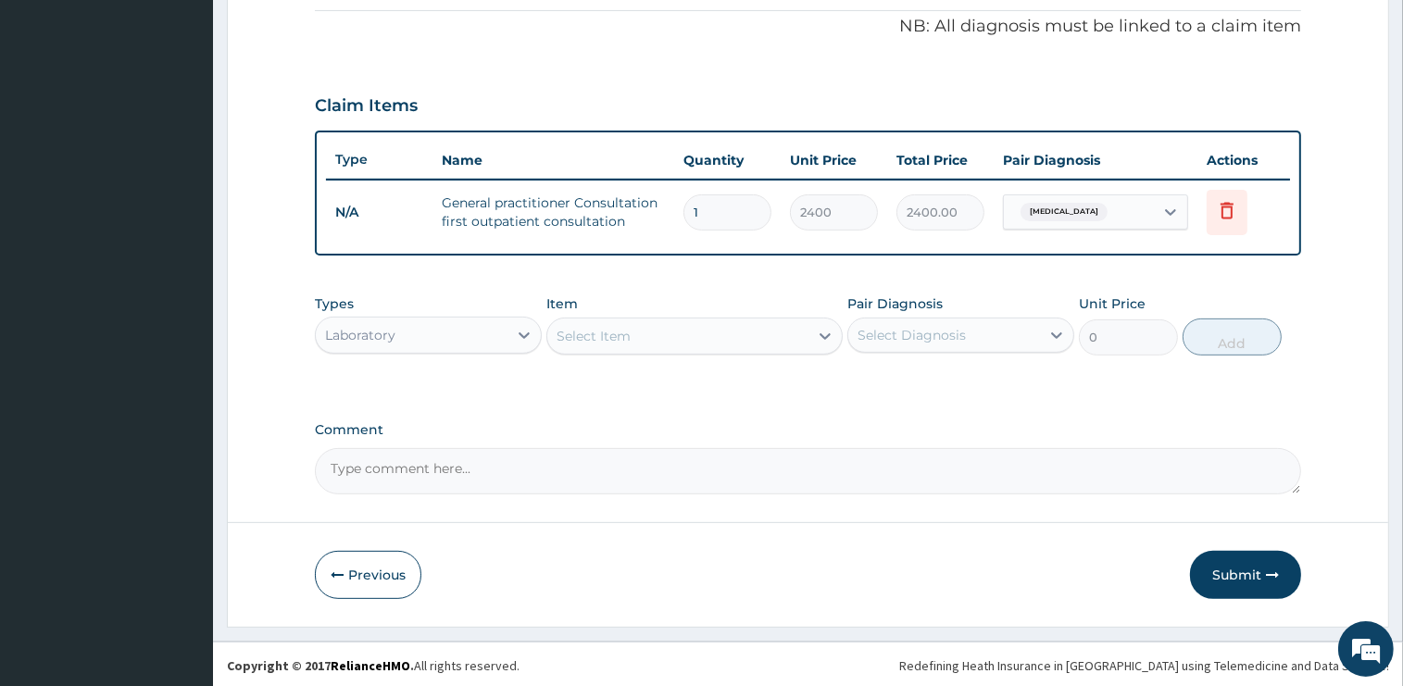
click at [639, 338] on div "Select Item" at bounding box center [677, 336] width 261 height 30
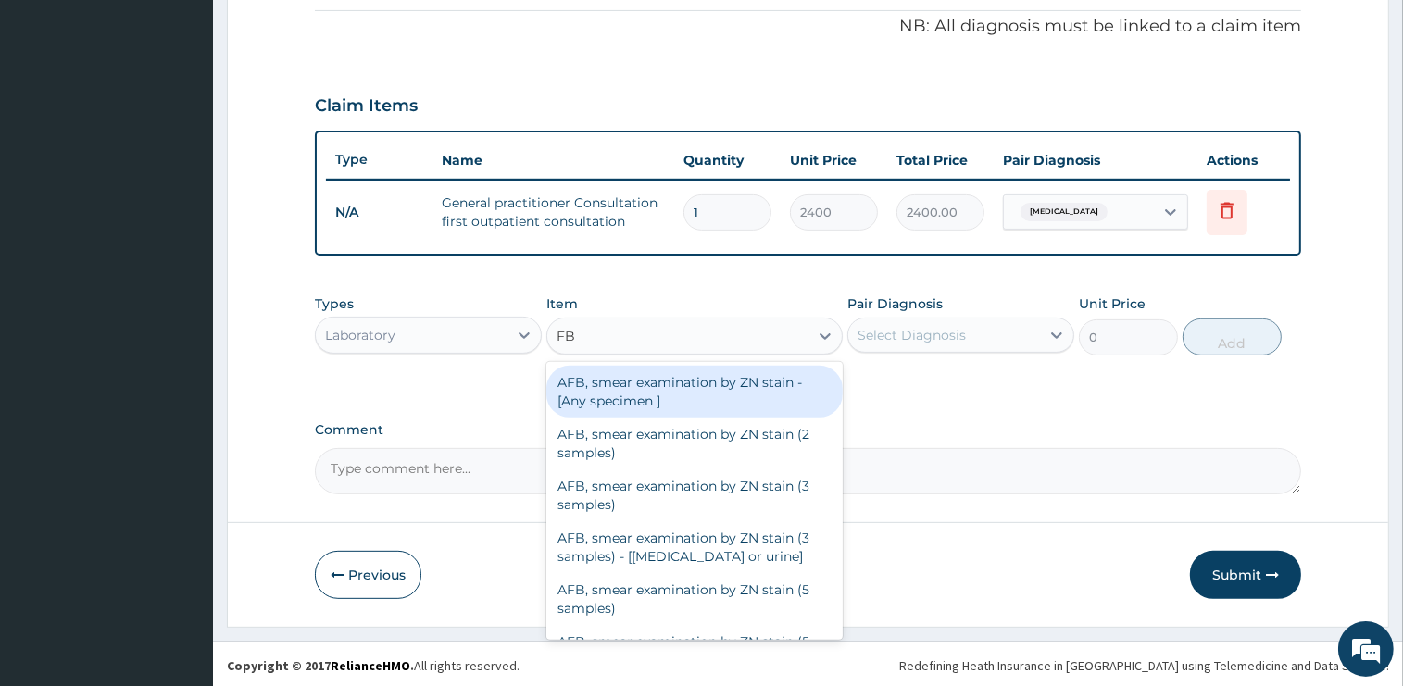
type input "FBC"
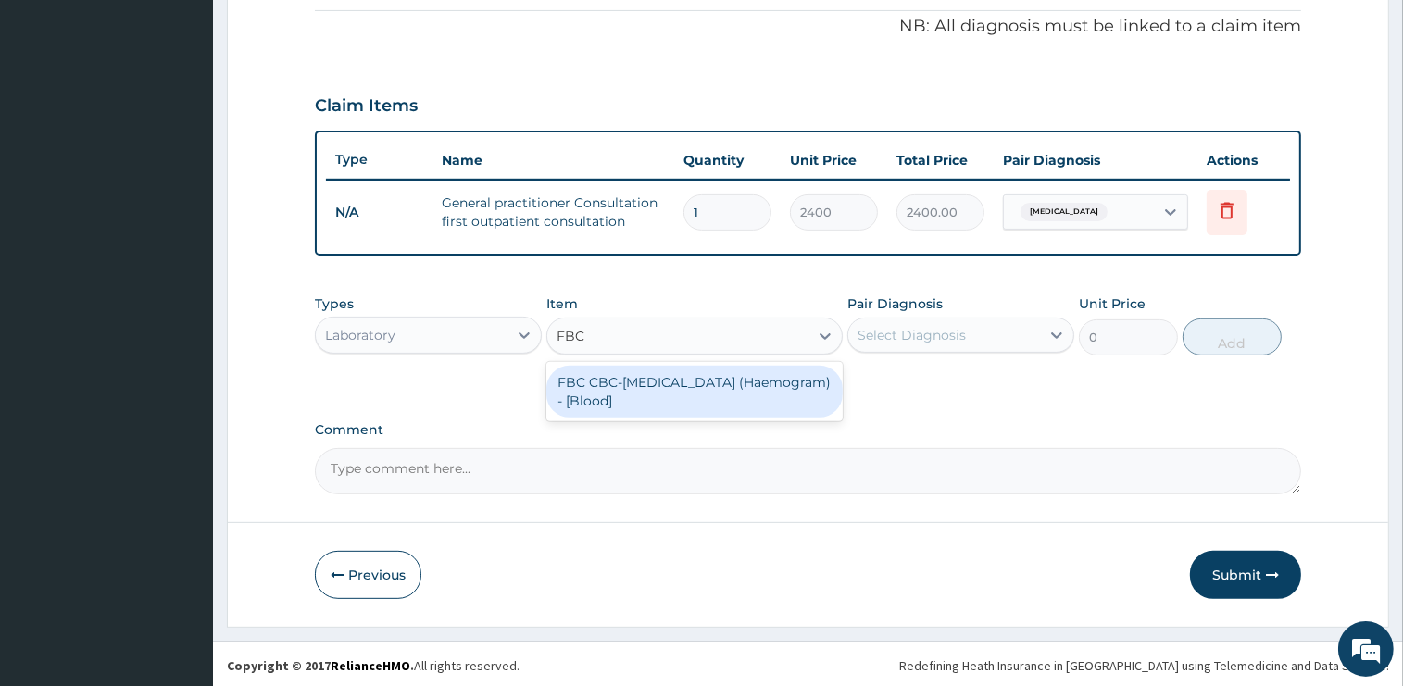
click at [665, 390] on div "FBC CBC-[MEDICAL_DATA] (Haemogram) - [Blood]" at bounding box center [694, 392] width 296 height 52
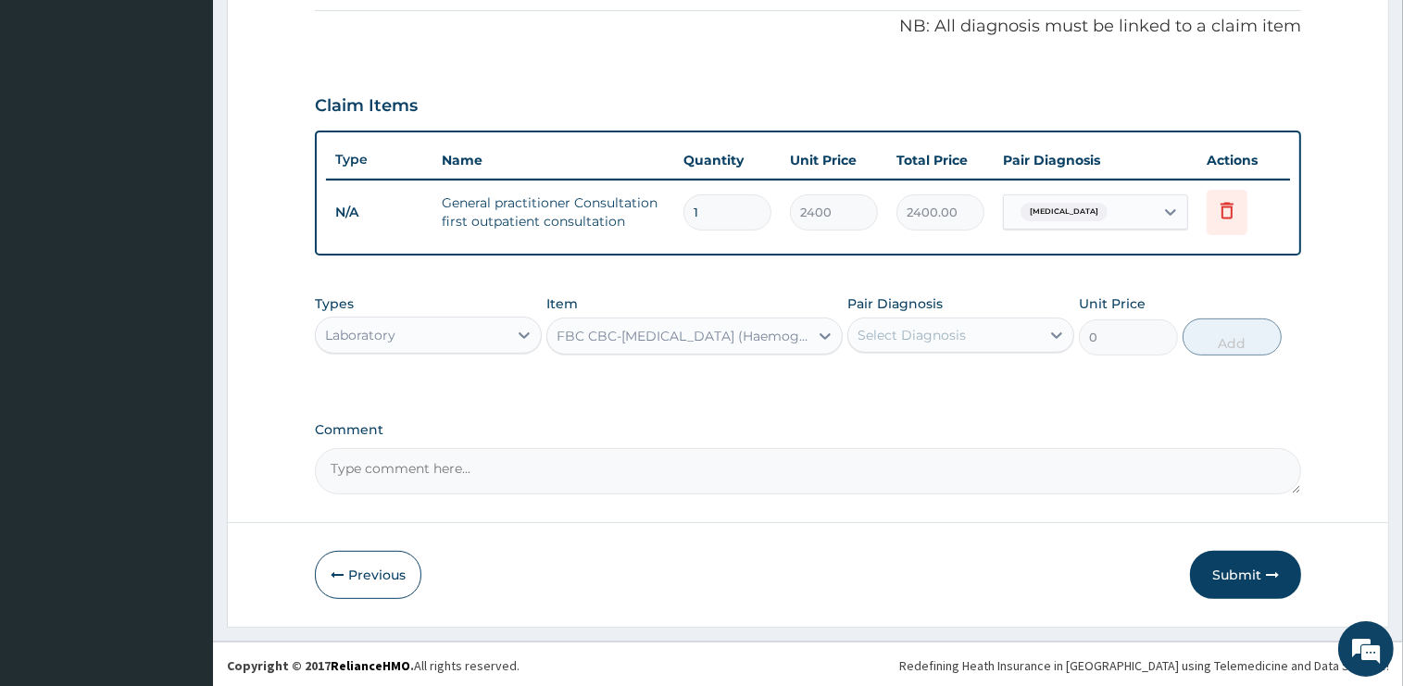
type input "3000"
click at [949, 321] on div "Select Diagnosis" at bounding box center [944, 335] width 192 height 30
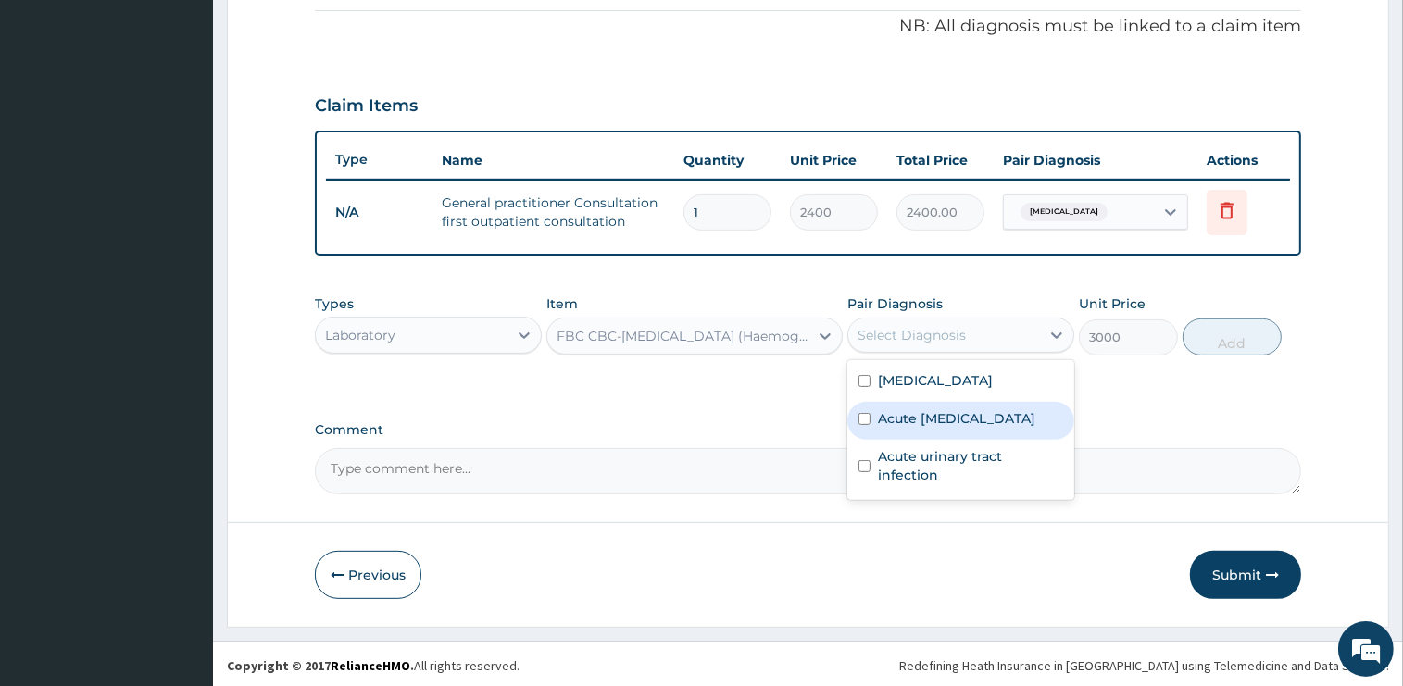
drag, startPoint x: 935, startPoint y: 480, endPoint x: 944, endPoint y: 426, distance: 54.5
click at [944, 426] on label "Acute upper respiratory infection" at bounding box center [956, 418] width 157 height 19
checkbox input "true"
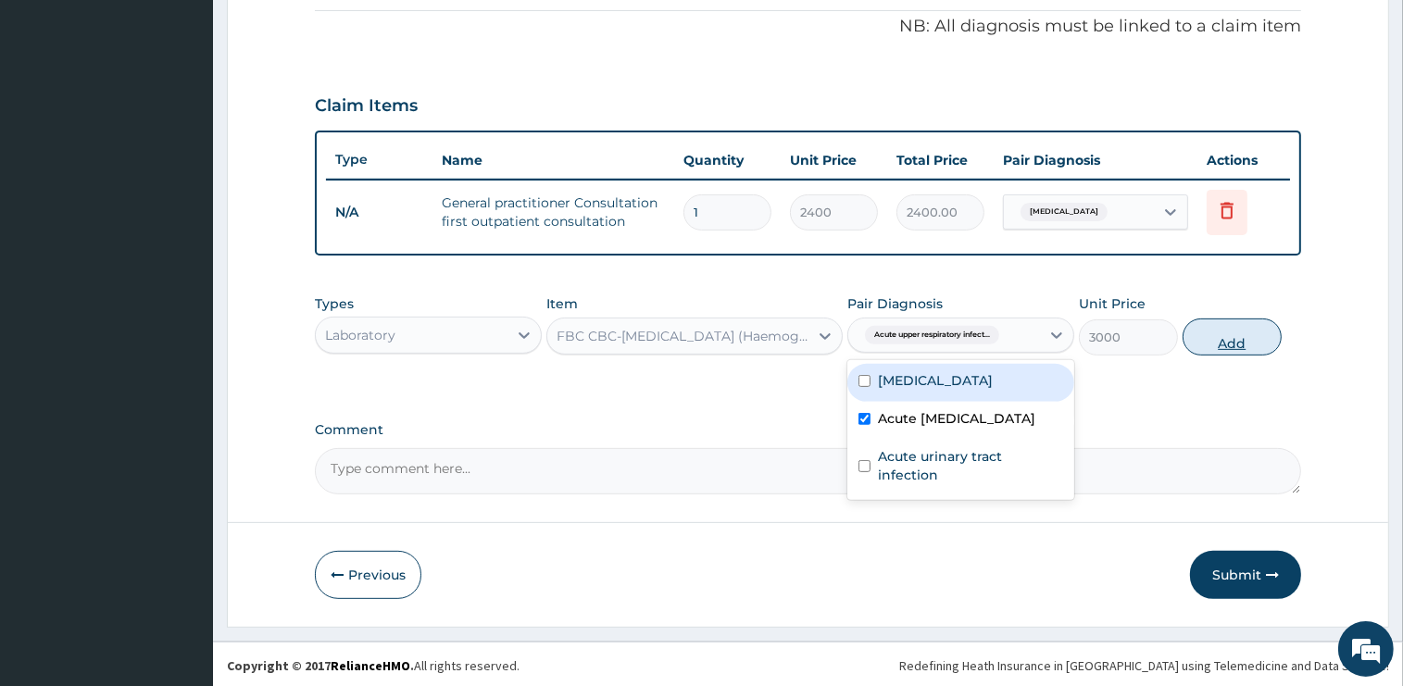
click at [1208, 343] on button "Add" at bounding box center [1231, 337] width 99 height 37
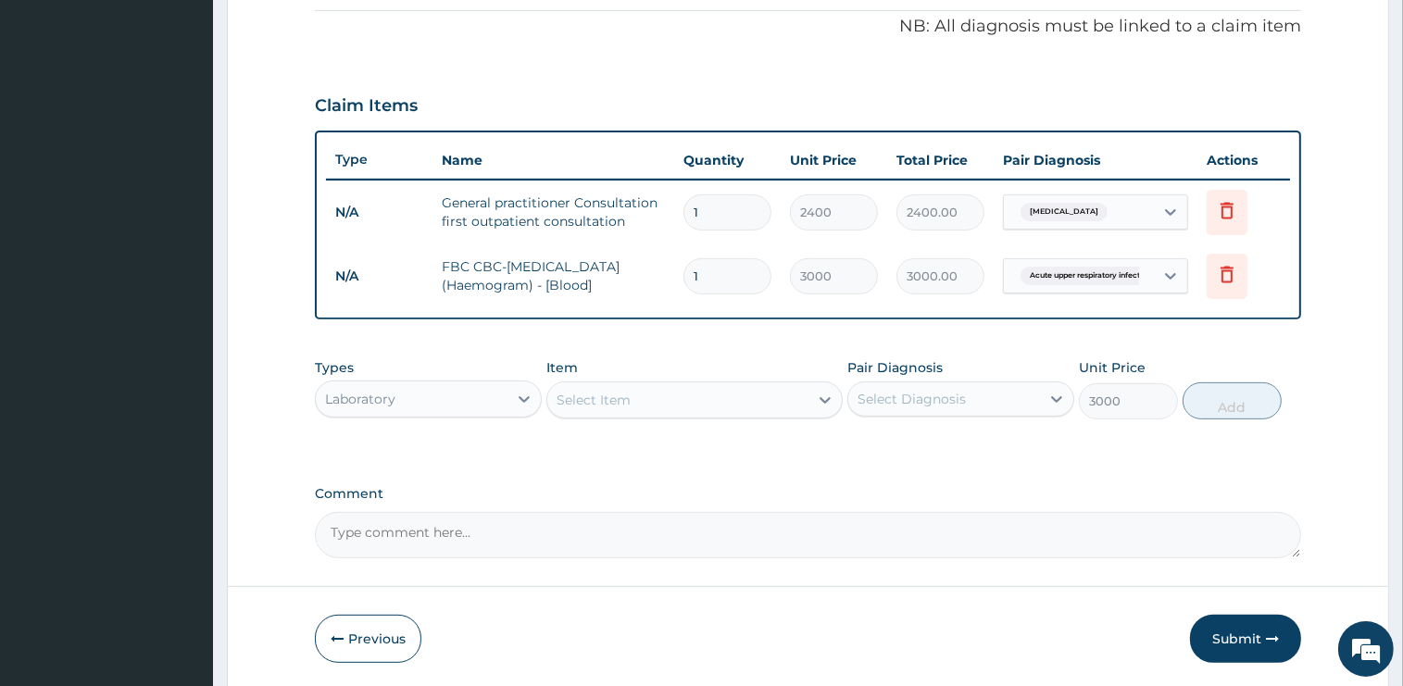
type input "0"
click at [644, 402] on div "Select Item" at bounding box center [677, 400] width 261 height 30
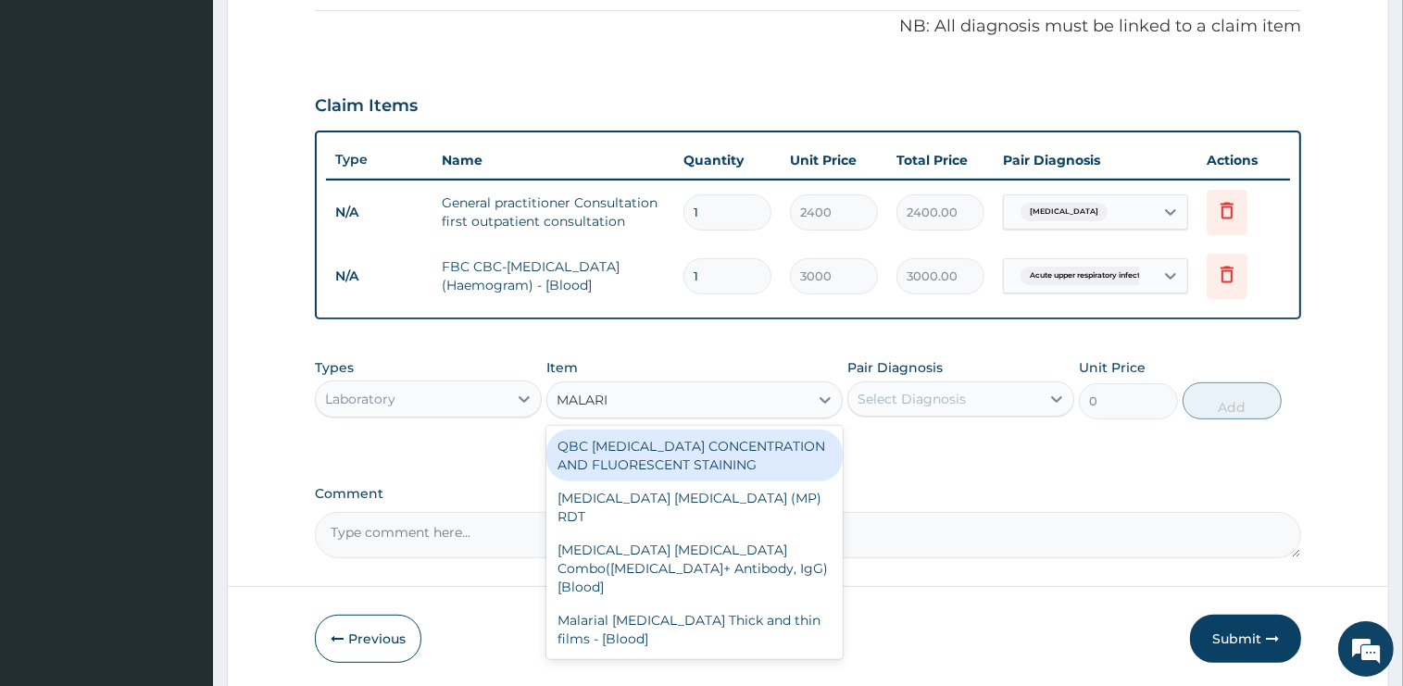
type input "[MEDICAL_DATA]"
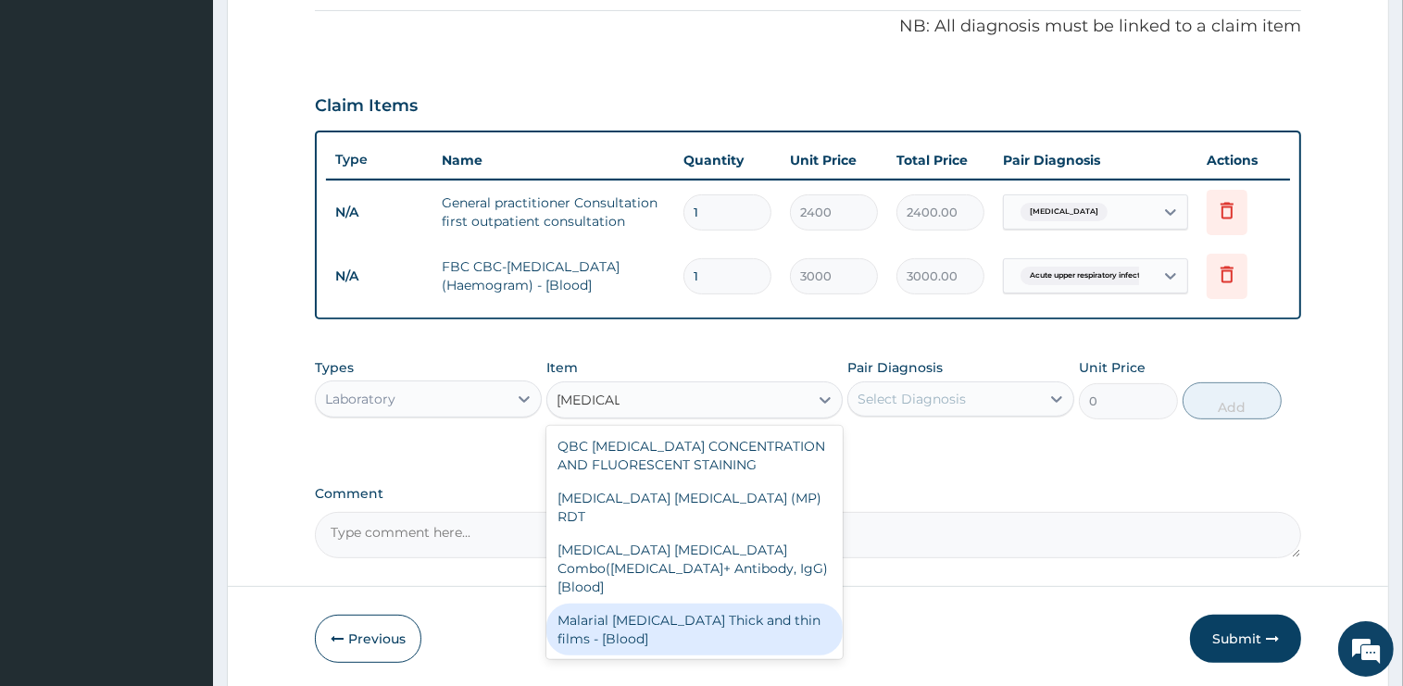
click at [698, 604] on div "Malarial [MEDICAL_DATA] Thick and thin films - [Blood]" at bounding box center [694, 630] width 296 height 52
type input "1500"
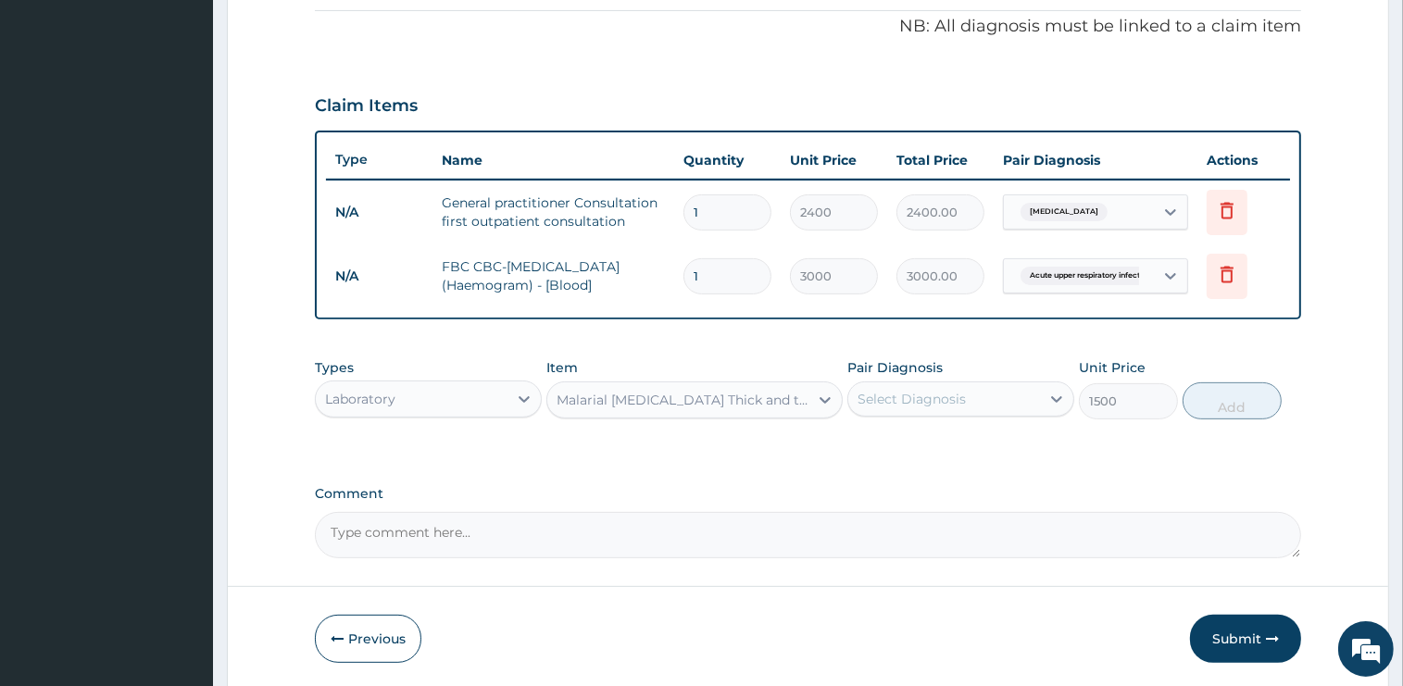
click at [923, 407] on div "Select Diagnosis" at bounding box center [944, 399] width 192 height 30
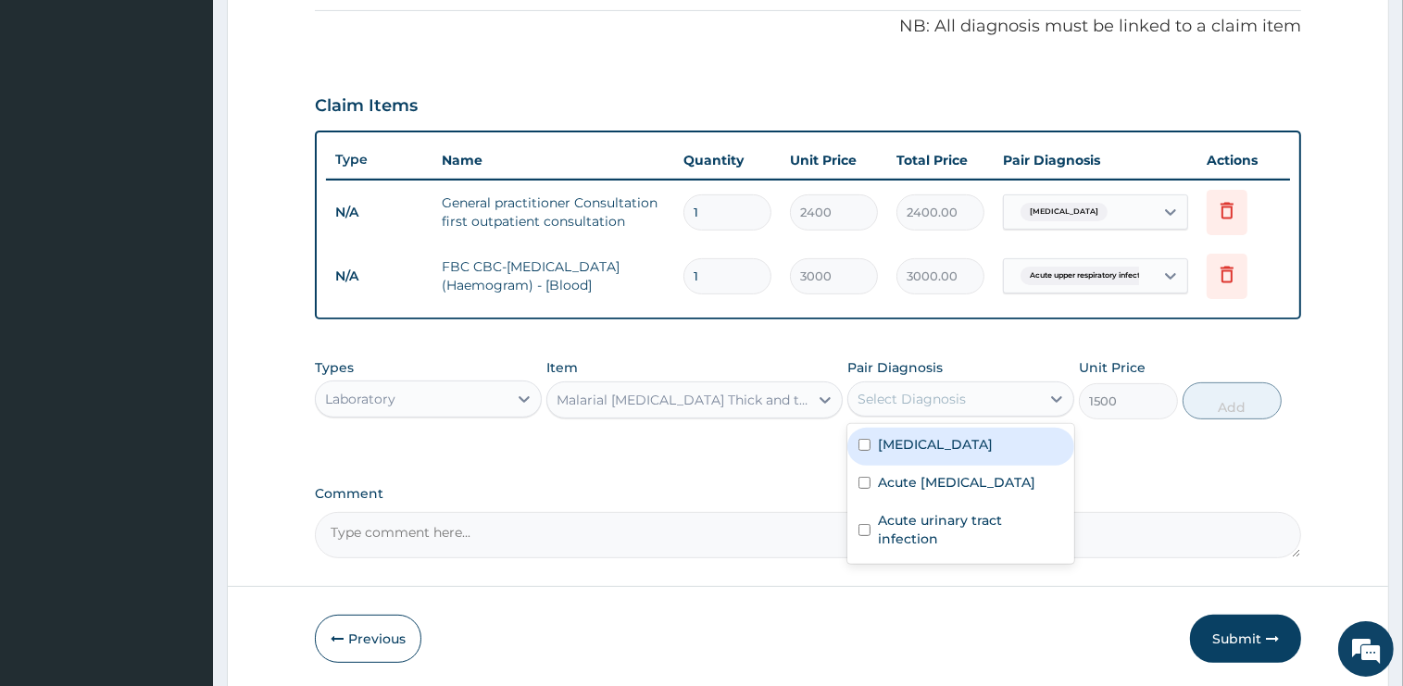
click at [913, 450] on label "[MEDICAL_DATA]" at bounding box center [935, 444] width 115 height 19
checkbox input "true"
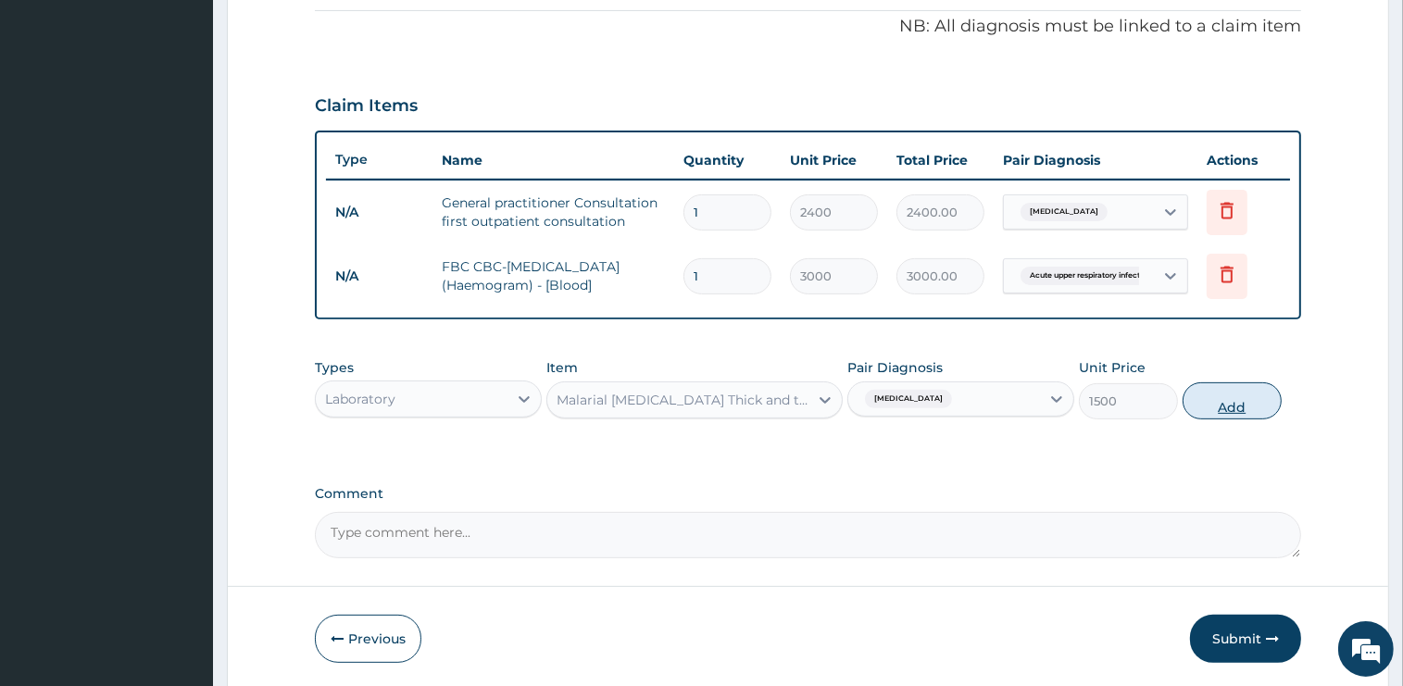
click at [1230, 403] on button "Add" at bounding box center [1231, 400] width 99 height 37
type input "0"
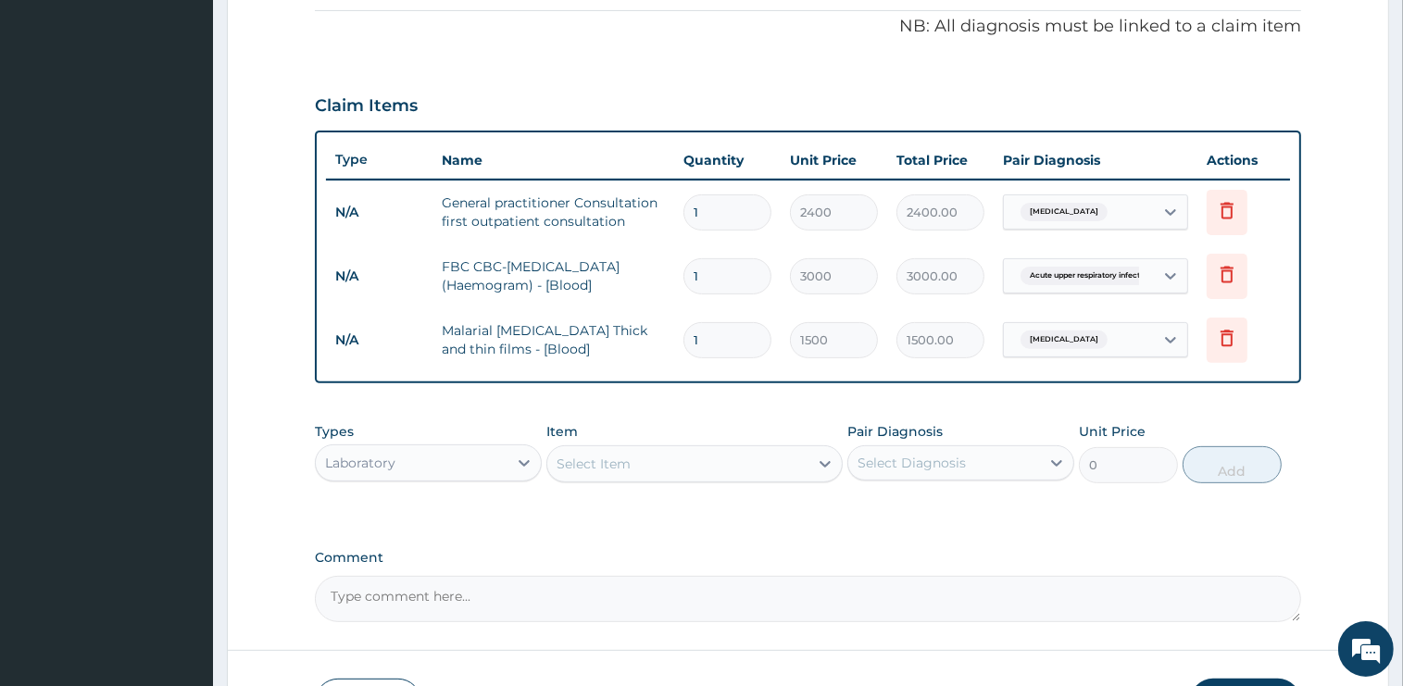
click at [671, 455] on div "Select Item" at bounding box center [677, 464] width 261 height 30
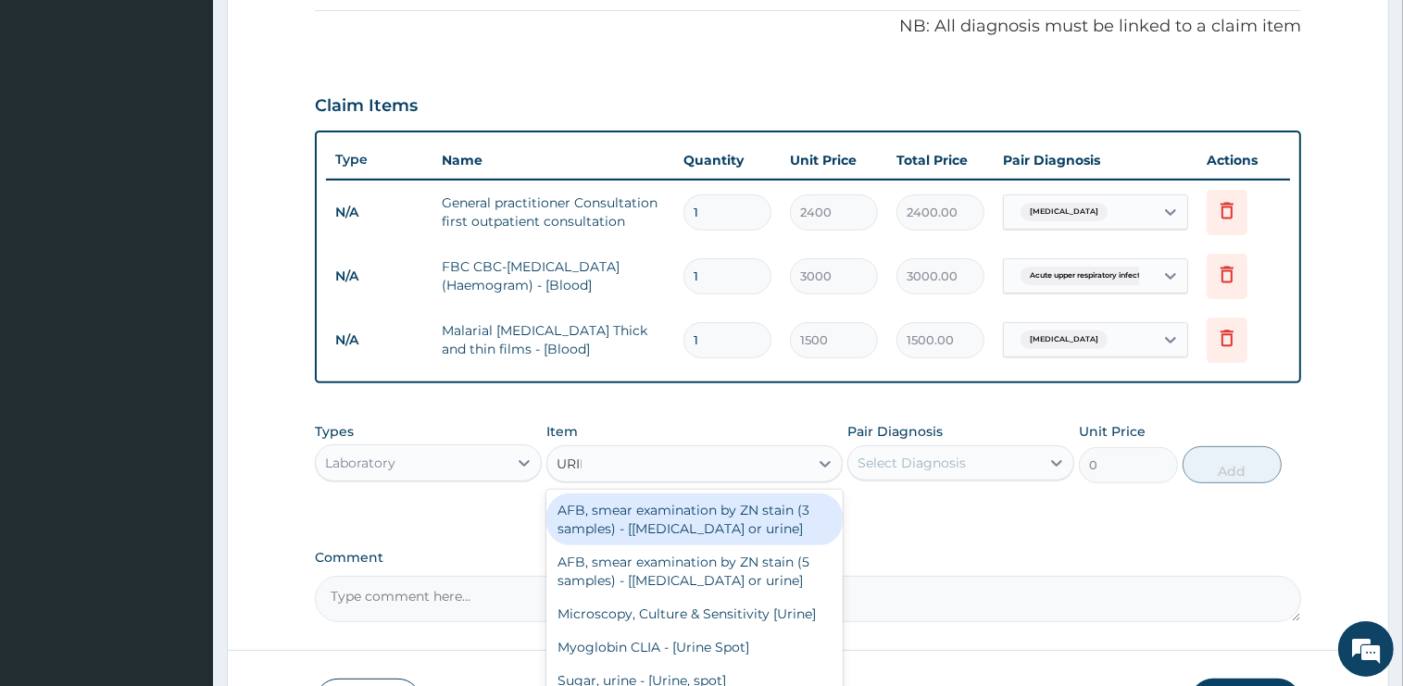
type input "URINA"
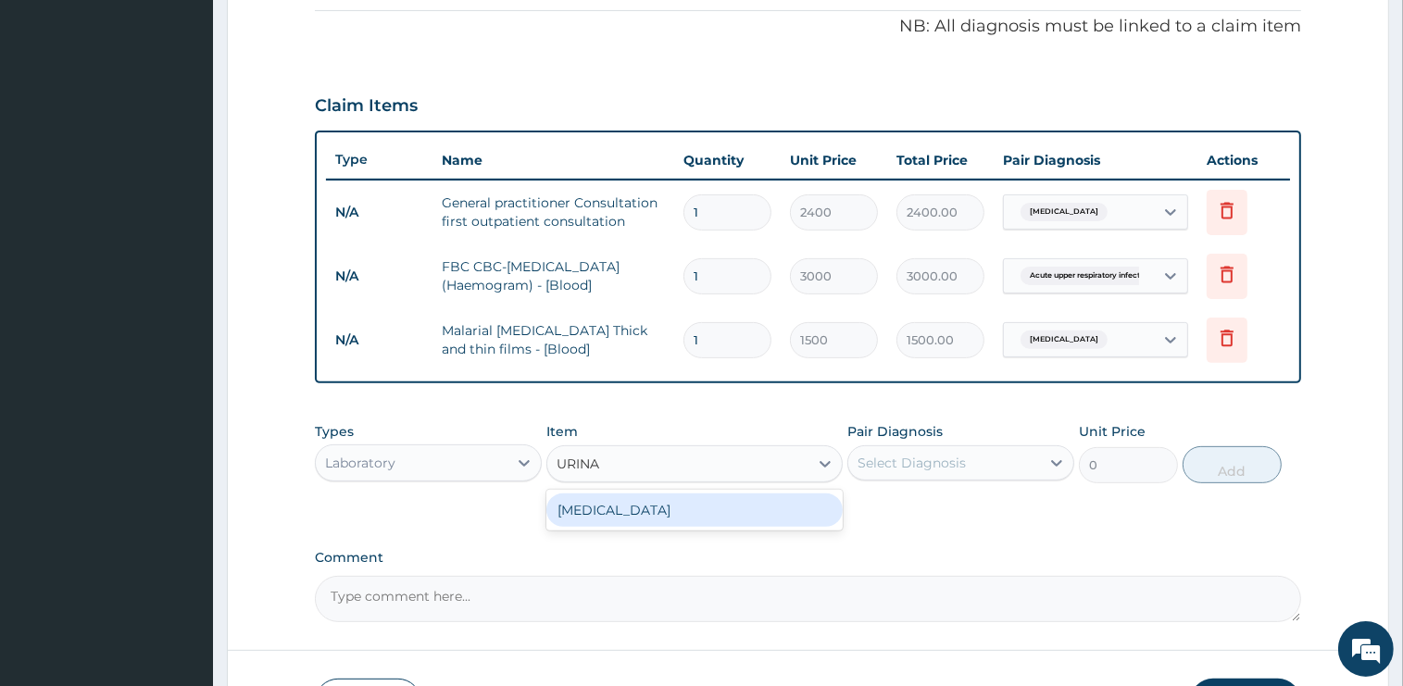
click at [683, 510] on div "[MEDICAL_DATA]" at bounding box center [694, 510] width 296 height 33
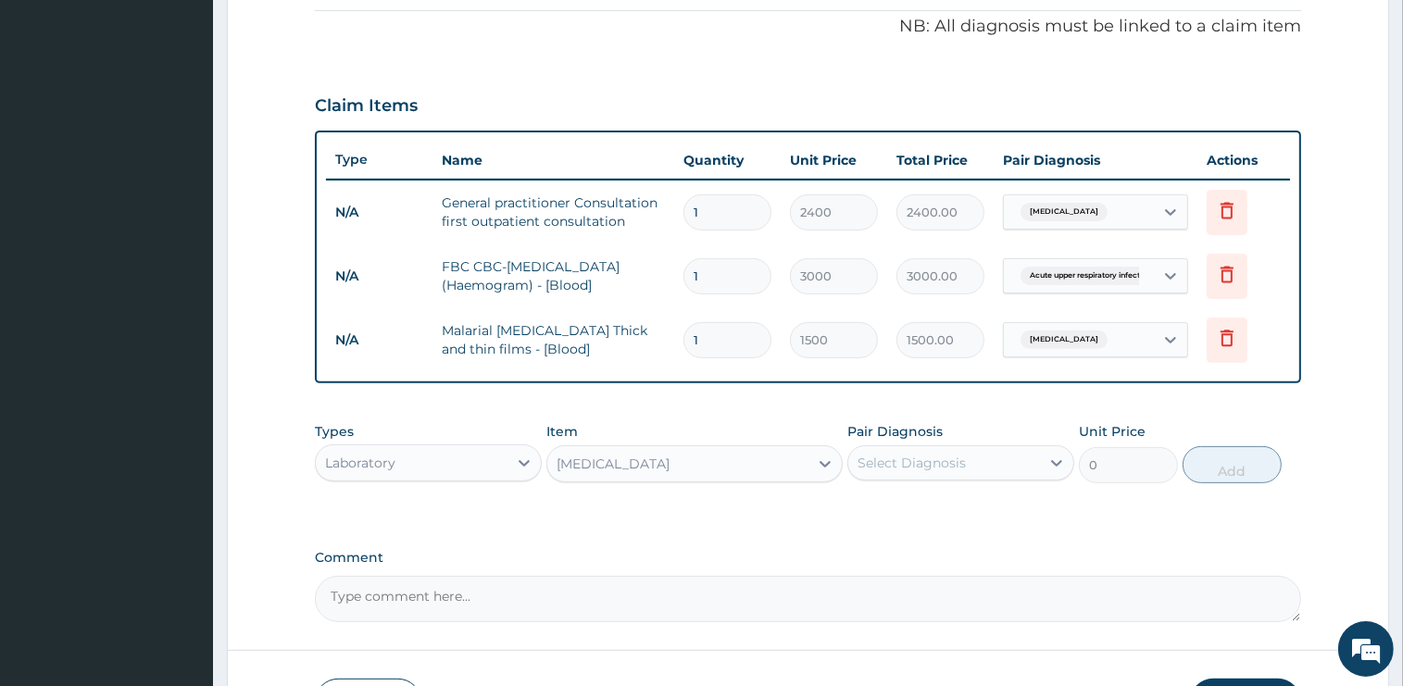
type input "2000"
click at [960, 458] on div "Select Diagnosis" at bounding box center [911, 463] width 108 height 19
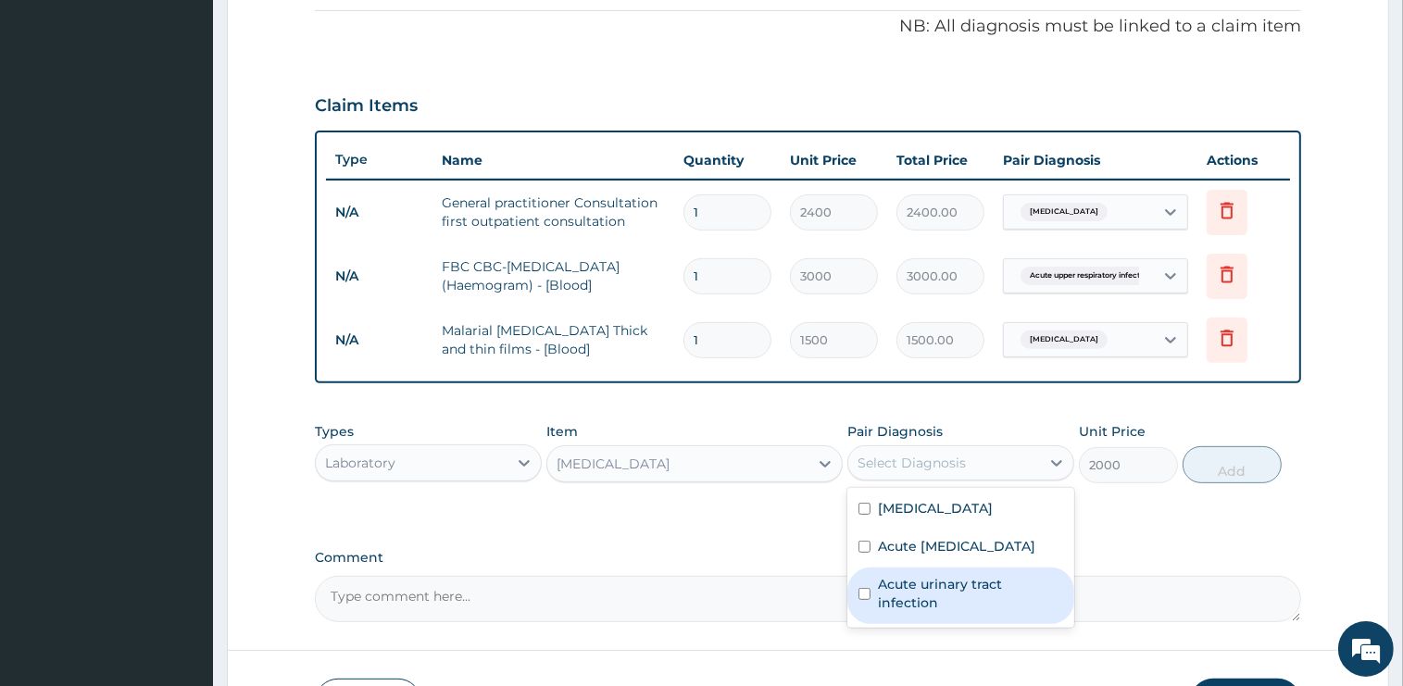
click at [944, 596] on label "Acute urinary tract infection" at bounding box center [970, 593] width 185 height 37
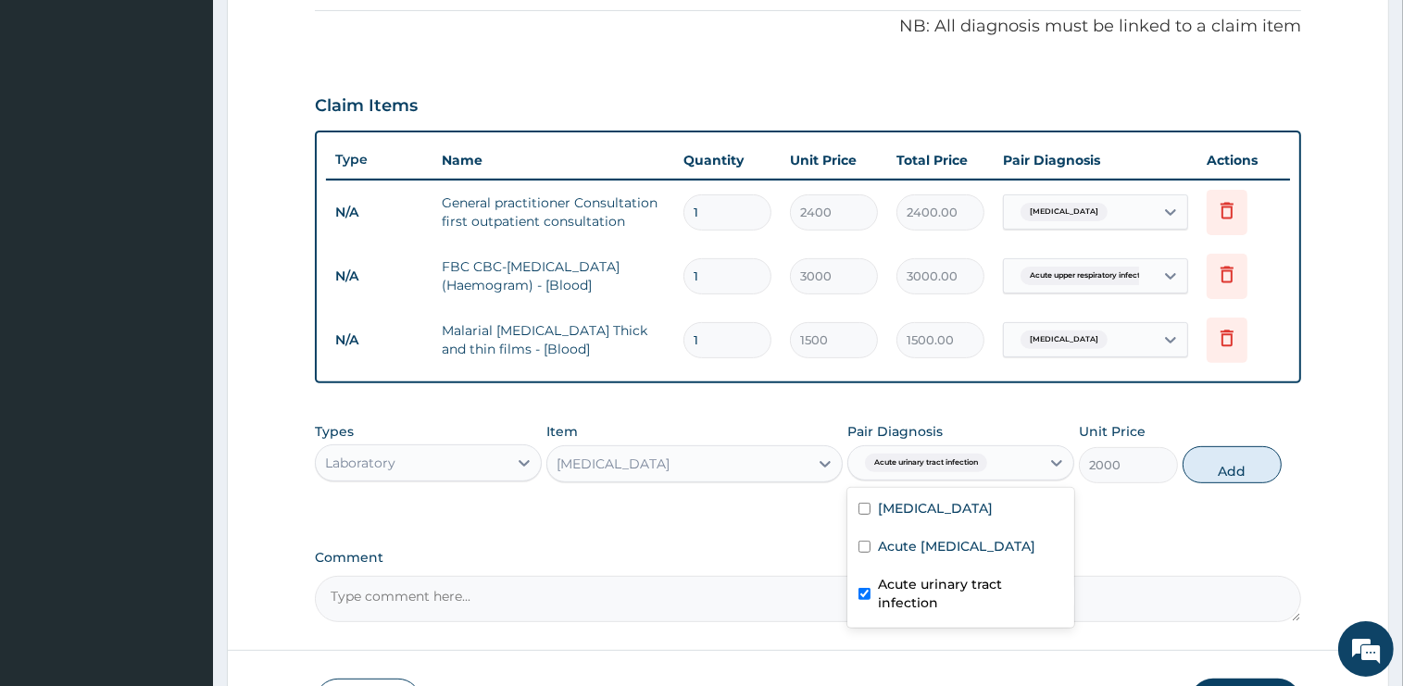
checkbox input "true"
click at [1247, 478] on button "Add" at bounding box center [1231, 464] width 99 height 37
type input "0"
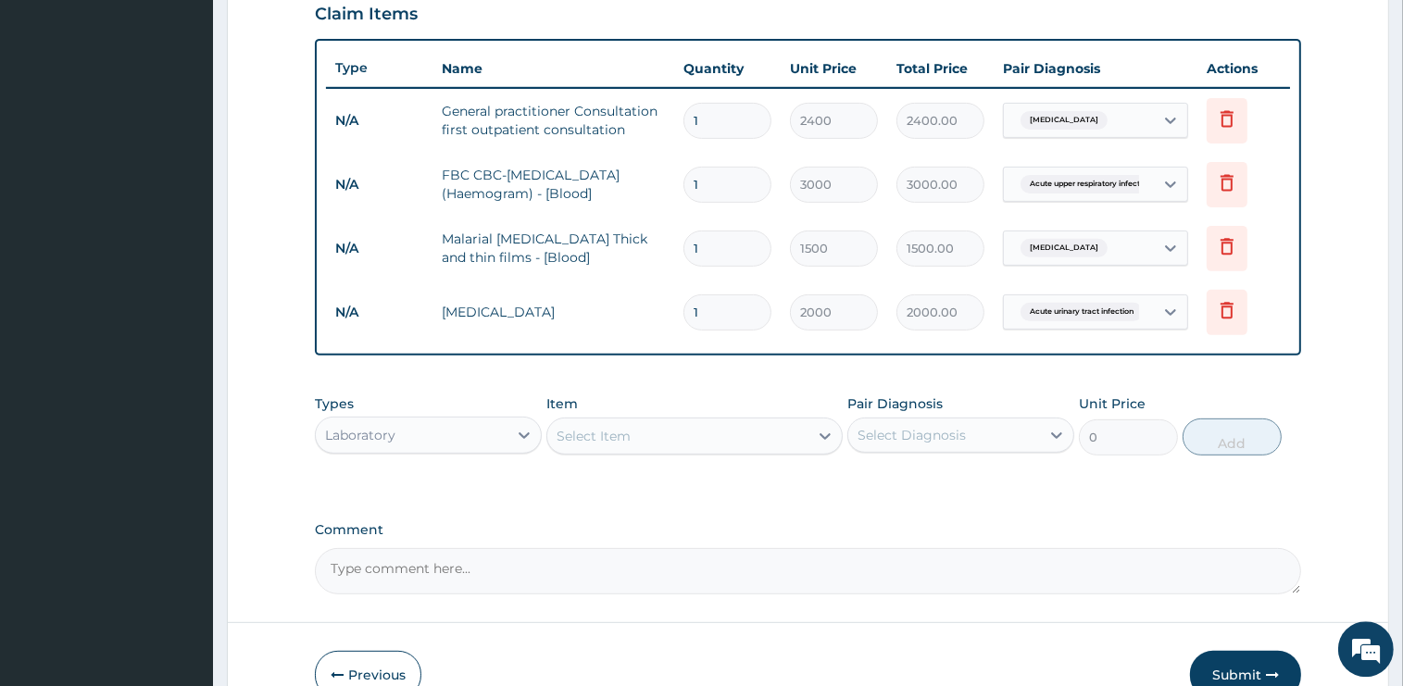
scroll to position [749, 0]
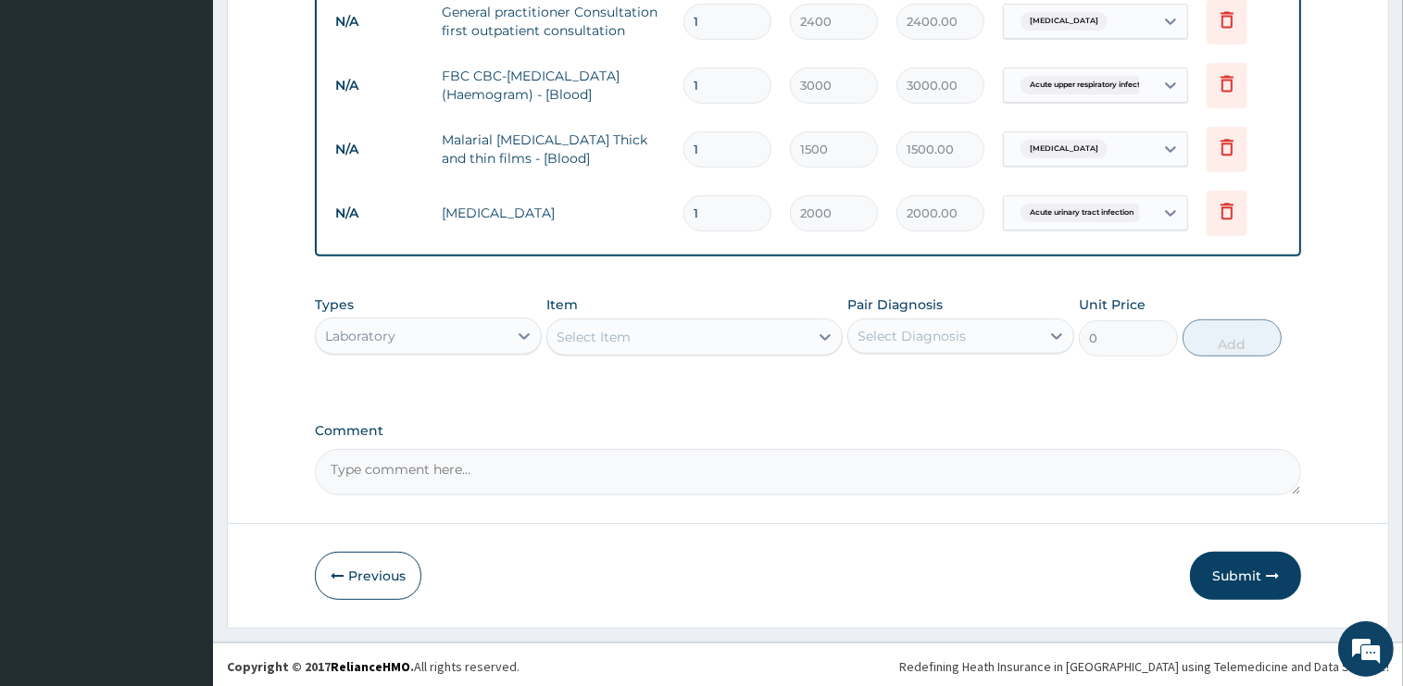
click at [406, 343] on div "Laboratory" at bounding box center [412, 336] width 192 height 30
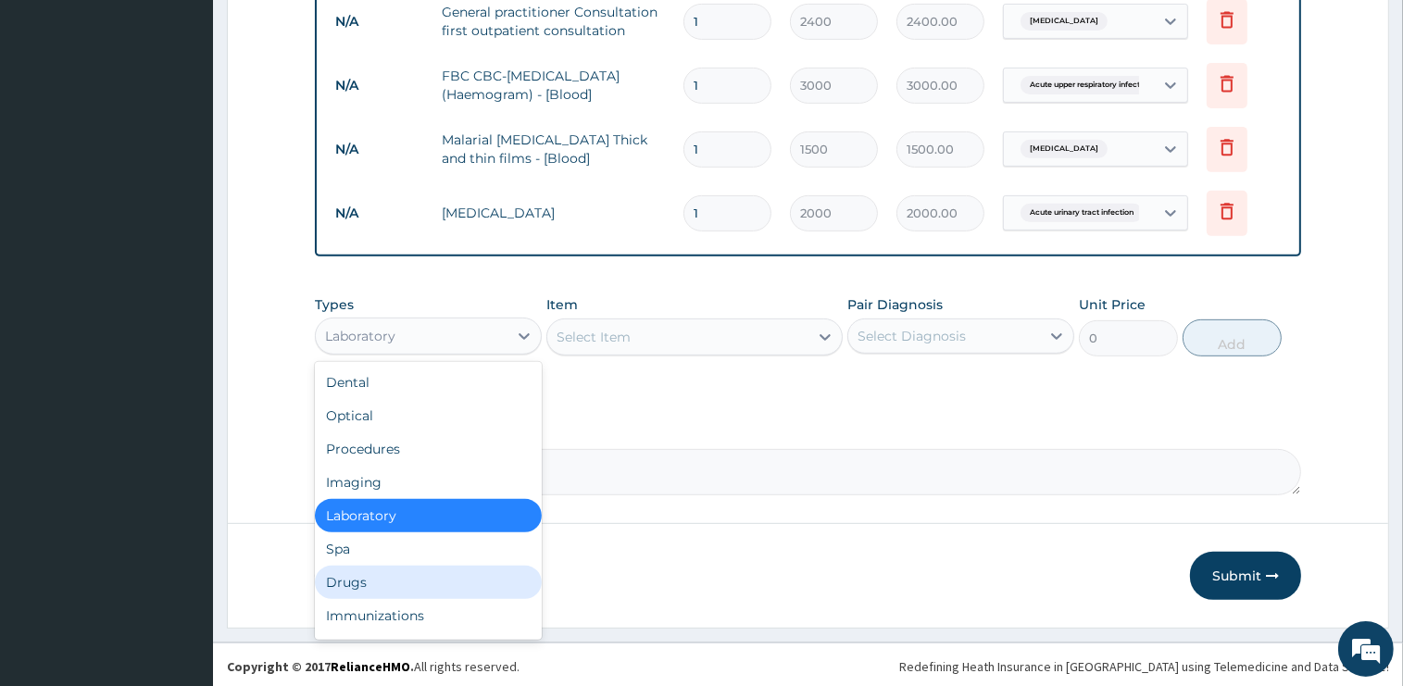
click at [369, 577] on div "Drugs" at bounding box center [428, 582] width 227 height 33
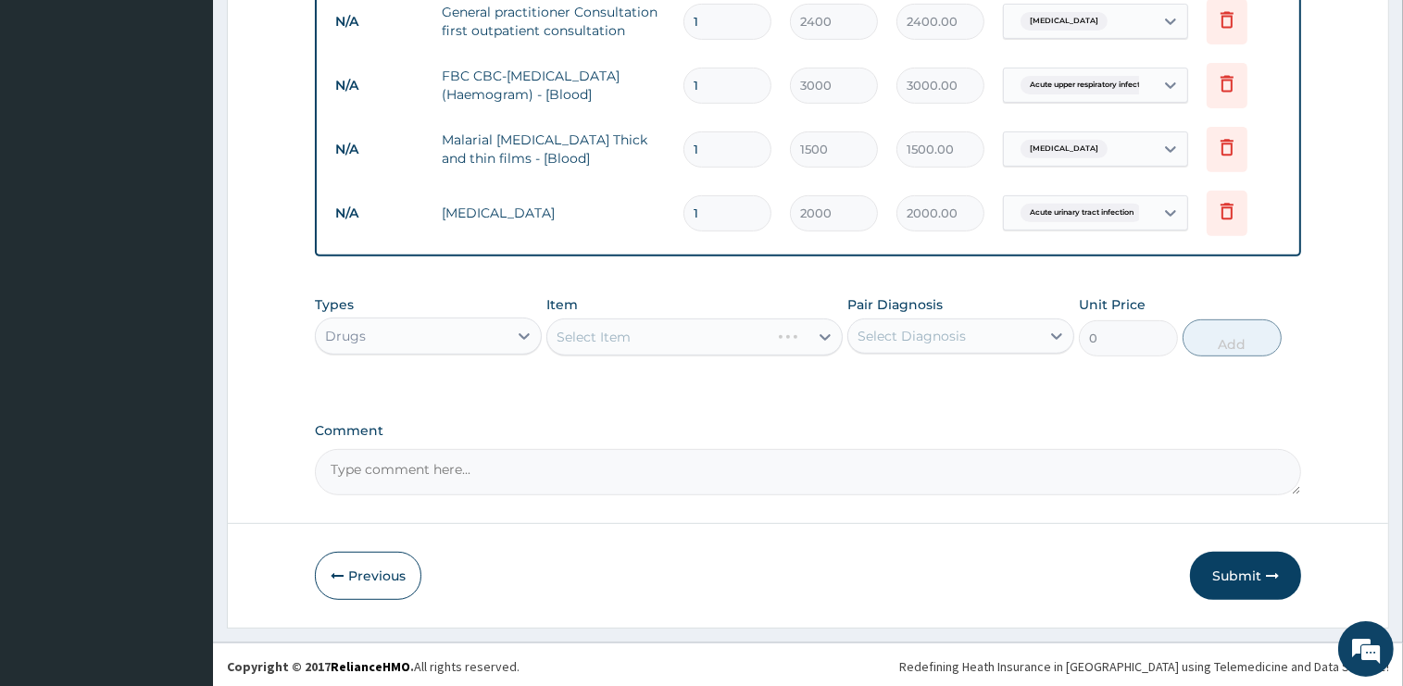
scroll to position [652, 0]
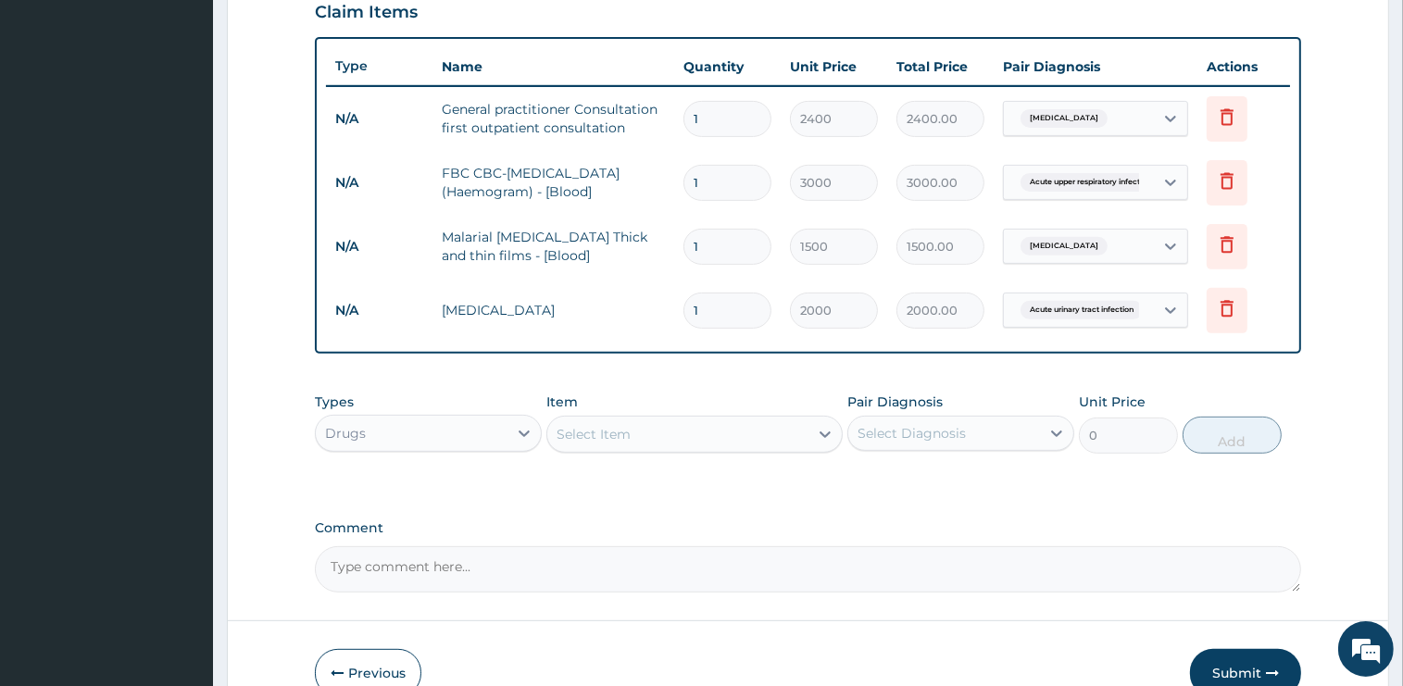
click at [653, 428] on div "Select Item" at bounding box center [677, 434] width 261 height 30
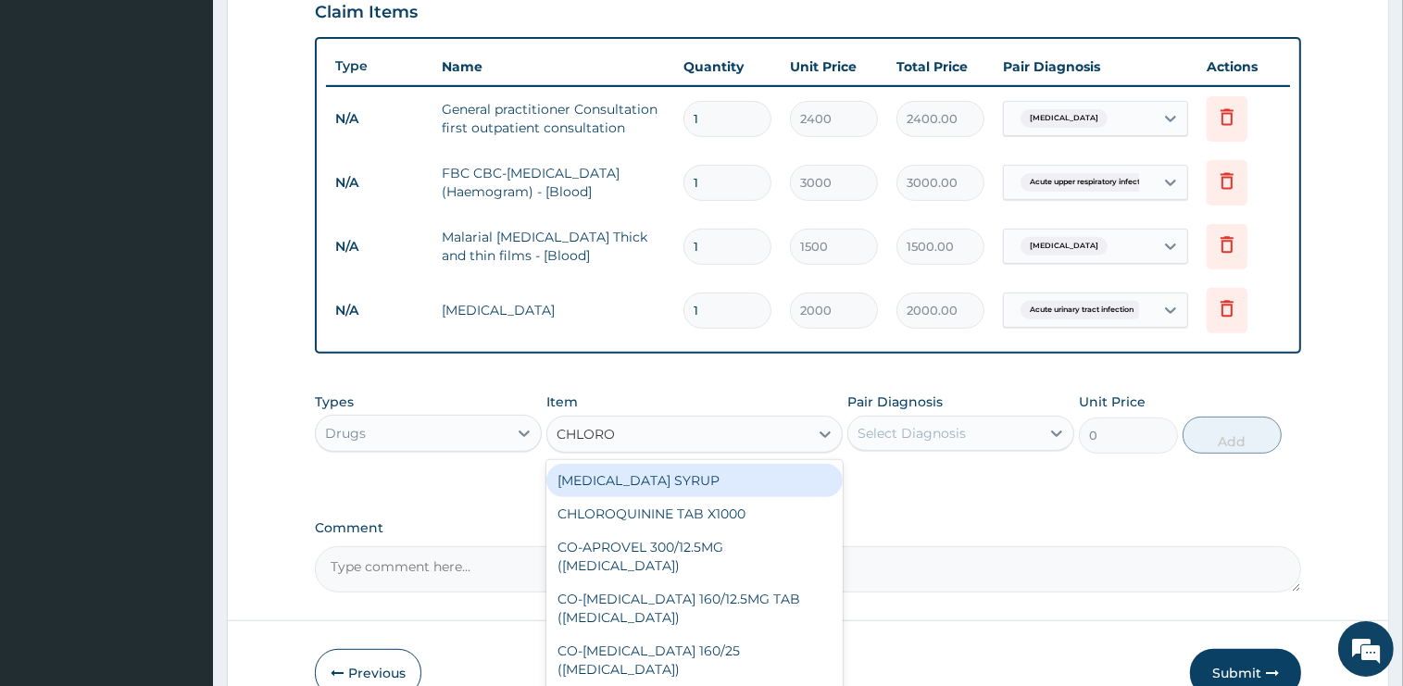
type input "CHLOROQ"
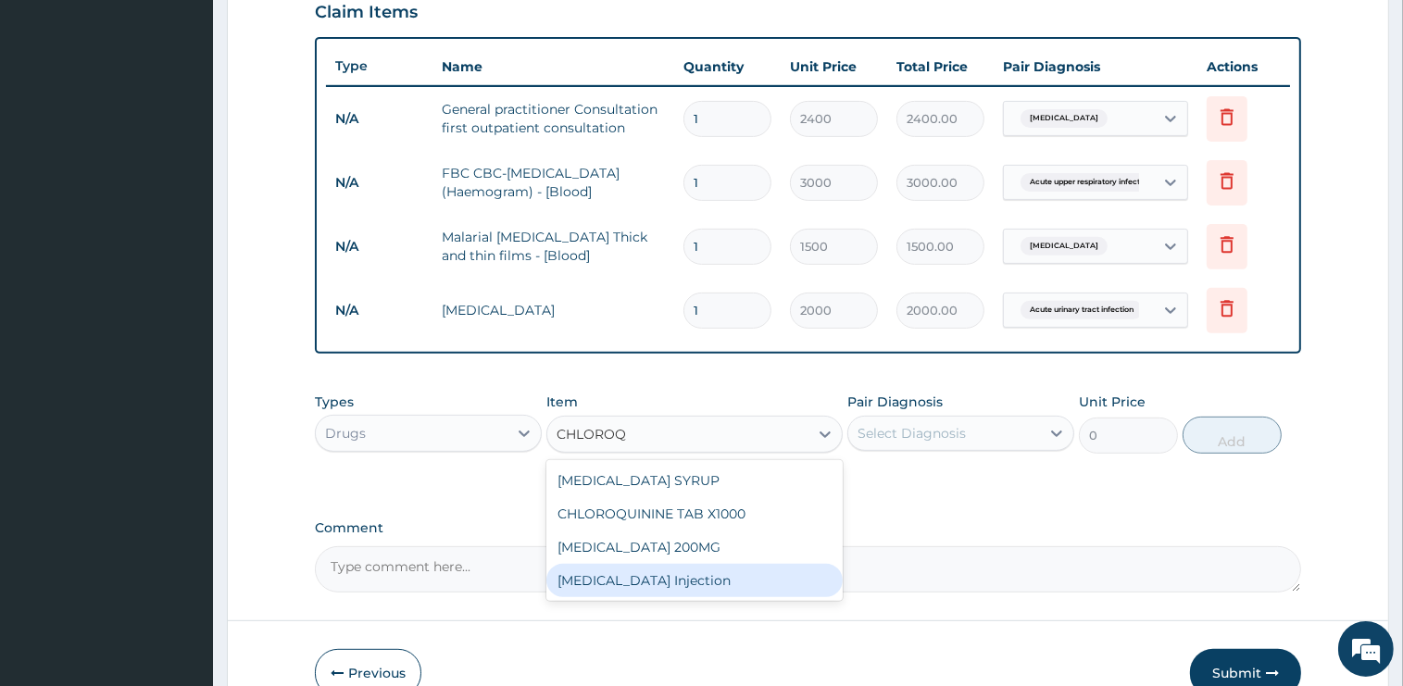
click at [677, 576] on div "Chloroquine Injection" at bounding box center [694, 580] width 296 height 33
type input "800"
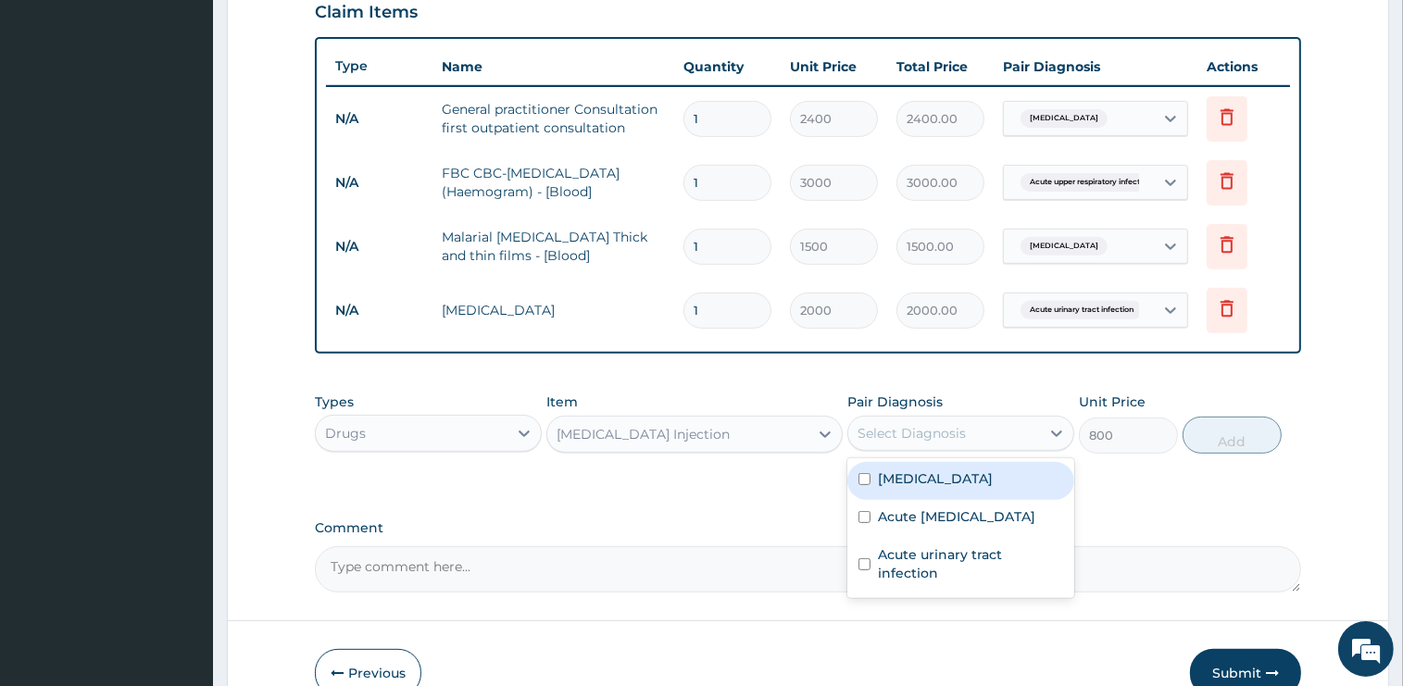
click at [939, 431] on div "Select Diagnosis" at bounding box center [911, 433] width 108 height 19
click at [960, 469] on div "Malaria" at bounding box center [960, 481] width 227 height 38
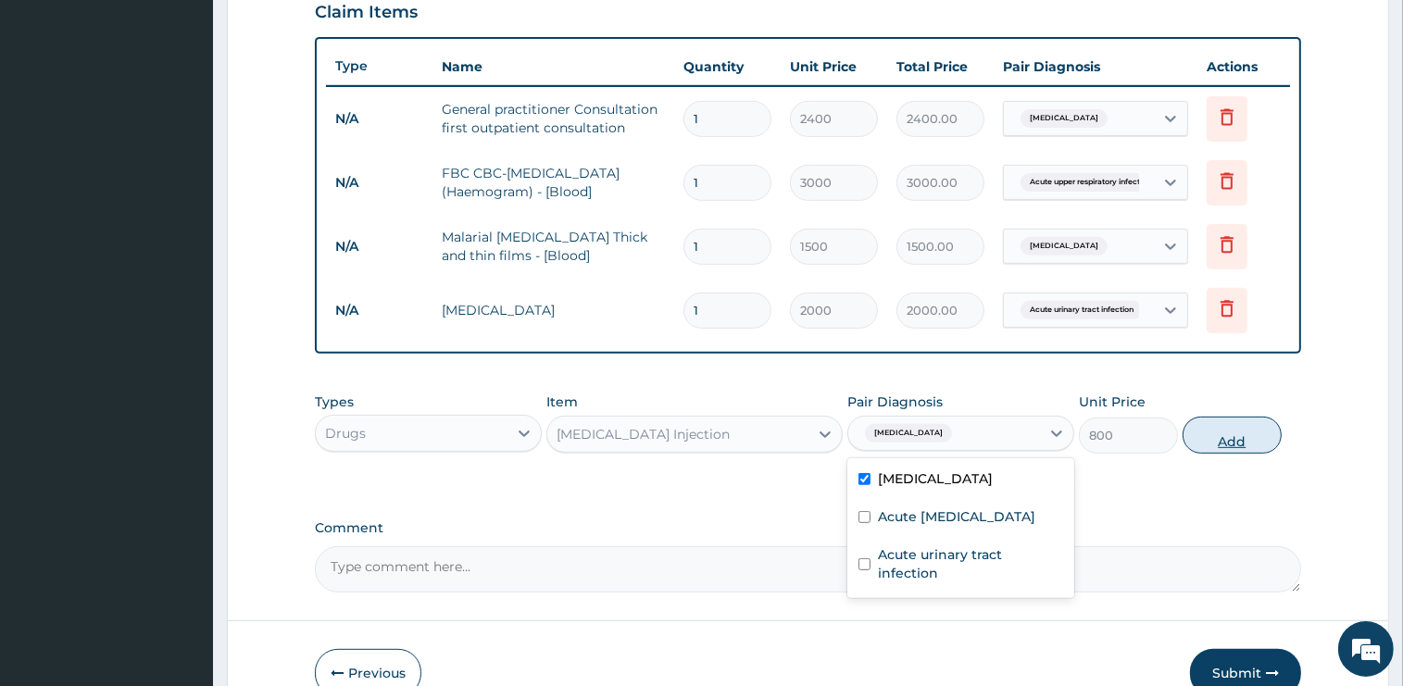
checkbox input "true"
click at [1222, 437] on button "Add" at bounding box center [1231, 435] width 99 height 37
type input "0"
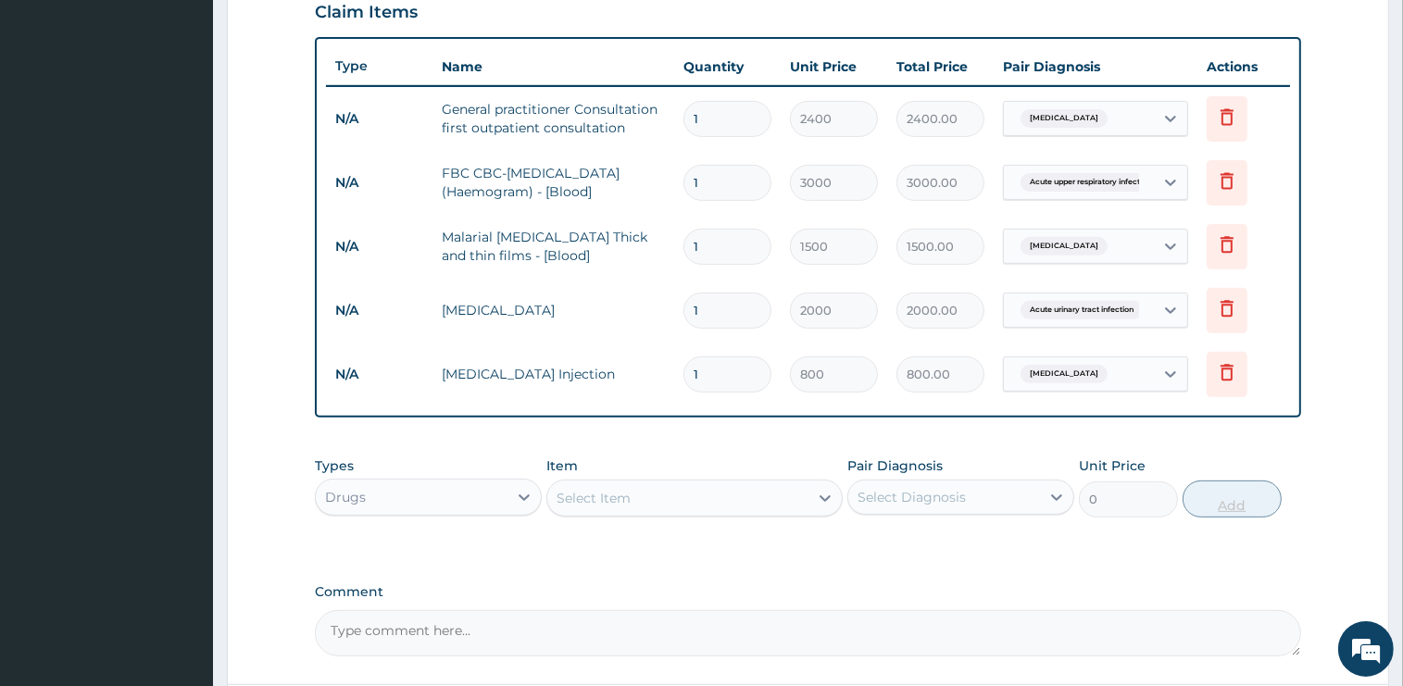
type input "0.00"
type input "3"
type input "2400.00"
type input "3"
click at [638, 501] on div "Select Item" at bounding box center [677, 498] width 261 height 30
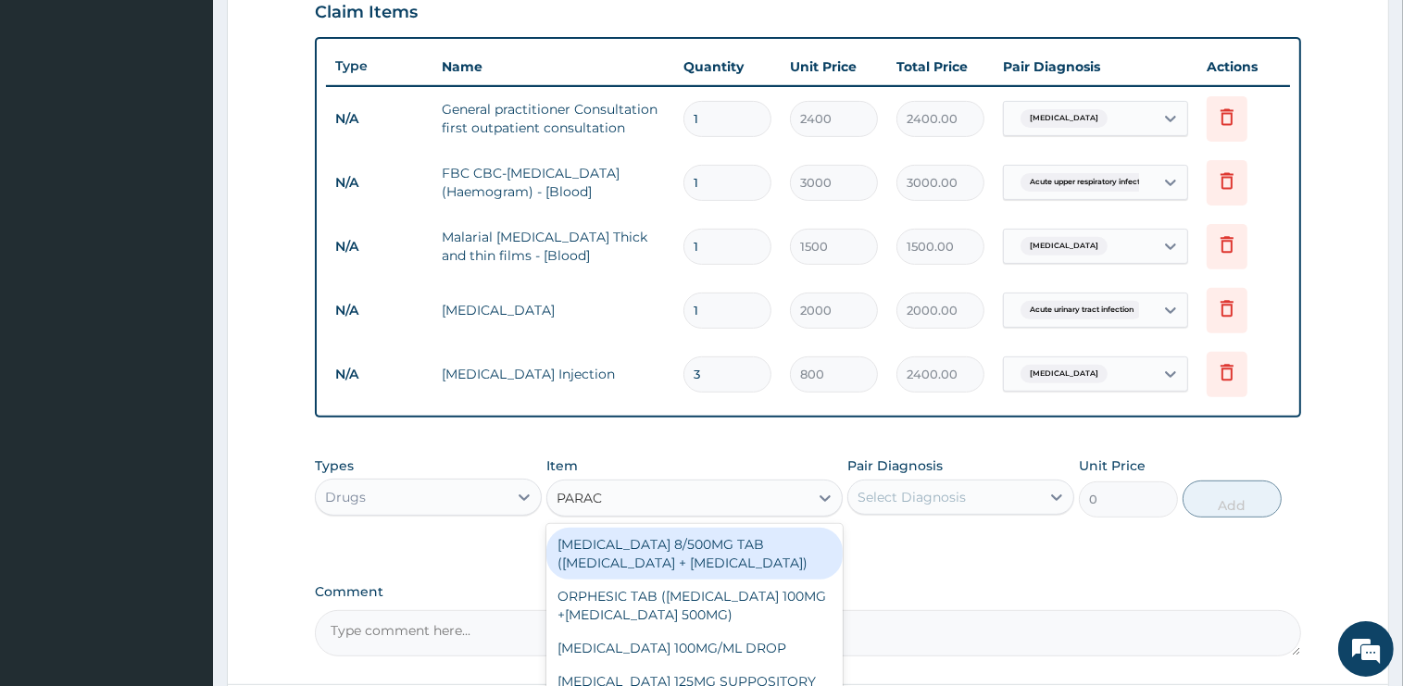
type input "PARACE"
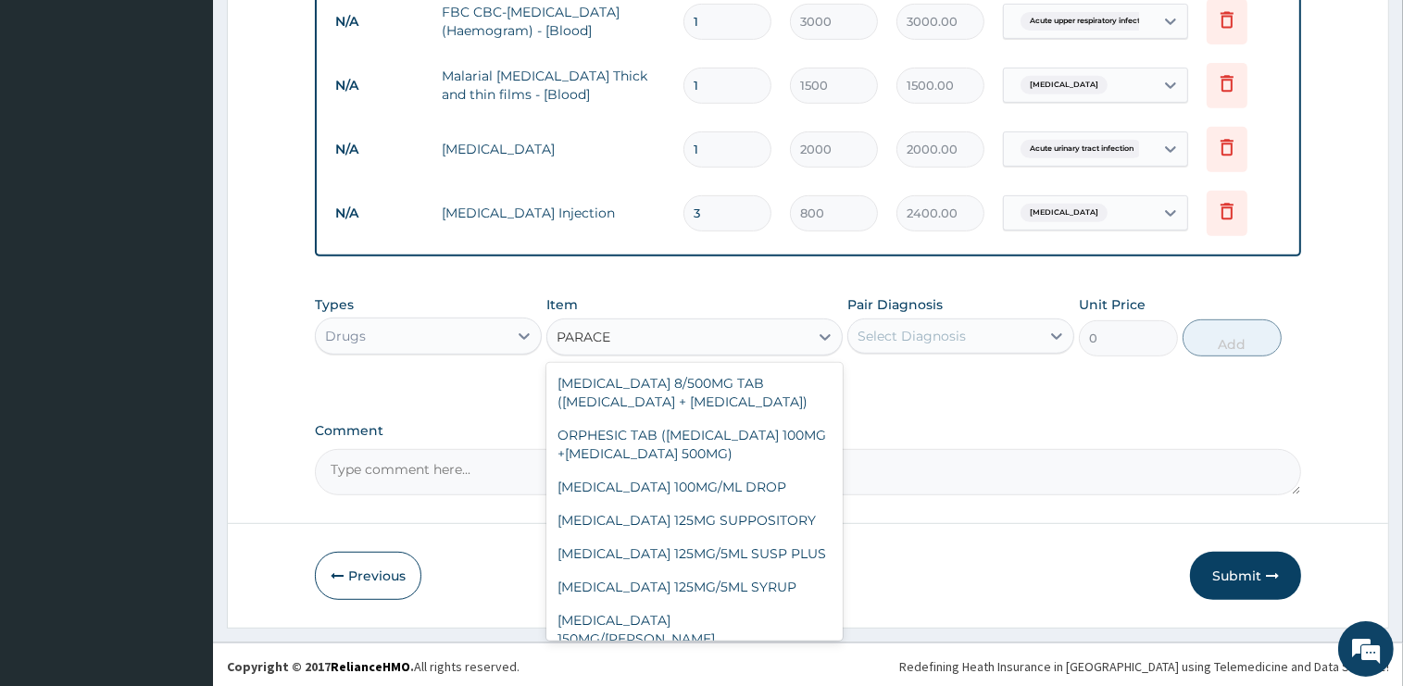
scroll to position [156, 0]
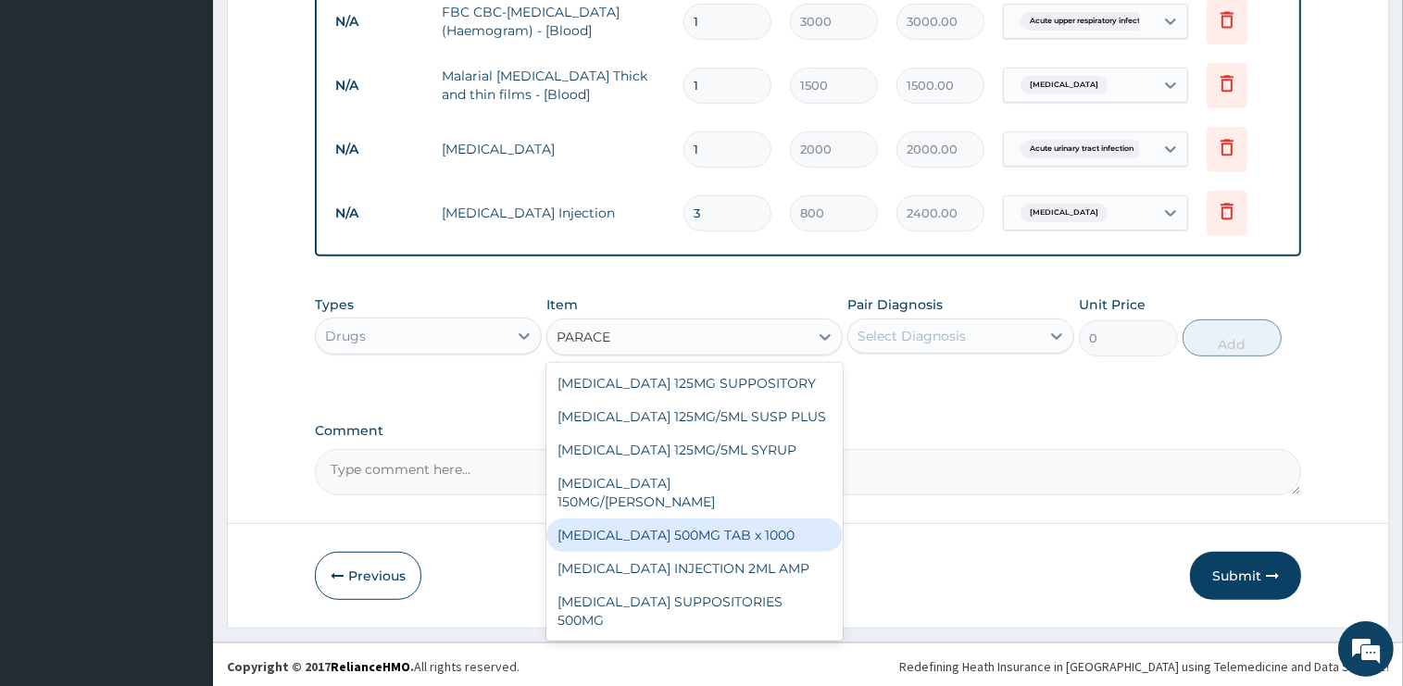
click at [740, 532] on div "PARACETAMOL 500MG TAB x 1000" at bounding box center [694, 535] width 296 height 33
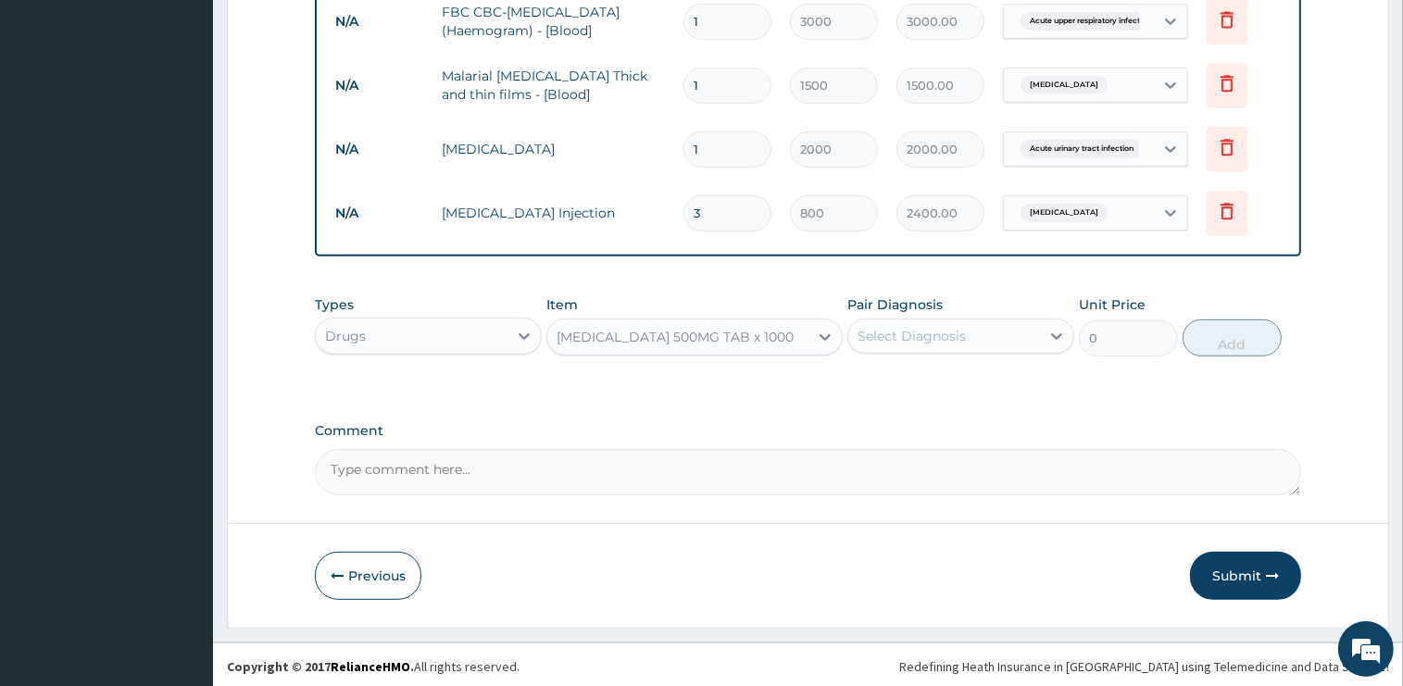
type input "15.75"
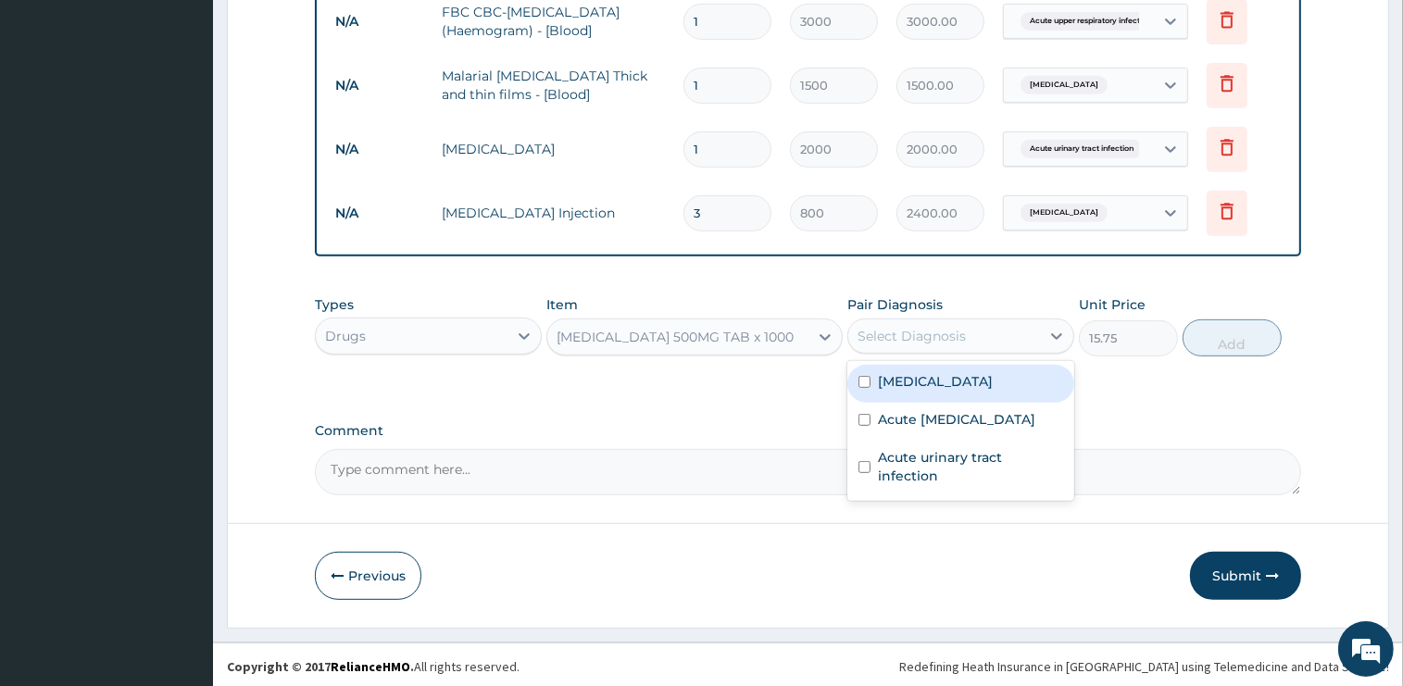
click at [923, 327] on div "Select Diagnosis" at bounding box center [911, 336] width 108 height 19
click at [931, 380] on div "Malaria" at bounding box center [960, 384] width 227 height 38
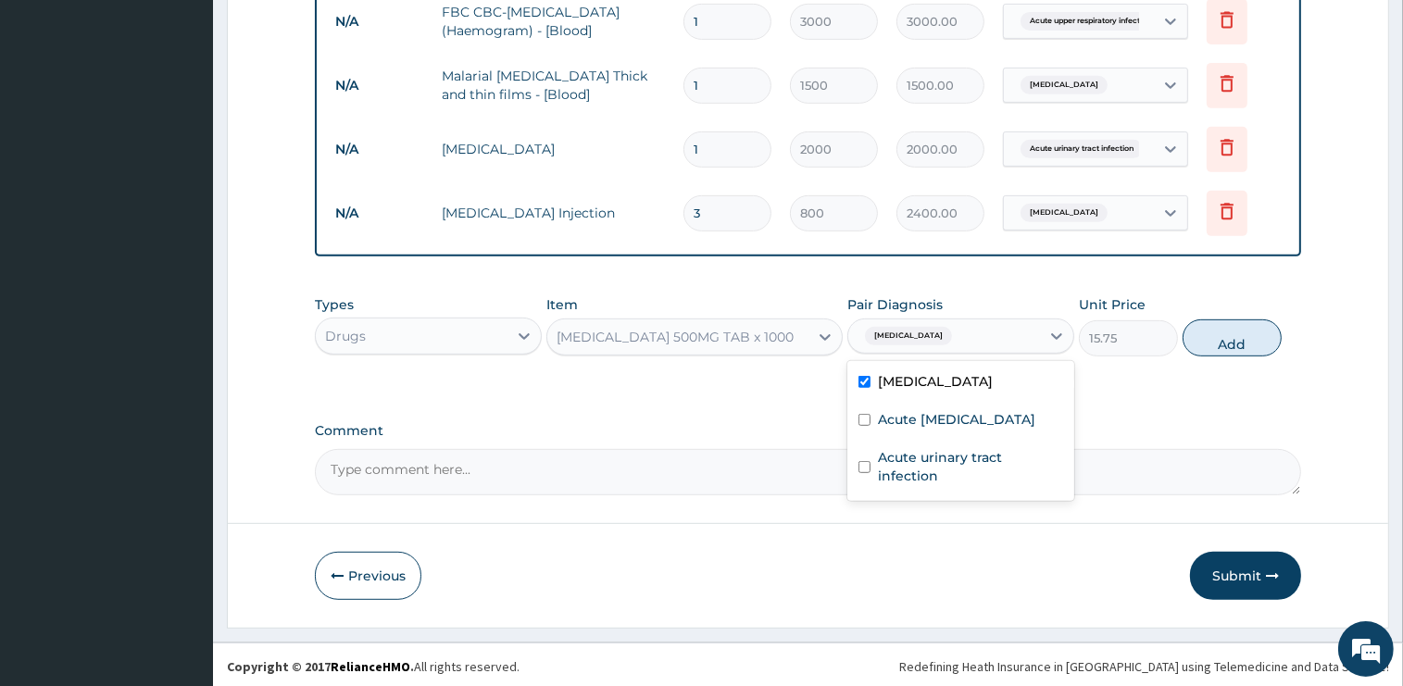
checkbox input "true"
click at [1215, 344] on button "Add" at bounding box center [1231, 337] width 99 height 37
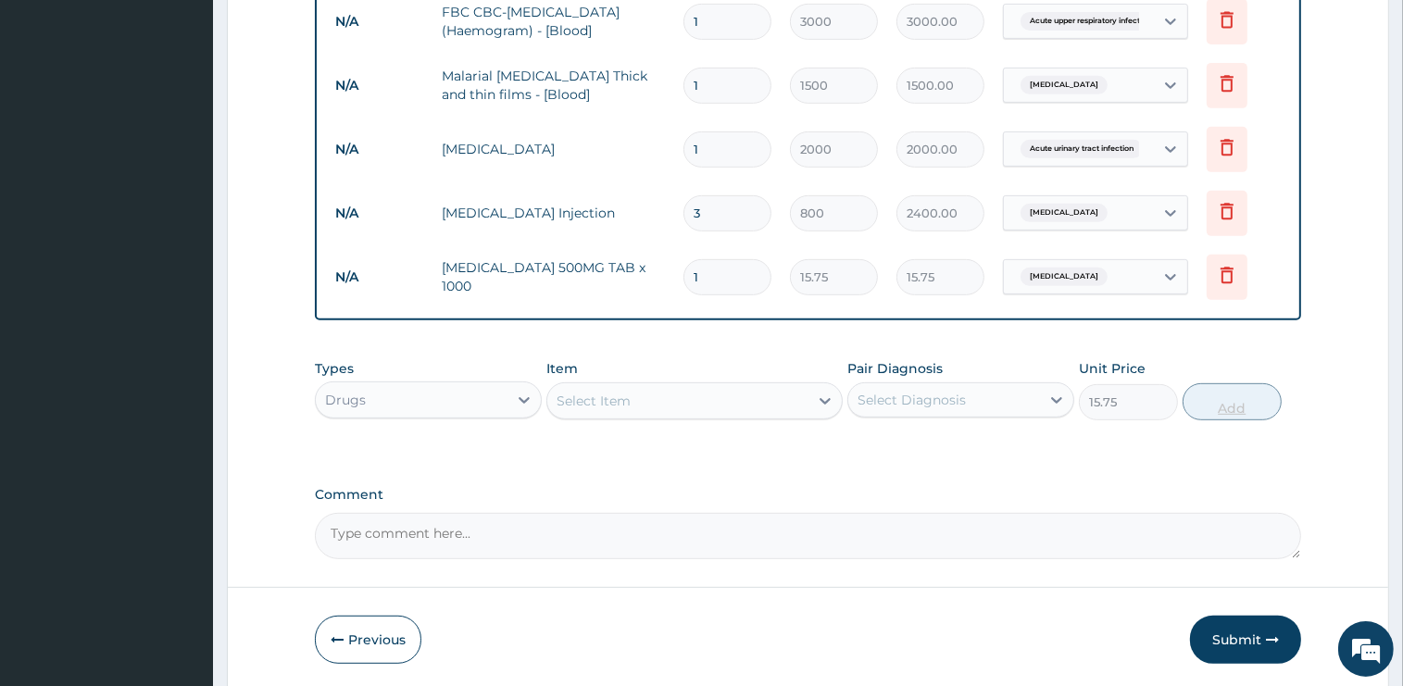
type input "0"
type input "18"
type input "283.50"
type input "18"
click at [708, 397] on div "Select Item" at bounding box center [677, 401] width 261 height 30
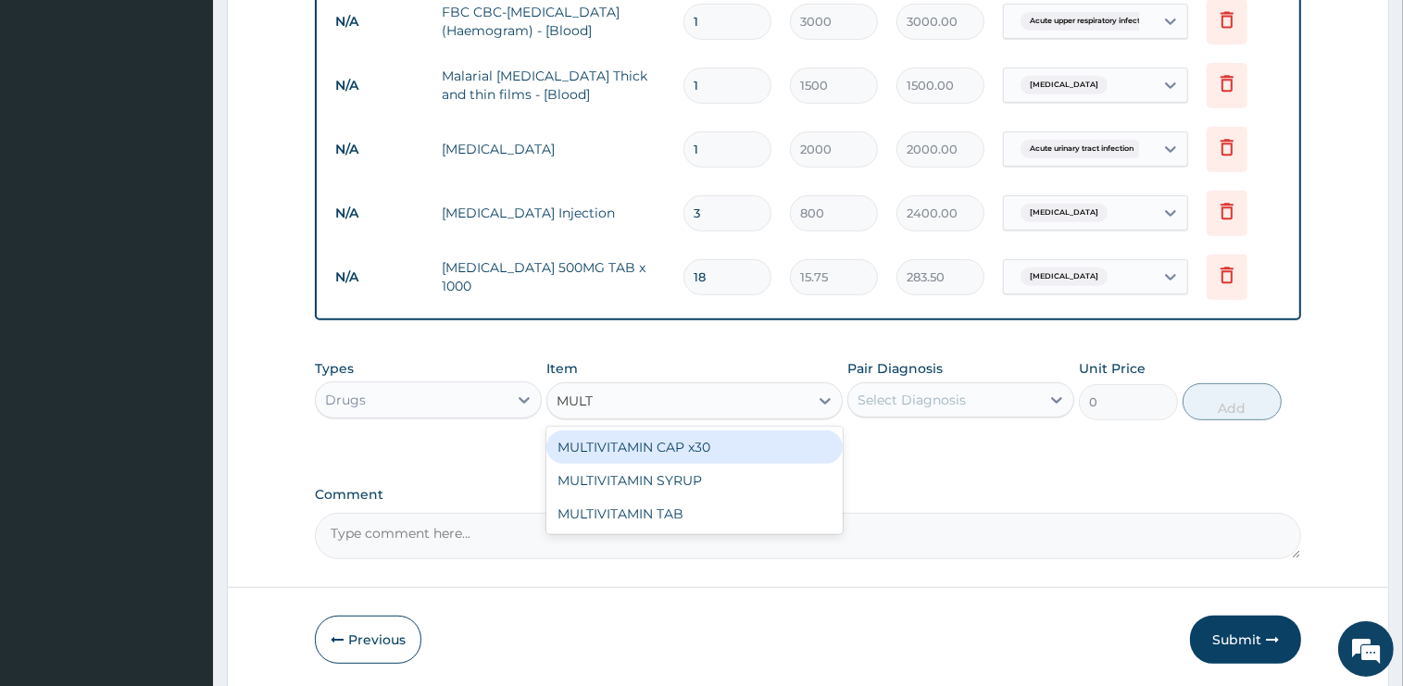
type input "MULTI"
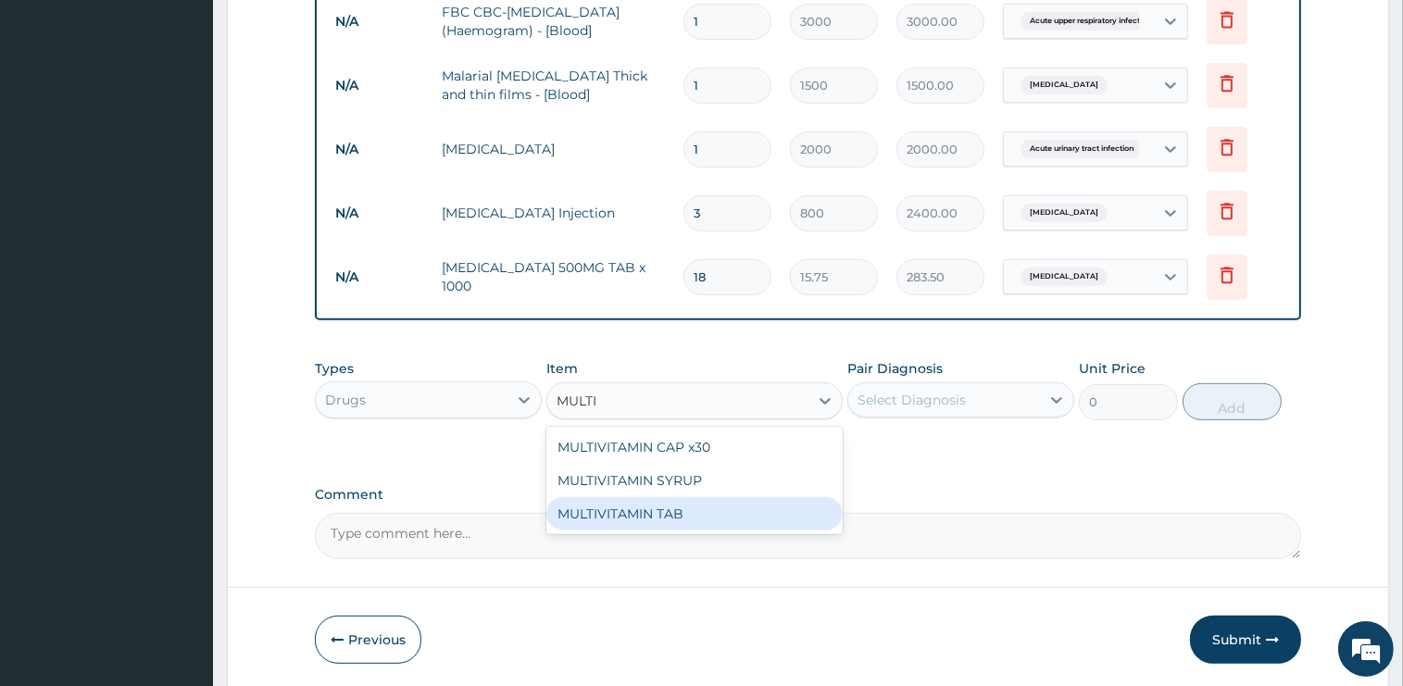
click at [713, 513] on div "MULTIVITAMIN TAB" at bounding box center [694, 513] width 296 height 33
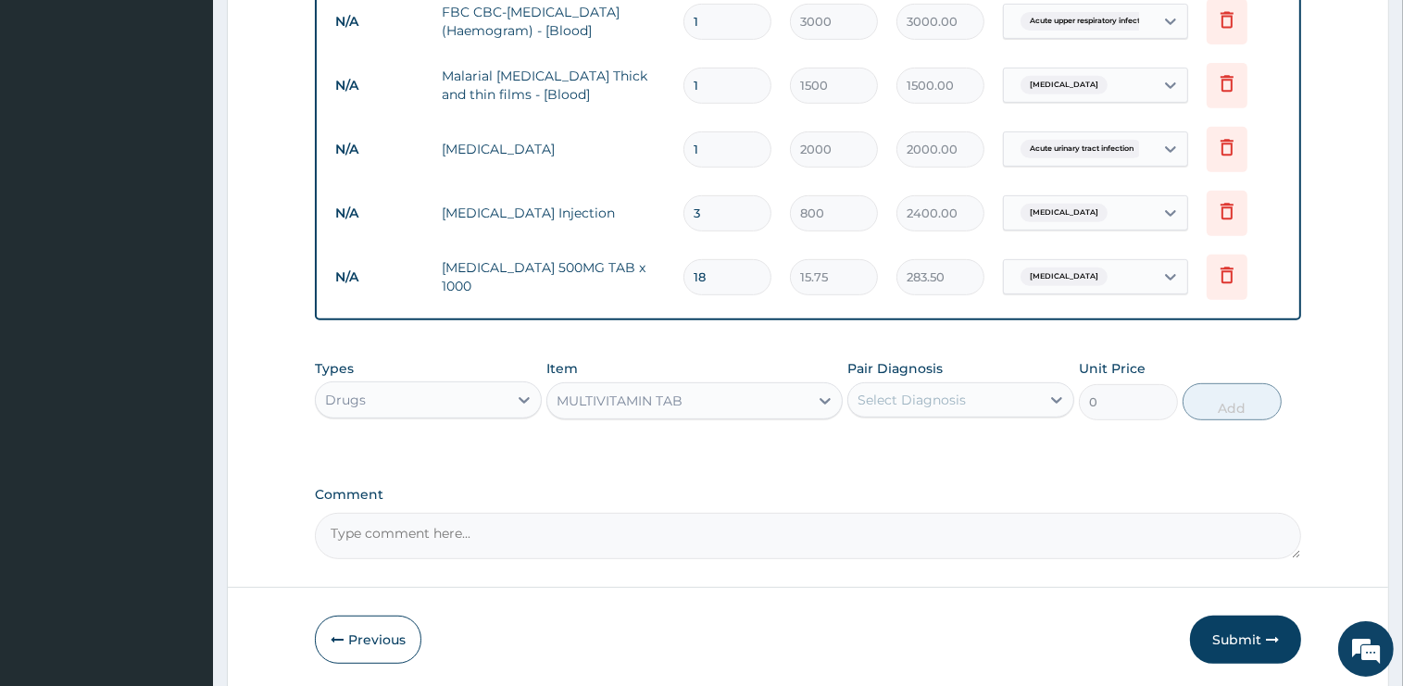
type input "45"
click at [993, 397] on div "Select Diagnosis" at bounding box center [944, 400] width 192 height 30
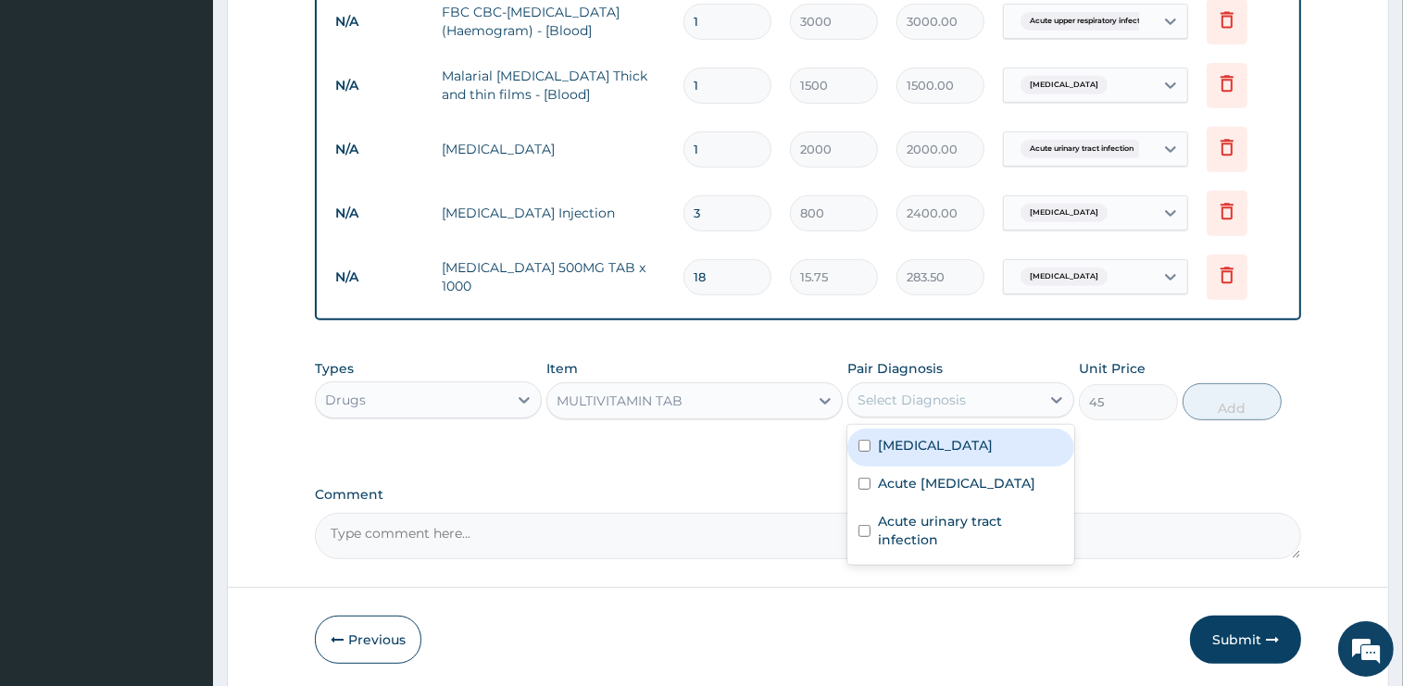
click at [949, 453] on div "Malaria" at bounding box center [960, 448] width 227 height 38
checkbox input "true"
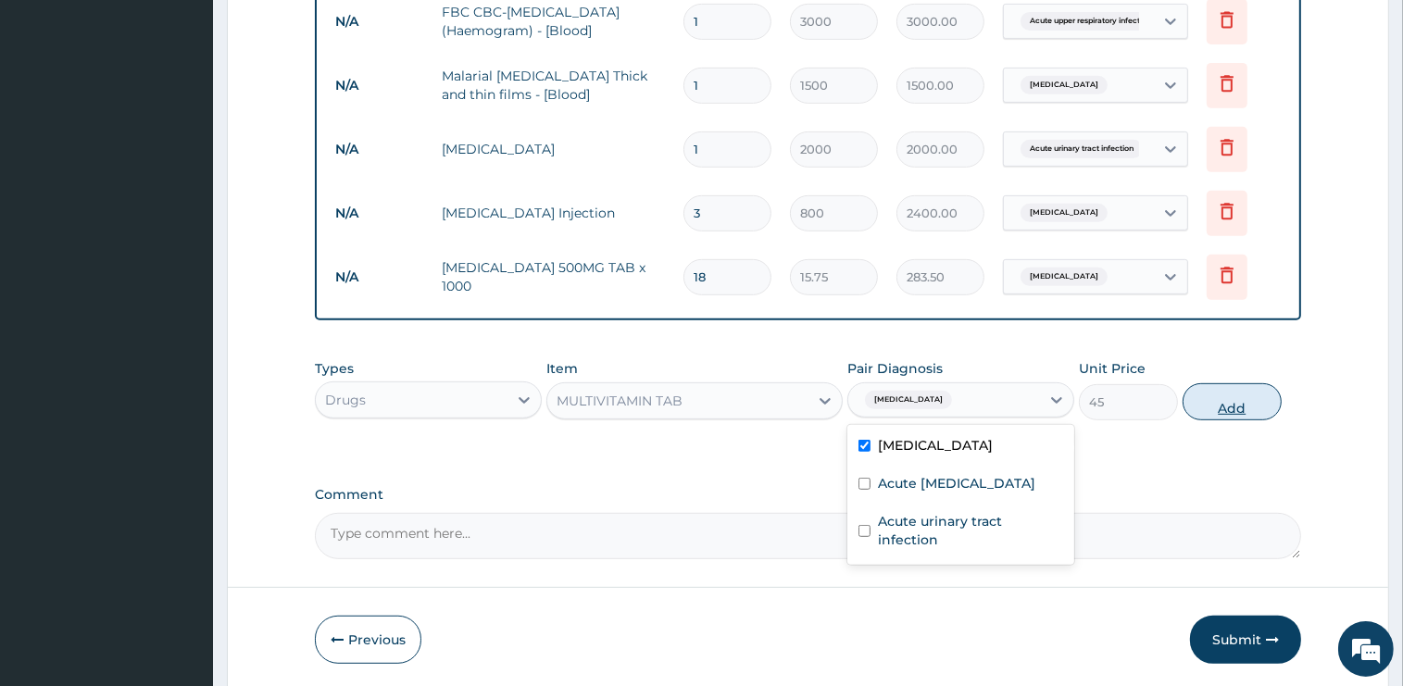
click at [1240, 394] on button "Add" at bounding box center [1231, 401] width 99 height 37
type input "0"
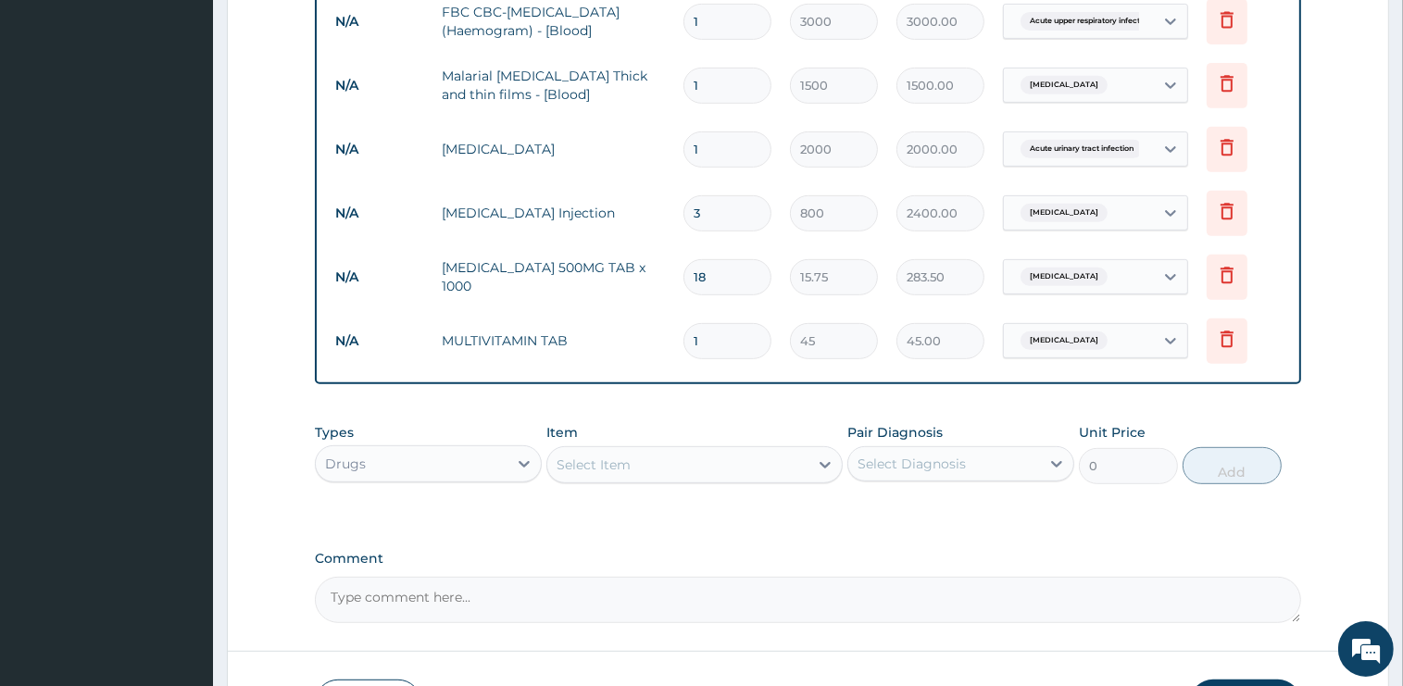
type input "10"
type input "450.00"
type input "10"
click at [669, 458] on div "Select Item" at bounding box center [677, 465] width 261 height 30
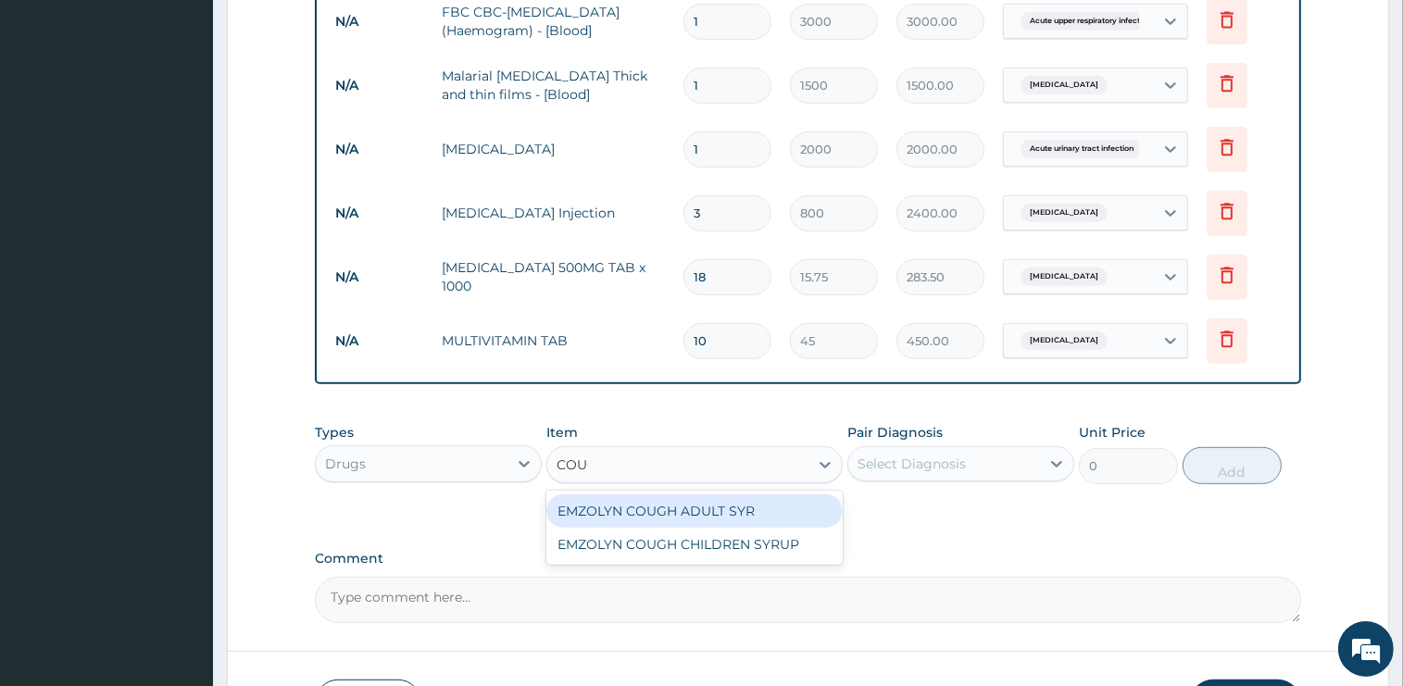
type input "COUGH"
click at [694, 502] on div "EMZOLYN COUGH ADULT SYR" at bounding box center [694, 510] width 296 height 33
type input "1050"
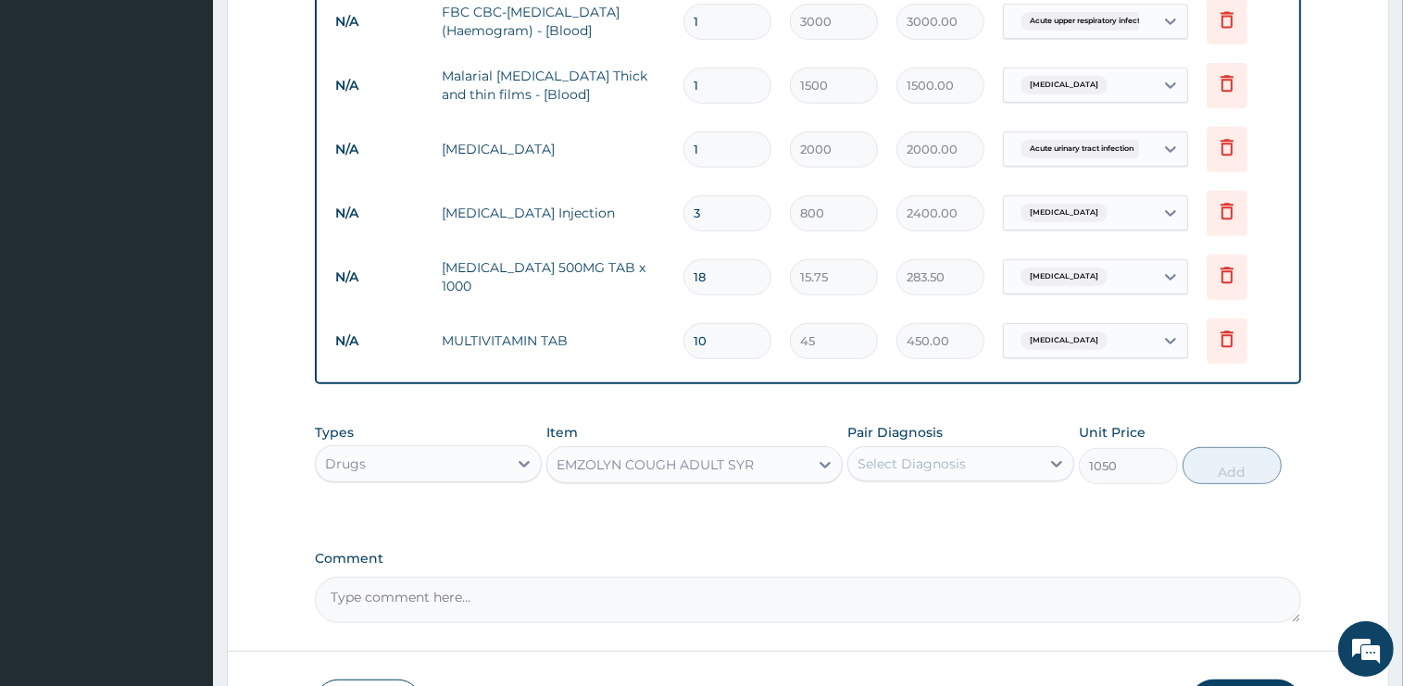
click at [904, 462] on div "Select Diagnosis" at bounding box center [911, 464] width 108 height 19
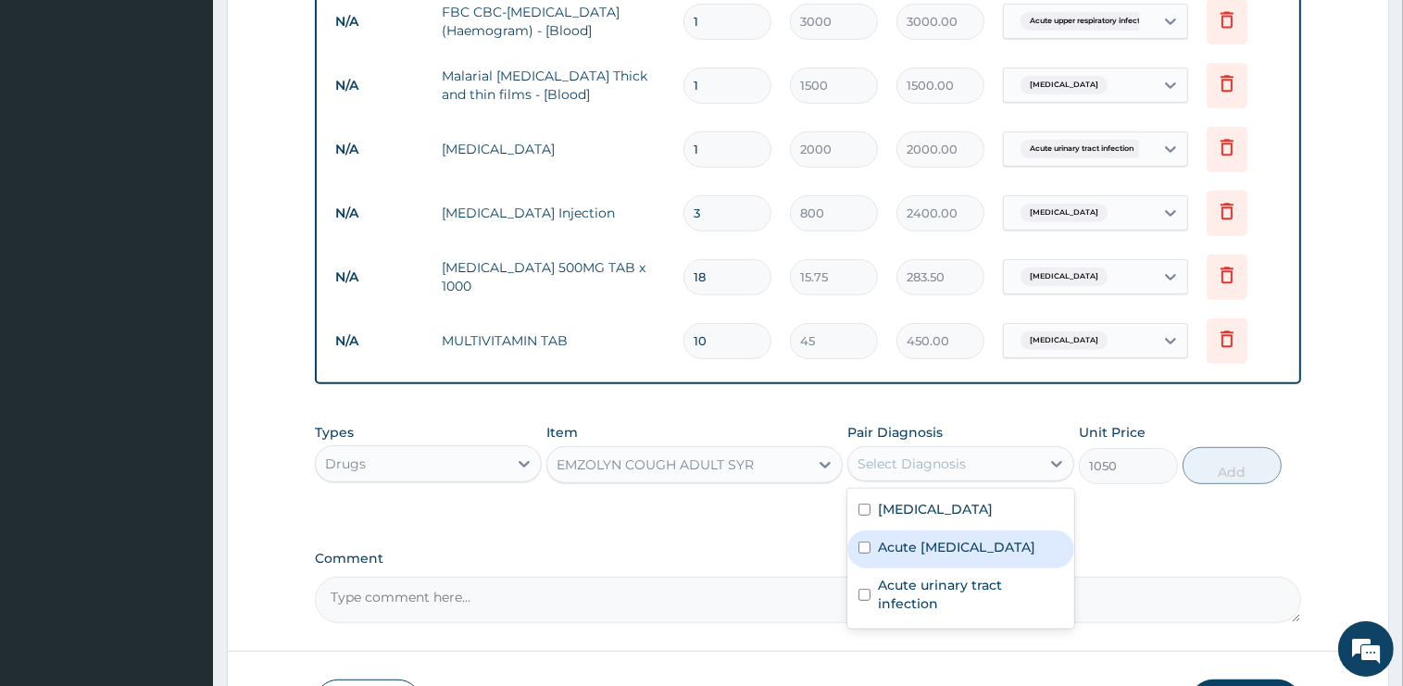
click at [919, 550] on label "Acute upper respiratory infection" at bounding box center [956, 547] width 157 height 19
checkbox input "true"
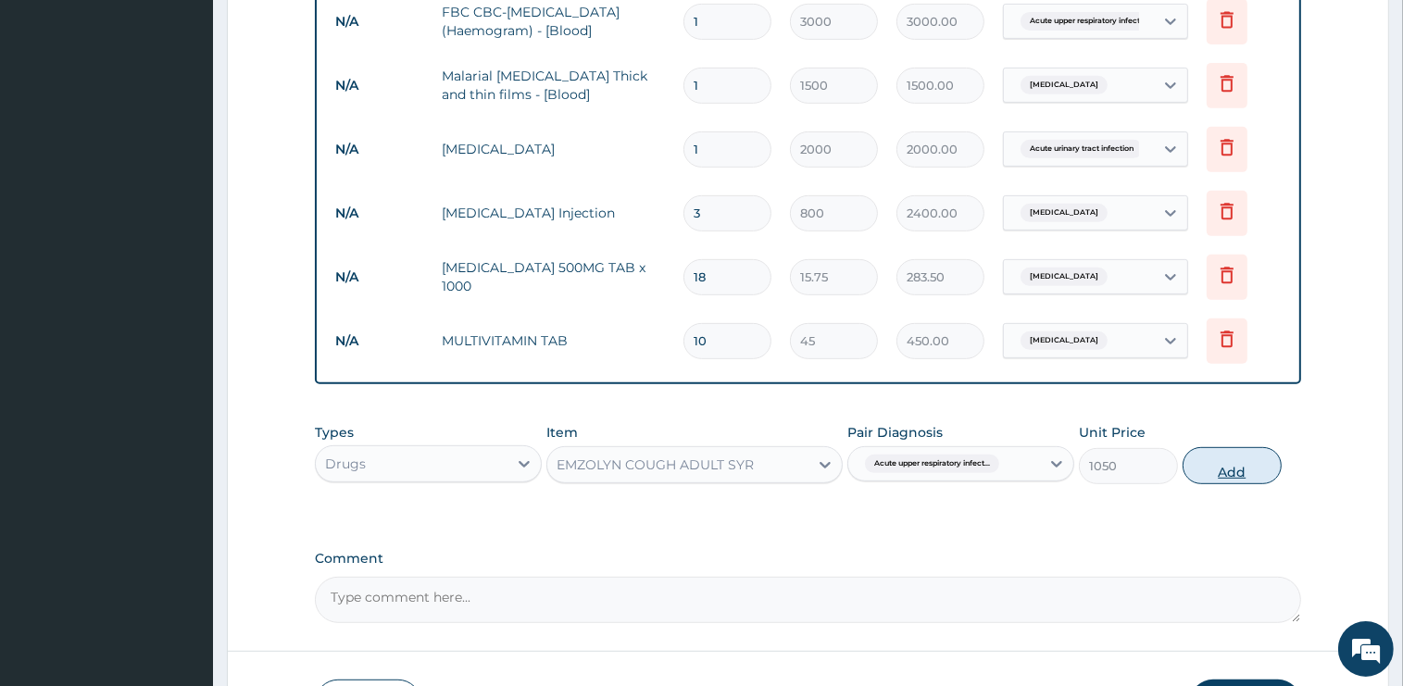
click at [1227, 469] on button "Add" at bounding box center [1231, 465] width 99 height 37
type input "0"
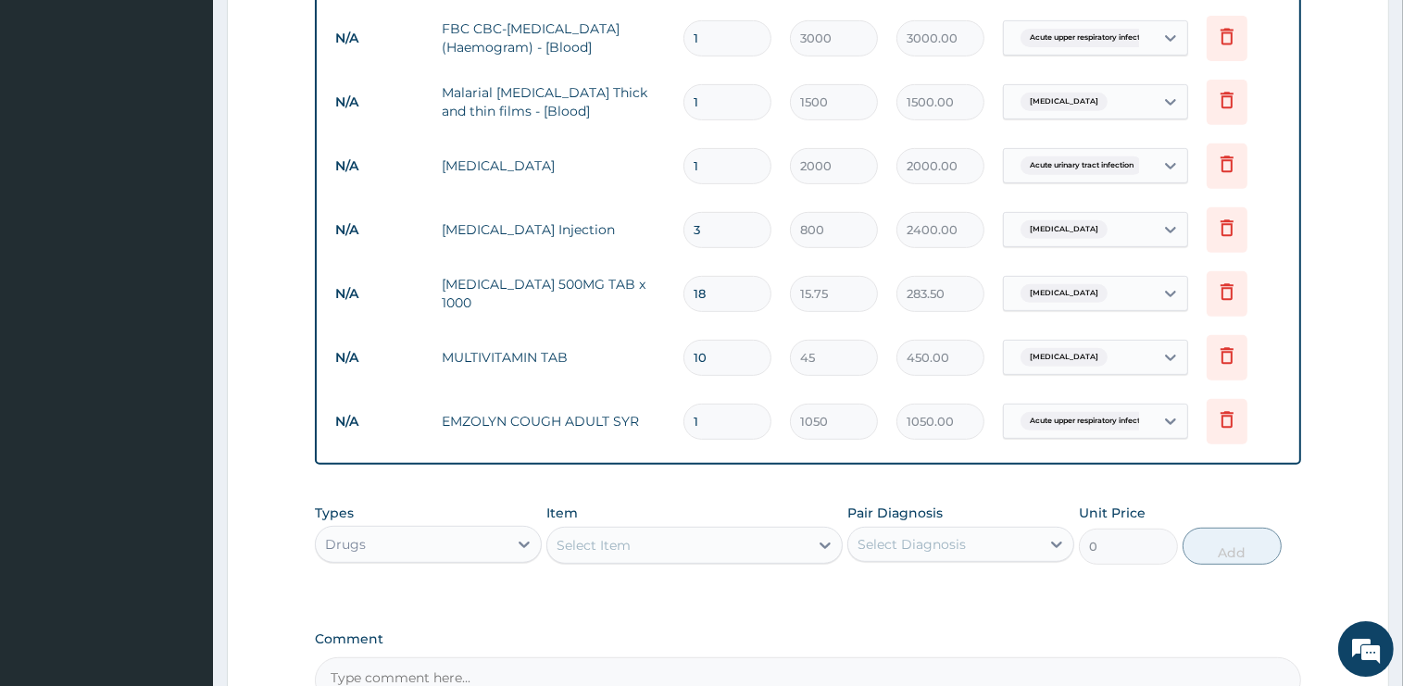
scroll to position [1004, 0]
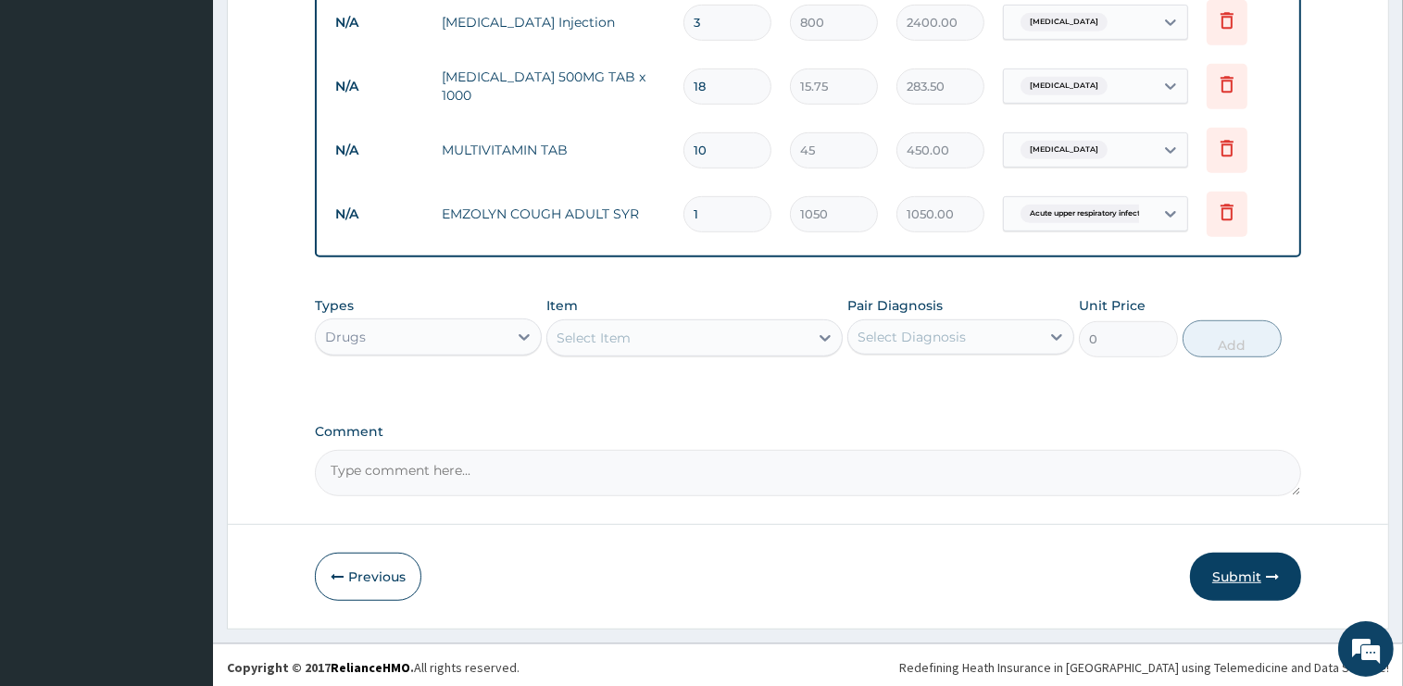
click at [1246, 572] on button "Submit" at bounding box center [1245, 577] width 111 height 48
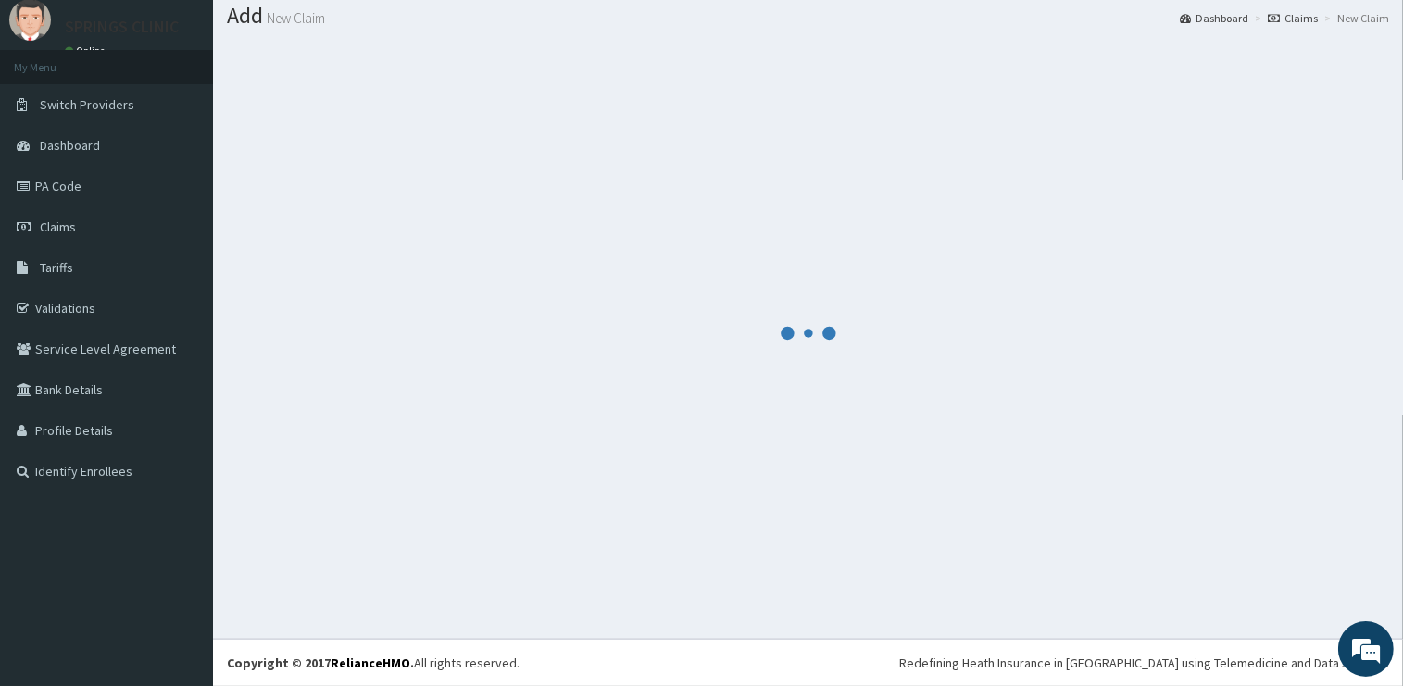
scroll to position [56, 0]
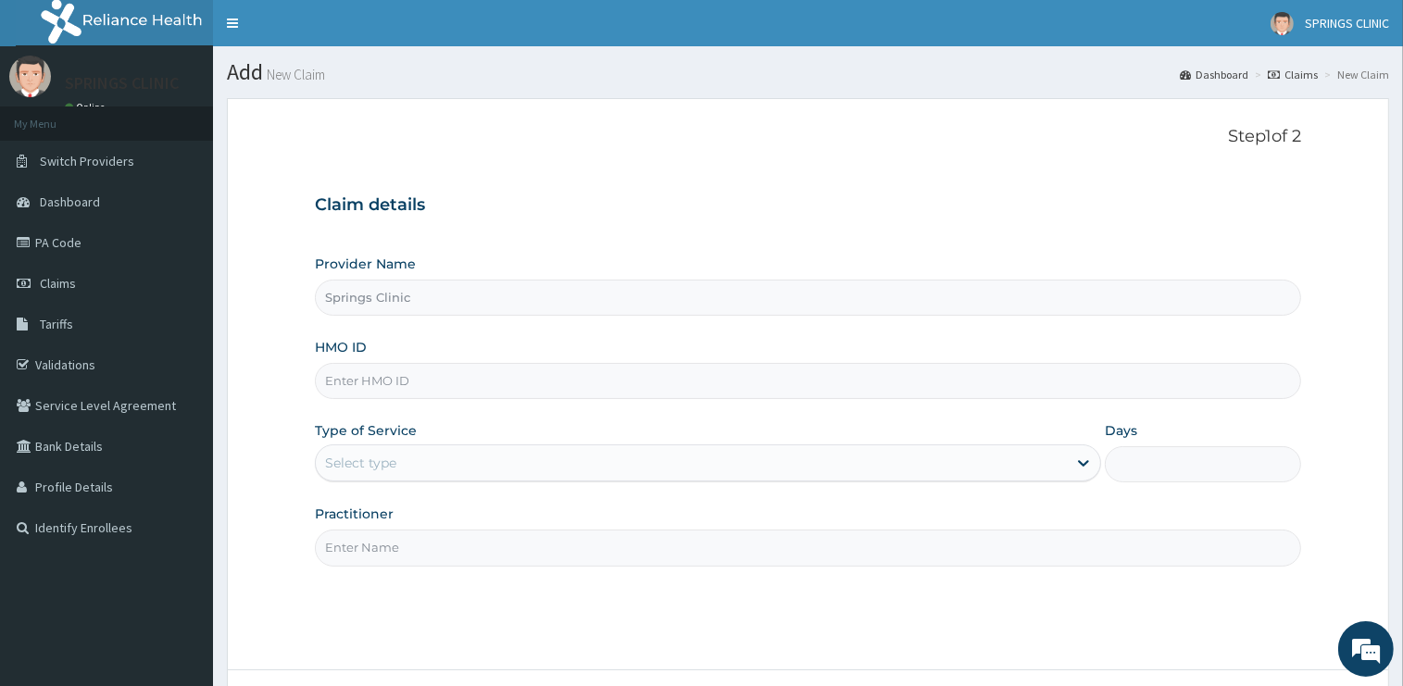
click at [402, 361] on div "HMO ID" at bounding box center [808, 368] width 986 height 61
drag, startPoint x: 402, startPoint y: 361, endPoint x: 403, endPoint y: 379, distance: 17.6
click at [402, 360] on div "HMO ID" at bounding box center [808, 368] width 986 height 61
click at [403, 379] on input "HMO ID" at bounding box center [808, 381] width 986 height 36
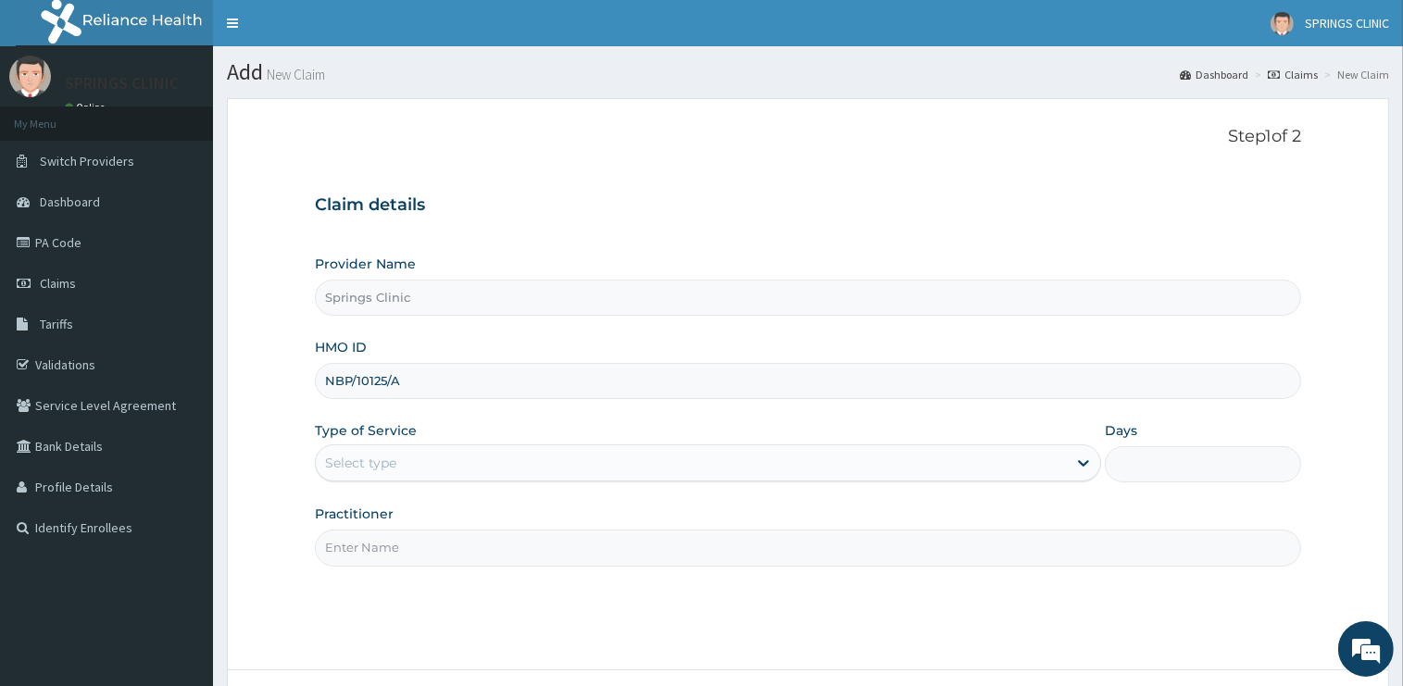
type input "NBP/10125/A"
click at [369, 462] on div "Select type" at bounding box center [360, 463] width 71 height 19
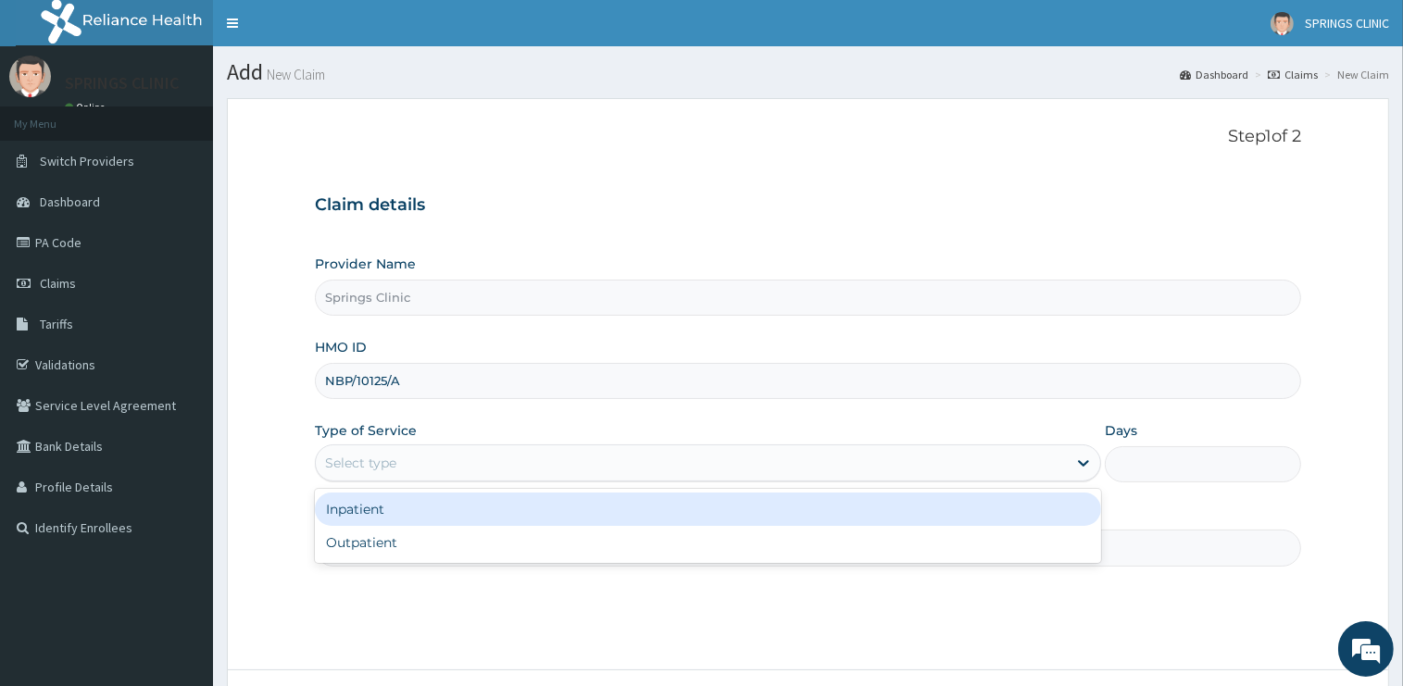
drag, startPoint x: 369, startPoint y: 462, endPoint x: 366, endPoint y: 487, distance: 25.2
click at [369, 469] on div "Select type" at bounding box center [360, 463] width 71 height 19
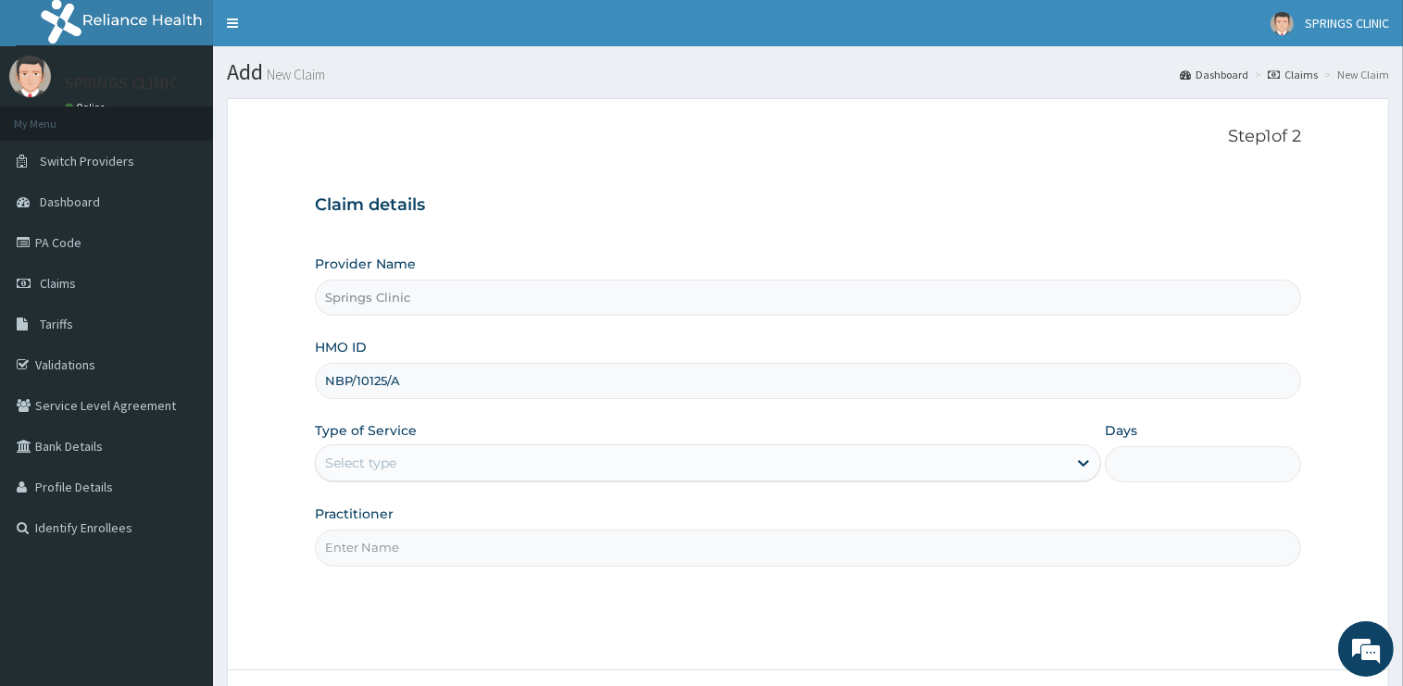
drag, startPoint x: 352, startPoint y: 460, endPoint x: 354, endPoint y: 482, distance: 22.3
click at [352, 461] on div "Select type" at bounding box center [360, 463] width 71 height 19
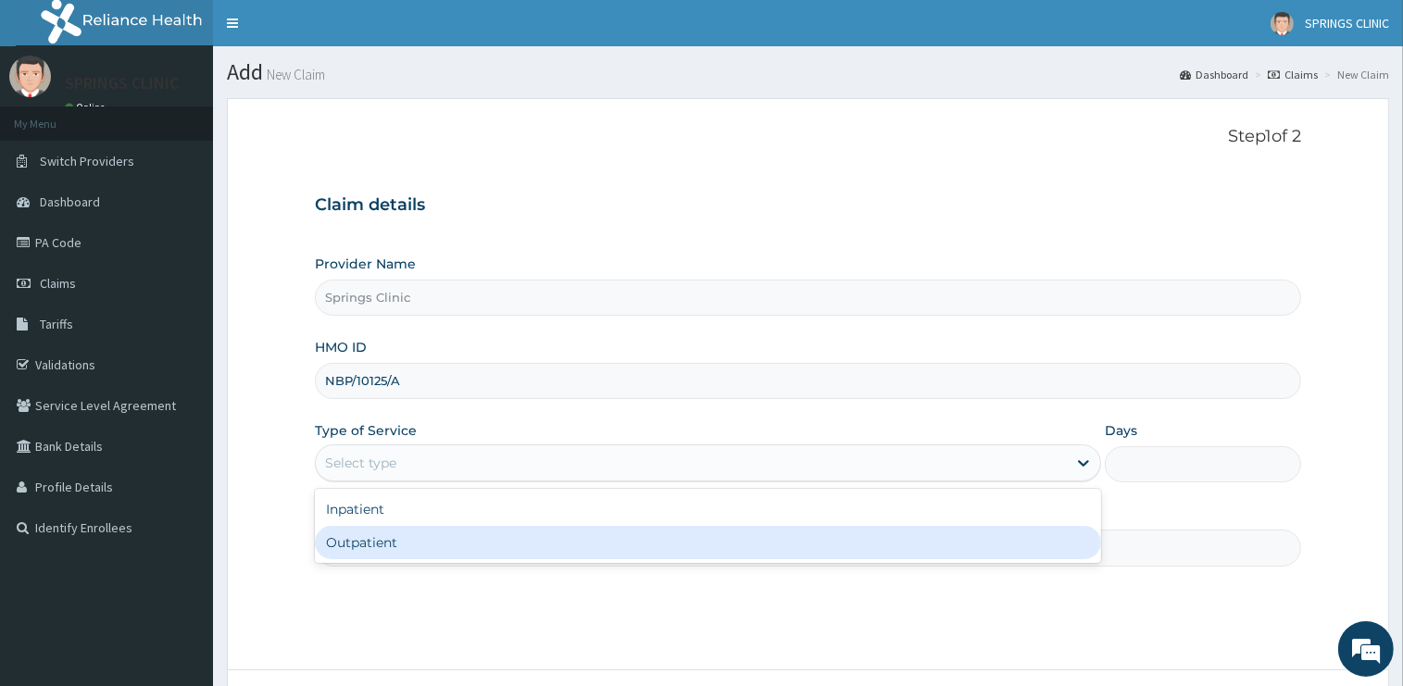
click at [389, 544] on div "Outpatient" at bounding box center [708, 542] width 786 height 33
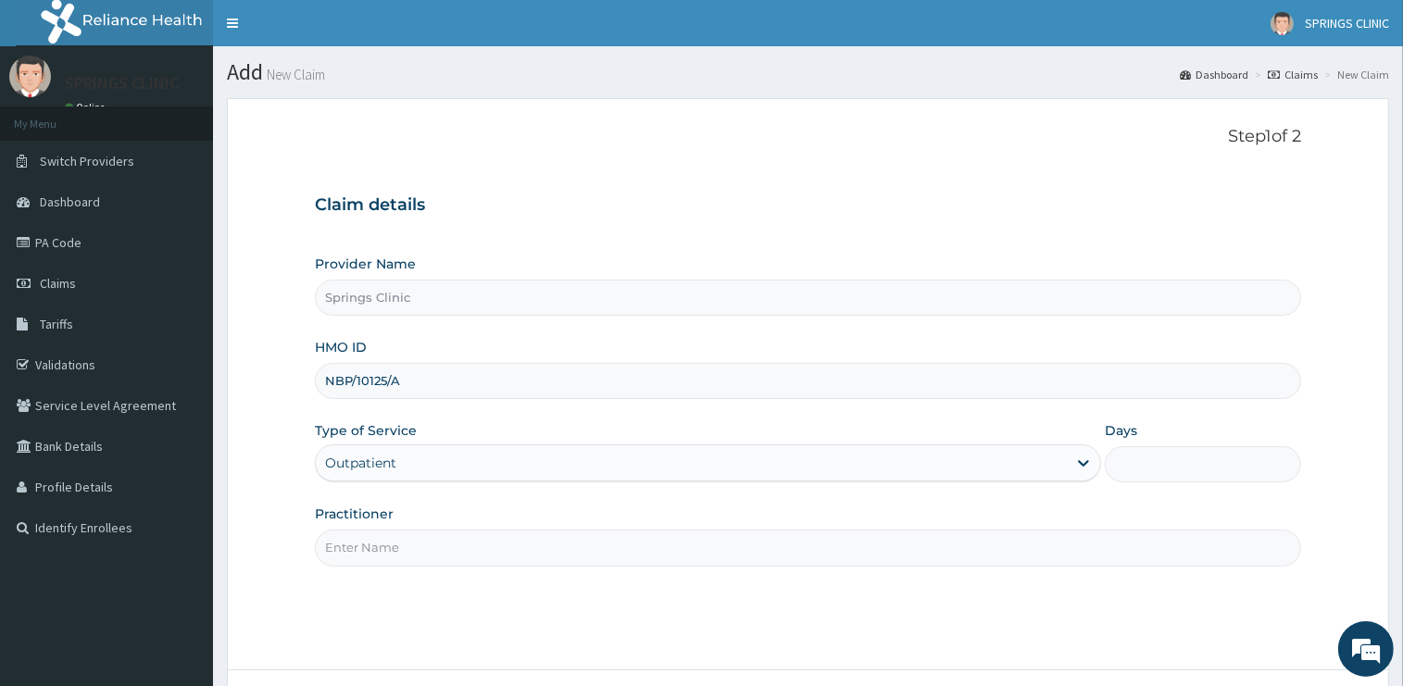
type input "1"
click at [383, 553] on input "Practitioner" at bounding box center [808, 548] width 986 height 36
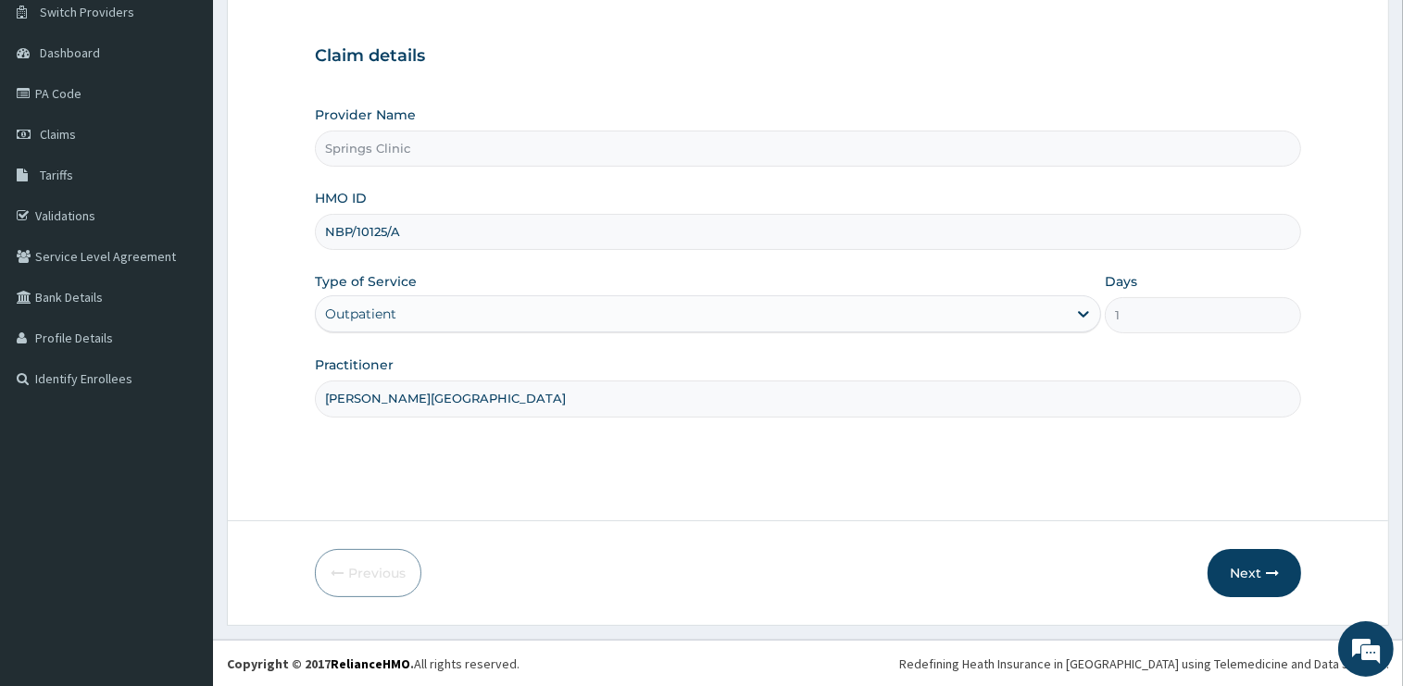
click at [1255, 417] on input "DR BEN KUBA" at bounding box center [808, 399] width 986 height 36
type input "DR BEN KUBA"
click at [1256, 581] on button "Next" at bounding box center [1254, 573] width 94 height 48
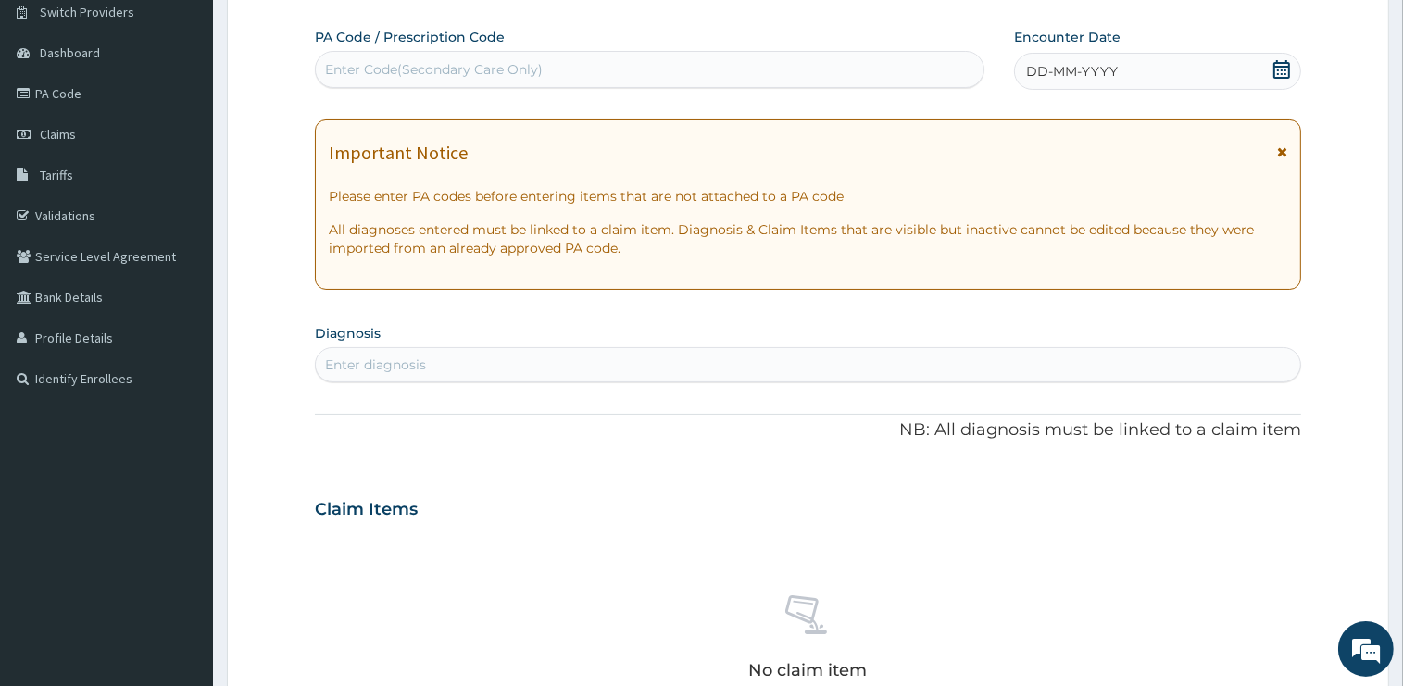
click at [425, 365] on div "Enter diagnosis" at bounding box center [808, 365] width 984 height 30
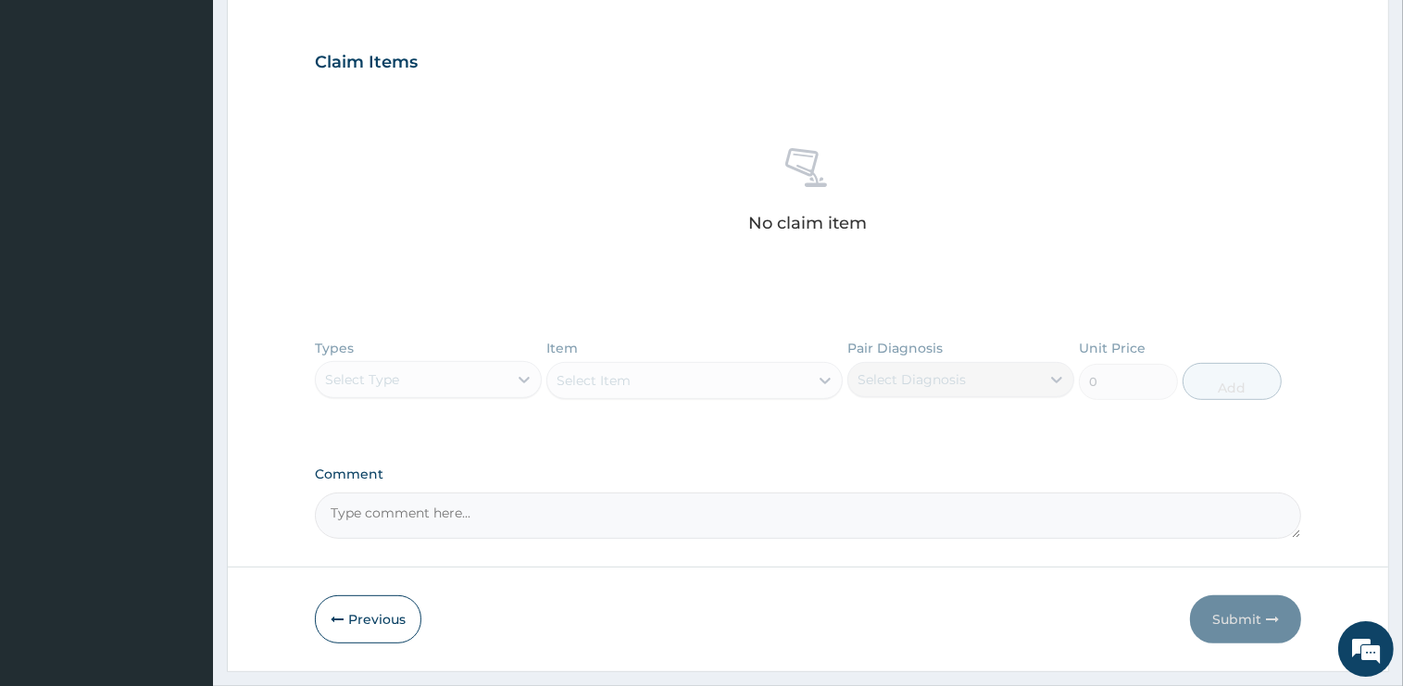
scroll to position [638, 0]
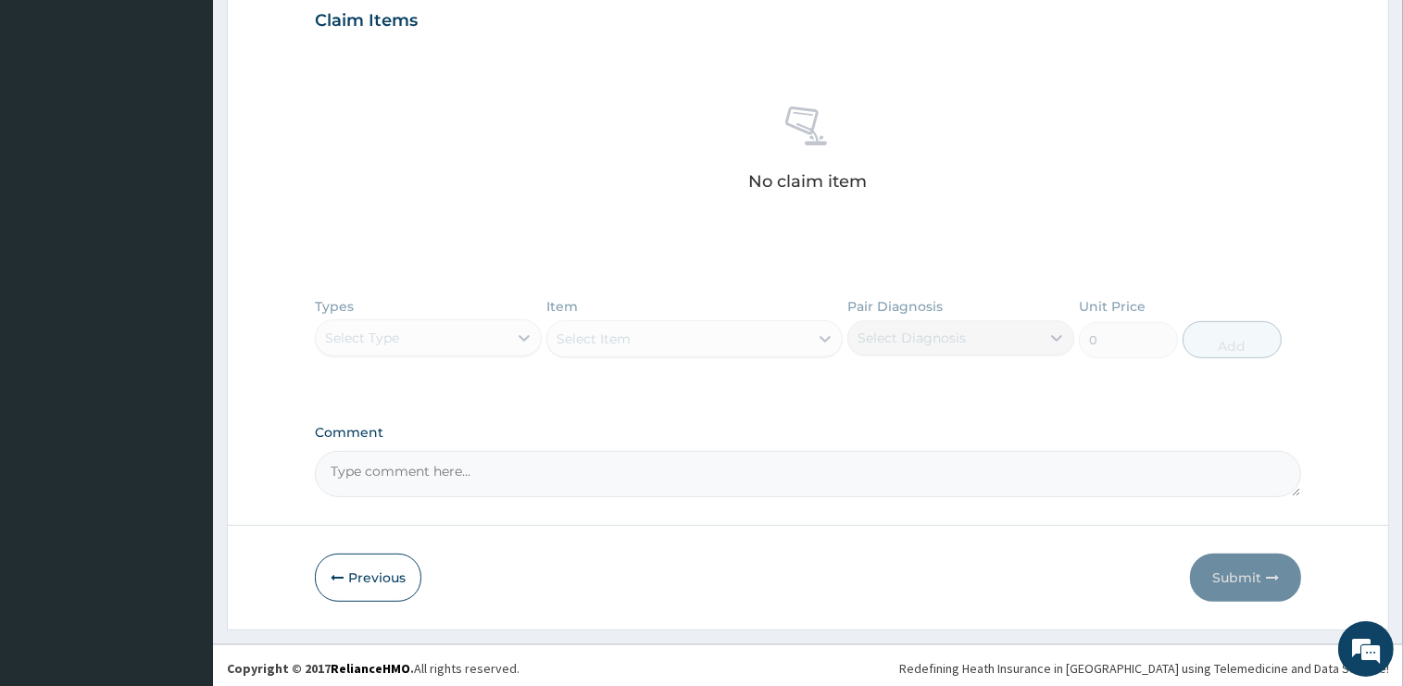
click at [417, 339] on div "Types Select Type Item Select Item Pair Diagnosis Select Diagnosis Unit Price 0…" at bounding box center [808, 341] width 986 height 107
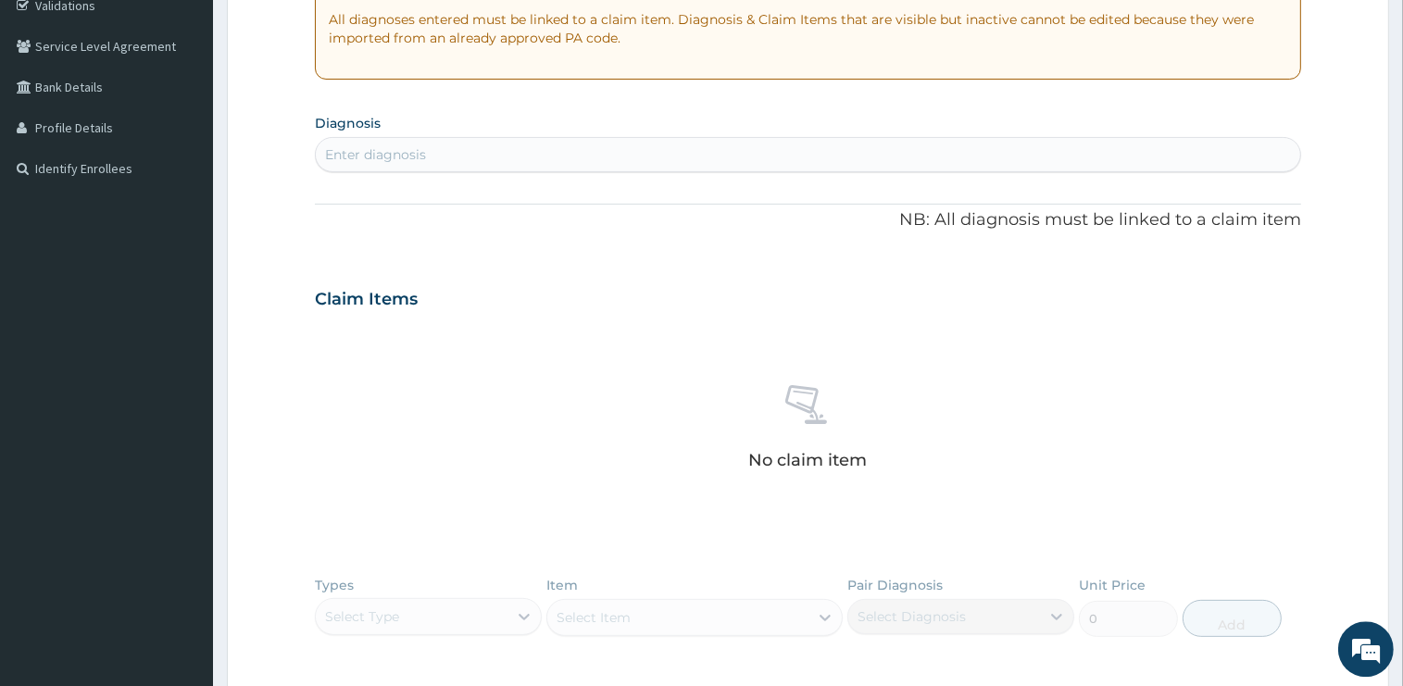
scroll to position [344, 0]
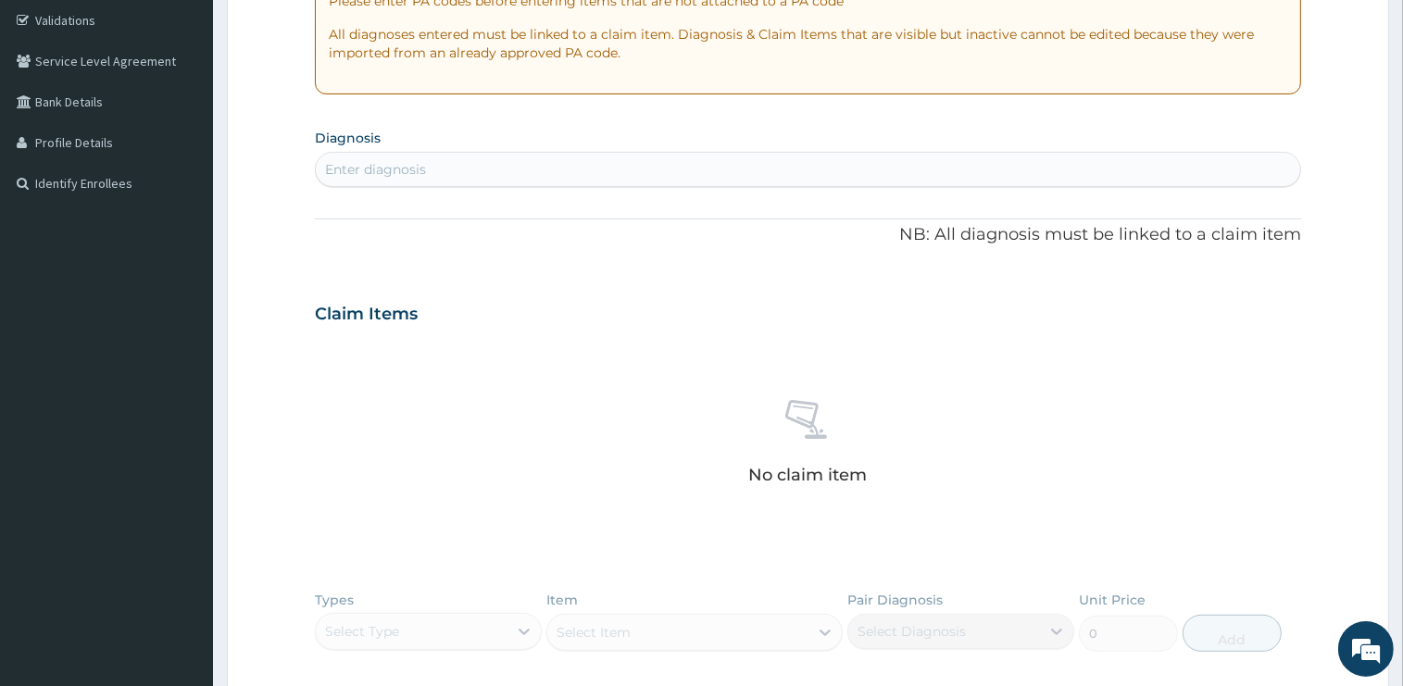
click at [400, 169] on div "Enter diagnosis" at bounding box center [375, 169] width 101 height 19
type input "MALARIA"
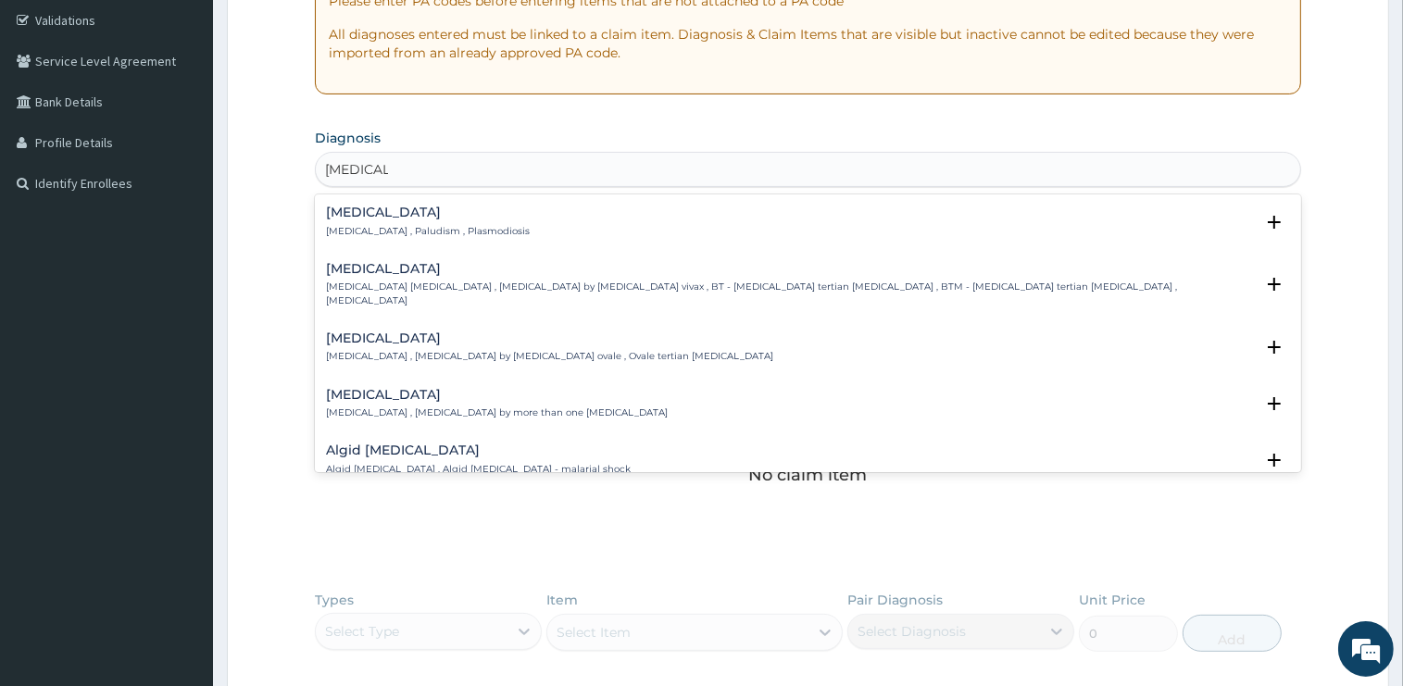
click at [349, 213] on h4 "Malaria" at bounding box center [428, 213] width 204 height 14
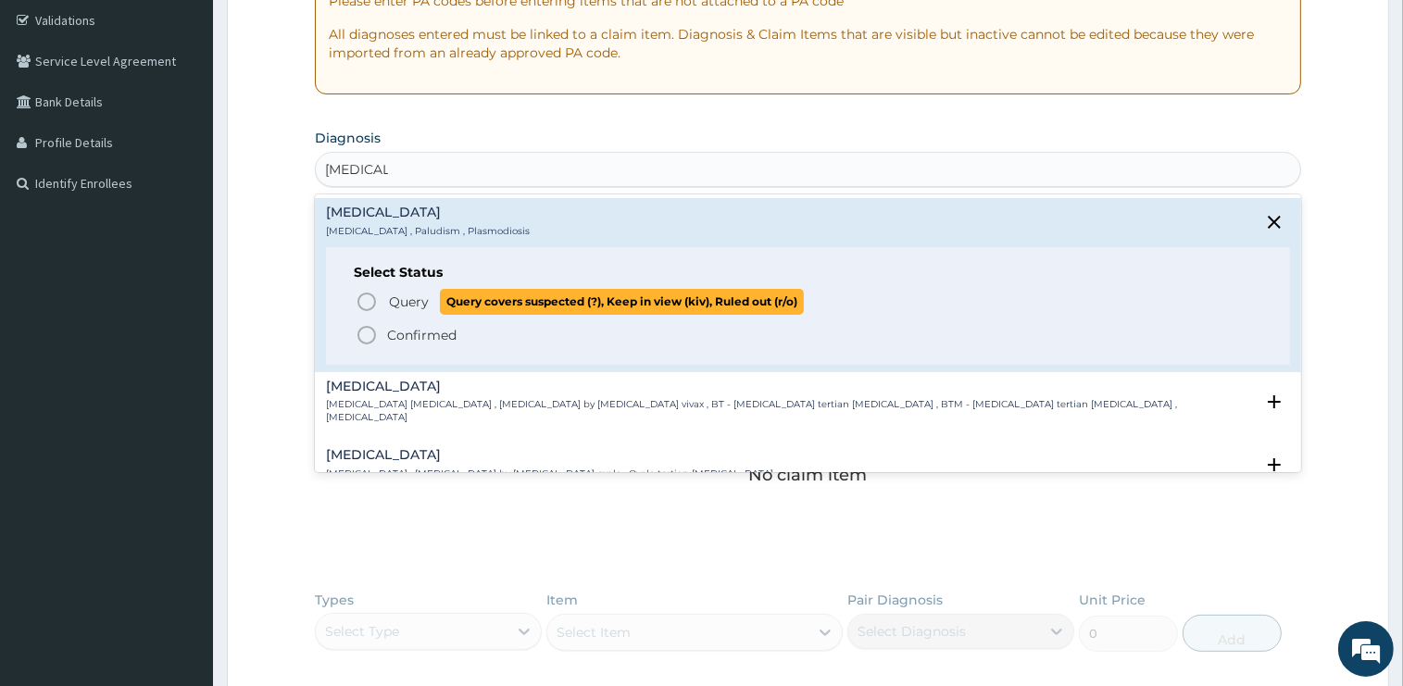
click at [398, 302] on span "Query" at bounding box center [409, 302] width 40 height 19
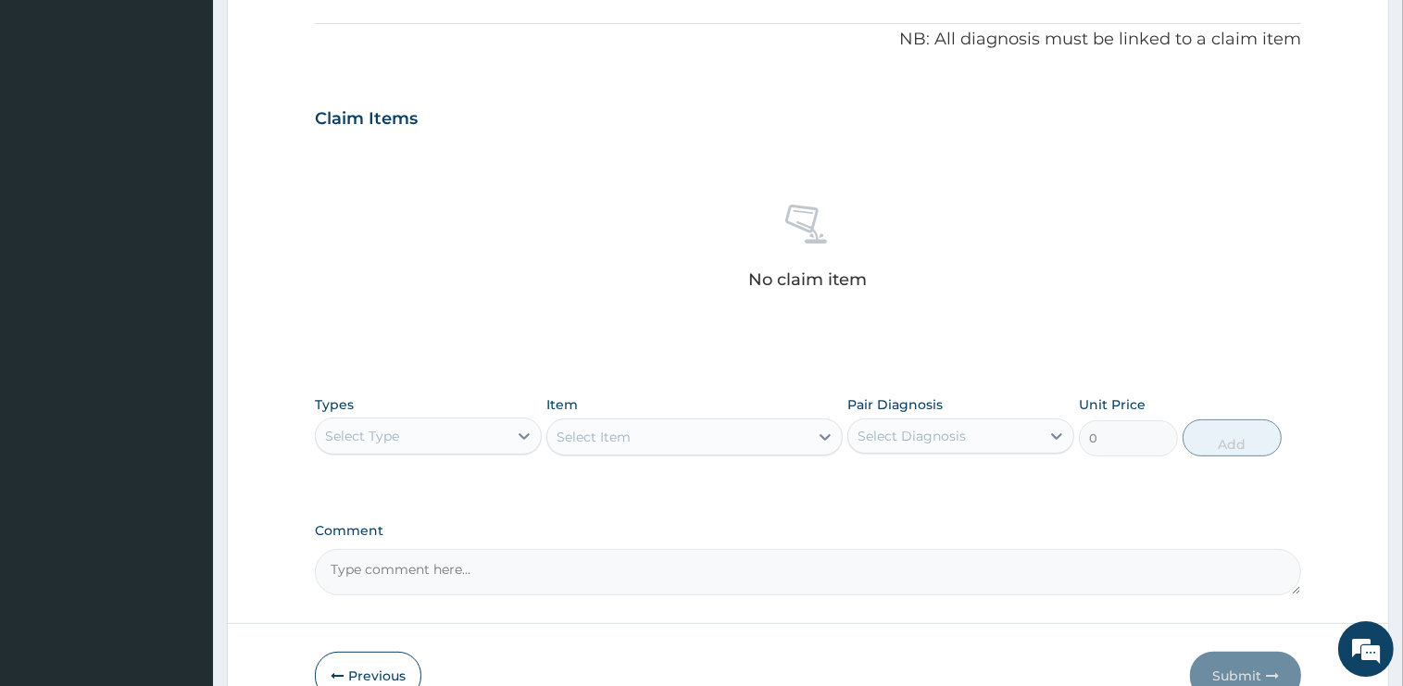
scroll to position [647, 0]
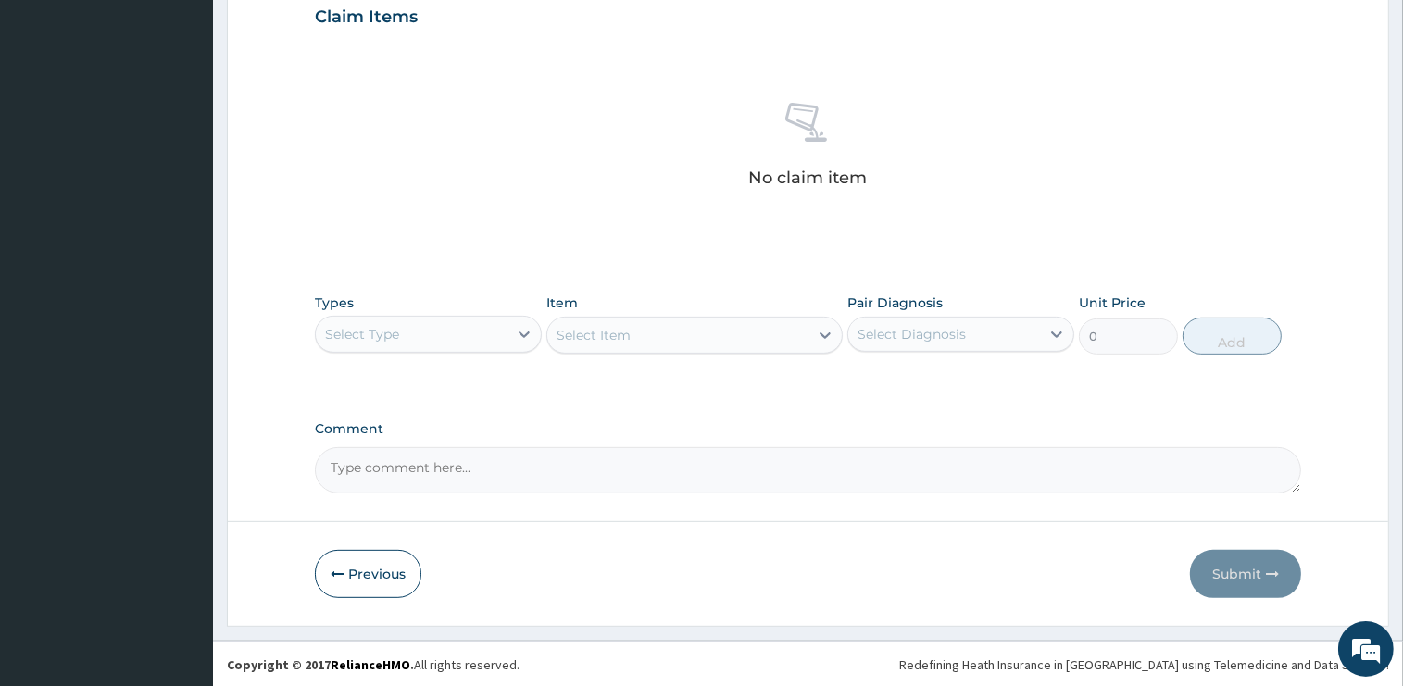
click at [402, 330] on div "Select Type" at bounding box center [412, 334] width 192 height 30
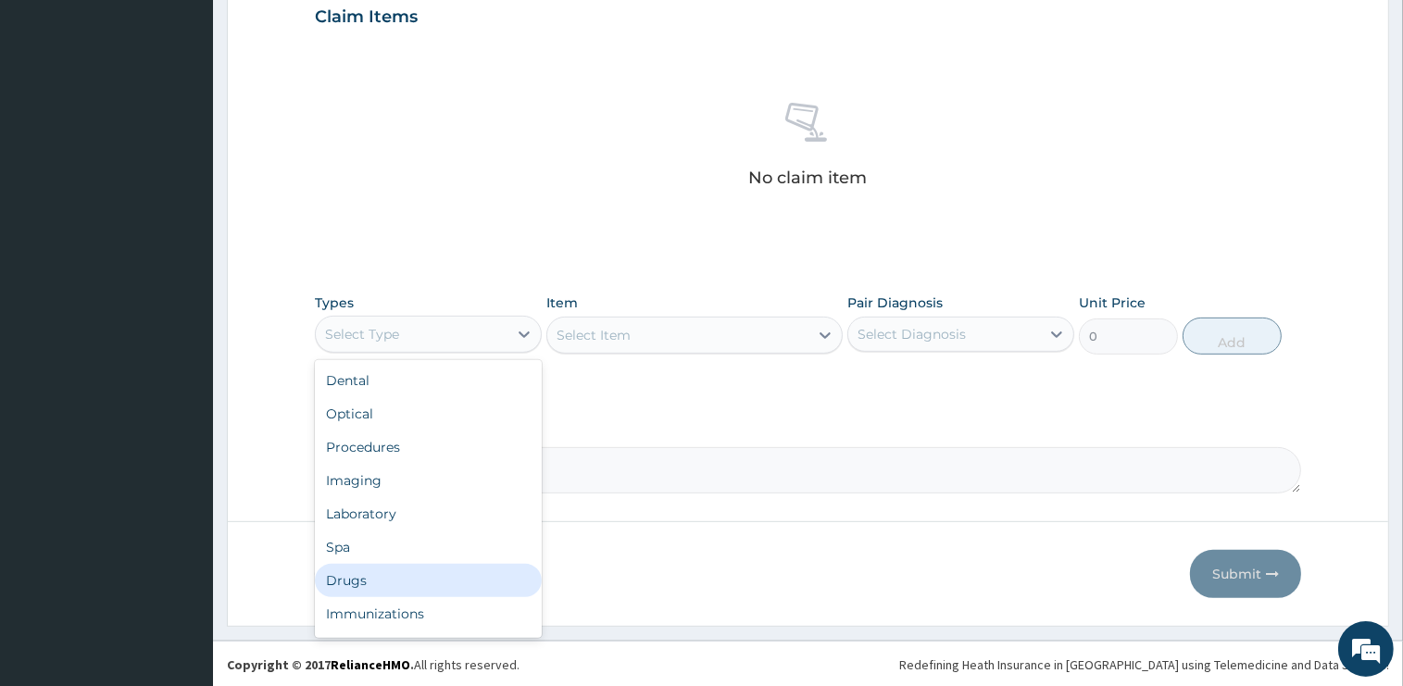
click at [365, 578] on div "Drugs" at bounding box center [428, 580] width 227 height 33
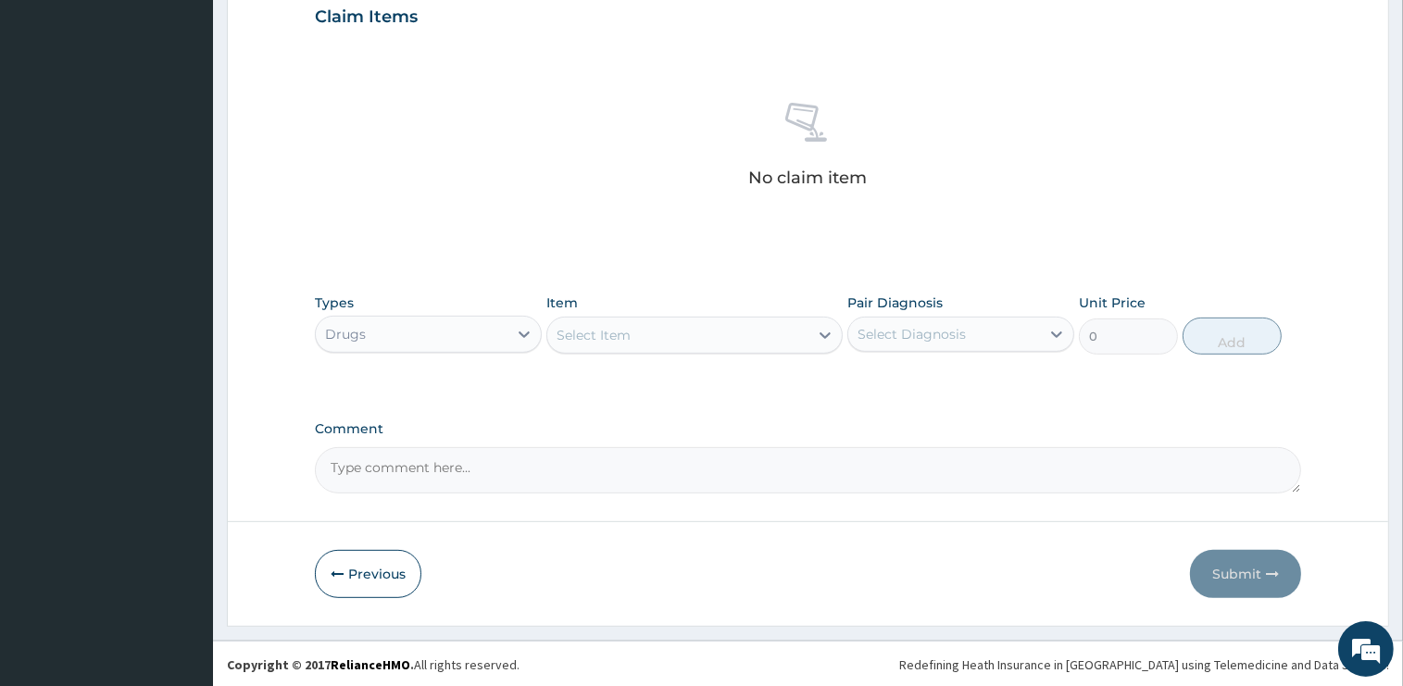
click at [644, 320] on div "Select Item" at bounding box center [677, 335] width 261 height 30
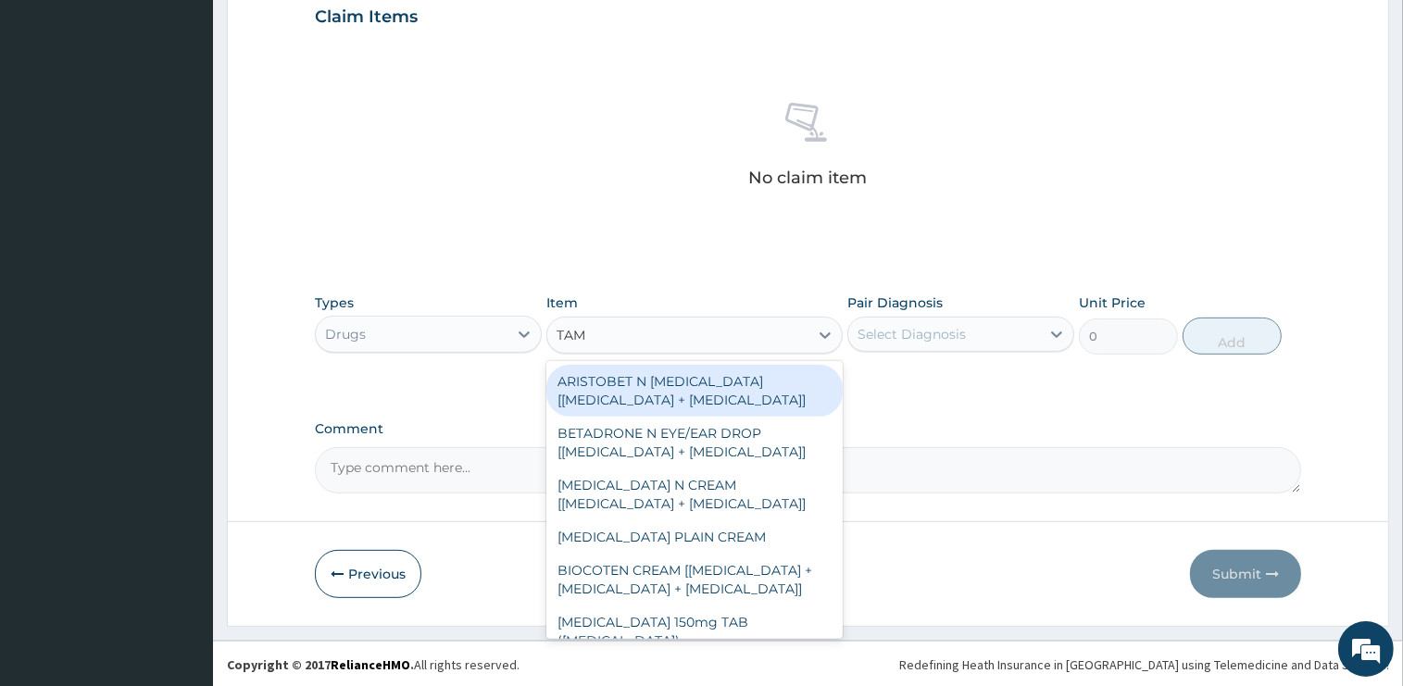
type input "TAMS"
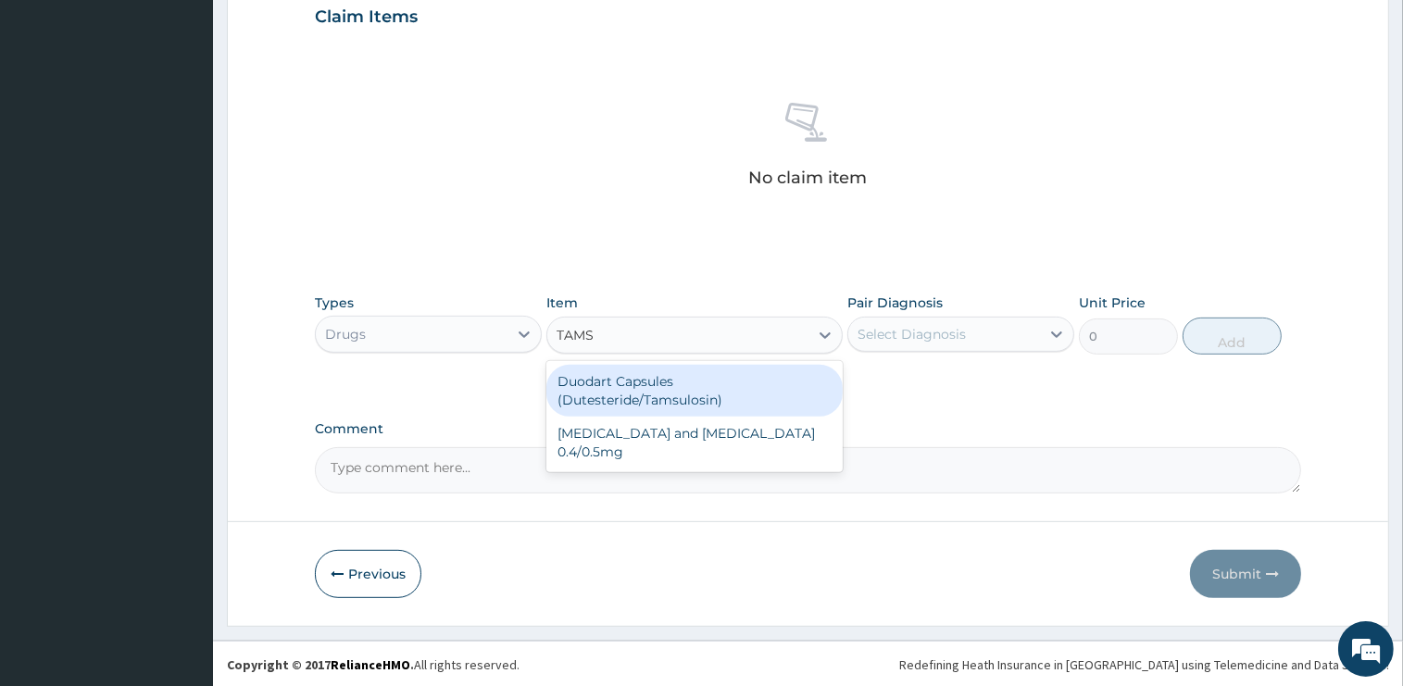
click at [695, 394] on div "Duodart Capsules (Dutesteride/Tamsulosin)" at bounding box center [694, 391] width 296 height 52
type input "2250"
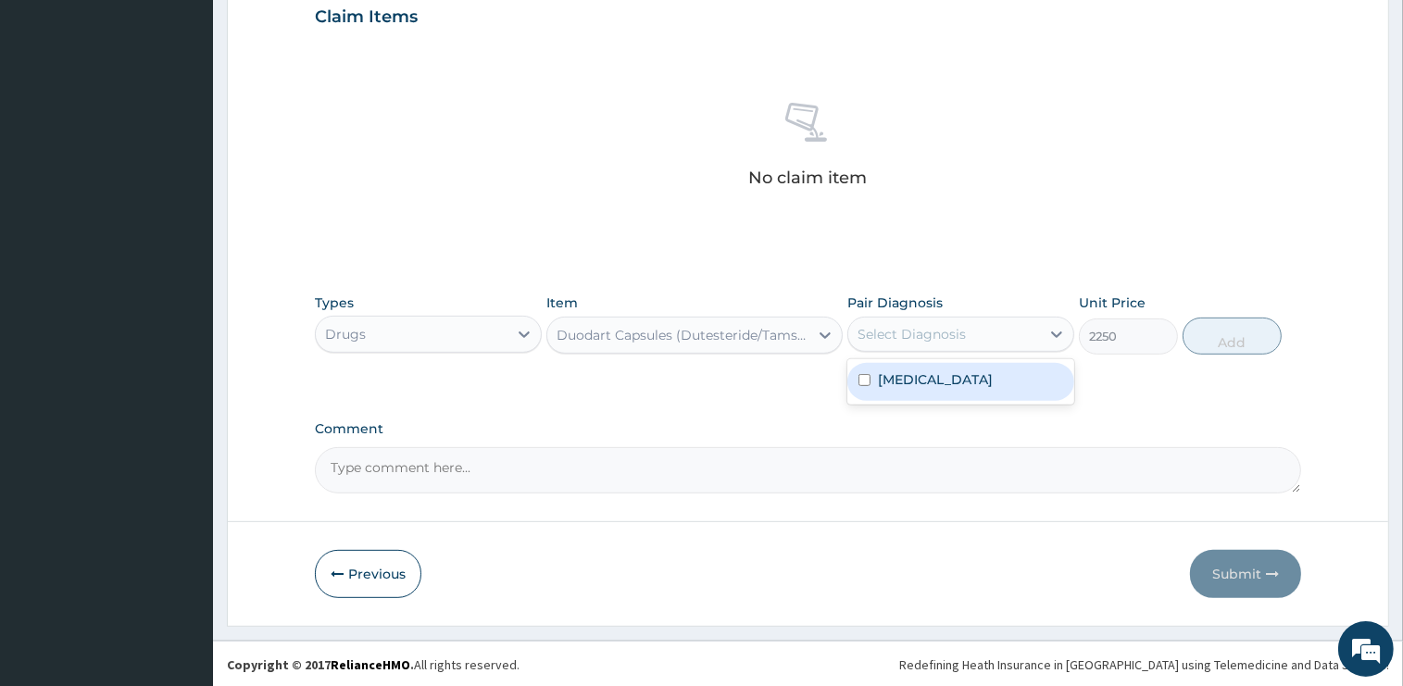
click at [958, 338] on div "Select Diagnosis" at bounding box center [911, 334] width 108 height 19
click at [916, 382] on label "Malaria" at bounding box center [935, 379] width 115 height 19
checkbox input "true"
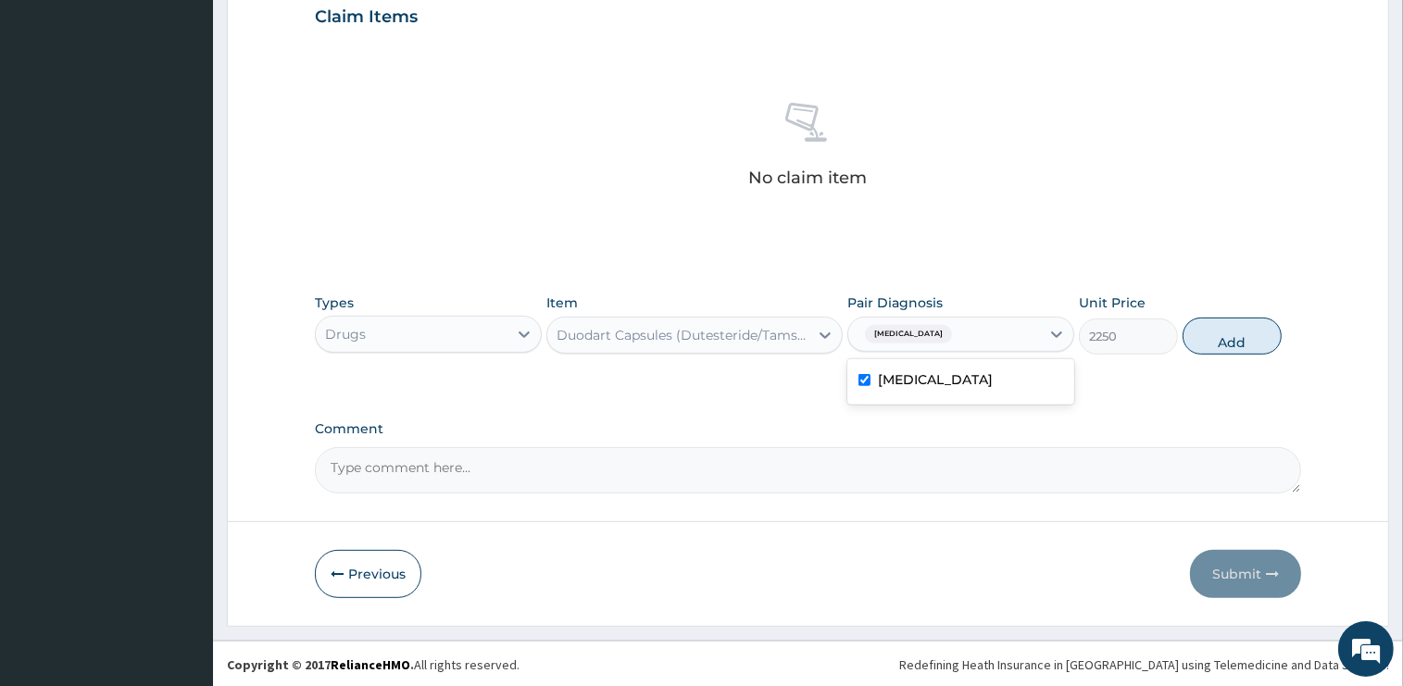
click at [702, 334] on div "Duodart Capsules (Dutesteride/Tamsulosin)" at bounding box center [683, 335] width 254 height 19
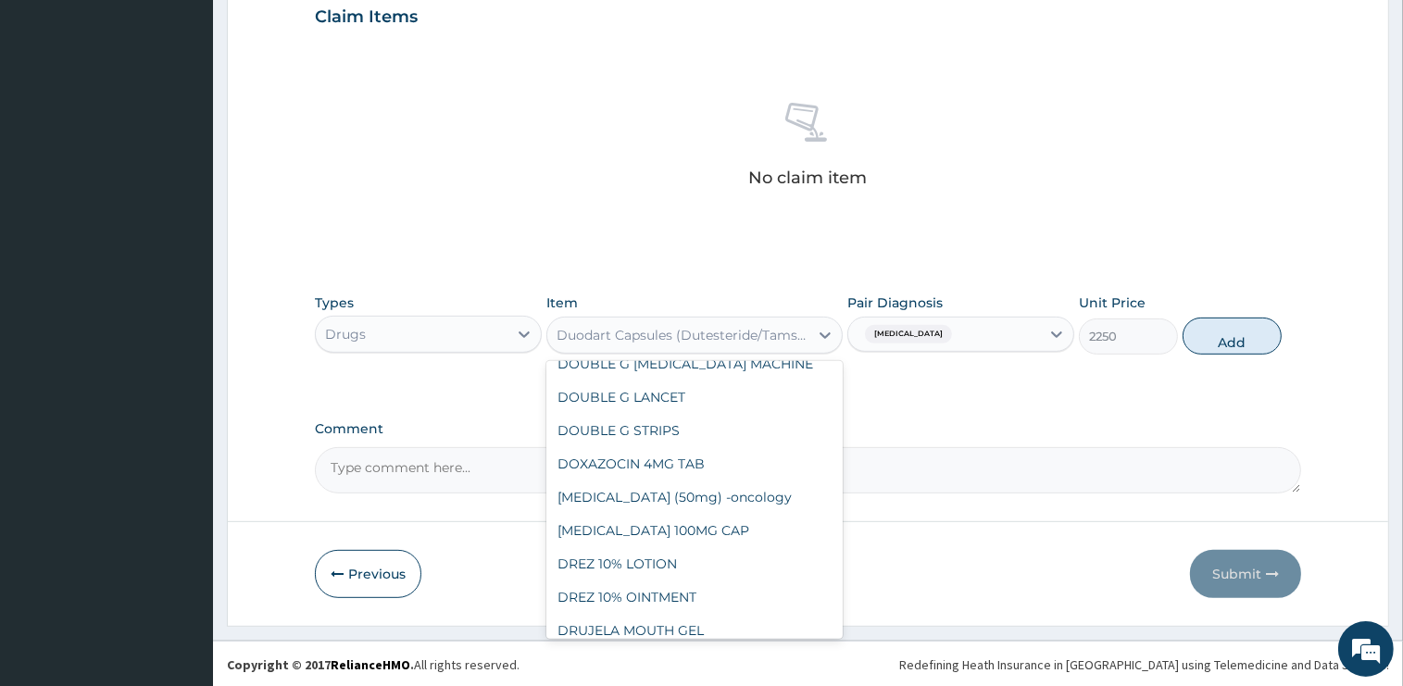
scroll to position [12151, 0]
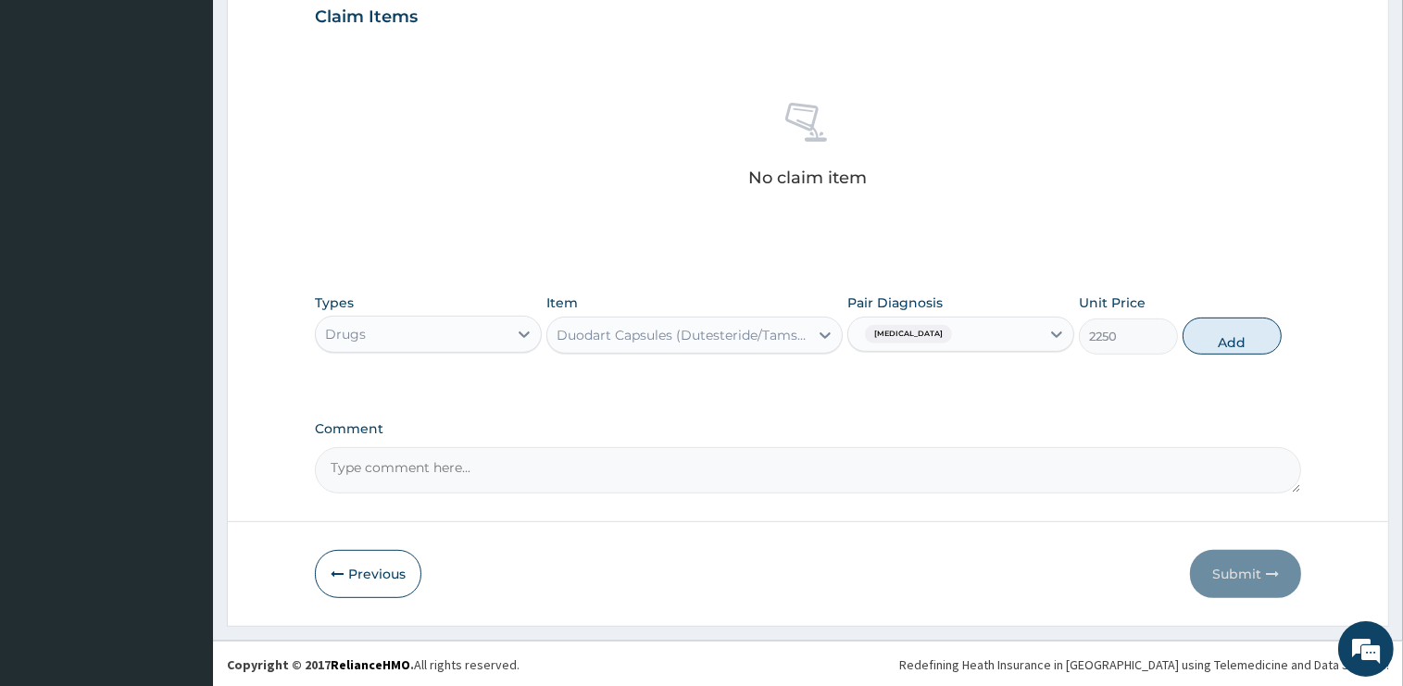
click at [606, 287] on div "Types Drugs Item Duodart Capsules (Dutesteride/Tamsulosin) Pair Diagnosis Malar…" at bounding box center [808, 324] width 986 height 80
click at [618, 335] on div "Duodart Capsules (Dutesteride/Tamsulosin)" at bounding box center [683, 335] width 254 height 19
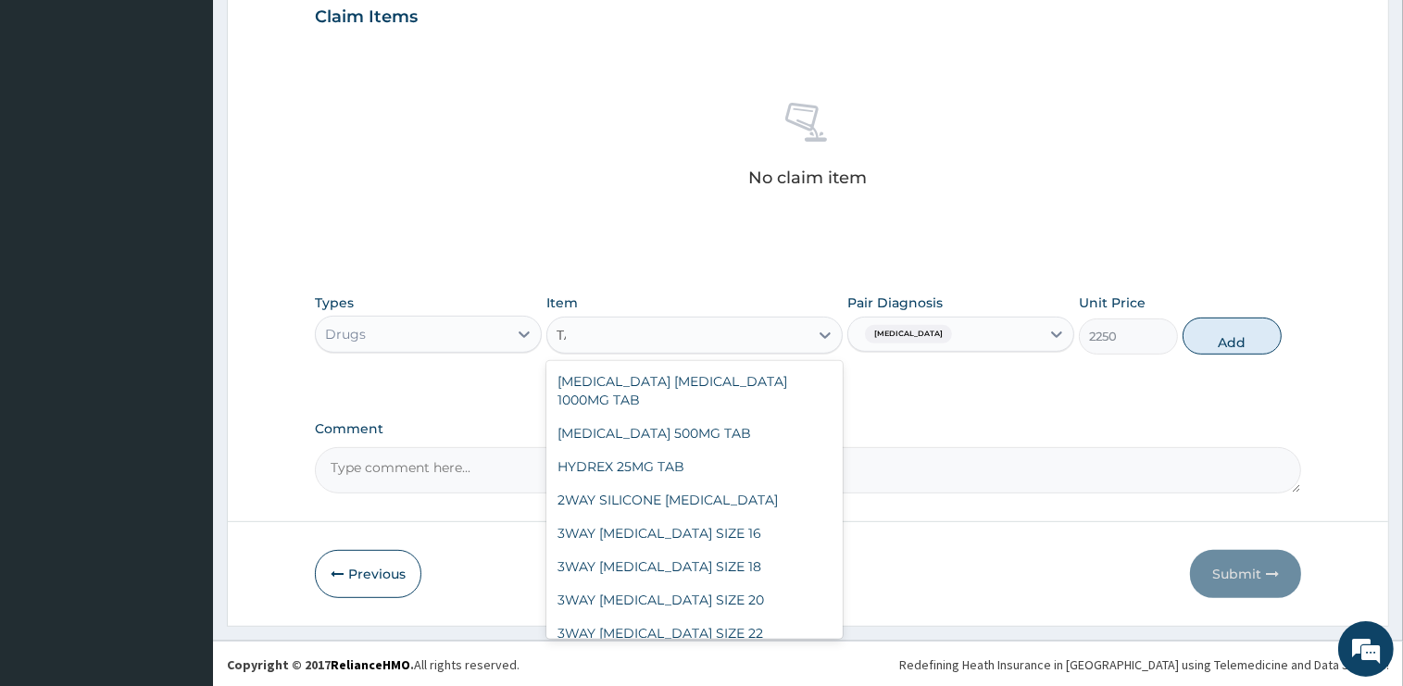
scroll to position [5020, 0]
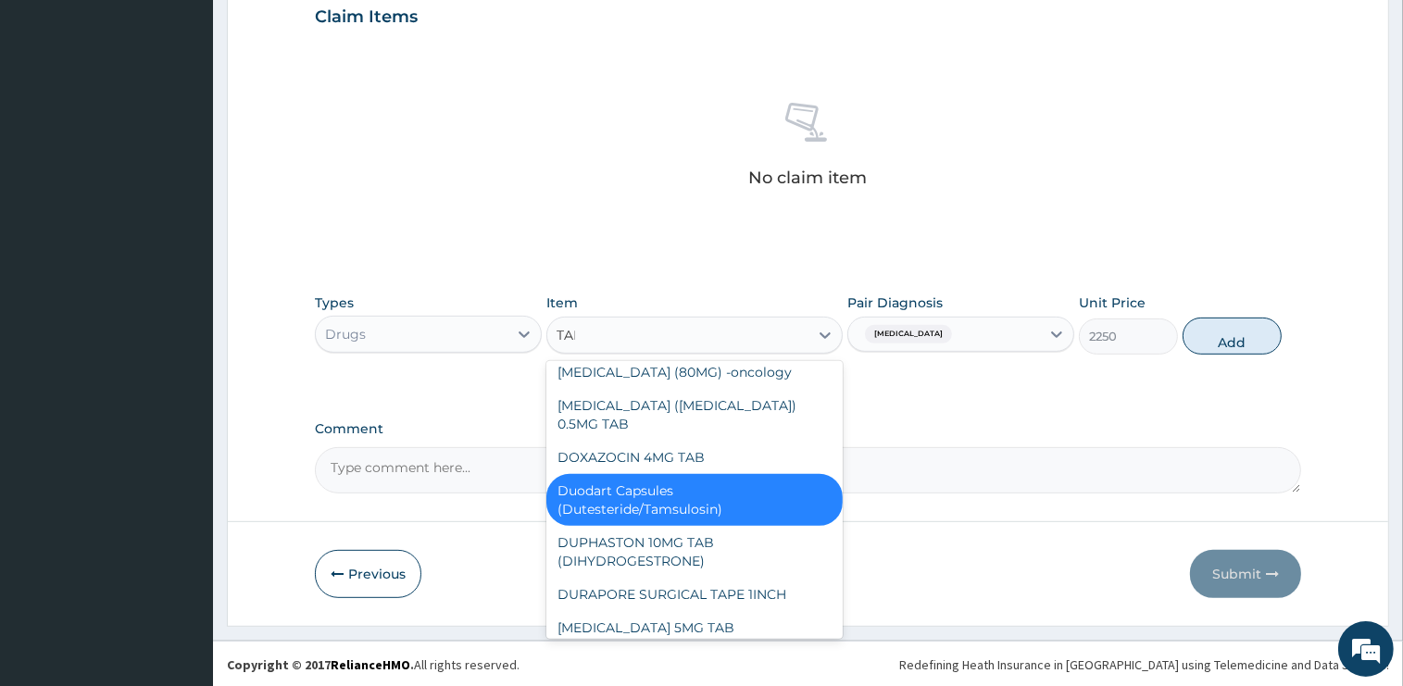
type input "TAMS"
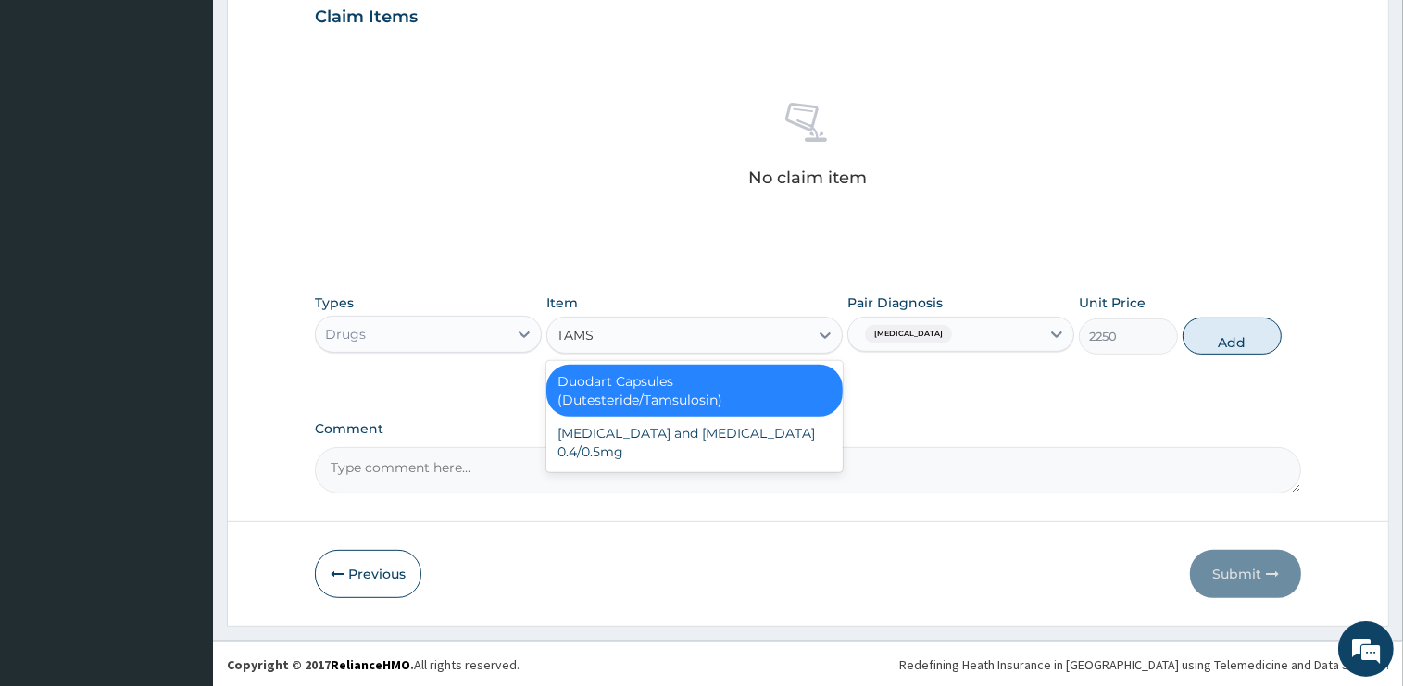
scroll to position [0, 0]
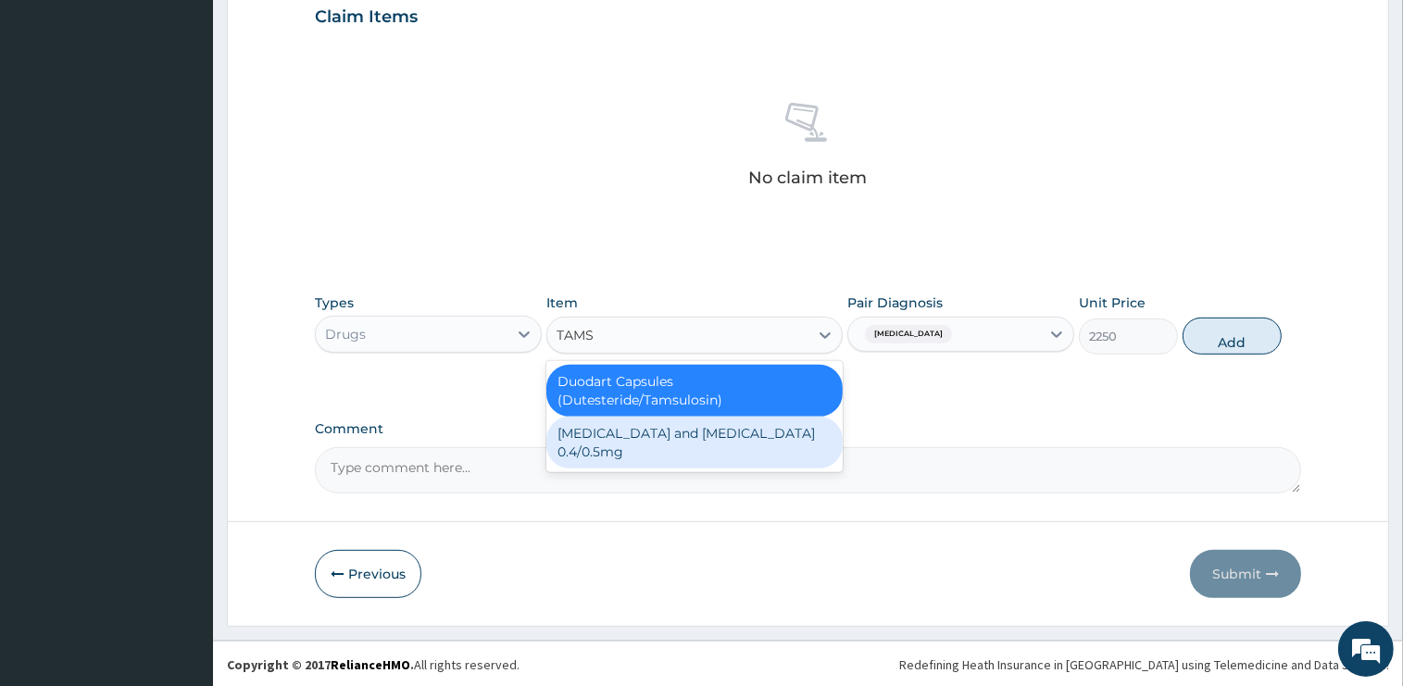
click at [673, 432] on div "tamsulosin and dutasteride 0.4/0.5mg" at bounding box center [694, 443] width 296 height 52
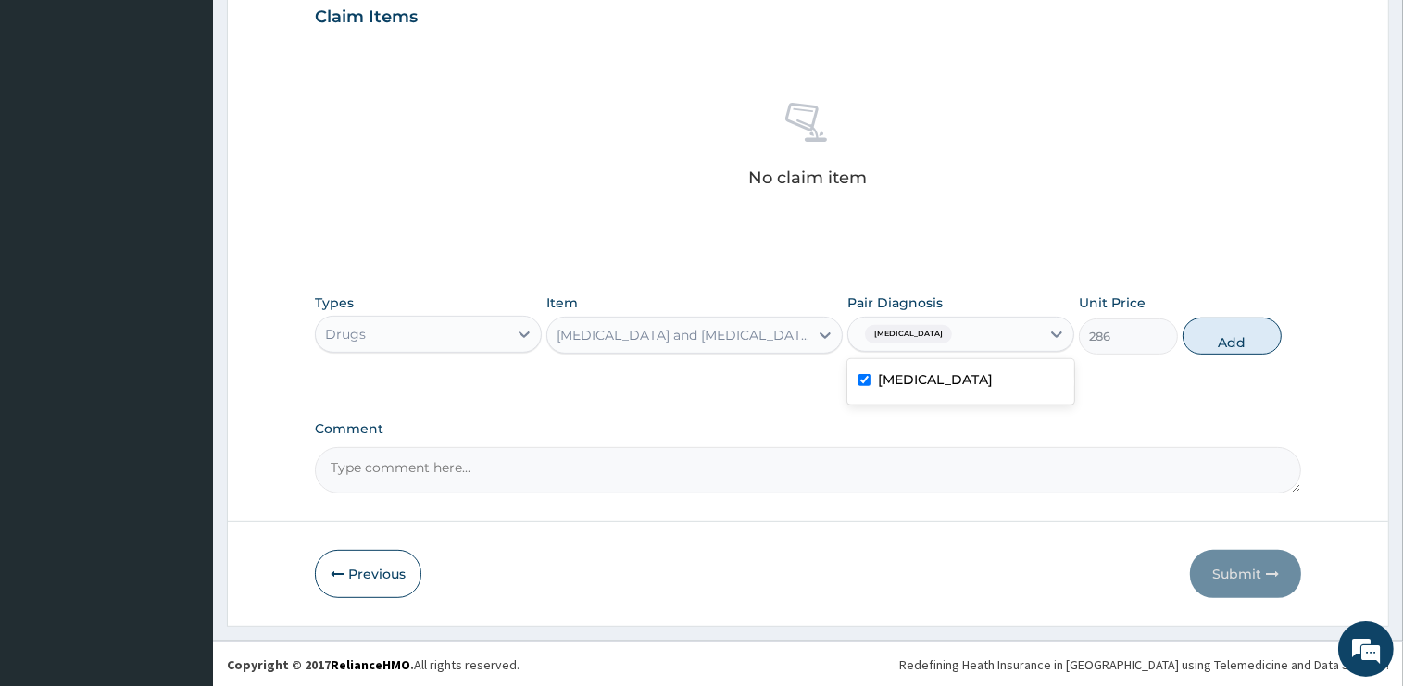
click at [913, 344] on div "Malaria" at bounding box center [905, 334] width 97 height 24
click at [1229, 338] on button "Add" at bounding box center [1231, 336] width 99 height 37
type input "0"
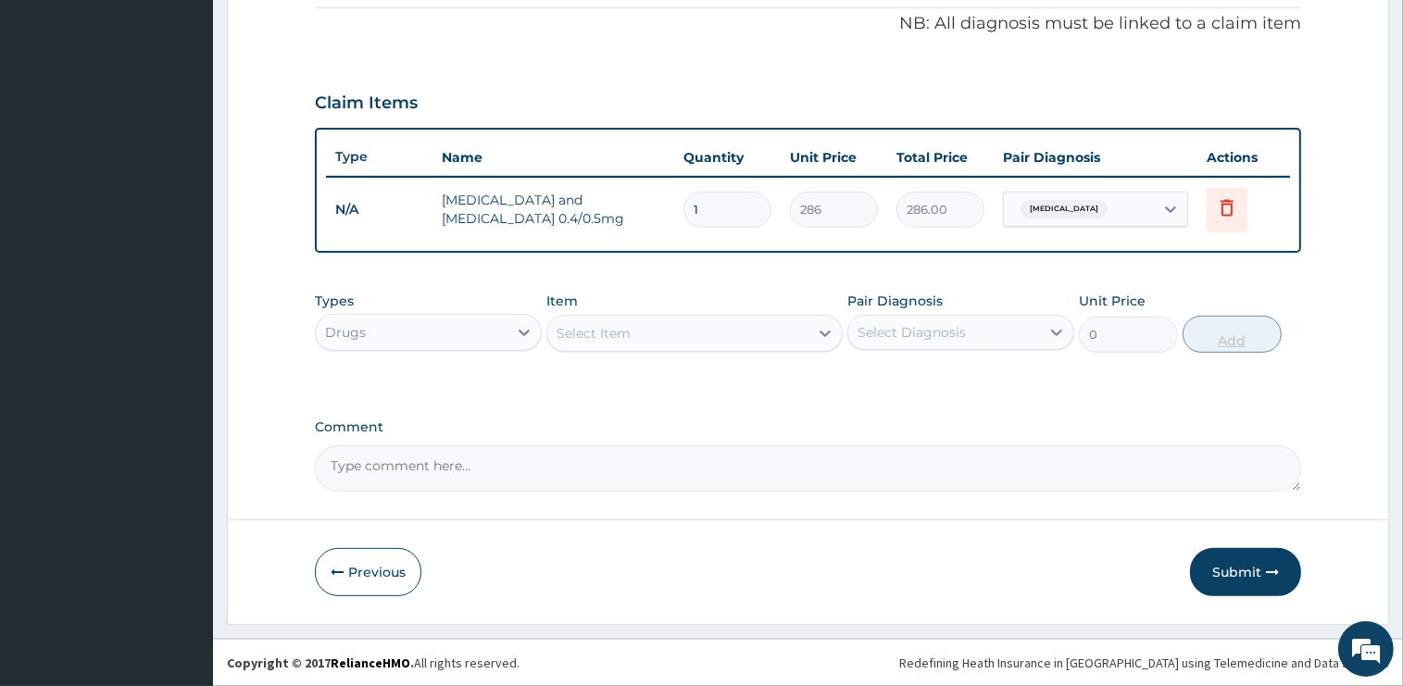
scroll to position [558, 0]
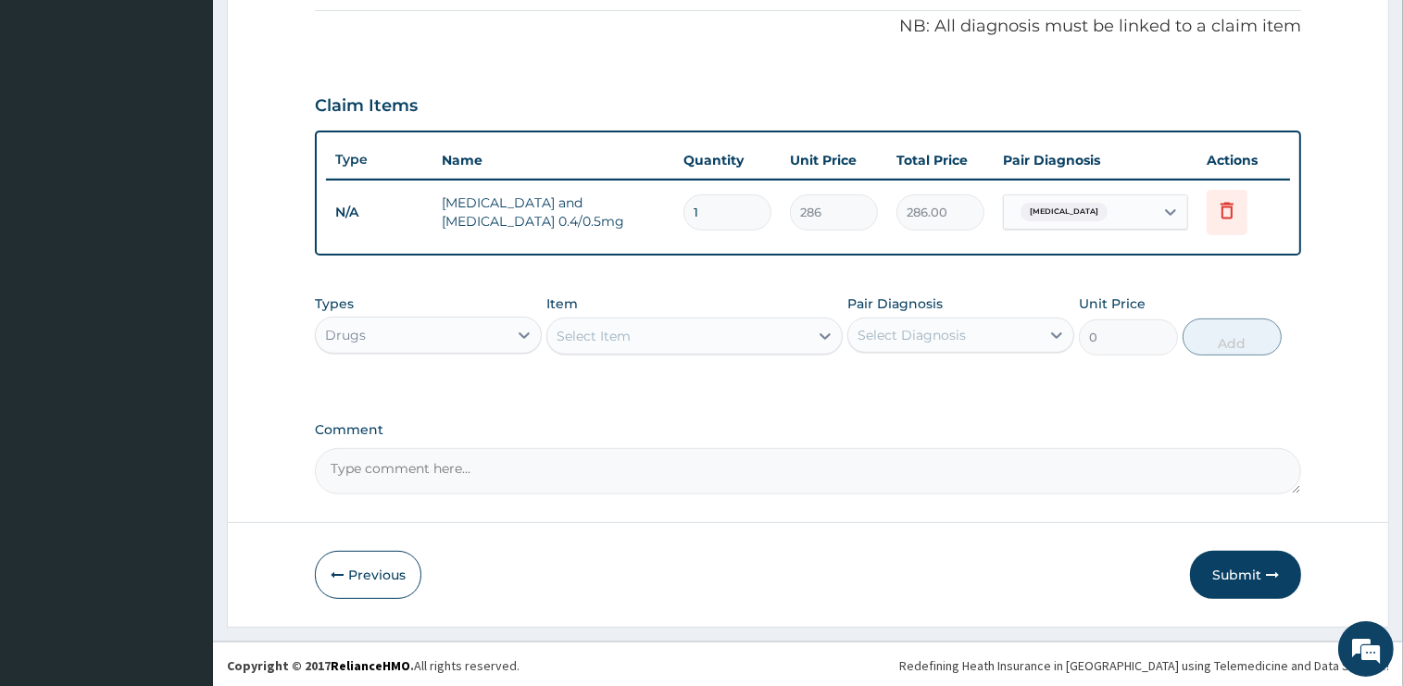
type input "0.00"
type input "3"
type input "858.00"
type input "3"
click at [663, 321] on div "Select Item" at bounding box center [677, 336] width 261 height 30
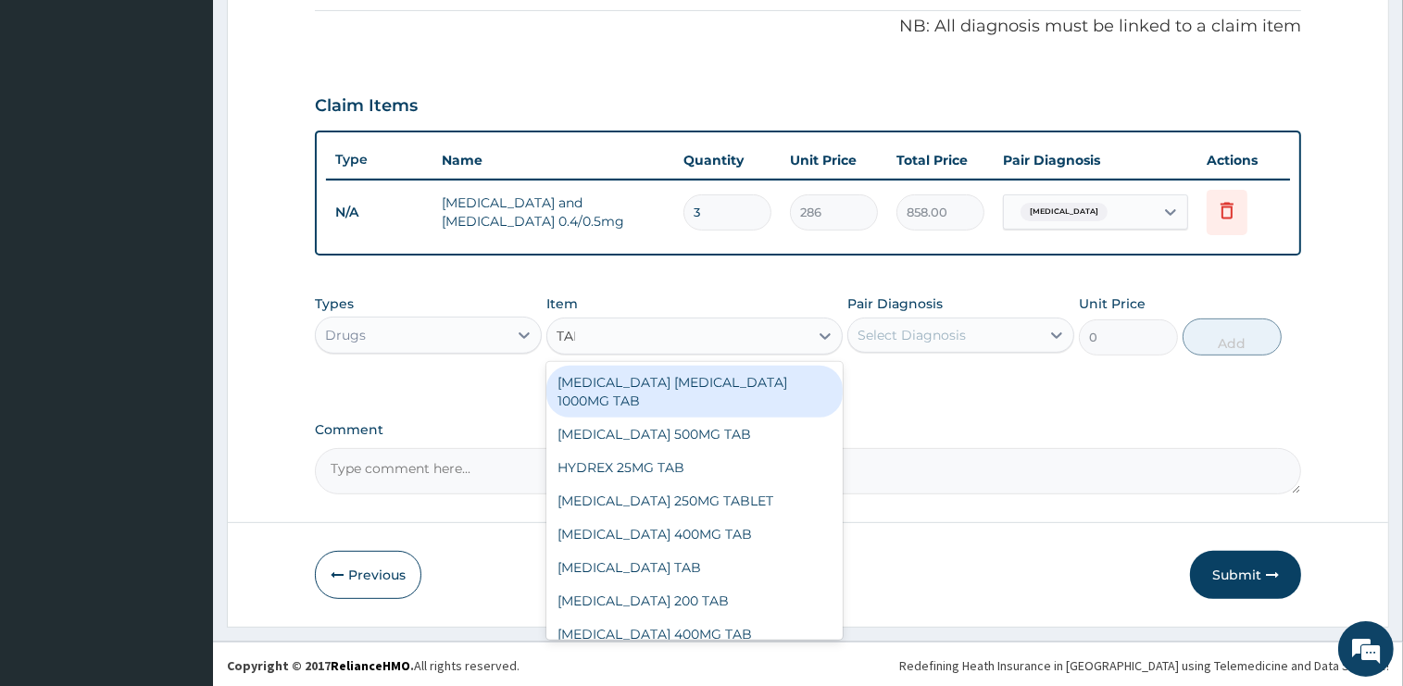
type input "TAMS"
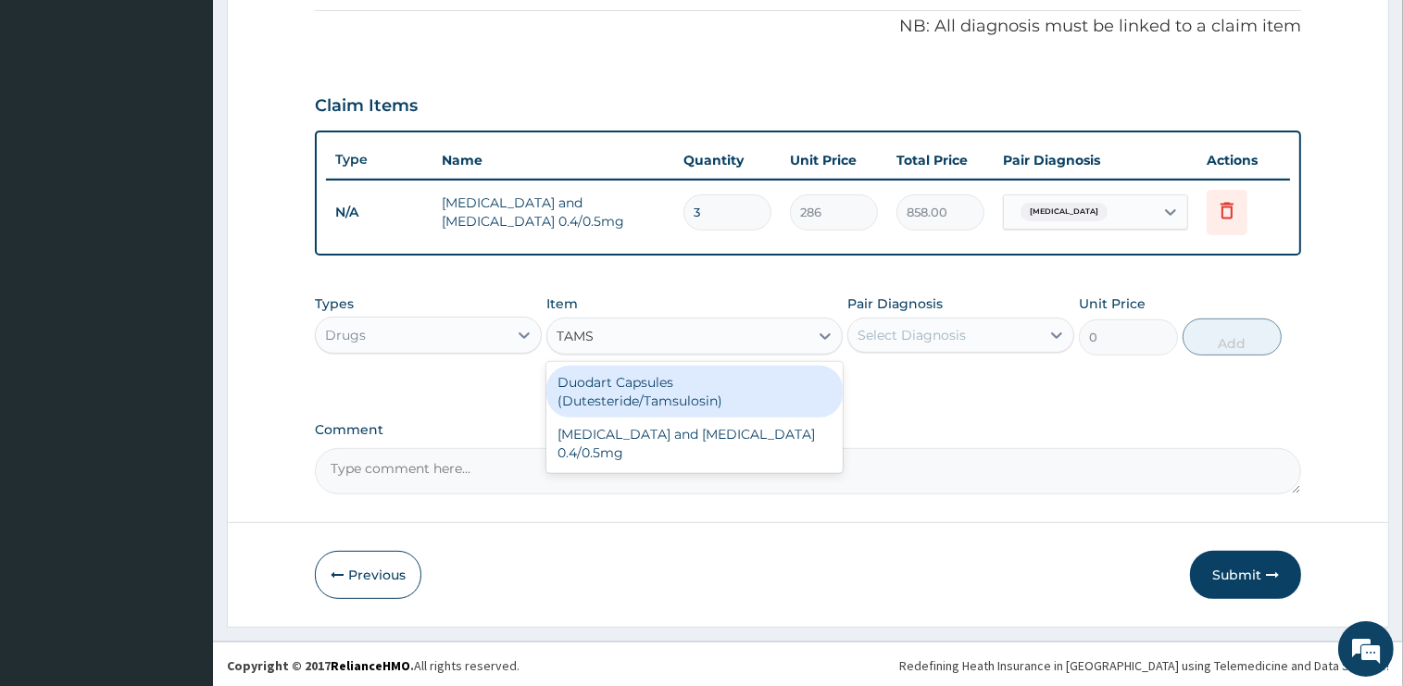
click at [672, 398] on div "Duodart Capsules (Dutesteride/Tamsulosin)" at bounding box center [694, 392] width 296 height 52
type input "2250"
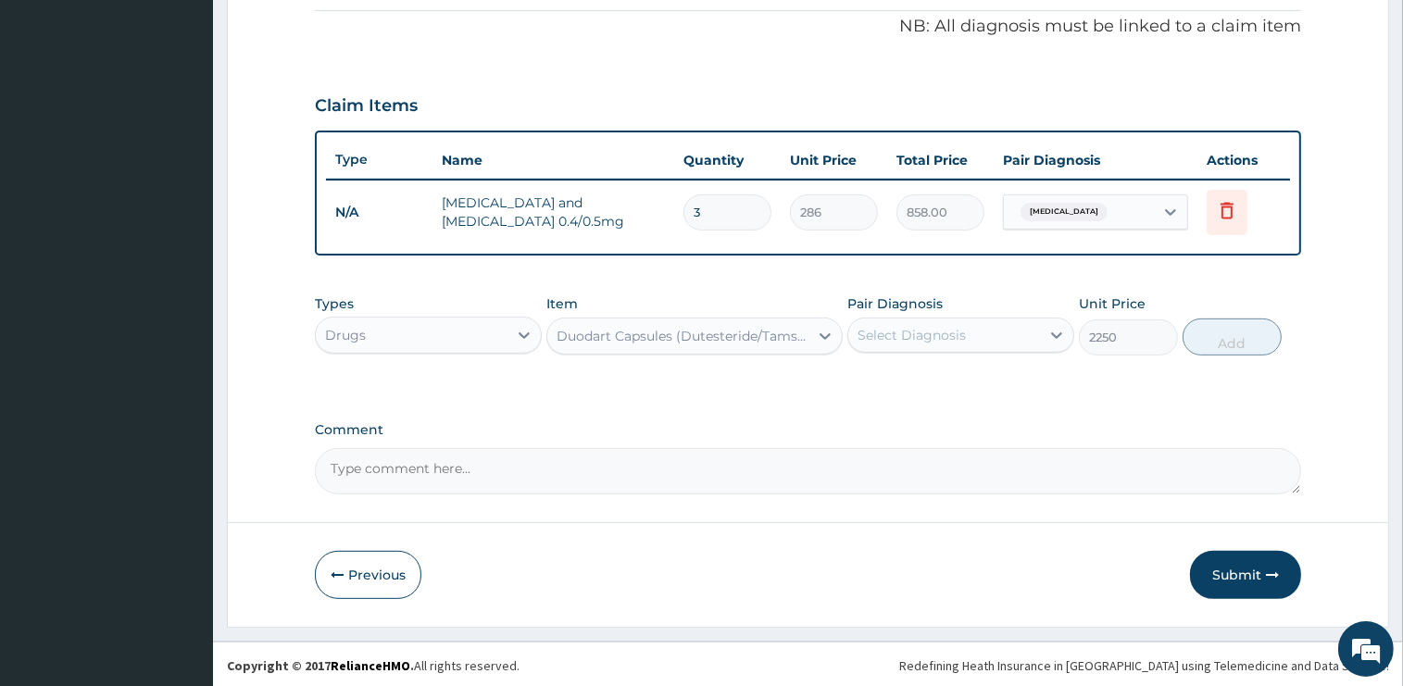
click at [681, 336] on div "Duodart Capsules (Dutesteride/Tamsulosin)" at bounding box center [683, 336] width 254 height 19
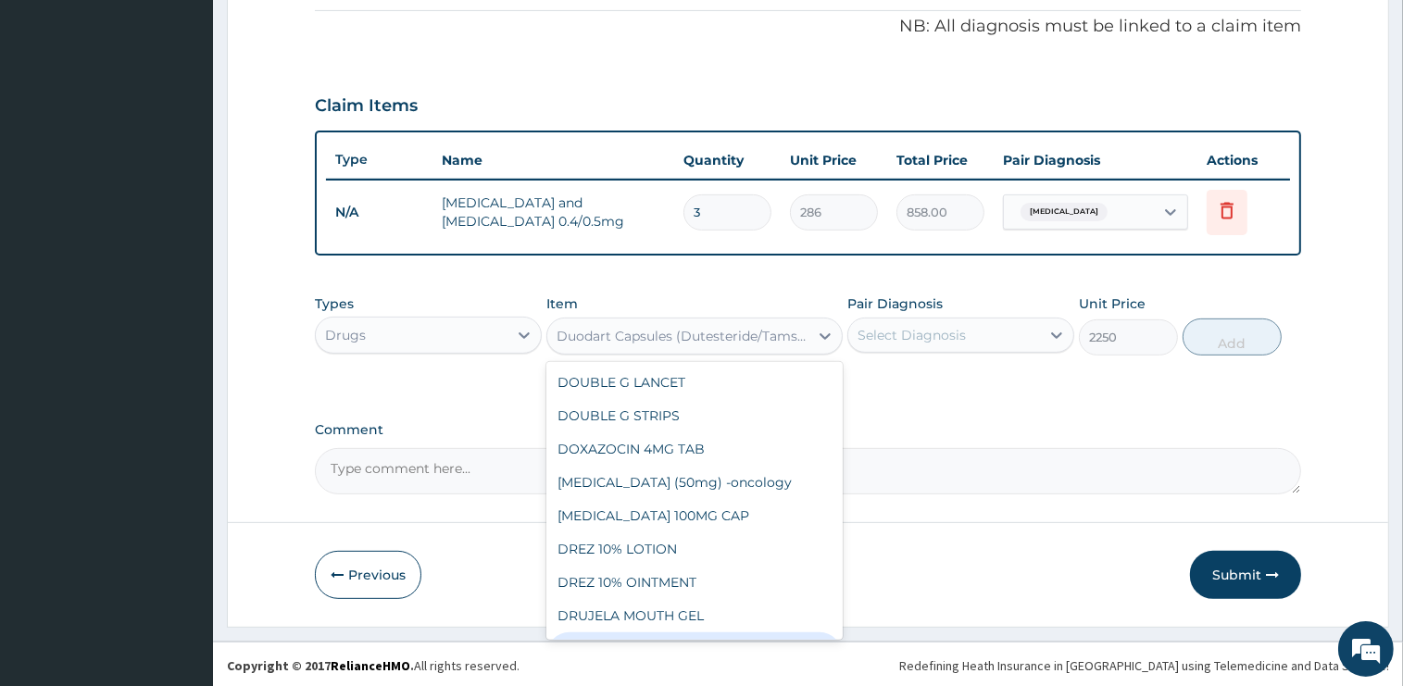
scroll to position [12151, 0]
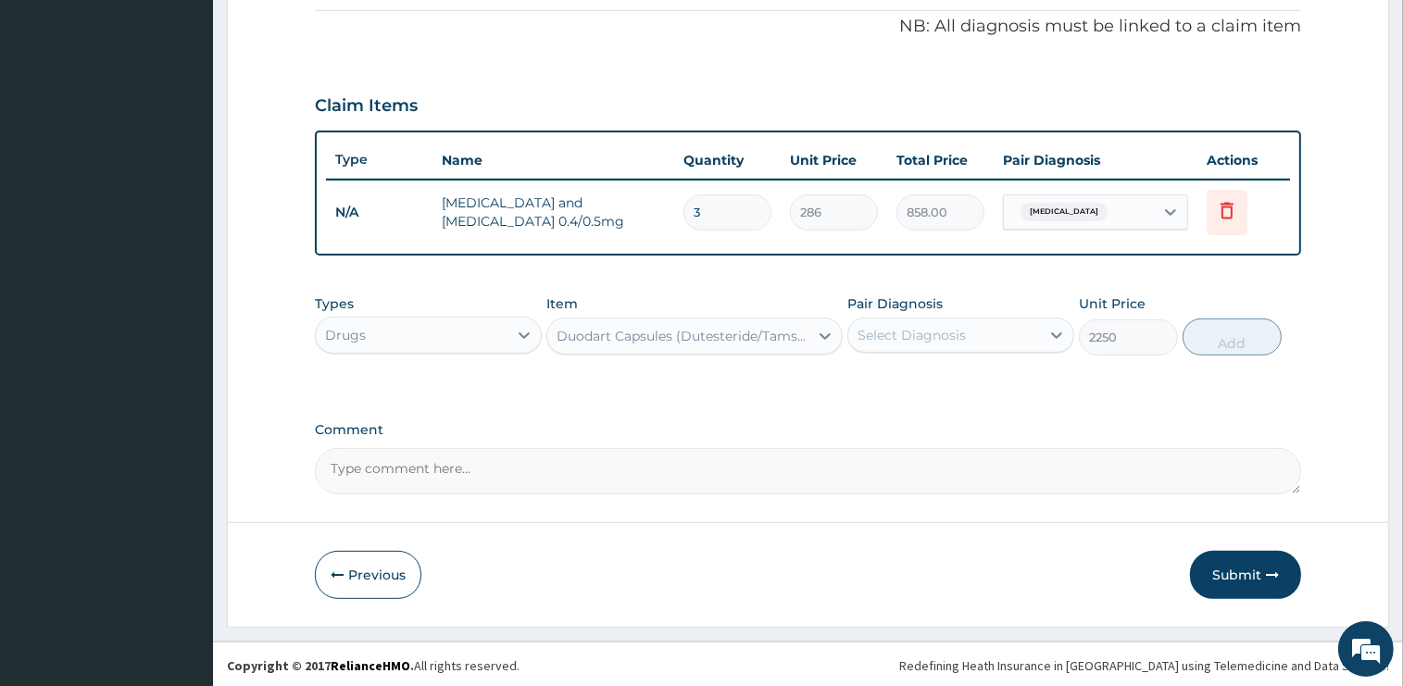
click at [632, 332] on div "Duodart Capsules (Dutesteride/Tamsulosin)" at bounding box center [683, 336] width 254 height 19
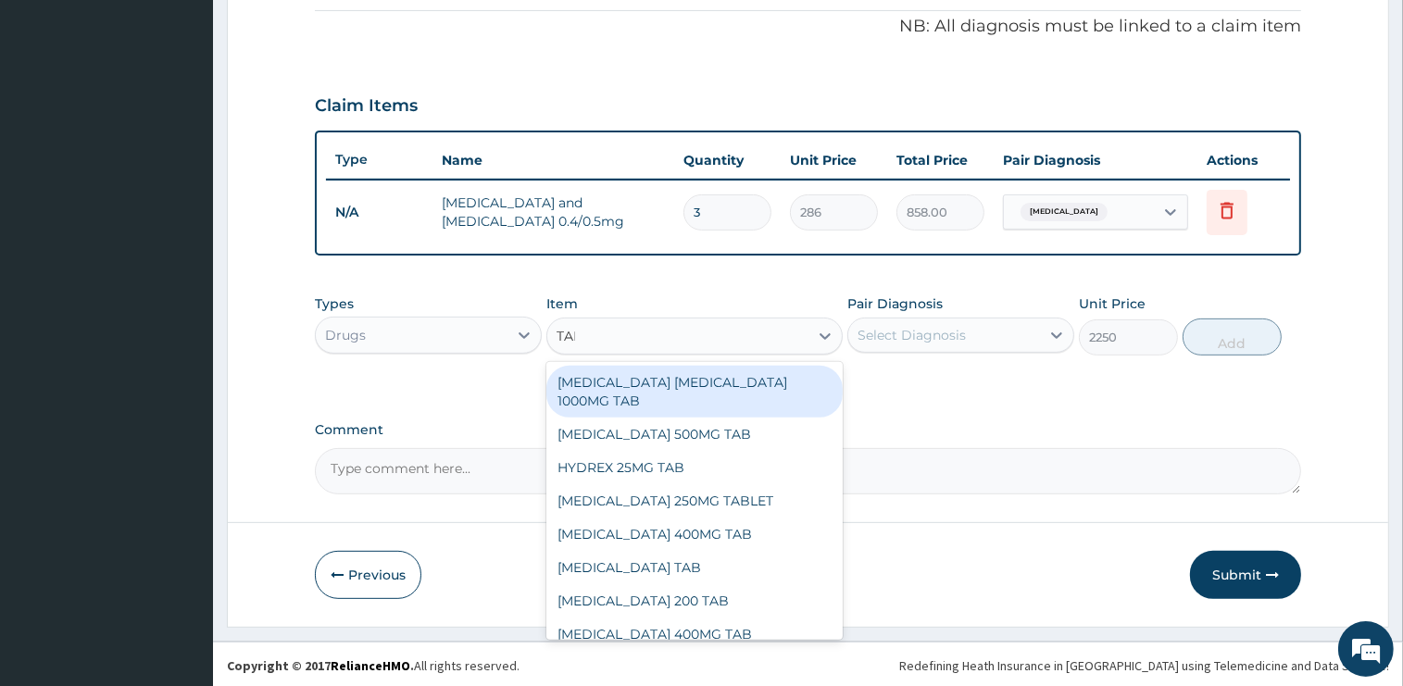
type input "TAMS"
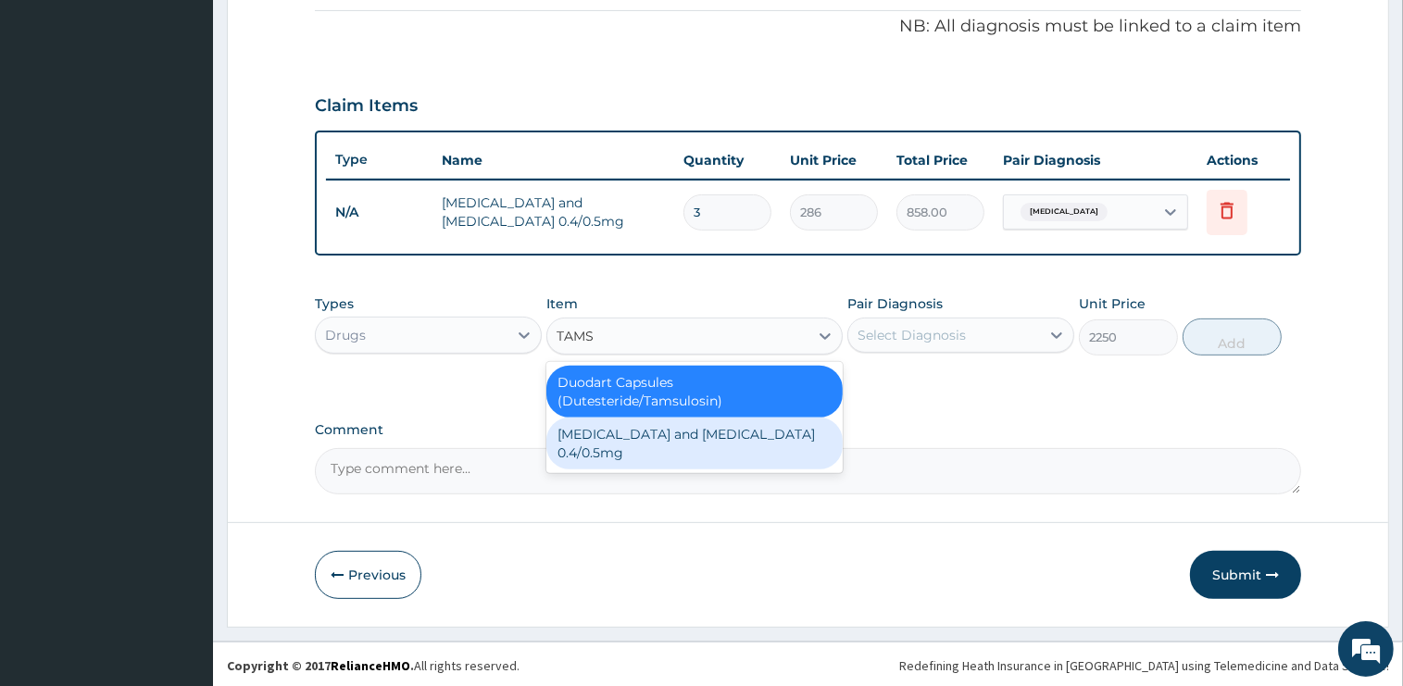
click at [698, 437] on div "tamsulosin and dutasteride 0.4/0.5mg" at bounding box center [694, 444] width 296 height 52
type input "0"
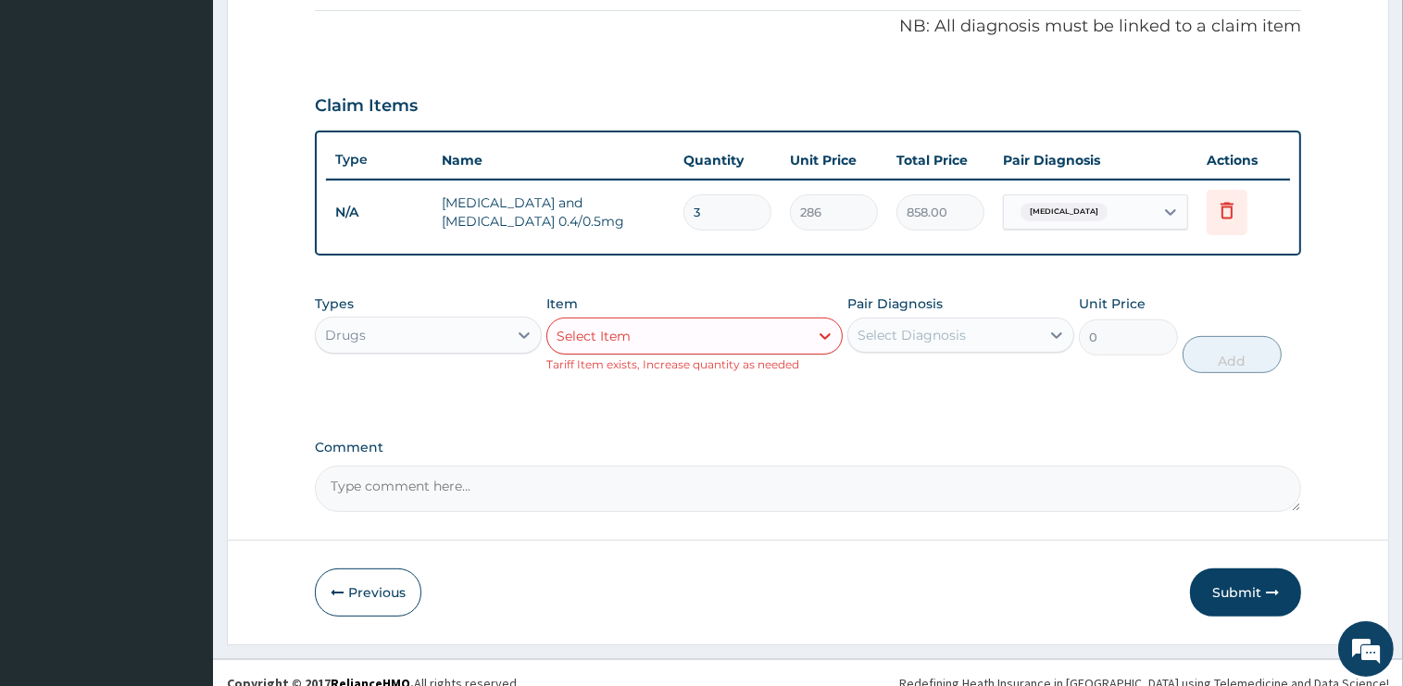
click at [922, 331] on div "Select Diagnosis" at bounding box center [911, 335] width 108 height 19
click at [693, 350] on div "Select Item" at bounding box center [694, 336] width 296 height 37
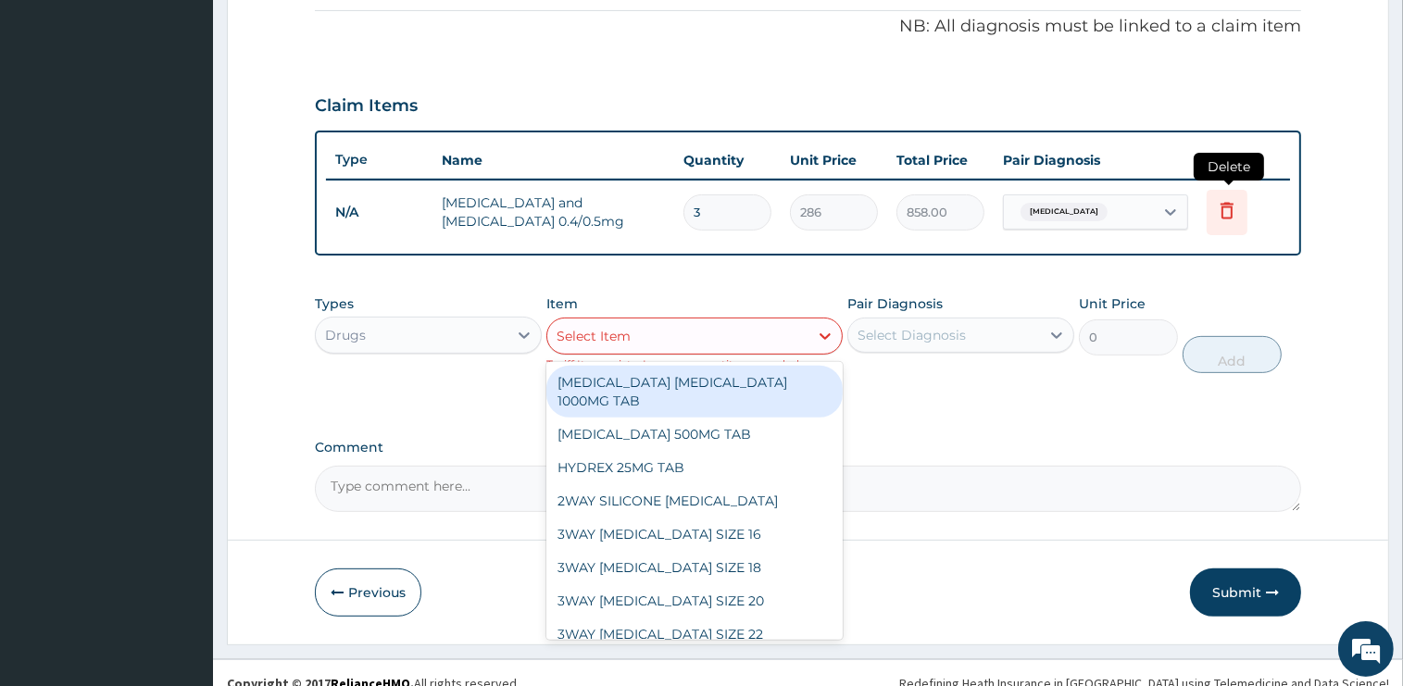
click at [1227, 205] on icon at bounding box center [1226, 210] width 13 height 17
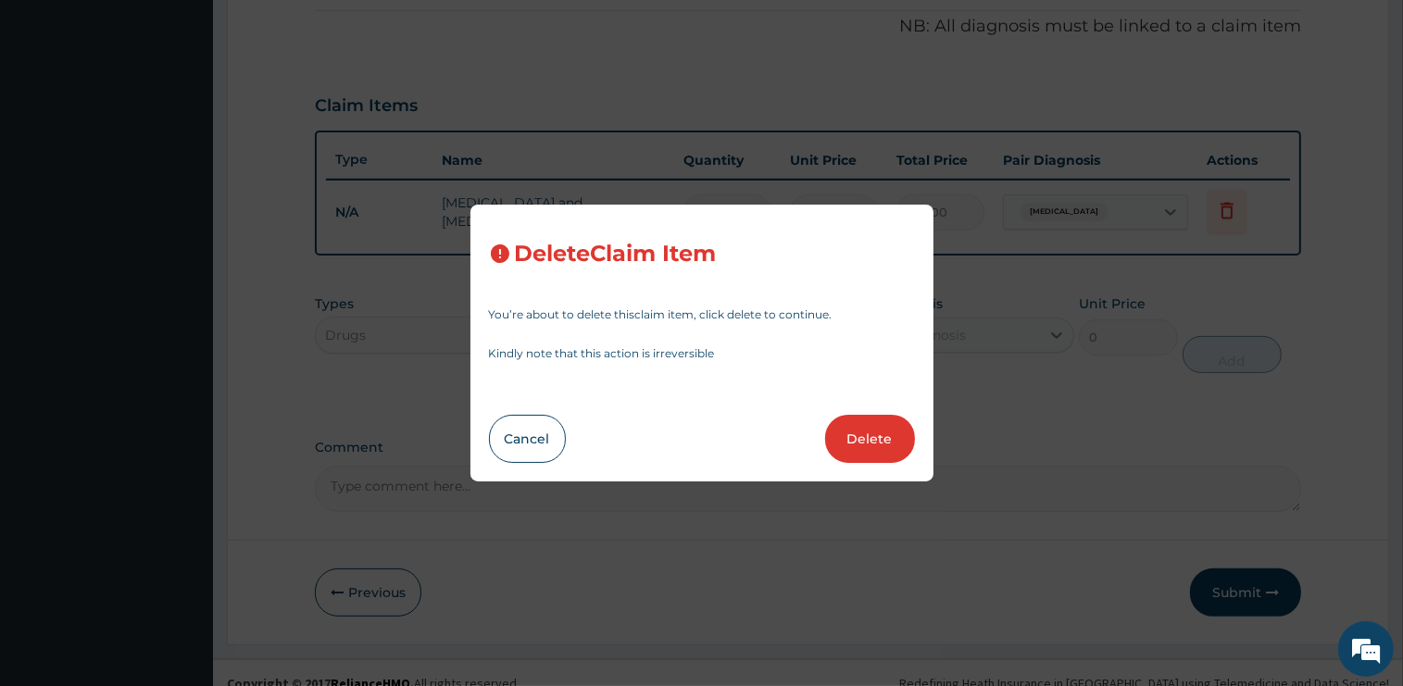
drag, startPoint x: 887, startPoint y: 443, endPoint x: 574, endPoint y: 435, distance: 313.0
click at [534, 443] on button "Cancel" at bounding box center [527, 439] width 77 height 48
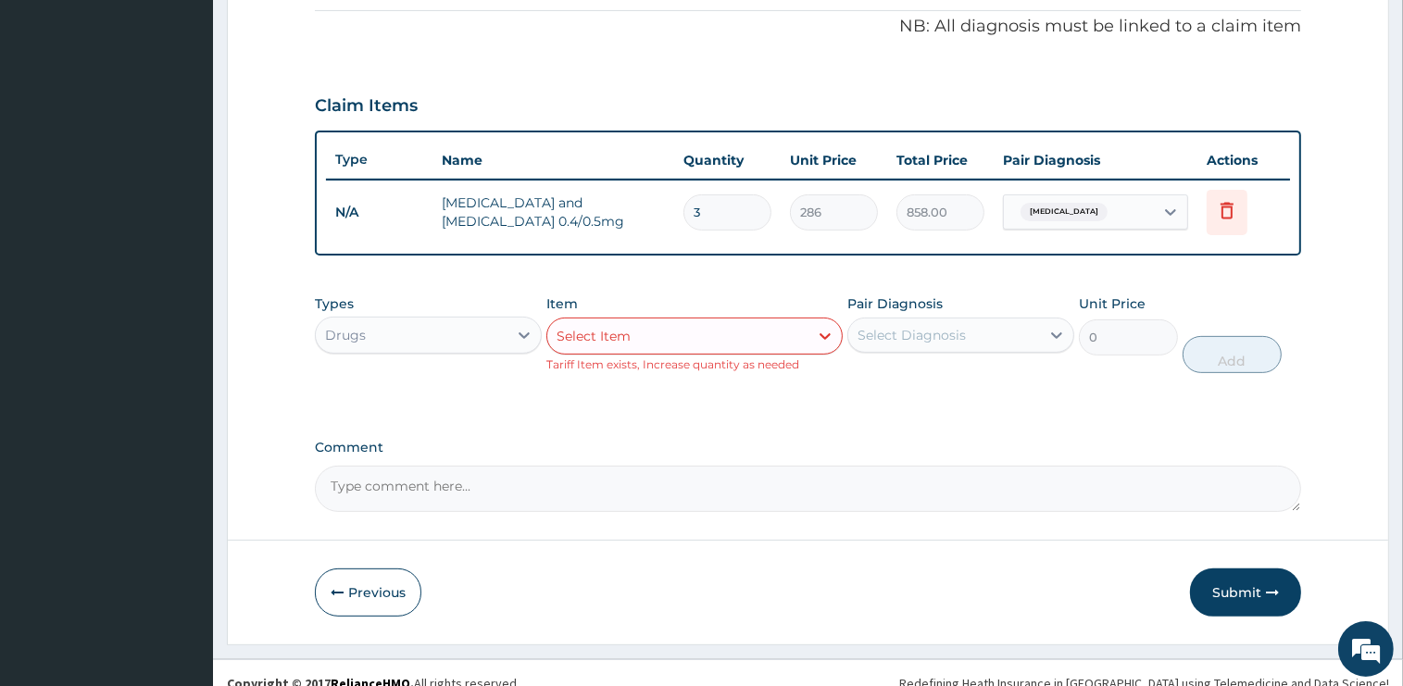
click at [714, 215] on input "3" at bounding box center [727, 212] width 88 height 36
type input "30"
type input "8580.00"
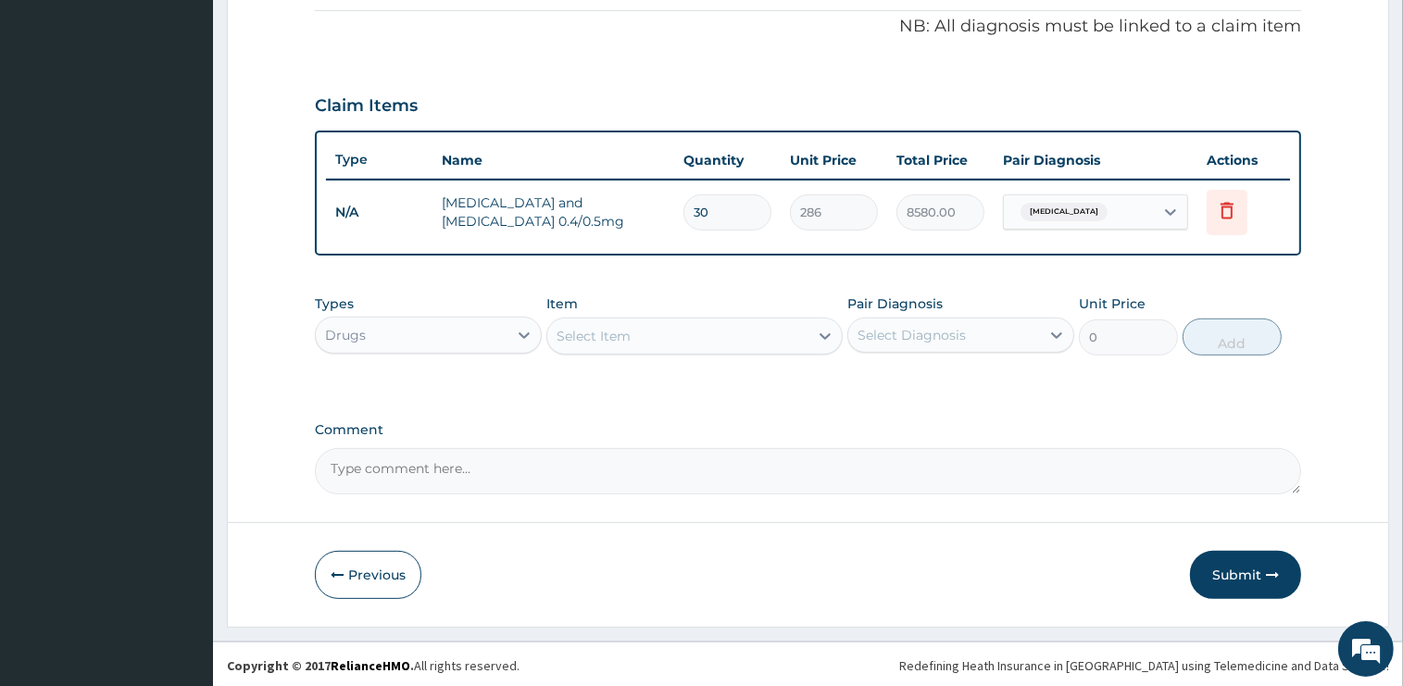
type input "30"
click at [366, 570] on button "Previous" at bounding box center [368, 575] width 106 height 48
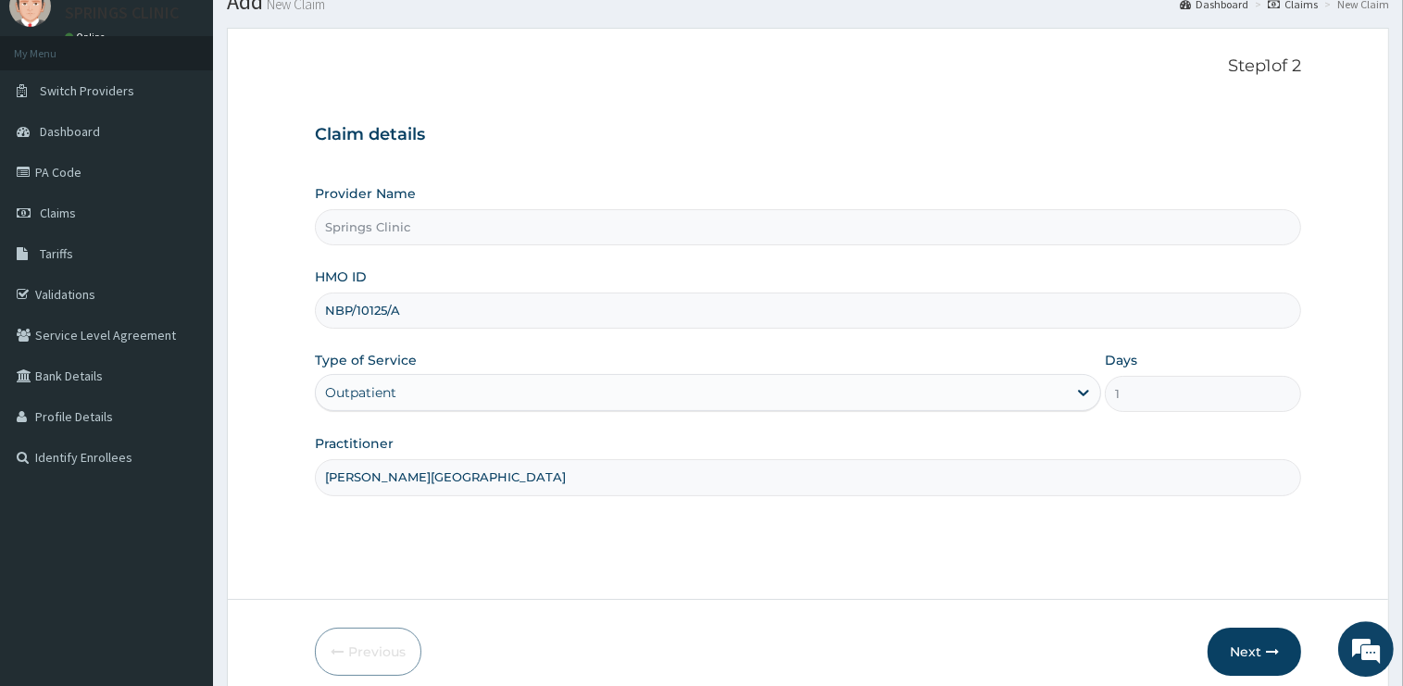
scroll to position [52, 0]
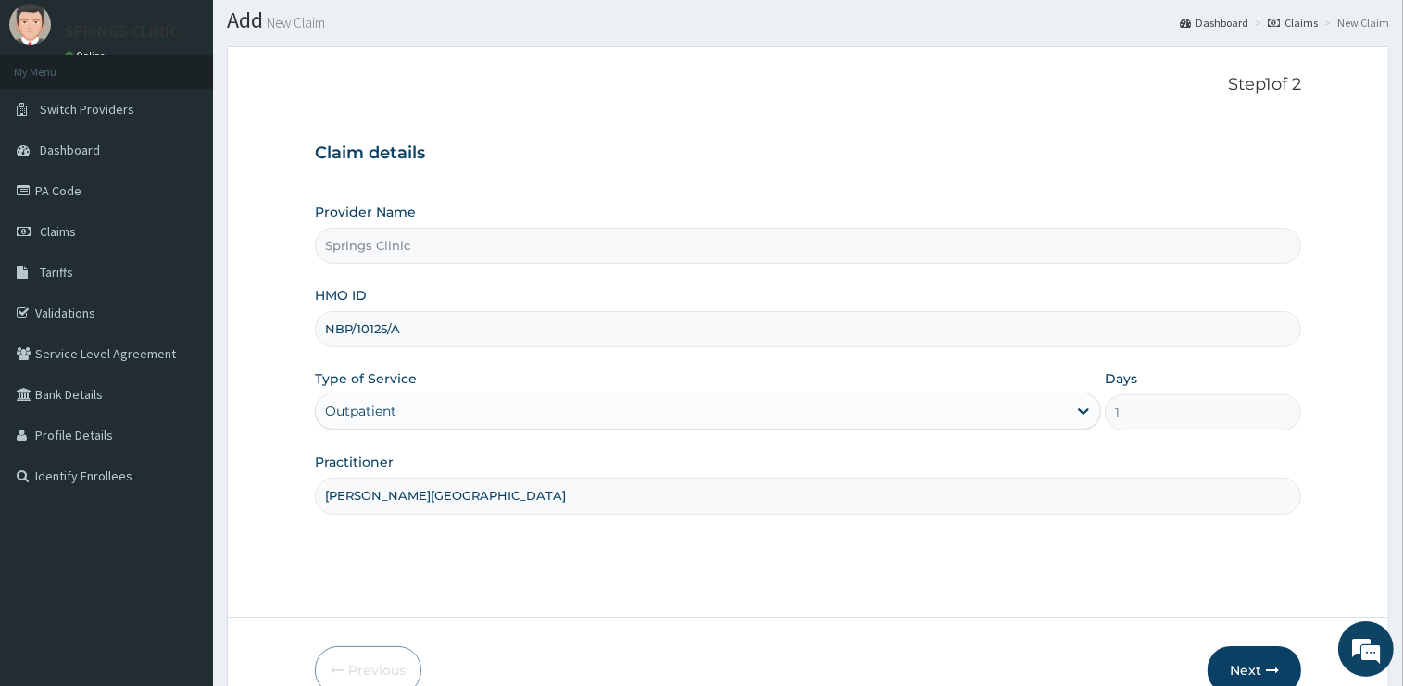
drag, startPoint x: 420, startPoint y: 321, endPoint x: 254, endPoint y: 321, distance: 166.7
click at [315, 321] on input "NBP/10125/A" at bounding box center [808, 329] width 986 height 36
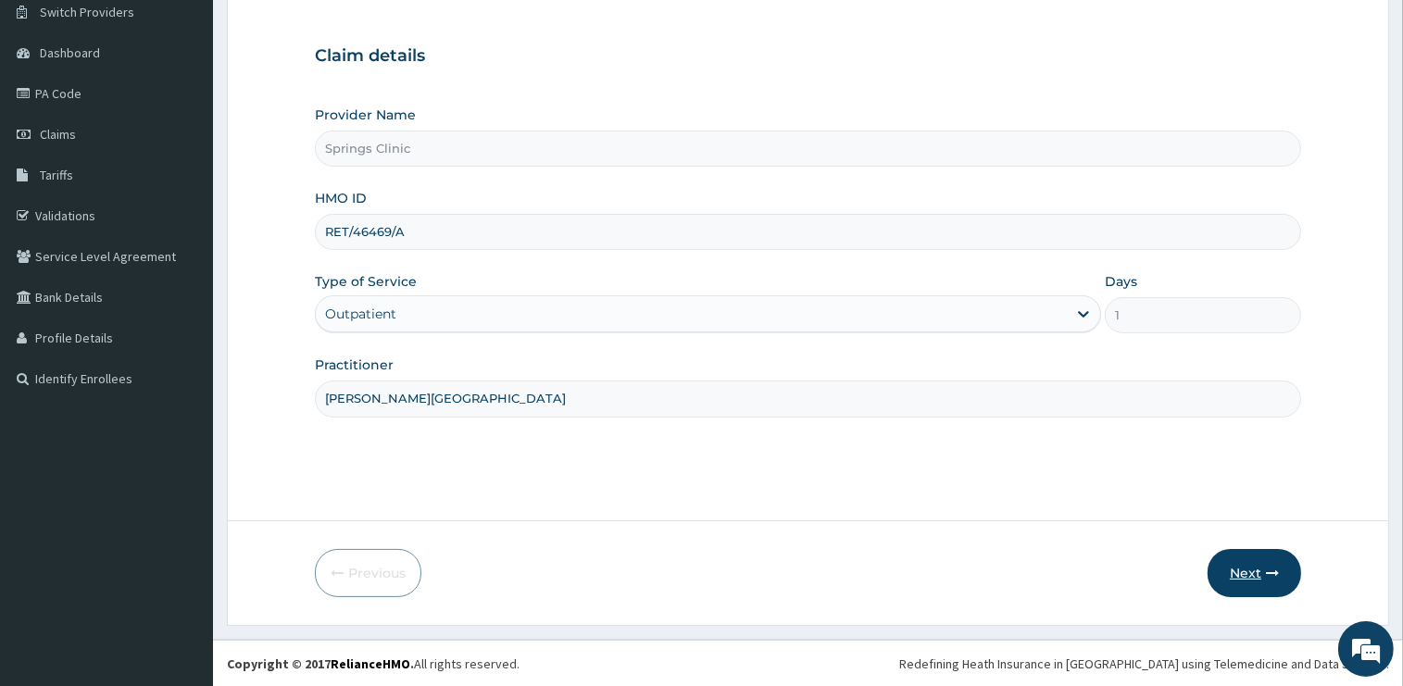
type input "RET/46469/A"
click at [1243, 572] on button "Next" at bounding box center [1254, 573] width 94 height 48
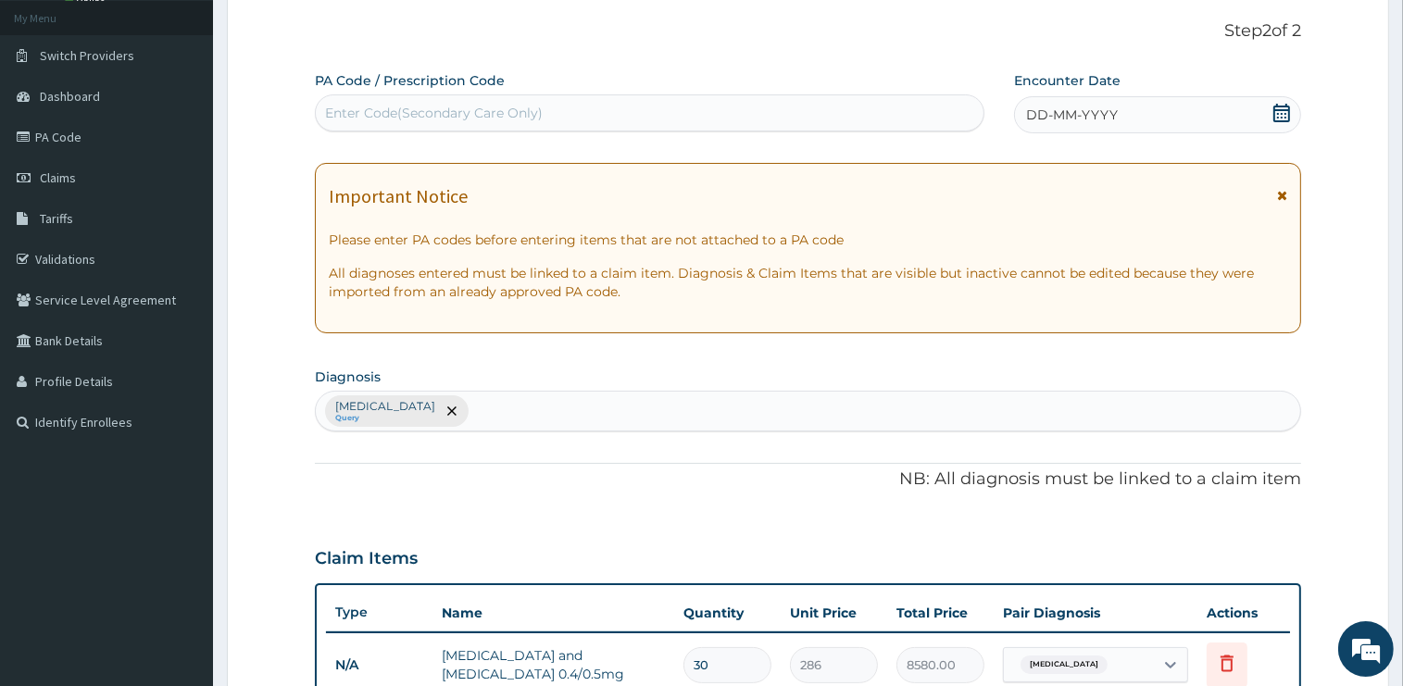
scroll to position [0, 0]
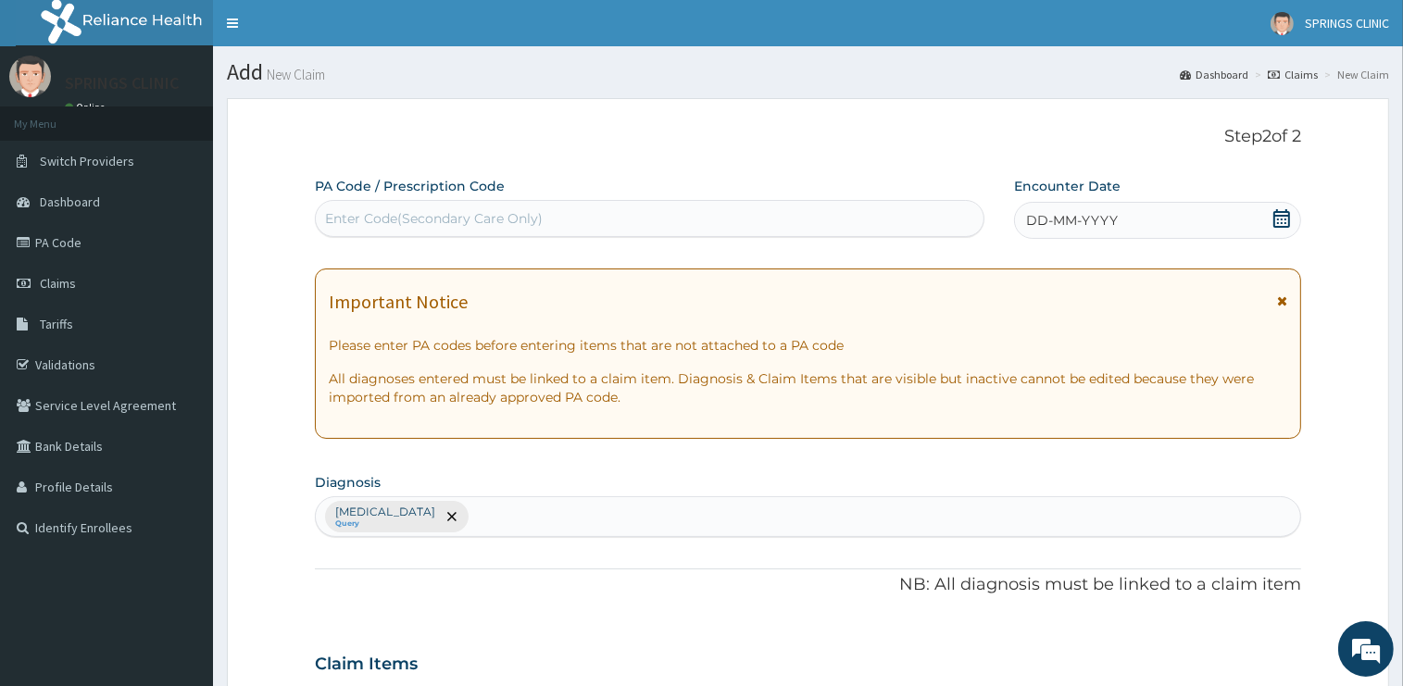
click at [1280, 219] on icon at bounding box center [1281, 218] width 19 height 19
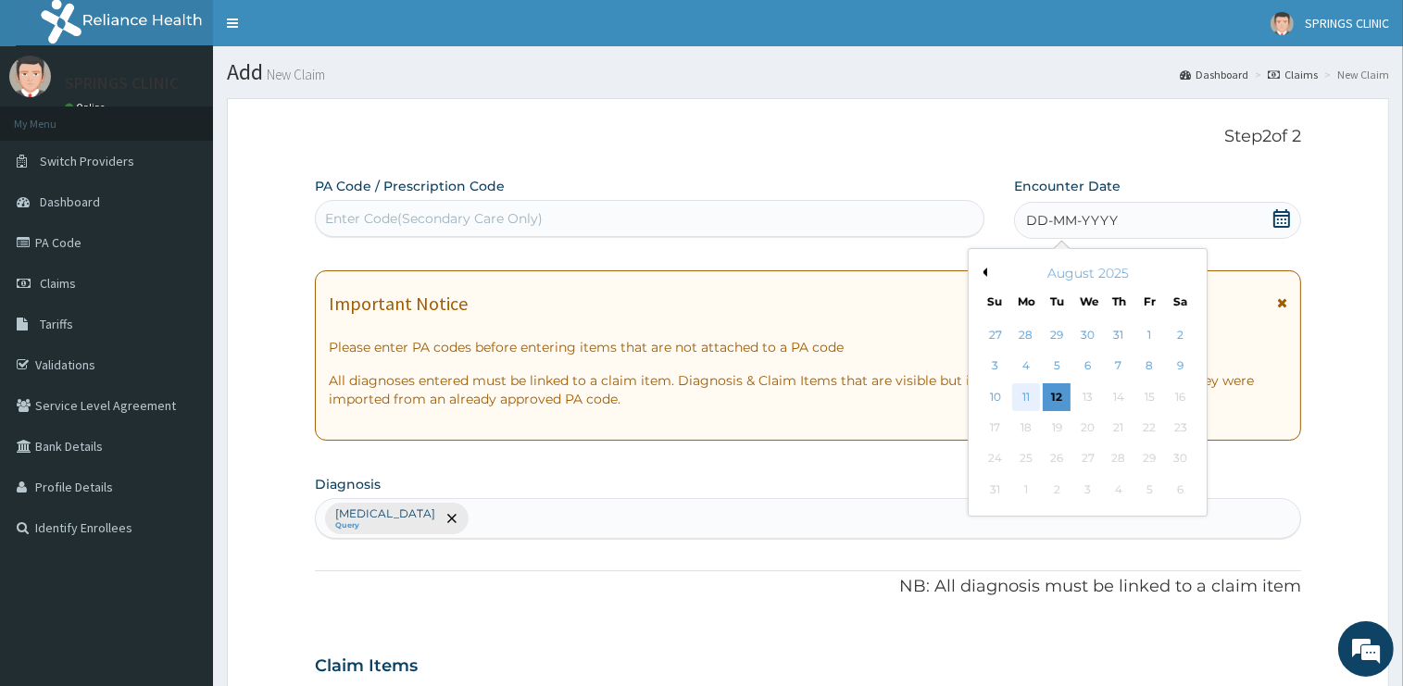
click at [1027, 399] on div "11" at bounding box center [1026, 397] width 28 height 28
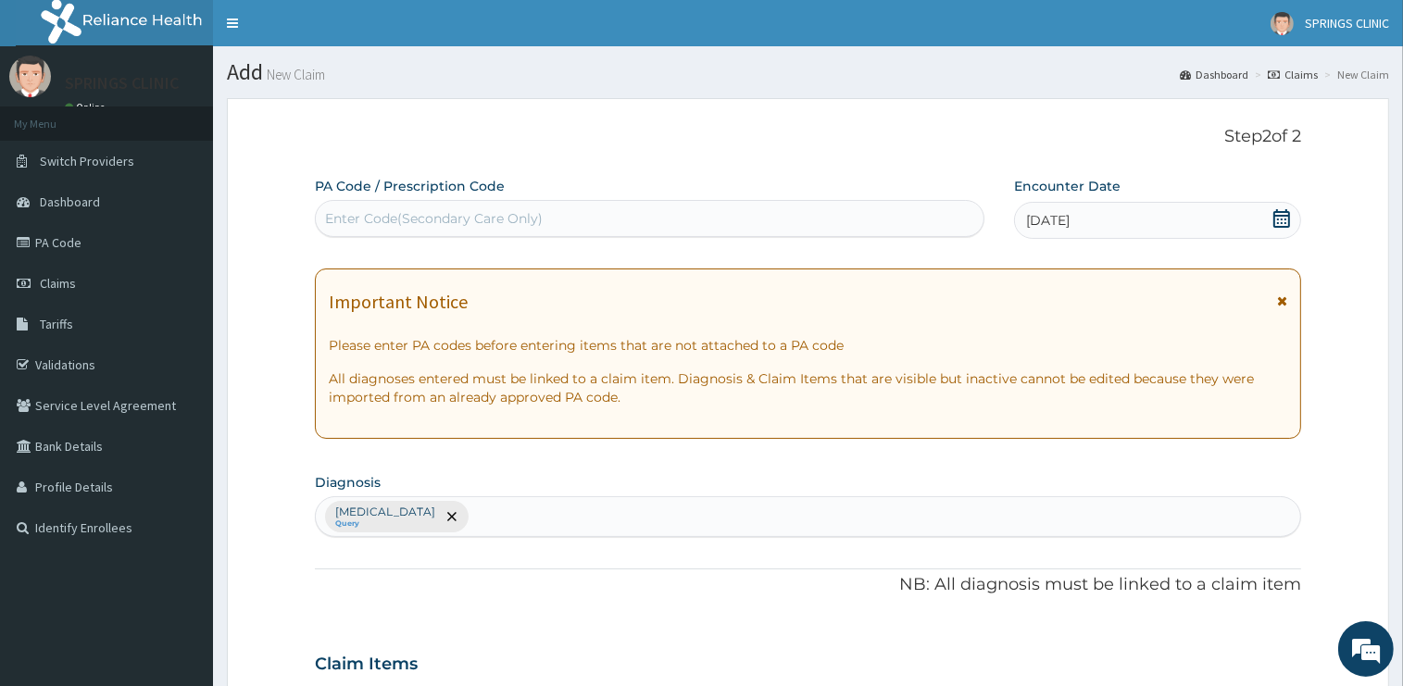
scroll to position [391, 0]
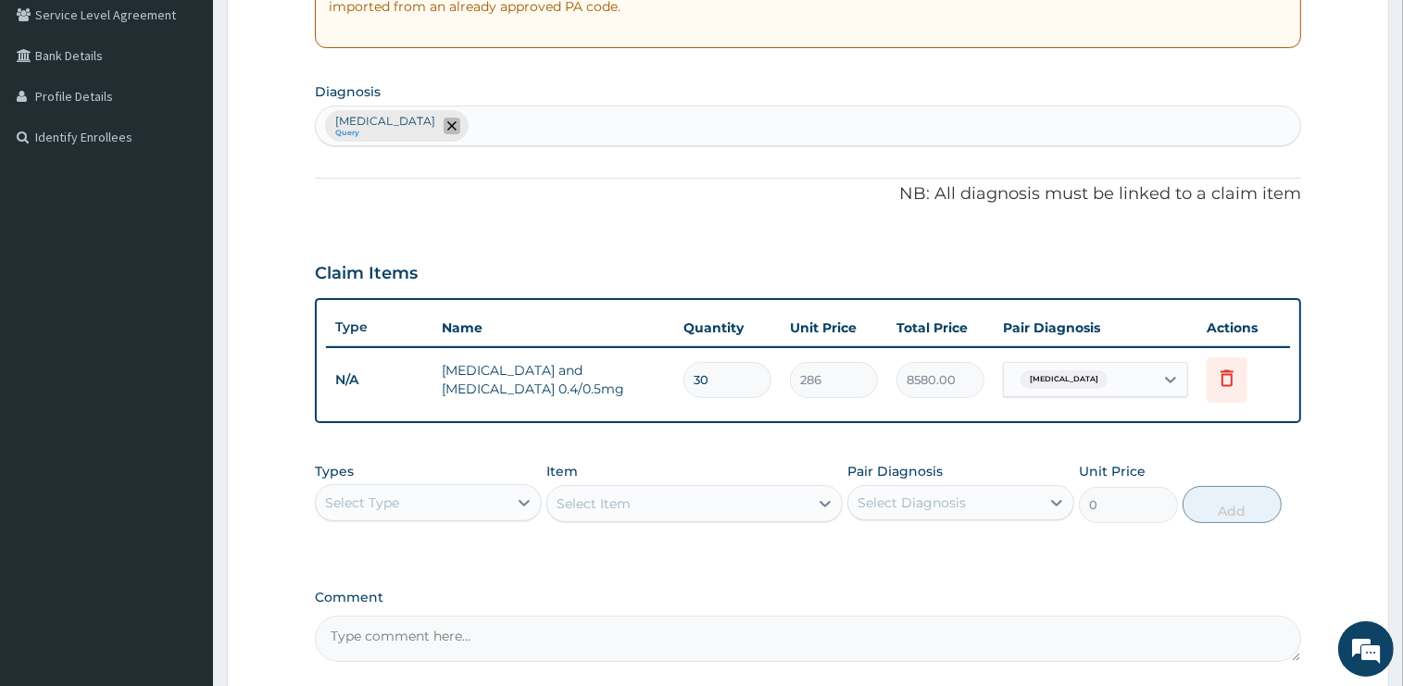
click at [447, 127] on icon "remove selection option" at bounding box center [451, 125] width 9 height 9
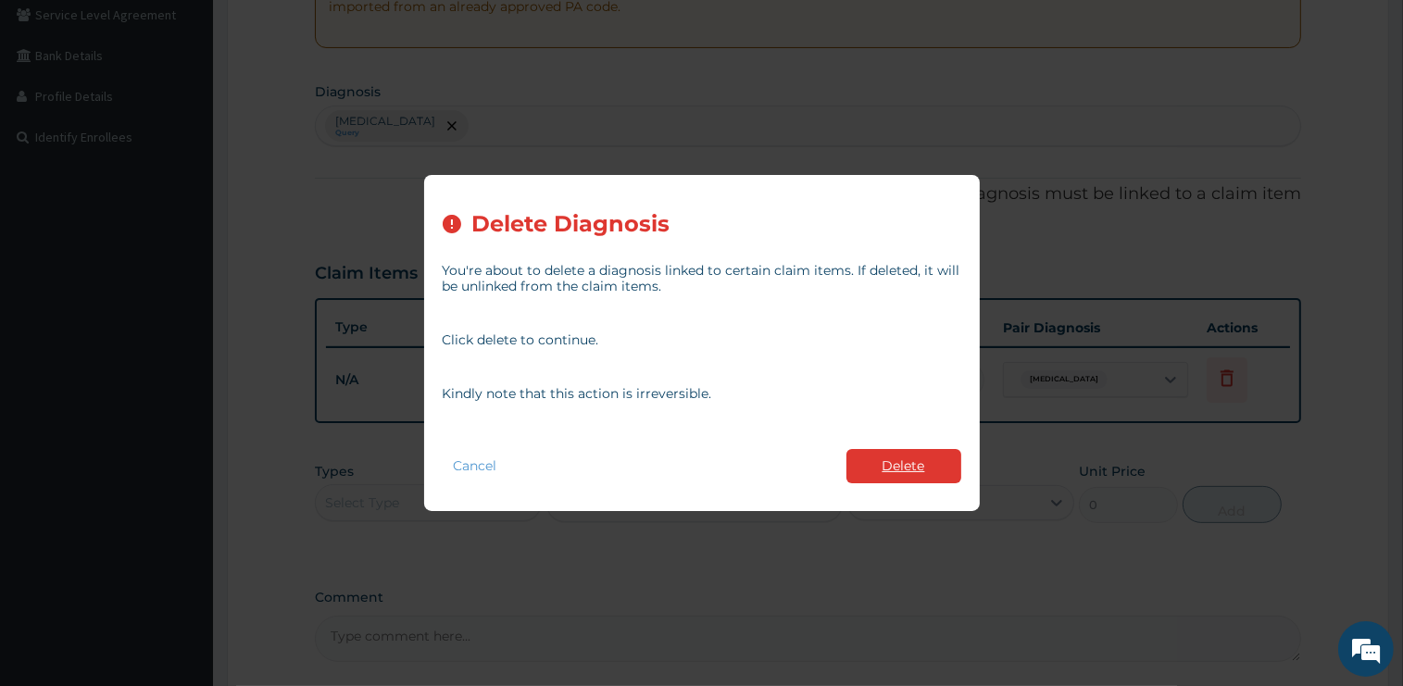
click at [895, 469] on button "Delete" at bounding box center [903, 466] width 115 height 34
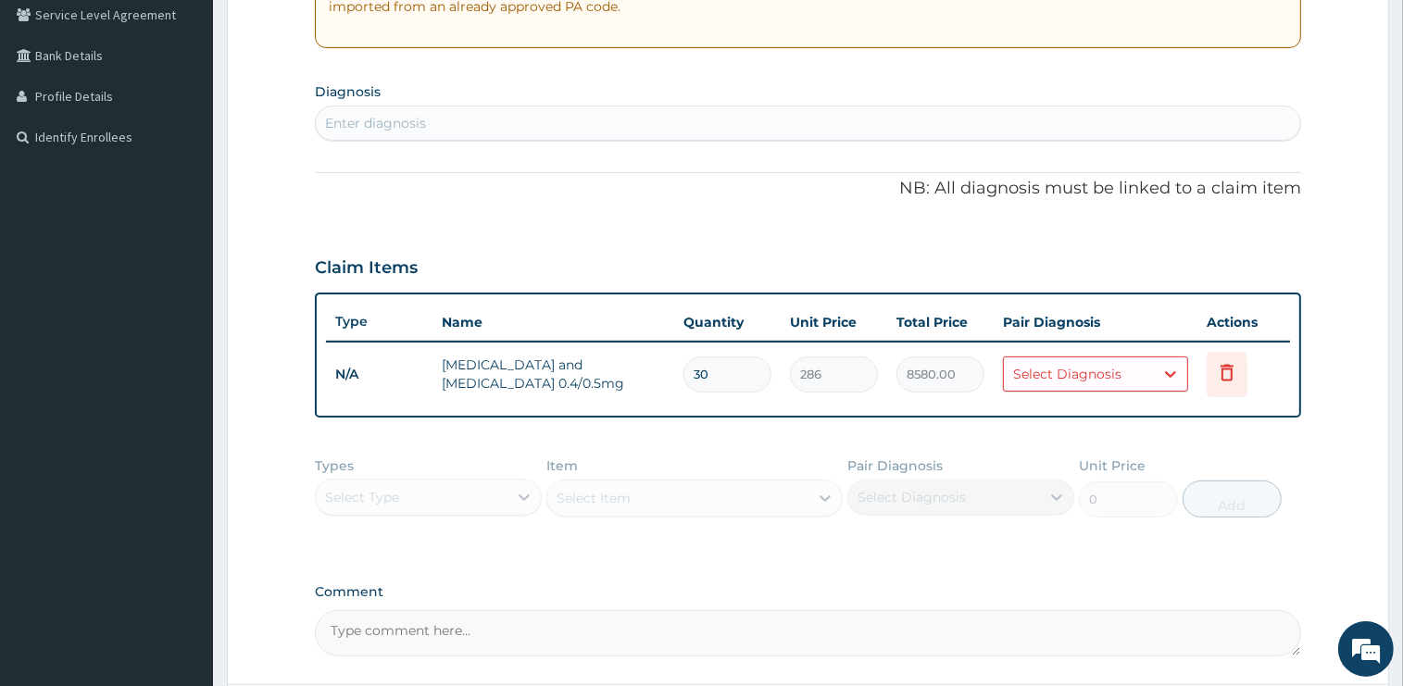
click at [424, 124] on div "Enter diagnosis" at bounding box center [375, 123] width 101 height 19
type input "MYALGIA"
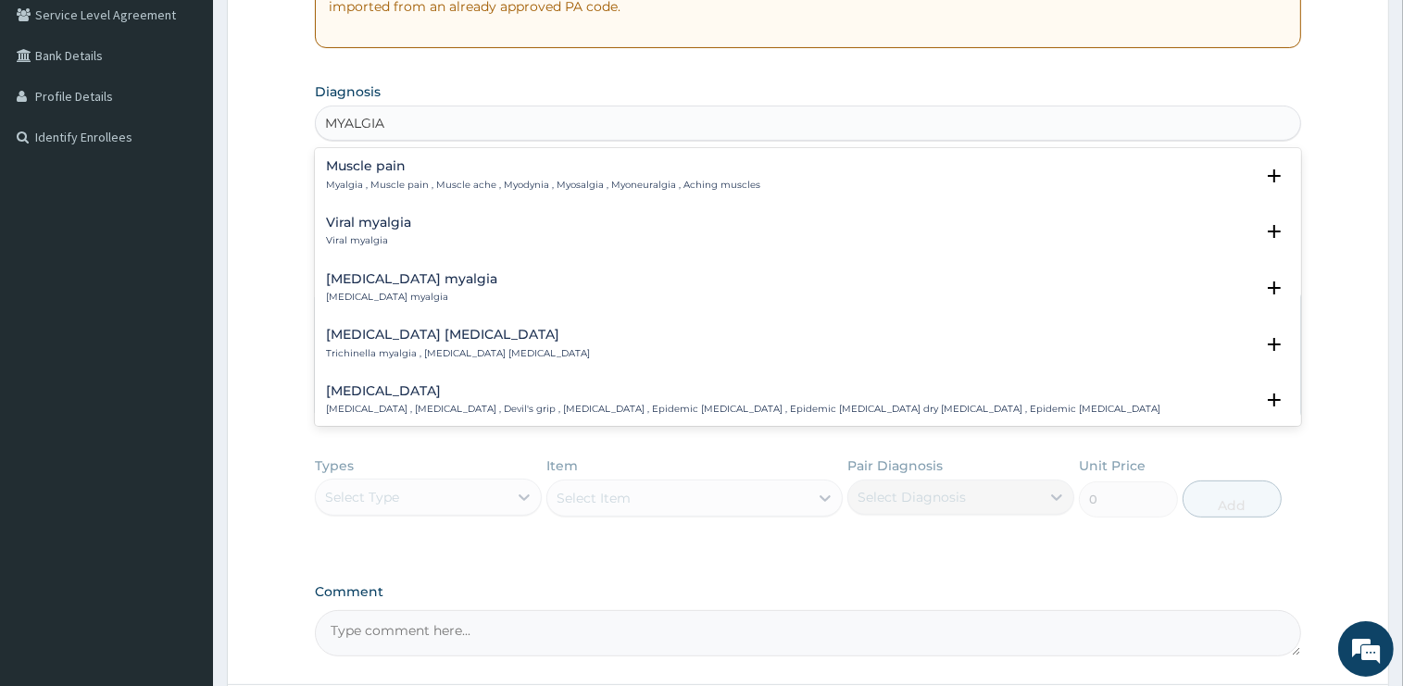
click at [371, 171] on h4 "Muscle pain" at bounding box center [543, 166] width 434 height 14
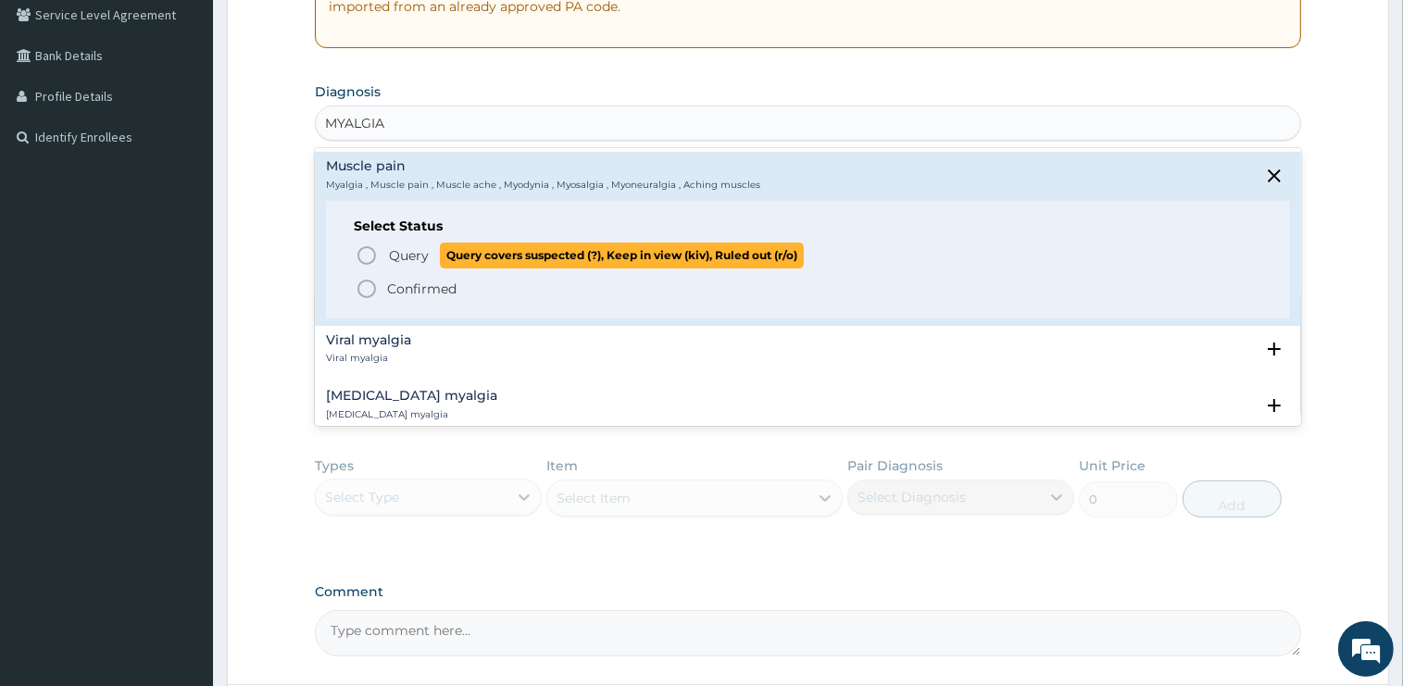
click at [402, 257] on span "Query" at bounding box center [409, 255] width 40 height 19
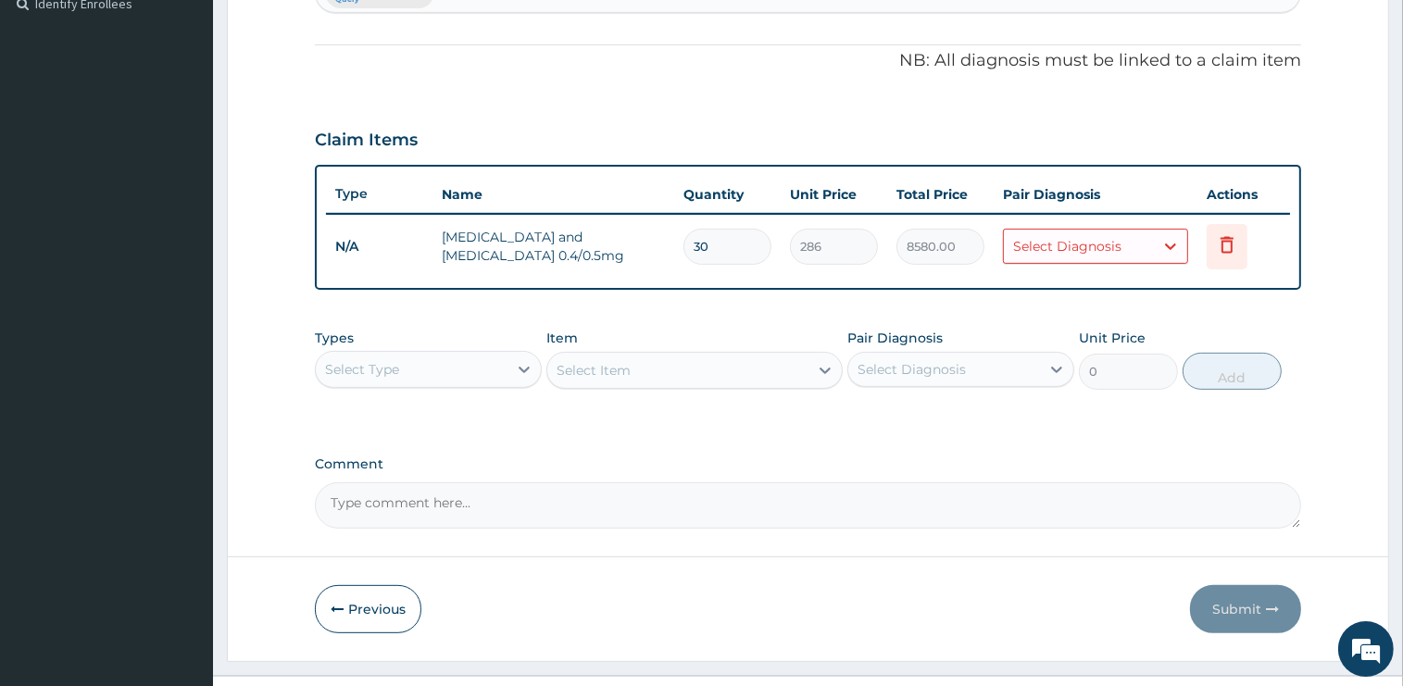
scroll to position [558, 0]
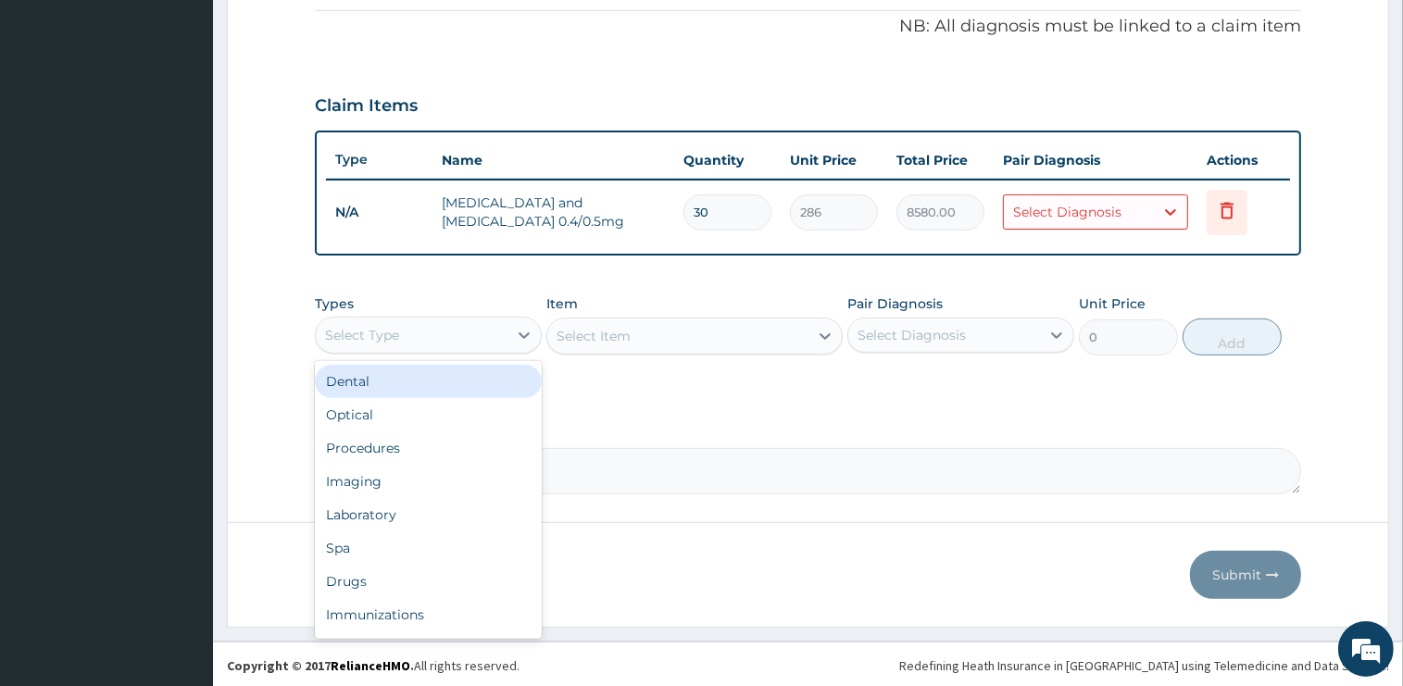
click at [413, 336] on div "Select Type" at bounding box center [412, 335] width 192 height 30
click at [1225, 216] on icon at bounding box center [1226, 210] width 13 height 17
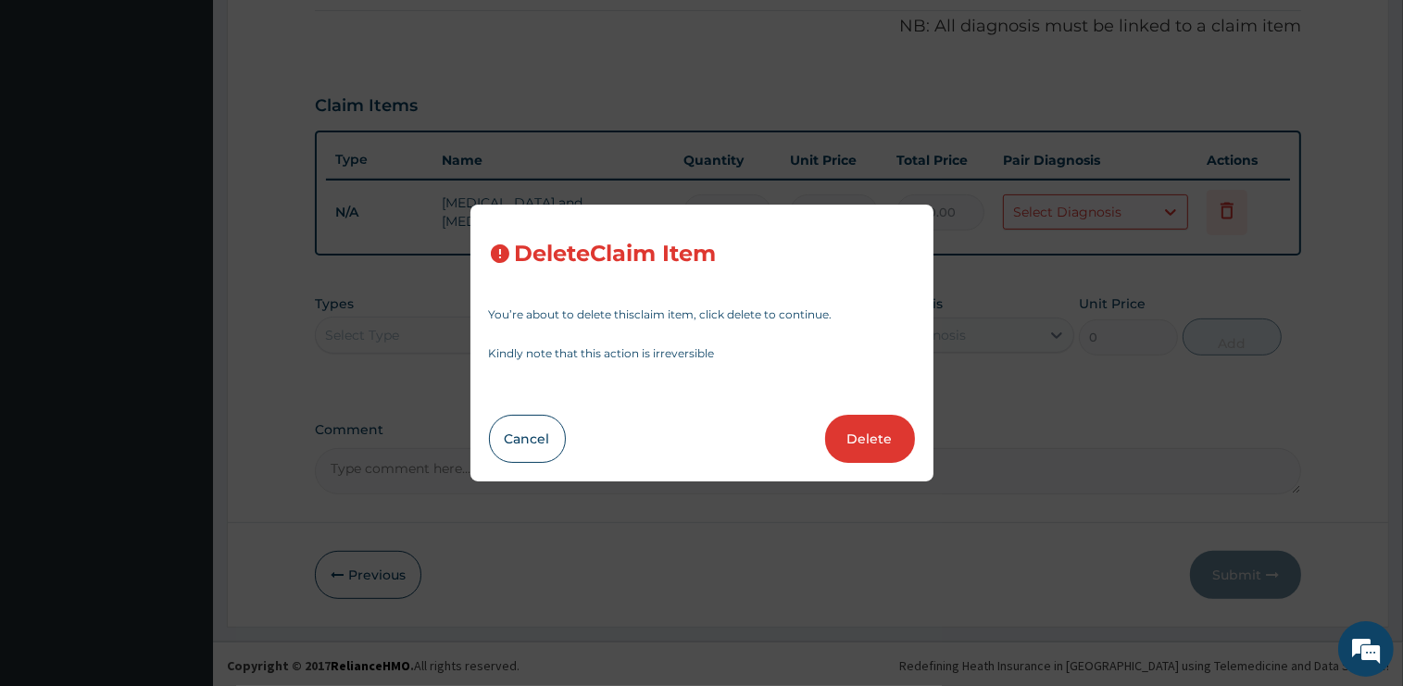
click at [855, 443] on button "Delete" at bounding box center [870, 439] width 90 height 48
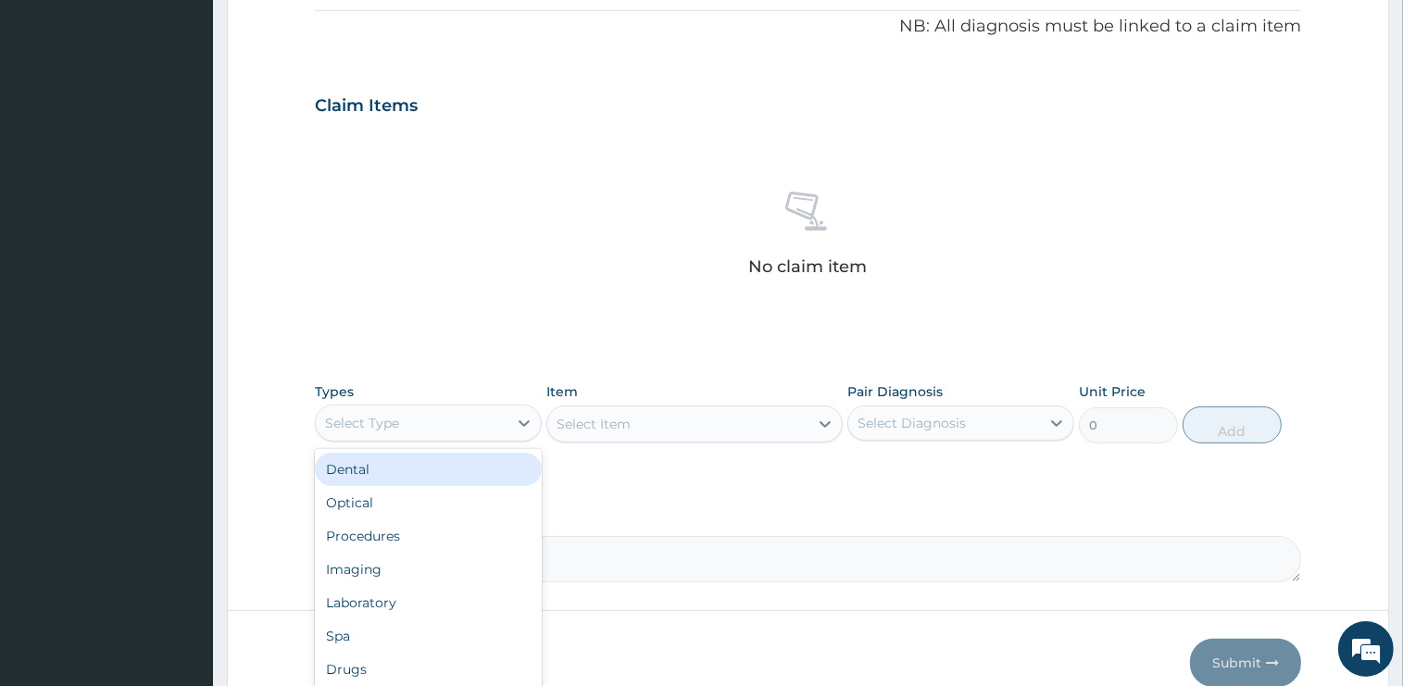
click at [421, 424] on div "Select Type" at bounding box center [412, 423] width 192 height 30
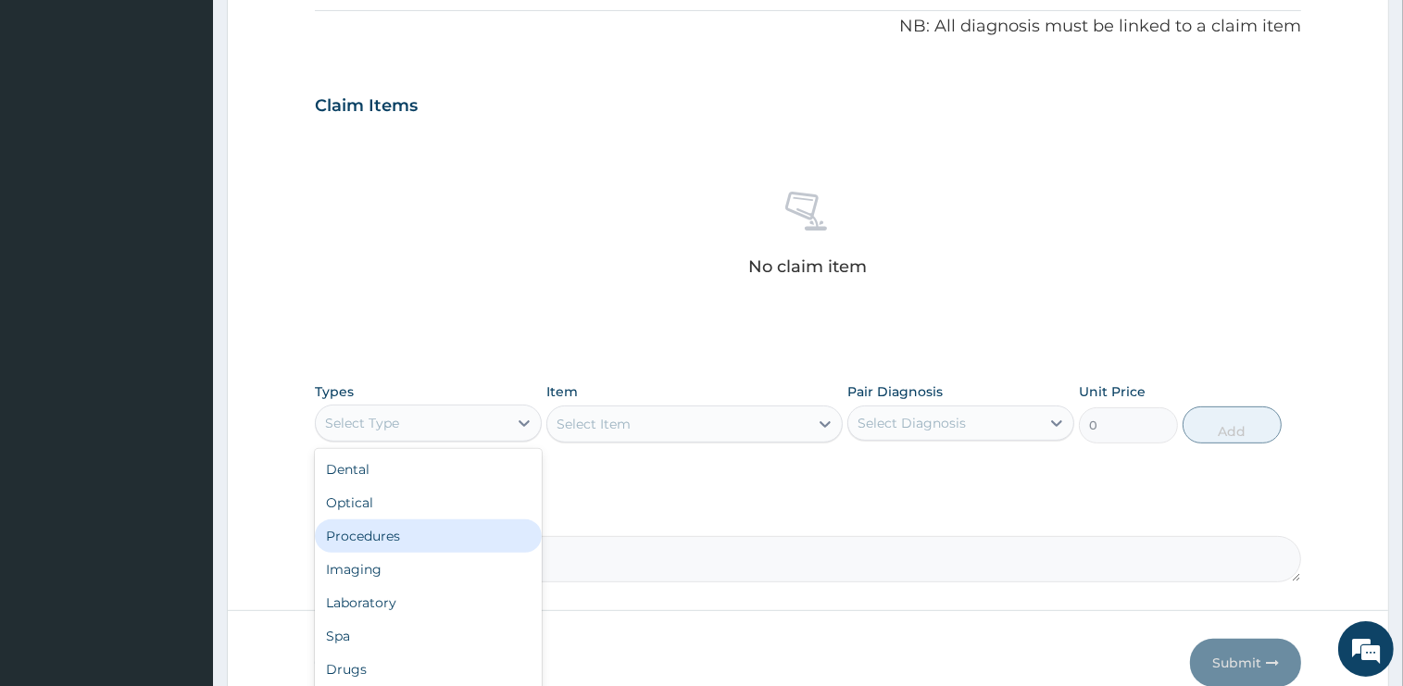
click at [421, 525] on div "Procedures" at bounding box center [428, 535] width 227 height 33
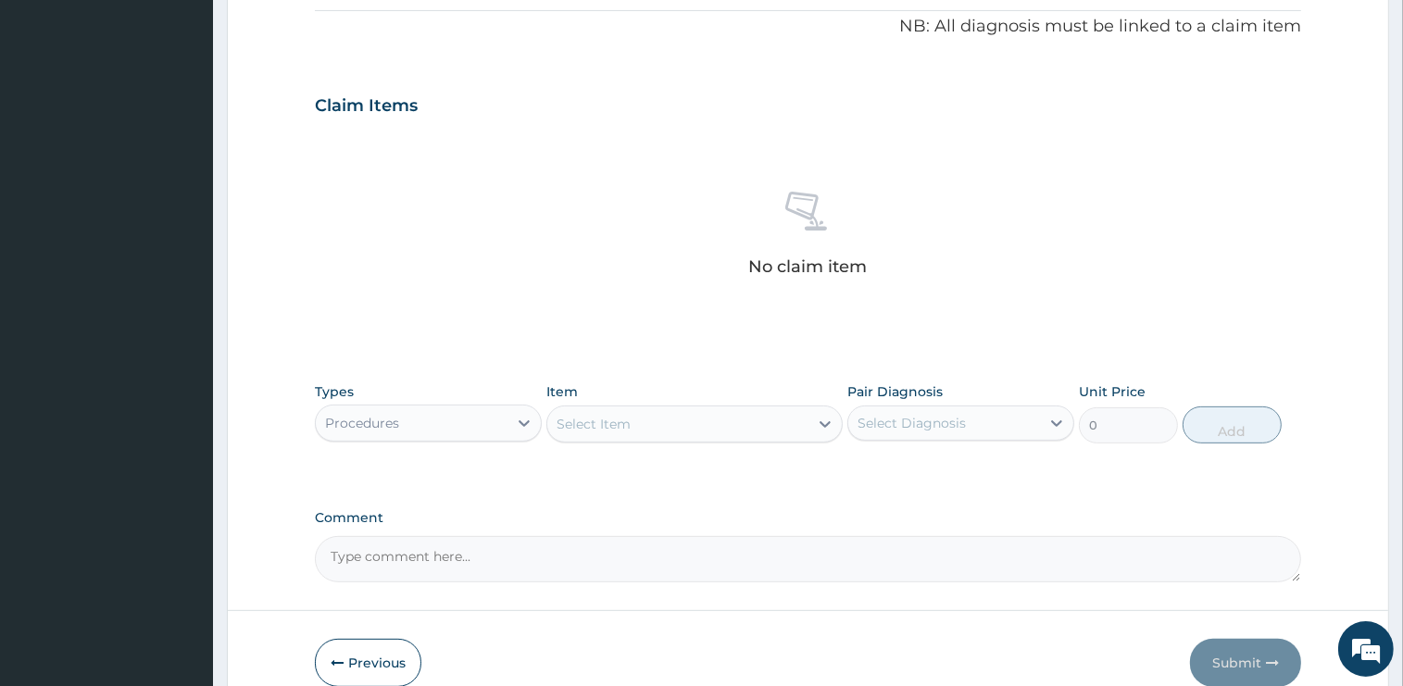
click at [635, 423] on div "Select Item" at bounding box center [677, 424] width 261 height 30
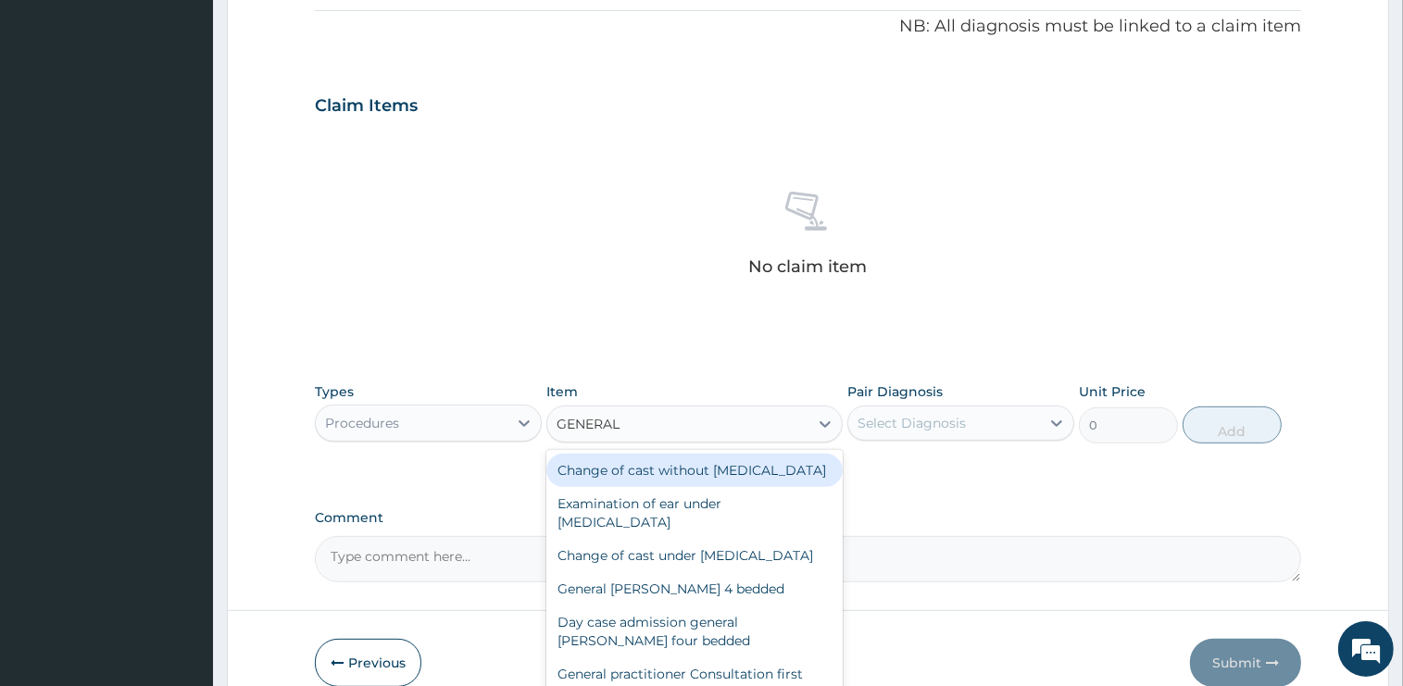
type input "GENERAL P"
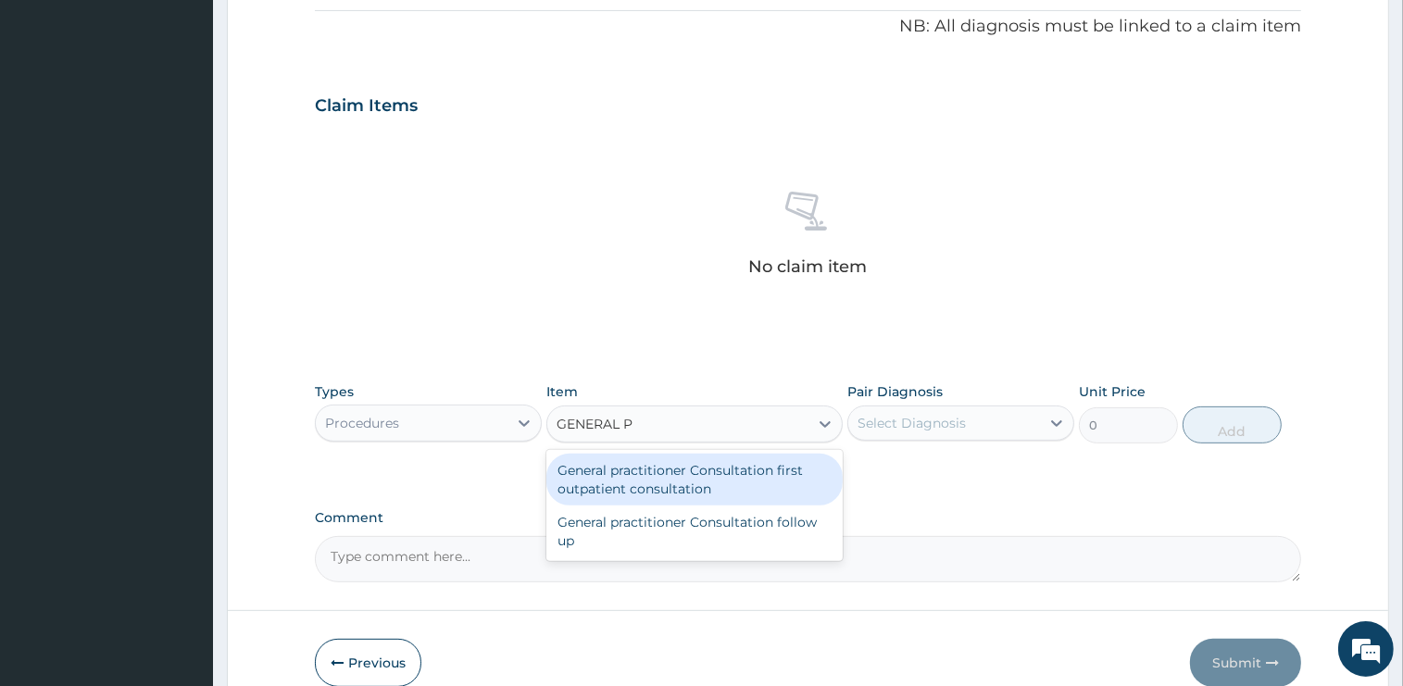
click at [769, 462] on div "General practitioner Consultation first outpatient consultation" at bounding box center [694, 480] width 296 height 52
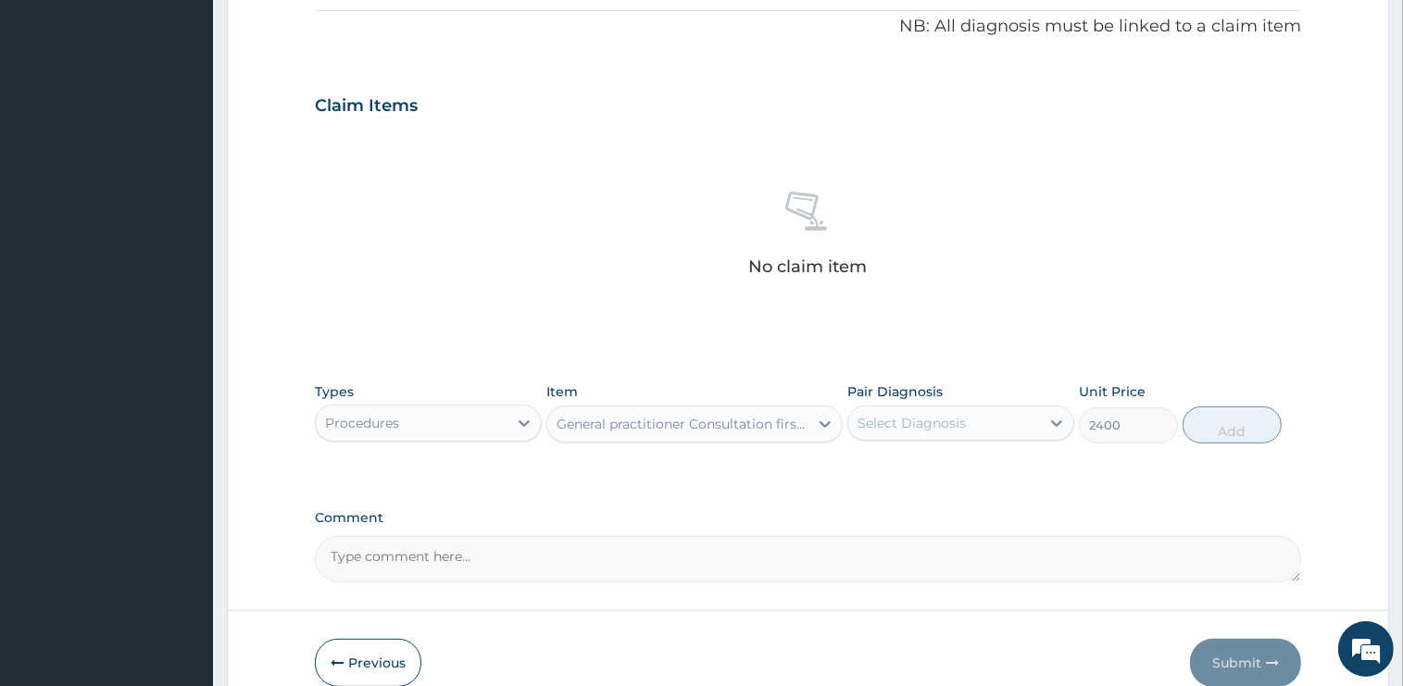
type input "2400"
click at [920, 417] on div "Select Diagnosis" at bounding box center [911, 423] width 108 height 19
click at [924, 461] on label "Muscle pain" at bounding box center [918, 468] width 80 height 19
checkbox input "true"
click at [1202, 437] on button "Add" at bounding box center [1231, 424] width 99 height 37
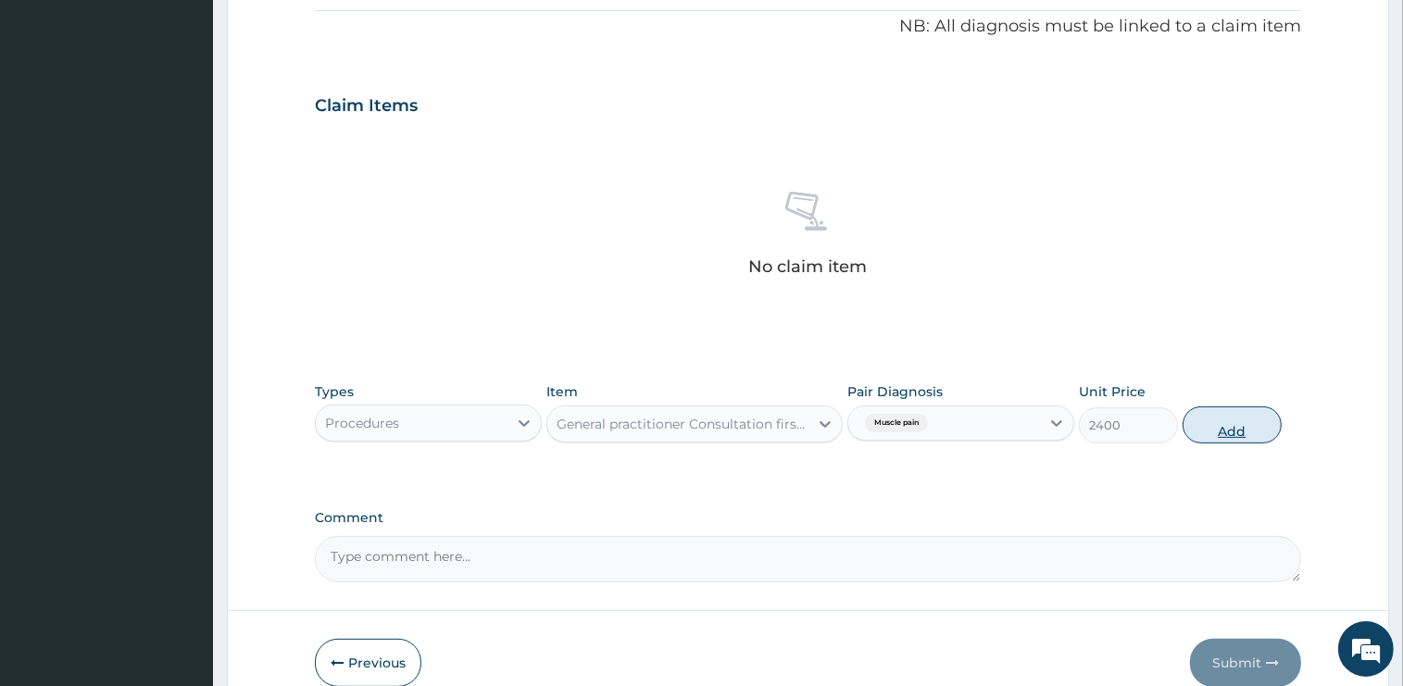
type input "0"
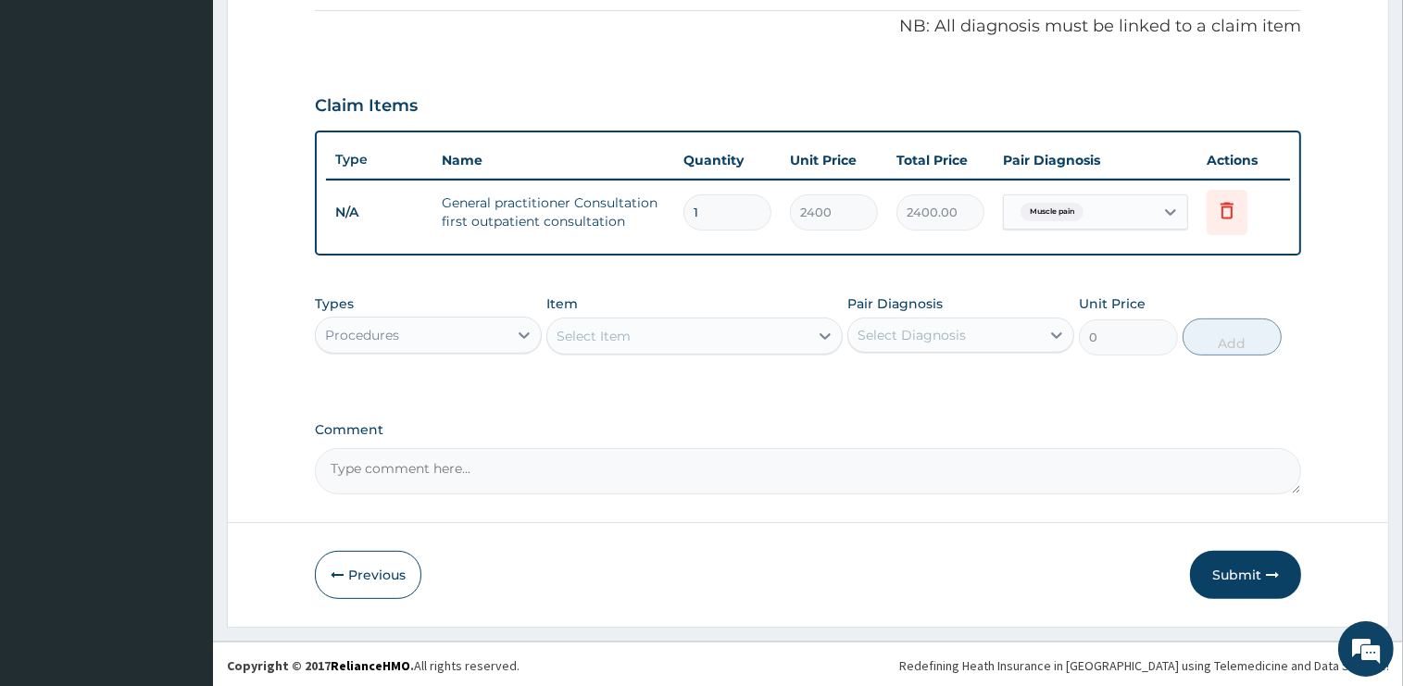
click at [410, 335] on div "Procedures" at bounding box center [412, 335] width 192 height 30
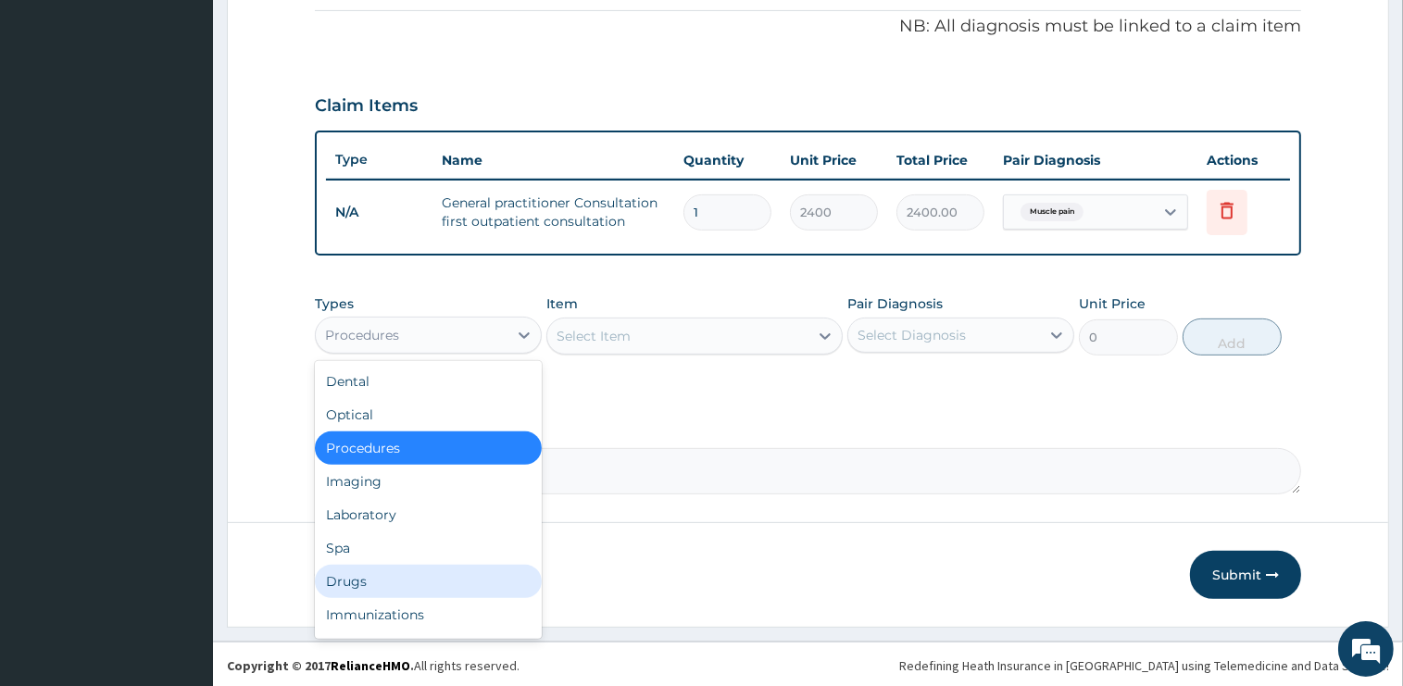
click at [367, 579] on div "Drugs" at bounding box center [428, 581] width 227 height 33
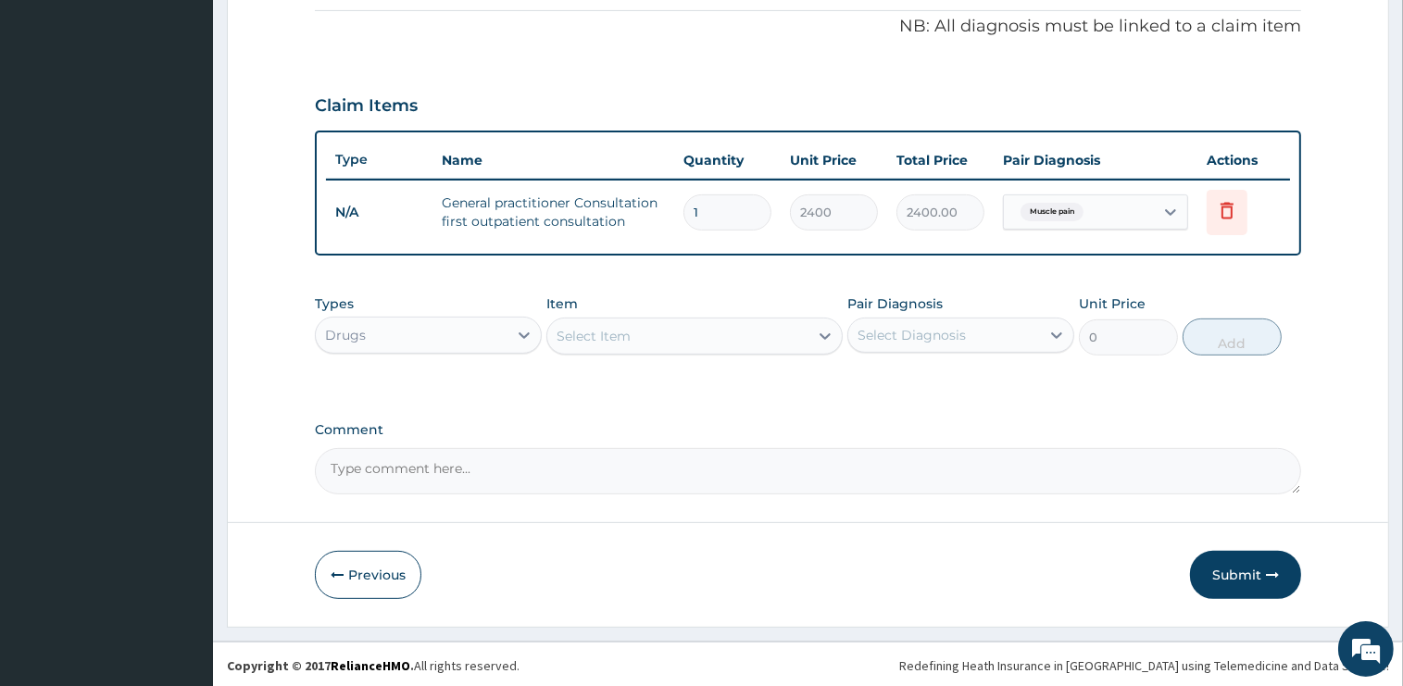
click at [657, 333] on div "Select Item" at bounding box center [677, 336] width 261 height 30
type input "DICLO"
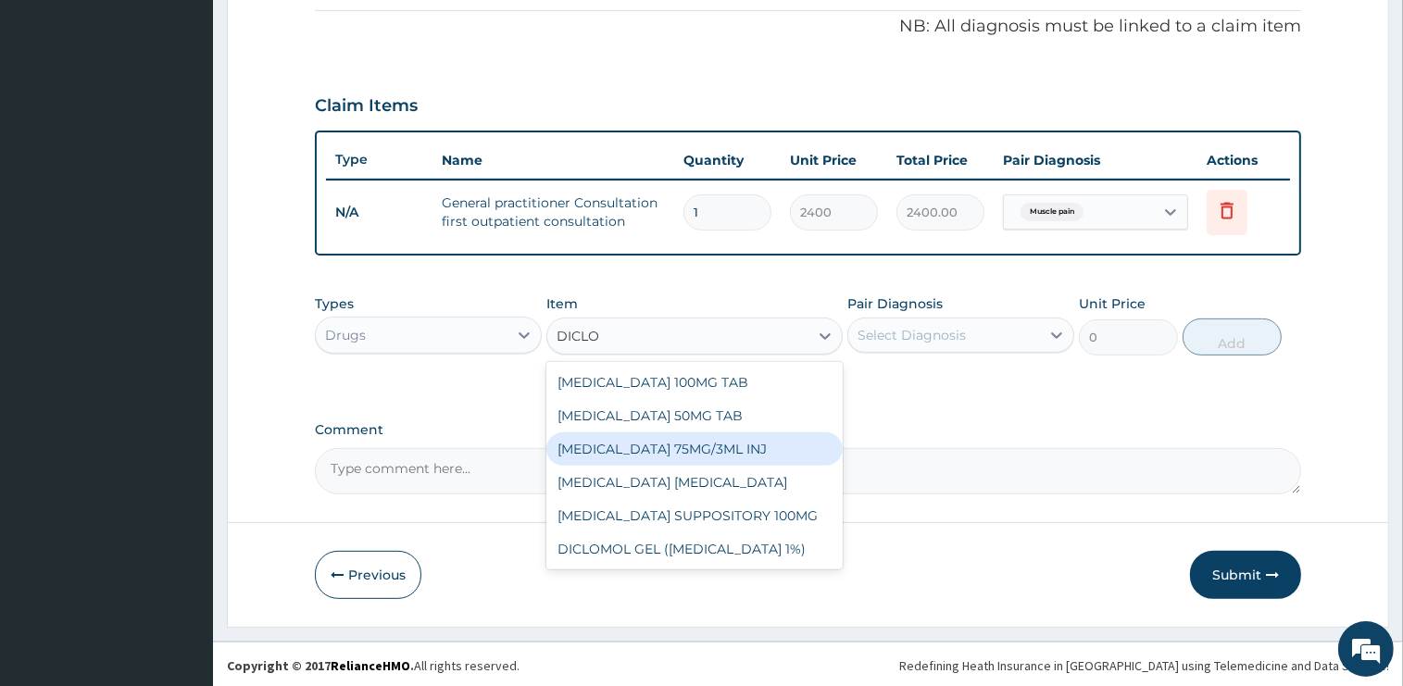
click at [765, 448] on div "DICLOFENAC 75MG/3ML INJ" at bounding box center [694, 448] width 296 height 33
type input "1000"
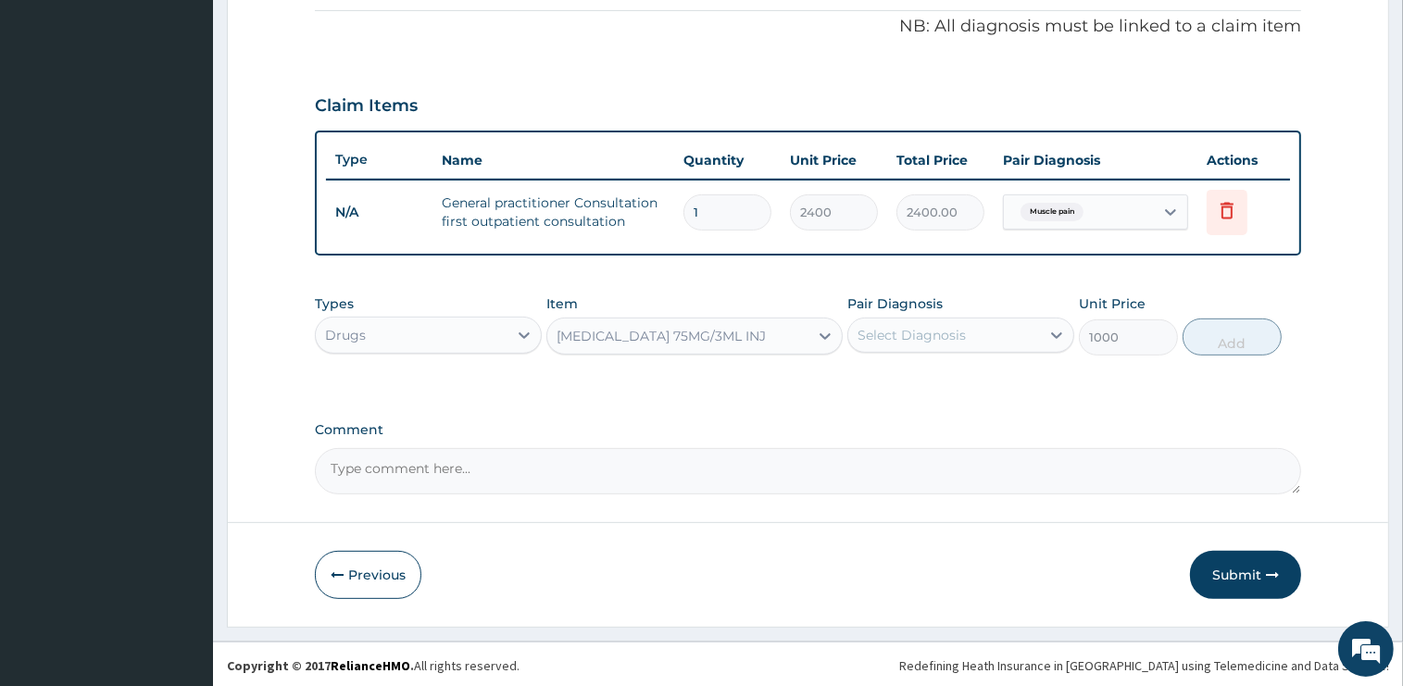
click at [919, 341] on div "Select Diagnosis" at bounding box center [911, 335] width 108 height 19
drag, startPoint x: 926, startPoint y: 395, endPoint x: 1069, endPoint y: 395, distance: 143.5
click at [929, 395] on div "Muscle pain" at bounding box center [960, 383] width 227 height 38
checkbox input "true"
click at [1209, 331] on button "Add" at bounding box center [1231, 337] width 99 height 37
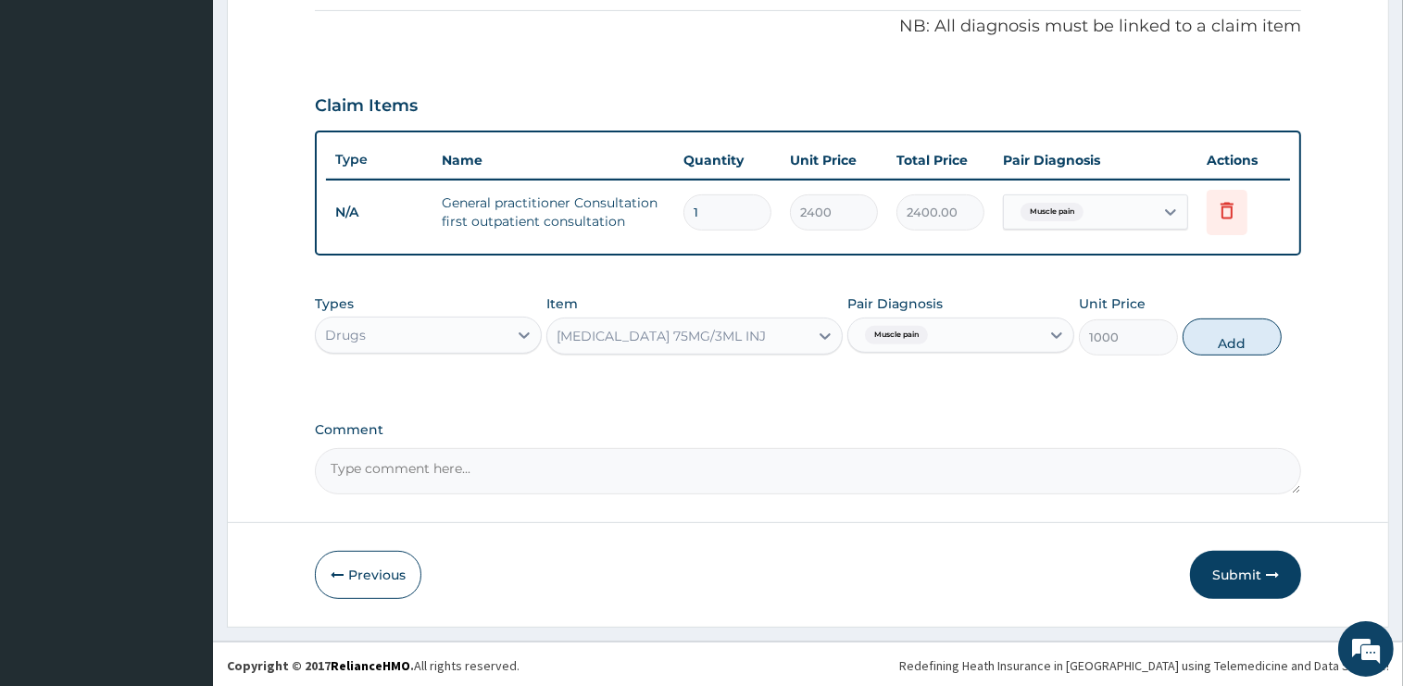
type input "0"
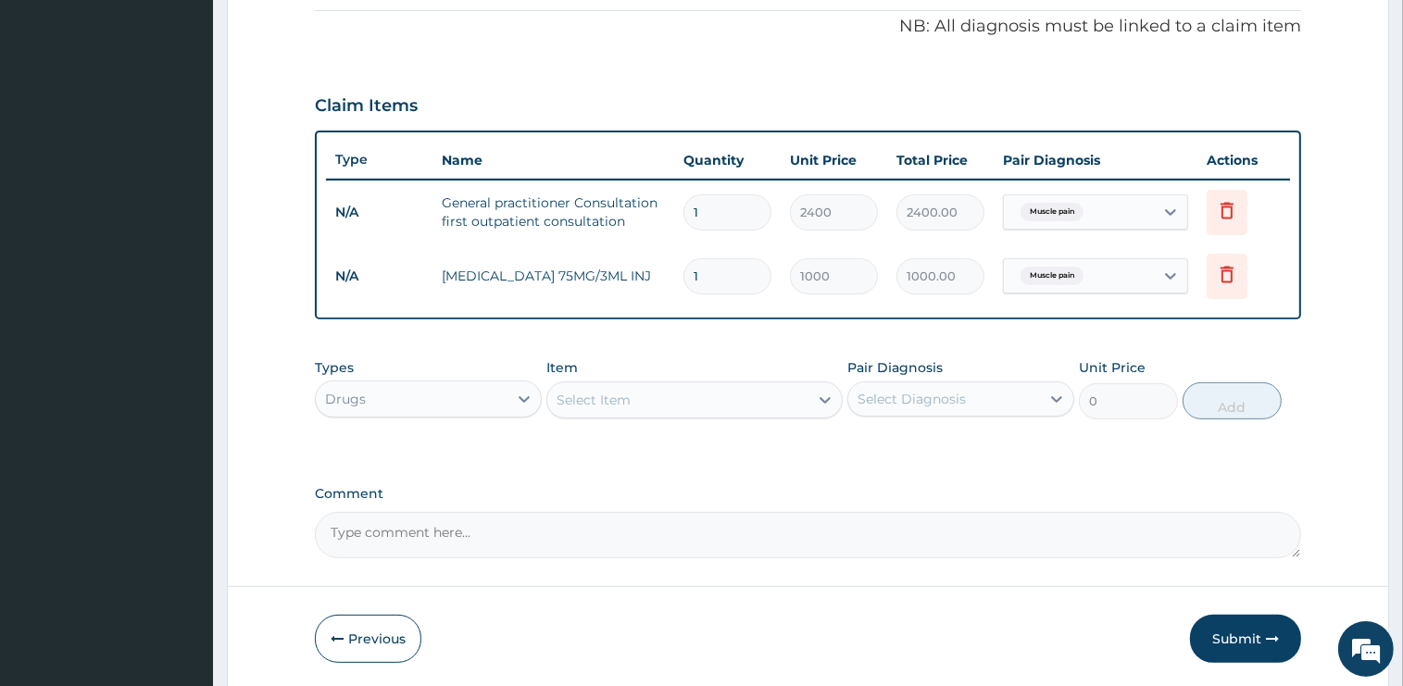
type input "0.00"
type input "2"
type input "2000.00"
type input "2"
click at [669, 399] on div "Select Item" at bounding box center [677, 400] width 261 height 30
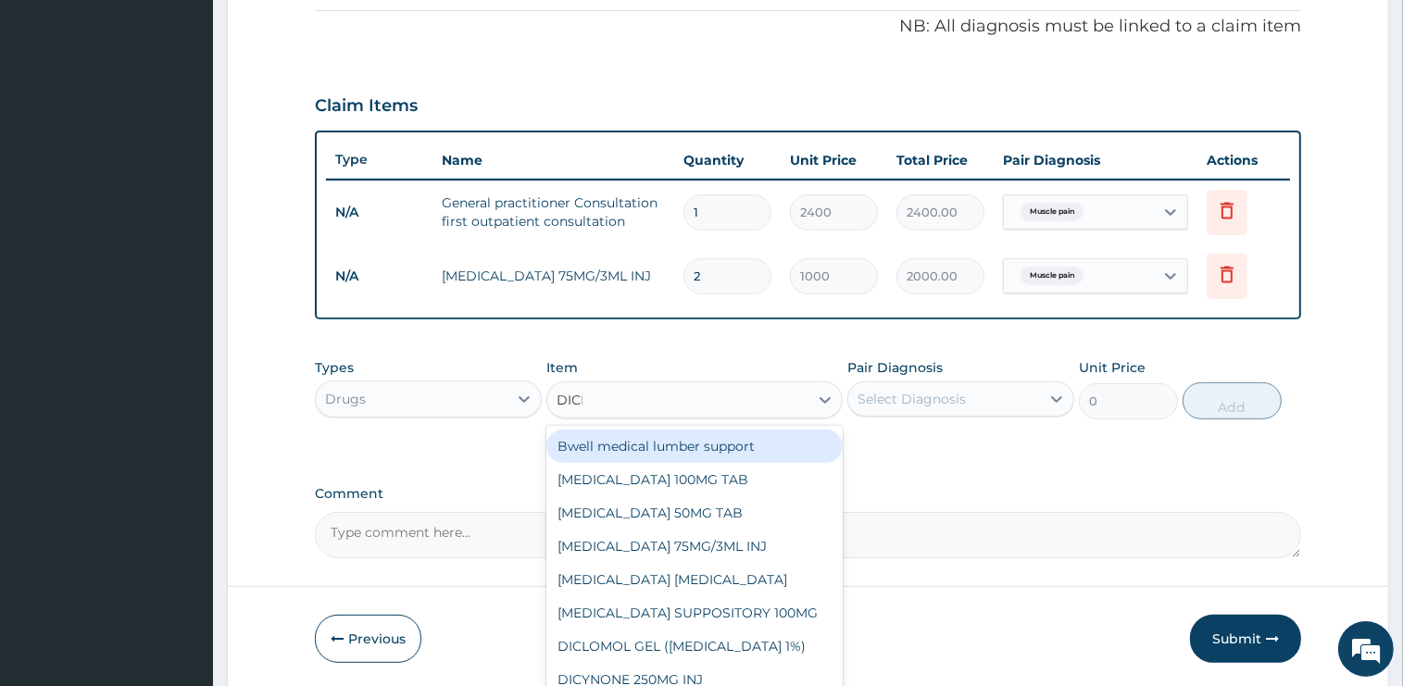
type input "DICLO"
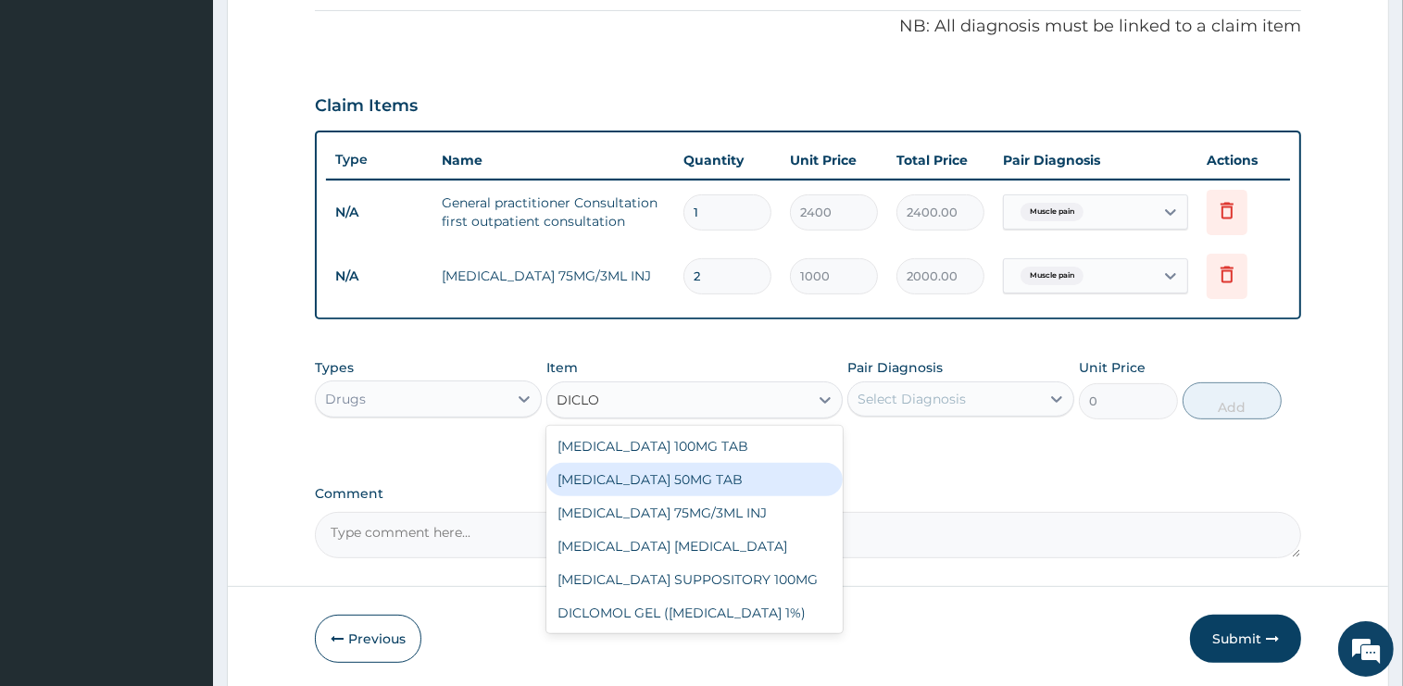
click at [720, 485] on div "DICLOFENAC 50MG TAB" at bounding box center [694, 479] width 296 height 33
type input "75"
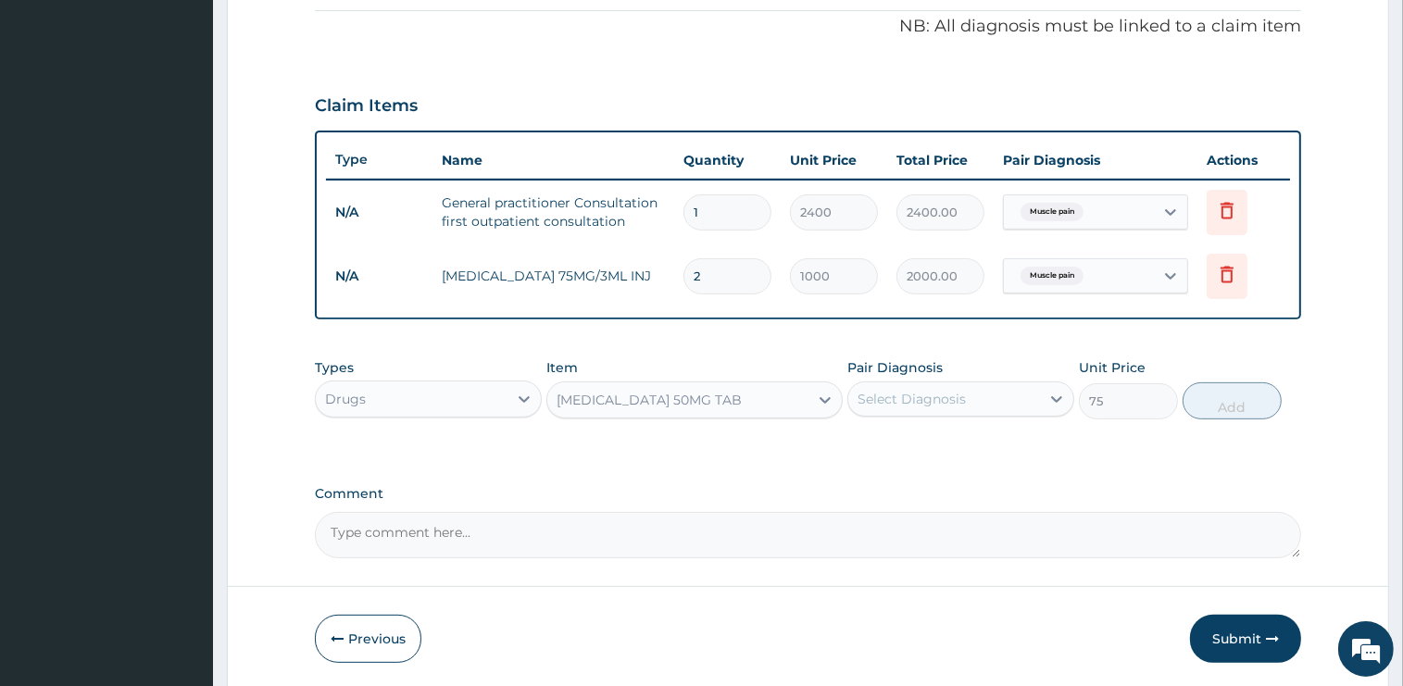
click at [987, 388] on div "Select Diagnosis" at bounding box center [944, 399] width 192 height 30
click at [942, 446] on label "Muscle pain" at bounding box center [918, 444] width 80 height 19
checkbox input "true"
click at [1210, 407] on button "Add" at bounding box center [1231, 400] width 99 height 37
type input "0"
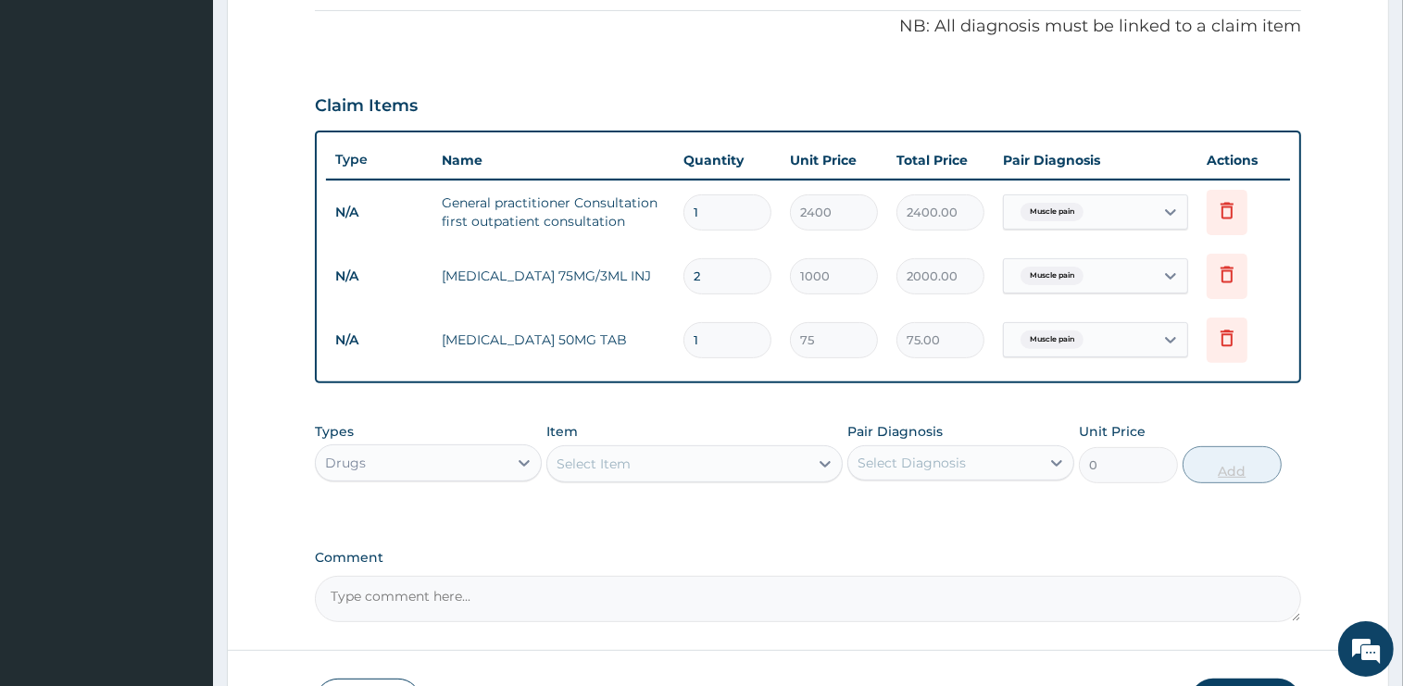
type input "10"
type input "750.00"
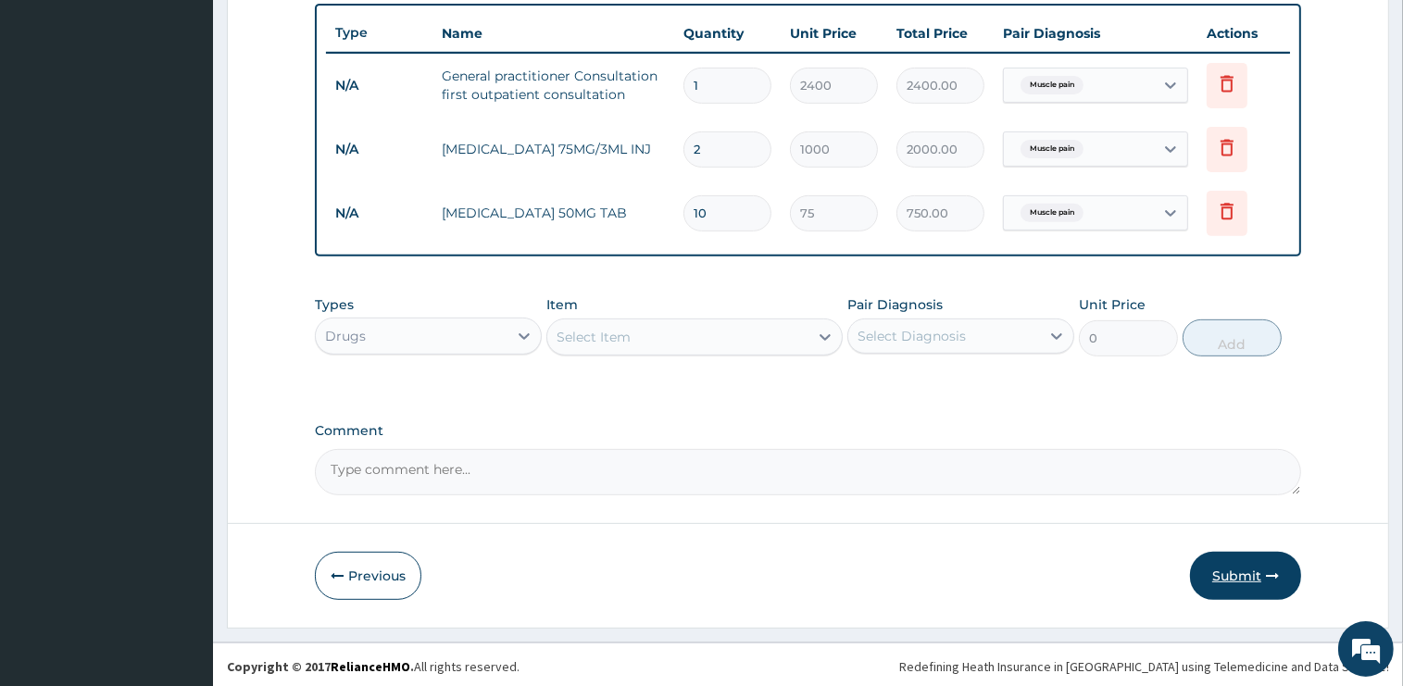
type input "10"
click at [1265, 575] on button "Submit" at bounding box center [1245, 576] width 111 height 48
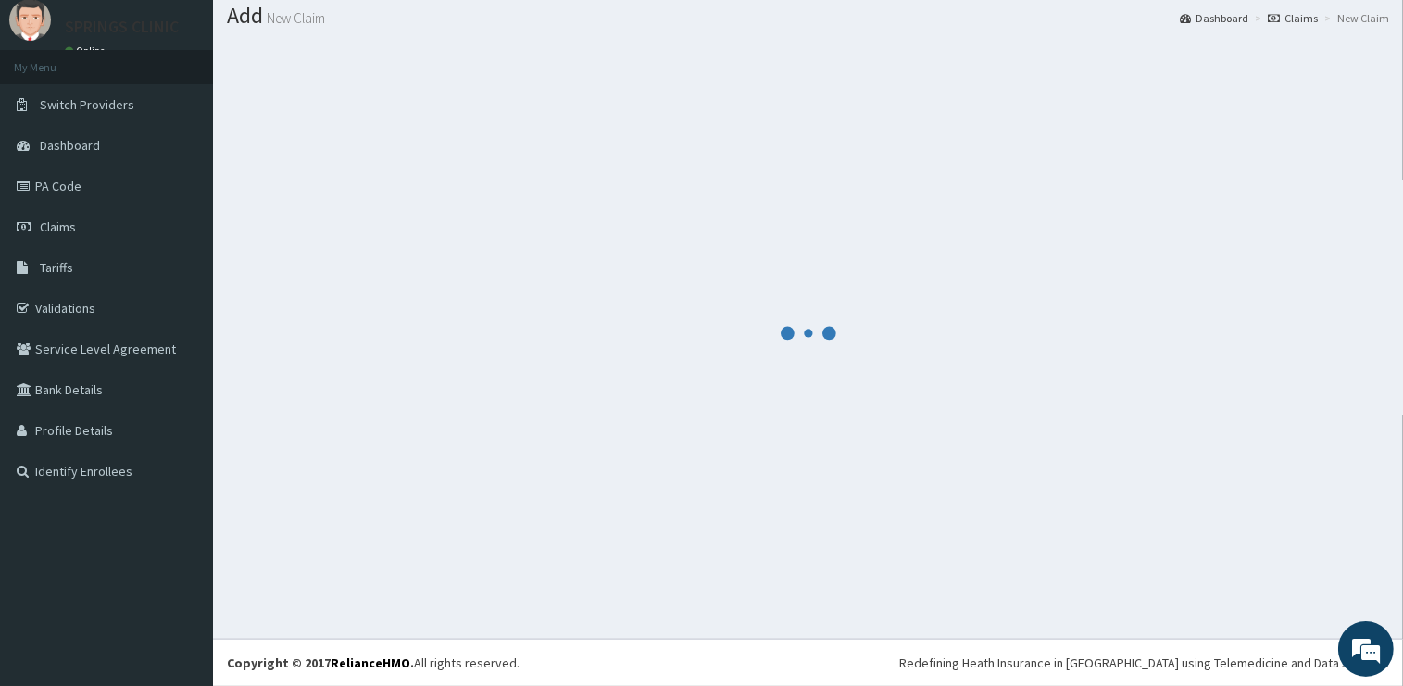
scroll to position [56, 0]
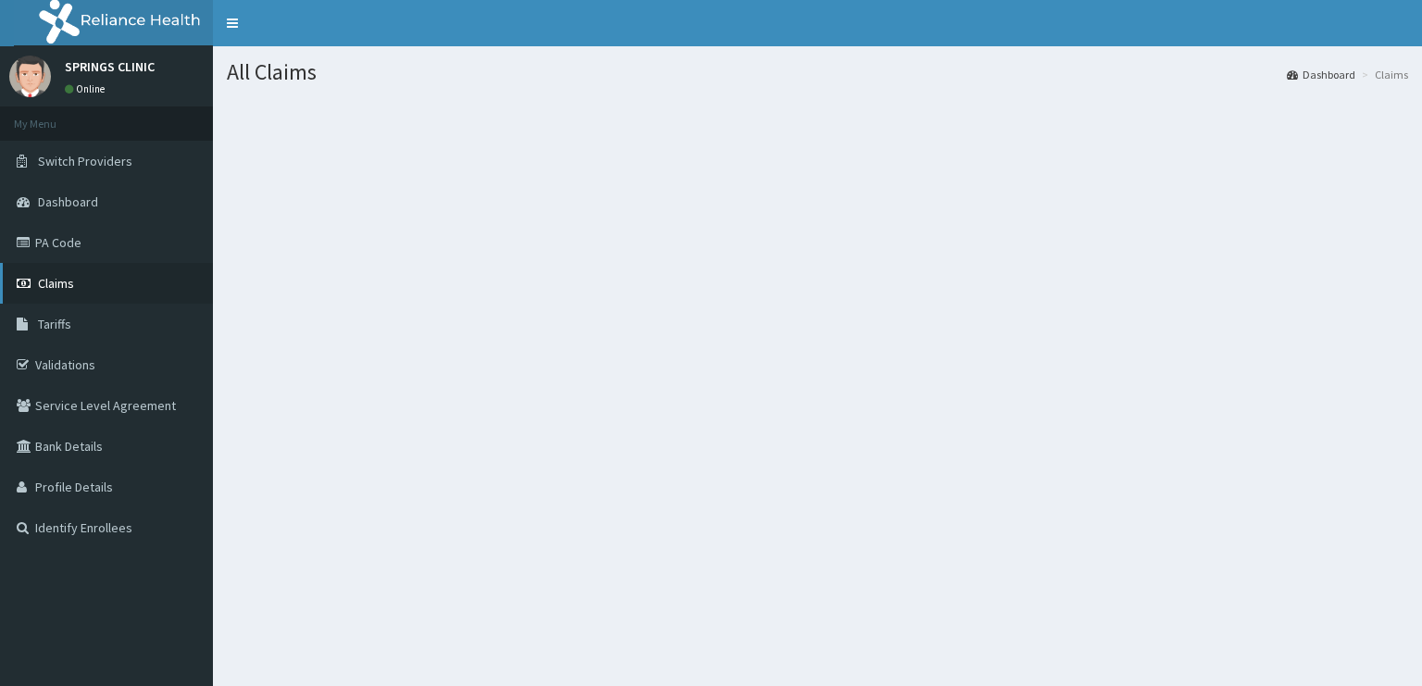
click at [77, 283] on link "Claims" at bounding box center [106, 283] width 213 height 41
click at [65, 283] on span "Claims" at bounding box center [56, 283] width 36 height 17
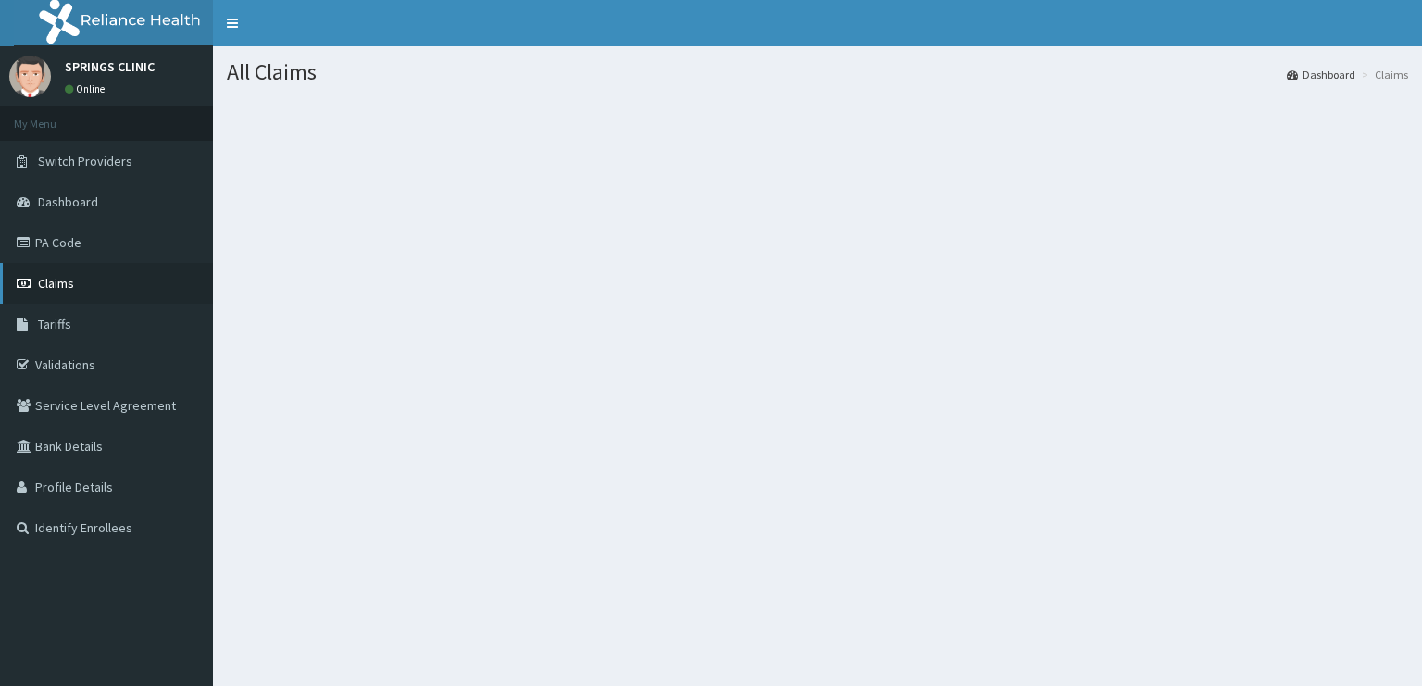
click at [65, 283] on span "Claims" at bounding box center [56, 283] width 36 height 17
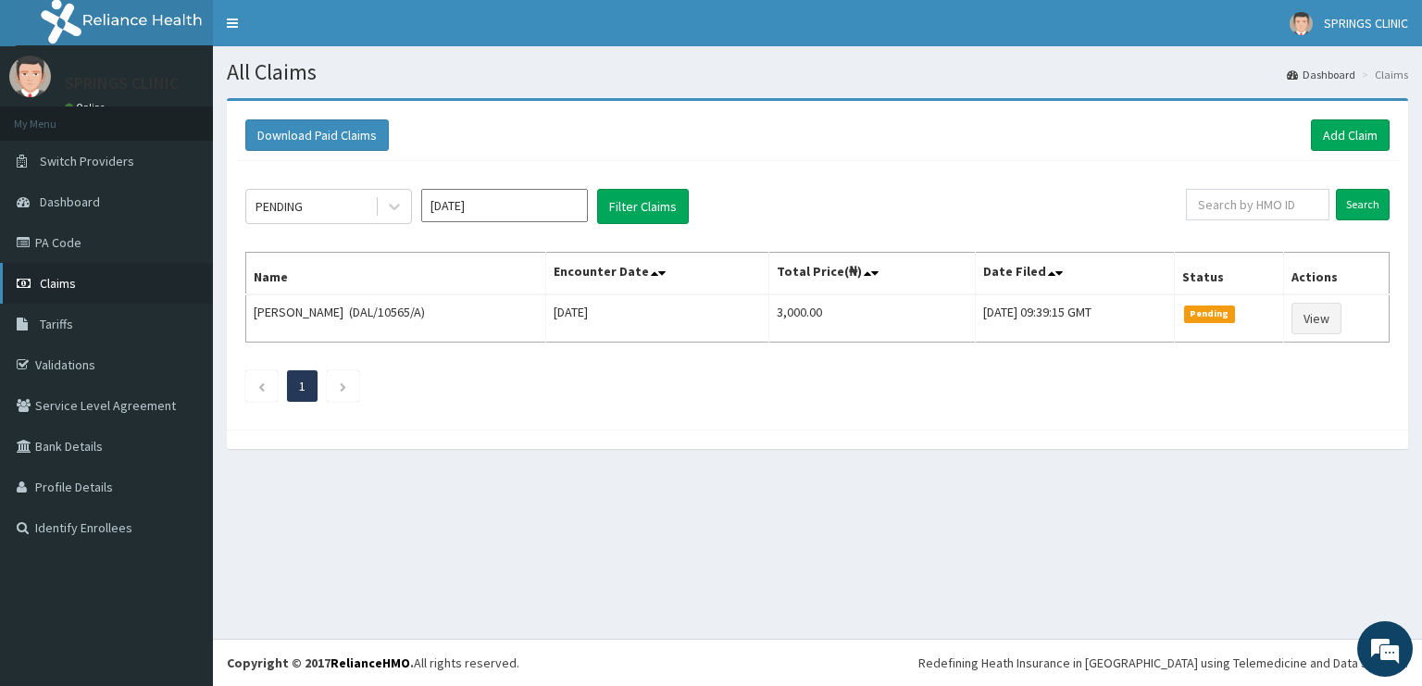
click at [71, 278] on span "Claims" at bounding box center [58, 283] width 36 height 17
click at [1335, 128] on link "Add Claim" at bounding box center [1350, 134] width 79 height 31
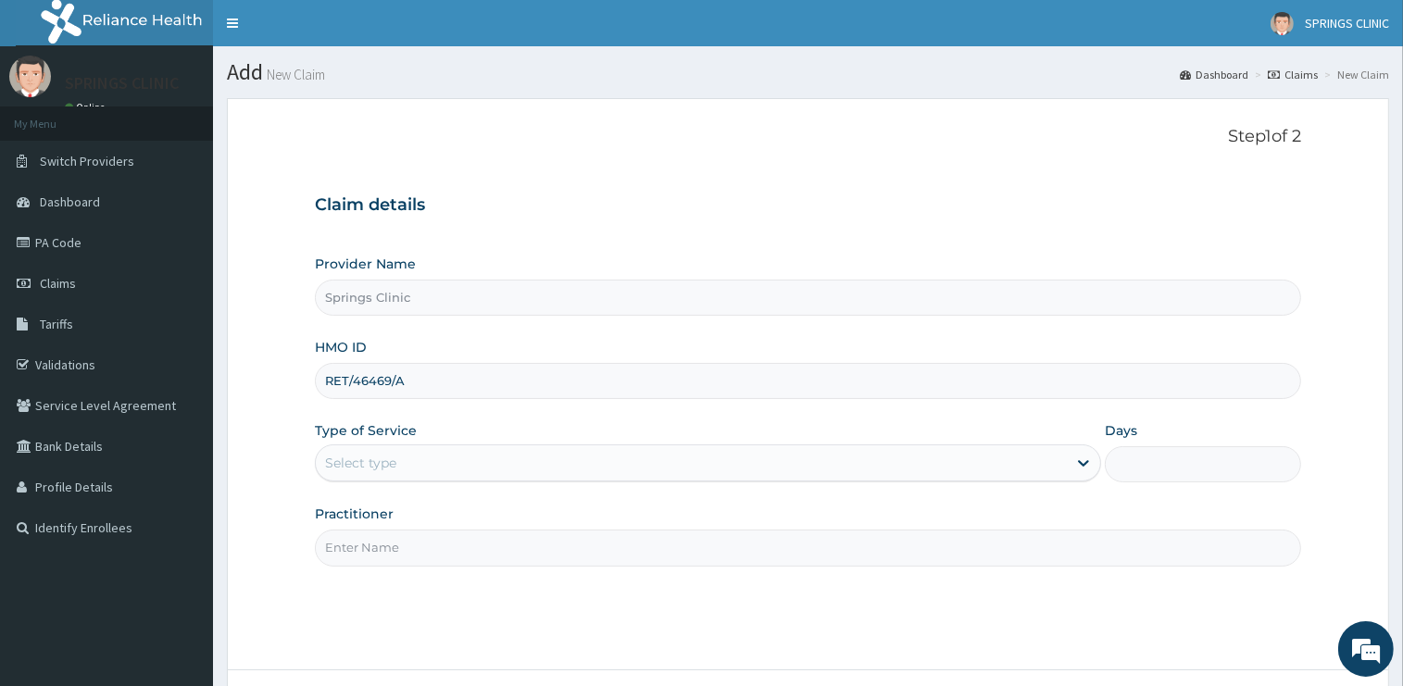
type input "RET/46469/A"
click at [391, 469] on div "Select type" at bounding box center [360, 463] width 71 height 19
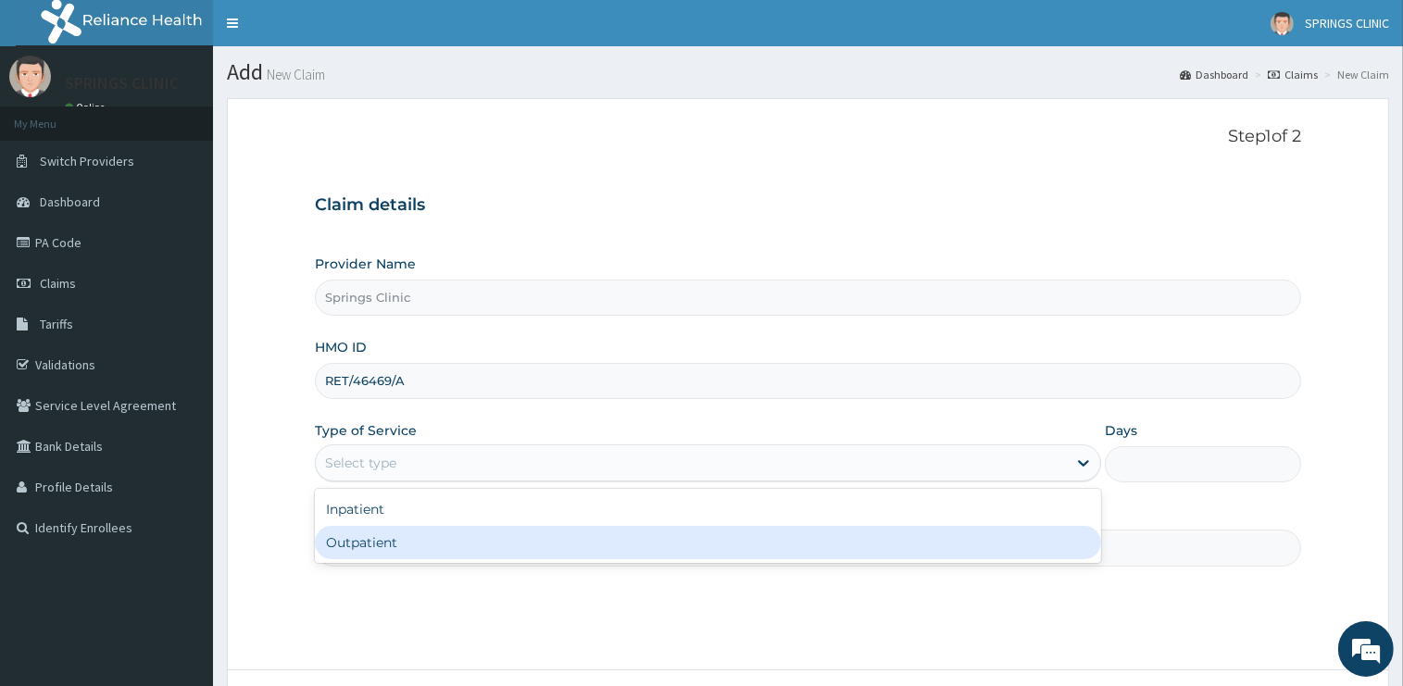
click at [393, 539] on div "Outpatient" at bounding box center [708, 542] width 786 height 33
type input "1"
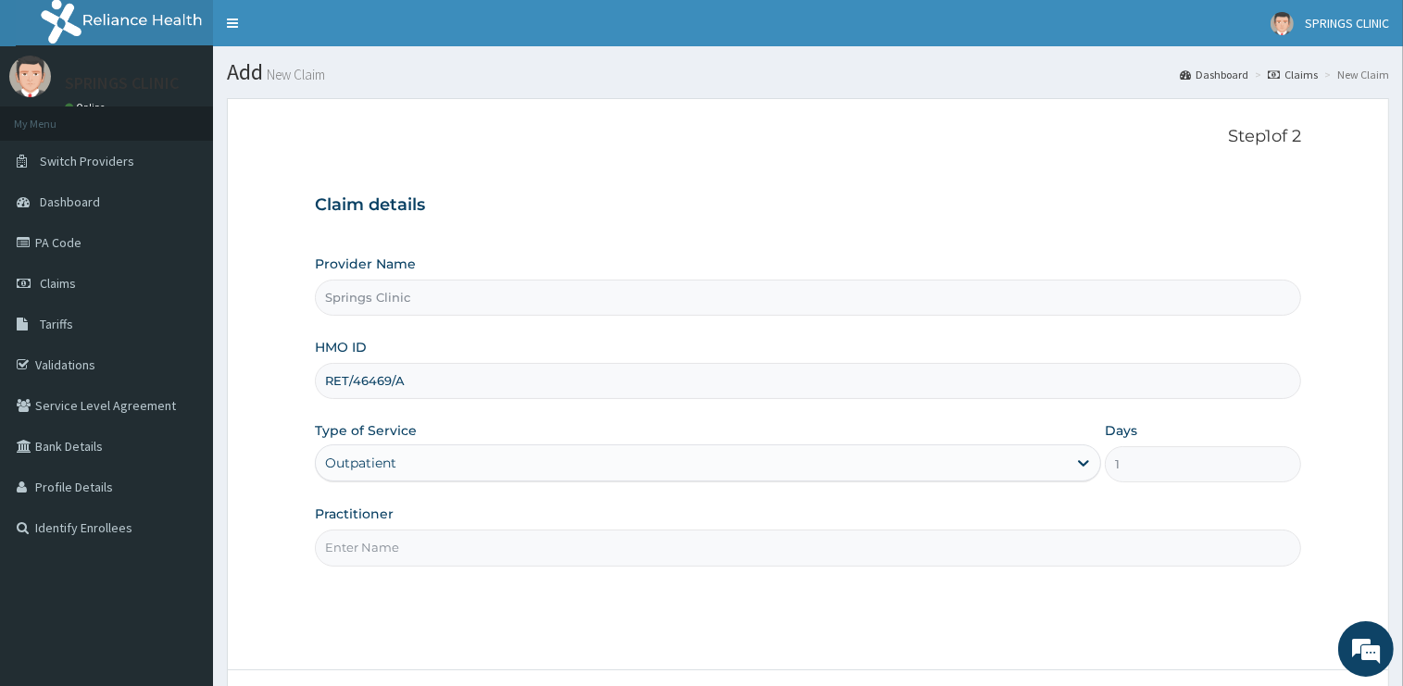
drag, startPoint x: 385, startPoint y: 549, endPoint x: 384, endPoint y: 565, distance: 15.8
click at [385, 550] on input "Practitioner" at bounding box center [808, 548] width 986 height 36
click at [384, 550] on input "Practitioner" at bounding box center [808, 548] width 986 height 36
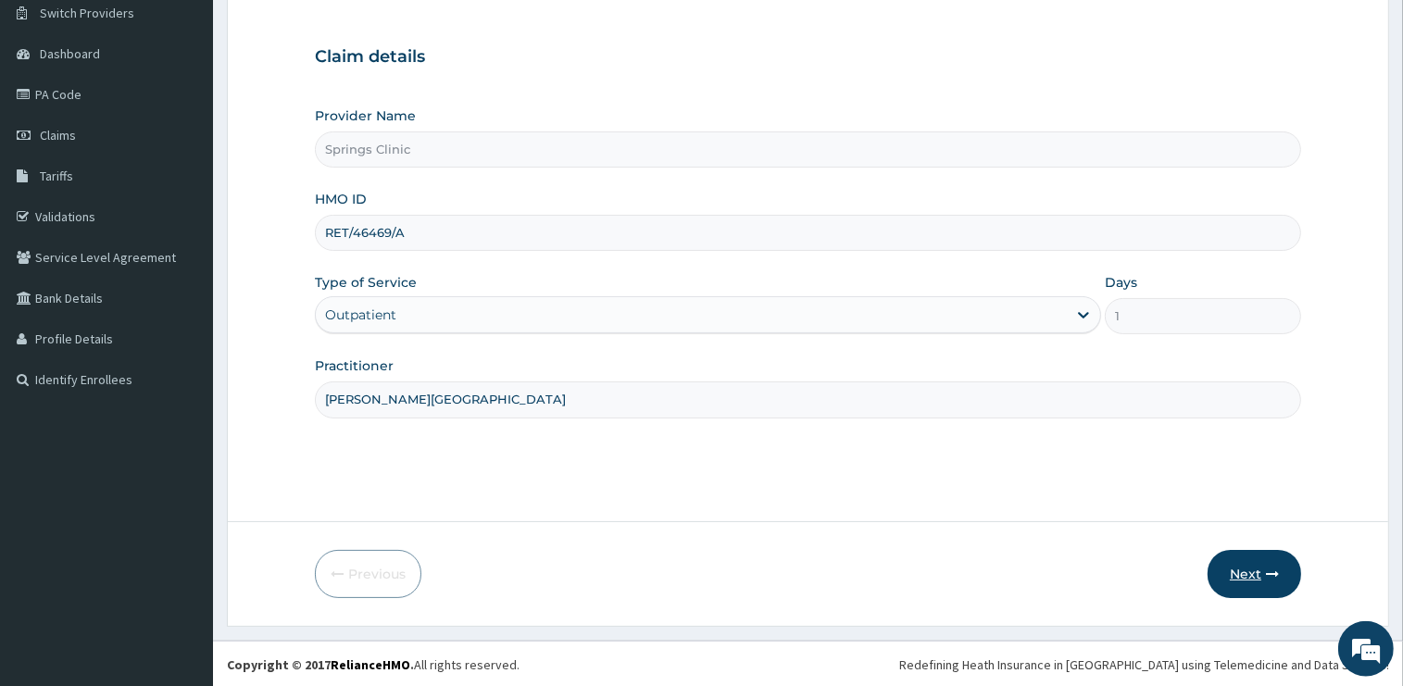
scroll to position [149, 0]
type input "[PERSON_NAME][GEOGRAPHIC_DATA]"
click at [1237, 569] on button "Next" at bounding box center [1254, 573] width 94 height 48
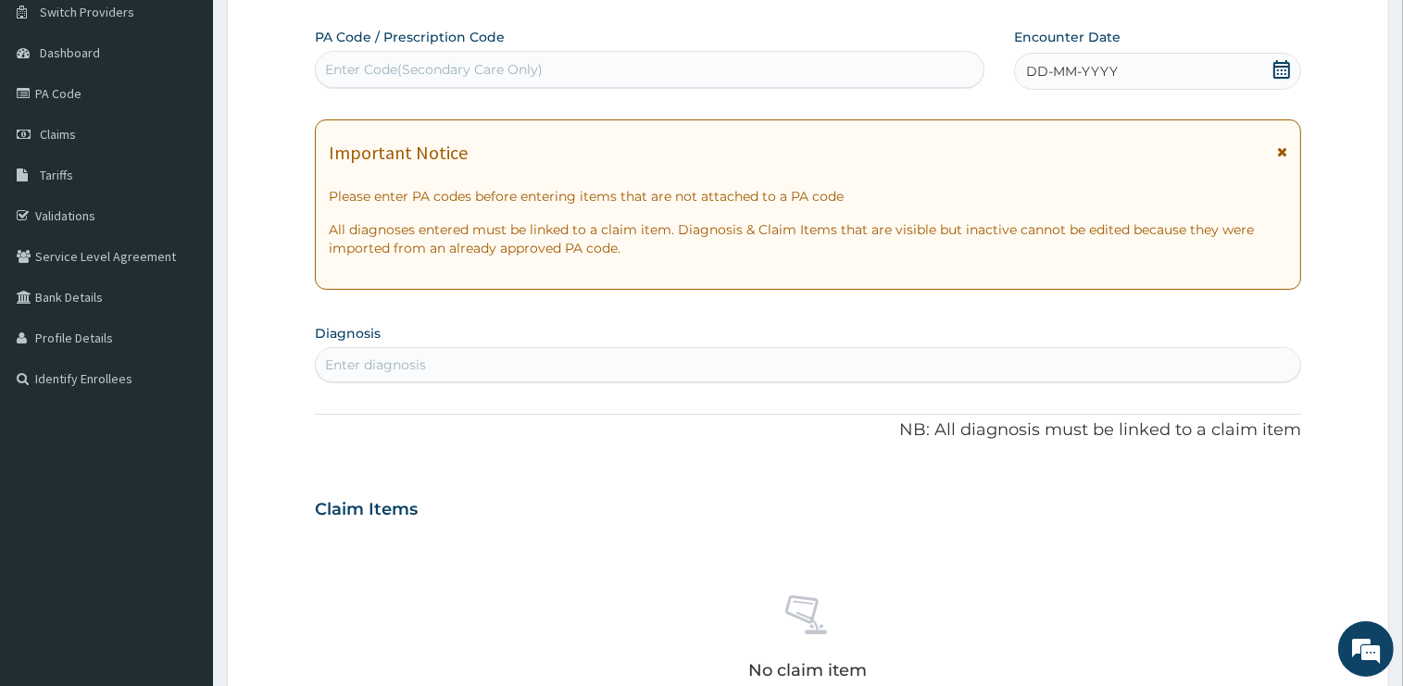
click at [428, 84] on div "Enter Code(Secondary Care Only)" at bounding box center [649, 69] width 669 height 37
paste input "PA/8BA535"
type input "PA/8BA535"
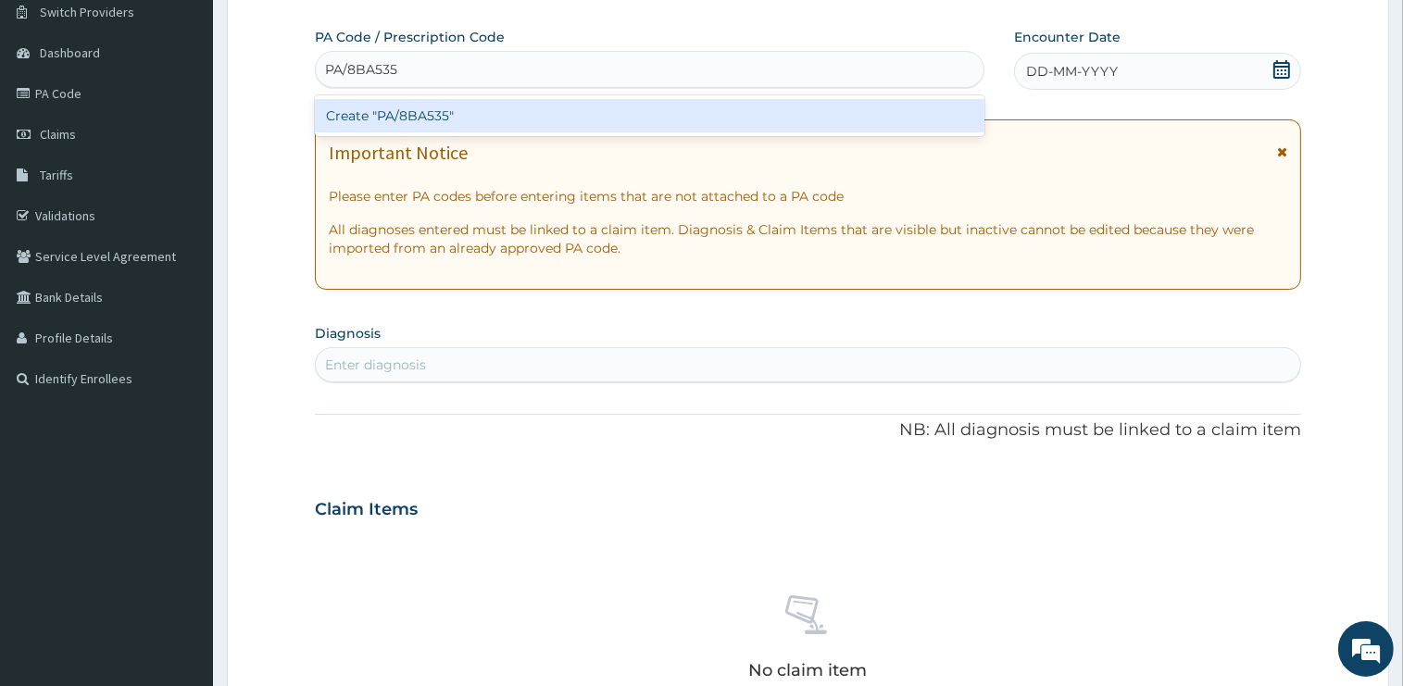
click at [431, 110] on div "Create "PA/8BA535"" at bounding box center [649, 115] width 669 height 33
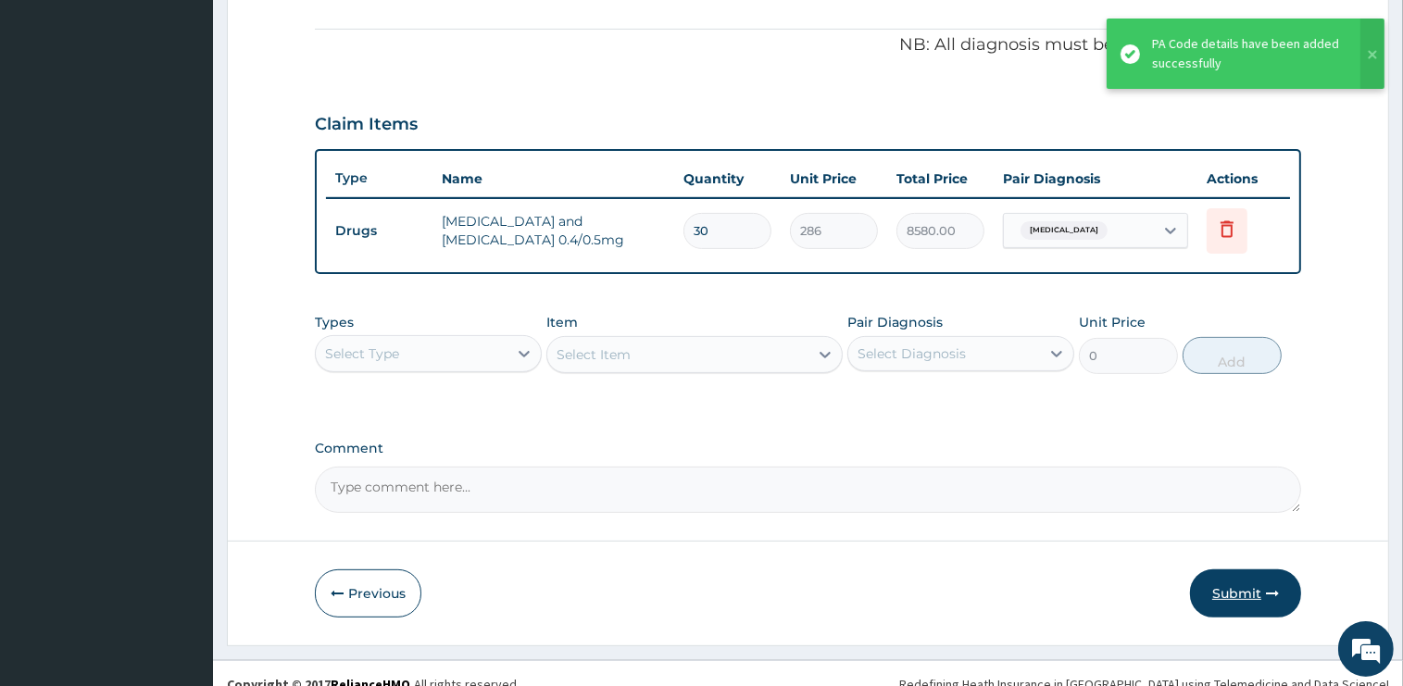
scroll to position [558, 0]
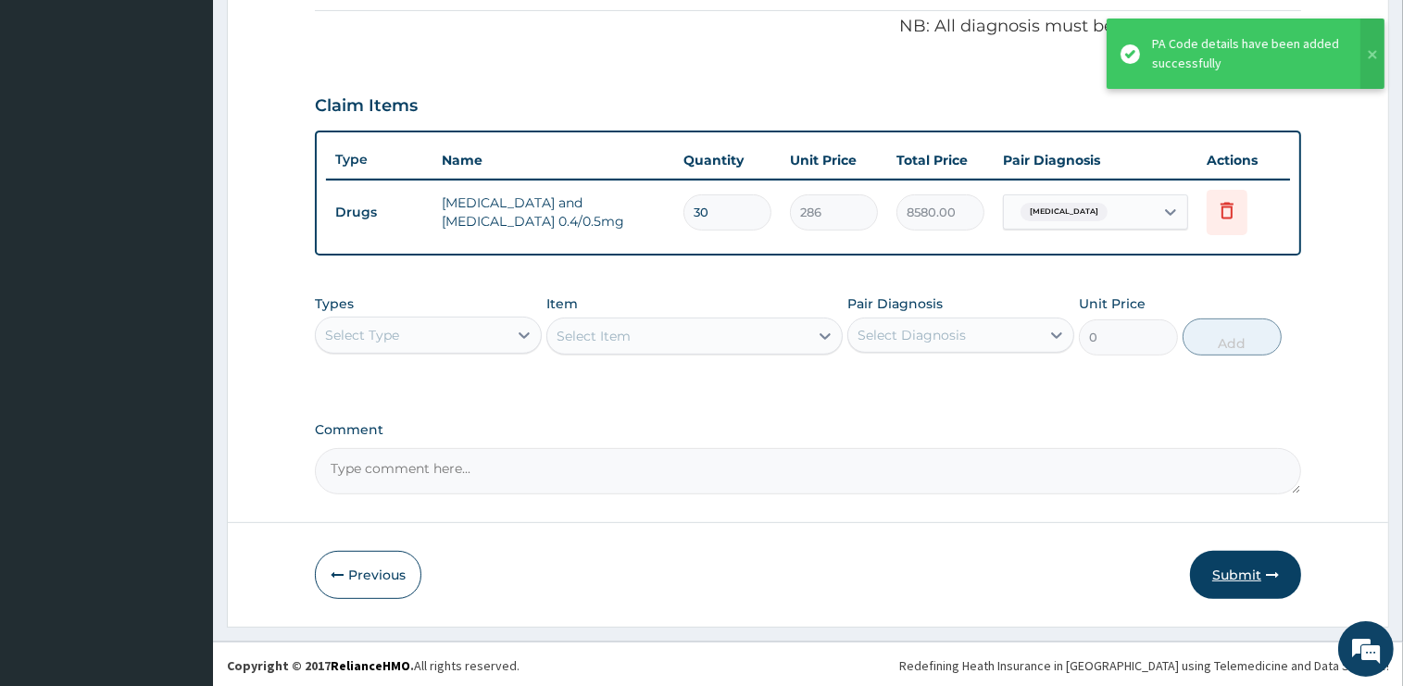
click at [1245, 573] on button "Submit" at bounding box center [1245, 575] width 111 height 48
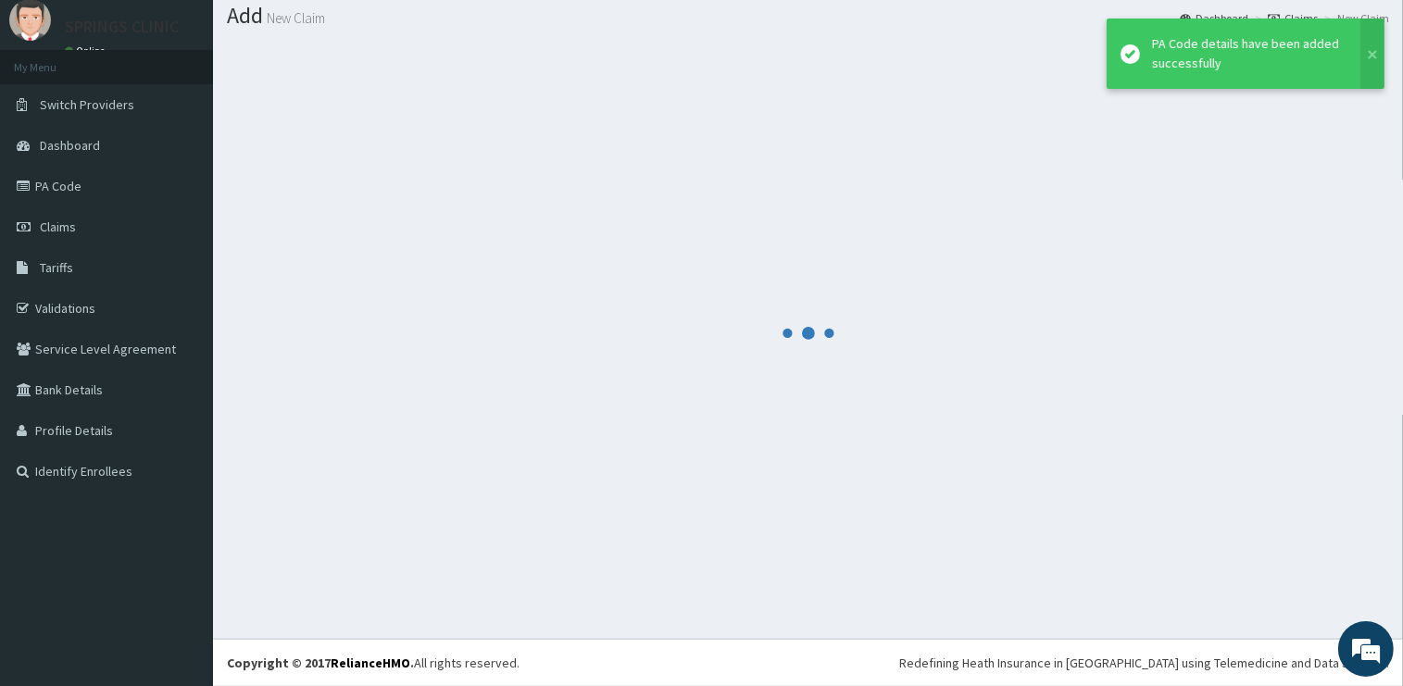
scroll to position [56, 0]
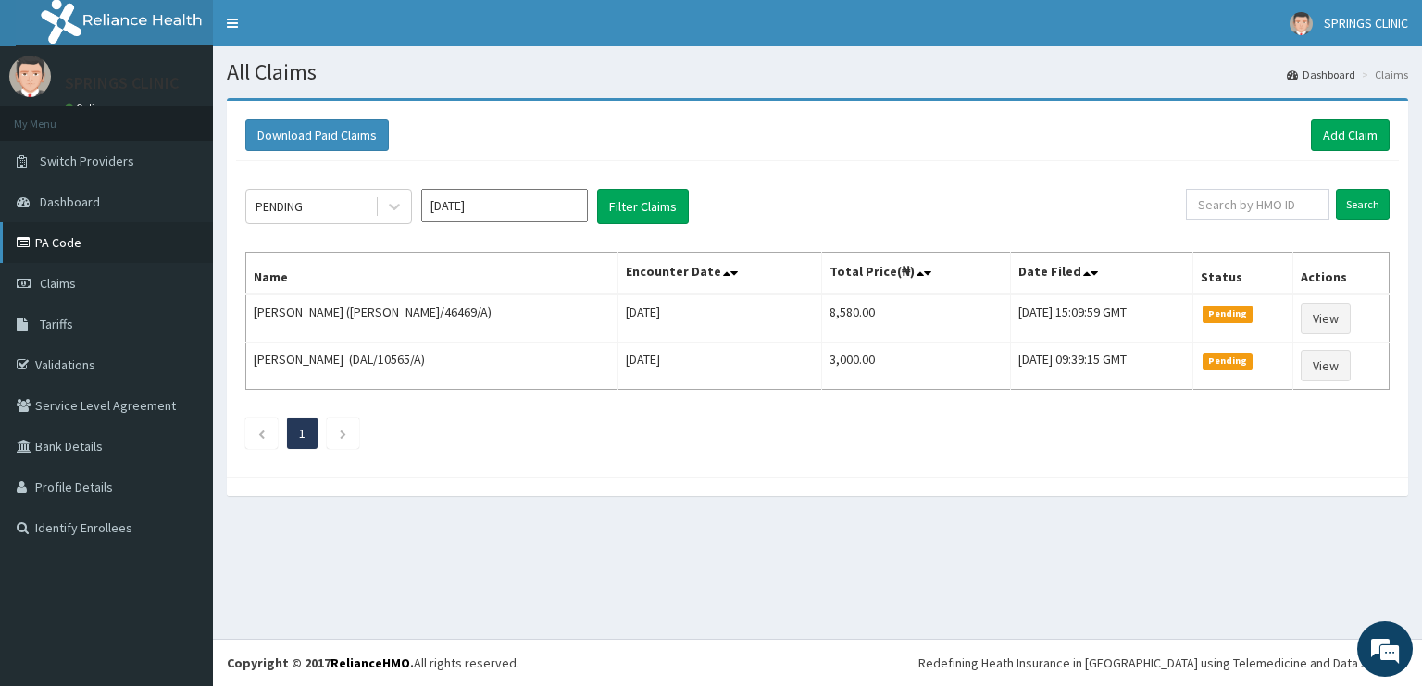
click at [55, 235] on link "PA Code" at bounding box center [106, 242] width 213 height 41
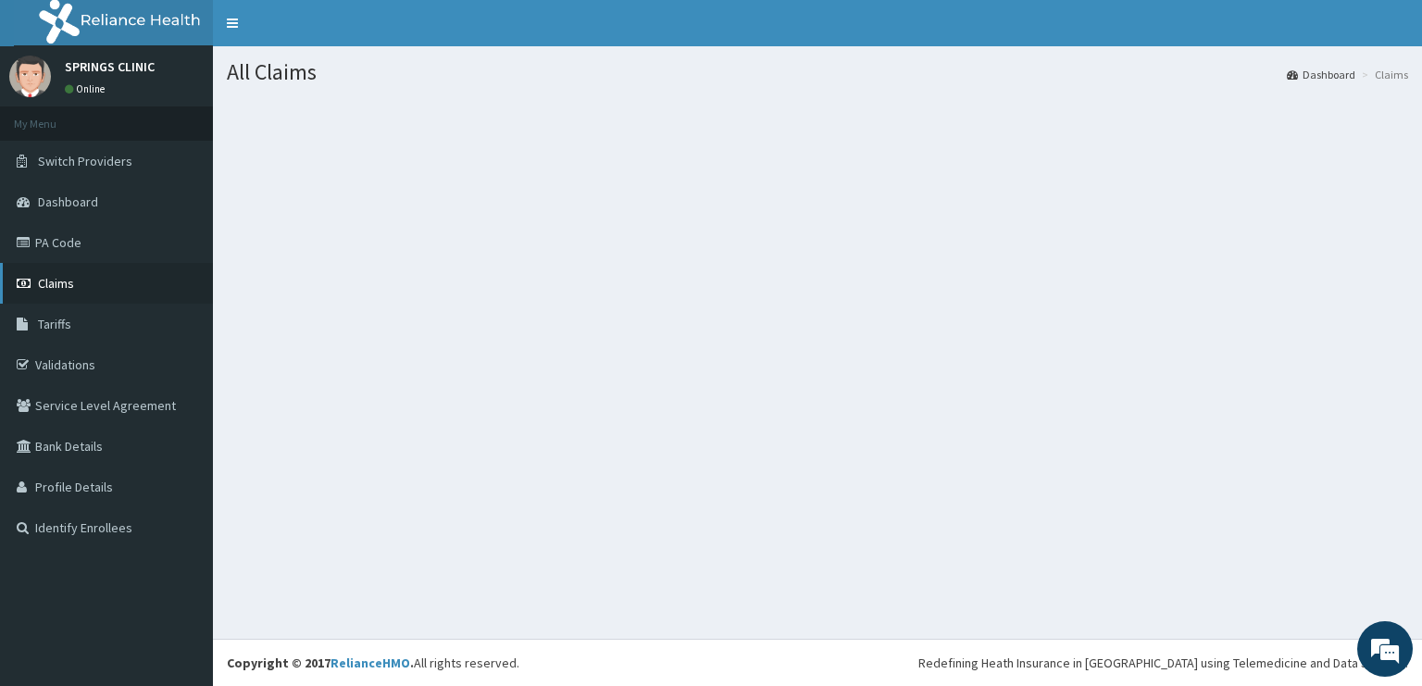
click at [87, 290] on link "Claims" at bounding box center [106, 283] width 213 height 41
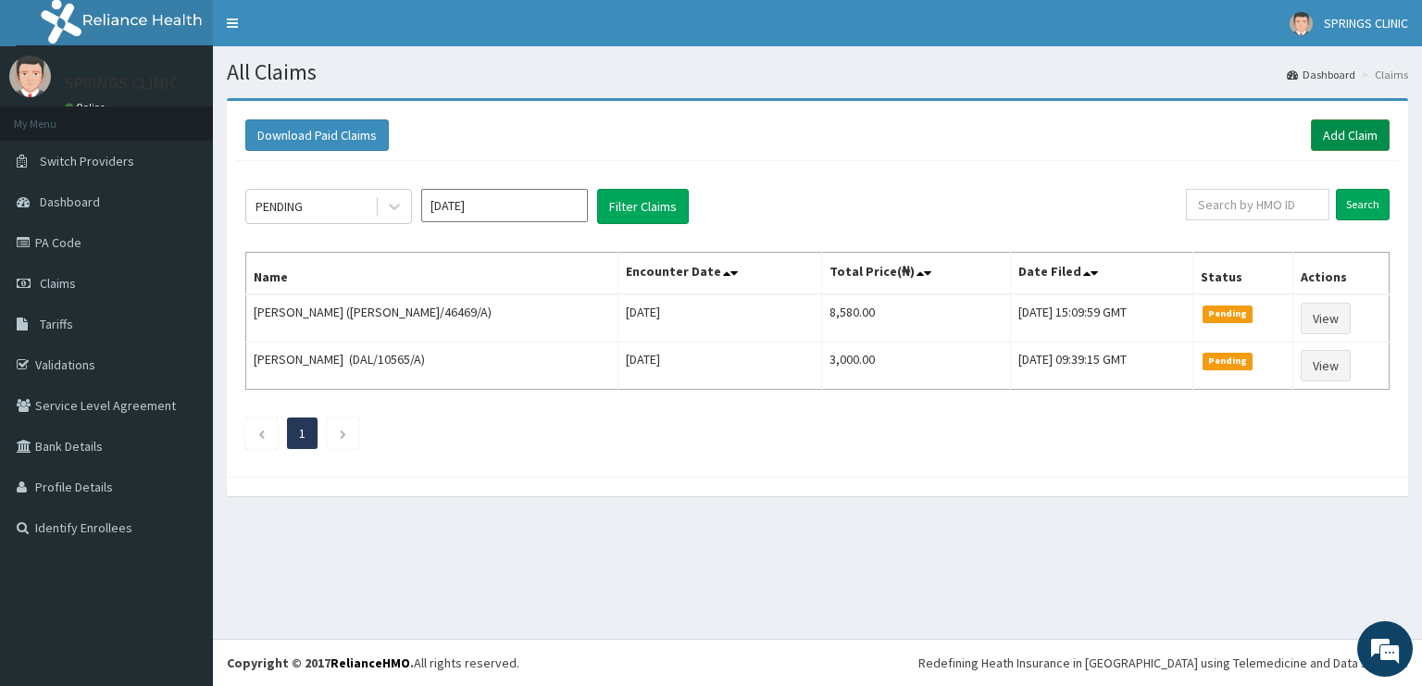
click at [1378, 128] on link "Add Claim" at bounding box center [1350, 134] width 79 height 31
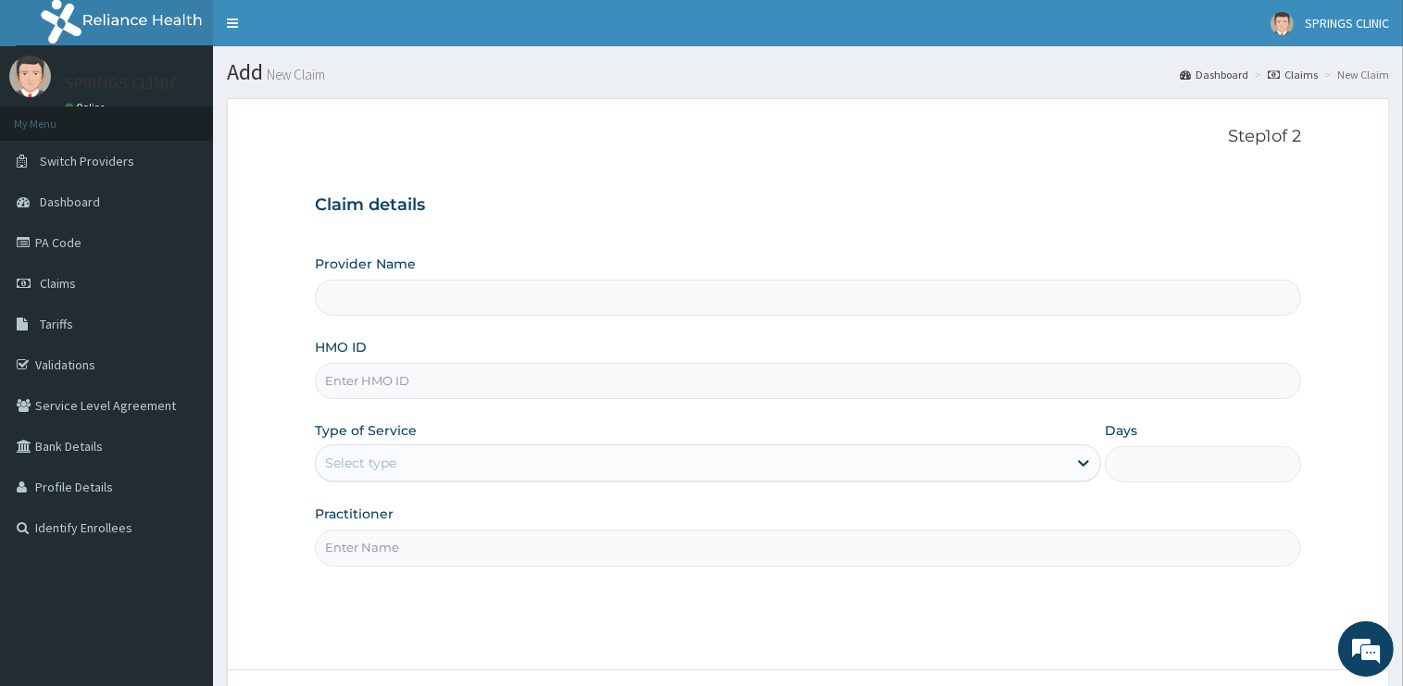
type input "Springs Clinic"
click at [446, 389] on input "HMO ID" at bounding box center [808, 381] width 986 height 36
type input "BNM/10010/A"
click at [467, 461] on div "Select type" at bounding box center [691, 463] width 751 height 30
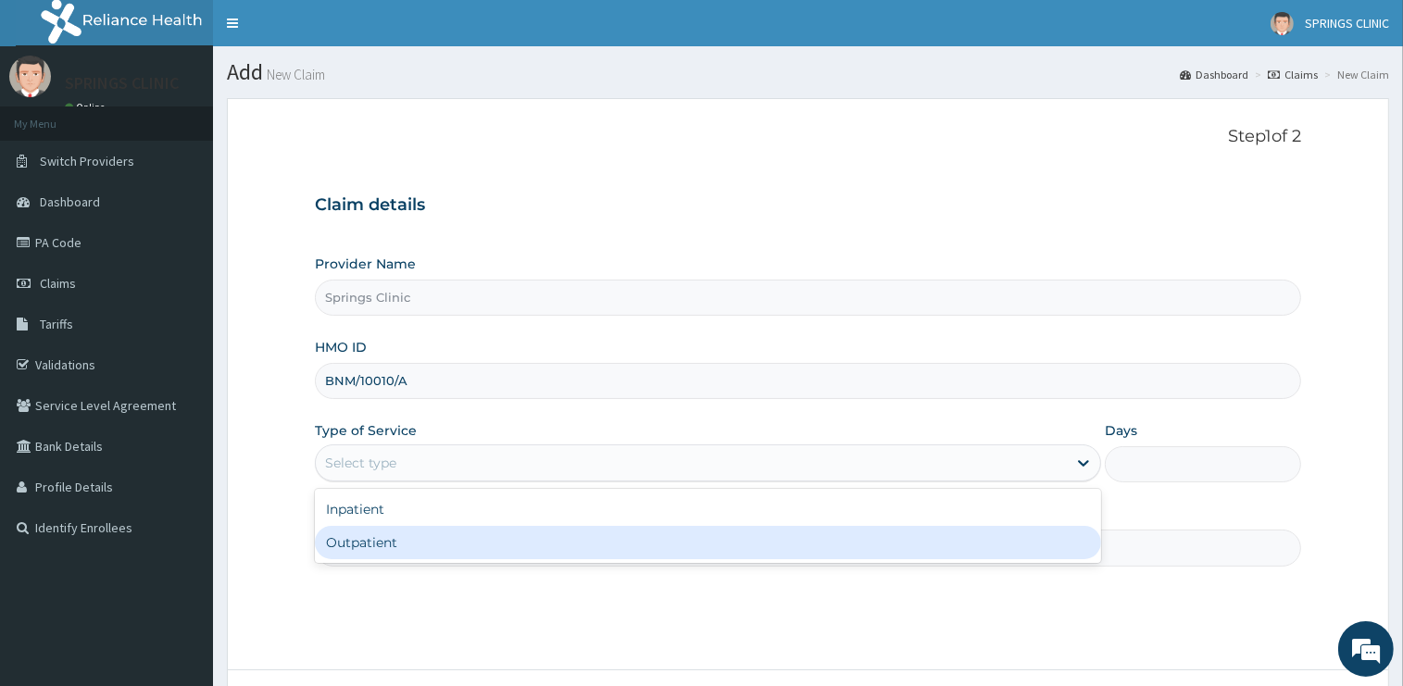
click at [441, 546] on div "Outpatient" at bounding box center [708, 542] width 786 height 33
type input "1"
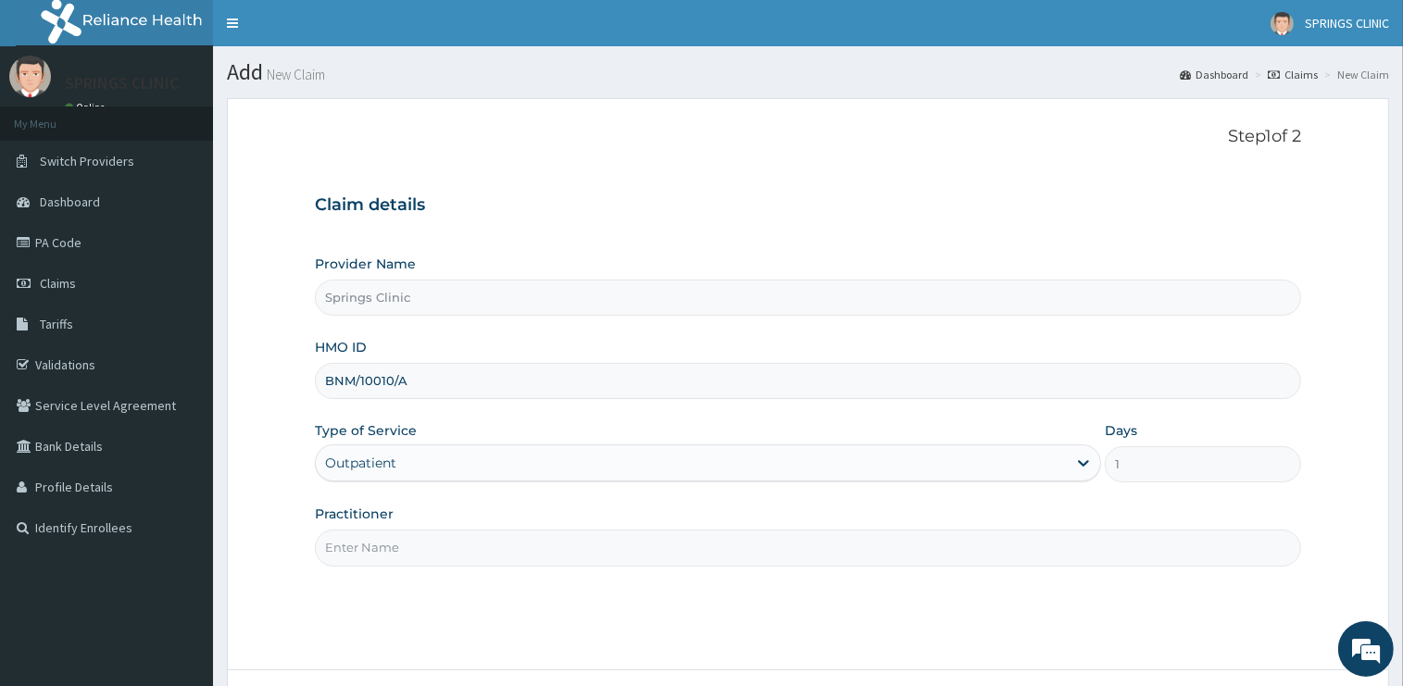
click at [439, 541] on input "Practitioner" at bounding box center [808, 548] width 986 height 36
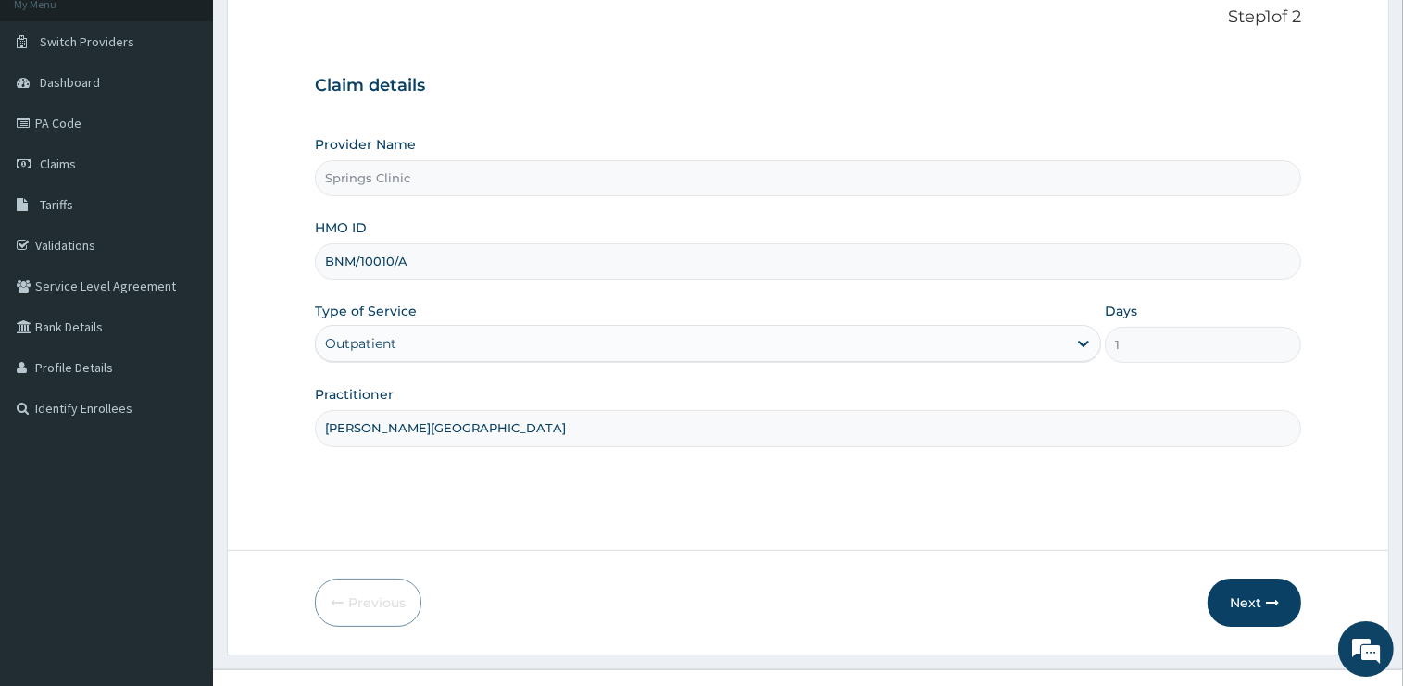
scroll to position [149, 0]
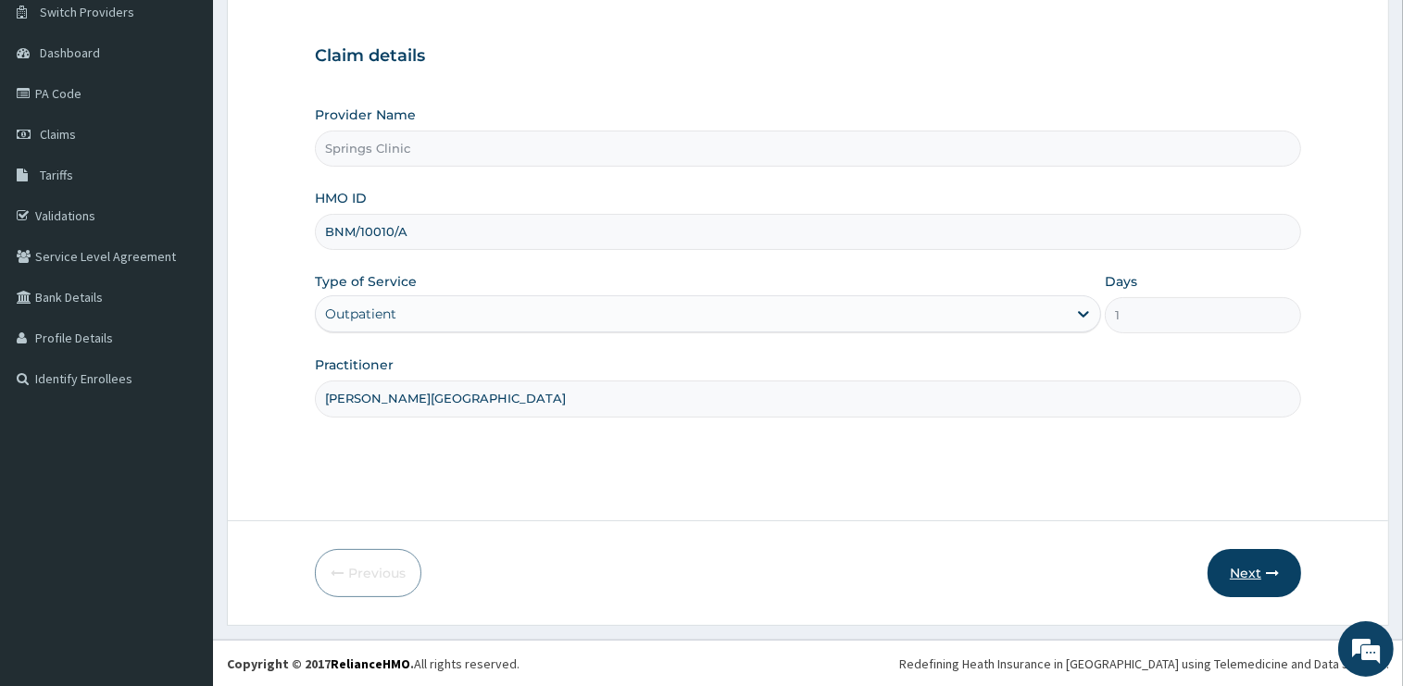
type input "[PERSON_NAME][GEOGRAPHIC_DATA]"
click at [1254, 575] on button "Next" at bounding box center [1254, 573] width 94 height 48
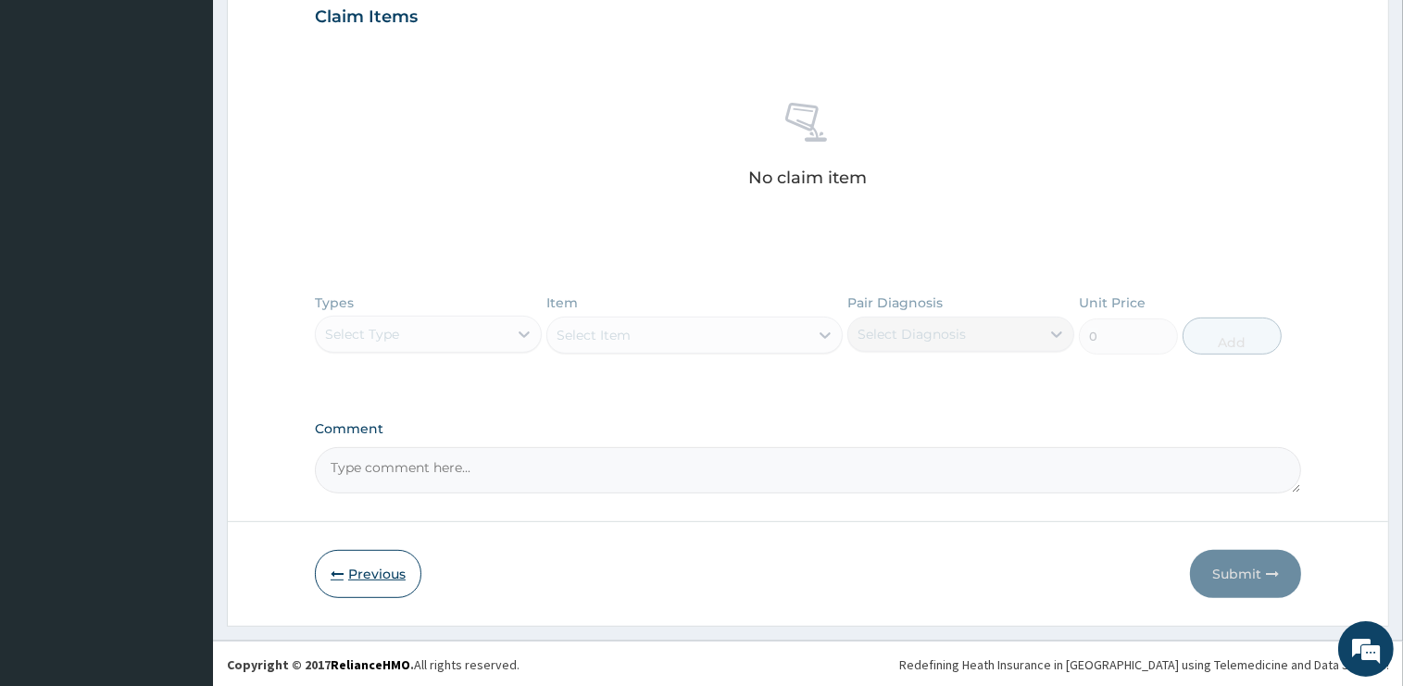
click at [381, 562] on button "Previous" at bounding box center [368, 574] width 106 height 48
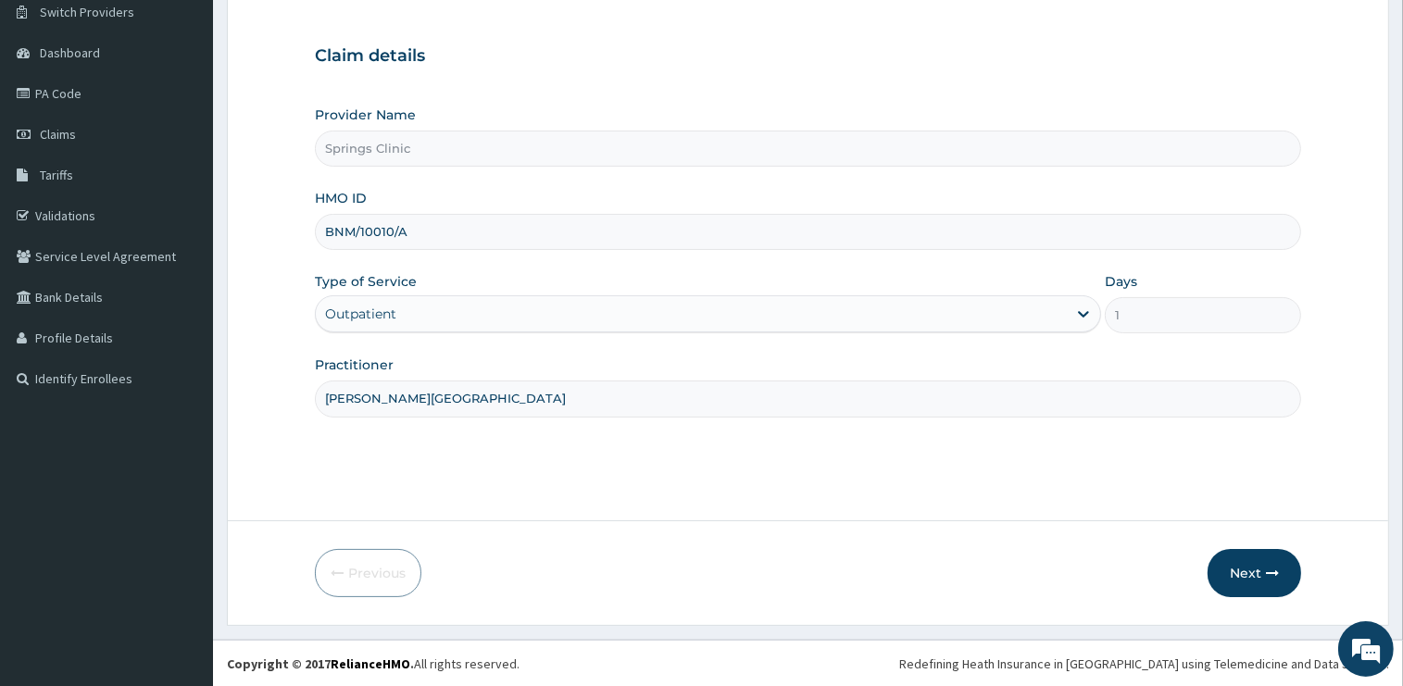
click at [399, 238] on input "BNM/10010/A" at bounding box center [808, 232] width 986 height 36
type input "BNM/10010/B"
click at [1251, 574] on button "Next" at bounding box center [1254, 573] width 94 height 48
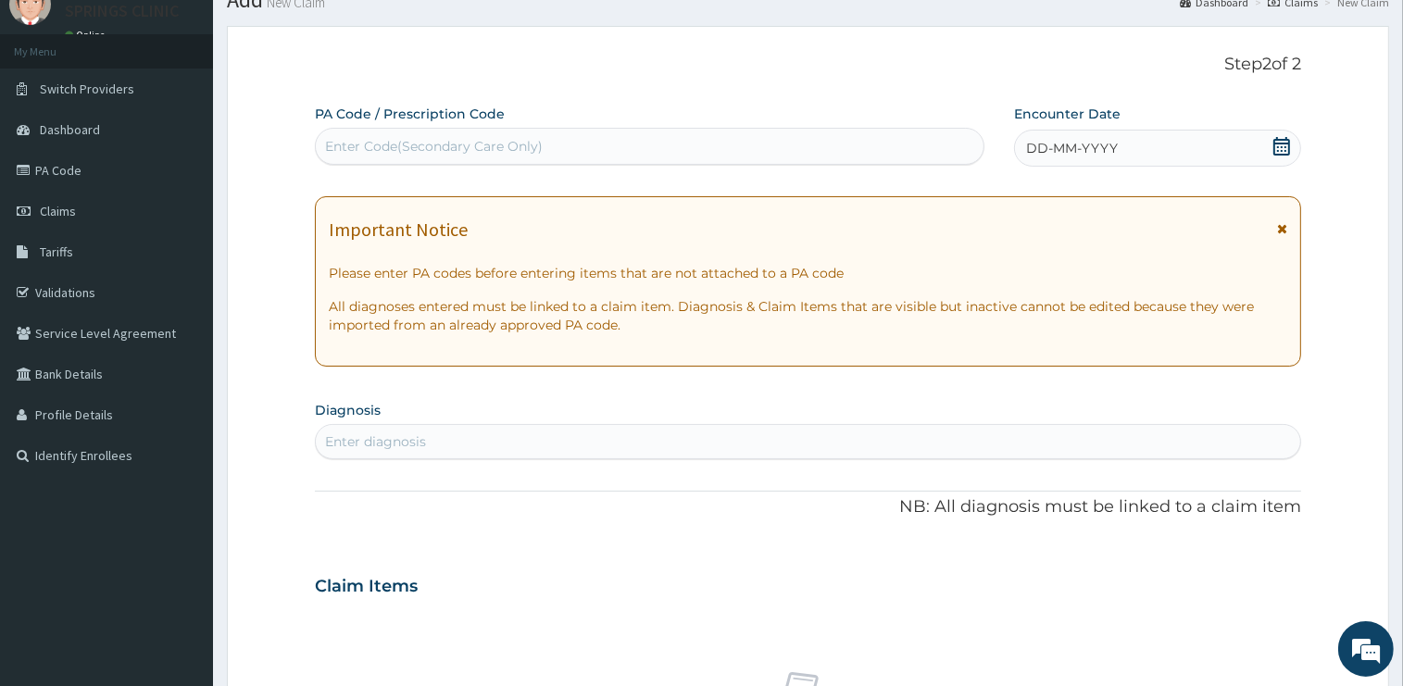
scroll to position [52, 0]
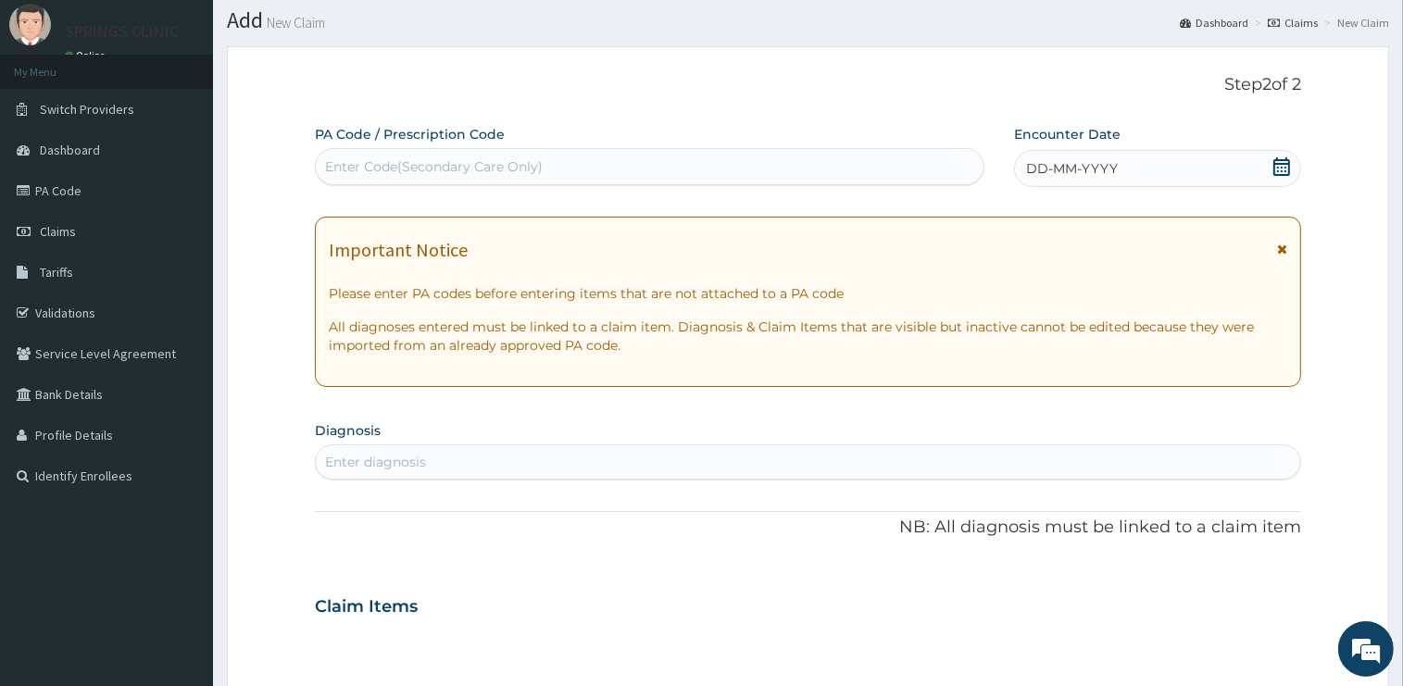
click at [1283, 165] on icon at bounding box center [1281, 166] width 17 height 19
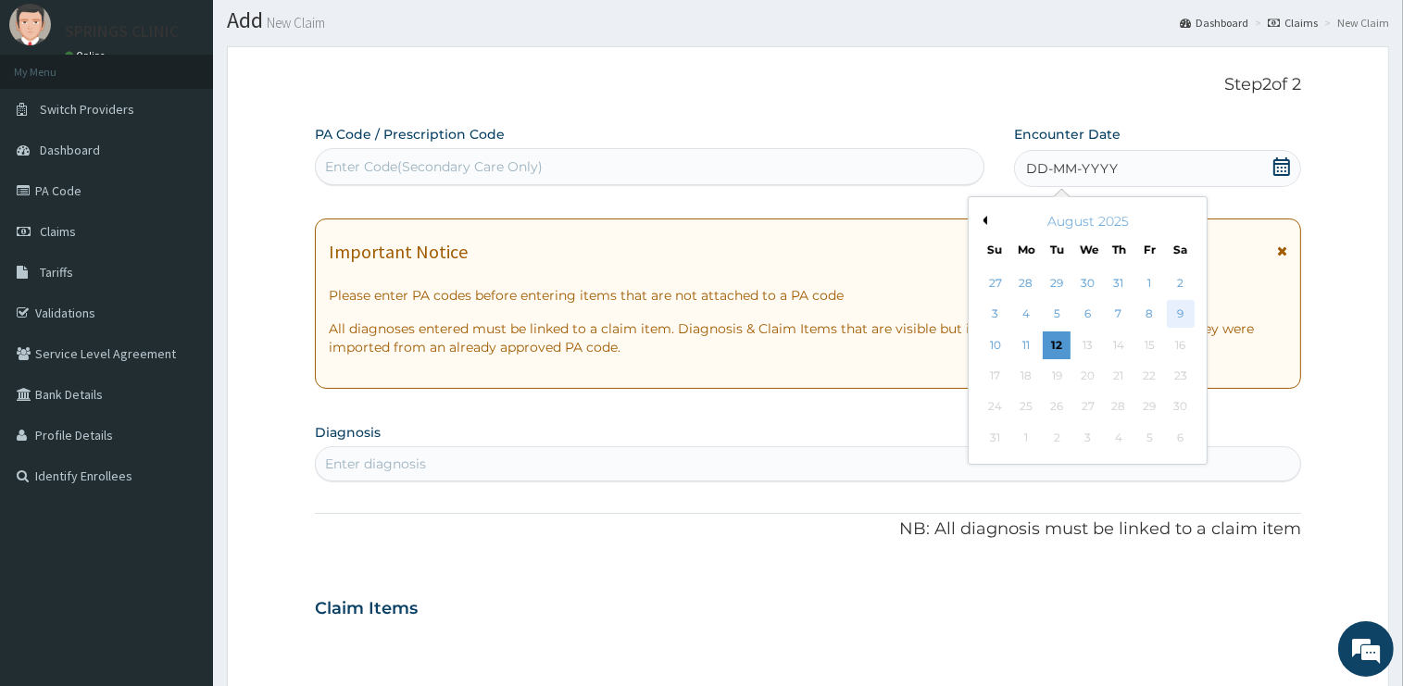
click at [1182, 309] on div "9" at bounding box center [1181, 315] width 28 height 28
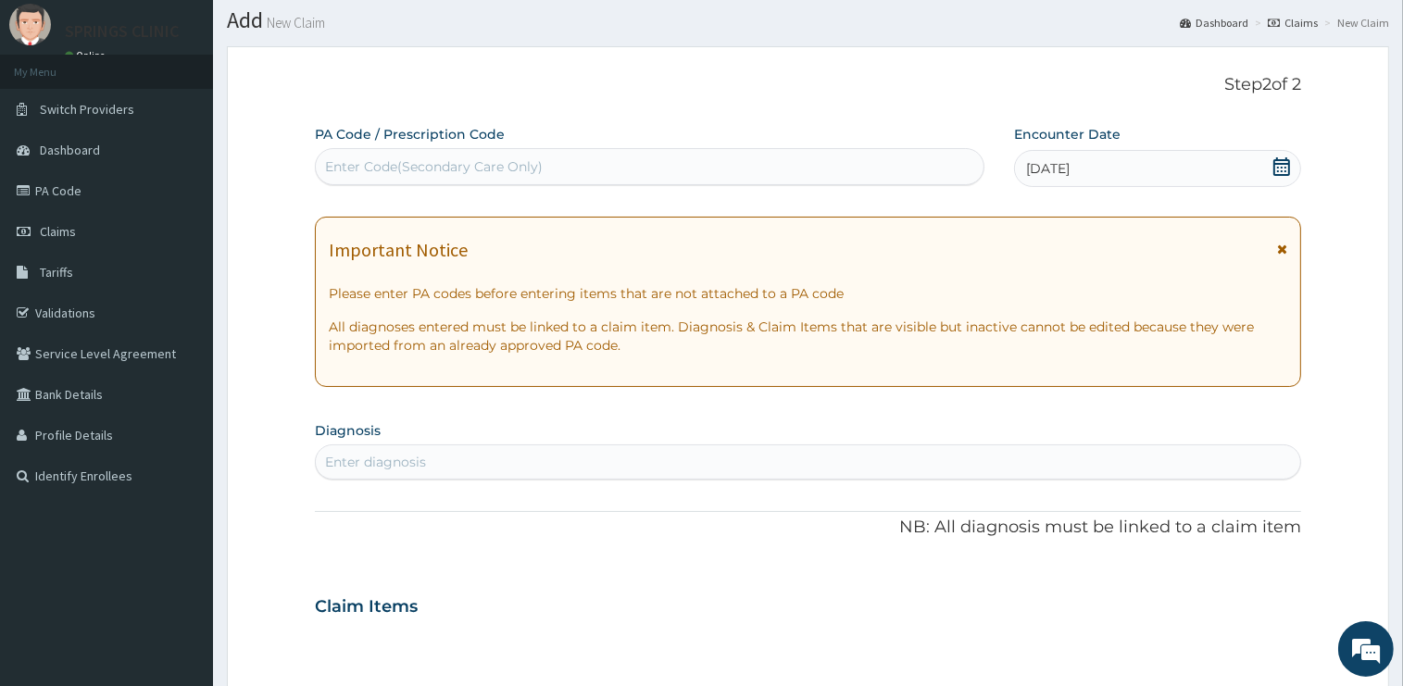
click at [419, 461] on div "Enter diagnosis" at bounding box center [375, 462] width 101 height 19
type input "[MEDICAL_DATA]"
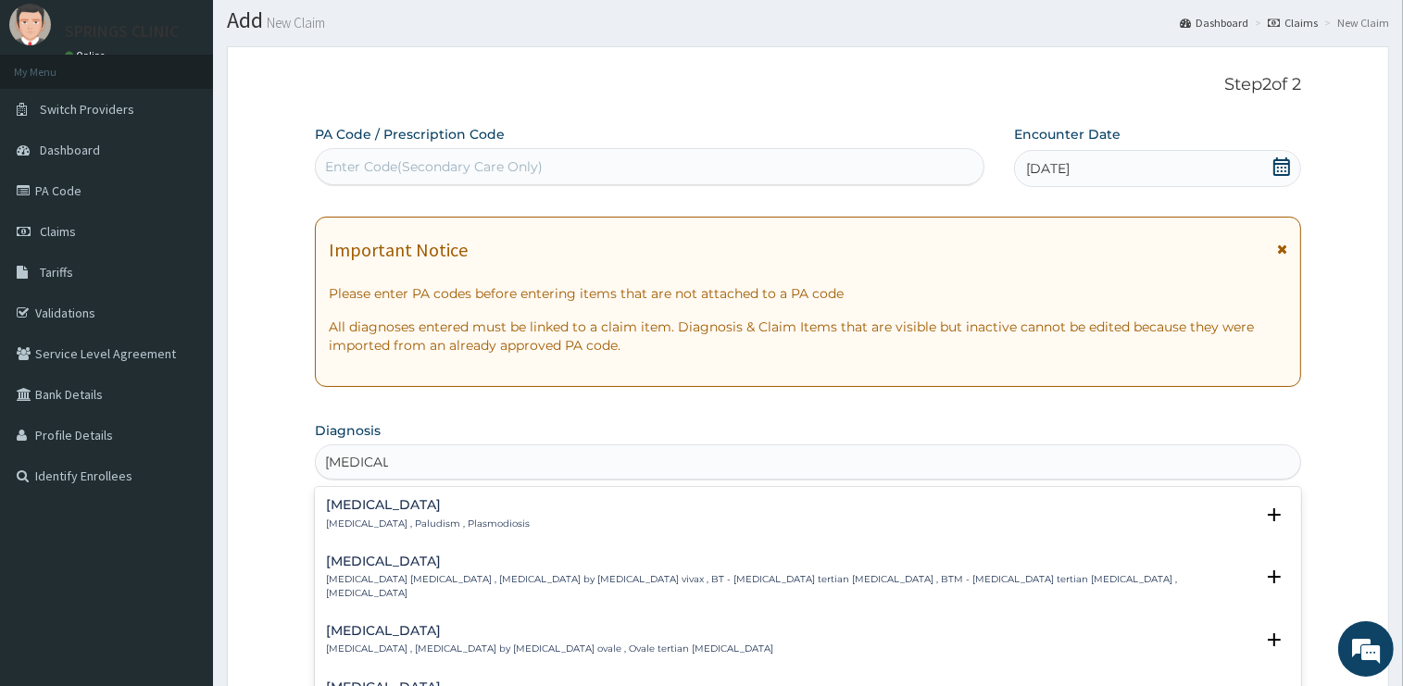
click at [350, 502] on h4 "[MEDICAL_DATA]" at bounding box center [428, 505] width 204 height 14
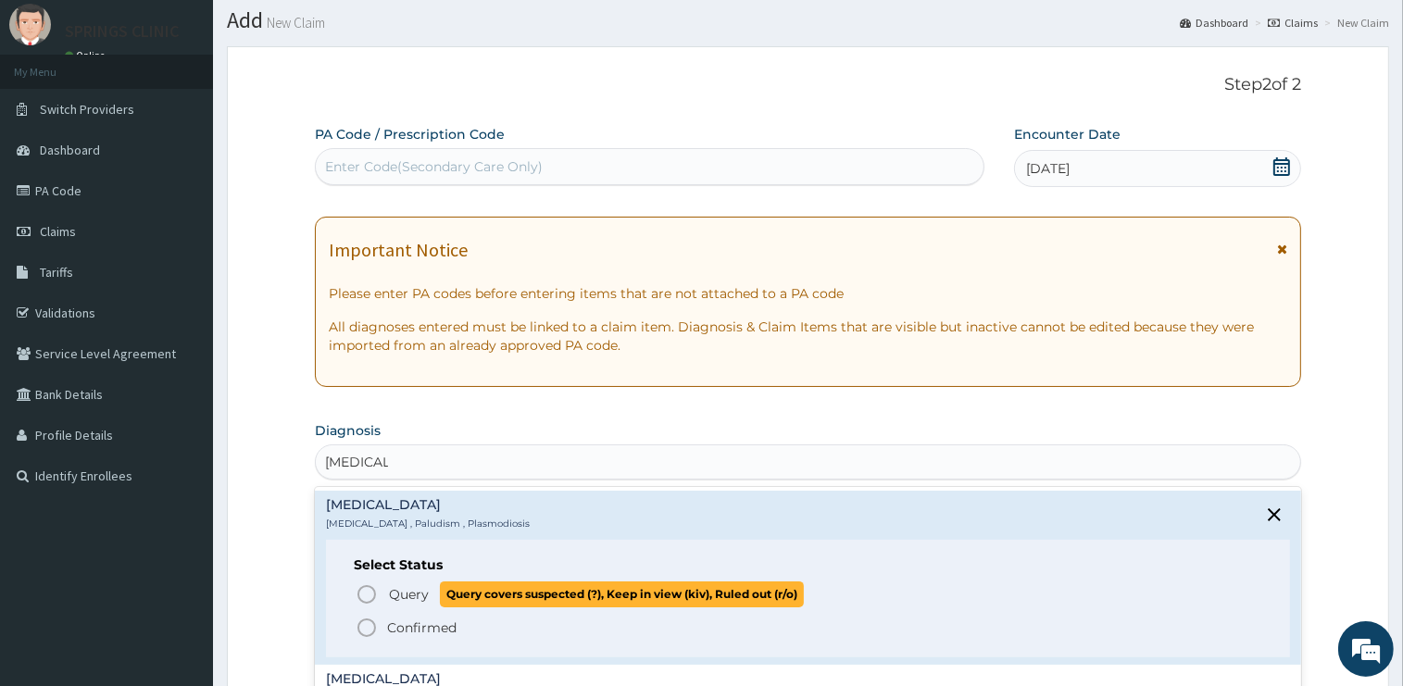
click at [404, 597] on span "Query" at bounding box center [409, 594] width 40 height 19
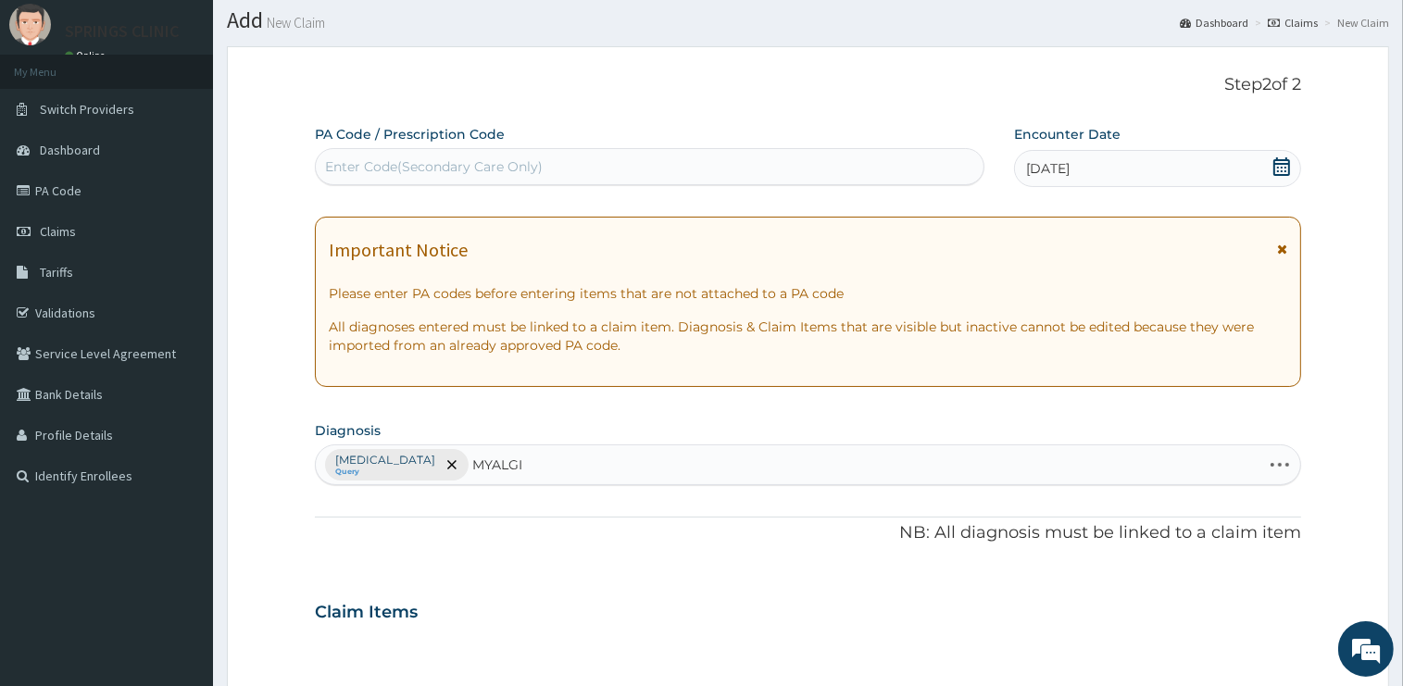
type input "MYALGIA"
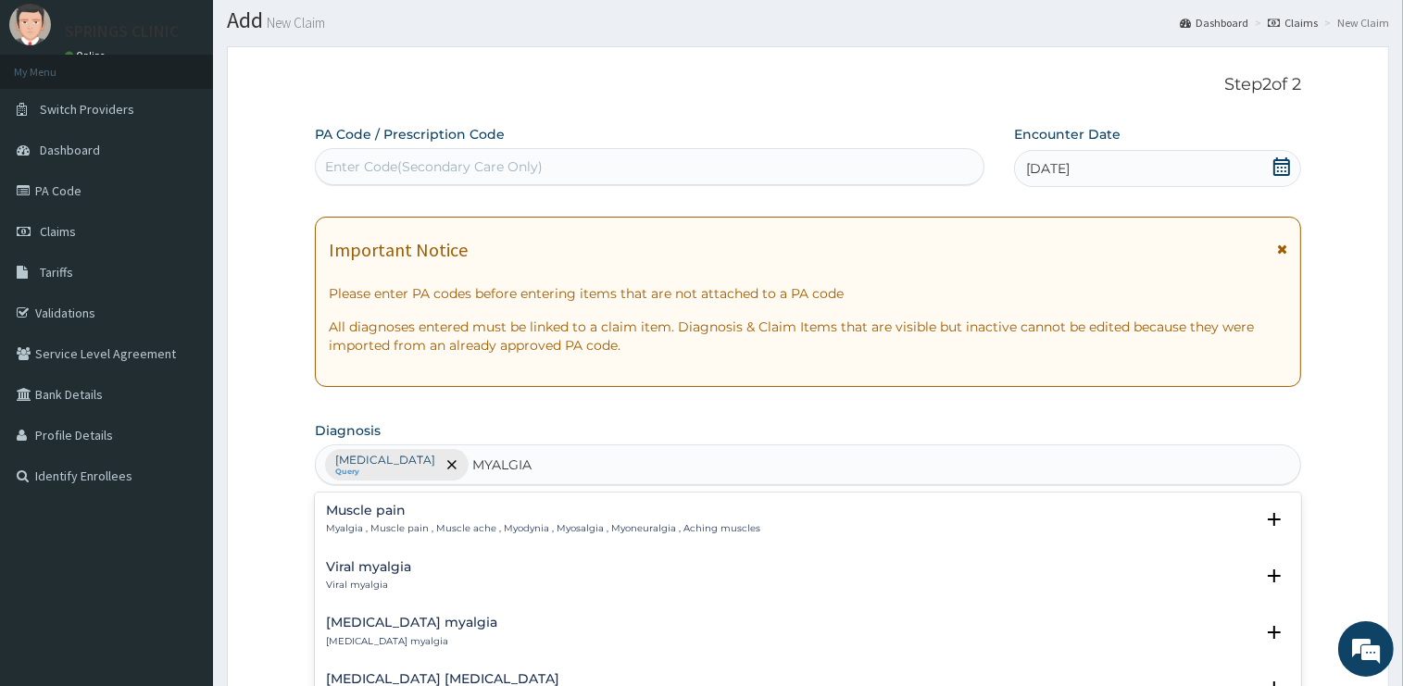
click at [376, 521] on div "Muscle pain Myalgia , Muscle pain , Muscle ache , Myodynia , Myosalgia , Myoneu…" at bounding box center [543, 520] width 434 height 32
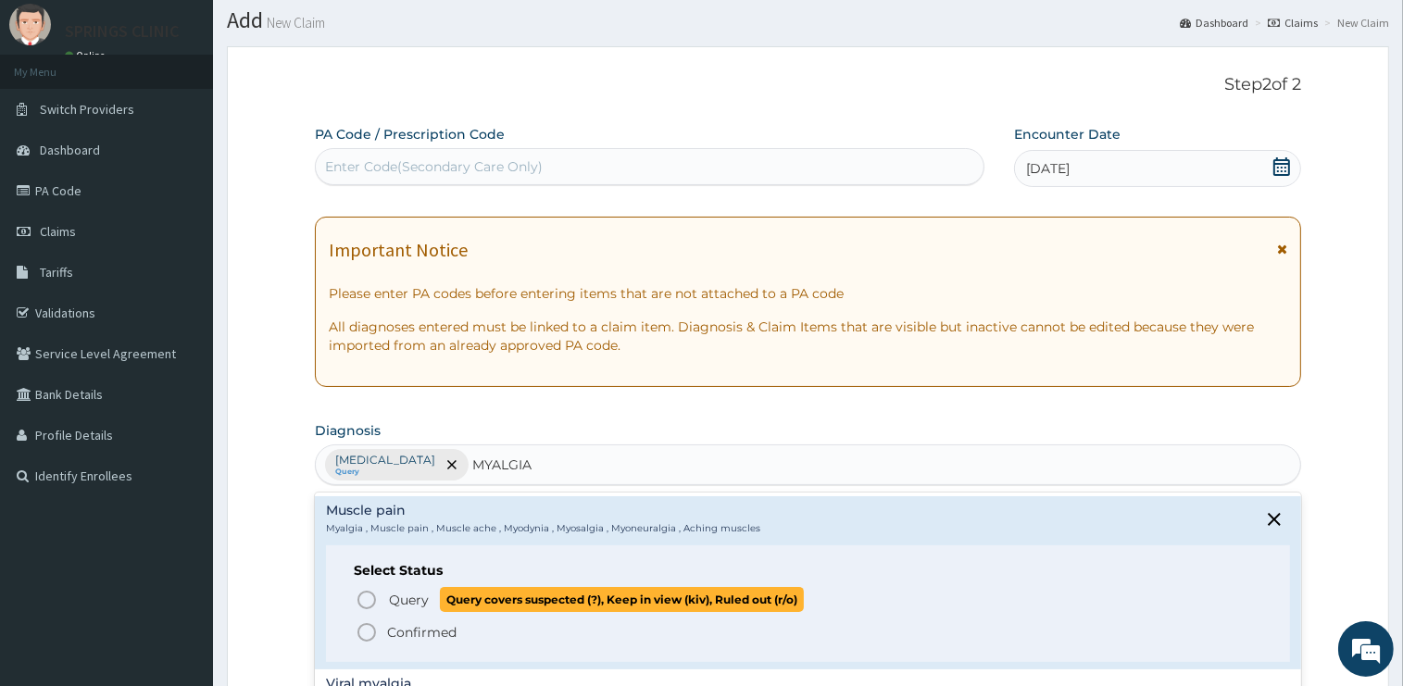
click at [422, 602] on span "Query" at bounding box center [409, 600] width 40 height 19
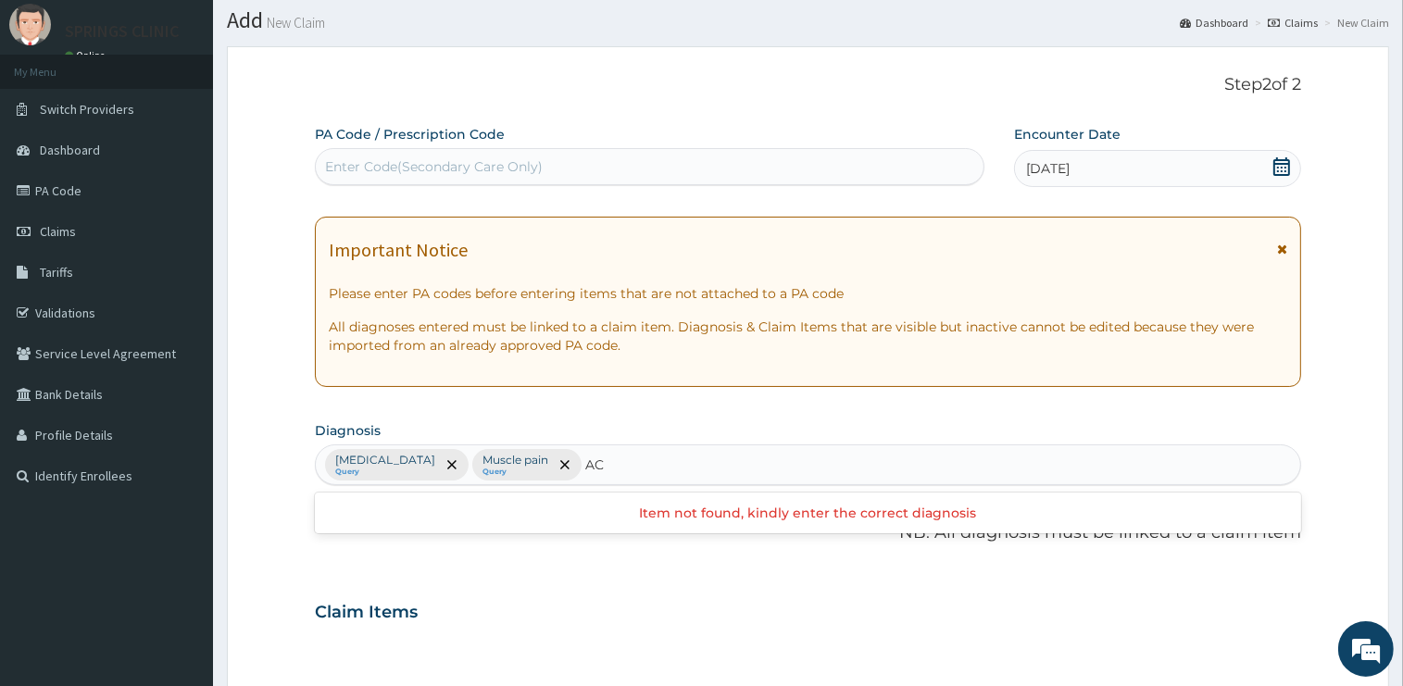
type input "A"
type input "URINARY TRACT"
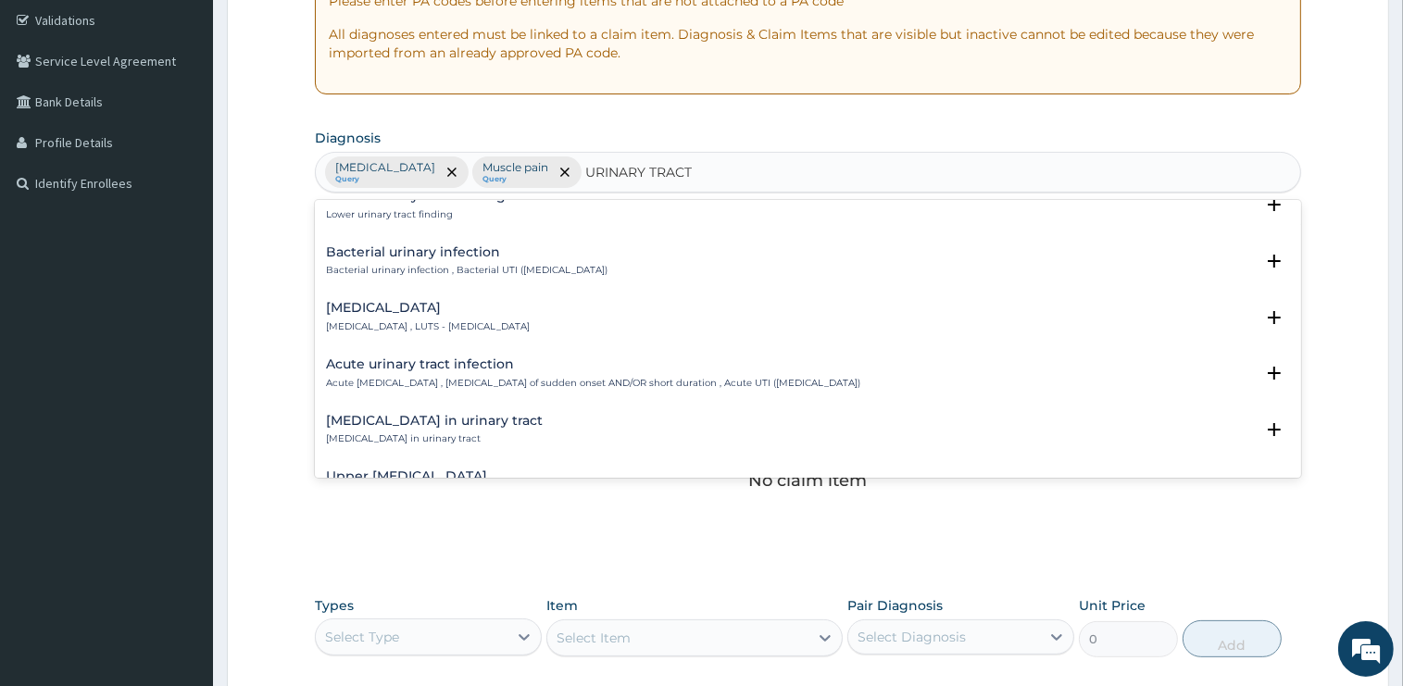
scroll to position [560, 0]
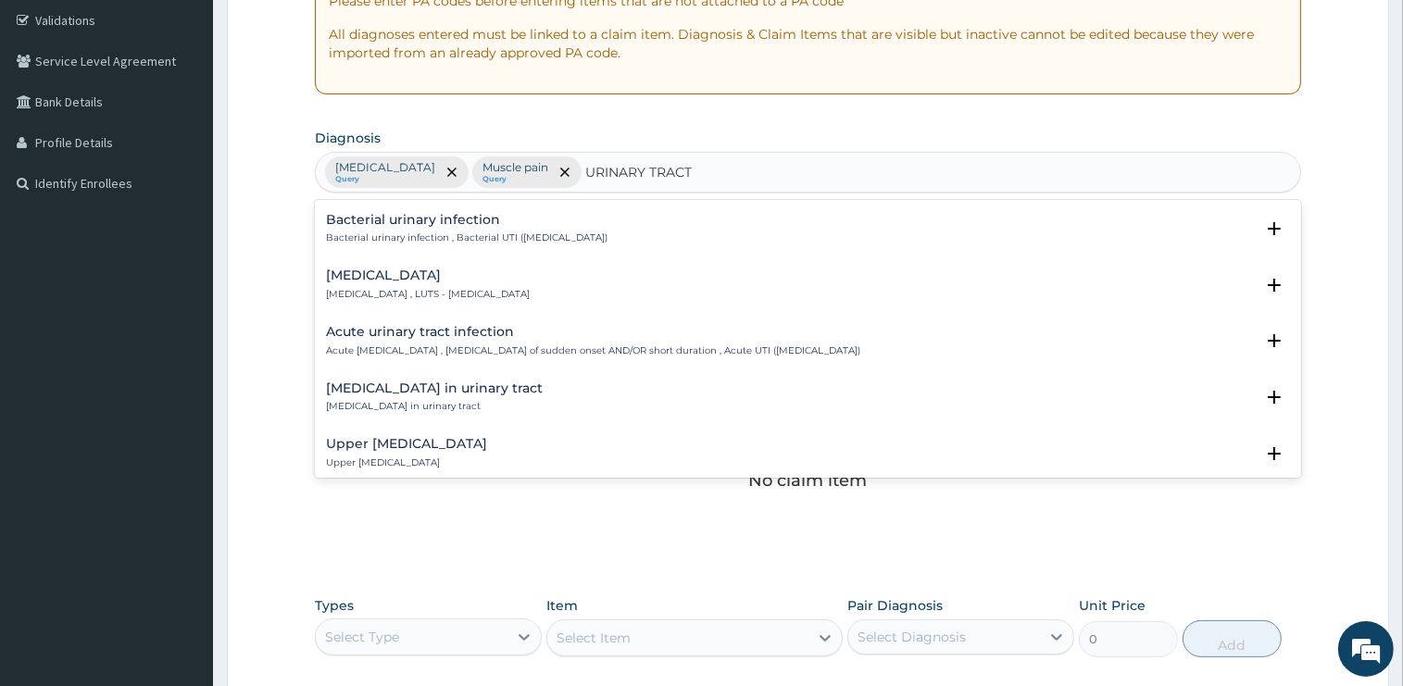
click at [406, 333] on h4 "Acute urinary tract infection" at bounding box center [593, 332] width 534 height 14
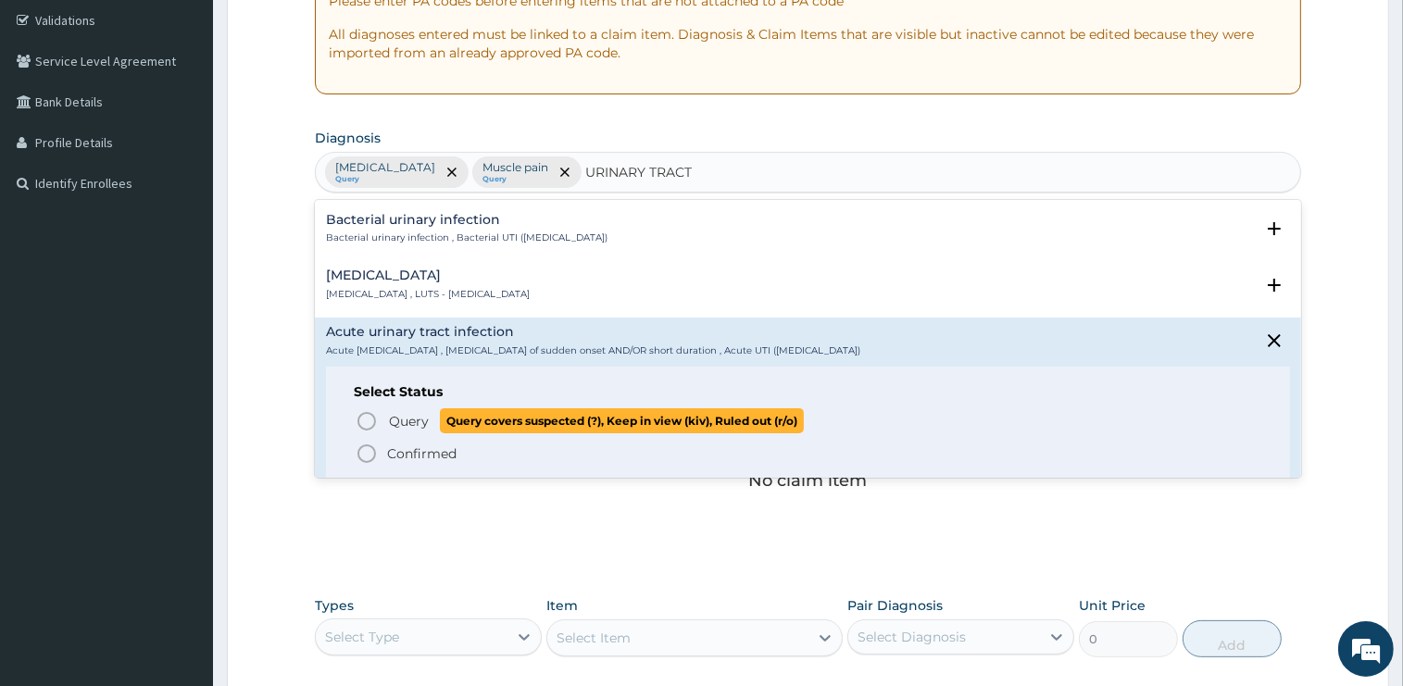
click at [407, 420] on span "Query" at bounding box center [409, 421] width 40 height 19
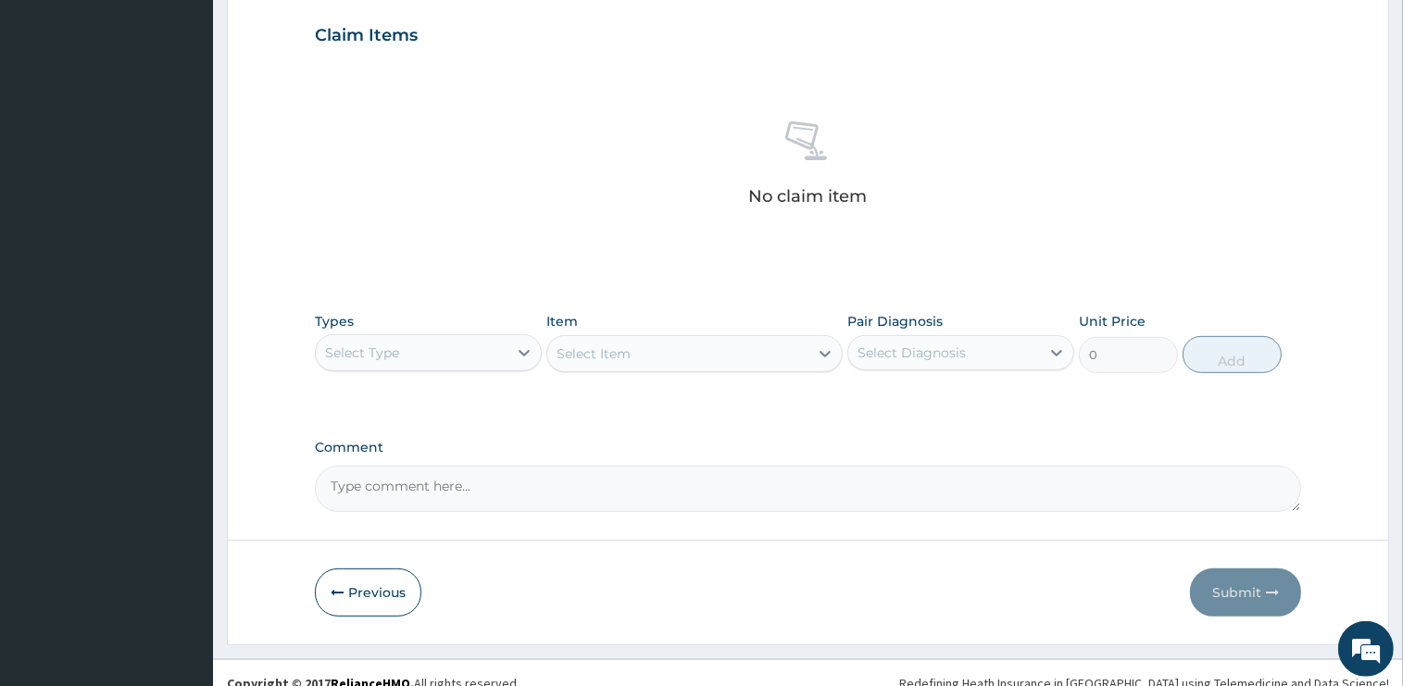
scroll to position [647, 0]
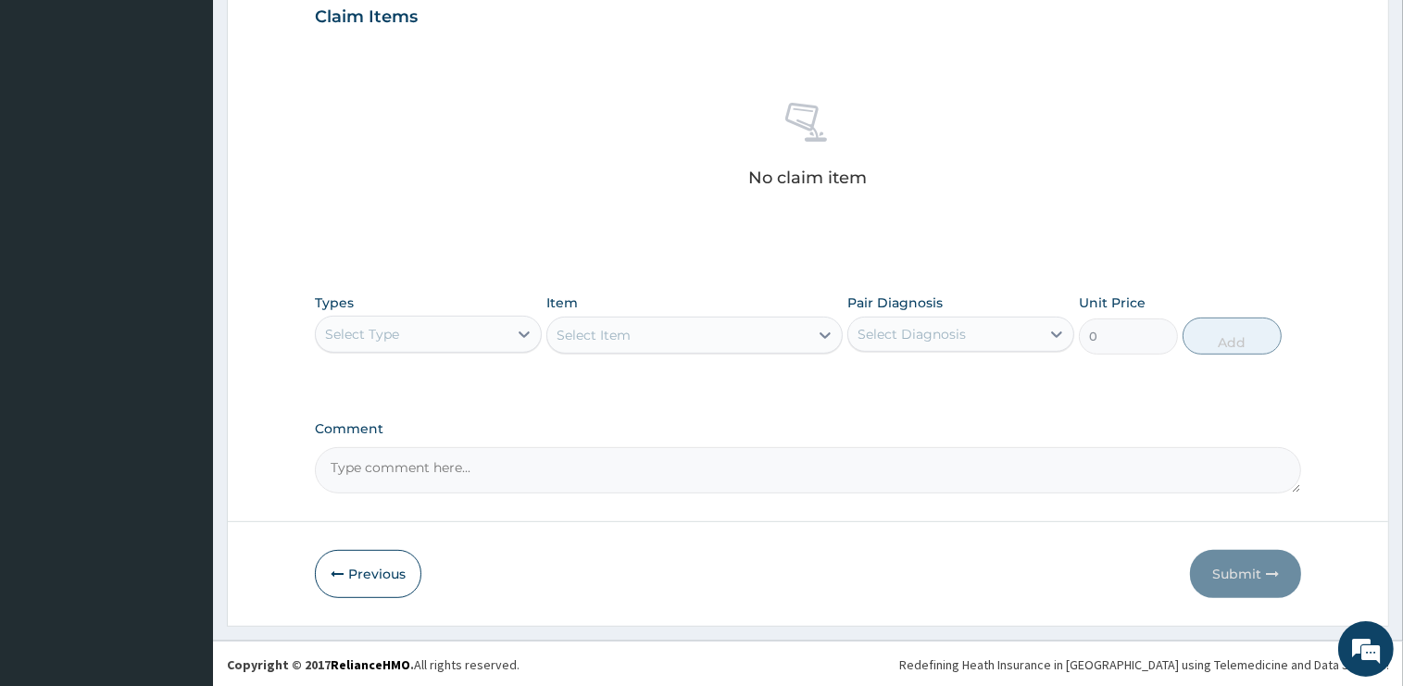
click at [445, 331] on div "Select Type" at bounding box center [412, 334] width 192 height 30
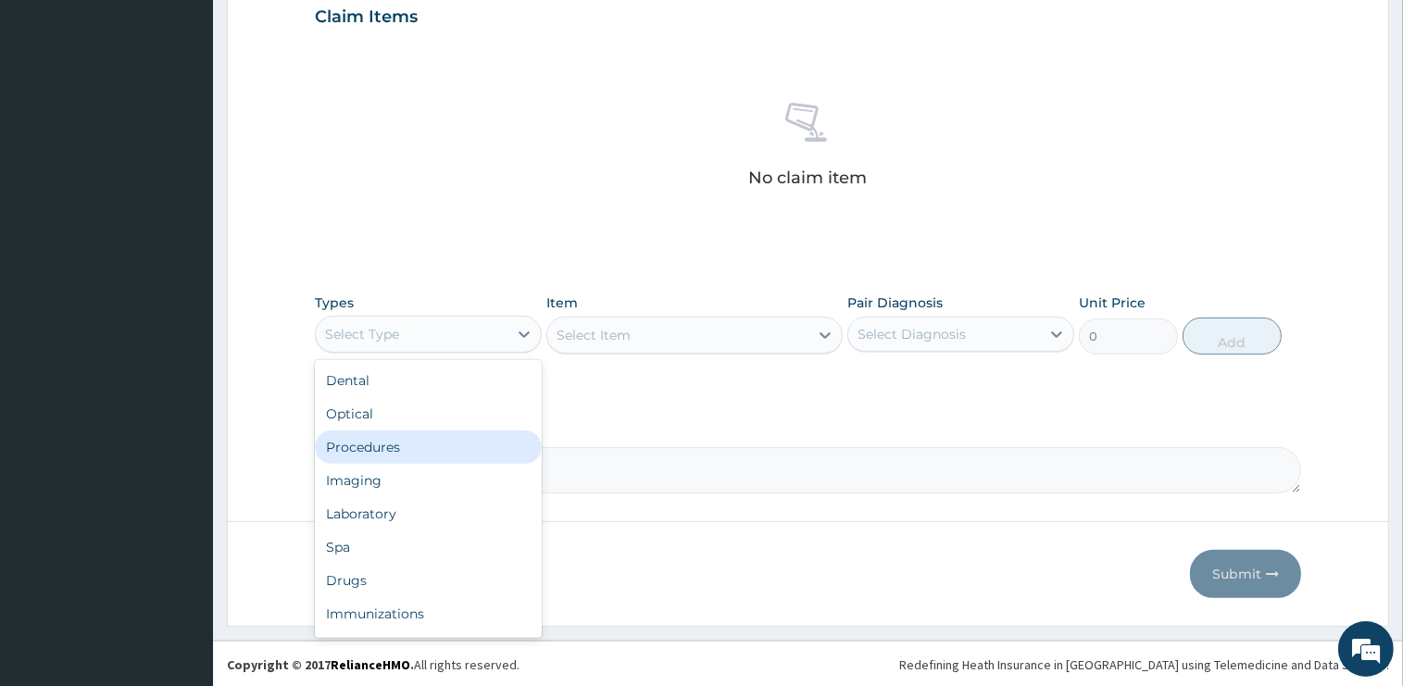
click at [370, 450] on div "Procedures" at bounding box center [428, 447] width 227 height 33
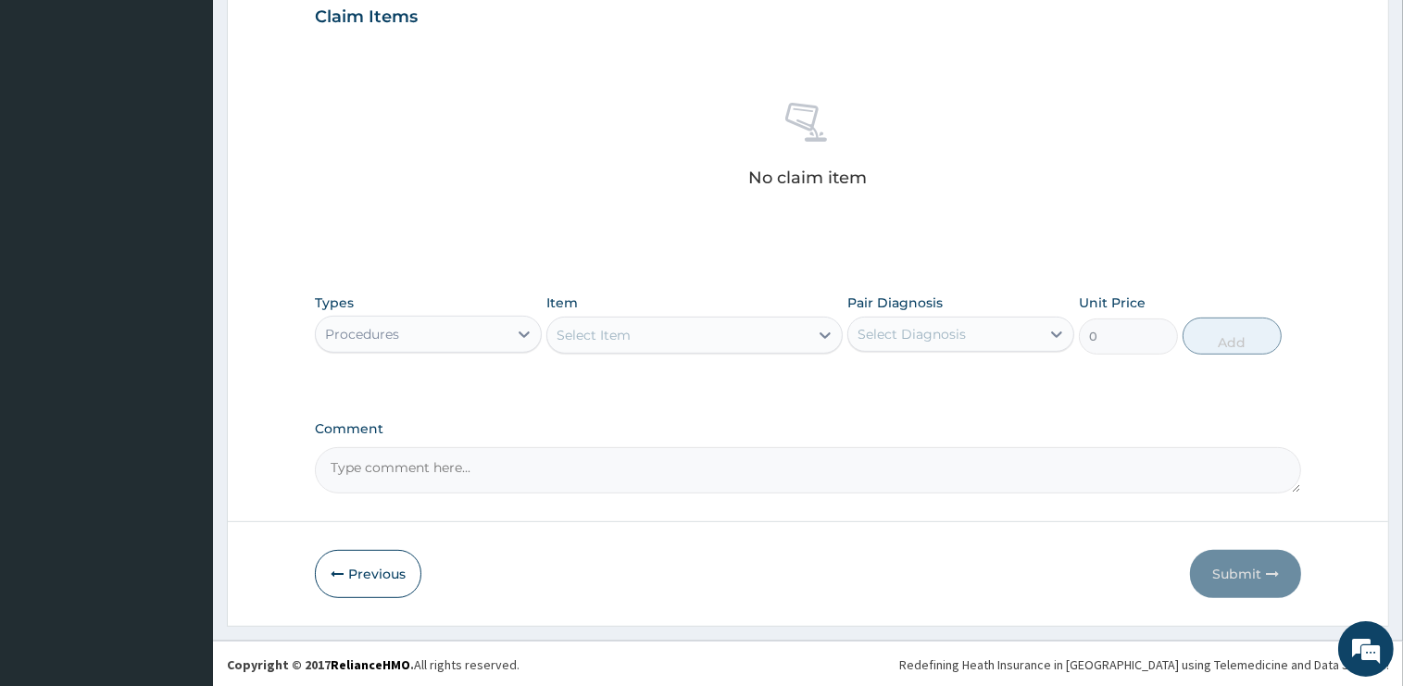
click at [698, 346] on div "Select Item" at bounding box center [677, 335] width 261 height 30
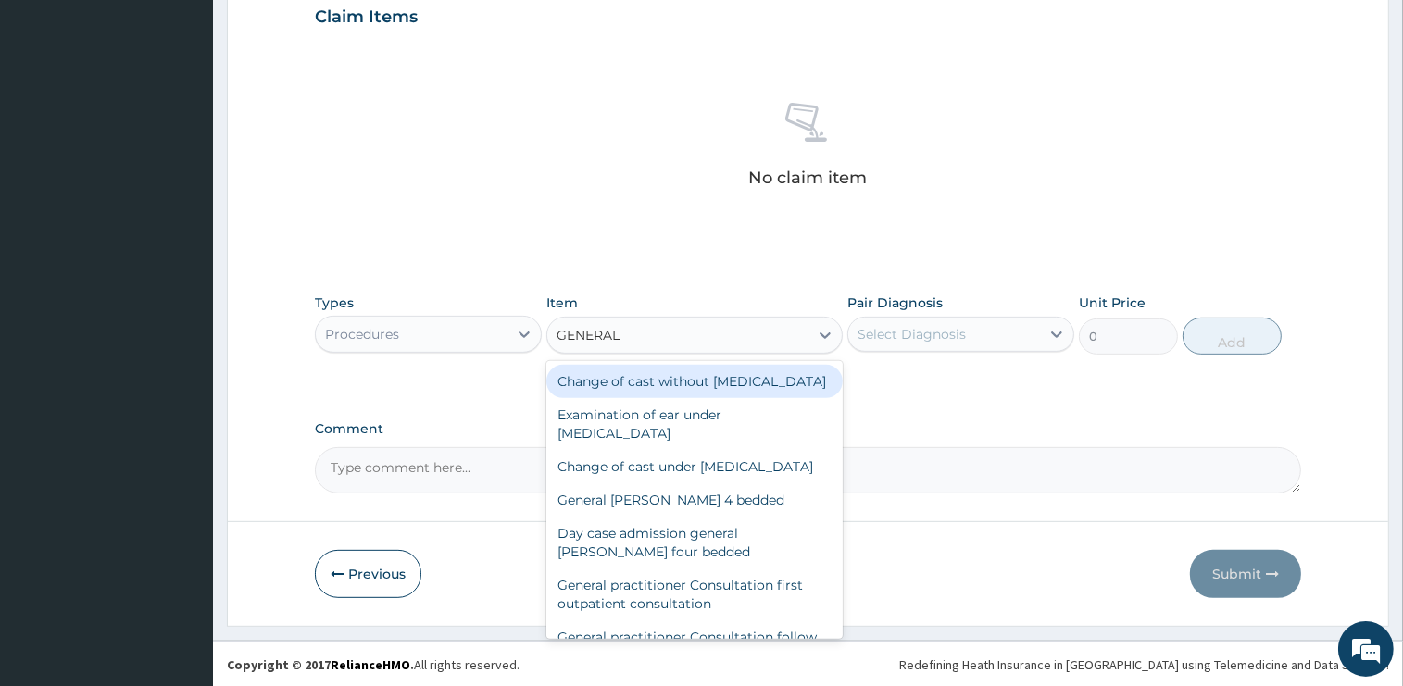
type input "GENERAL P"
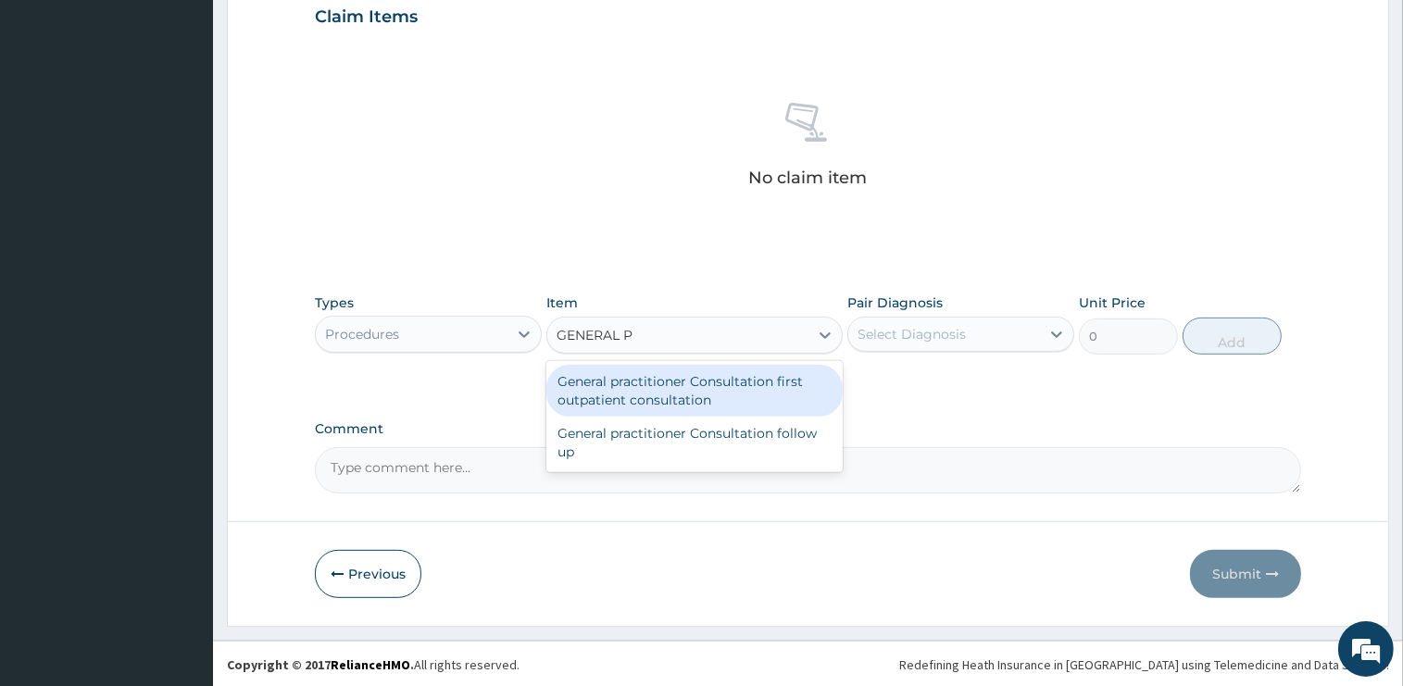
click at [719, 371] on div "General practitioner Consultation first outpatient consultation" at bounding box center [694, 391] width 296 height 52
type input "2400"
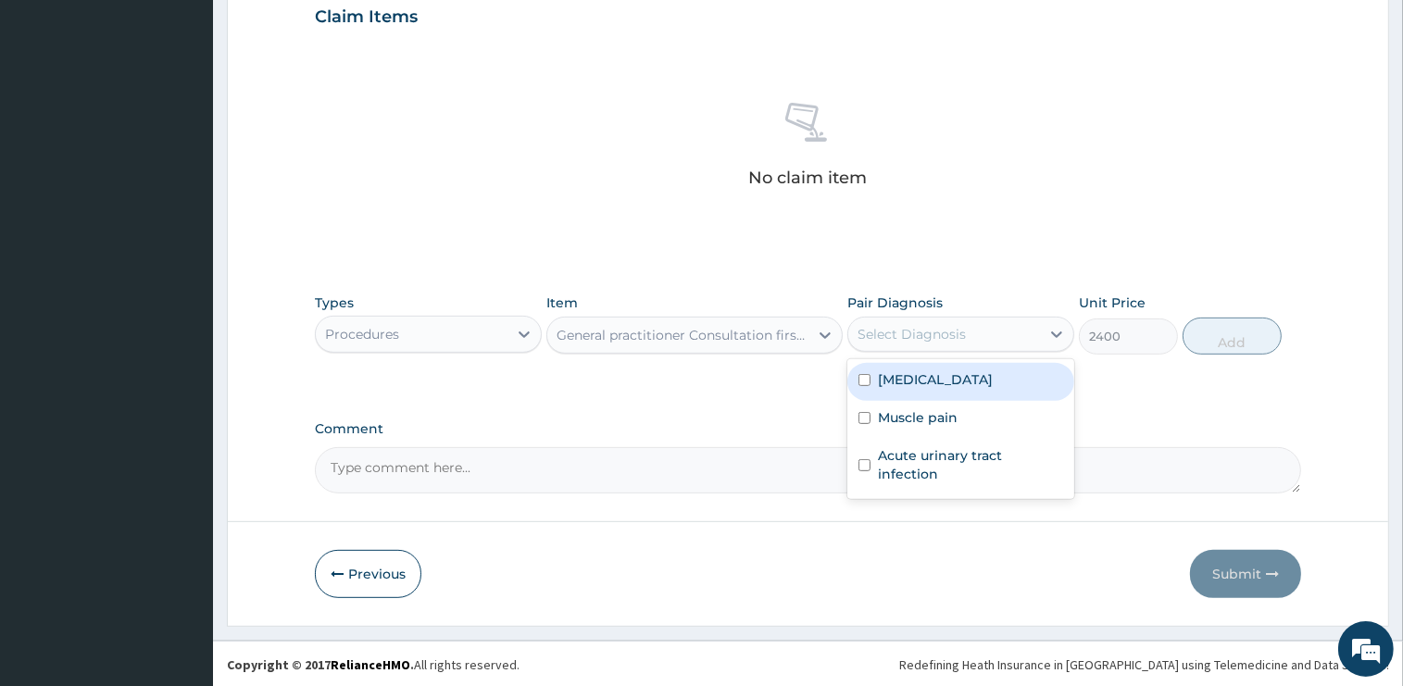
click at [925, 335] on div "Select Diagnosis" at bounding box center [911, 334] width 108 height 19
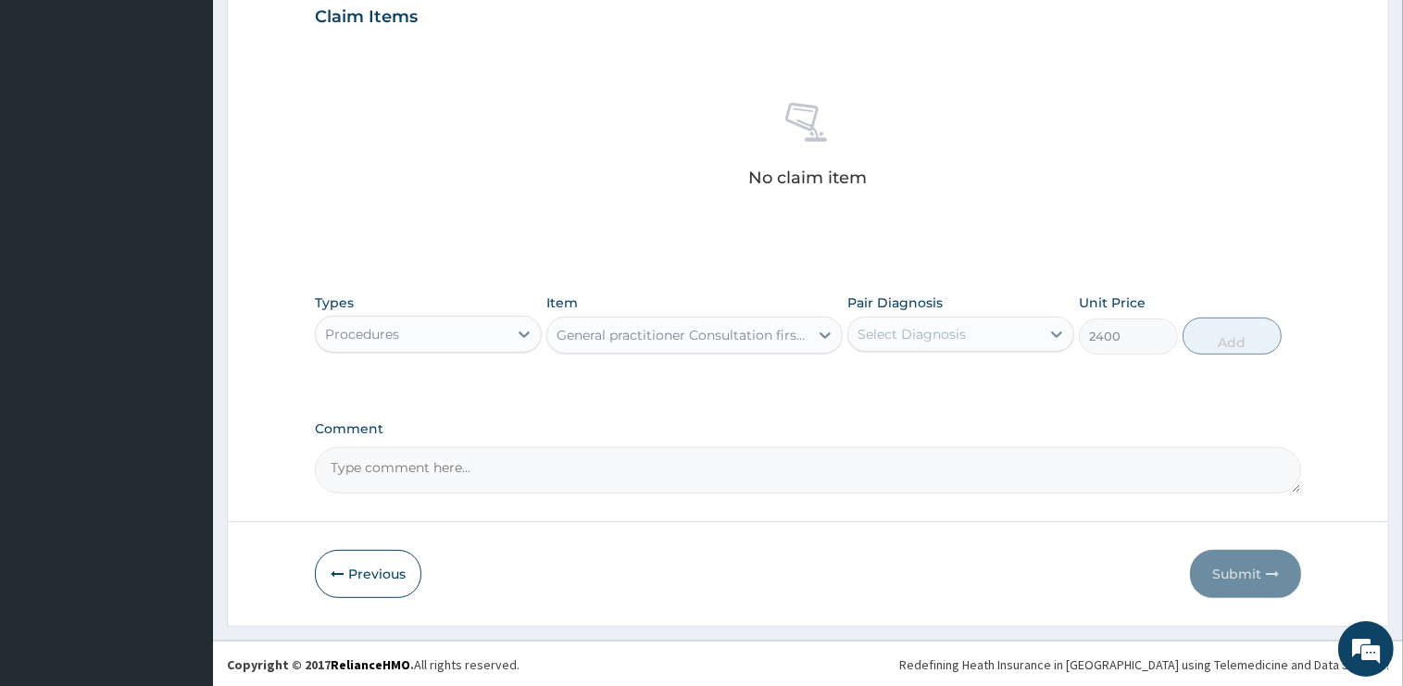
click at [939, 339] on div "Select Diagnosis" at bounding box center [911, 334] width 108 height 19
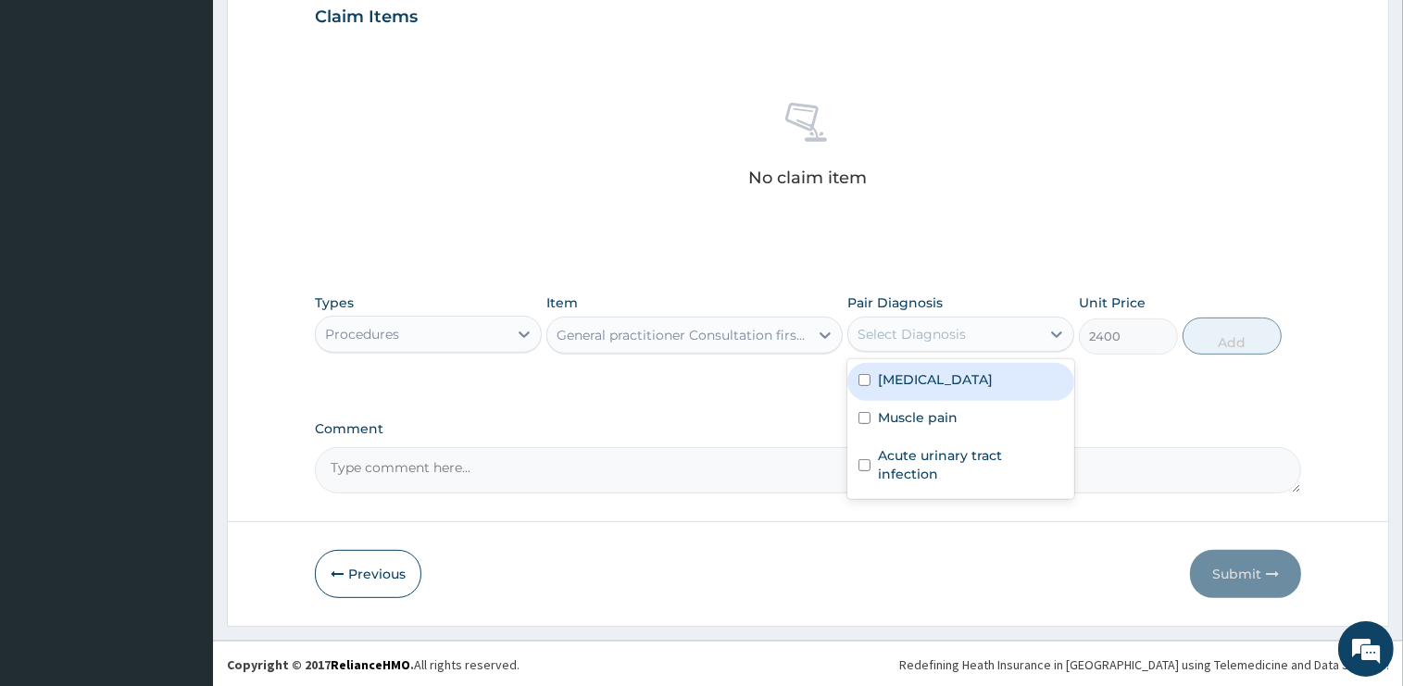
click at [918, 381] on label "[MEDICAL_DATA]" at bounding box center [935, 379] width 115 height 19
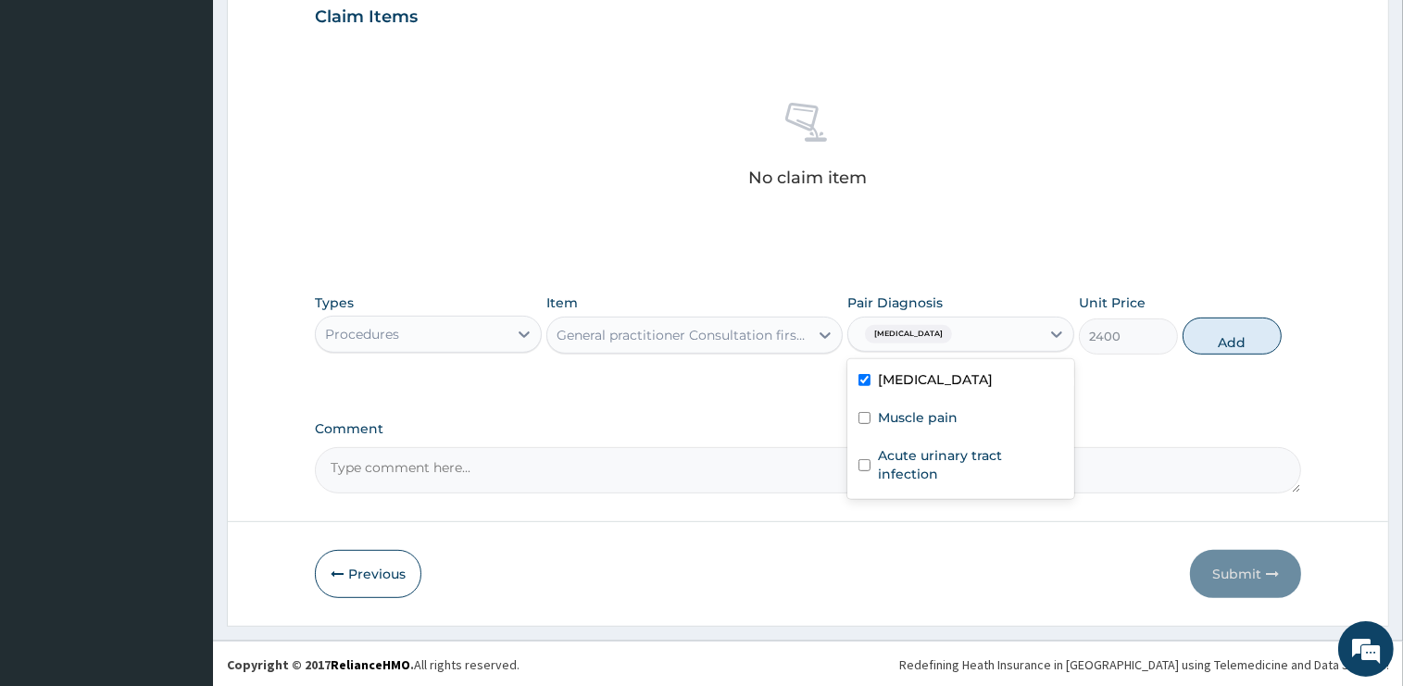
checkbox input "true"
click at [1209, 335] on button "Add" at bounding box center [1231, 336] width 99 height 37
type input "0"
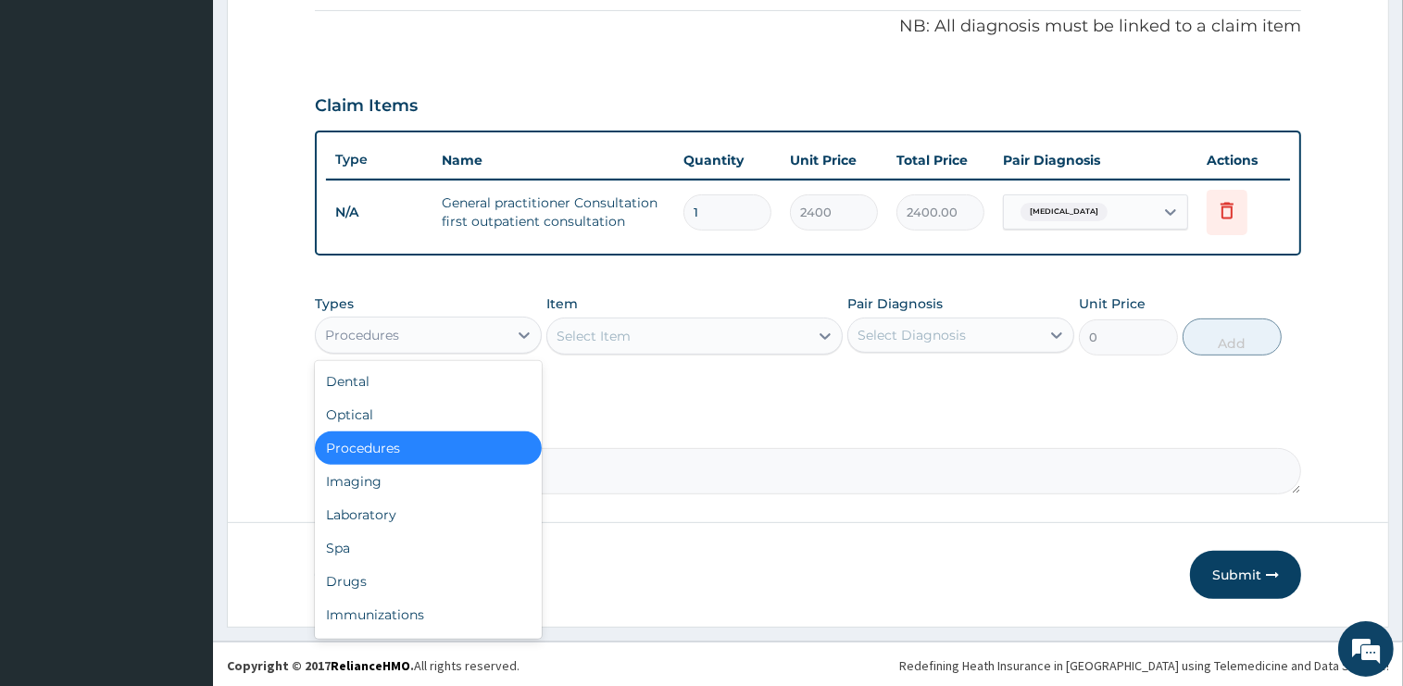
click at [418, 326] on div "Procedures" at bounding box center [412, 335] width 192 height 30
click at [380, 509] on div "Laboratory" at bounding box center [428, 514] width 227 height 33
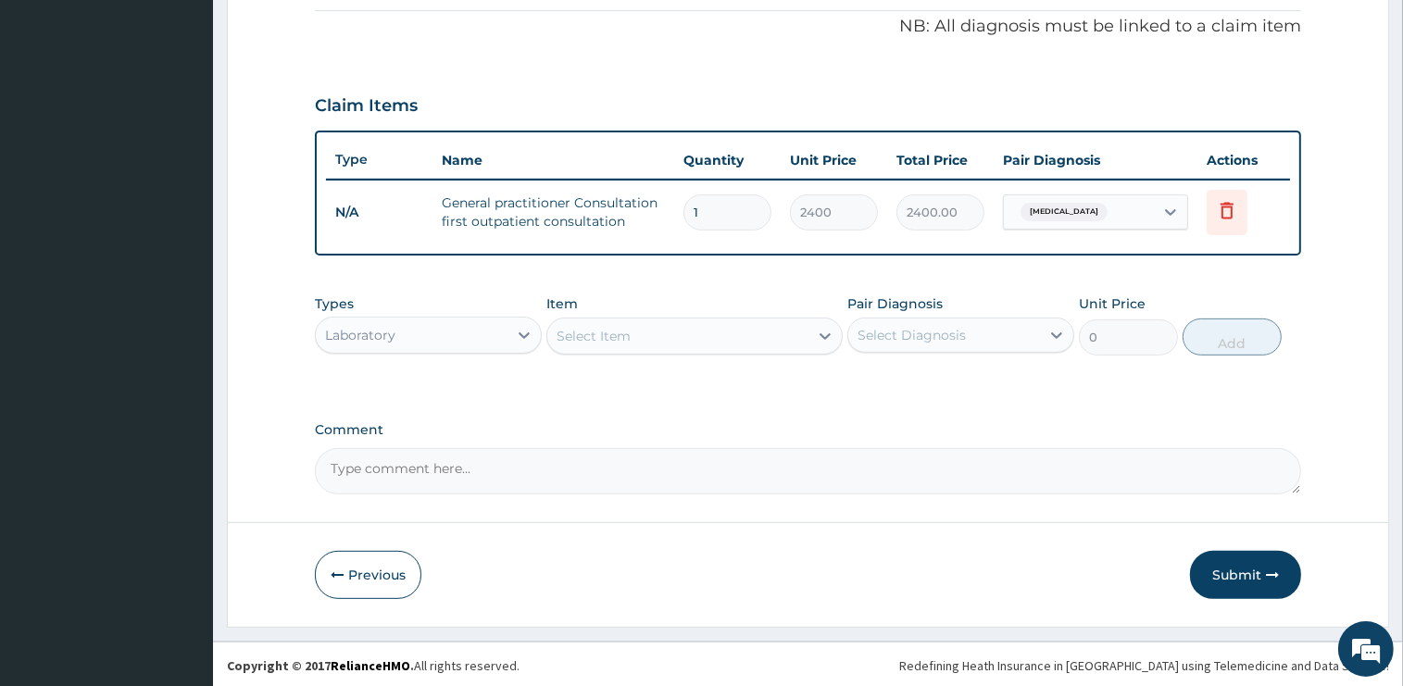
click at [680, 331] on div "Select Item" at bounding box center [677, 336] width 261 height 30
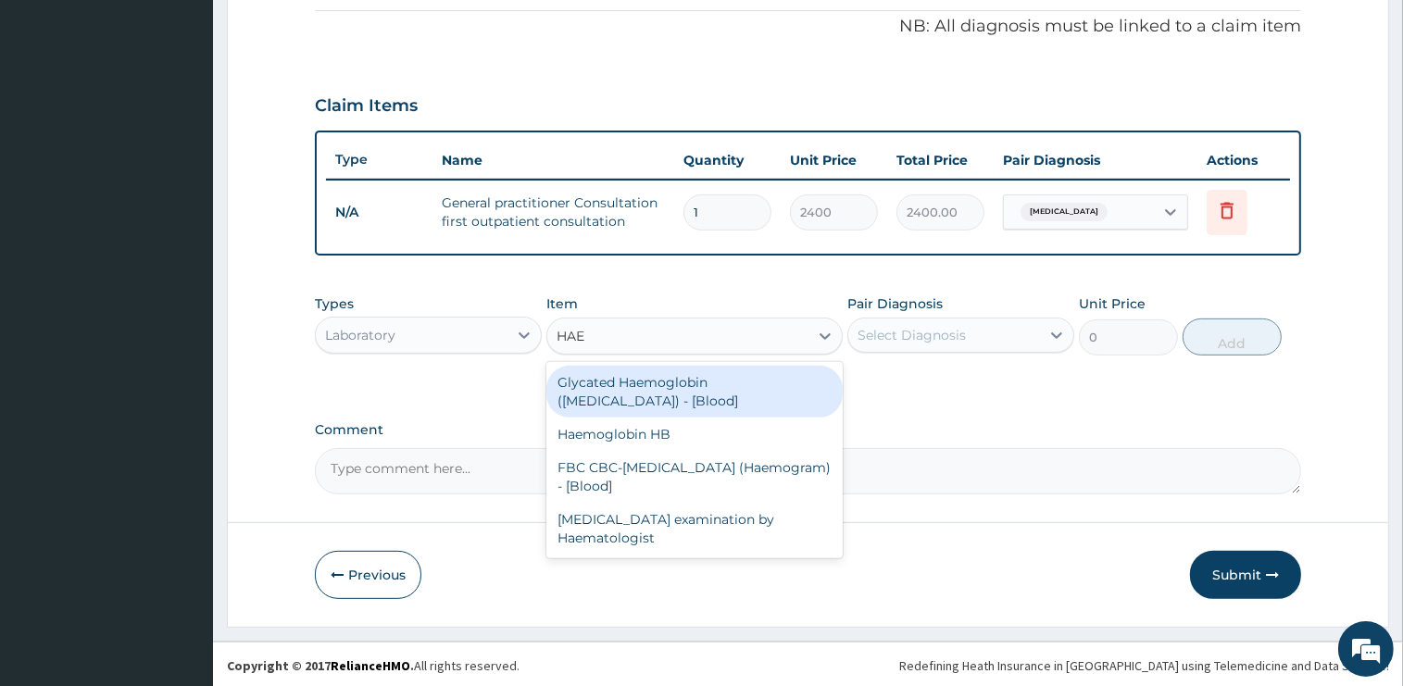
type input "HAEM"
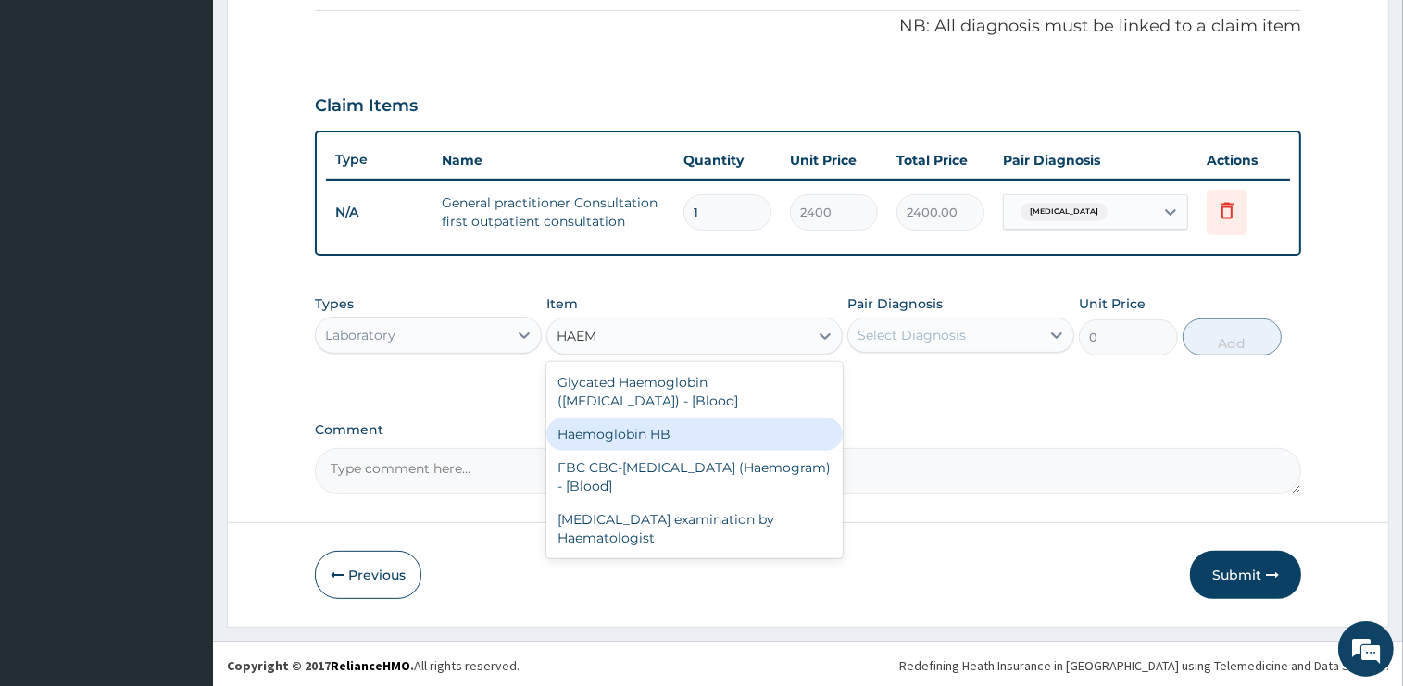
click at [699, 418] on div "Haemoglobin HB" at bounding box center [694, 434] width 296 height 33
type input "1500"
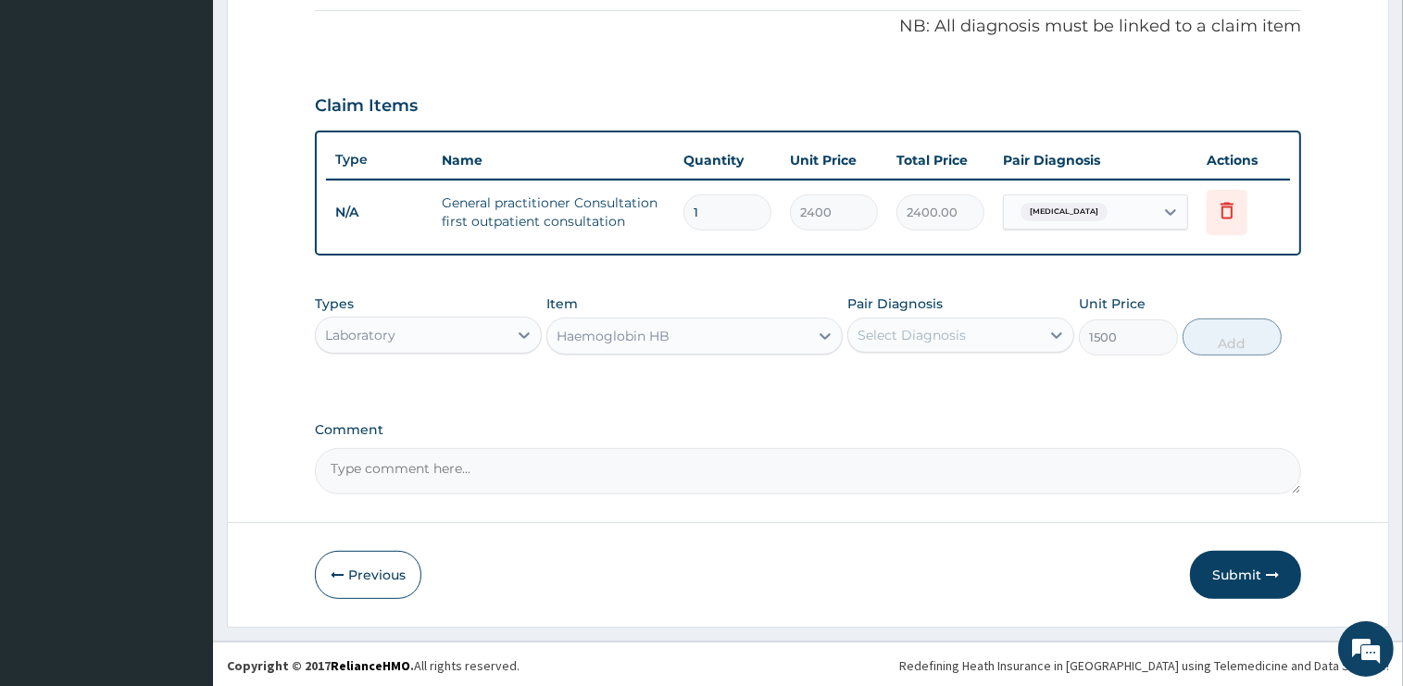
click at [917, 340] on div "Select Diagnosis" at bounding box center [911, 335] width 108 height 19
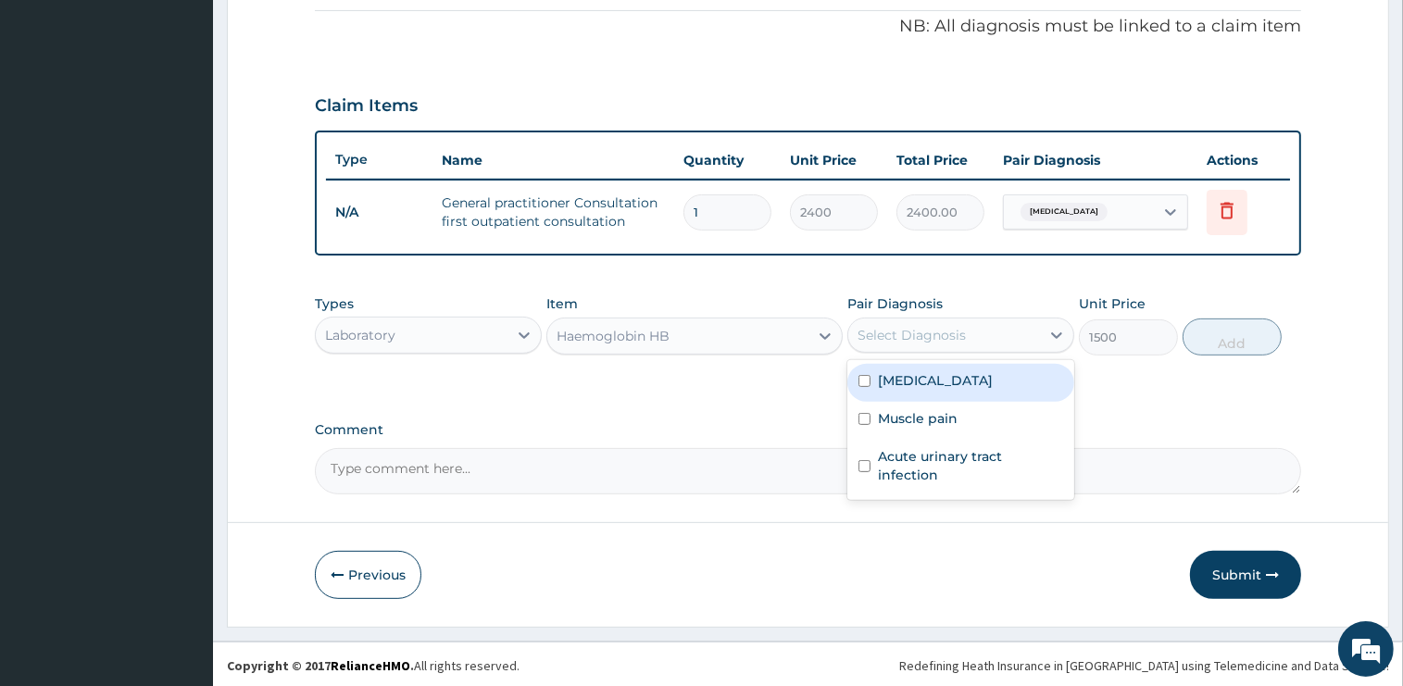
click at [921, 383] on label "[MEDICAL_DATA]" at bounding box center [935, 380] width 115 height 19
checkbox input "true"
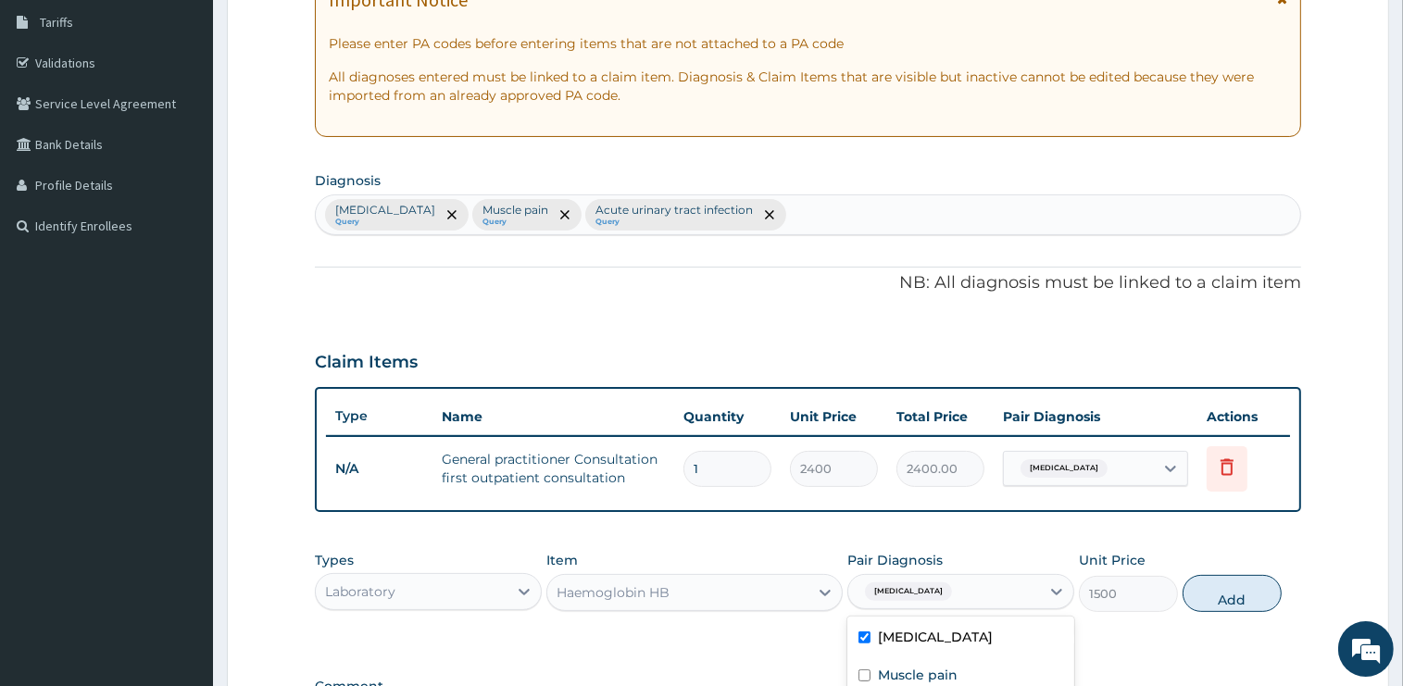
scroll to position [265, 0]
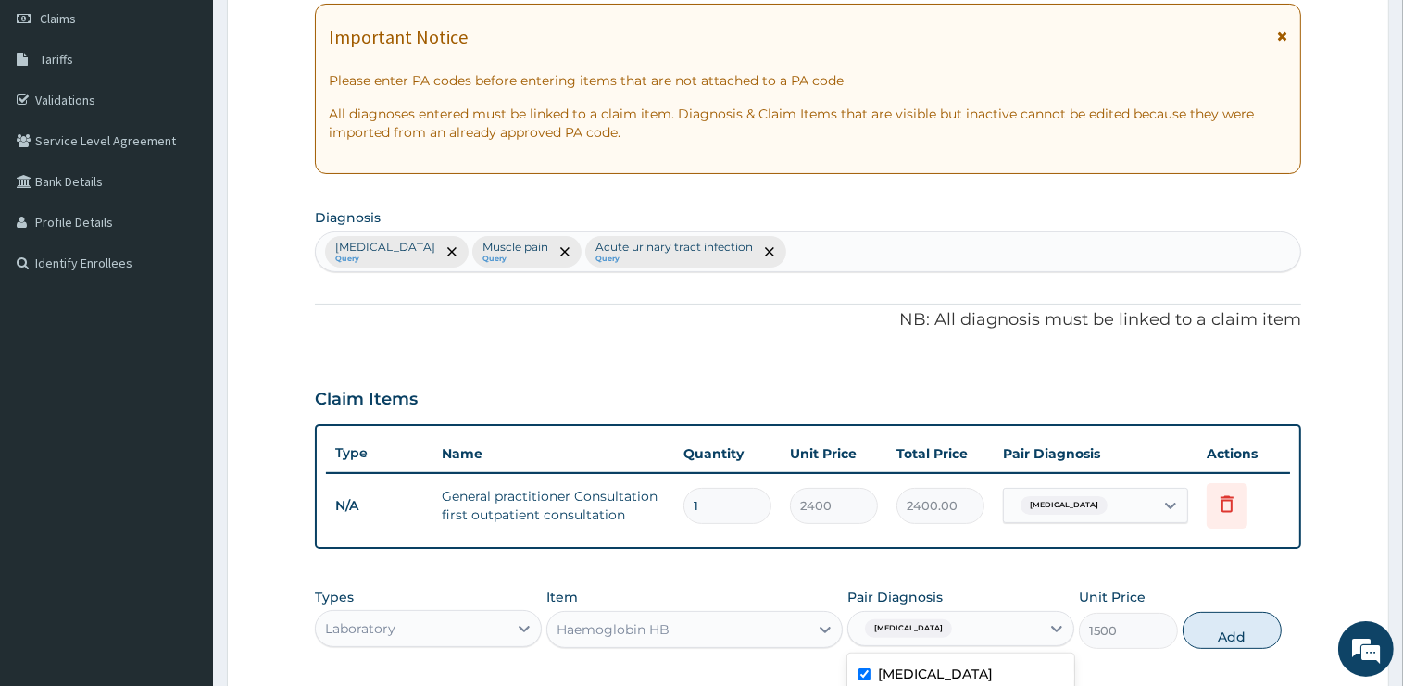
click at [763, 254] on div "[MEDICAL_DATA] Query Muscle pain Query Acute [MEDICAL_DATA] Query" at bounding box center [808, 251] width 984 height 39
type input "IRON DEFICIE"
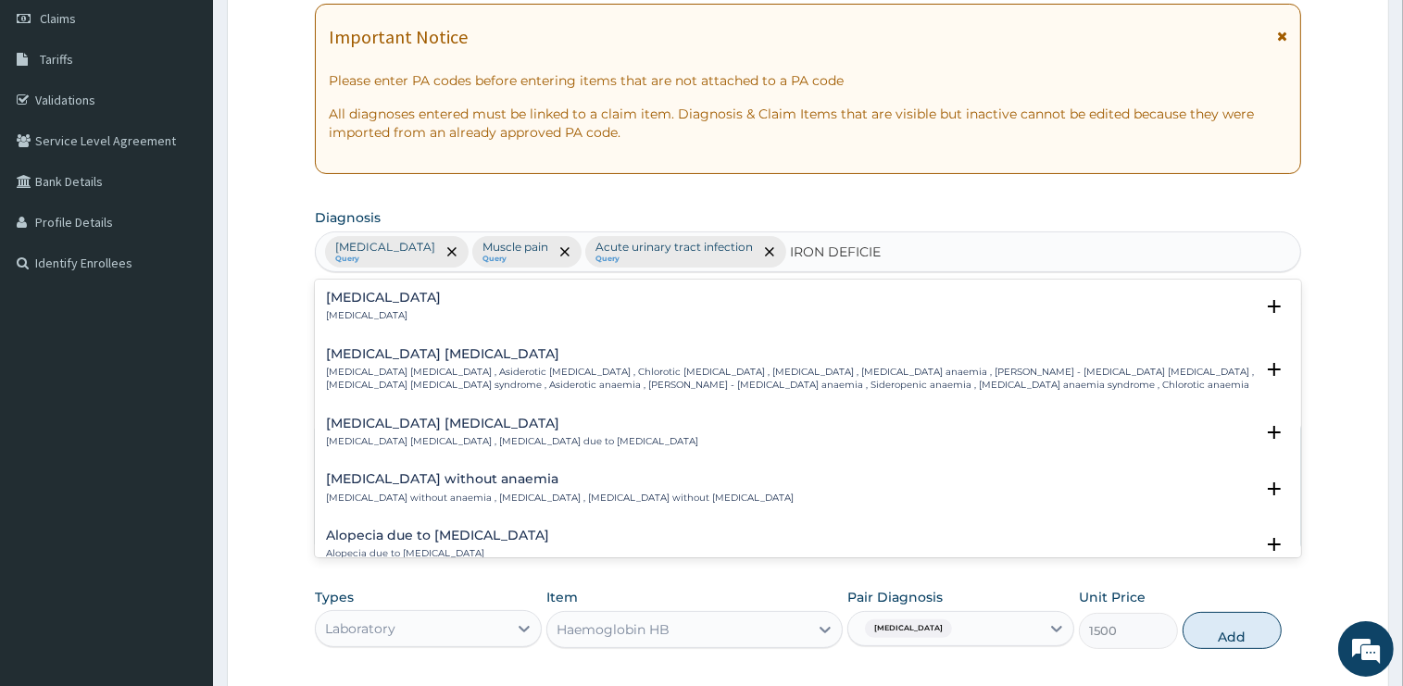
click at [432, 380] on p "[MEDICAL_DATA] [MEDICAL_DATA] , Asiderotic [MEDICAL_DATA] , Chlorotic [MEDICAL_…" at bounding box center [790, 379] width 928 height 27
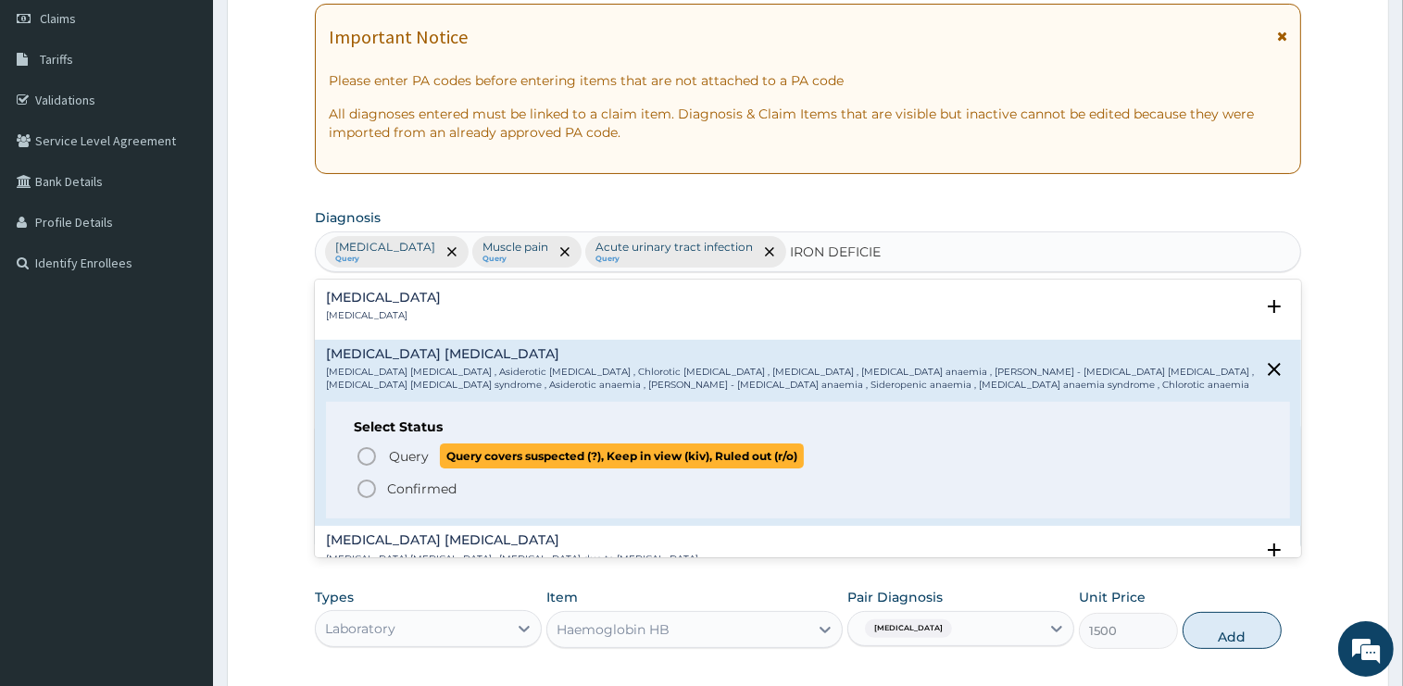
click at [426, 463] on span "Query" at bounding box center [409, 456] width 40 height 19
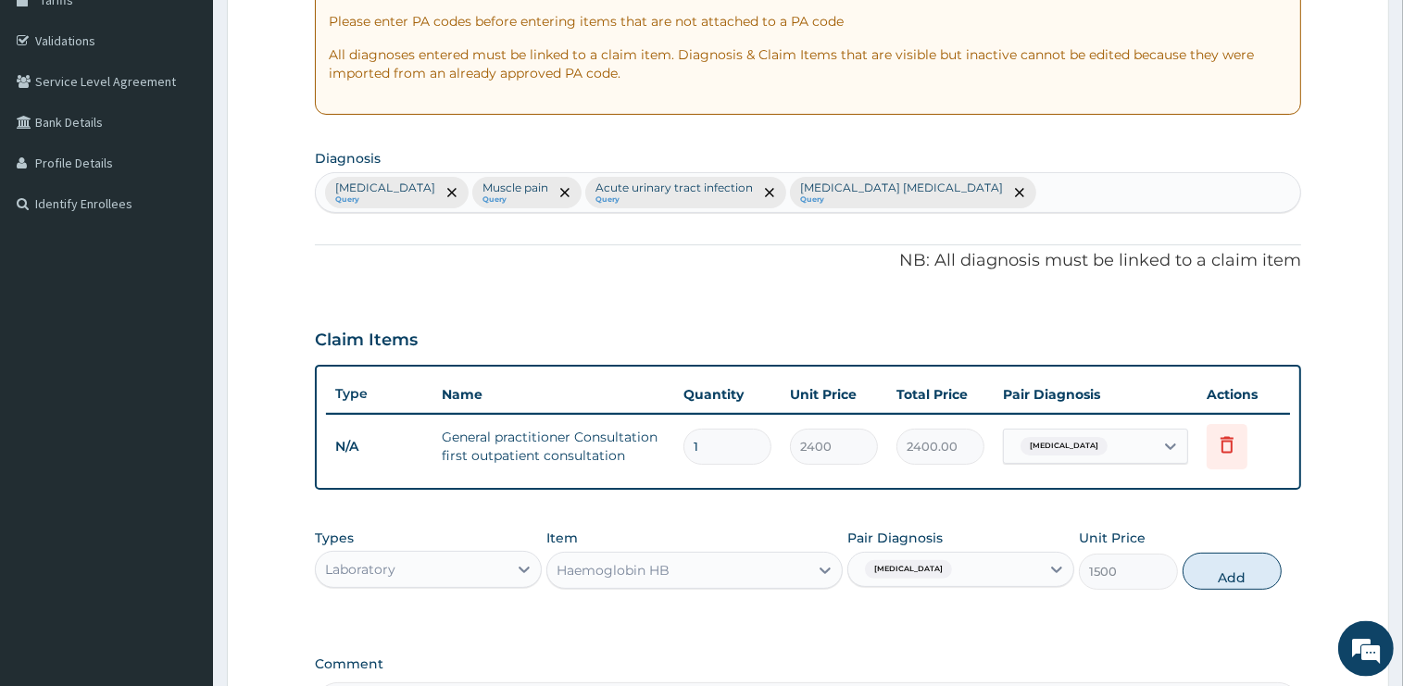
scroll to position [558, 0]
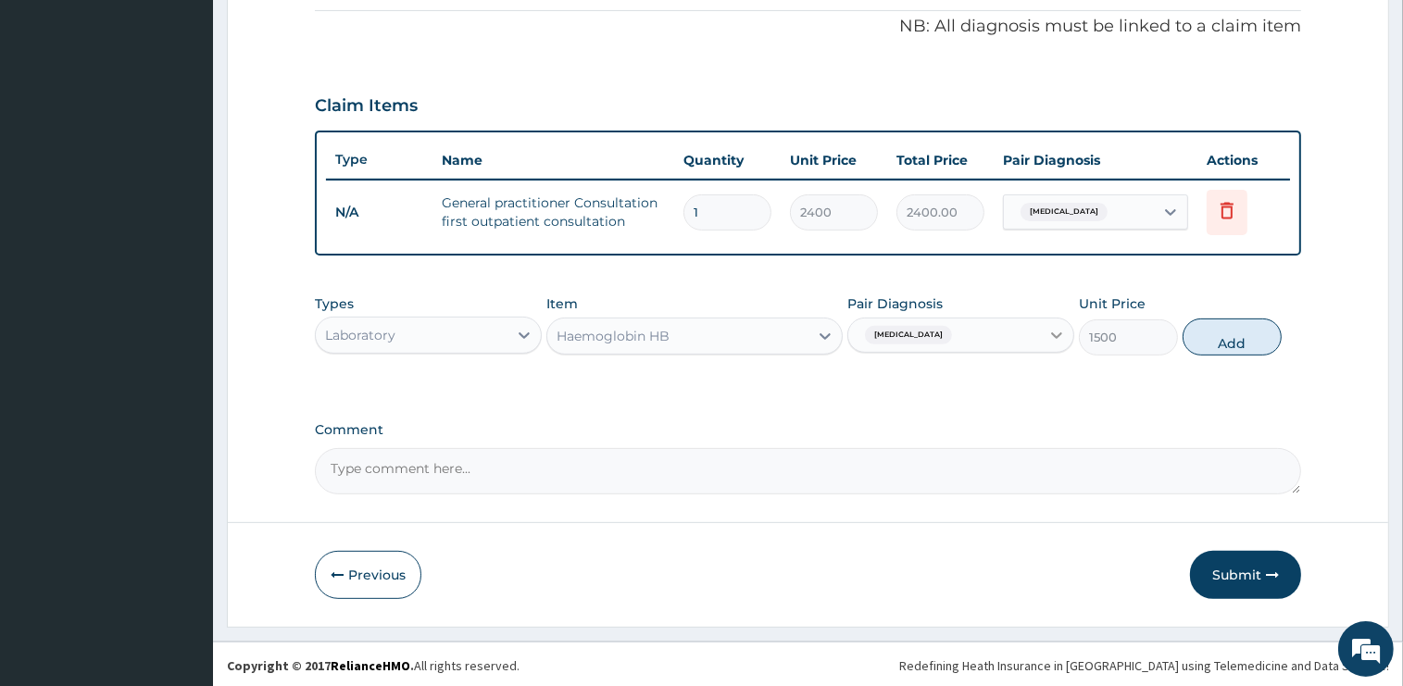
click at [1057, 328] on icon at bounding box center [1056, 335] width 19 height 19
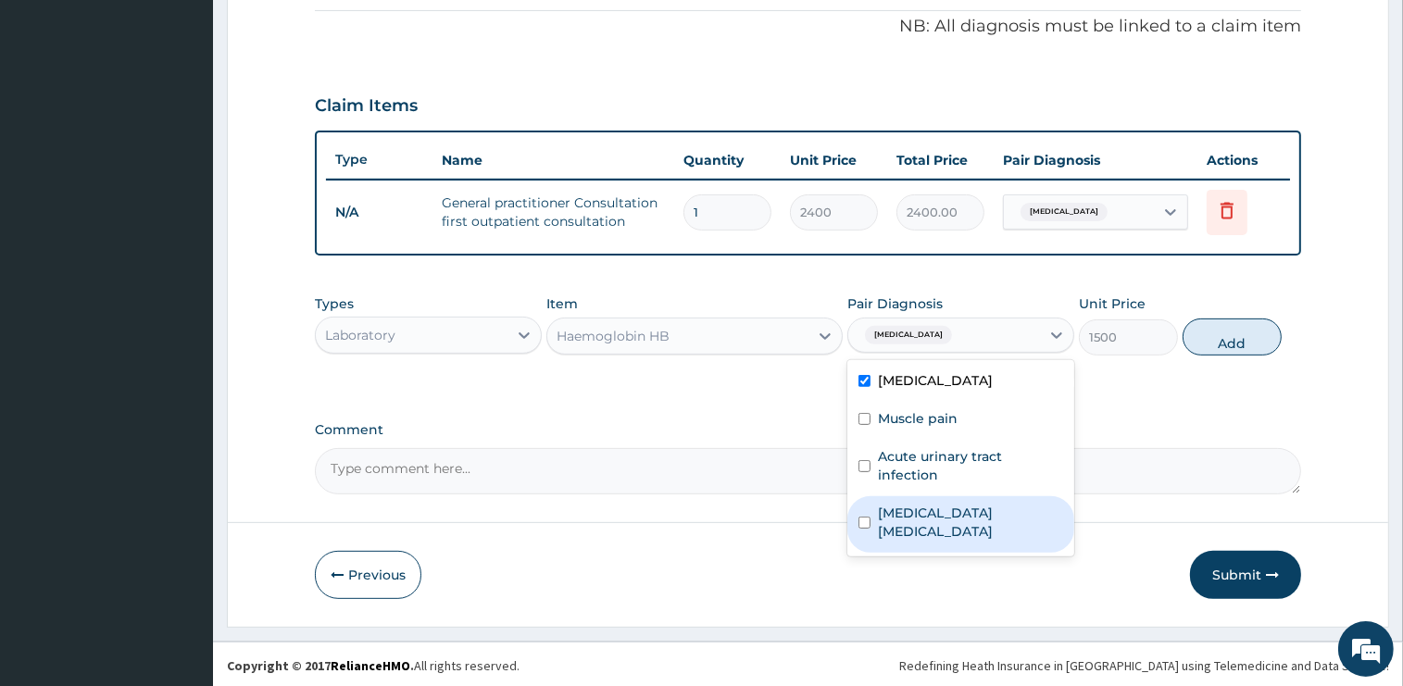
click at [925, 504] on label "[MEDICAL_DATA] [MEDICAL_DATA]" at bounding box center [970, 522] width 185 height 37
checkbox input "true"
click at [889, 383] on label "[MEDICAL_DATA]" at bounding box center [935, 380] width 115 height 19
checkbox input "false"
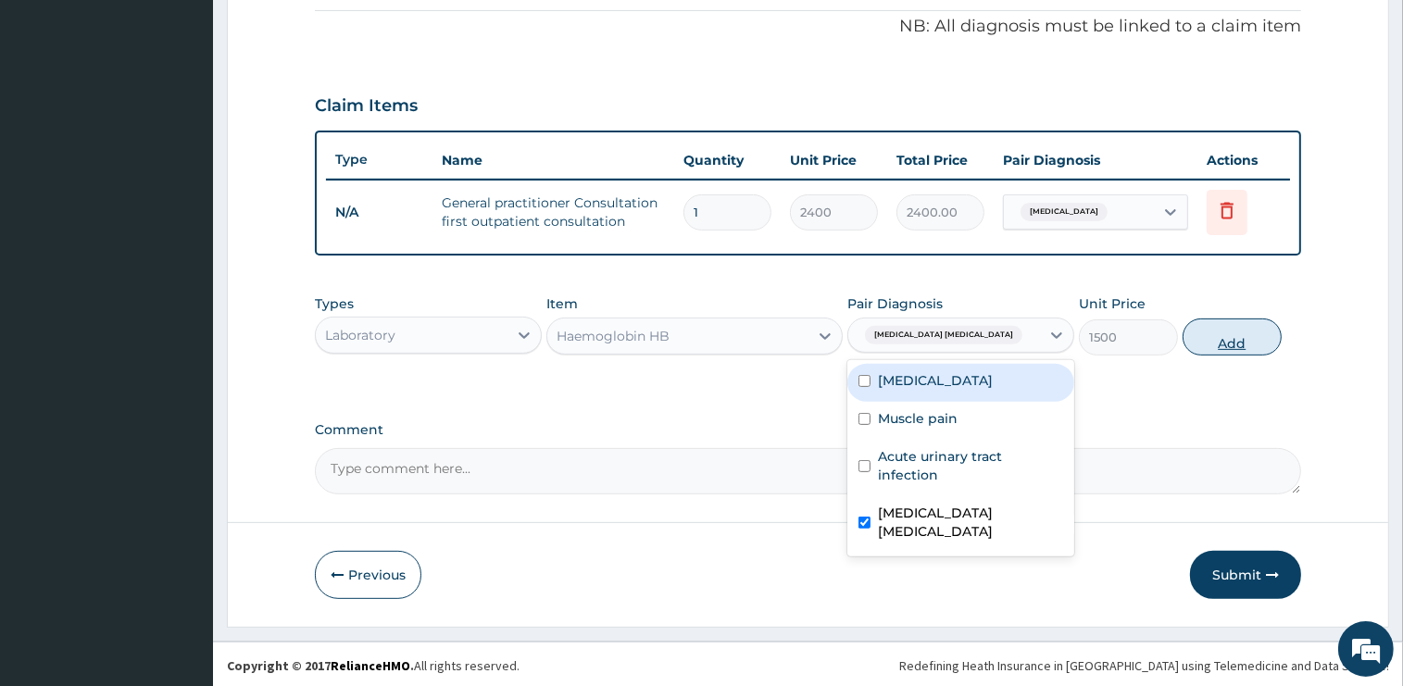
click at [1220, 337] on button "Add" at bounding box center [1231, 337] width 99 height 37
type input "0"
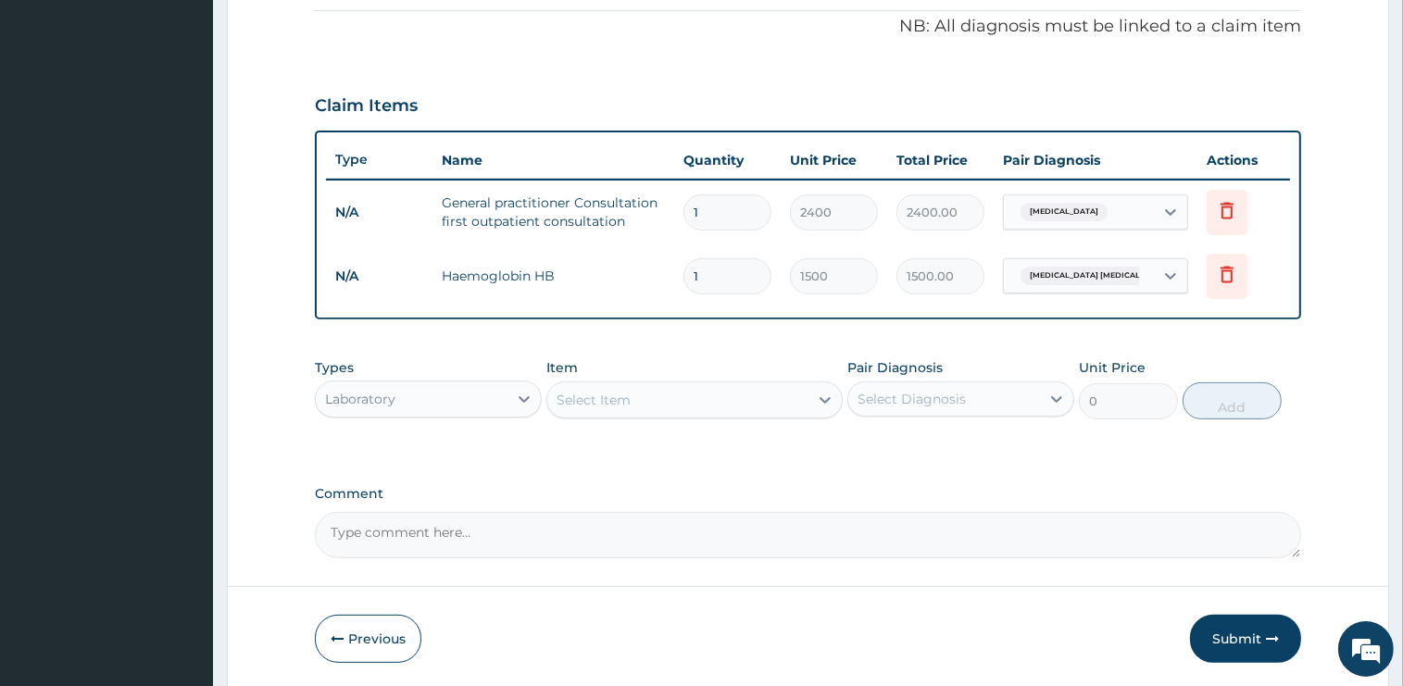
click at [680, 401] on div "Select Item" at bounding box center [677, 400] width 261 height 30
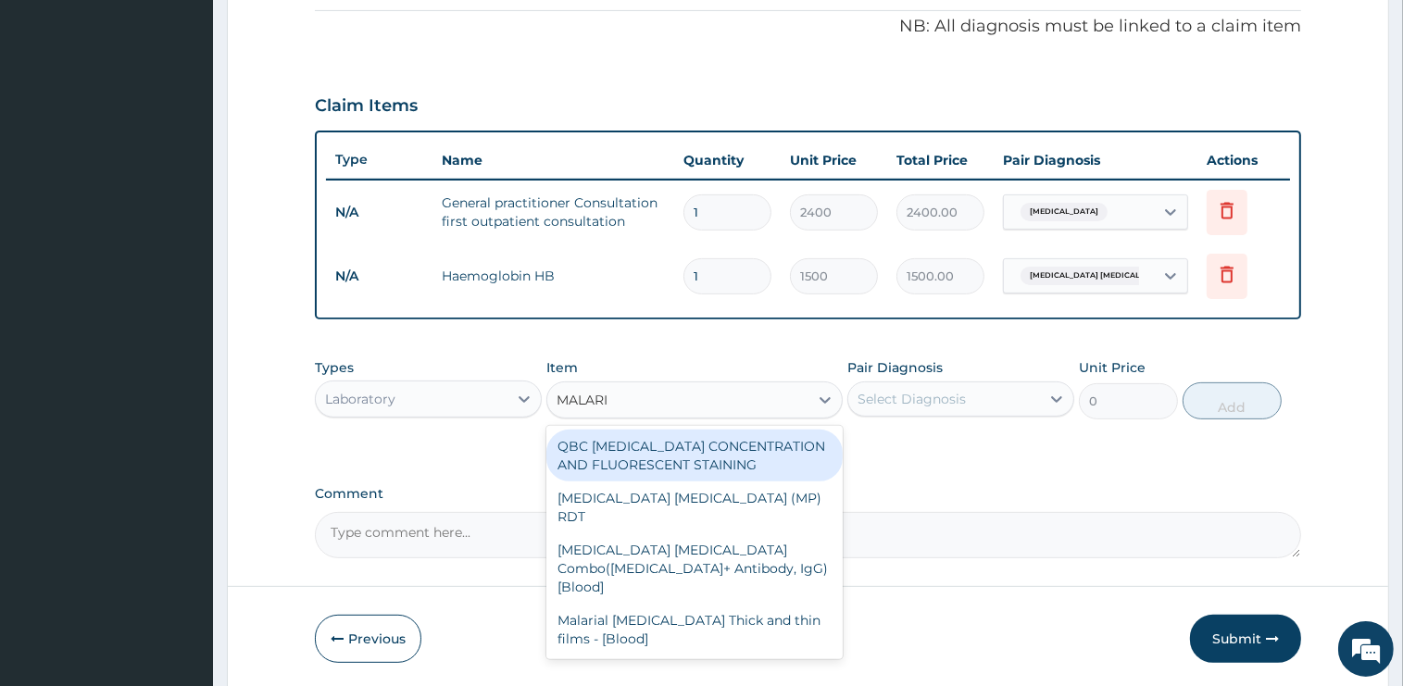
type input "[MEDICAL_DATA]"
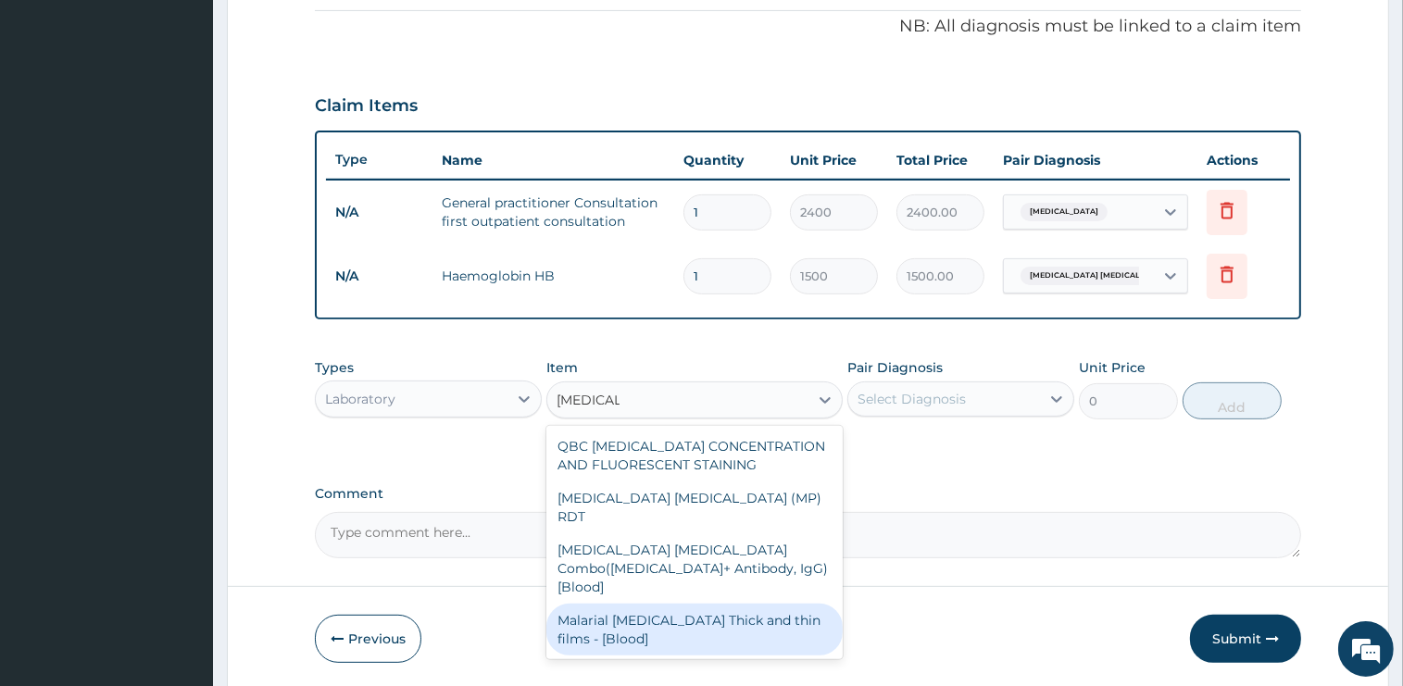
click at [736, 604] on div "Malarial [MEDICAL_DATA] Thick and thin films - [Blood]" at bounding box center [694, 630] width 296 height 52
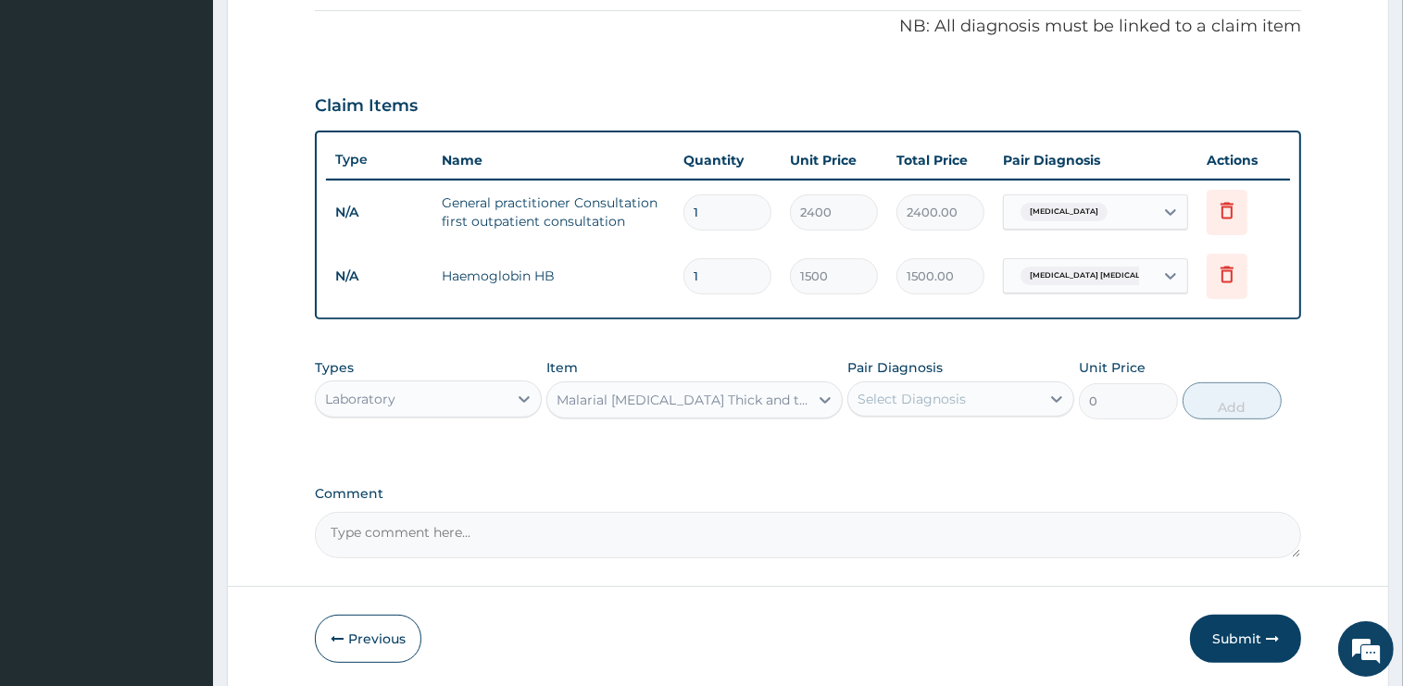
type input "1500"
click at [950, 402] on div "Select Diagnosis" at bounding box center [911, 399] width 108 height 19
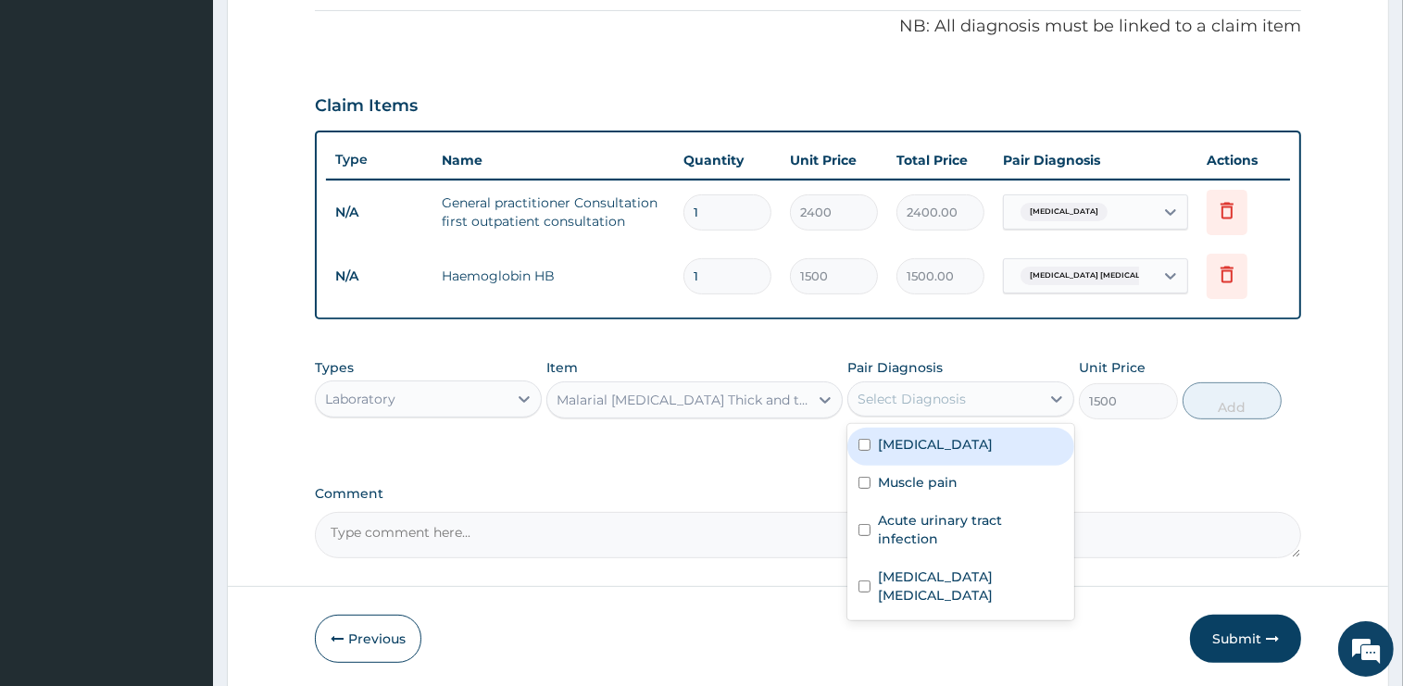
click at [950, 446] on div "[MEDICAL_DATA]" at bounding box center [960, 447] width 227 height 38
checkbox input "true"
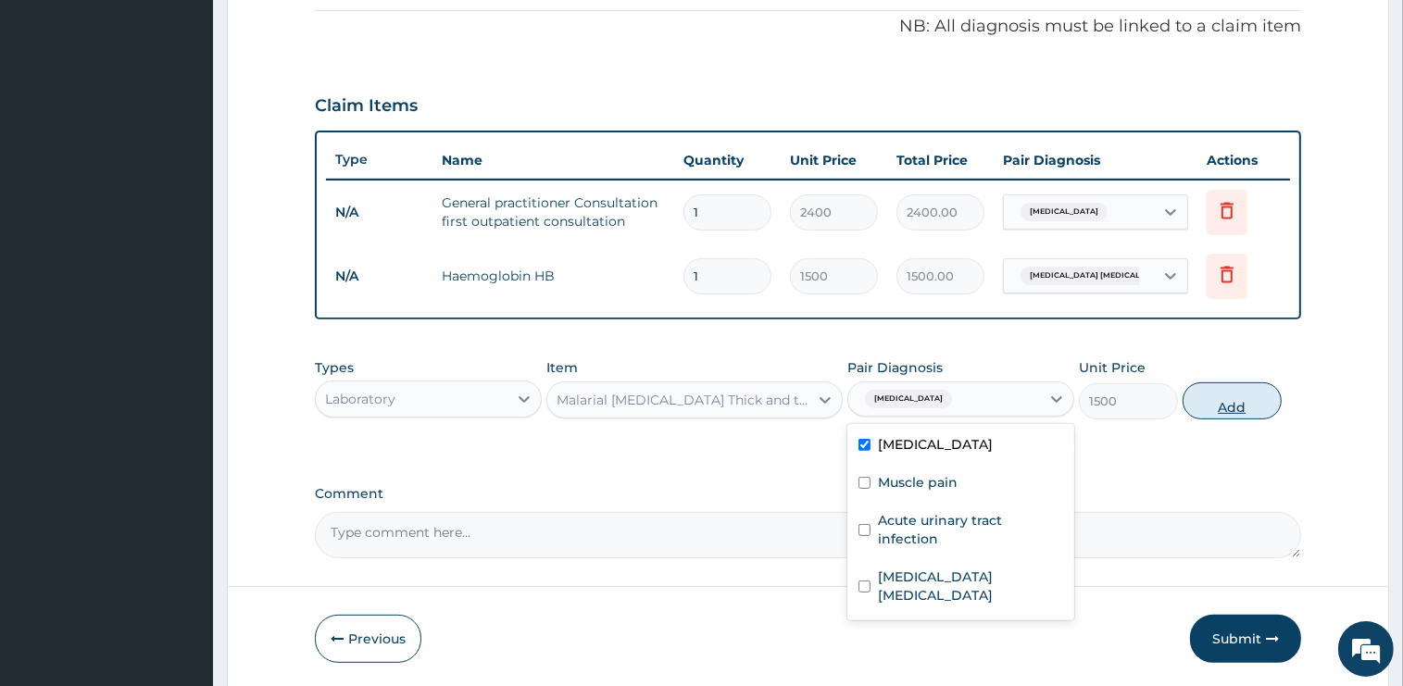
click at [1224, 408] on button "Add" at bounding box center [1231, 400] width 99 height 37
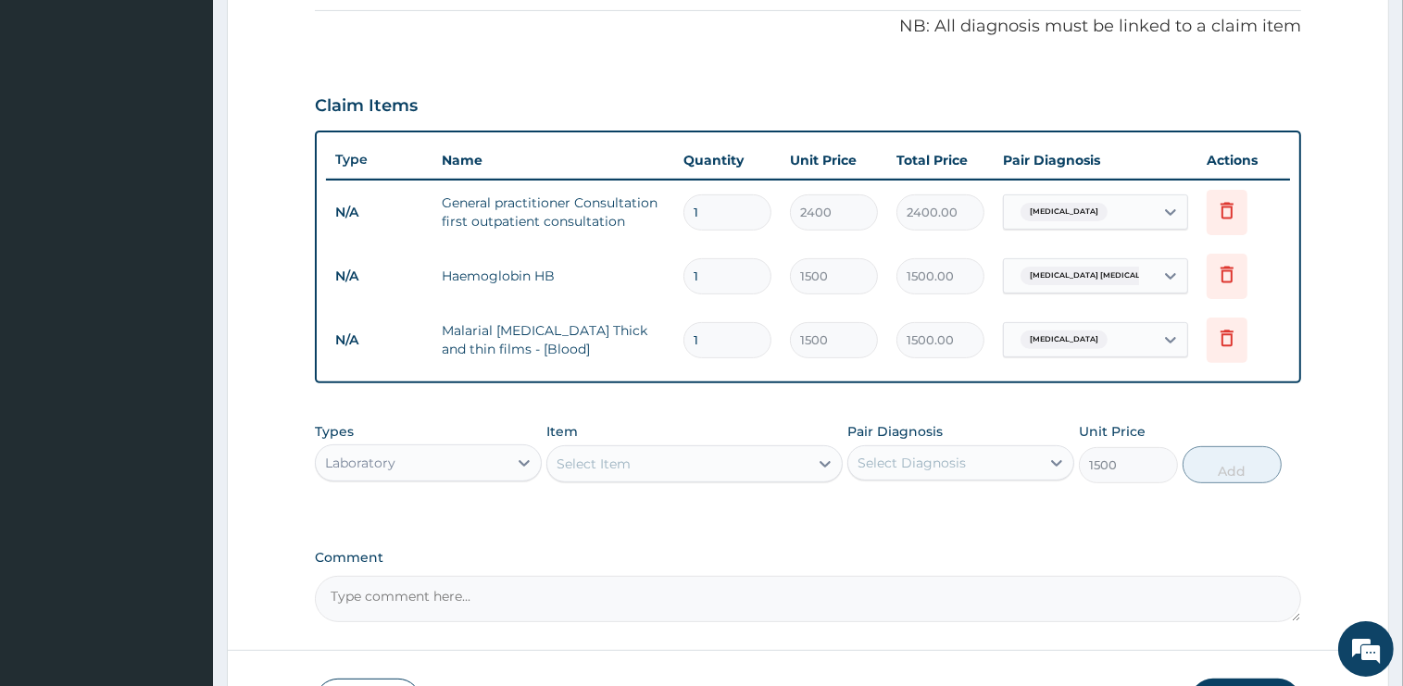
type input "0"
click at [701, 470] on div "Select Item" at bounding box center [677, 464] width 261 height 30
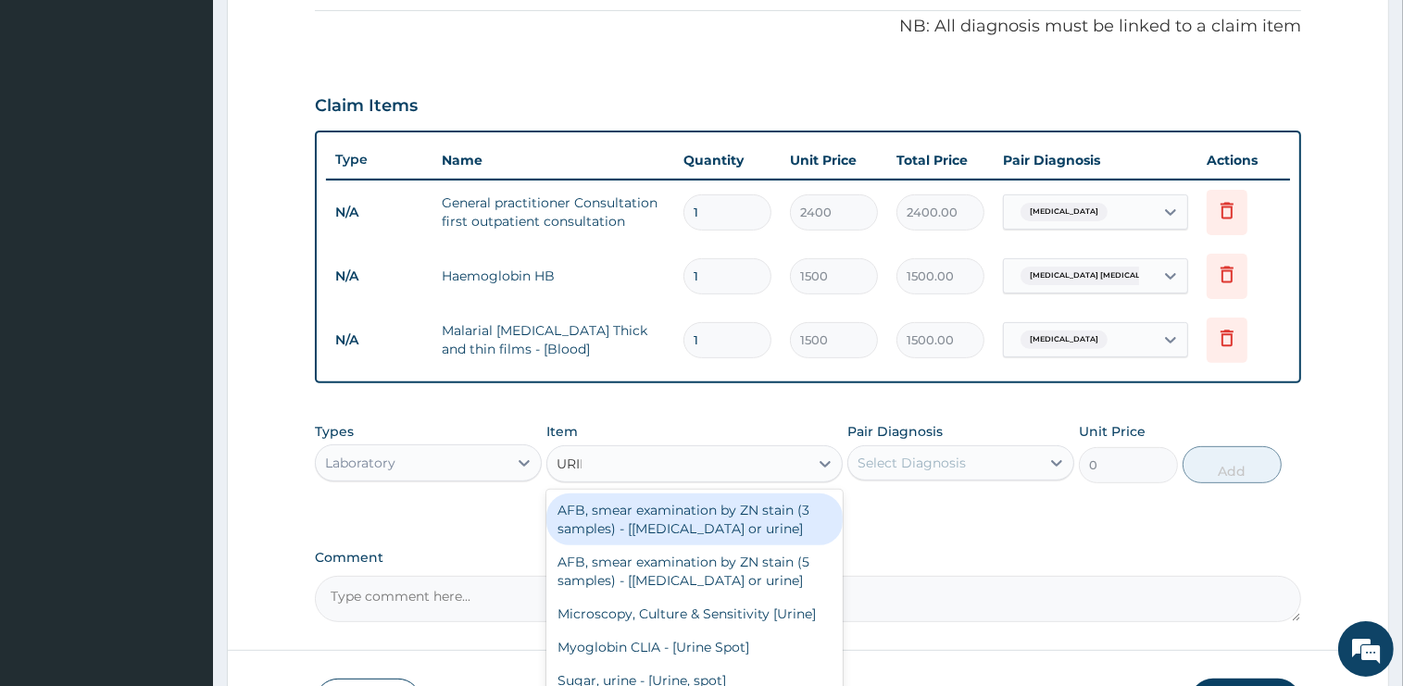
type input "URINA"
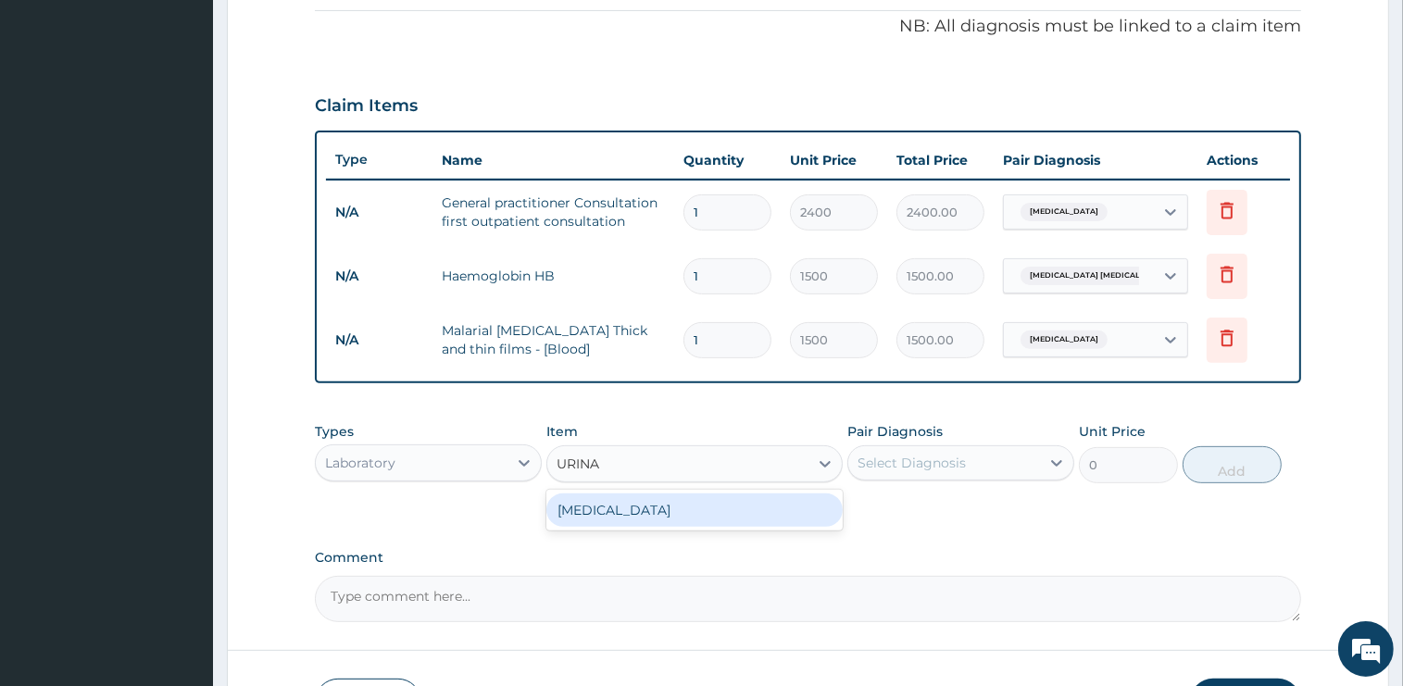
click at [713, 505] on div "[MEDICAL_DATA]" at bounding box center [694, 510] width 296 height 33
type input "2000"
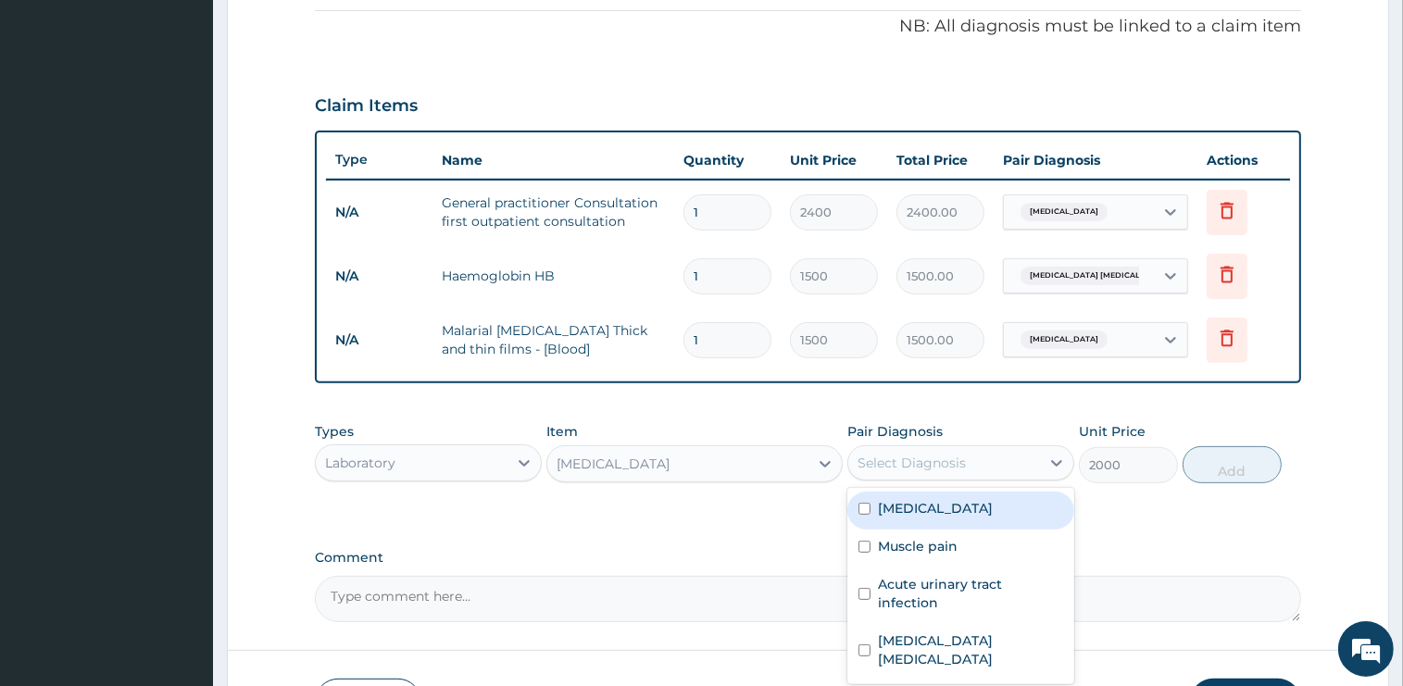
click at [906, 477] on div "Select Diagnosis" at bounding box center [960, 462] width 227 height 35
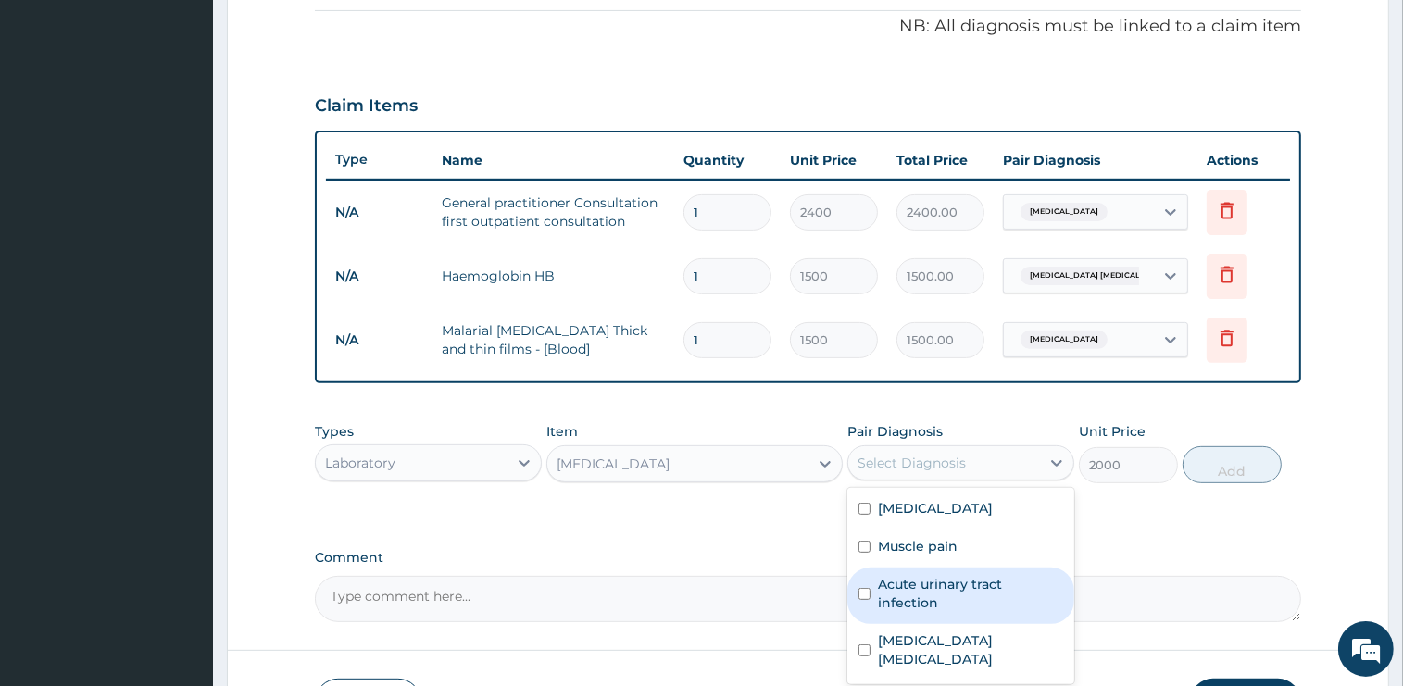
click at [942, 576] on label "Acute urinary tract infection" at bounding box center [970, 593] width 185 height 37
checkbox input "true"
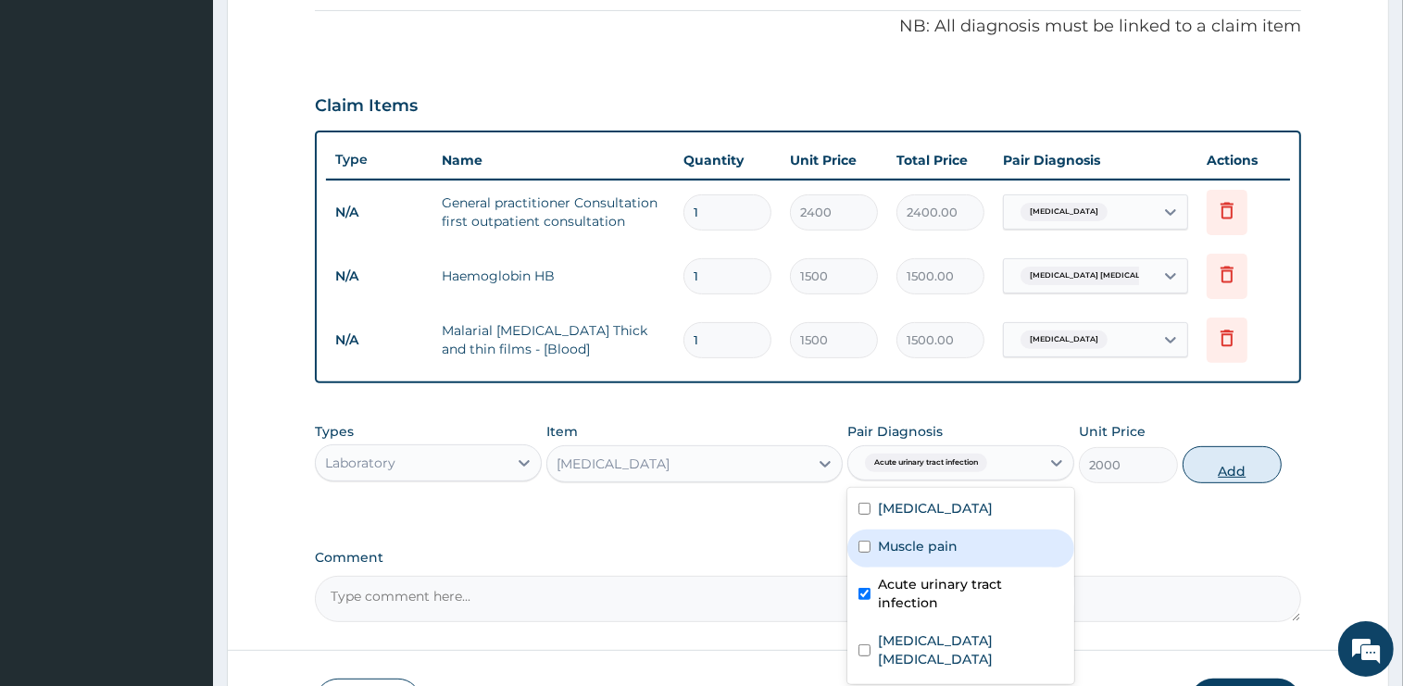
click at [1240, 460] on button "Add" at bounding box center [1231, 464] width 99 height 37
type input "0"
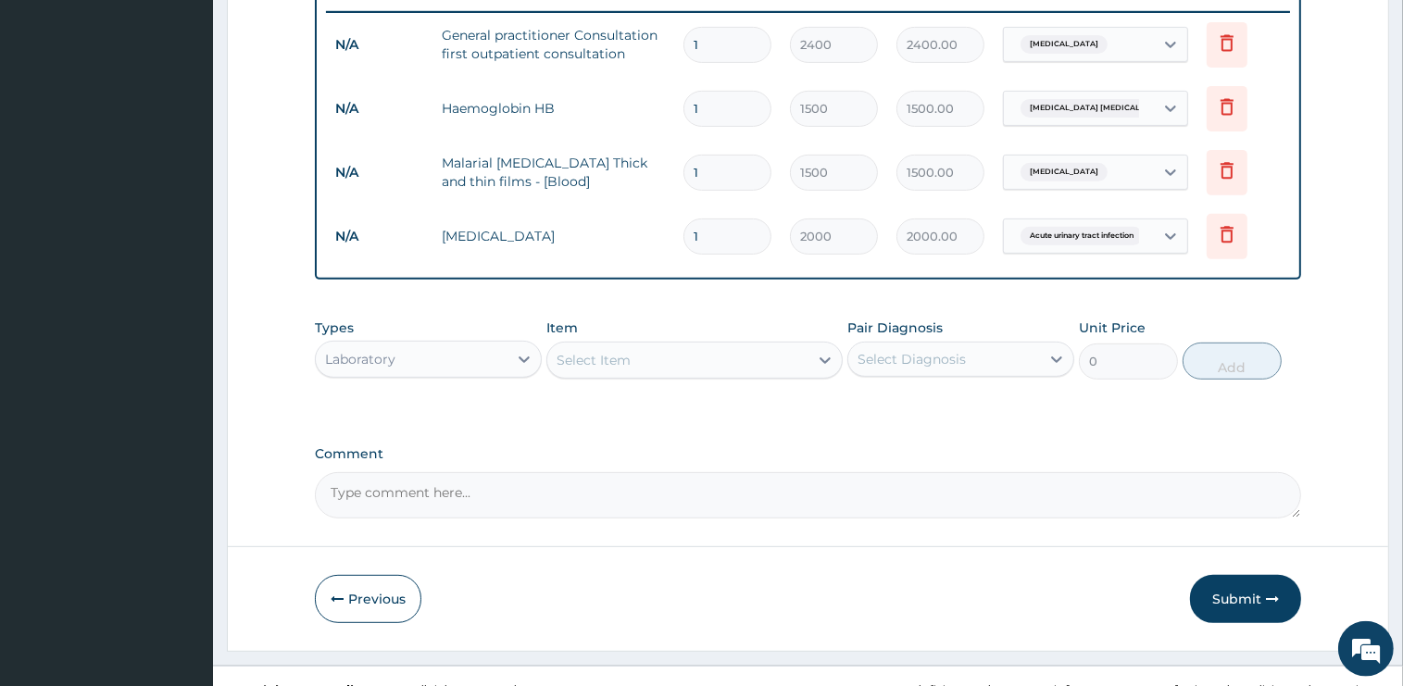
scroll to position [749, 0]
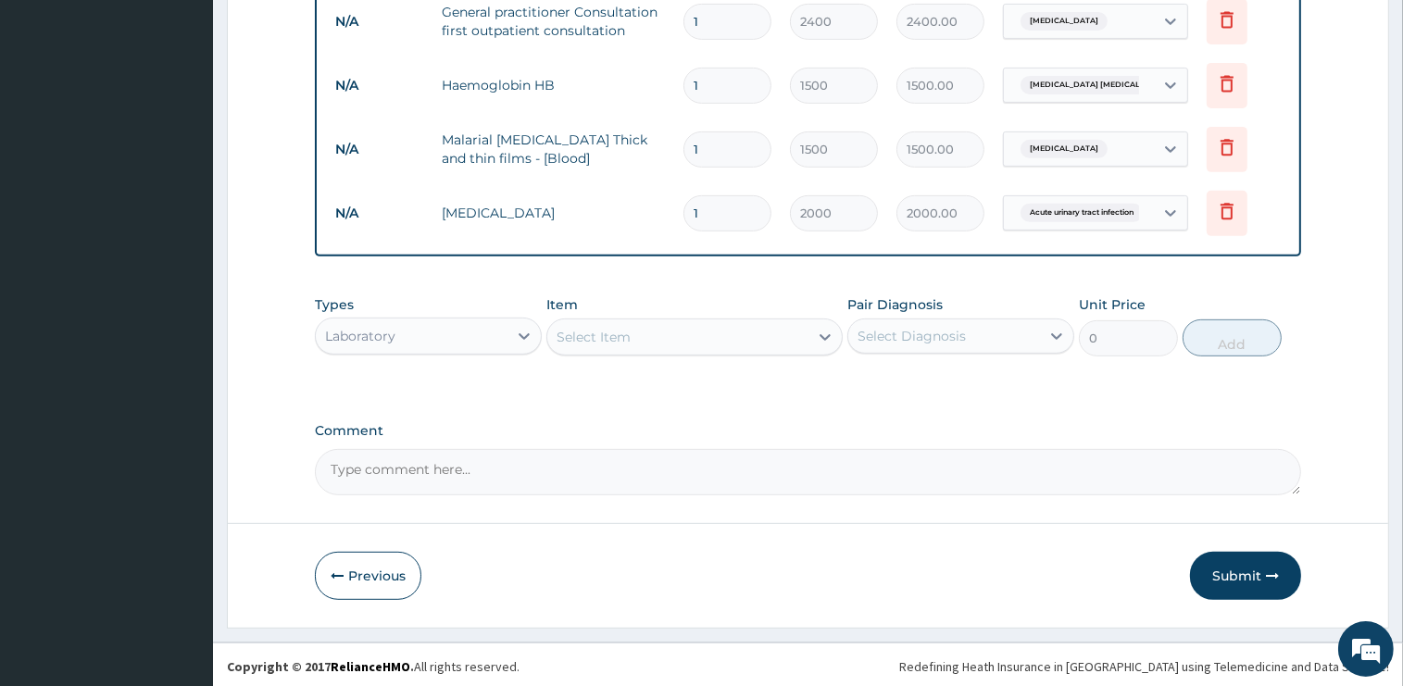
click at [432, 324] on div "Laboratory" at bounding box center [412, 336] width 192 height 30
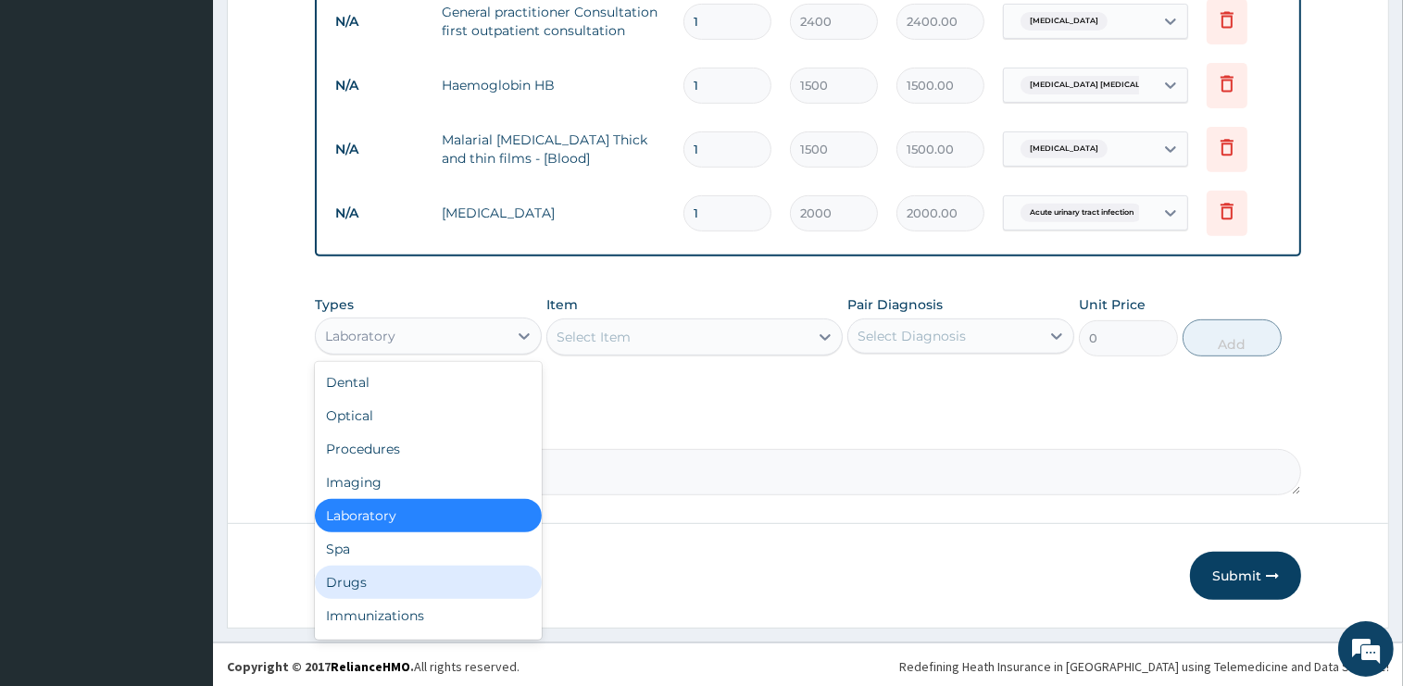
click at [383, 572] on div "Drugs" at bounding box center [428, 582] width 227 height 33
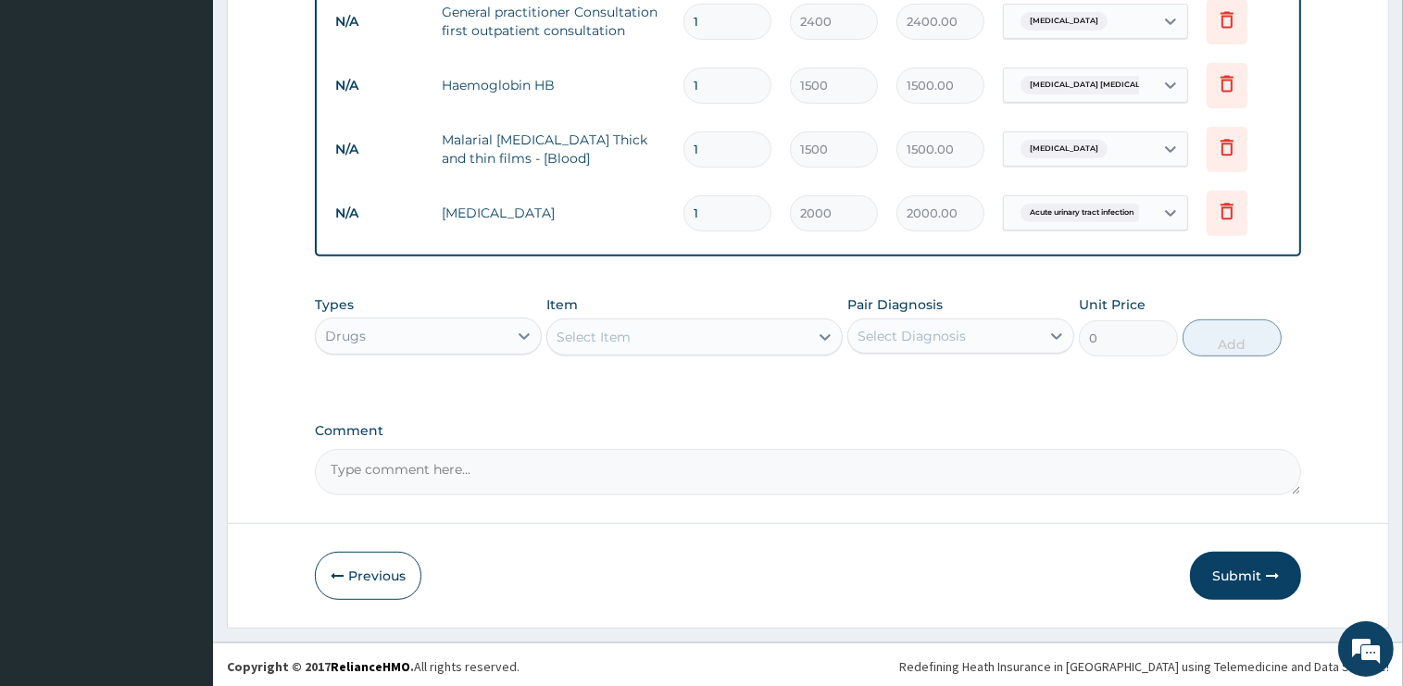
click at [659, 331] on div "Select Item" at bounding box center [677, 337] width 261 height 30
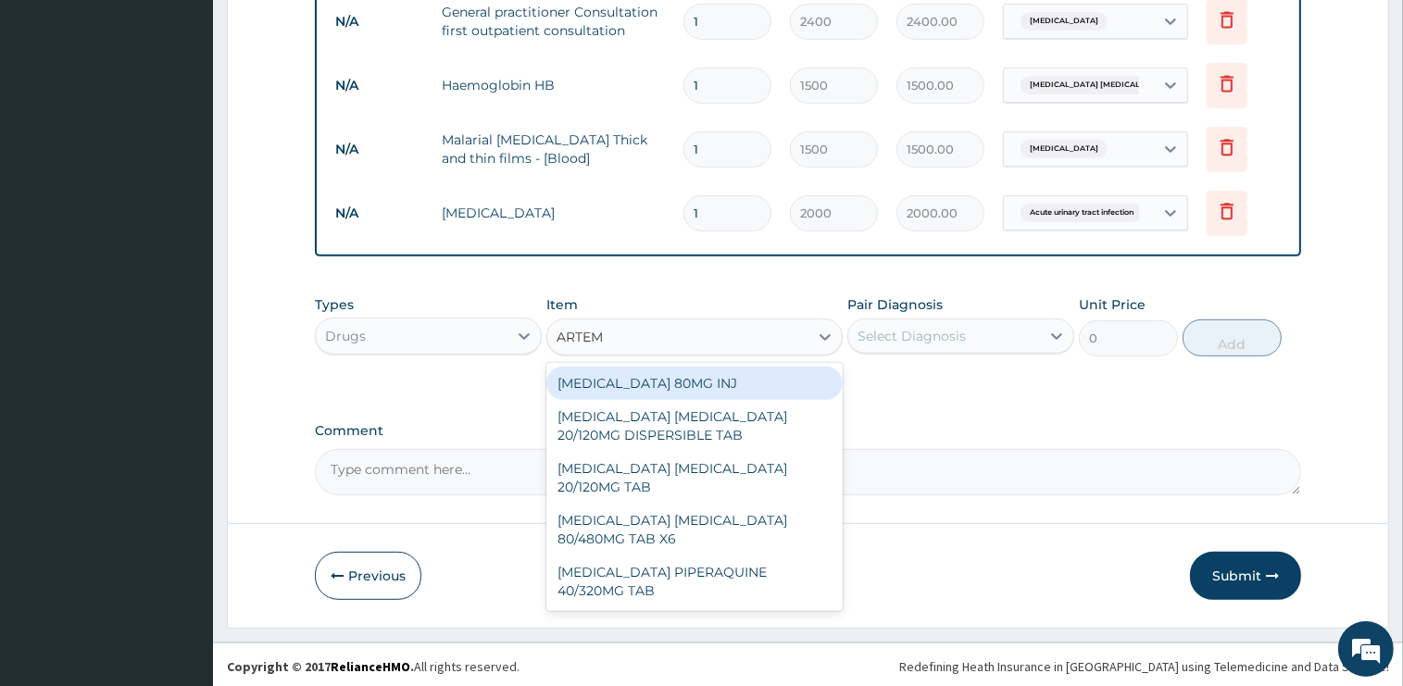
type input "ARTEME"
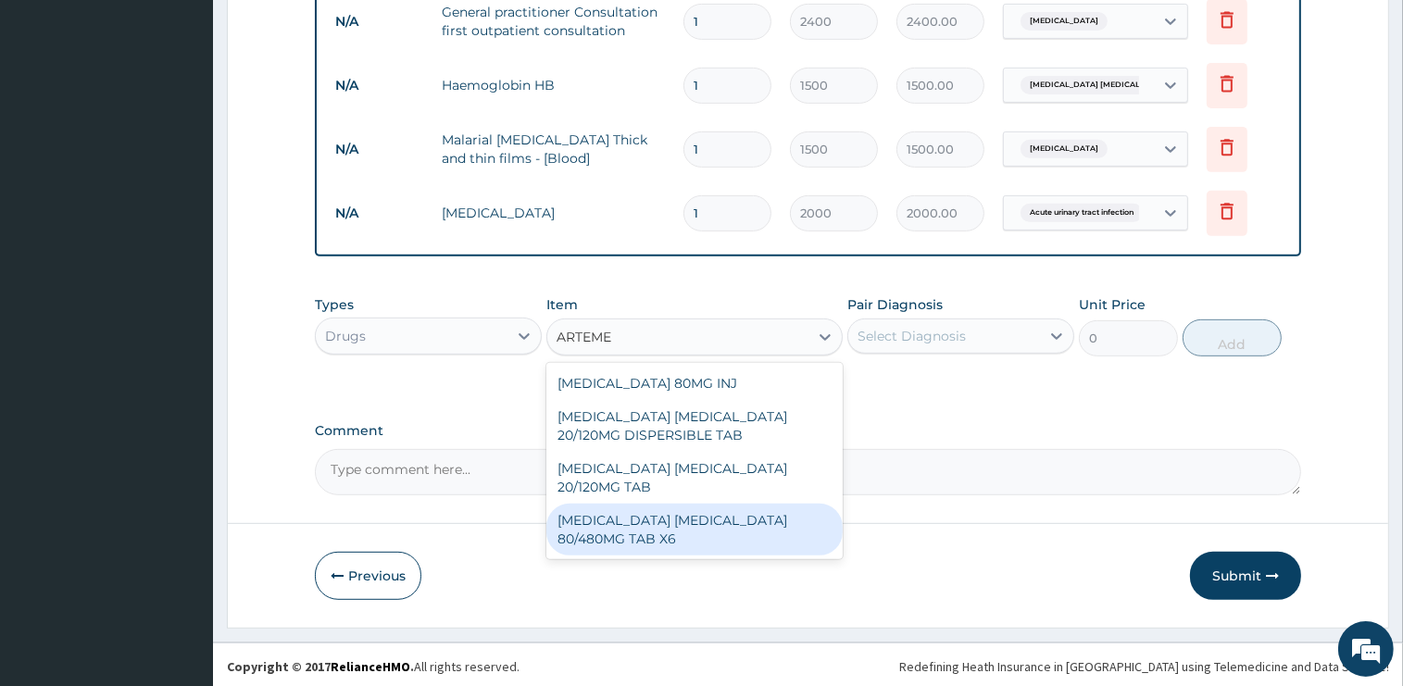
click at [798, 519] on div "[MEDICAL_DATA] [MEDICAL_DATA] 80/480MG TAB X6" at bounding box center [694, 530] width 296 height 52
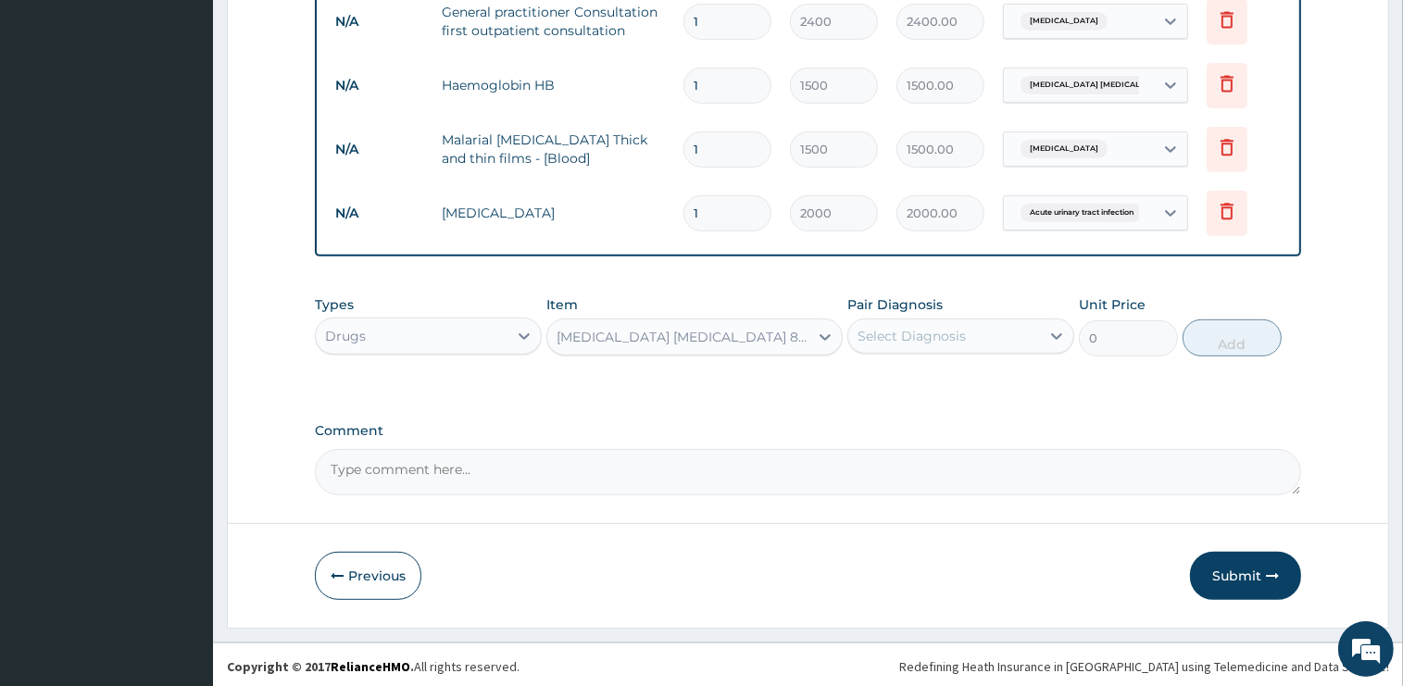
type input "375"
click at [939, 321] on div "Select Diagnosis" at bounding box center [944, 336] width 192 height 30
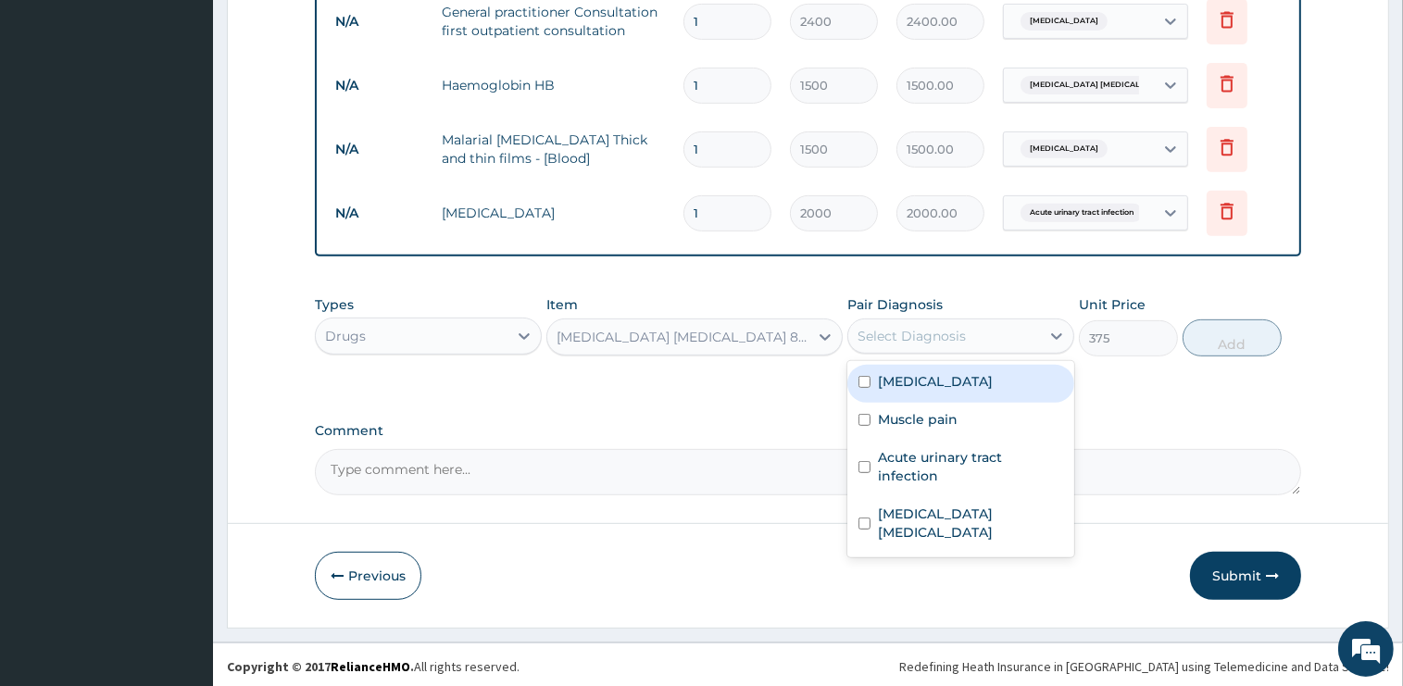
click at [957, 383] on div "[MEDICAL_DATA]" at bounding box center [960, 384] width 227 height 38
checkbox input "true"
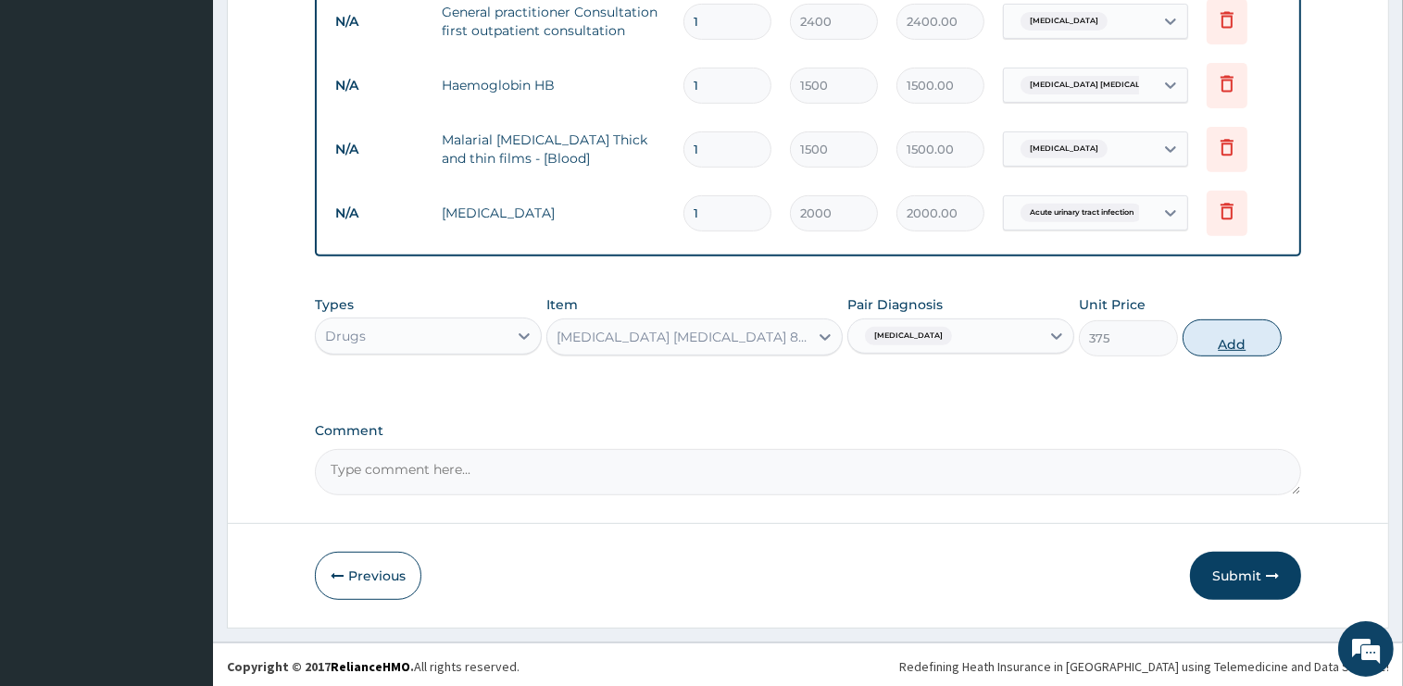
click at [1217, 339] on button "Add" at bounding box center [1231, 337] width 99 height 37
type input "0"
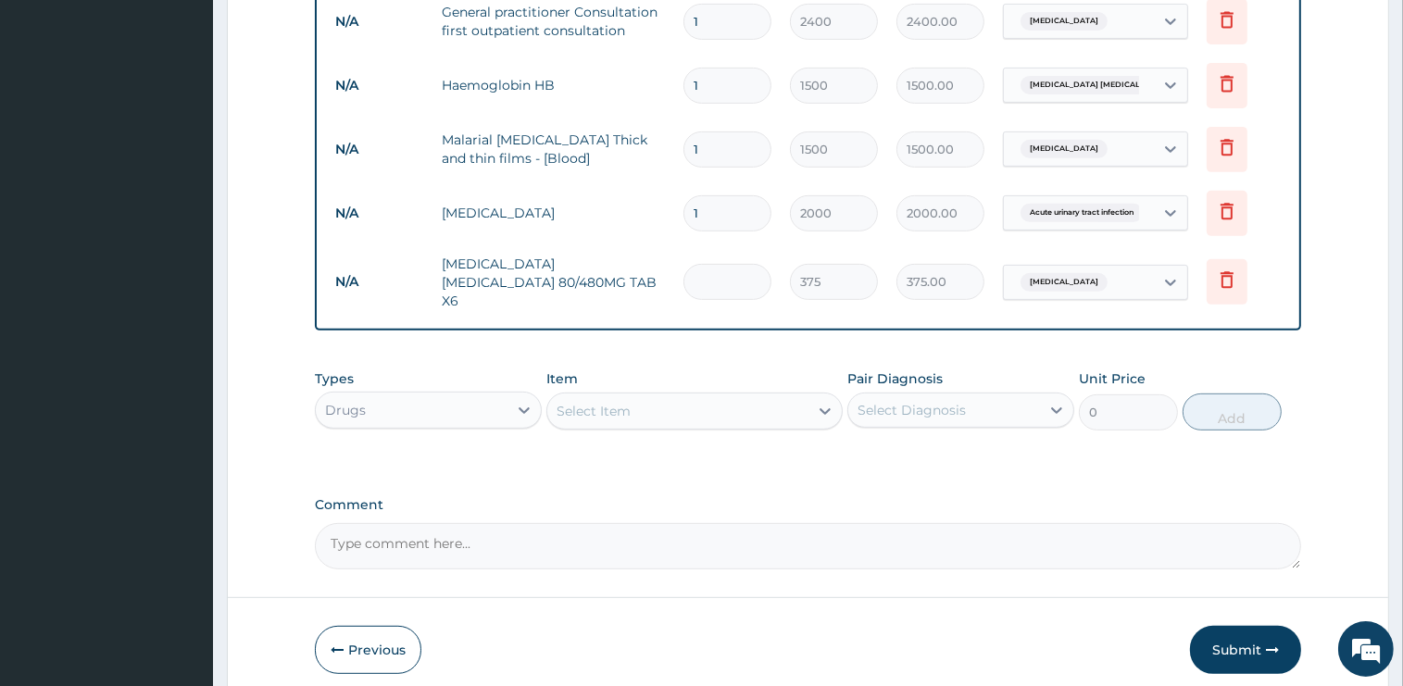
type input "0.00"
type input "6"
type input "2250.00"
type input "6"
click at [691, 397] on div "Select Item" at bounding box center [677, 411] width 261 height 30
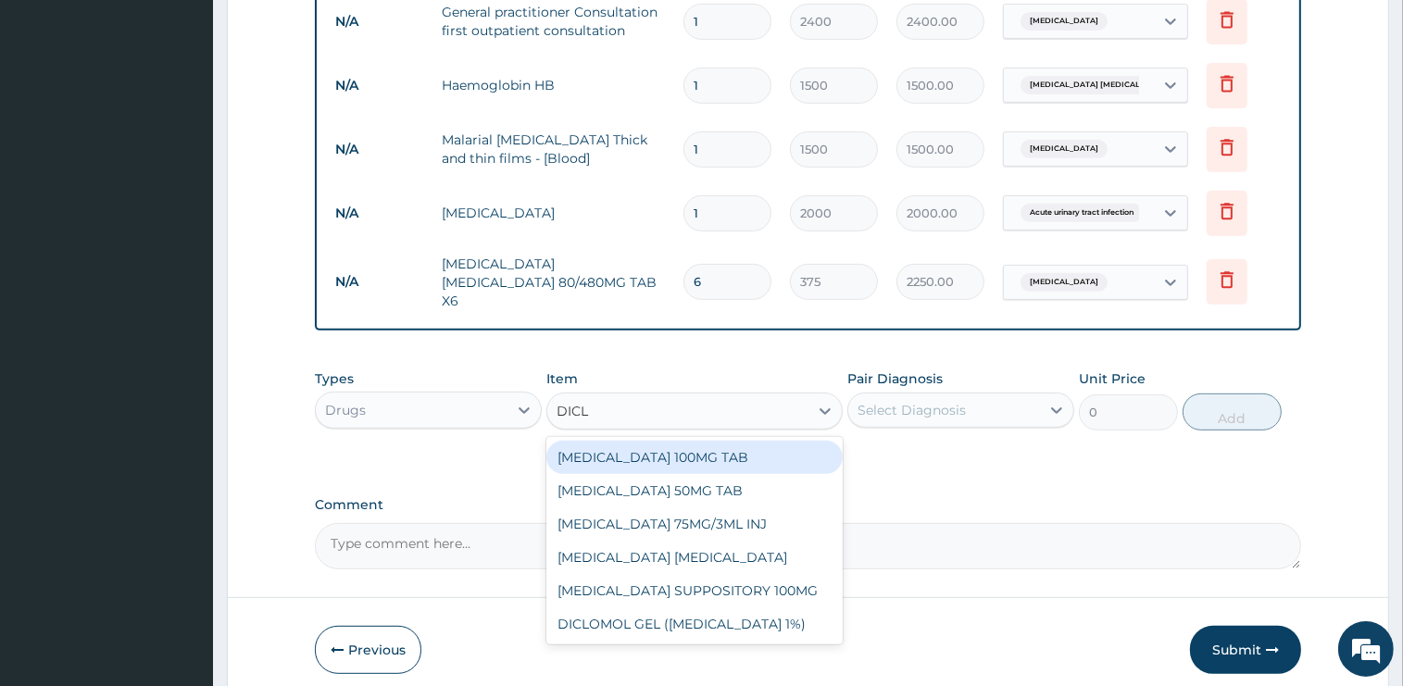
type input "DICLO"
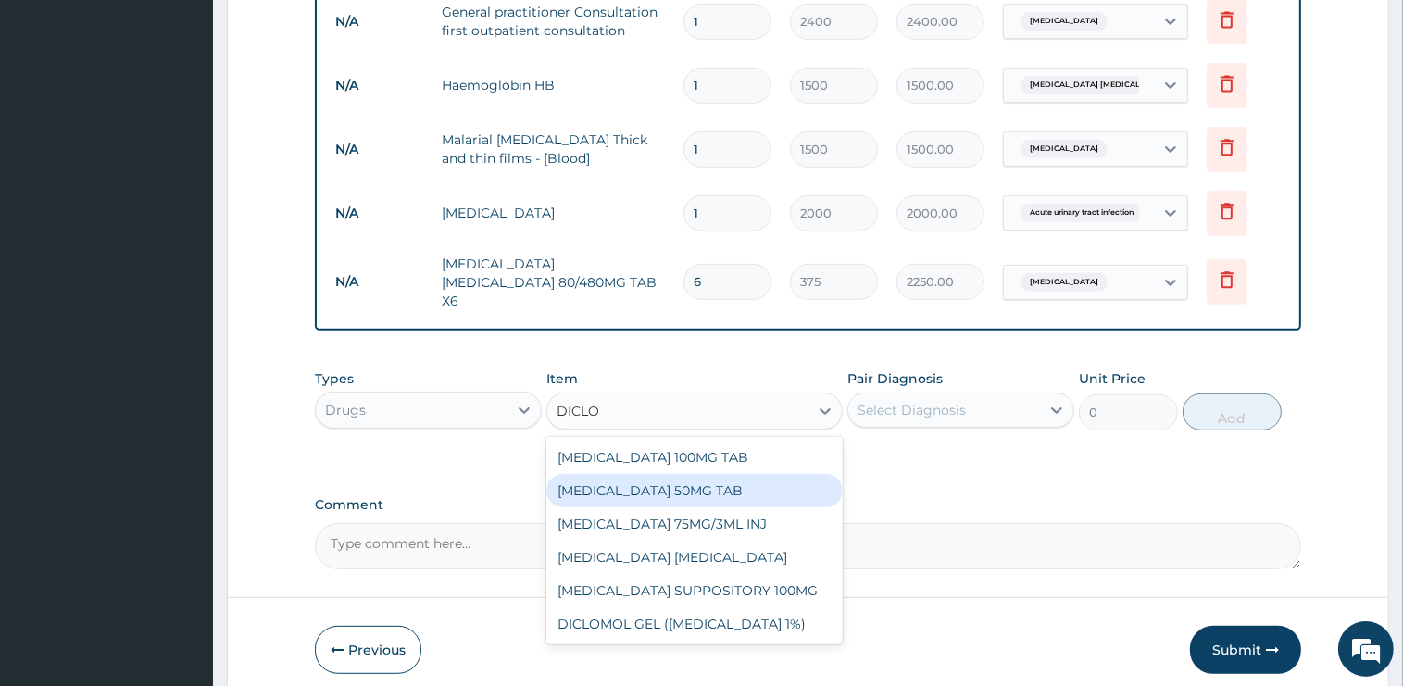
click at [687, 474] on div "[MEDICAL_DATA] 50MG TAB" at bounding box center [694, 490] width 296 height 33
type input "75"
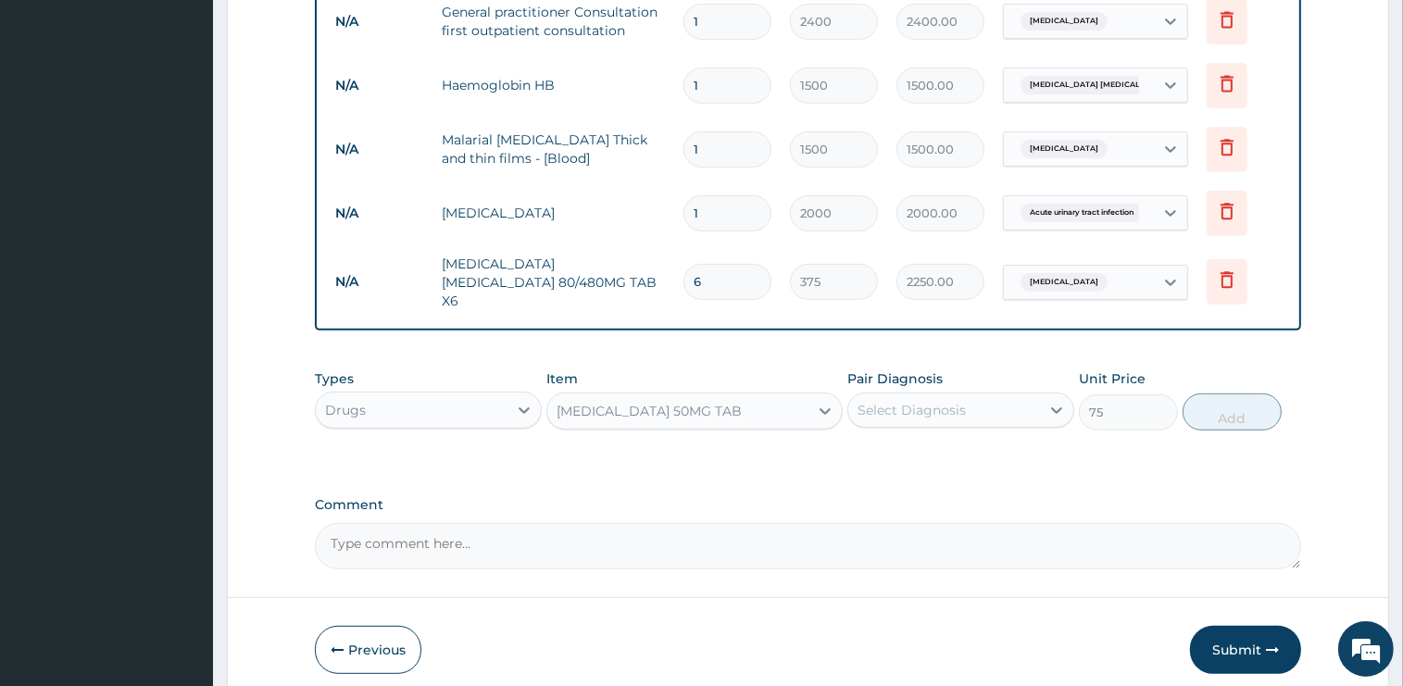
click at [944, 395] on div "Select Diagnosis" at bounding box center [944, 410] width 192 height 30
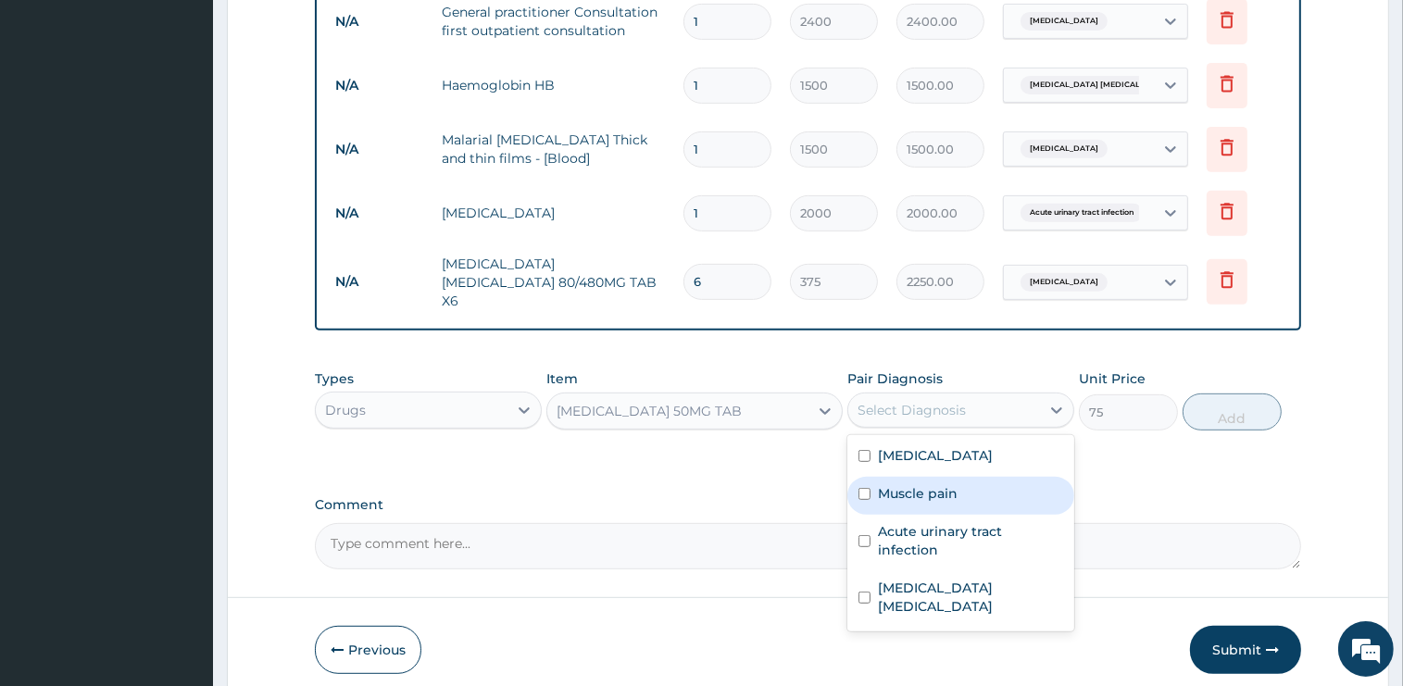
click at [933, 484] on label "Muscle pain" at bounding box center [918, 493] width 80 height 19
checkbox input "true"
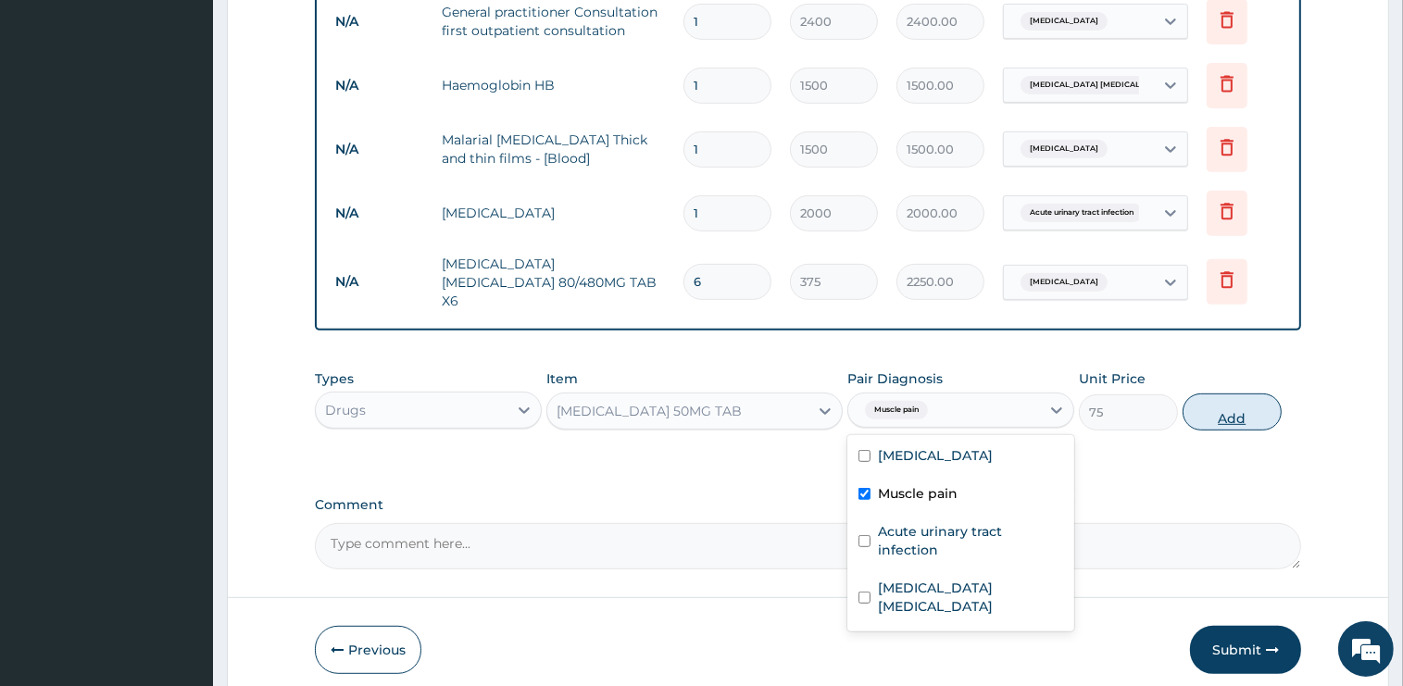
click at [1255, 394] on button "Add" at bounding box center [1231, 412] width 99 height 37
type input "0"
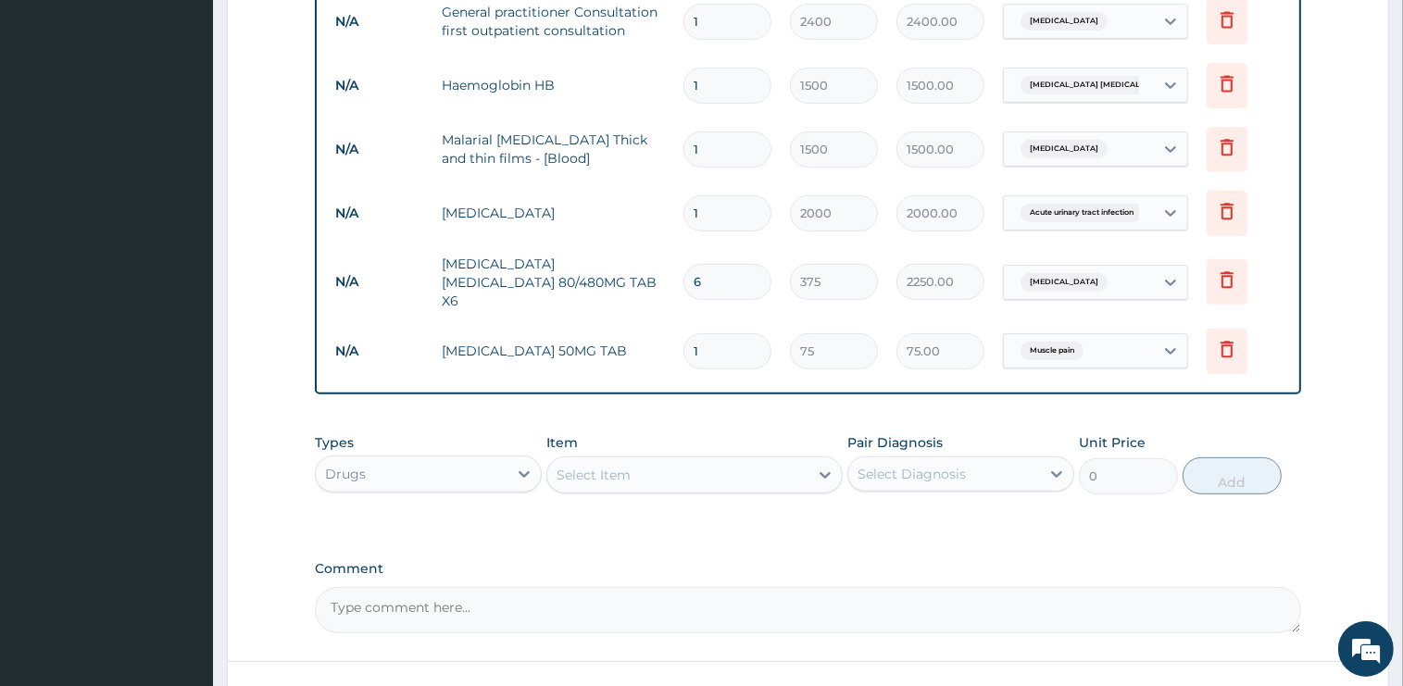
type input "10"
type input "750.00"
type input "10"
click at [676, 469] on div "Select Item" at bounding box center [677, 475] width 261 height 30
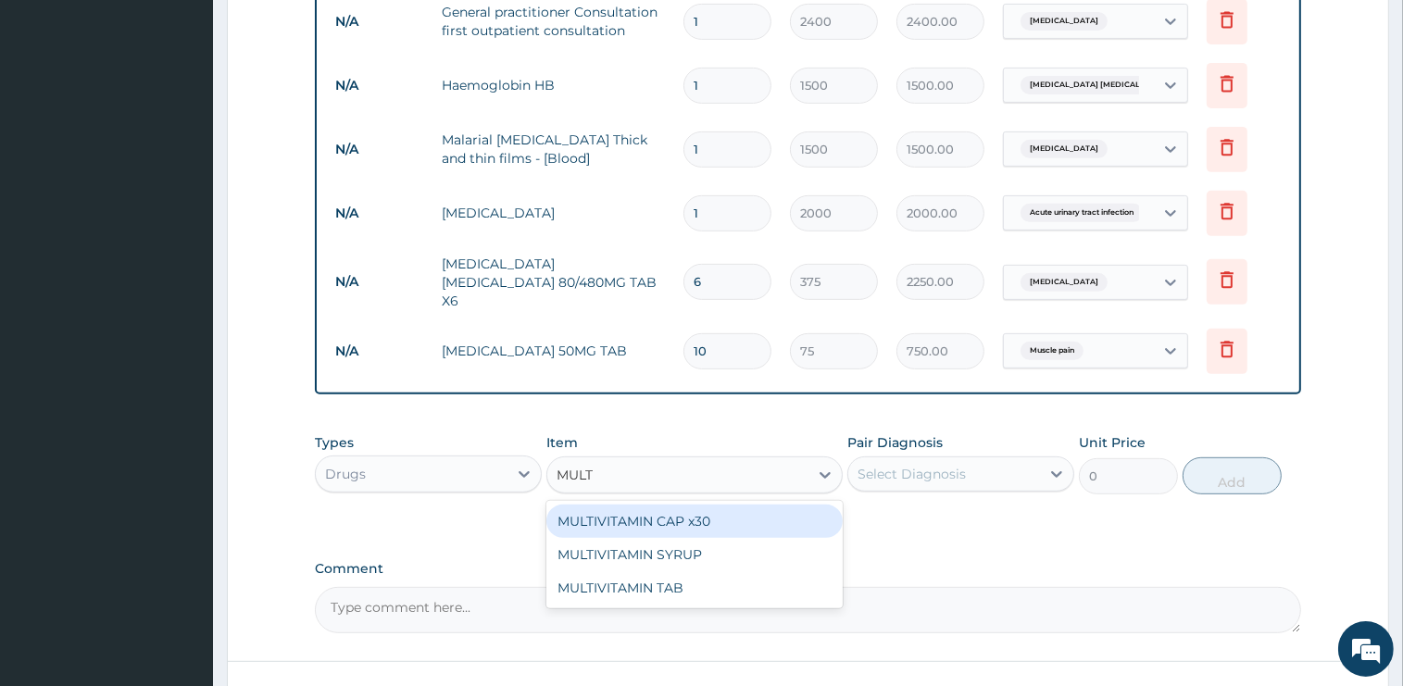
type input "MULTI"
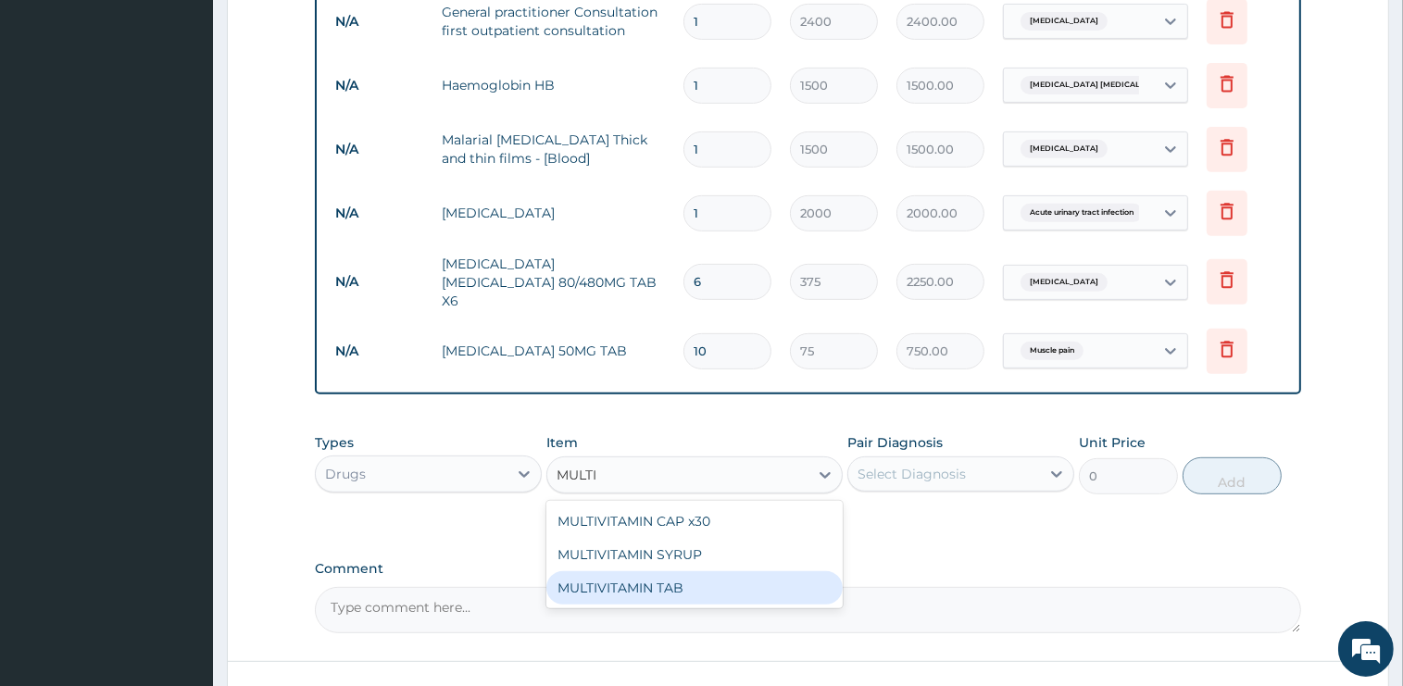
click at [689, 581] on div "MULTIVITAMIN TAB" at bounding box center [694, 587] width 296 height 33
type input "45"
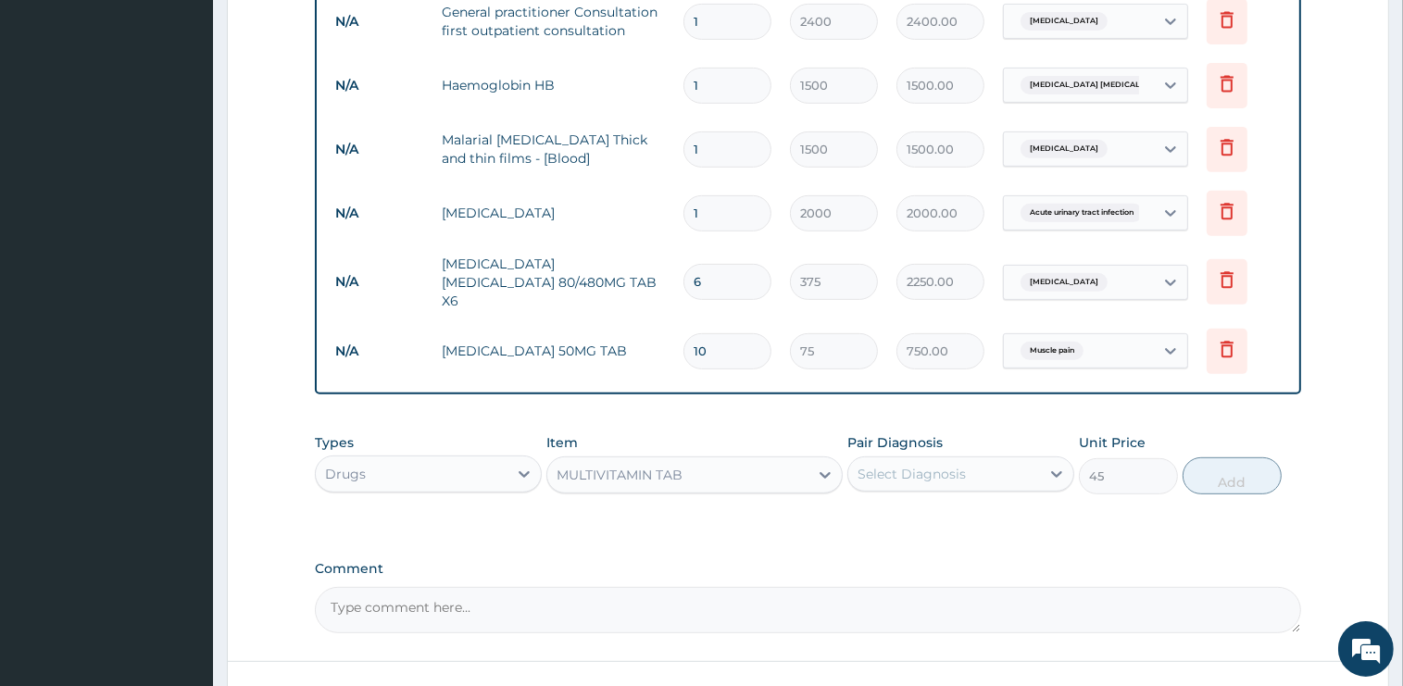
click at [913, 465] on div "Select Diagnosis" at bounding box center [911, 474] width 108 height 19
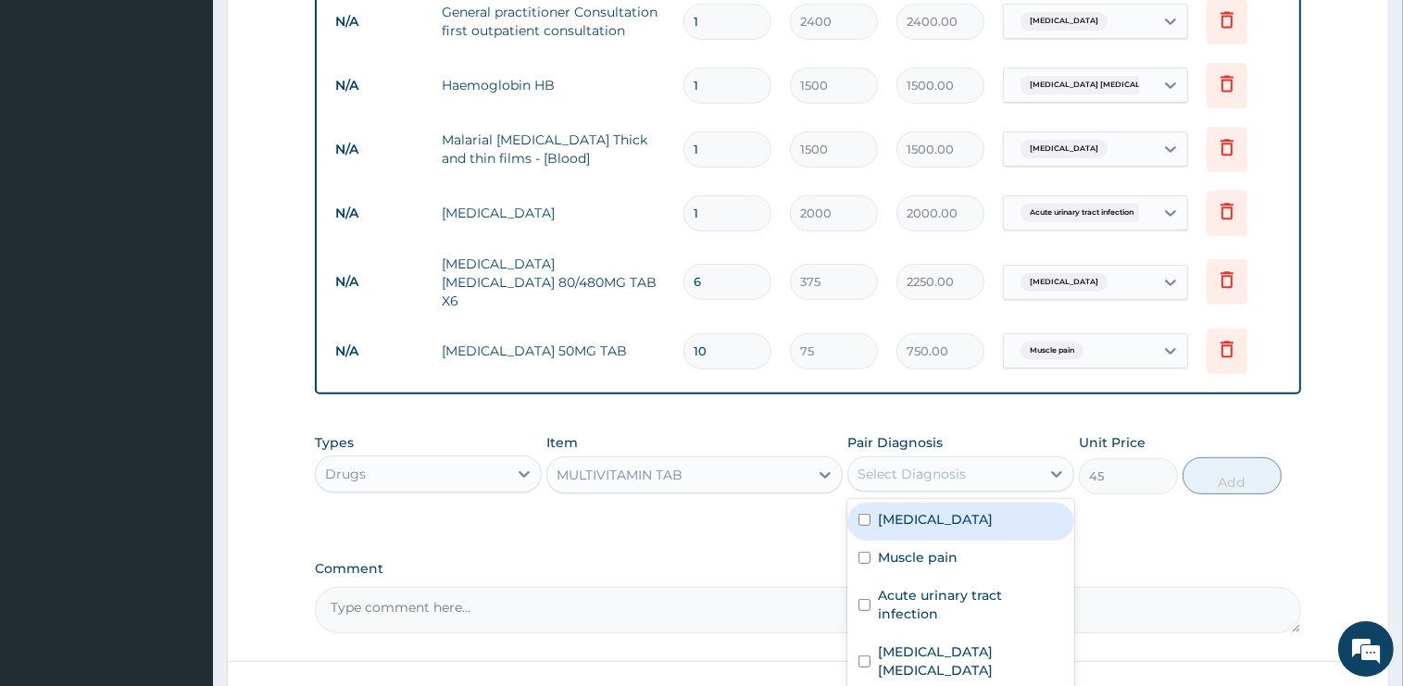
click at [925, 511] on label "[MEDICAL_DATA]" at bounding box center [935, 519] width 115 height 19
checkbox input "true"
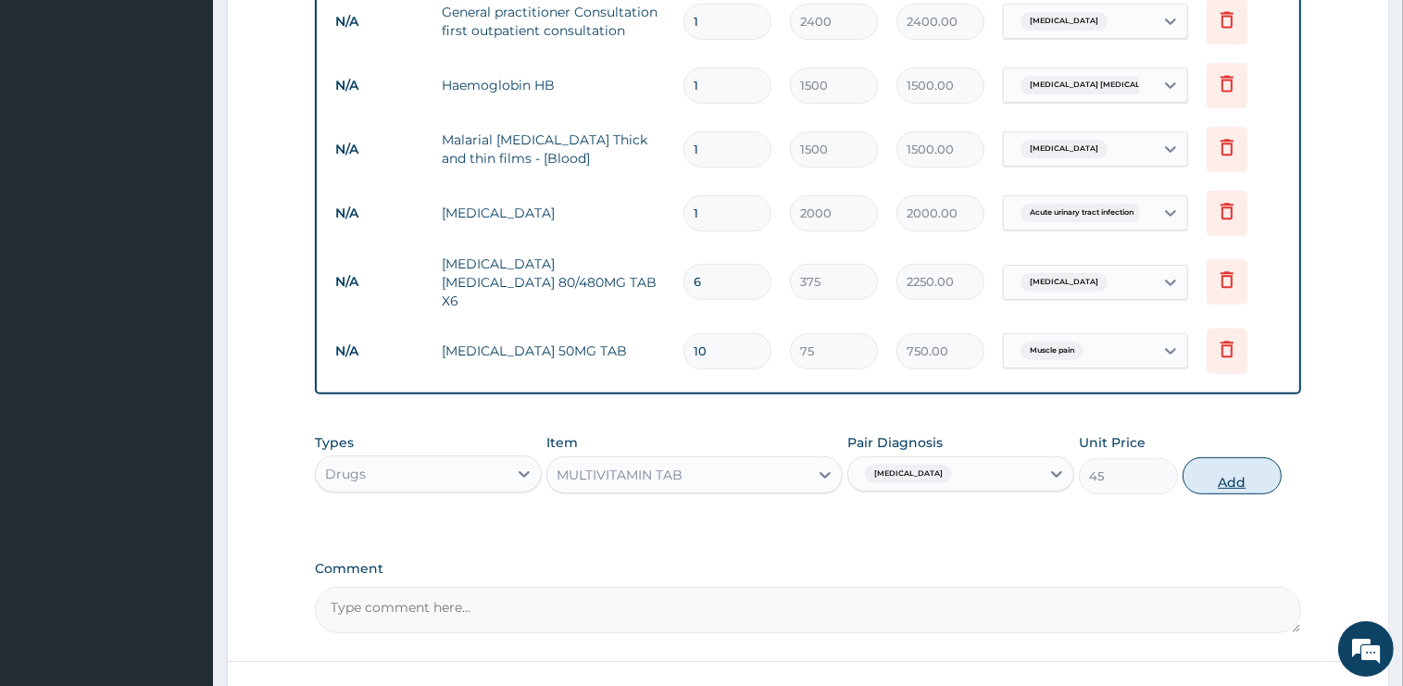
click at [1252, 457] on button "Add" at bounding box center [1231, 475] width 99 height 37
type input "0"
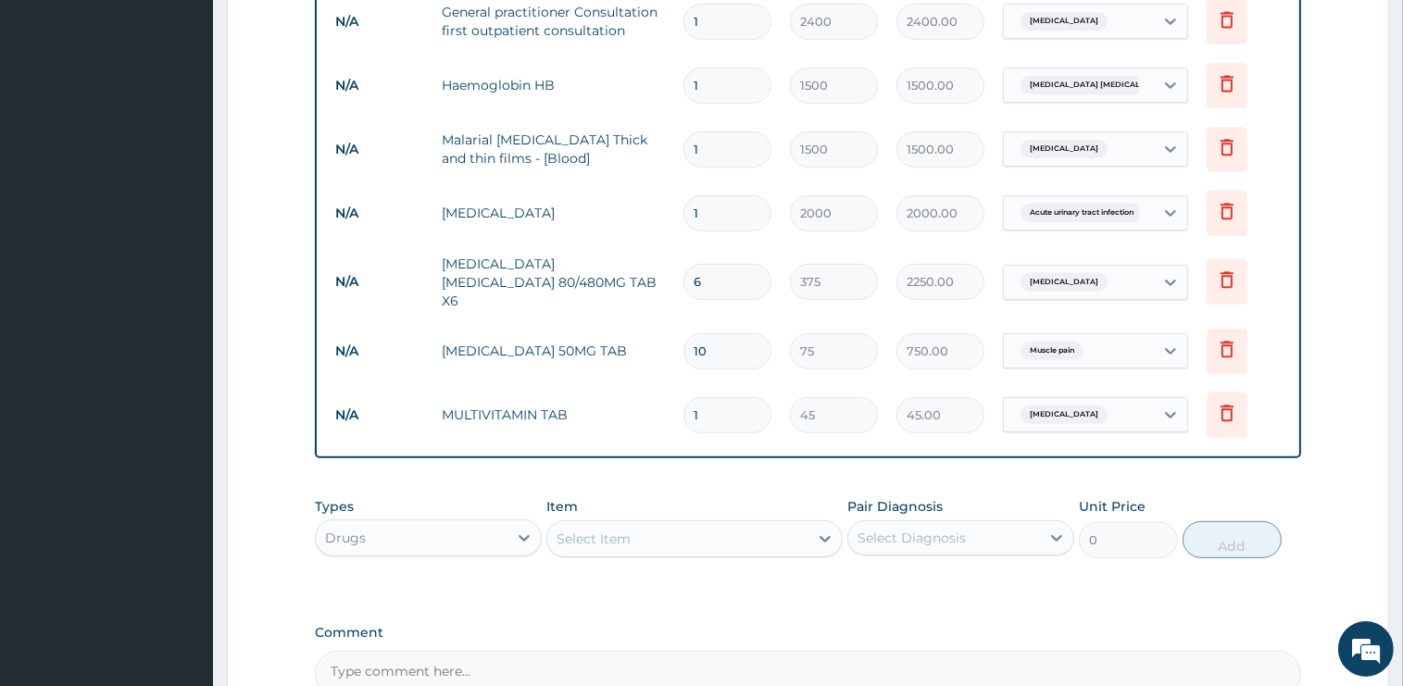
type input "10"
type input "450.00"
type input "10"
click at [682, 531] on div "Select Item" at bounding box center [677, 539] width 261 height 30
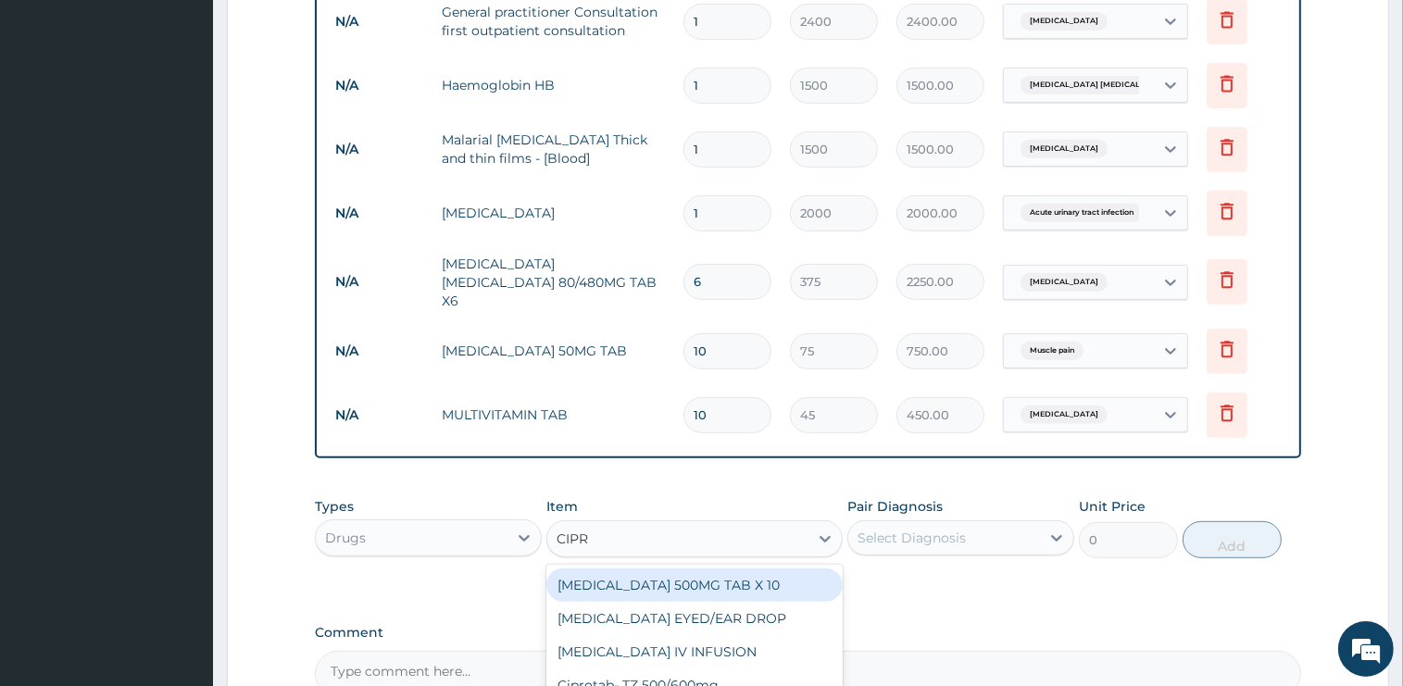
type input "[MEDICAL_DATA]"
click at [715, 569] on div "[MEDICAL_DATA] 500MG TAB X 10" at bounding box center [694, 585] width 296 height 33
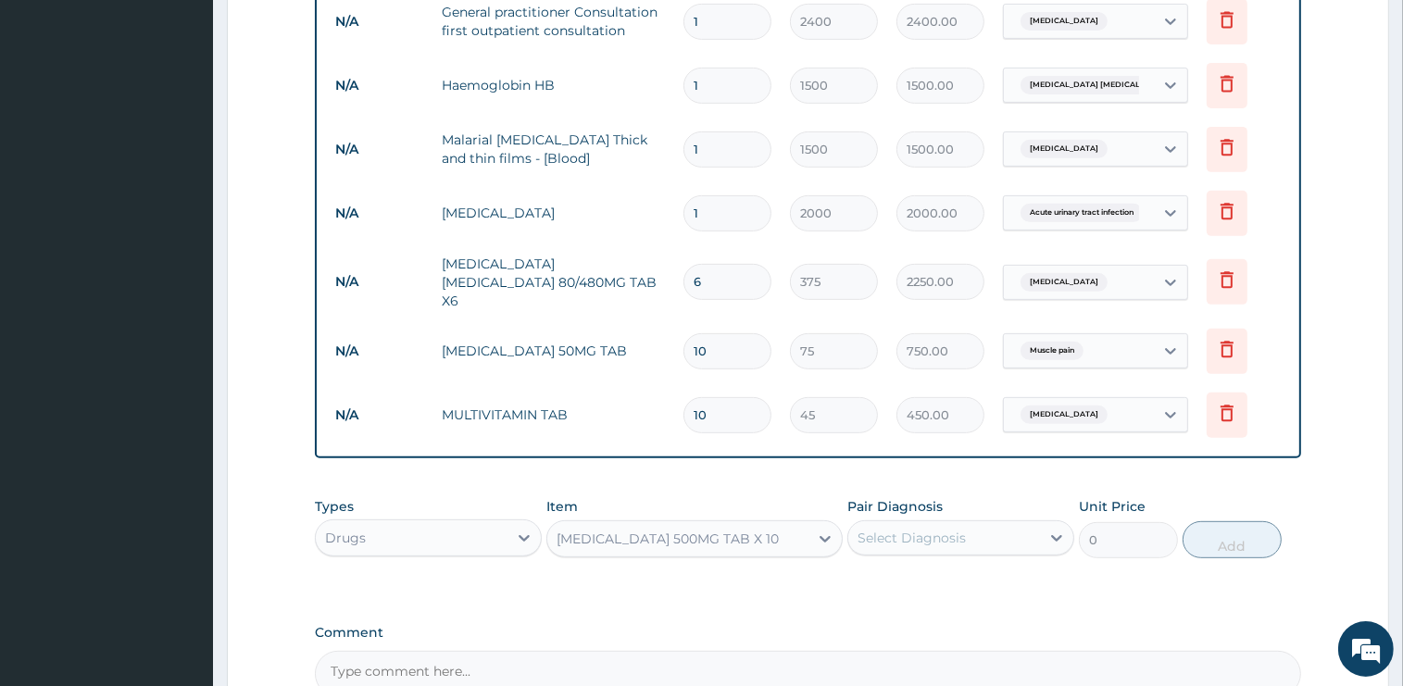
type input "90"
click at [995, 531] on div "Select Diagnosis" at bounding box center [944, 538] width 192 height 30
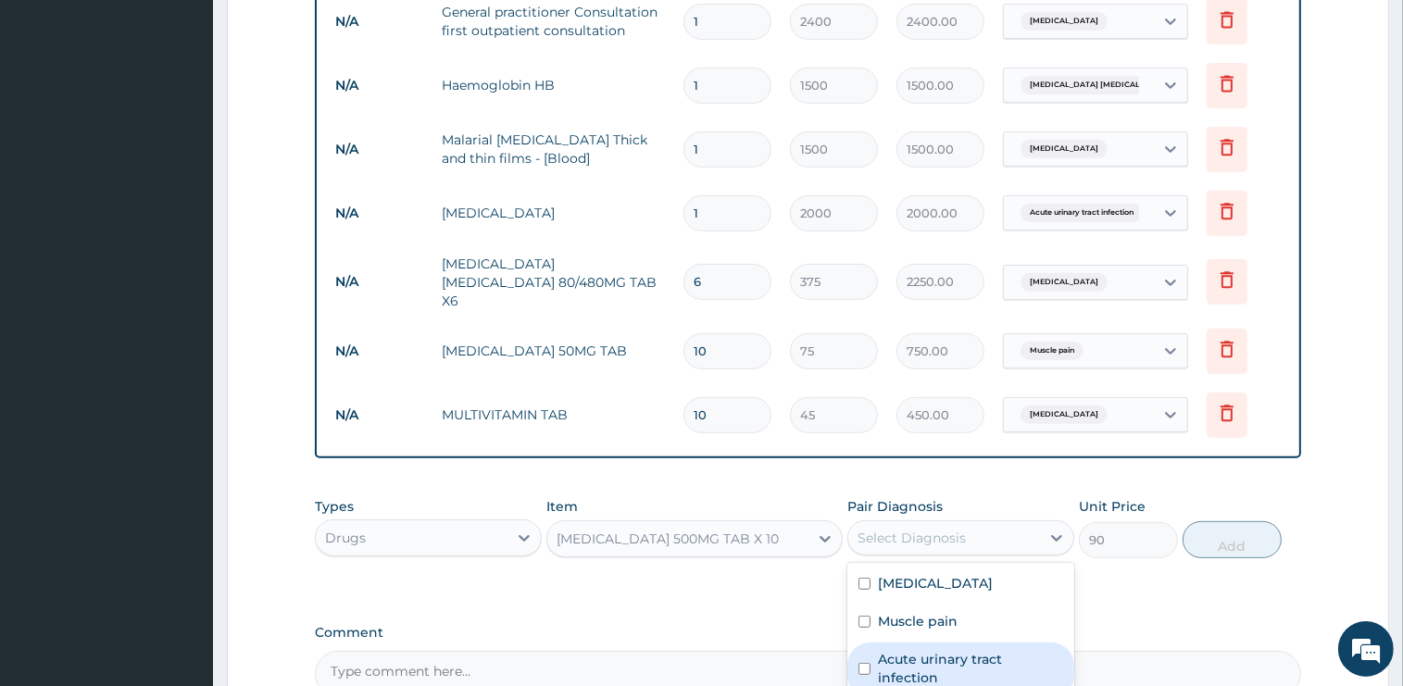
click at [963, 650] on label "Acute urinary tract infection" at bounding box center [970, 668] width 185 height 37
checkbox input "true"
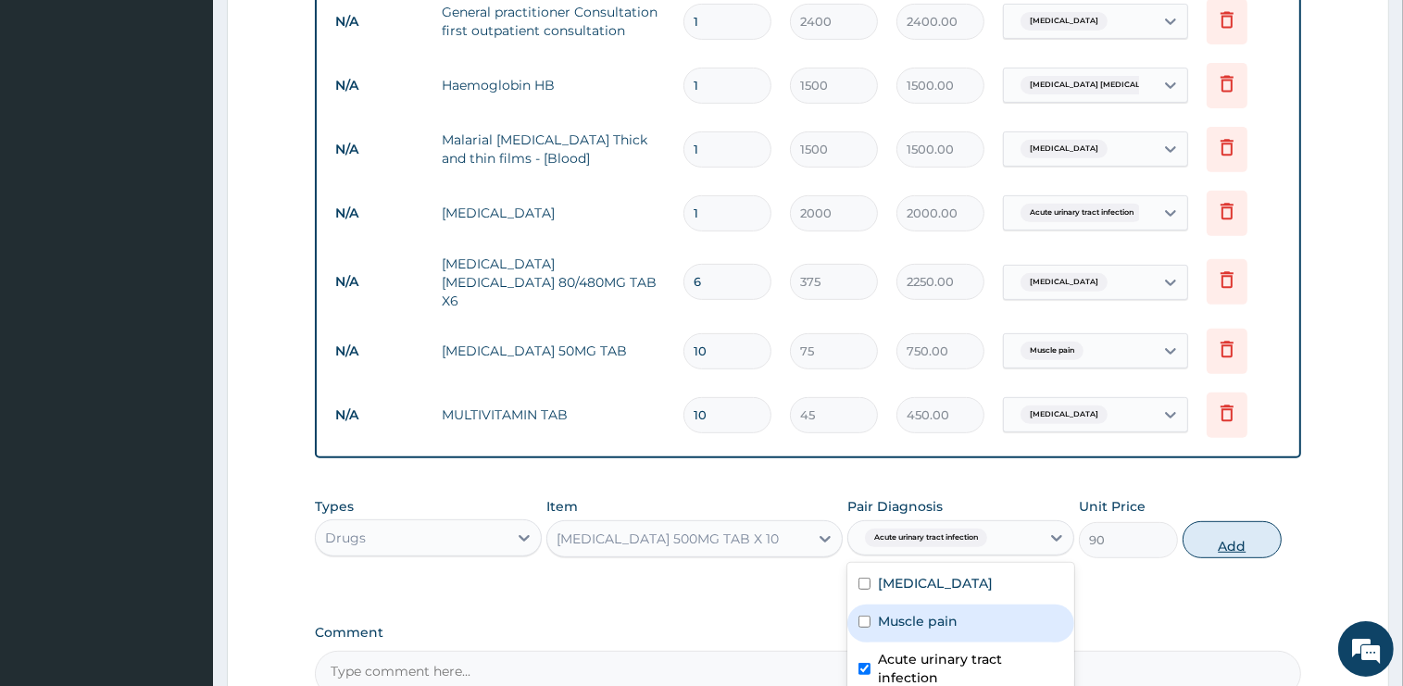
click at [1217, 525] on button "Add" at bounding box center [1231, 539] width 99 height 37
type input "0"
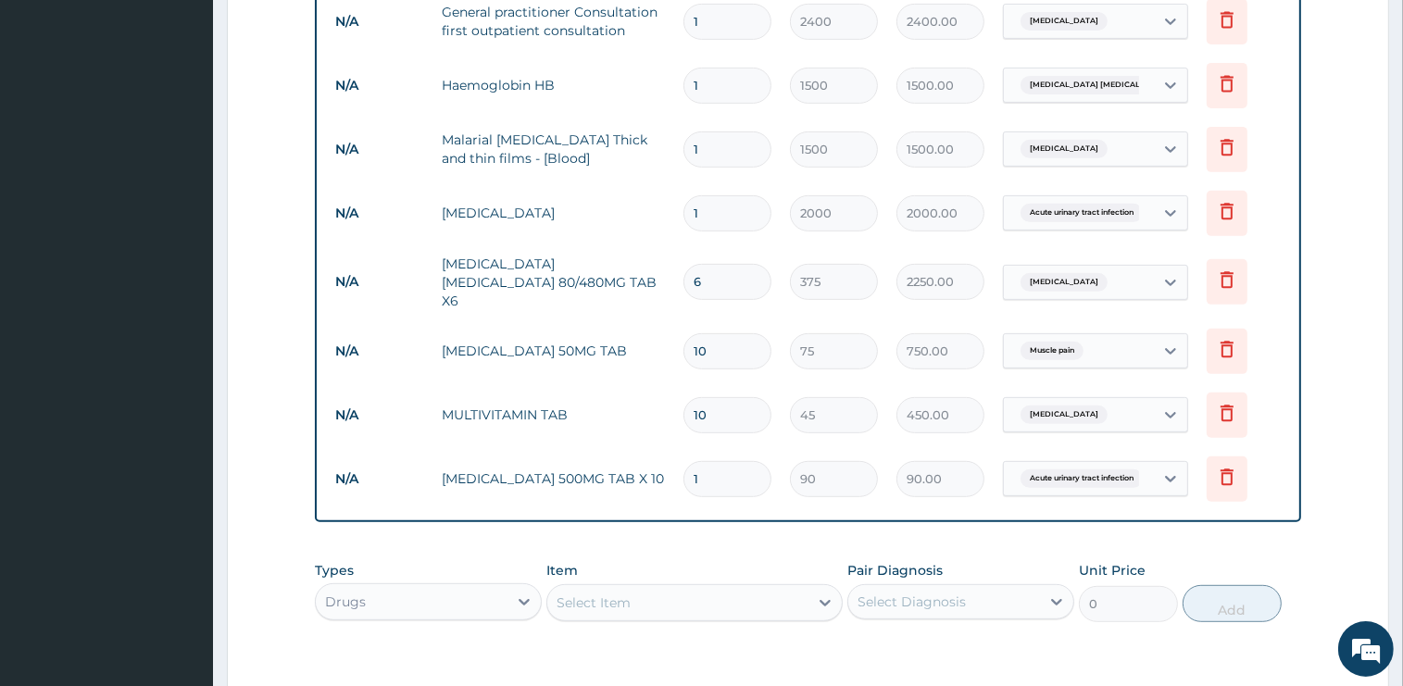
type input "10"
type input "900.00"
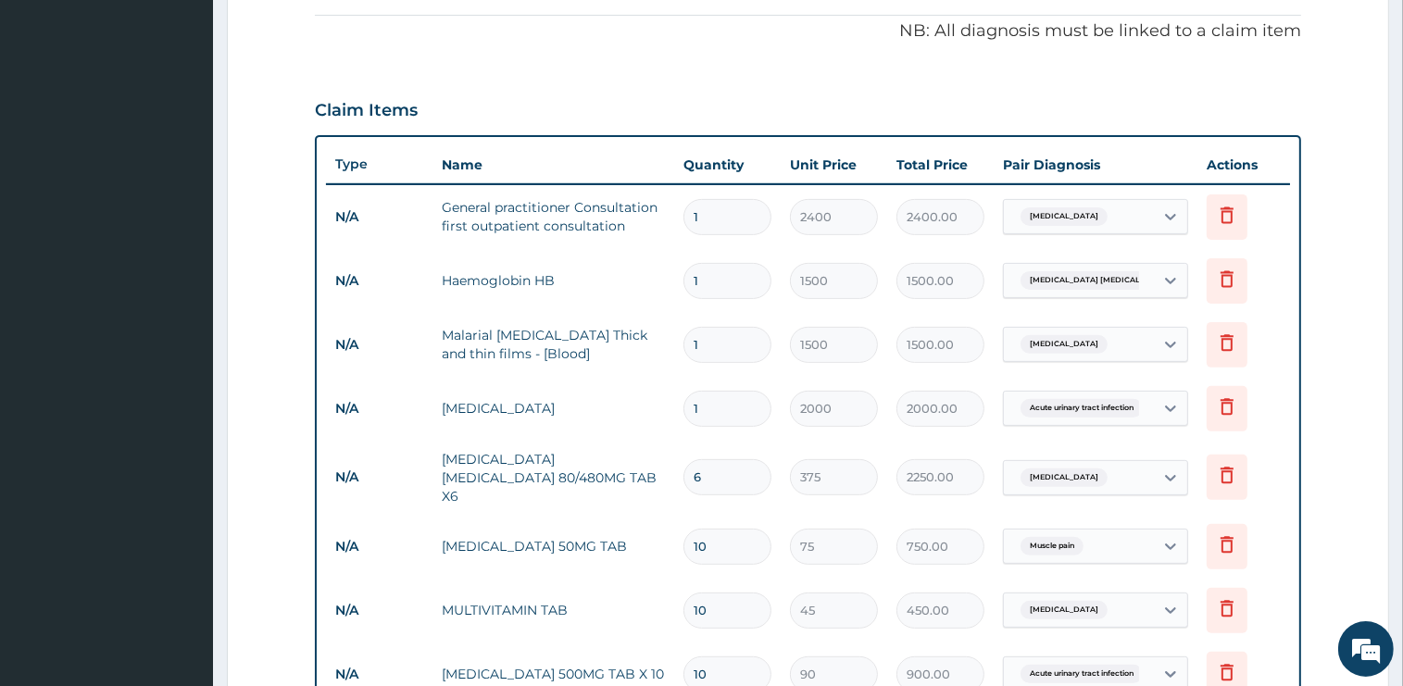
scroll to position [944, 0]
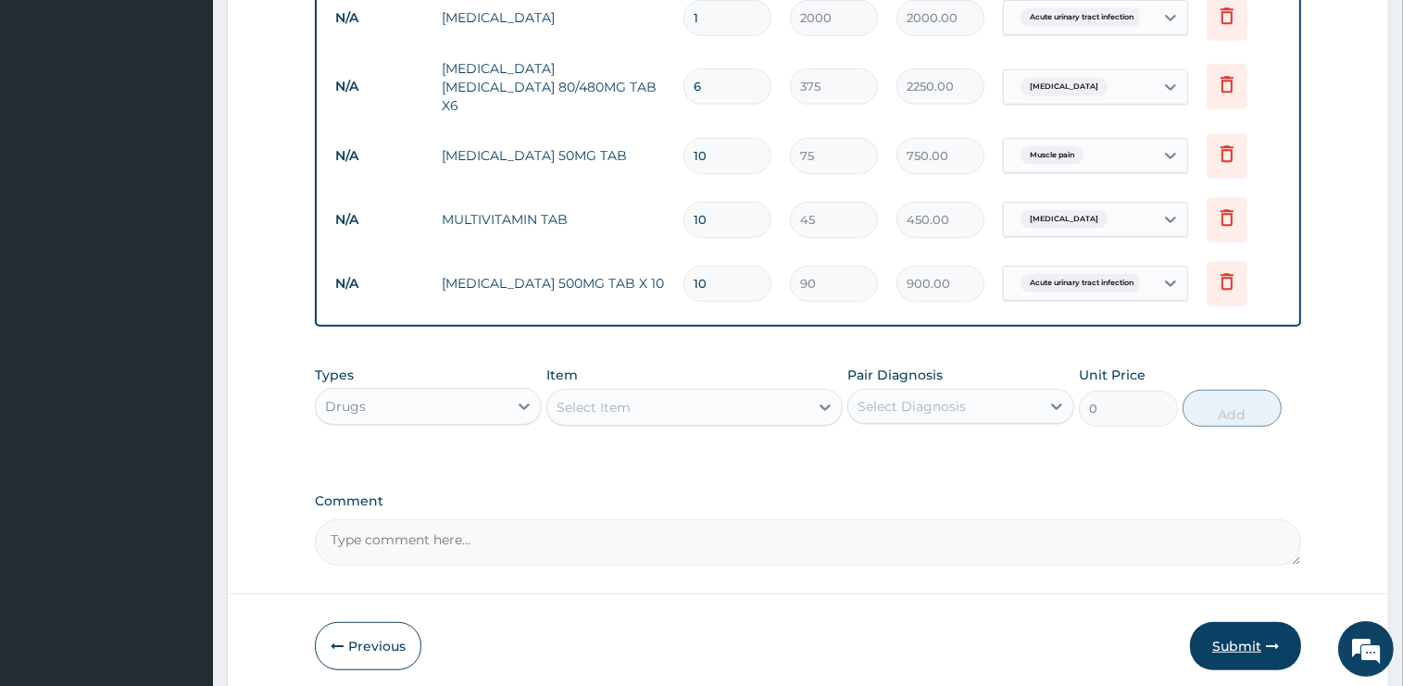
type input "10"
click at [1233, 635] on button "Submit" at bounding box center [1245, 646] width 111 height 48
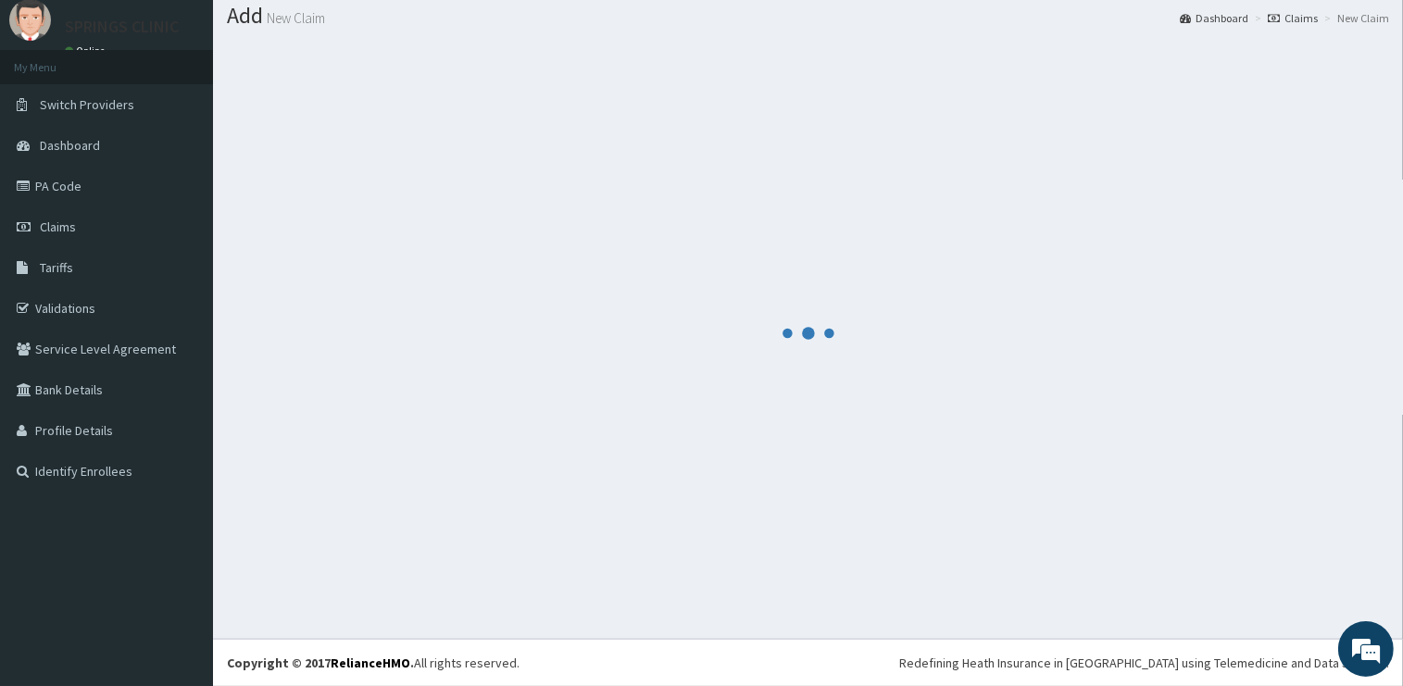
scroll to position [56, 0]
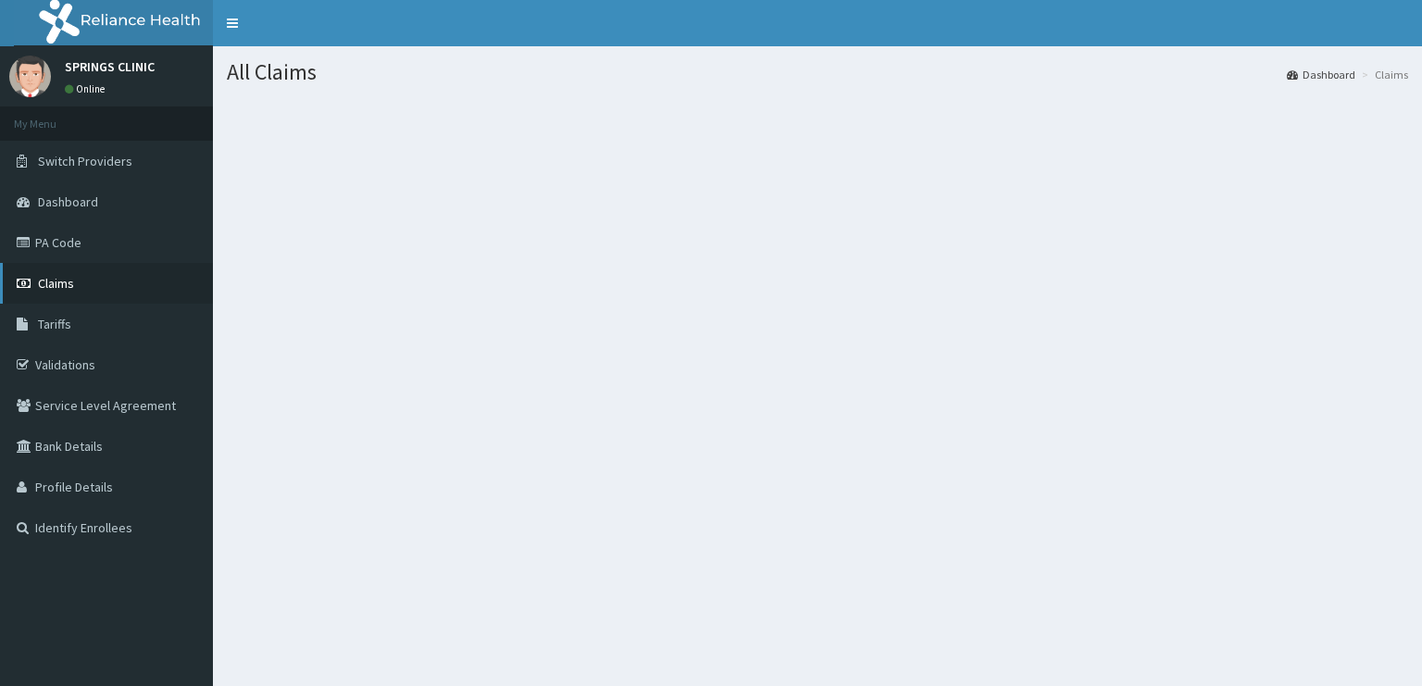
click at [75, 283] on link "Claims" at bounding box center [106, 283] width 213 height 41
click at [76, 288] on link "Claims" at bounding box center [106, 283] width 213 height 41
click at [120, 291] on link "Claims" at bounding box center [106, 283] width 213 height 41
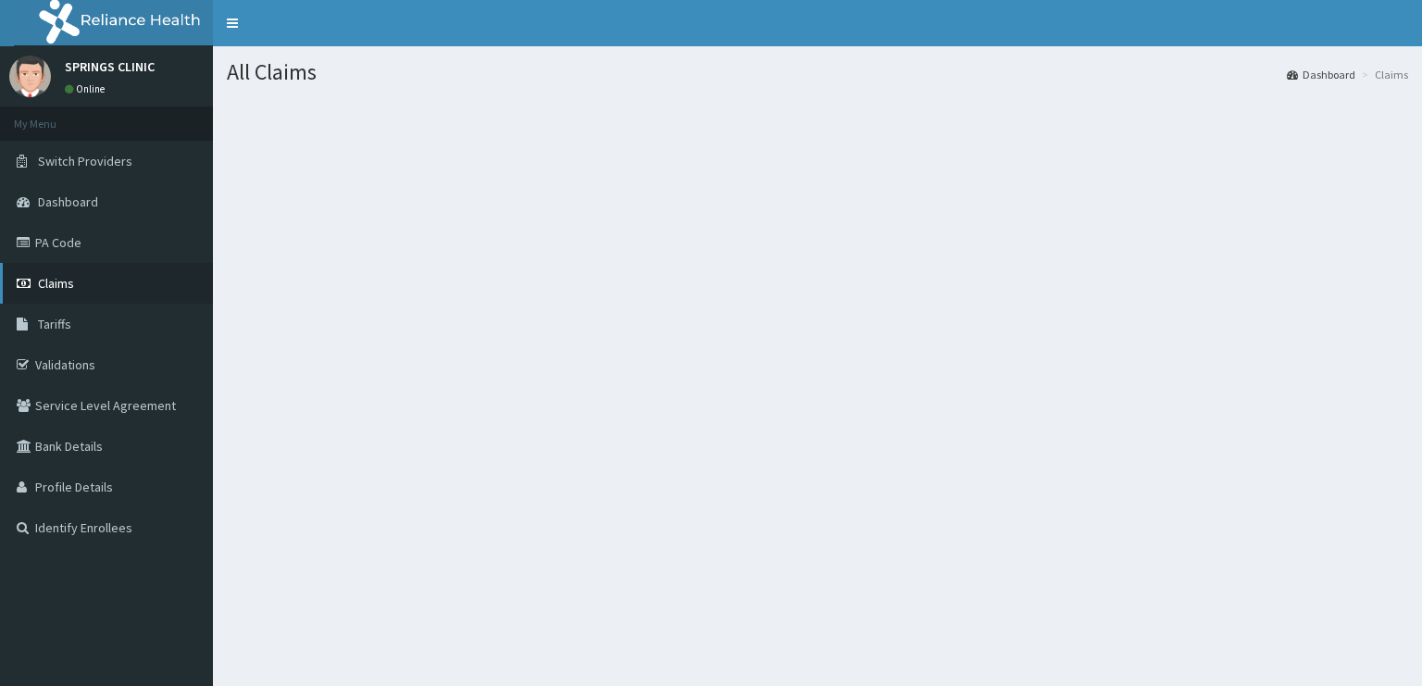
click at [120, 291] on link "Claims" at bounding box center [106, 283] width 213 height 41
click at [73, 276] on link "Claims" at bounding box center [106, 283] width 213 height 41
click at [73, 276] on span "Claims" at bounding box center [56, 283] width 36 height 17
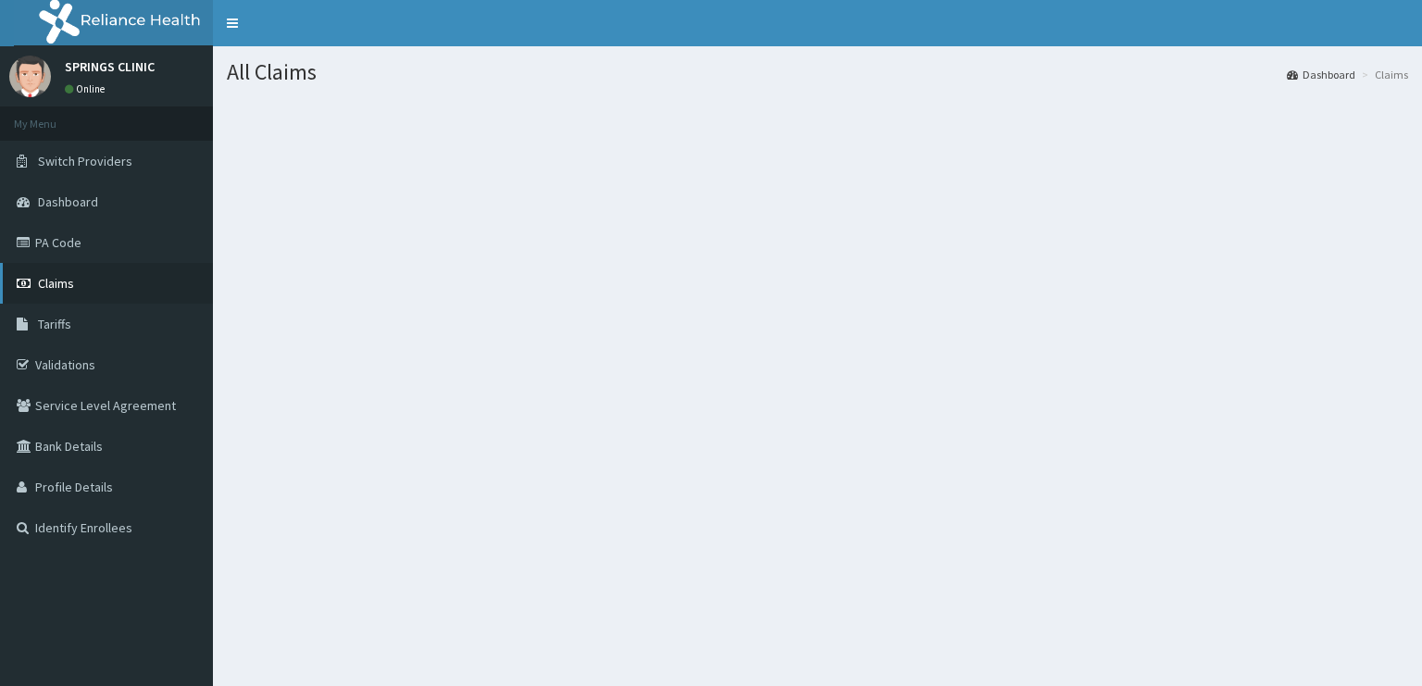
click at [73, 276] on span "Claims" at bounding box center [56, 283] width 36 height 17
click at [86, 274] on link "Claims" at bounding box center [106, 283] width 213 height 41
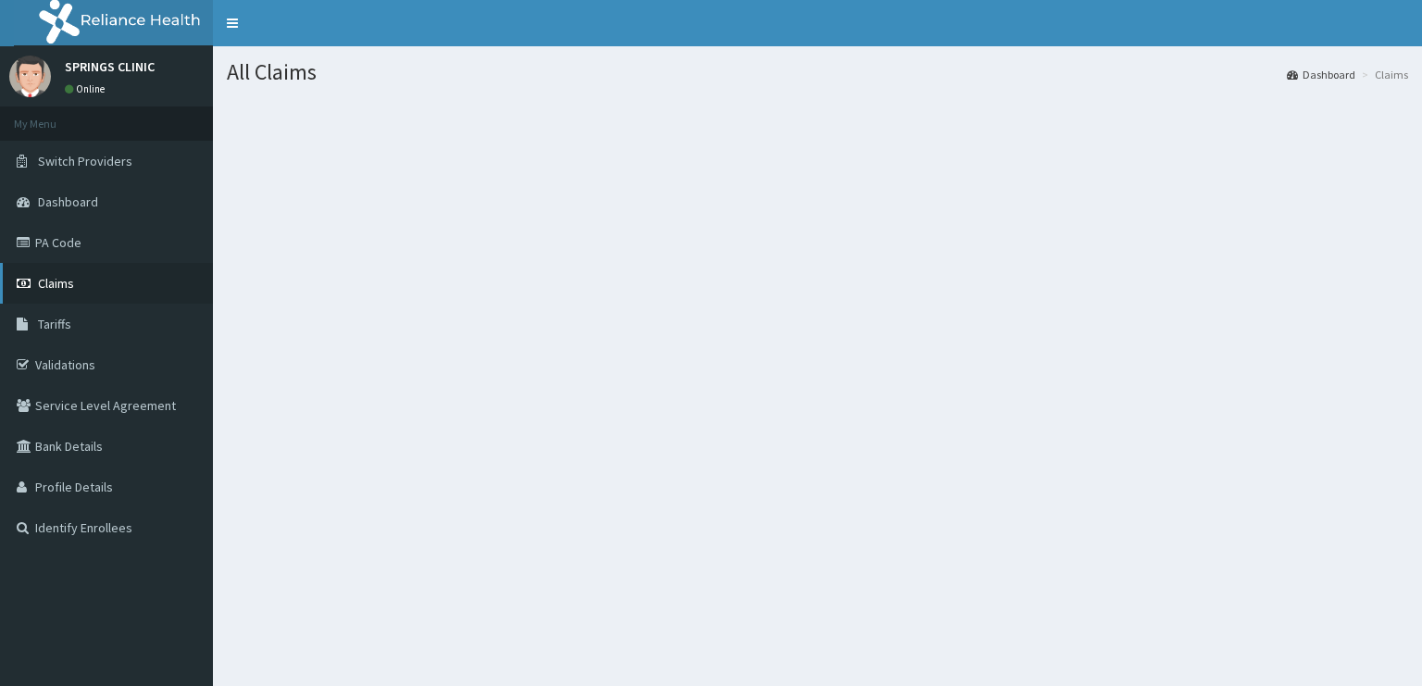
click at [86, 274] on link "Claims" at bounding box center [106, 283] width 213 height 41
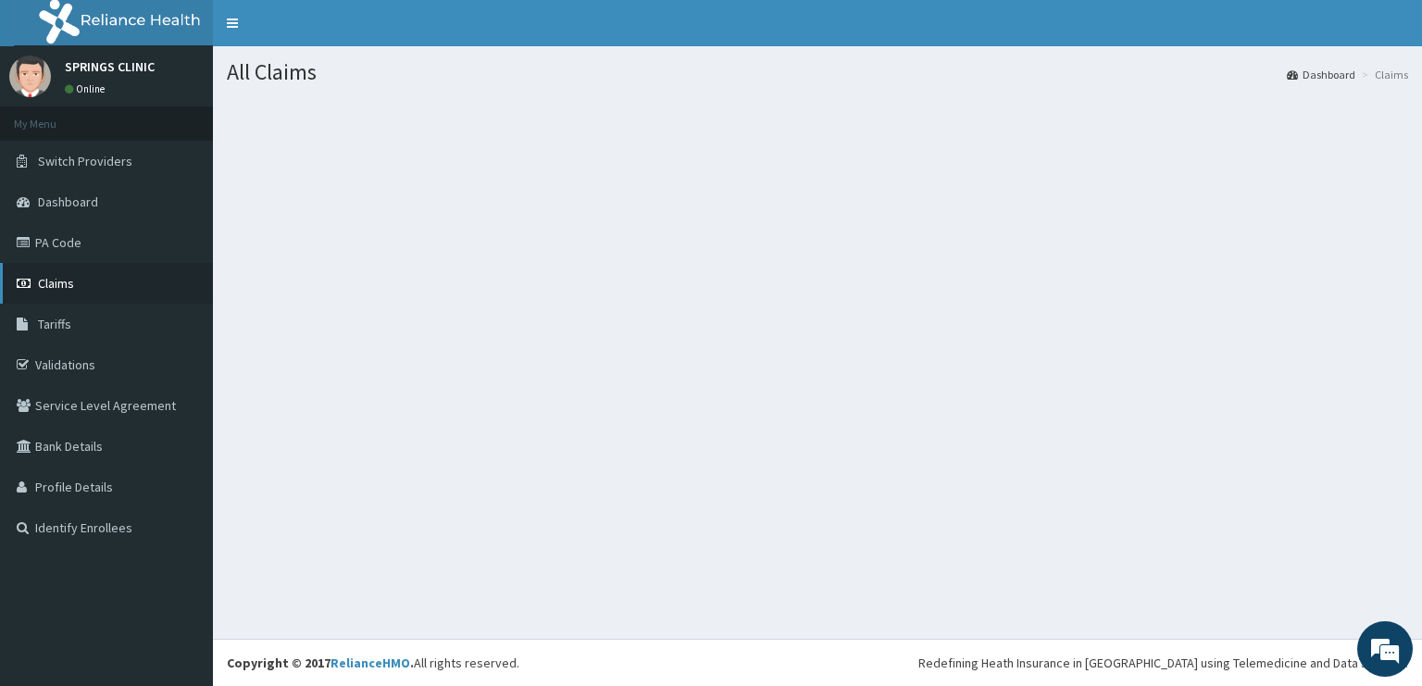
click at [69, 287] on span "Claims" at bounding box center [56, 283] width 36 height 17
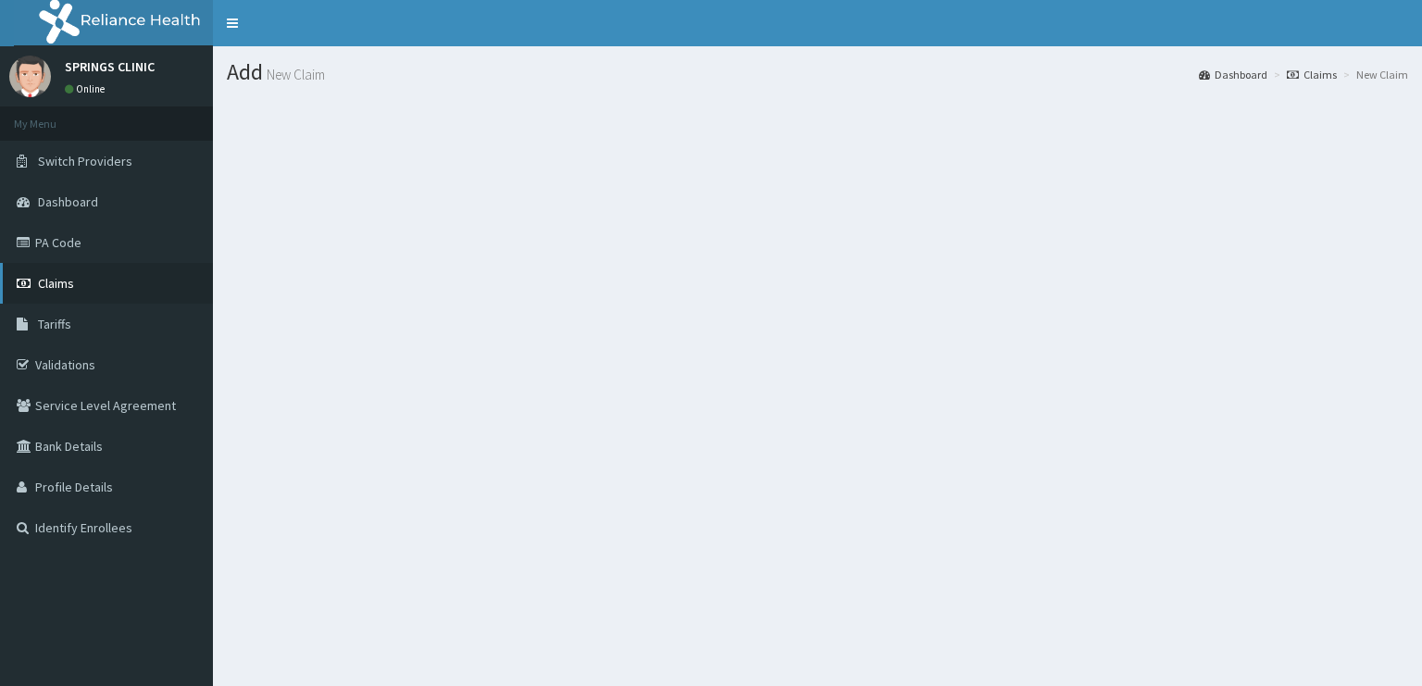
click at [61, 280] on span "Claims" at bounding box center [56, 283] width 36 height 17
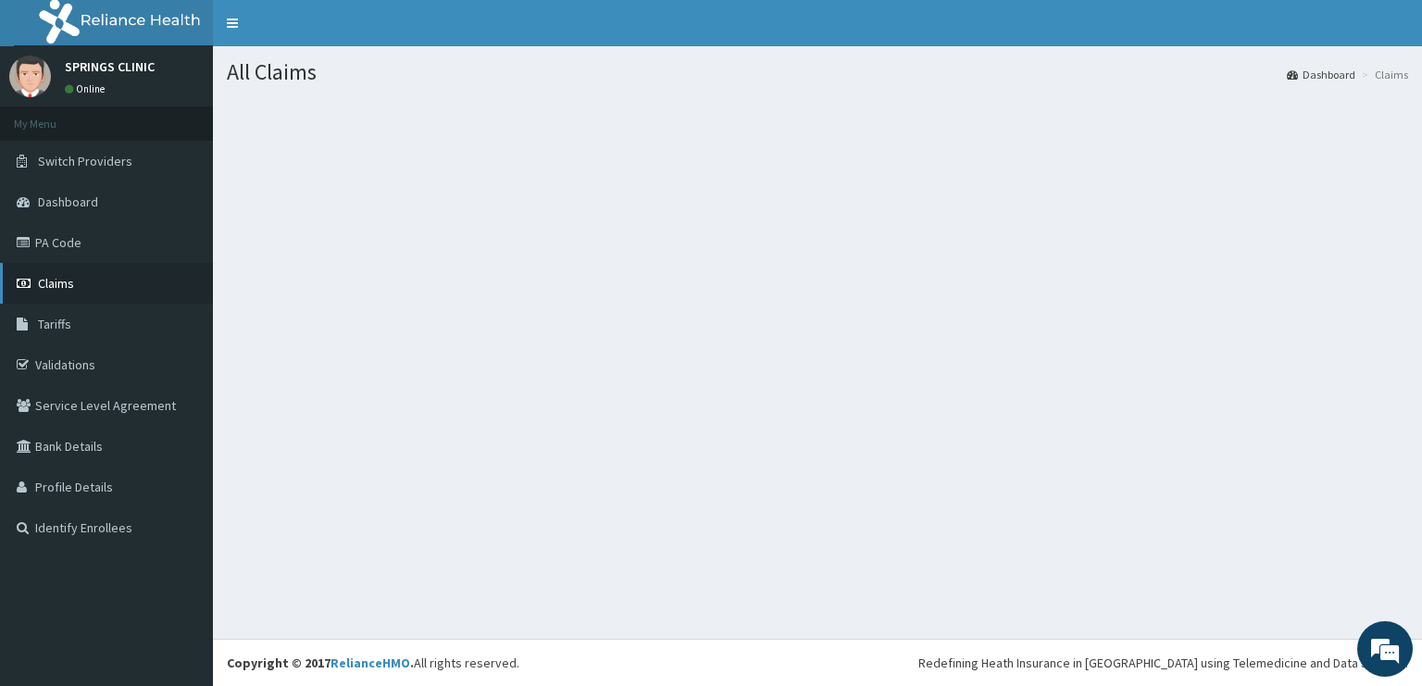
click at [105, 281] on link "Claims" at bounding box center [106, 283] width 213 height 41
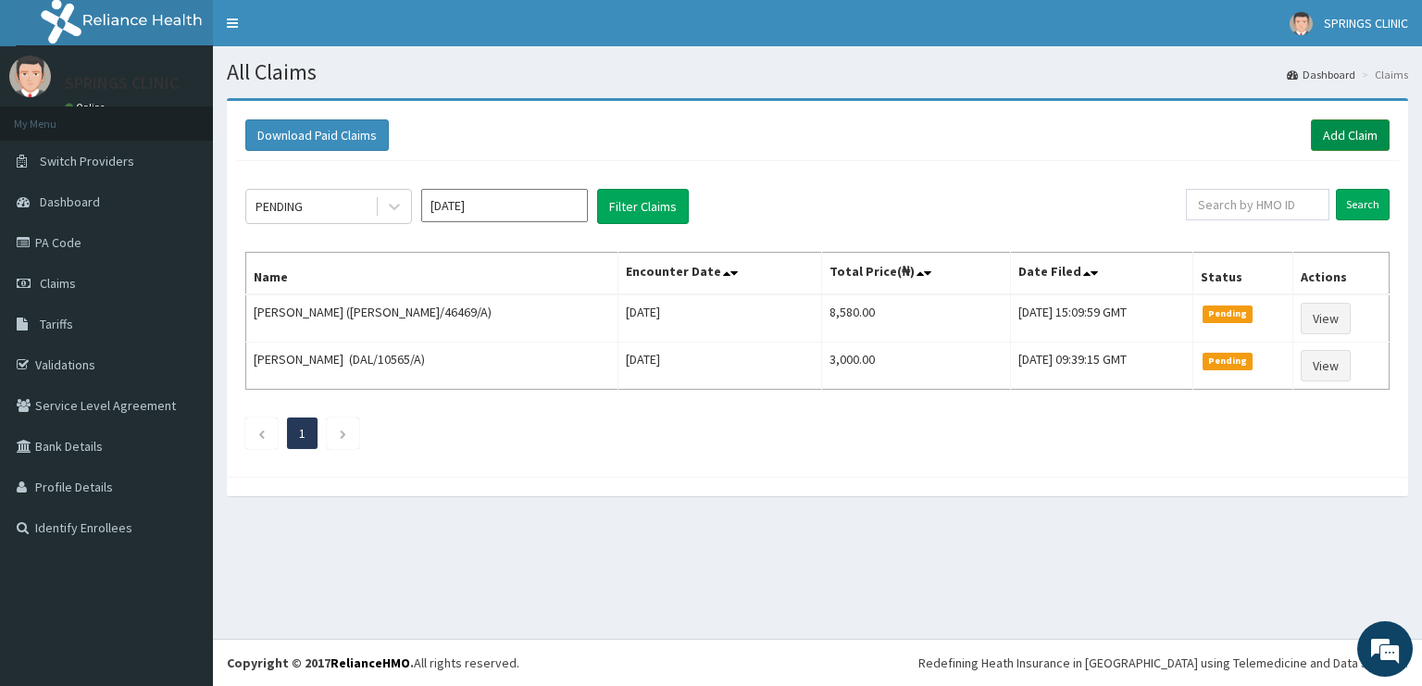
click at [1353, 132] on link "Add Claim" at bounding box center [1350, 134] width 79 height 31
click at [1354, 144] on link "Add Claim" at bounding box center [1350, 134] width 79 height 31
click at [1340, 136] on link "Add Claim" at bounding box center [1350, 134] width 79 height 31
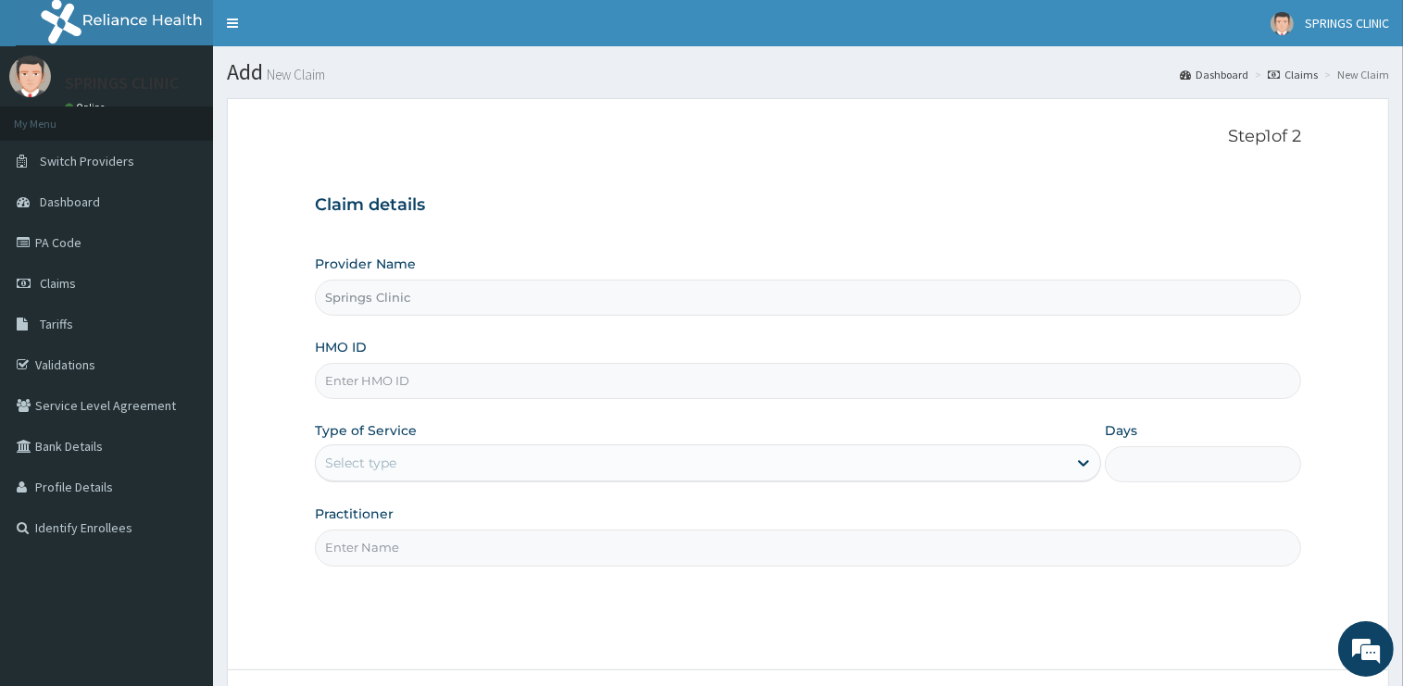
click at [463, 374] on input "HMO ID" at bounding box center [808, 381] width 986 height 36
type input "REC/10101/A"
click at [373, 464] on div "Select type" at bounding box center [360, 463] width 71 height 19
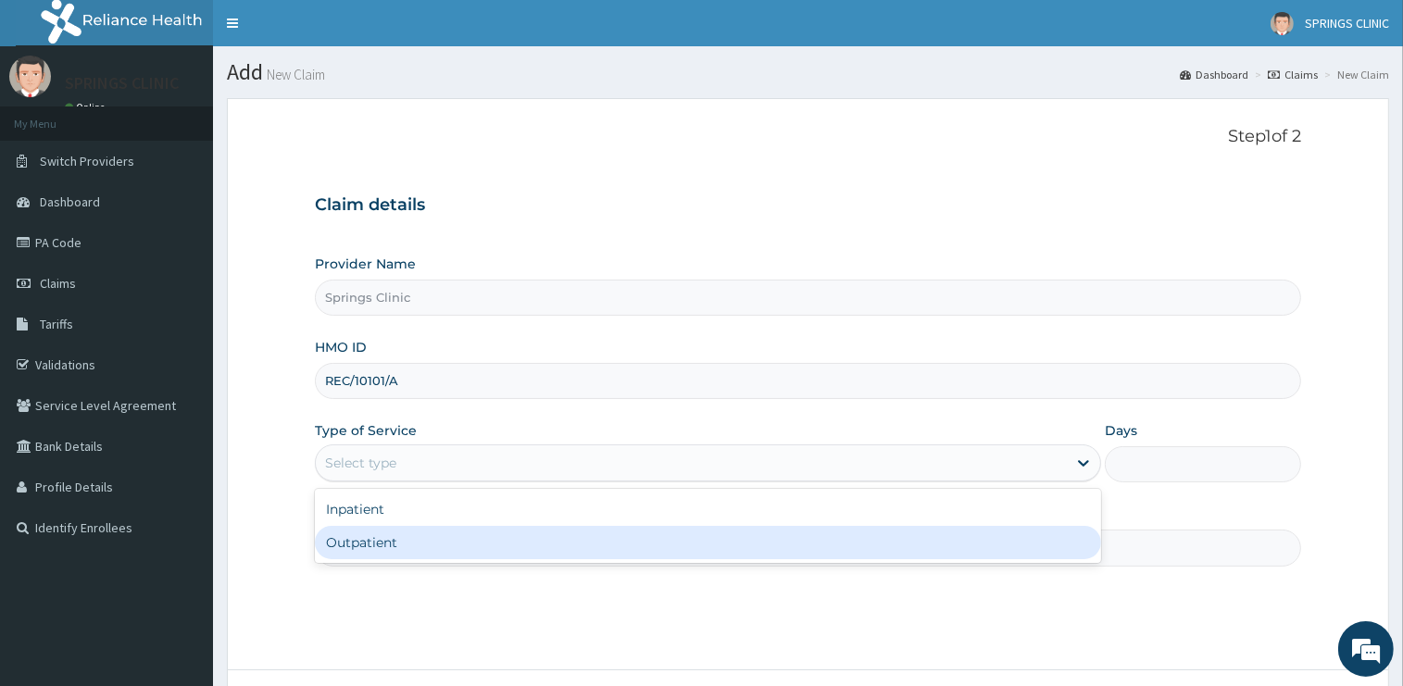
click at [389, 547] on div "Outpatient" at bounding box center [708, 542] width 786 height 33
type input "1"
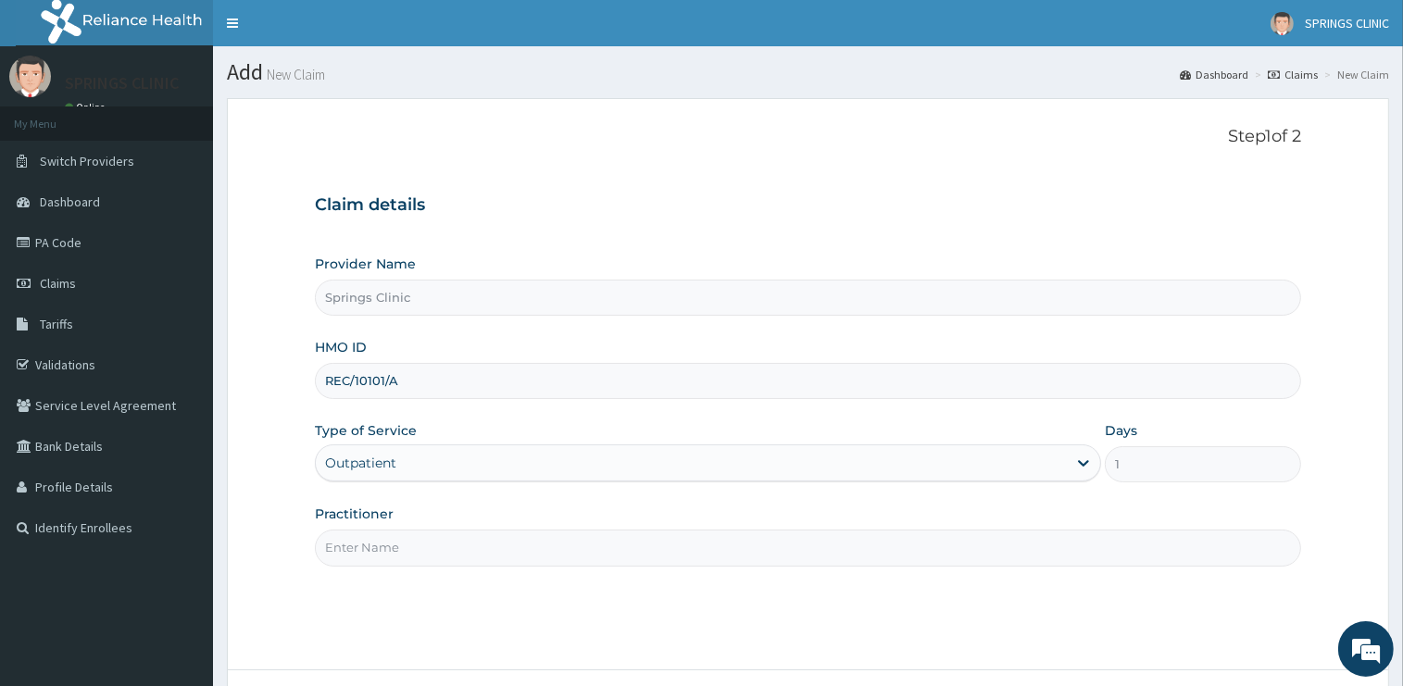
click at [394, 540] on input "Practitioner" at bounding box center [808, 548] width 986 height 36
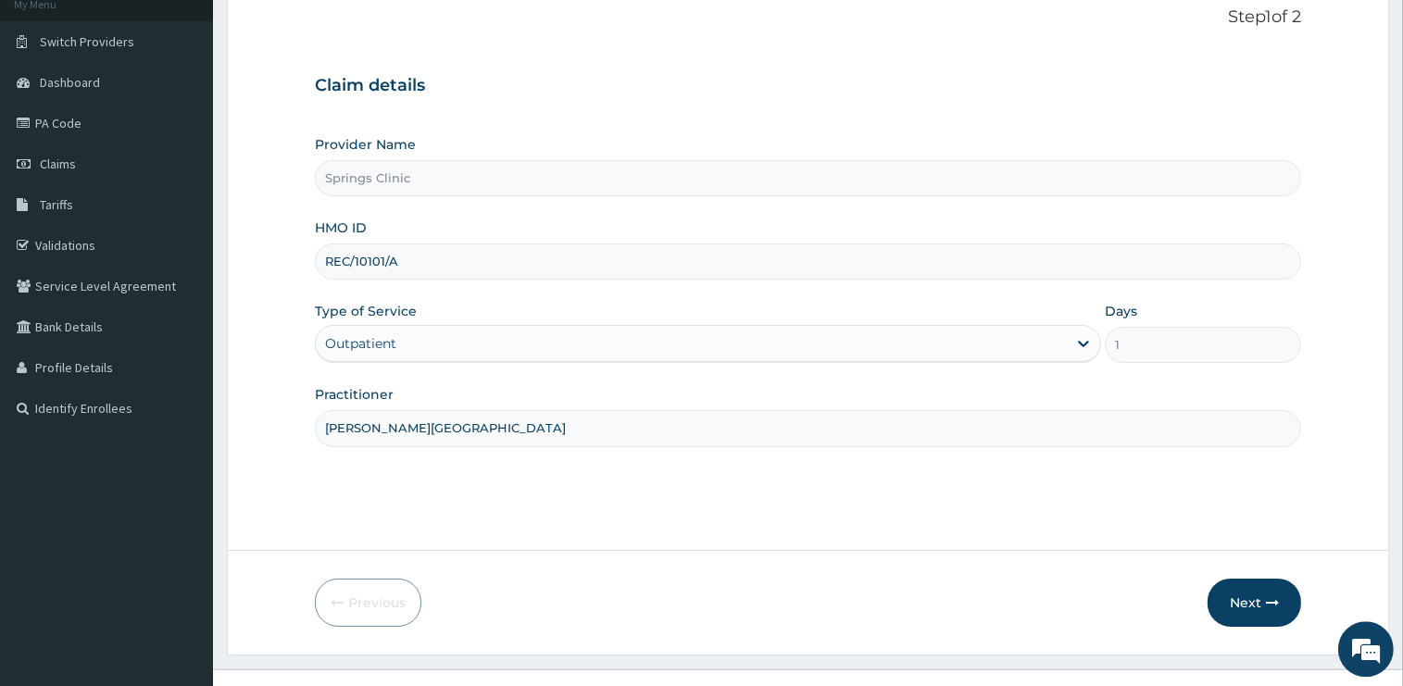
scroll to position [149, 0]
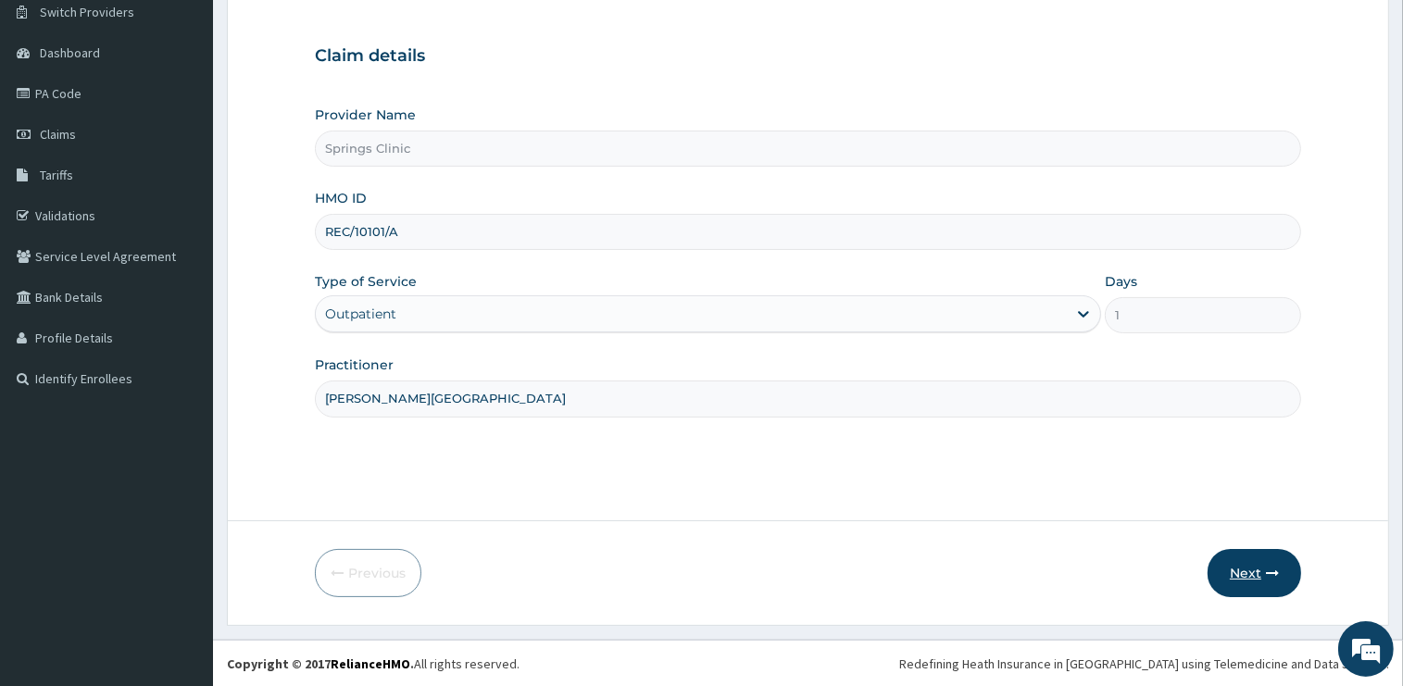
type input "DR BEN KUBA"
click at [1242, 569] on button "Next" at bounding box center [1254, 573] width 94 height 48
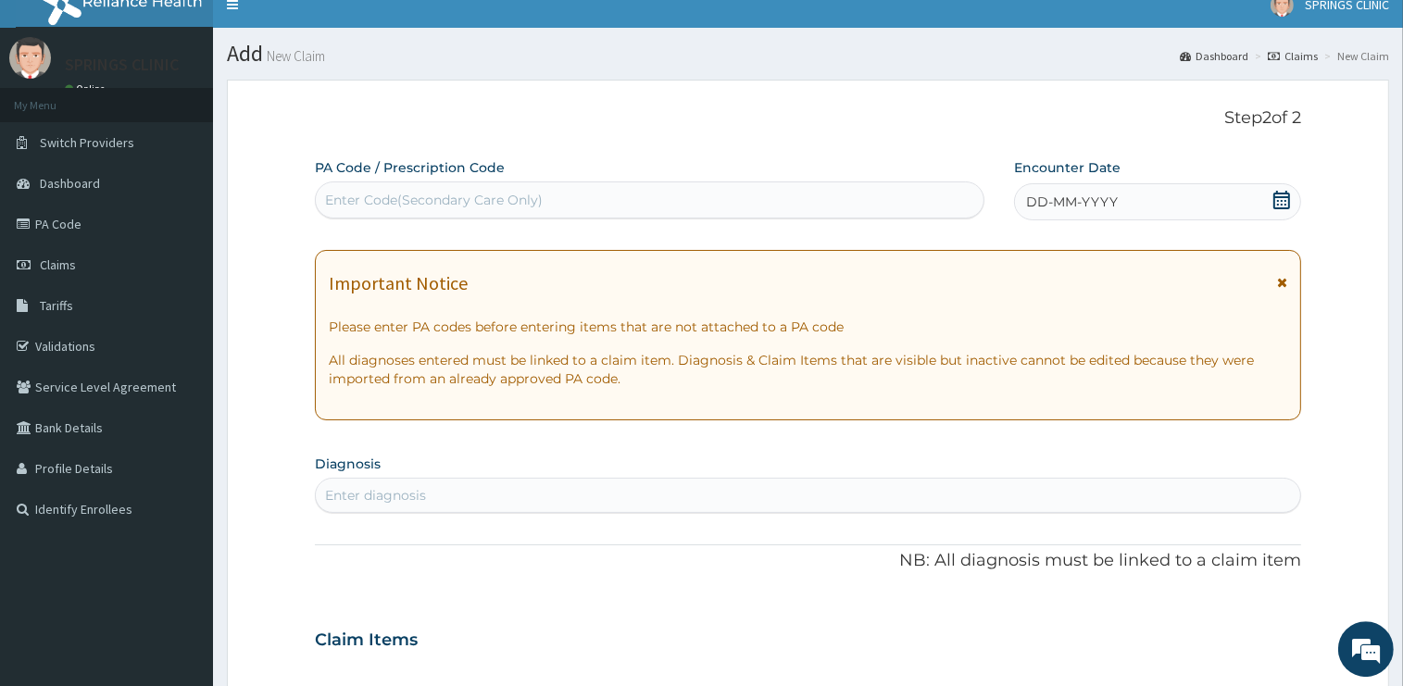
scroll to position [0, 0]
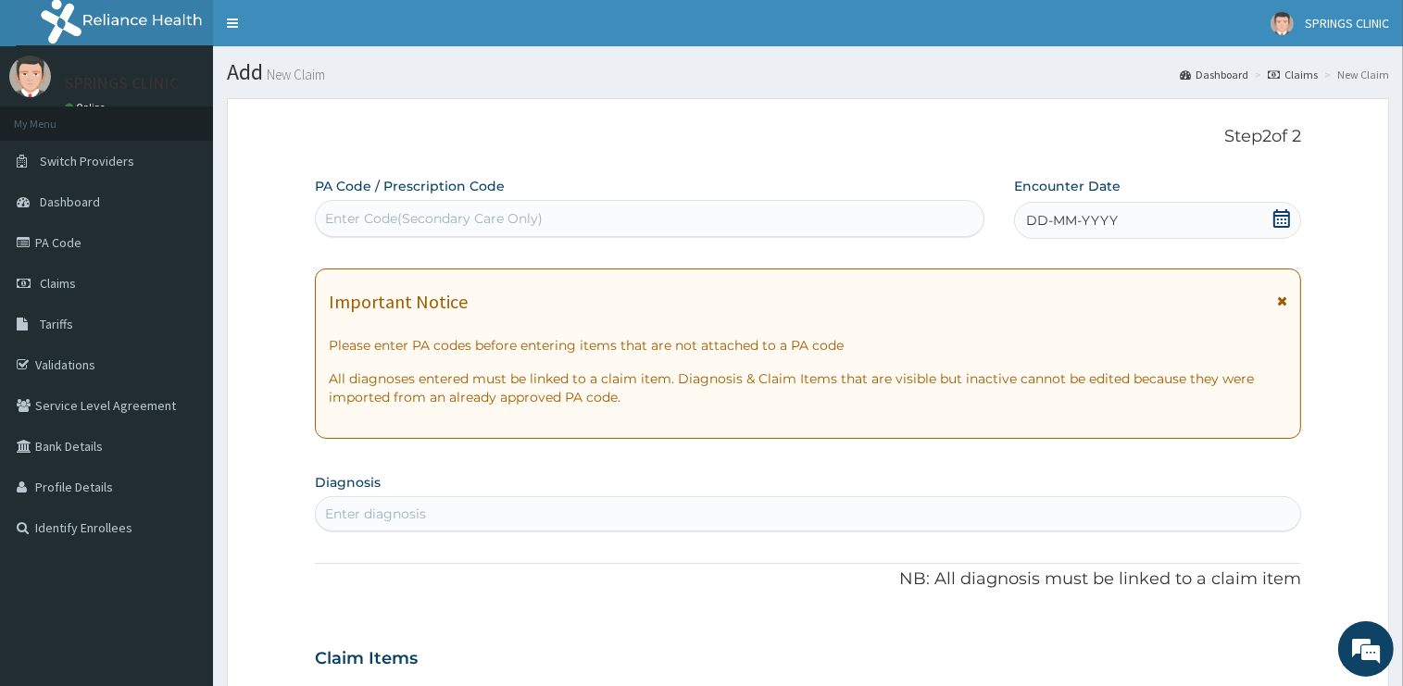
click at [1282, 217] on icon at bounding box center [1281, 218] width 17 height 19
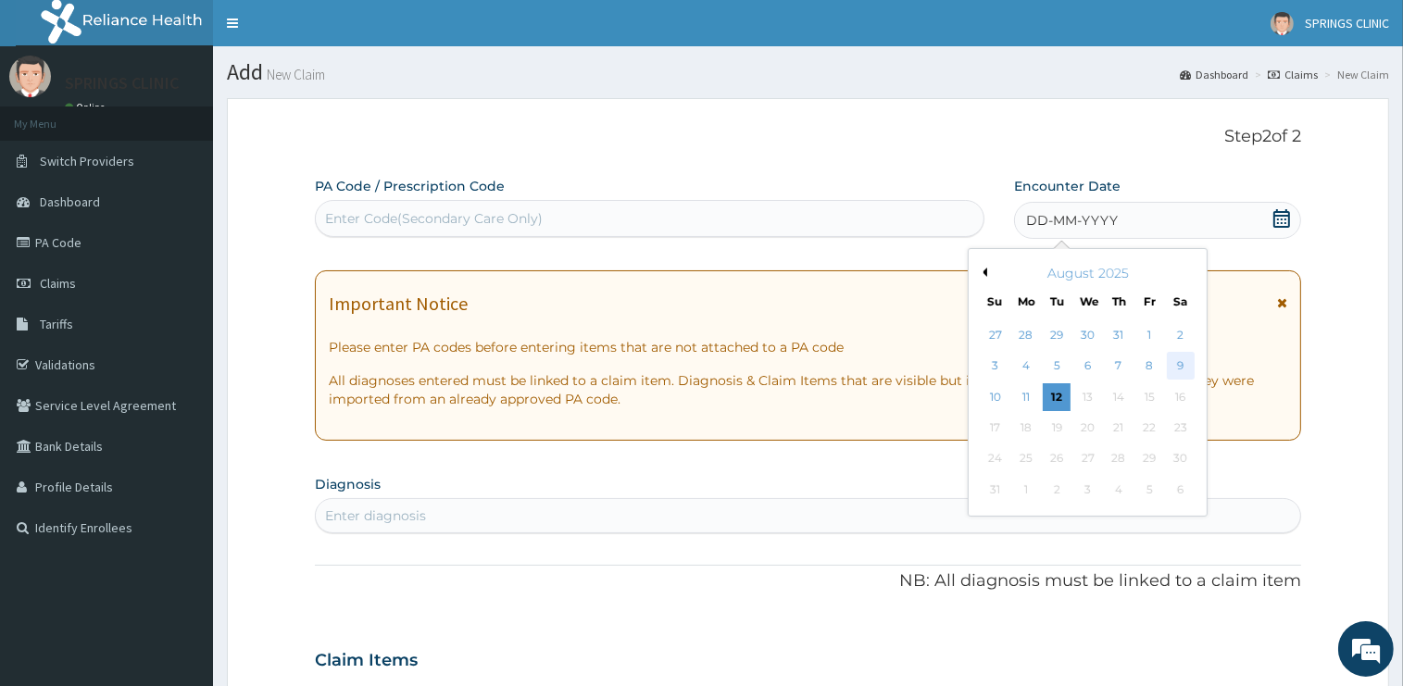
click at [1172, 368] on div "9" at bounding box center [1181, 367] width 28 height 28
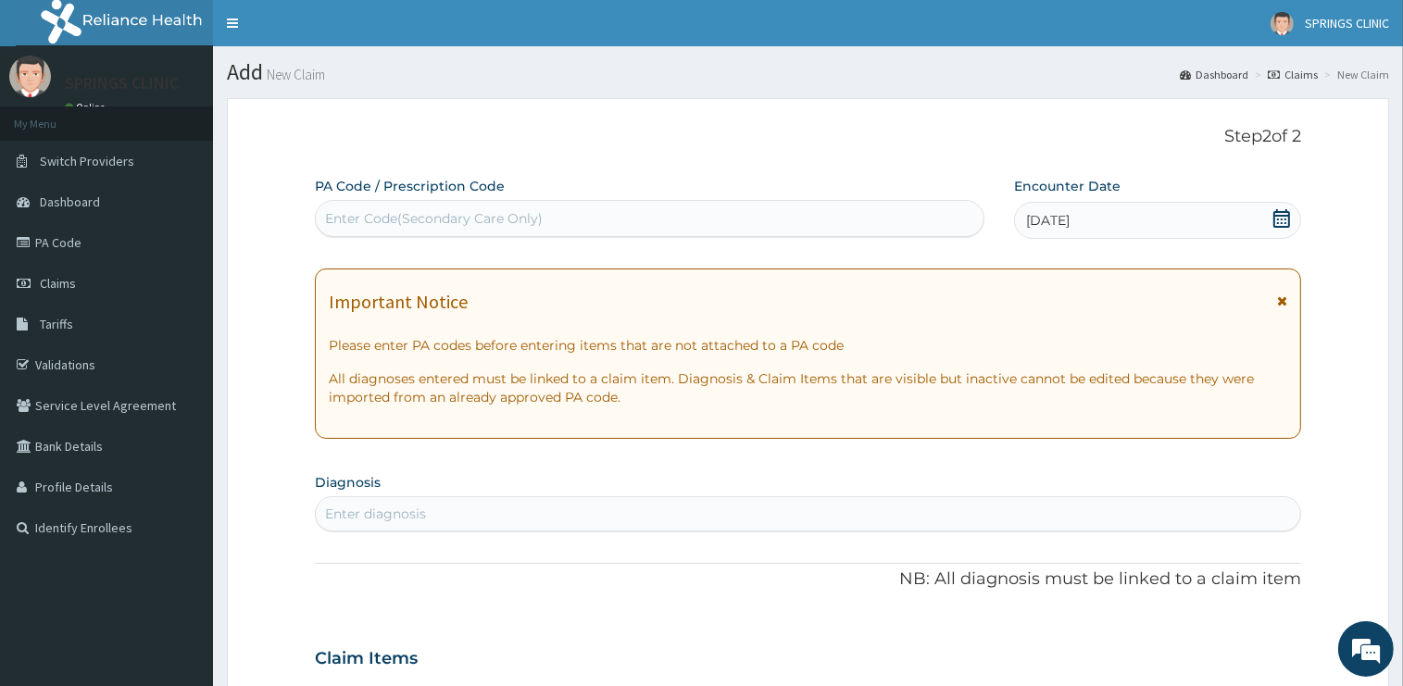
click at [505, 513] on div "Enter diagnosis" at bounding box center [808, 514] width 984 height 30
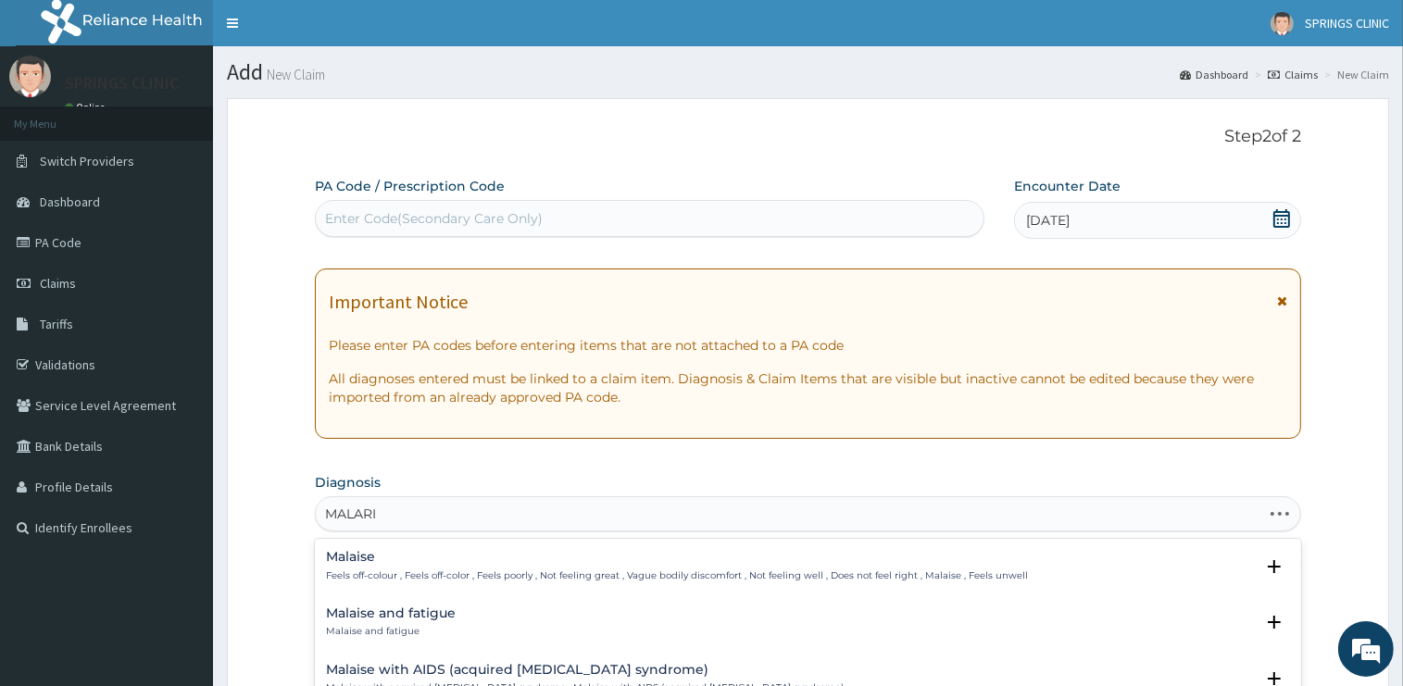
type input "MALARIA"
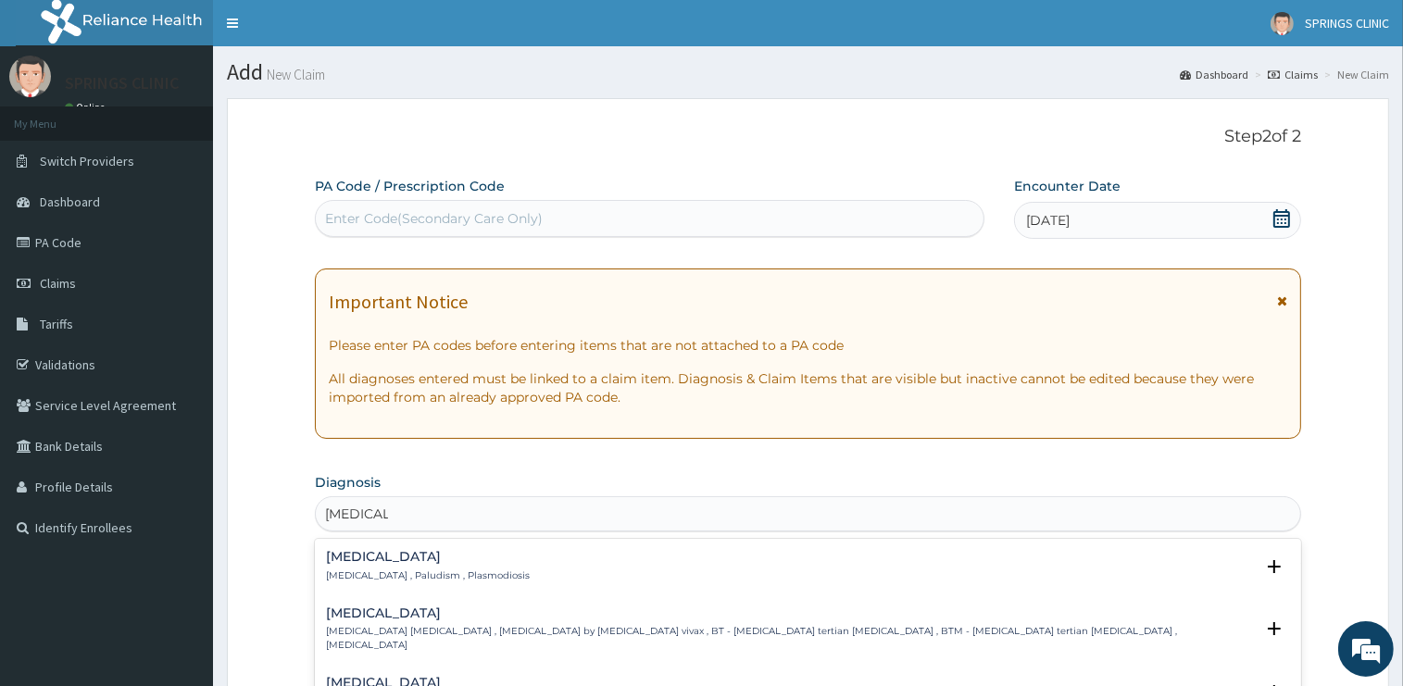
click at [369, 561] on h4 "Malaria" at bounding box center [428, 557] width 204 height 14
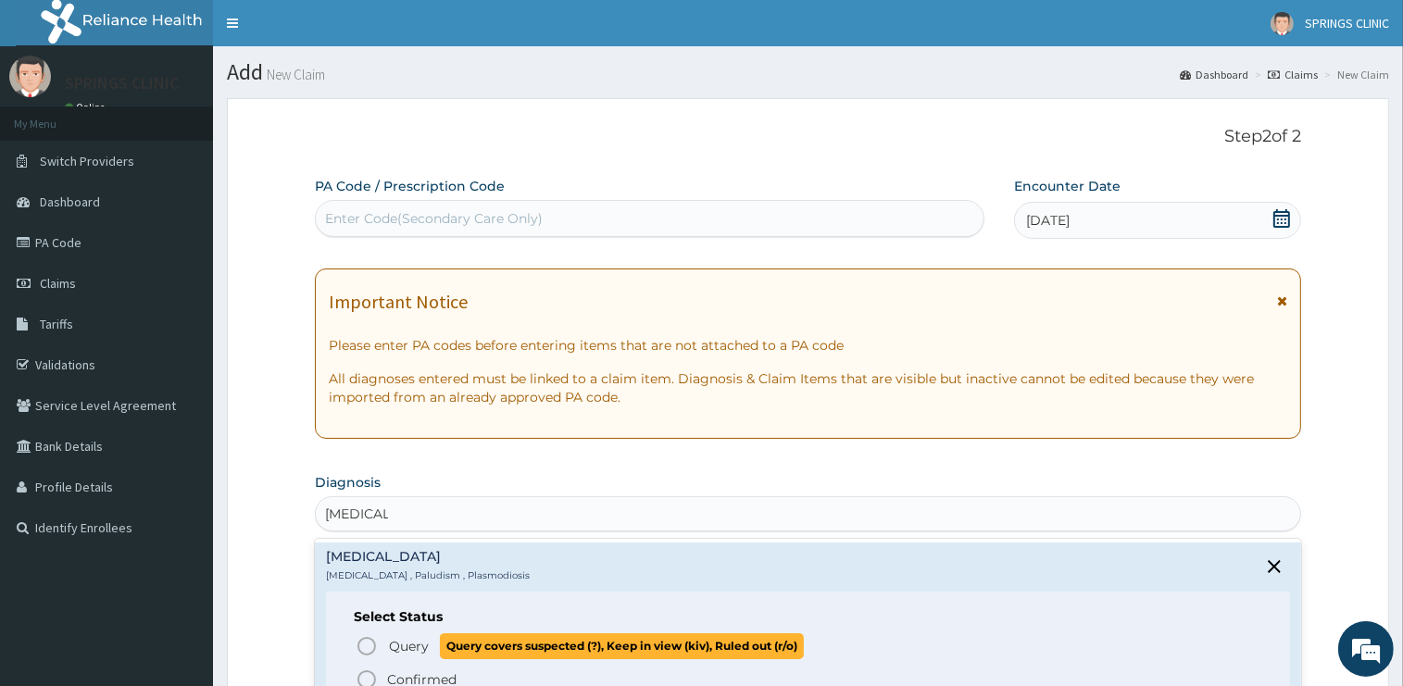
click at [411, 644] on span "Query" at bounding box center [409, 646] width 40 height 19
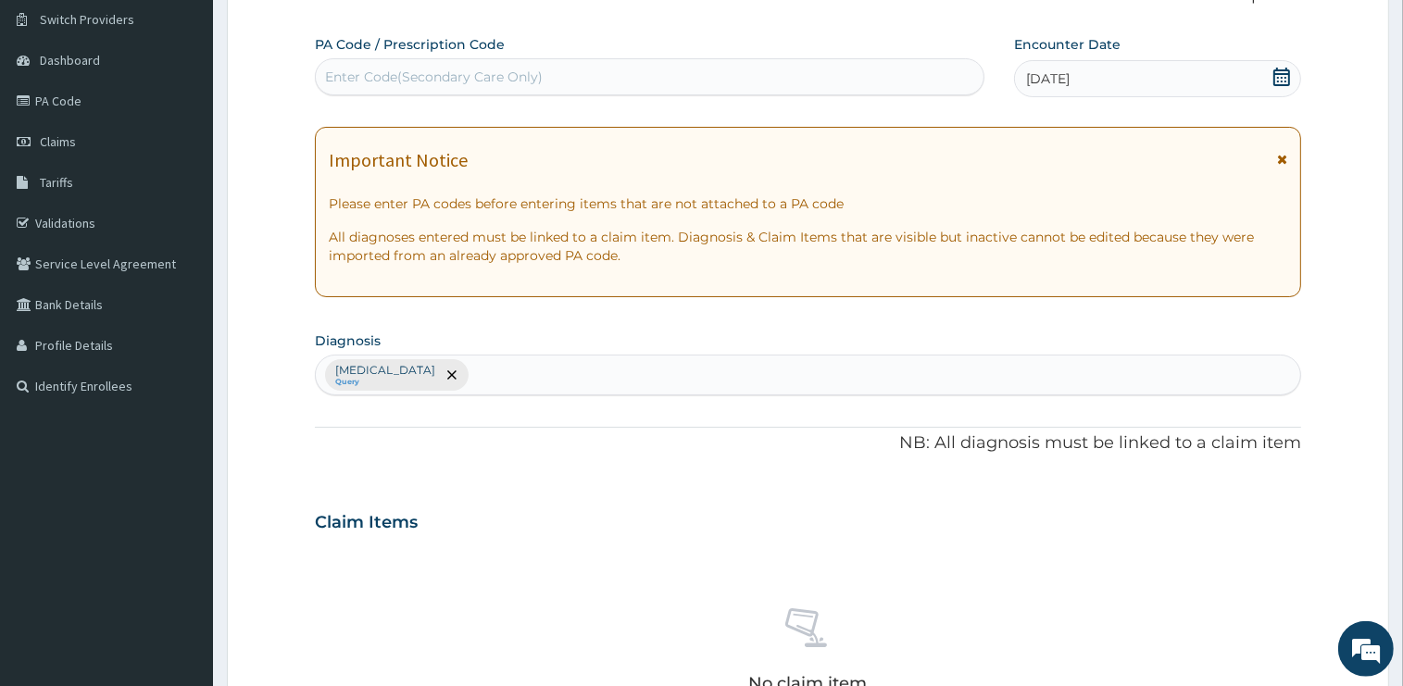
scroll to position [293, 0]
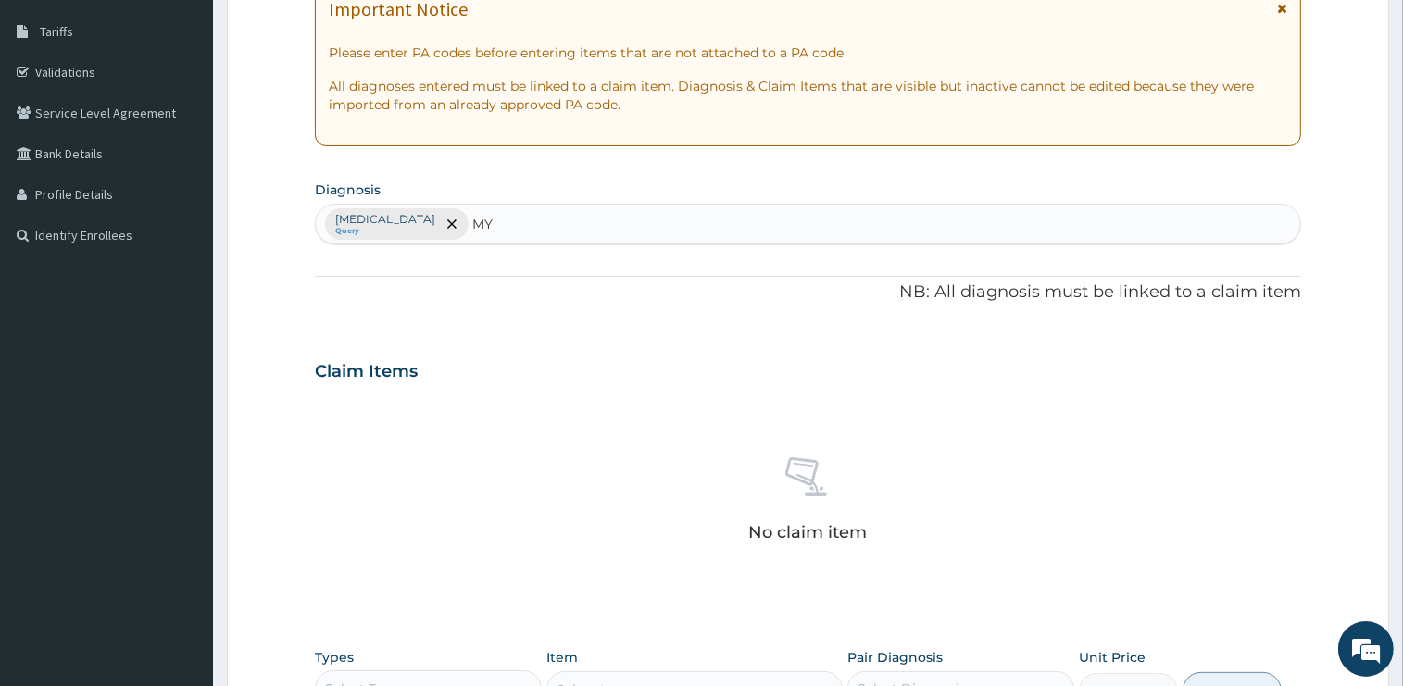
type input "M"
type input "ARTHRITIS"
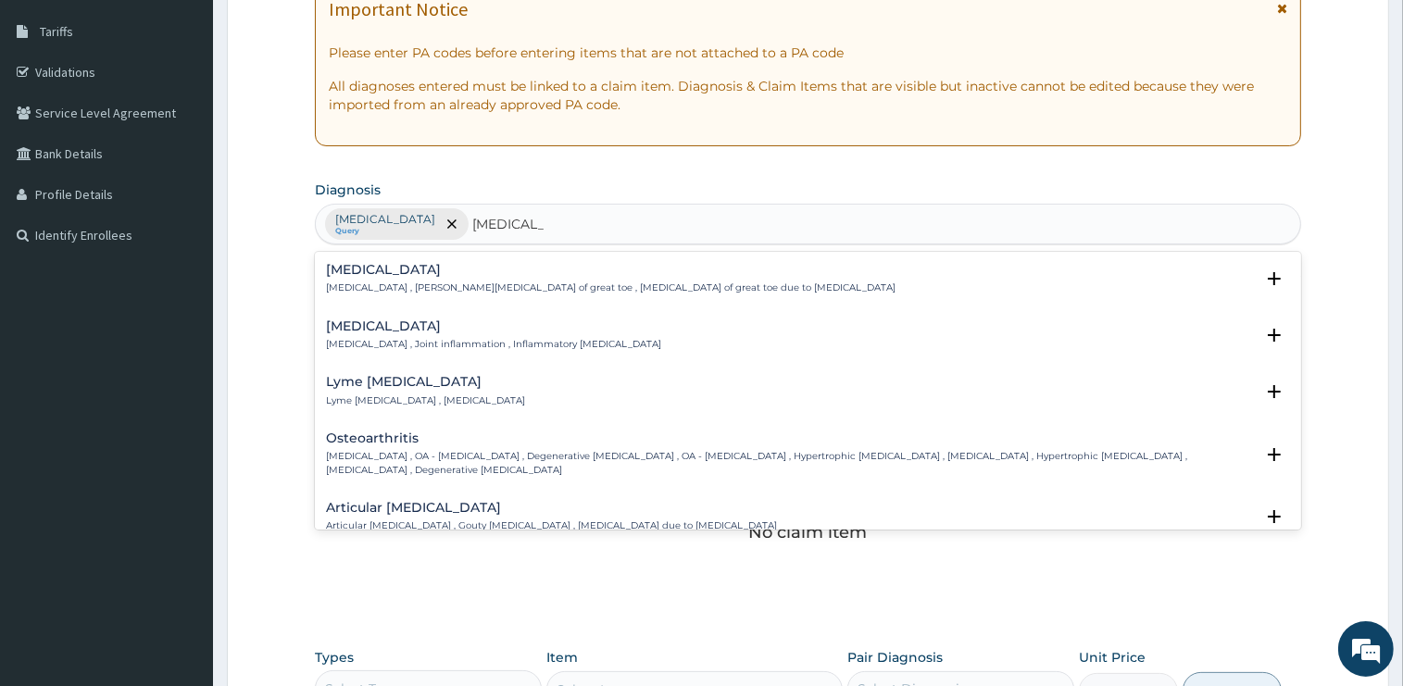
click at [376, 339] on p "Arthritis , Joint inflammation , Inflammatory arthritis" at bounding box center [493, 344] width 335 height 13
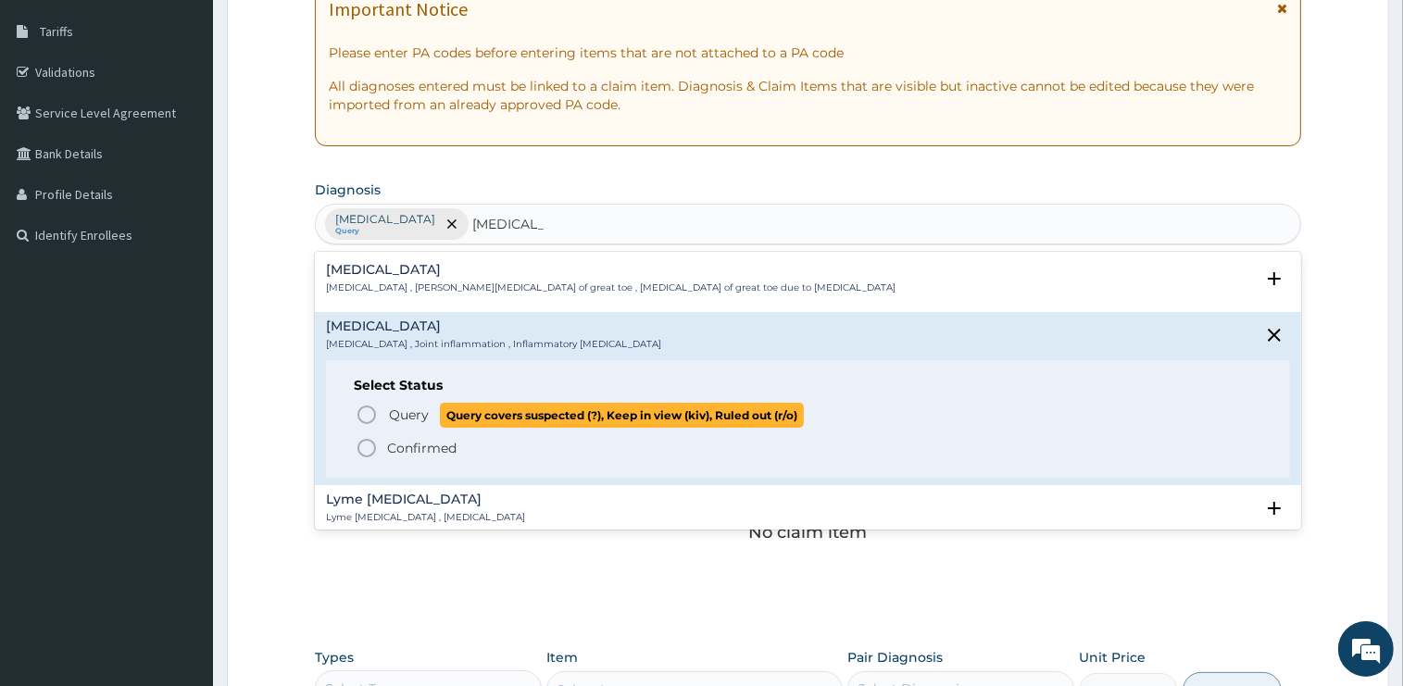
click at [405, 416] on span "Query" at bounding box center [409, 415] width 40 height 19
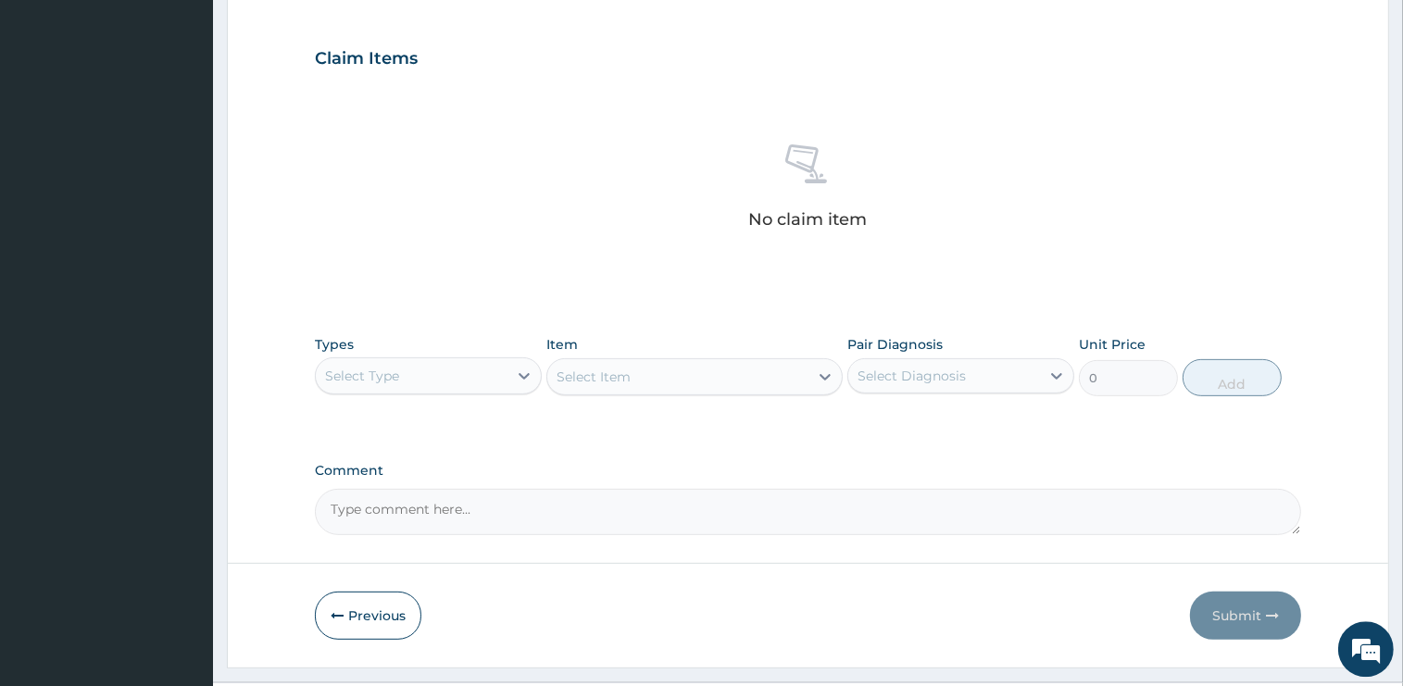
scroll to position [647, 0]
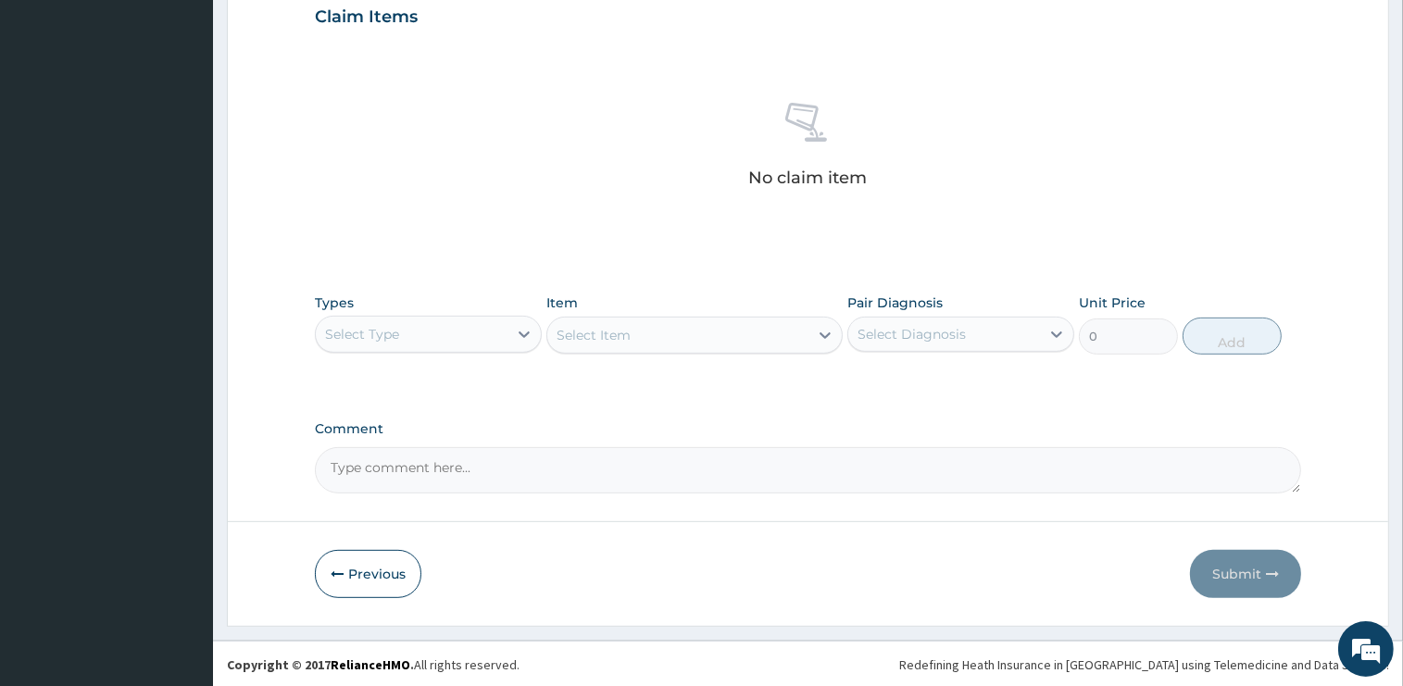
click at [399, 343] on div "Select Type" at bounding box center [412, 334] width 192 height 30
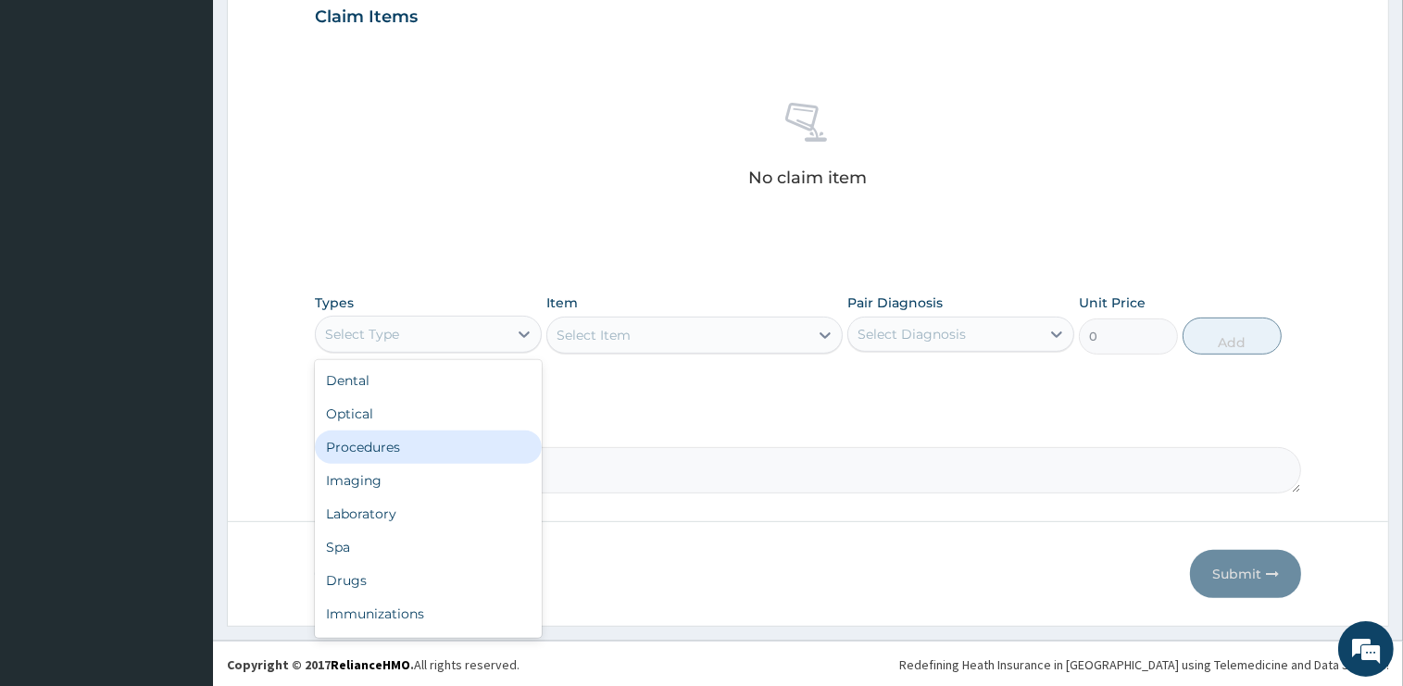
click at [401, 443] on div "Procedures" at bounding box center [428, 447] width 227 height 33
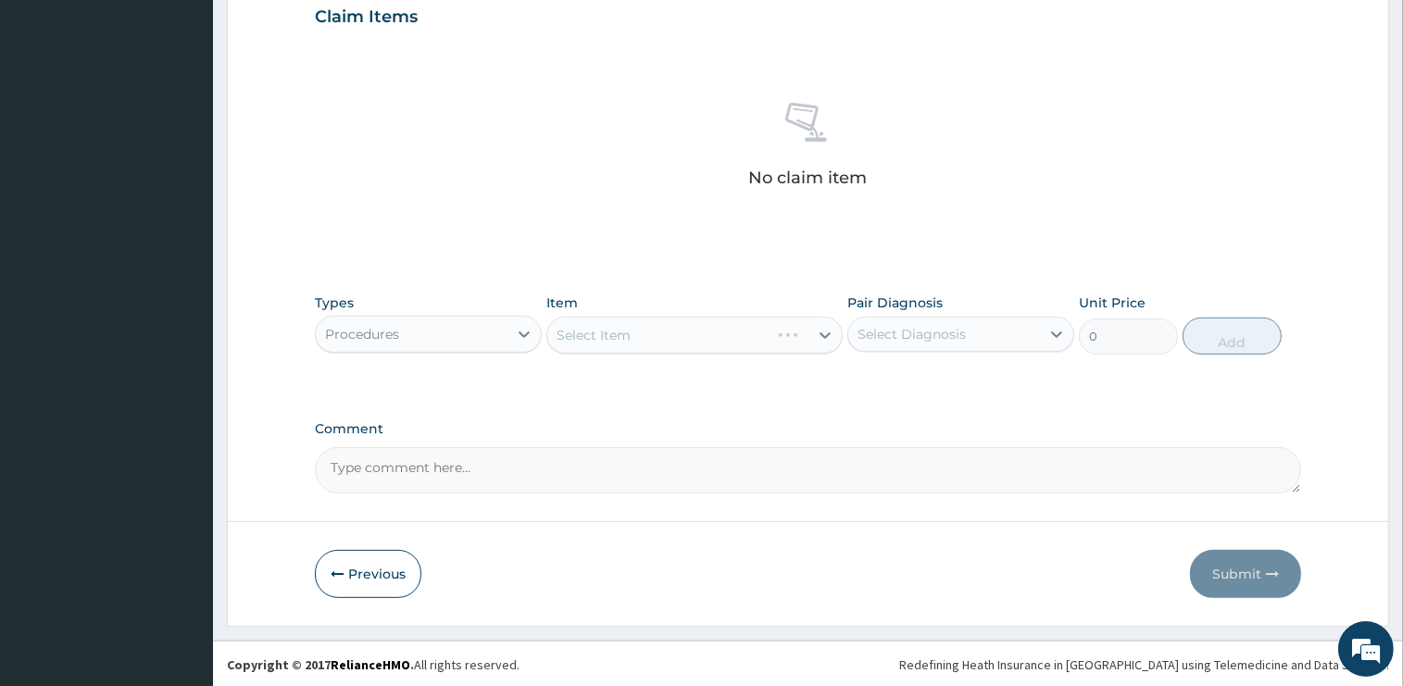
click at [676, 334] on div "Select Item" at bounding box center [694, 335] width 296 height 37
click at [696, 336] on div "Select Item" at bounding box center [677, 335] width 261 height 30
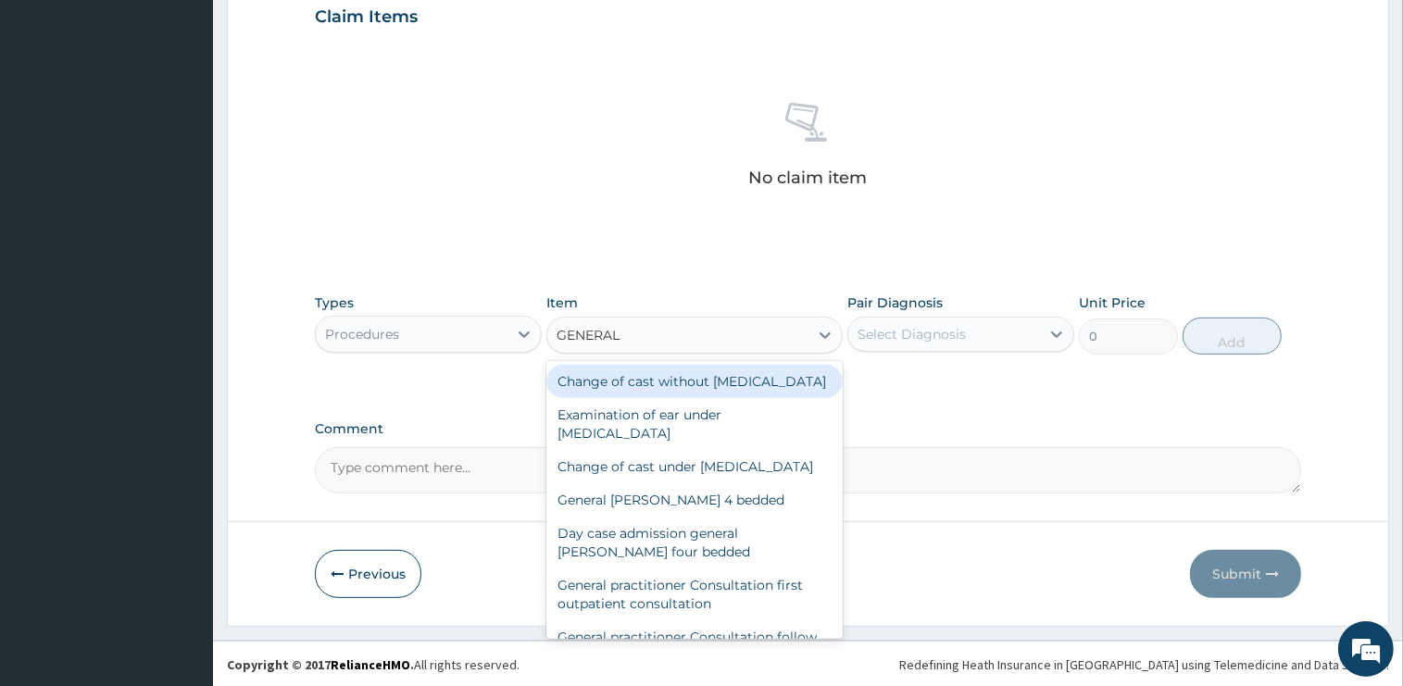
type input "GENERAL P"
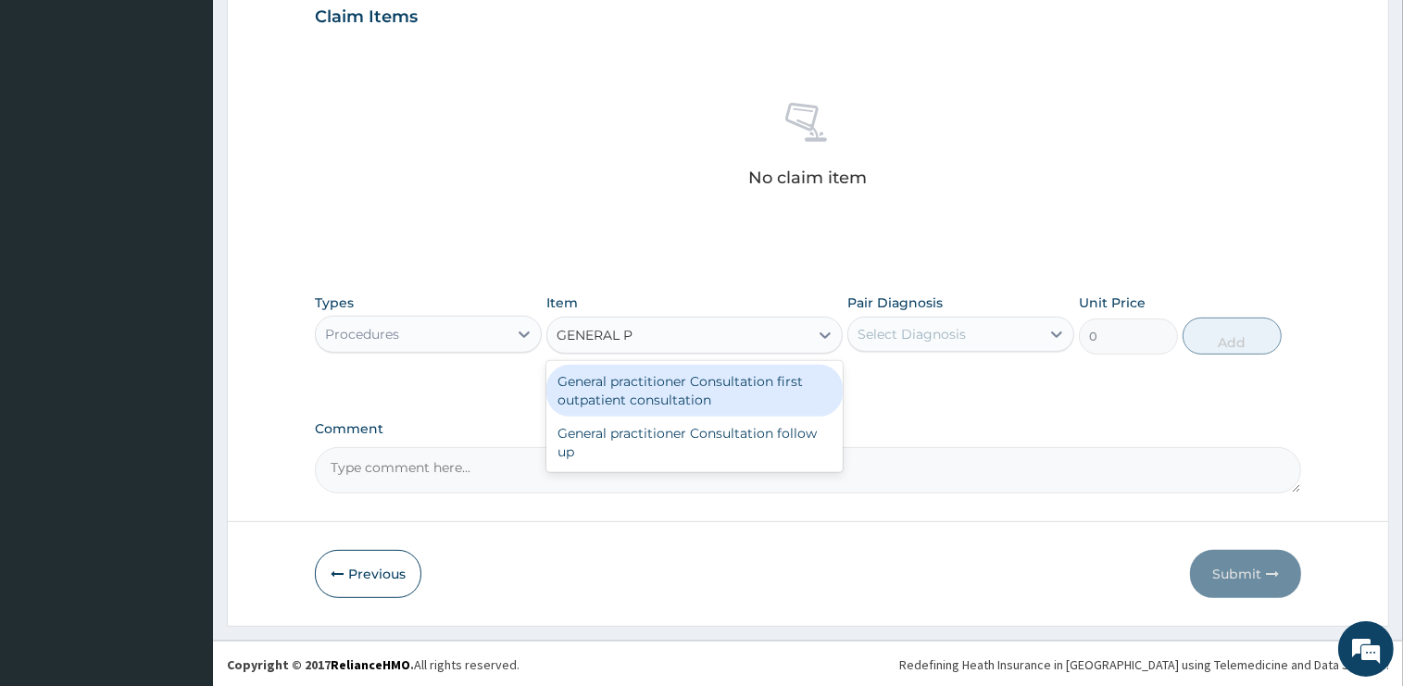
click at [729, 371] on div "General practitioner Consultation first outpatient consultation" at bounding box center [694, 391] width 296 height 52
type input "2400"
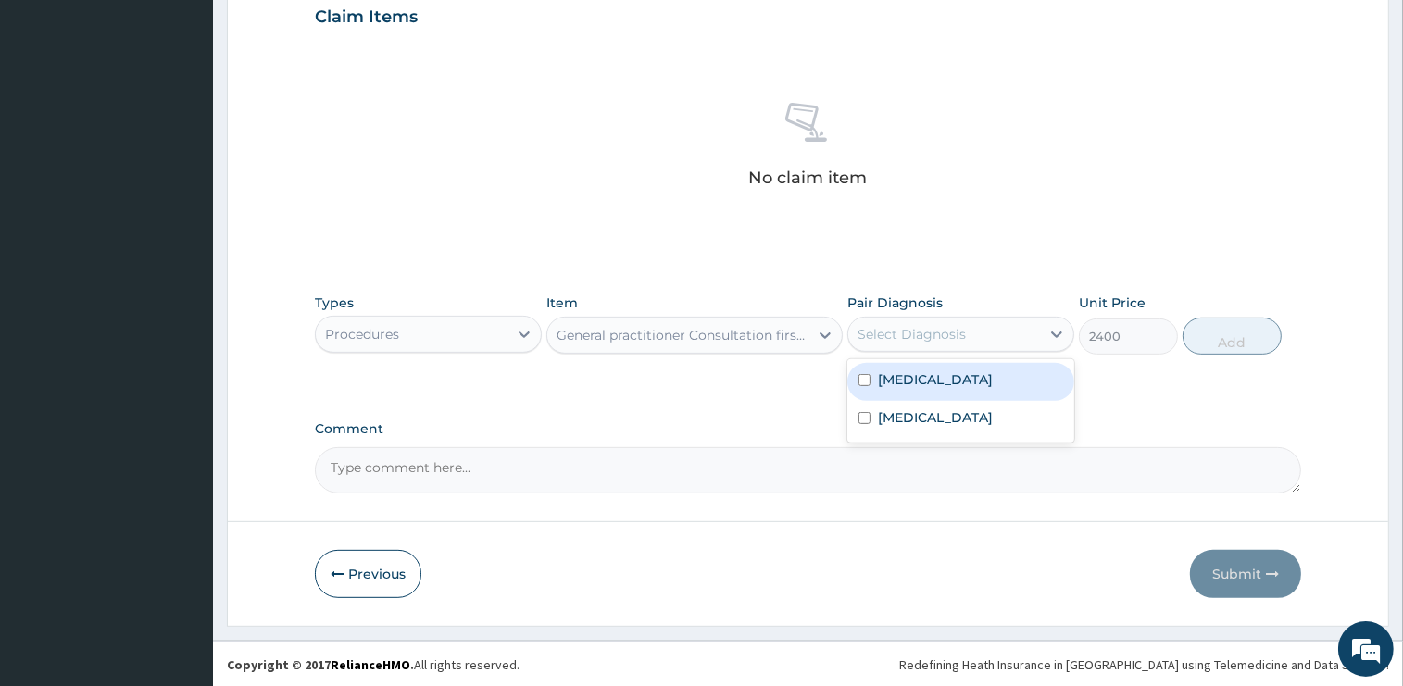
click at [948, 335] on div "Select Diagnosis" at bounding box center [911, 334] width 108 height 19
click at [930, 381] on div "Malaria" at bounding box center [960, 382] width 227 height 38
checkbox input "true"
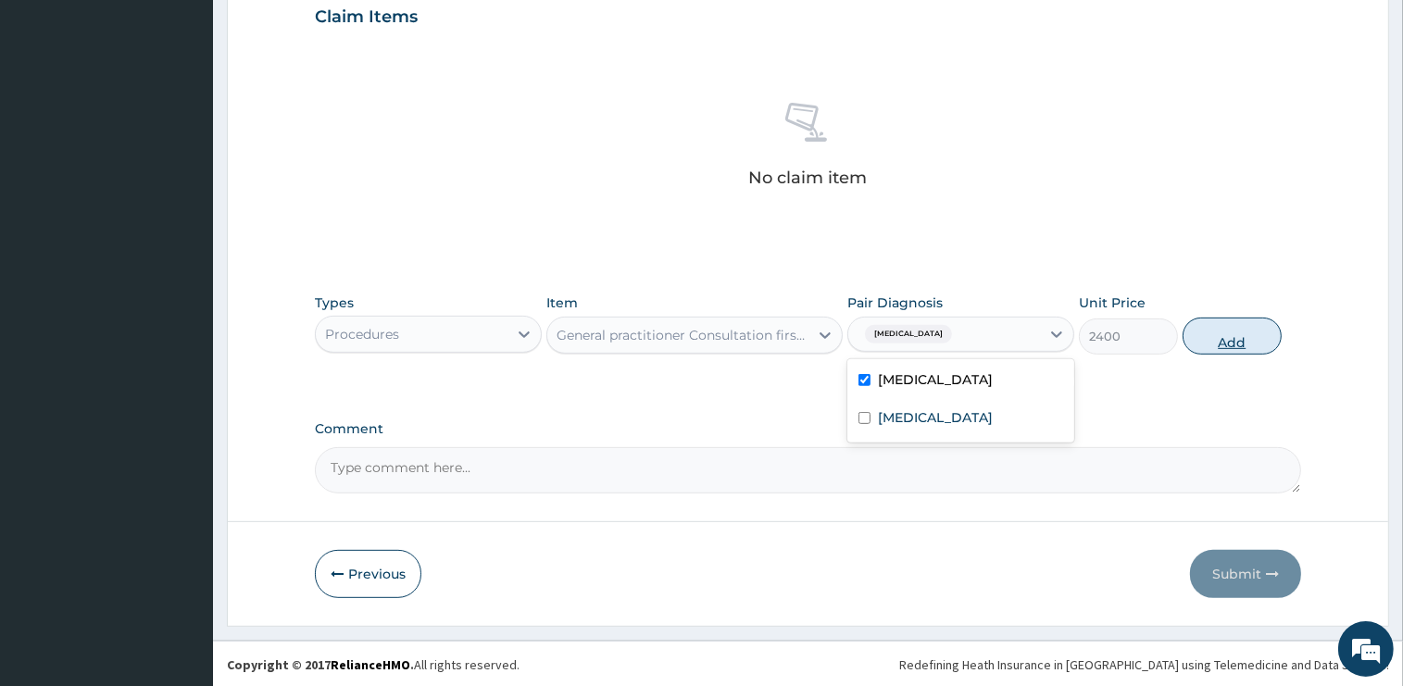
click at [1230, 328] on button "Add" at bounding box center [1231, 336] width 99 height 37
type input "0"
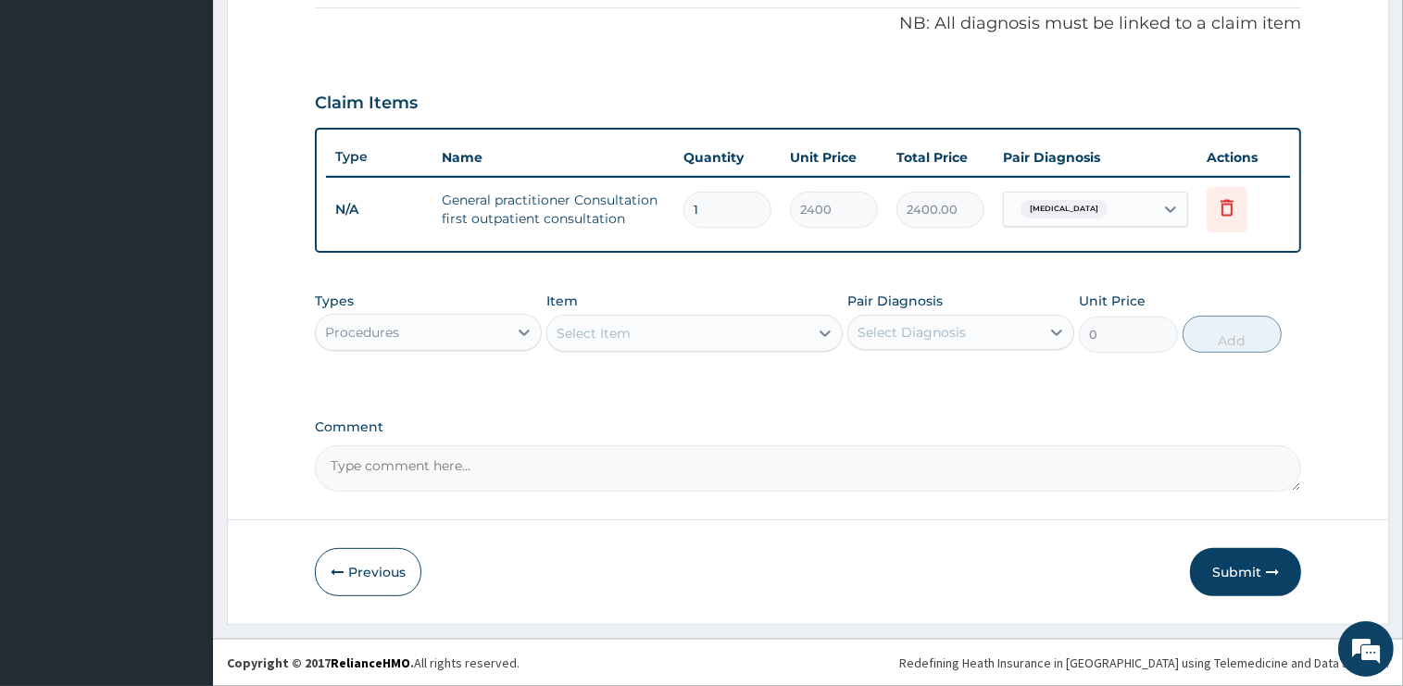
scroll to position [558, 0]
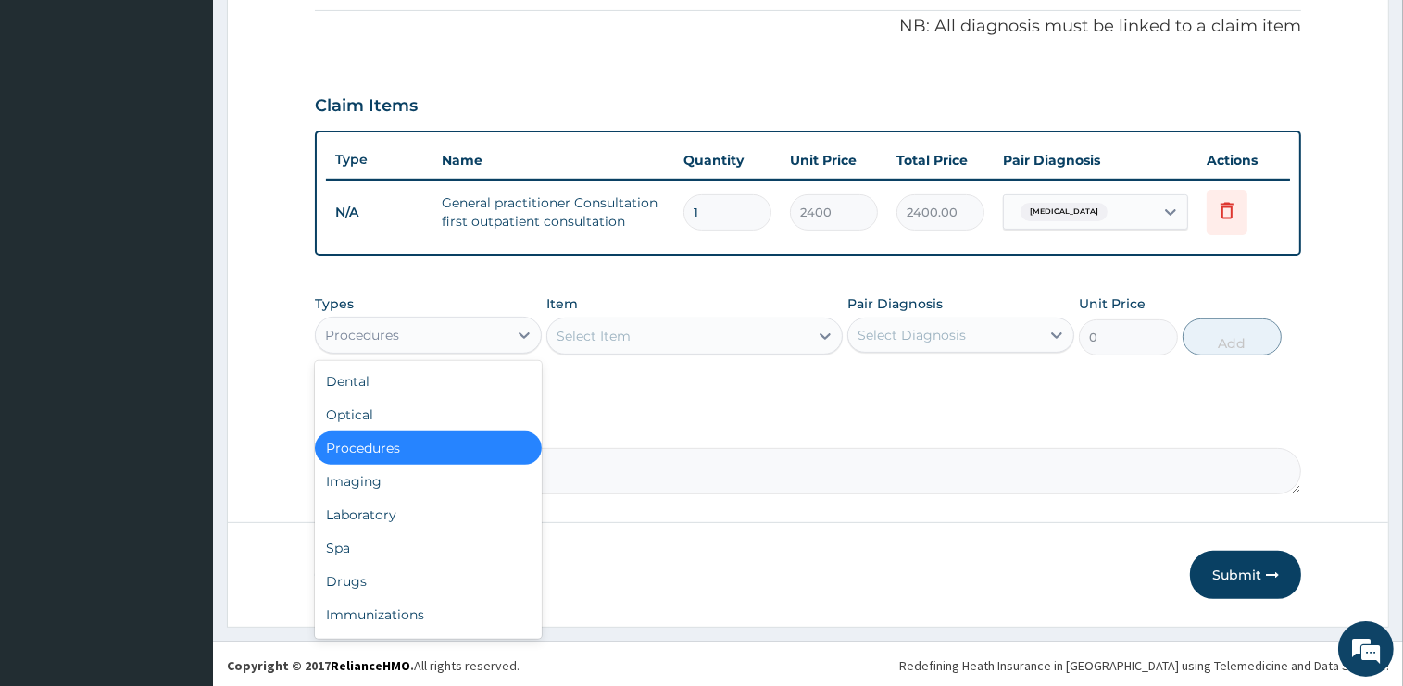
click at [415, 341] on div "Procedures" at bounding box center [412, 335] width 192 height 30
click at [357, 587] on div "Drugs" at bounding box center [428, 581] width 227 height 33
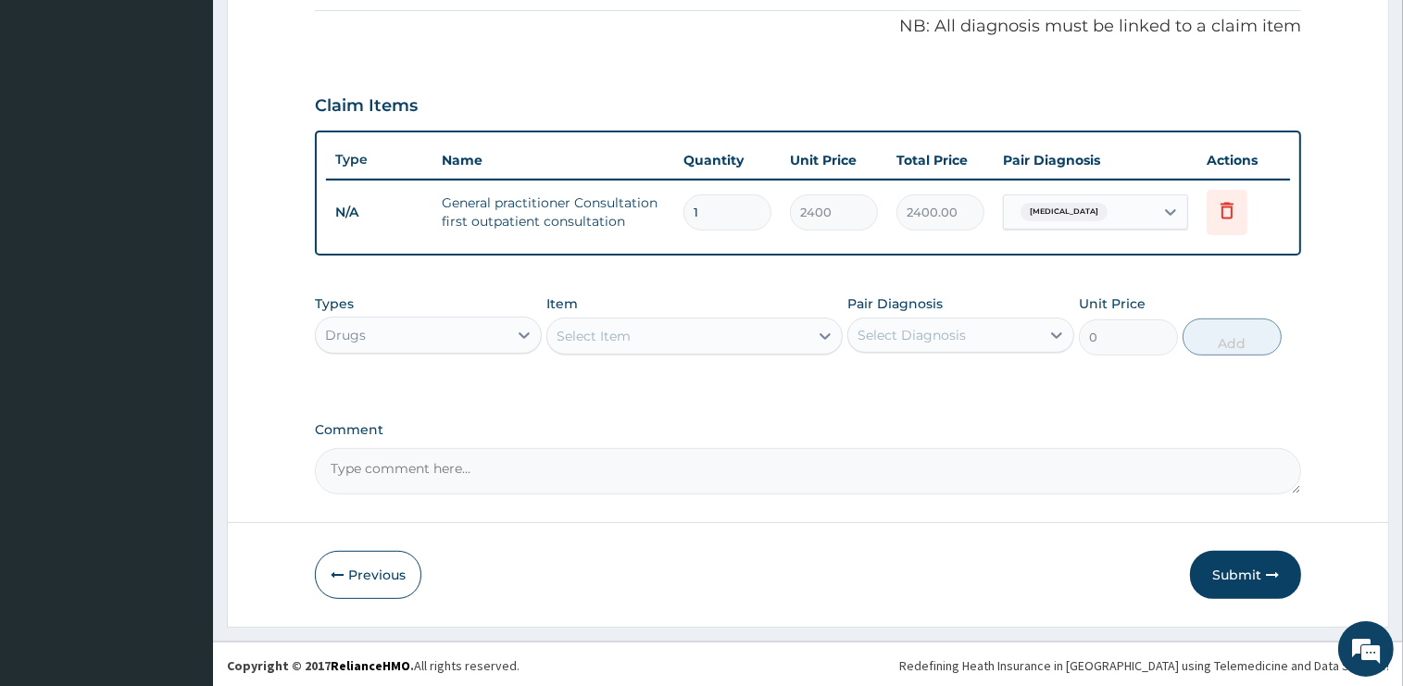
click at [640, 325] on div "Select Item" at bounding box center [677, 336] width 261 height 30
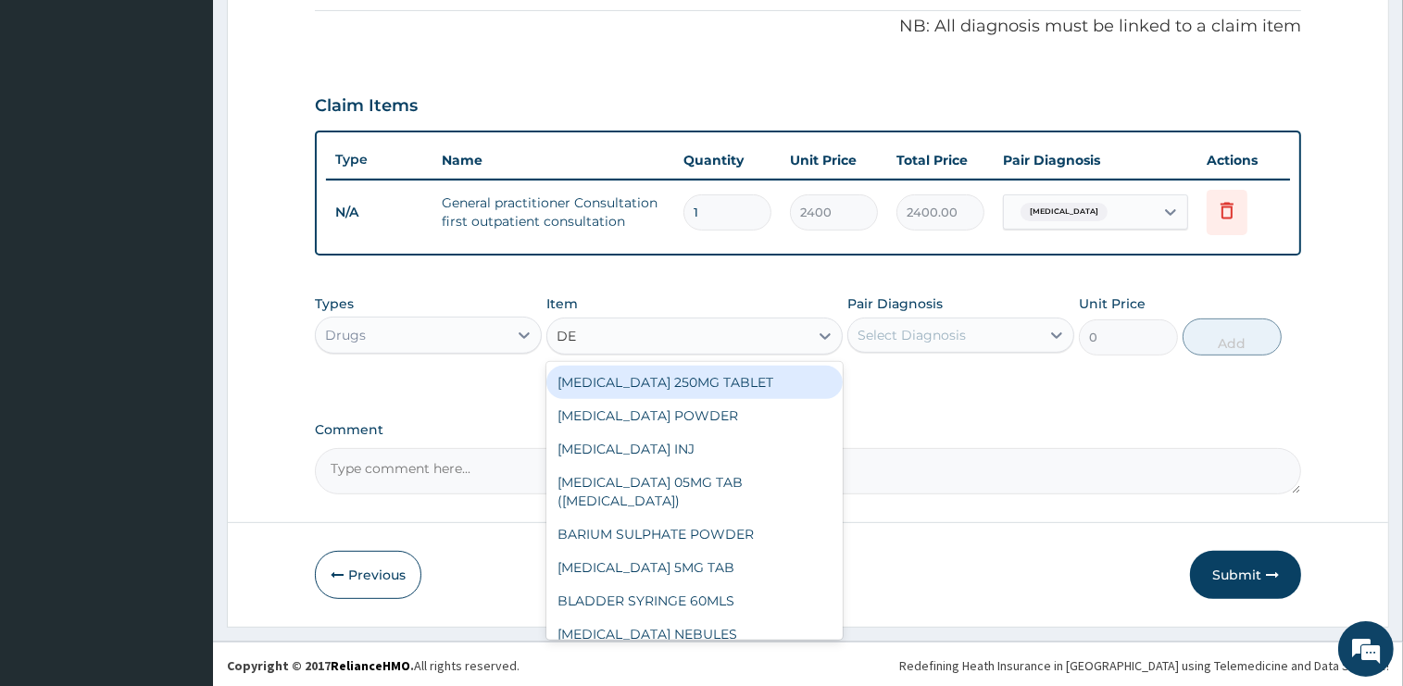
type input "DEX"
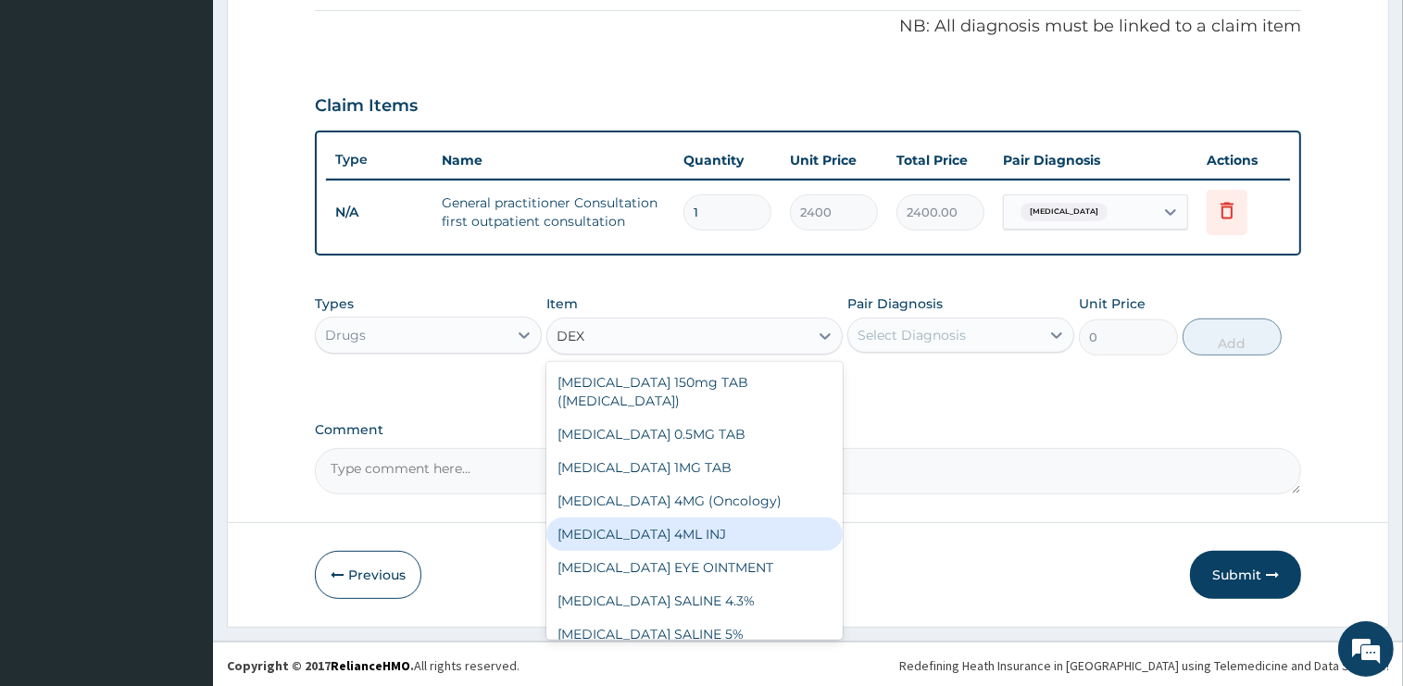
click at [702, 518] on div "[MEDICAL_DATA] 4ML INJ" at bounding box center [694, 534] width 296 height 33
type input "1000"
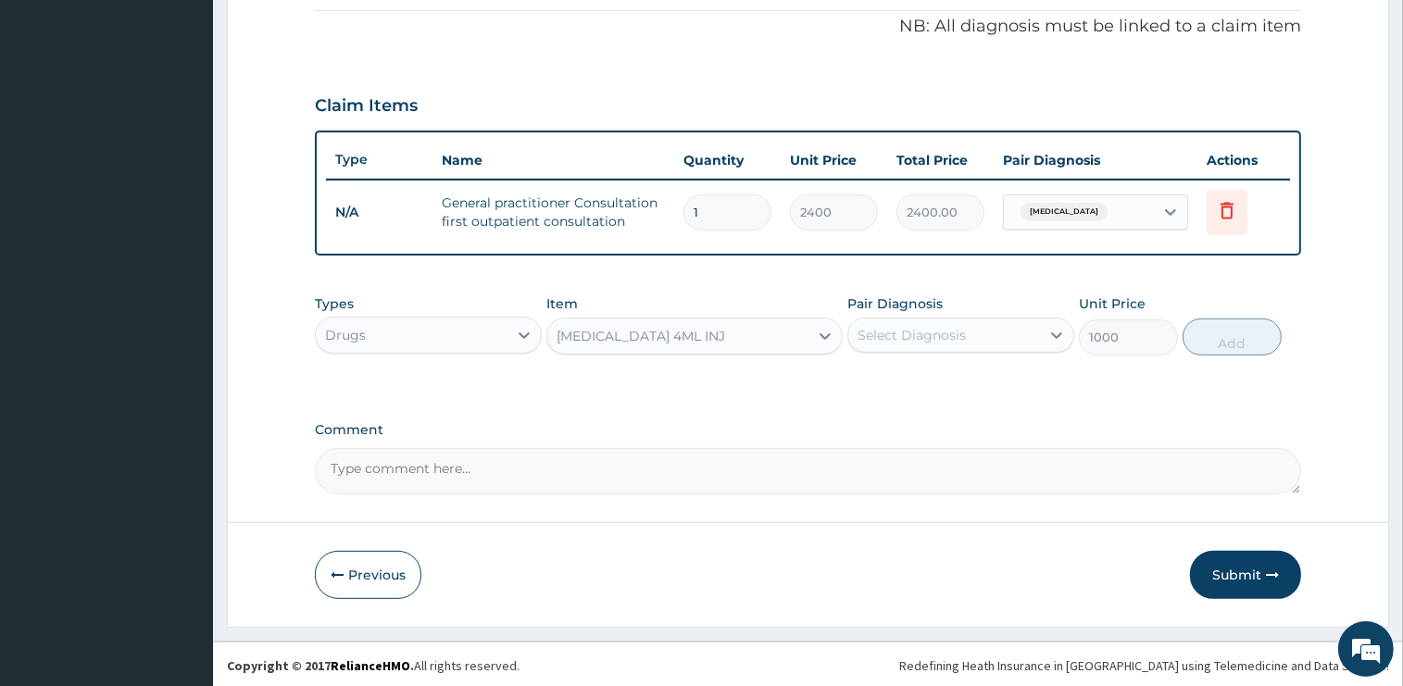
click at [949, 330] on div "Select Diagnosis" at bounding box center [911, 335] width 108 height 19
click at [934, 381] on div "Malaria" at bounding box center [960, 383] width 227 height 38
checkbox input "true"
click at [1220, 334] on button "Add" at bounding box center [1231, 337] width 99 height 37
type input "0"
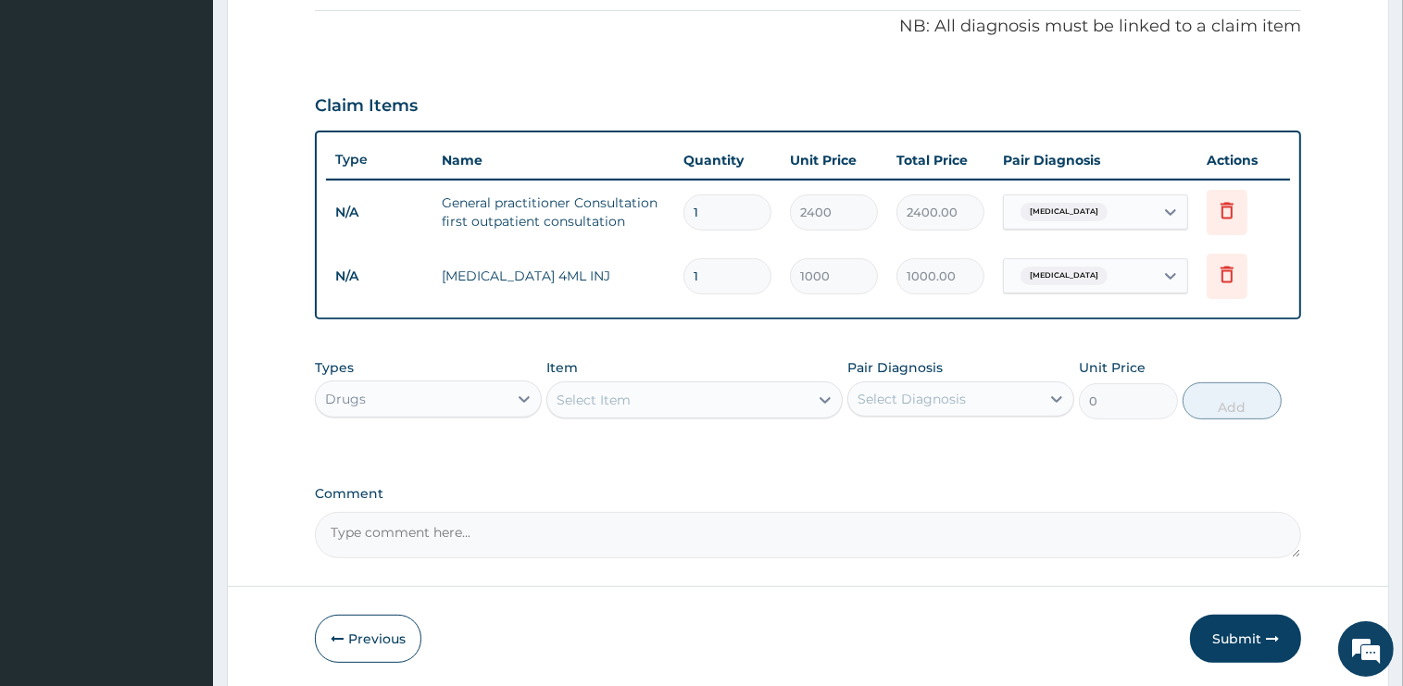
type input "0.00"
type input "3"
type input "3000.00"
type input "3"
click at [680, 398] on div "Select Item" at bounding box center [677, 400] width 261 height 30
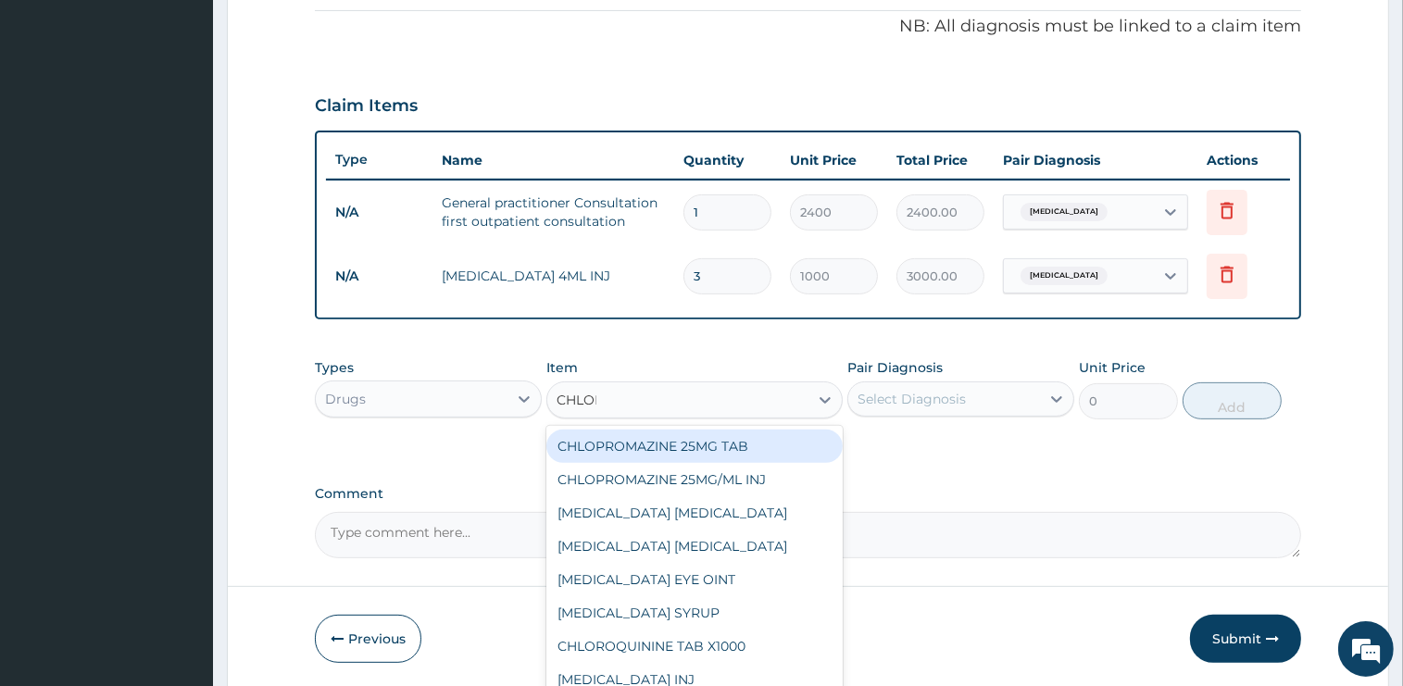
type input "CHLOROQ"
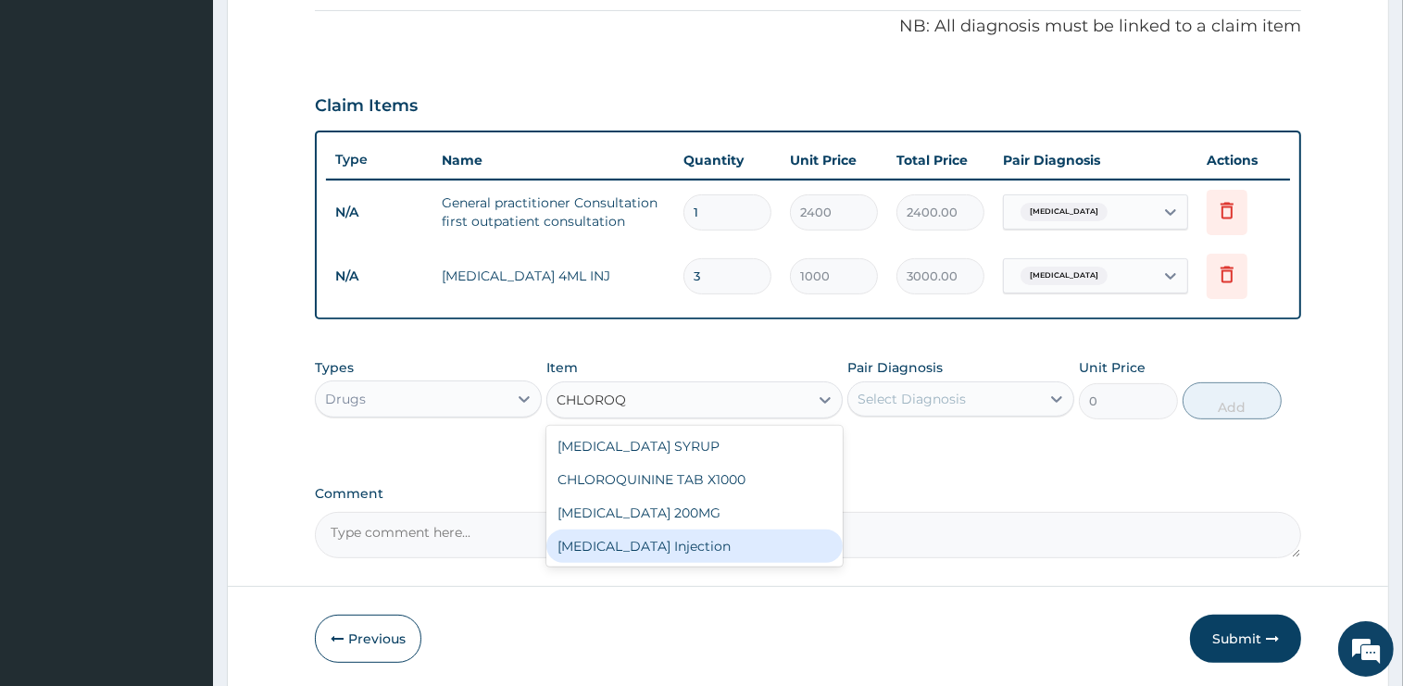
drag, startPoint x: 737, startPoint y: 547, endPoint x: 879, endPoint y: 435, distance: 180.6
click at [737, 546] on div "[MEDICAL_DATA] Injection" at bounding box center [694, 546] width 296 height 33
type input "800"
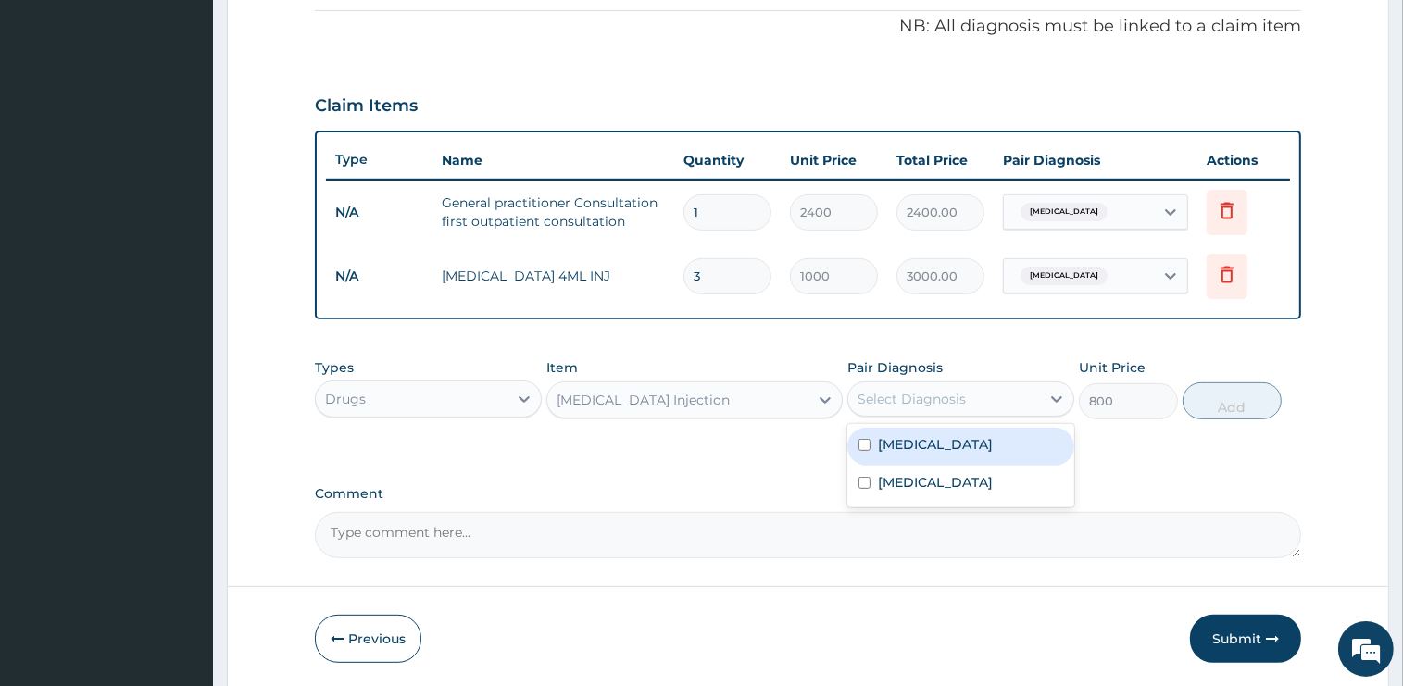
click at [902, 409] on div "Select Diagnosis" at bounding box center [944, 399] width 192 height 30
click at [908, 447] on label "Malaria" at bounding box center [935, 444] width 115 height 19
checkbox input "true"
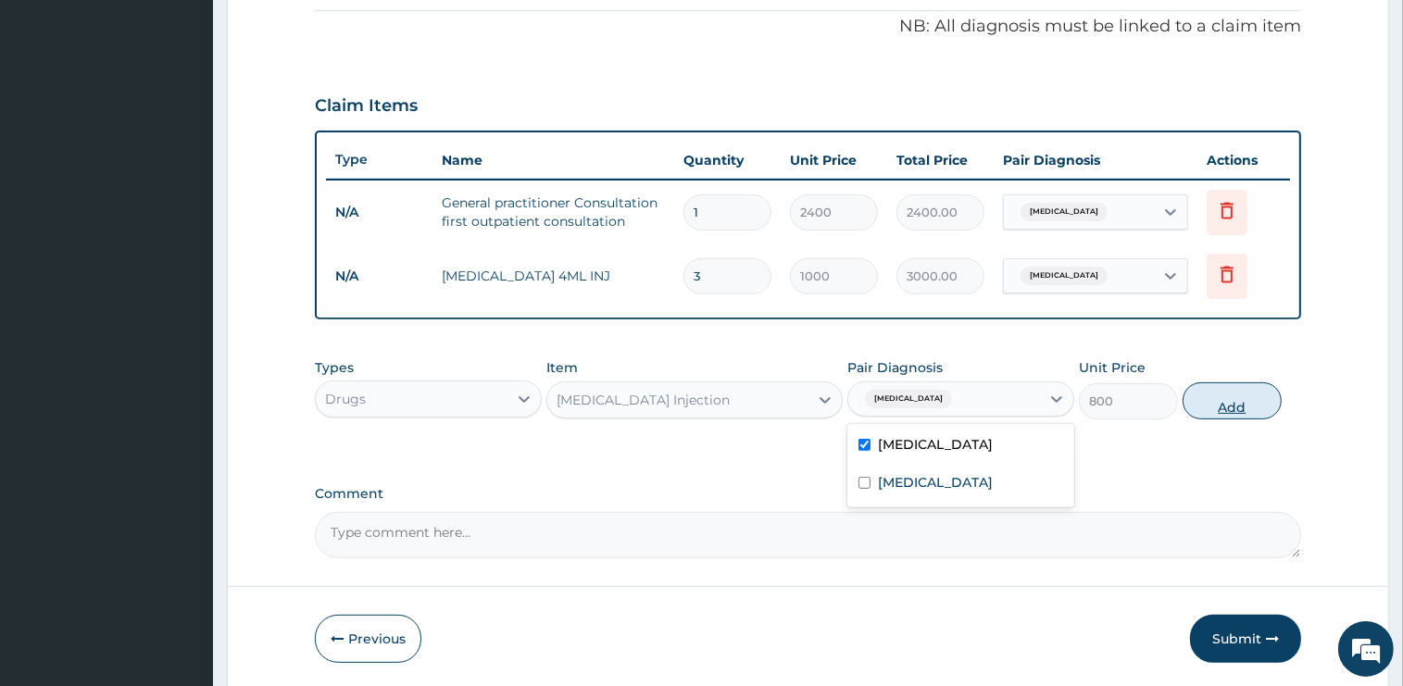
click at [1224, 395] on button "Add" at bounding box center [1231, 400] width 99 height 37
type input "0"
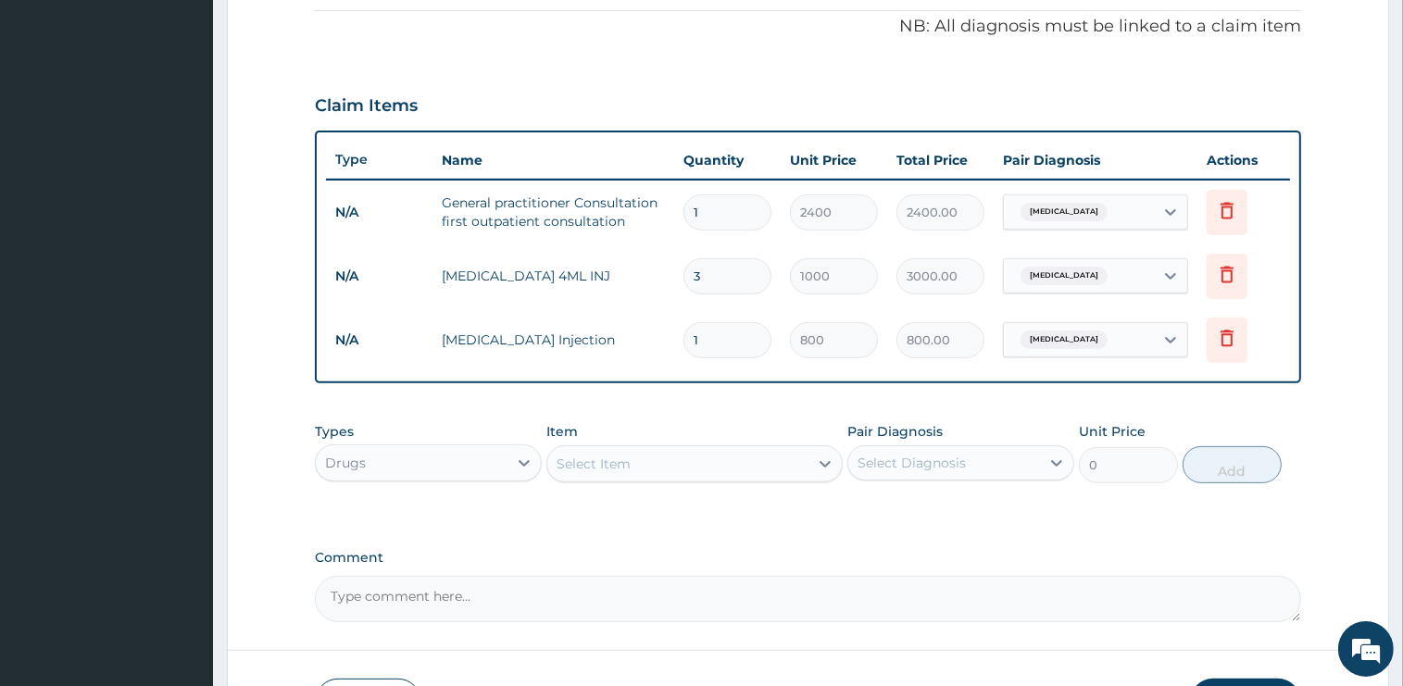
type input "0.00"
type input "3"
type input "2400.00"
type input "3"
click at [646, 458] on div "Select Item" at bounding box center [677, 464] width 261 height 30
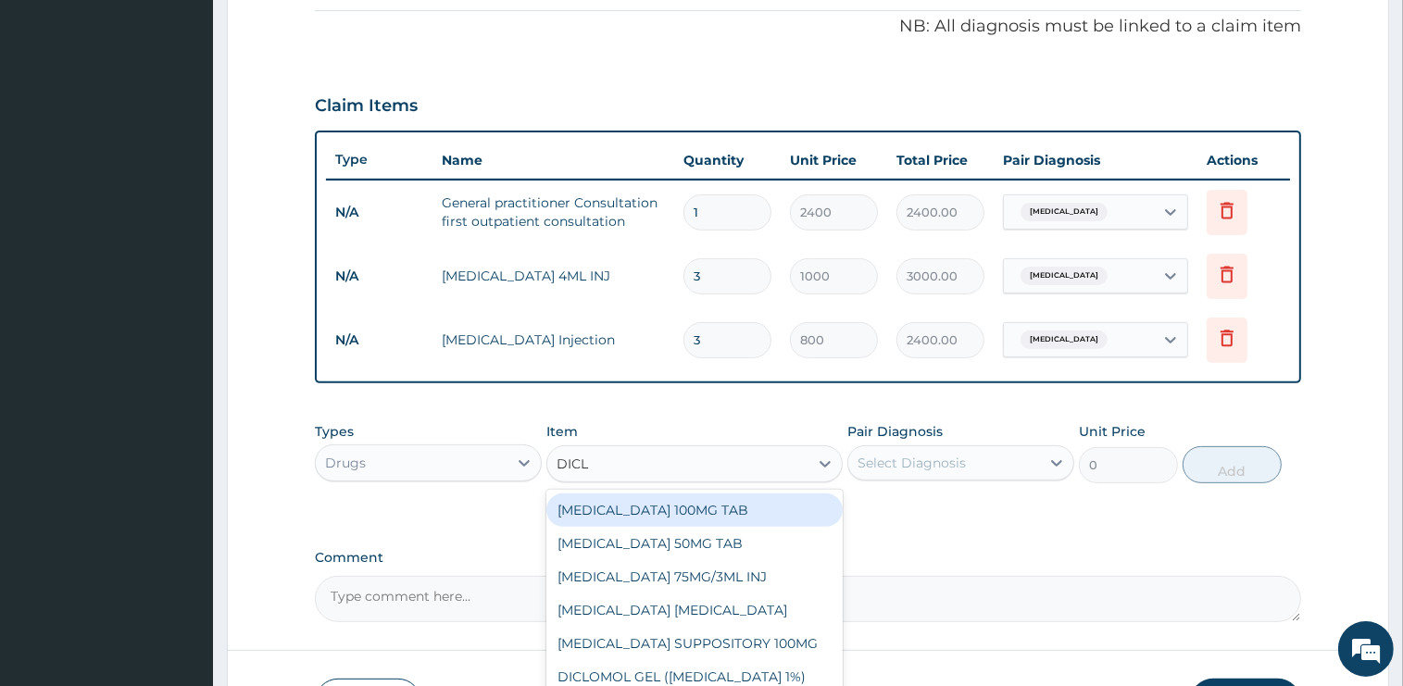
type input "DICLO"
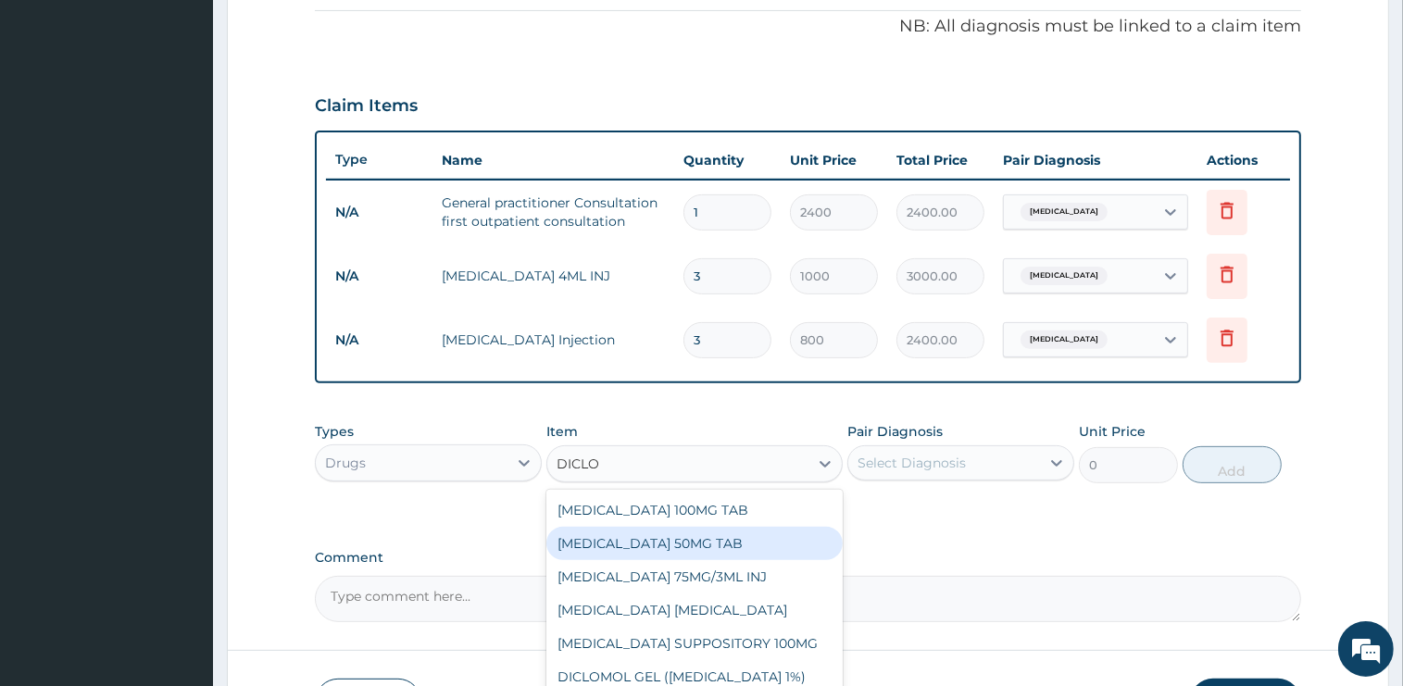
click at [735, 542] on div "DICLOFENAC 50MG TAB" at bounding box center [694, 543] width 296 height 33
type input "75"
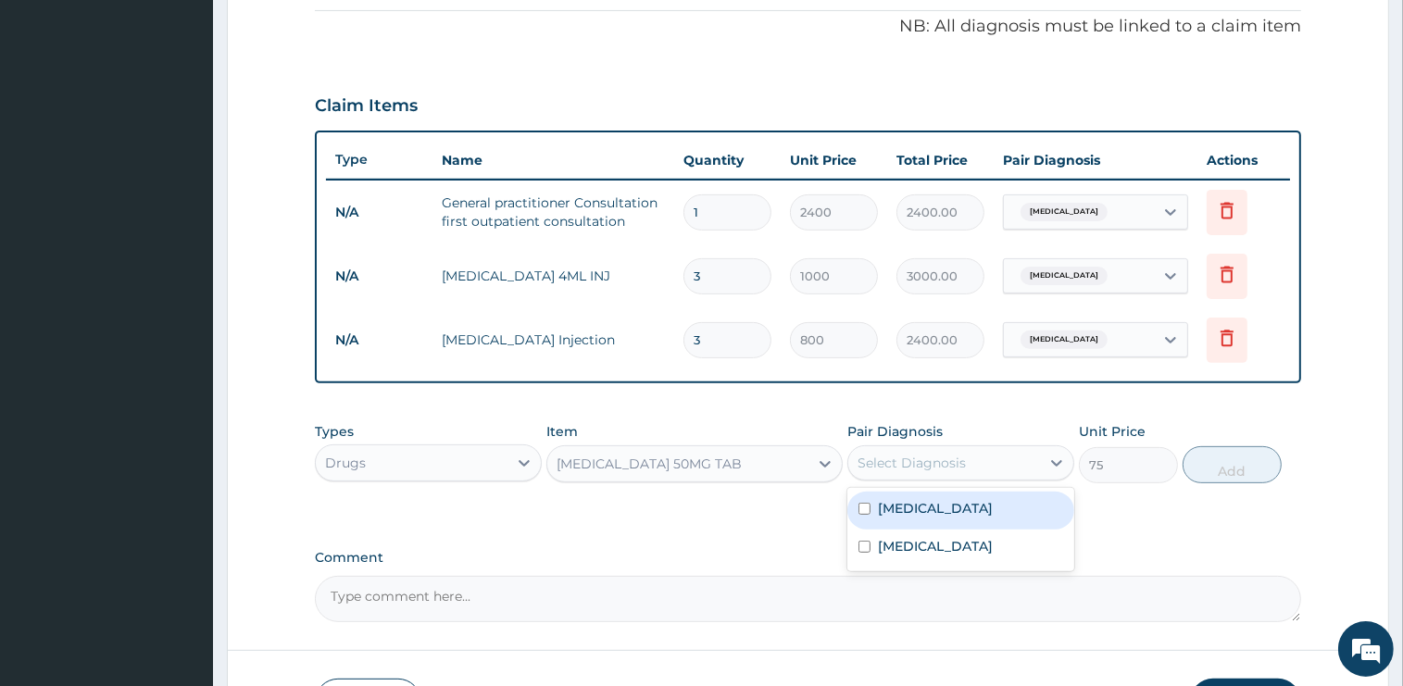
click at [919, 471] on div "Select Diagnosis" at bounding box center [944, 463] width 192 height 30
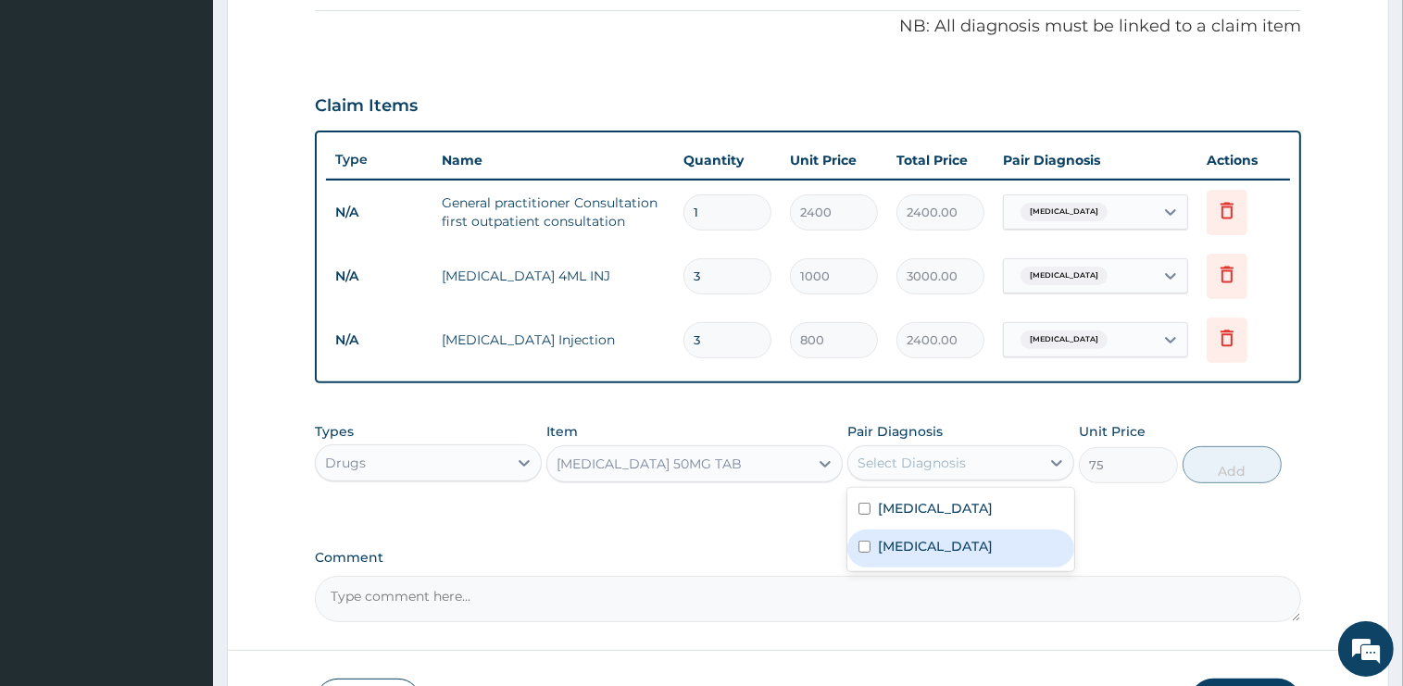
click at [913, 546] on label "Arthritis" at bounding box center [935, 546] width 115 height 19
checkbox input "true"
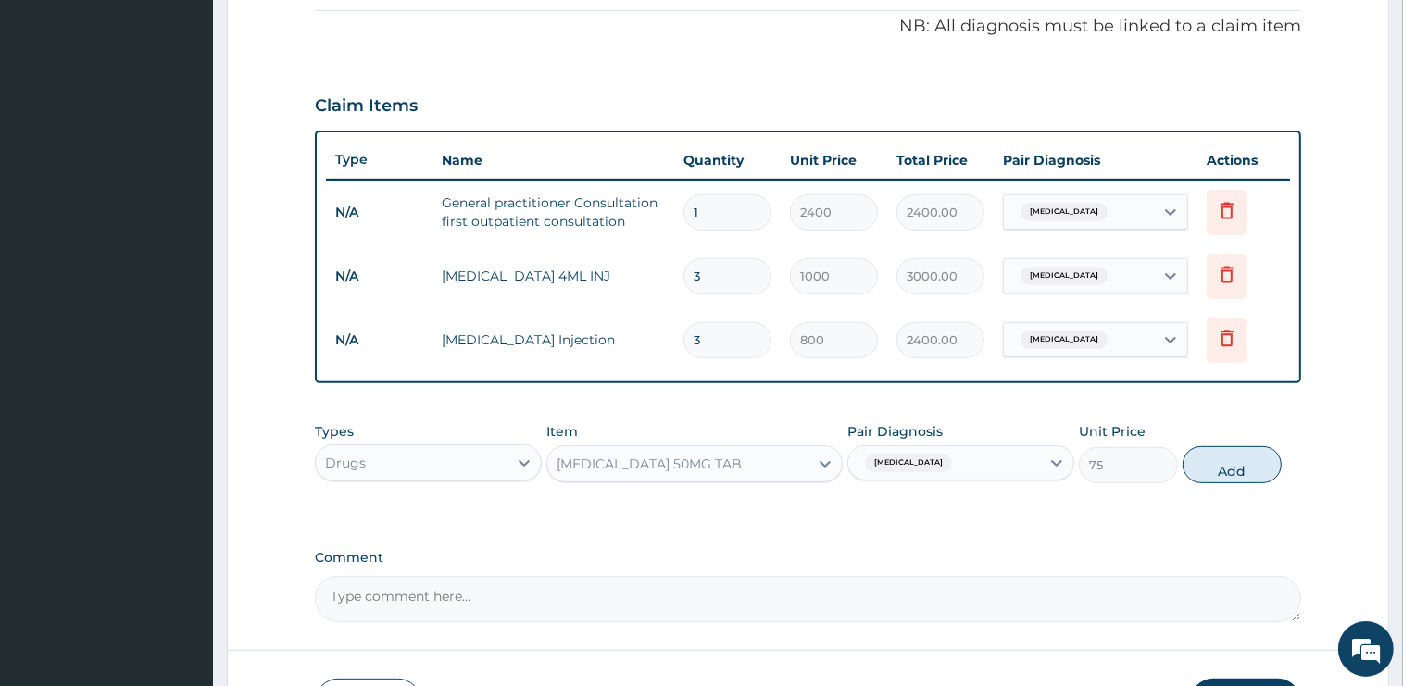
drag, startPoint x: 1205, startPoint y: 446, endPoint x: 1185, endPoint y: 490, distance: 47.7
click at [1205, 449] on button "Add" at bounding box center [1231, 464] width 99 height 37
type input "0"
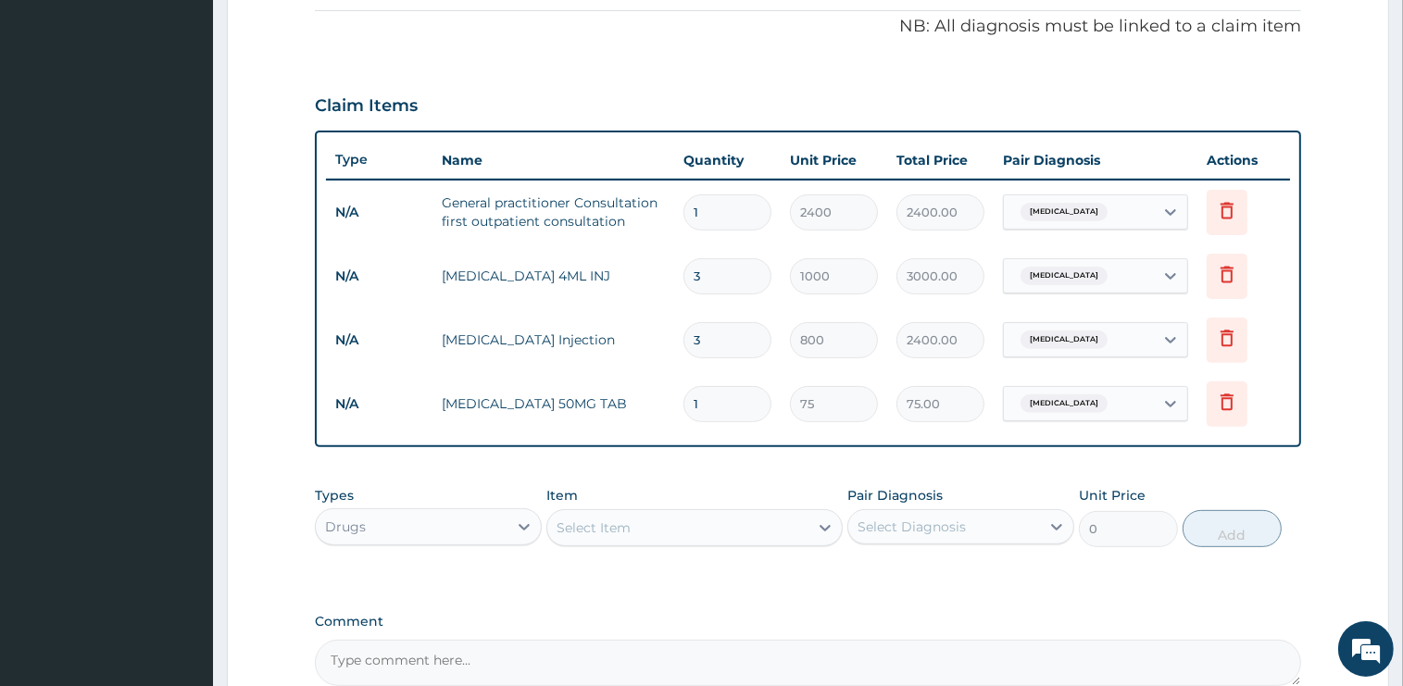
type input "10"
type input "750.00"
type input "10"
click at [646, 521] on div "Select Item" at bounding box center [677, 528] width 261 height 30
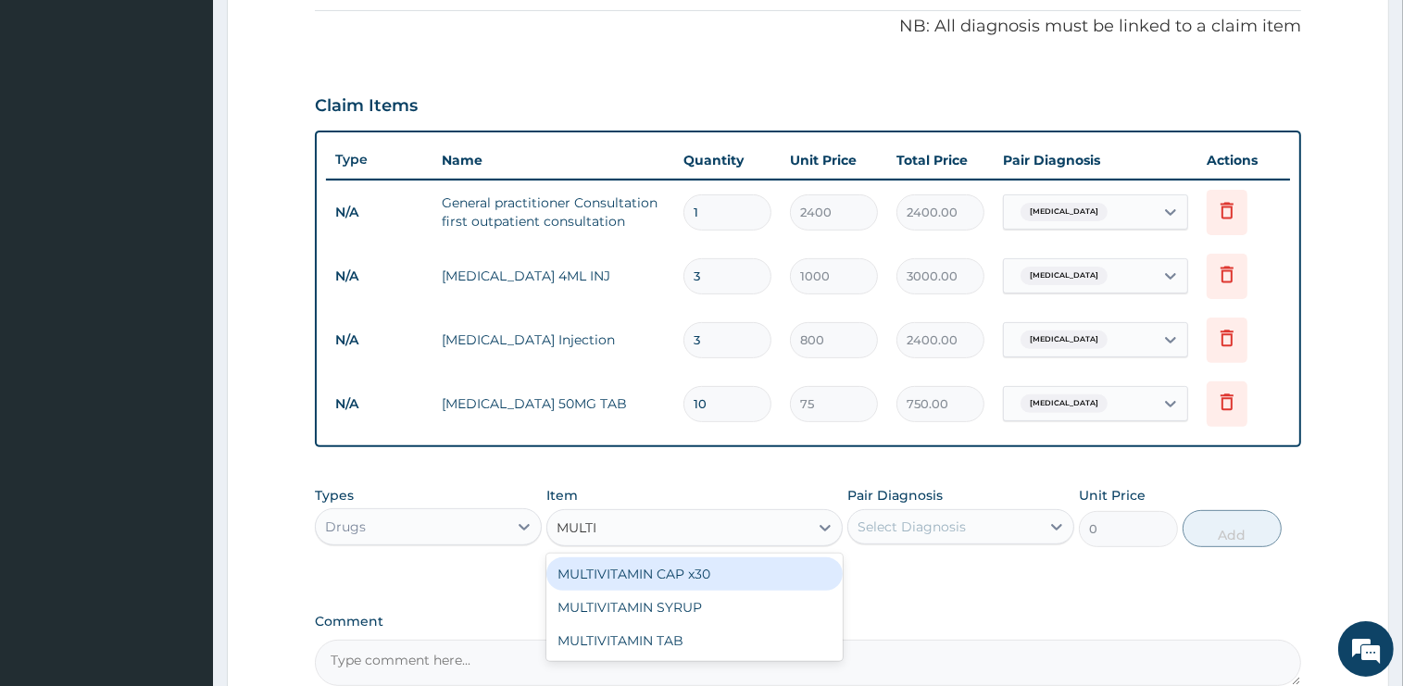
type input "MULTIV"
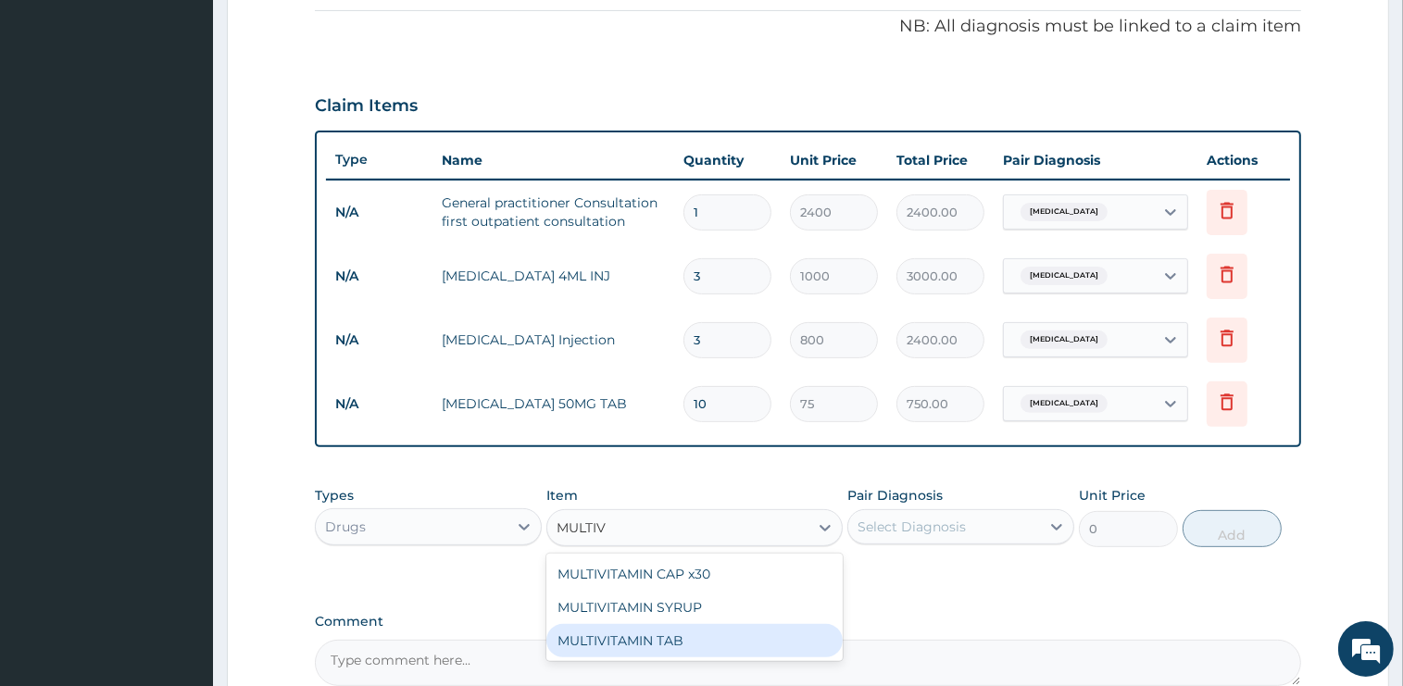
click at [701, 644] on div "MULTIVITAMIN TAB" at bounding box center [694, 640] width 296 height 33
type input "45"
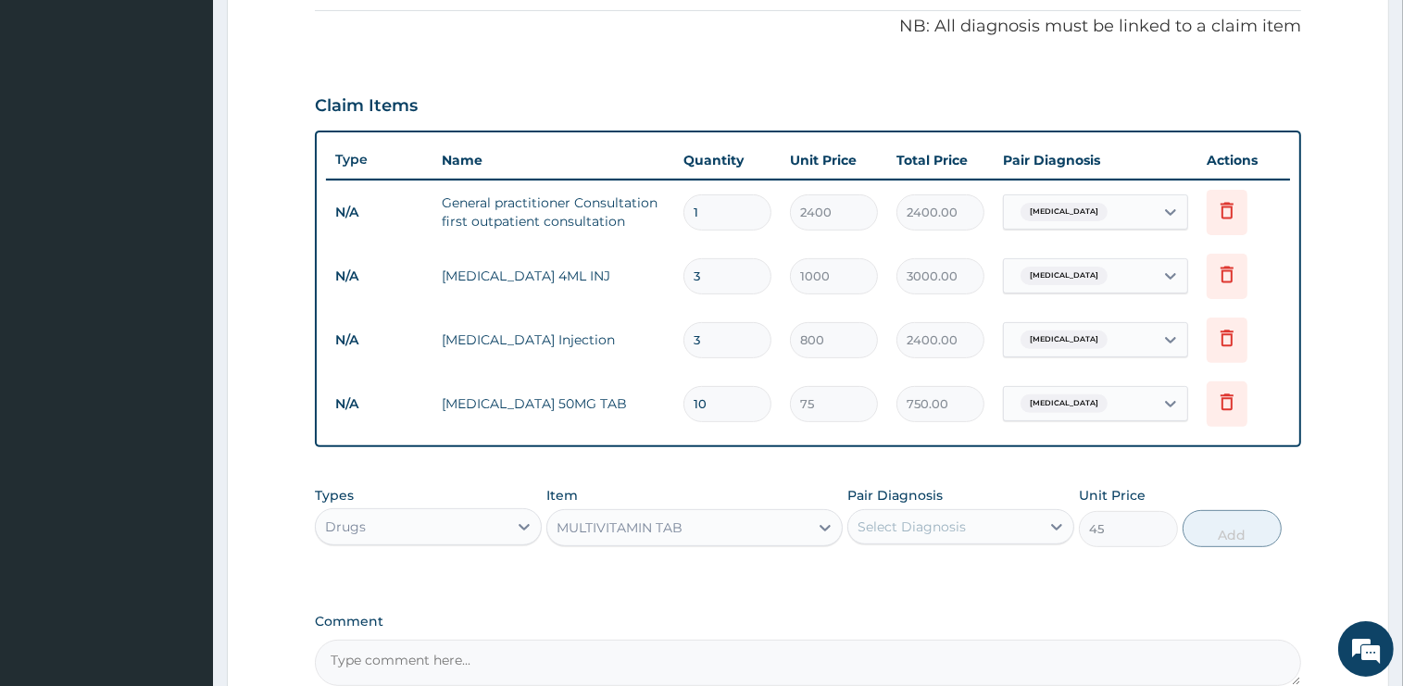
click at [927, 525] on div "Select Diagnosis" at bounding box center [911, 527] width 108 height 19
click at [924, 580] on div "Malaria" at bounding box center [960, 575] width 227 height 38
checkbox input "true"
click at [1221, 531] on button "Add" at bounding box center [1231, 528] width 99 height 37
type input "0"
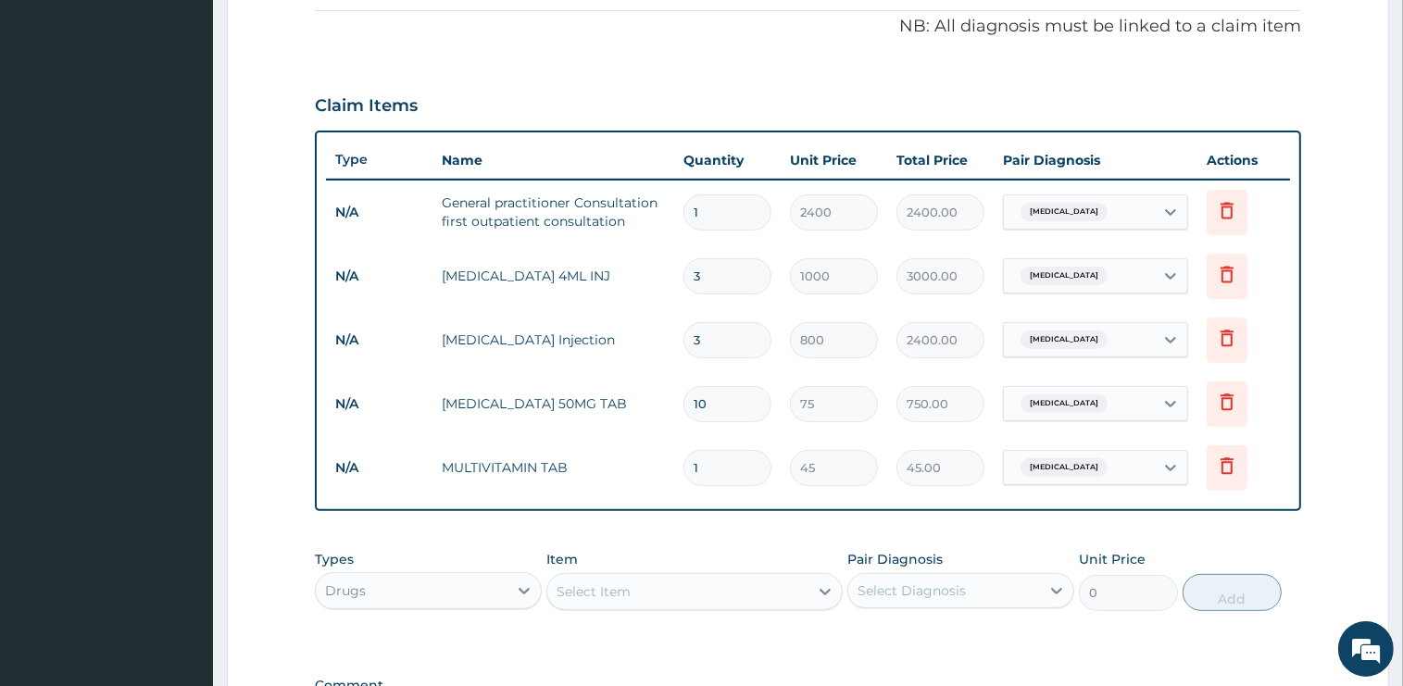
type input "10"
type input "450.00"
type input "10"
click at [627, 583] on div "Select Item" at bounding box center [593, 591] width 74 height 19
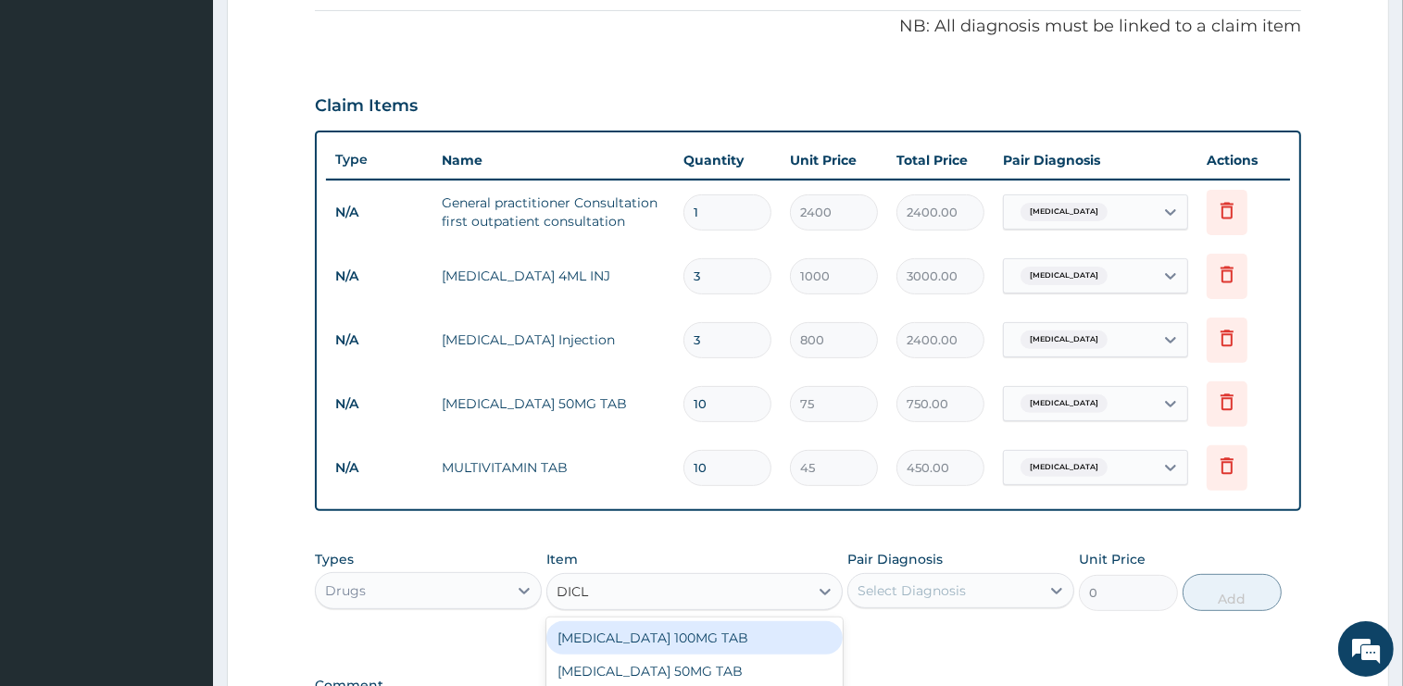
type input "DICLO"
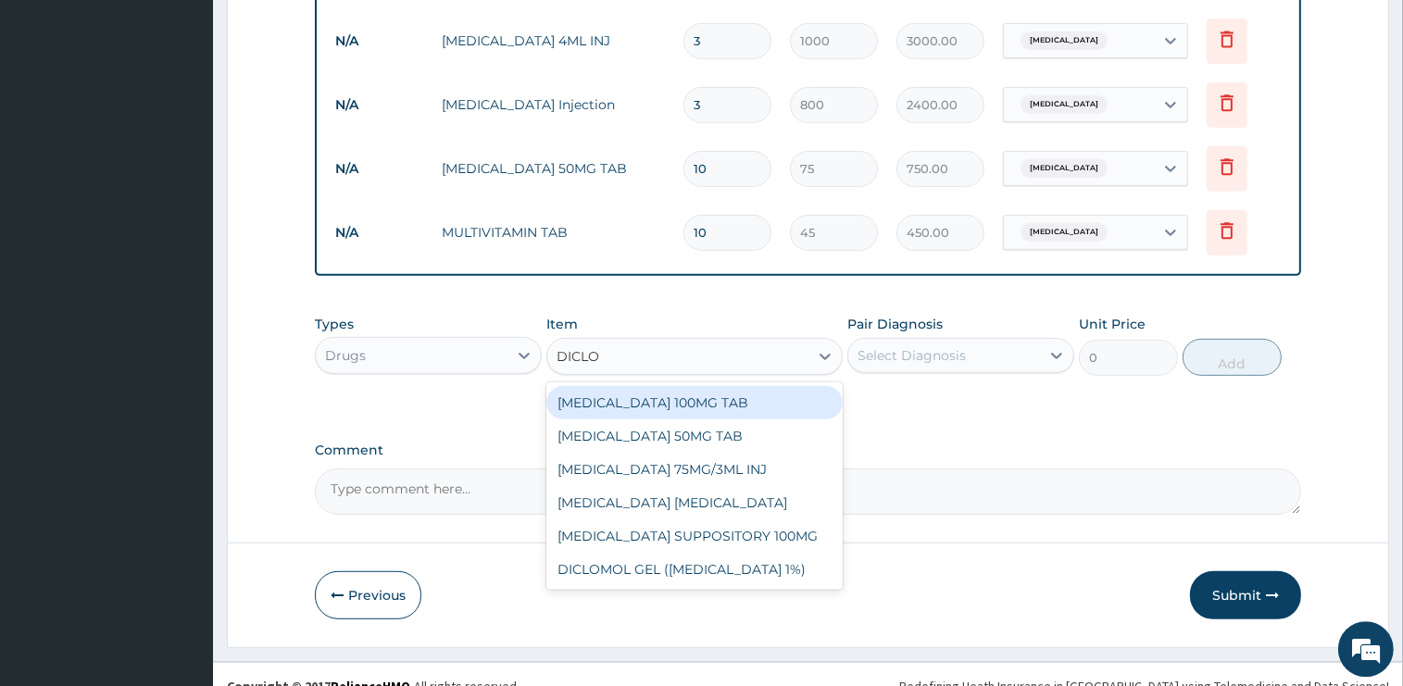
scroll to position [813, 0]
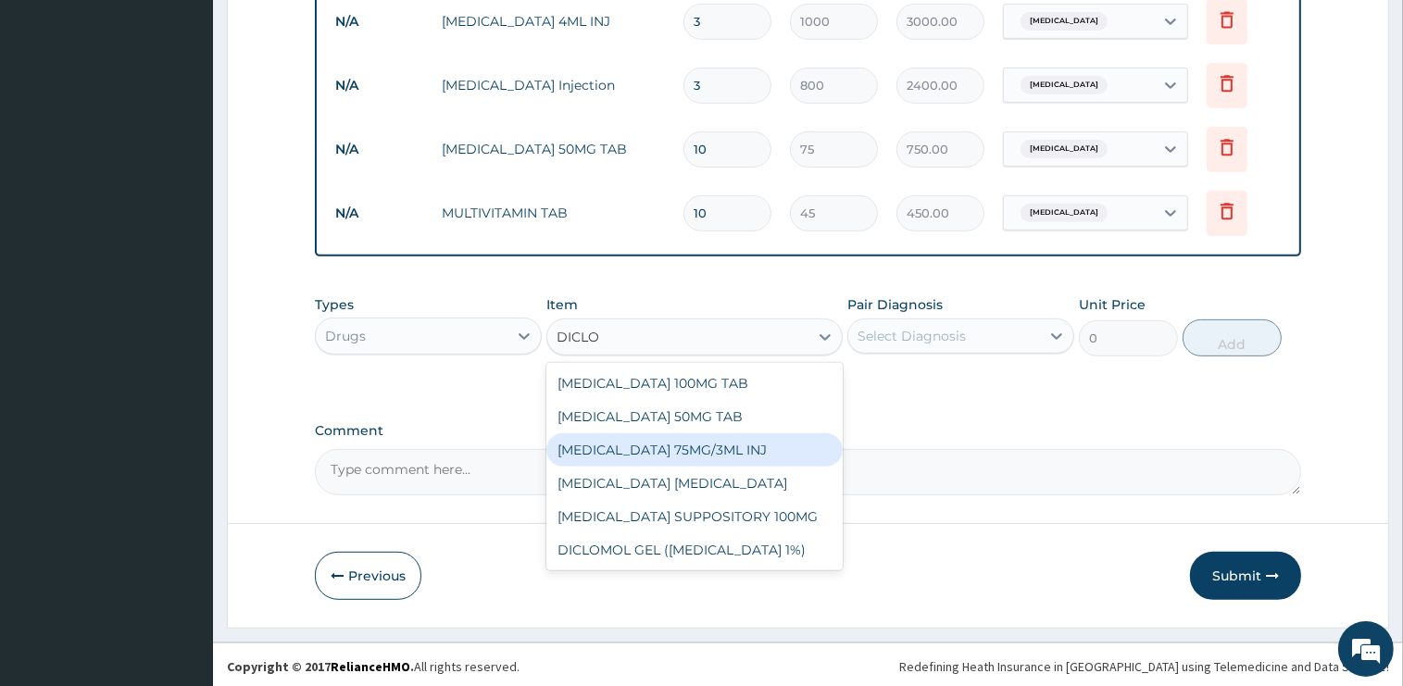
click at [754, 446] on div "DICLOFENAC 75MG/3ML INJ" at bounding box center [694, 449] width 296 height 33
type input "1000"
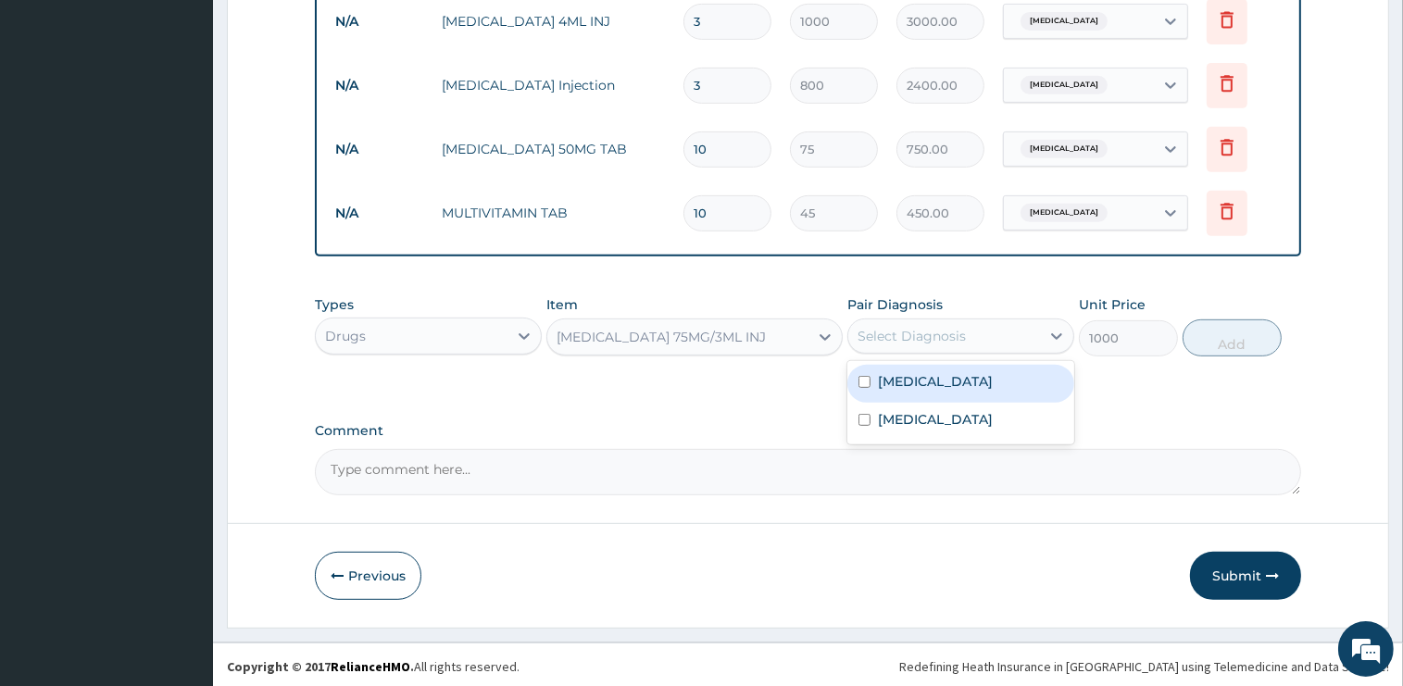
click at [957, 329] on div "Select Diagnosis" at bounding box center [911, 336] width 108 height 19
click at [956, 417] on div "Arthritis" at bounding box center [960, 422] width 227 height 38
checkbox input "true"
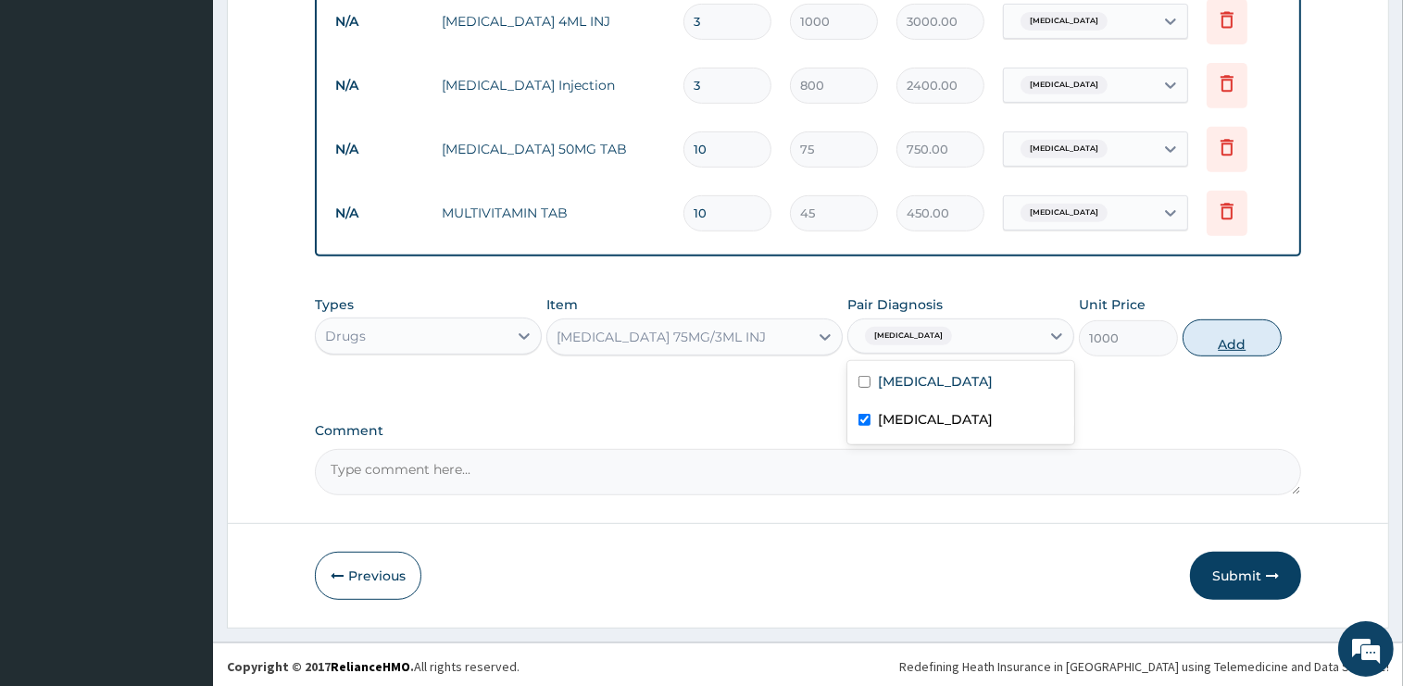
click at [1231, 335] on button "Add" at bounding box center [1231, 337] width 99 height 37
type input "0"
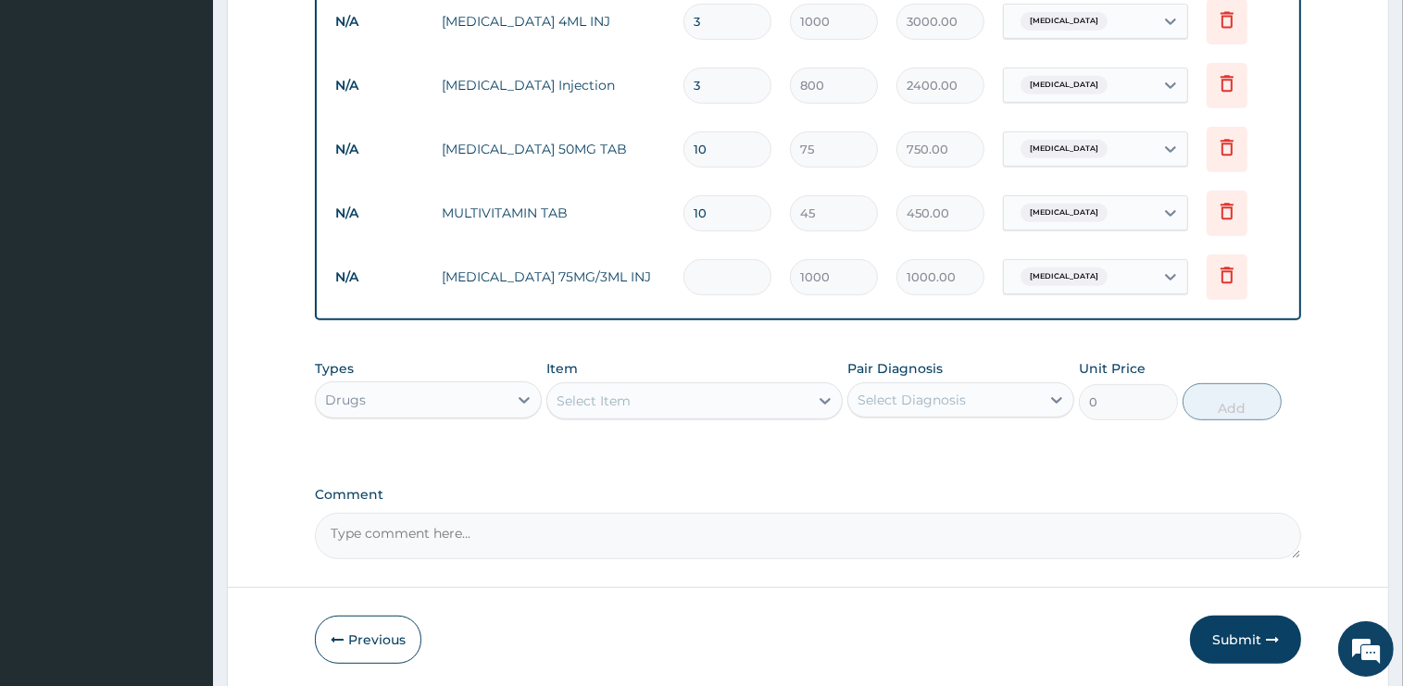
type input "0.00"
type input "2"
type input "2000.00"
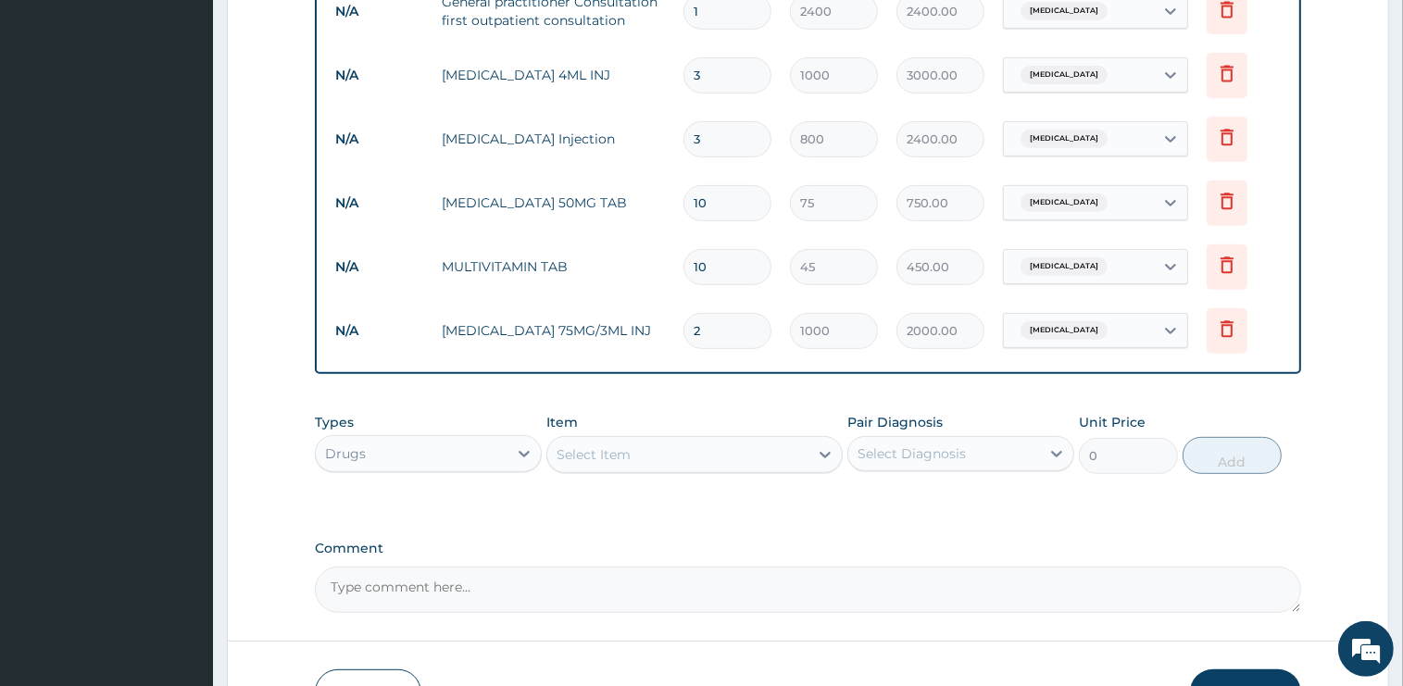
scroll to position [715, 0]
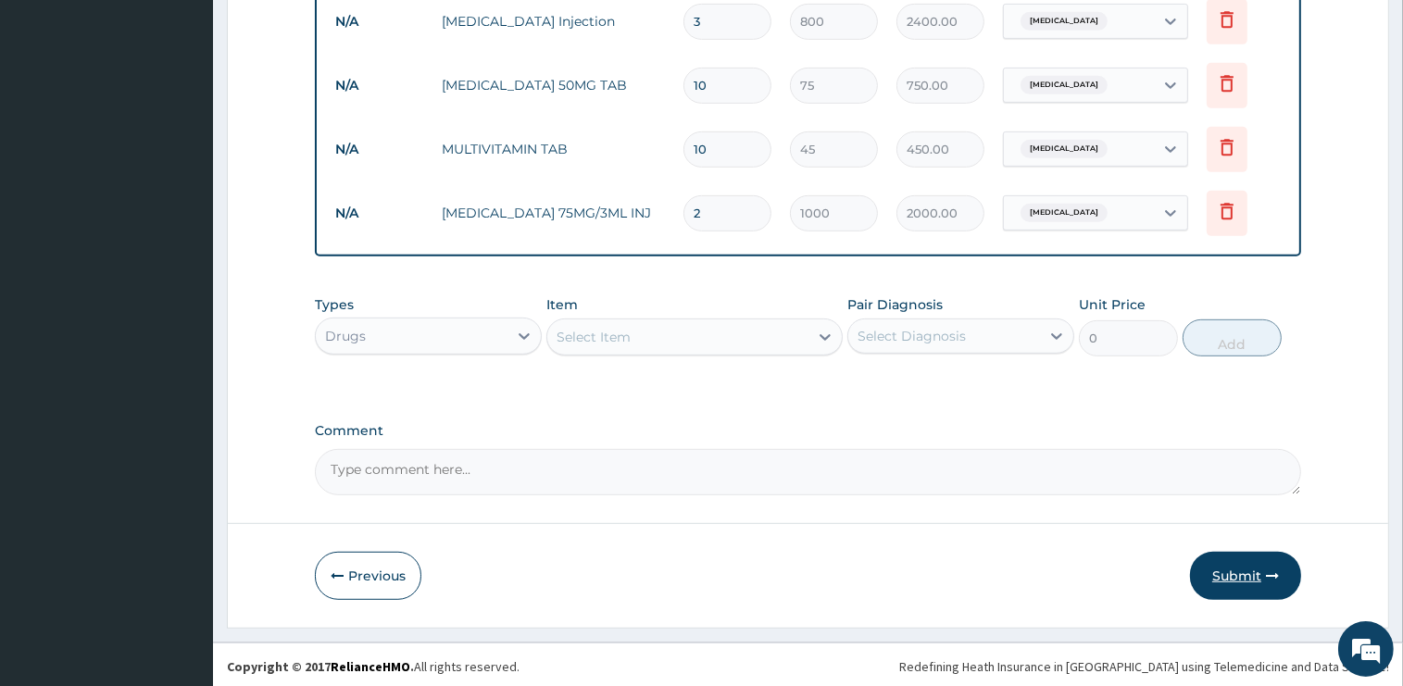
click at [1243, 581] on button "Submit" at bounding box center [1245, 576] width 111 height 48
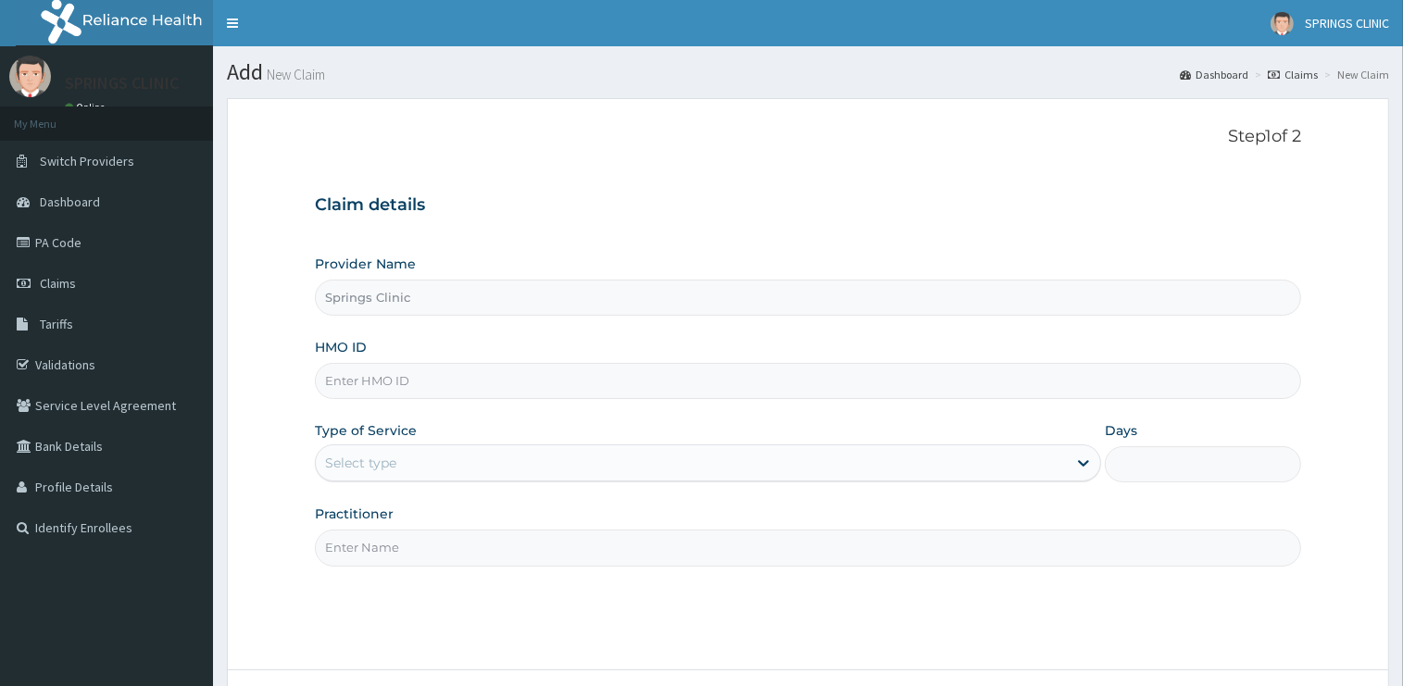
type input "Springs Clinic"
click at [371, 377] on input "HMO ID" at bounding box center [808, 381] width 986 height 36
type input "REC/10101/A"
click at [451, 461] on div "Select type" at bounding box center [691, 463] width 751 height 30
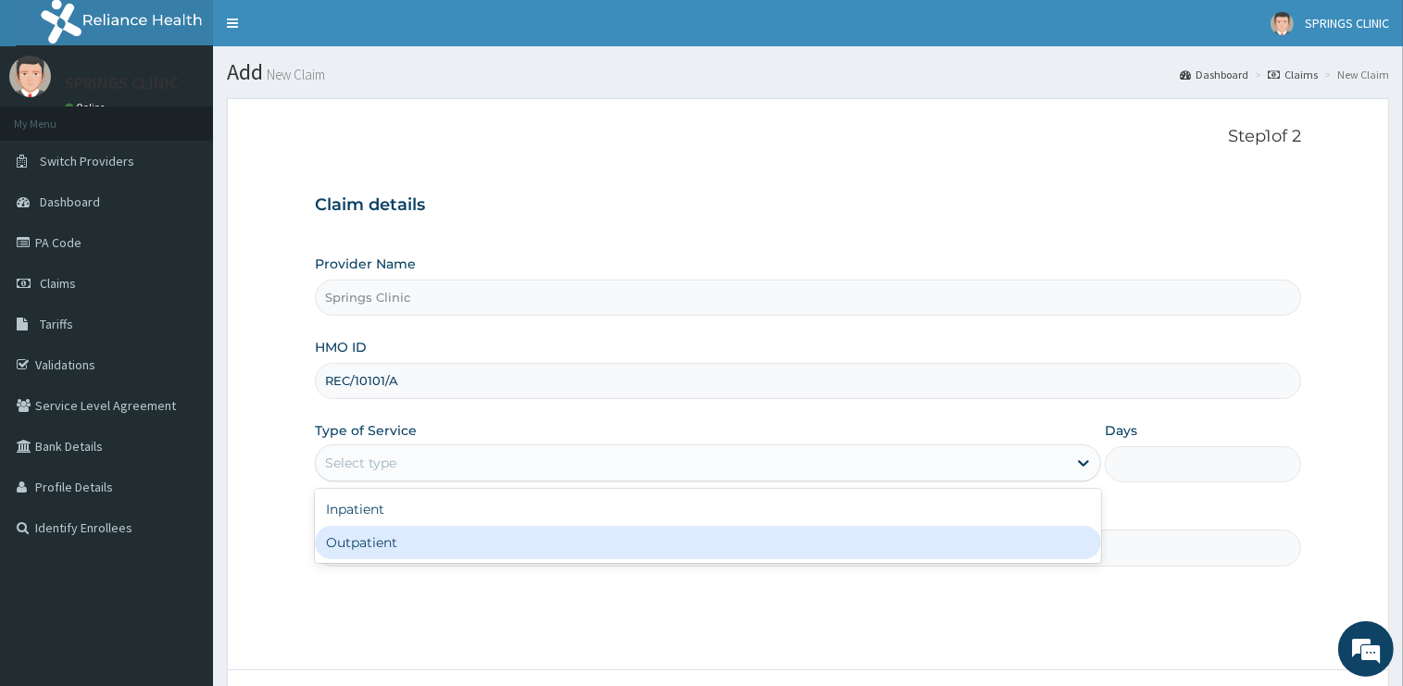
click at [426, 553] on div "Outpatient" at bounding box center [708, 542] width 786 height 33
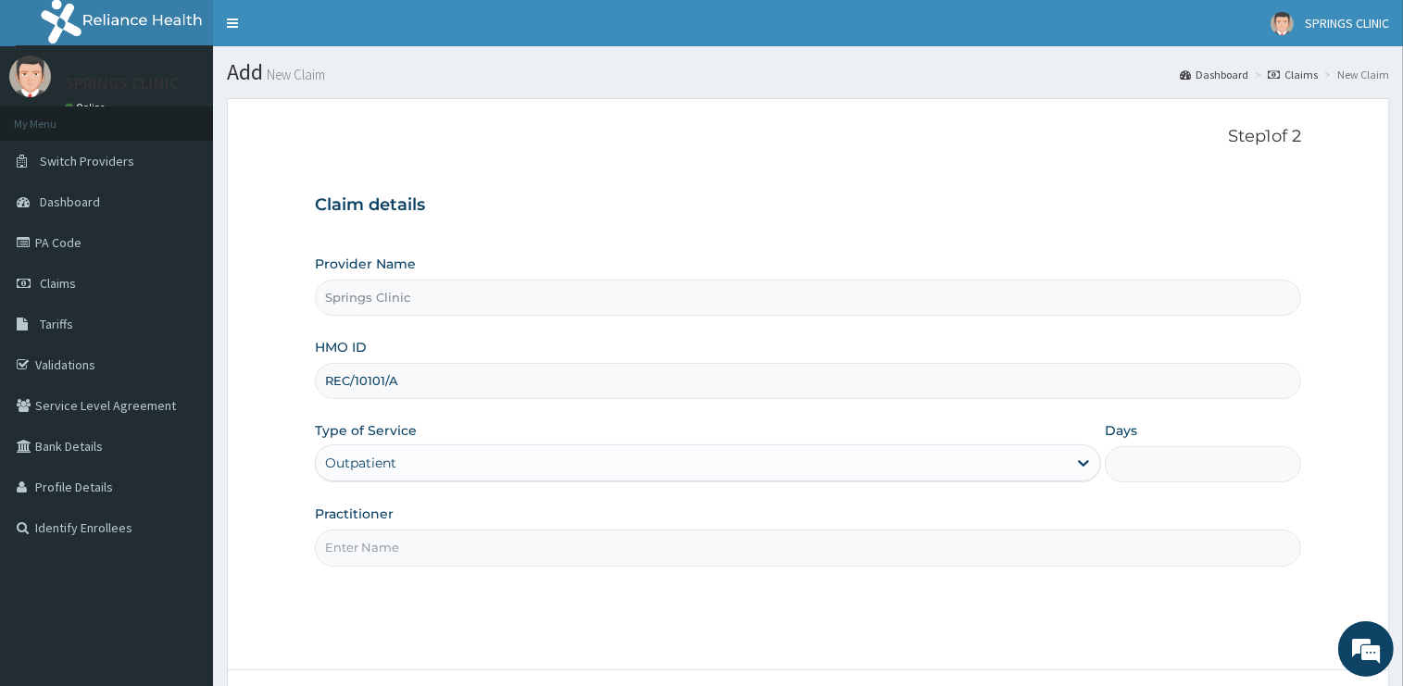
type input "1"
click at [406, 553] on input "Practitioner" at bounding box center [808, 548] width 986 height 36
click at [406, 551] on input "Practitioner" at bounding box center [808, 548] width 986 height 36
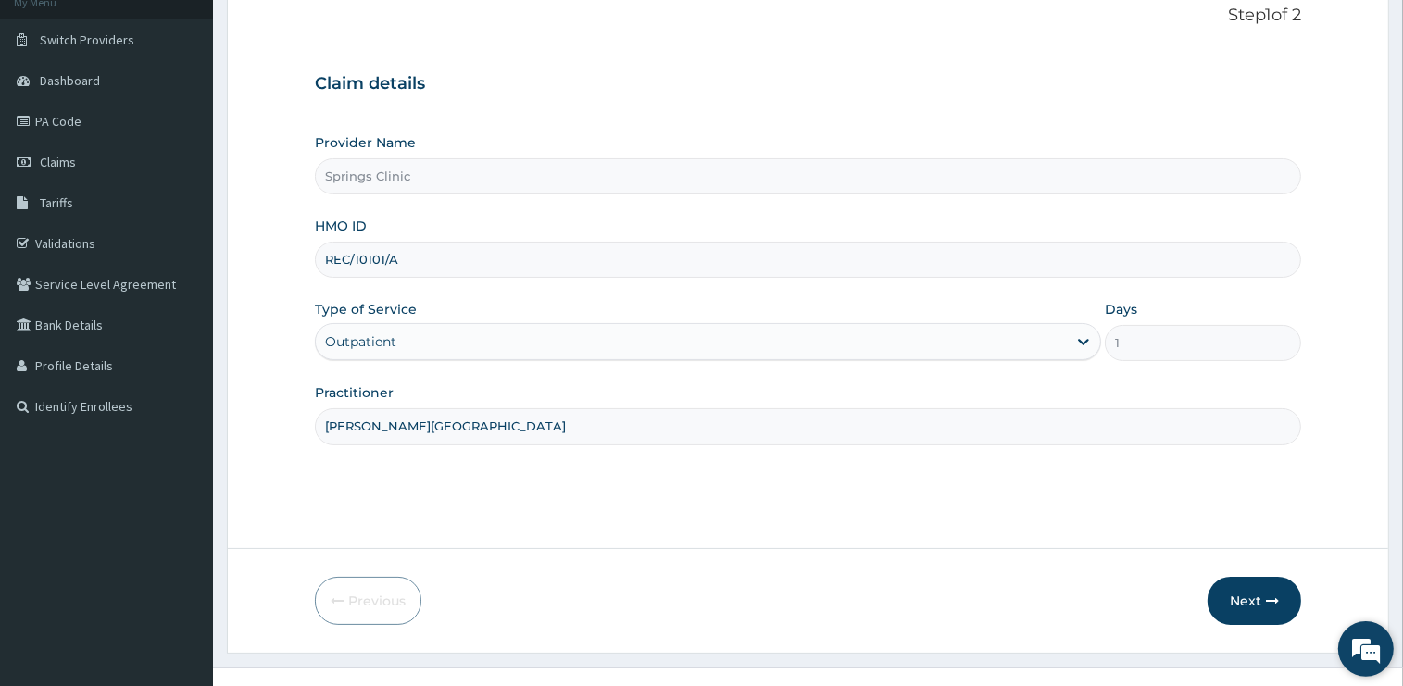
scroll to position [149, 0]
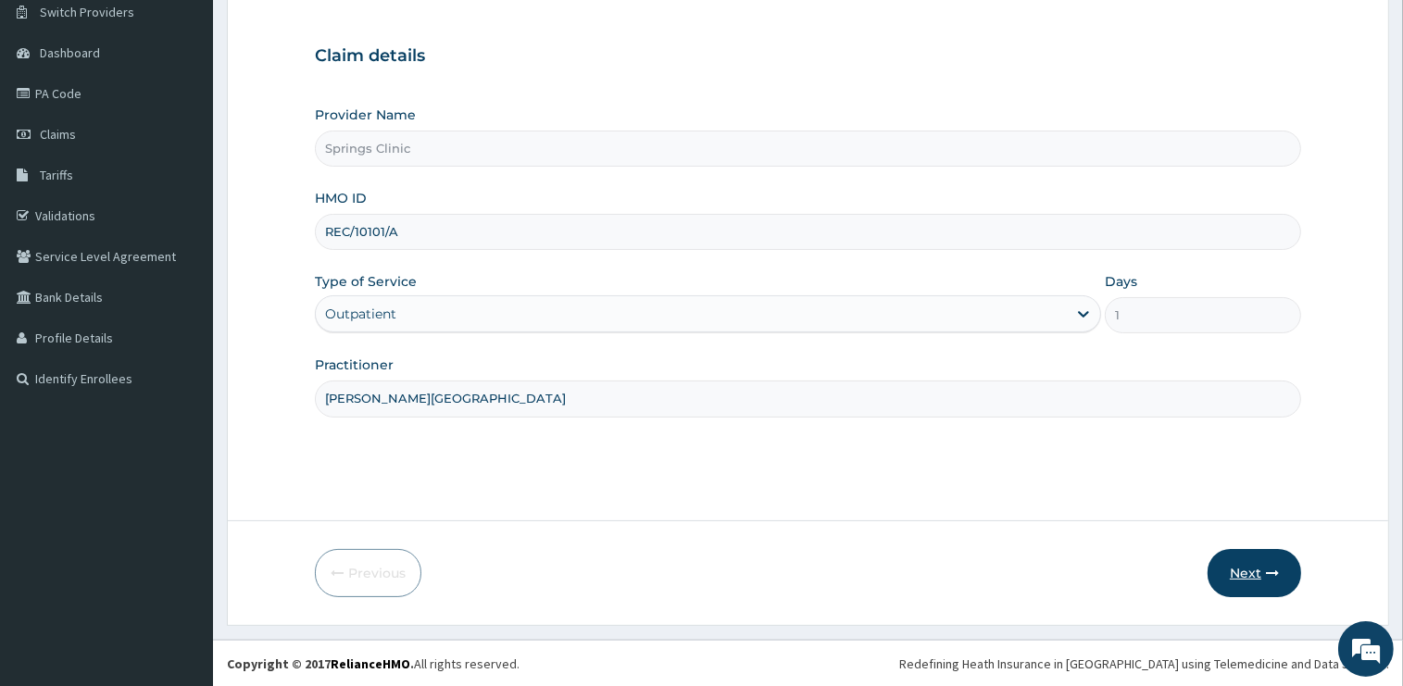
type input "[PERSON_NAME][GEOGRAPHIC_DATA]"
click at [1234, 581] on button "Next" at bounding box center [1254, 573] width 94 height 48
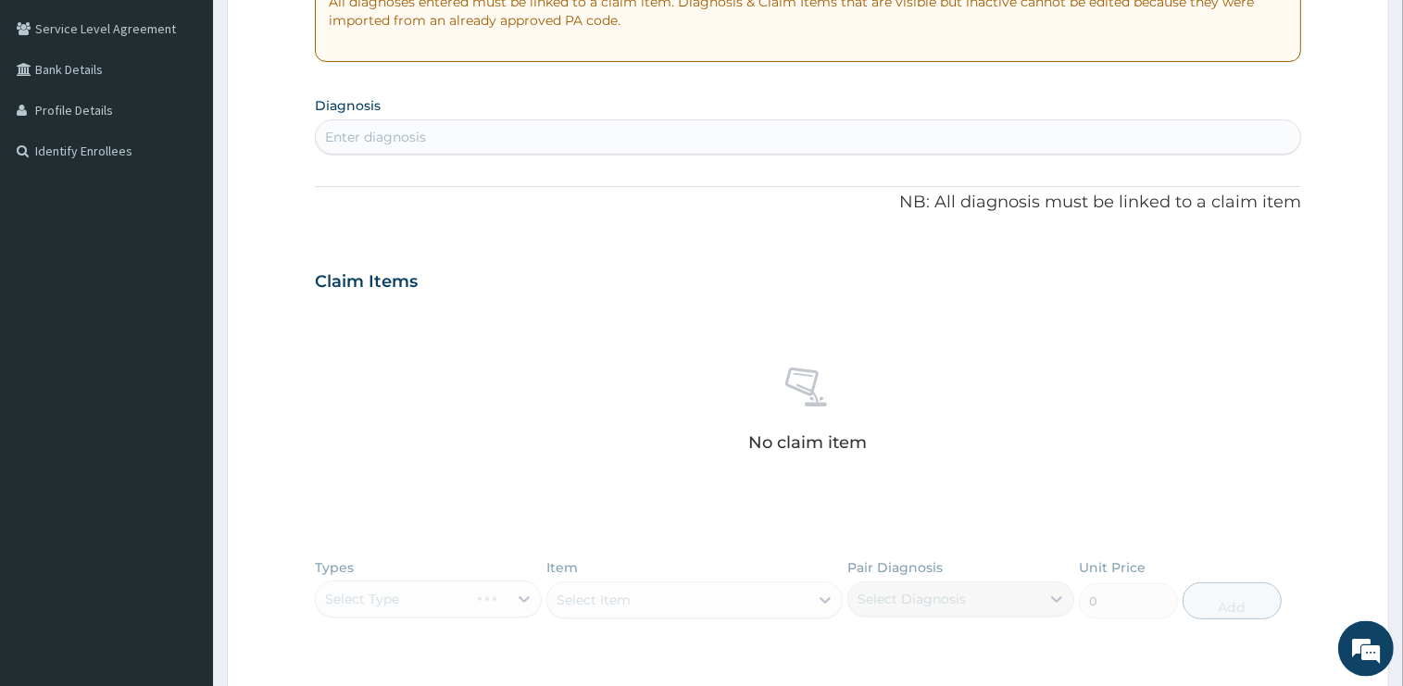
scroll to position [443, 0]
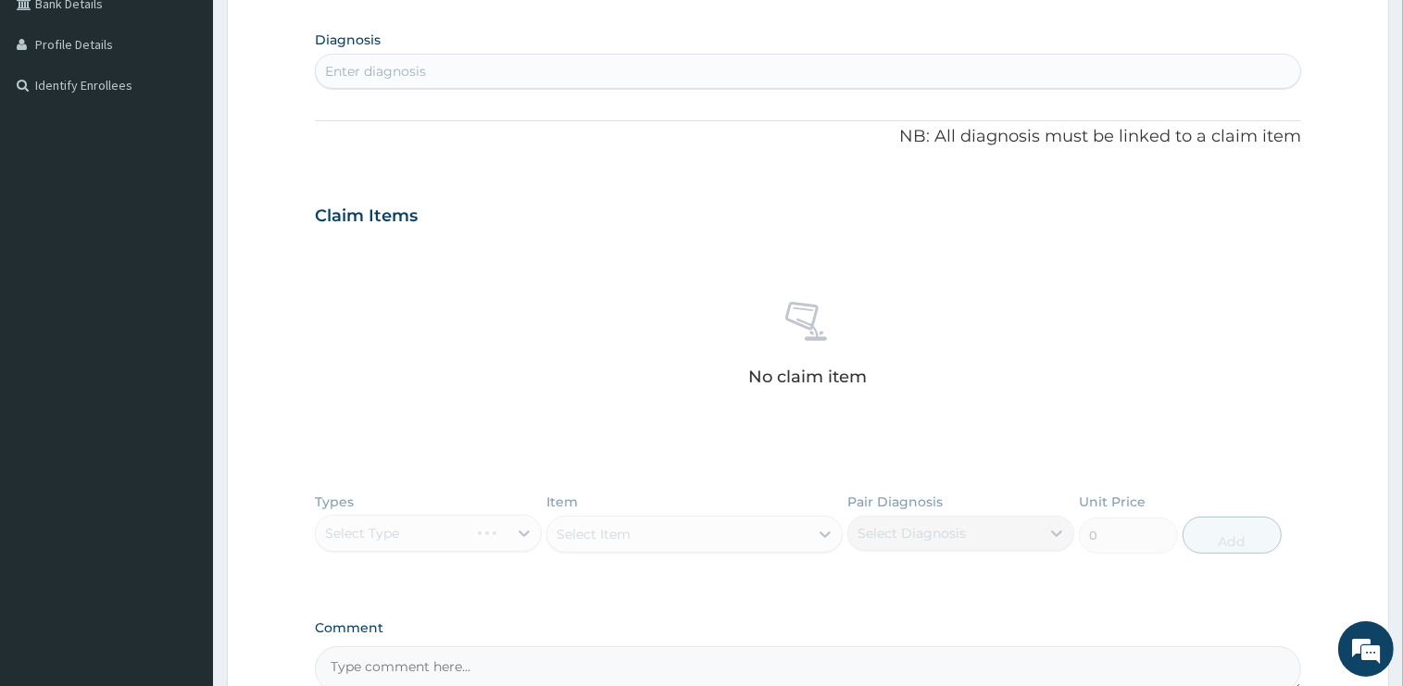
click at [429, 64] on div "Enter diagnosis" at bounding box center [808, 71] width 984 height 30
type input "[MEDICAL_DATA]"
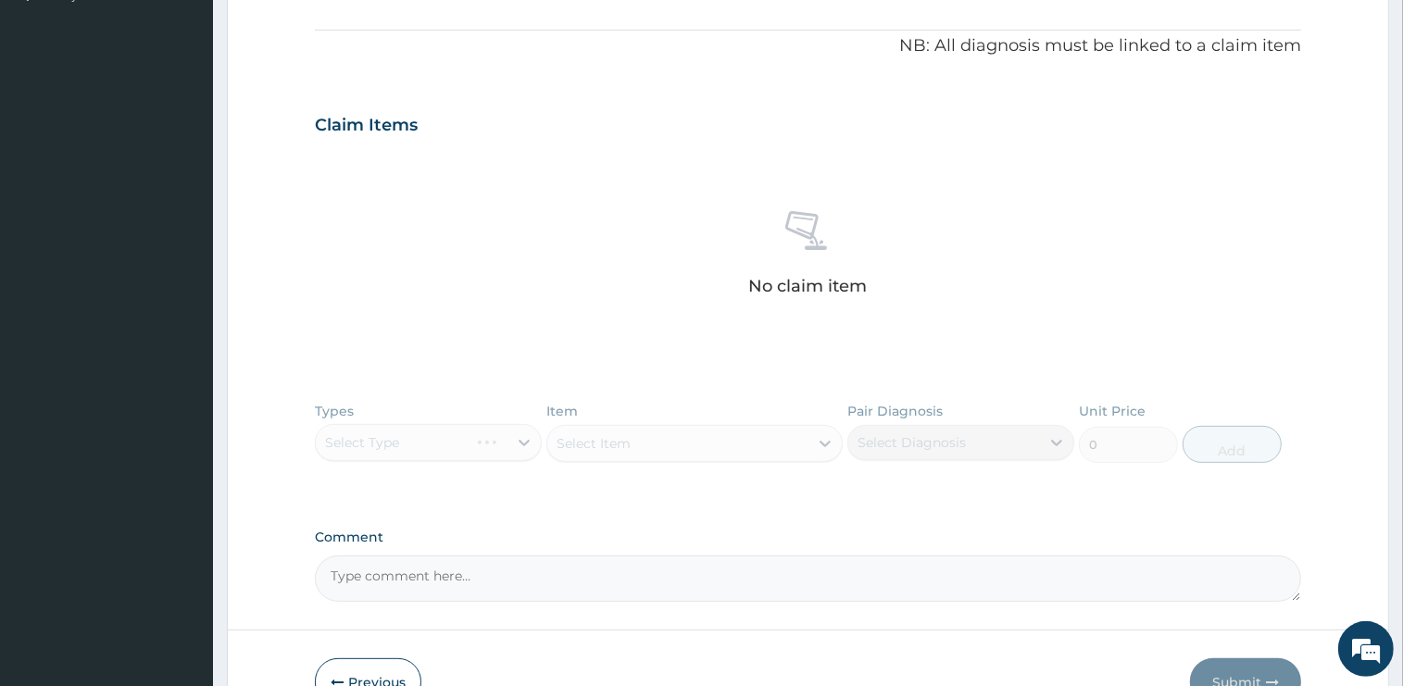
scroll to position [446, 0]
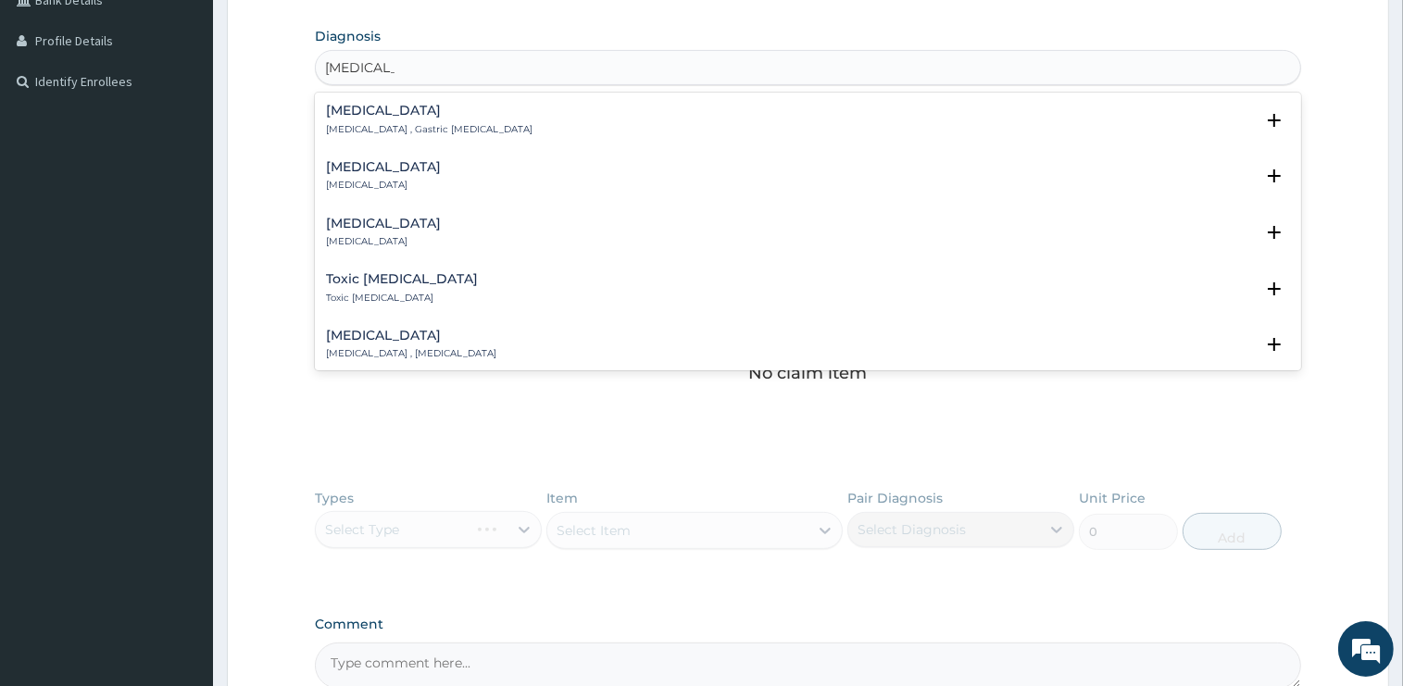
click at [388, 168] on h4 "[MEDICAL_DATA]" at bounding box center [383, 167] width 115 height 14
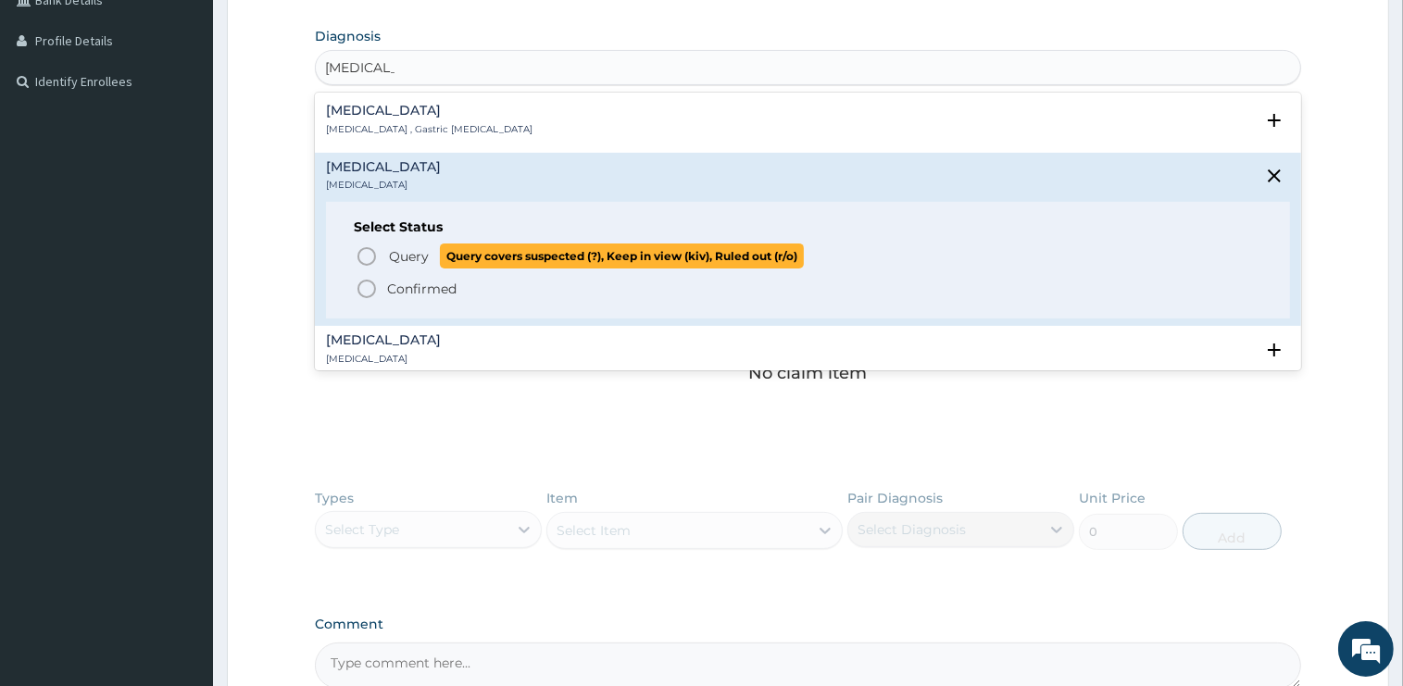
click at [406, 256] on span "Query" at bounding box center [409, 256] width 40 height 19
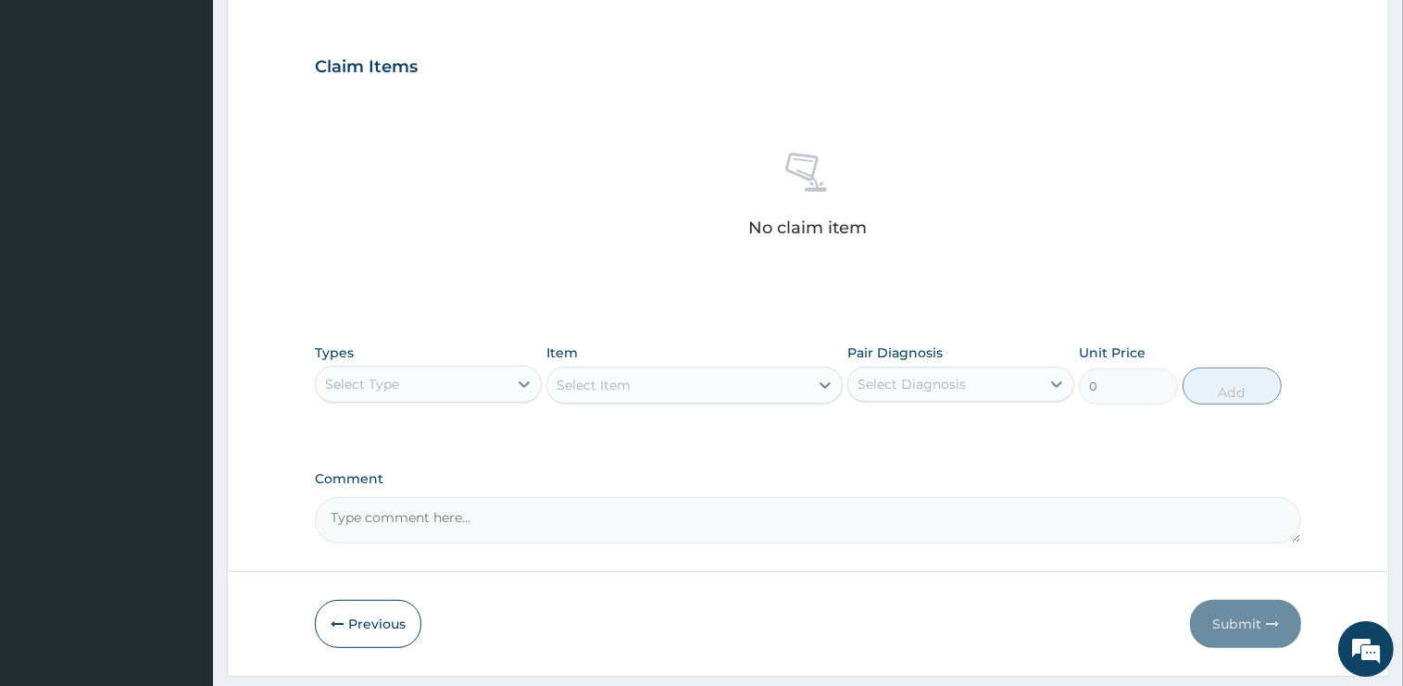
scroll to position [642, 0]
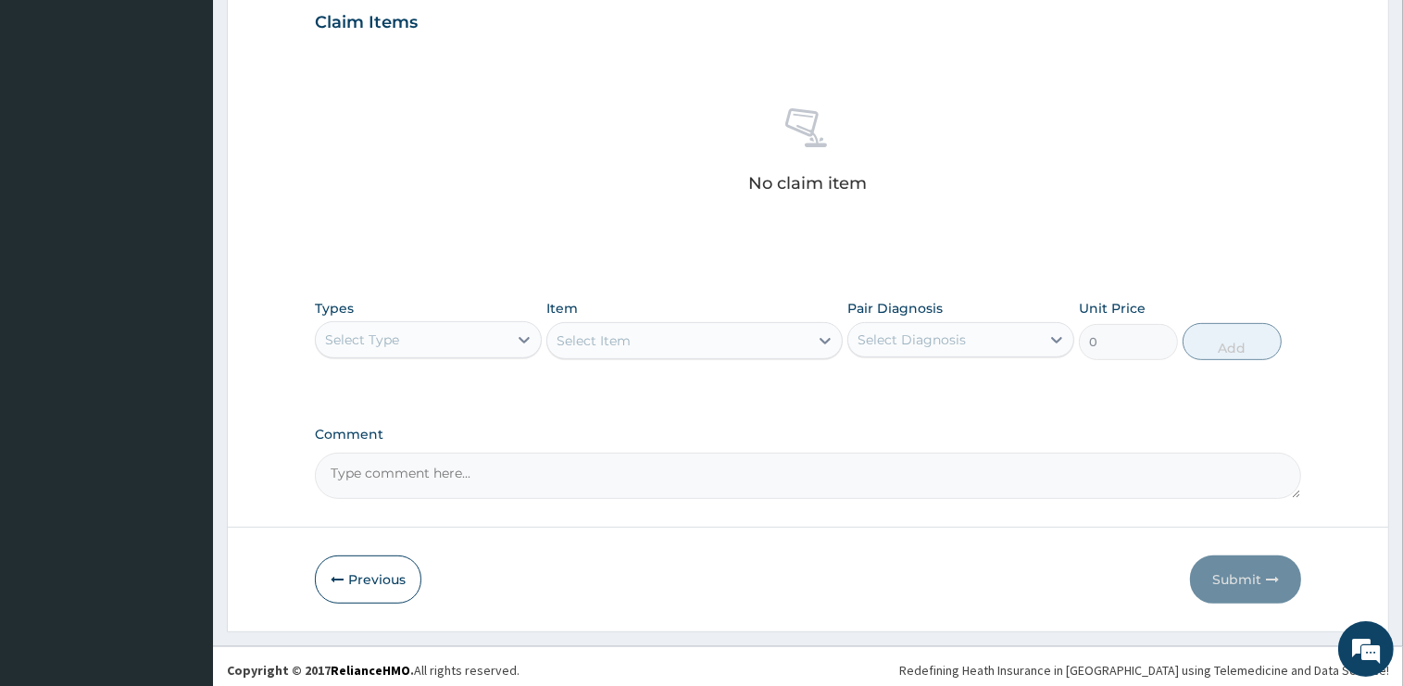
click at [644, 344] on div "Select Item" at bounding box center [694, 340] width 296 height 37
click at [475, 344] on div "Select Type" at bounding box center [412, 340] width 192 height 30
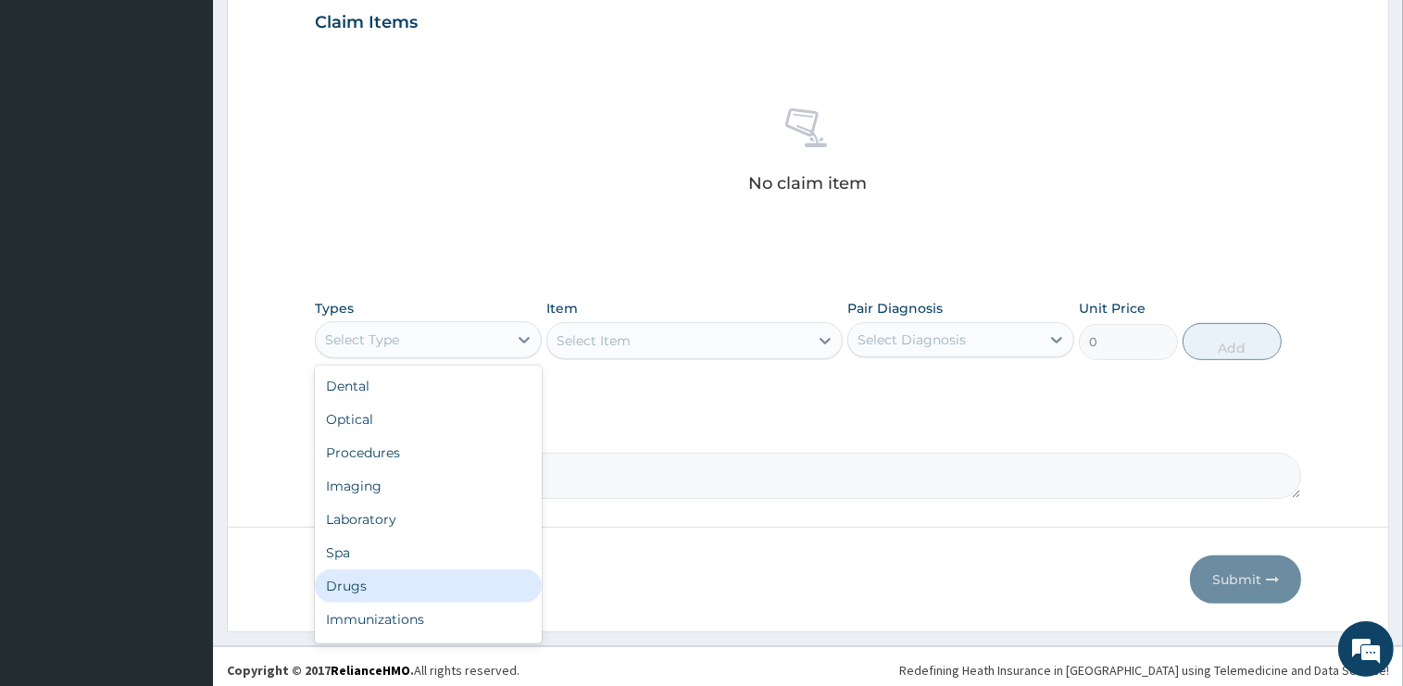
click at [381, 580] on div "Drugs" at bounding box center [428, 585] width 227 height 33
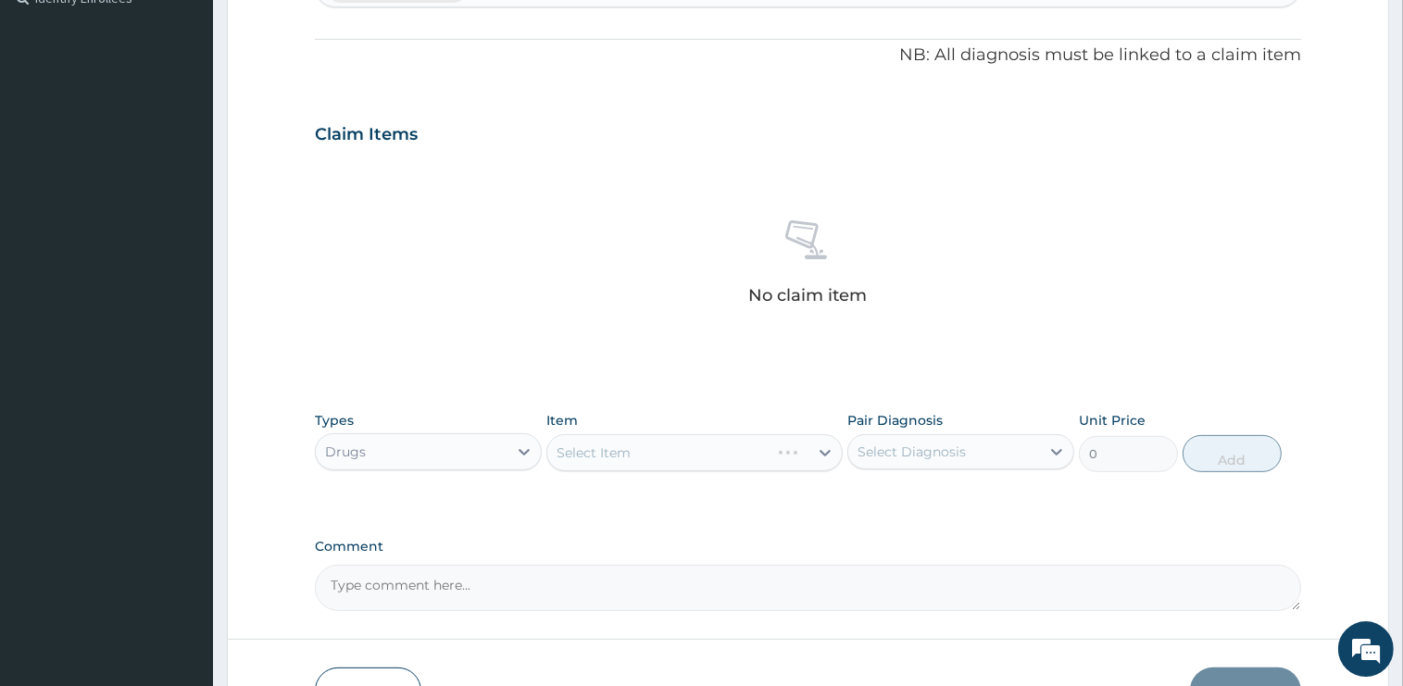
scroll to position [446, 0]
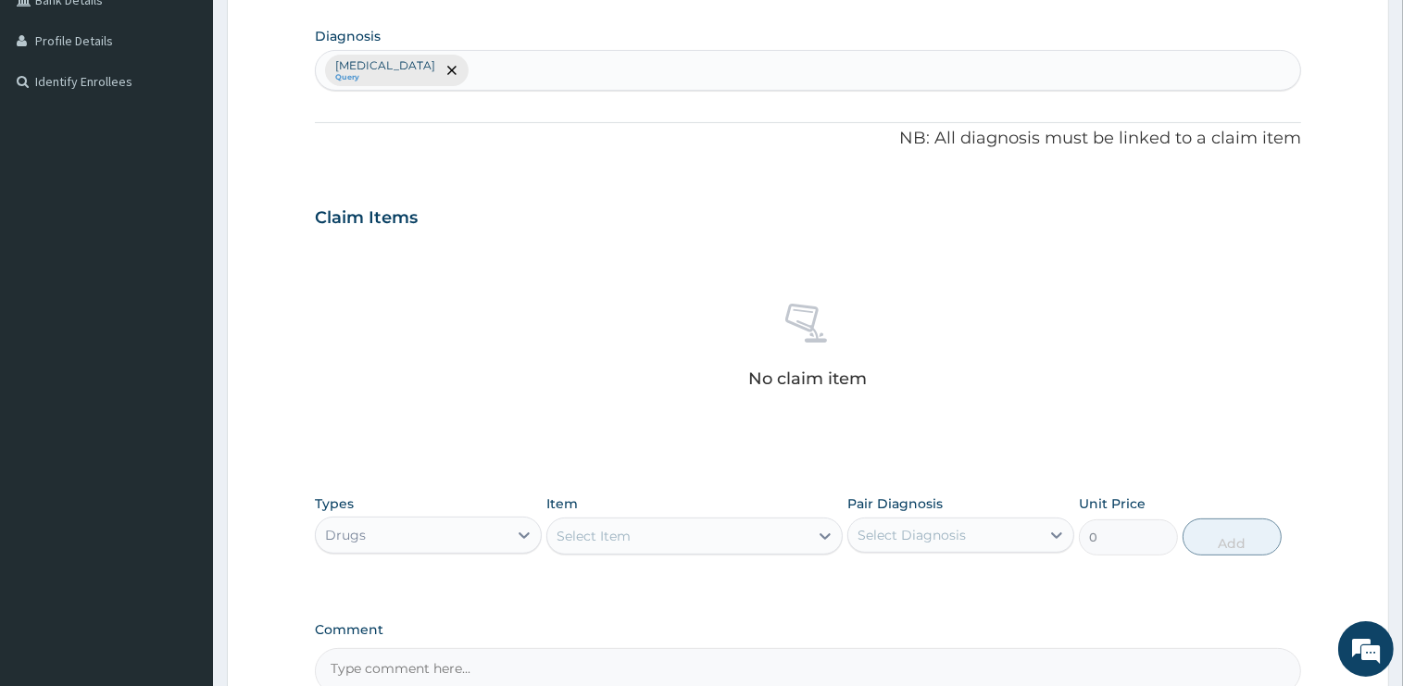
click at [701, 529] on div "Select Item" at bounding box center [677, 536] width 261 height 30
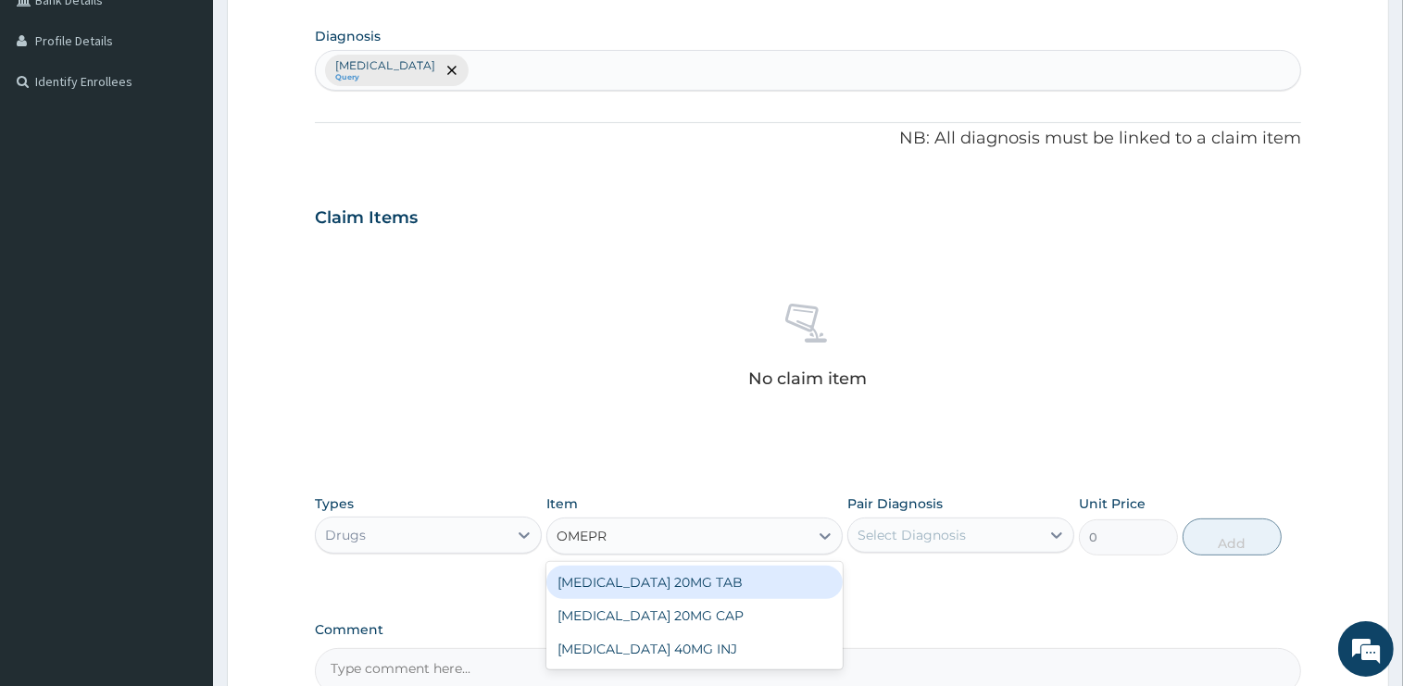
type input "OMEPRA"
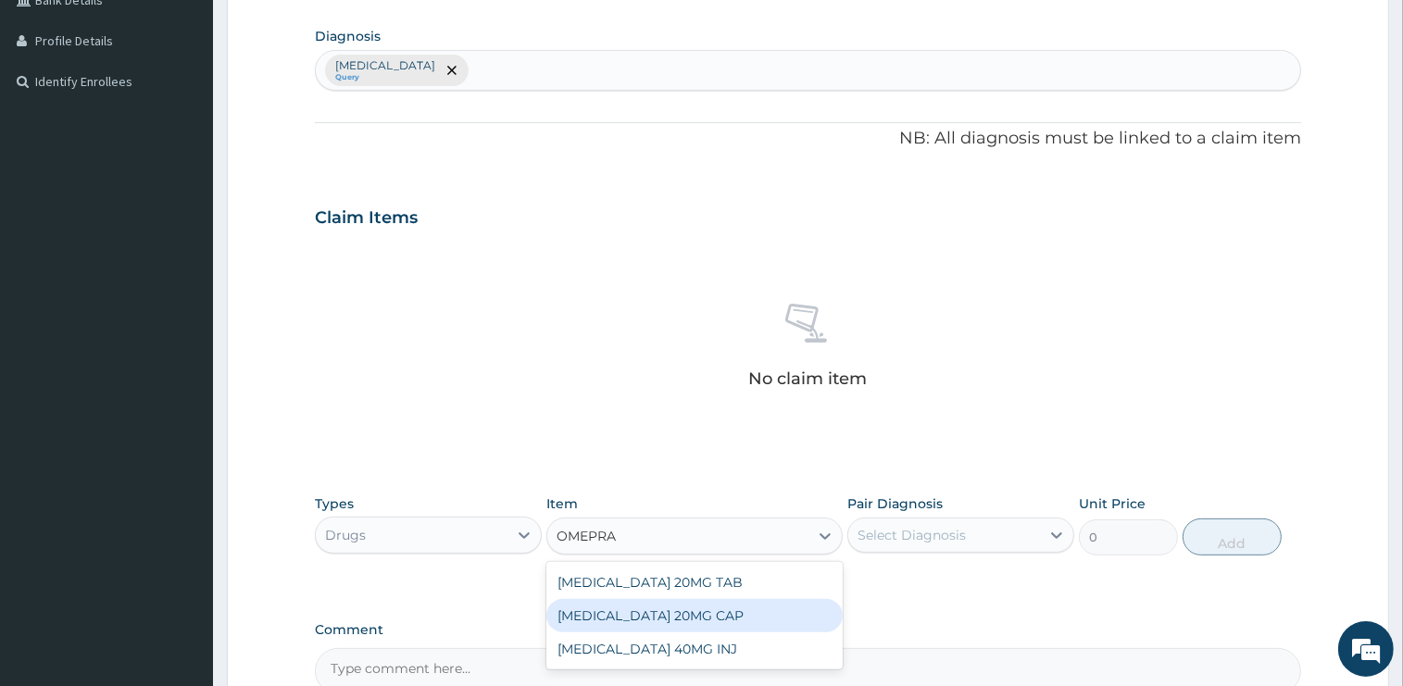
click at [706, 614] on div "[MEDICAL_DATA] 20MG CAP" at bounding box center [694, 615] width 296 height 33
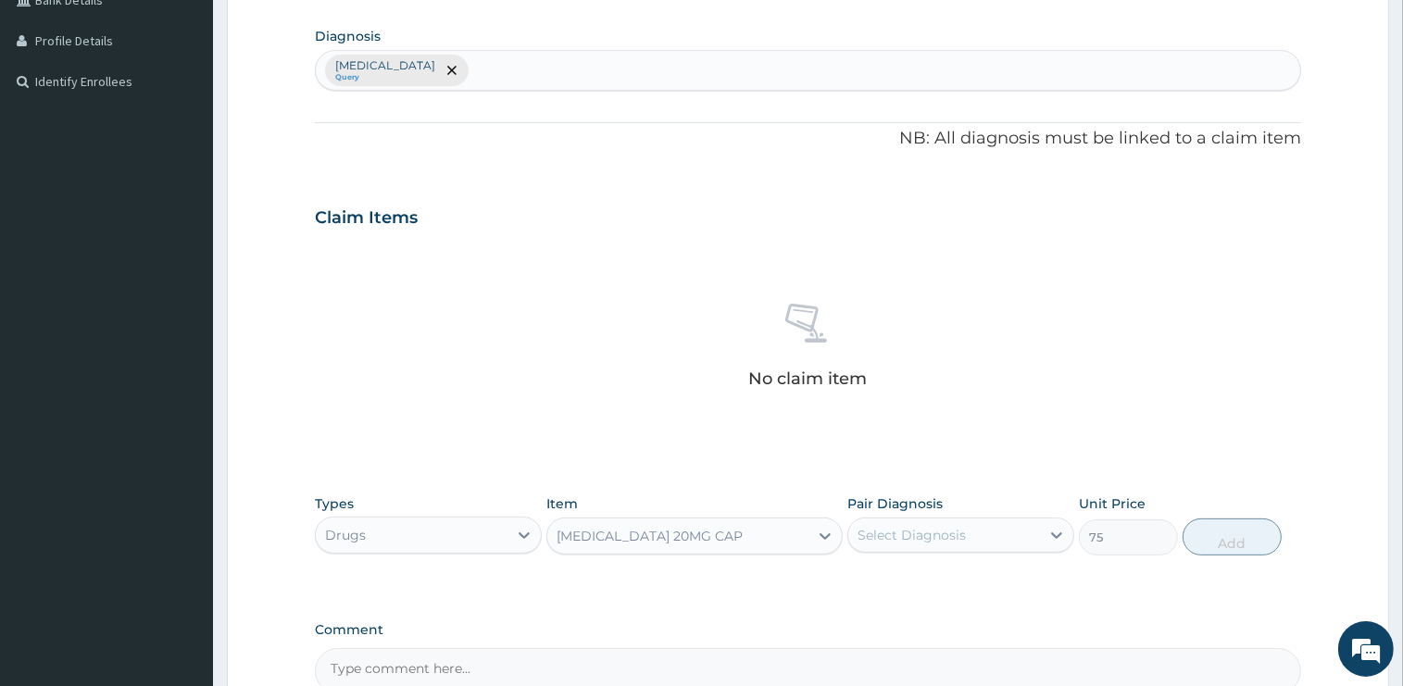
type input "75"
click at [910, 530] on div "Select Diagnosis" at bounding box center [911, 535] width 108 height 19
click at [919, 583] on label "[MEDICAL_DATA]" at bounding box center [935, 580] width 115 height 19
checkbox input "true"
click at [1214, 536] on button "Add" at bounding box center [1231, 537] width 99 height 37
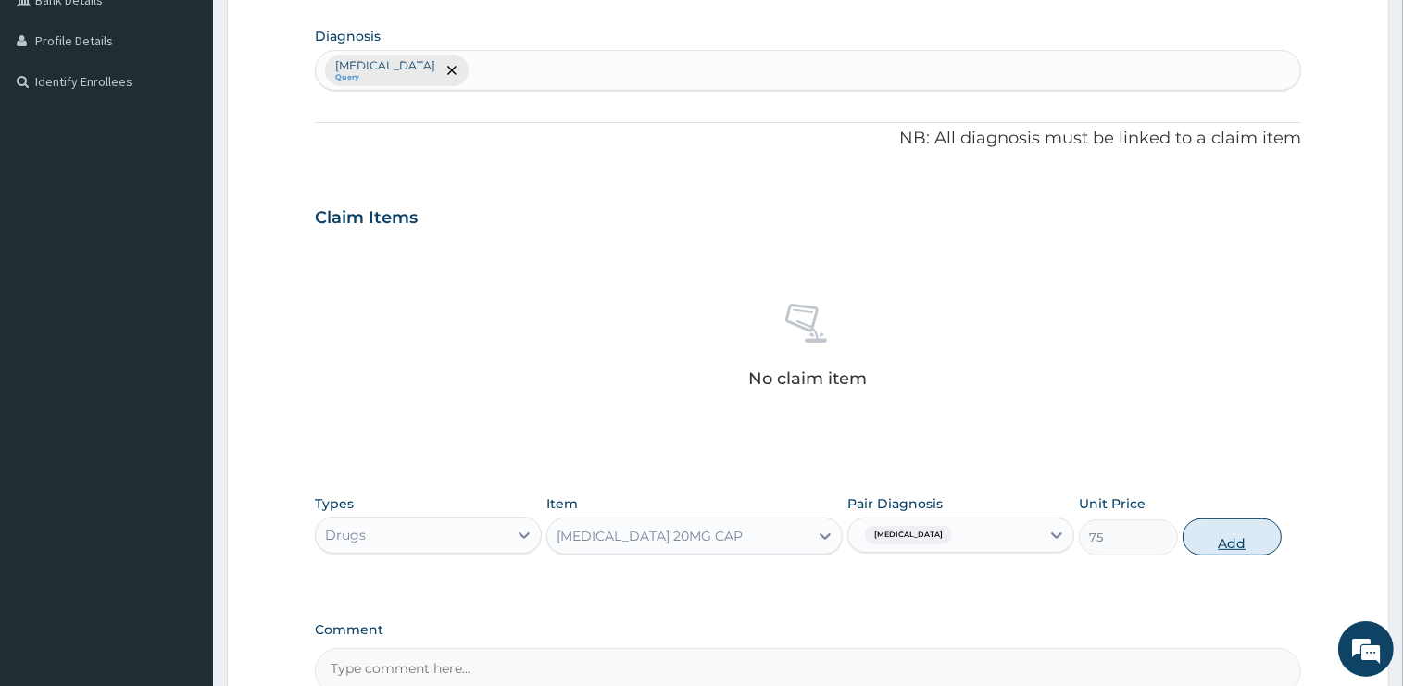
type input "0"
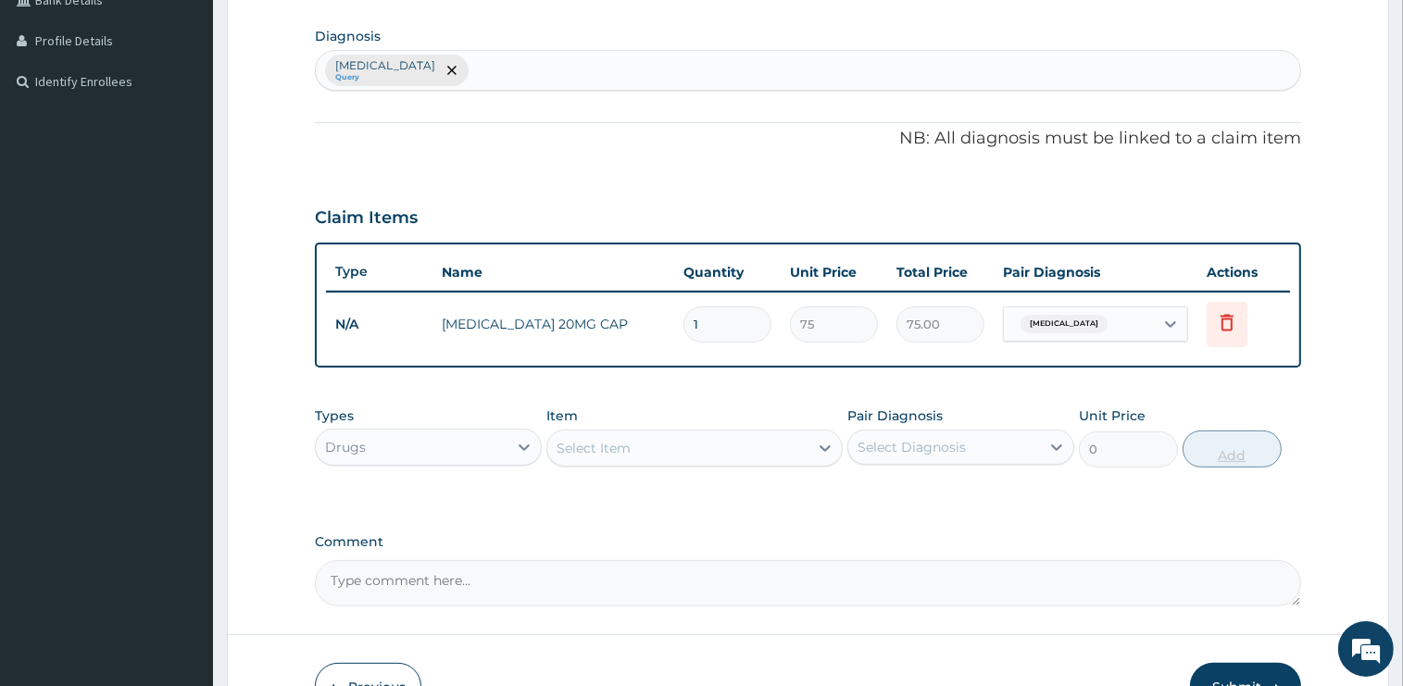
type input "10"
type input "750.00"
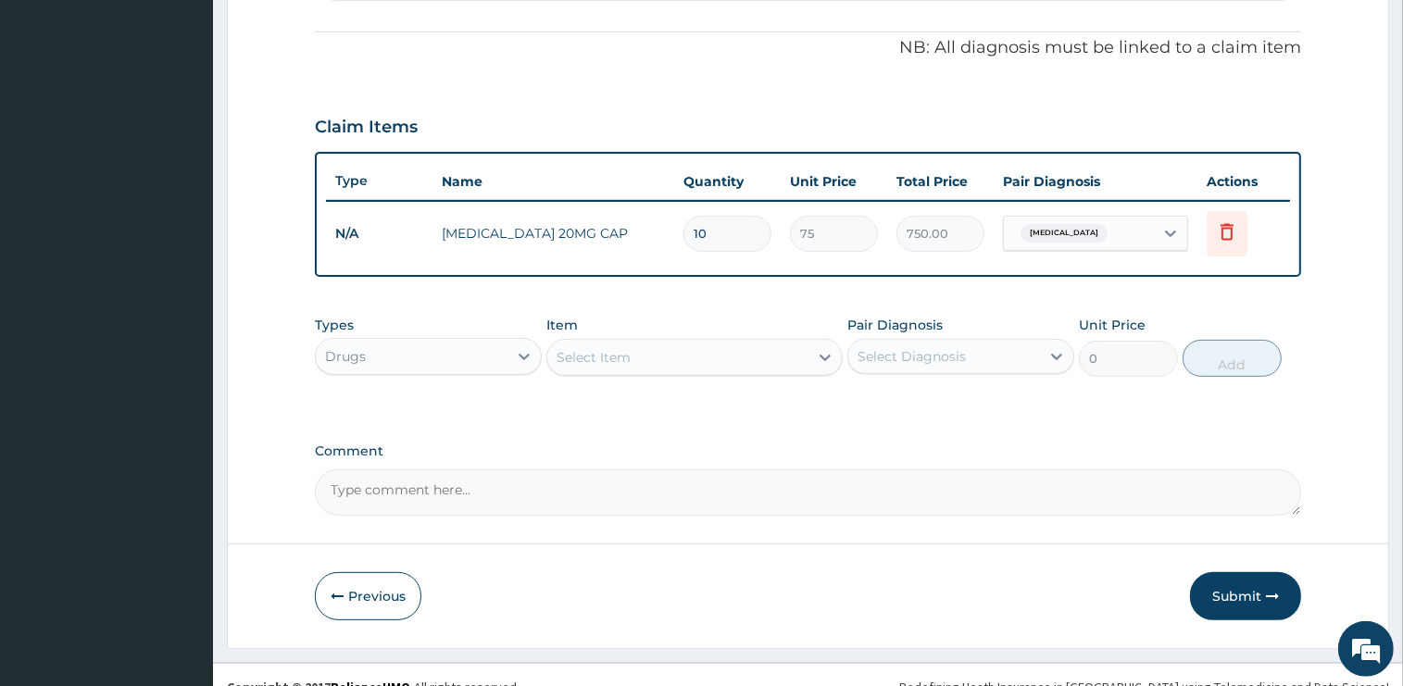
scroll to position [558, 0]
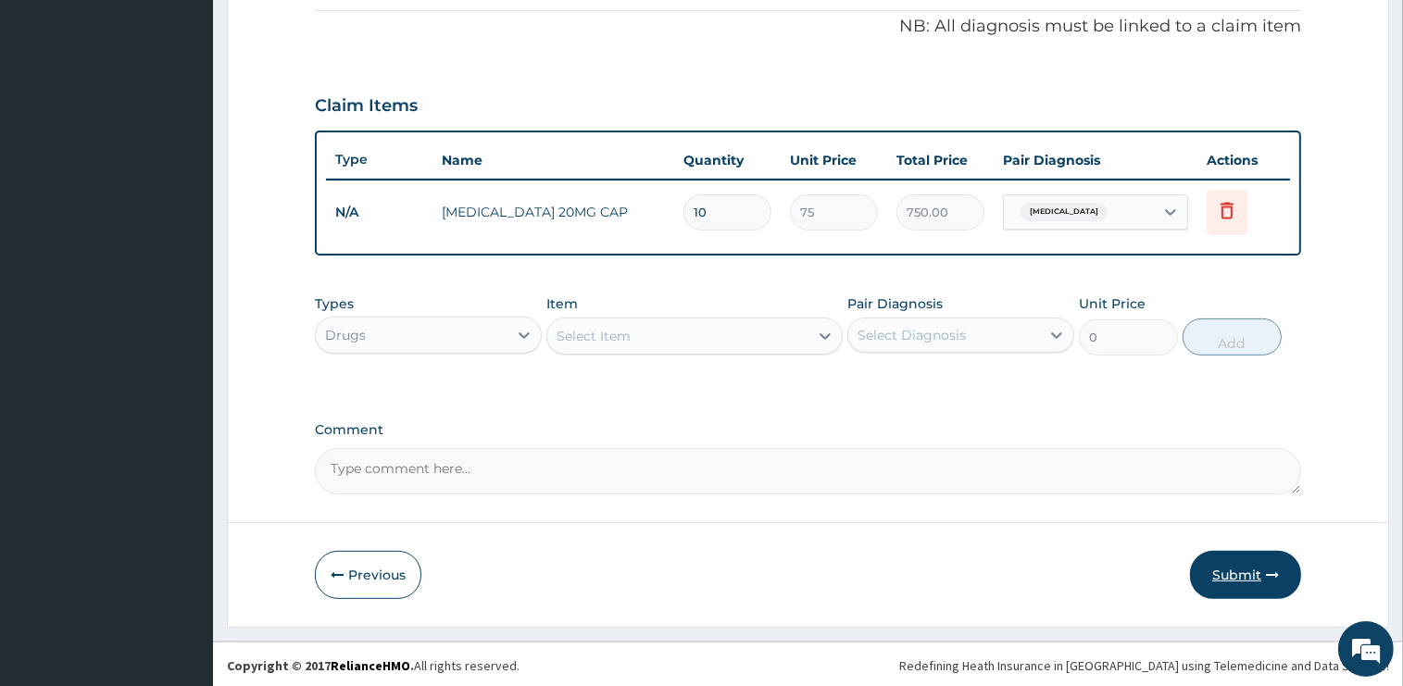
type input "10"
click at [1229, 568] on button "Submit" at bounding box center [1245, 575] width 111 height 48
click at [1218, 576] on button "Submit" at bounding box center [1245, 575] width 111 height 48
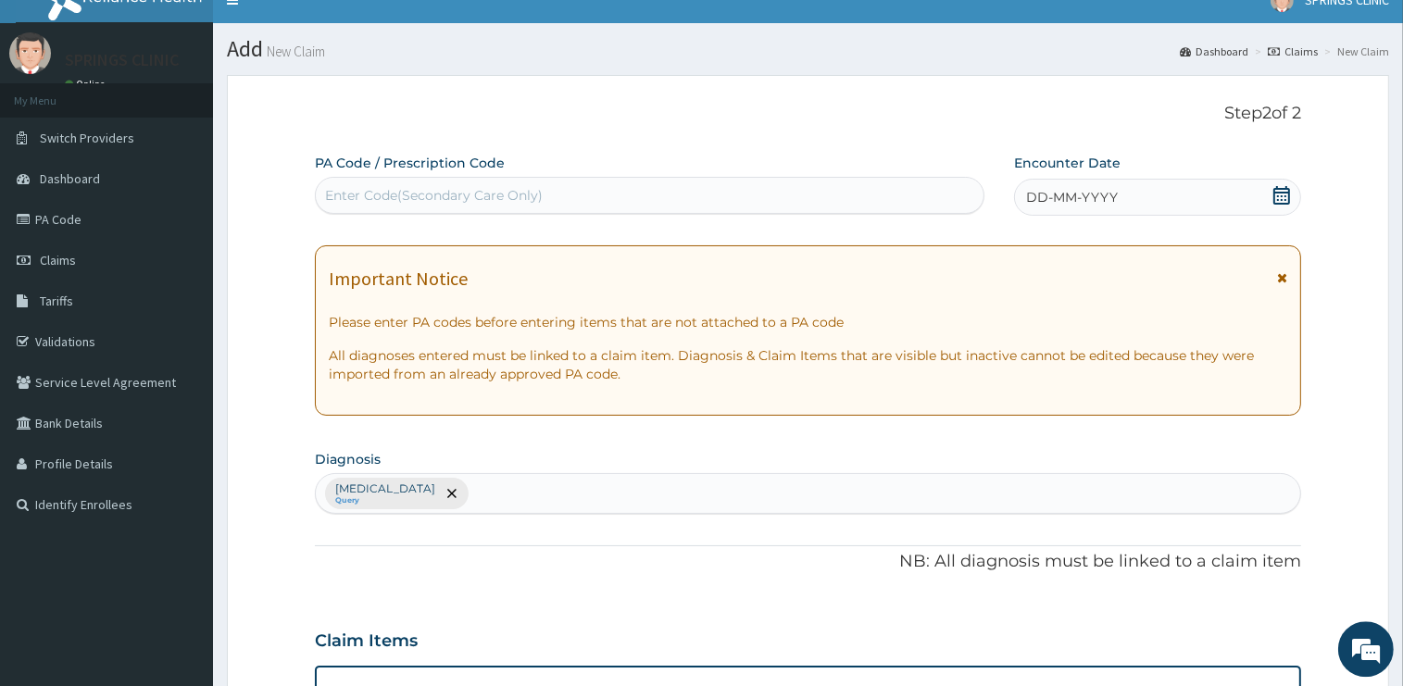
scroll to position [0, 0]
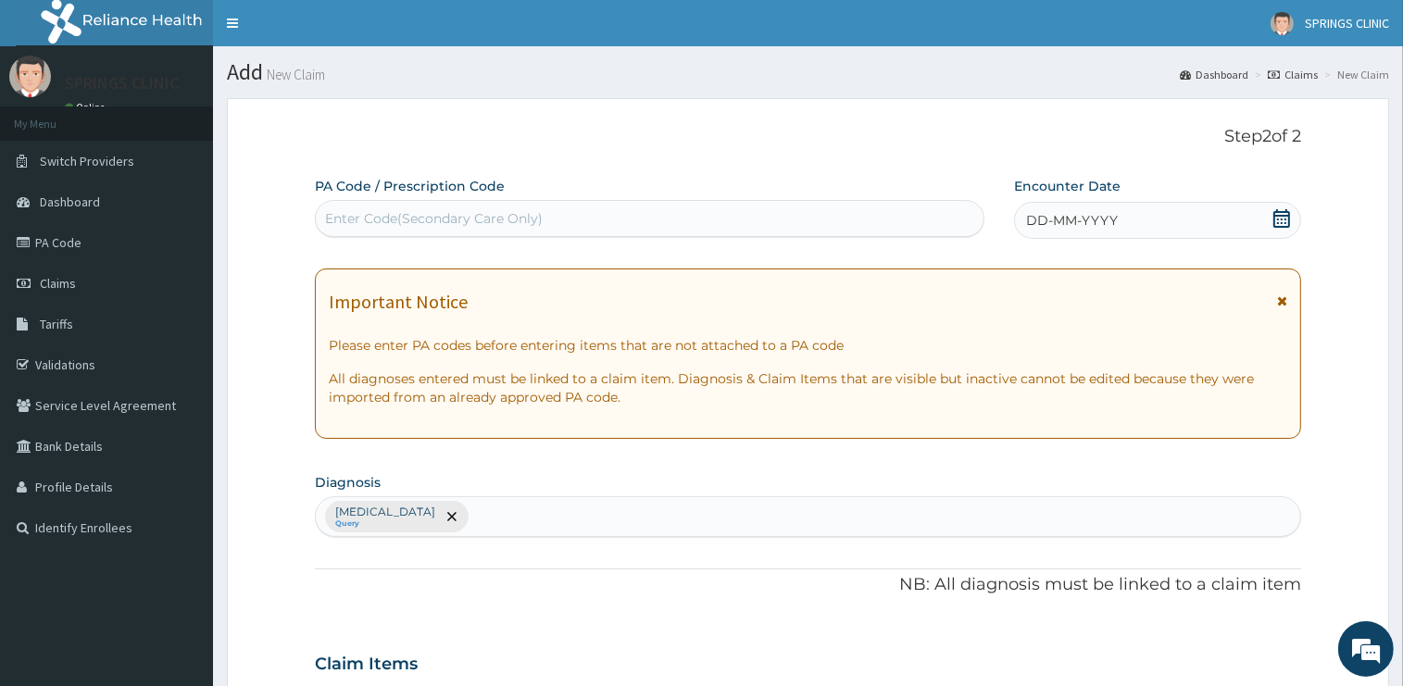
click at [1284, 228] on span at bounding box center [1281, 220] width 19 height 23
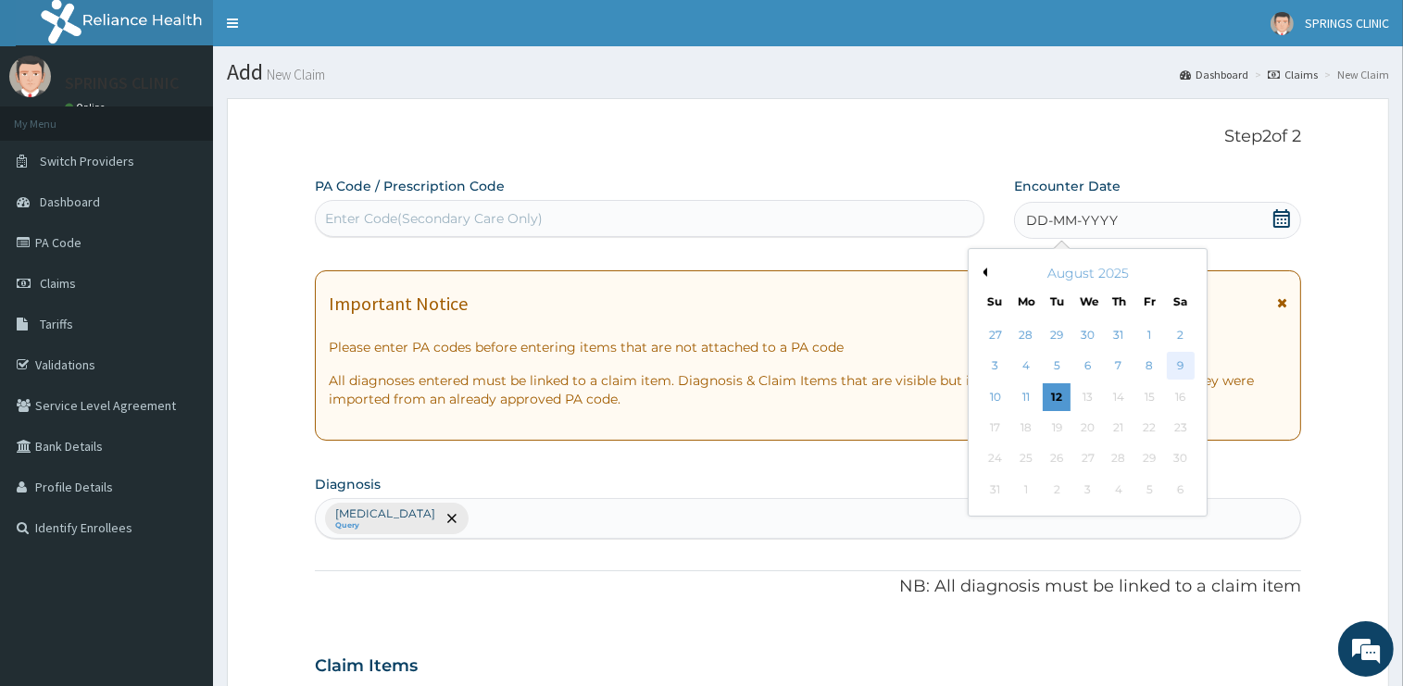
click at [1172, 364] on div "9" at bounding box center [1181, 367] width 28 height 28
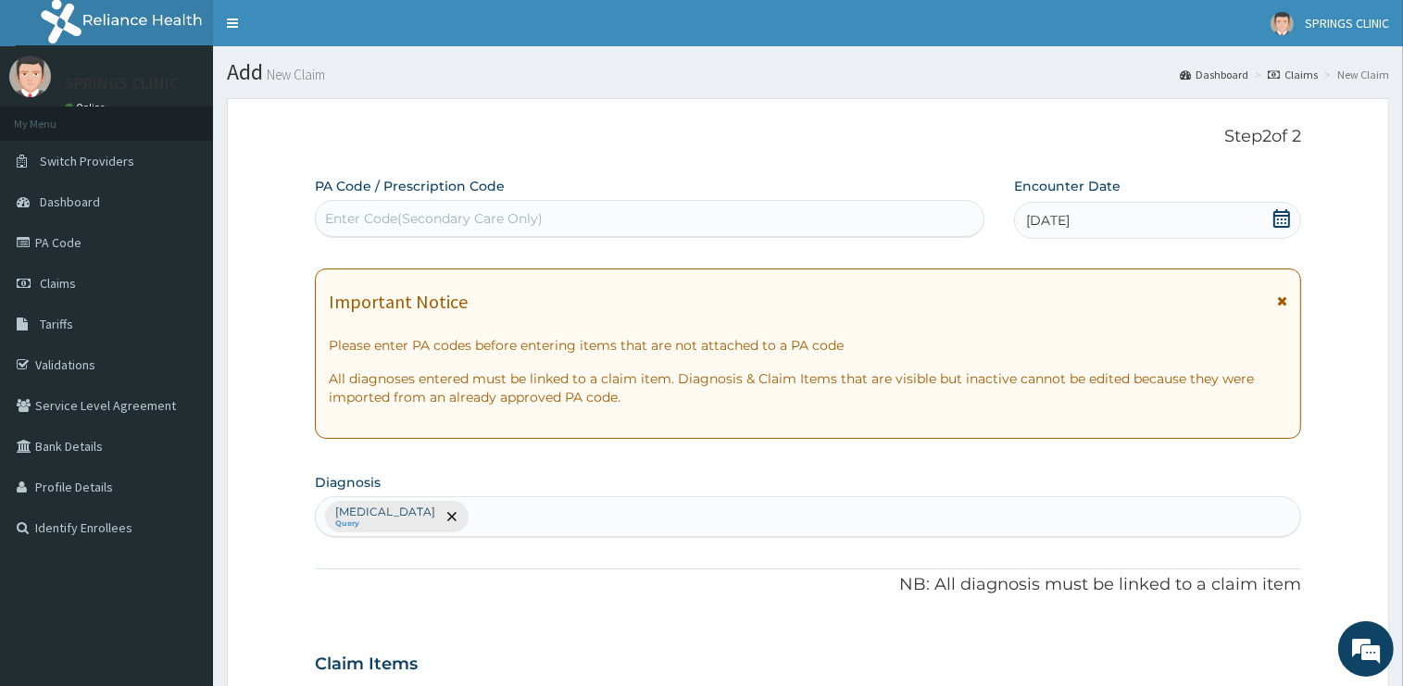
click at [1280, 215] on icon at bounding box center [1281, 218] width 17 height 19
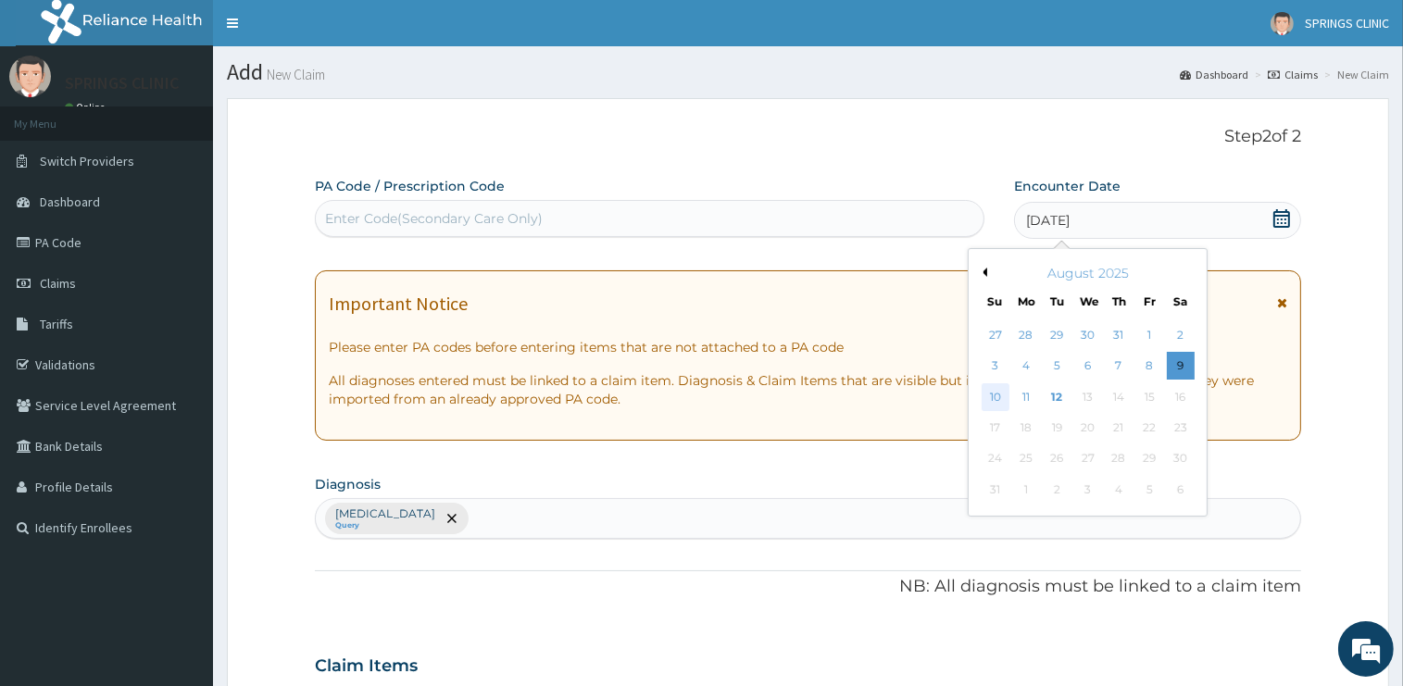
click at [1001, 398] on div "10" at bounding box center [995, 397] width 28 height 28
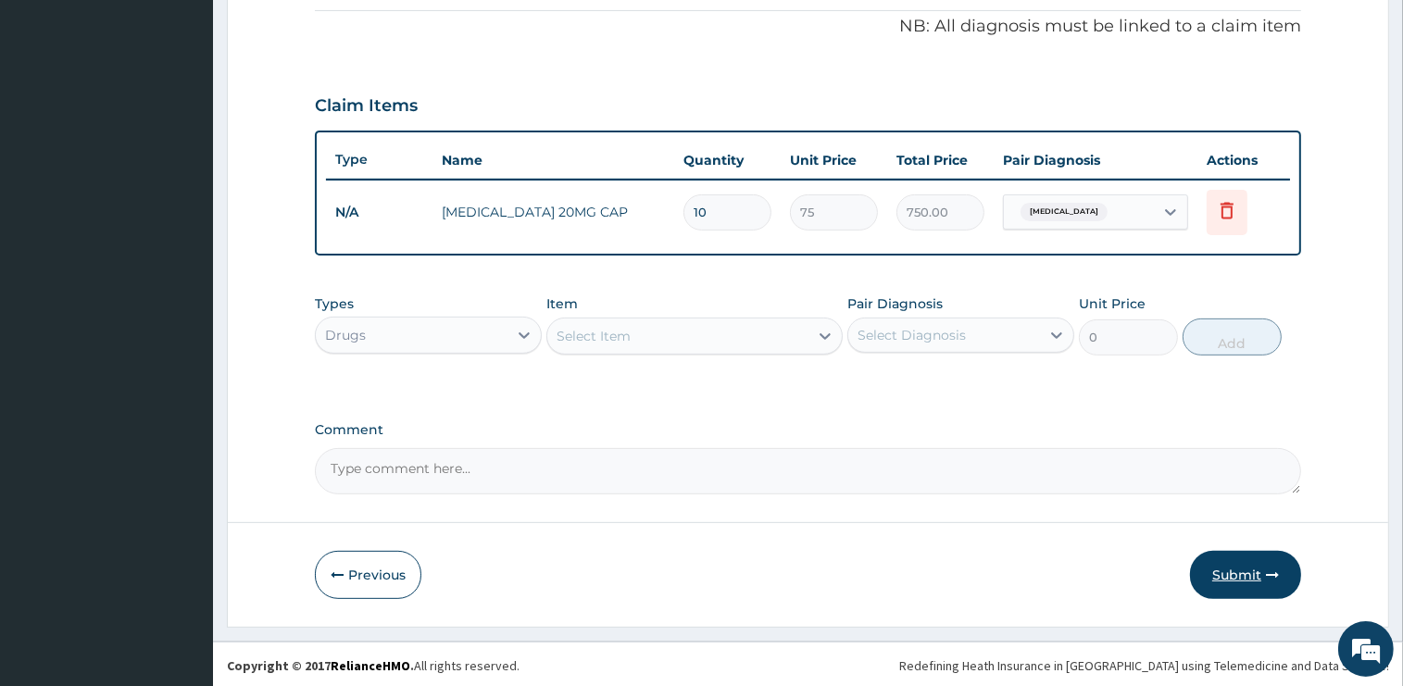
click at [1236, 576] on button "Submit" at bounding box center [1245, 575] width 111 height 48
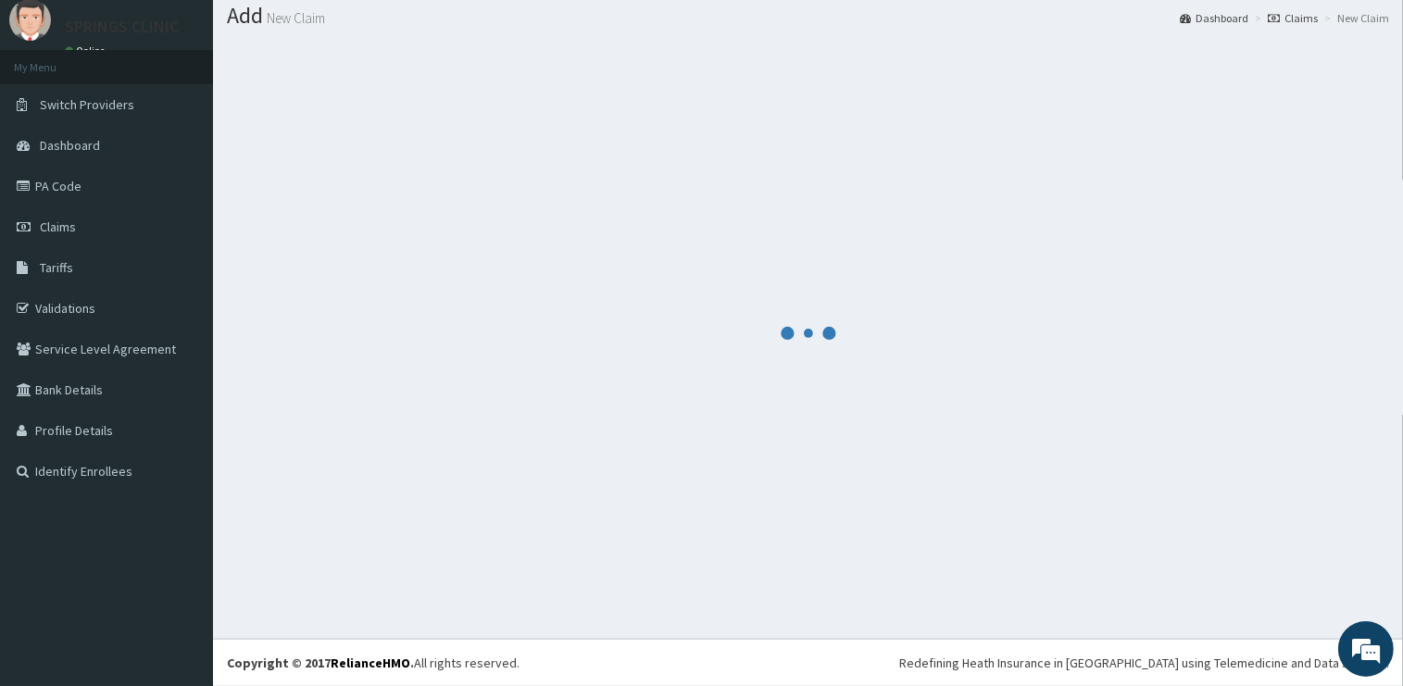
scroll to position [56, 0]
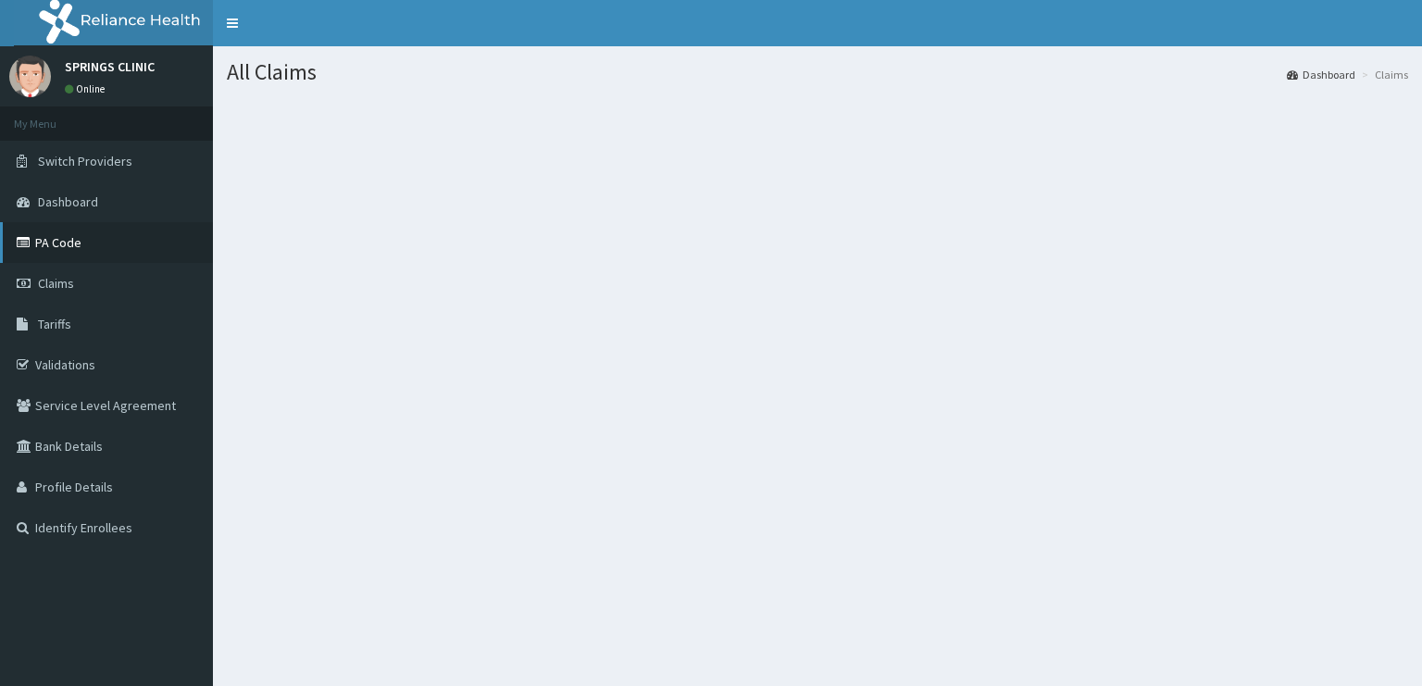
click at [101, 243] on link "PA Code" at bounding box center [106, 242] width 213 height 41
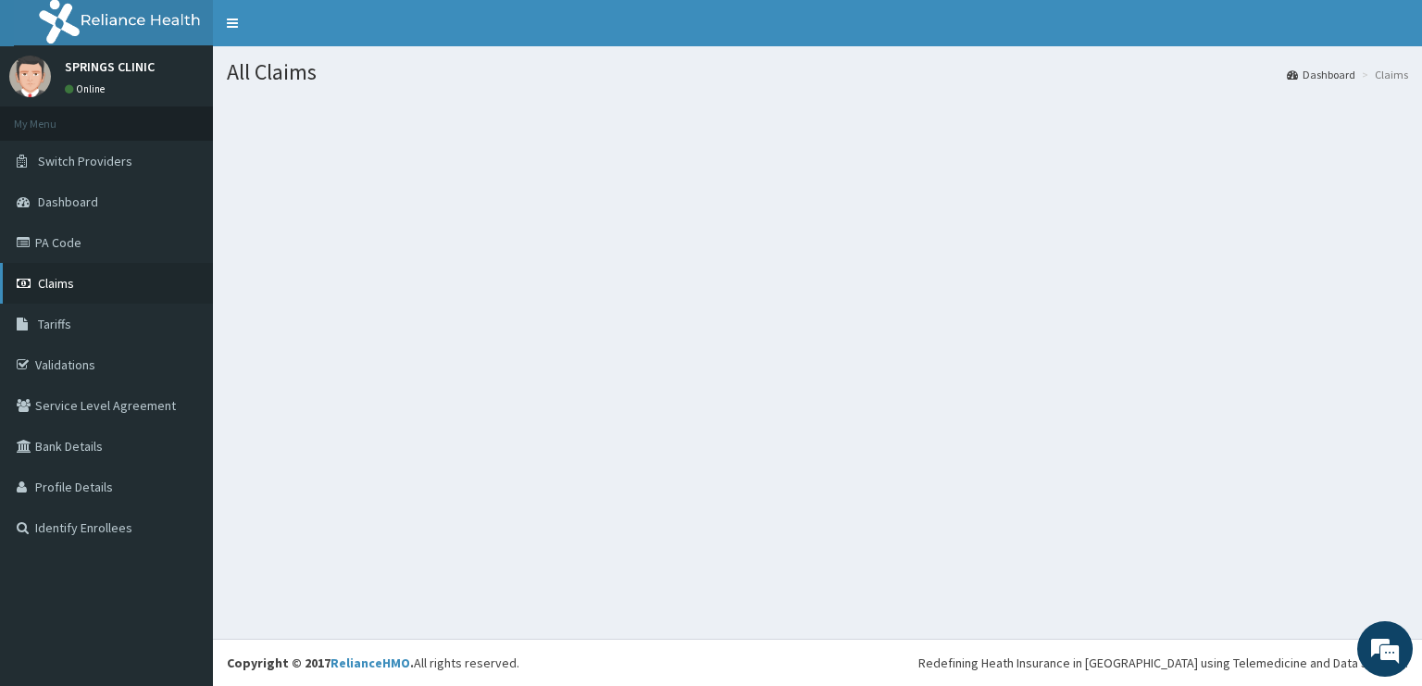
click at [76, 276] on link "Claims" at bounding box center [106, 283] width 213 height 41
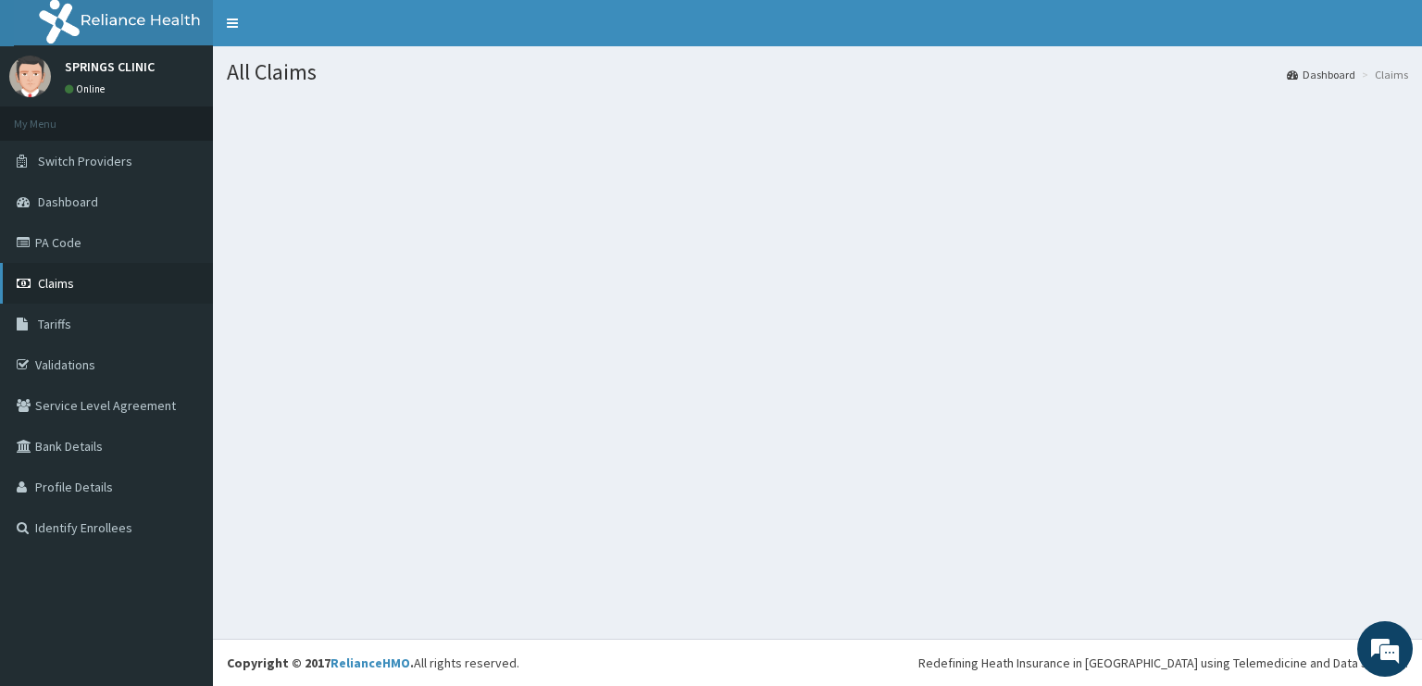
click at [76, 276] on link "Claims" at bounding box center [106, 283] width 213 height 41
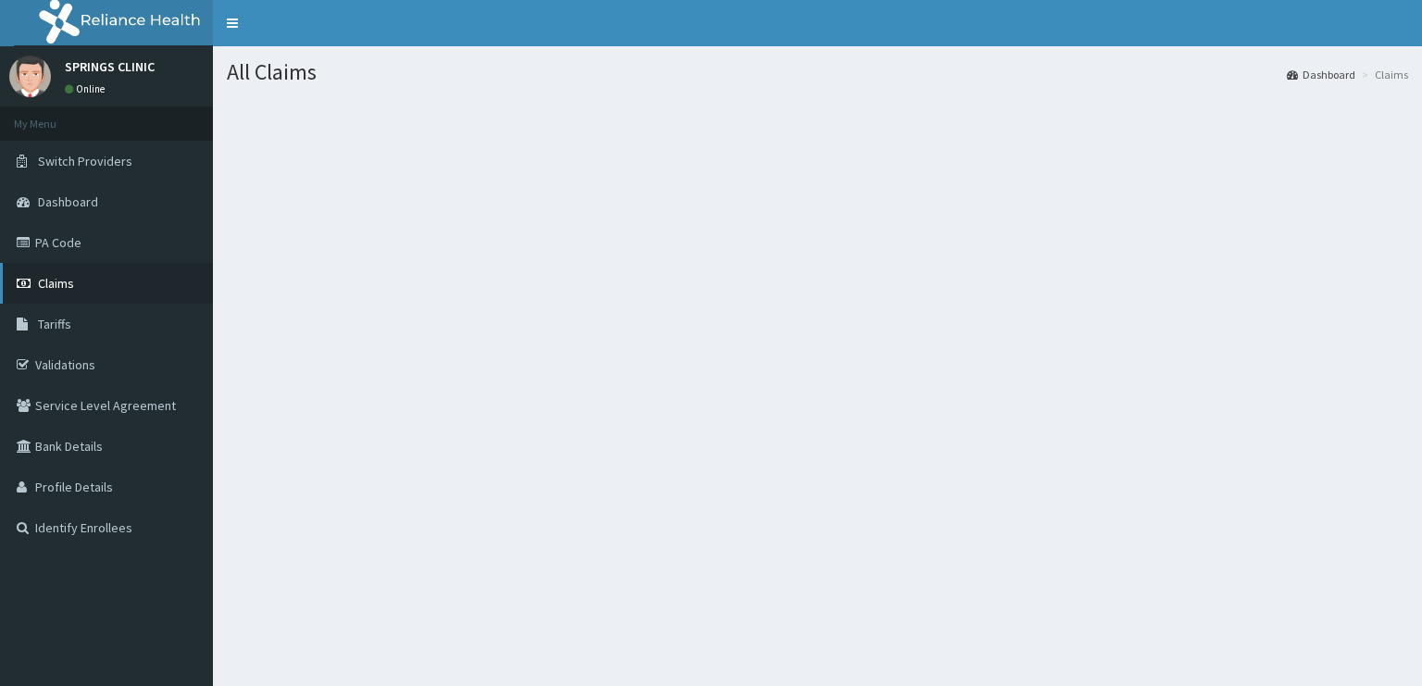
click at [80, 286] on link "Claims" at bounding box center [106, 283] width 213 height 41
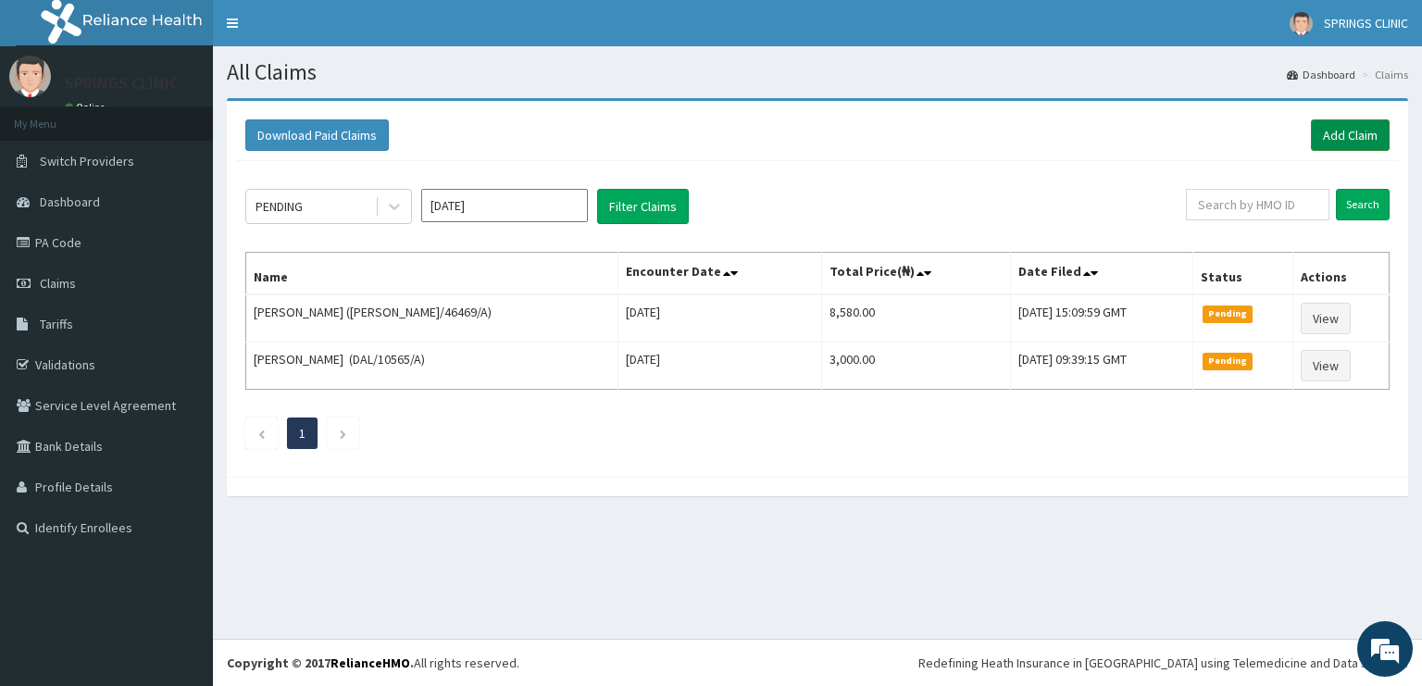
click at [1367, 133] on link "Add Claim" at bounding box center [1350, 134] width 79 height 31
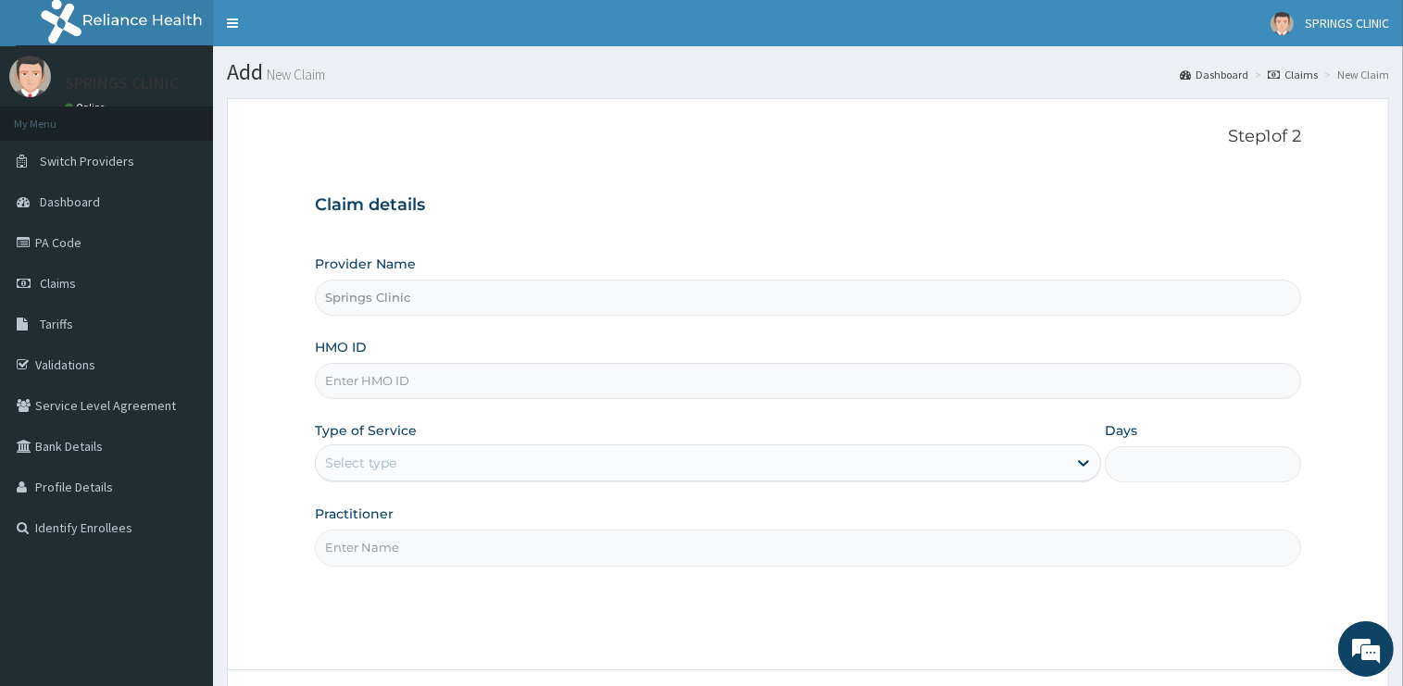
click at [394, 380] on input "HMO ID" at bounding box center [808, 381] width 986 height 36
type input "CHL/10979/A"
click at [404, 457] on div "Select type" at bounding box center [691, 463] width 751 height 30
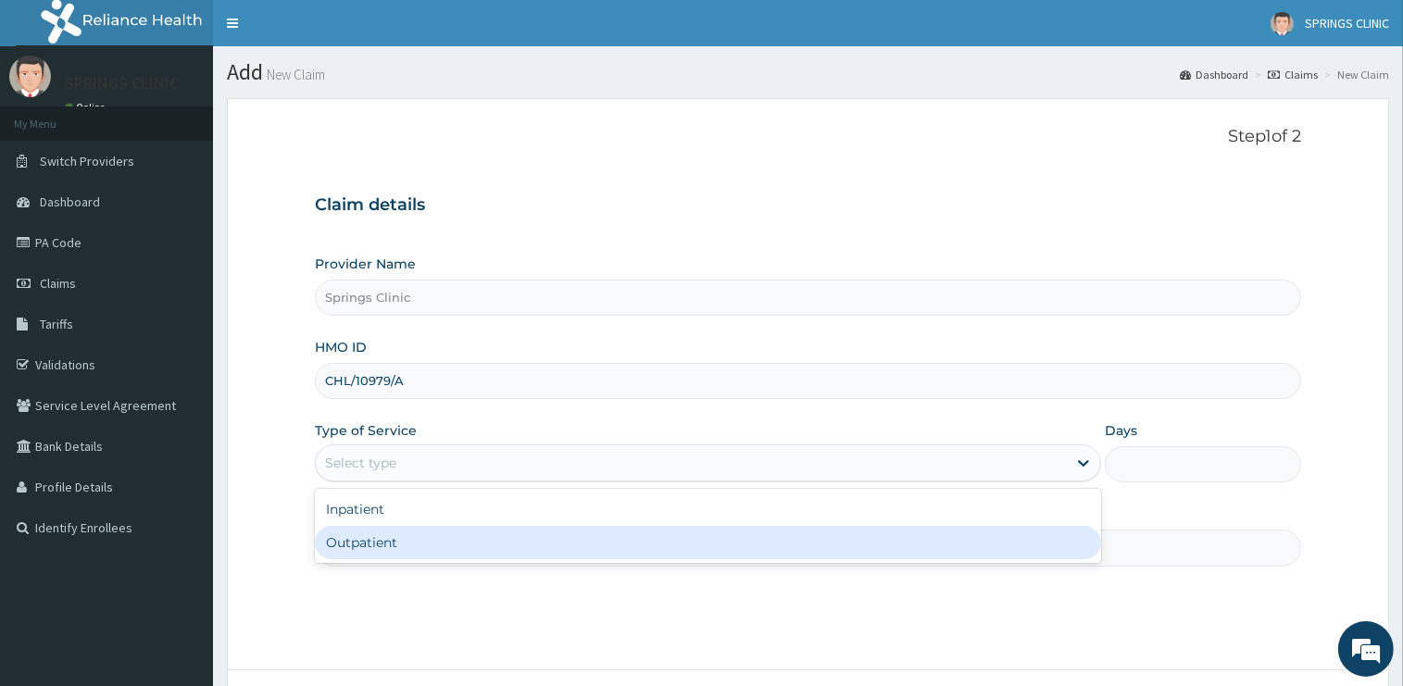
click at [410, 546] on div "Outpatient" at bounding box center [708, 542] width 786 height 33
type input "1"
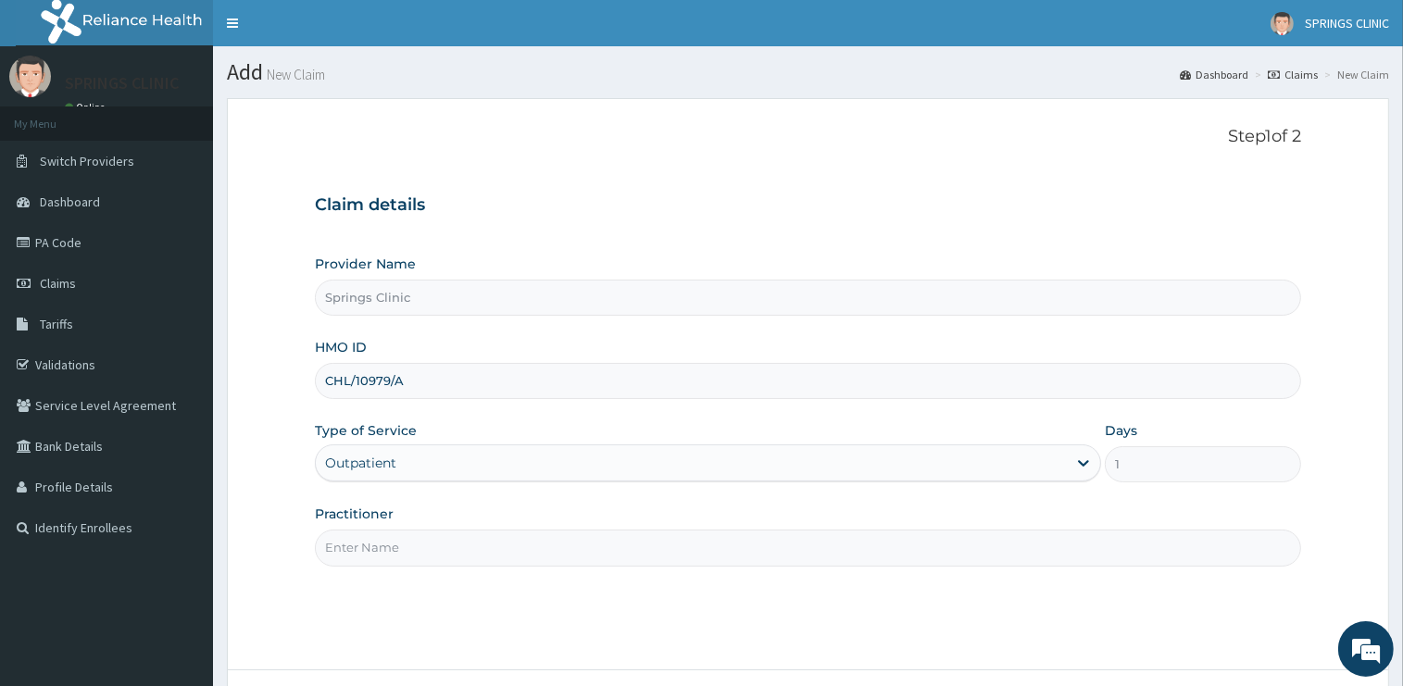
click at [411, 553] on input "Practitioner" at bounding box center [808, 548] width 986 height 36
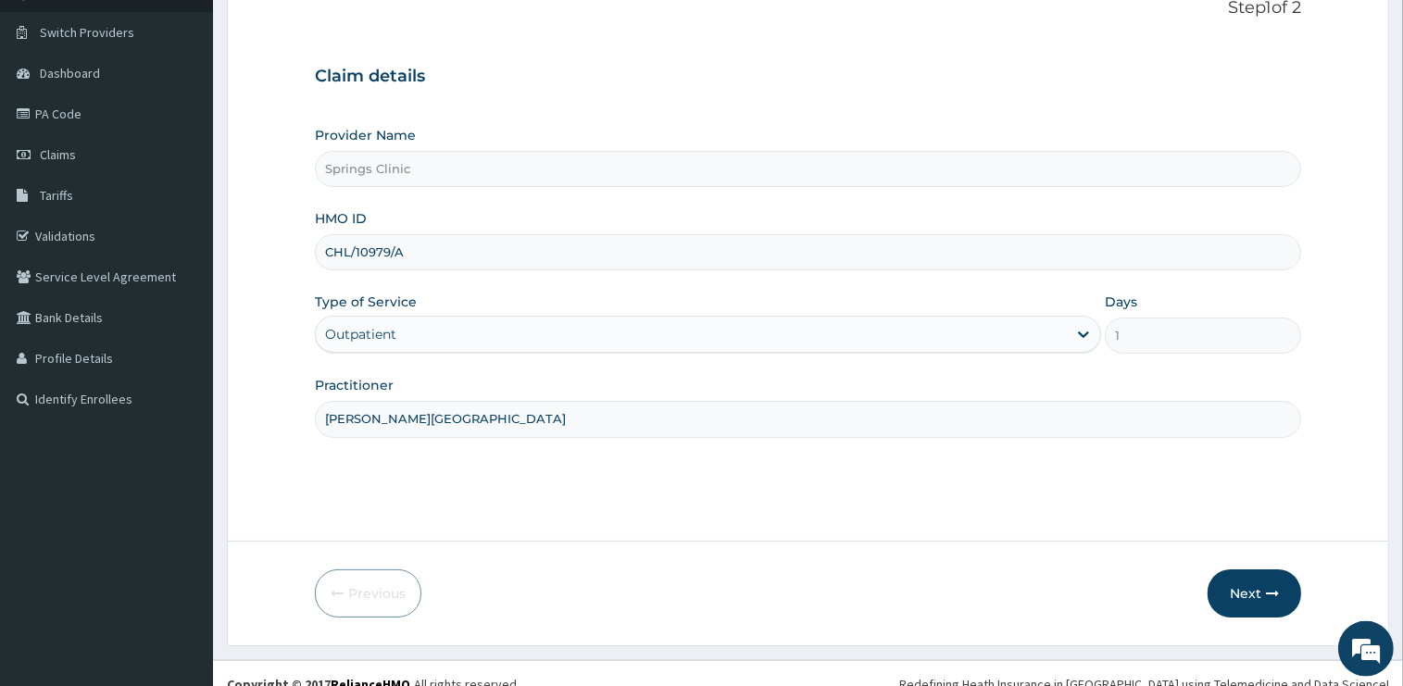
scroll to position [149, 0]
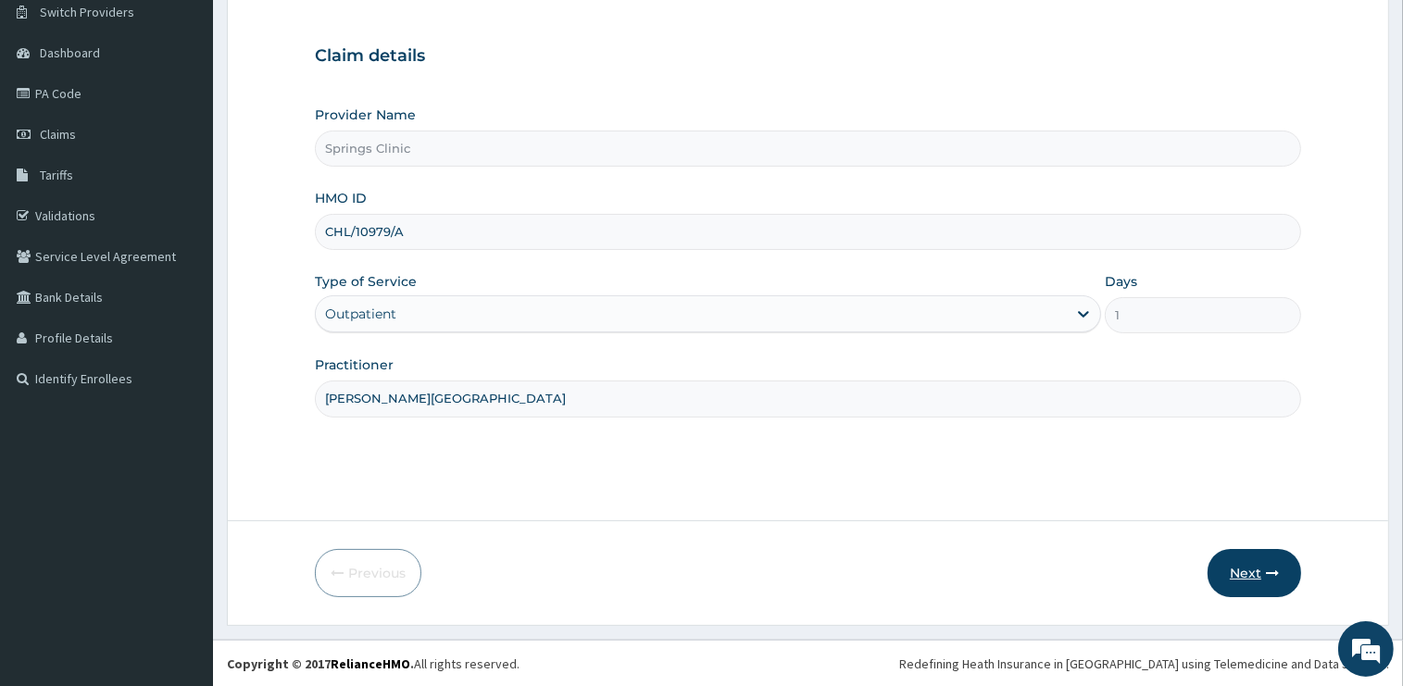
type input "DR BEN KUBA"
click at [1251, 575] on button "Next" at bounding box center [1254, 573] width 94 height 48
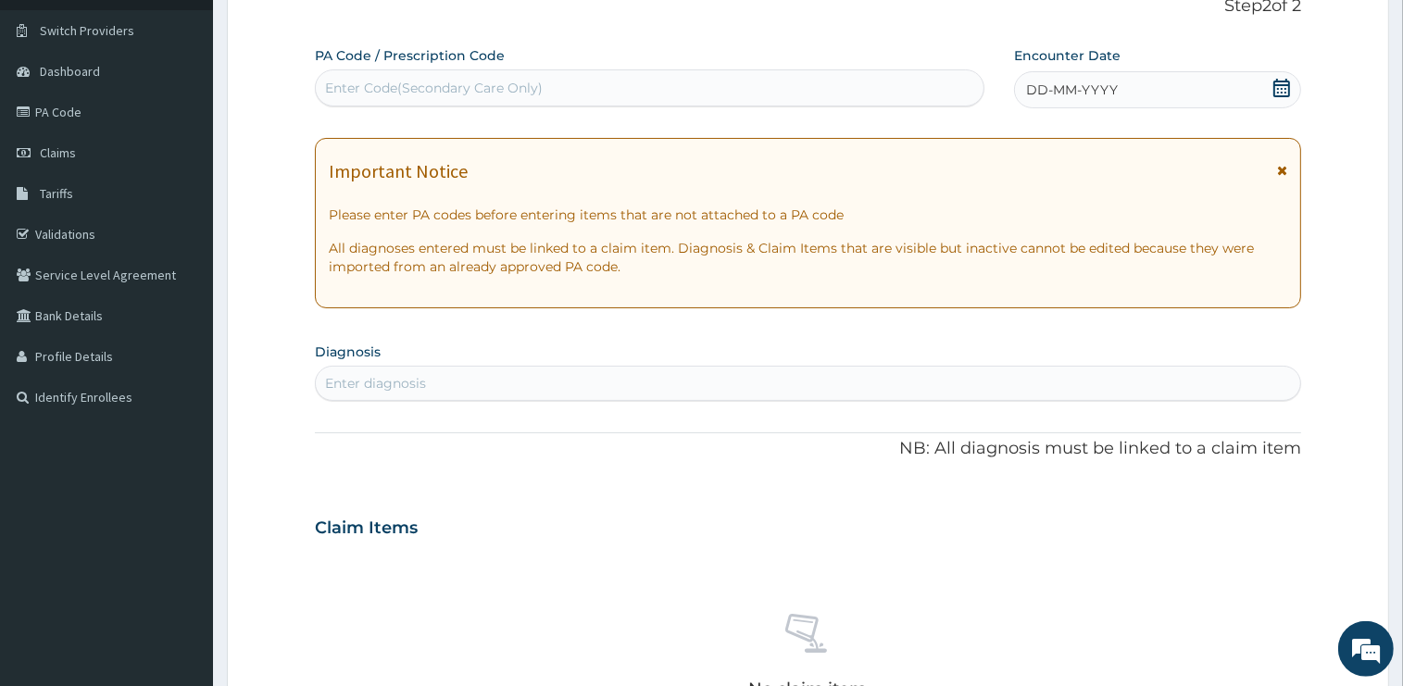
scroll to position [0, 0]
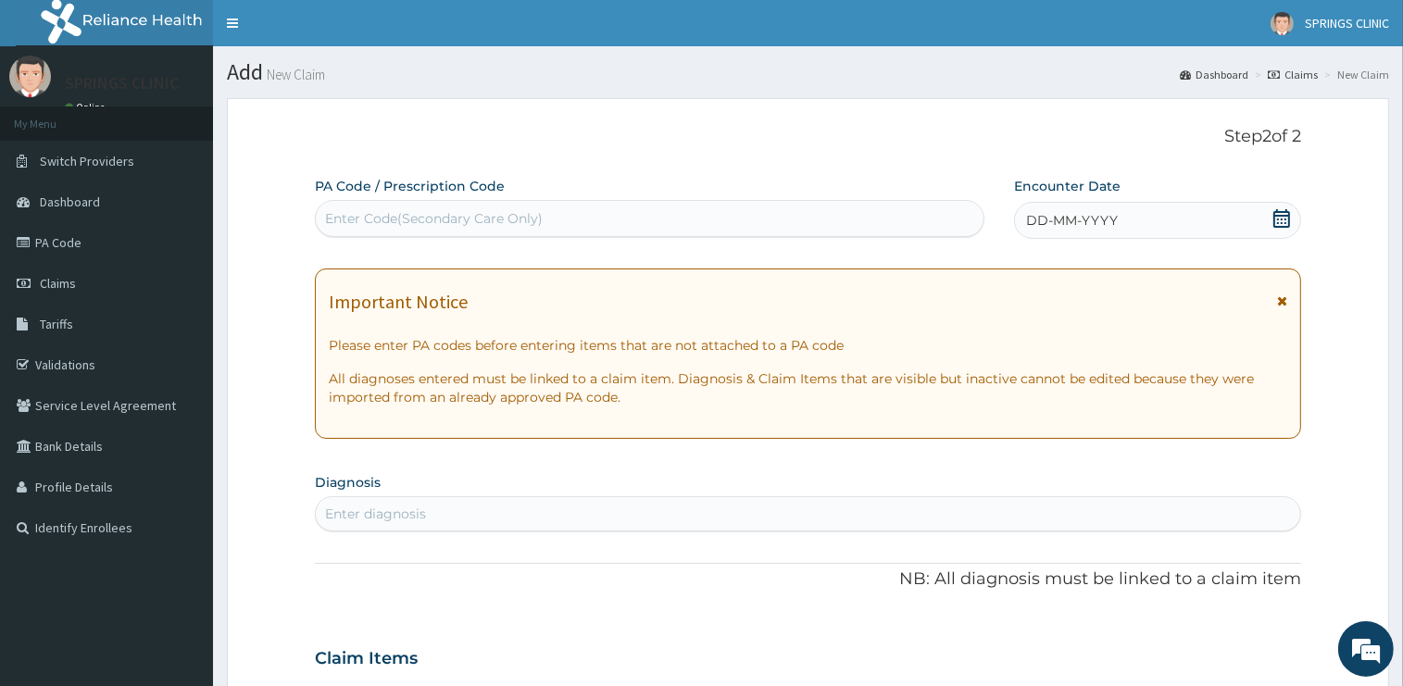
click at [1285, 221] on icon at bounding box center [1281, 218] width 19 height 19
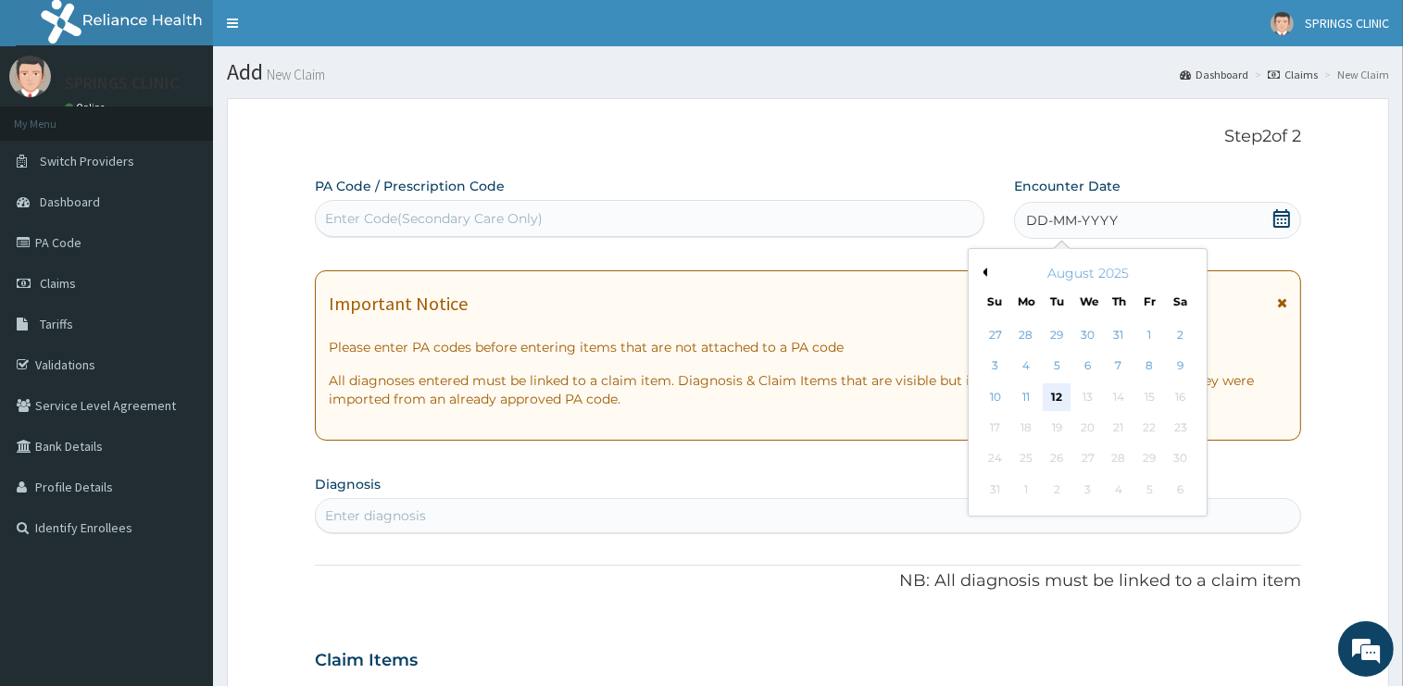
click at [1061, 402] on div "12" at bounding box center [1057, 397] width 28 height 28
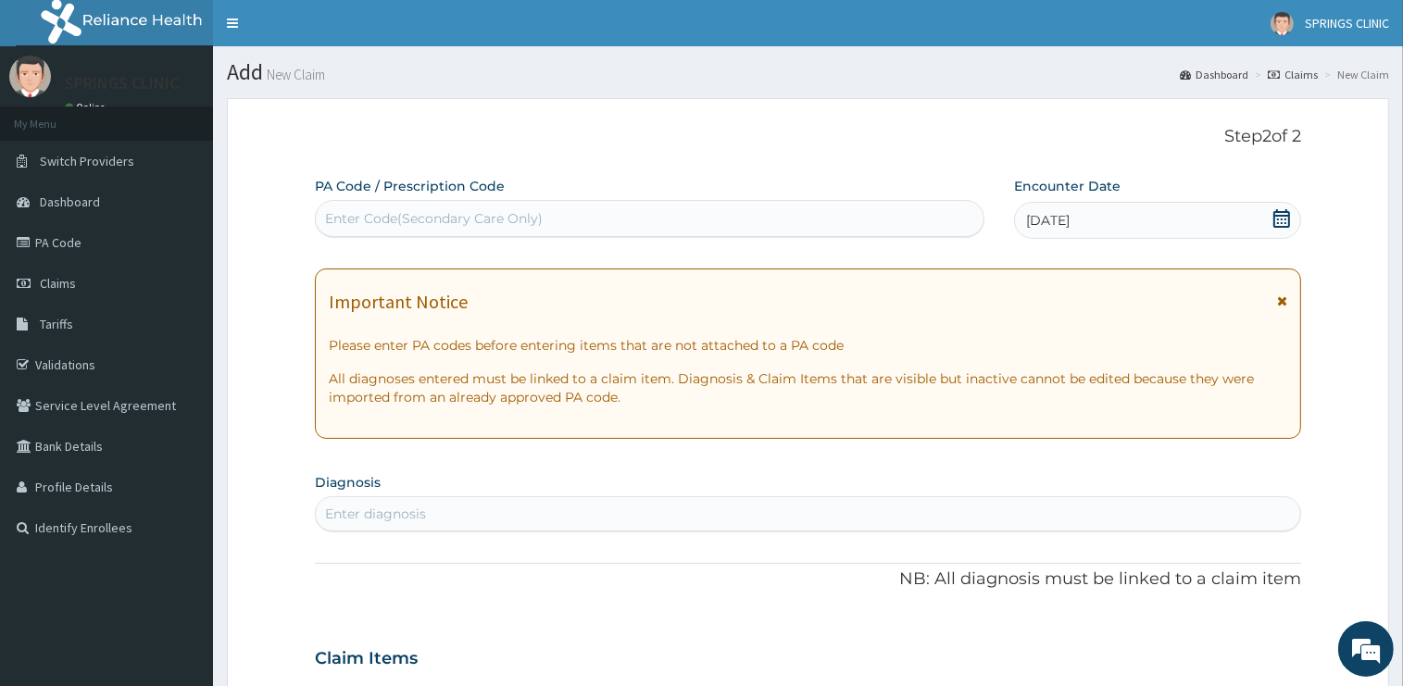
scroll to position [97, 0]
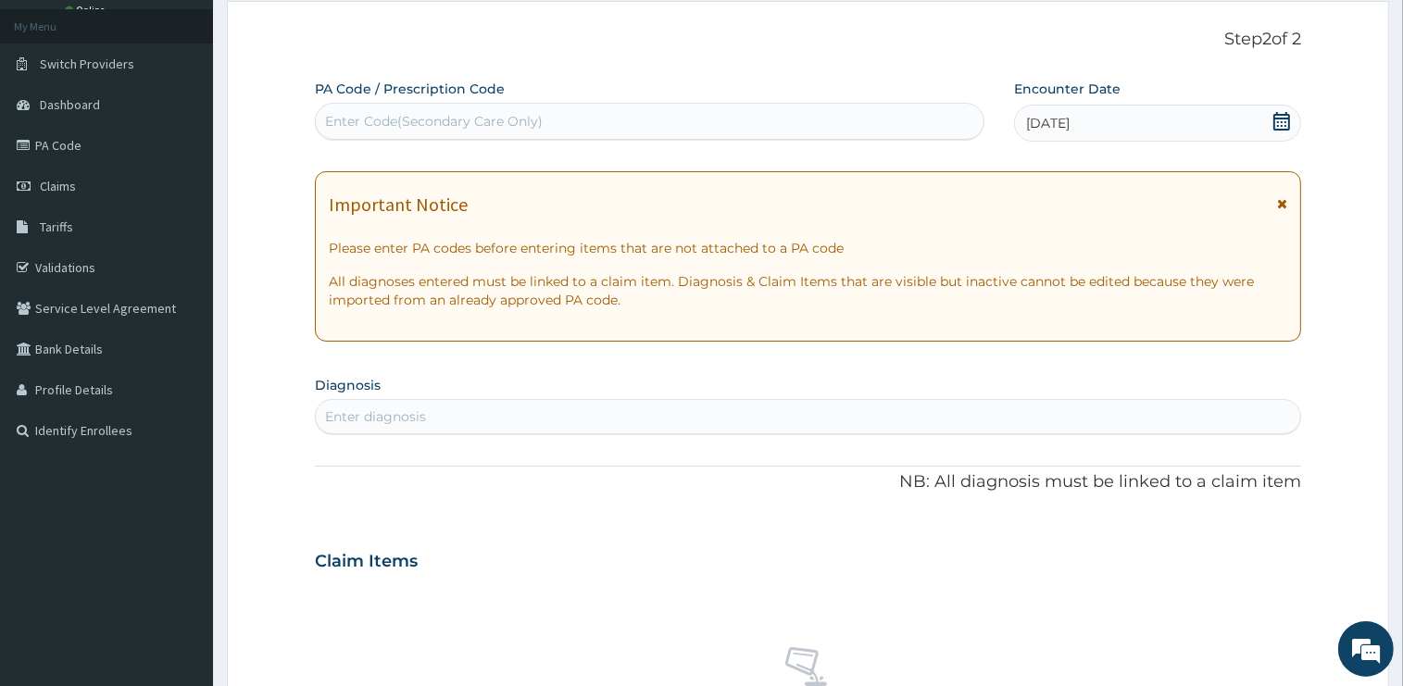
click at [461, 418] on div "Enter diagnosis" at bounding box center [808, 417] width 984 height 30
type input "OTITIS MEDIA"
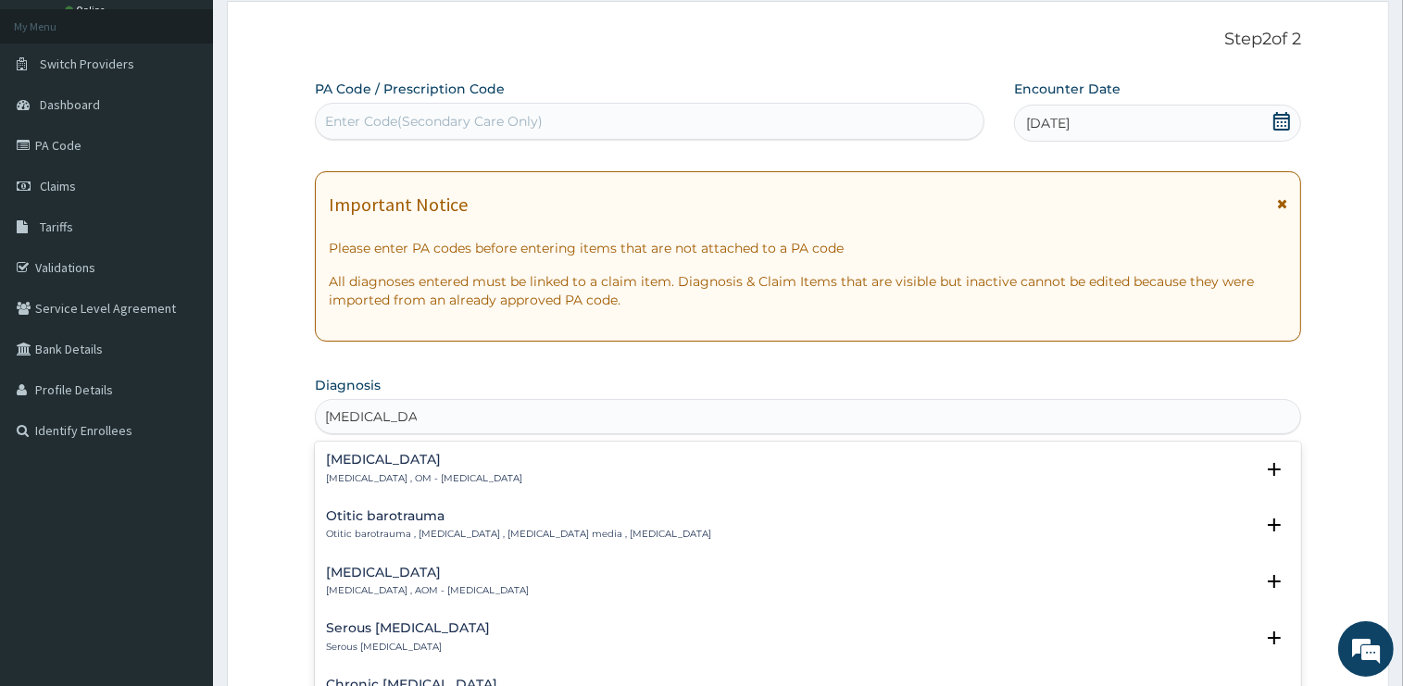
click at [365, 462] on h4 "Otitis media" at bounding box center [424, 460] width 196 height 14
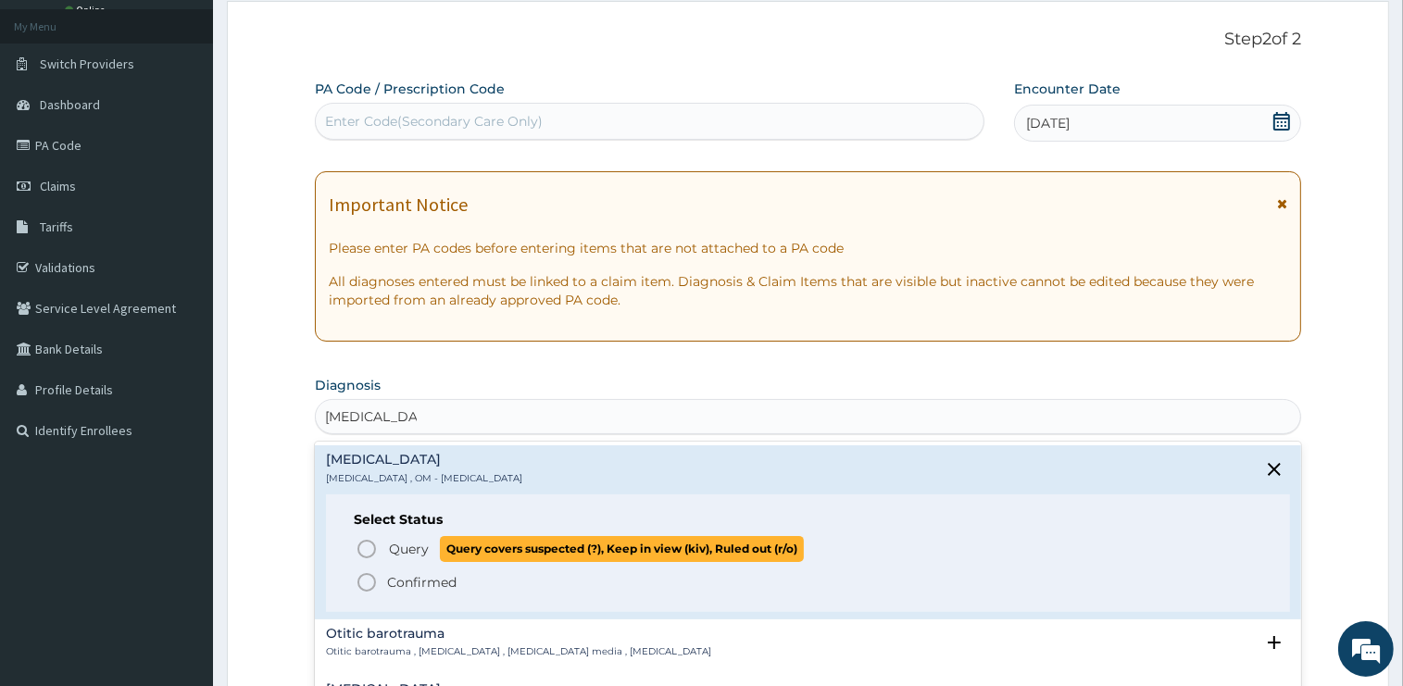
click at [402, 548] on span "Query" at bounding box center [409, 549] width 40 height 19
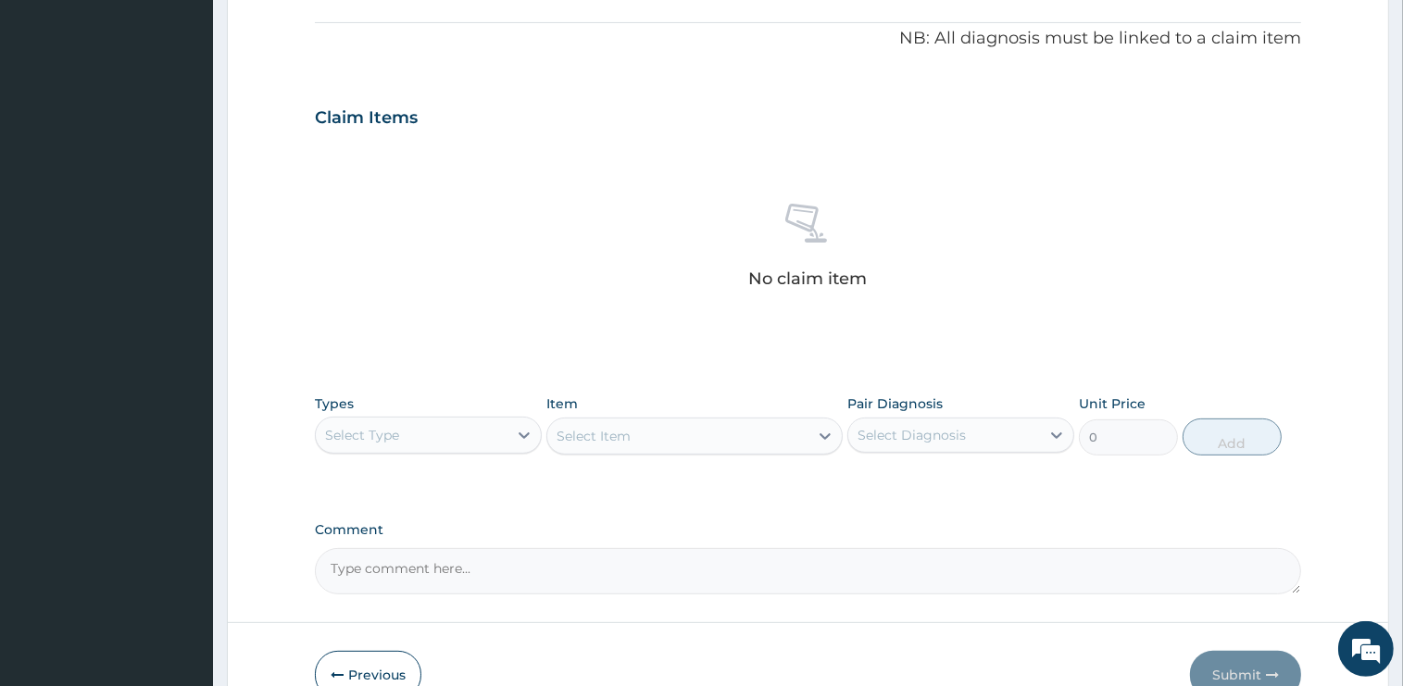
scroll to position [647, 0]
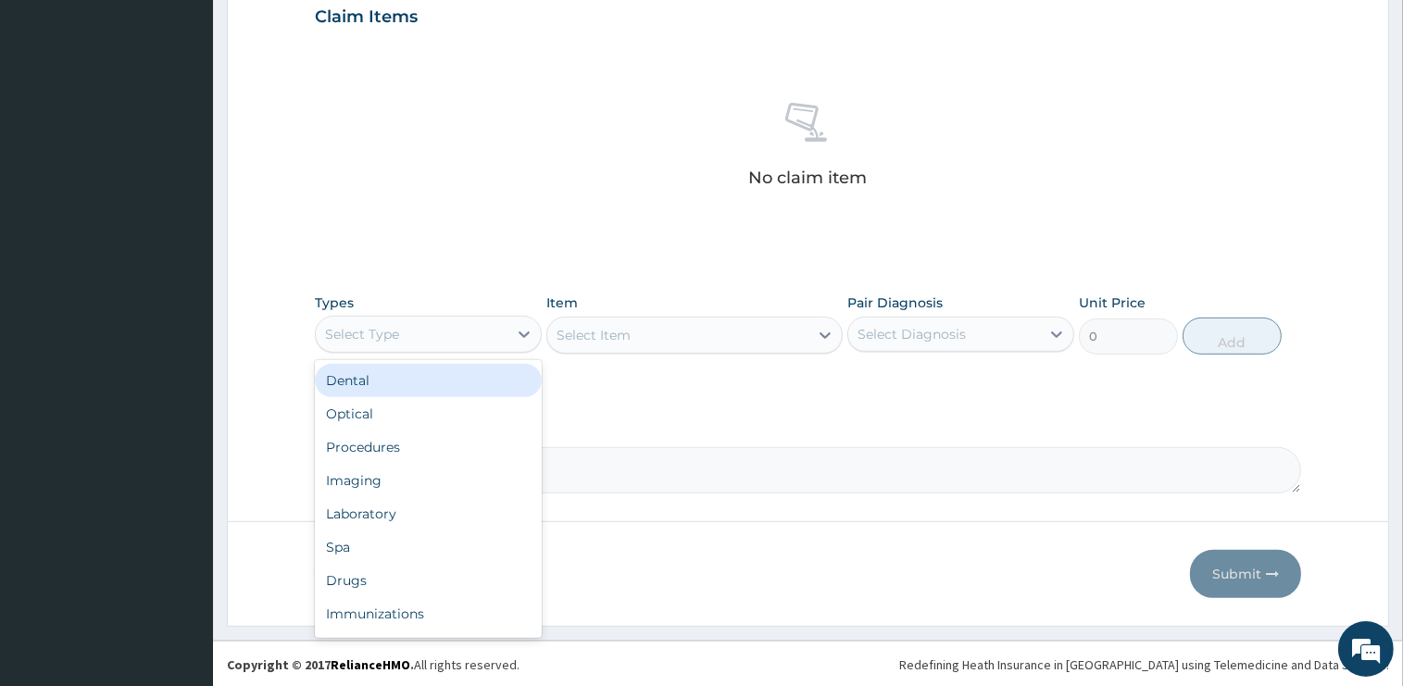
click at [400, 341] on div "Select Type" at bounding box center [412, 334] width 192 height 30
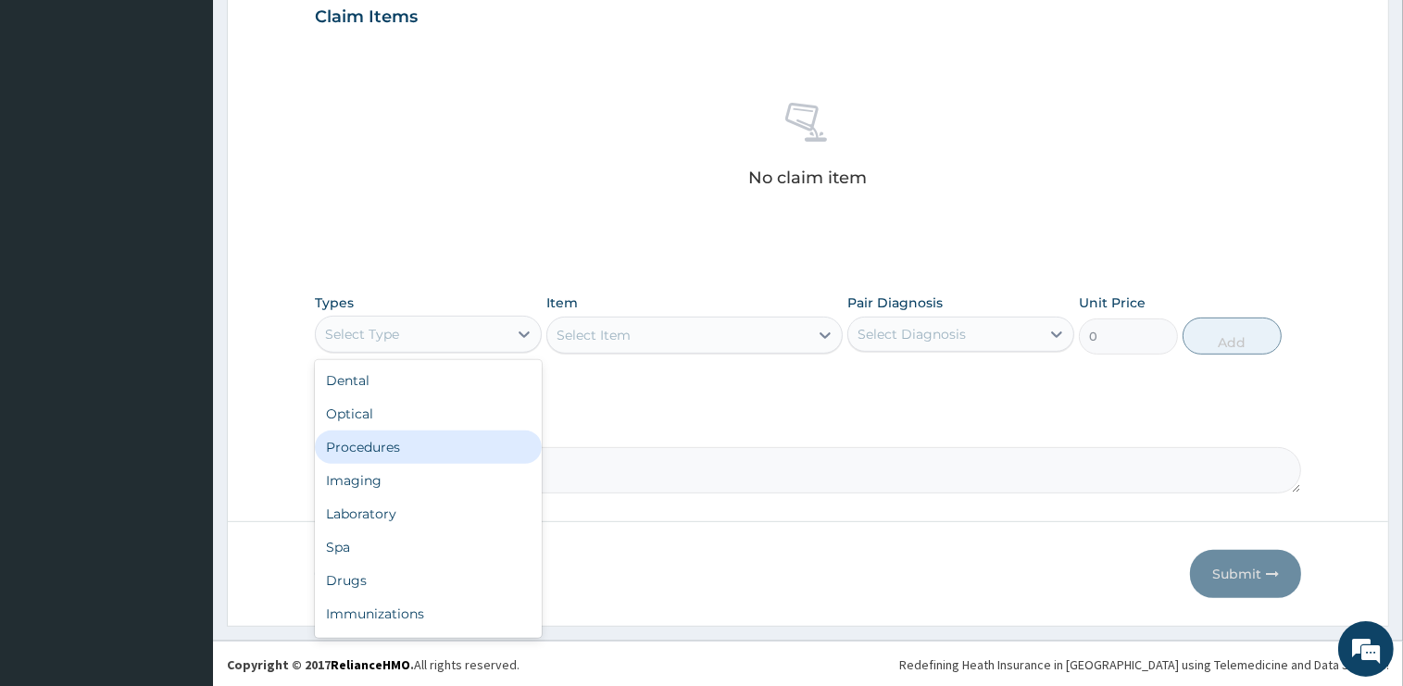
click at [405, 445] on div "Procedures" at bounding box center [428, 447] width 227 height 33
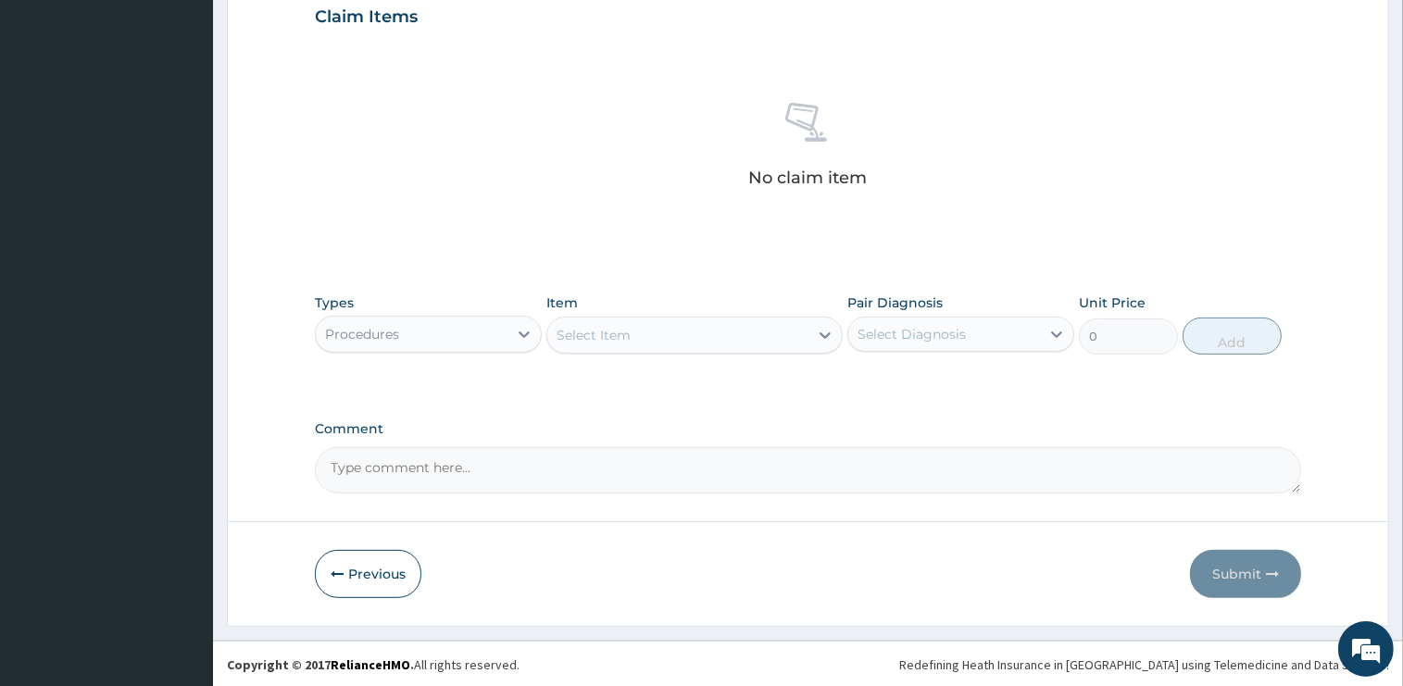
click at [622, 335] on div "Select Item" at bounding box center [593, 335] width 74 height 19
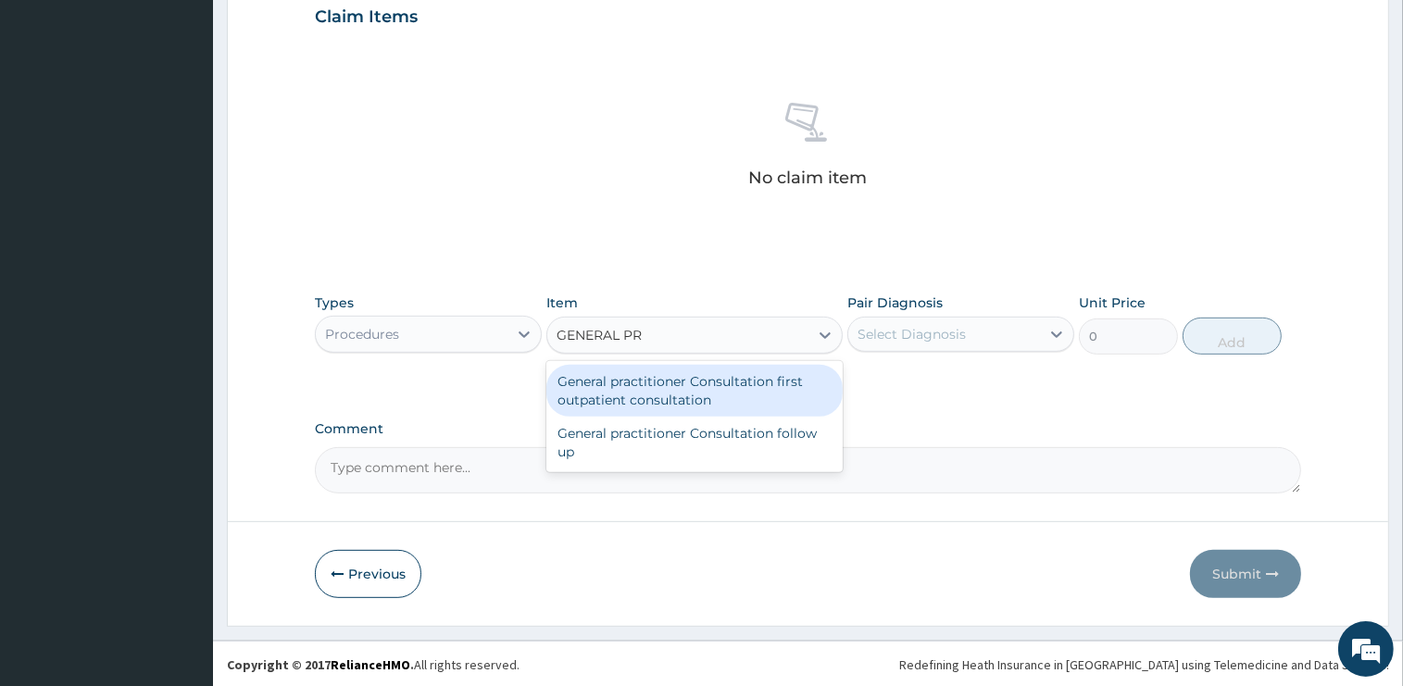
type input "GENERAL PRA"
click at [713, 381] on div "General practitioner Consultation first outpatient consultation" at bounding box center [694, 391] width 296 height 52
type input "2400"
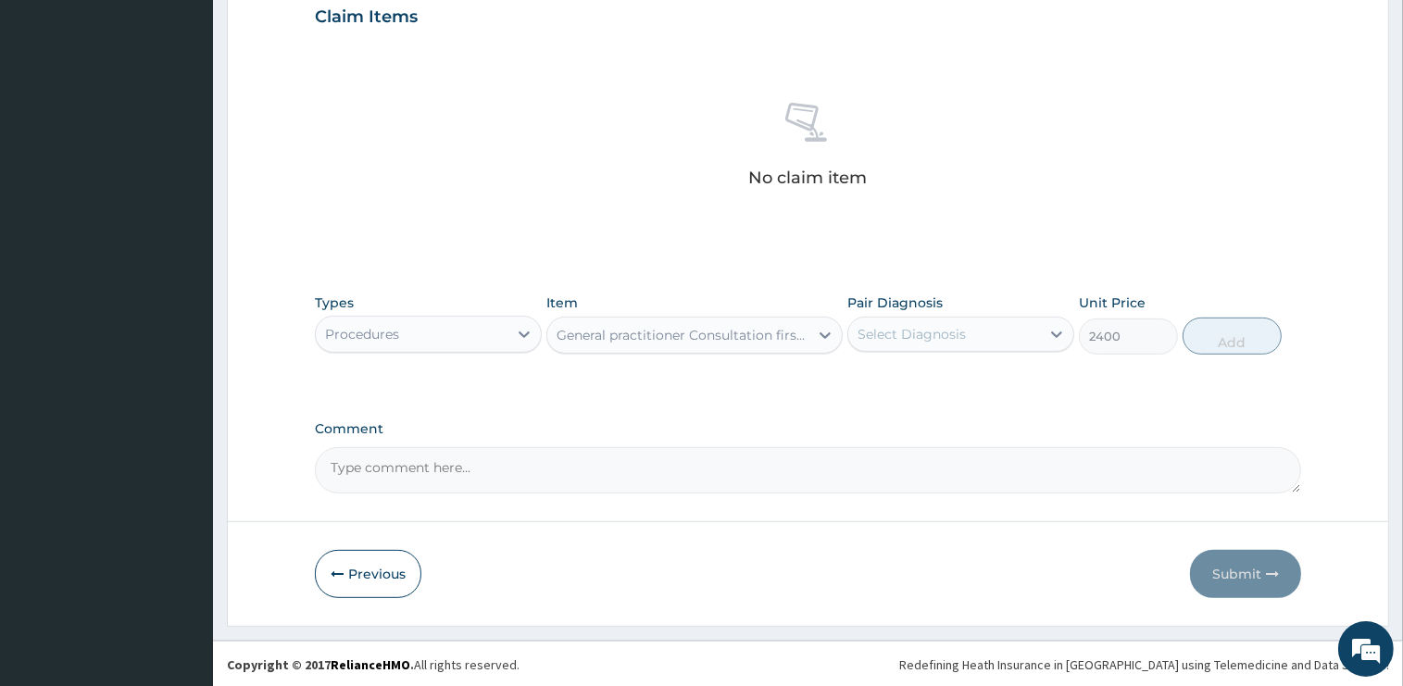
click at [956, 338] on div "Select Diagnosis" at bounding box center [911, 334] width 108 height 19
click at [956, 373] on label "Otitis media" at bounding box center [935, 379] width 115 height 19
checkbox input "true"
click at [1206, 343] on button "Add" at bounding box center [1231, 336] width 99 height 37
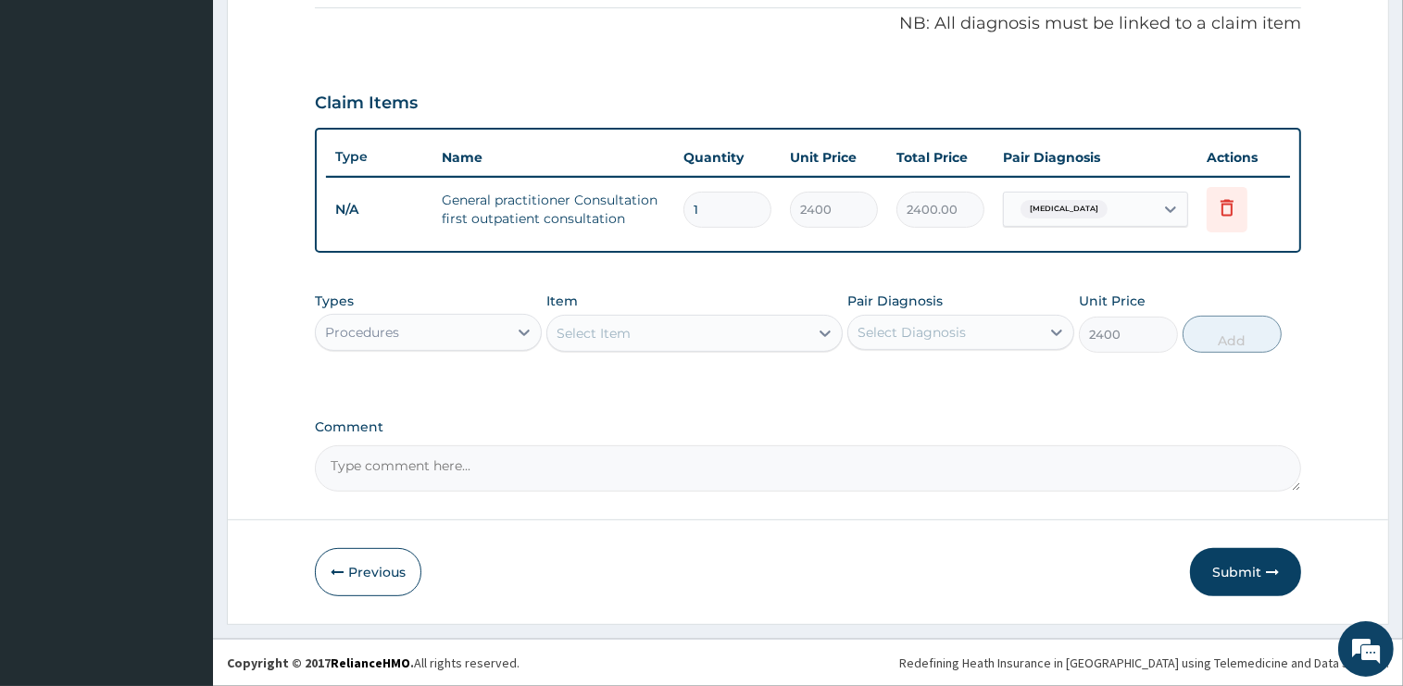
type input "0"
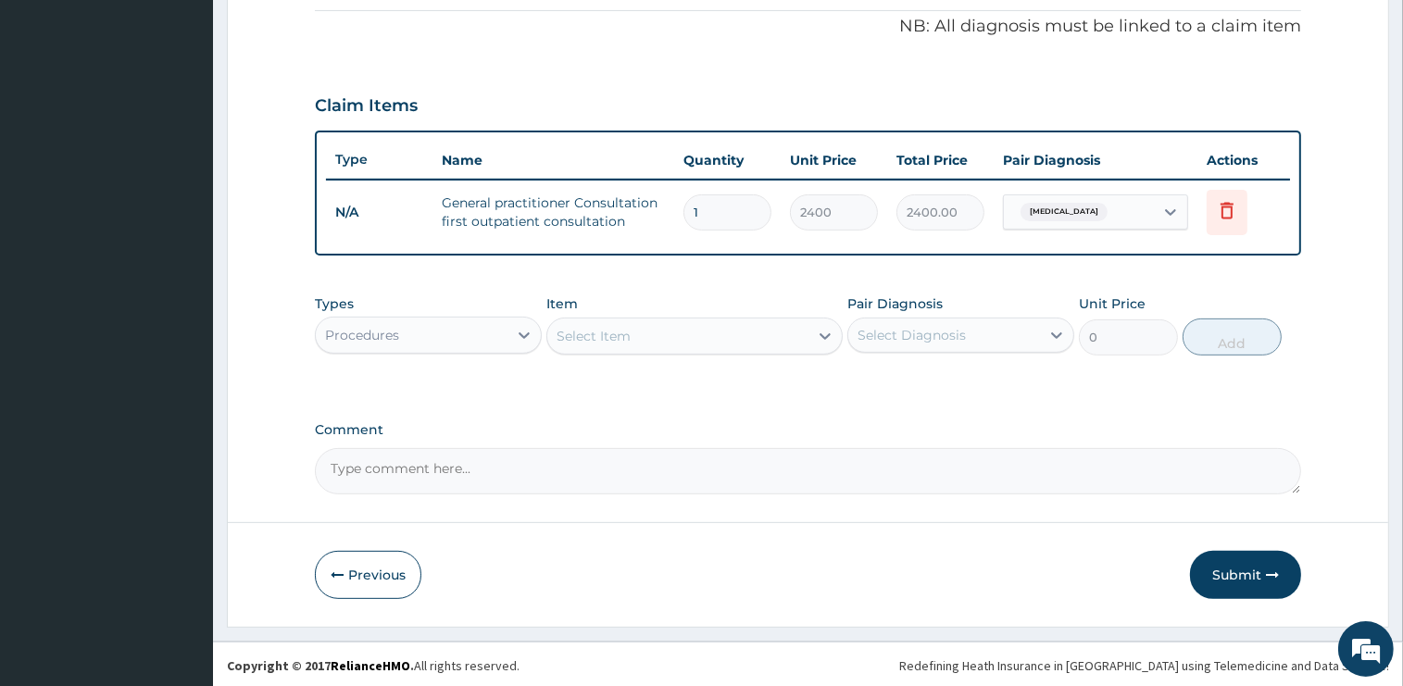
click at [420, 325] on div "Procedures" at bounding box center [412, 335] width 192 height 30
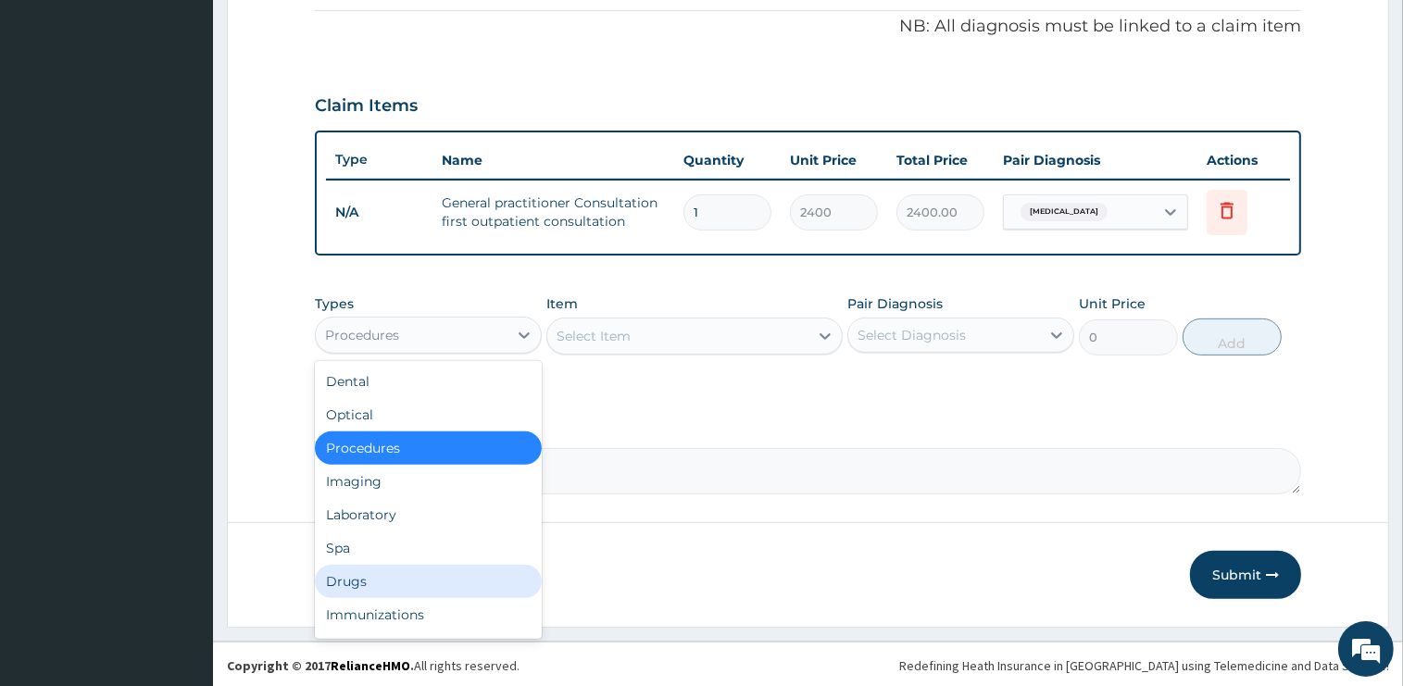
click at [381, 580] on div "Drugs" at bounding box center [428, 581] width 227 height 33
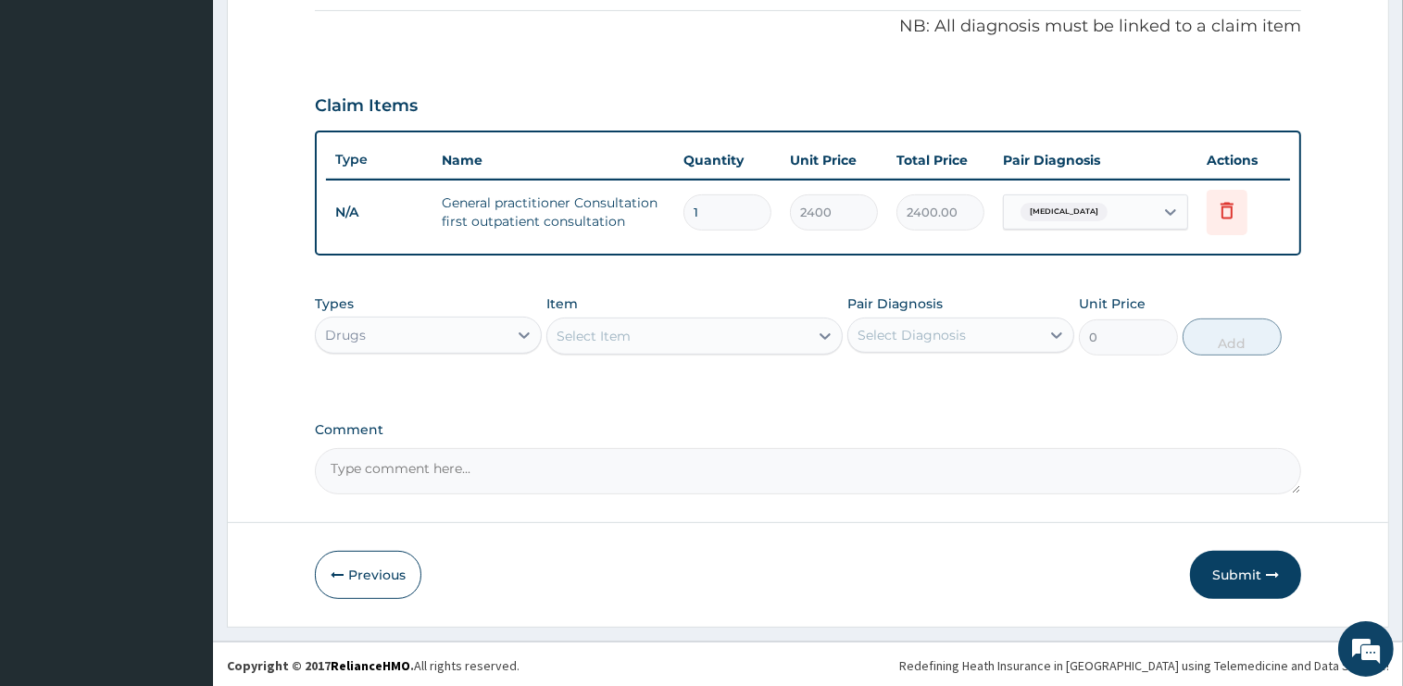
click at [612, 327] on div "Select Item" at bounding box center [593, 336] width 74 height 19
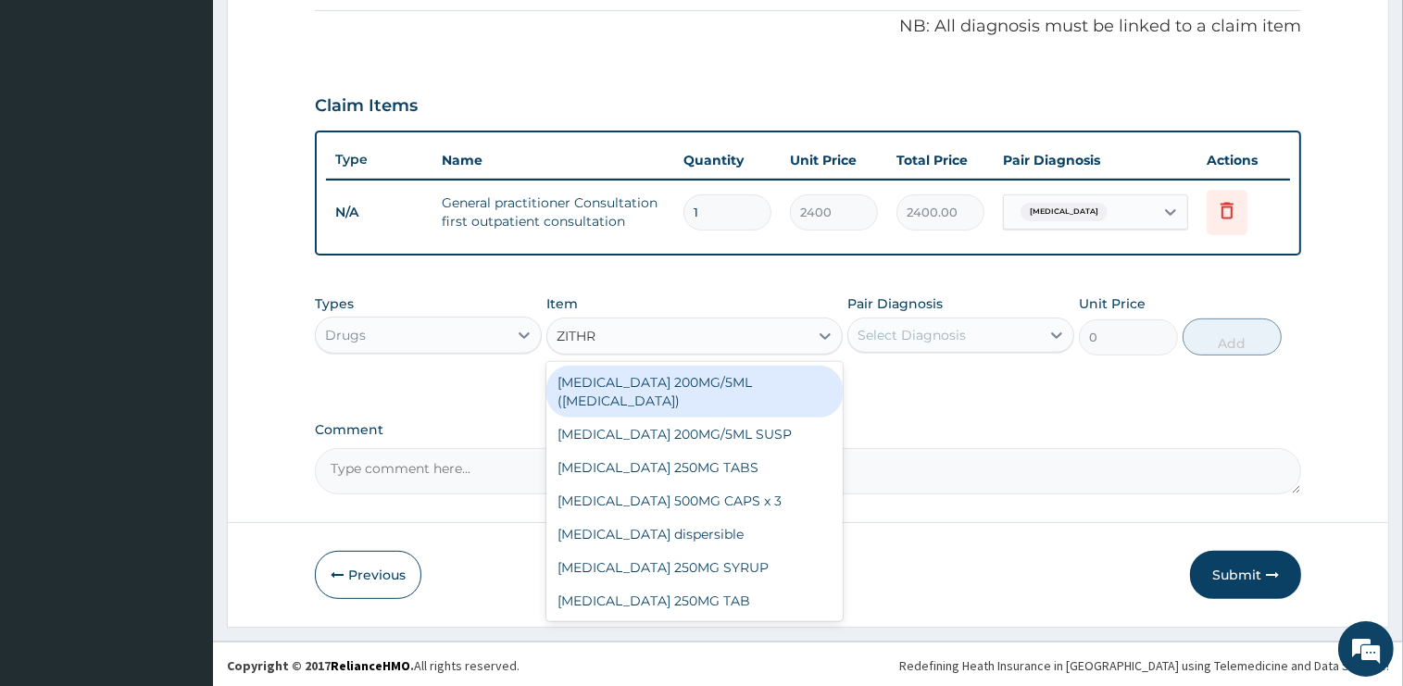
type input "ZITHRO"
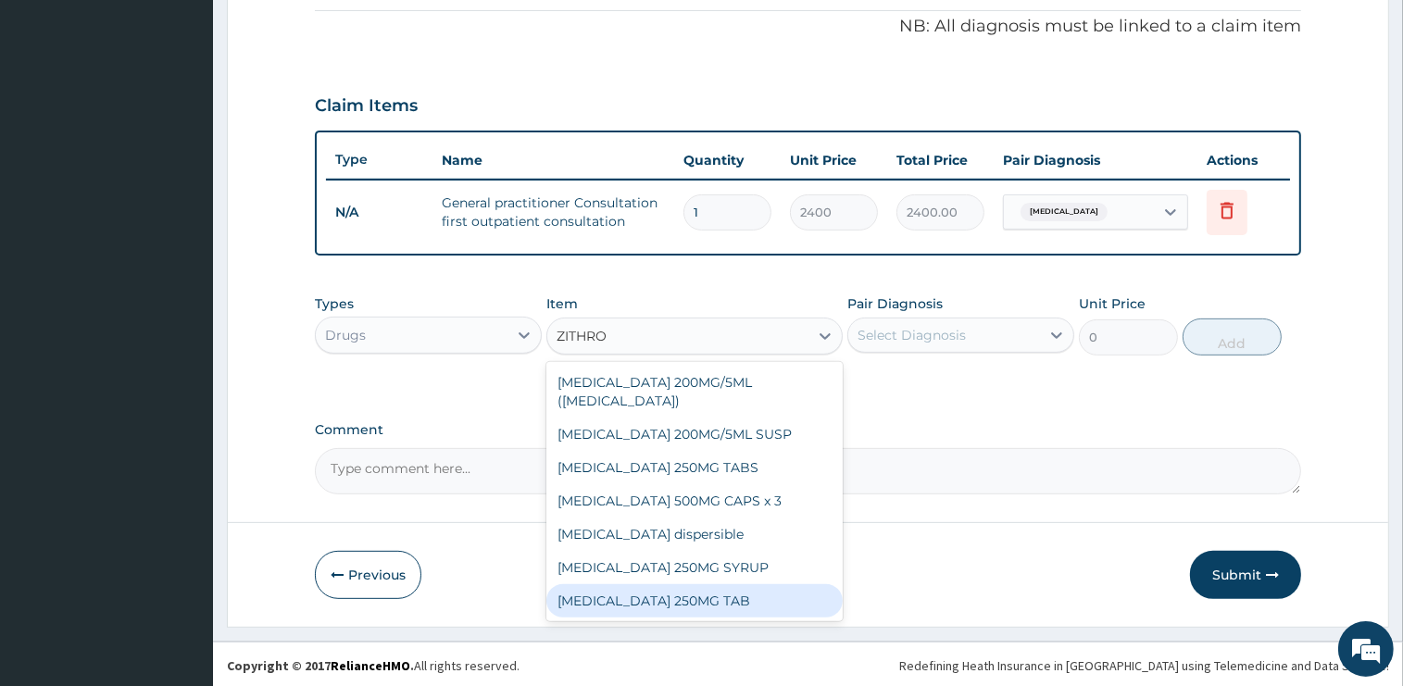
click at [713, 604] on div "ZITHROMAX 250MG TAB" at bounding box center [694, 600] width 296 height 33
type input "1575"
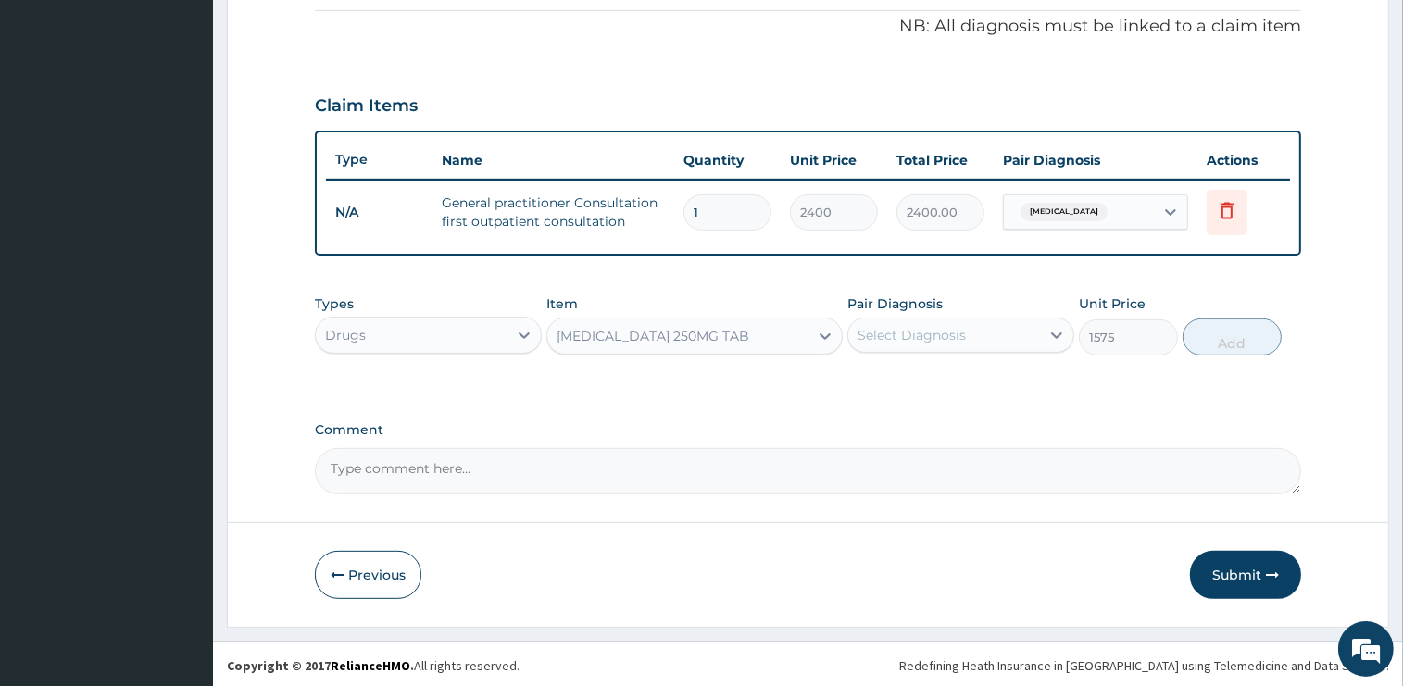
click at [973, 324] on div "Select Diagnosis" at bounding box center [944, 335] width 192 height 30
click at [991, 378] on div "Otitis media" at bounding box center [960, 383] width 227 height 38
checkbox input "true"
click at [1228, 338] on button "Add" at bounding box center [1231, 337] width 99 height 37
type input "0"
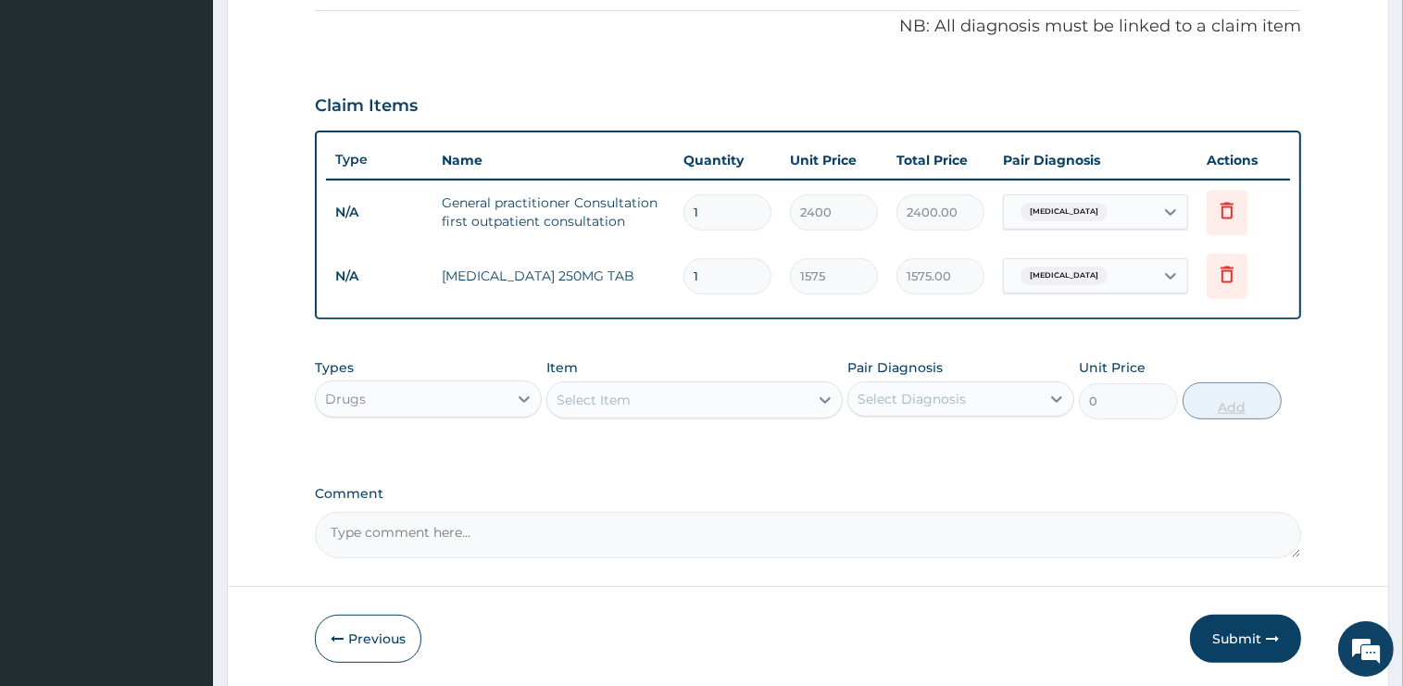
type input "0.00"
type input "6"
type input "9450.00"
type input "6"
click at [752, 406] on div "Select Item" at bounding box center [677, 400] width 261 height 30
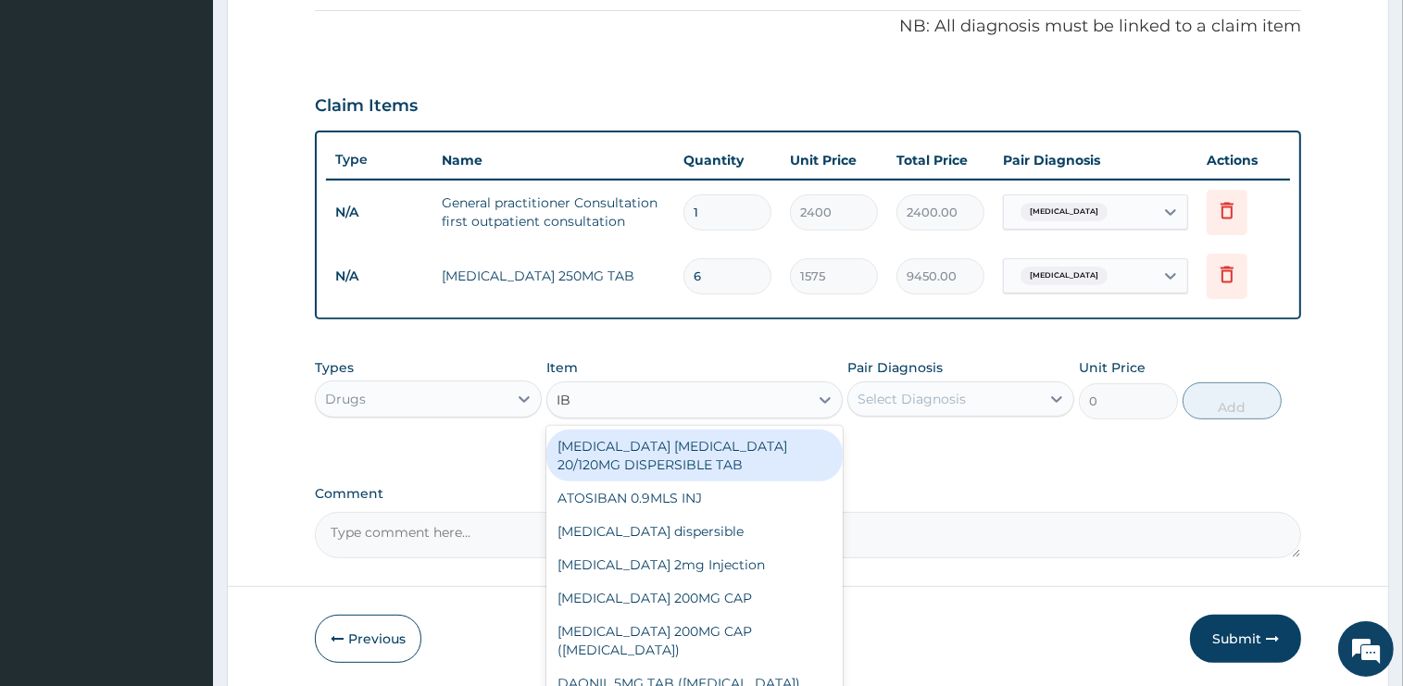
type input "IBU"
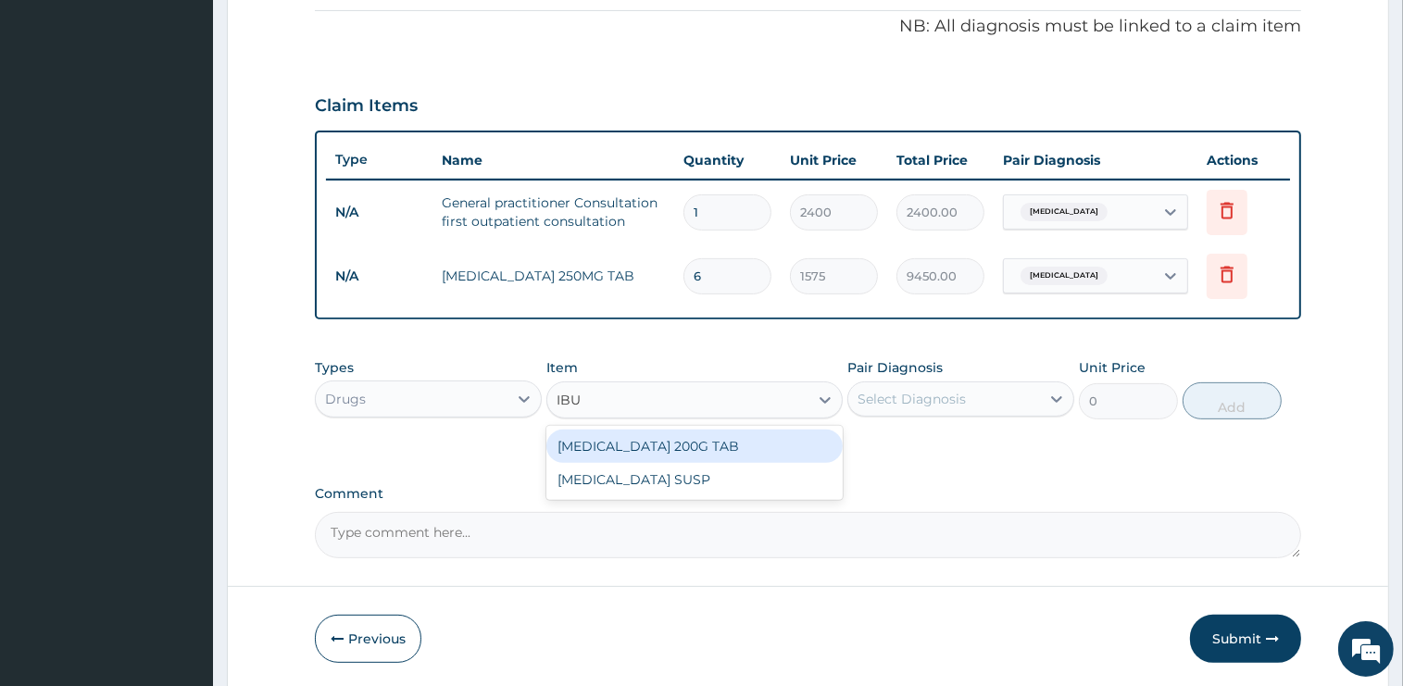
click at [733, 444] on div "IBUPROFEN 200G TAB" at bounding box center [694, 446] width 296 height 33
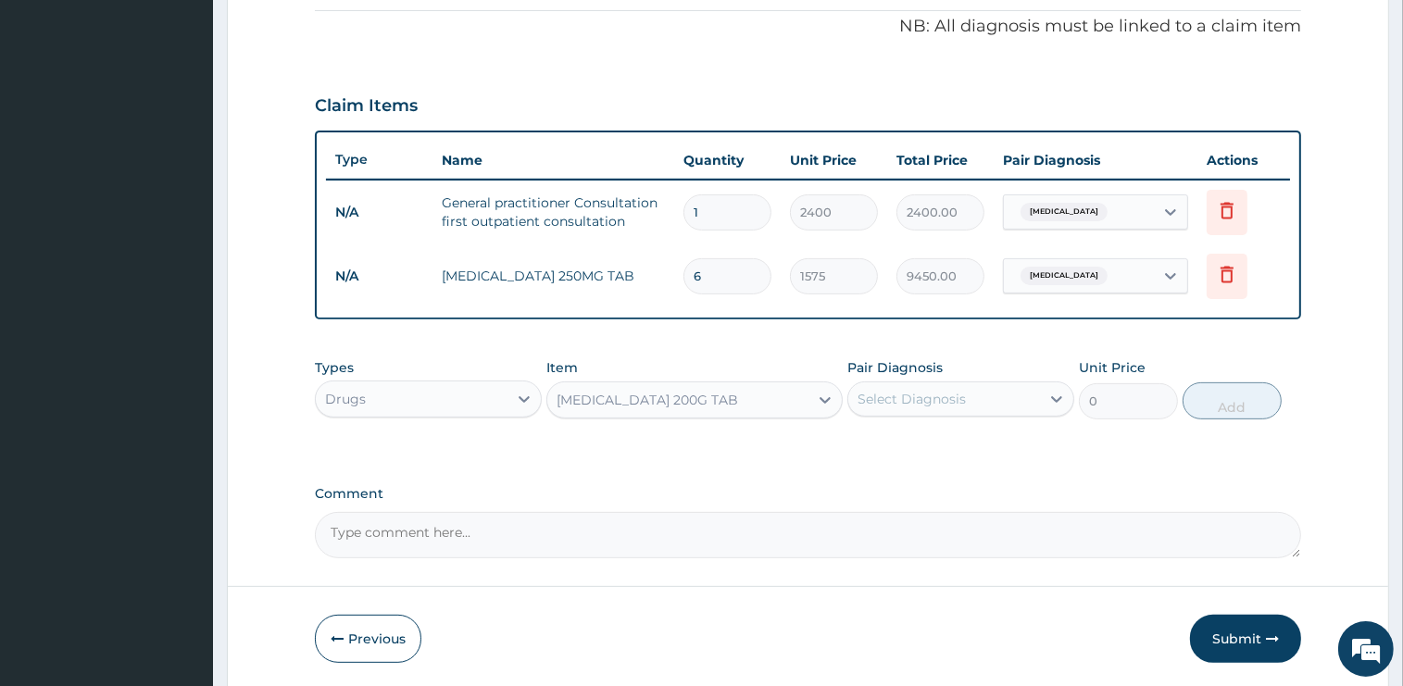
type input "75"
click at [883, 398] on div "Select Diagnosis" at bounding box center [911, 399] width 108 height 19
click at [924, 439] on label "Otitis media" at bounding box center [935, 444] width 115 height 19
checkbox input "true"
click at [1220, 408] on button "Add" at bounding box center [1231, 400] width 99 height 37
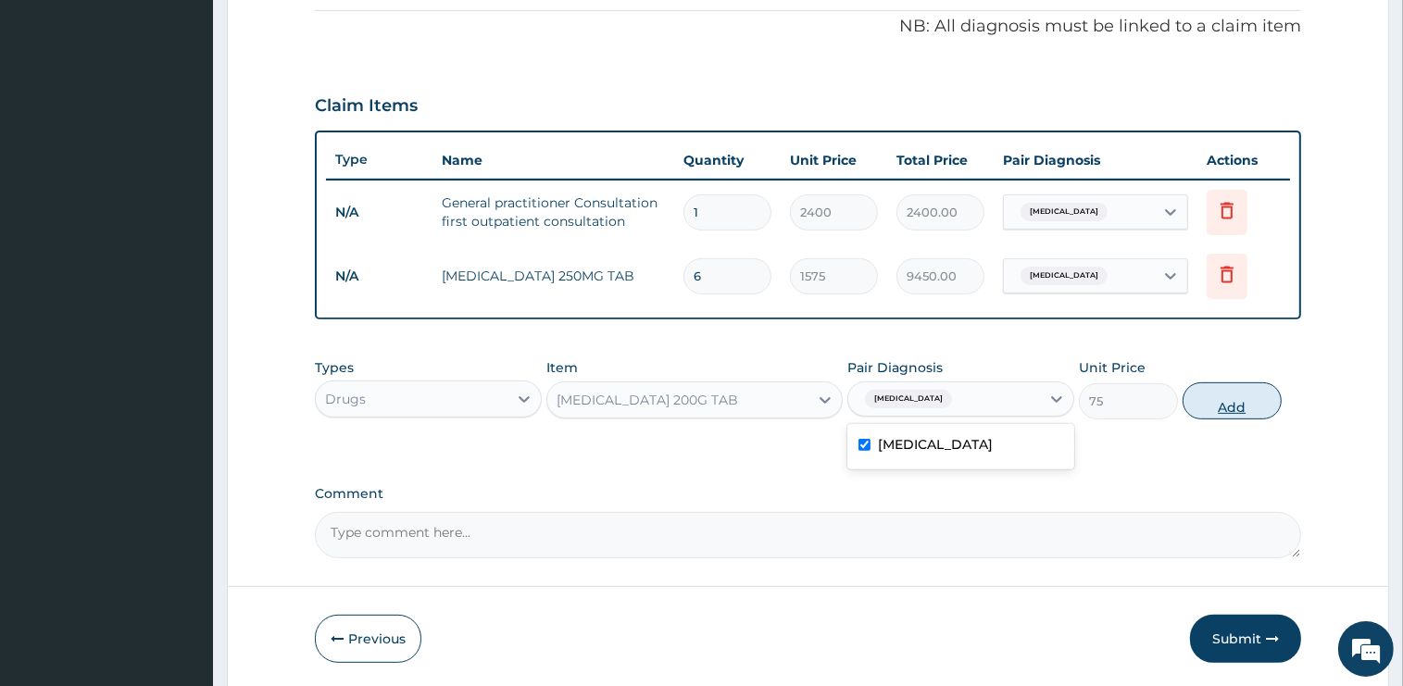
type input "0"
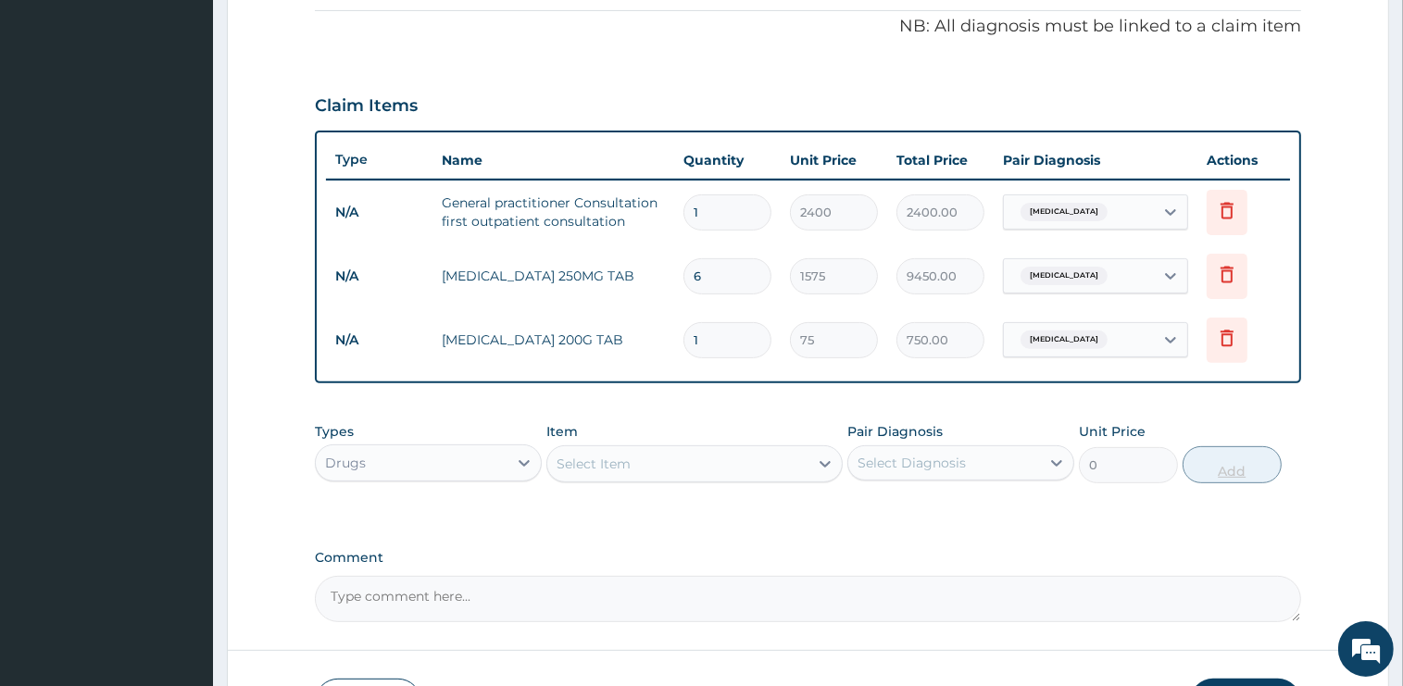
type input "10"
type input "750.00"
type input "10"
click at [694, 449] on div "Select Item" at bounding box center [677, 464] width 261 height 30
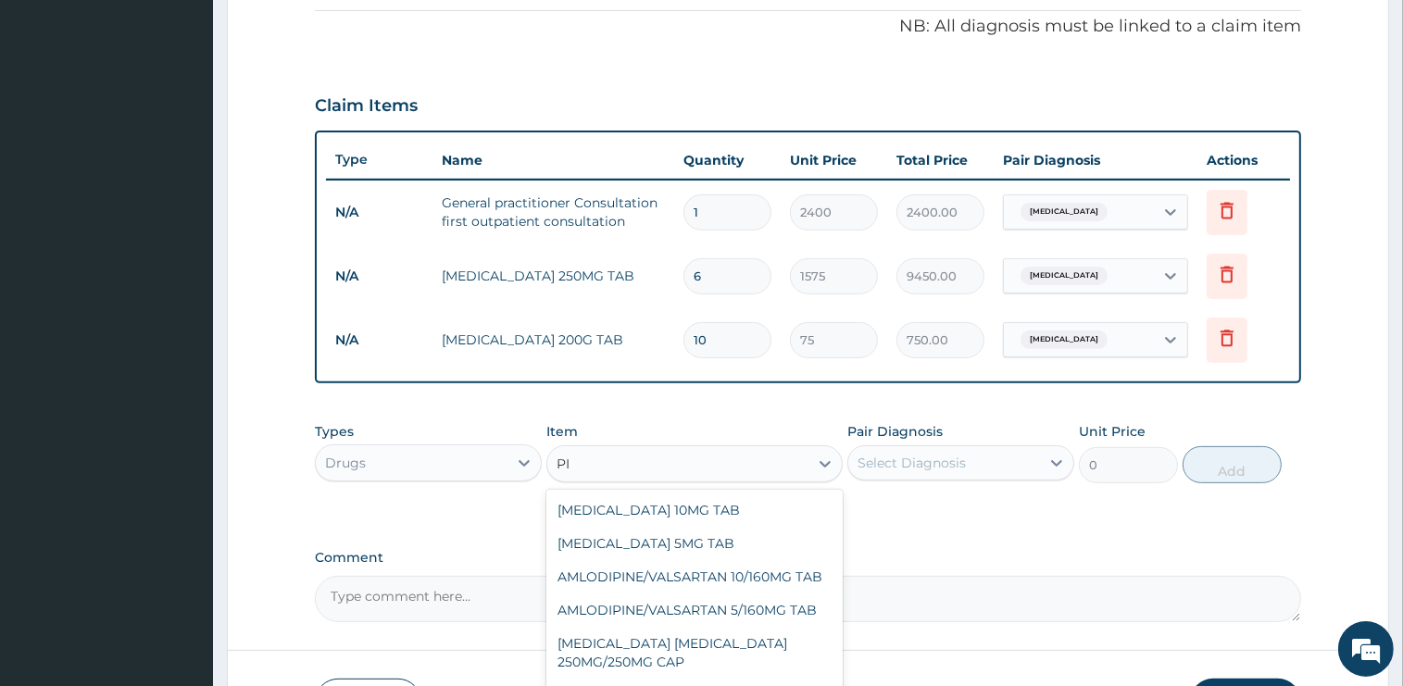
type input "P"
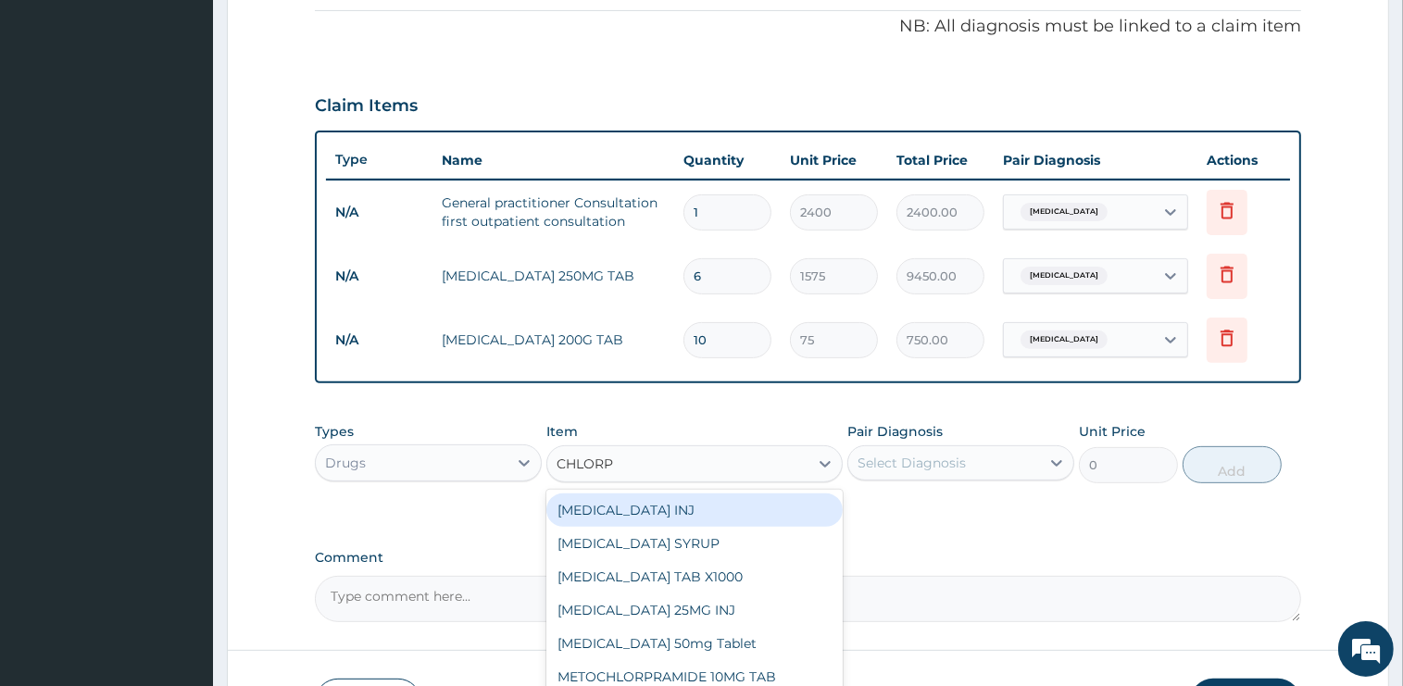
type input "CHLORPH"
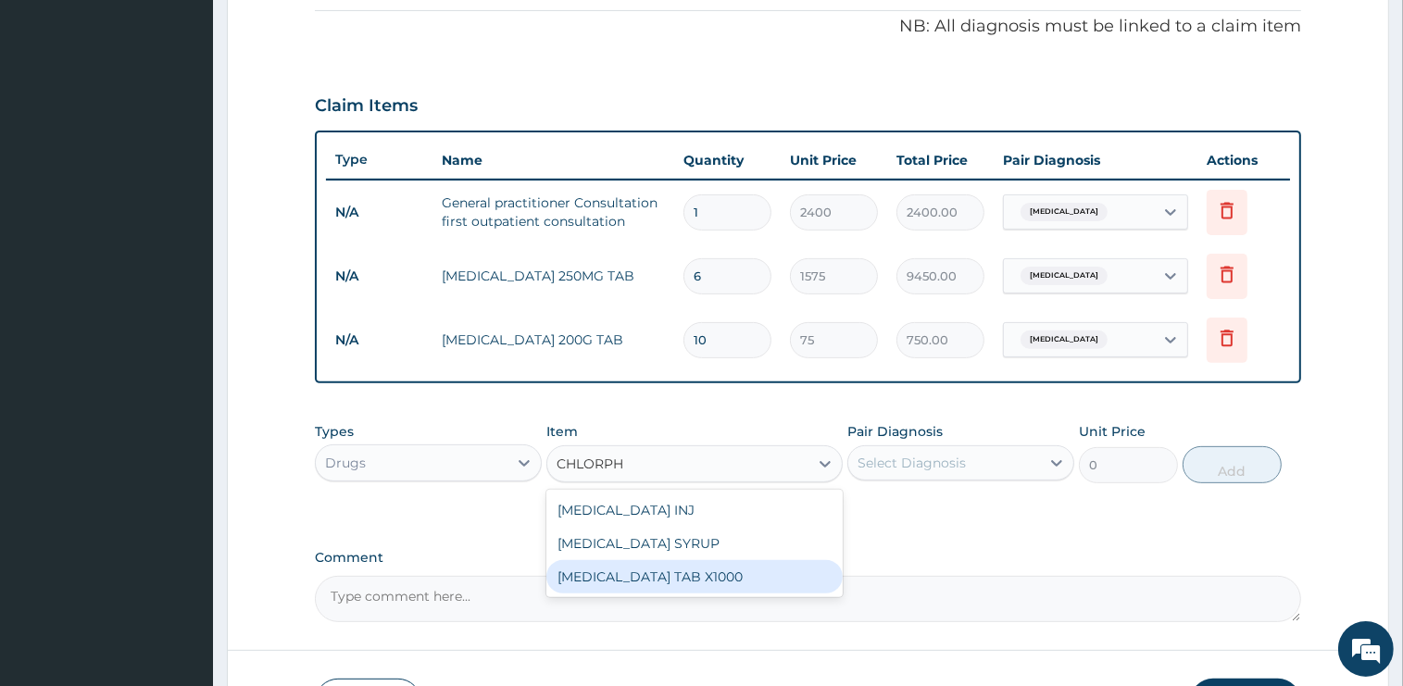
click at [706, 579] on div "CHLORPHENIRAMINE TAB X1000" at bounding box center [694, 576] width 296 height 33
type input "75"
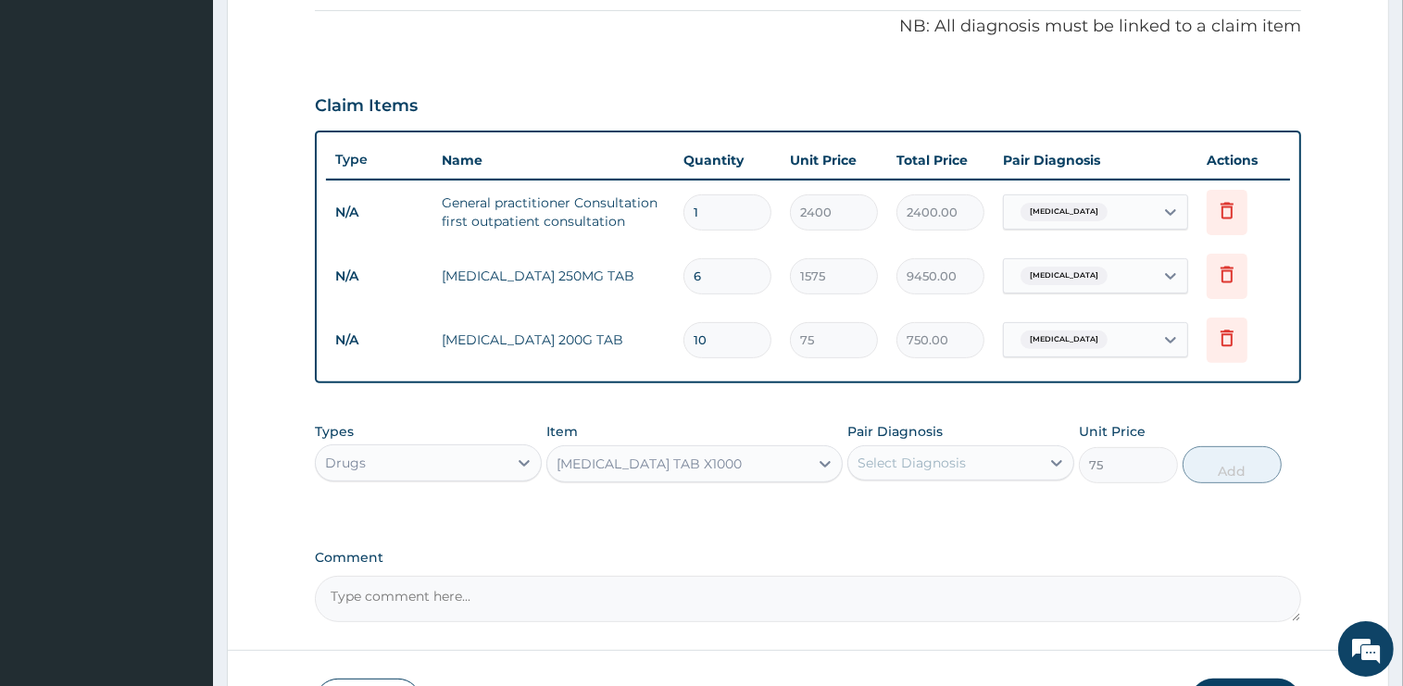
click at [919, 467] on div "Select Diagnosis" at bounding box center [911, 463] width 108 height 19
click at [913, 510] on label "Otitis media" at bounding box center [935, 508] width 115 height 19
checkbox input "true"
click at [1189, 457] on button "Add" at bounding box center [1231, 464] width 99 height 37
type input "0"
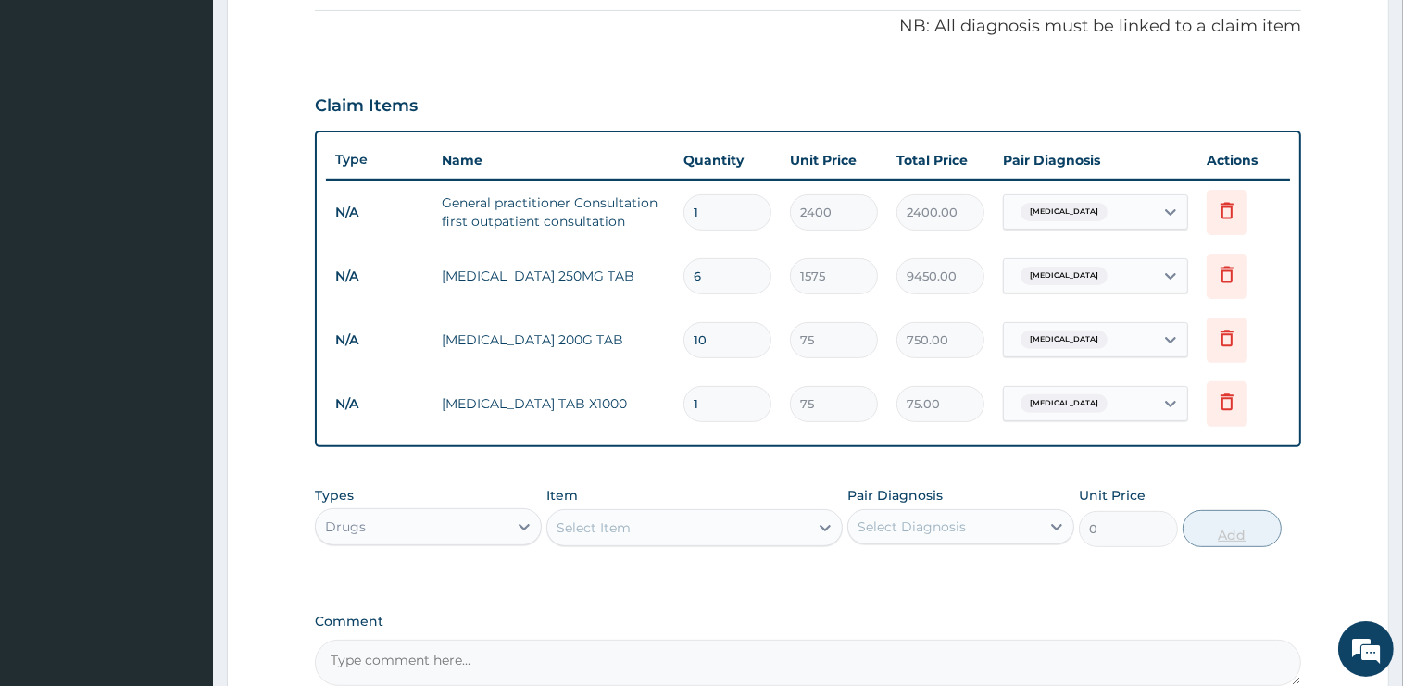
type input "0.00"
type input "7"
type input "525.00"
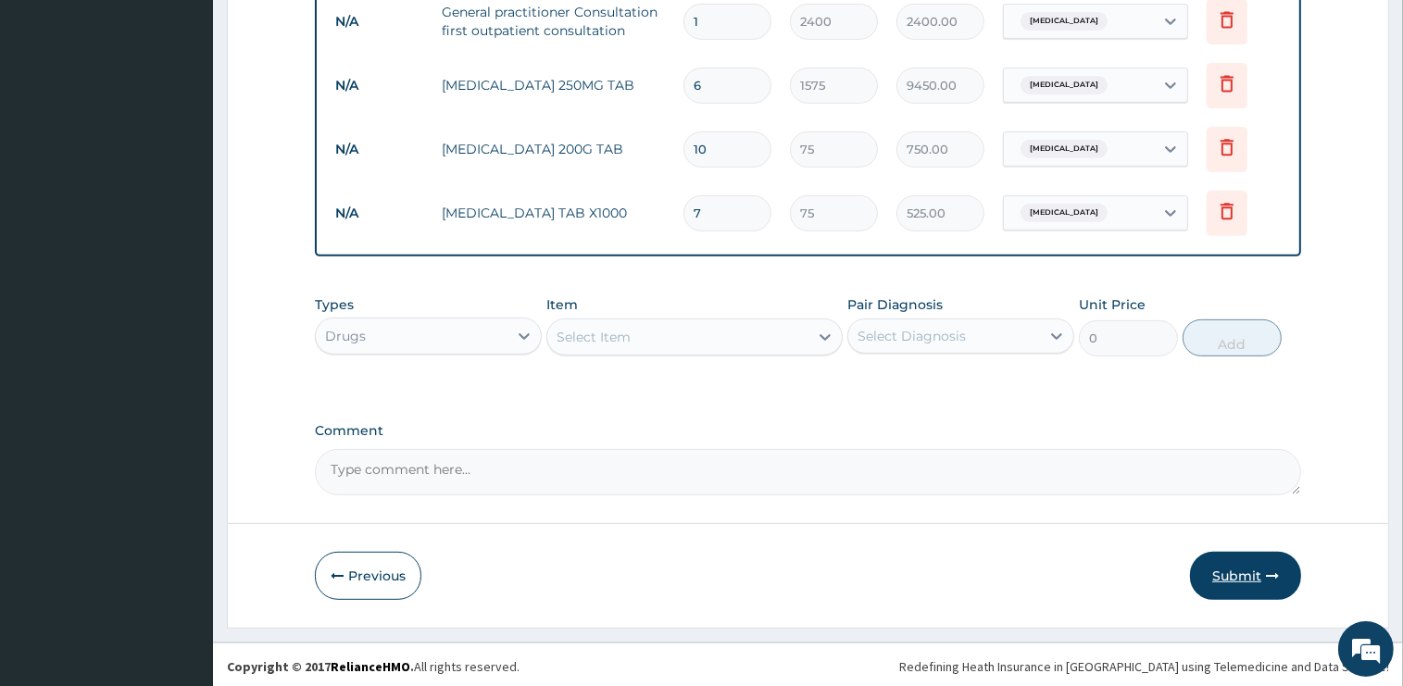
type input "7"
click at [1234, 580] on button "Submit" at bounding box center [1245, 576] width 111 height 48
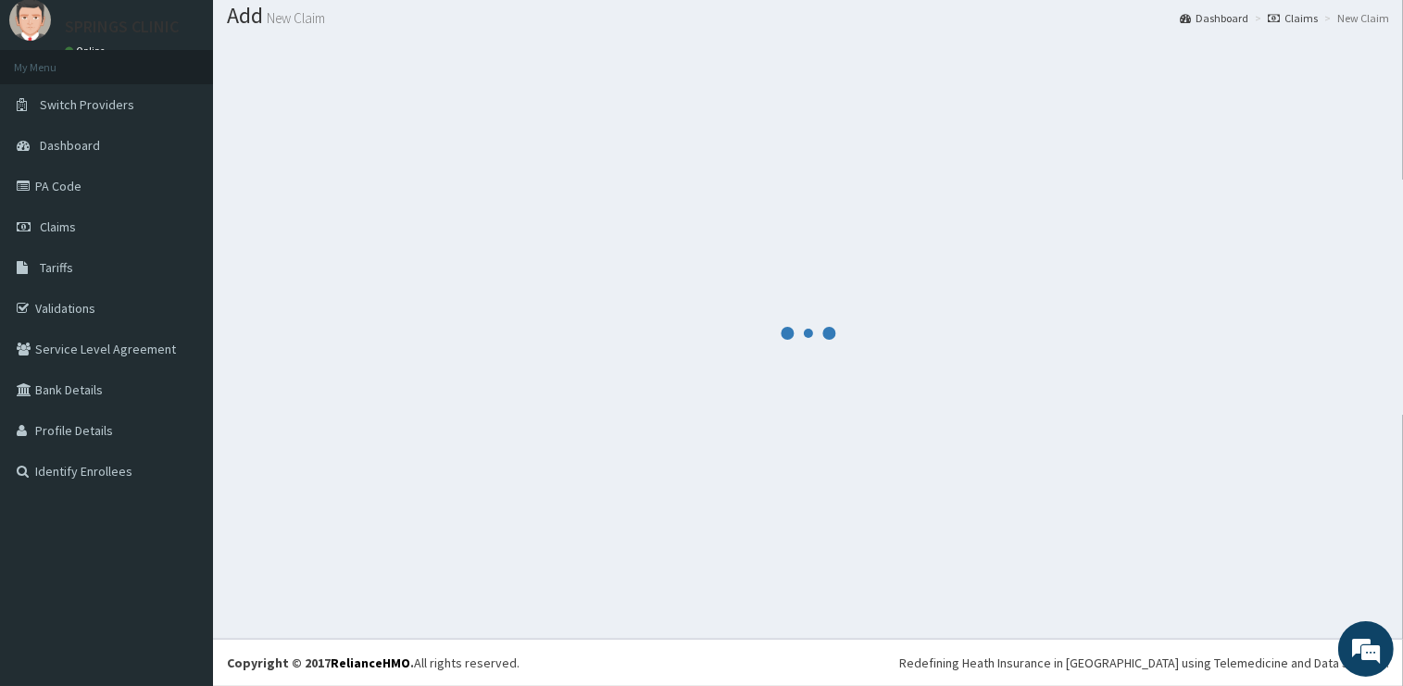
scroll to position [56, 0]
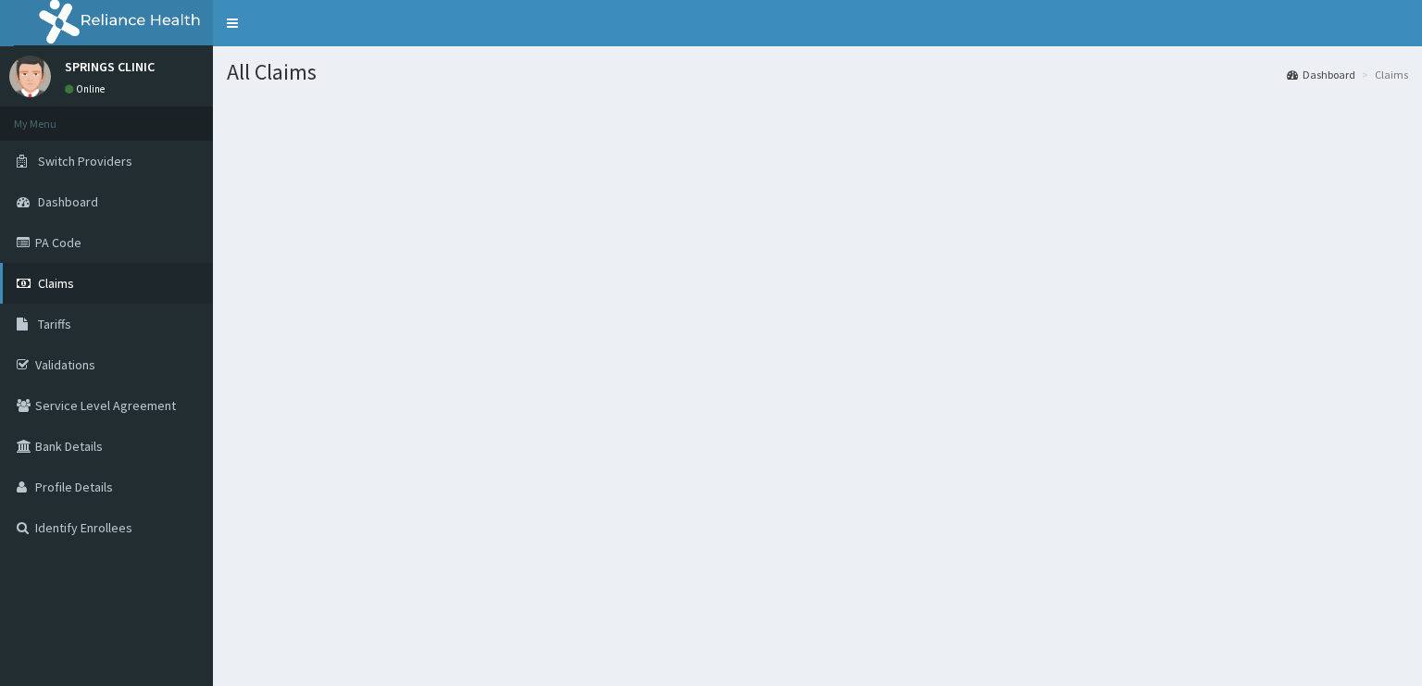
click at [70, 282] on span "Claims" at bounding box center [56, 283] width 36 height 17
click at [61, 282] on span "Claims" at bounding box center [56, 283] width 36 height 17
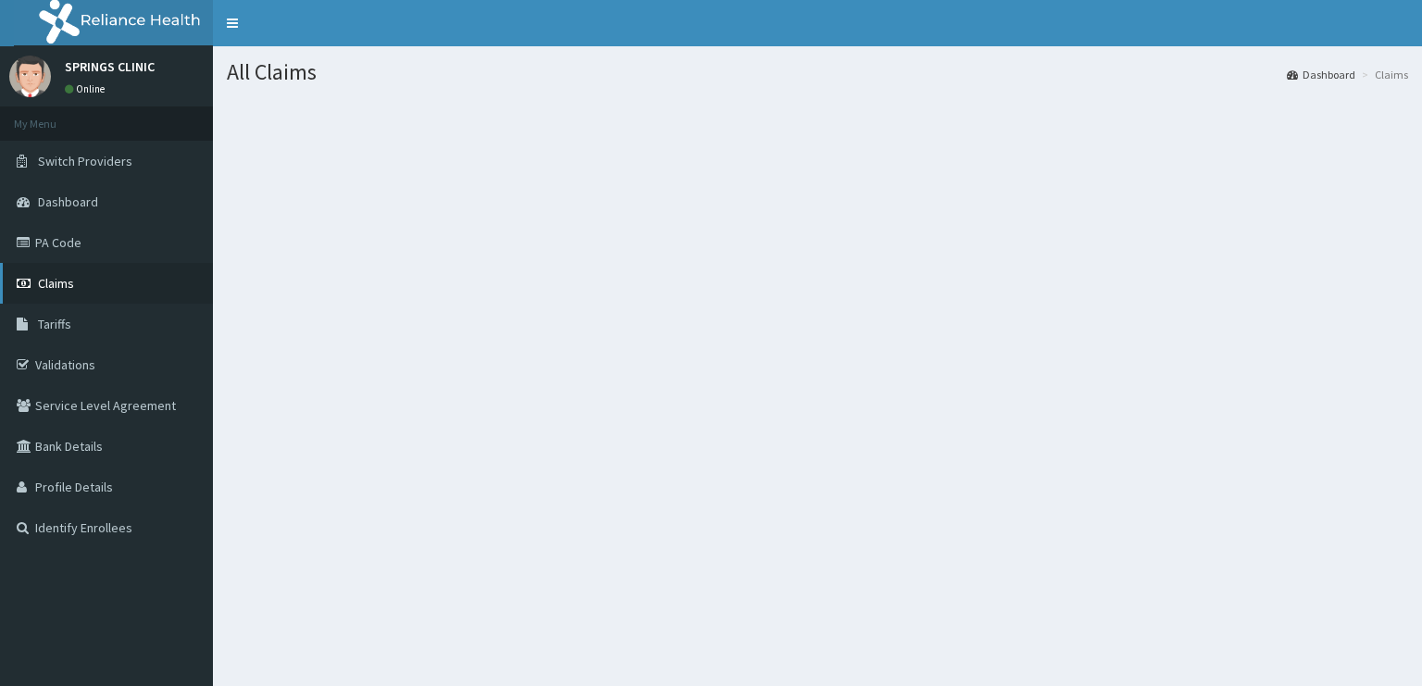
click at [61, 282] on span "Claims" at bounding box center [56, 283] width 36 height 17
click at [91, 282] on link "Claims" at bounding box center [106, 283] width 213 height 41
